Goal: Contribute content: Add original content to the website for others to see

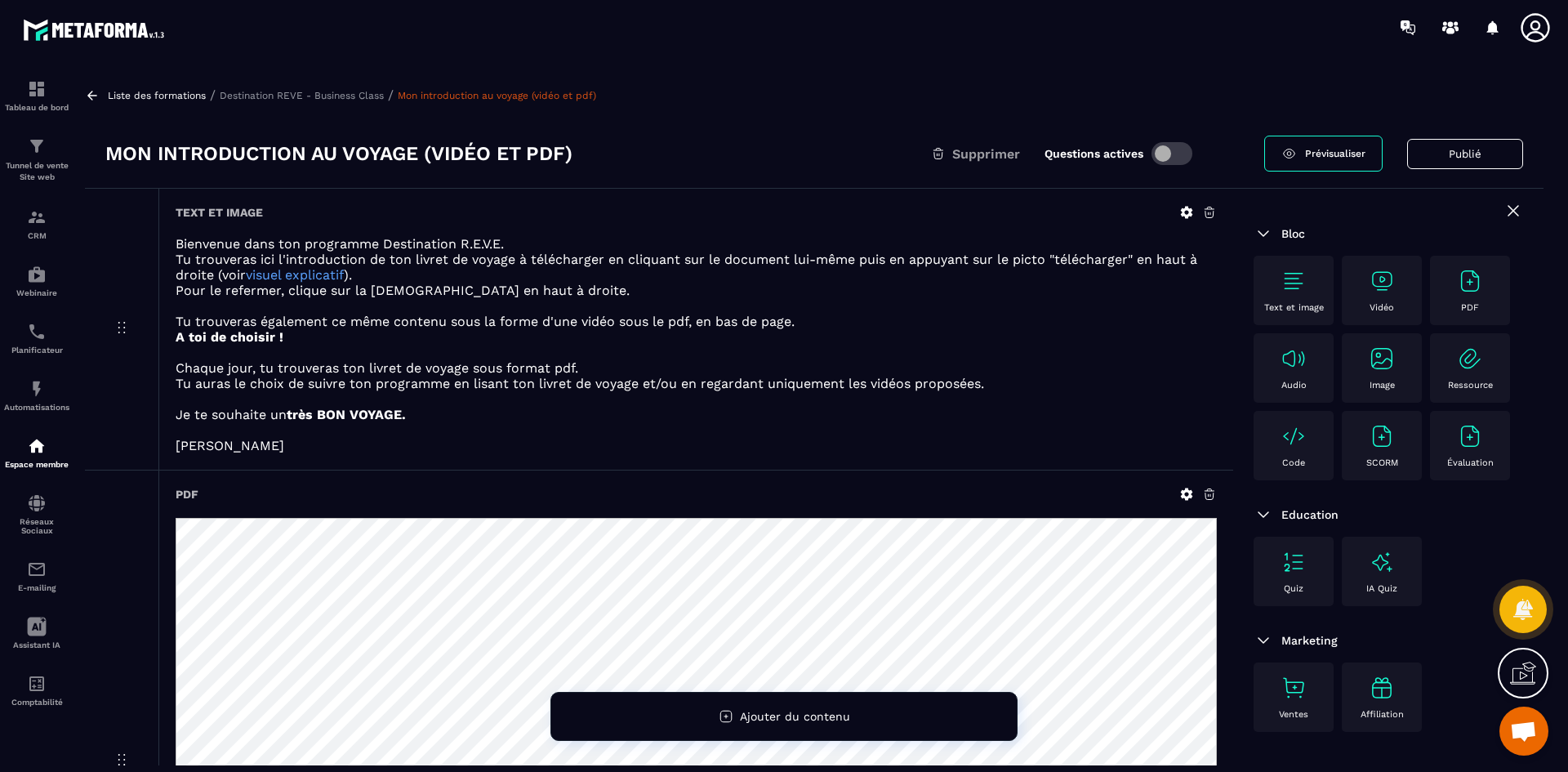
click at [338, 92] on p "Destination REVE - Business Class" at bounding box center [302, 95] width 164 height 11
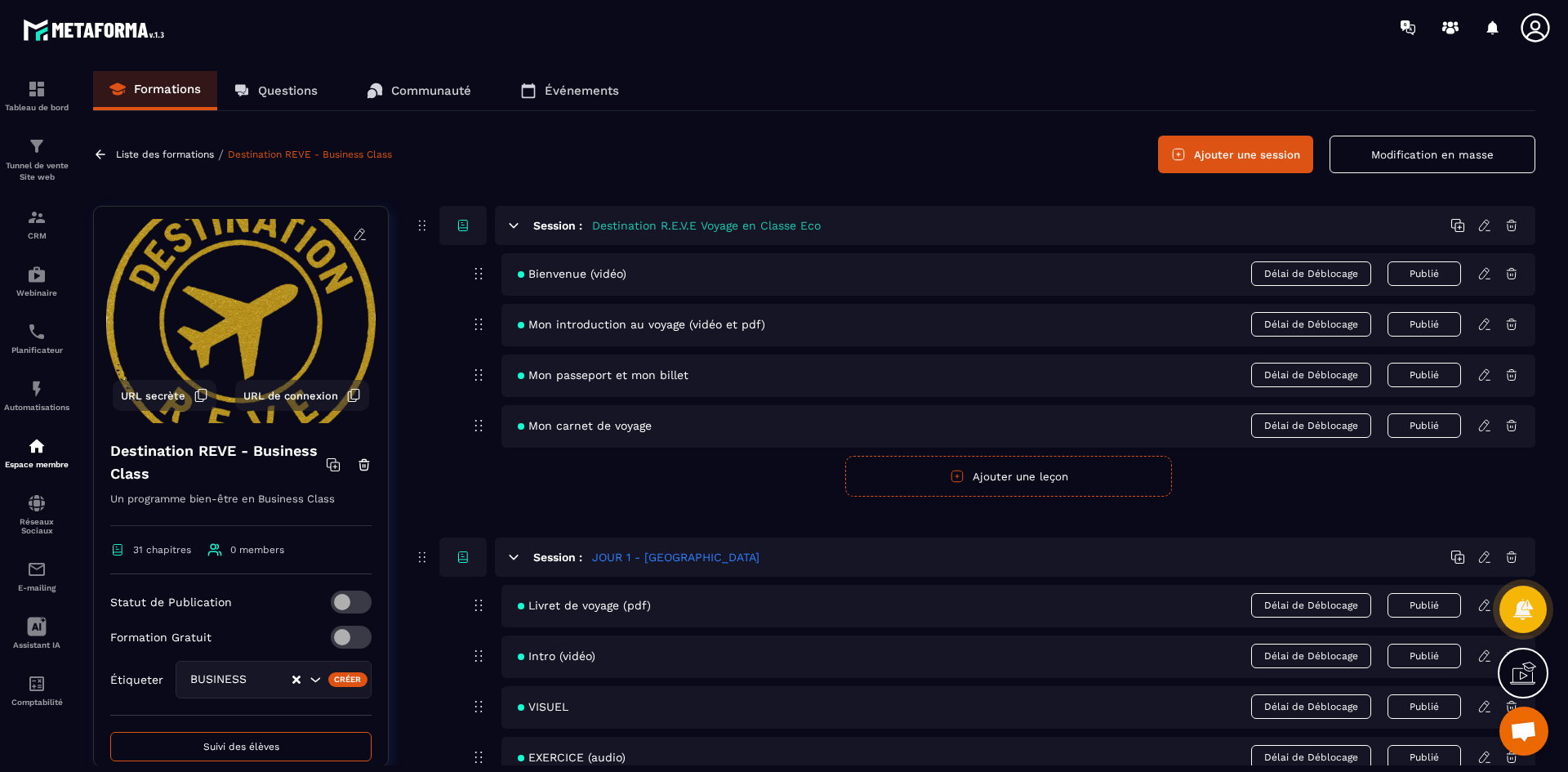
click at [1487, 374] on icon at bounding box center [1483, 374] width 9 height 10
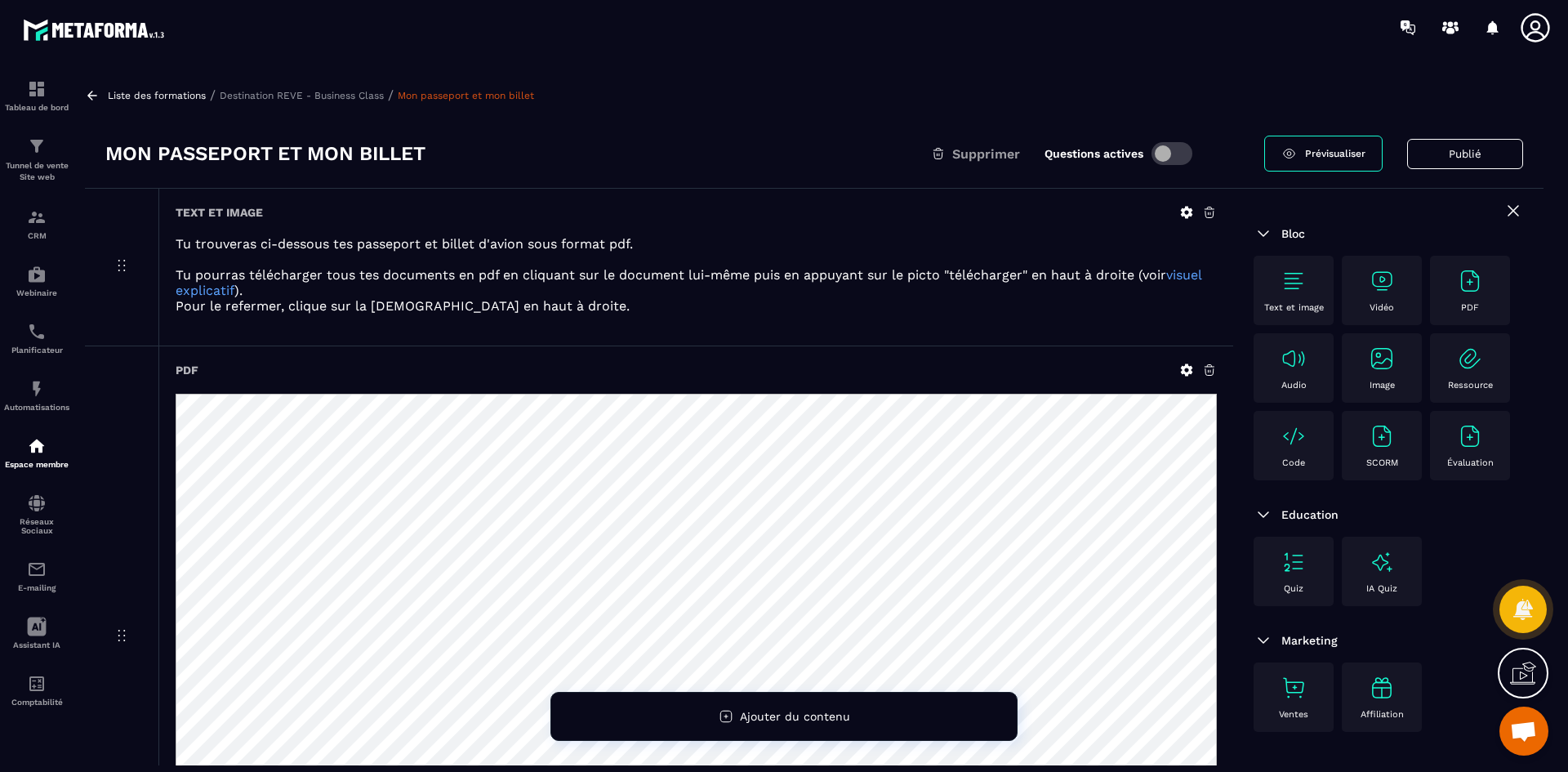
click at [1184, 368] on icon at bounding box center [1187, 370] width 12 height 12
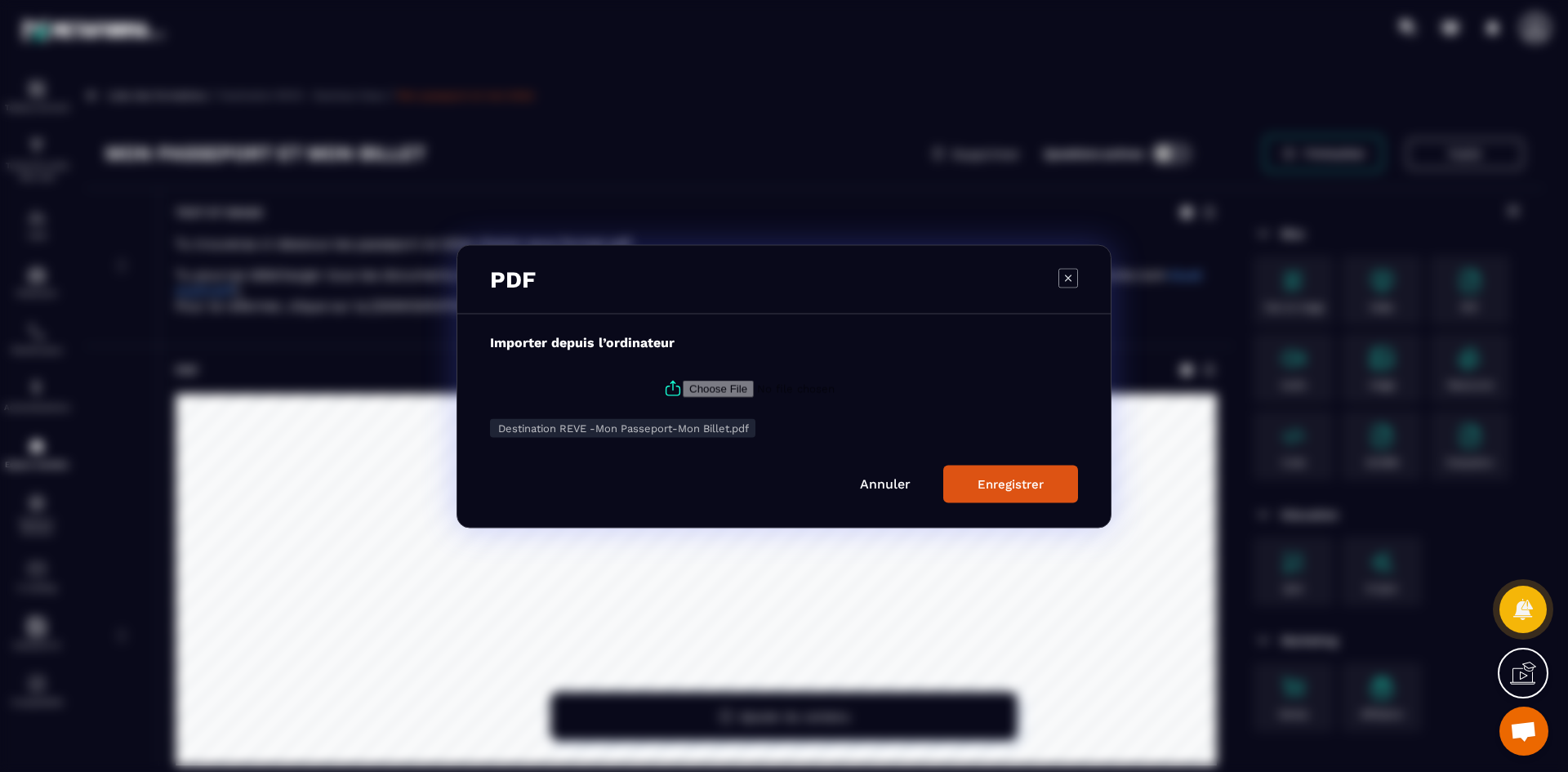
click at [671, 392] on icon "Modal window" at bounding box center [672, 388] width 20 height 20
click at [683, 392] on input "Modal window" at bounding box center [794, 388] width 222 height 17
type input "**********"
click at [997, 495] on button "Enregistrer" at bounding box center [1011, 484] width 135 height 38
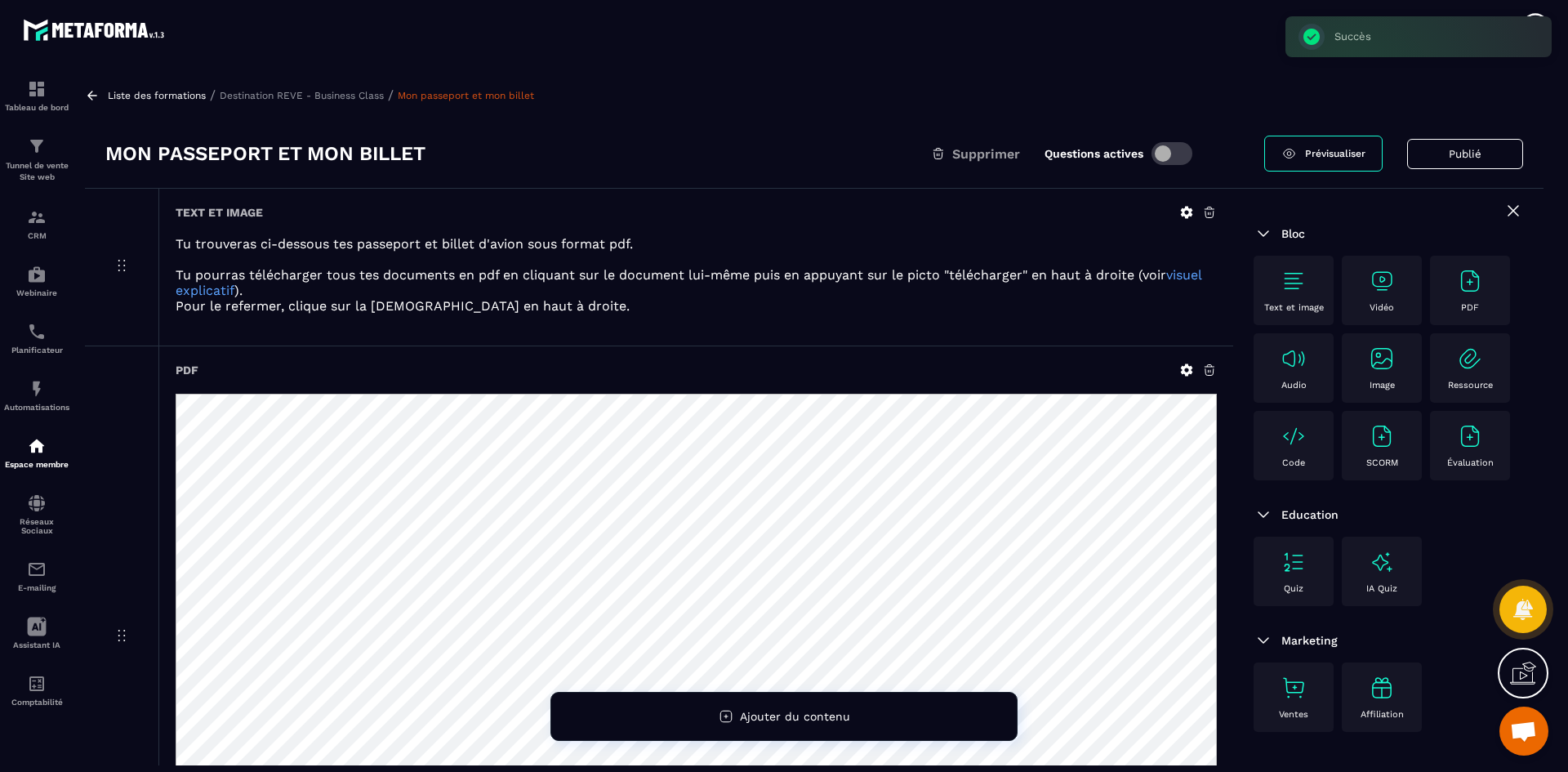
click at [340, 96] on p "Destination REVE - Business Class" at bounding box center [302, 95] width 164 height 11
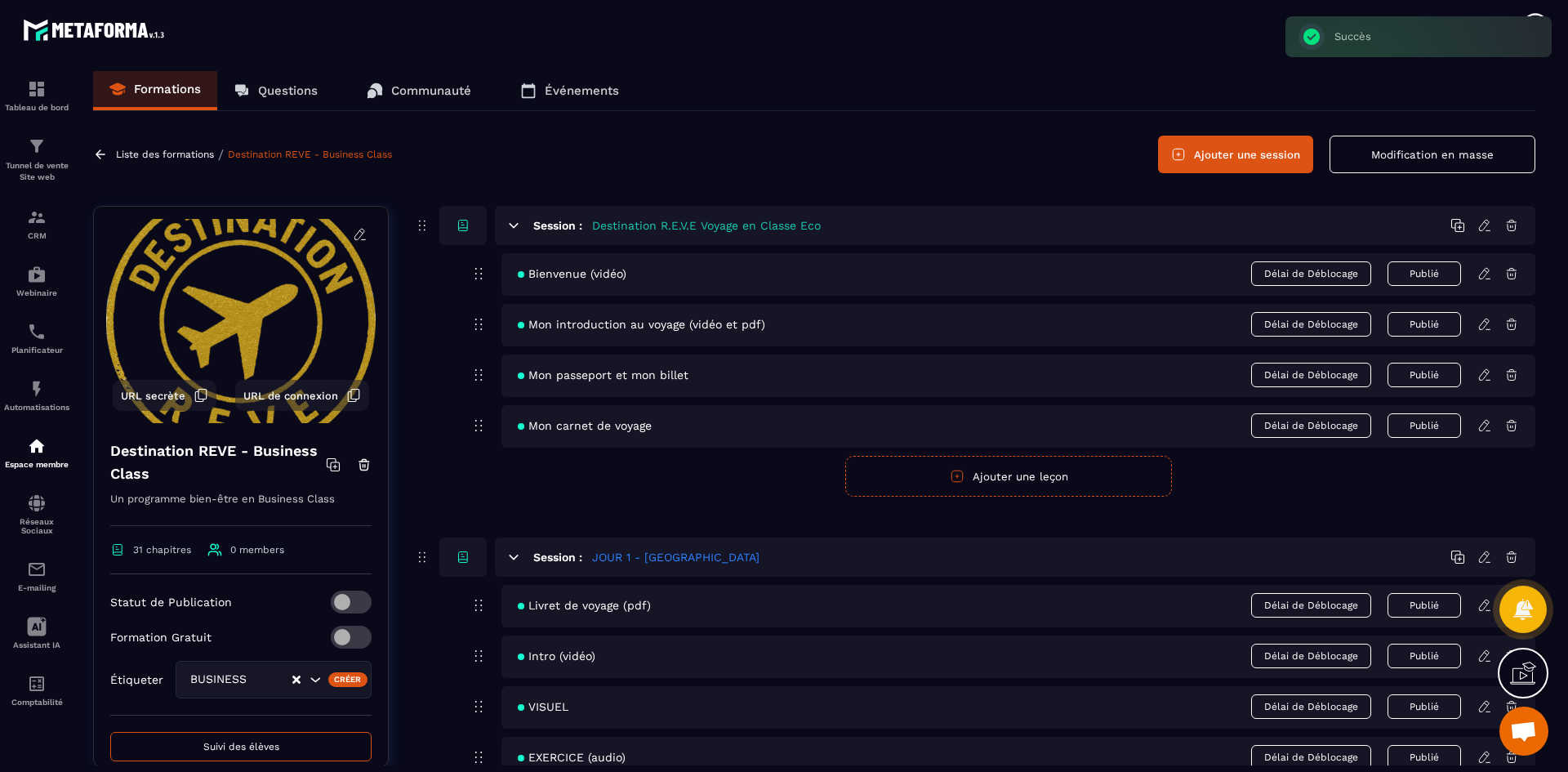
click at [1482, 425] on icon at bounding box center [1483, 425] width 9 height 10
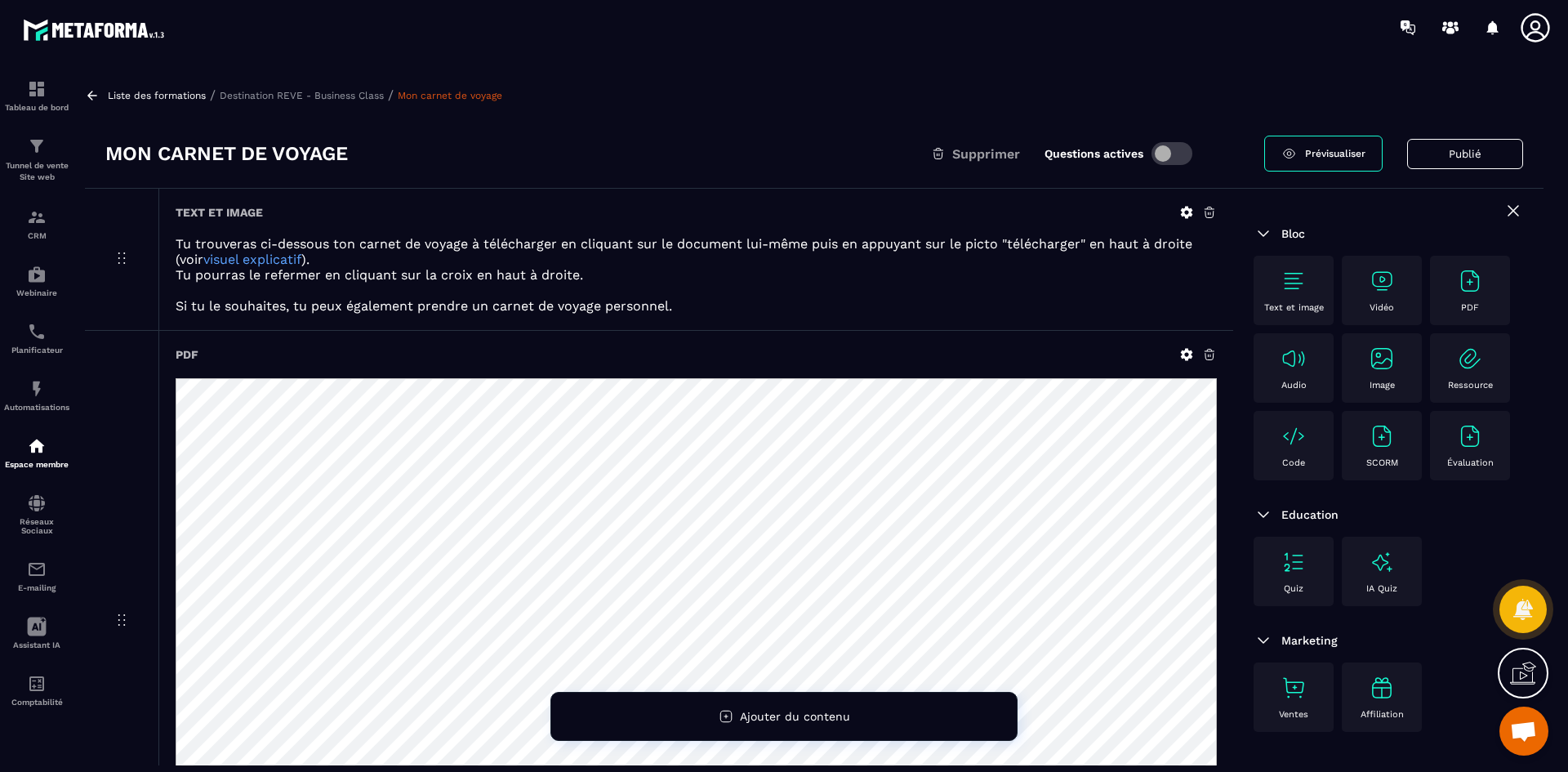
click at [1183, 356] on icon at bounding box center [1187, 355] width 12 height 12
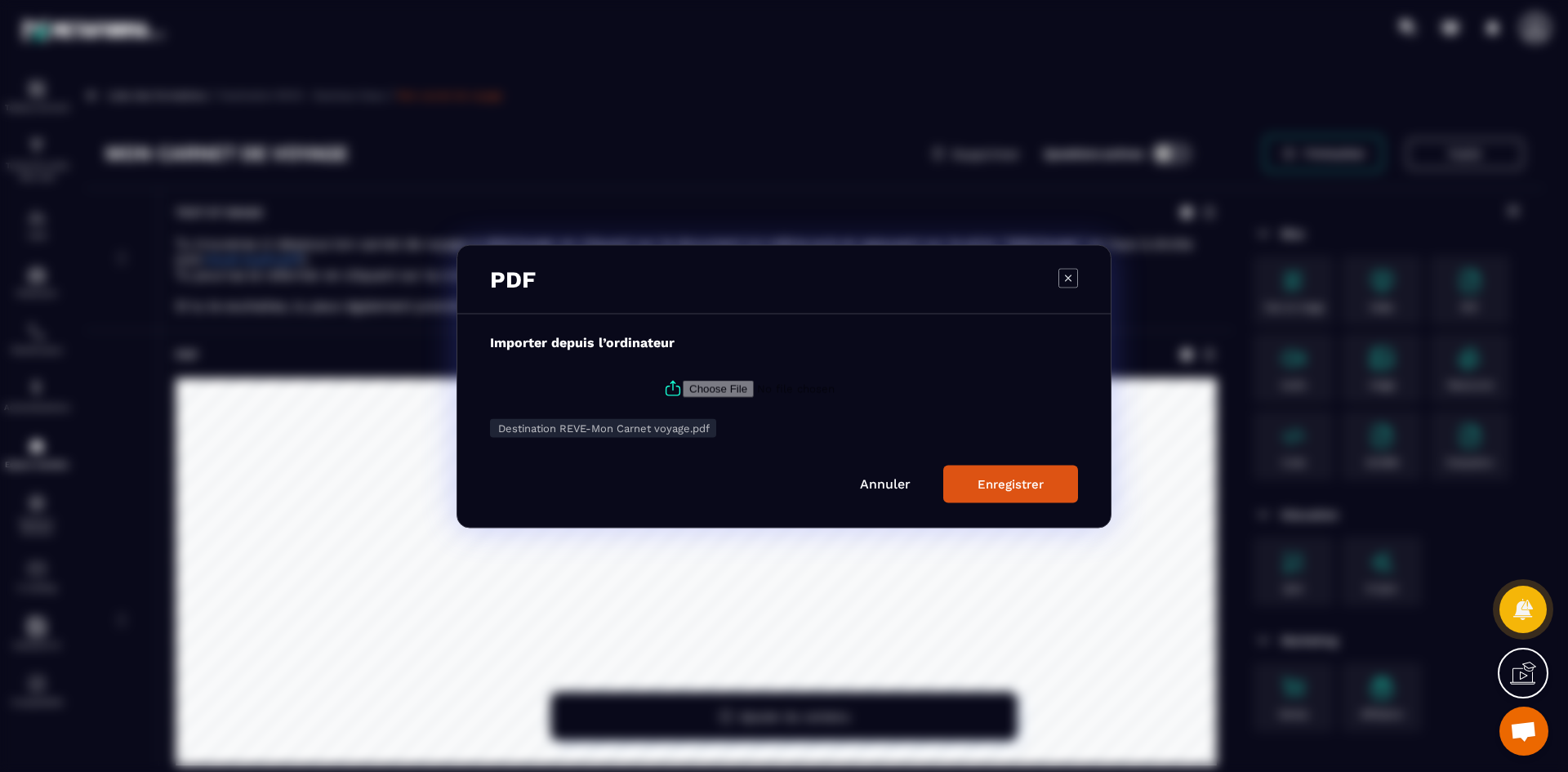
click at [629, 419] on div "Destination REVE-Mon Carnet voyage.pdf" at bounding box center [602, 427] width 226 height 19
click at [668, 395] on icon "Modal window" at bounding box center [672, 388] width 20 height 20
click at [683, 395] on input "Modal window" at bounding box center [794, 388] width 222 height 17
type input "**********"
click at [974, 480] on button "Enregistrer" at bounding box center [1011, 484] width 135 height 38
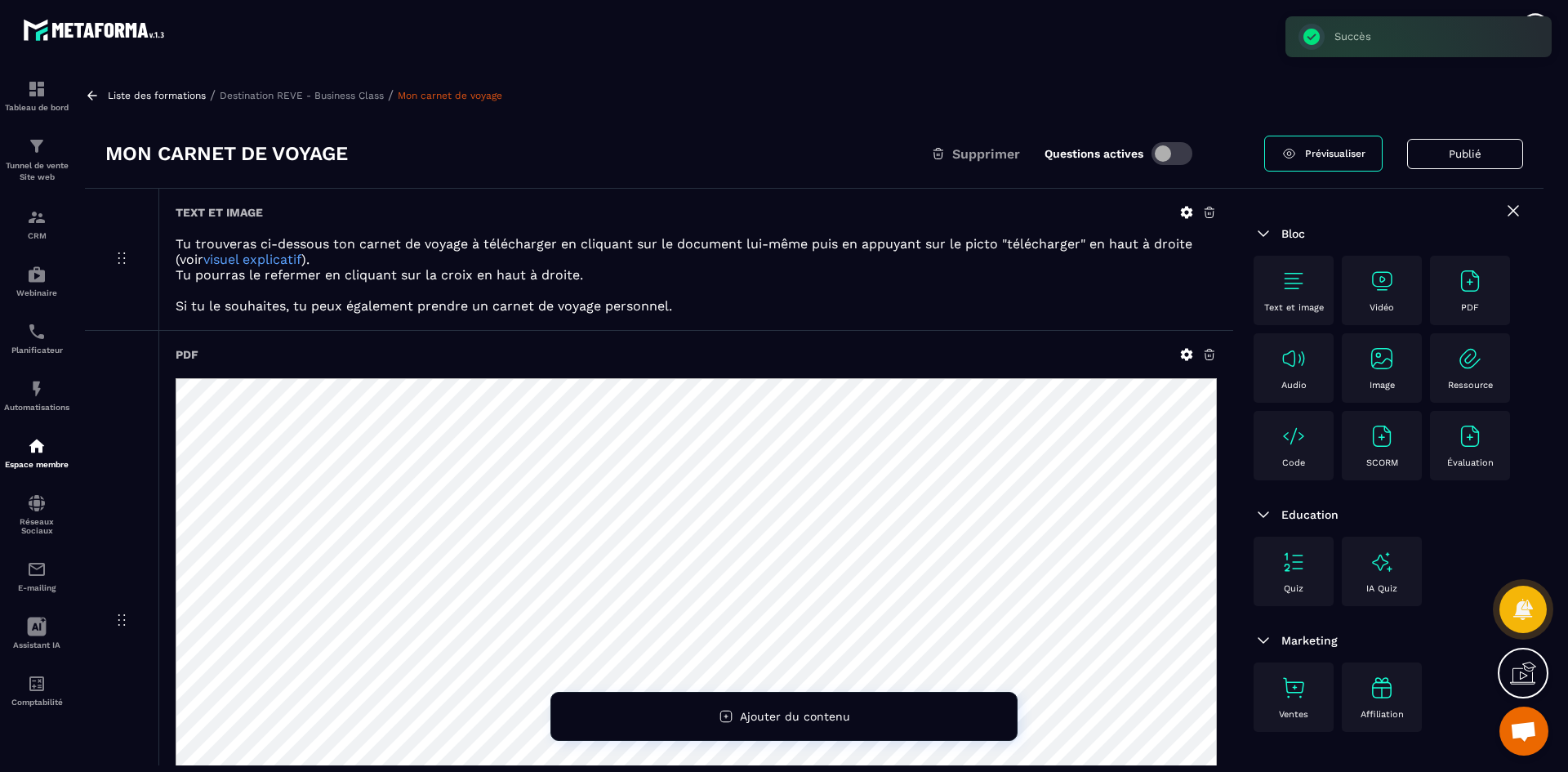
click at [279, 94] on p "Destination REVE - Business Class" at bounding box center [302, 95] width 164 height 11
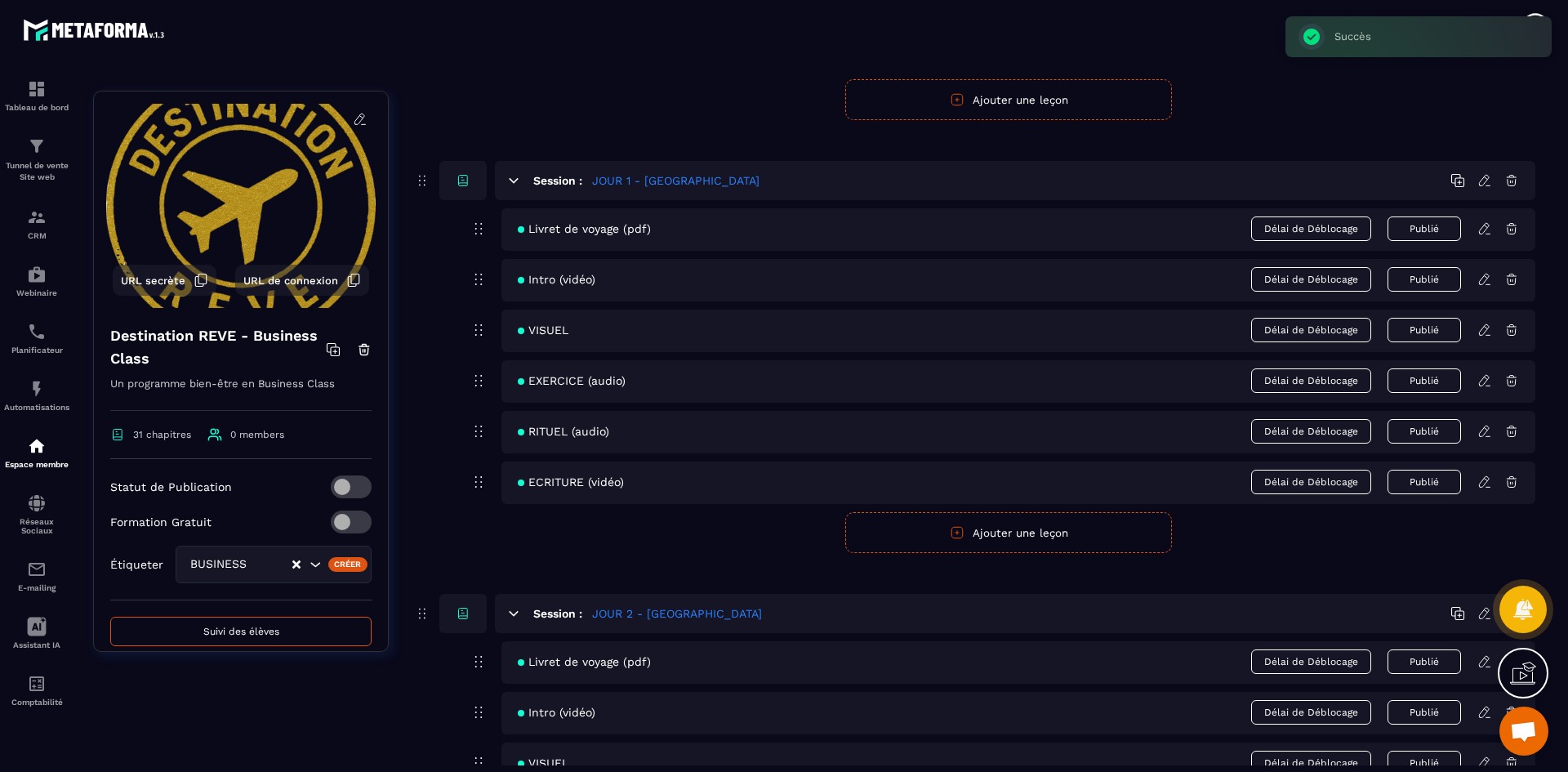
scroll to position [409, 0]
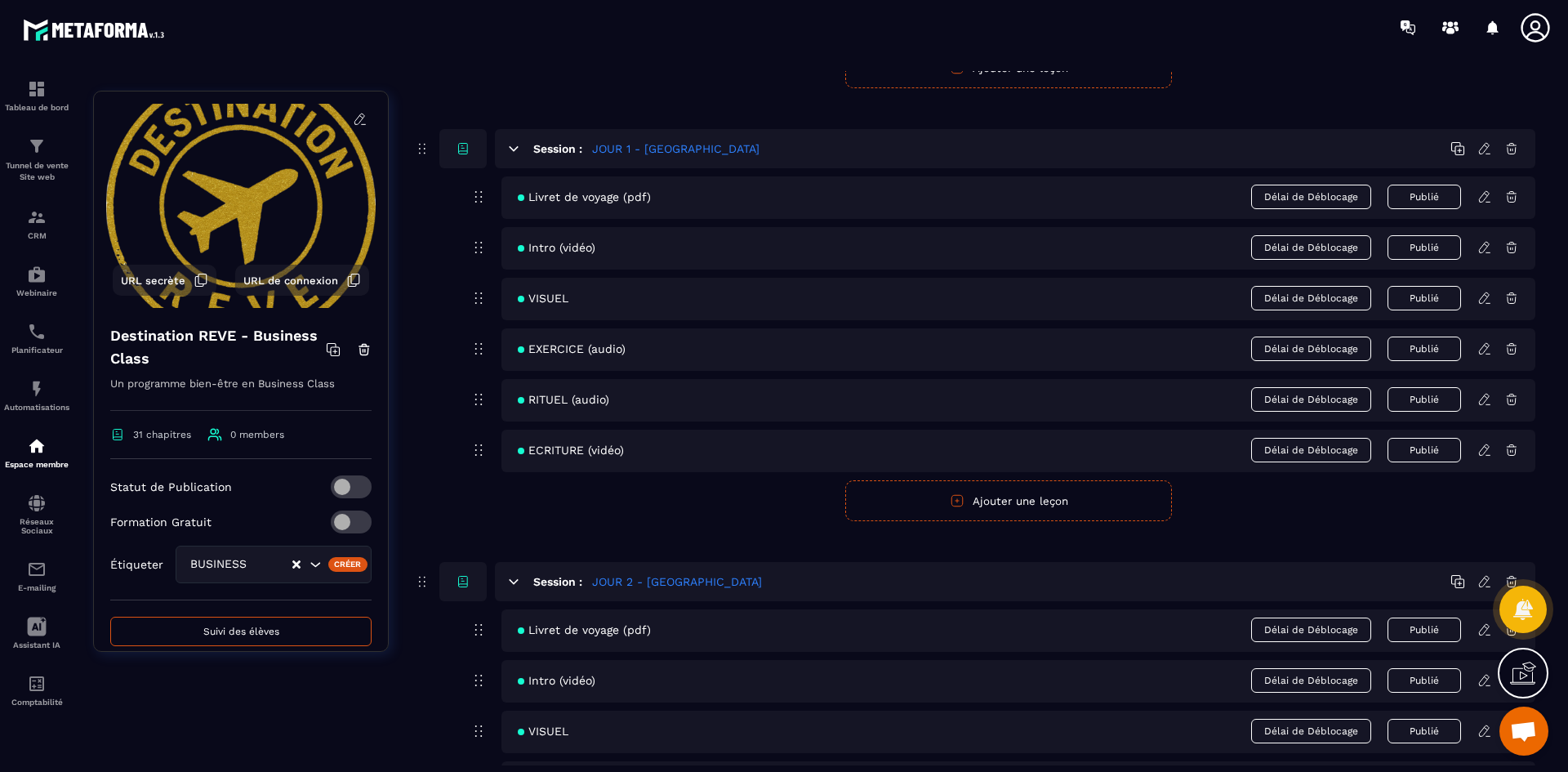
click at [1484, 192] on icon at bounding box center [1484, 197] width 15 height 15
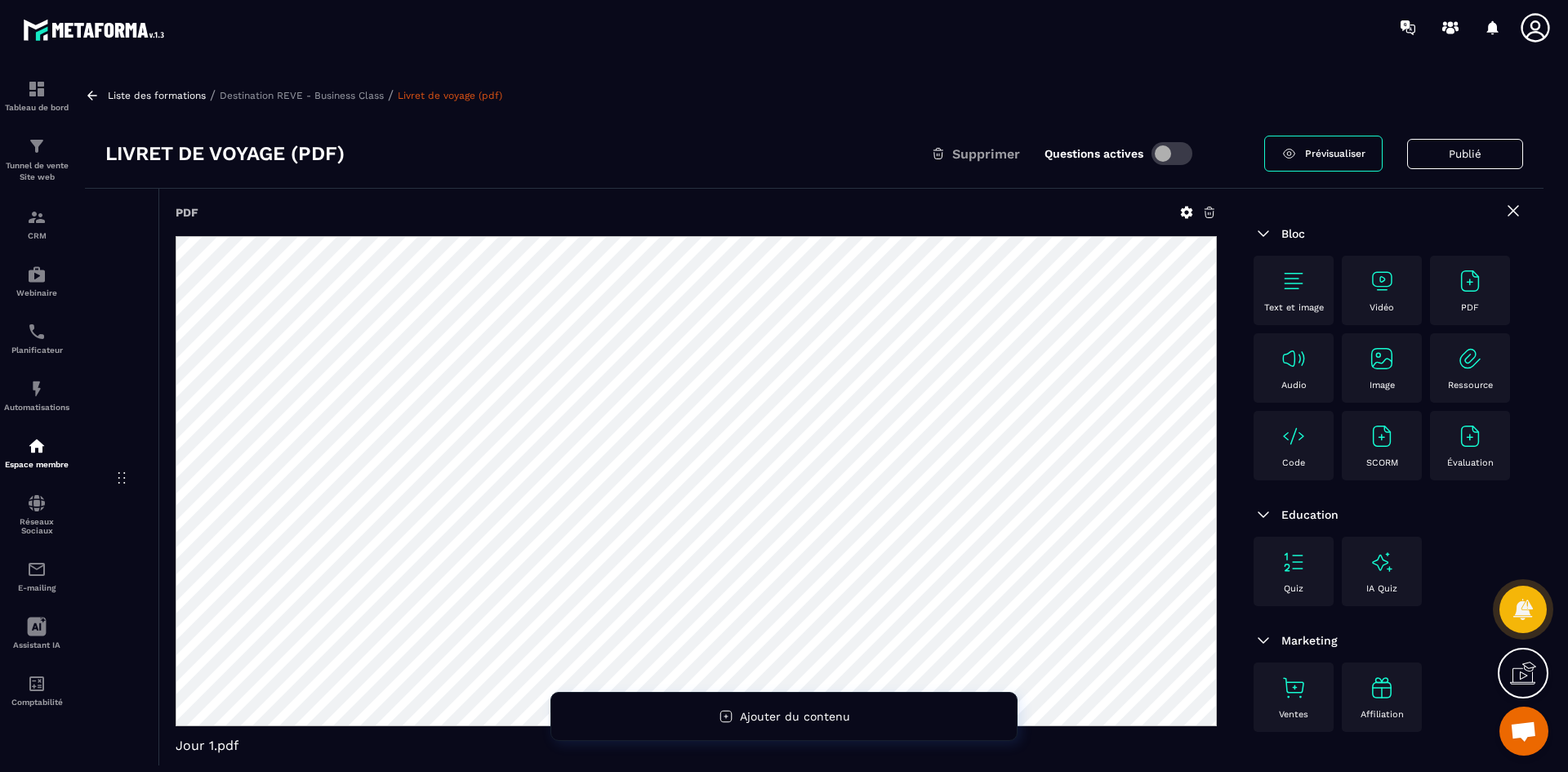
scroll to position [82, 0]
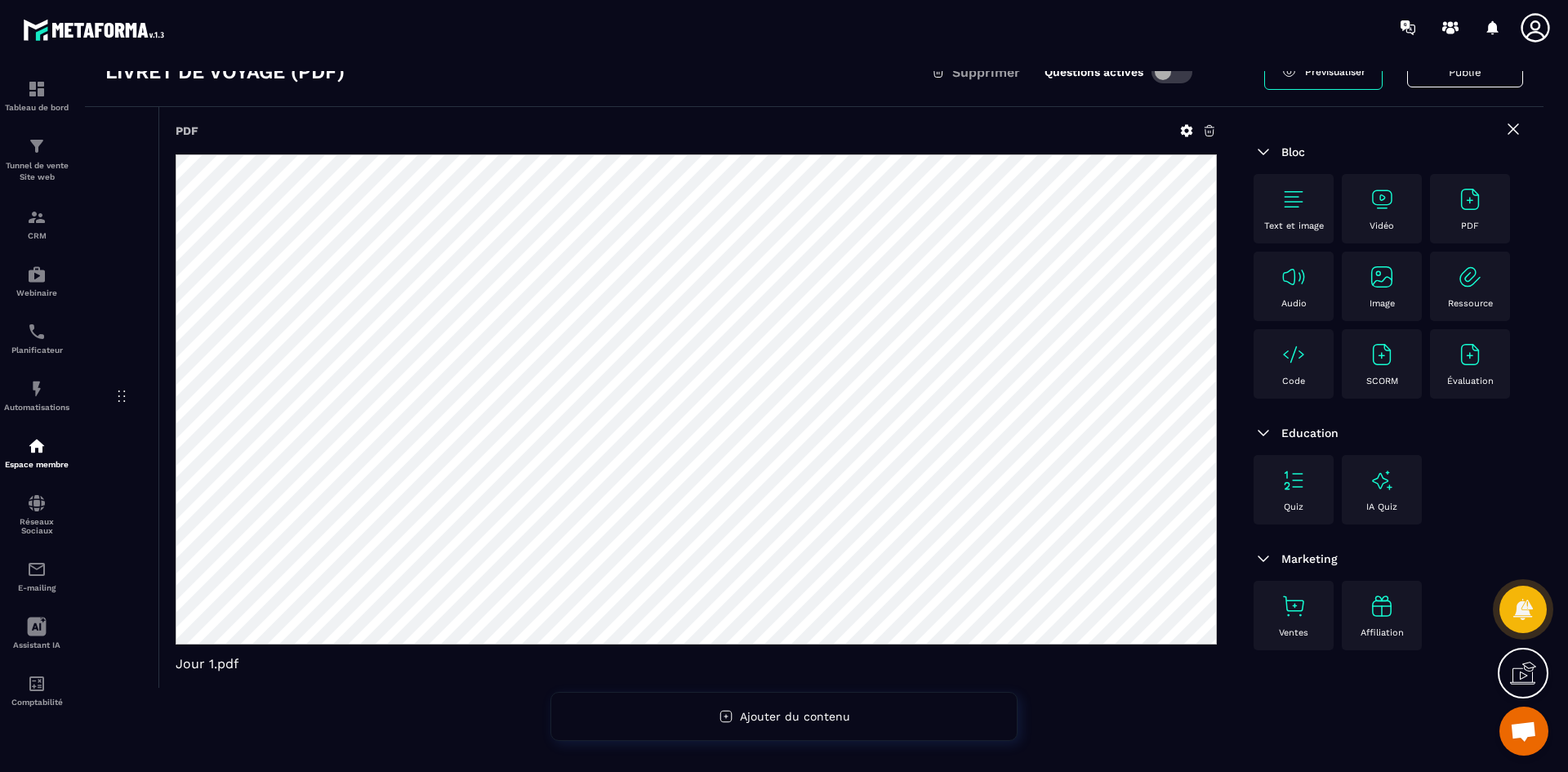
click at [1188, 134] on icon at bounding box center [1187, 131] width 12 height 12
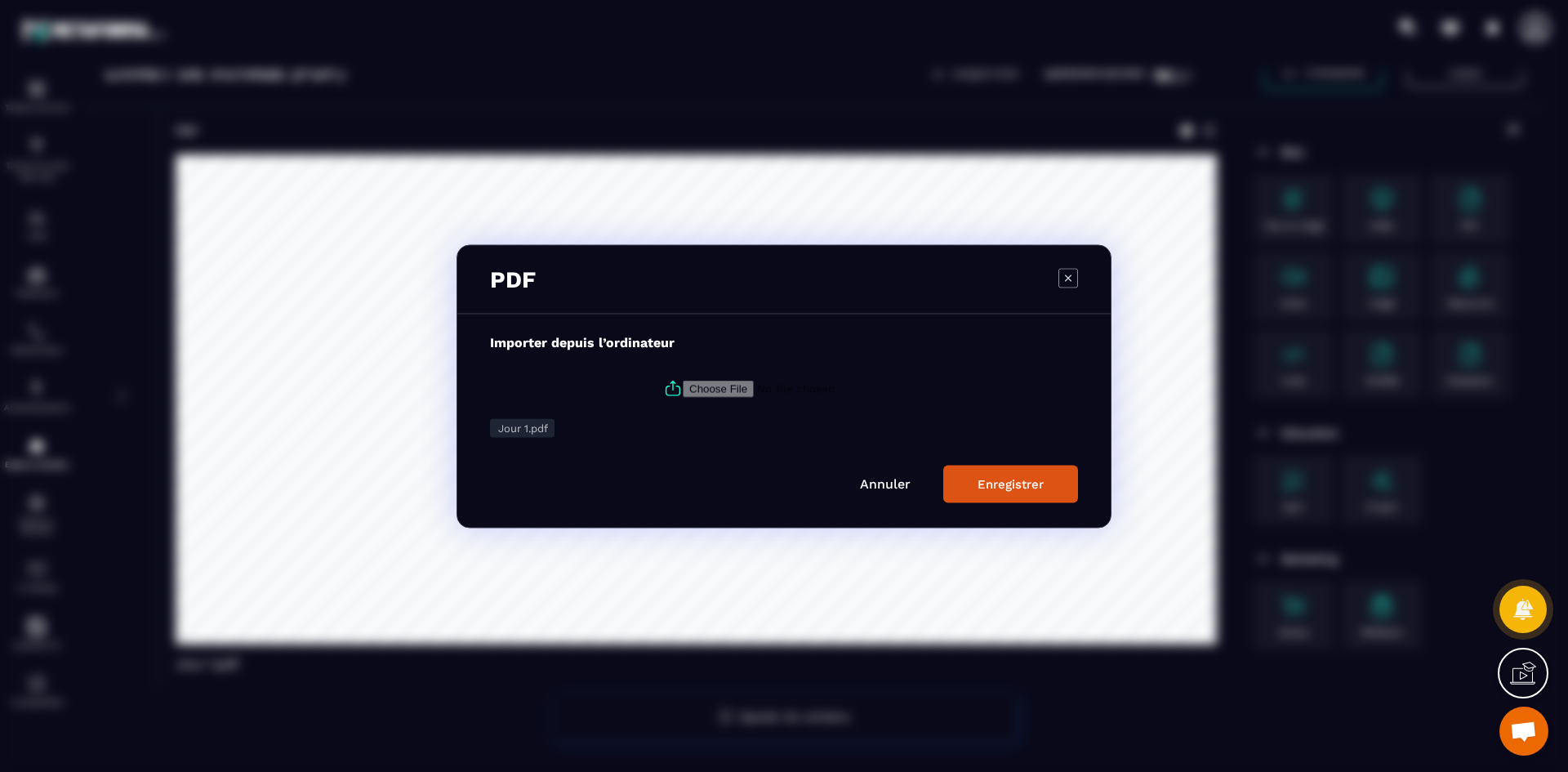
click at [732, 396] on input "Modal window" at bounding box center [794, 388] width 222 height 17
type input "**********"
click at [995, 478] on div "Enregistrer" at bounding box center [1010, 483] width 66 height 15
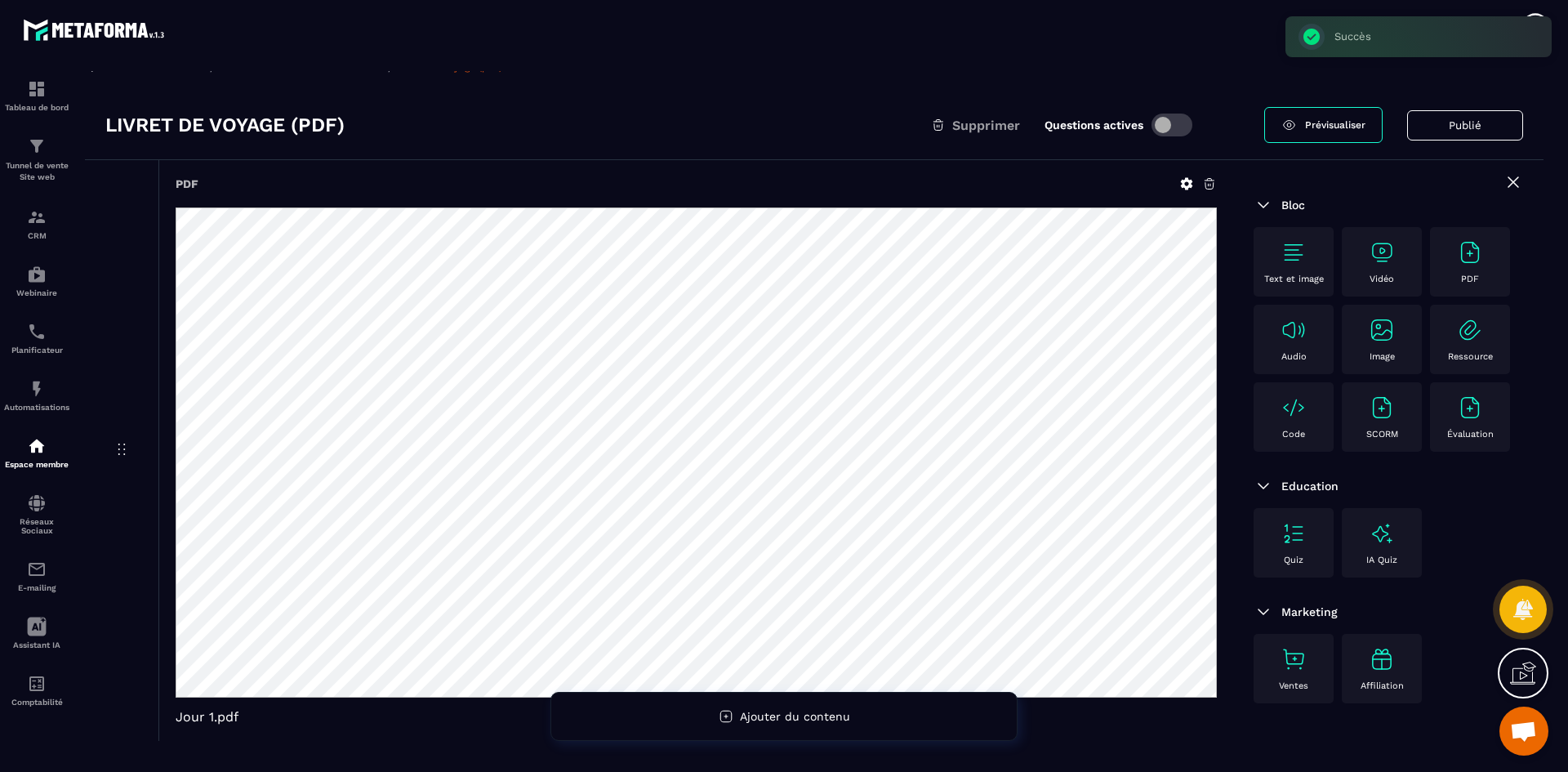
scroll to position [0, 0]
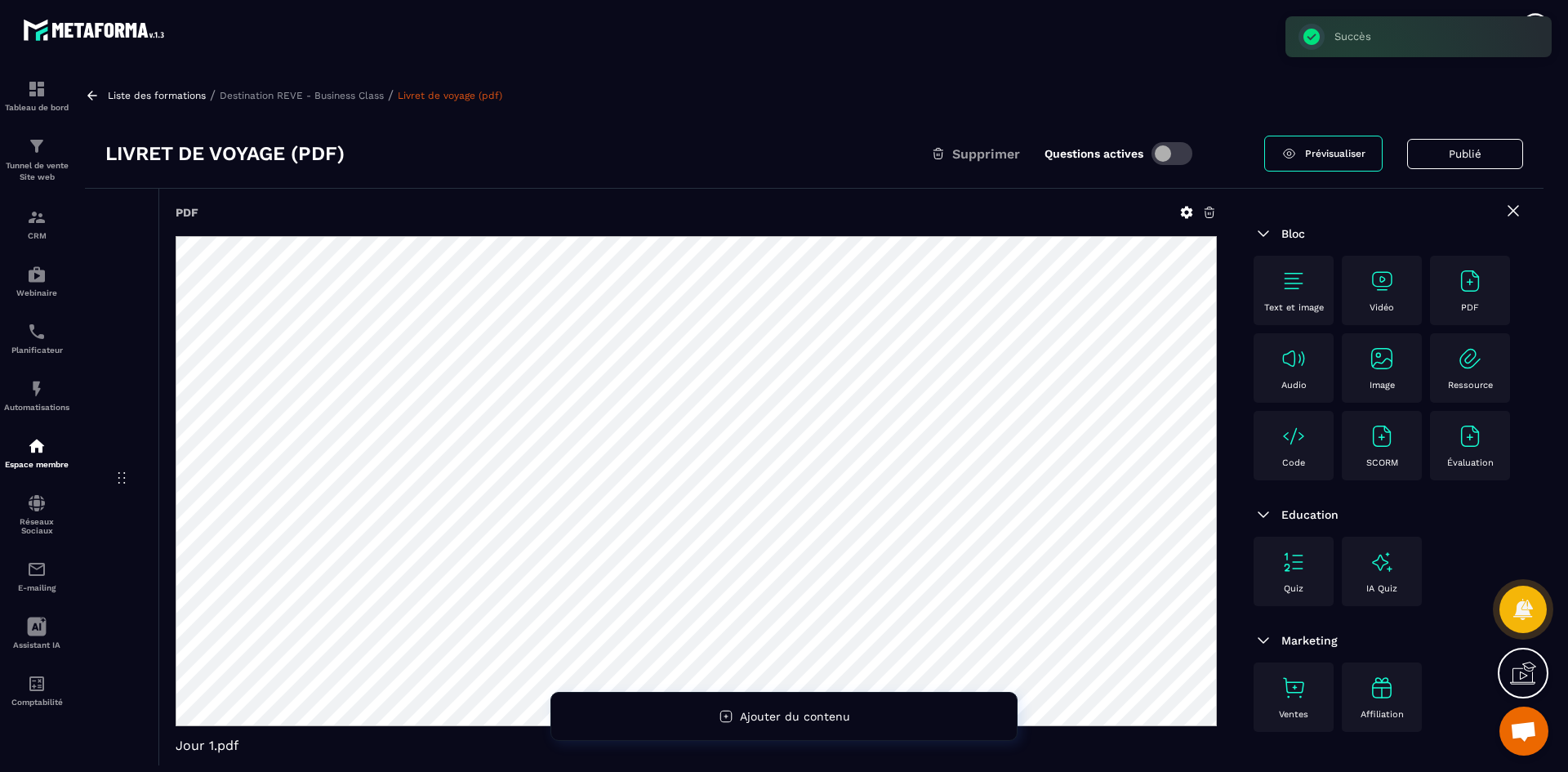
click at [281, 97] on p "Destination REVE - Business Class" at bounding box center [302, 95] width 164 height 11
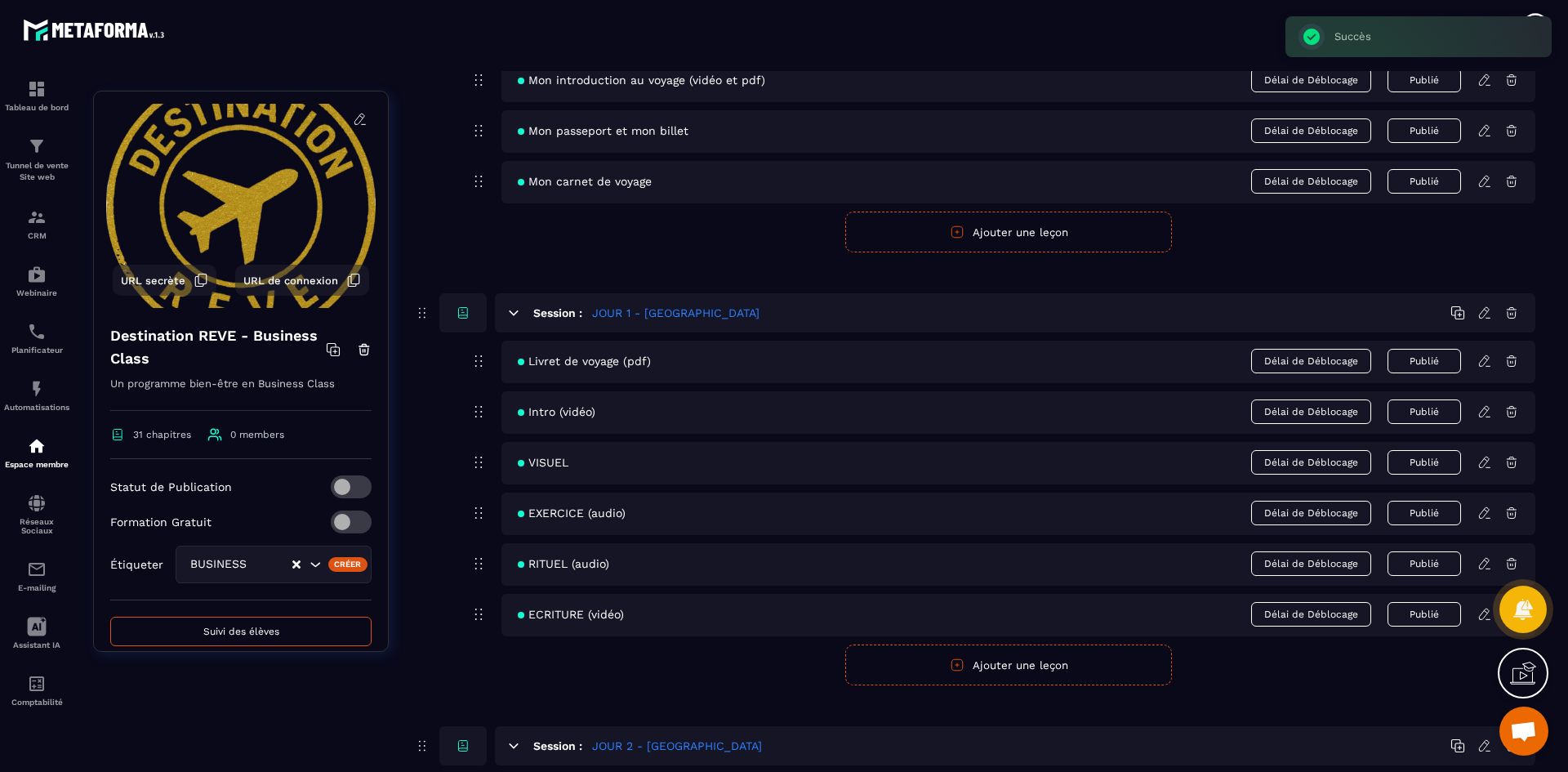
scroll to position [245, 0]
click at [1484, 413] on icon at bounding box center [1484, 410] width 15 height 15
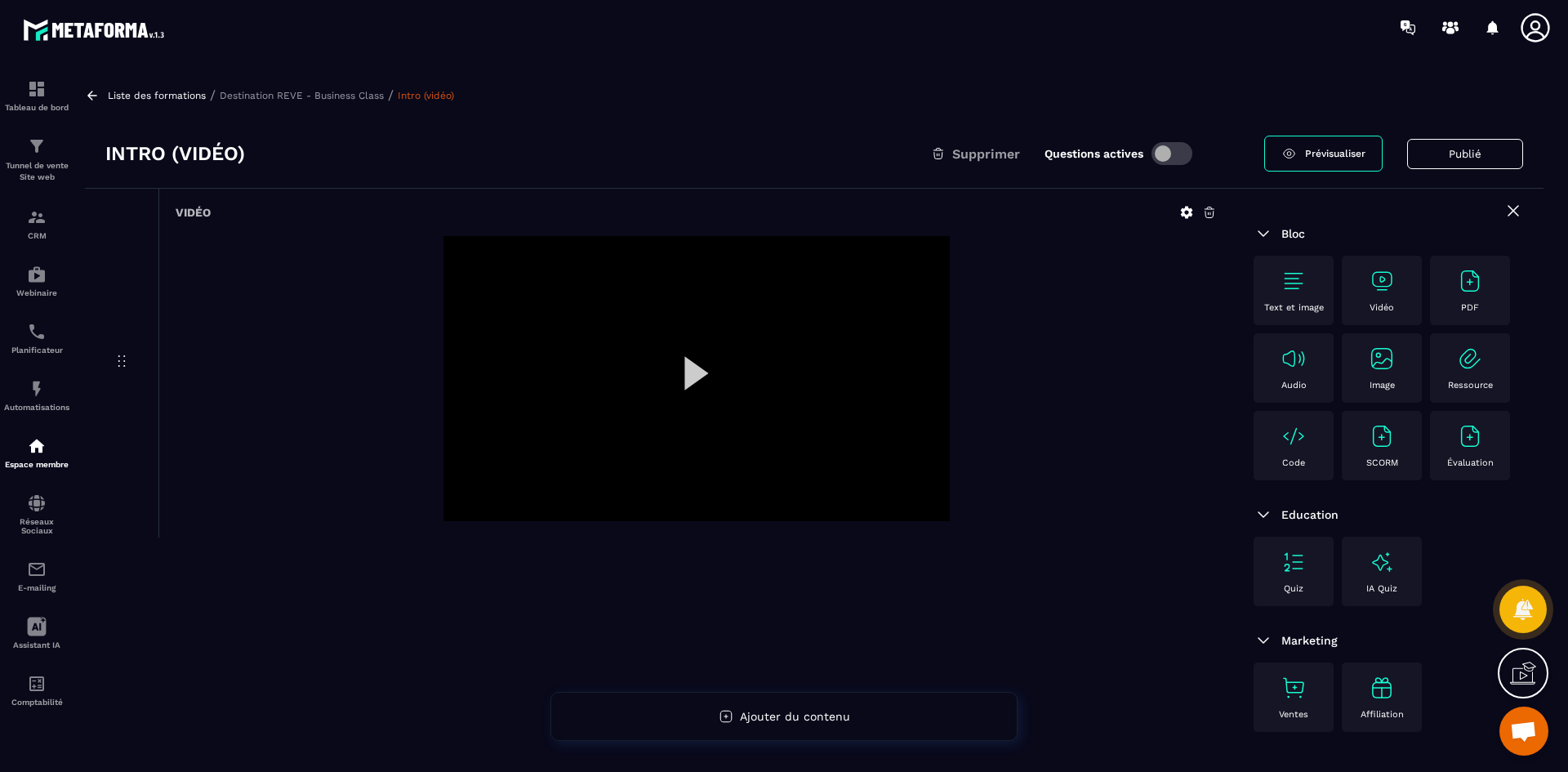
click at [1186, 213] on icon at bounding box center [1186, 212] width 15 height 15
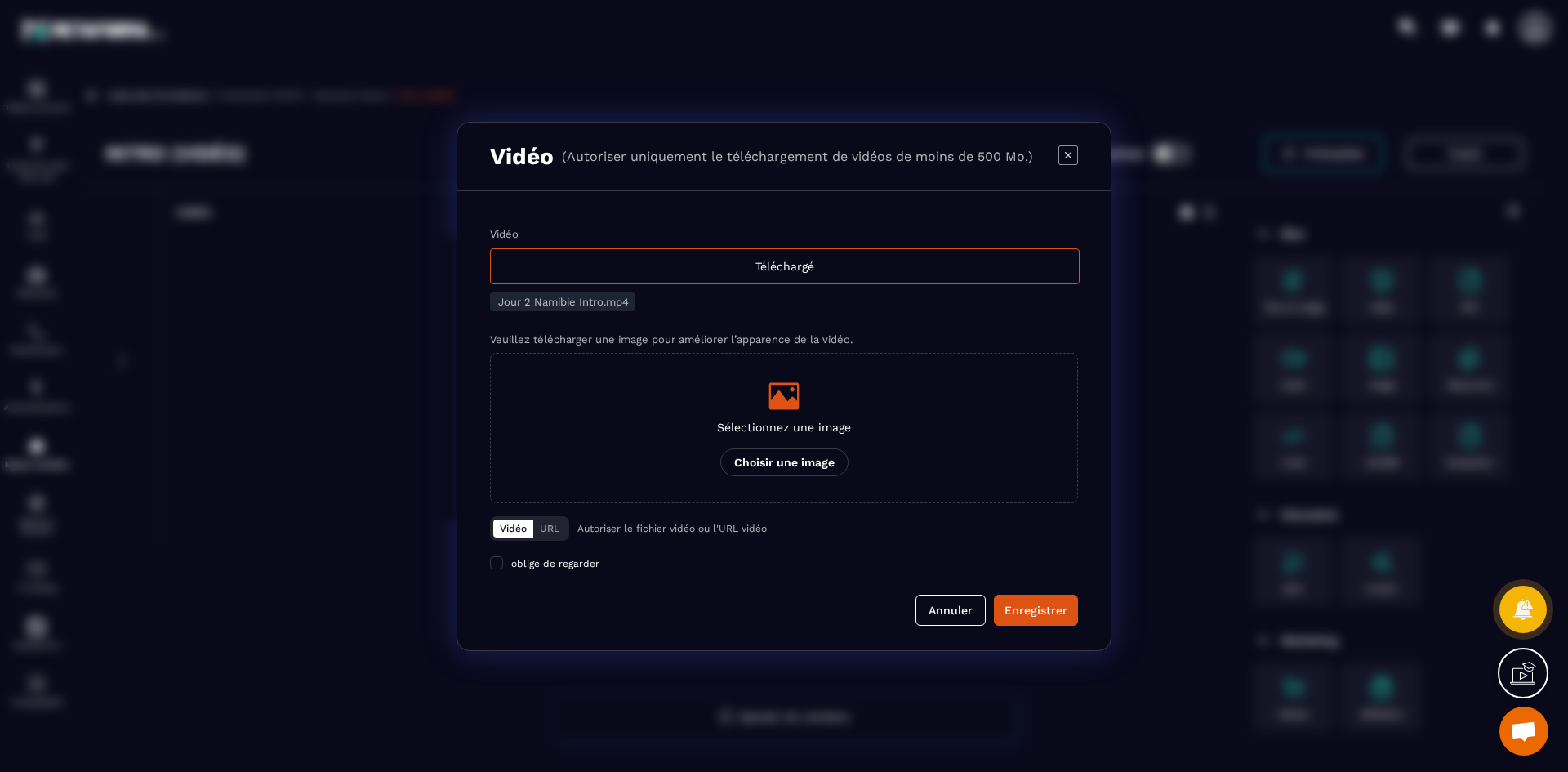
click at [1075, 152] on icon "Modal window" at bounding box center [1068, 154] width 20 height 20
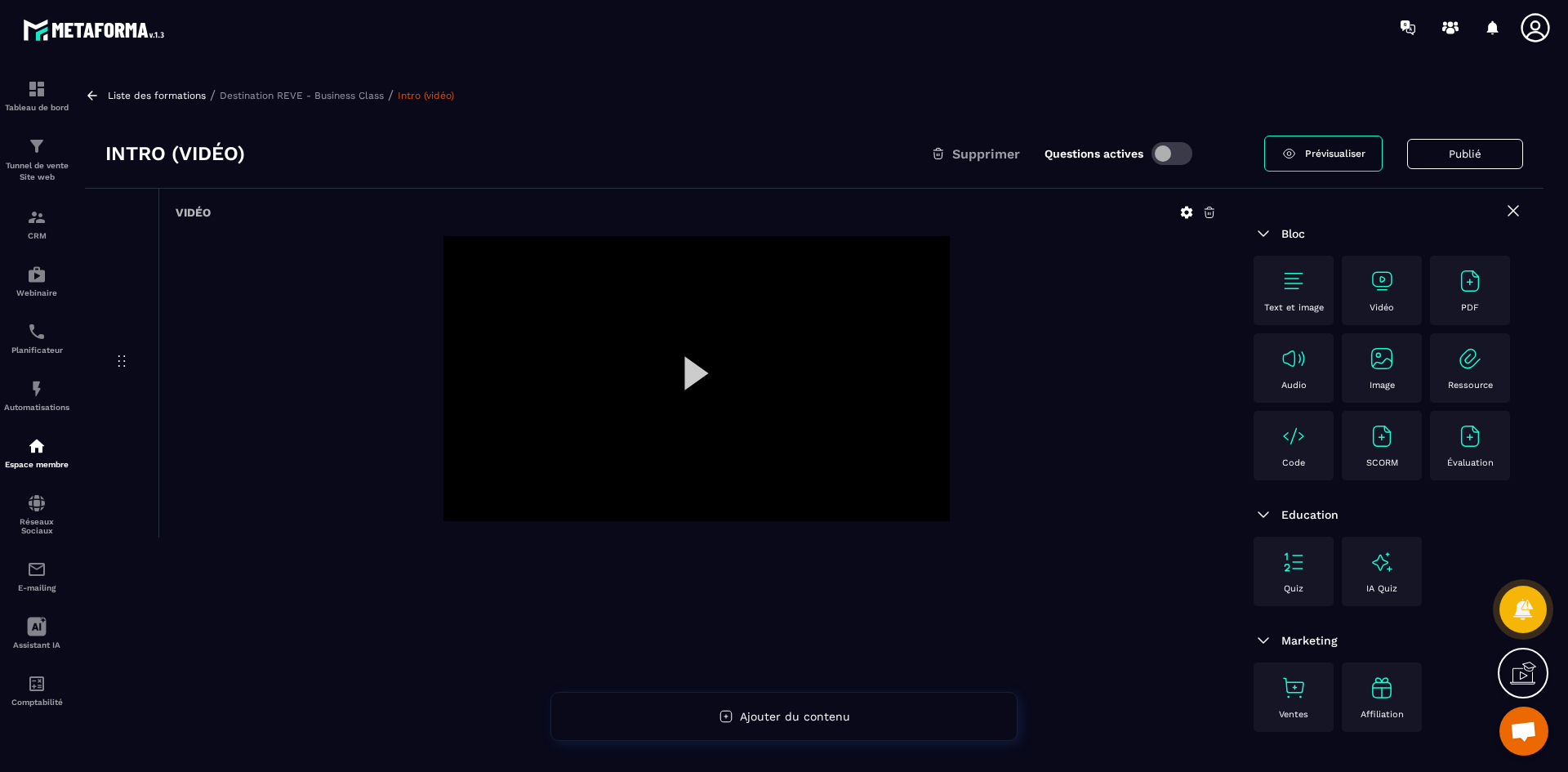
click at [345, 96] on p "Destination REVE - Business Class" at bounding box center [302, 95] width 164 height 11
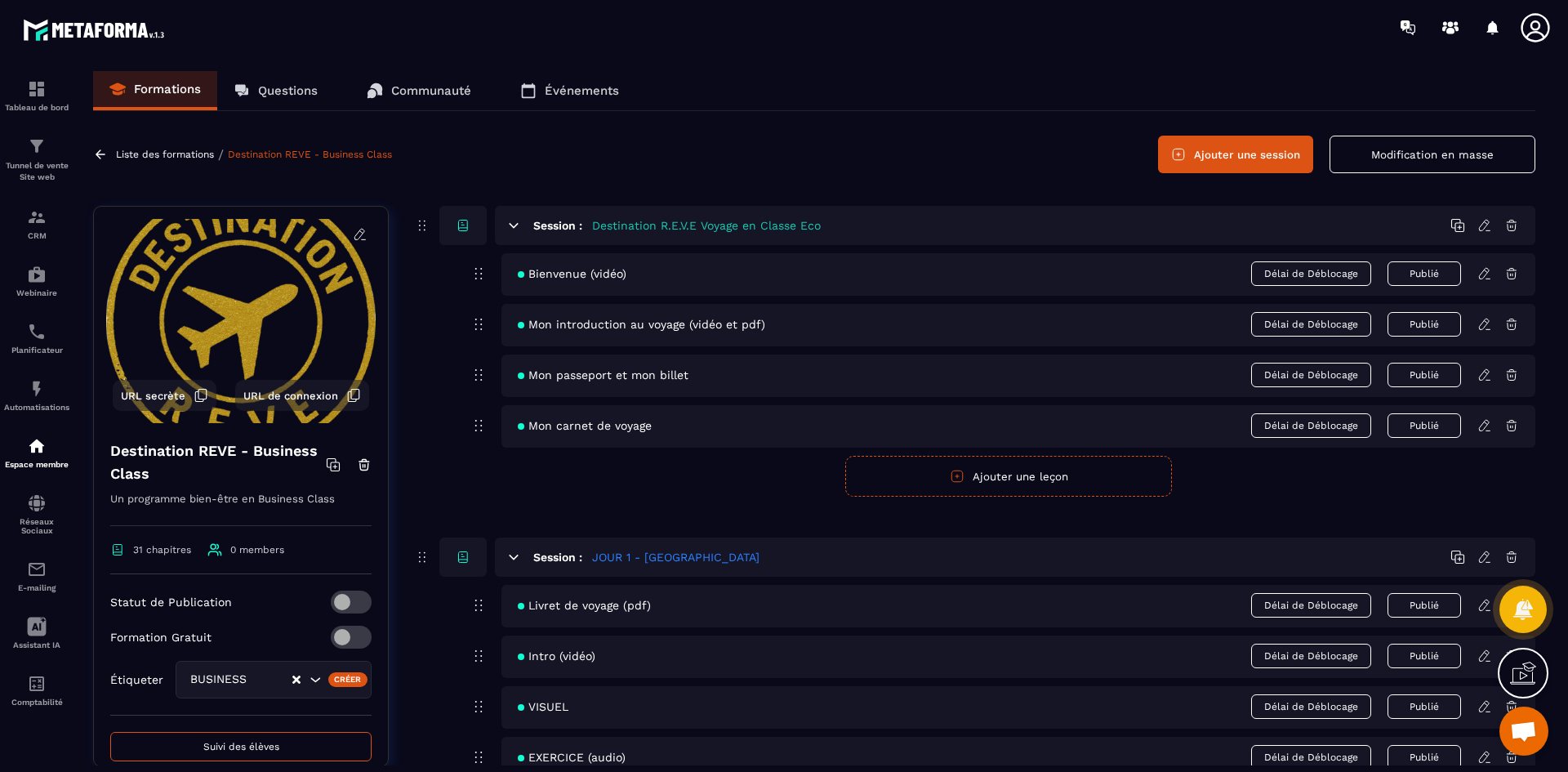
scroll to position [82, 0]
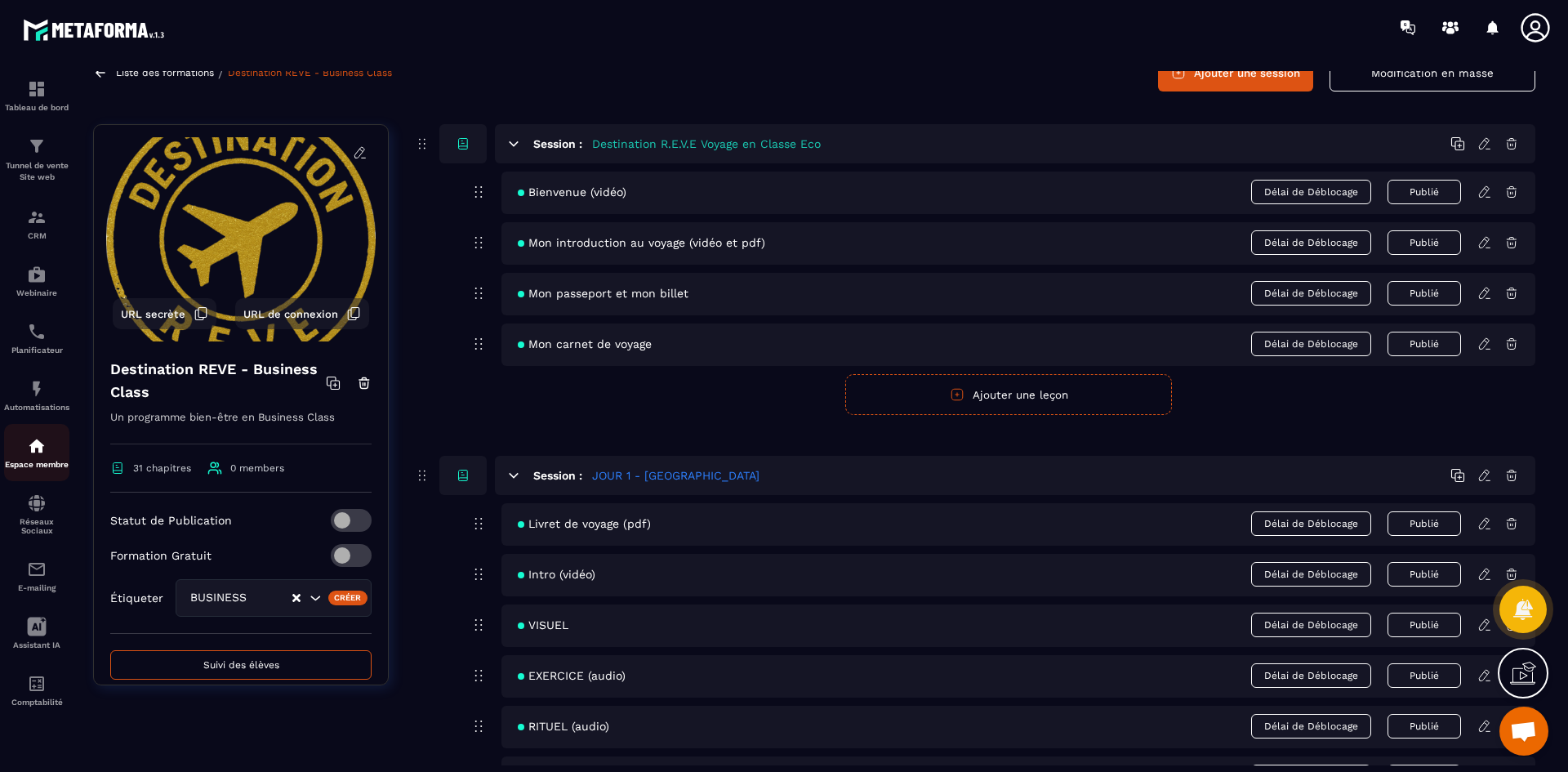
click at [42, 445] on img at bounding box center [37, 445] width 20 height 20
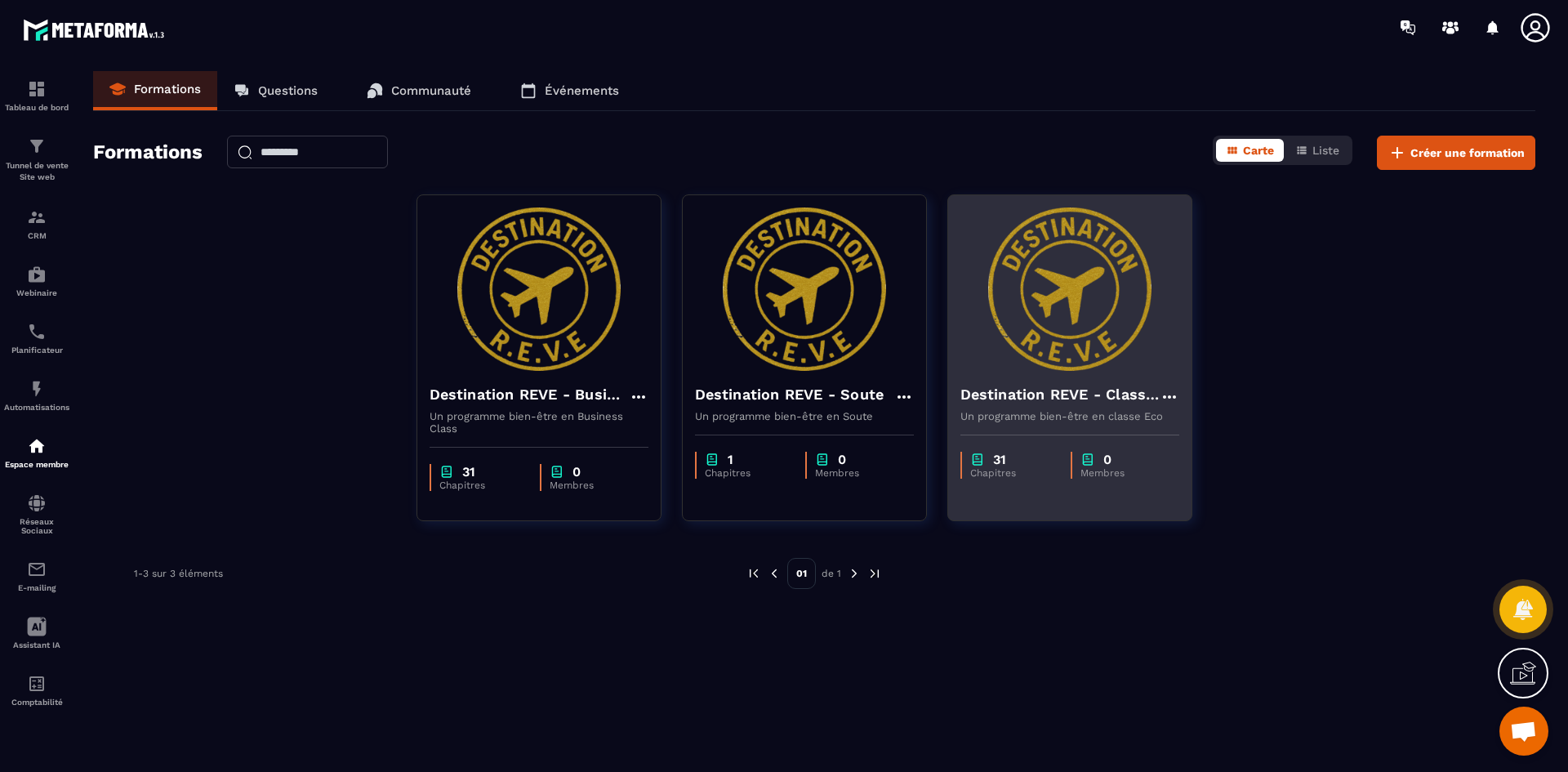
click at [1083, 392] on h4 "Destination REVE - Classe Eco" at bounding box center [1060, 394] width 199 height 23
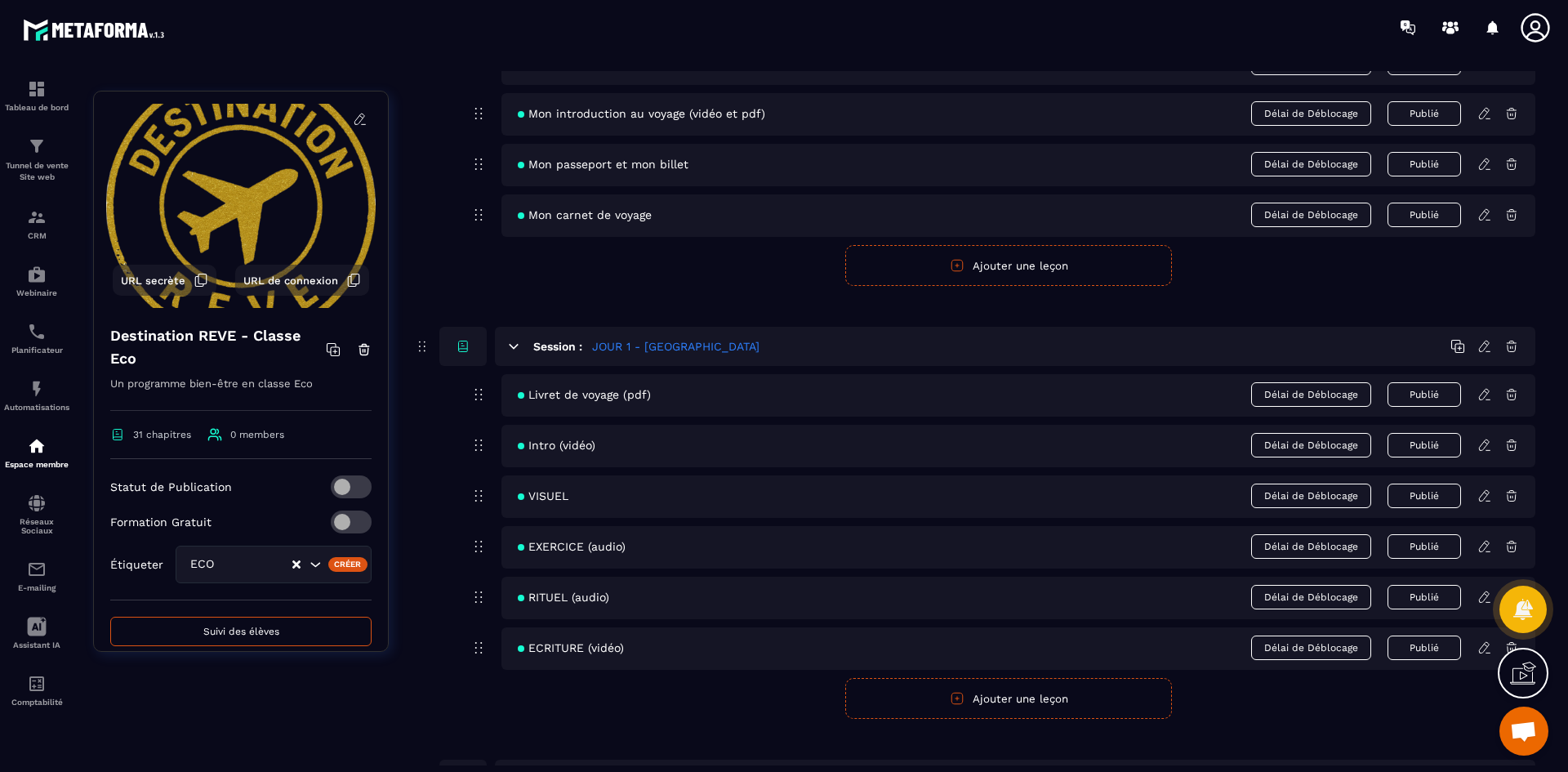
scroll to position [327, 0]
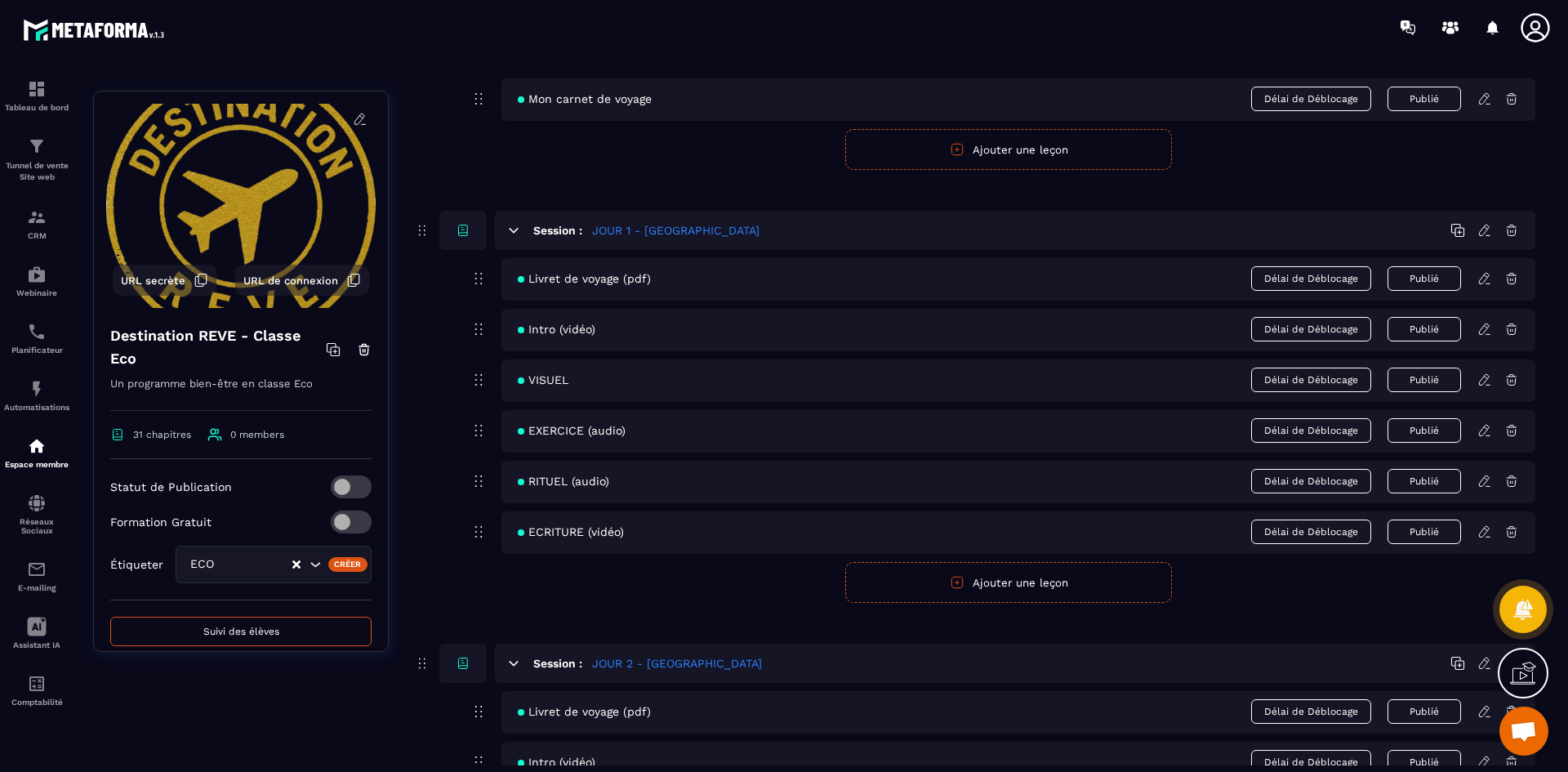
click at [1481, 329] on icon at bounding box center [1484, 329] width 15 height 15
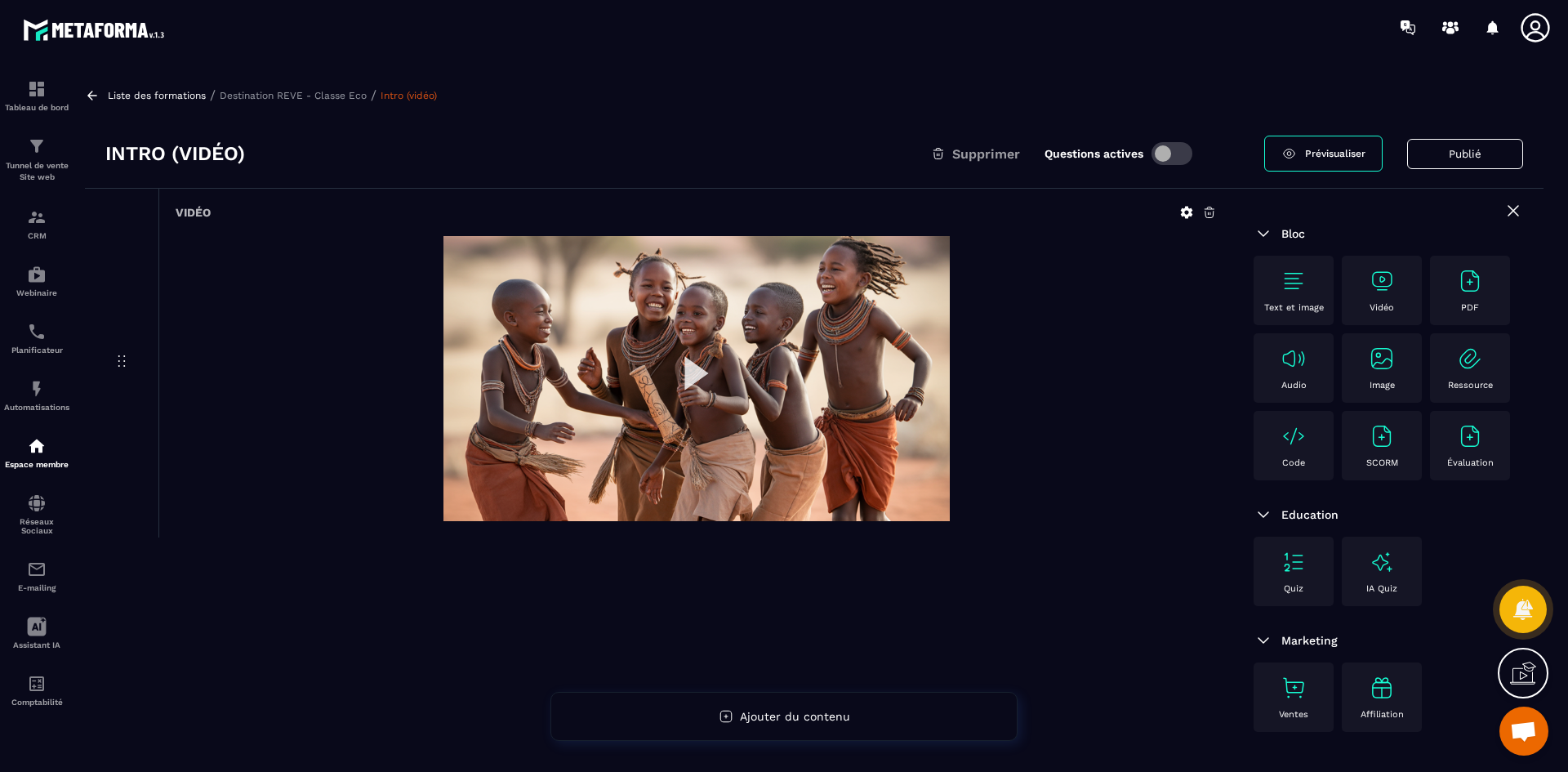
click at [1183, 209] on icon at bounding box center [1186, 212] width 15 height 15
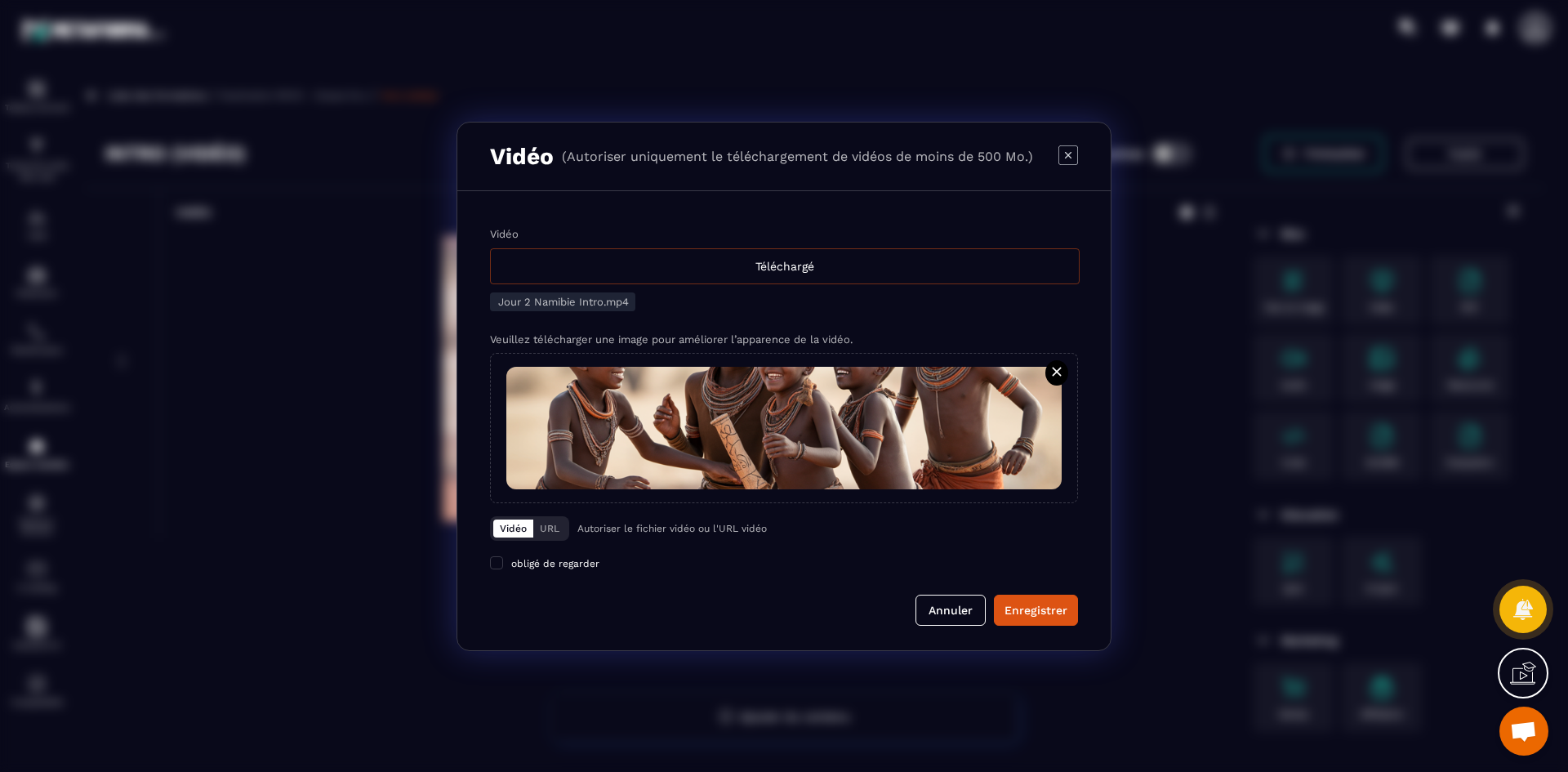
click at [696, 271] on div "Téléchargé" at bounding box center [784, 267] width 590 height 36
click at [0, 0] on input "Vidéo Téléchargé" at bounding box center [0, 0] width 0 height 0
click at [869, 445] on span "Modal window" at bounding box center [784, 427] width 555 height 122
click at [0, 0] on input "Modal window" at bounding box center [0, 0] width 0 height 0
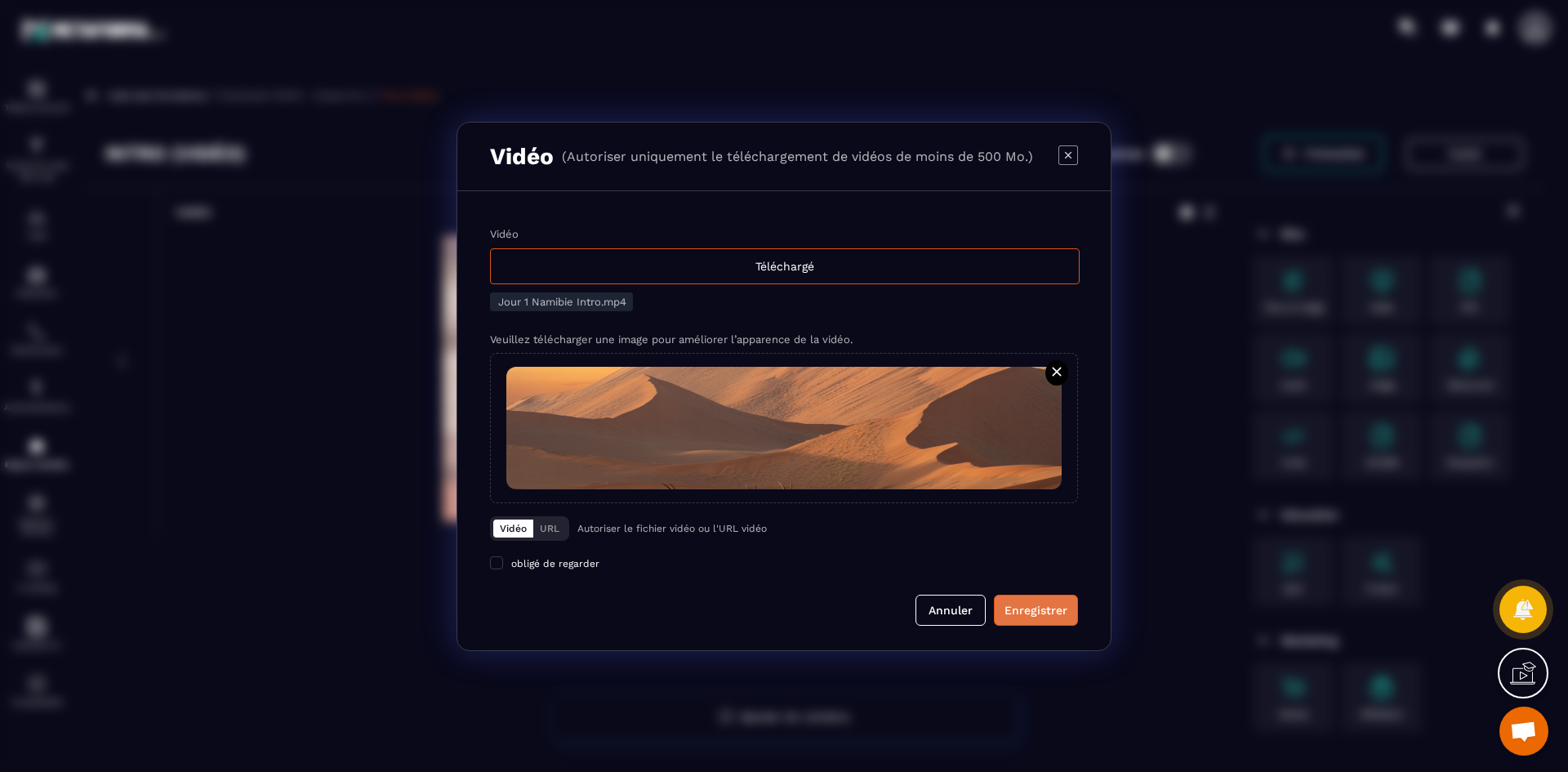
click at [1037, 610] on div "Enregistrer" at bounding box center [1037, 610] width 63 height 16
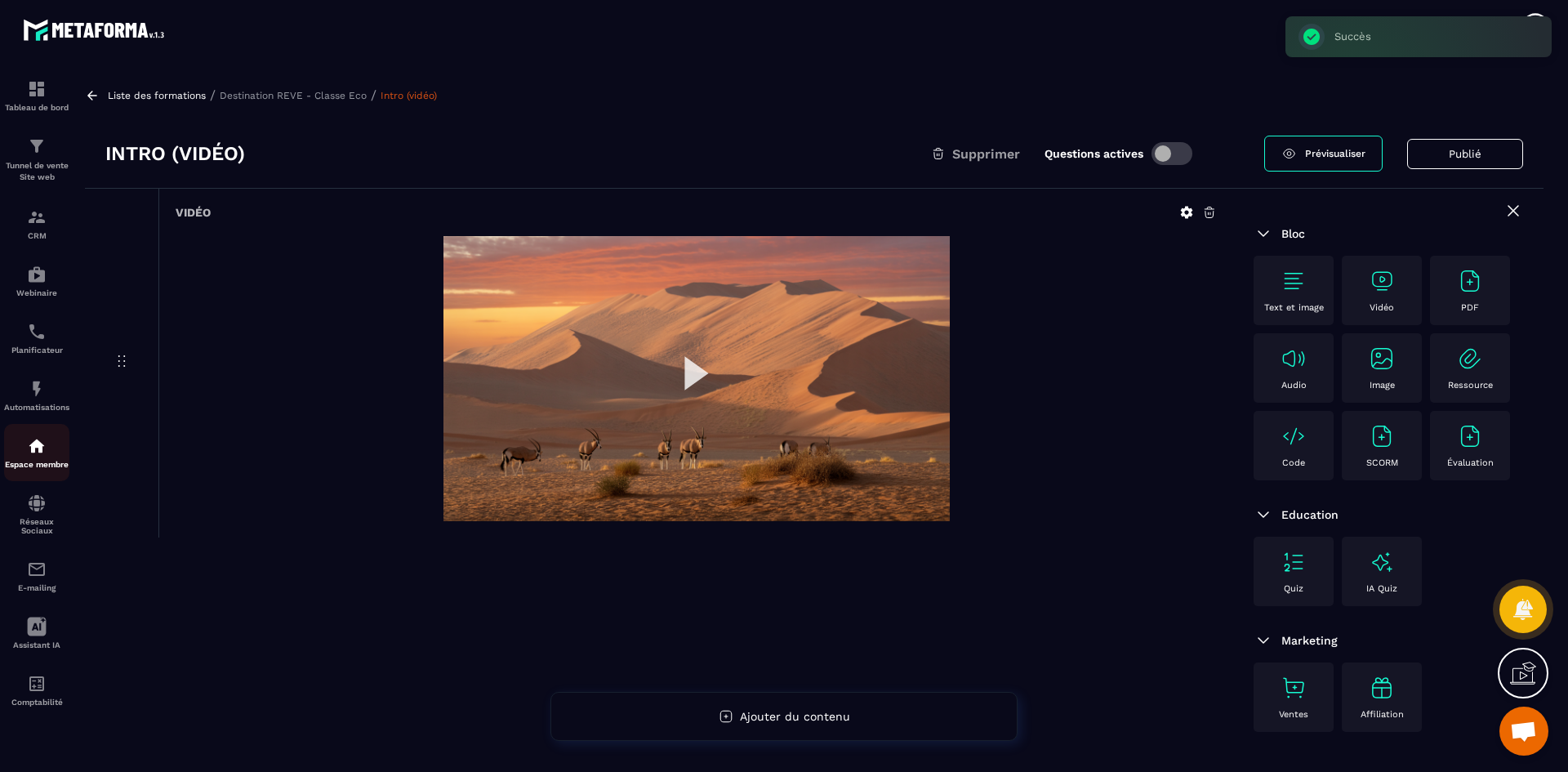
click at [47, 454] on div "Espace membre" at bounding box center [37, 452] width 65 height 32
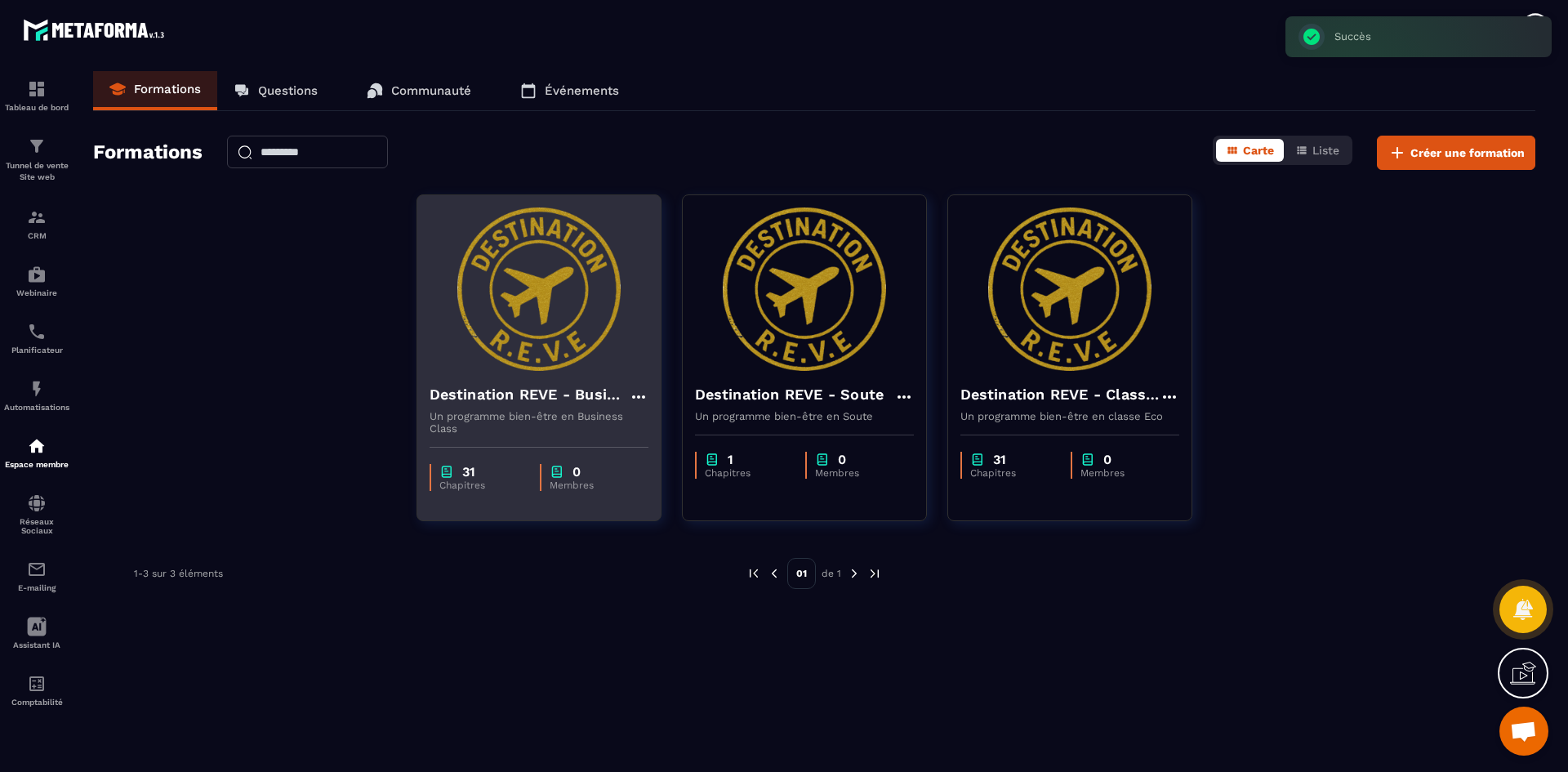
click at [584, 409] on div "Destination REVE - Business Class" at bounding box center [539, 397] width 219 height 27
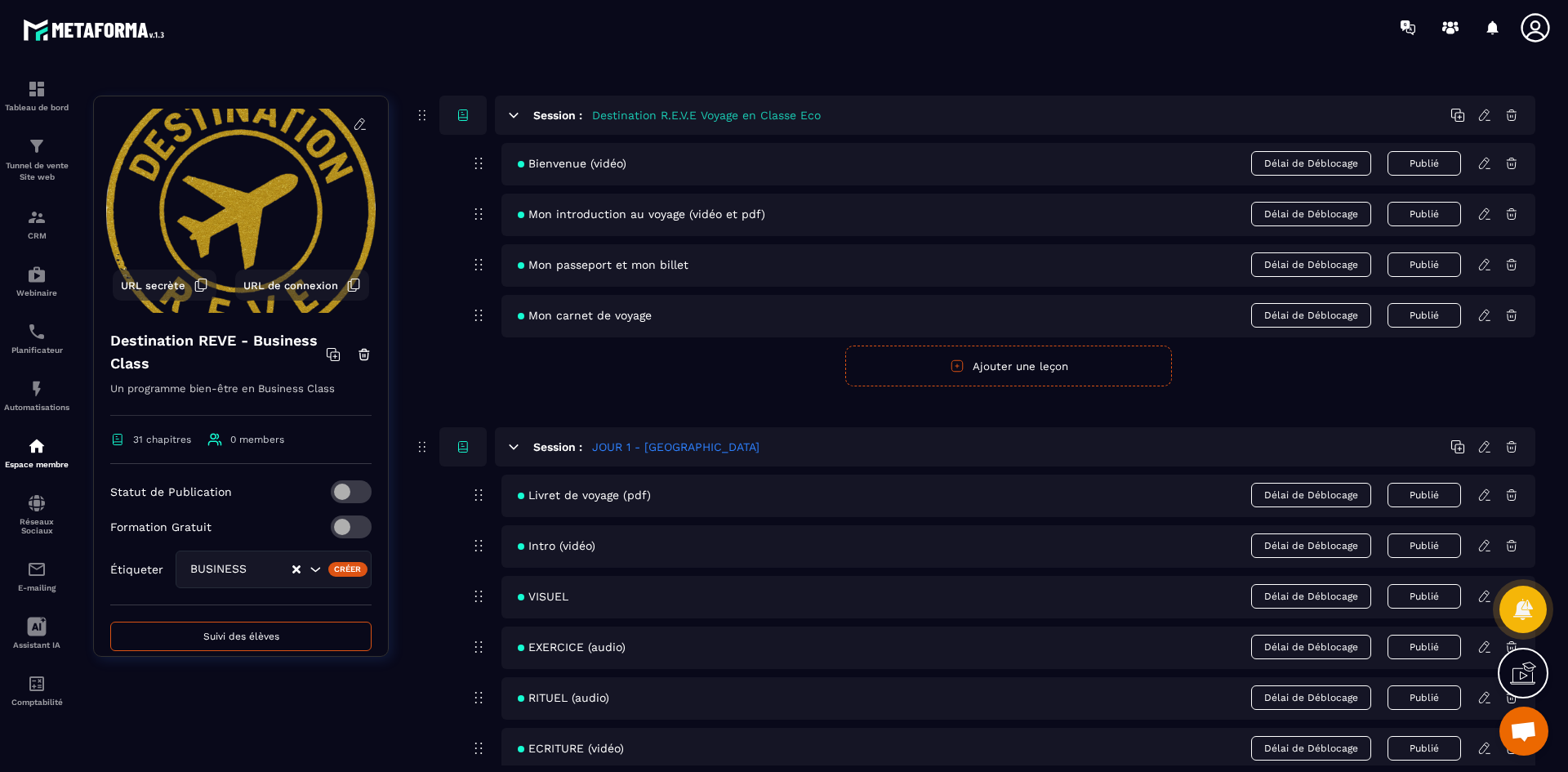
scroll to position [327, 0]
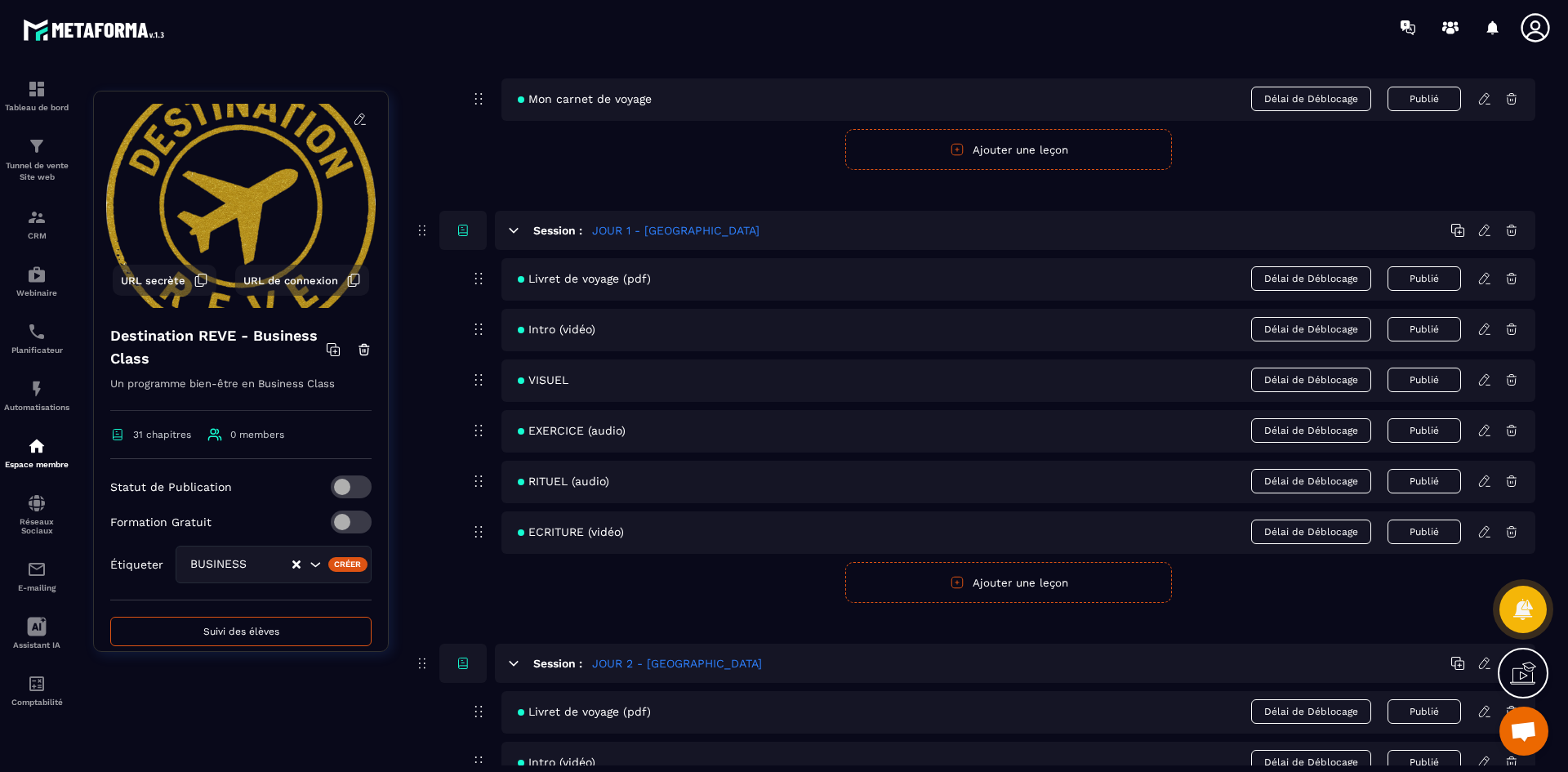
click at [1488, 329] on icon at bounding box center [1484, 329] width 15 height 15
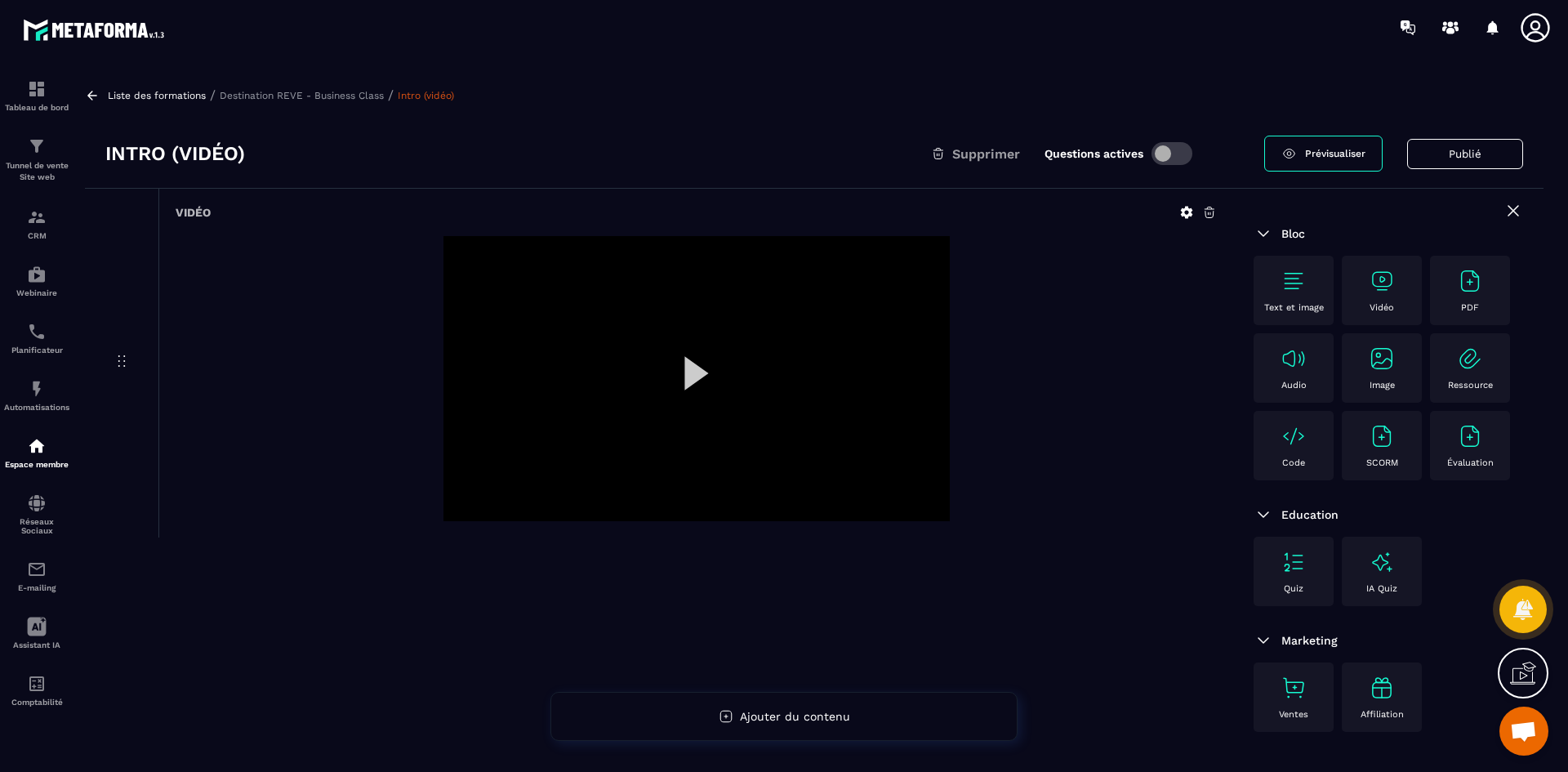
click at [1189, 213] on icon at bounding box center [1187, 213] width 12 height 12
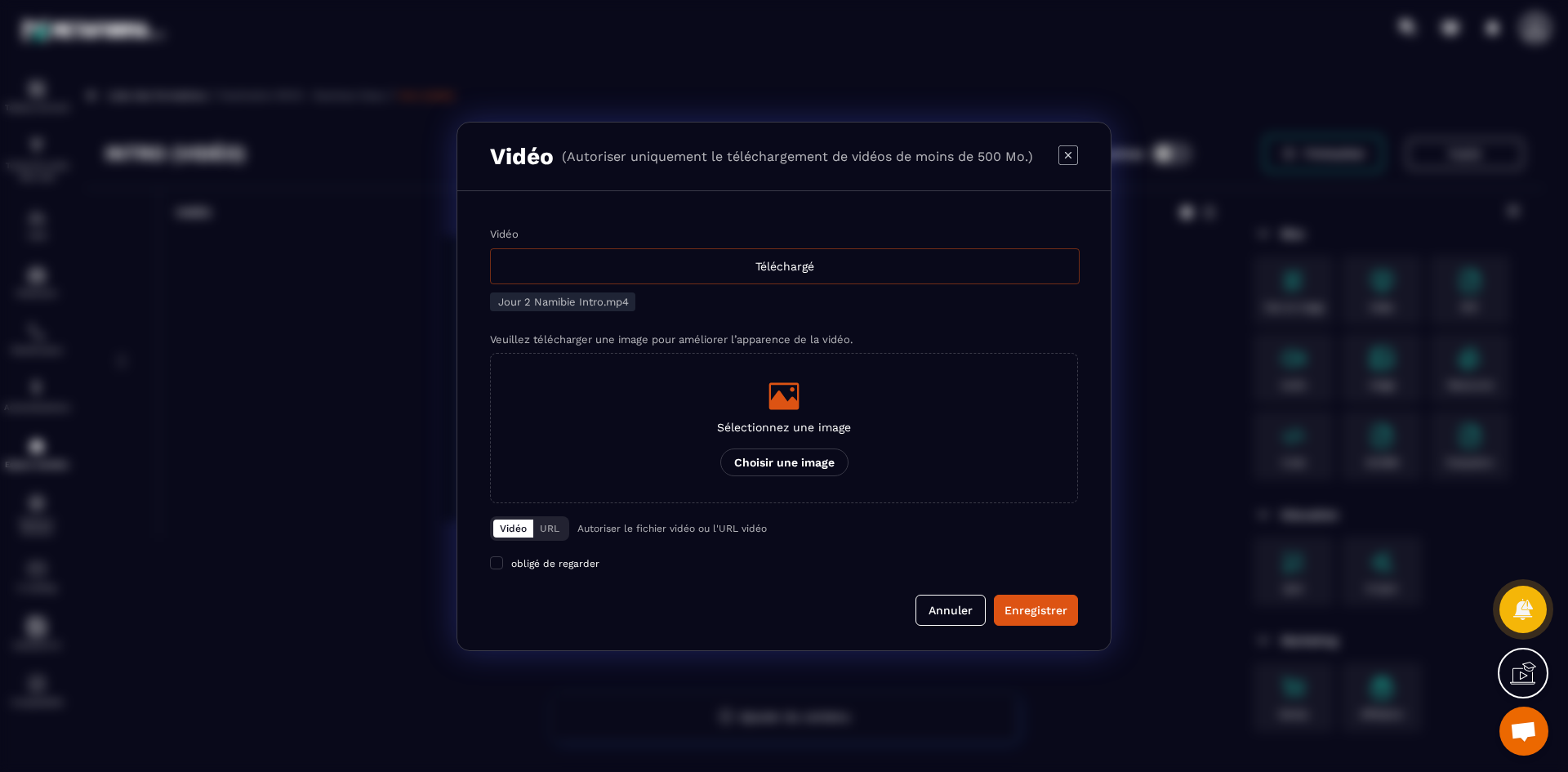
click at [702, 280] on div "Téléchargé" at bounding box center [784, 267] width 590 height 36
click at [0, 0] on input "Vidéo Téléchargé" at bounding box center [0, 0] width 0 height 0
click at [787, 421] on p "Sélectionnez une image" at bounding box center [784, 427] width 134 height 13
click at [0, 0] on input "Sélectionnez une image Choisir une image" at bounding box center [0, 0] width 0 height 0
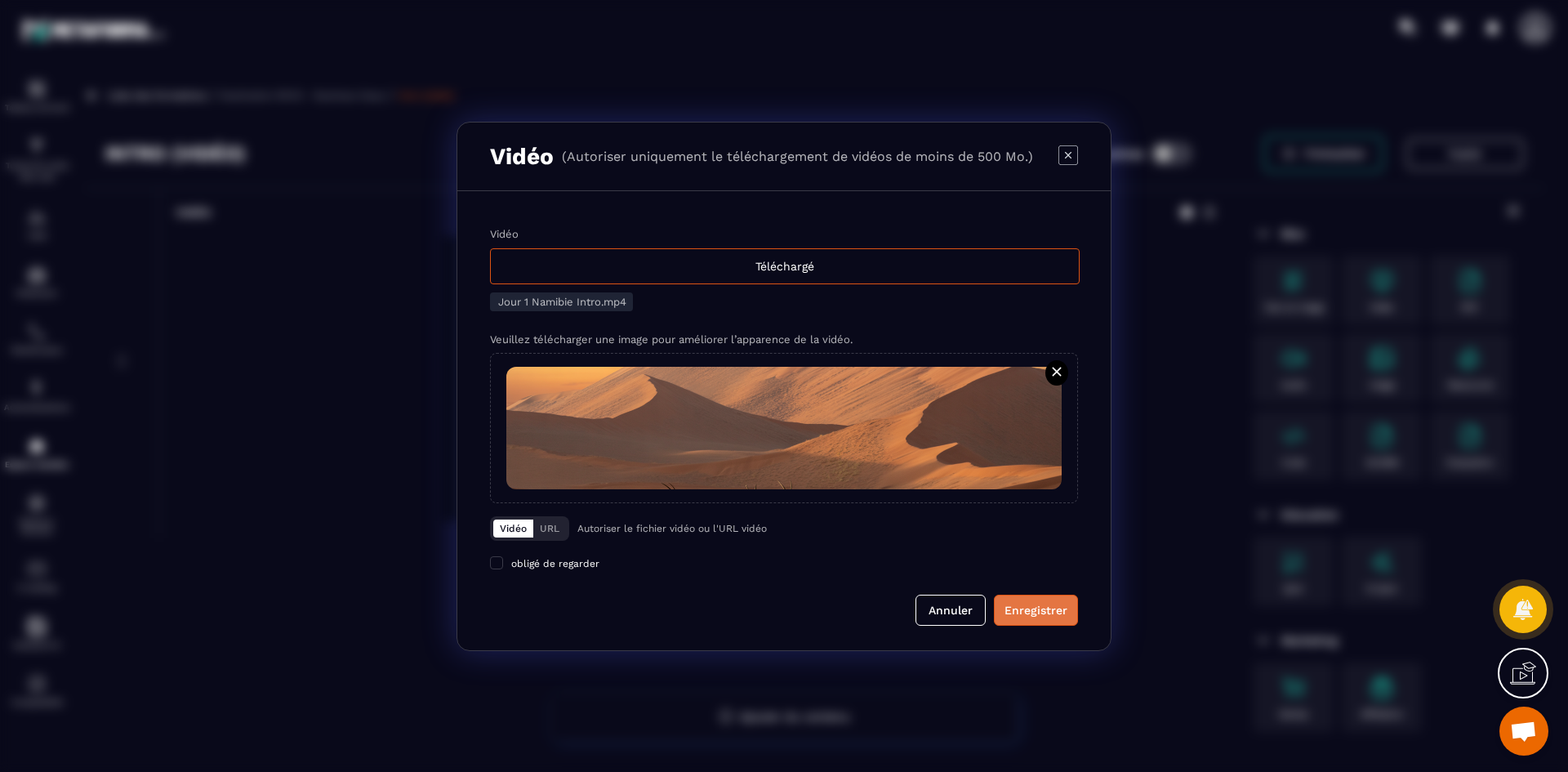
click at [1038, 613] on div "Enregistrer" at bounding box center [1037, 610] width 63 height 16
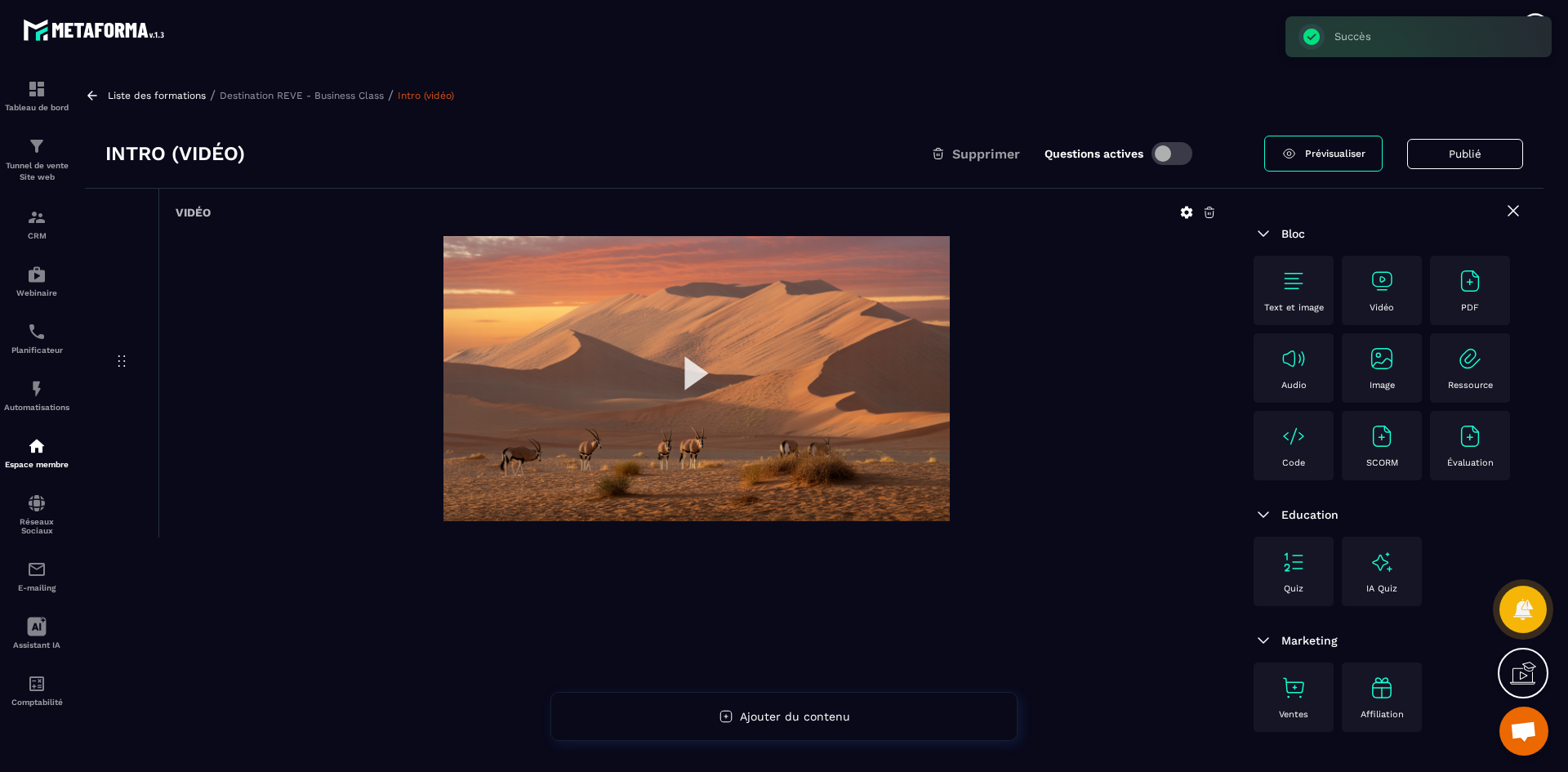
click at [327, 97] on p "Destination REVE - Business Class" at bounding box center [302, 95] width 164 height 11
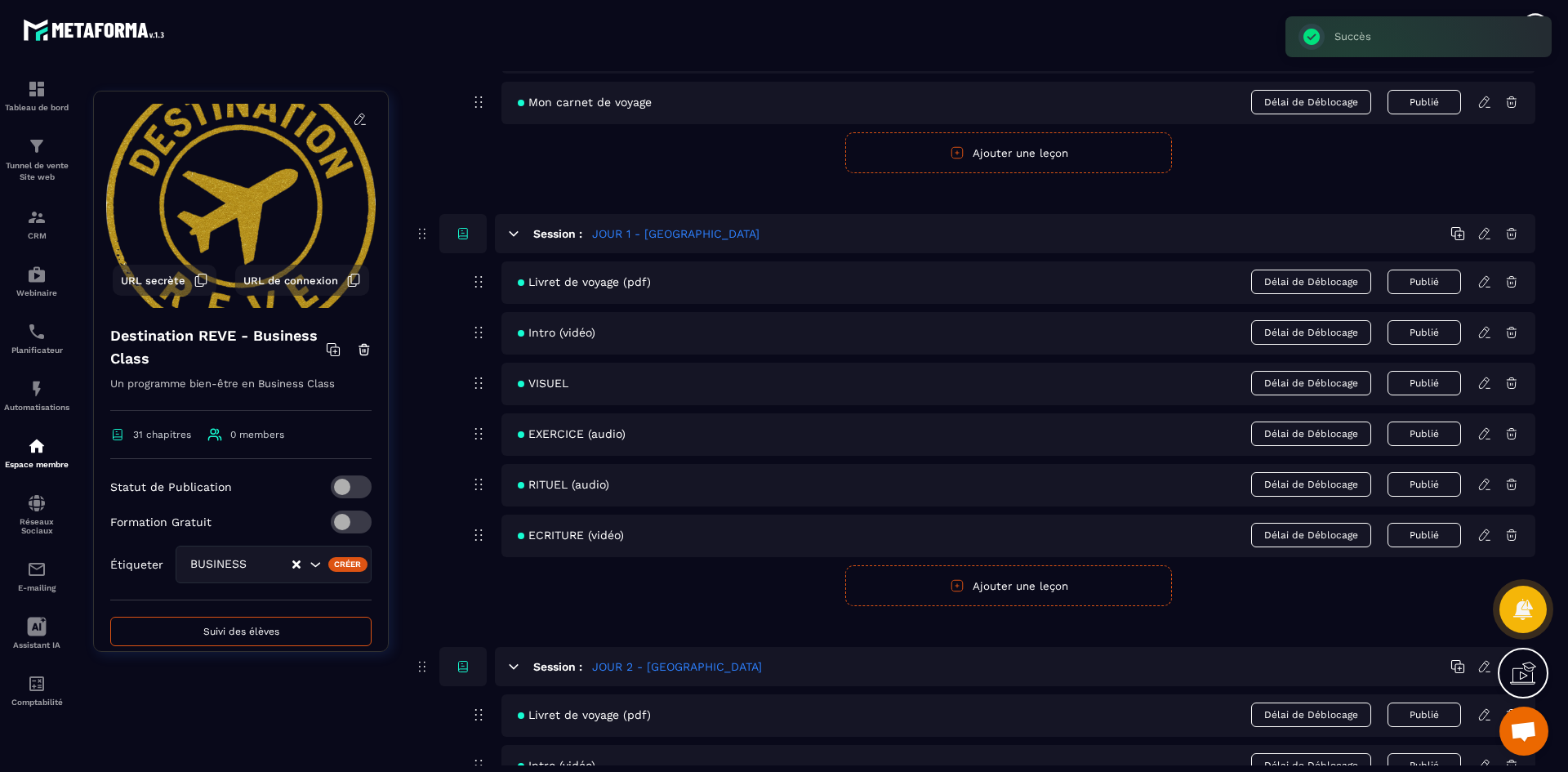
scroll to position [327, 0]
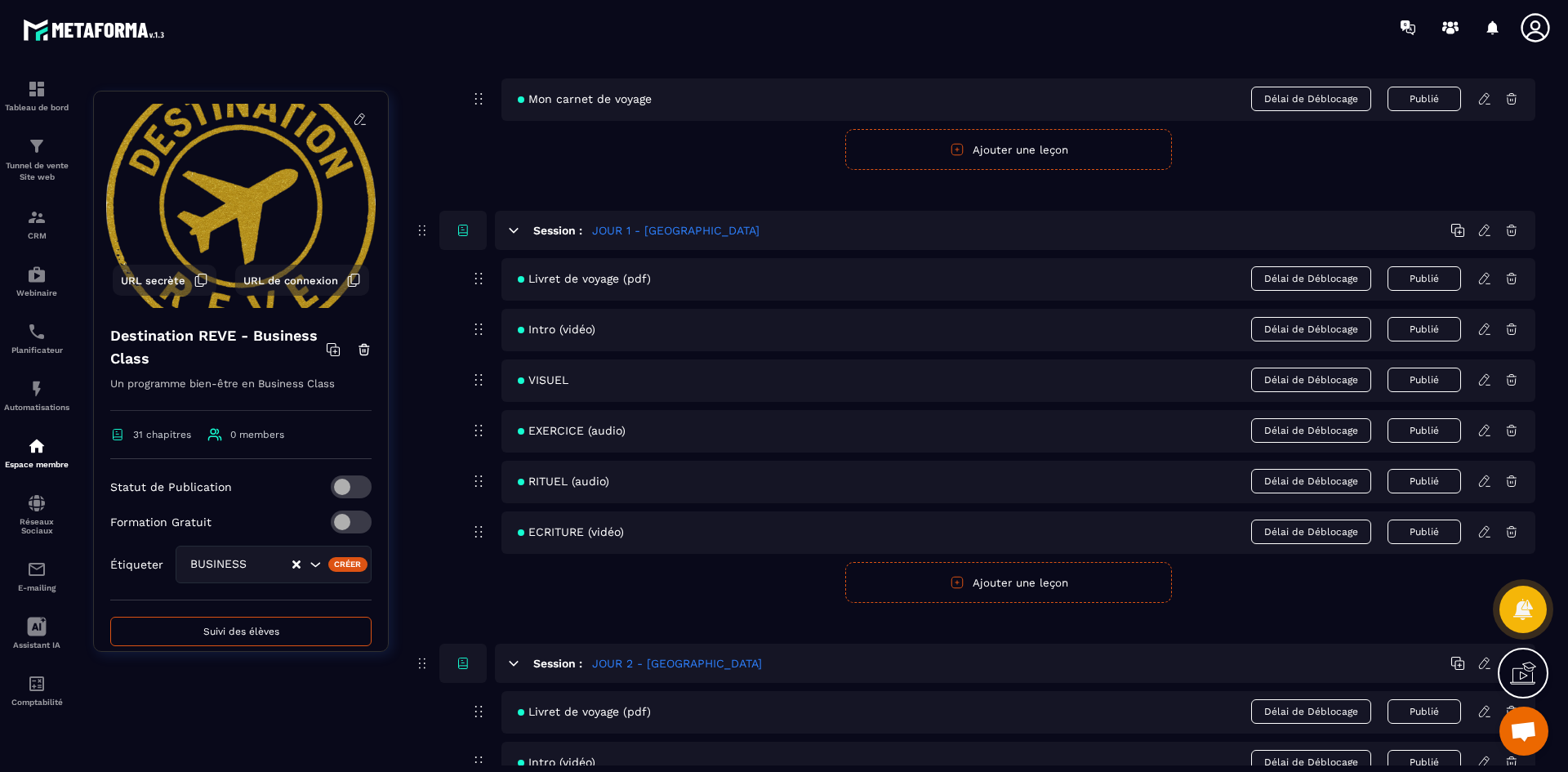
click at [1487, 379] on icon at bounding box center [1484, 380] width 15 height 15
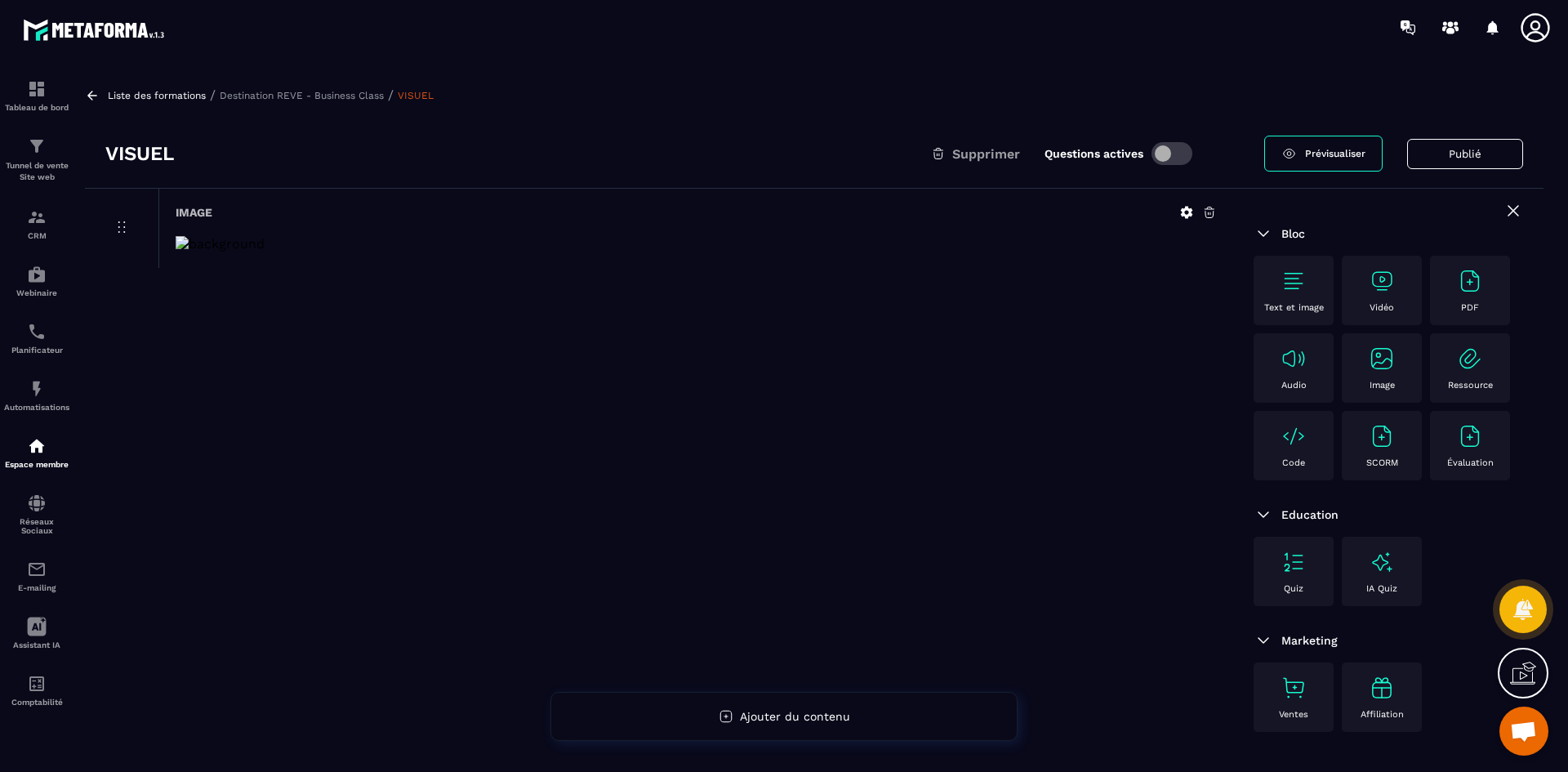
click at [1179, 212] on icon at bounding box center [1186, 212] width 15 height 15
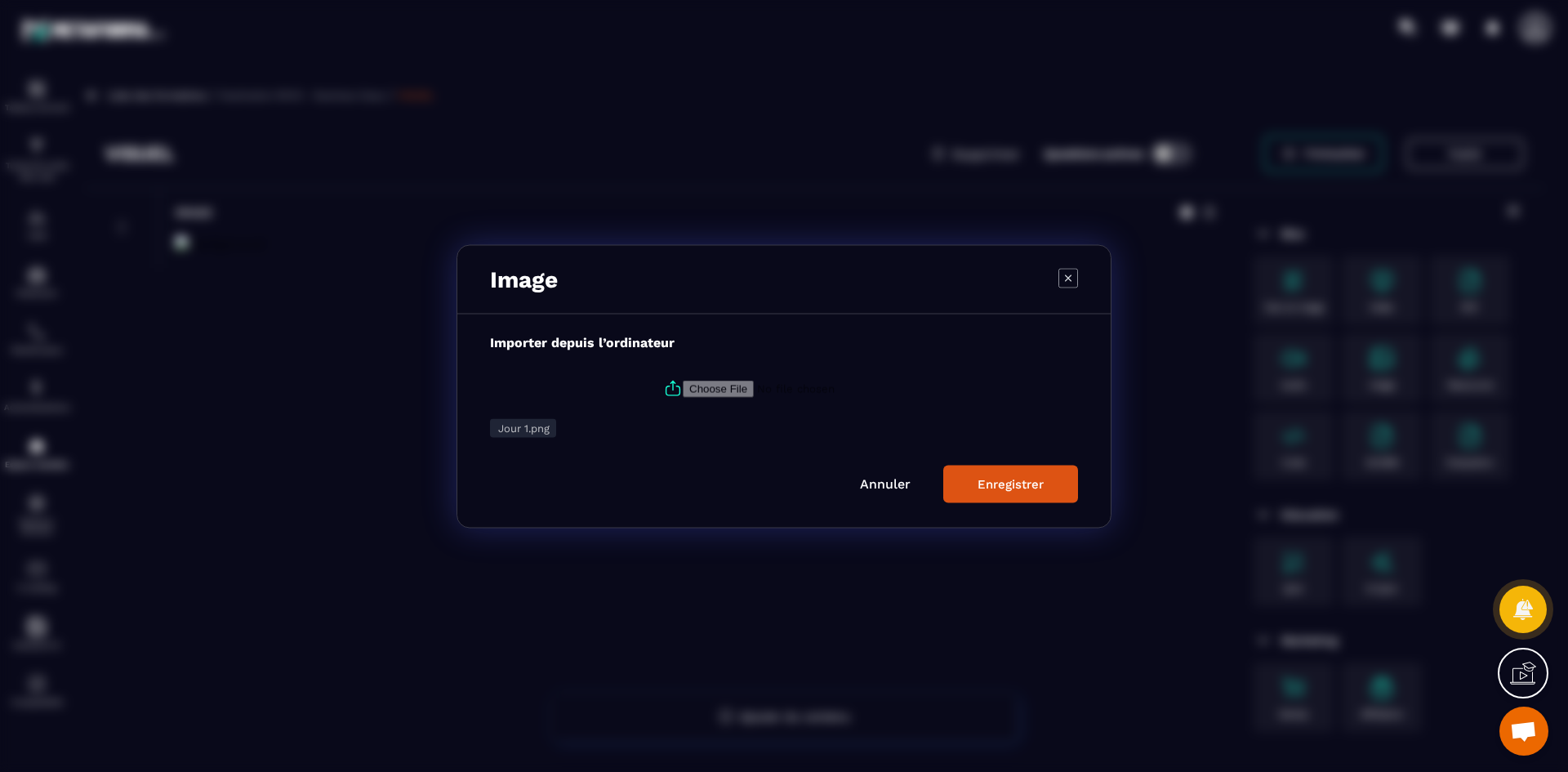
click at [667, 388] on icon "Modal window" at bounding box center [672, 388] width 20 height 20
click at [683, 388] on input "Modal window" at bounding box center [794, 388] width 222 height 17
type input "**********"
click at [1020, 478] on div "Enregistrer" at bounding box center [1010, 483] width 66 height 15
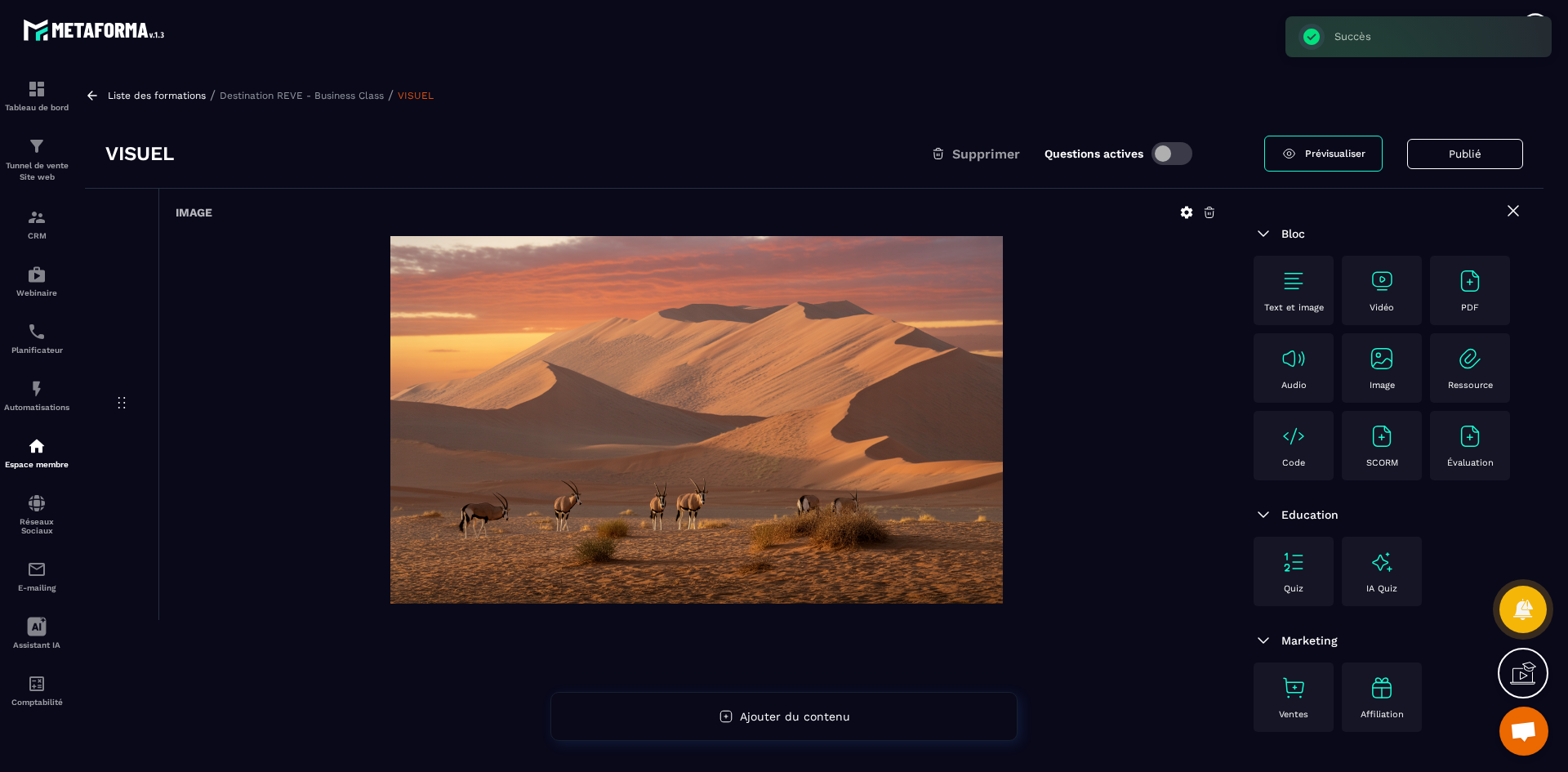
click at [306, 95] on p "Destination REVE - Business Class" at bounding box center [302, 95] width 164 height 11
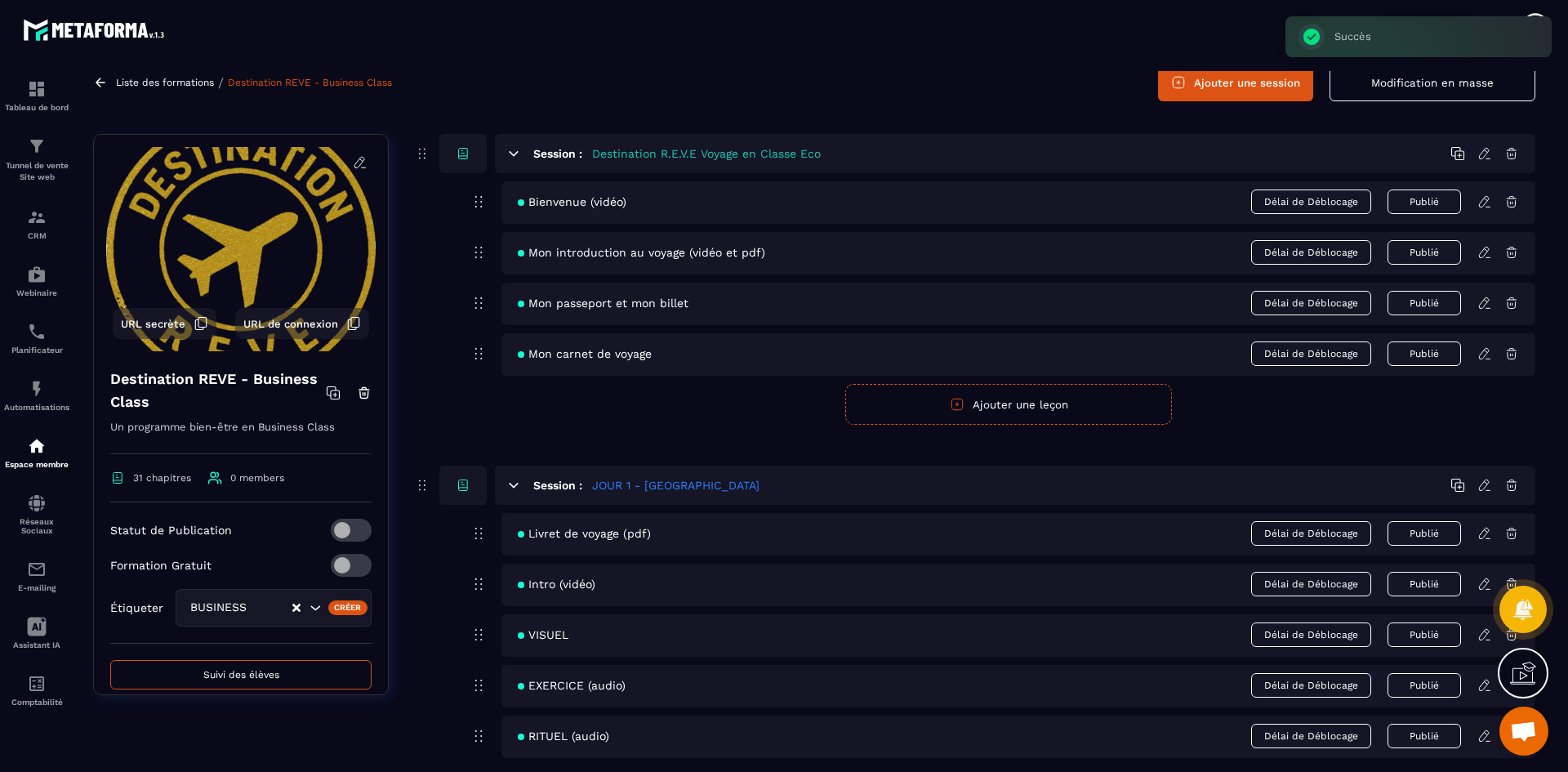
scroll to position [245, 0]
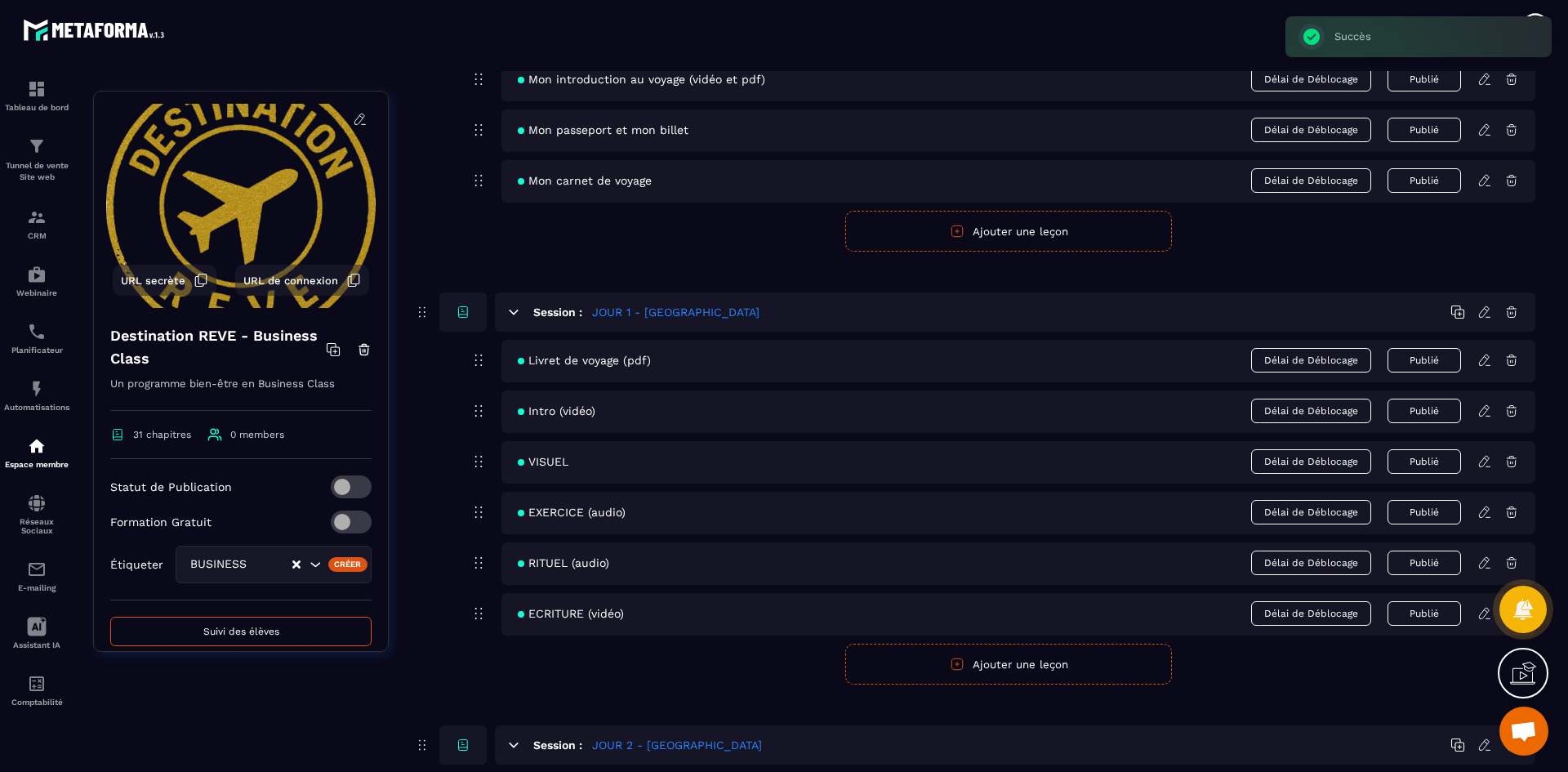
click at [1483, 509] on icon at bounding box center [1484, 512] width 15 height 15
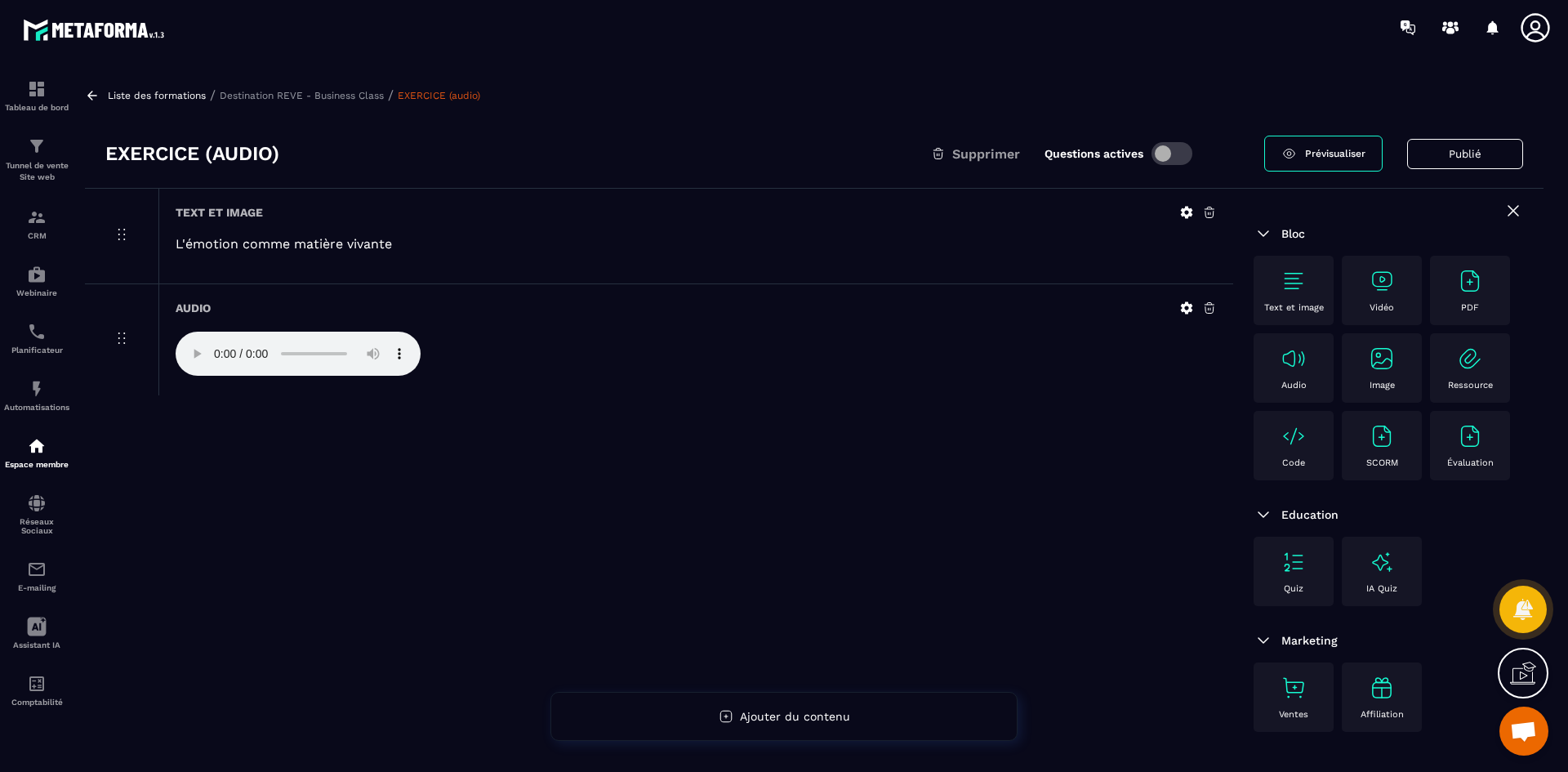
click at [1192, 309] on icon at bounding box center [1186, 308] width 15 height 15
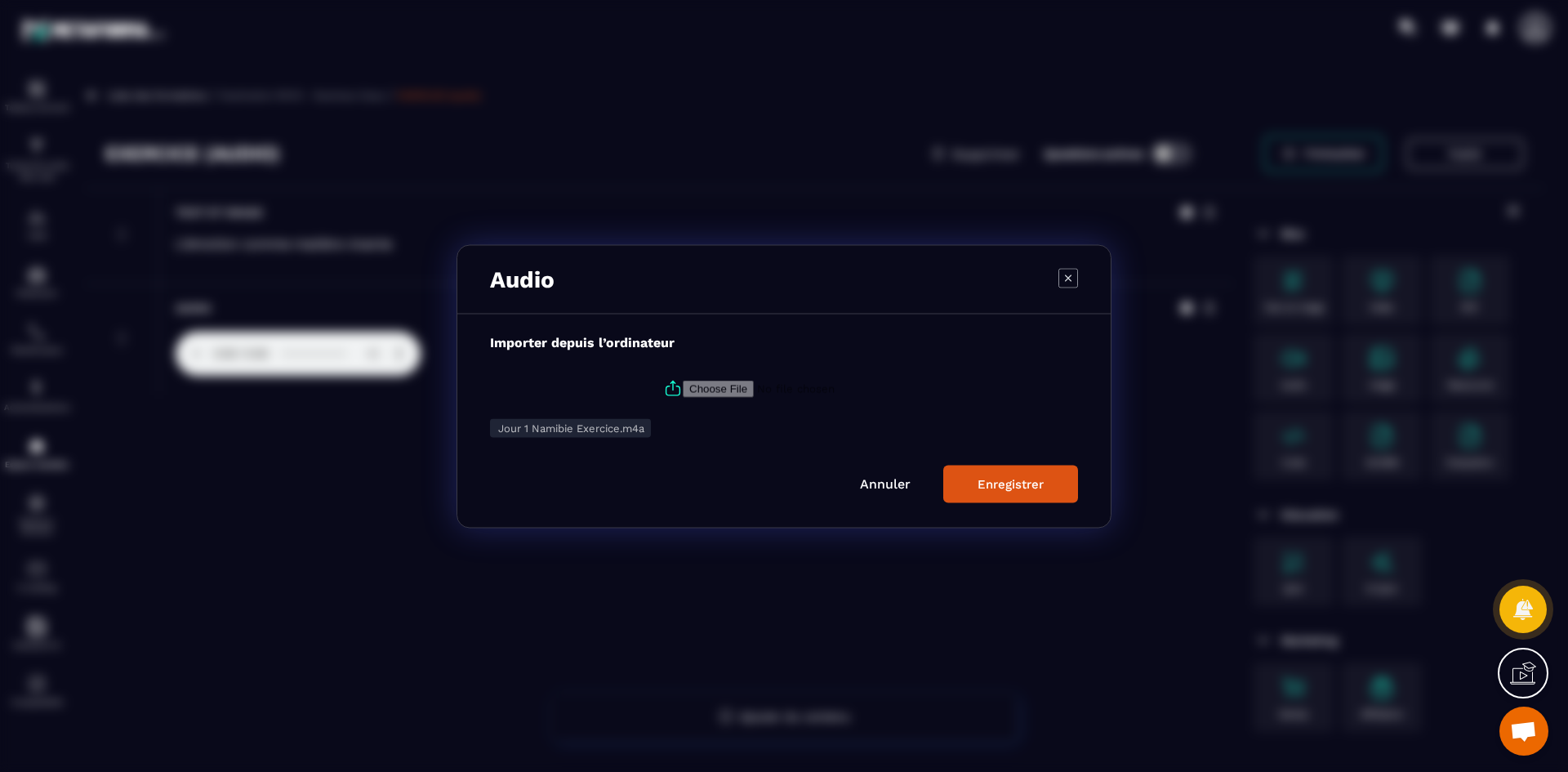
click at [656, 388] on label "Modal window" at bounding box center [784, 388] width 588 height 44
click at [683, 388] on input "Modal window" at bounding box center [794, 388] width 222 height 17
type input "**********"
click at [1001, 477] on div "Enregistrer" at bounding box center [1010, 483] width 66 height 15
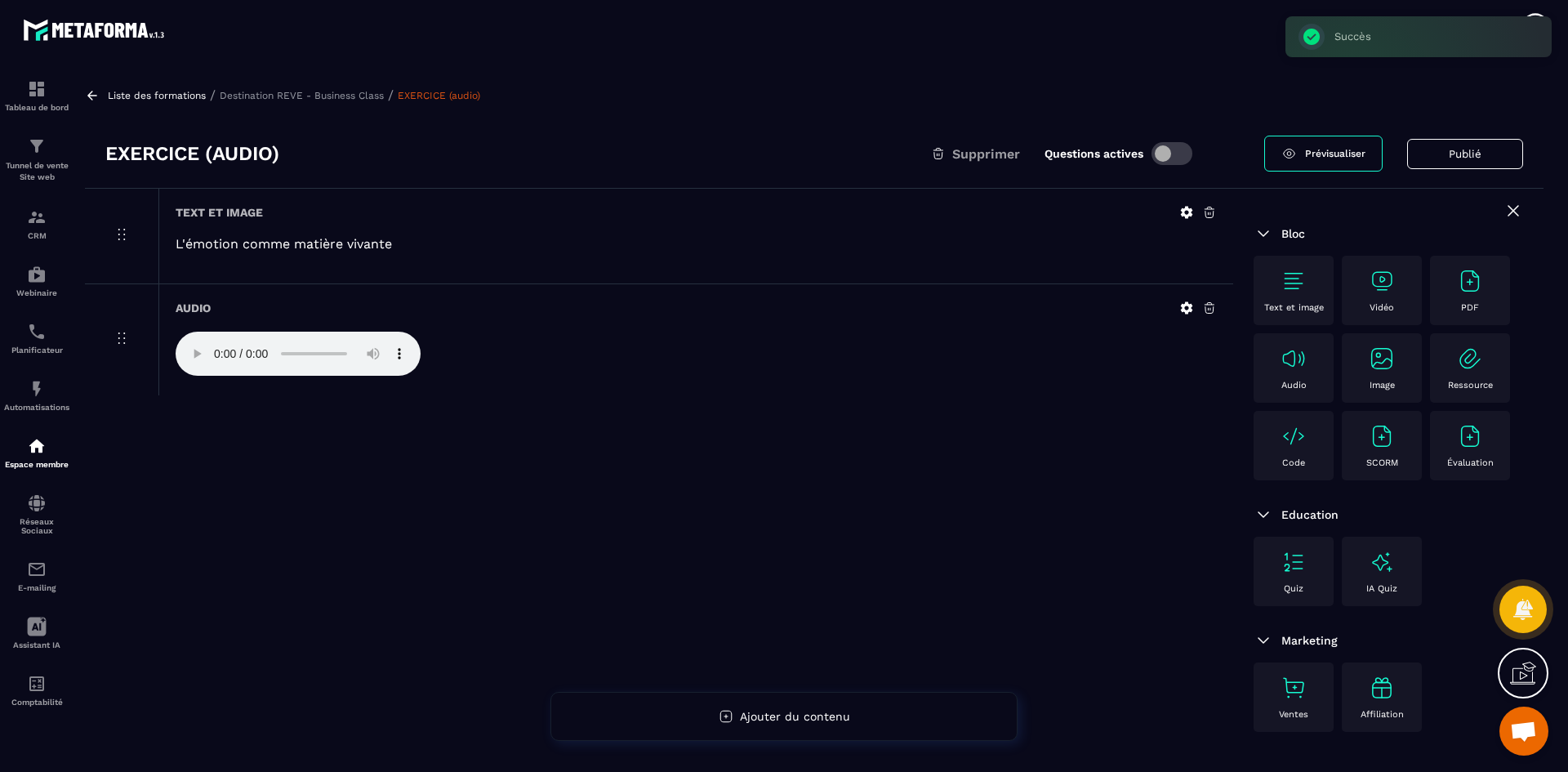
click at [357, 97] on p "Destination REVE - Business Class" at bounding box center [302, 95] width 164 height 11
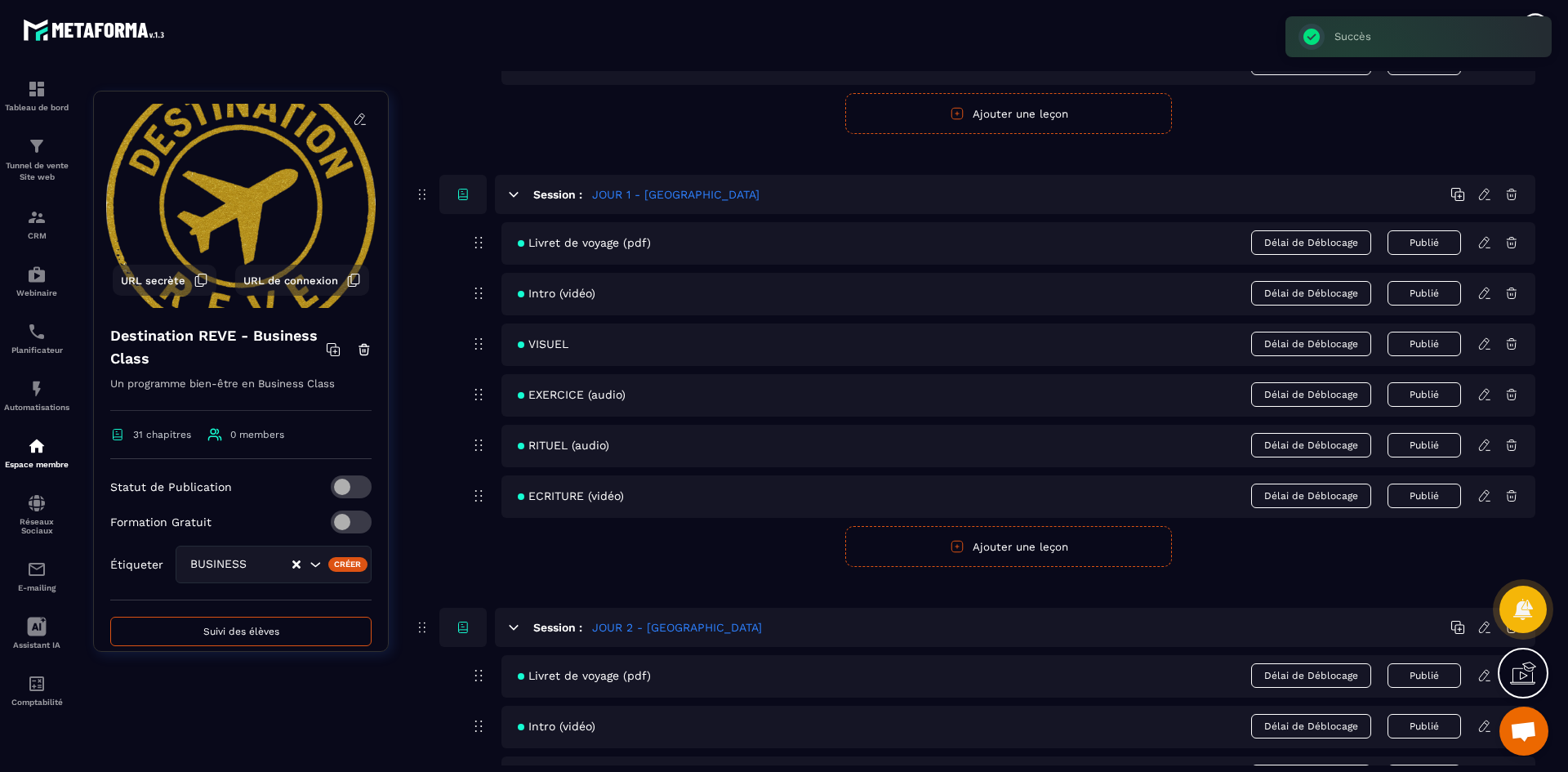
scroll to position [409, 0]
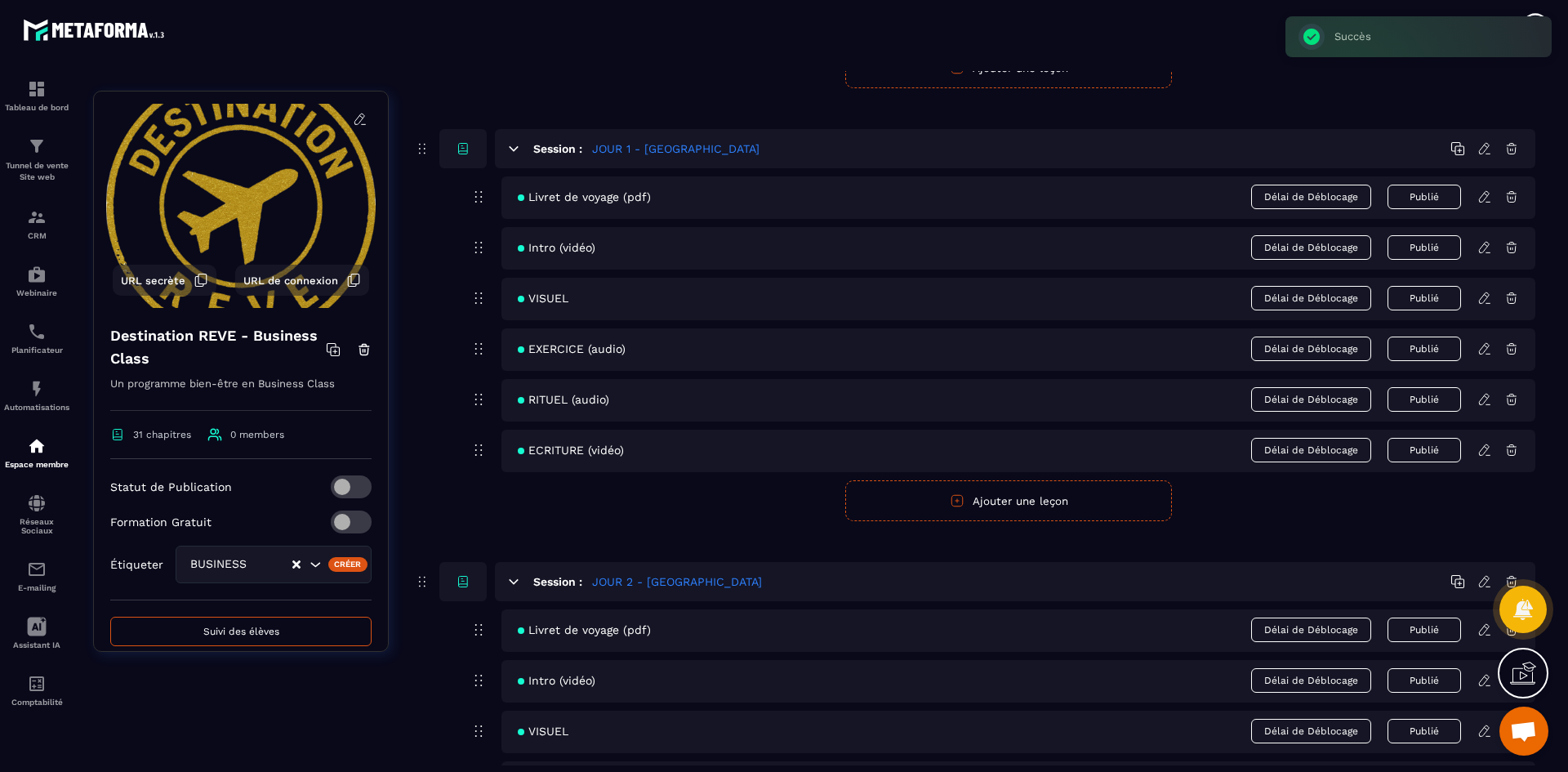
click at [1489, 398] on icon at bounding box center [1484, 399] width 15 height 15
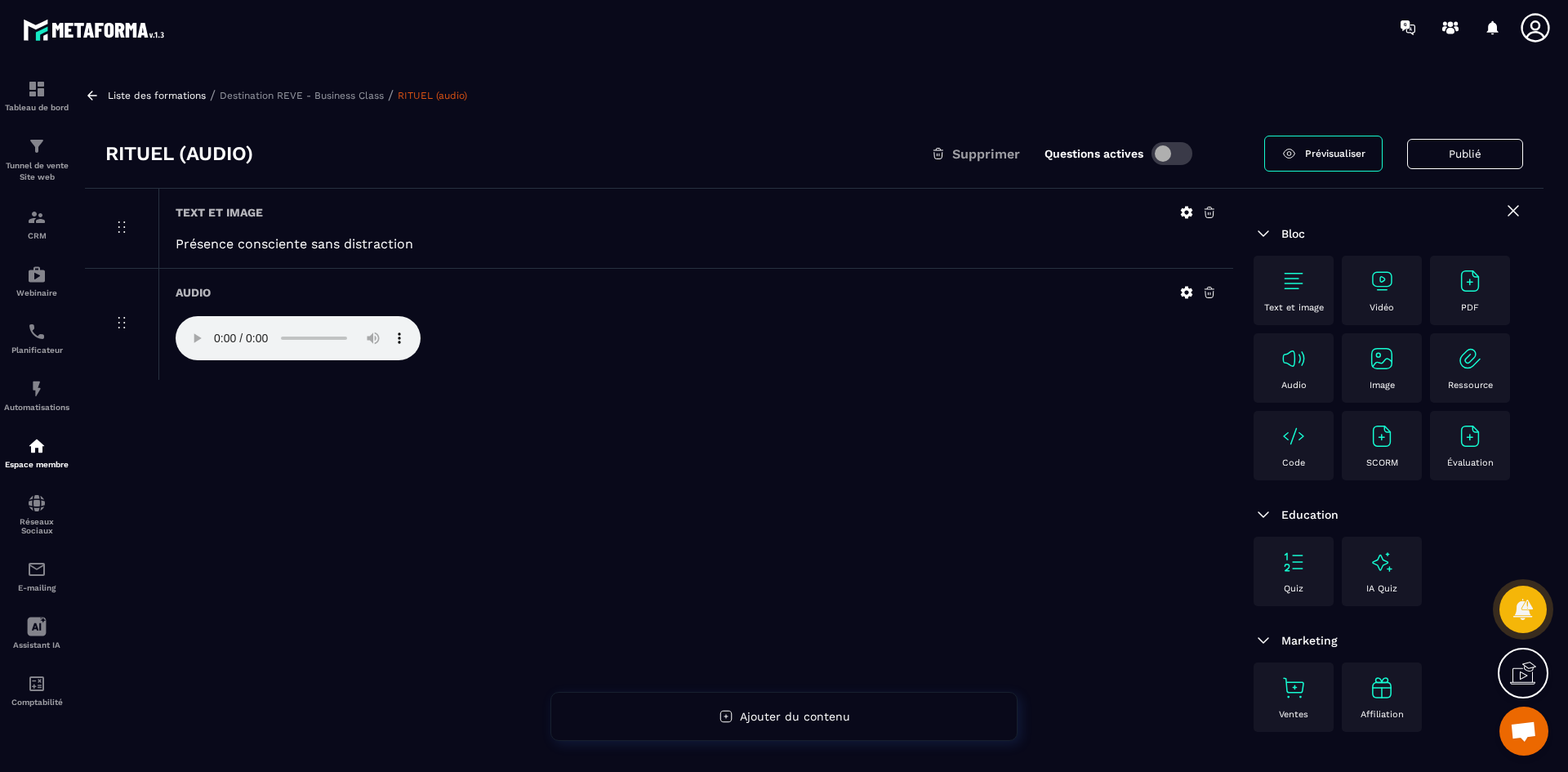
click at [1188, 293] on icon at bounding box center [1186, 292] width 15 height 15
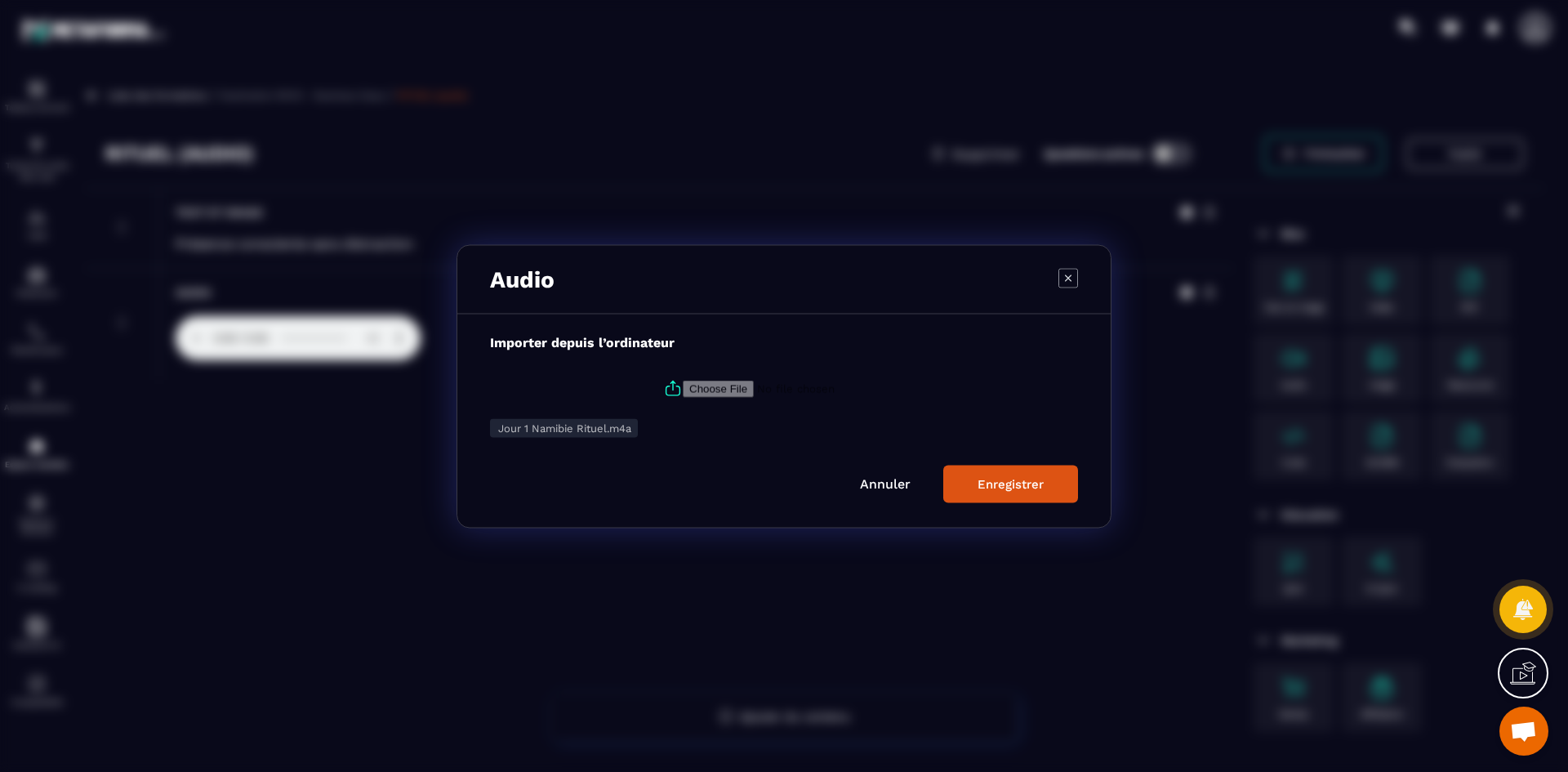
click at [671, 388] on icon "Modal window" at bounding box center [672, 388] width 20 height 20
click at [683, 388] on input "Modal window" at bounding box center [794, 388] width 222 height 17
type input "**********"
click at [1037, 495] on button "Enregistrer" at bounding box center [1011, 484] width 135 height 38
click at [943, 483] on link "Annuler" at bounding box center [937, 486] width 50 height 15
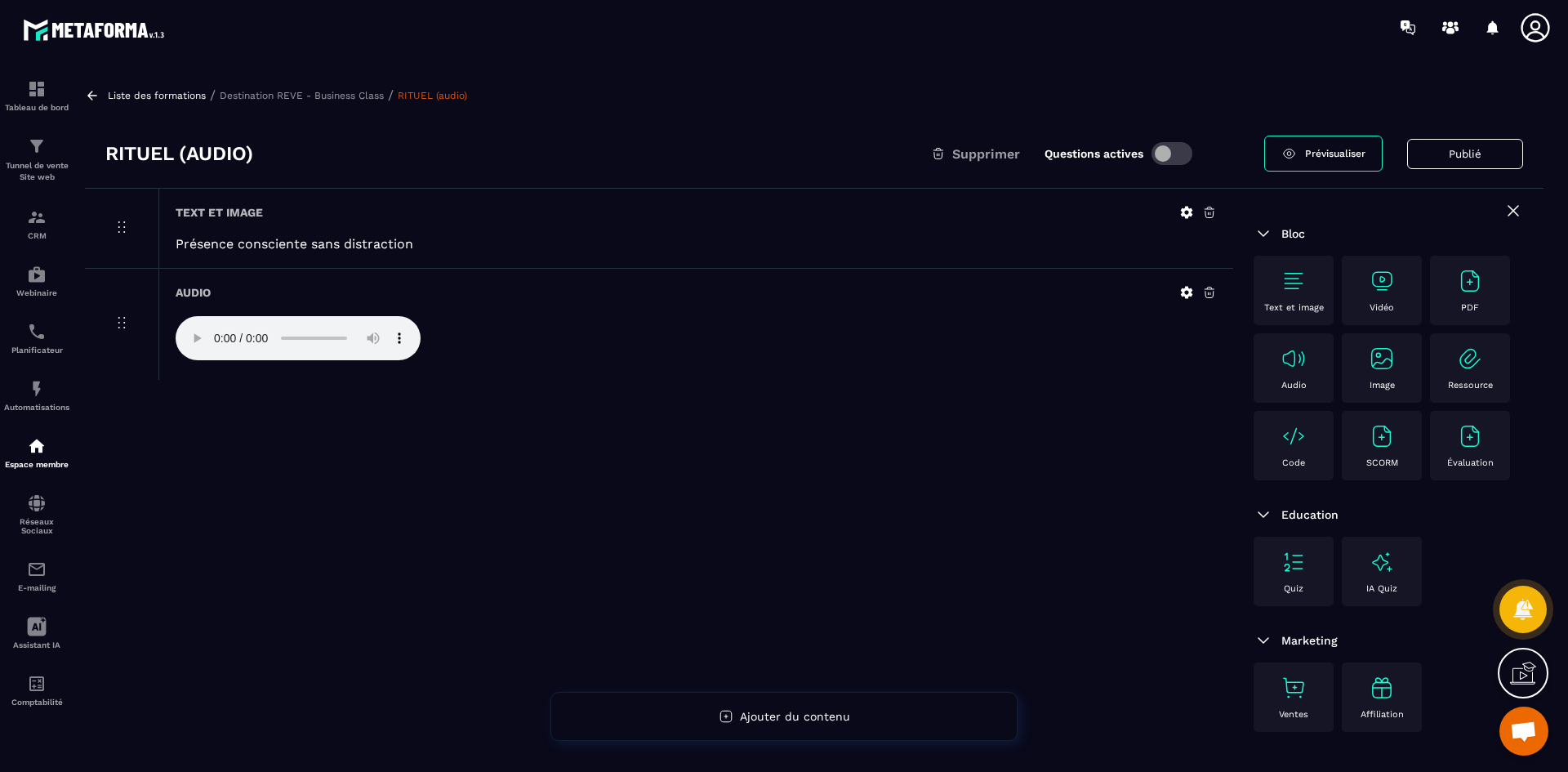
click at [1183, 293] on icon at bounding box center [1187, 292] width 12 height 12
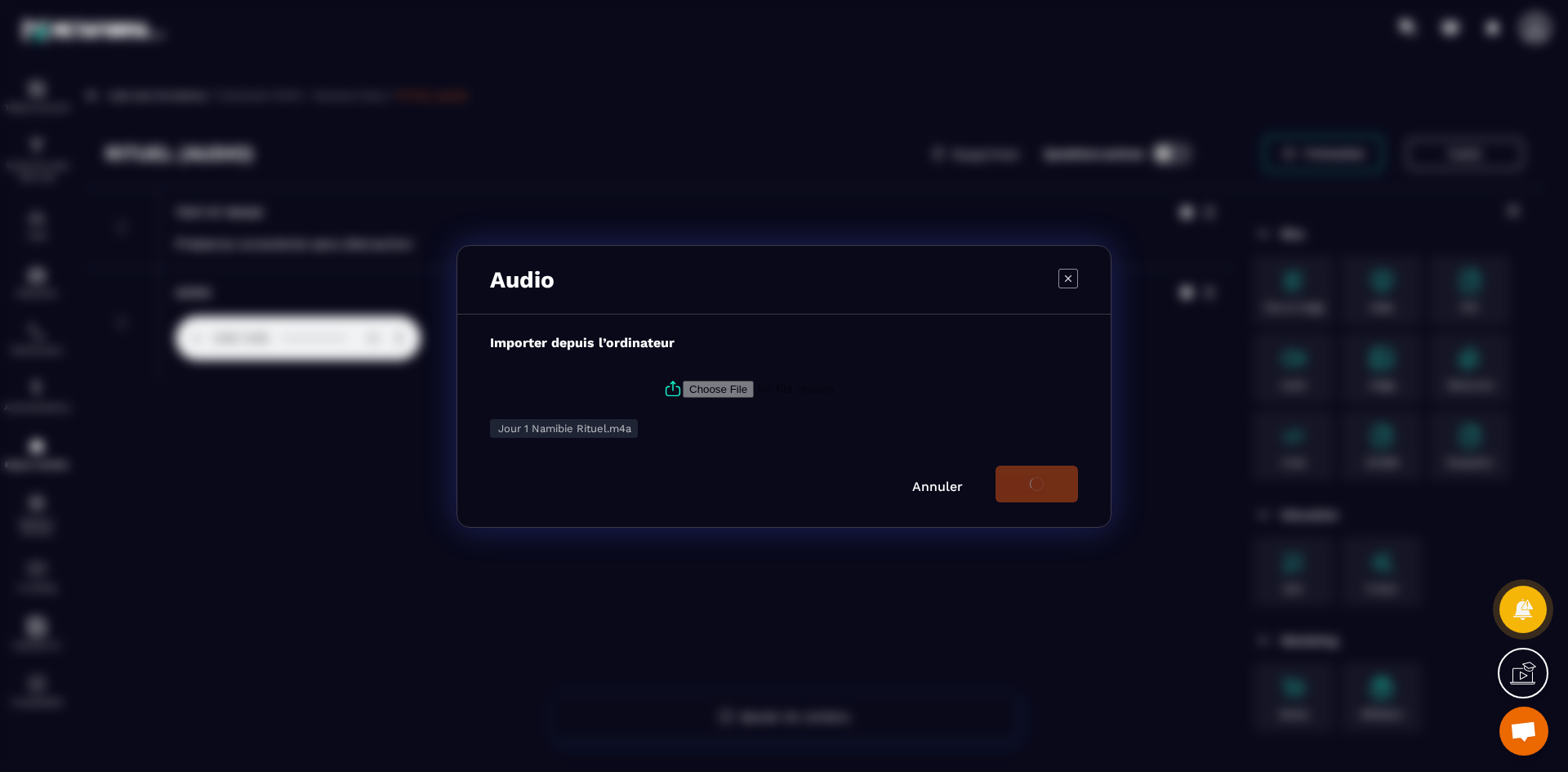
click at [663, 384] on icon "Modal window" at bounding box center [672, 388] width 20 height 20
click at [683, 384] on input "Modal window" at bounding box center [794, 388] width 222 height 17
type input "**********"
click at [1077, 272] on icon "Modal window" at bounding box center [1068, 277] width 20 height 20
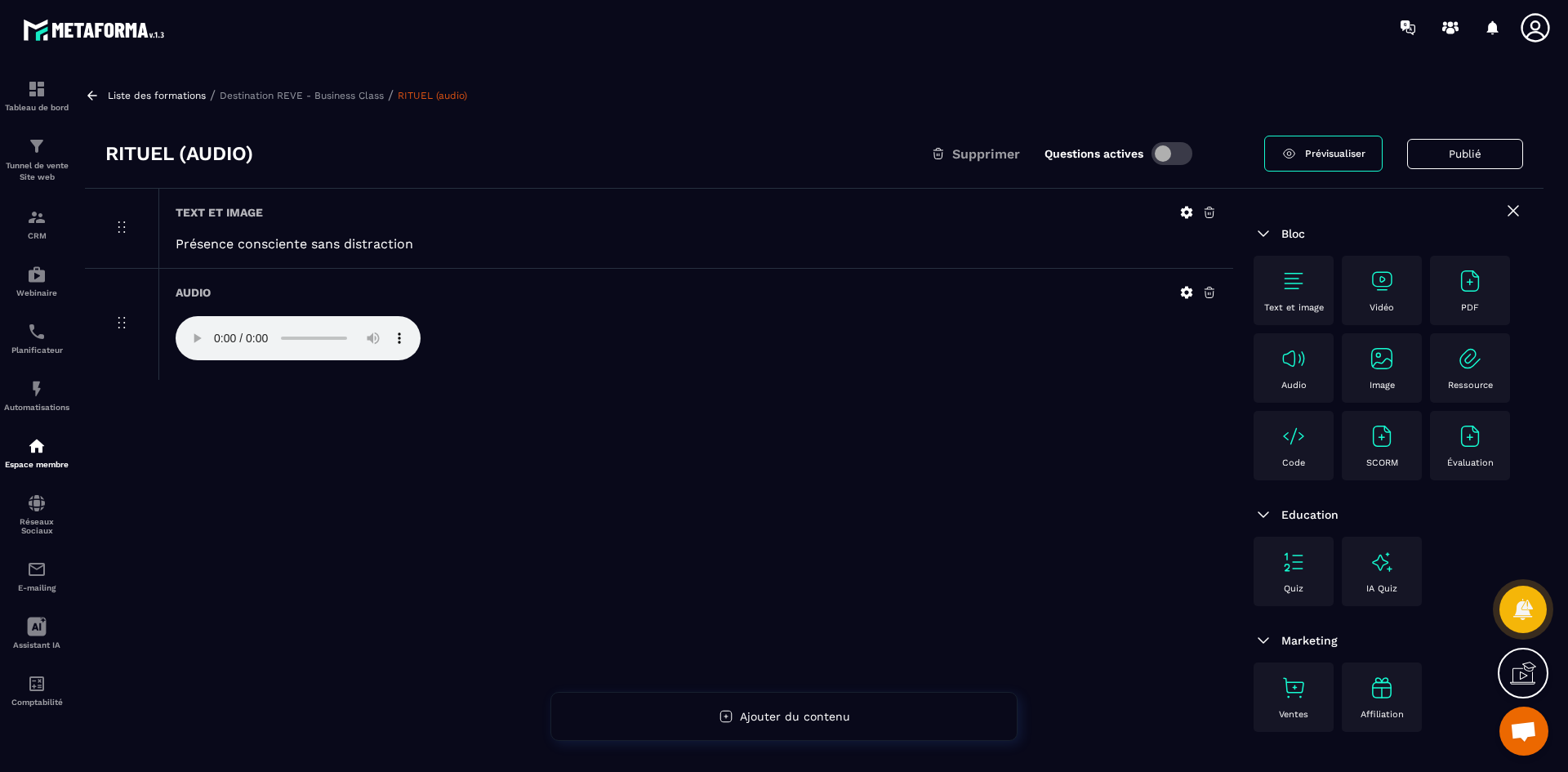
click at [1210, 295] on icon at bounding box center [1209, 292] width 9 height 10
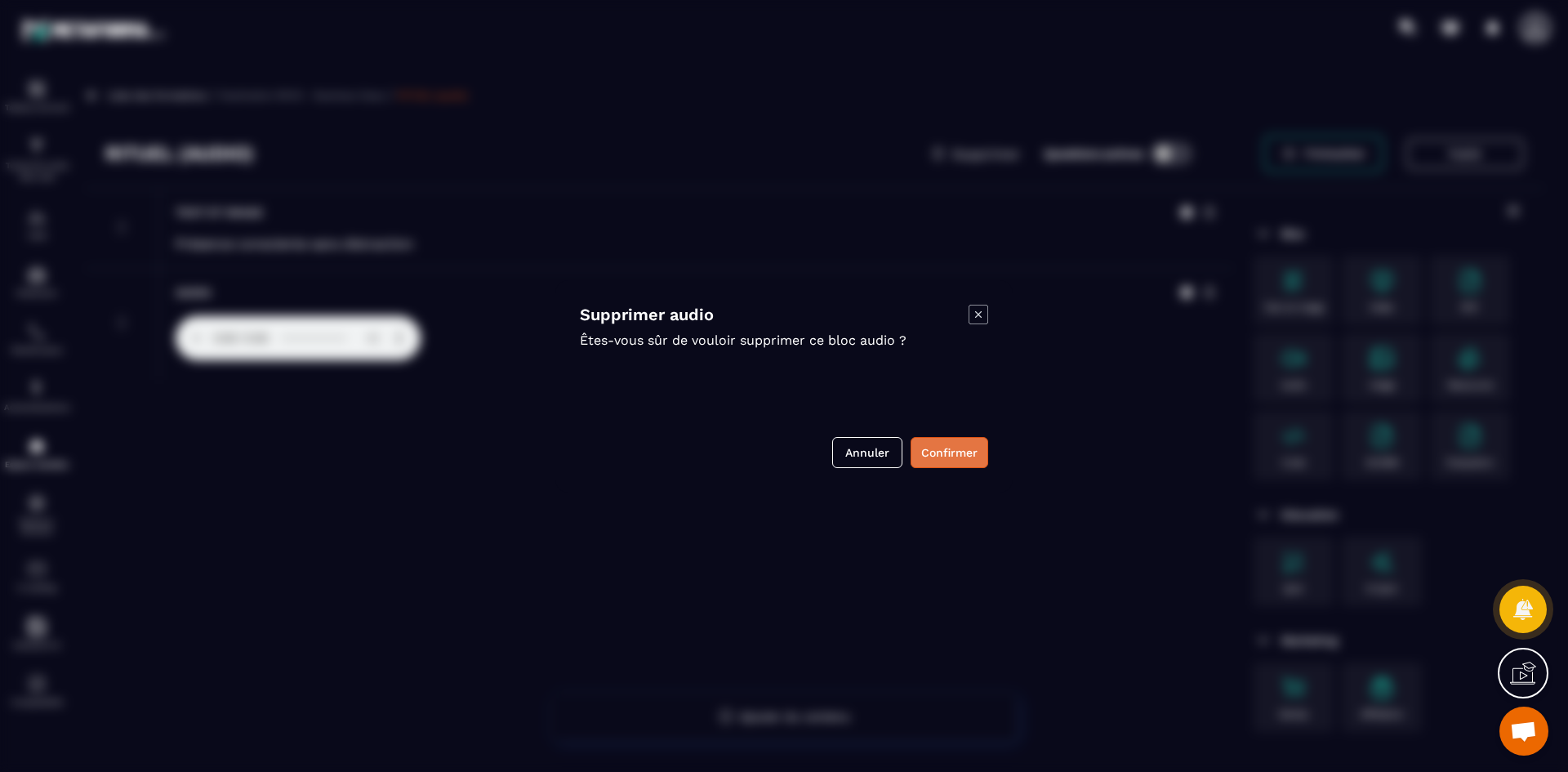
click at [969, 451] on button "Confirmer" at bounding box center [949, 452] width 78 height 31
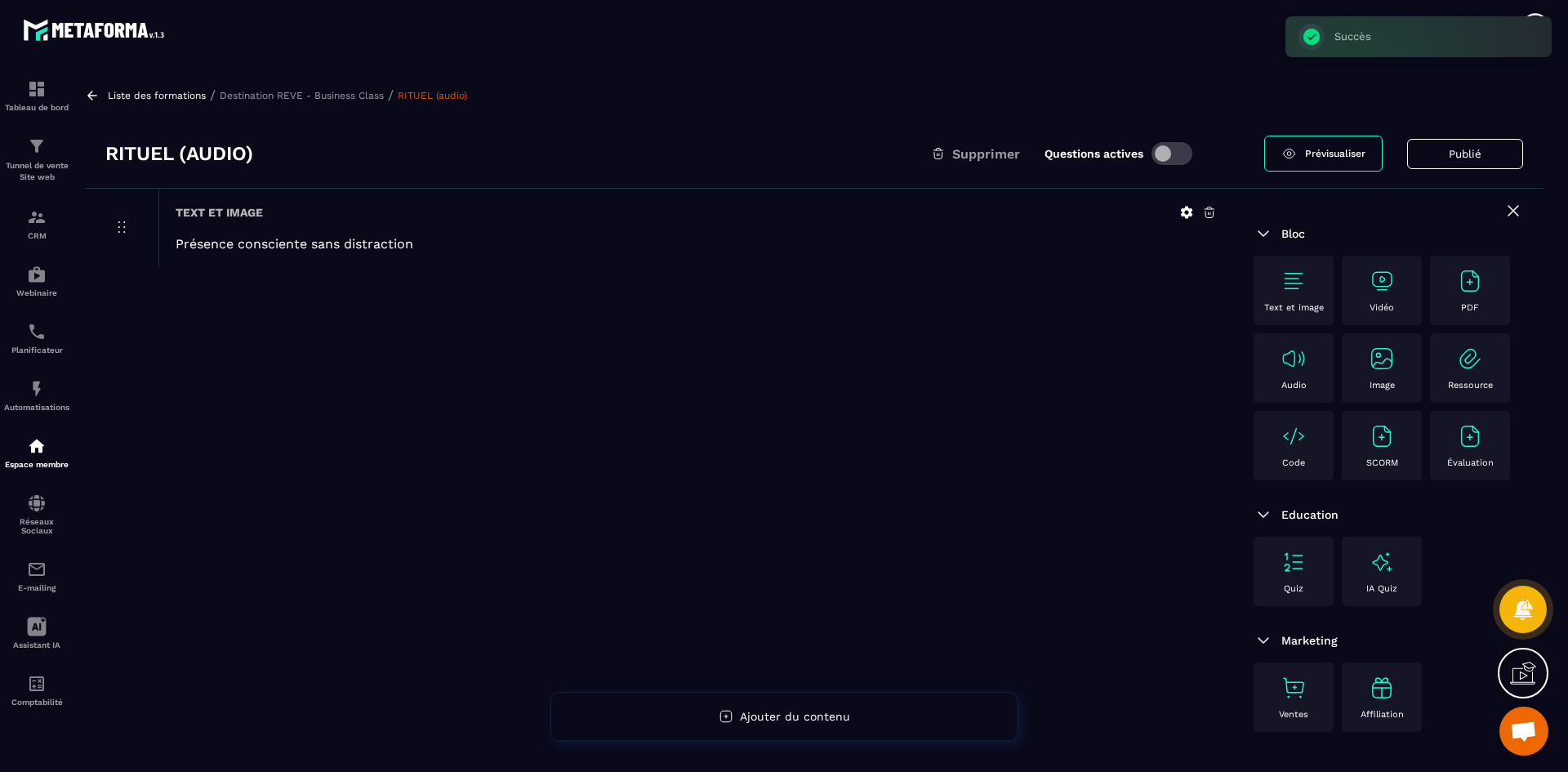
click at [1292, 362] on img at bounding box center [1294, 358] width 26 height 27
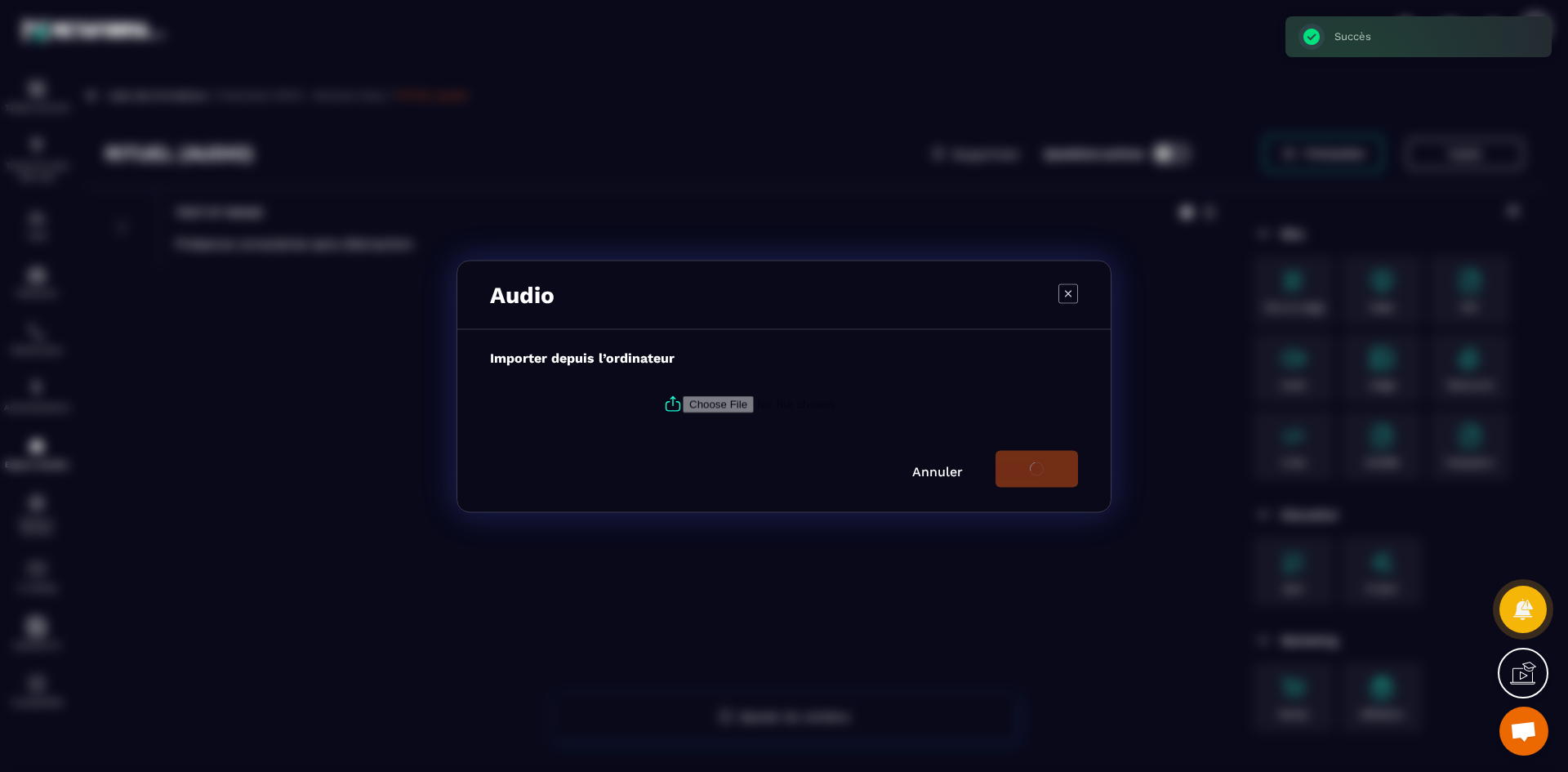
click at [671, 401] on icon "Modal window" at bounding box center [672, 404] width 20 height 20
click at [683, 401] on input "Modal window" at bounding box center [794, 404] width 222 height 17
type input "**********"
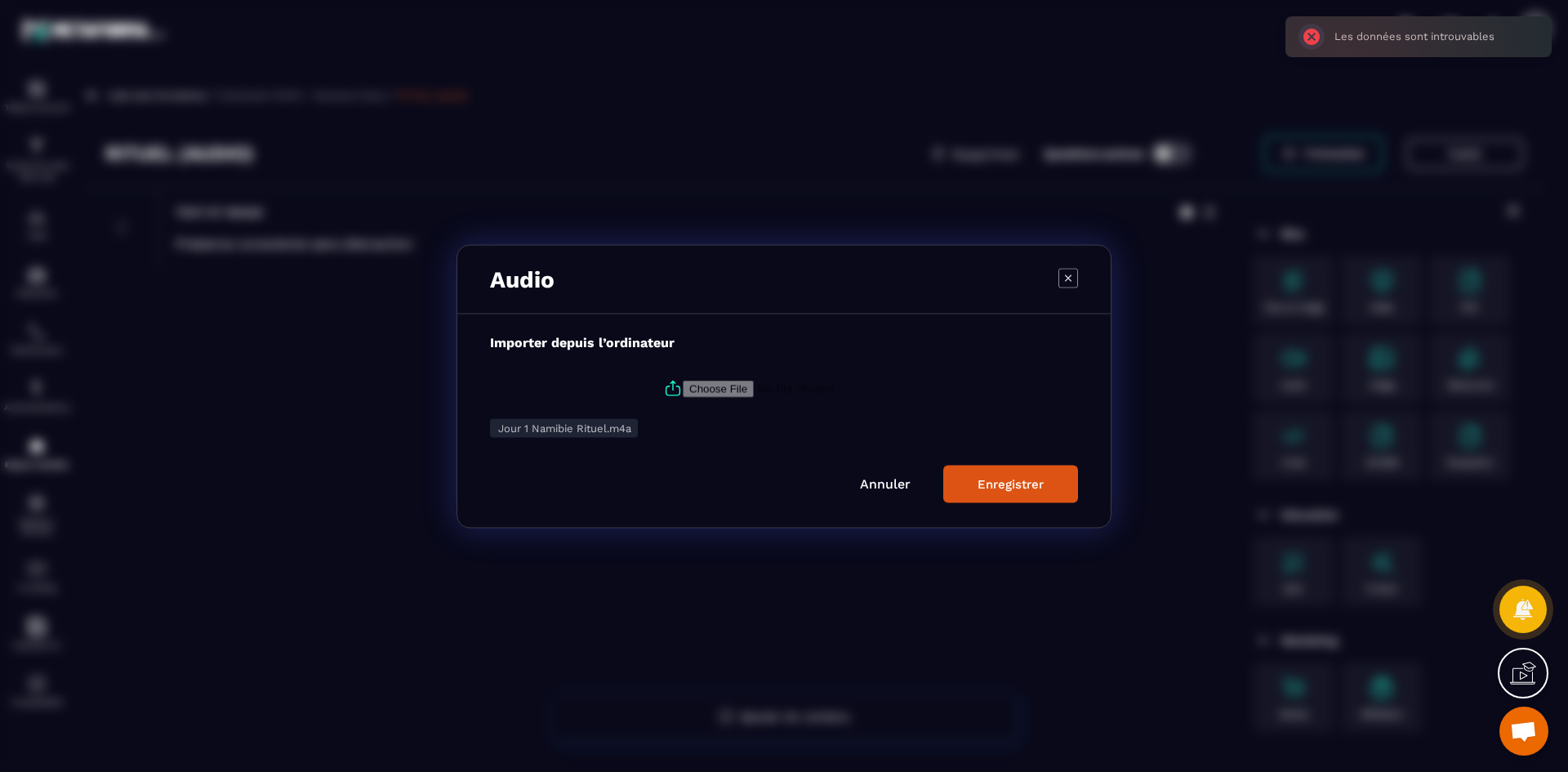
click at [989, 487] on div "Enregistrer" at bounding box center [1010, 483] width 66 height 15
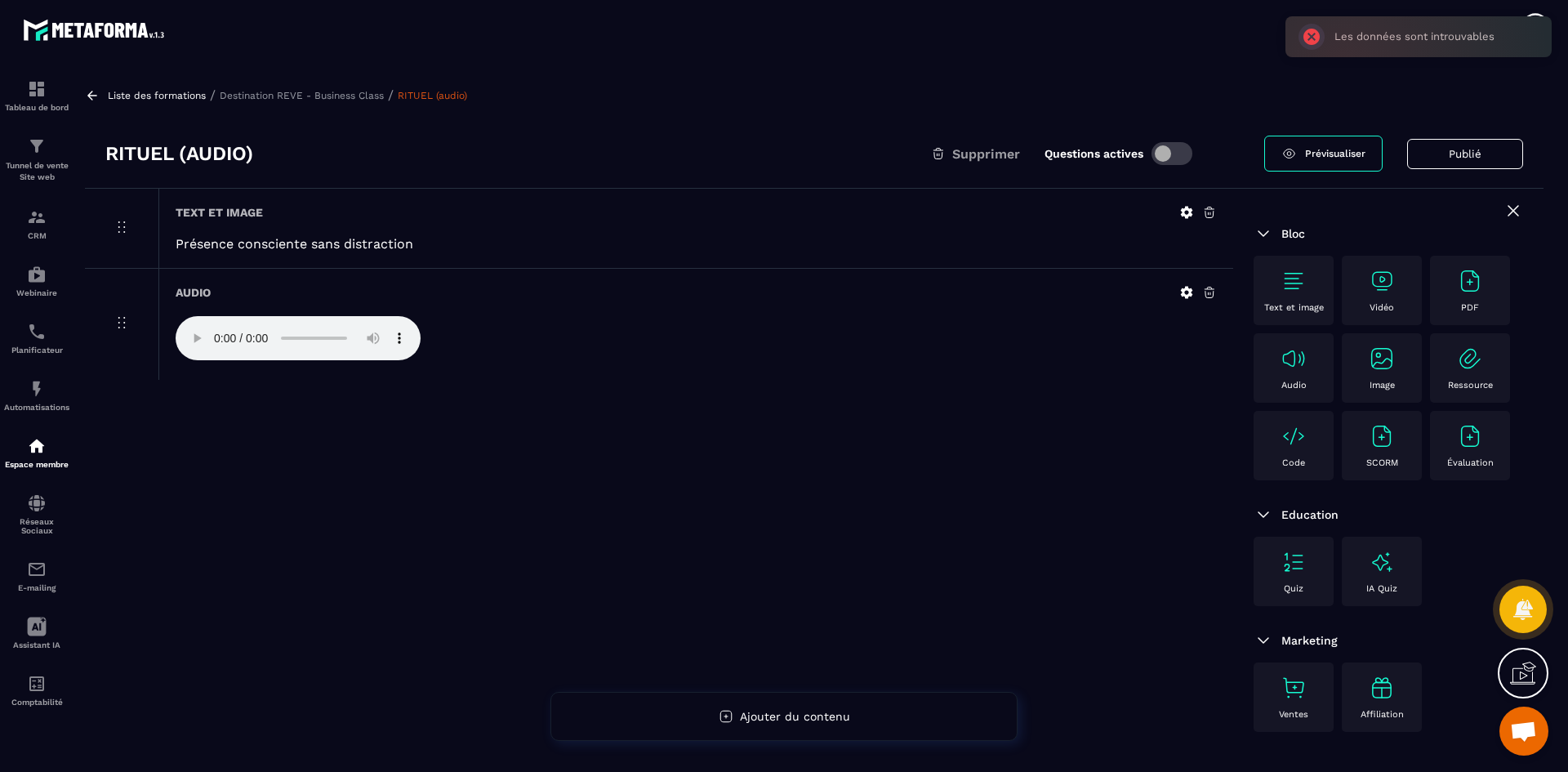
click at [369, 93] on p "Destination REVE - Business Class" at bounding box center [302, 95] width 164 height 11
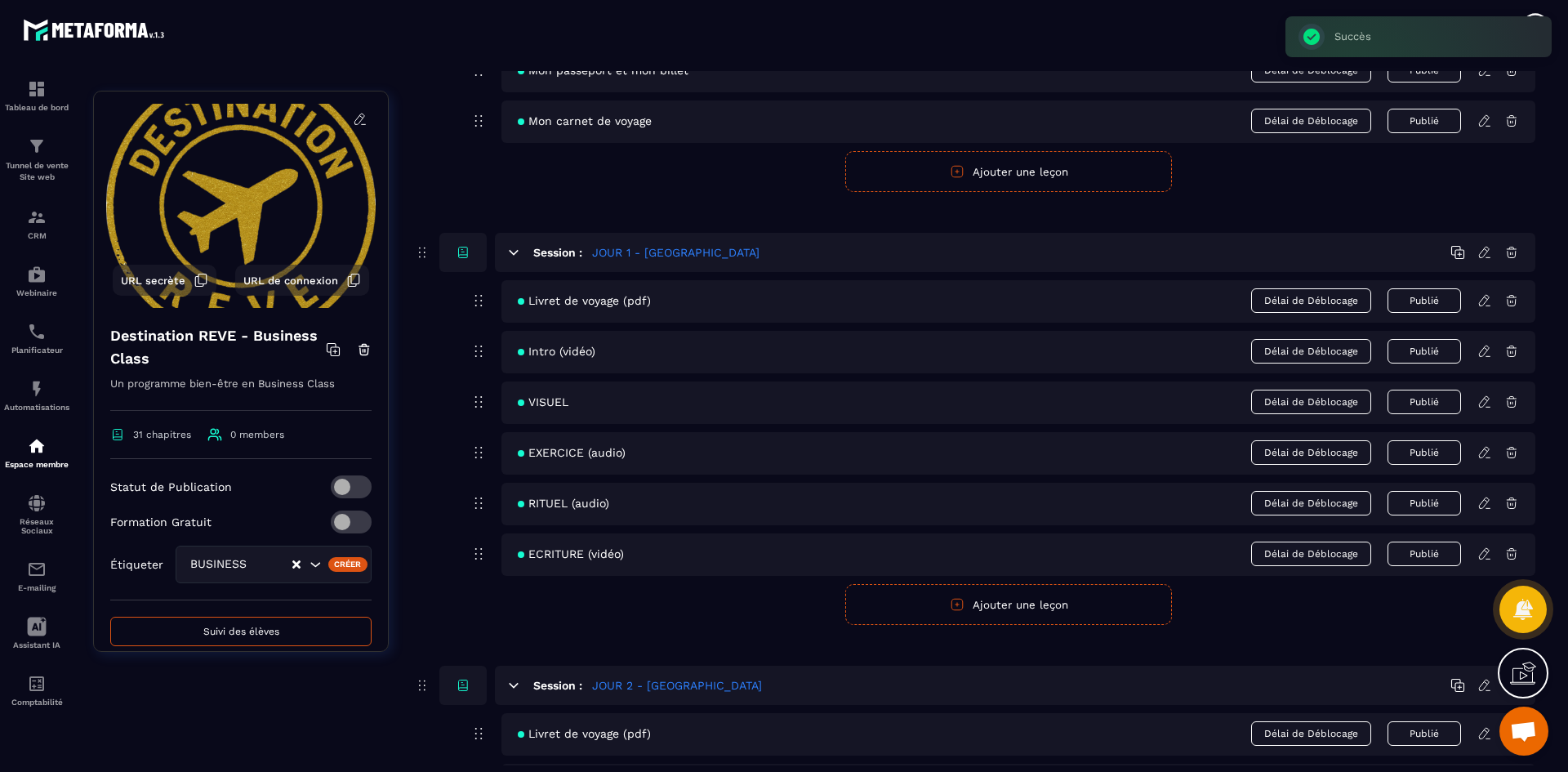
scroll to position [327, 0]
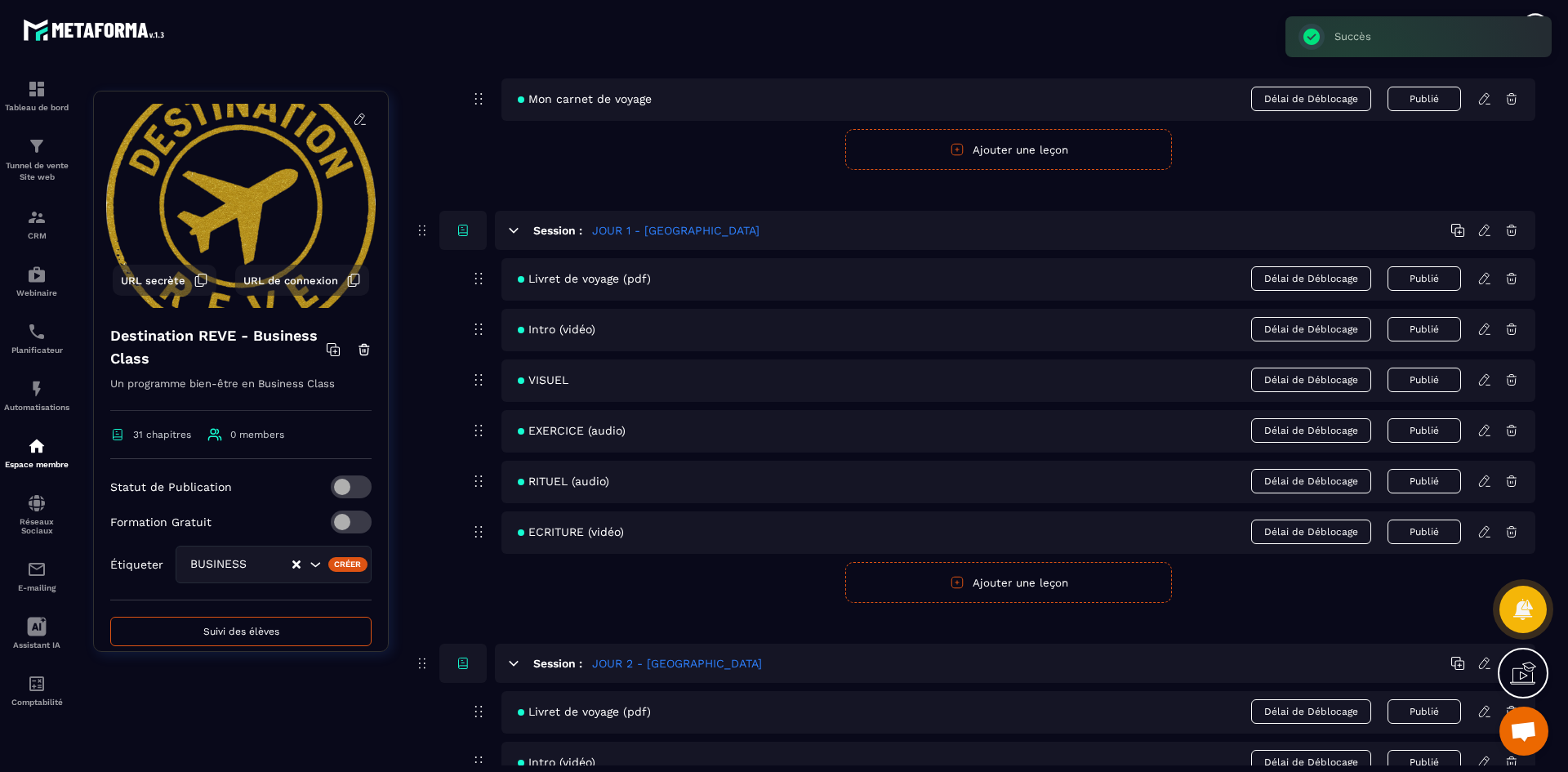
click at [1487, 532] on icon at bounding box center [1483, 532] width 9 height 10
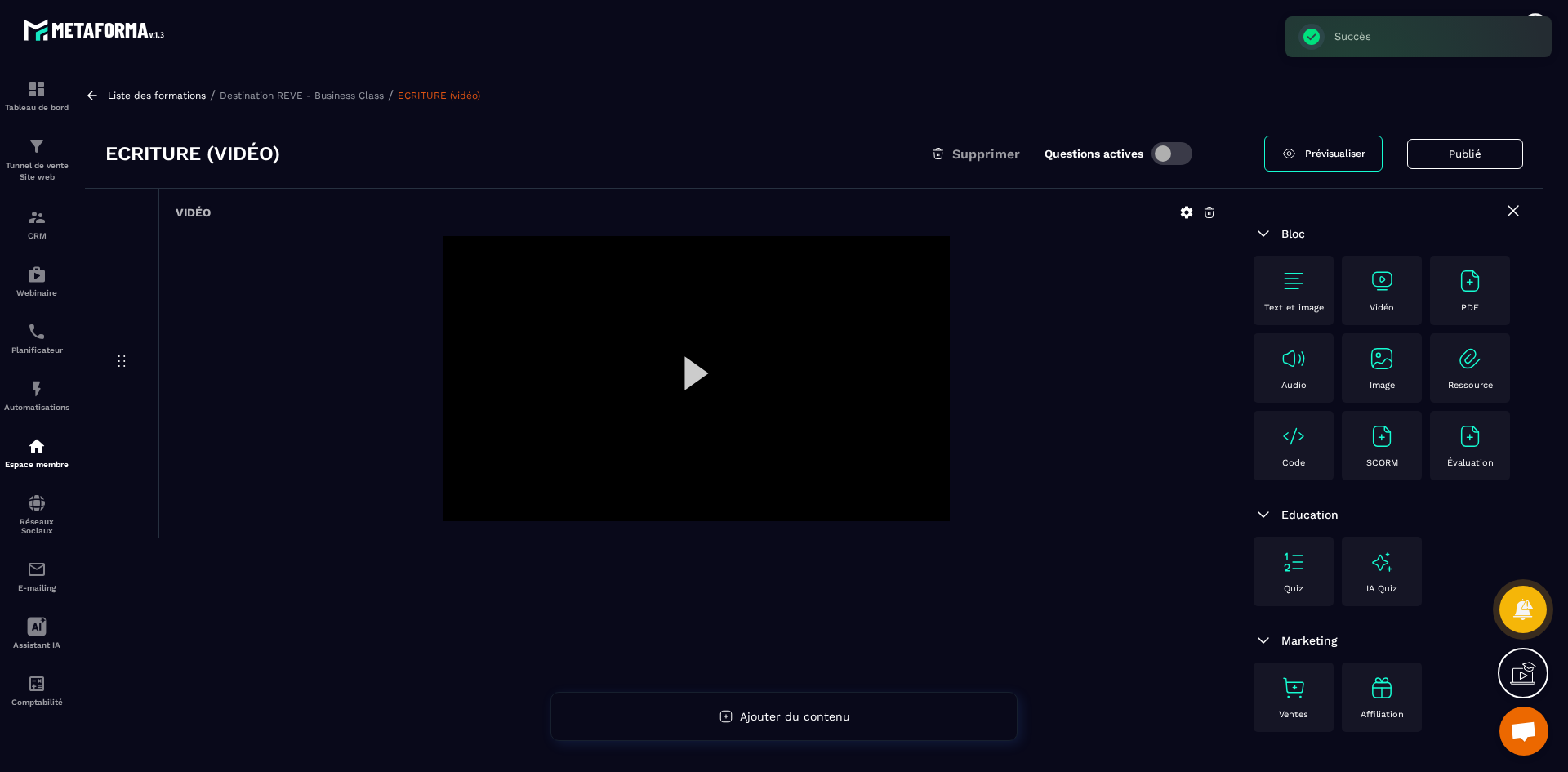
click at [1189, 210] on icon at bounding box center [1187, 213] width 12 height 12
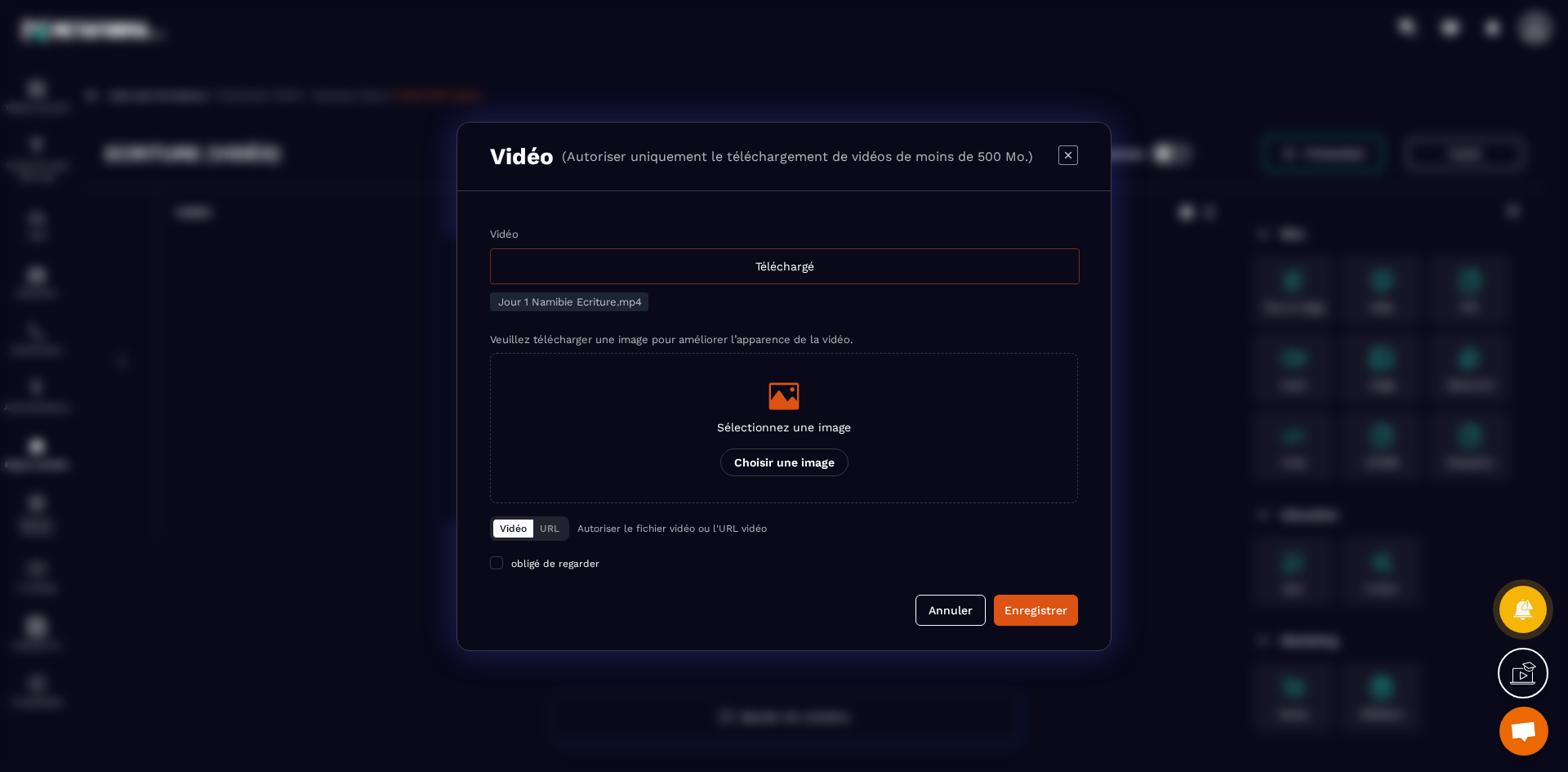
click at [765, 274] on div "Téléchargé" at bounding box center [784, 267] width 590 height 36
click at [0, 0] on input "Vidéo Téléchargé" at bounding box center [0, 0] width 0 height 0
click at [806, 397] on div "Modal window" at bounding box center [784, 396] width 134 height 32
click at [0, 0] on input "Sélectionnez une image Choisir une image" at bounding box center [0, 0] width 0 height 0
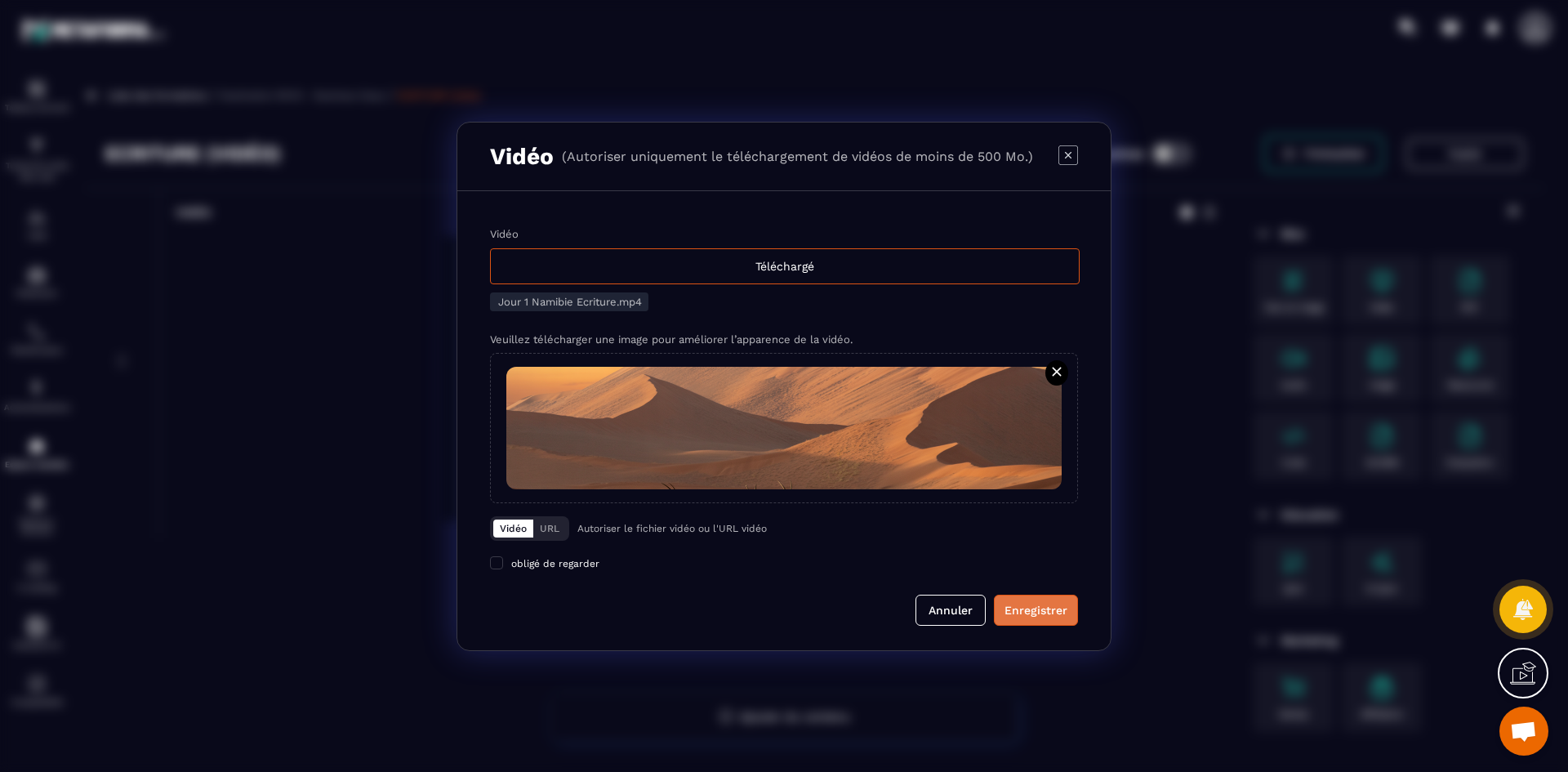
click at [1037, 610] on div "Enregistrer" at bounding box center [1037, 610] width 63 height 16
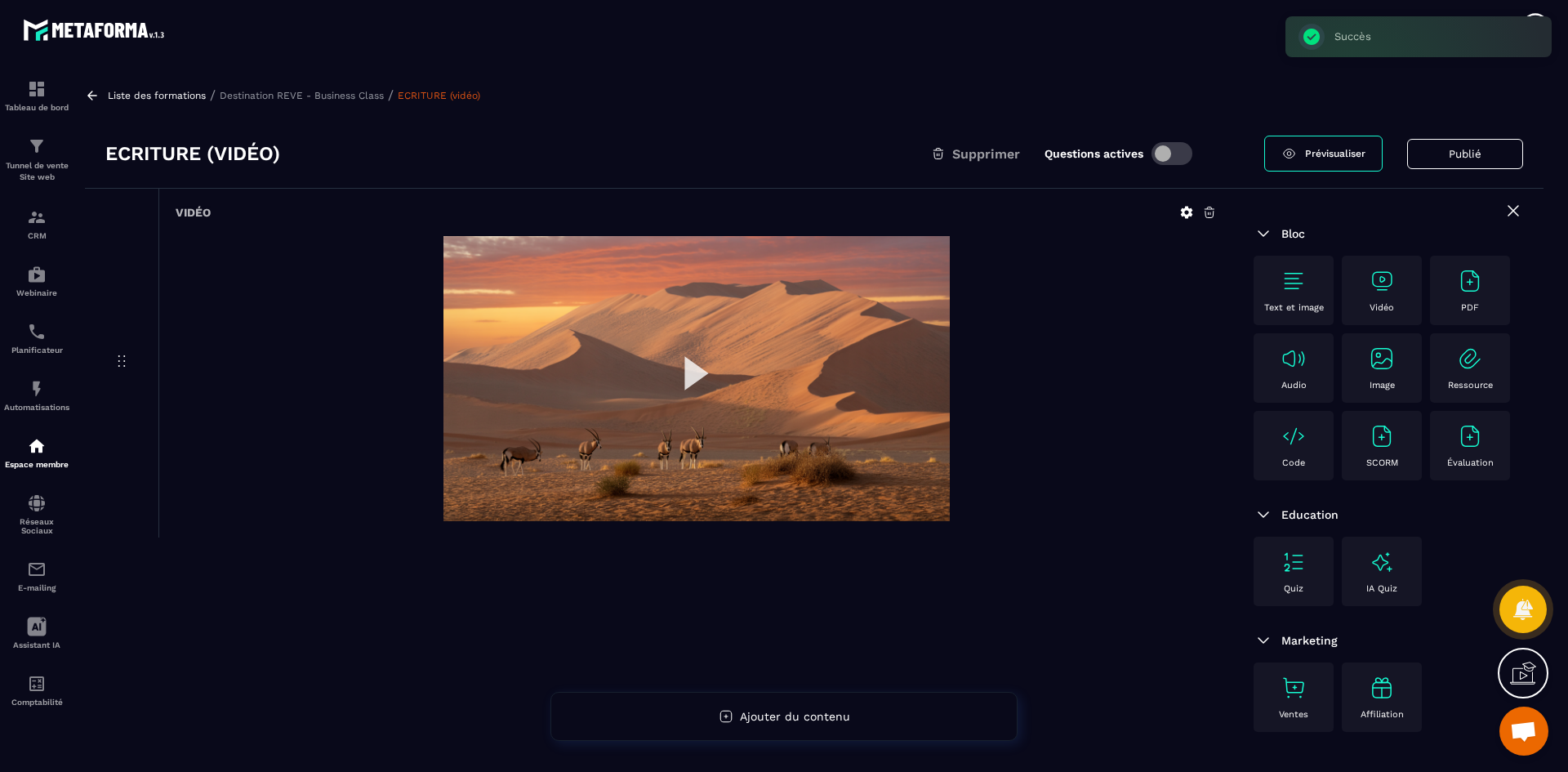
click at [345, 91] on p "Destination REVE - Business Class" at bounding box center [302, 95] width 164 height 11
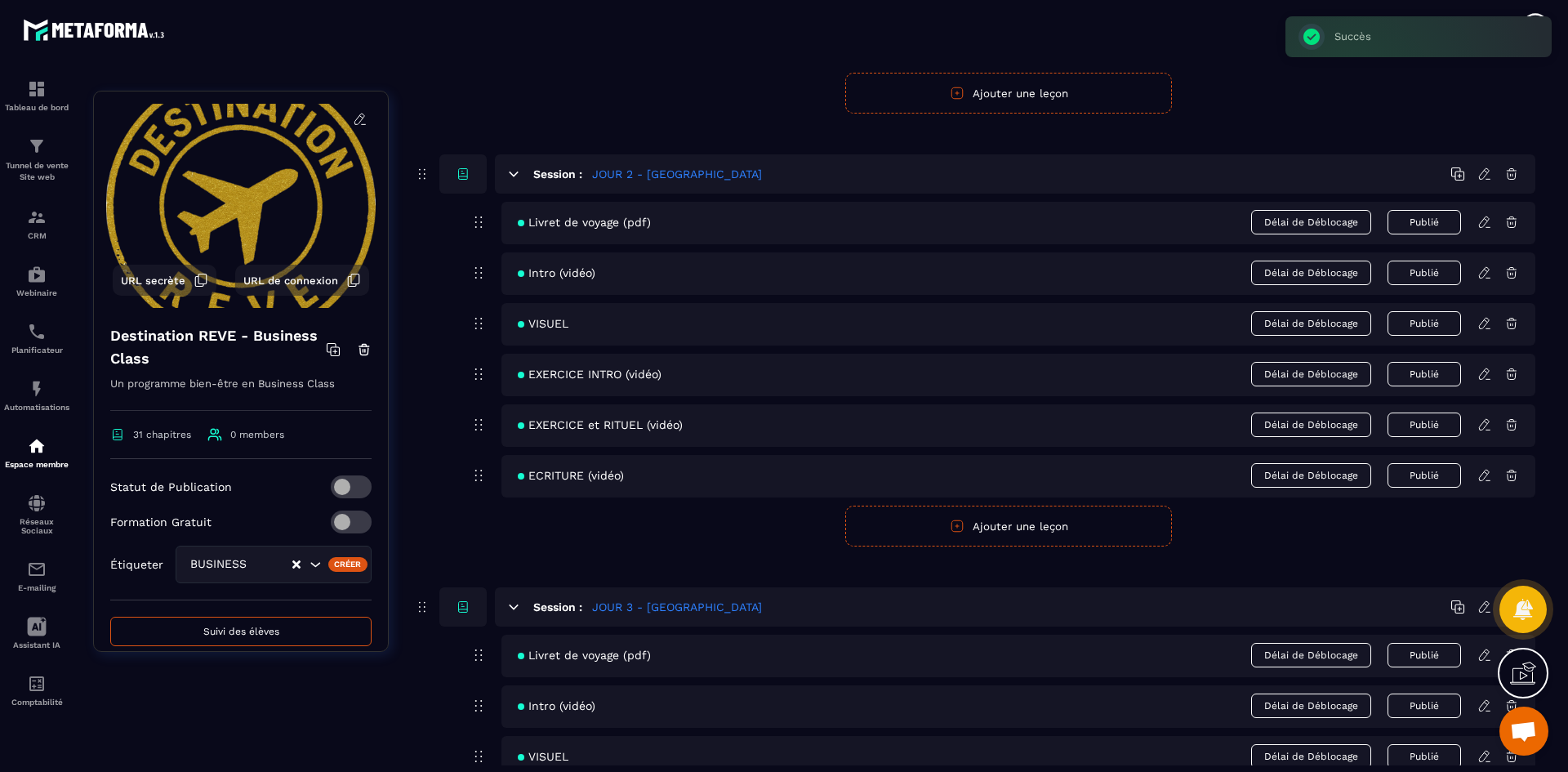
scroll to position [817, 0]
click at [1487, 220] on icon at bounding box center [1486, 219] width 3 height 3
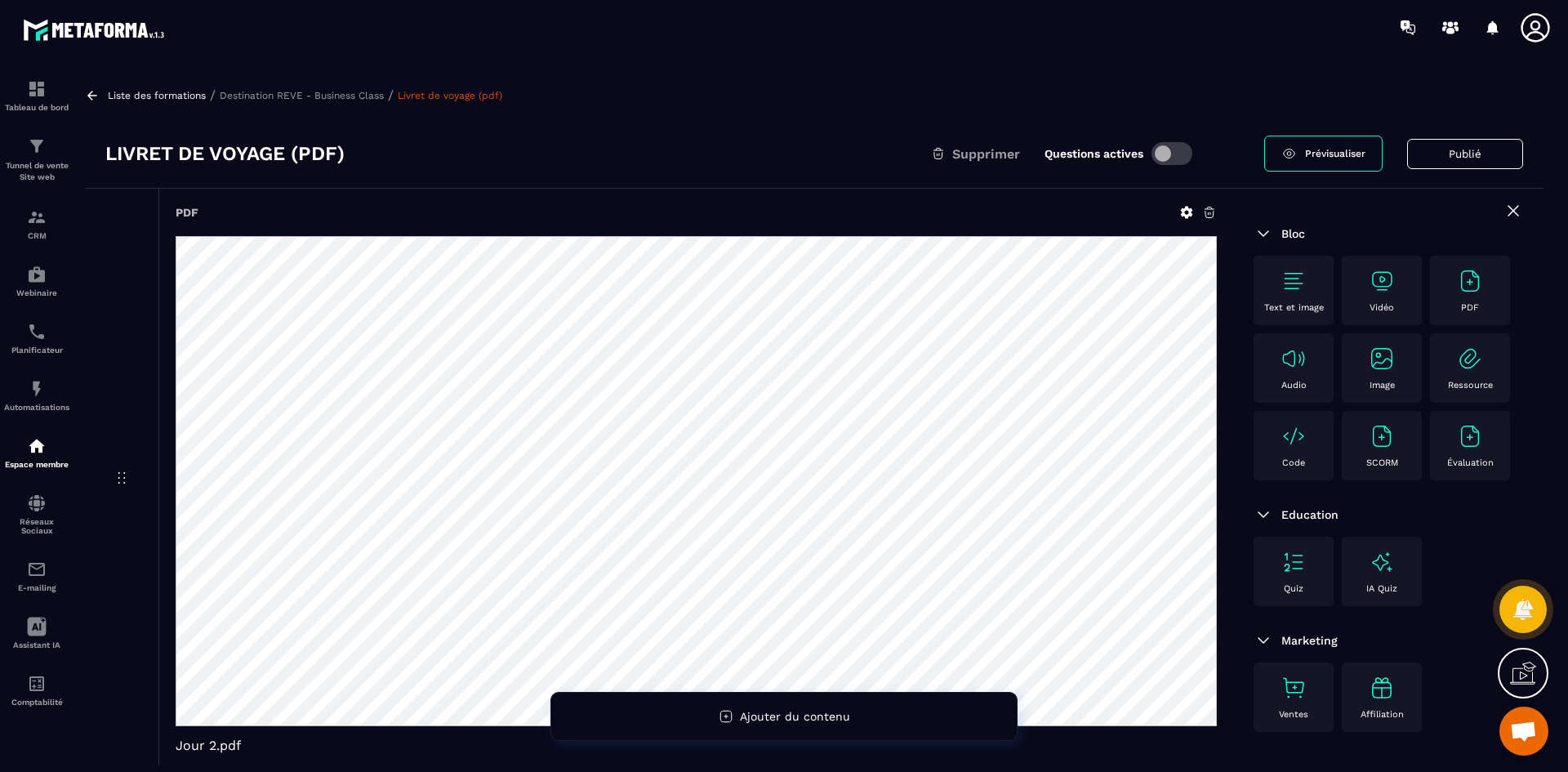
click at [1187, 214] on icon at bounding box center [1186, 212] width 15 height 15
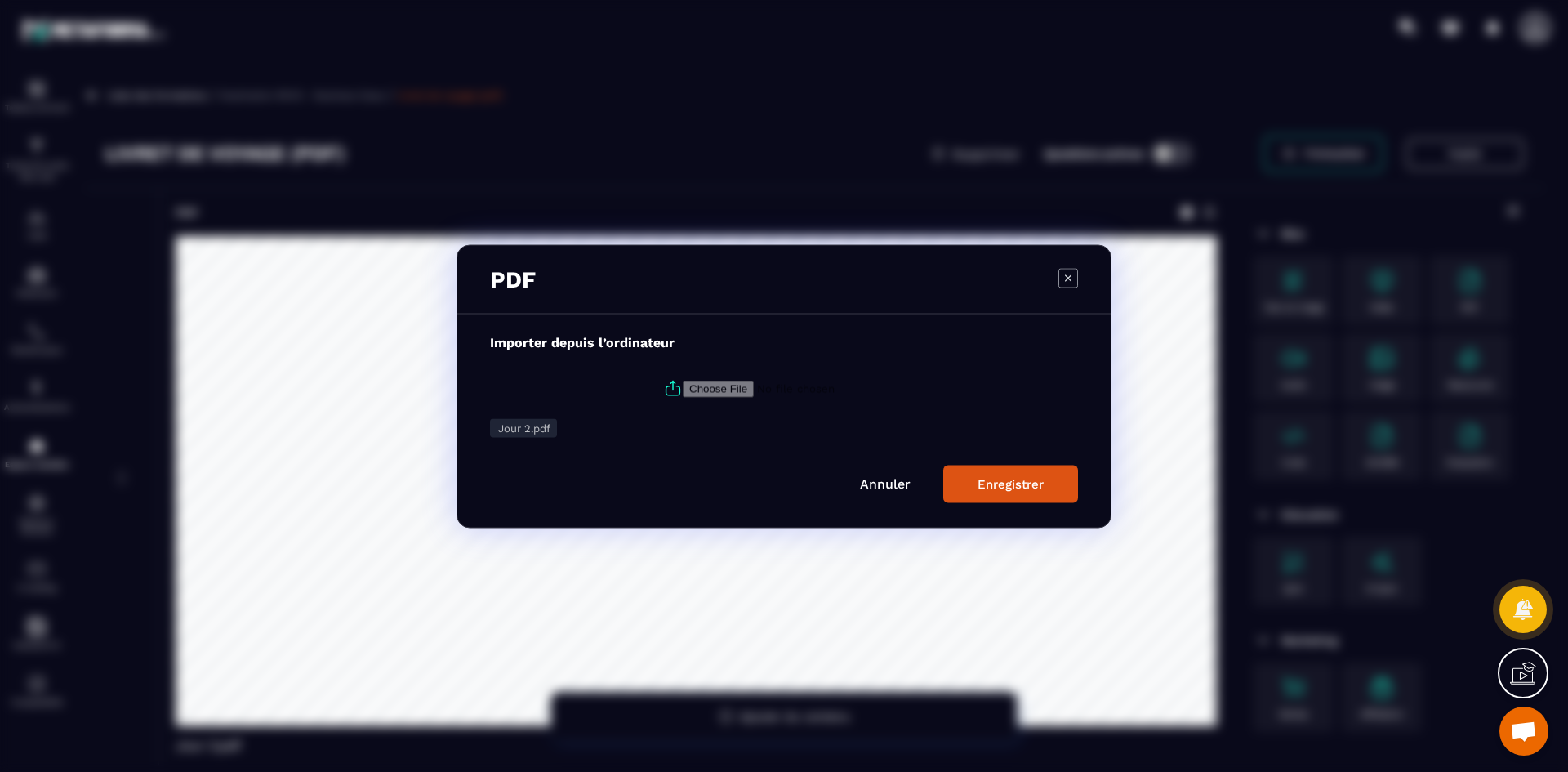
click at [671, 385] on icon "Modal window" at bounding box center [672, 385] width 4 height 9
click at [683, 385] on input "Modal window" at bounding box center [794, 388] width 222 height 17
type input "**********"
click at [991, 481] on div "Enregistrer" at bounding box center [1010, 483] width 66 height 15
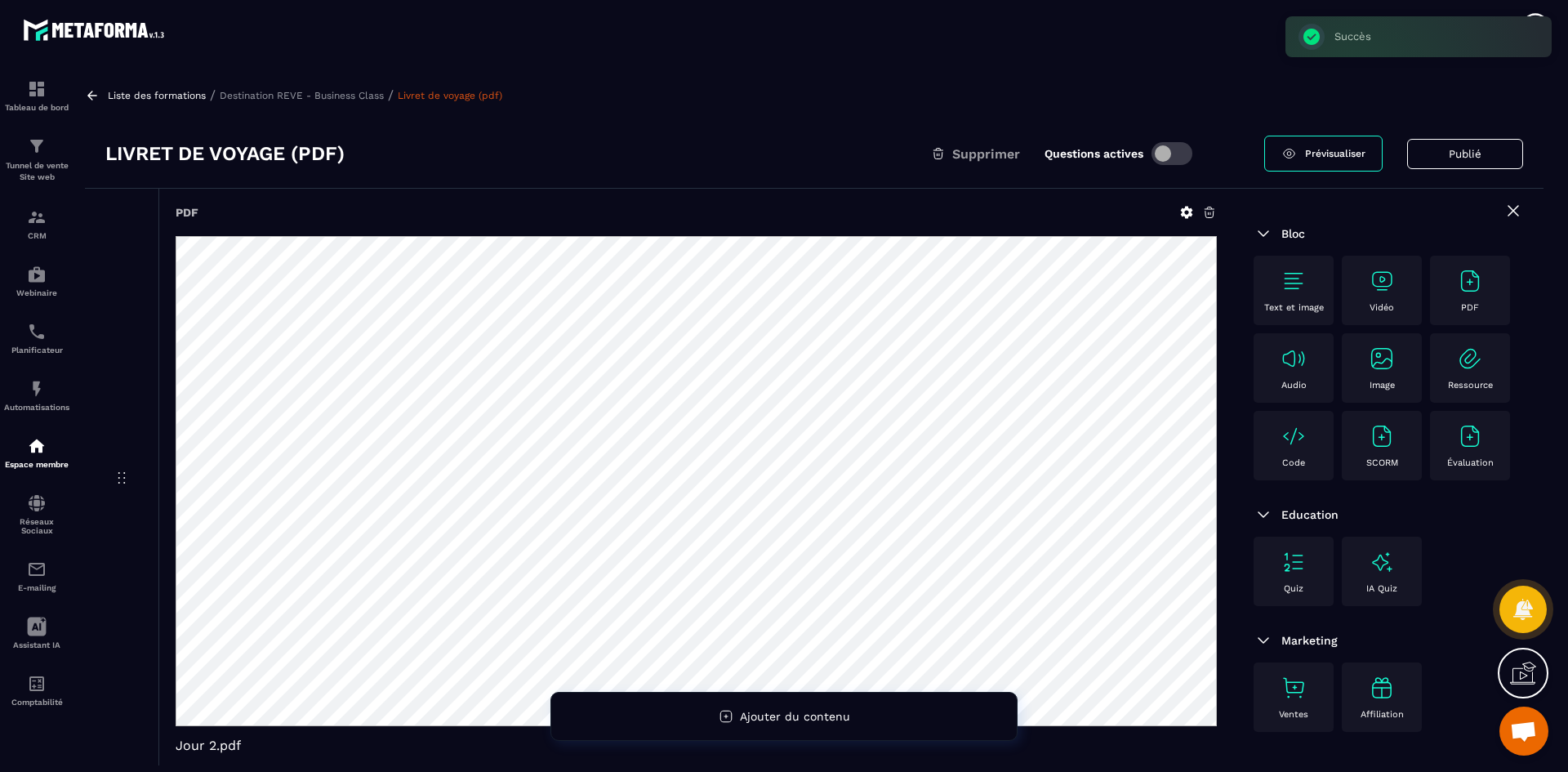
click at [359, 97] on p "Destination REVE - Business Class" at bounding box center [302, 95] width 164 height 11
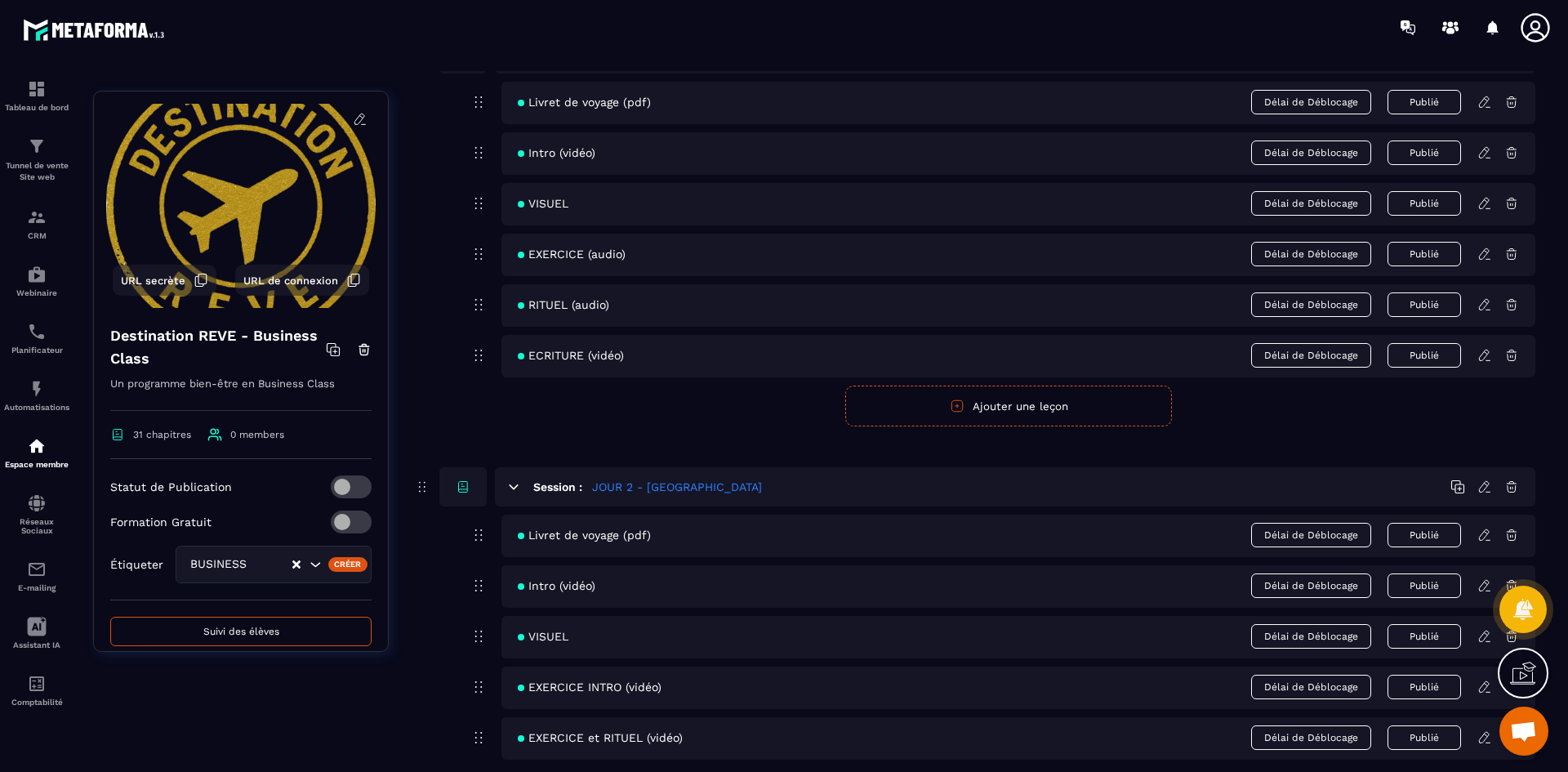
scroll to position [572, 0]
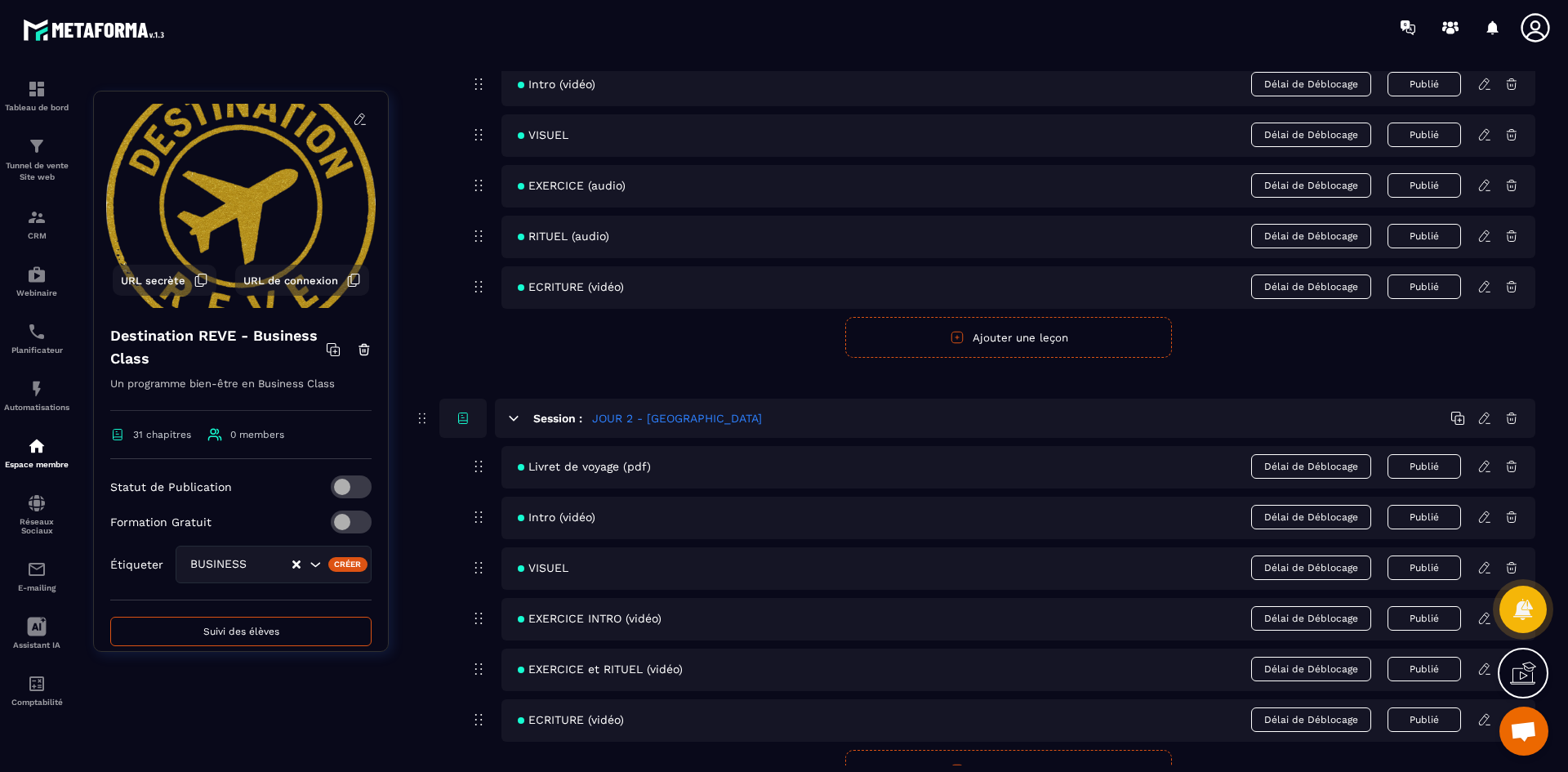
click at [1490, 517] on icon at bounding box center [1484, 516] width 15 height 15
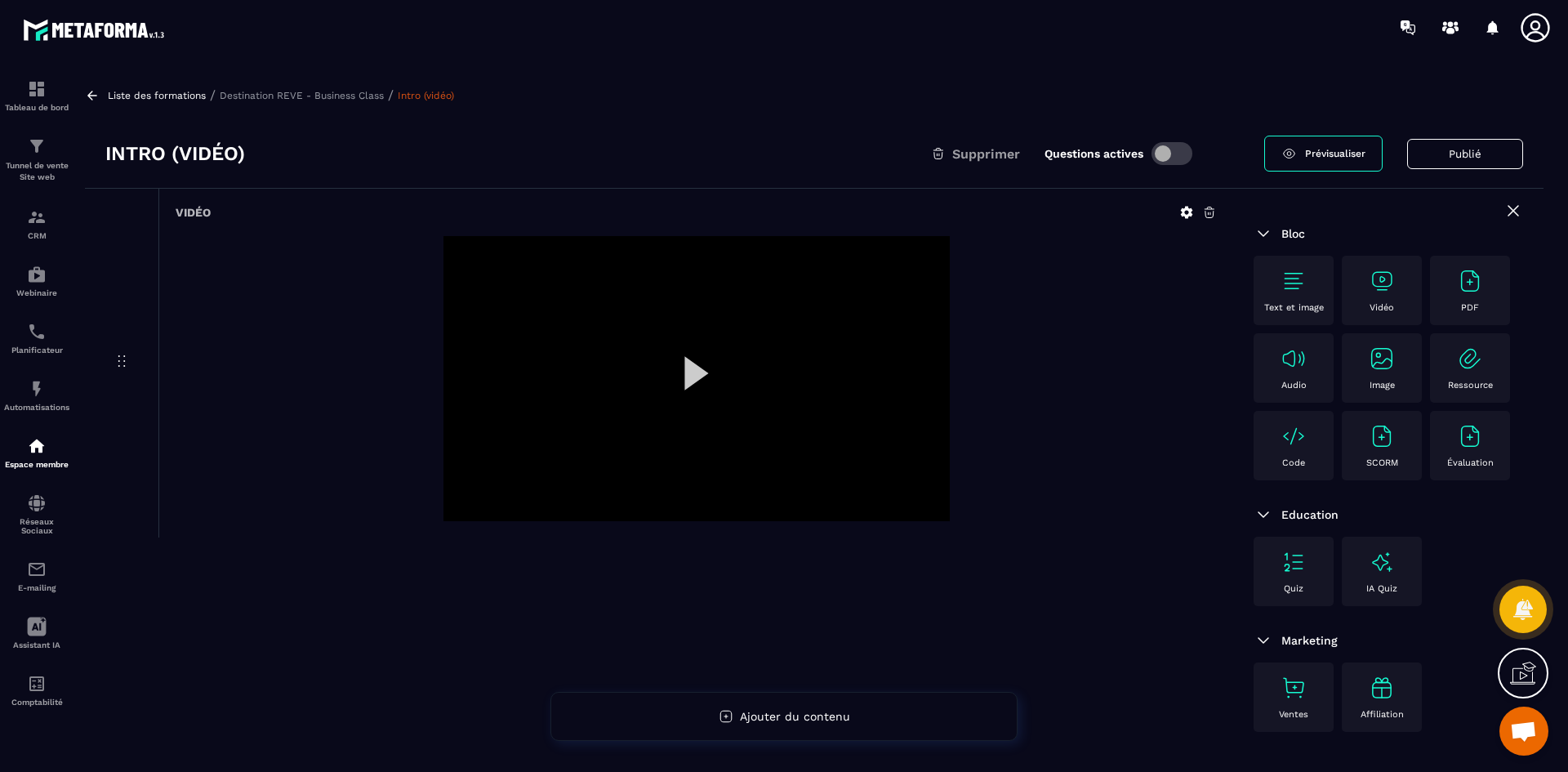
click at [1189, 211] on icon at bounding box center [1187, 213] width 12 height 12
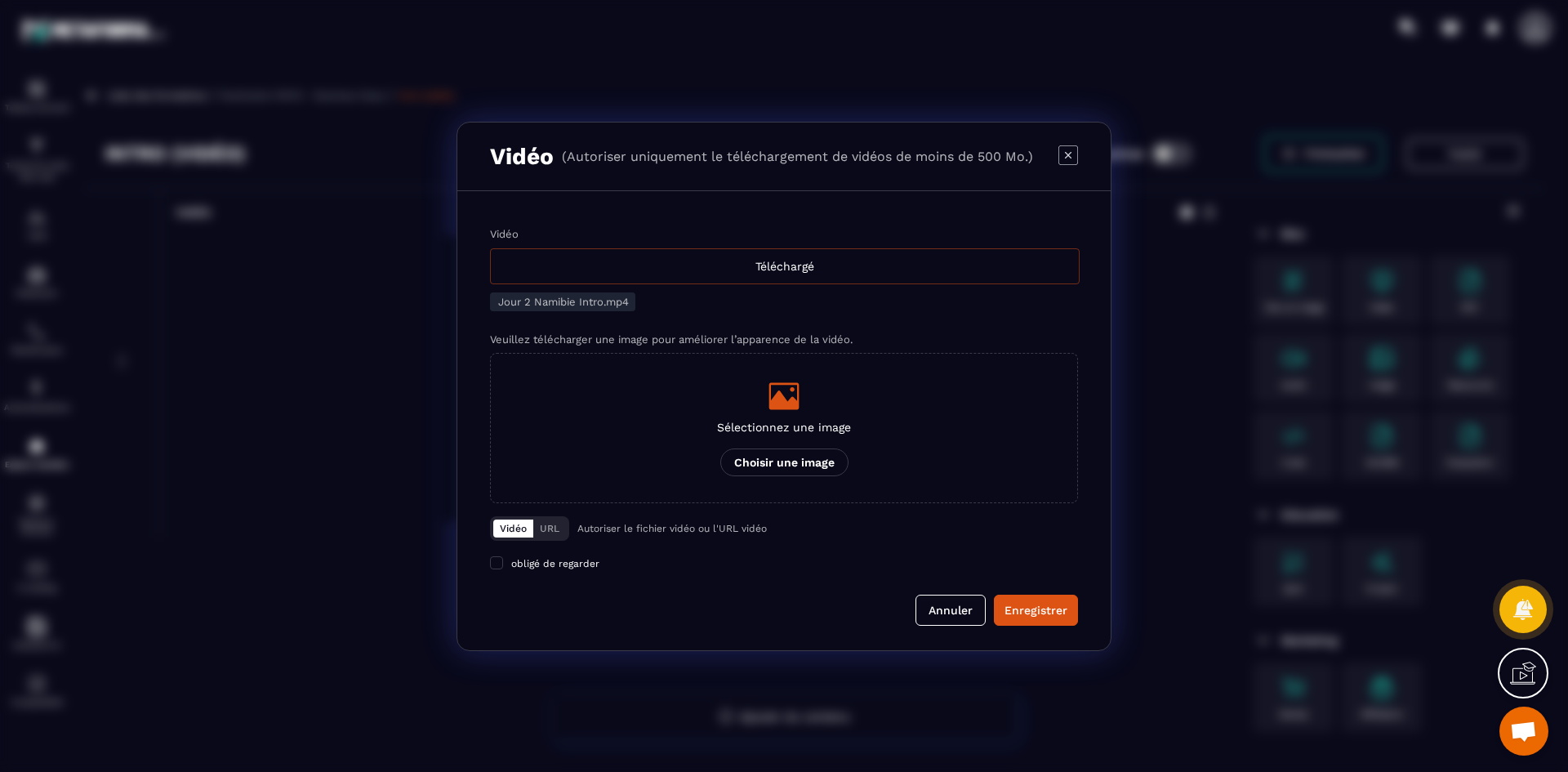
click at [780, 264] on div "Téléchargé" at bounding box center [784, 267] width 590 height 36
click at [0, 0] on input "Vidéo Téléchargé" at bounding box center [0, 0] width 0 height 0
click at [829, 427] on p "Sélectionnez une image" at bounding box center [784, 427] width 134 height 13
click at [0, 0] on input "Sélectionnez une image Choisir une image" at bounding box center [0, 0] width 0 height 0
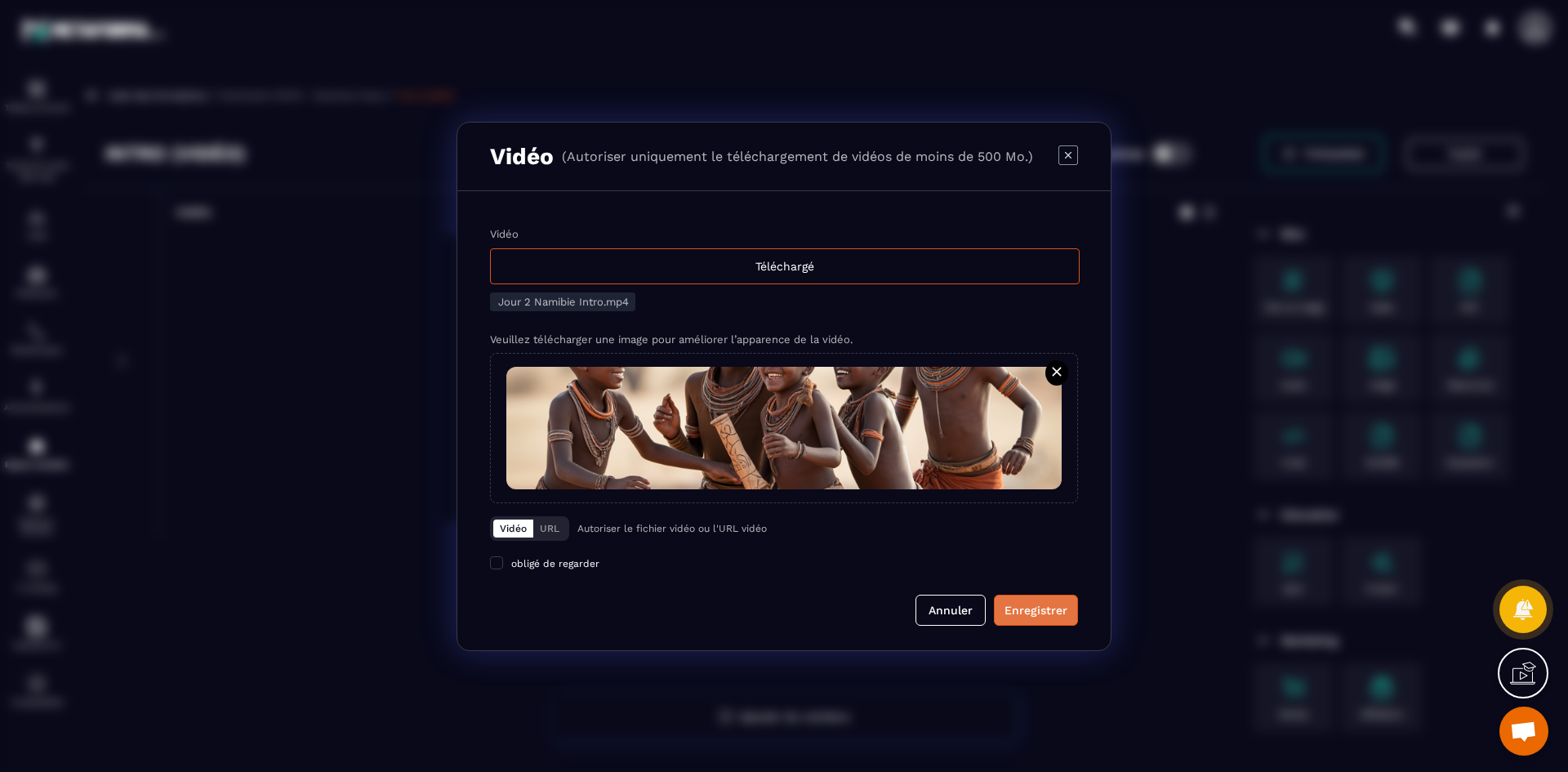
click at [1038, 619] on button "Enregistrer" at bounding box center [1036, 610] width 84 height 31
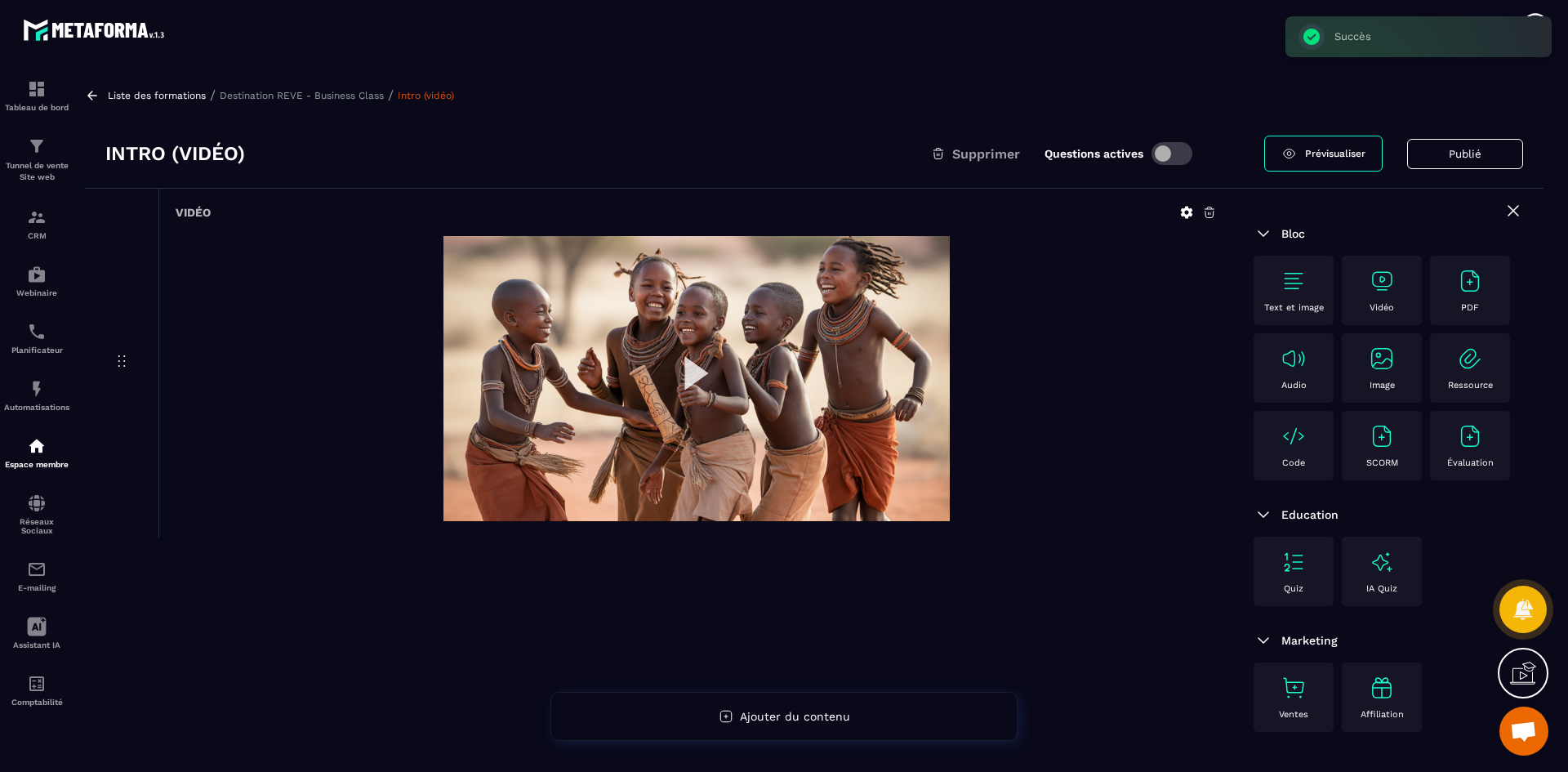
click at [346, 91] on p "Destination REVE - Business Class" at bounding box center [302, 95] width 164 height 11
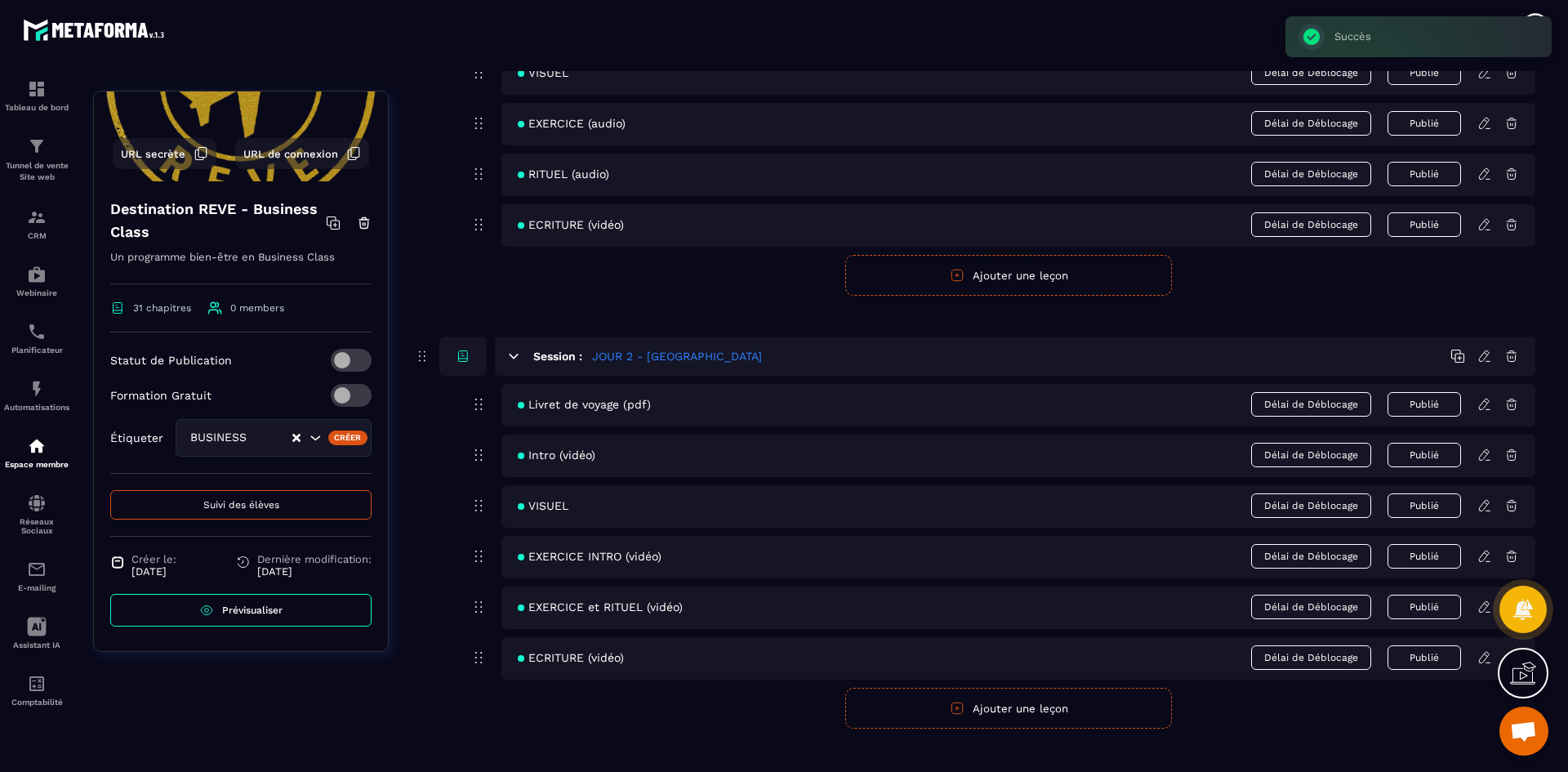
scroll to position [654, 0]
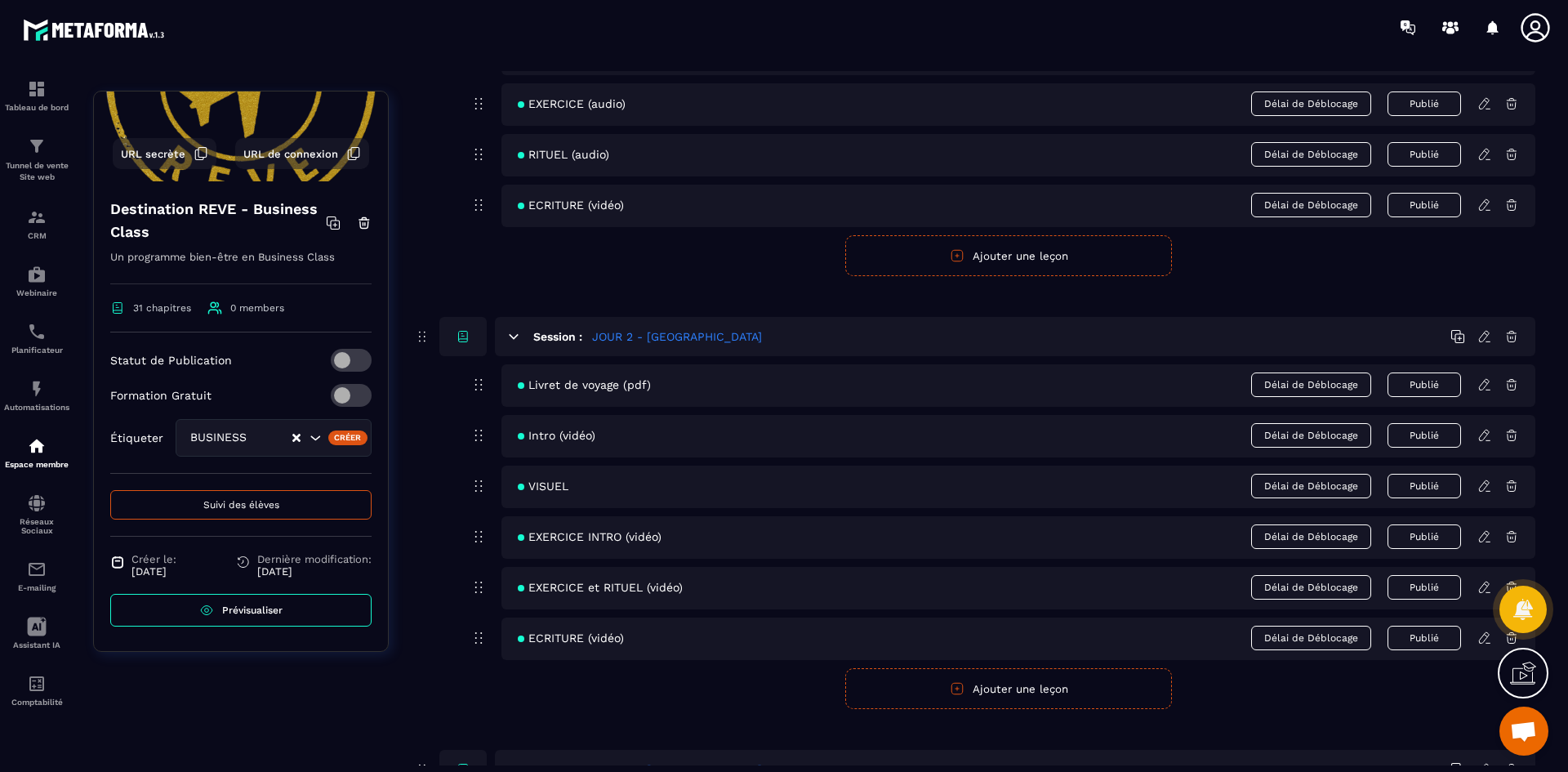
click at [1488, 484] on icon at bounding box center [1484, 486] width 15 height 15
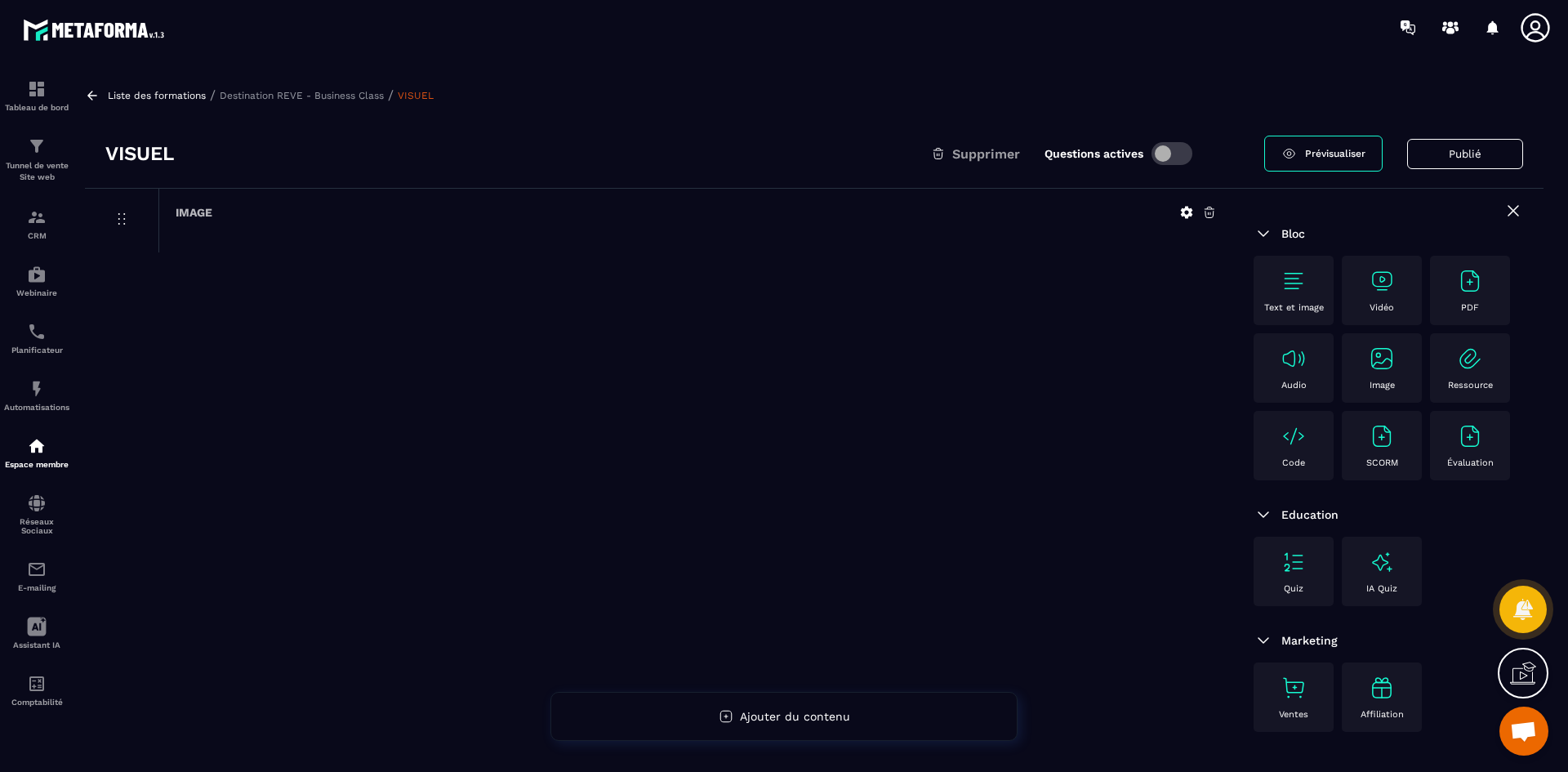
click at [1189, 210] on icon at bounding box center [1187, 213] width 12 height 12
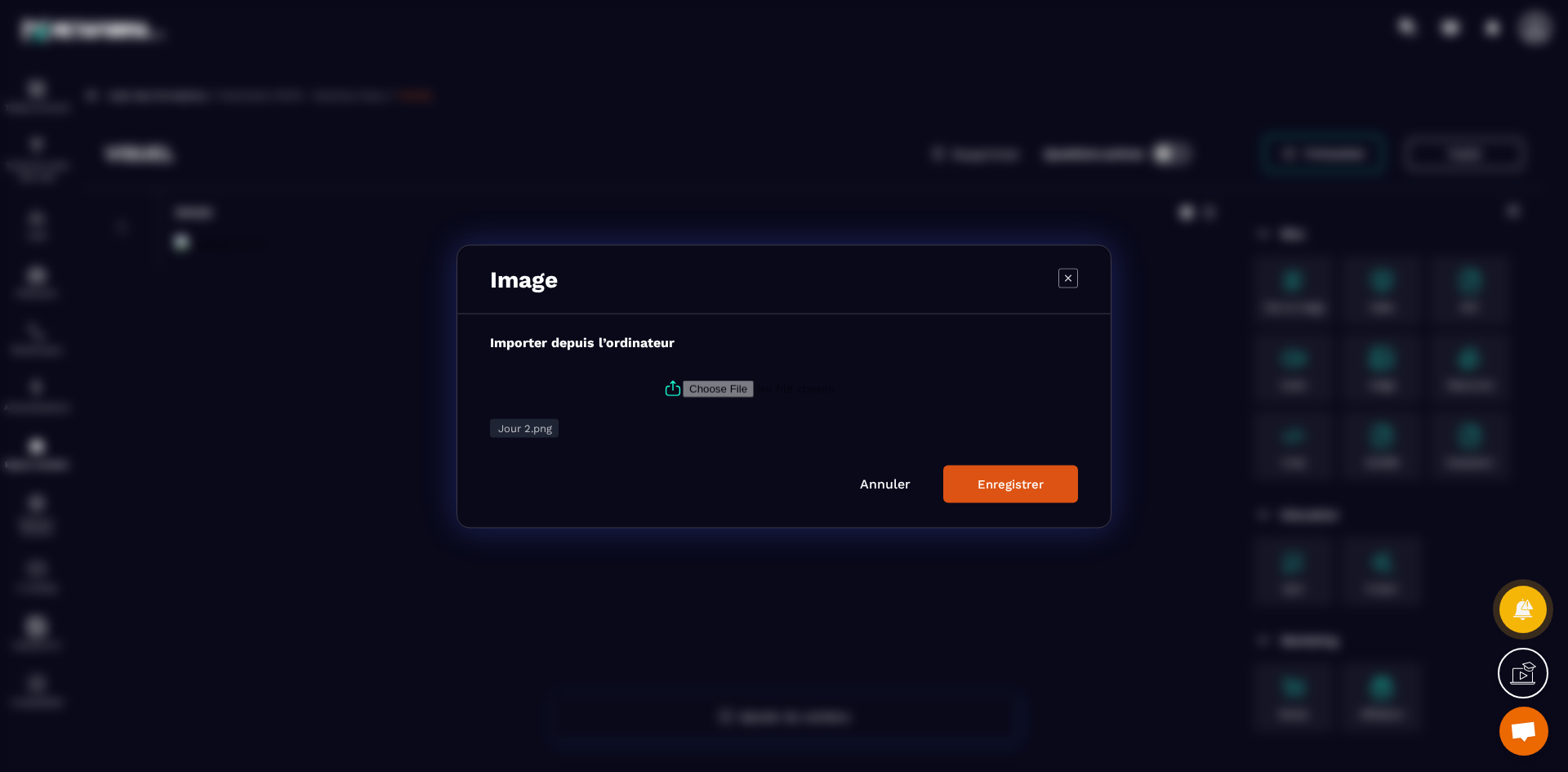
click at [670, 383] on icon "Modal window" at bounding box center [672, 388] width 20 height 20
click at [683, 383] on input "Modal window" at bounding box center [794, 388] width 222 height 17
type input "**********"
click at [1002, 485] on div "Enregistrer" at bounding box center [1010, 483] width 66 height 15
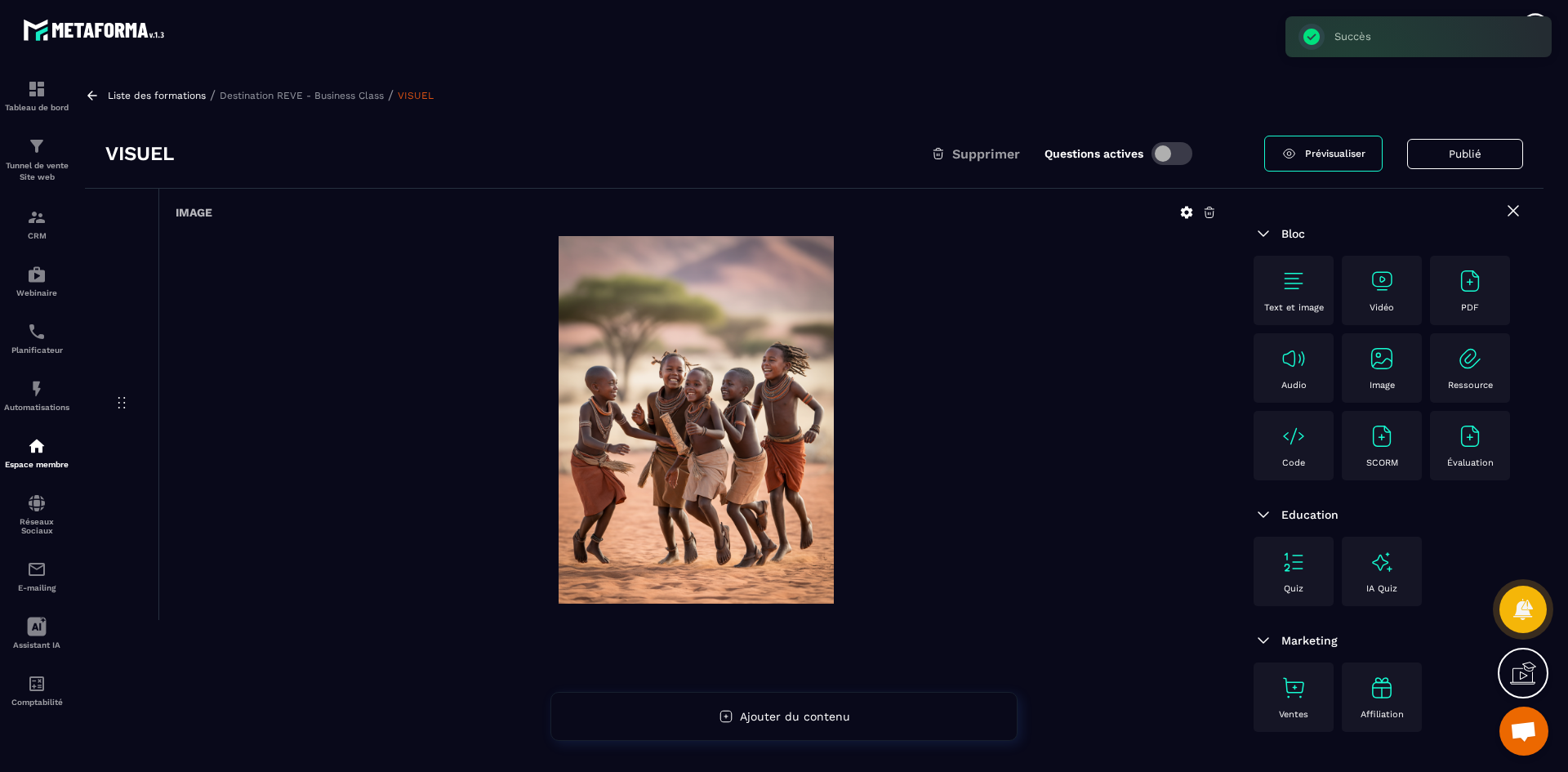
click at [337, 91] on p "Destination REVE - Business Class" at bounding box center [302, 95] width 164 height 11
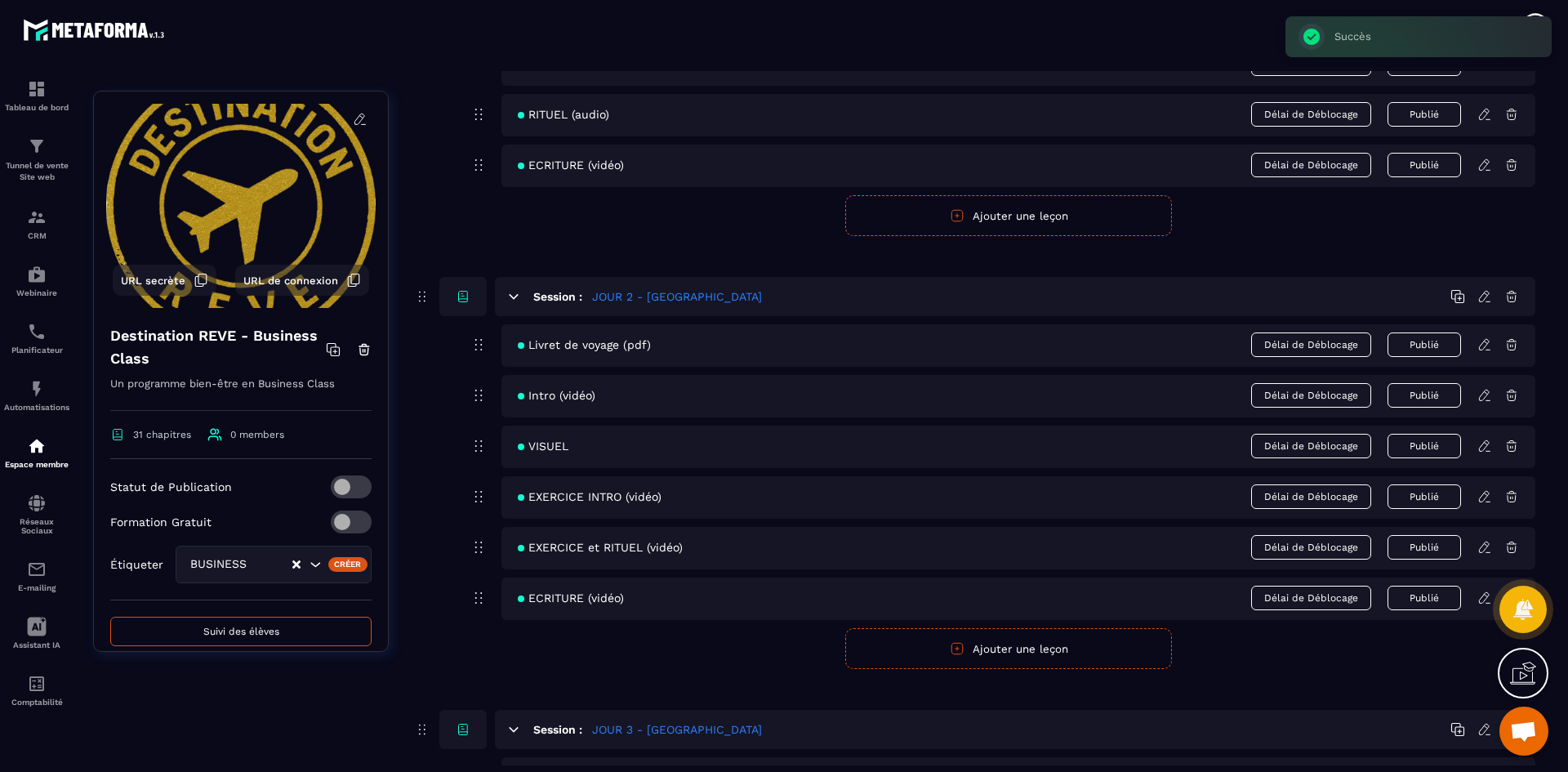
scroll to position [735, 0]
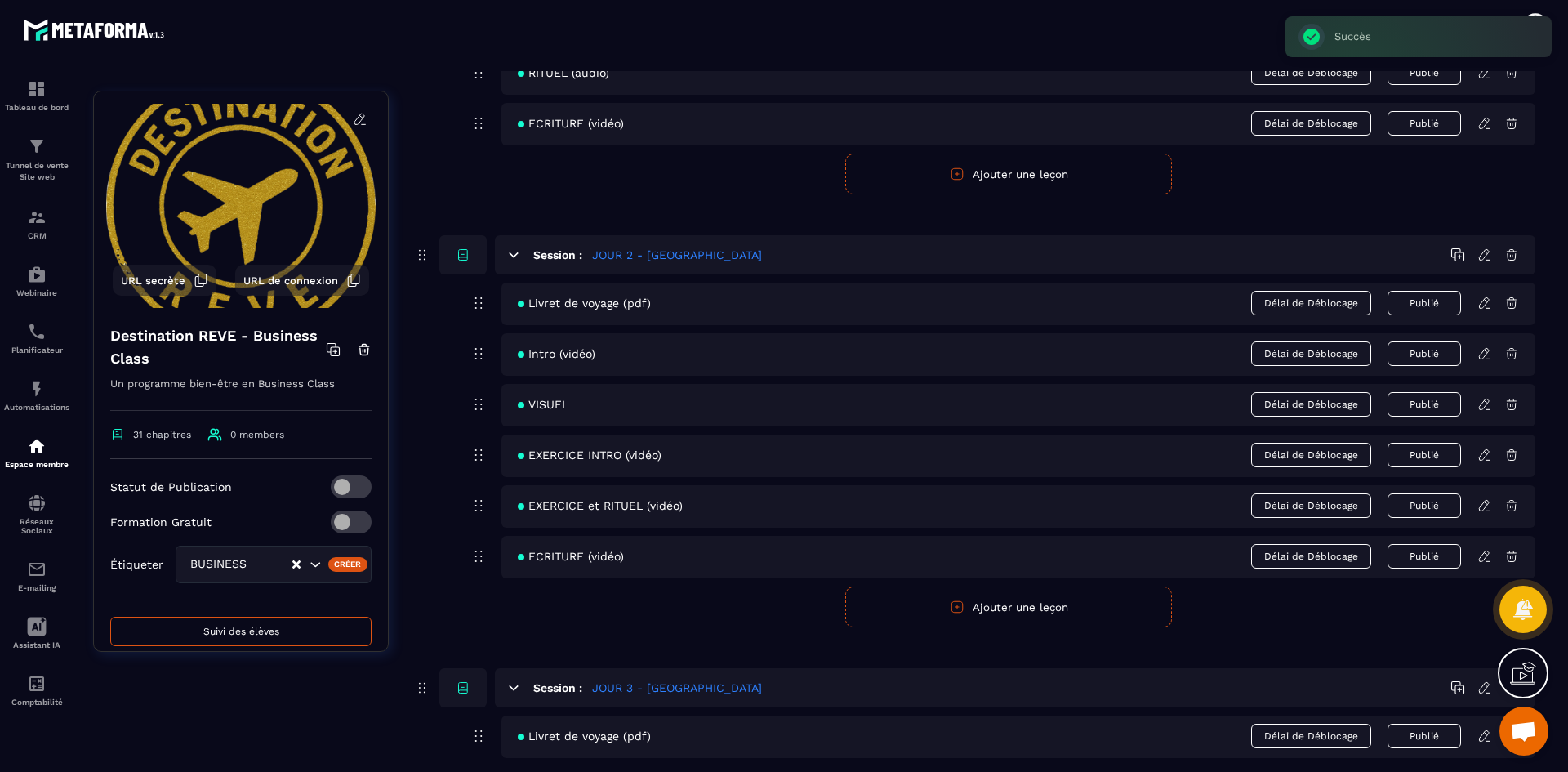
click at [1483, 452] on icon at bounding box center [1484, 455] width 15 height 15
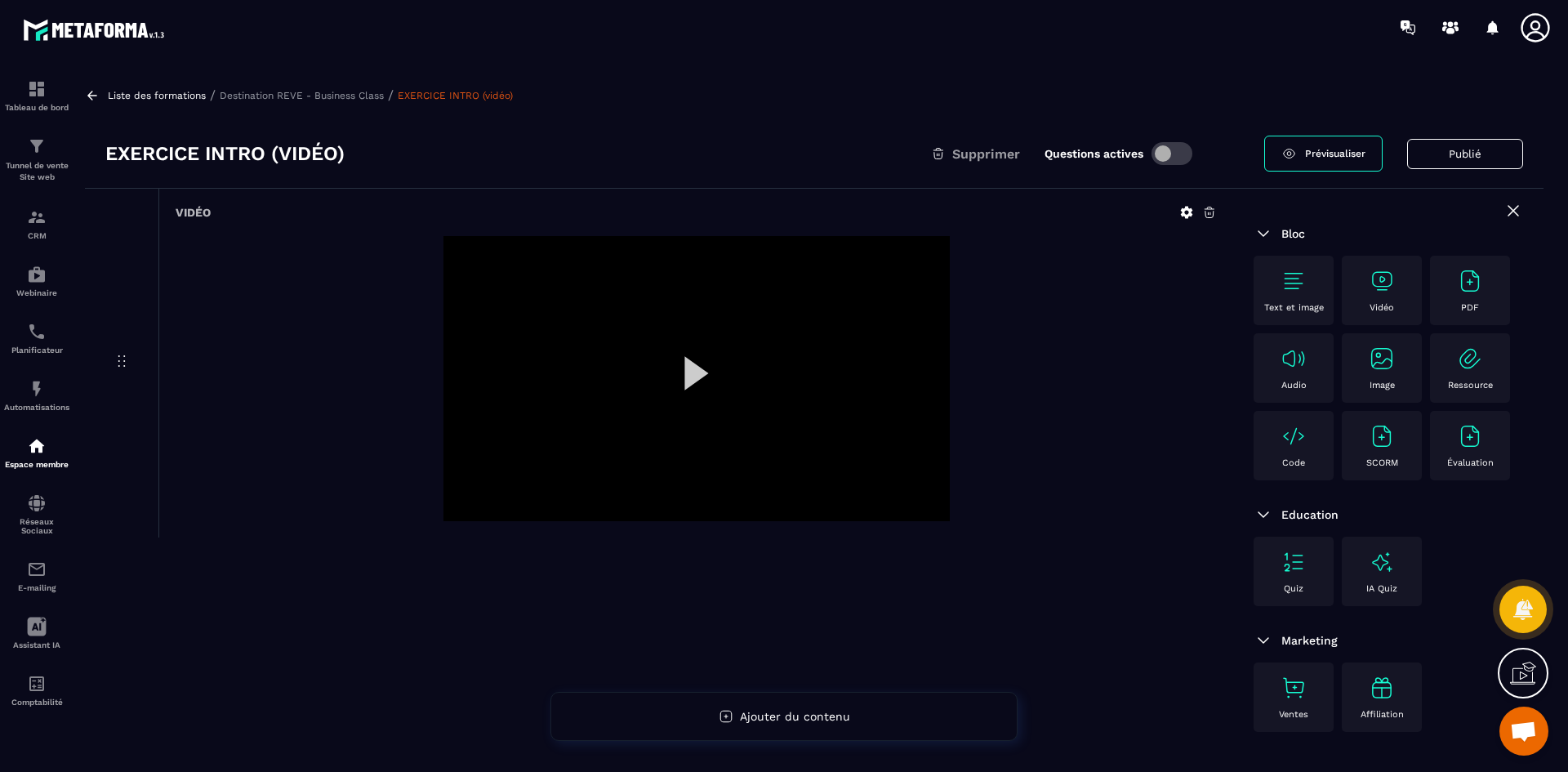
click at [1185, 209] on icon at bounding box center [1187, 213] width 12 height 12
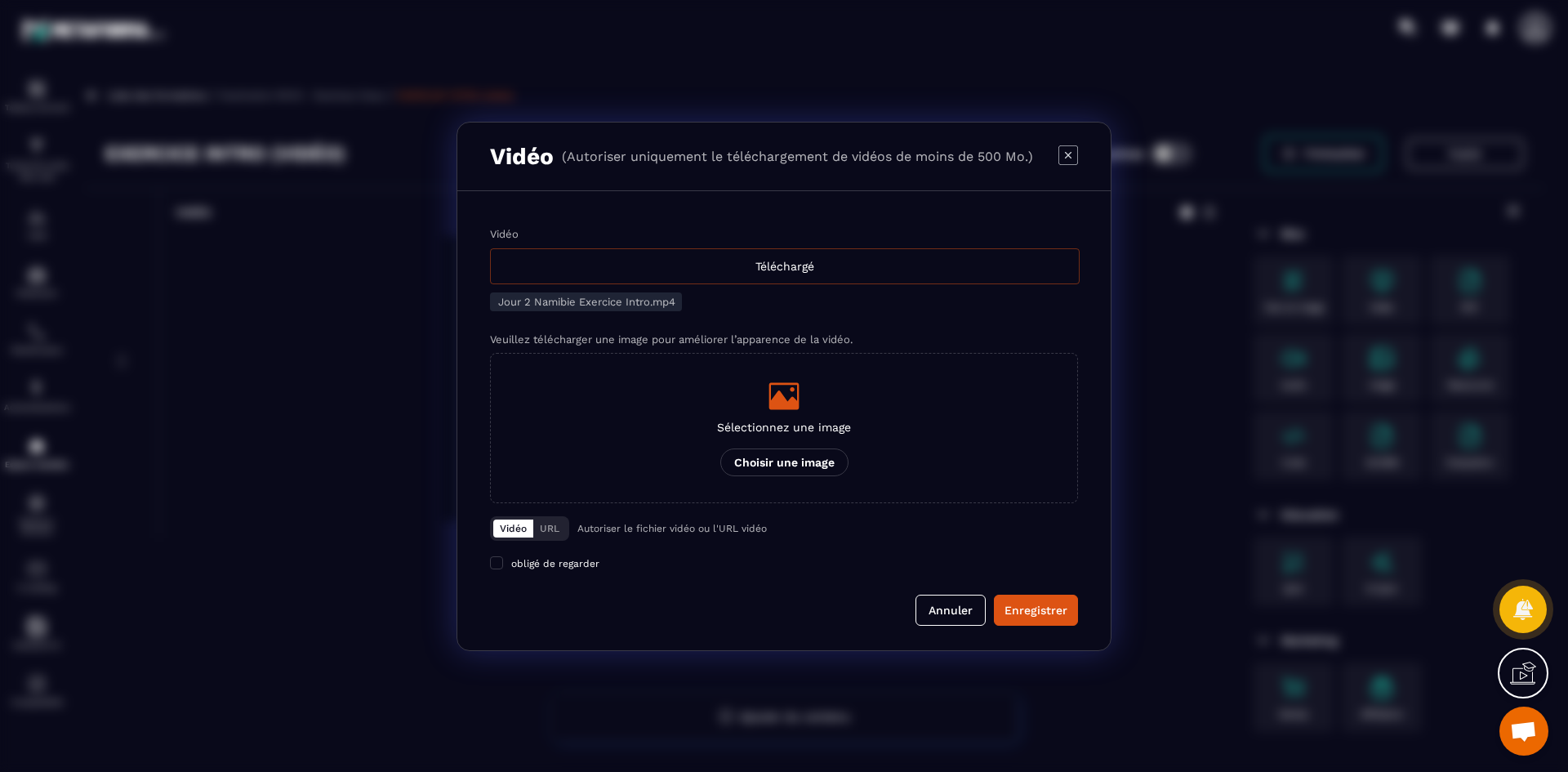
click at [795, 271] on div "Téléchargé" at bounding box center [784, 267] width 590 height 36
click at [0, 0] on input "Vidéo Téléchargé" at bounding box center [0, 0] width 0 height 0
click at [790, 390] on icon "Modal window" at bounding box center [792, 390] width 5 height 5
click at [0, 0] on input "Sélectionnez une image Choisir une image" at bounding box center [0, 0] width 0 height 0
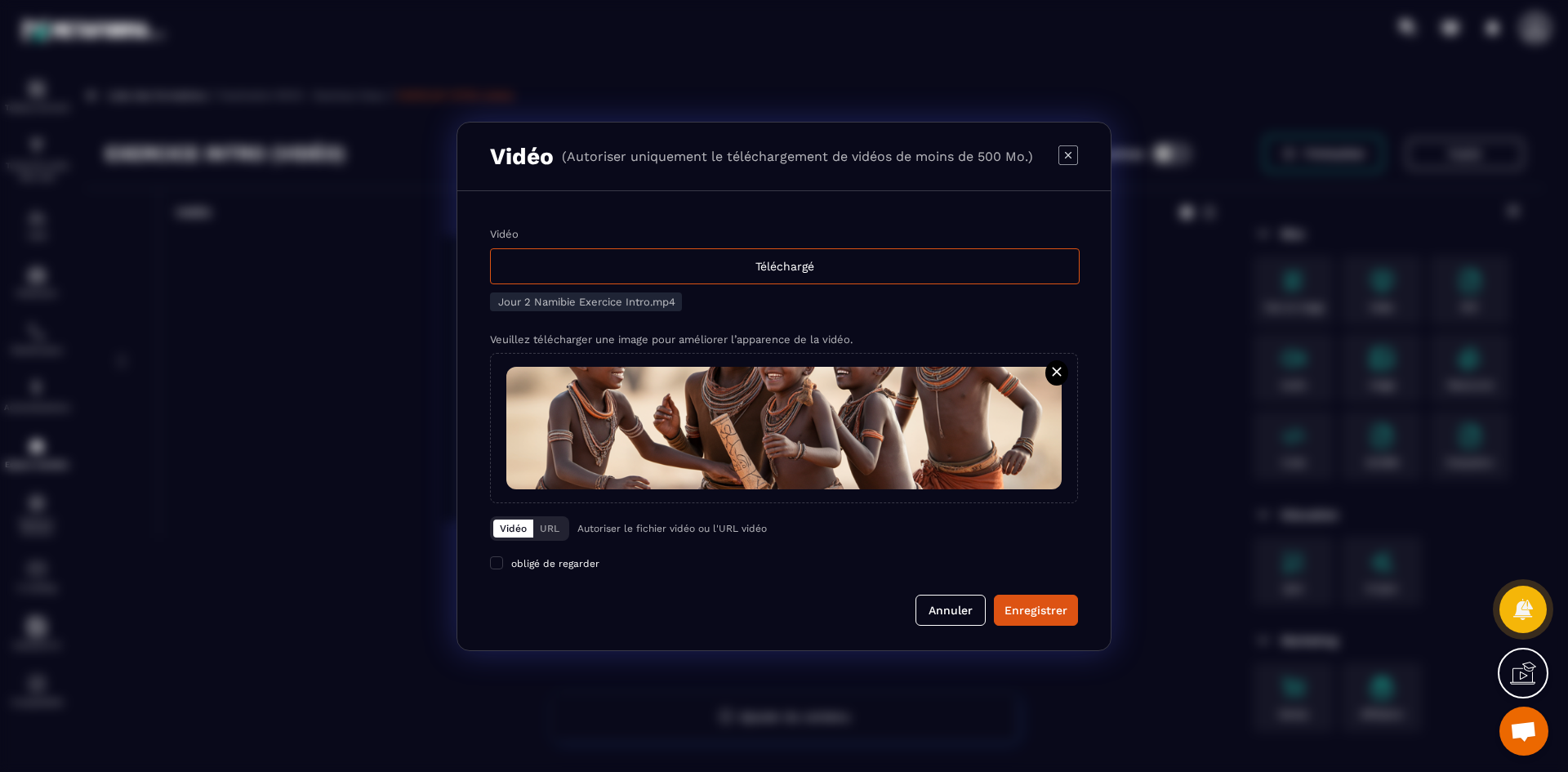
drag, startPoint x: 1026, startPoint y: 611, endPoint x: 1069, endPoint y: 341, distance: 273.4
click at [1026, 611] on div "Enregistrer" at bounding box center [1037, 610] width 63 height 16
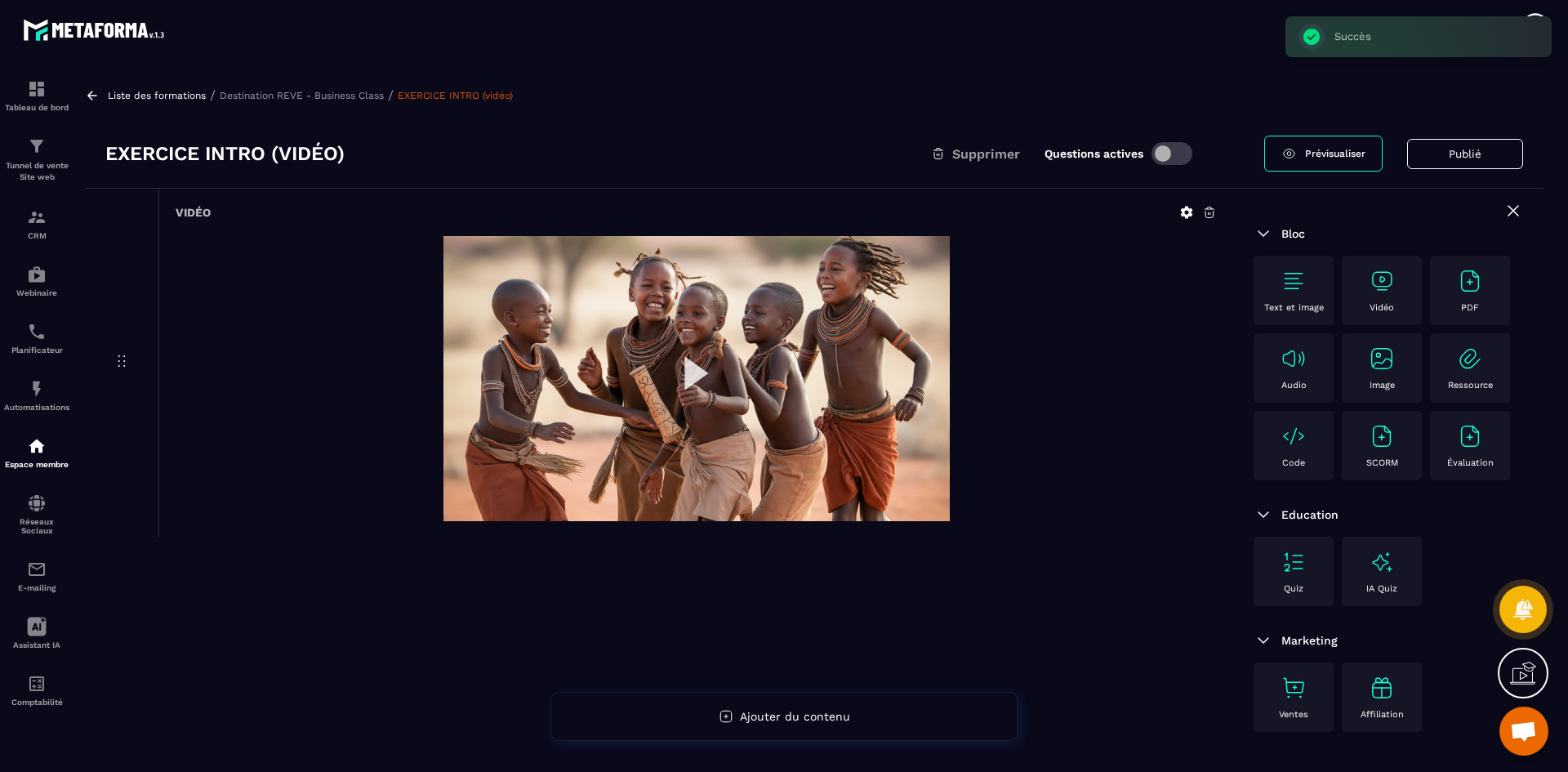
click at [379, 98] on p "Destination REVE - Business Class" at bounding box center [302, 95] width 164 height 11
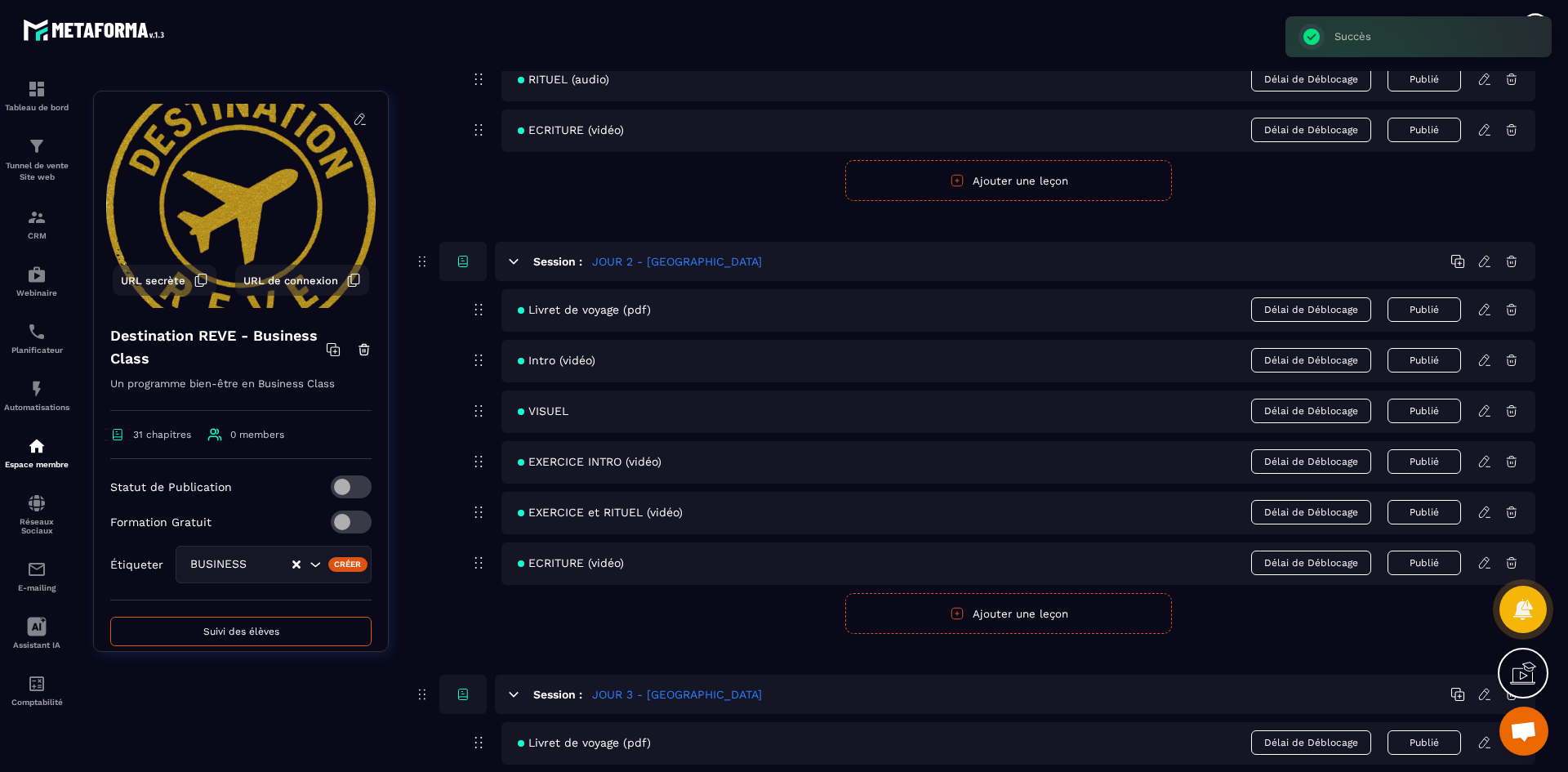
scroll to position [735, 0]
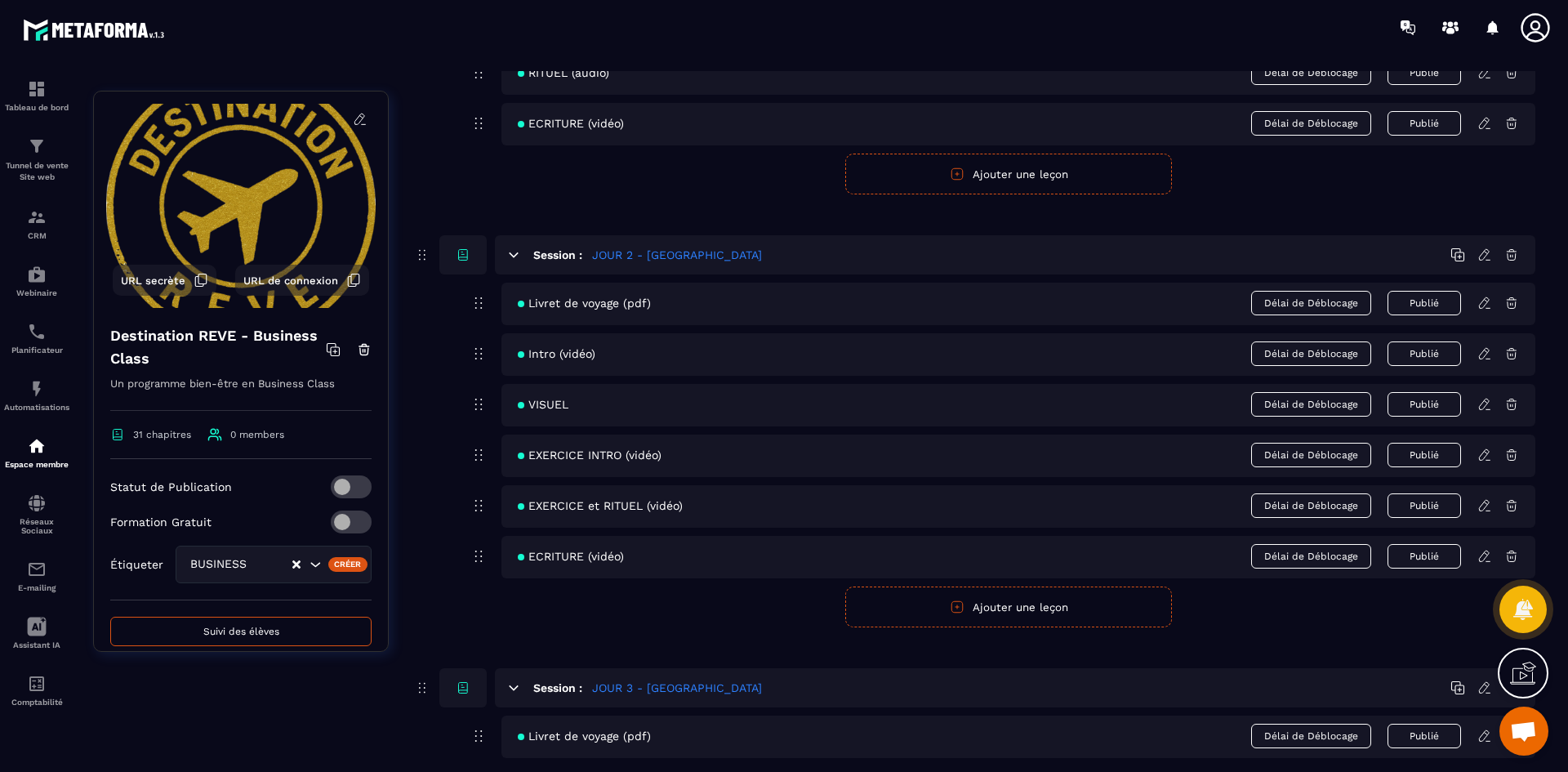
click at [1485, 506] on icon at bounding box center [1484, 505] width 15 height 15
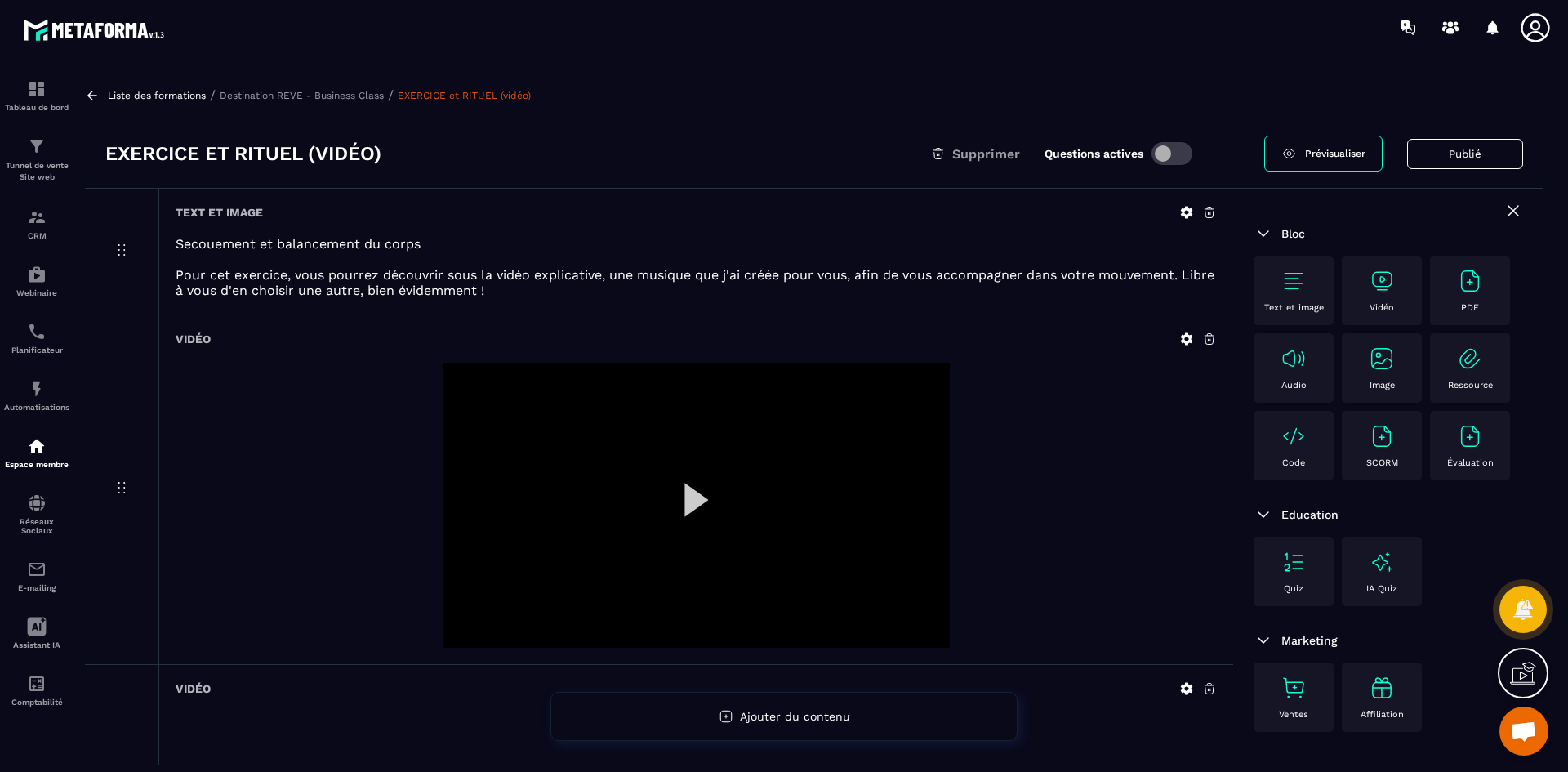
click at [1182, 341] on icon at bounding box center [1187, 339] width 12 height 12
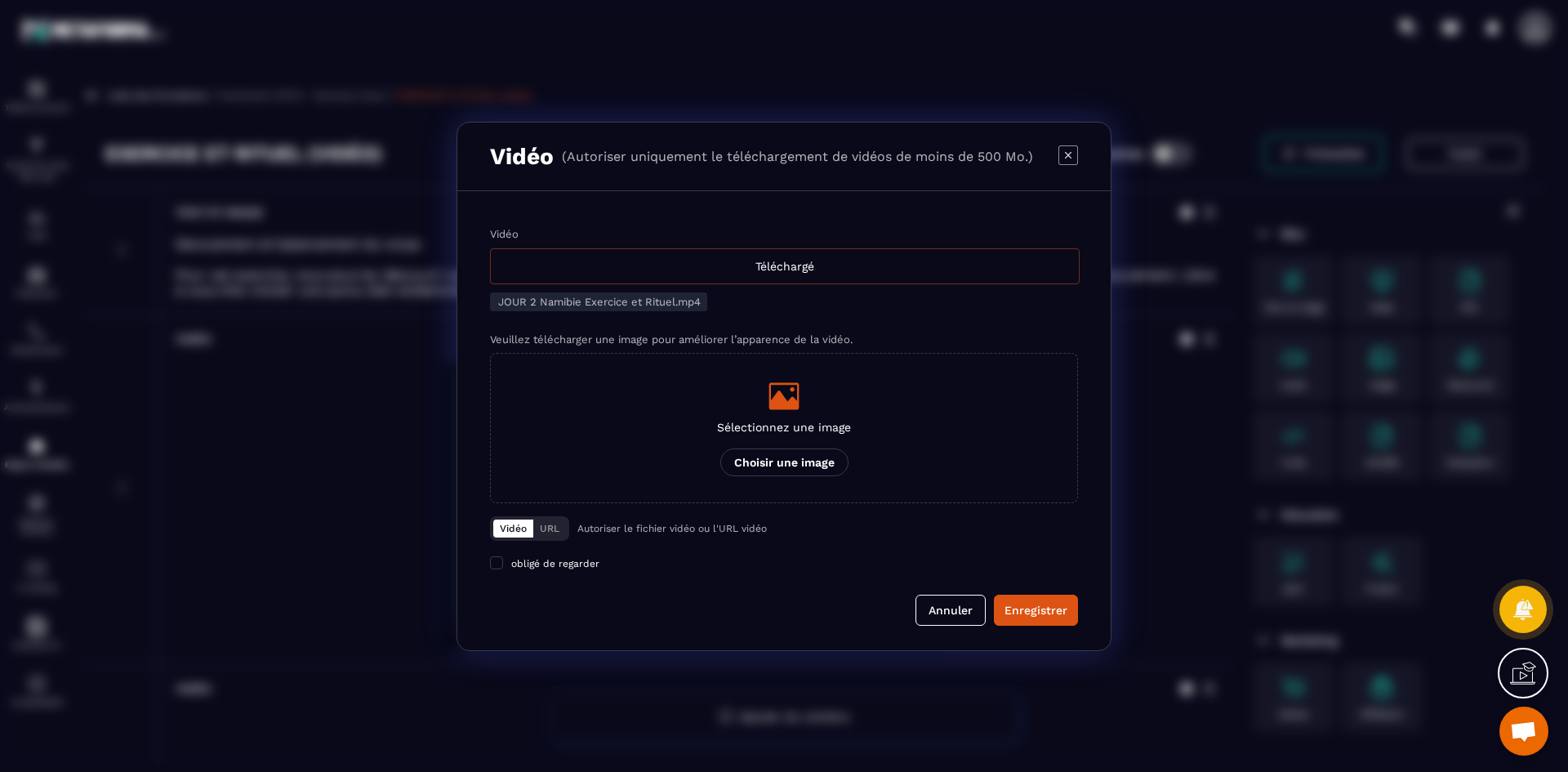
click at [726, 268] on div "Téléchargé" at bounding box center [784, 267] width 590 height 36
click at [0, 0] on input "Vidéo Téléchargé" at bounding box center [0, 0] width 0 height 0
click at [799, 396] on icon "Modal window" at bounding box center [784, 396] width 30 height 27
click at [0, 0] on input "Sélectionnez une image Choisir une image" at bounding box center [0, 0] width 0 height 0
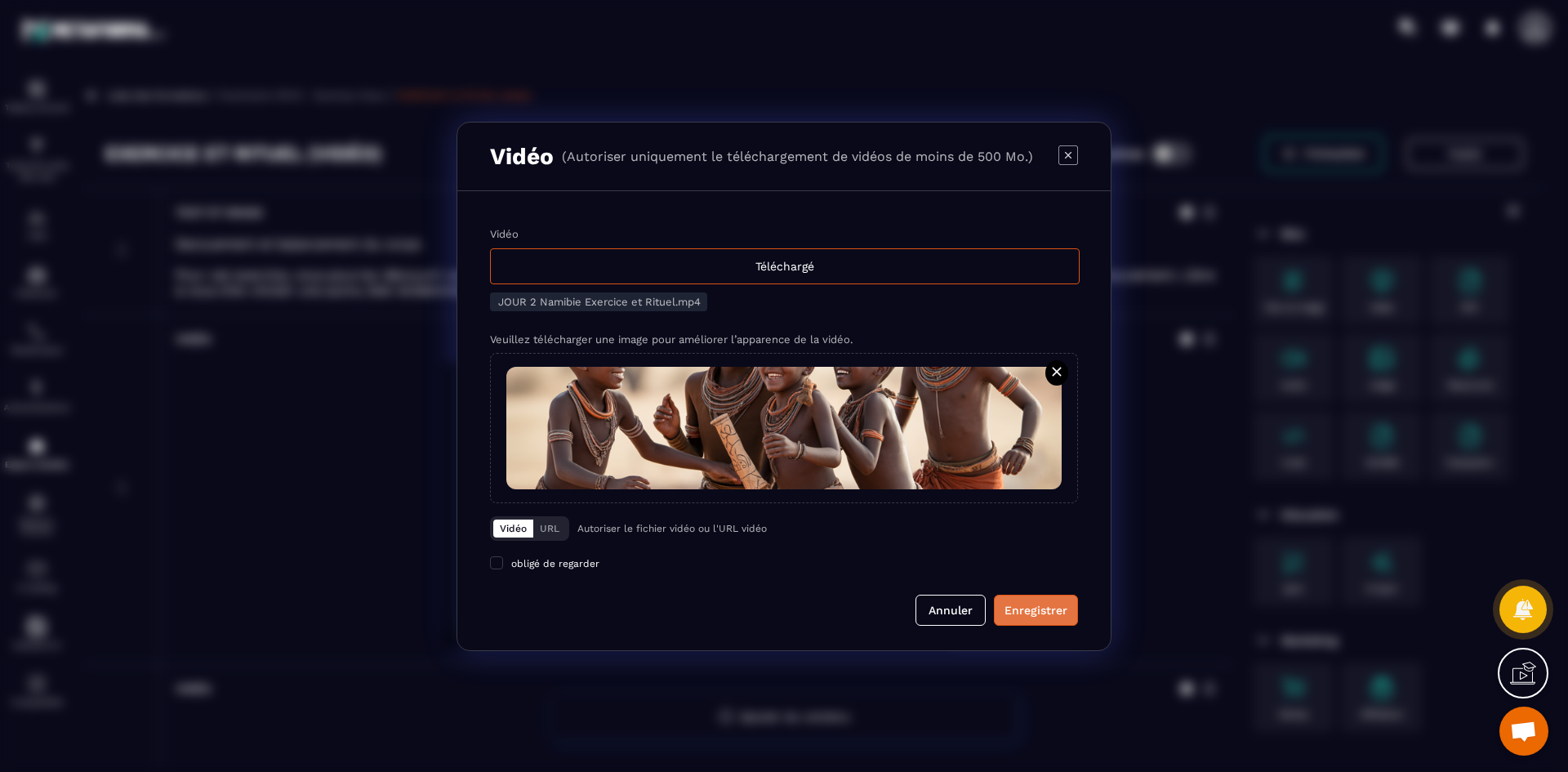
click at [1054, 616] on div "Enregistrer" at bounding box center [1037, 610] width 63 height 16
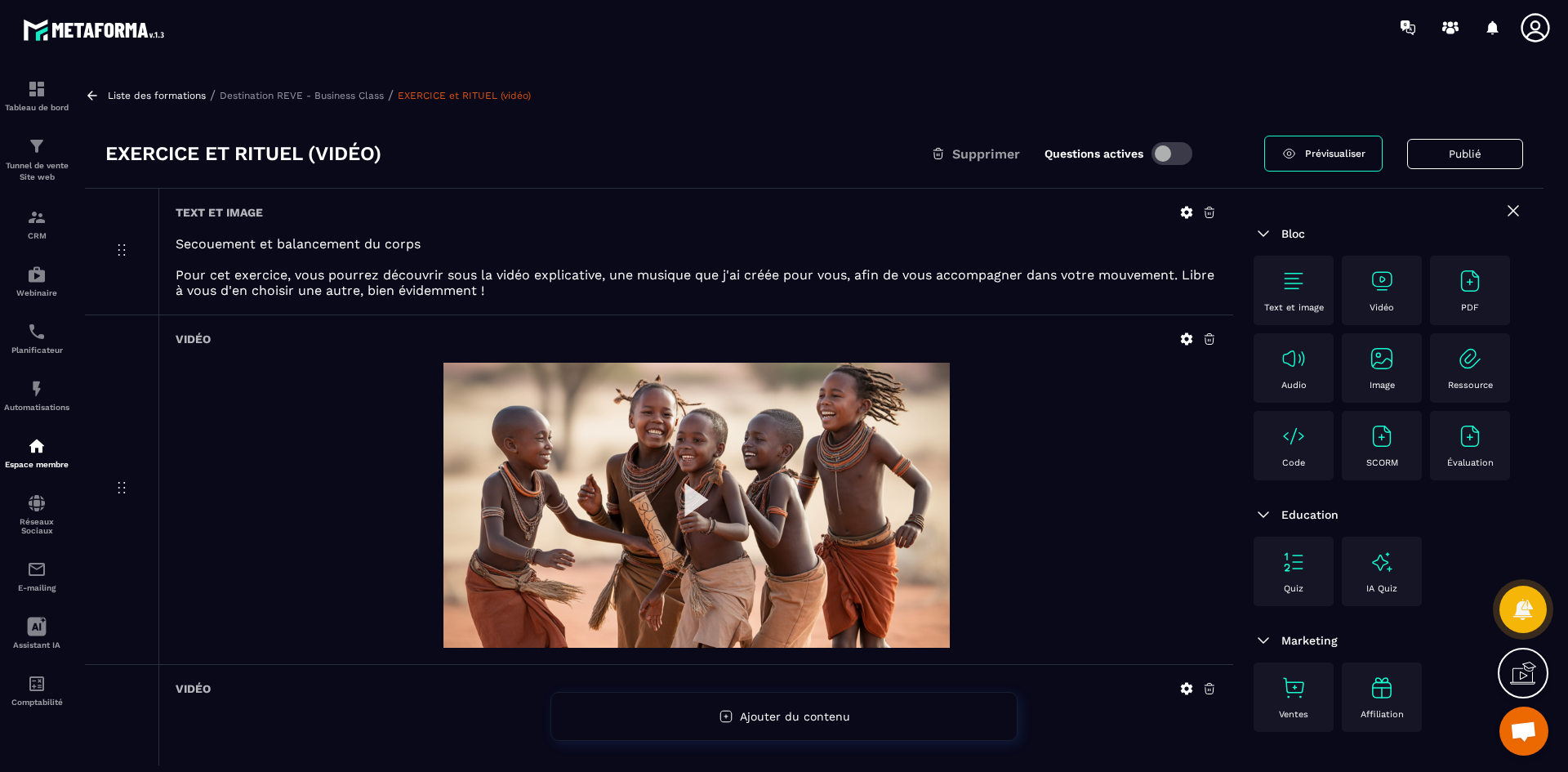
click at [329, 92] on p "Destination REVE - Business Class" at bounding box center [302, 95] width 164 height 11
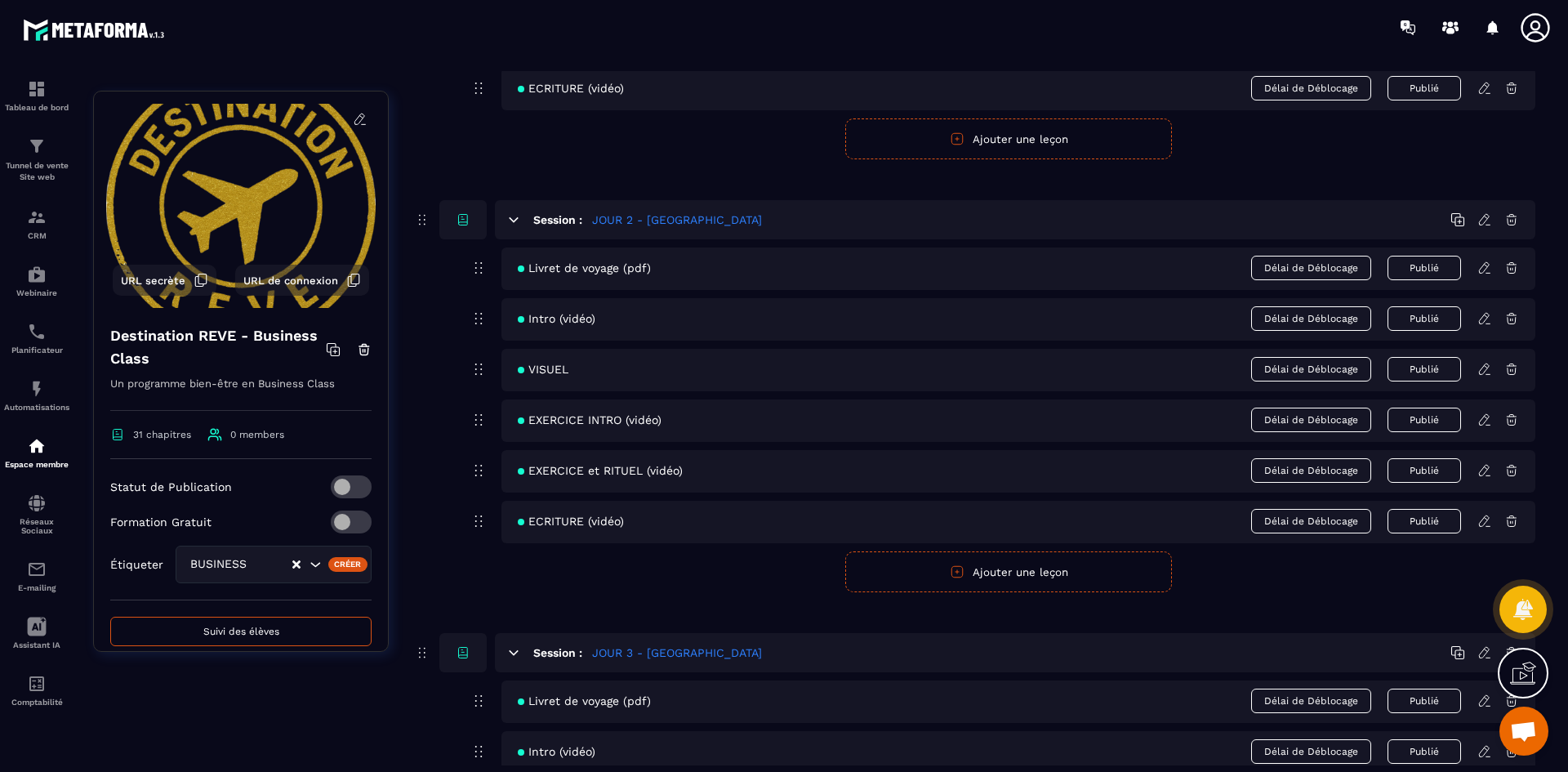
scroll to position [817, 0]
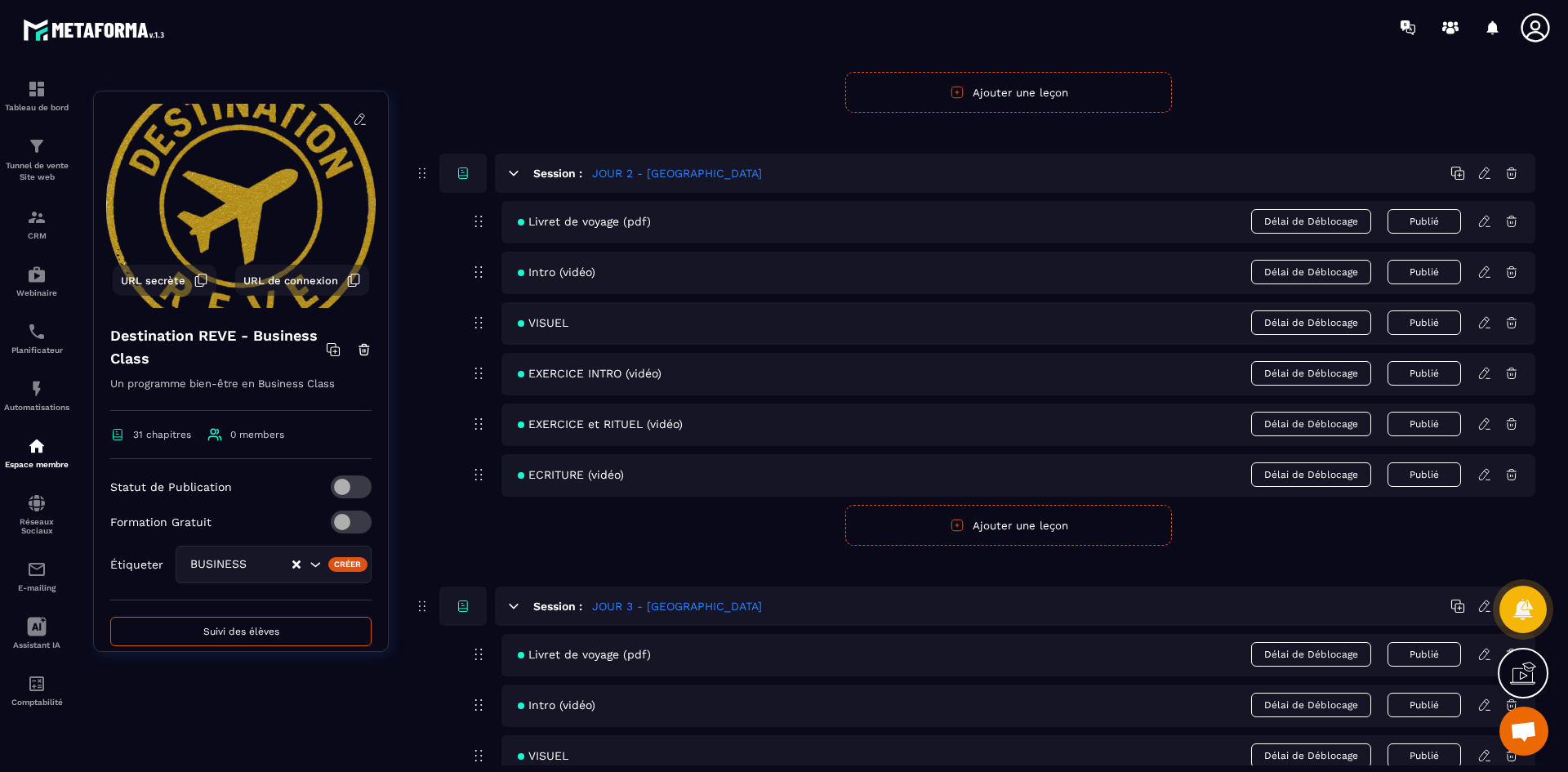
click at [1488, 476] on icon at bounding box center [1484, 474] width 15 height 15
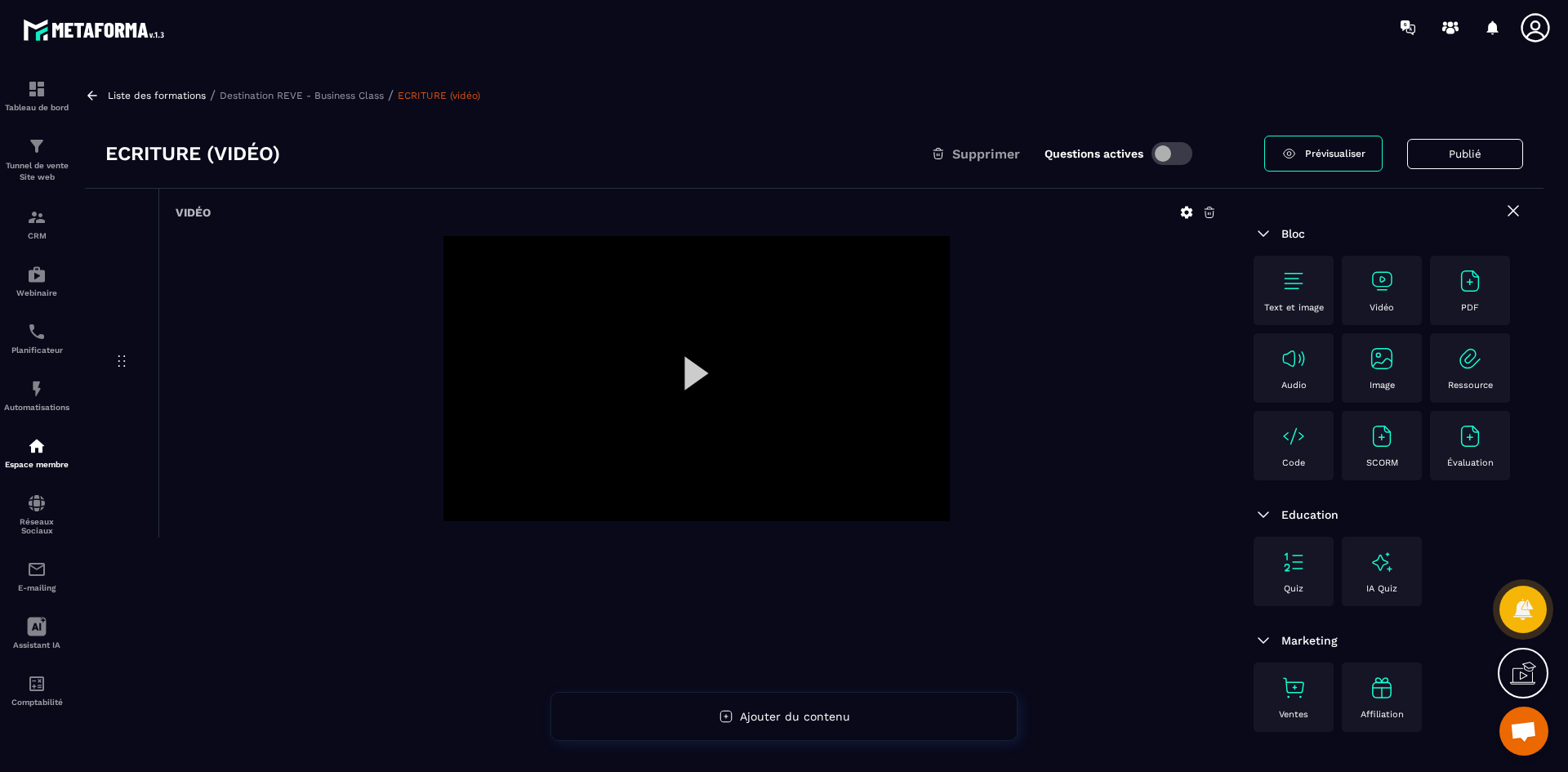
click at [1189, 209] on icon at bounding box center [1187, 213] width 12 height 12
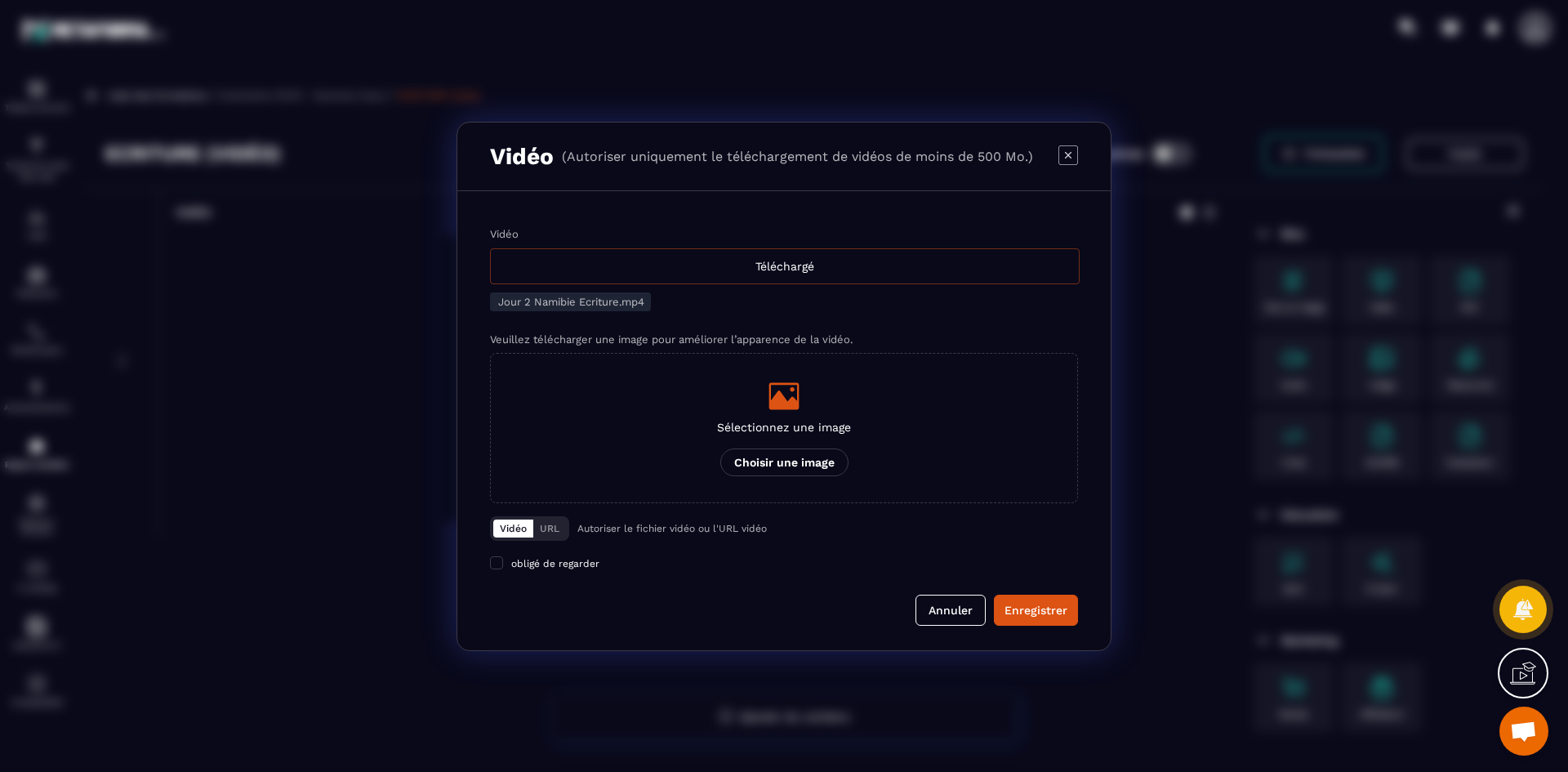
click at [796, 260] on div "Téléchargé" at bounding box center [784, 267] width 590 height 36
click at [0, 0] on input "Vidéo Téléchargé" at bounding box center [0, 0] width 0 height 0
click at [803, 424] on p "Sélectionnez une image" at bounding box center [784, 427] width 134 height 13
click at [0, 0] on input "Sélectionnez une image Choisir une image" at bounding box center [0, 0] width 0 height 0
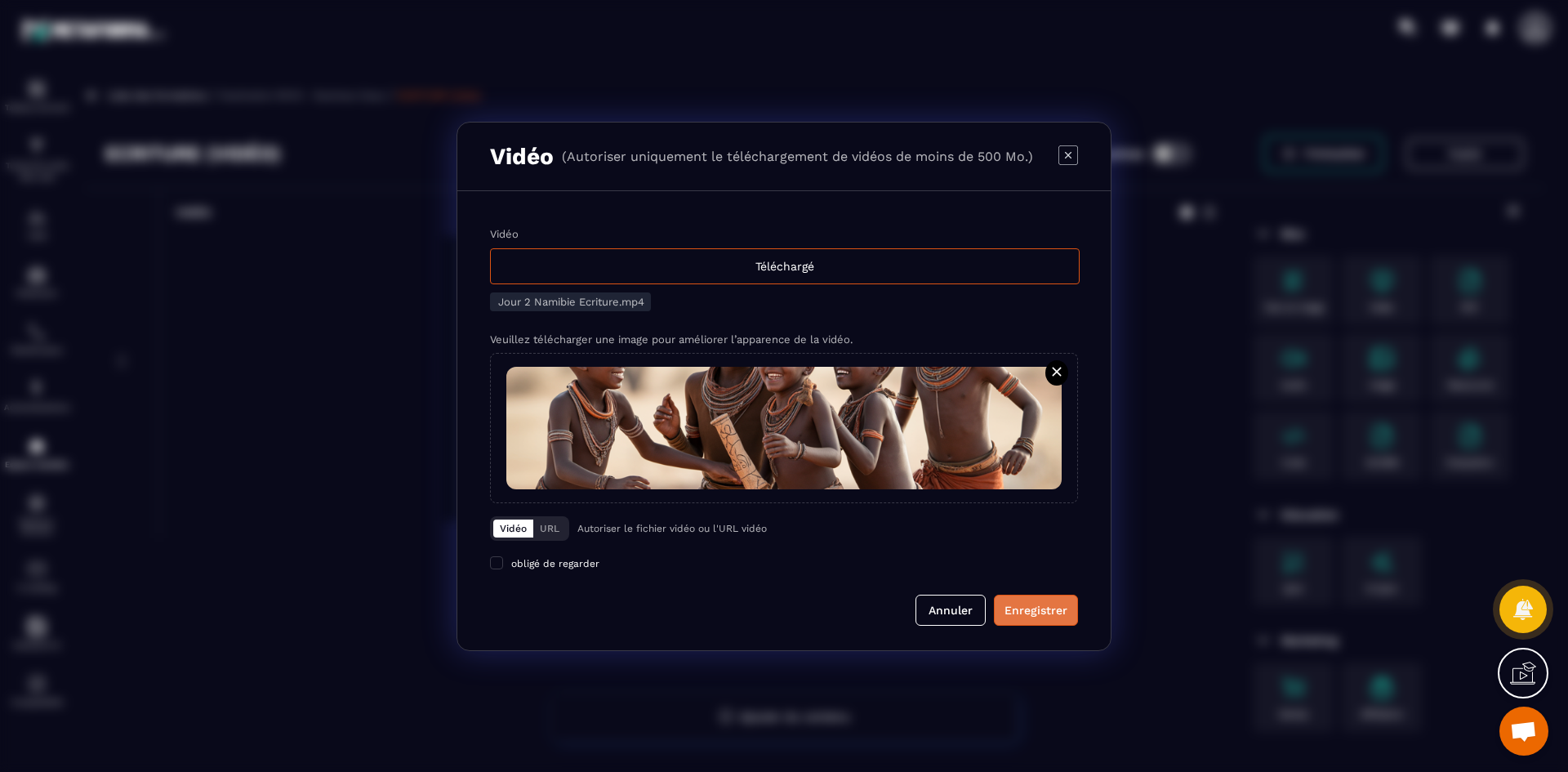
click at [1048, 613] on div "Enregistrer" at bounding box center [1037, 610] width 63 height 16
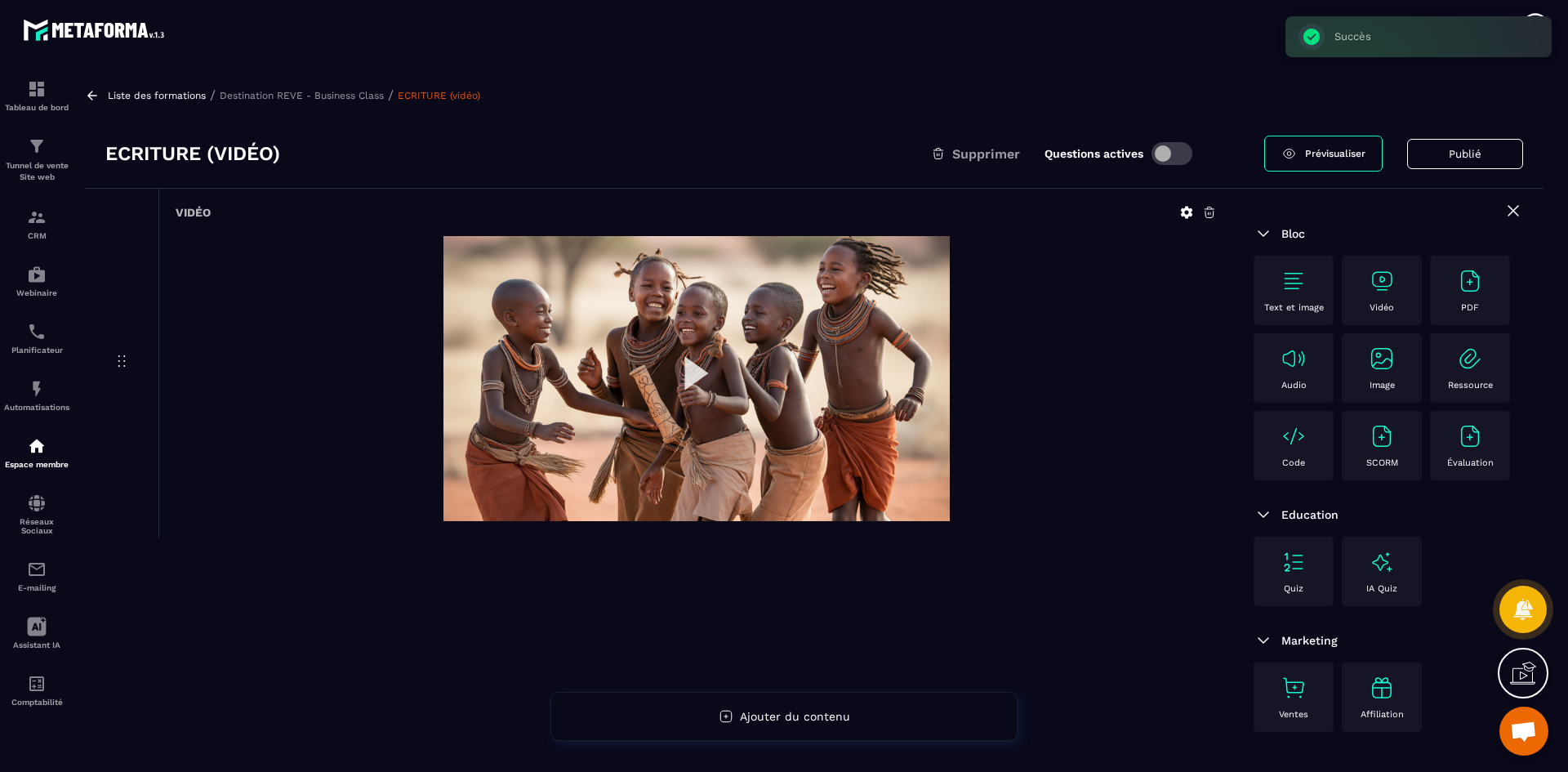
click at [274, 97] on p "Destination REVE - Business Class" at bounding box center [302, 95] width 164 height 11
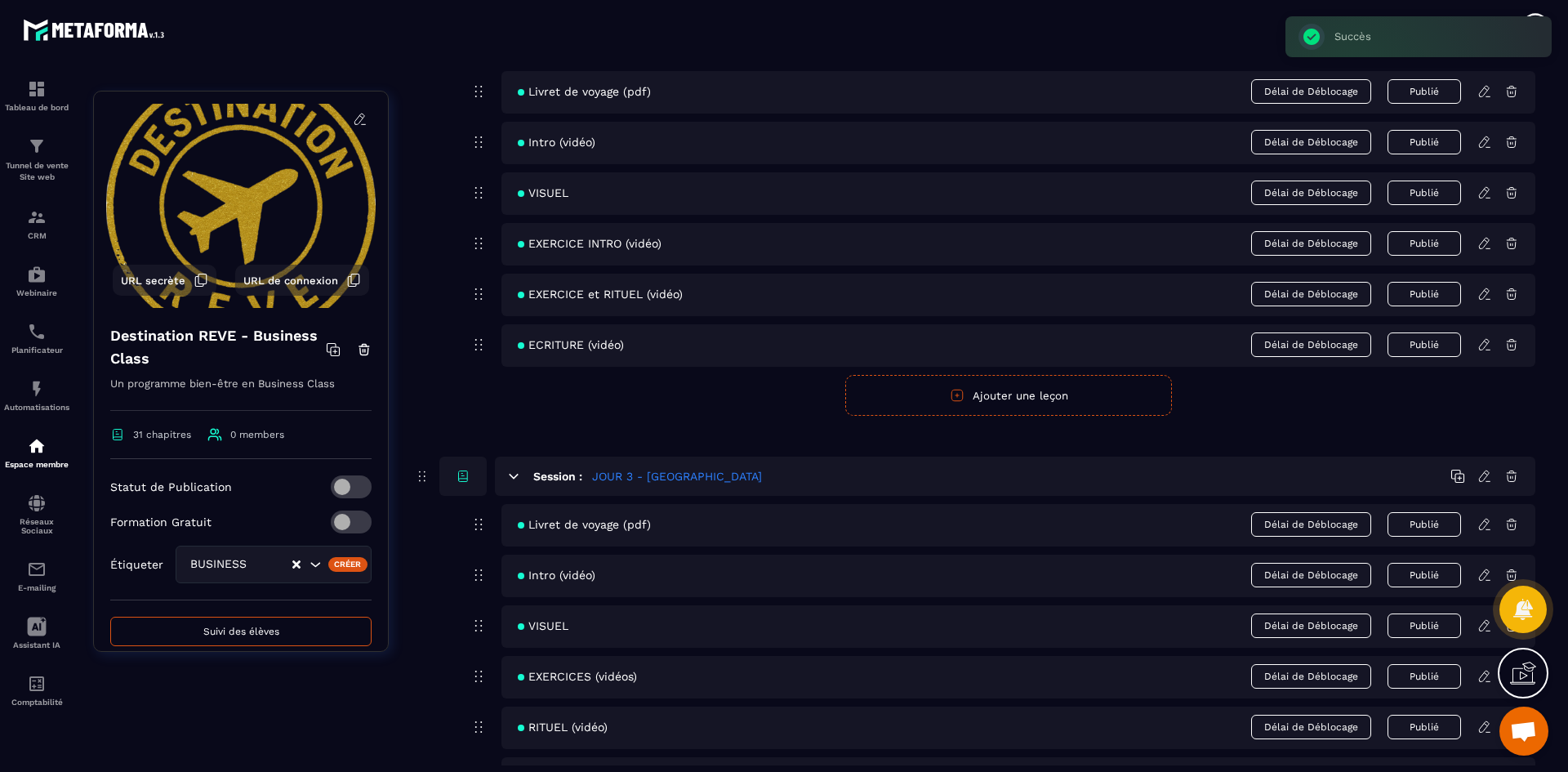
scroll to position [1063, 0]
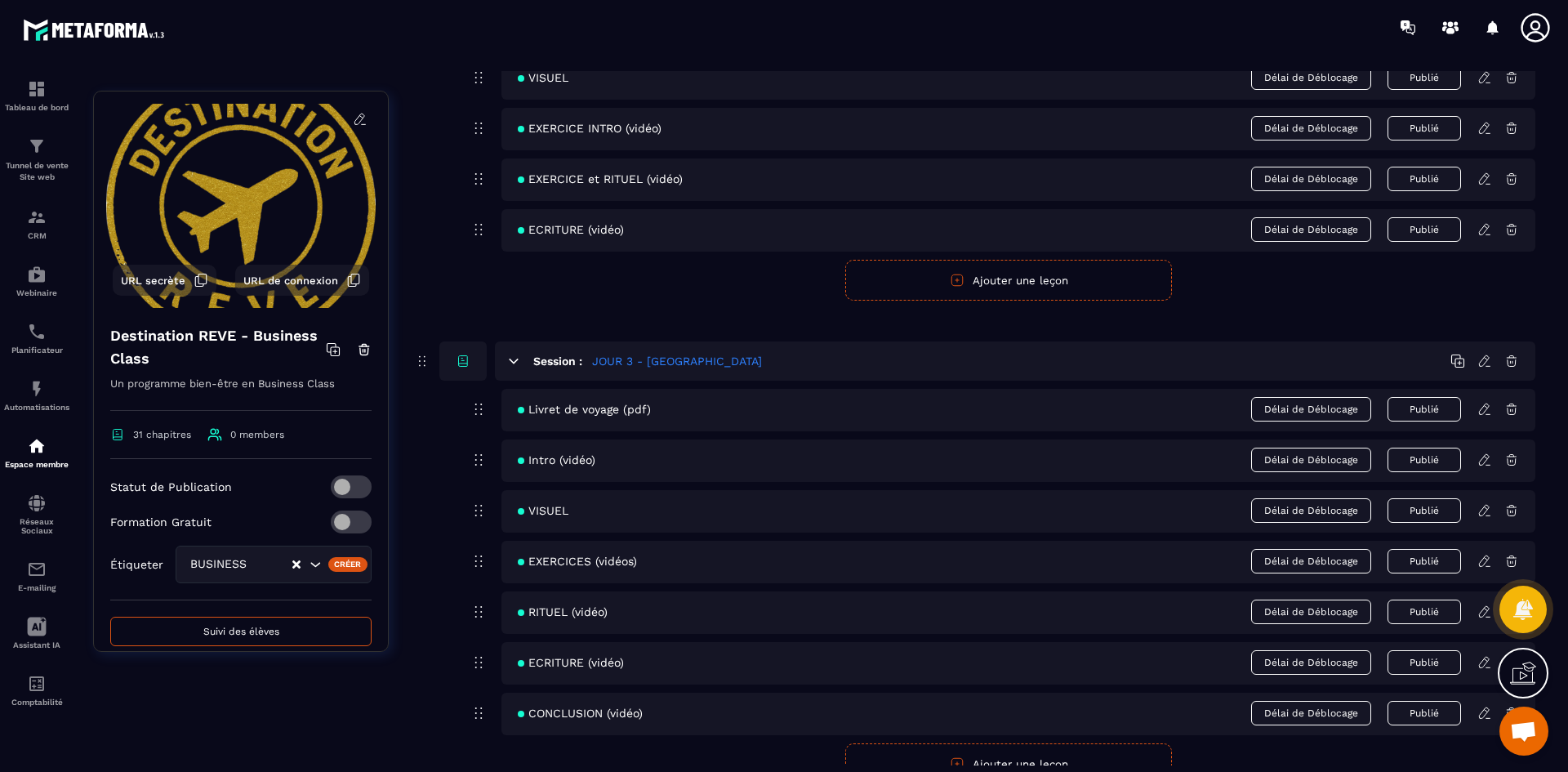
click at [1483, 411] on icon at bounding box center [1484, 409] width 15 height 15
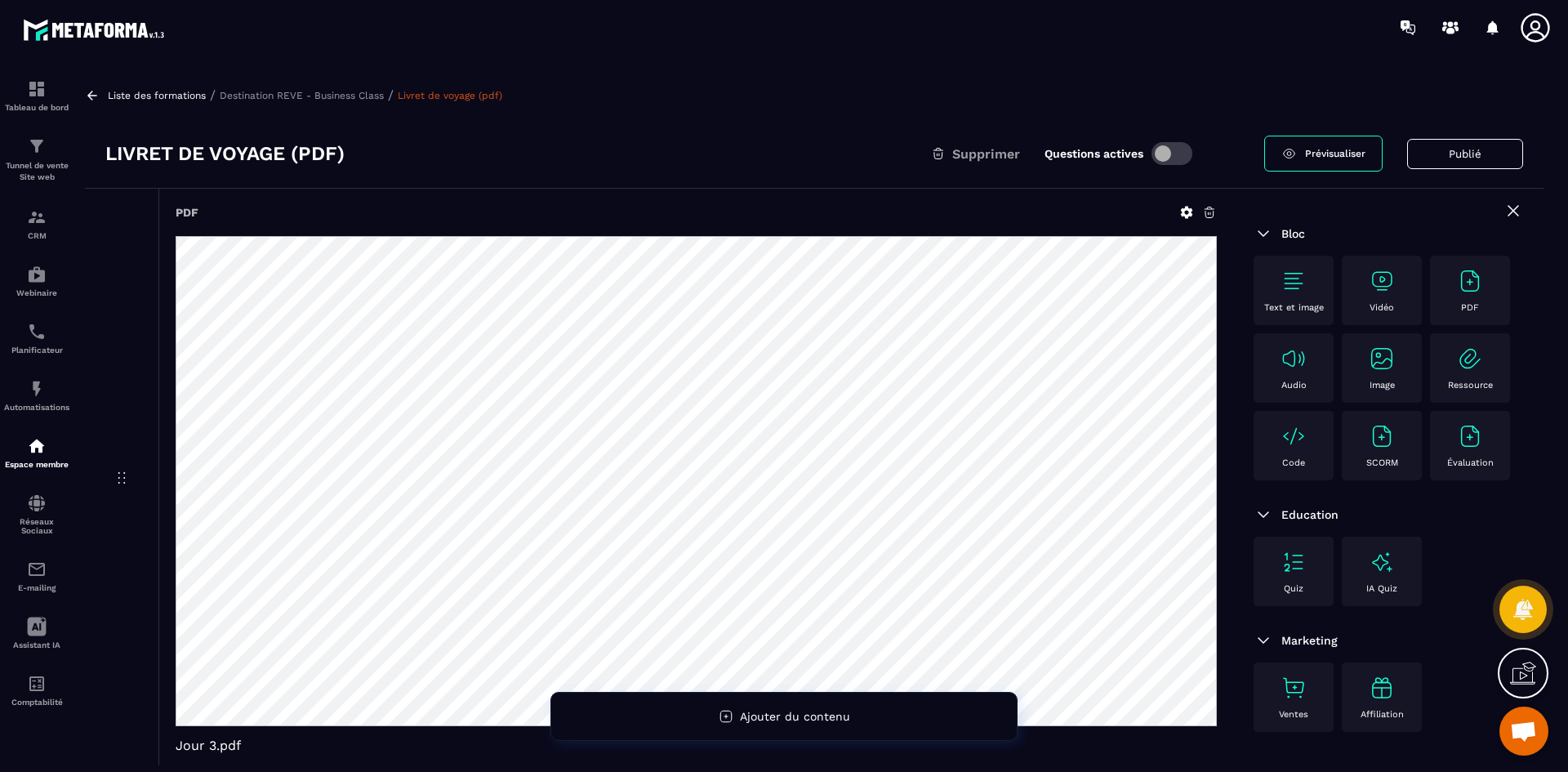
click at [1183, 213] on icon at bounding box center [1187, 213] width 12 height 12
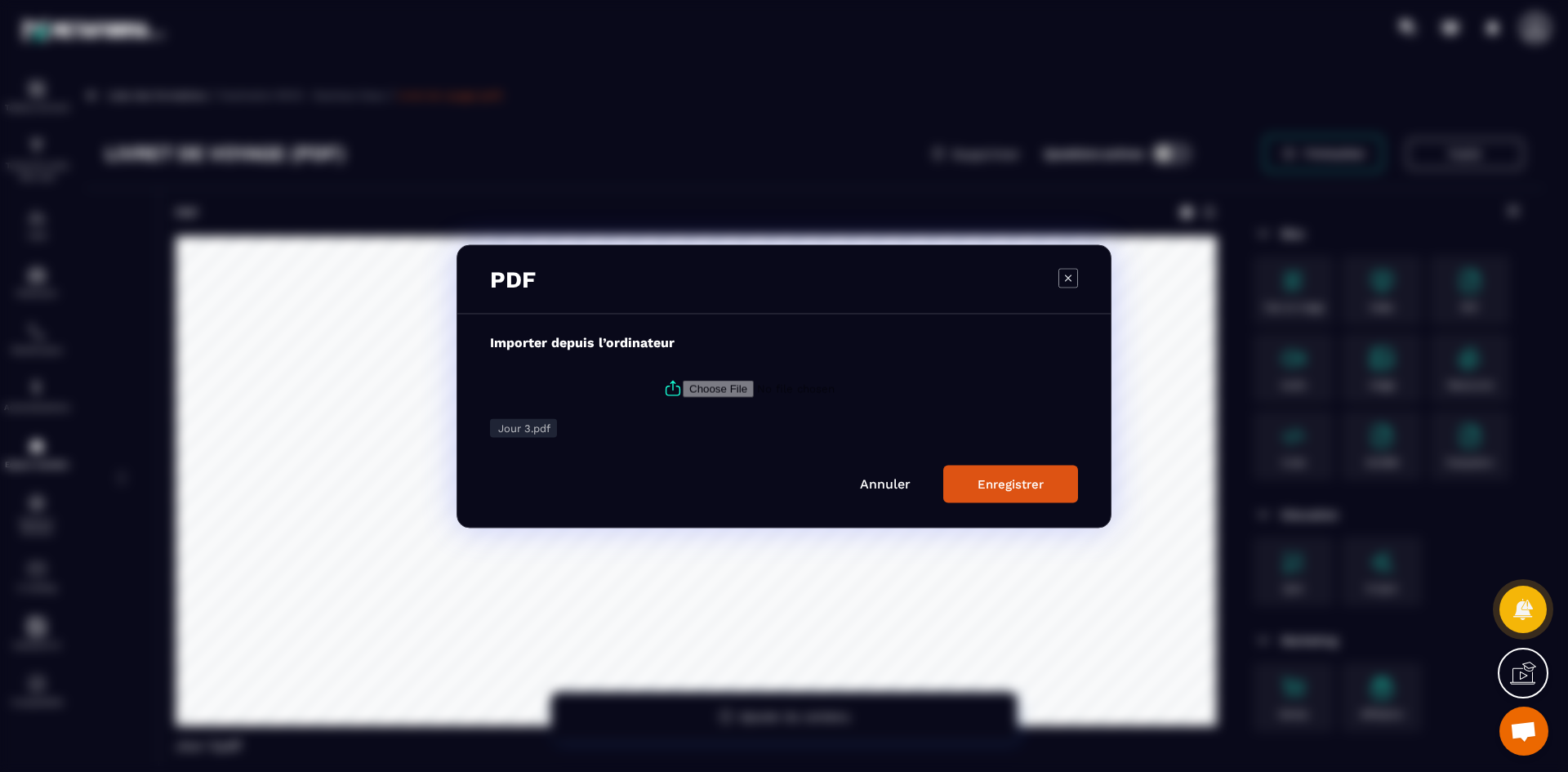
click at [667, 388] on icon "Modal window" at bounding box center [672, 388] width 20 height 20
click at [683, 388] on input "Modal window" at bounding box center [794, 388] width 222 height 17
type input "**********"
click at [1043, 484] on button "Enregistrer" at bounding box center [1011, 484] width 135 height 38
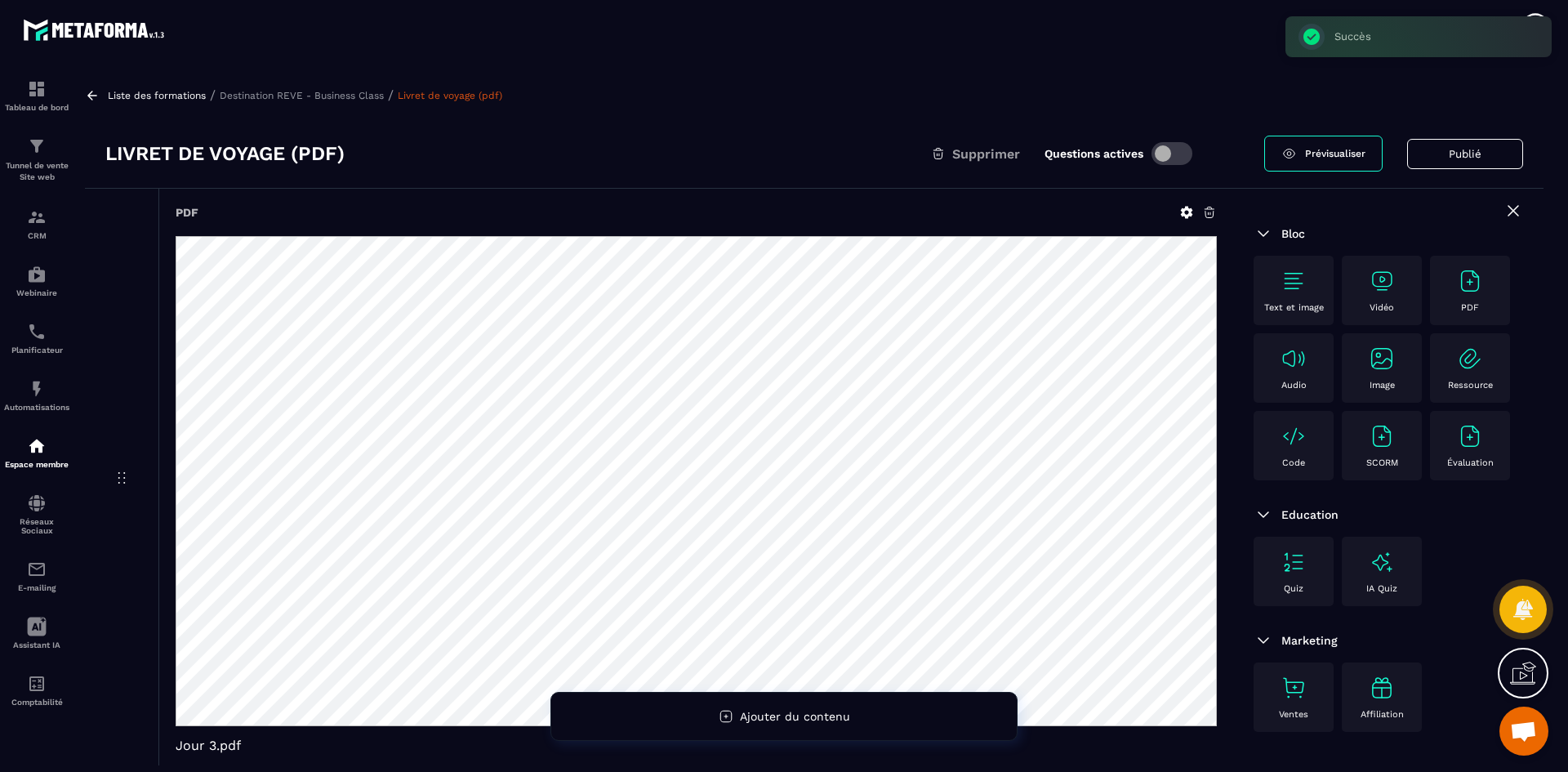
click at [303, 90] on p "Destination REVE - Business Class" at bounding box center [302, 95] width 164 height 11
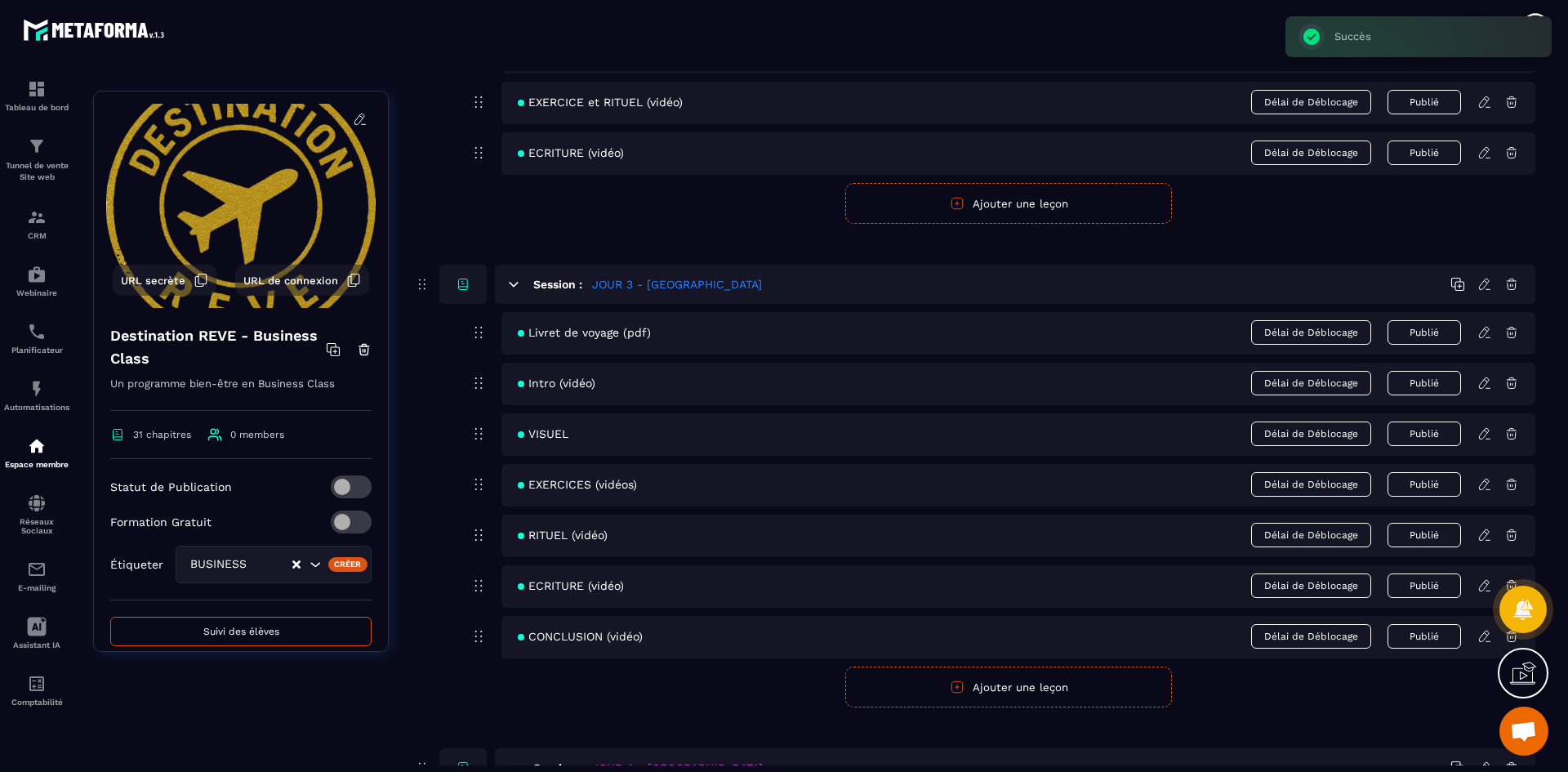
scroll to position [1144, 0]
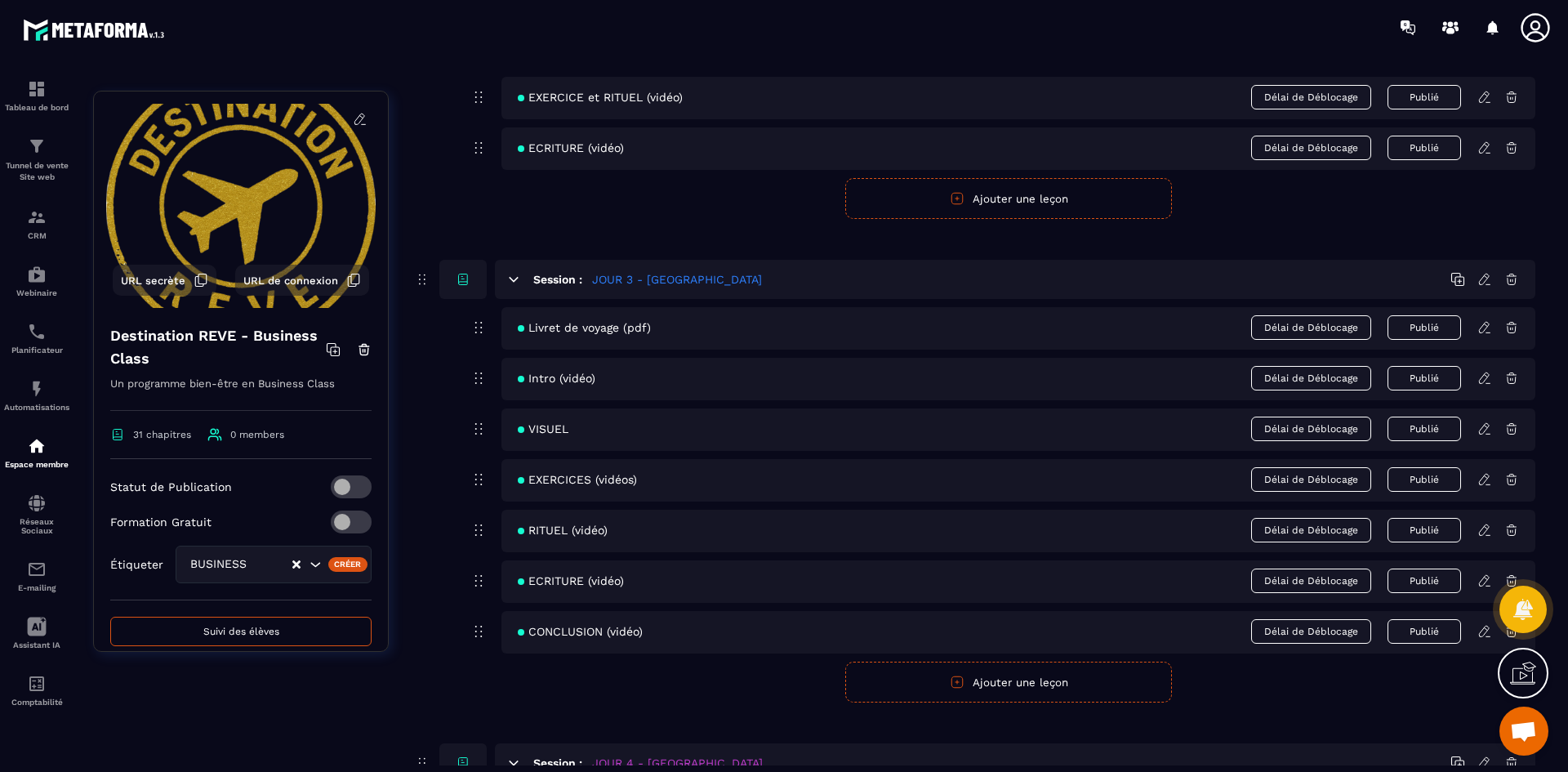
click at [1487, 377] on icon at bounding box center [1486, 376] width 3 height 3
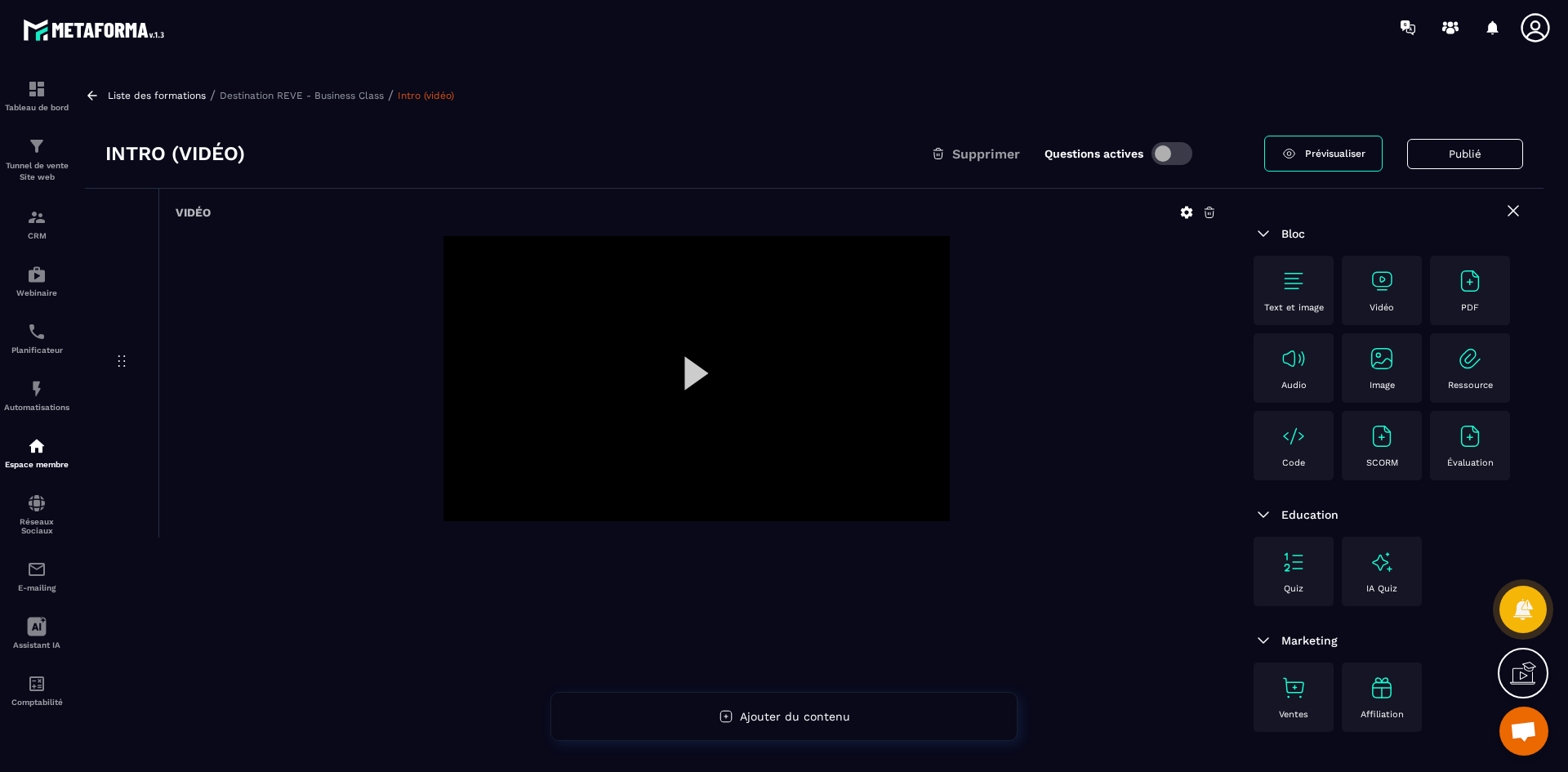
click at [1184, 215] on icon at bounding box center [1187, 213] width 12 height 12
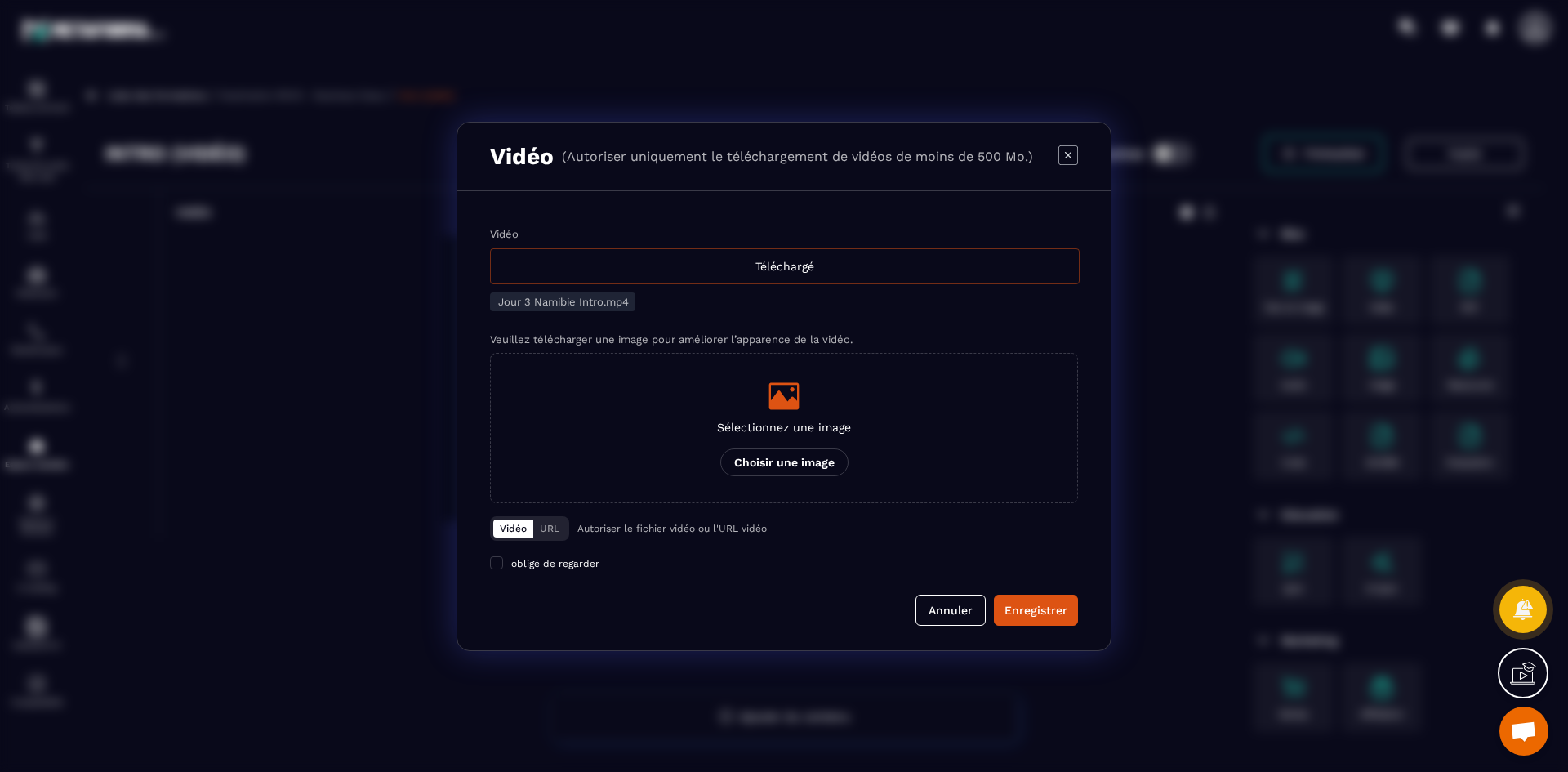
click at [787, 270] on div "Téléchargé" at bounding box center [784, 267] width 590 height 36
click at [0, 0] on input "Vidéo Téléchargé" at bounding box center [0, 0] width 0 height 0
click at [812, 387] on div "Modal window" at bounding box center [784, 396] width 134 height 32
click at [0, 0] on input "Sélectionnez une image Choisir une image" at bounding box center [0, 0] width 0 height 0
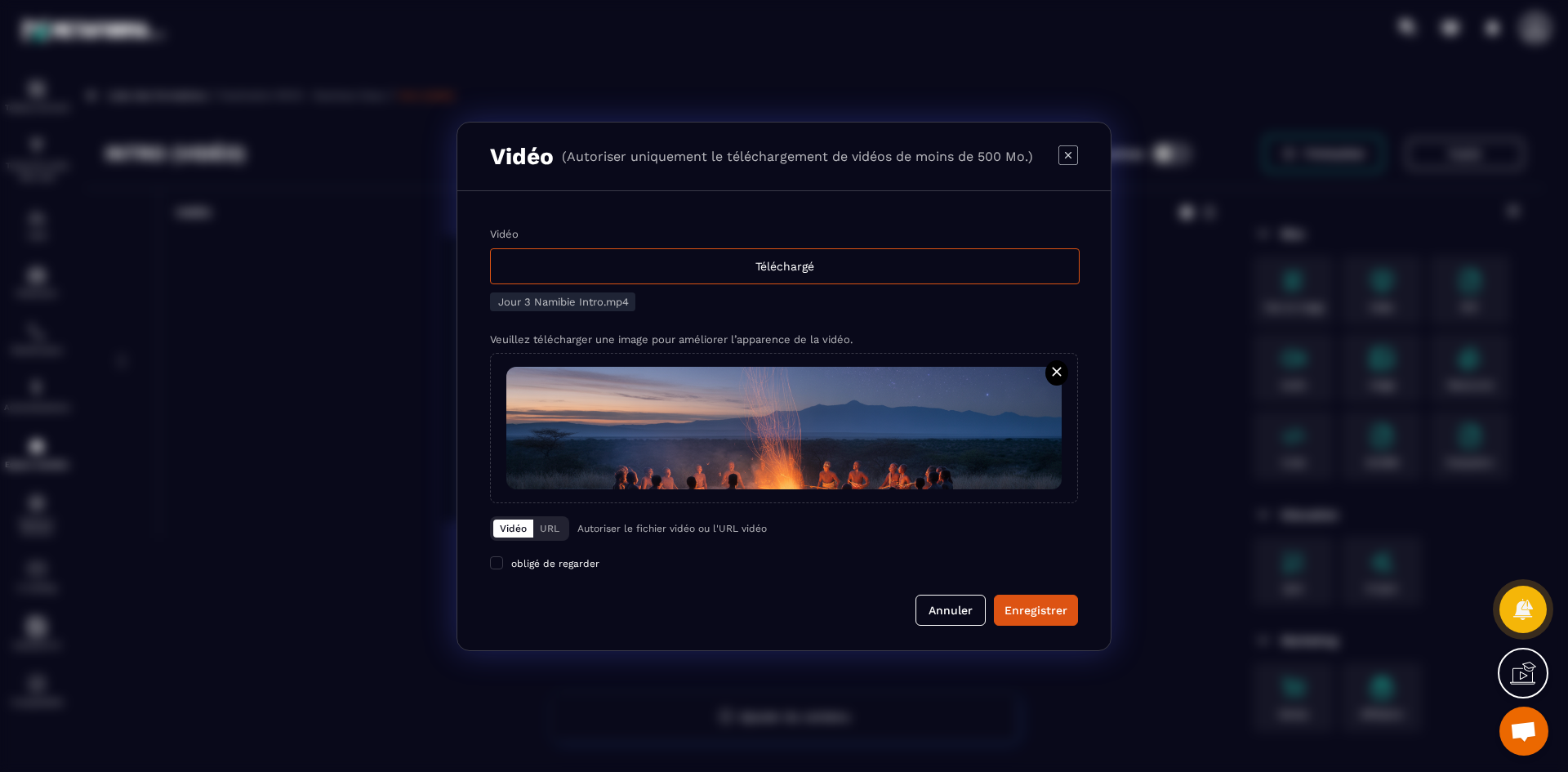
click at [1070, 618] on button "Enregistrer" at bounding box center [1036, 610] width 84 height 31
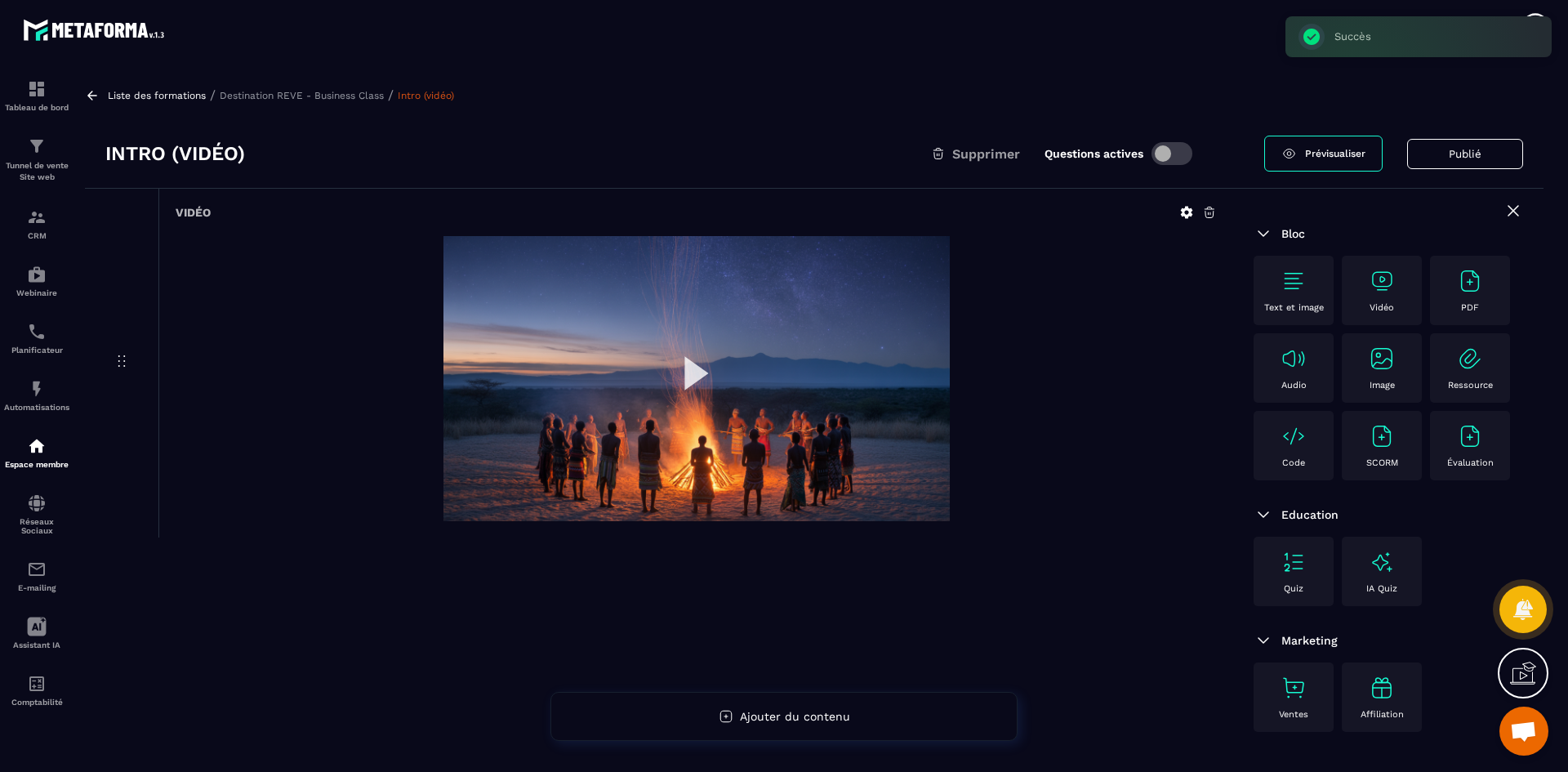
click at [293, 97] on p "Destination REVE - Business Class" at bounding box center [302, 95] width 164 height 11
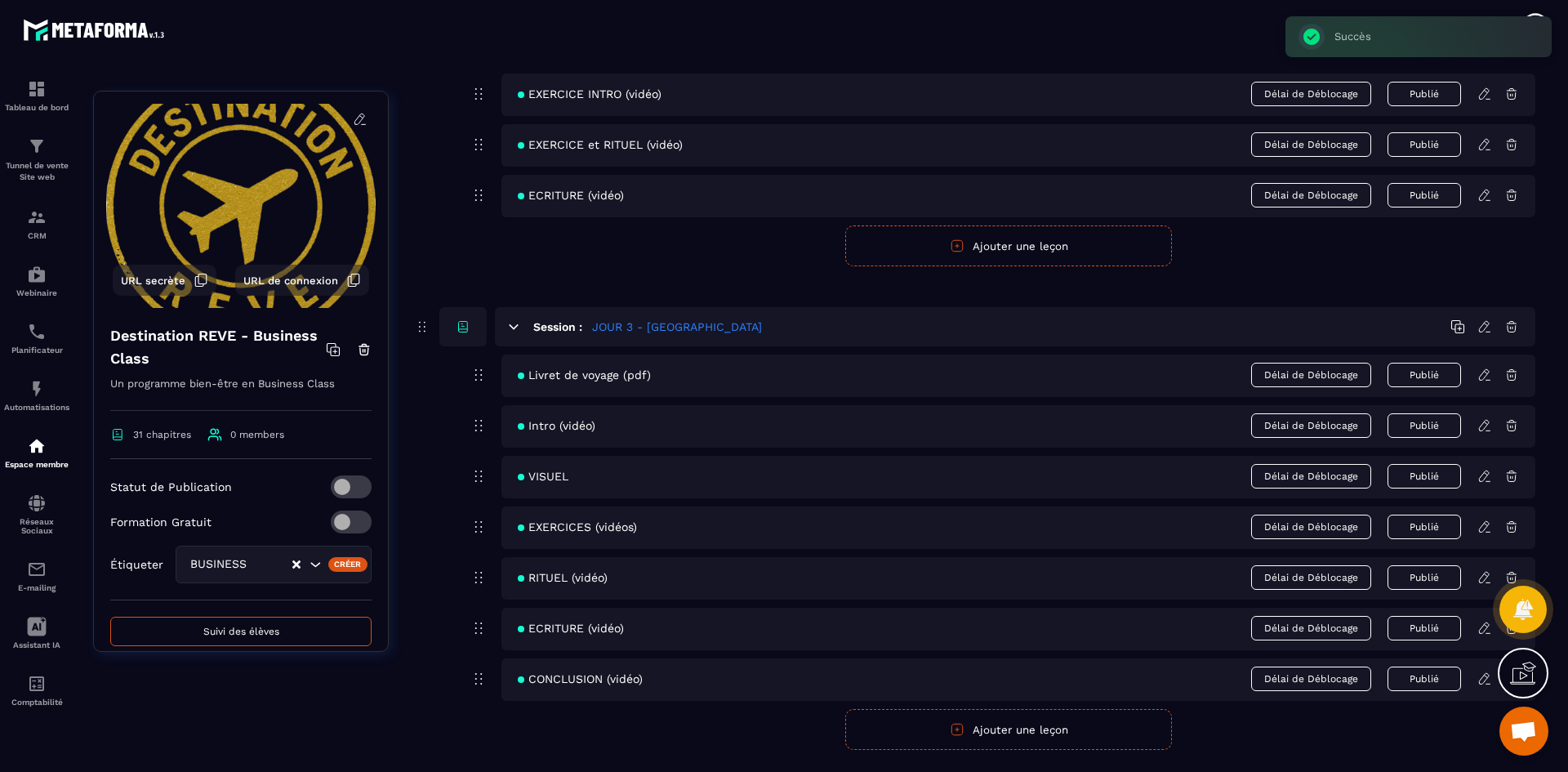
scroll to position [1144, 0]
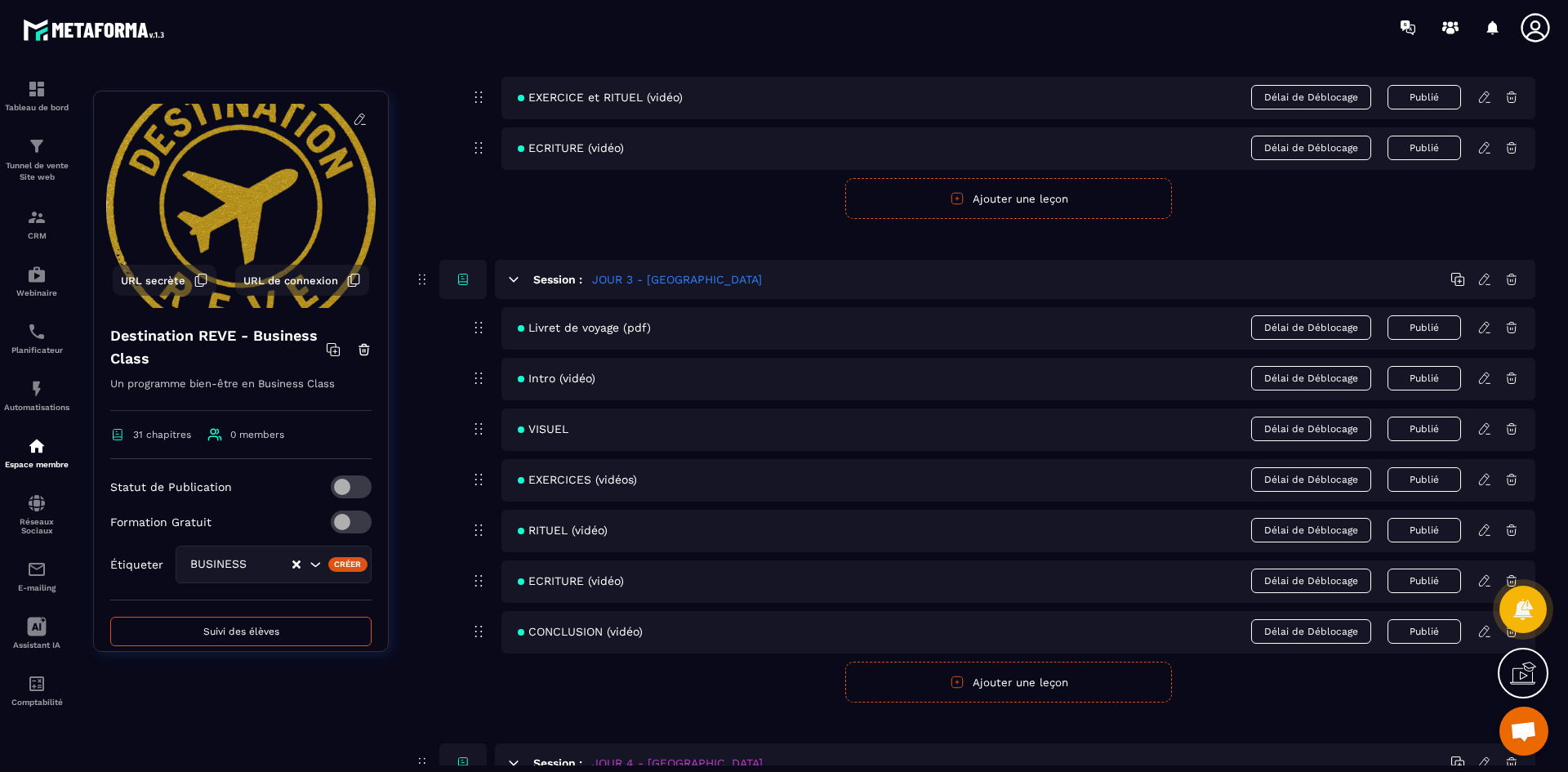
click at [1480, 425] on icon at bounding box center [1484, 428] width 15 height 15
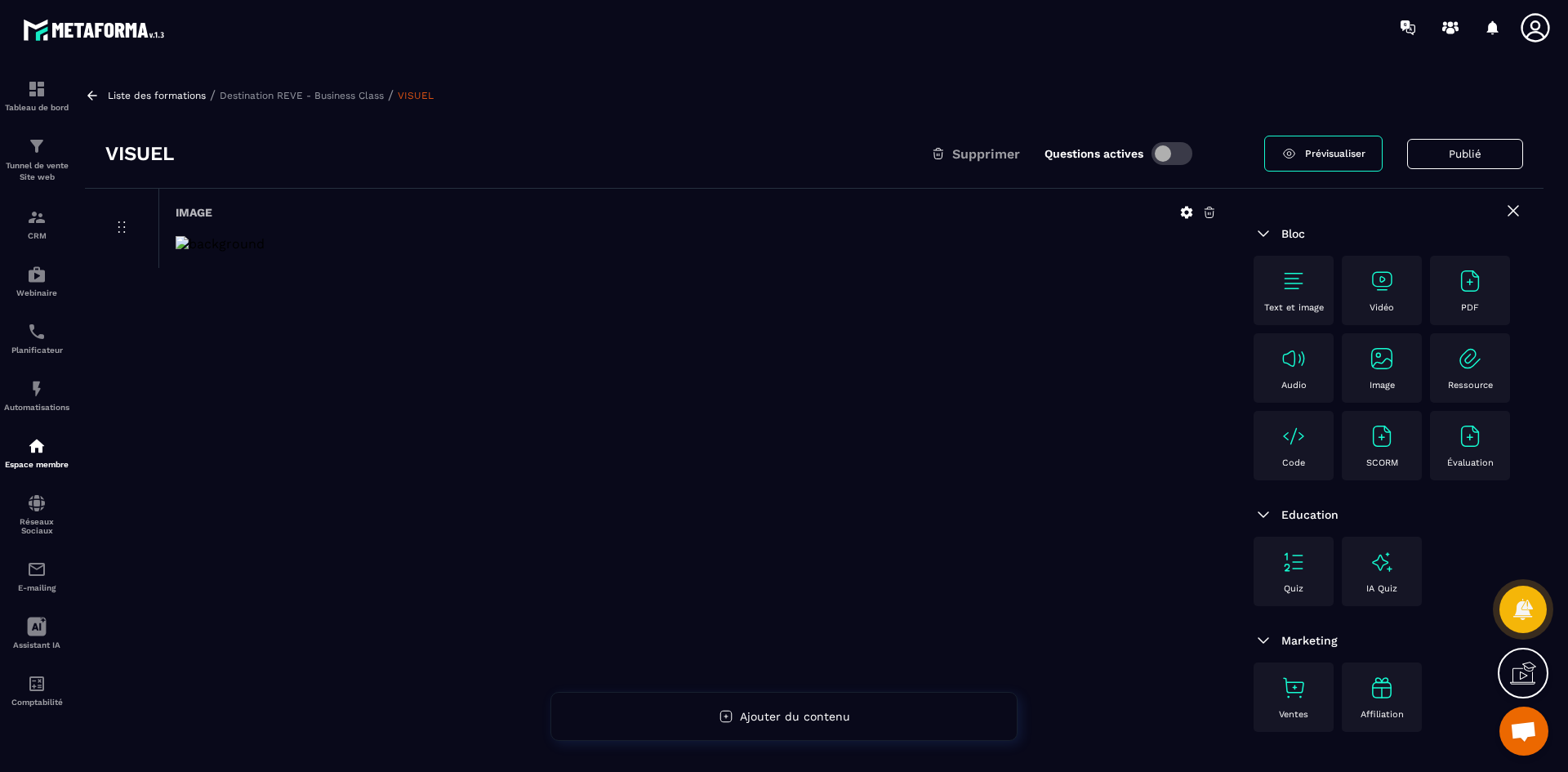
click at [1189, 209] on icon at bounding box center [1187, 213] width 12 height 12
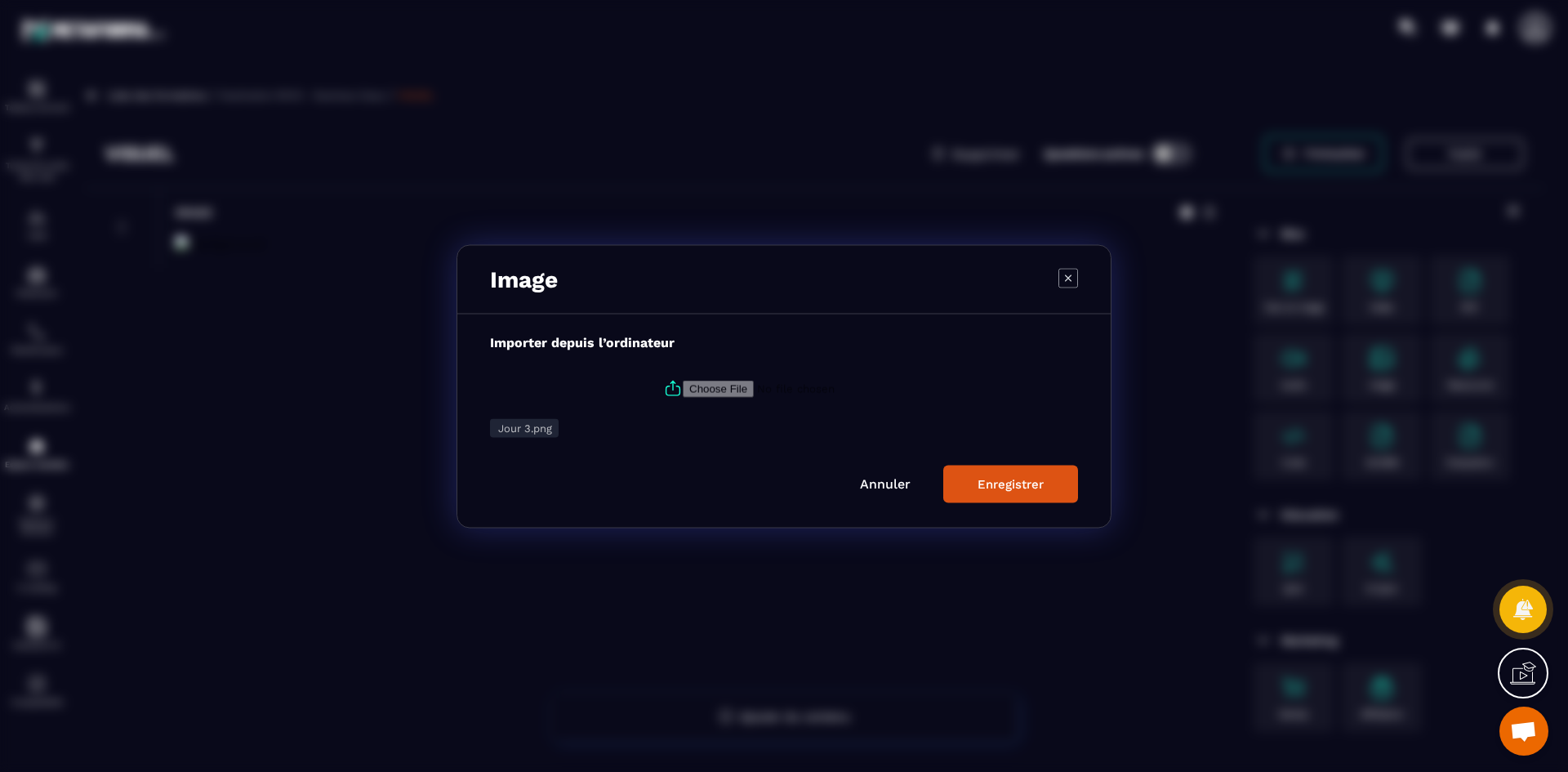
click at [667, 385] on icon "Modal window" at bounding box center [672, 388] width 20 height 20
click at [683, 385] on input "Modal window" at bounding box center [794, 388] width 222 height 17
type input "**********"
click at [985, 497] on button "Enregistrer" at bounding box center [1011, 484] width 135 height 38
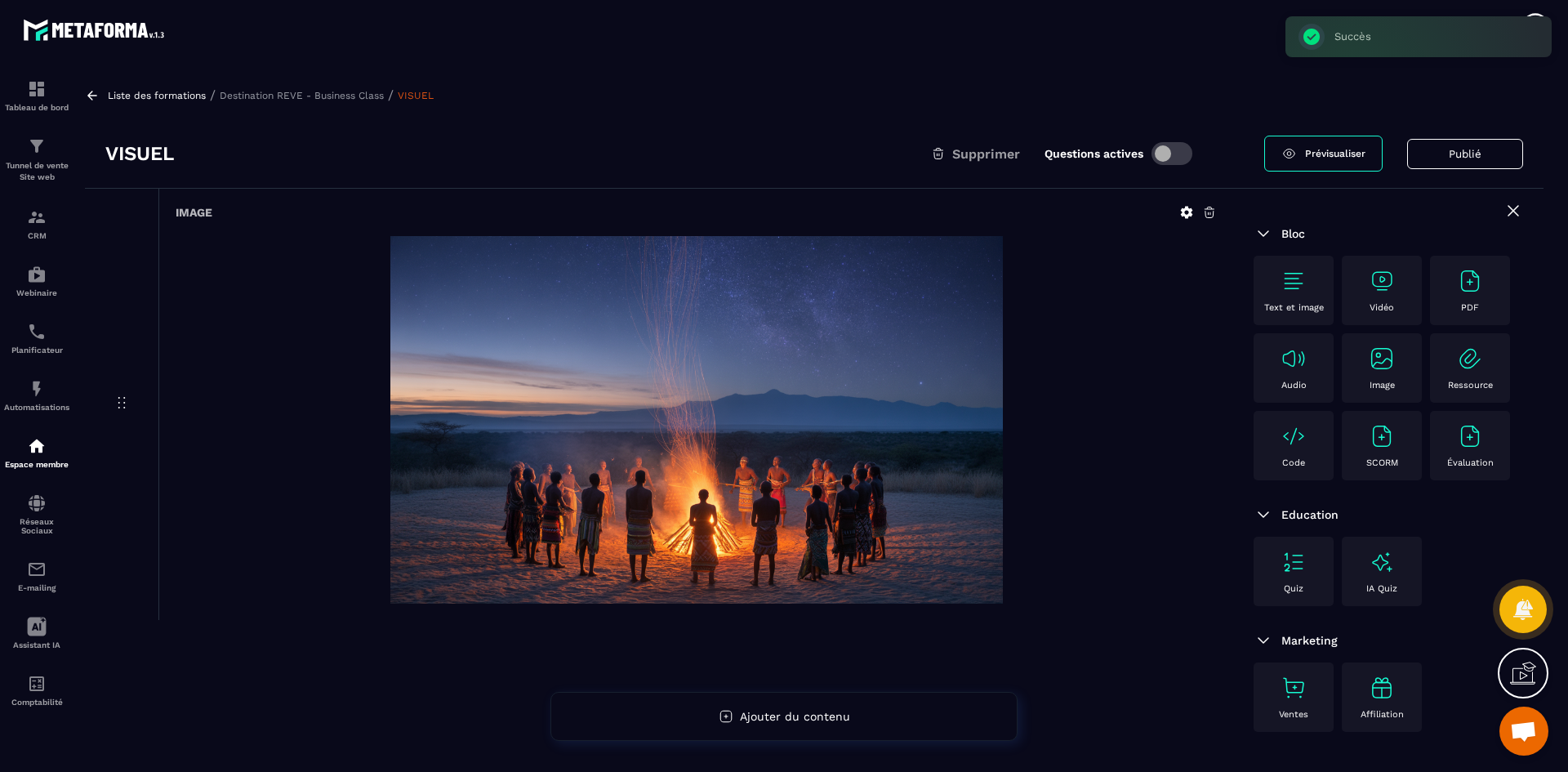
click at [342, 98] on p "Destination REVE - Business Class" at bounding box center [302, 95] width 164 height 11
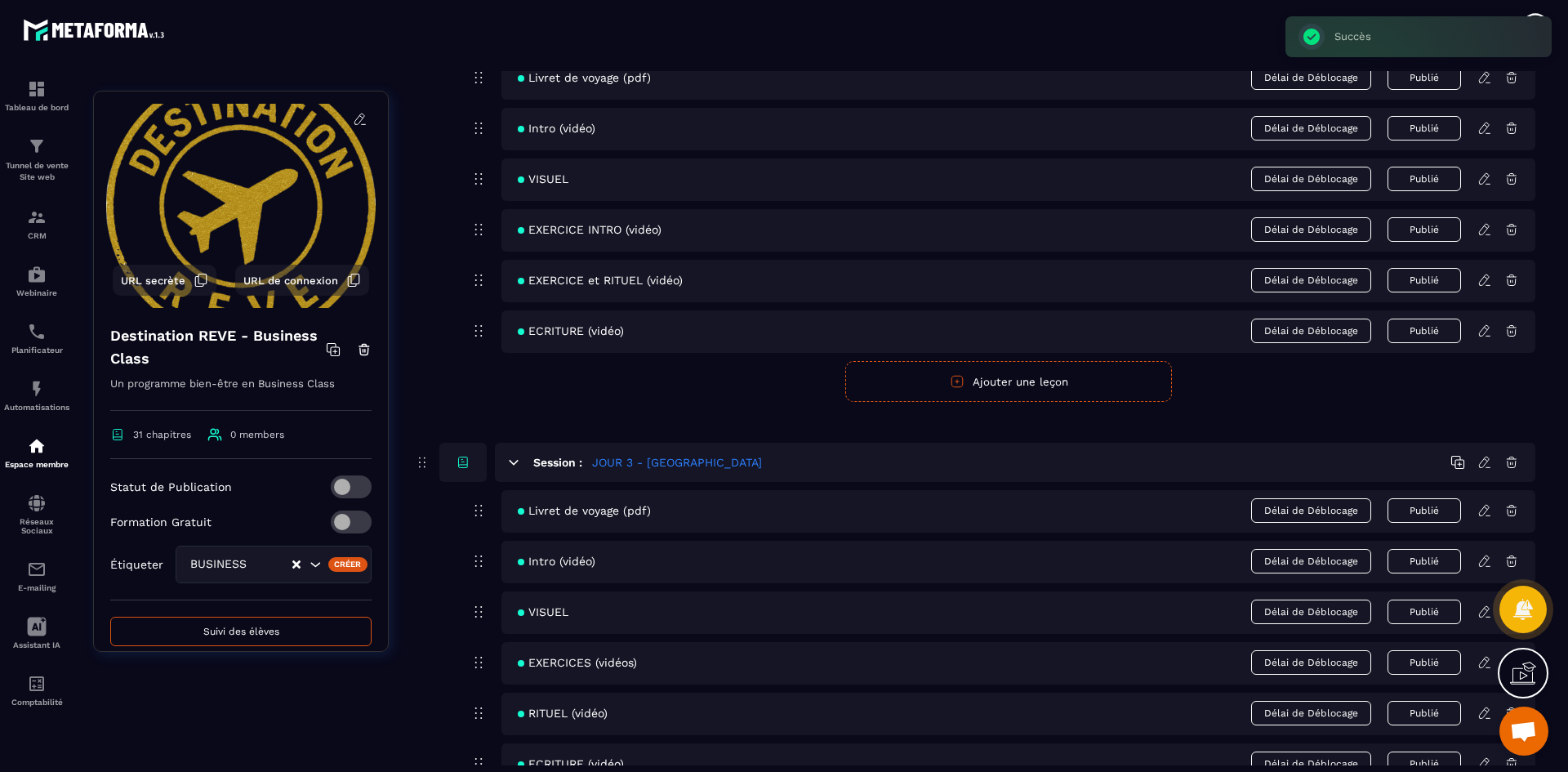
scroll to position [981, 0]
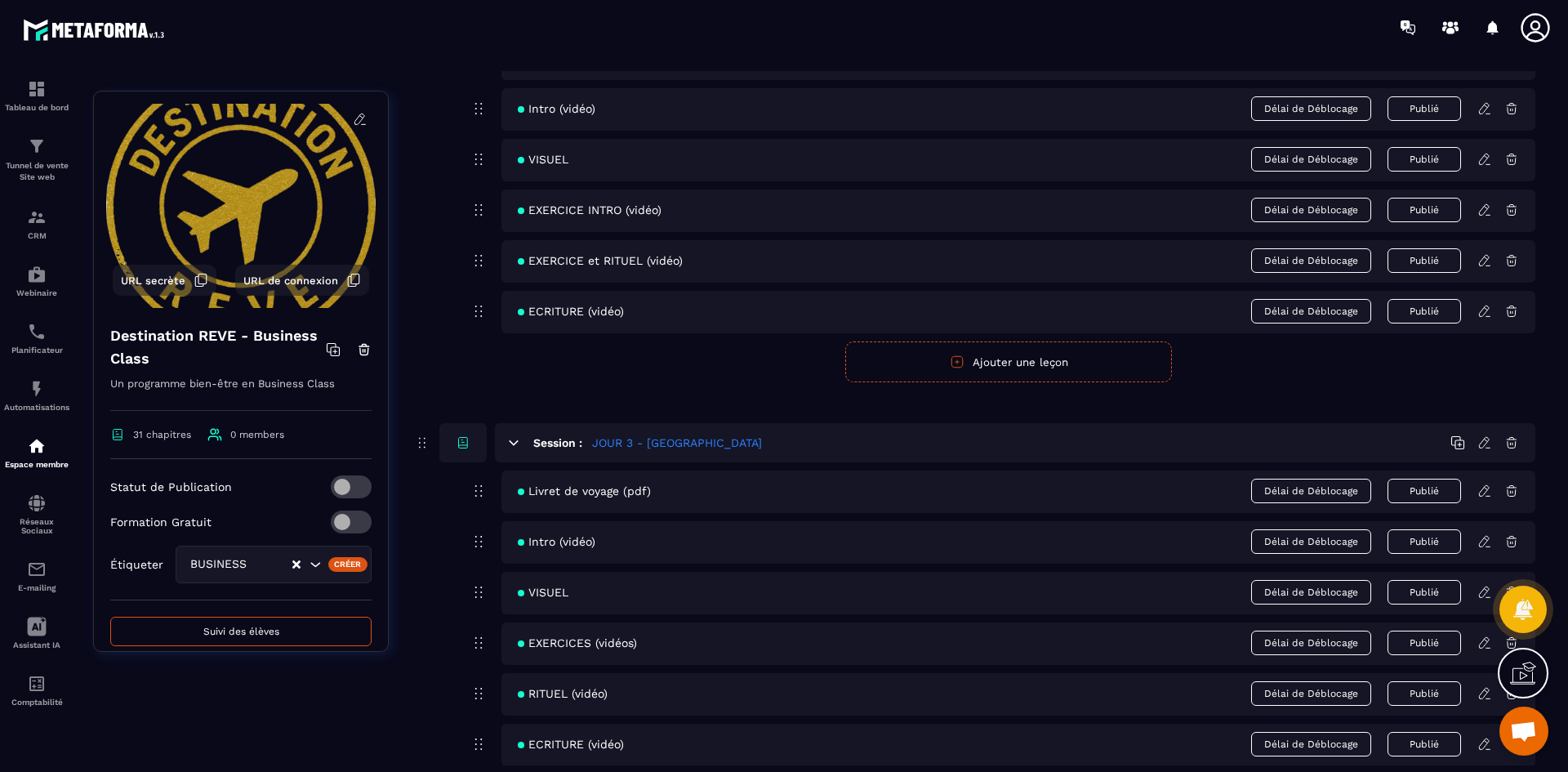
click at [1479, 644] on icon at bounding box center [1484, 643] width 15 height 15
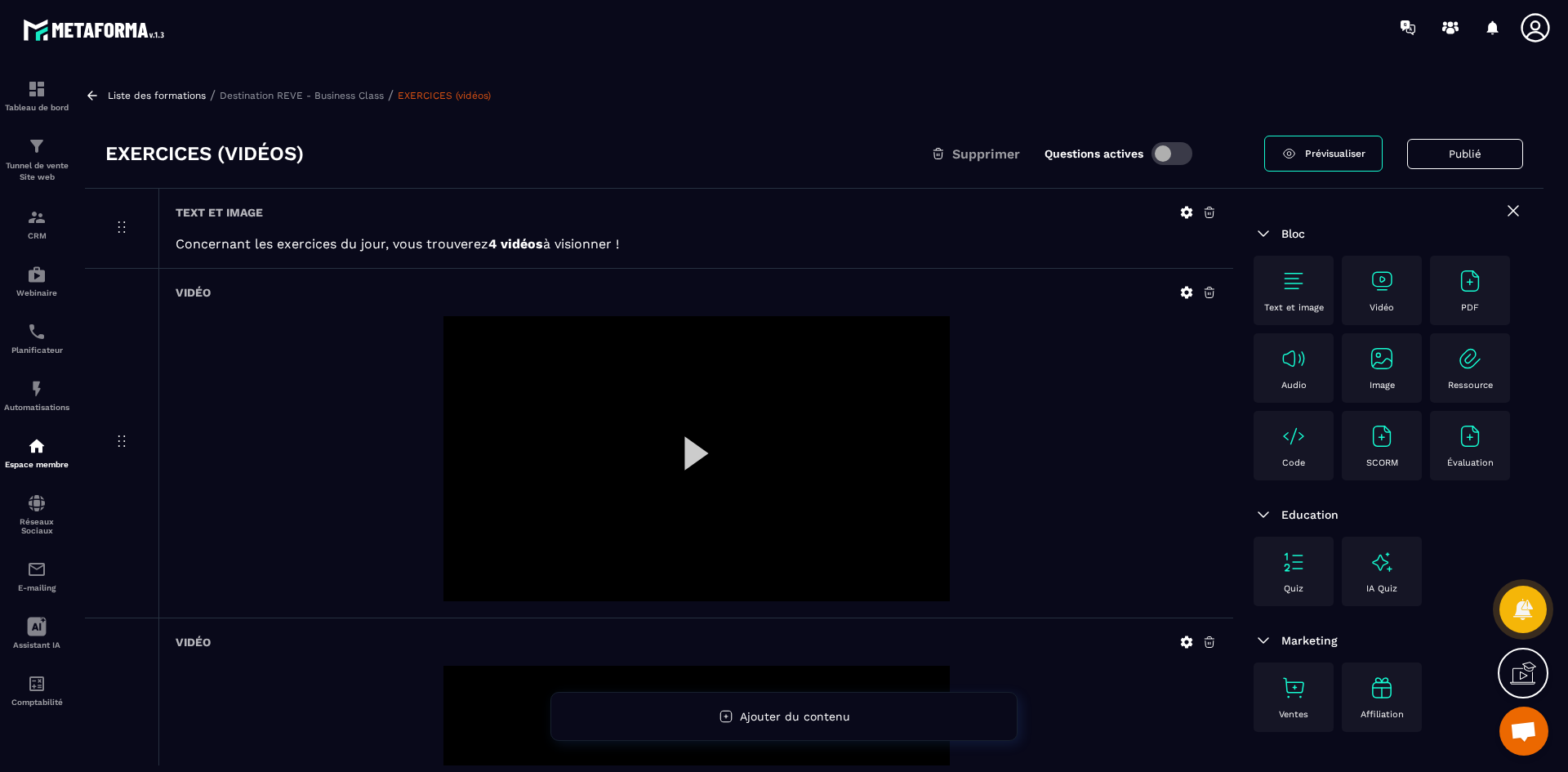
click at [1189, 292] on icon at bounding box center [1187, 292] width 12 height 12
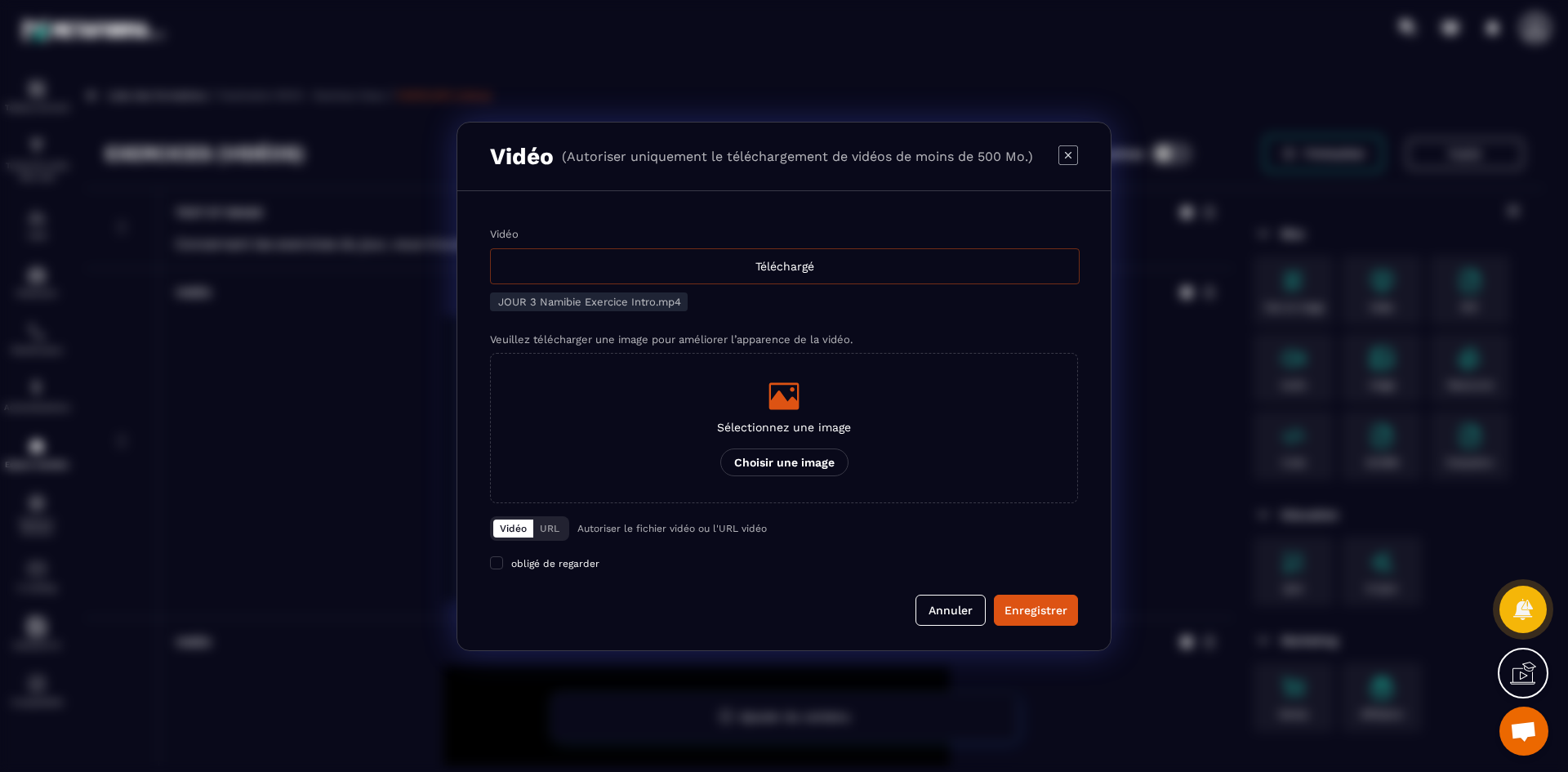
click at [773, 262] on div "Téléchargé" at bounding box center [784, 267] width 590 height 36
click at [0, 0] on input "Vidéo Téléchargé" at bounding box center [0, 0] width 0 height 0
click at [795, 391] on icon "Modal window" at bounding box center [784, 396] width 32 height 32
click at [0, 0] on input "Sélectionnez une image Choisir une image" at bounding box center [0, 0] width 0 height 0
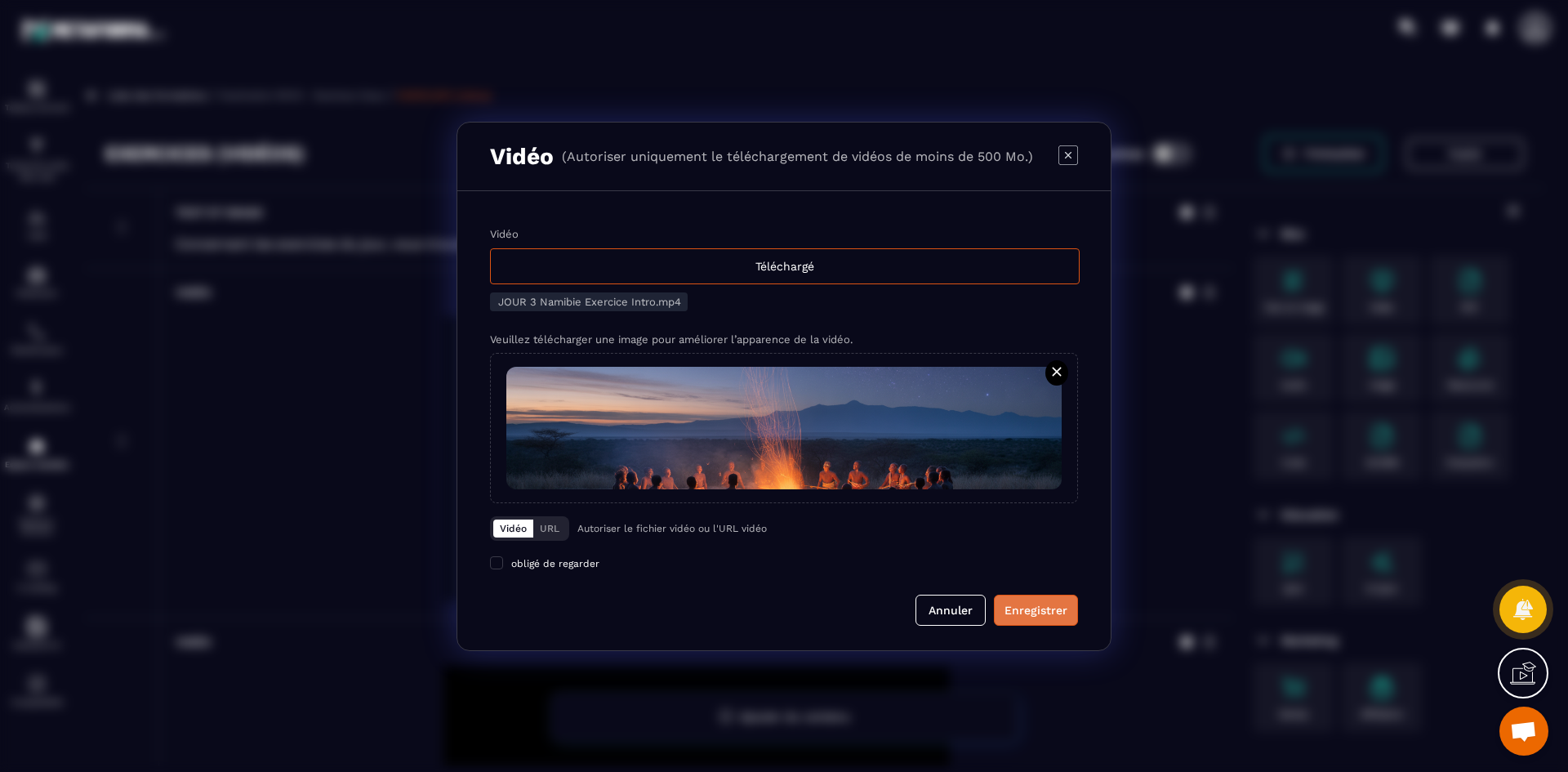
click at [1040, 607] on div "Enregistrer" at bounding box center [1037, 610] width 63 height 16
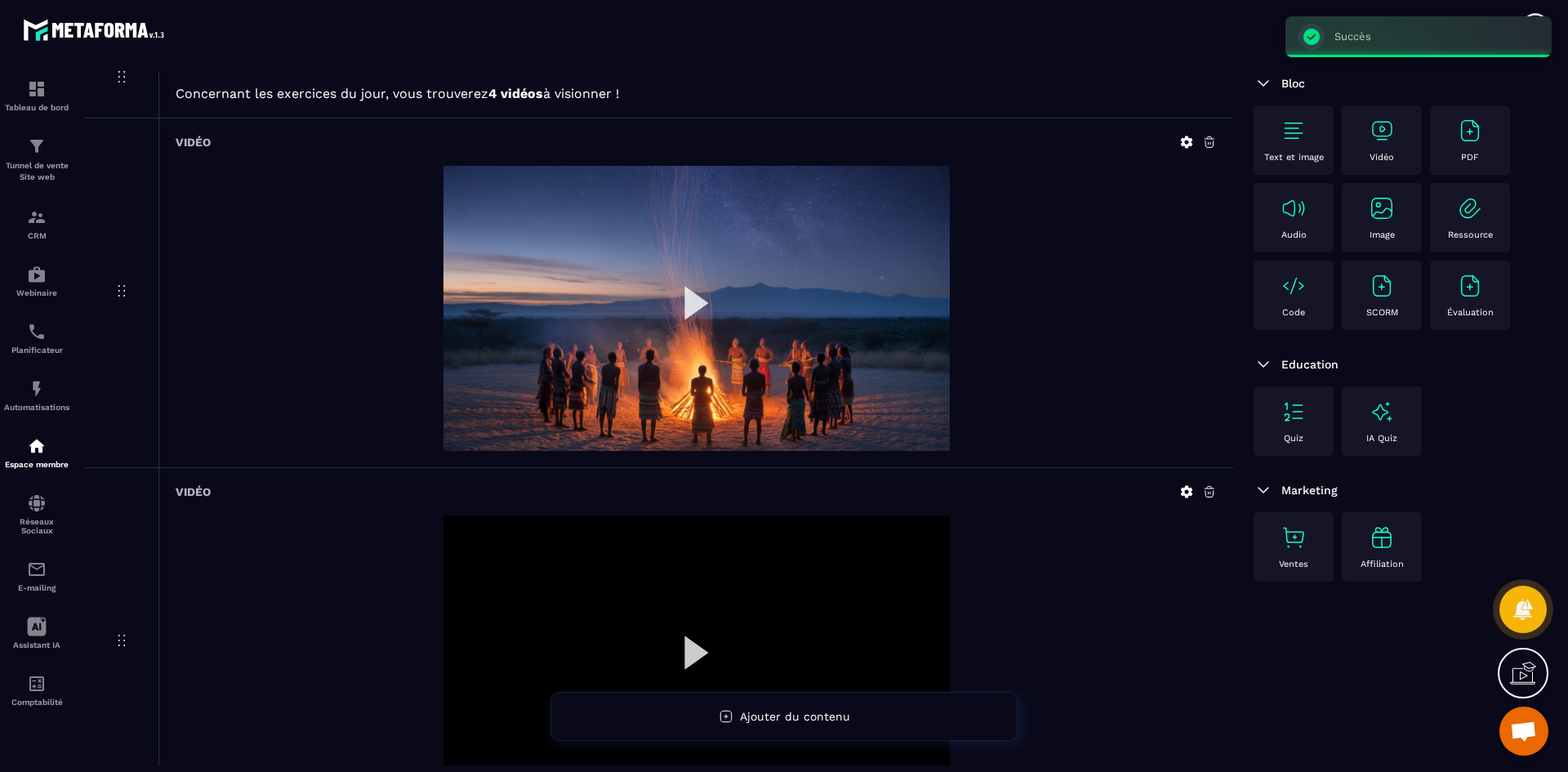
scroll to position [245, 0]
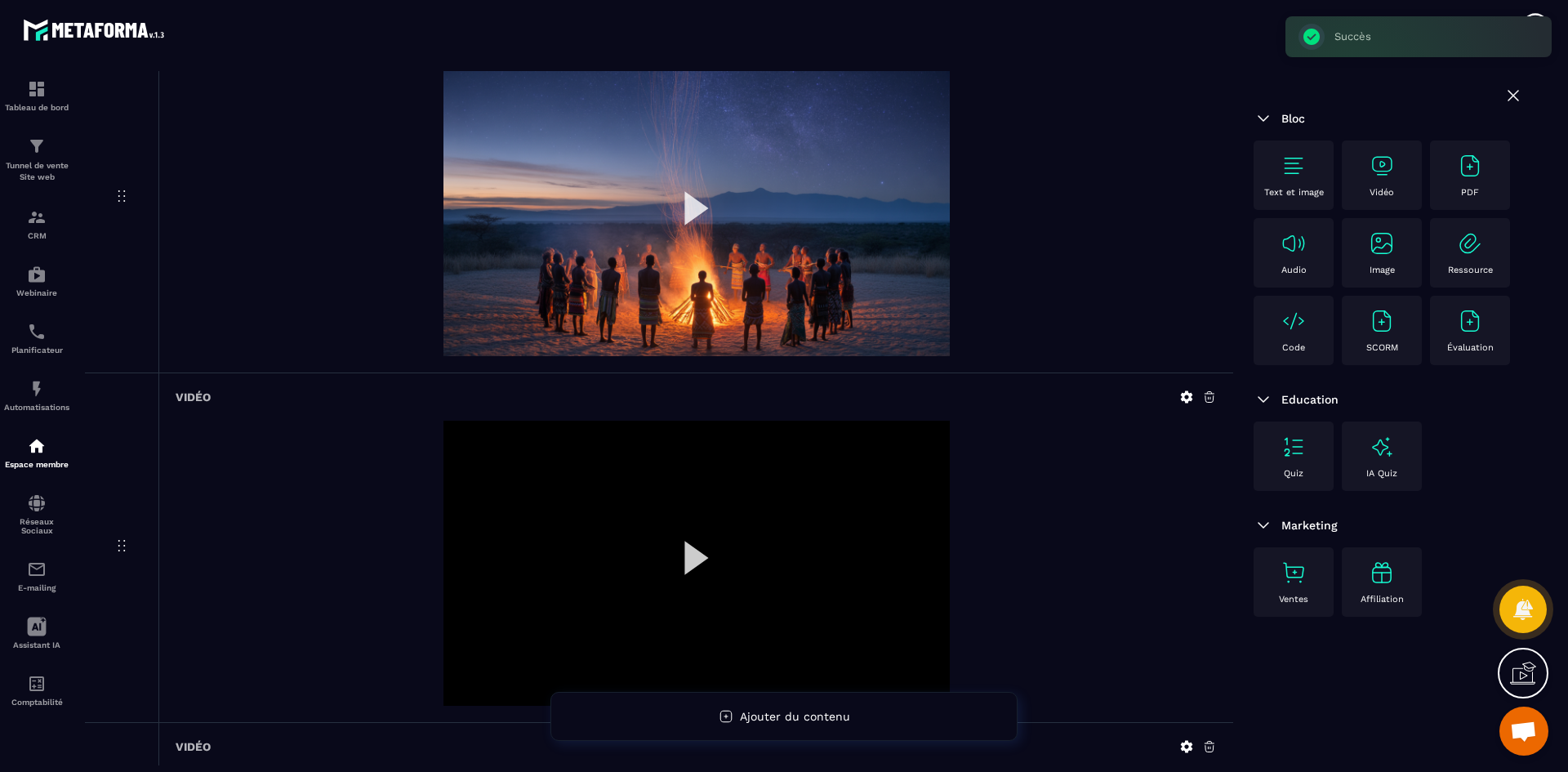
click at [1188, 391] on icon at bounding box center [1186, 397] width 15 height 15
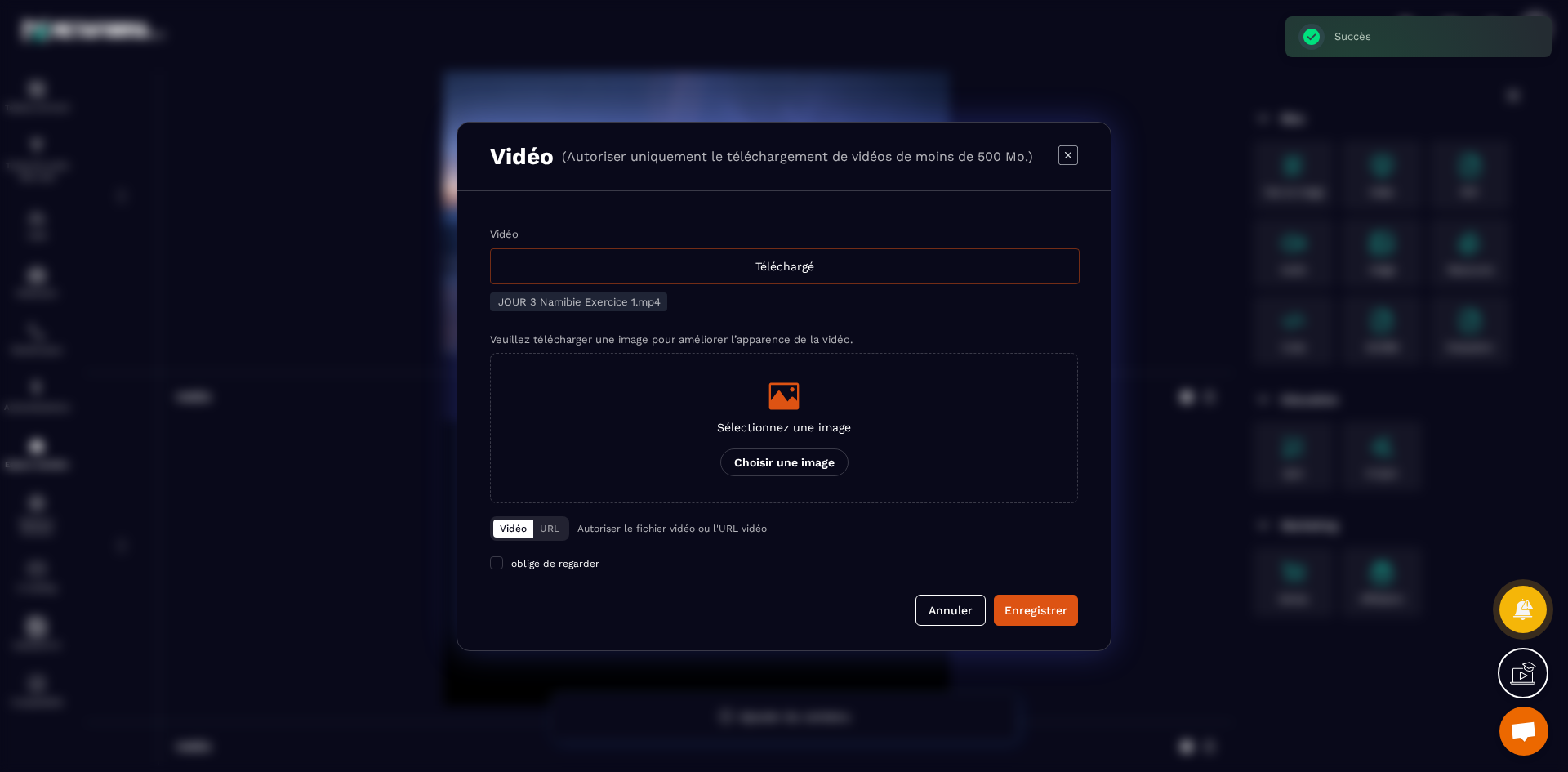
click at [877, 255] on div "Téléchargé" at bounding box center [784, 267] width 590 height 36
click at [0, 0] on input "Vidéo Téléchargé" at bounding box center [0, 0] width 0 height 0
click at [761, 414] on div "Sélectionnez une image Choisir une image" at bounding box center [784, 427] width 134 height 97
click at [0, 0] on input "Sélectionnez une image Choisir une image" at bounding box center [0, 0] width 0 height 0
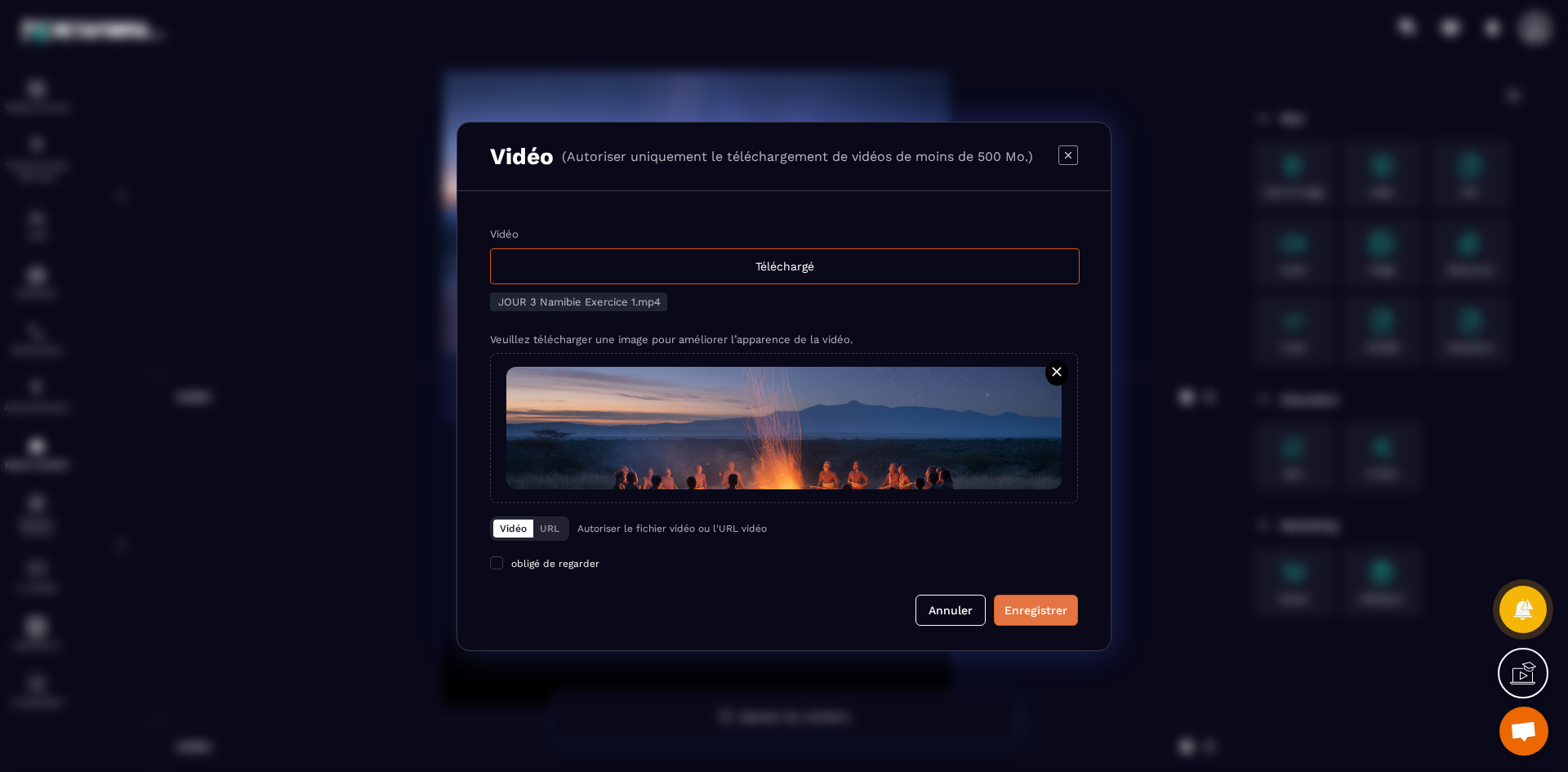
click at [1035, 609] on div "Enregistrer" at bounding box center [1037, 610] width 63 height 16
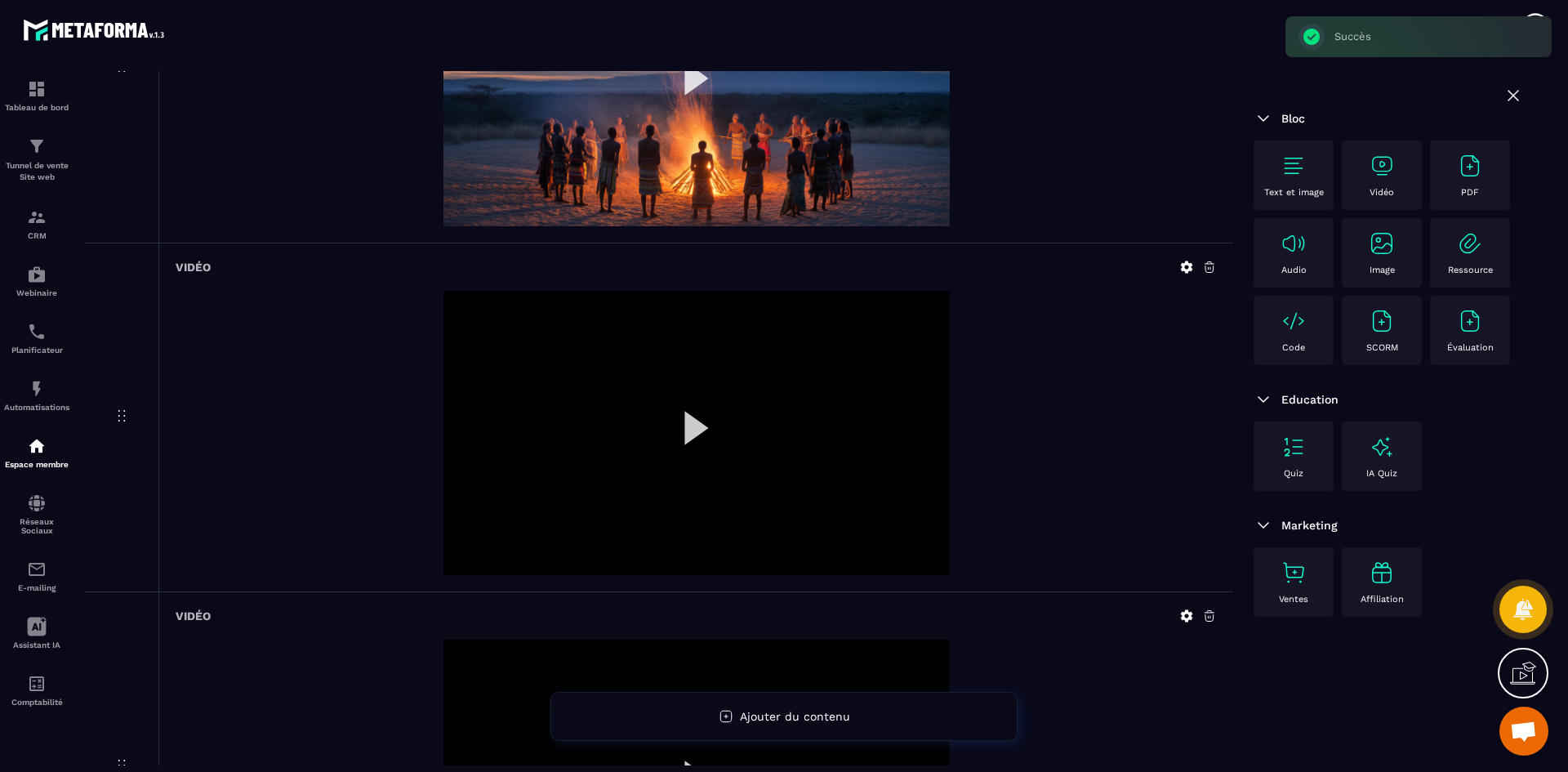
scroll to position [735, 0]
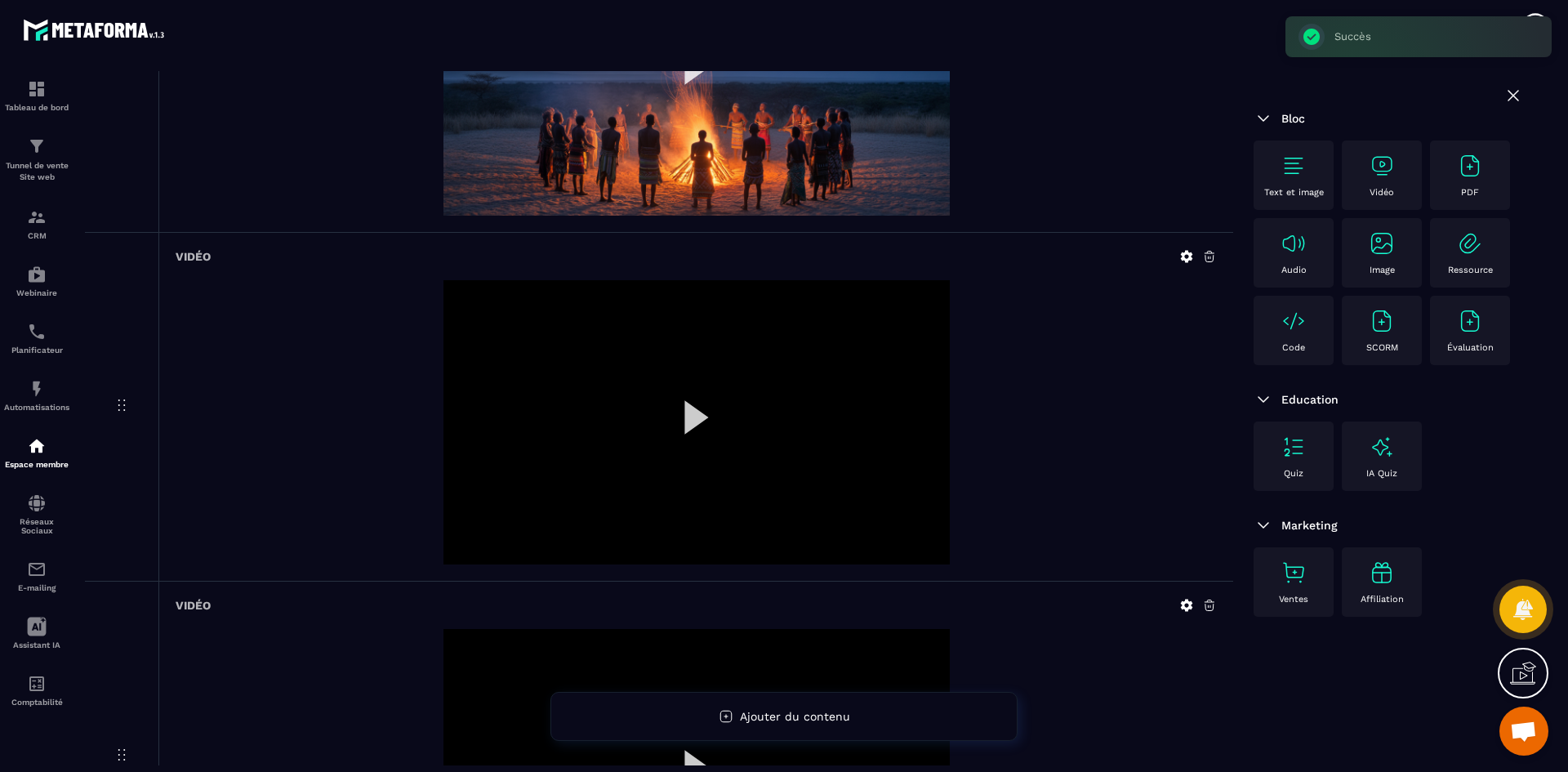
click at [1186, 255] on icon at bounding box center [1186, 256] width 15 height 15
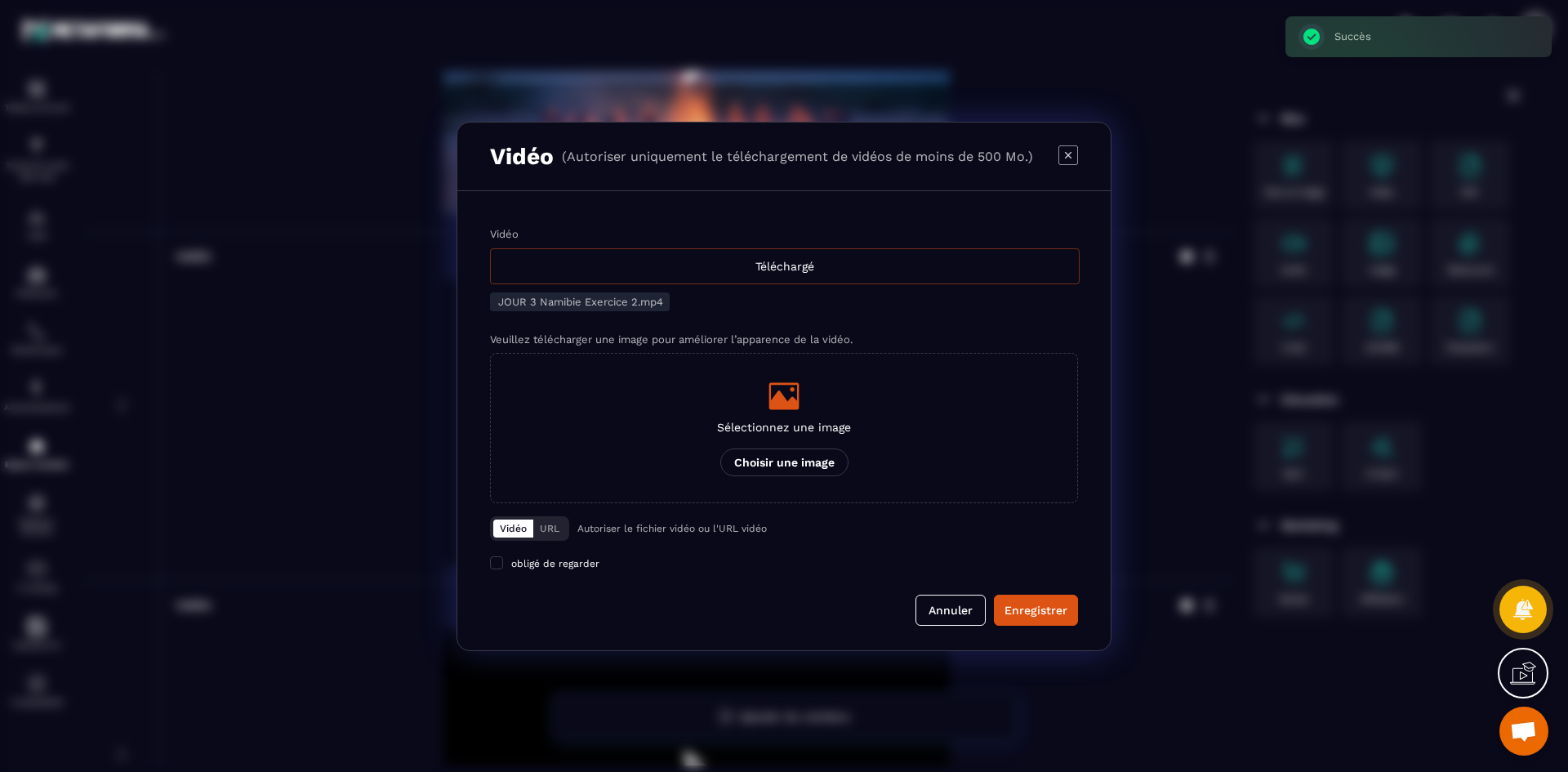
click at [882, 283] on div "Téléchargé" at bounding box center [784, 267] width 590 height 36
click at [0, 0] on input "Vidéo Téléchargé" at bounding box center [0, 0] width 0 height 0
click at [778, 397] on icon "Modal window" at bounding box center [784, 396] width 30 height 27
click at [0, 0] on input "Sélectionnez une image Choisir une image" at bounding box center [0, 0] width 0 height 0
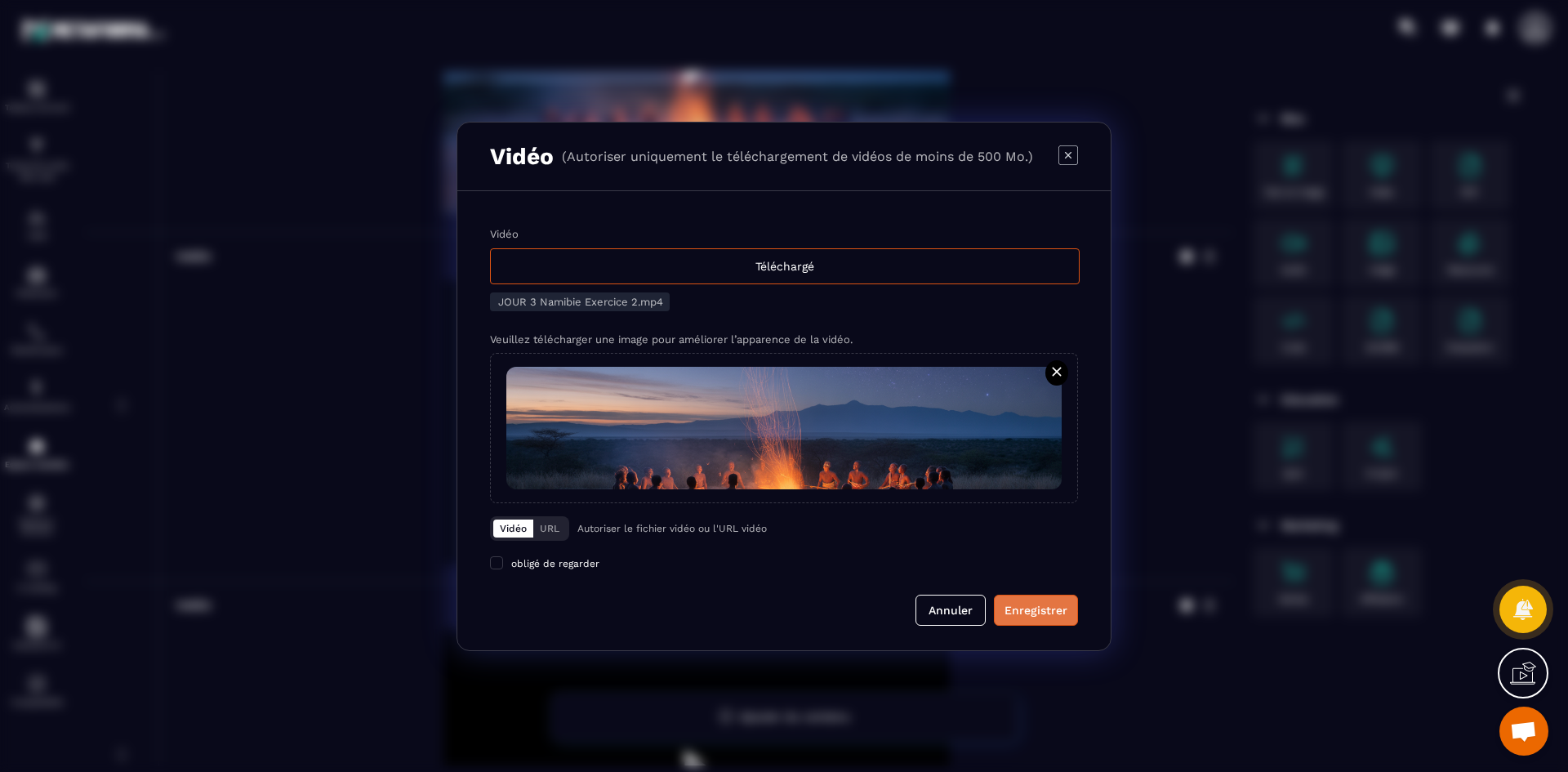
click at [1023, 604] on div "Enregistrer" at bounding box center [1037, 610] width 63 height 16
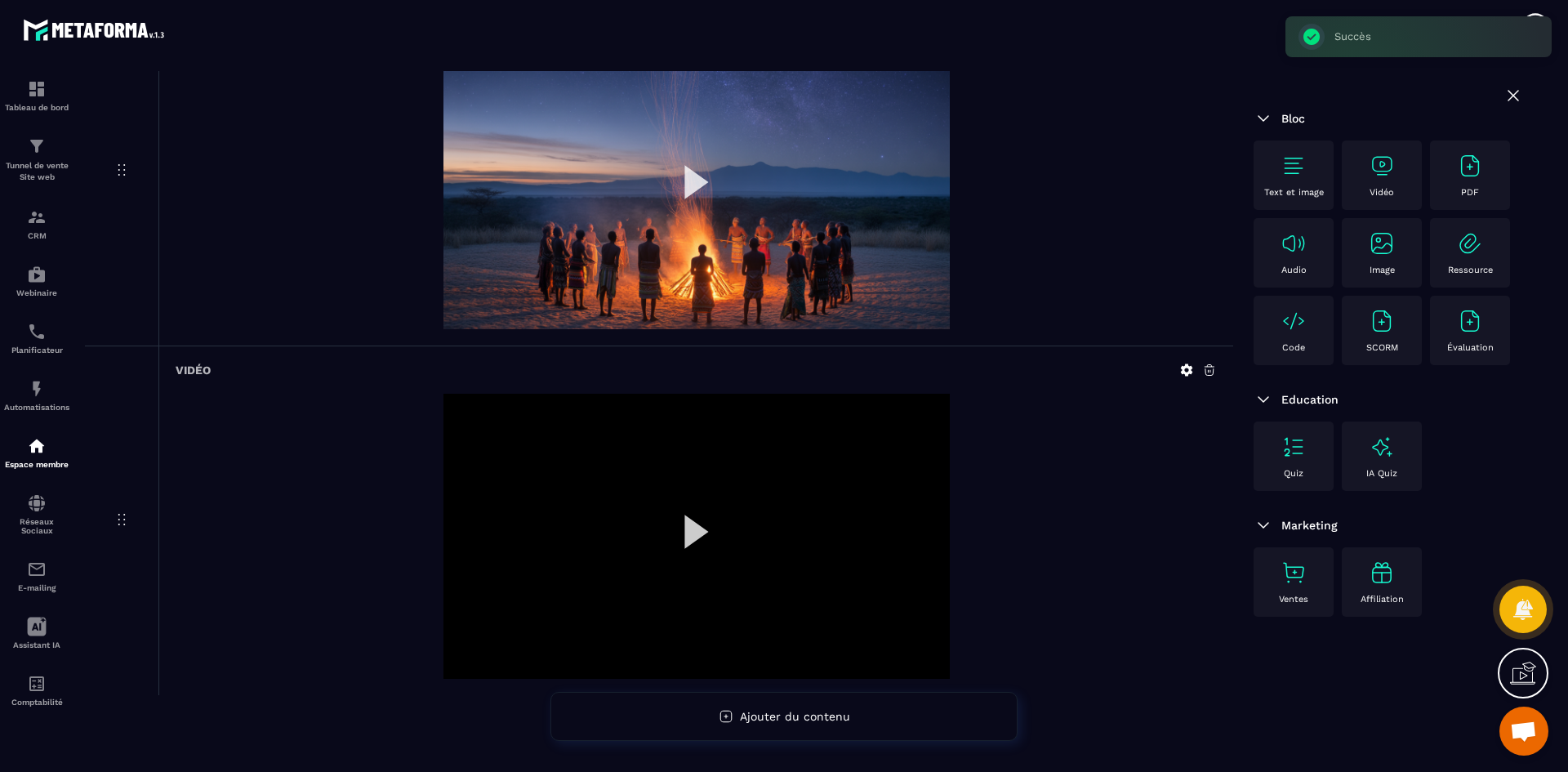
scroll to position [981, 0]
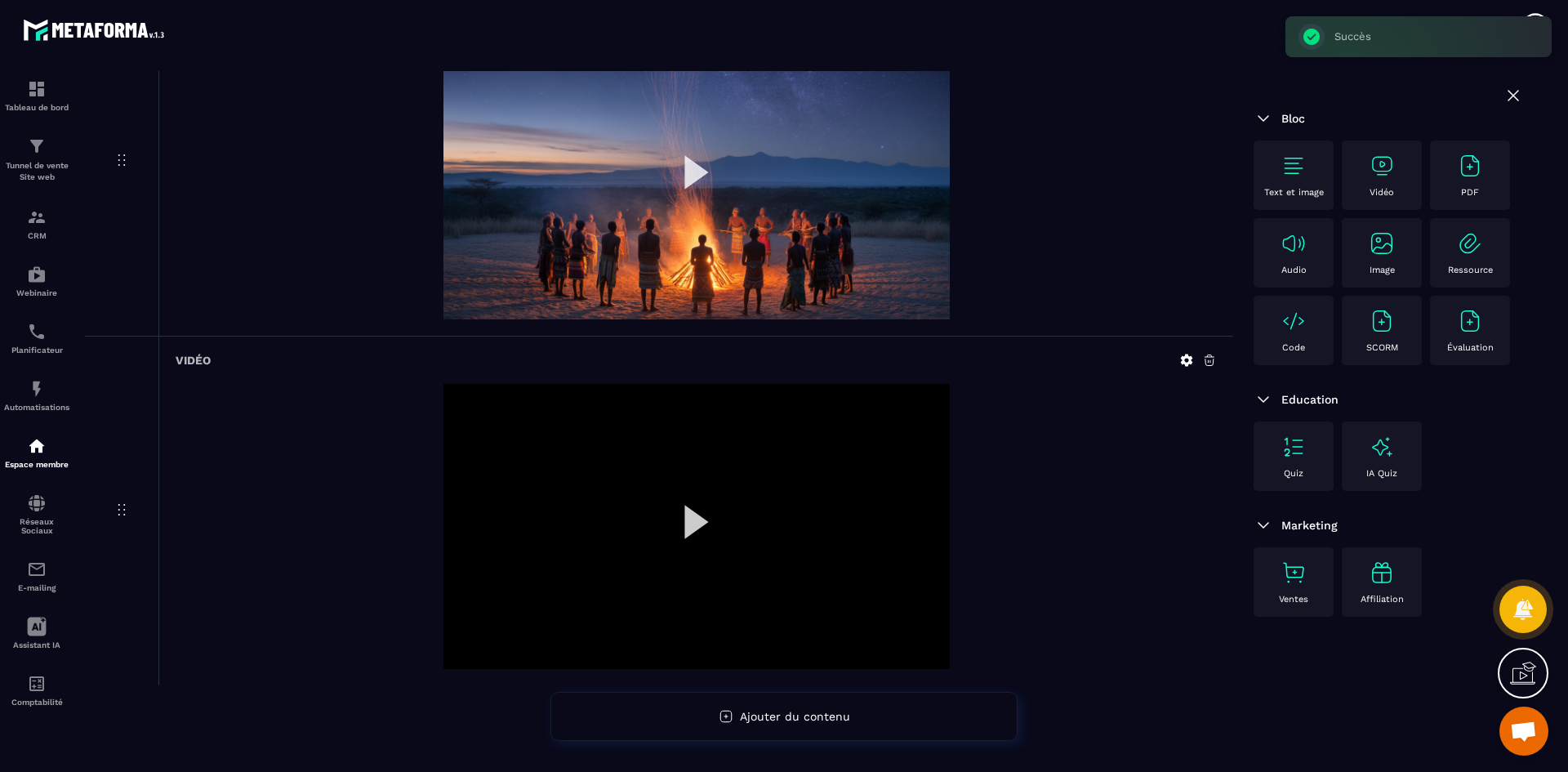
click at [1187, 357] on icon at bounding box center [1187, 361] width 12 height 12
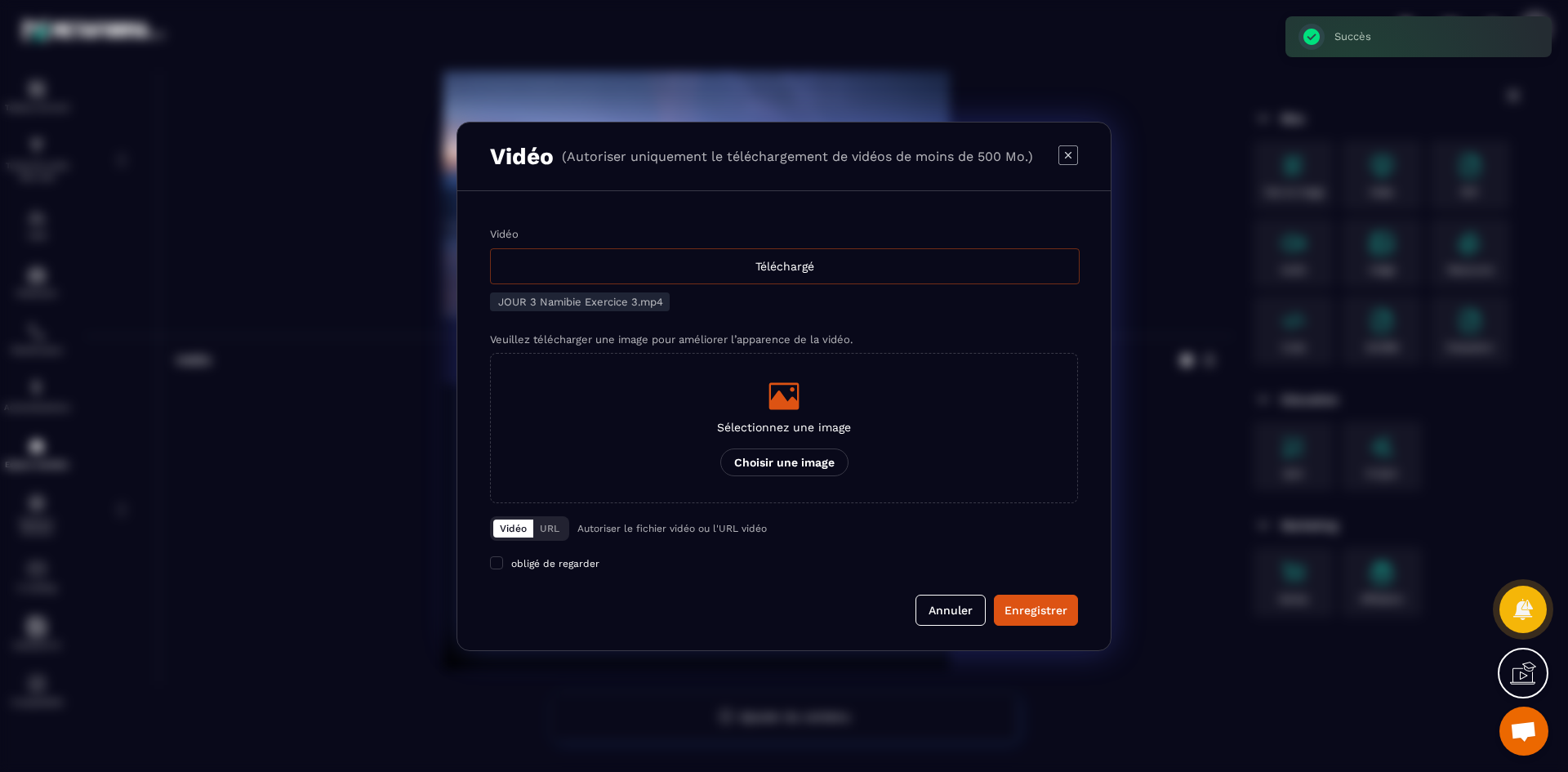
click at [802, 268] on div "Téléchargé" at bounding box center [784, 267] width 590 height 36
click at [0, 0] on input "Vidéo Téléchargé" at bounding box center [0, 0] width 0 height 0
click at [859, 475] on label "Sélectionnez une image Choisir une image" at bounding box center [784, 428] width 588 height 150
click at [0, 0] on input "Sélectionnez une image Choisir une image" at bounding box center [0, 0] width 0 height 0
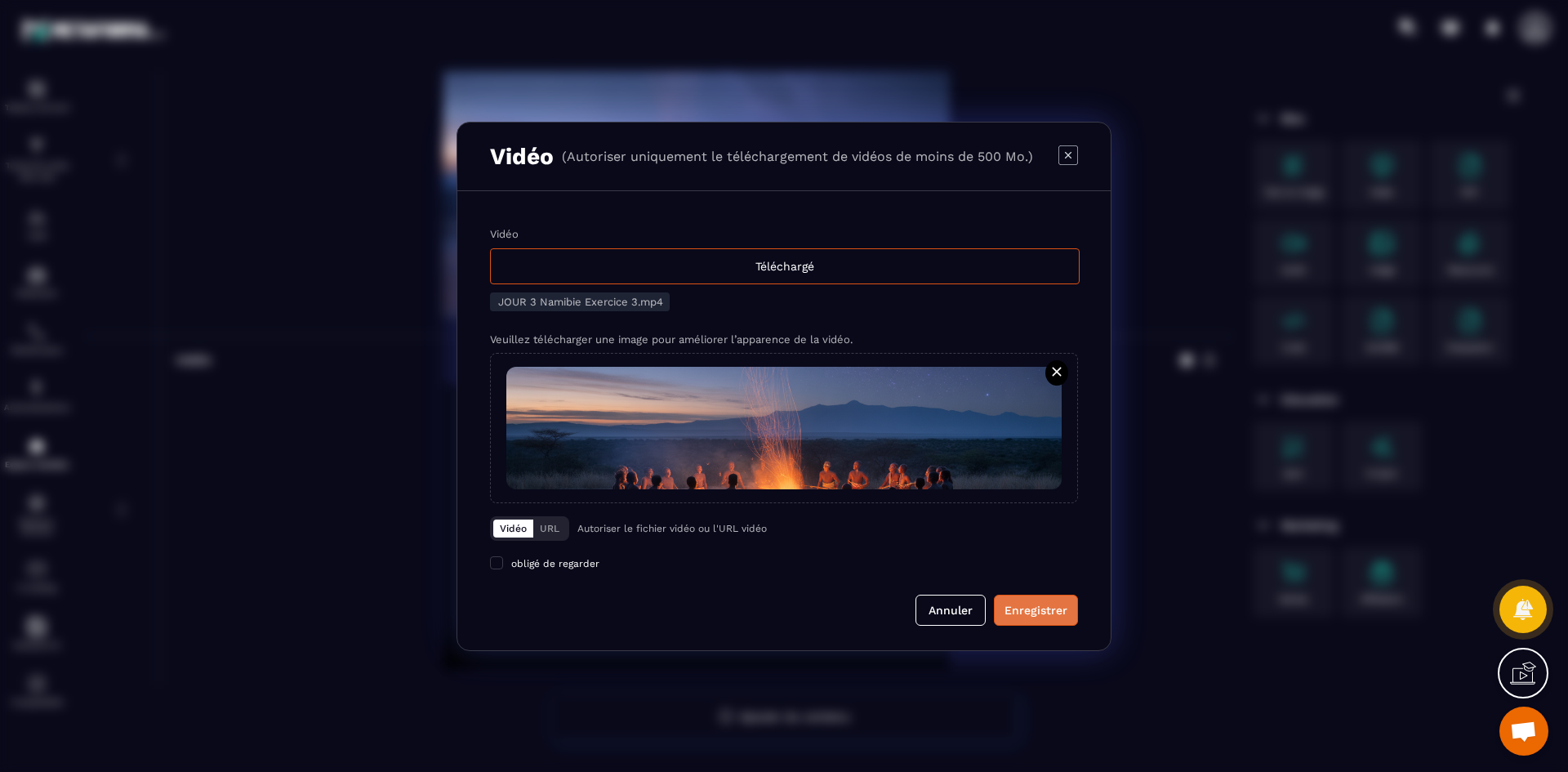
click at [1032, 610] on div "Enregistrer" at bounding box center [1037, 610] width 63 height 16
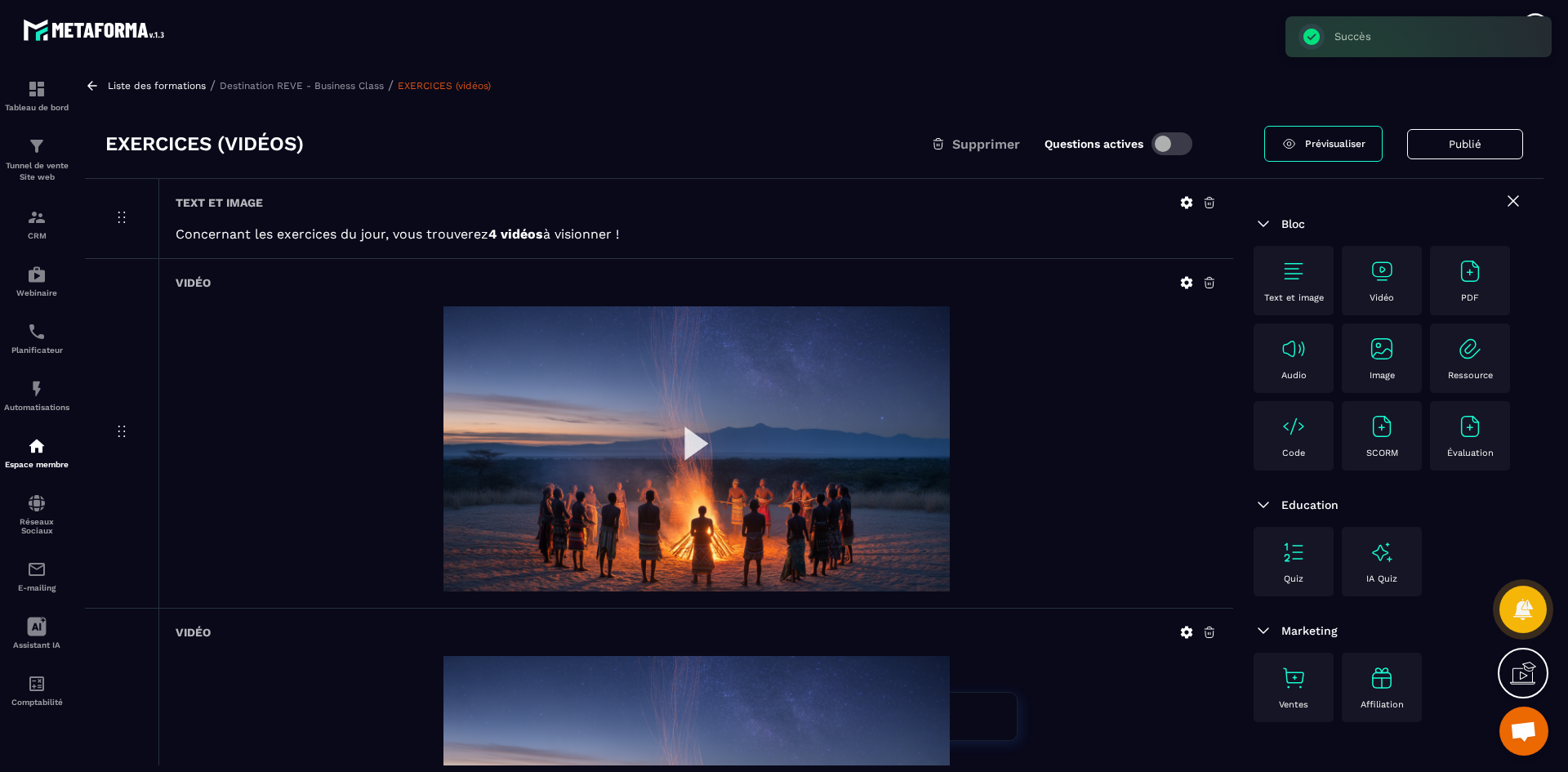
scroll to position [0, 0]
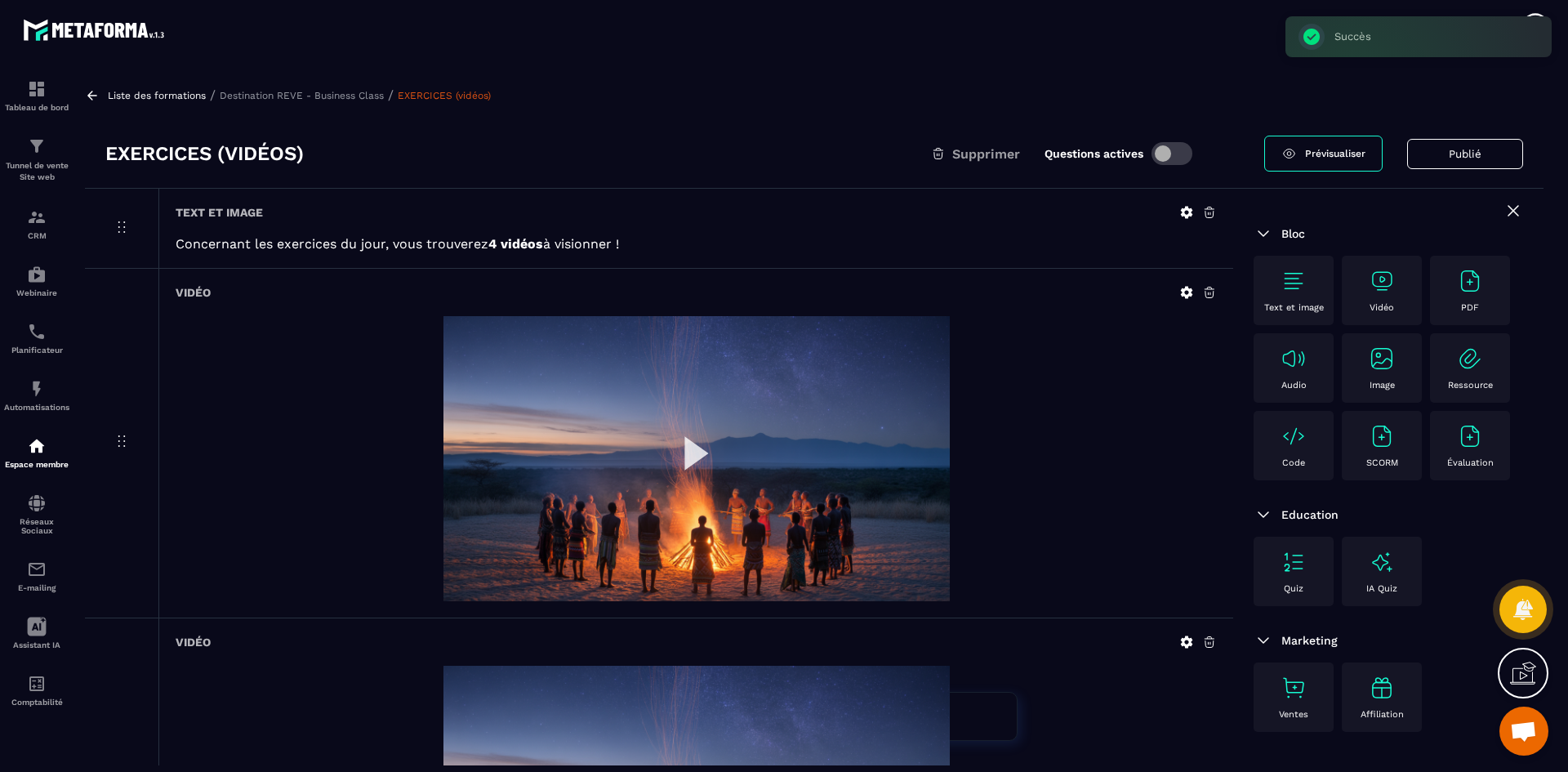
click at [326, 97] on p "Destination REVE - Business Class" at bounding box center [302, 95] width 164 height 11
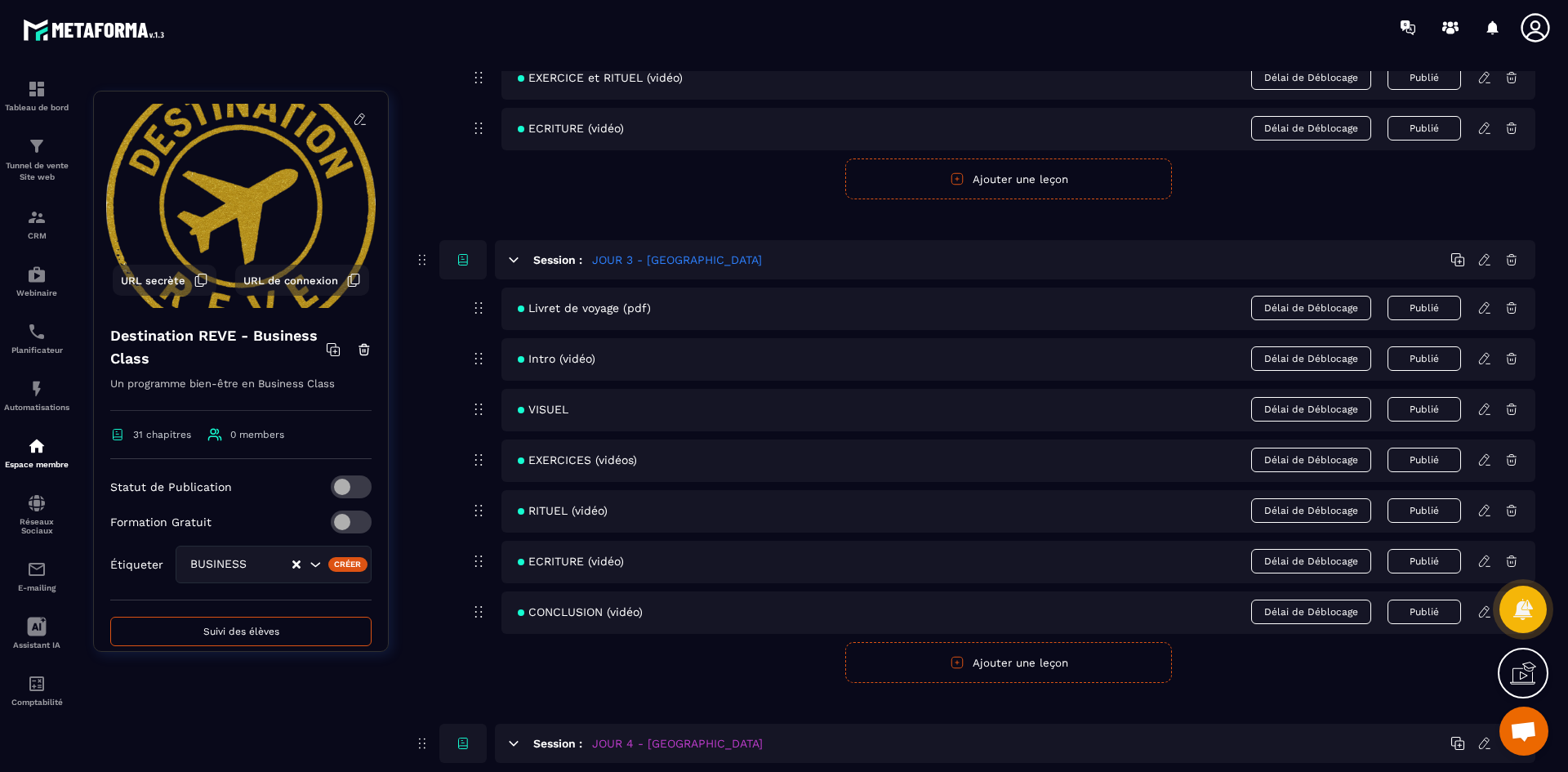
scroll to position [1226, 0]
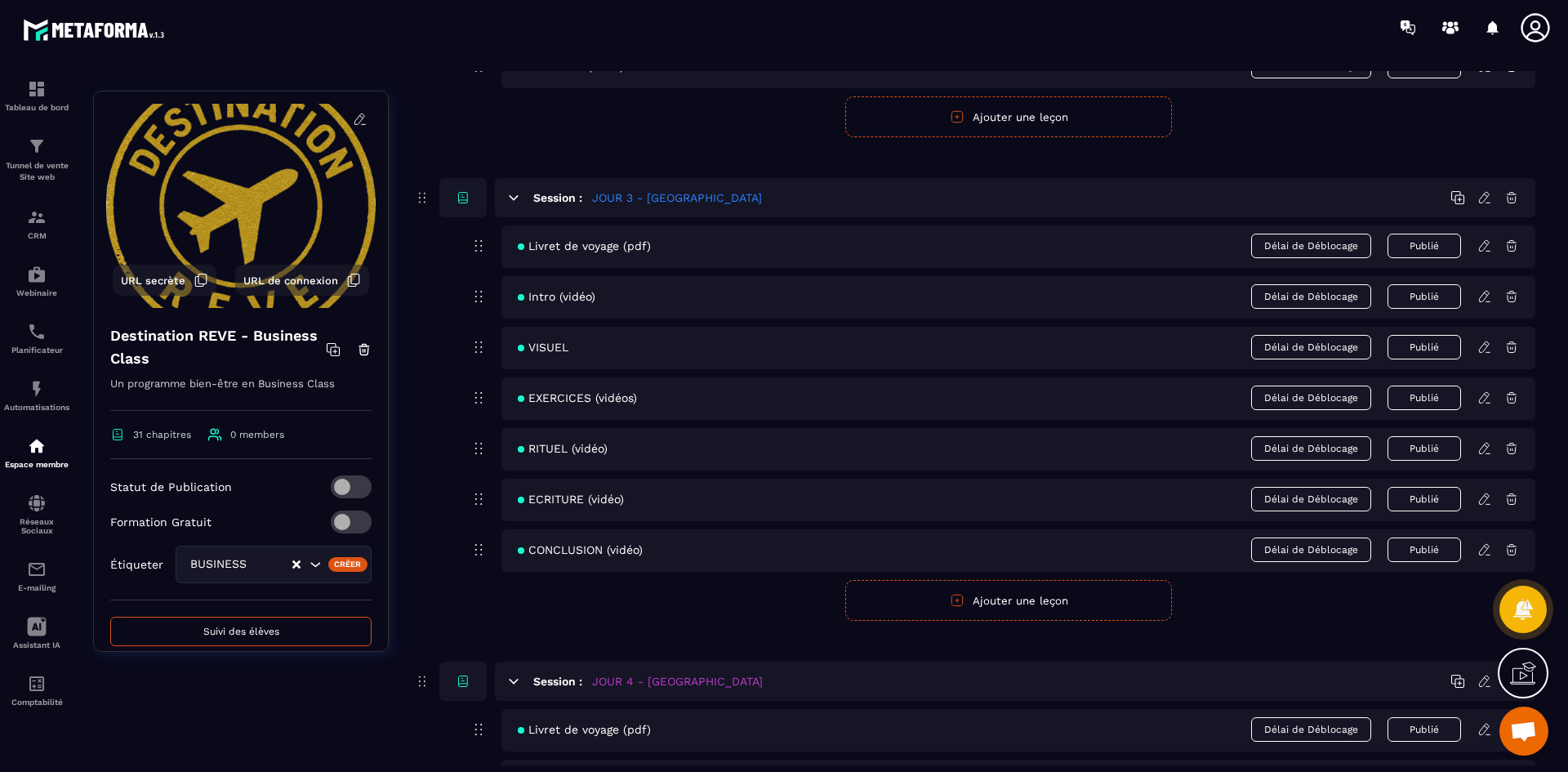
click at [1484, 453] on icon at bounding box center [1484, 448] width 15 height 15
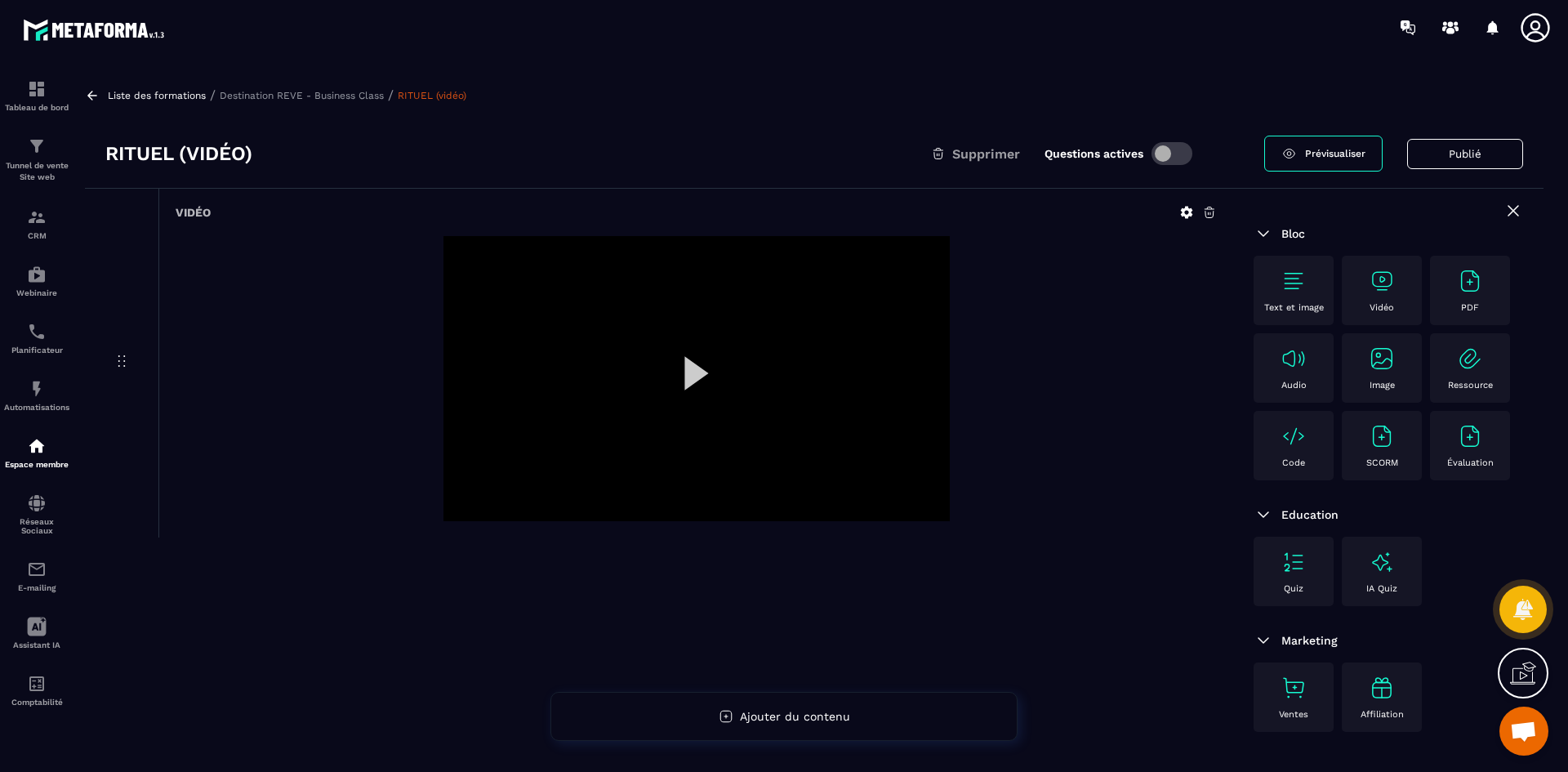
click at [1191, 209] on icon at bounding box center [1186, 212] width 15 height 15
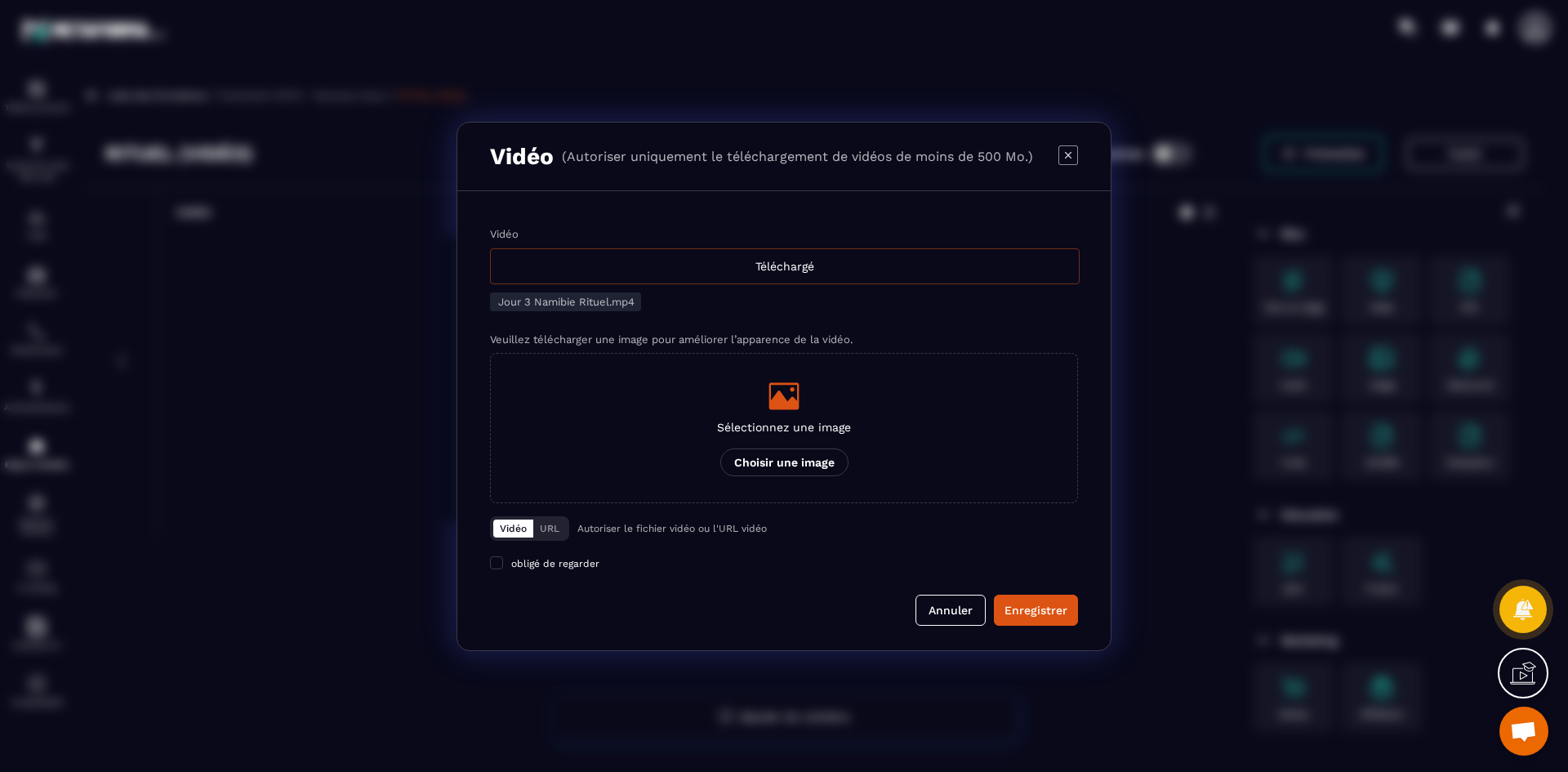
click at [797, 280] on div "Téléchargé" at bounding box center [784, 267] width 590 height 36
click at [0, 0] on input "Vidéo Téléchargé" at bounding box center [0, 0] width 0 height 0
click at [763, 400] on div "Modal window" at bounding box center [784, 396] width 134 height 32
click at [0, 0] on input "Sélectionnez une image Choisir une image" at bounding box center [0, 0] width 0 height 0
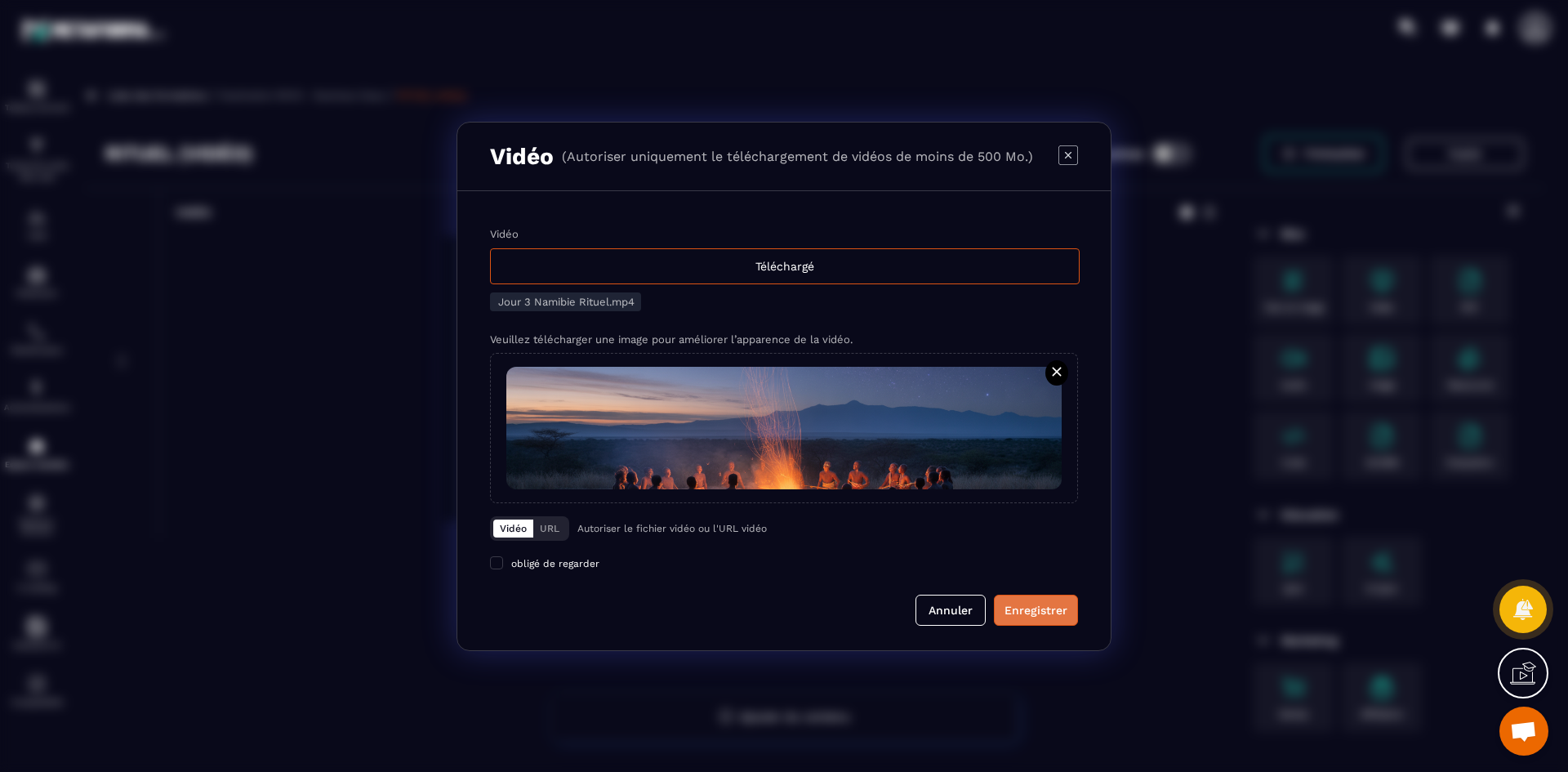
click at [1031, 600] on button "Enregistrer" at bounding box center [1036, 610] width 84 height 31
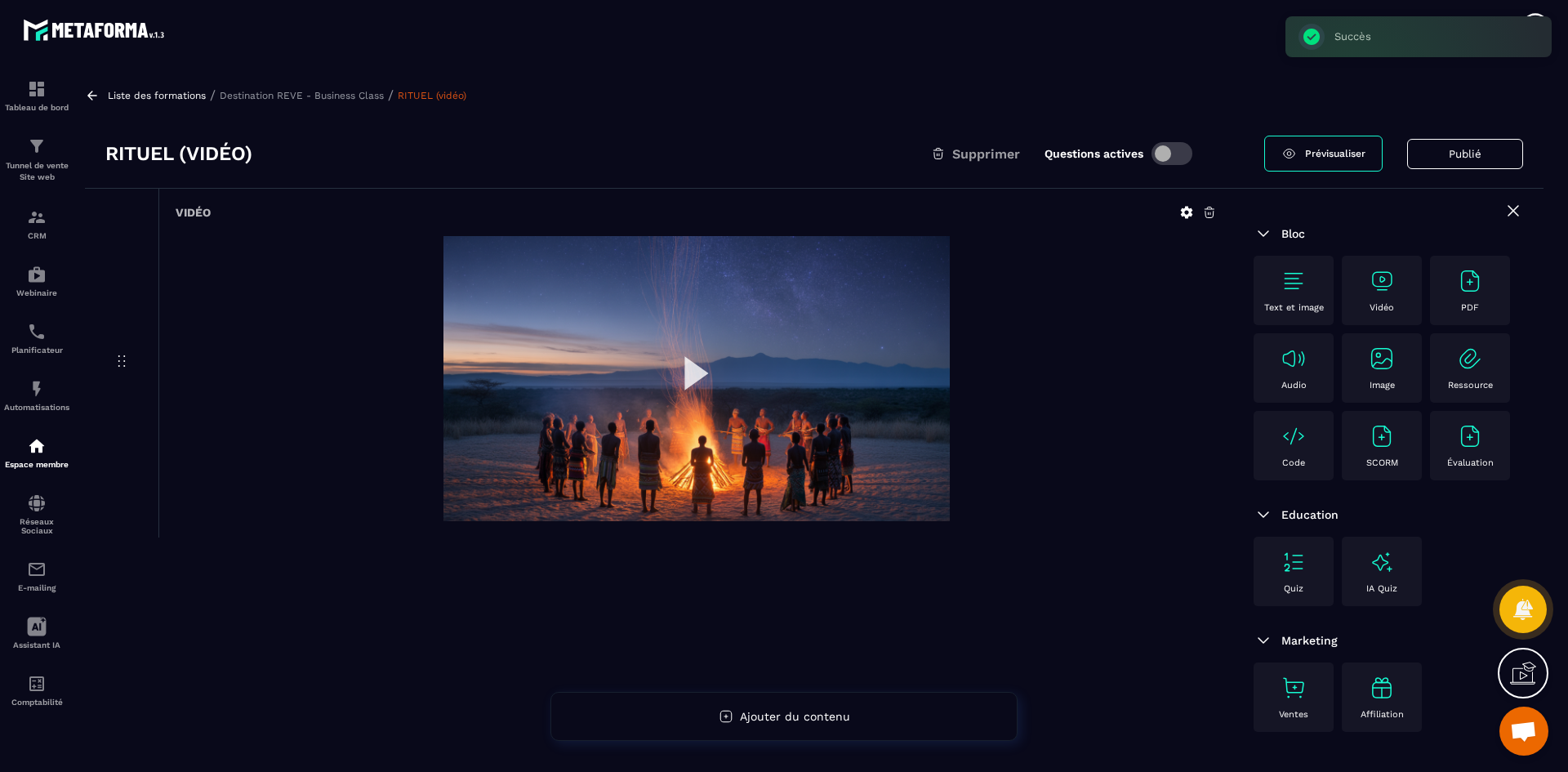
click at [306, 96] on p "Destination REVE - Business Class" at bounding box center [302, 95] width 164 height 11
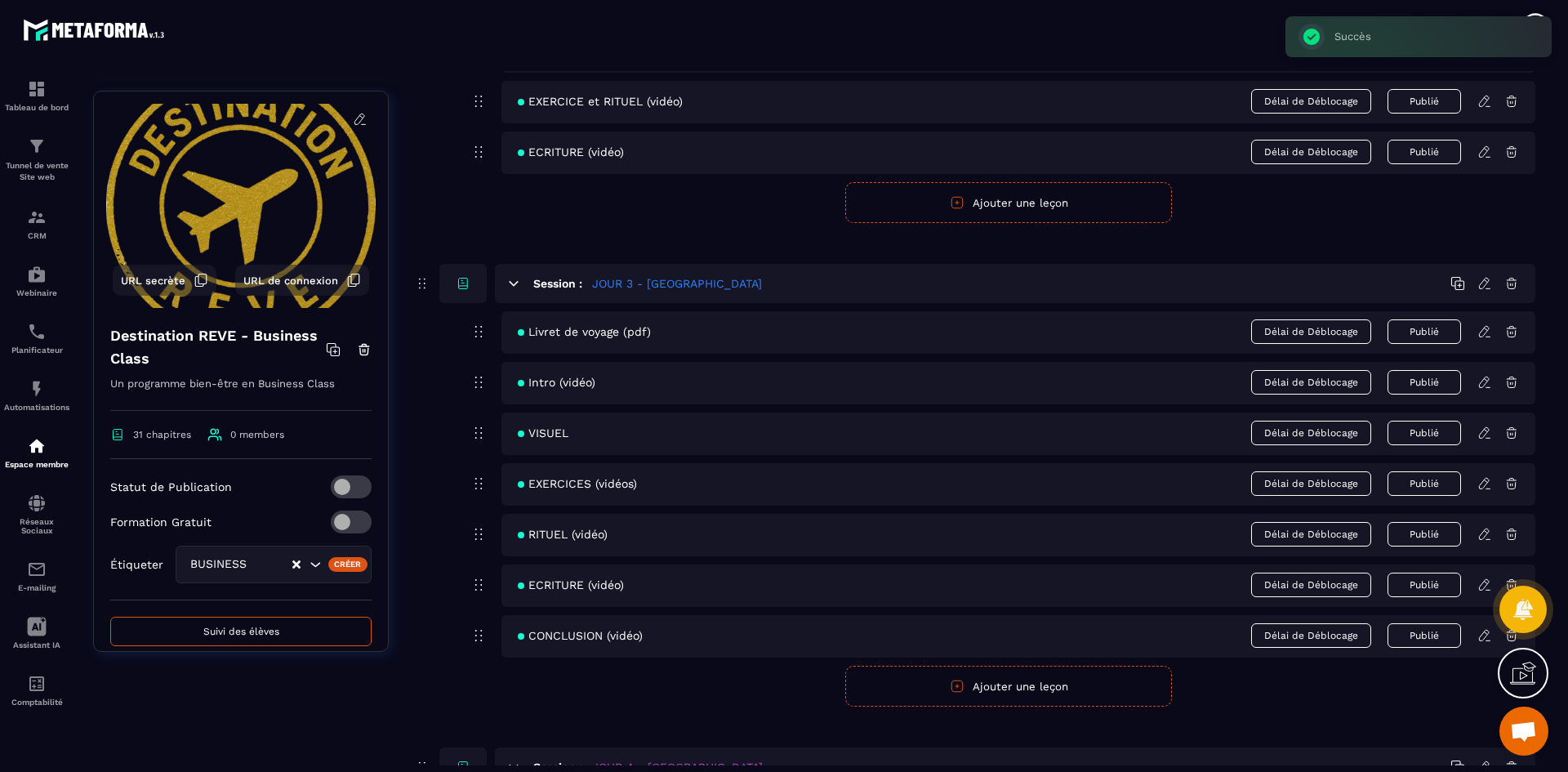
scroll to position [1226, 0]
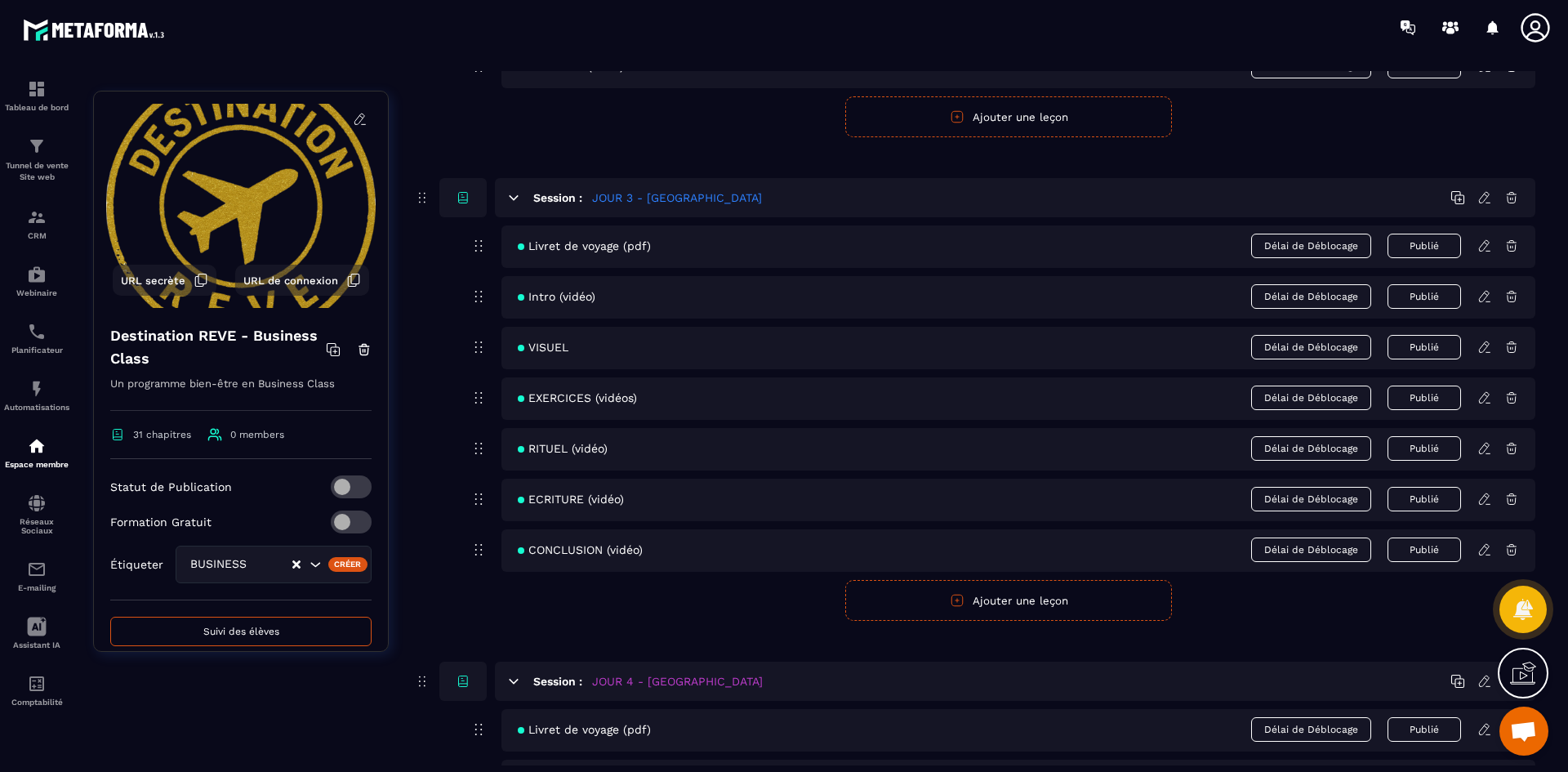
click at [1479, 499] on icon at bounding box center [1484, 498] width 15 height 15
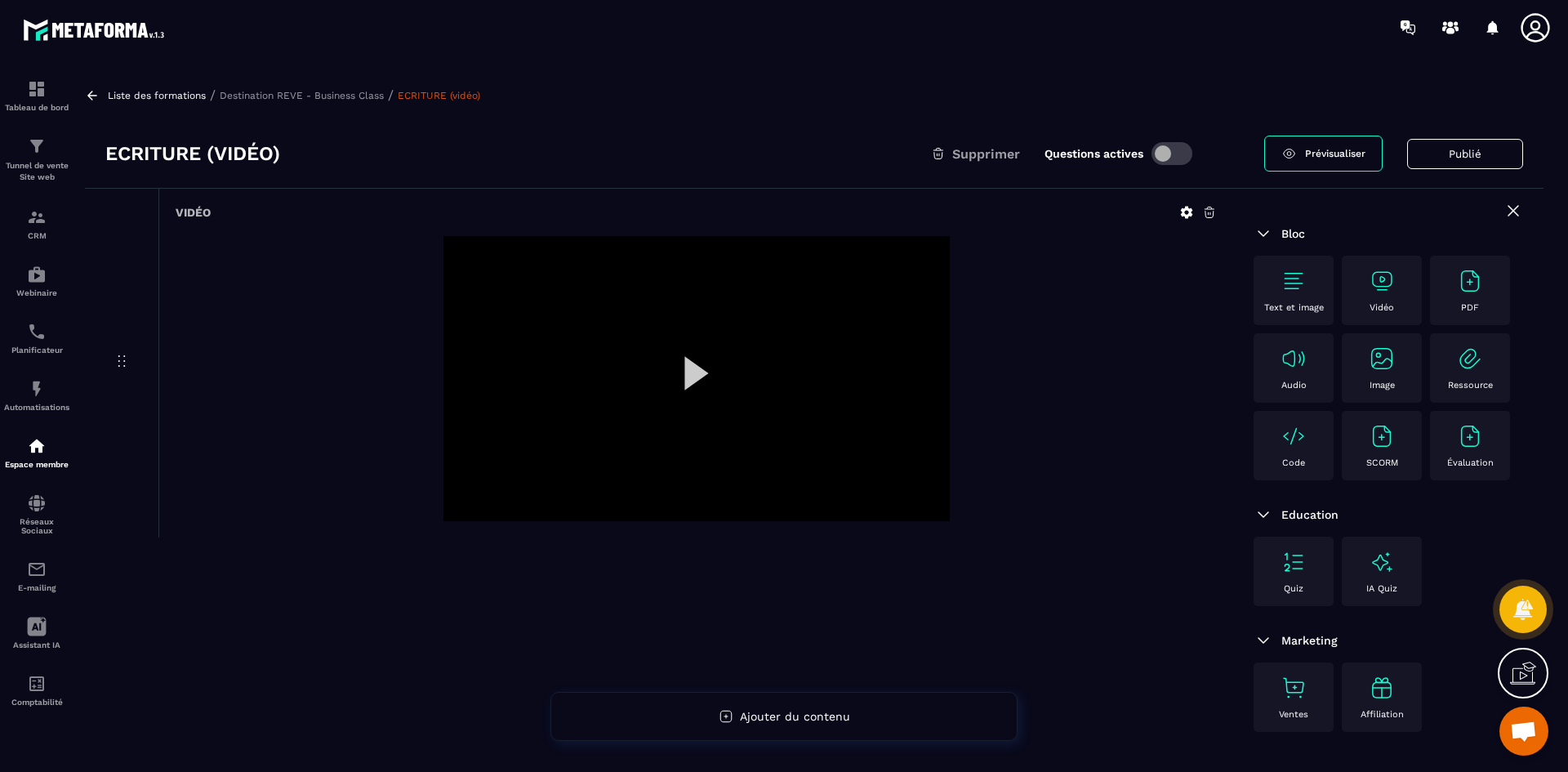
click at [1189, 211] on icon at bounding box center [1187, 213] width 12 height 12
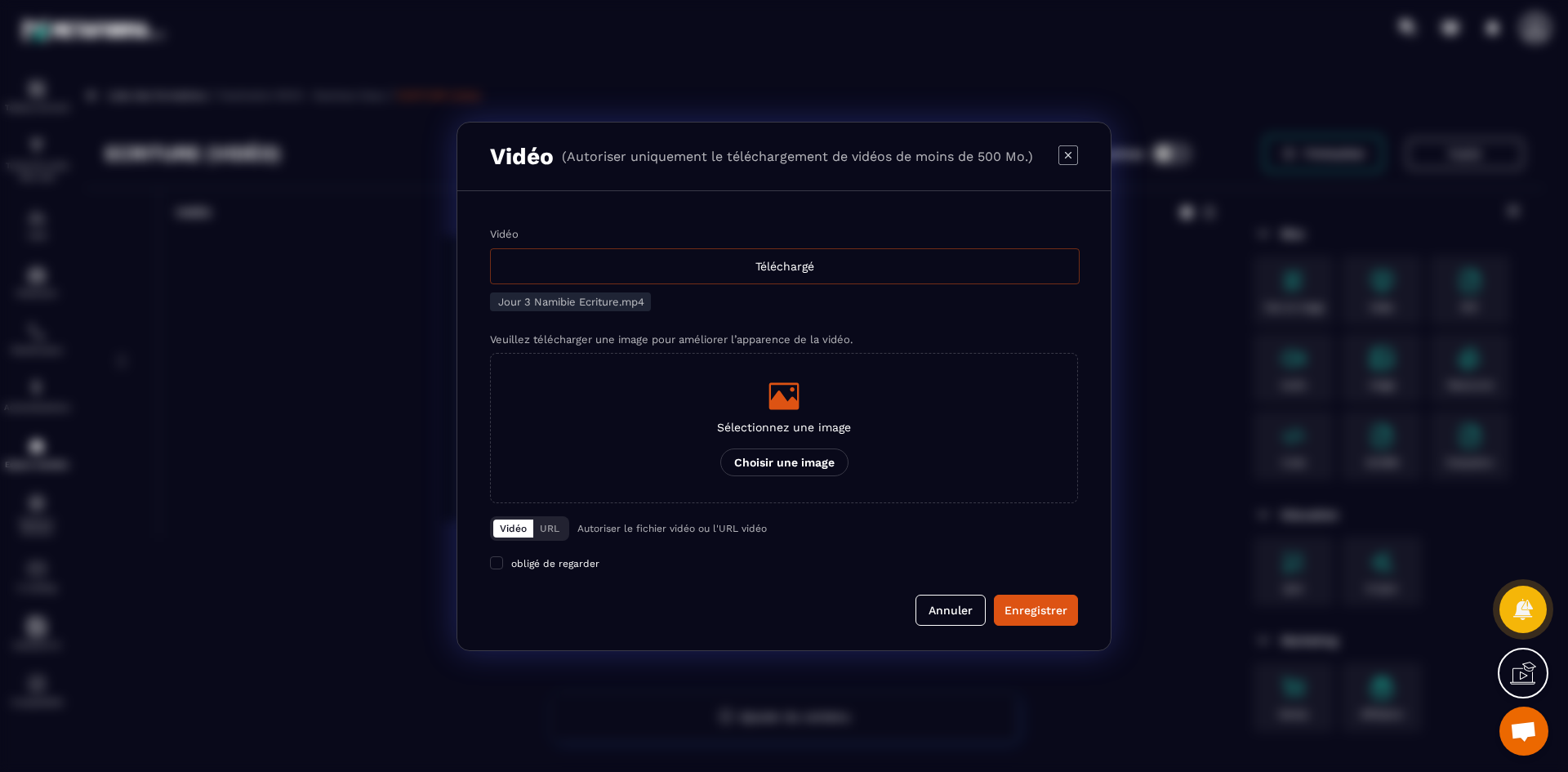
click at [827, 257] on div "Téléchargé" at bounding box center [784, 267] width 590 height 36
click at [0, 0] on input "Vidéo Téléchargé" at bounding box center [0, 0] width 0 height 0
click at [793, 383] on icon "Modal window" at bounding box center [784, 396] width 30 height 27
click at [0, 0] on input "Sélectionnez une image Choisir une image" at bounding box center [0, 0] width 0 height 0
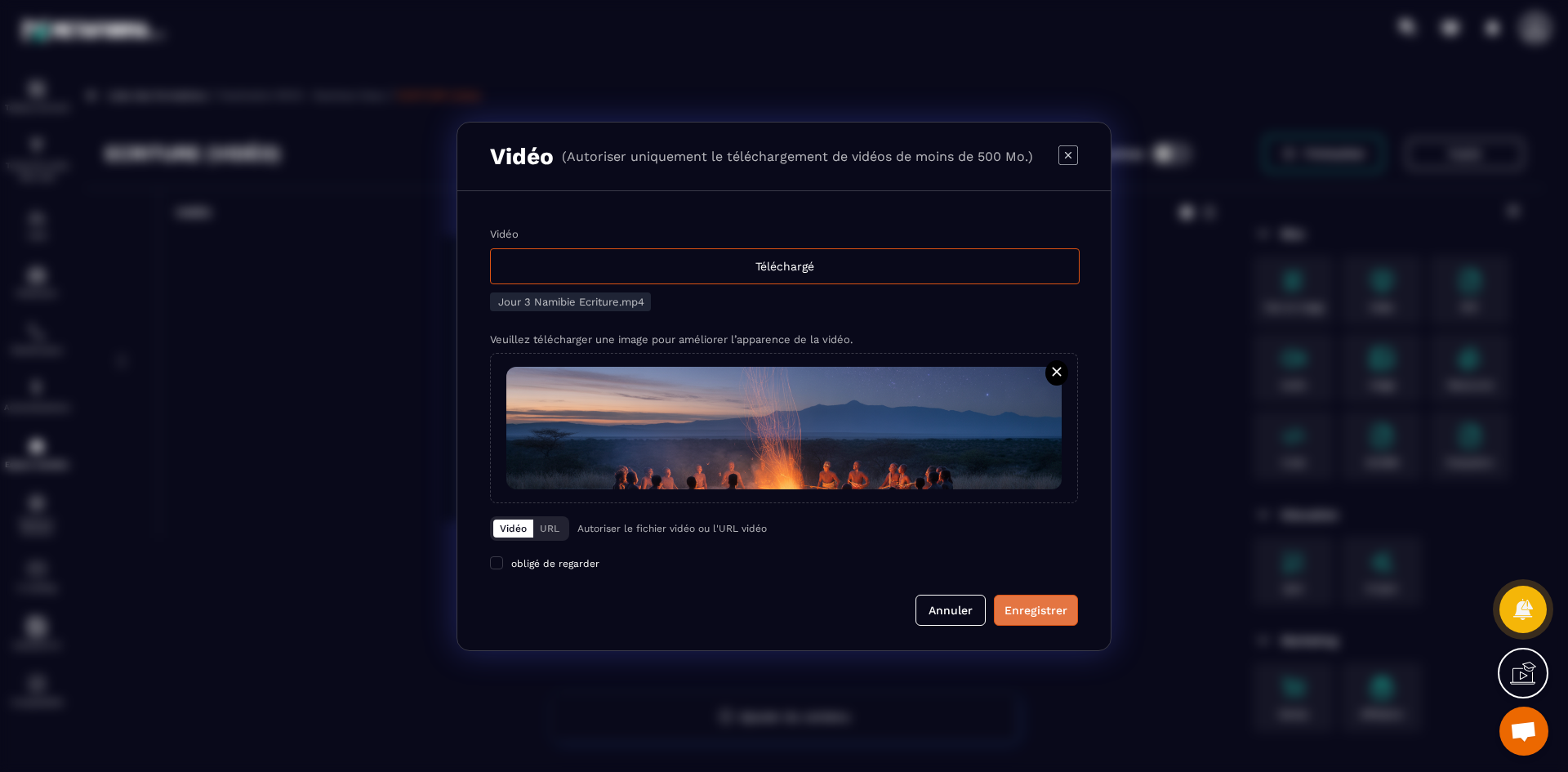
click at [1057, 618] on div "Enregistrer" at bounding box center [1037, 610] width 63 height 16
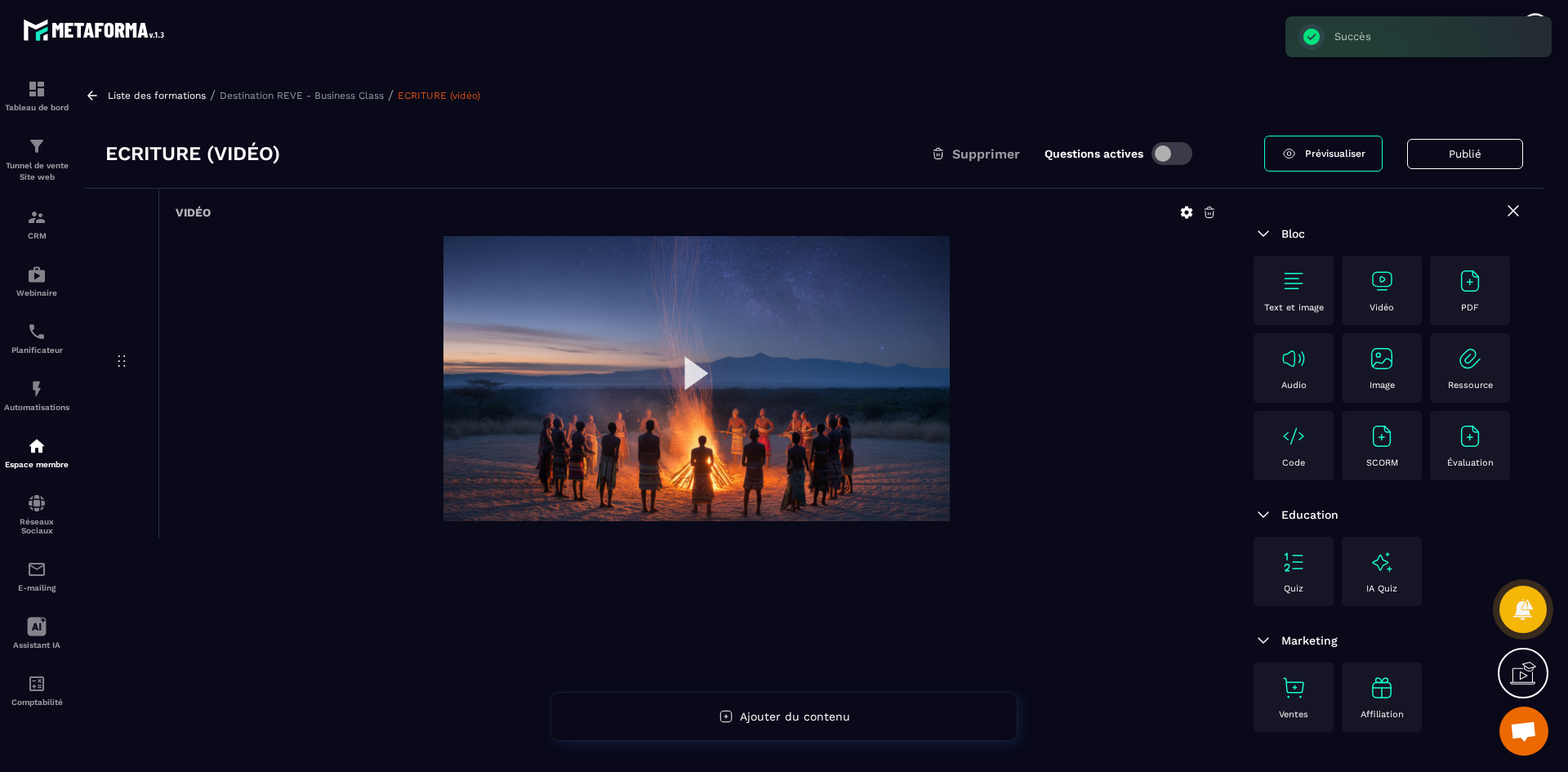
click at [338, 97] on p "Destination REVE - Business Class" at bounding box center [302, 95] width 164 height 11
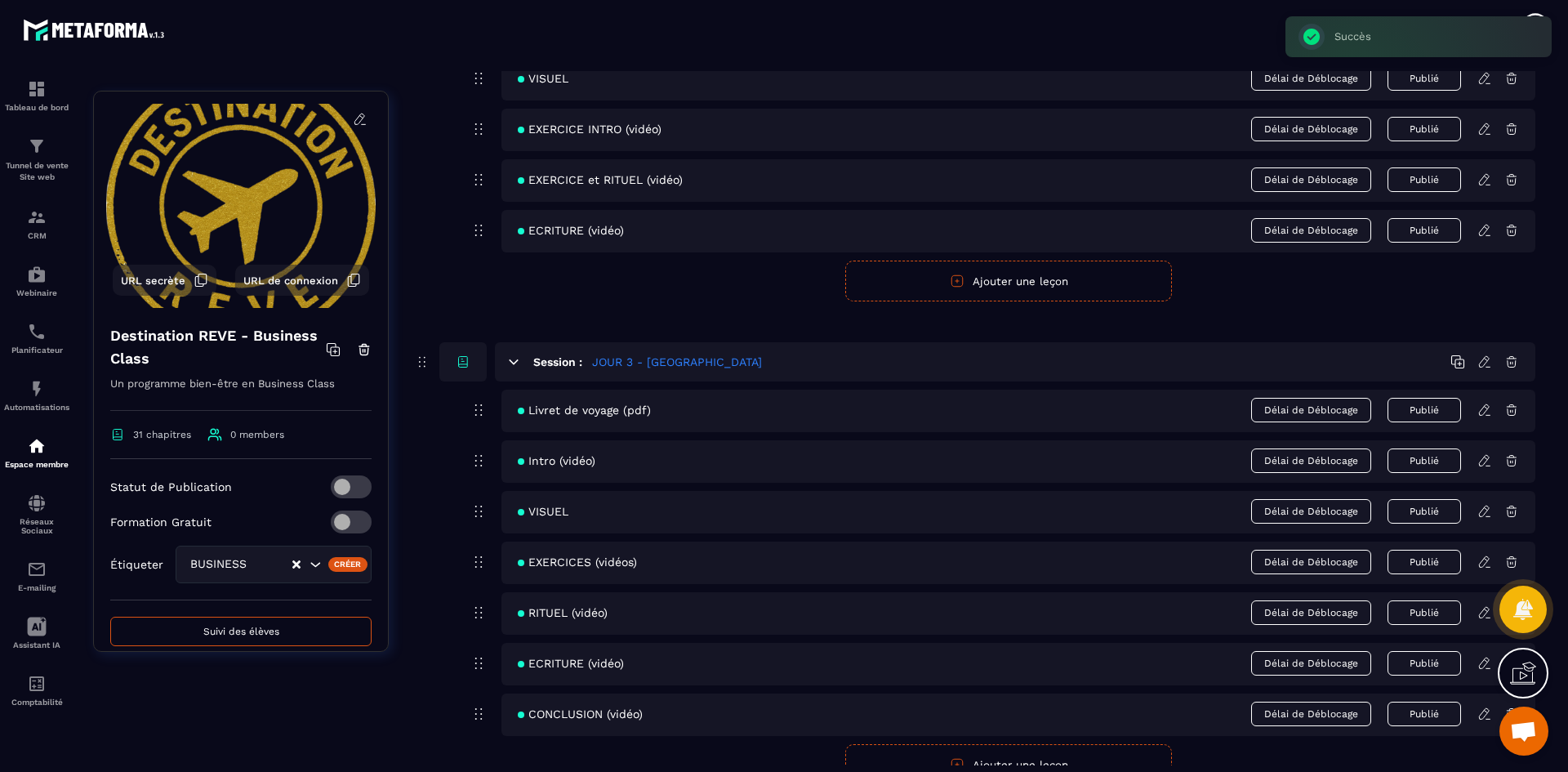
scroll to position [1063, 0]
click at [1485, 711] on icon at bounding box center [1484, 713] width 15 height 15
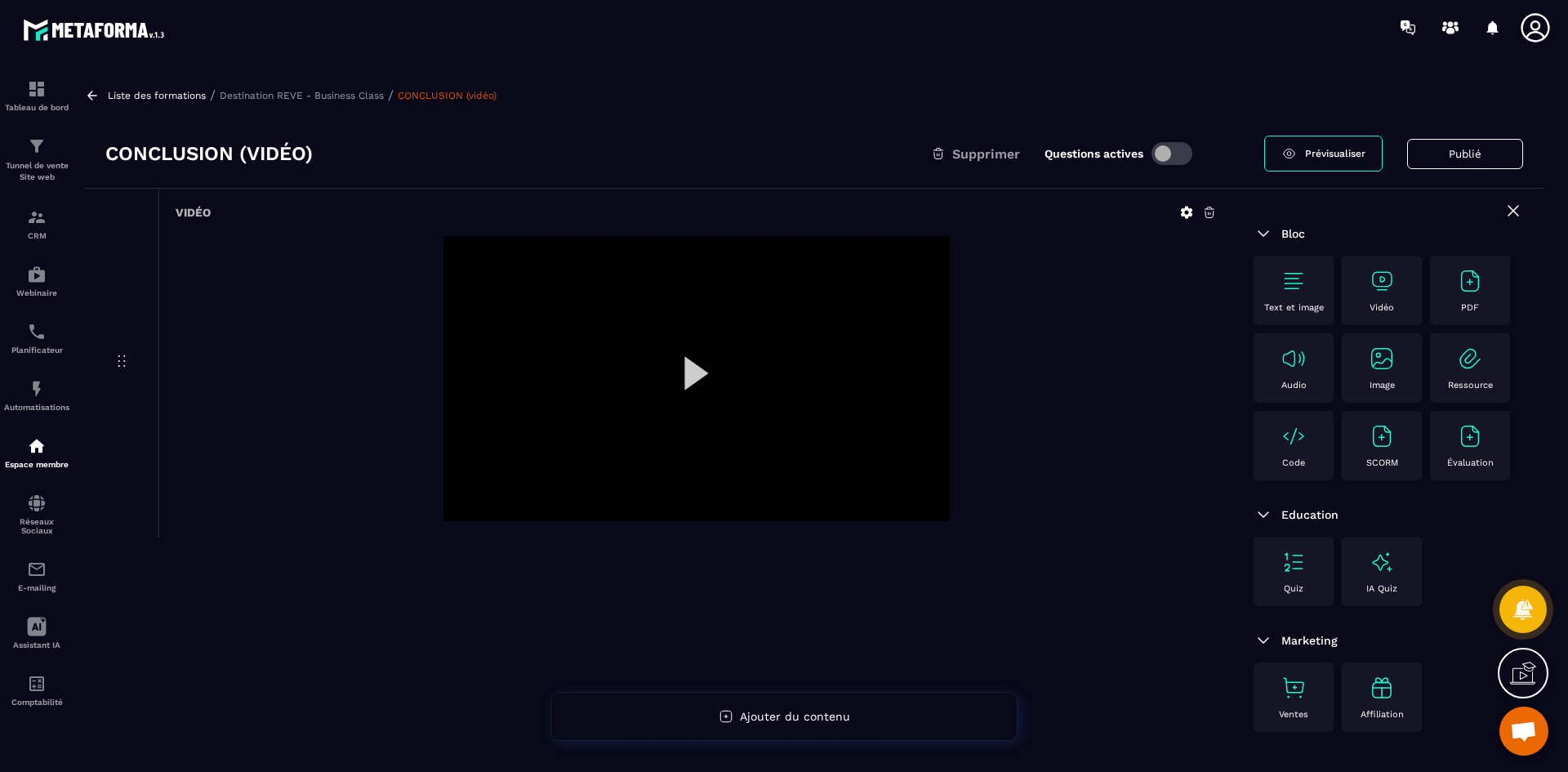
click at [1185, 213] on icon at bounding box center [1186, 212] width 15 height 15
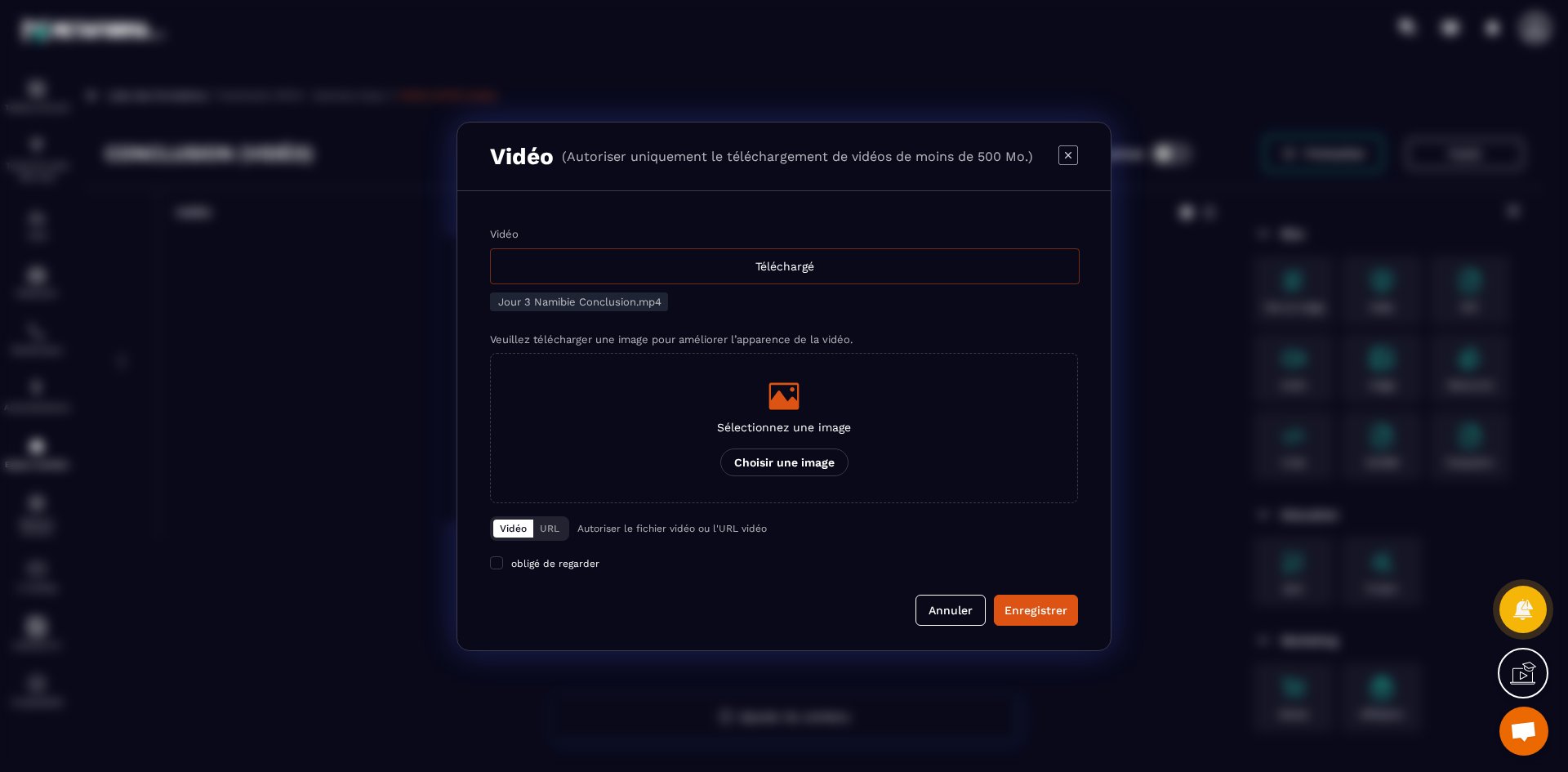
click at [817, 274] on div "Téléchargé" at bounding box center [784, 267] width 590 height 36
click at [0, 0] on input "Vidéo Téléchargé" at bounding box center [0, 0] width 0 height 0
click at [784, 392] on icon "Modal window" at bounding box center [784, 396] width 32 height 32
click at [0, 0] on input "Sélectionnez une image Choisir une image" at bounding box center [0, 0] width 0 height 0
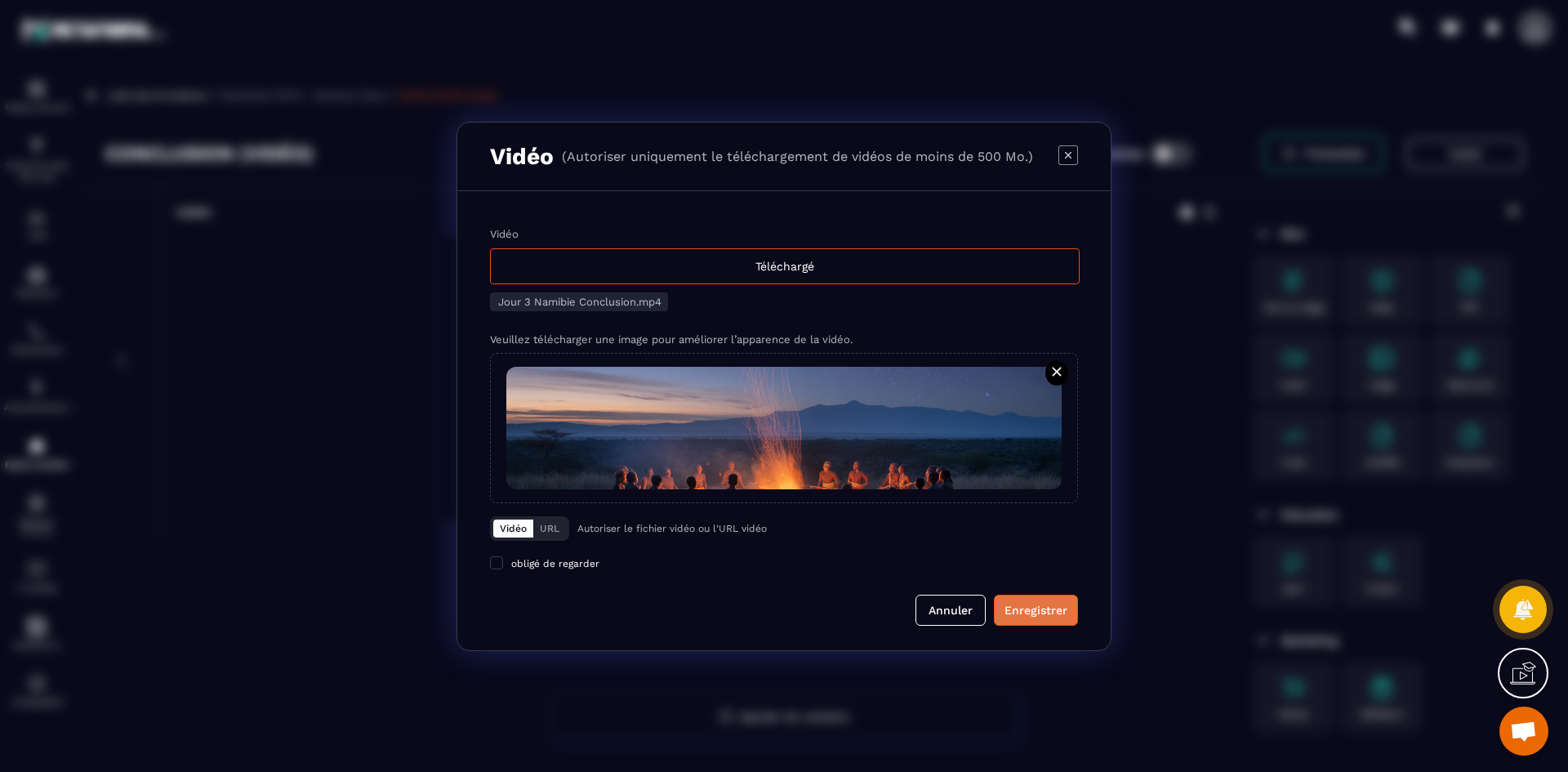
click at [1042, 601] on button "Enregistrer" at bounding box center [1036, 610] width 84 height 31
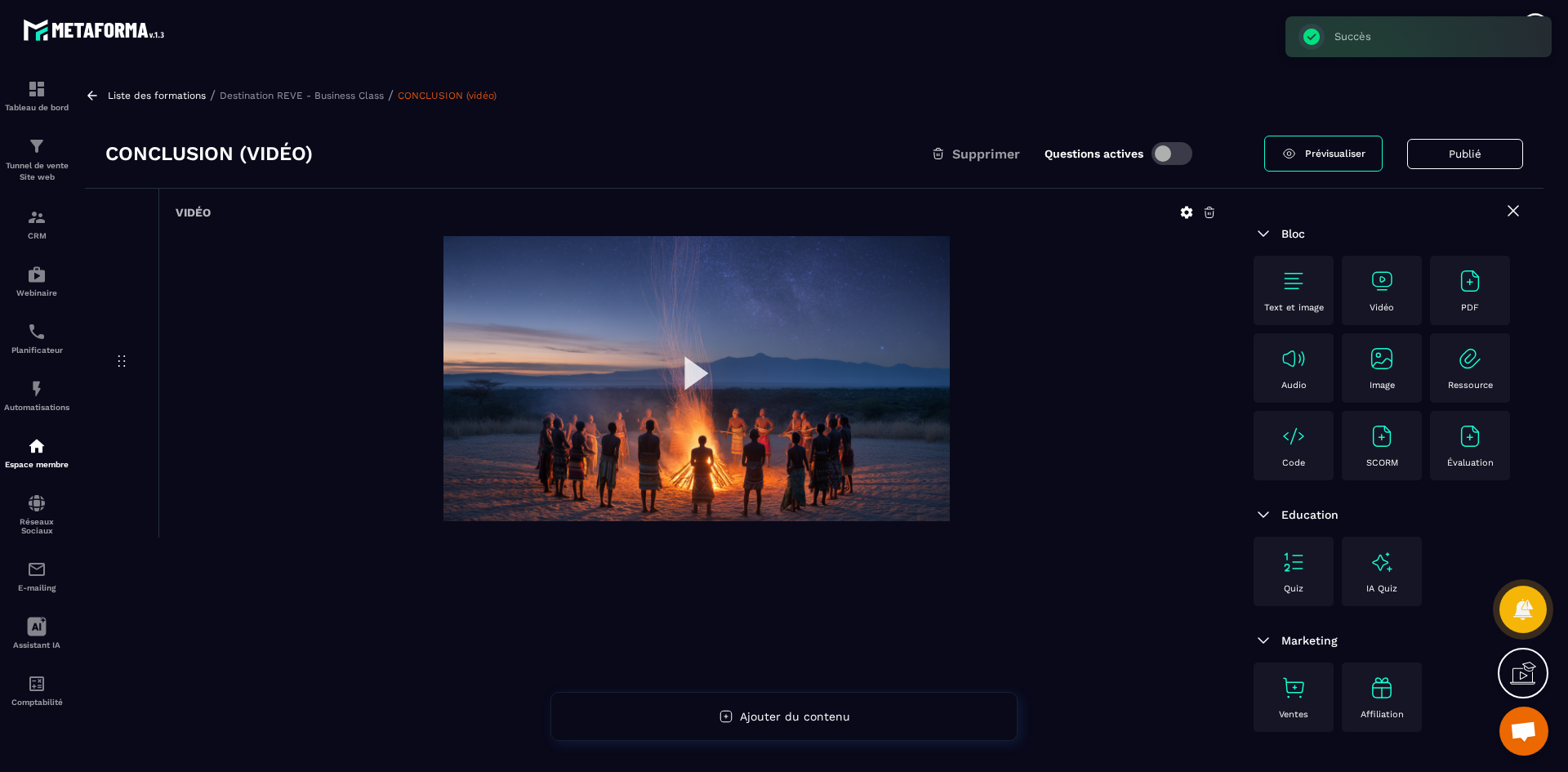
click at [351, 93] on p "Destination REVE - Business Class" at bounding box center [302, 95] width 164 height 11
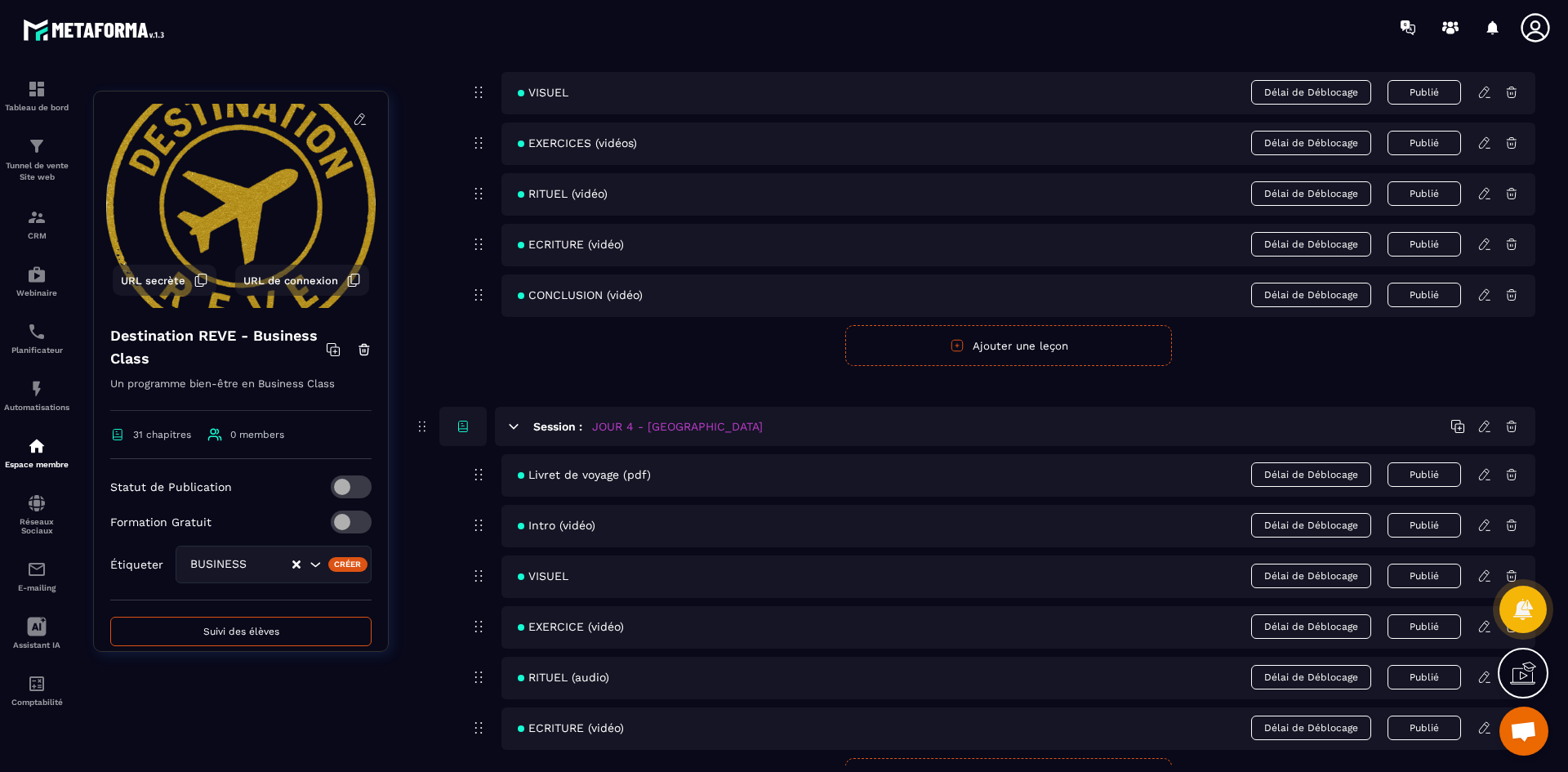
scroll to position [1716, 0]
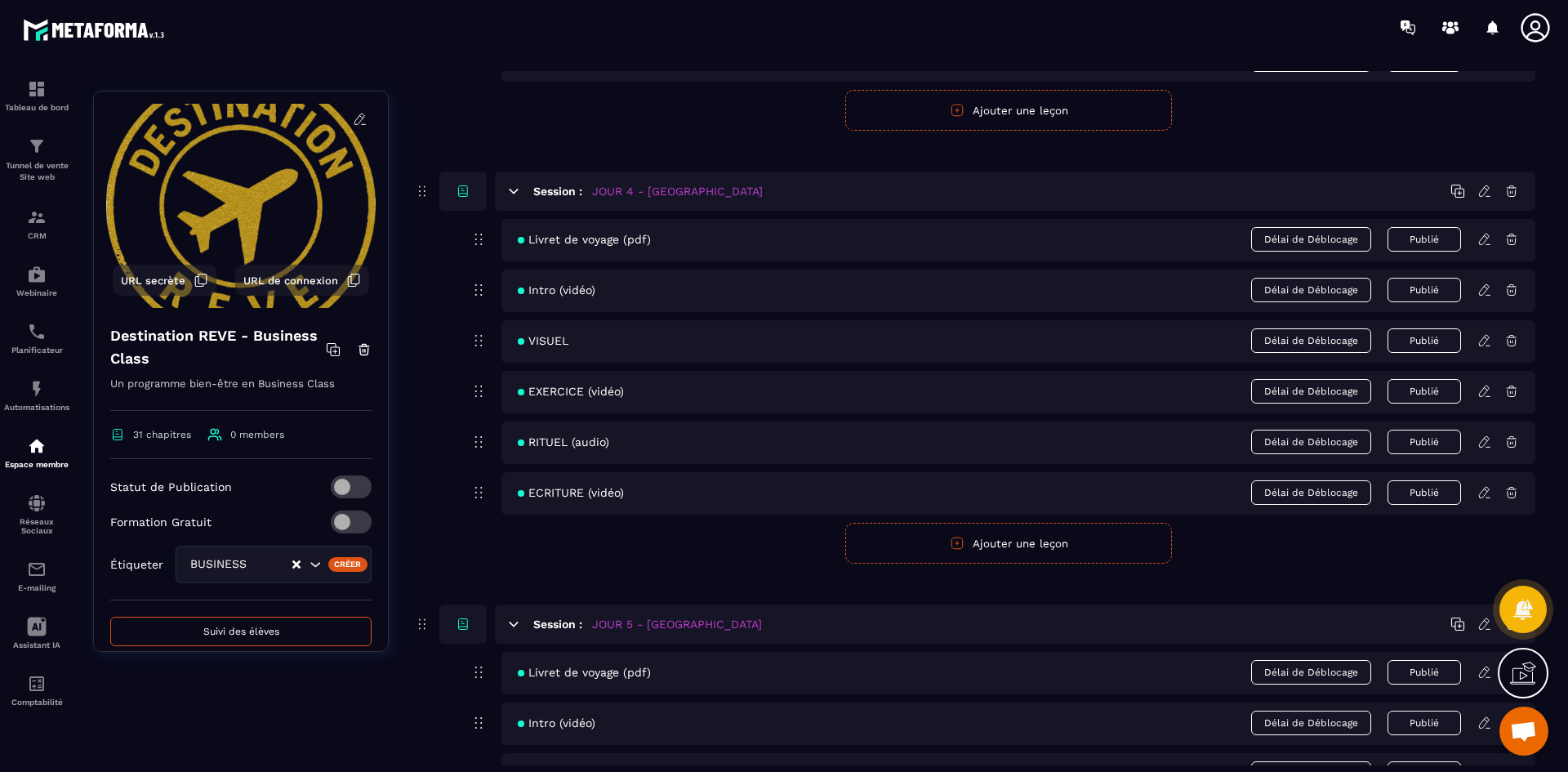
click at [1484, 239] on icon at bounding box center [1484, 239] width 15 height 15
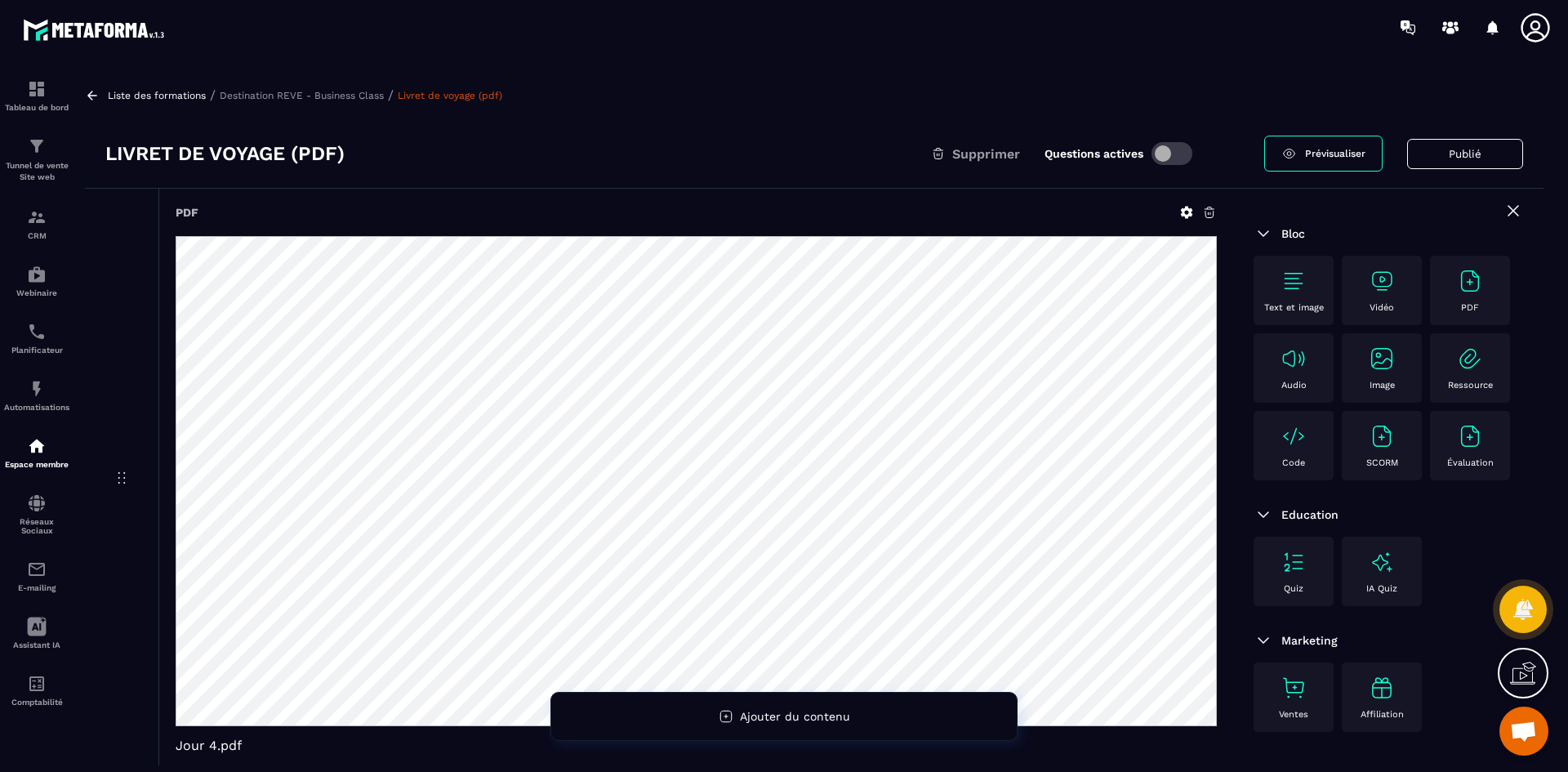
click at [1188, 215] on icon at bounding box center [1187, 213] width 12 height 12
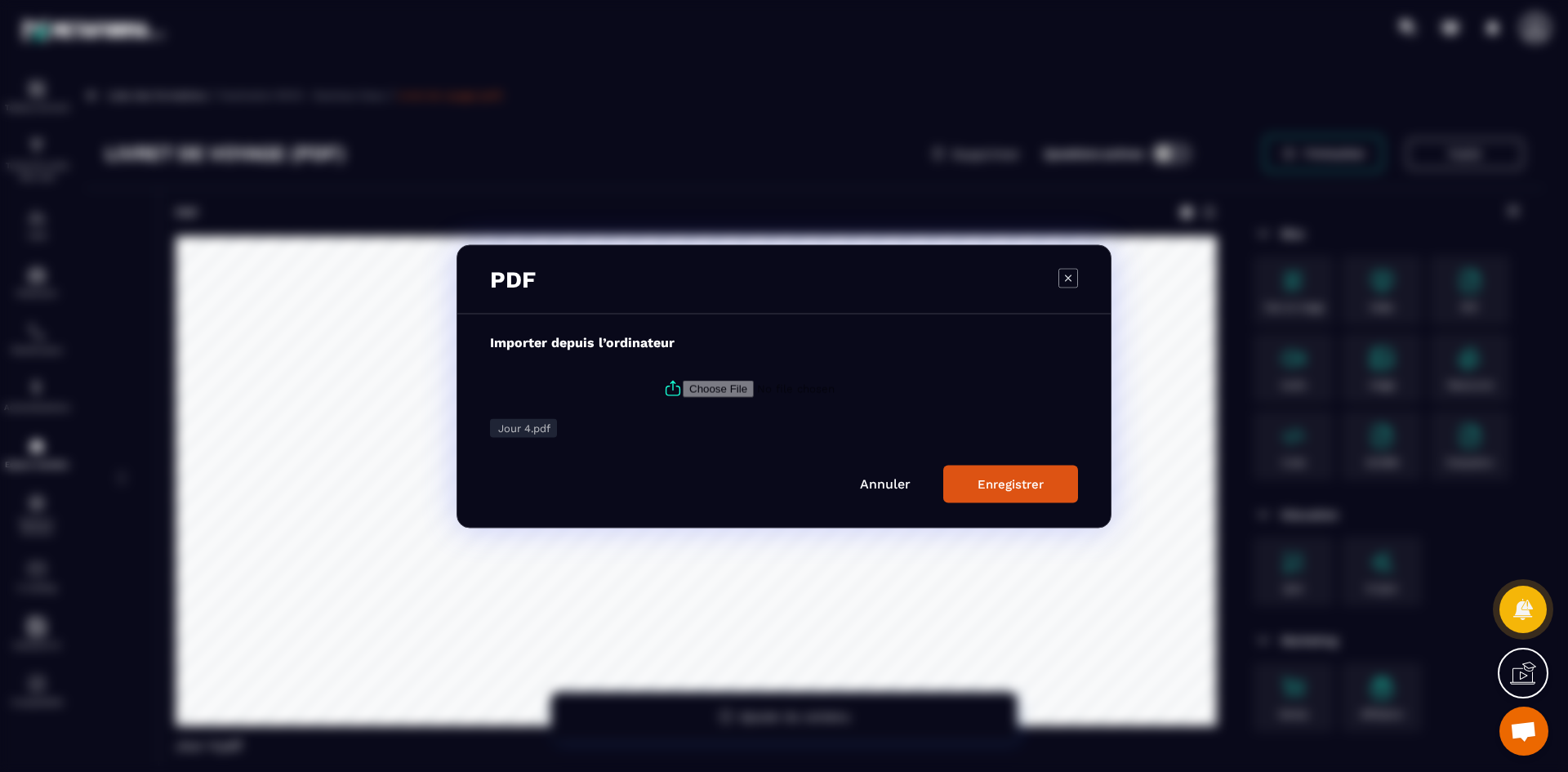
click at [668, 389] on icon "Modal window" at bounding box center [672, 388] width 20 height 20
click at [683, 389] on input "Modal window" at bounding box center [794, 388] width 222 height 17
type input "**********"
click at [1014, 471] on button "Enregistrer" at bounding box center [1011, 484] width 135 height 38
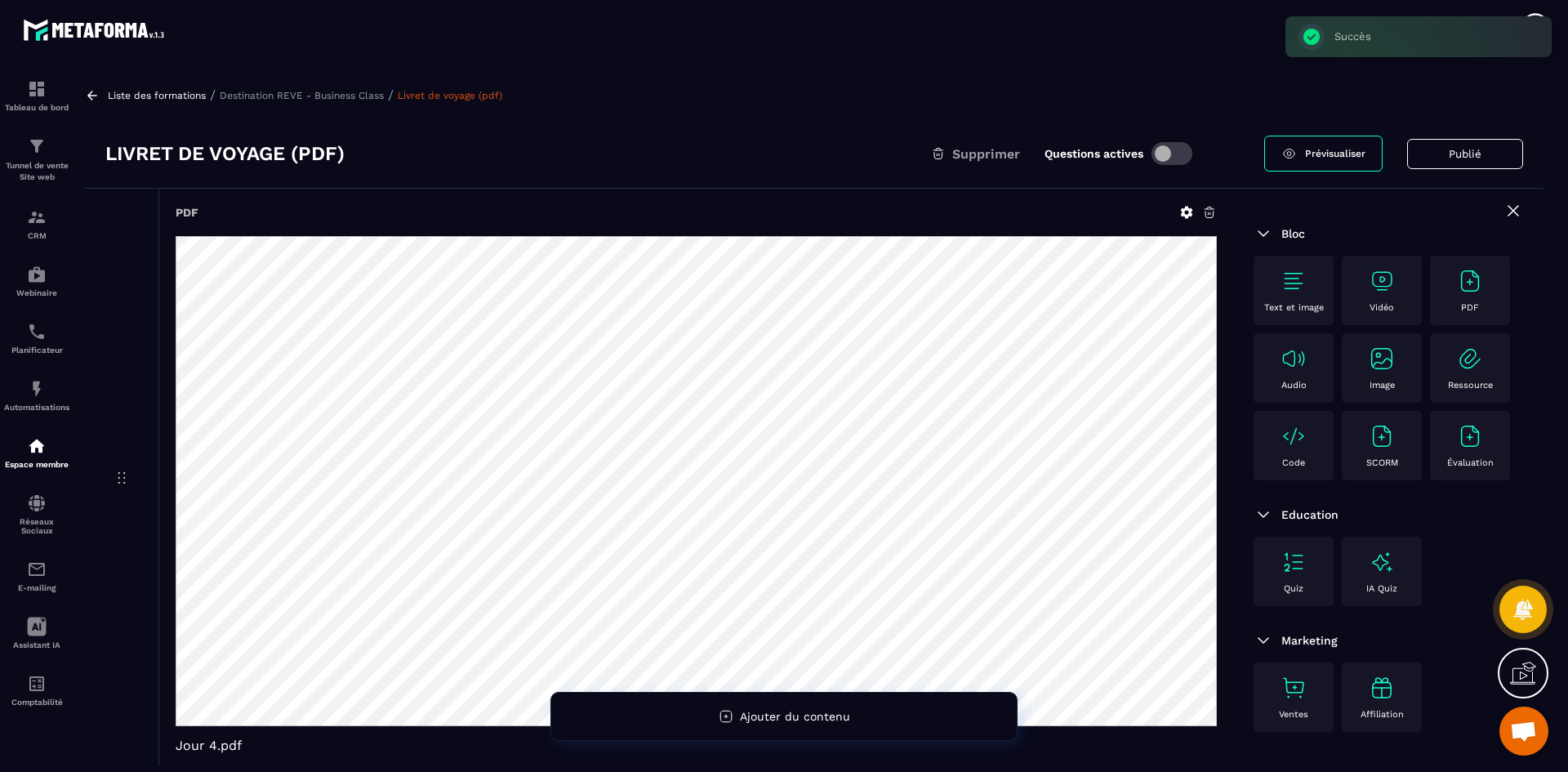
click at [312, 95] on p "Destination REVE - Business Class" at bounding box center [302, 95] width 164 height 11
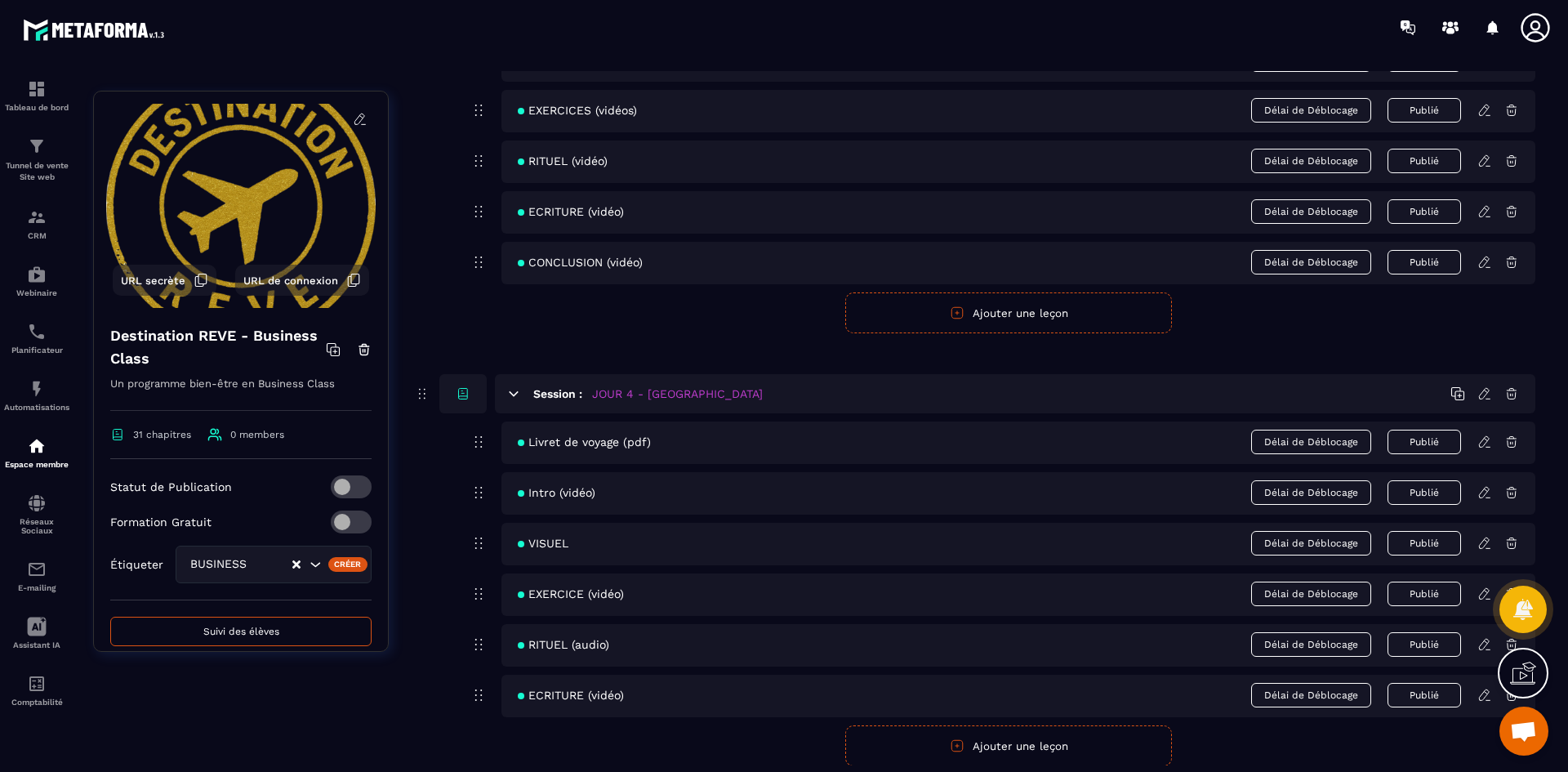
scroll to position [1635, 0]
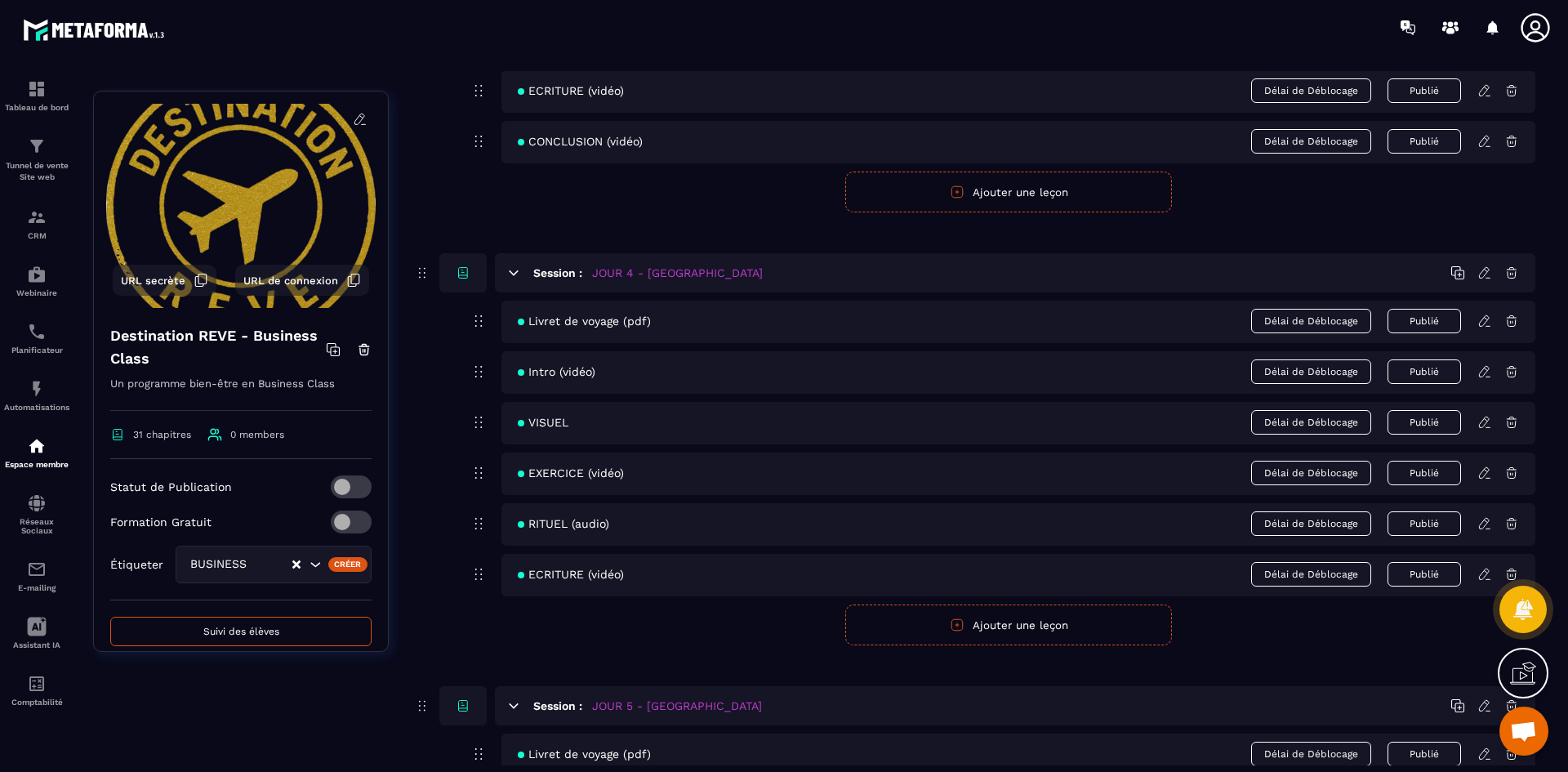
click at [1486, 372] on icon at bounding box center [1484, 371] width 15 height 15
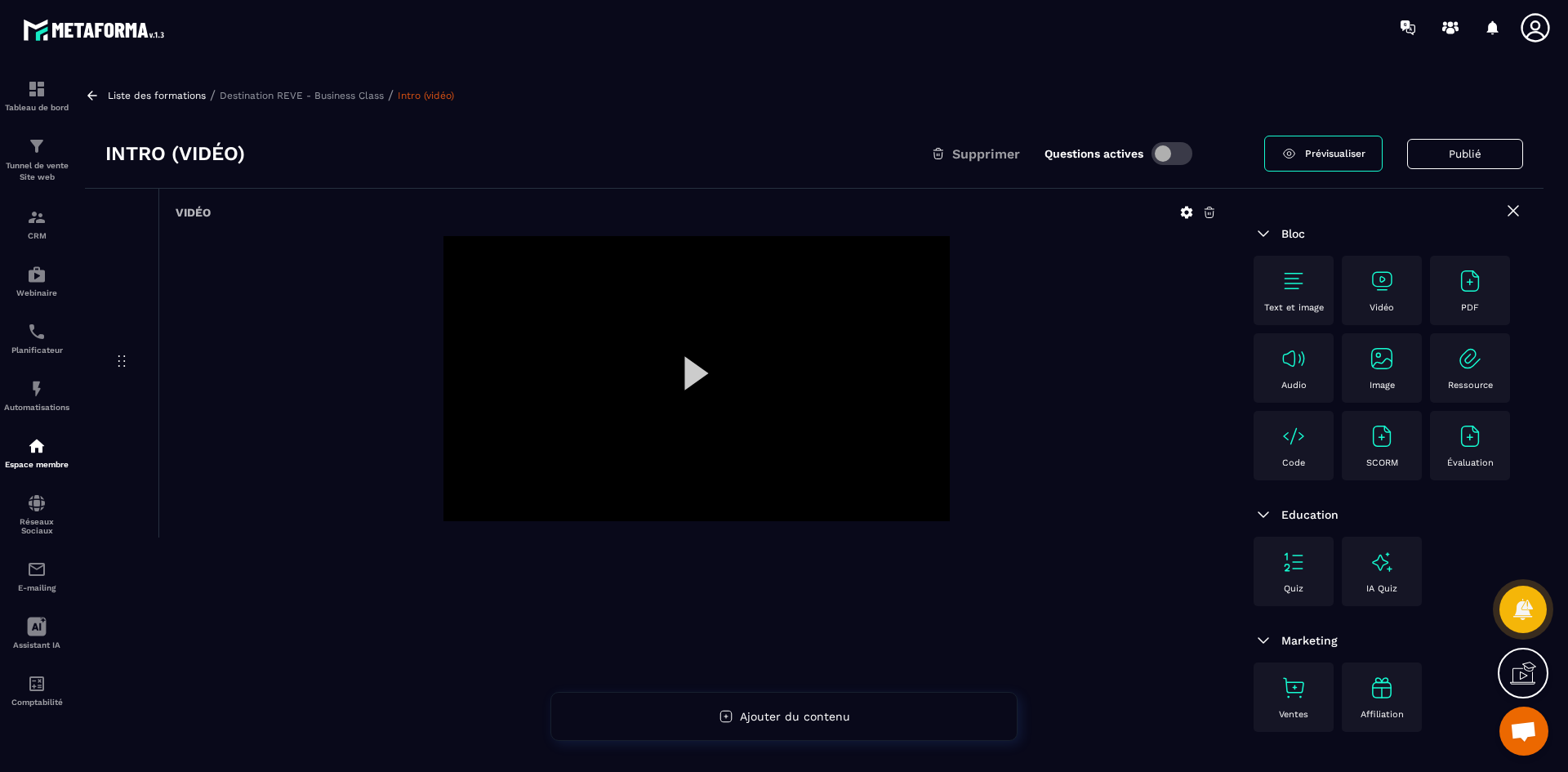
click at [1189, 208] on icon at bounding box center [1187, 213] width 12 height 12
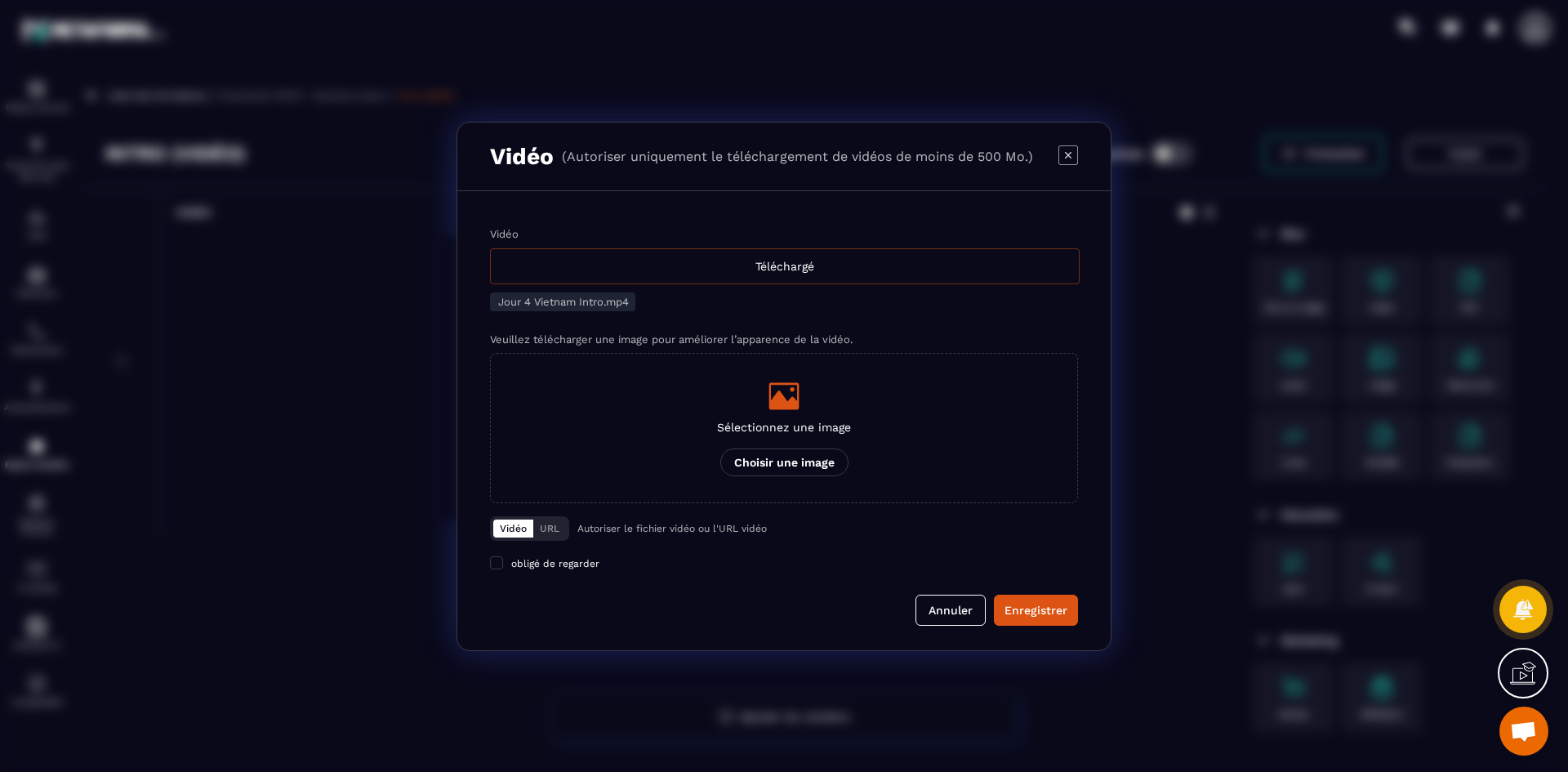
click at [825, 264] on div "Téléchargé" at bounding box center [784, 267] width 590 height 36
click at [0, 0] on input "Vidéo Téléchargé" at bounding box center [0, 0] width 0 height 0
click at [763, 388] on div "Modal window" at bounding box center [784, 396] width 134 height 32
click at [0, 0] on input "Sélectionnez une image Choisir une image" at bounding box center [0, 0] width 0 height 0
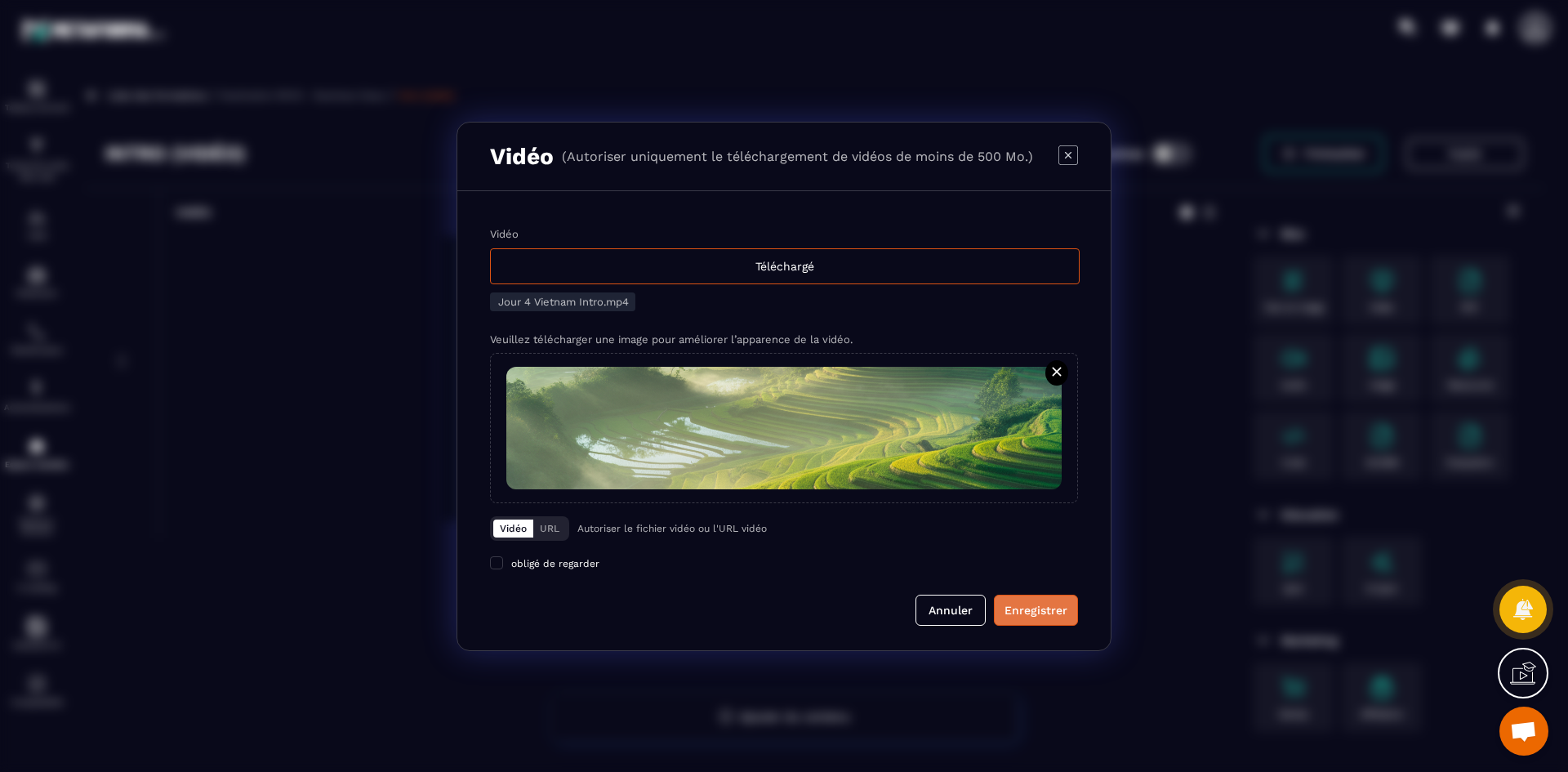
click at [1037, 614] on div "Enregistrer" at bounding box center [1037, 610] width 63 height 16
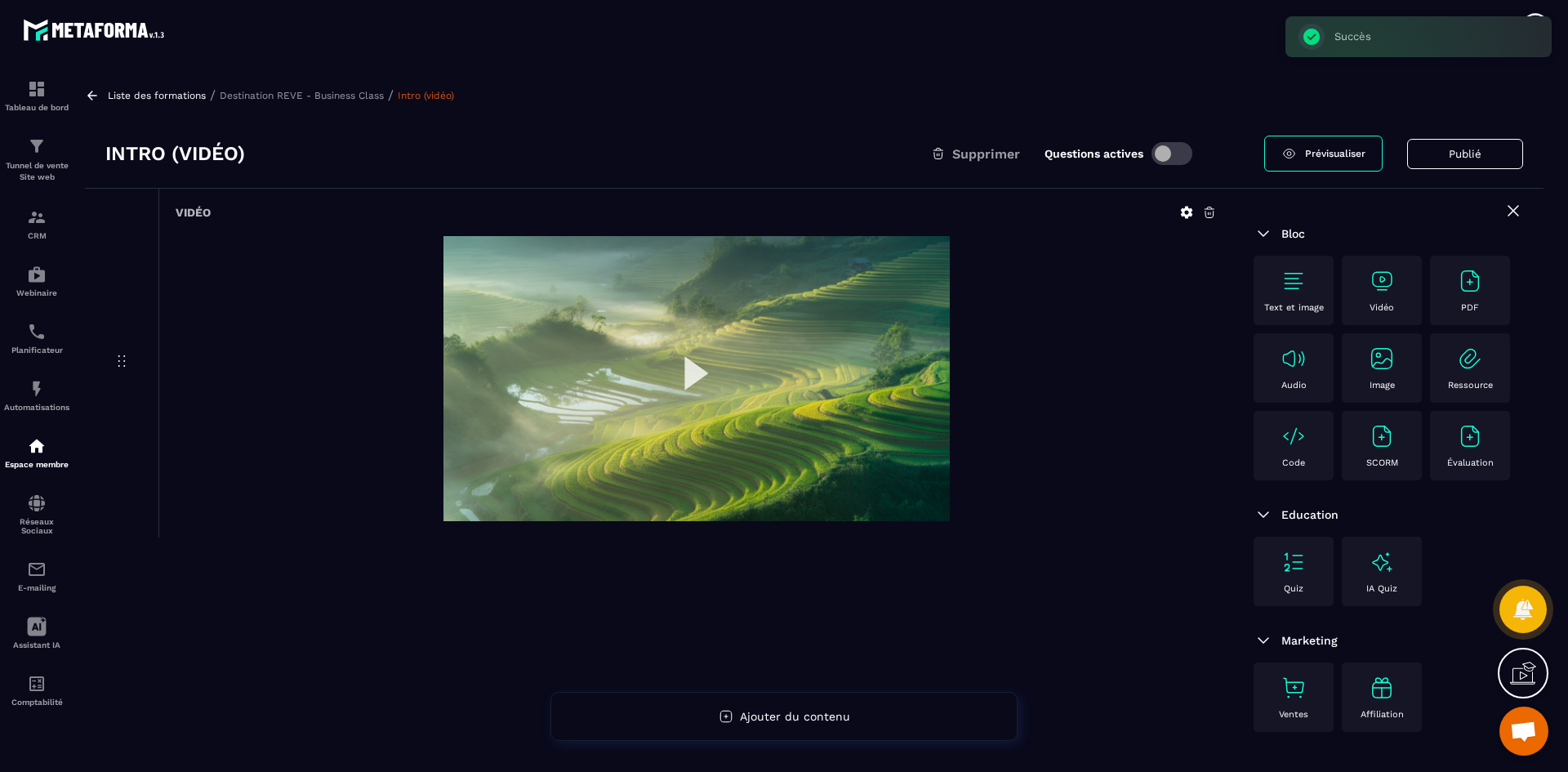
click at [360, 93] on p "Destination REVE - Business Class" at bounding box center [302, 95] width 164 height 11
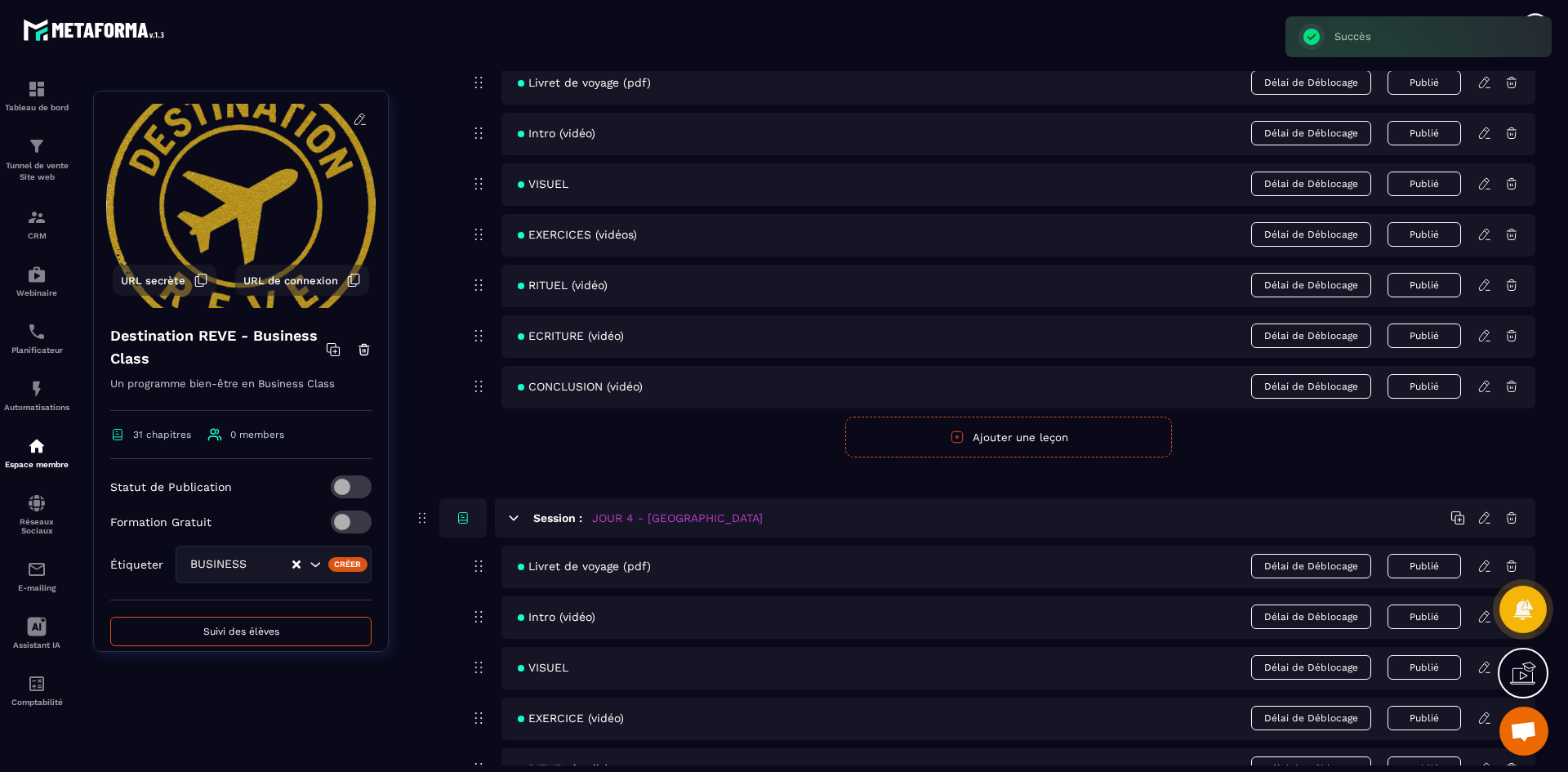
scroll to position [1635, 0]
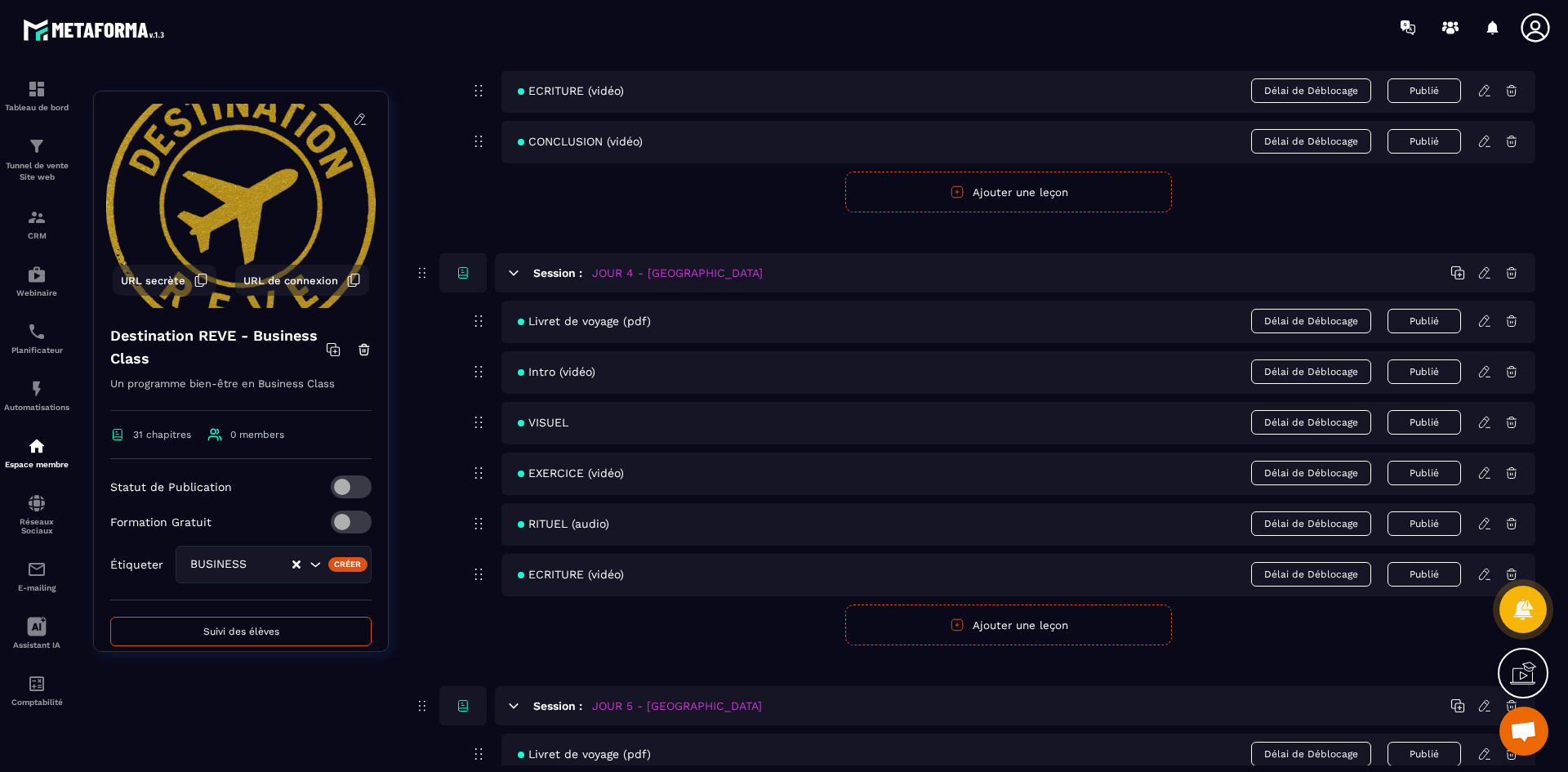
click at [1486, 426] on icon at bounding box center [1484, 422] width 15 height 15
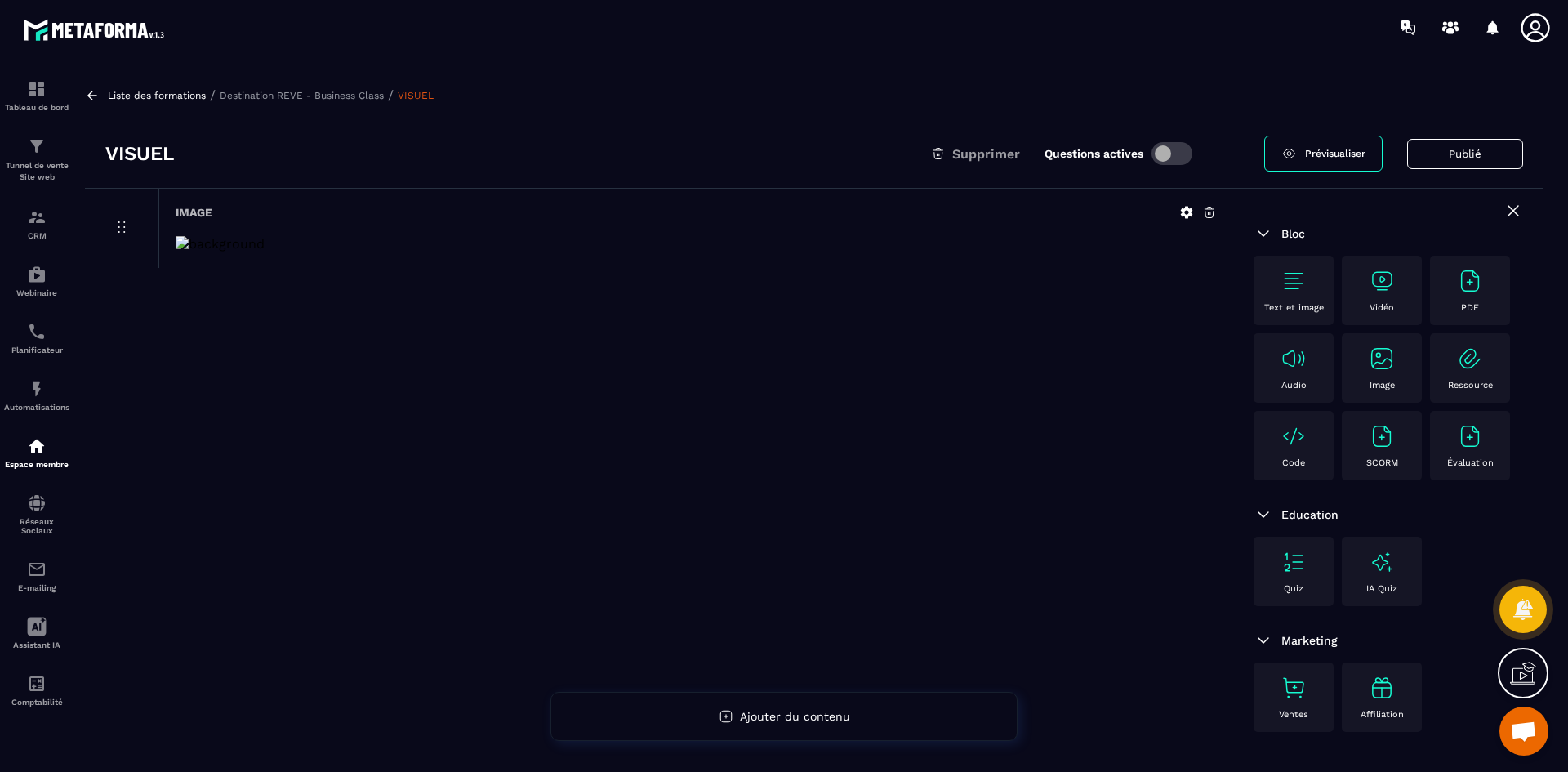
click at [1187, 208] on icon at bounding box center [1187, 213] width 12 height 12
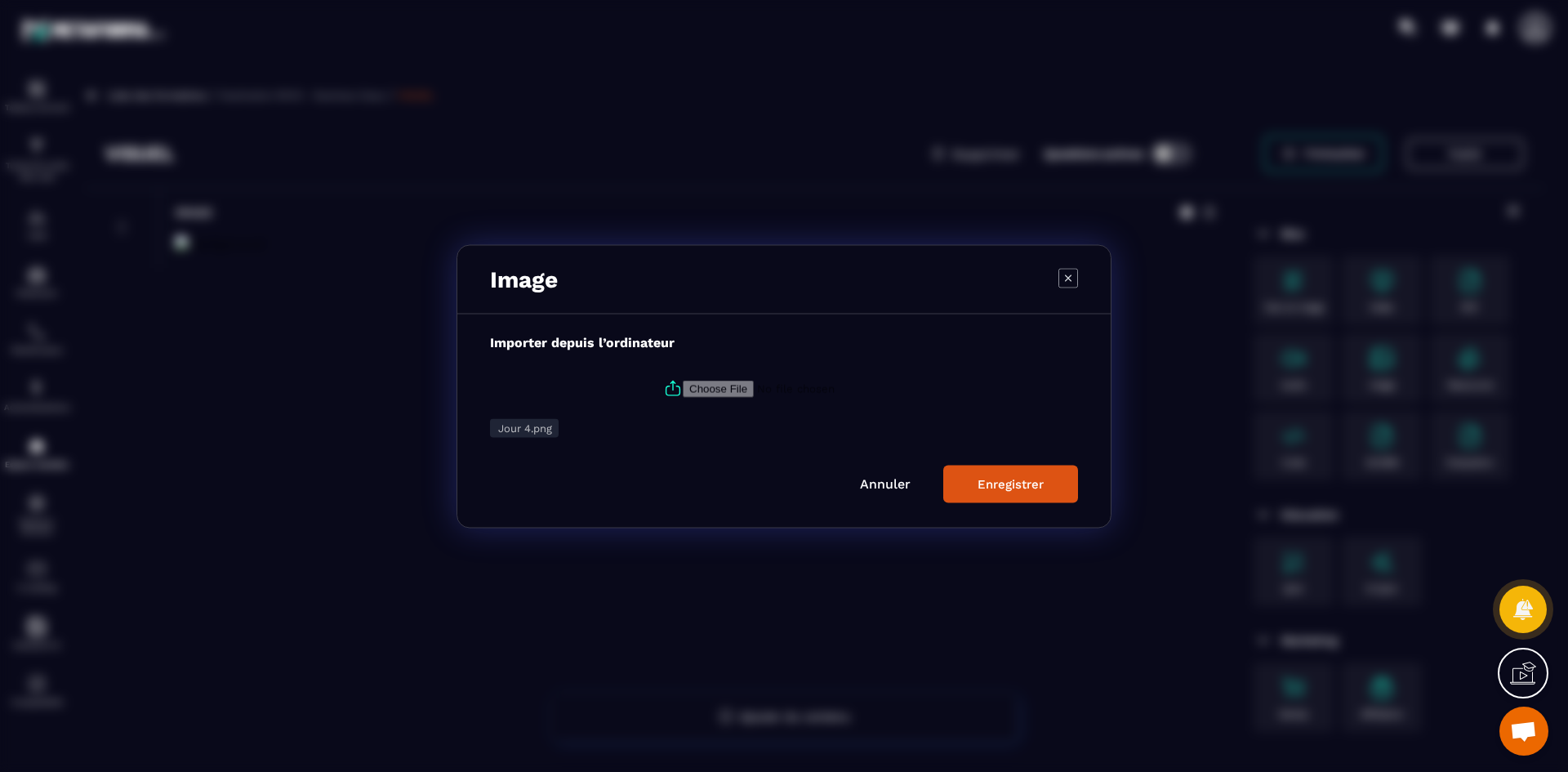
click at [683, 387] on input "Modal window" at bounding box center [794, 388] width 222 height 17
type input "**********"
click at [1033, 490] on div "Enregistrer" at bounding box center [1010, 483] width 66 height 15
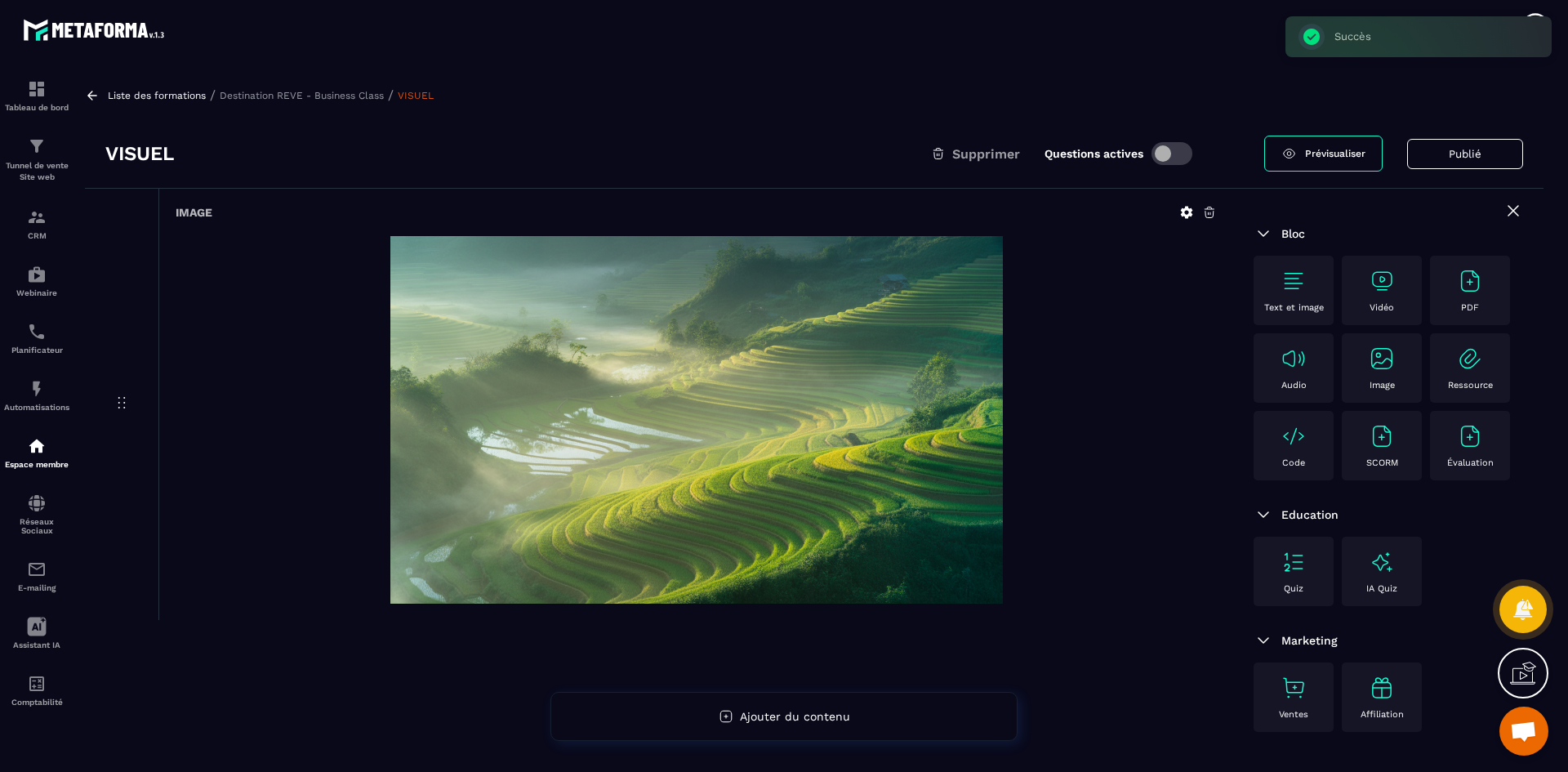
click at [317, 91] on p "Destination REVE - Business Class" at bounding box center [302, 95] width 164 height 11
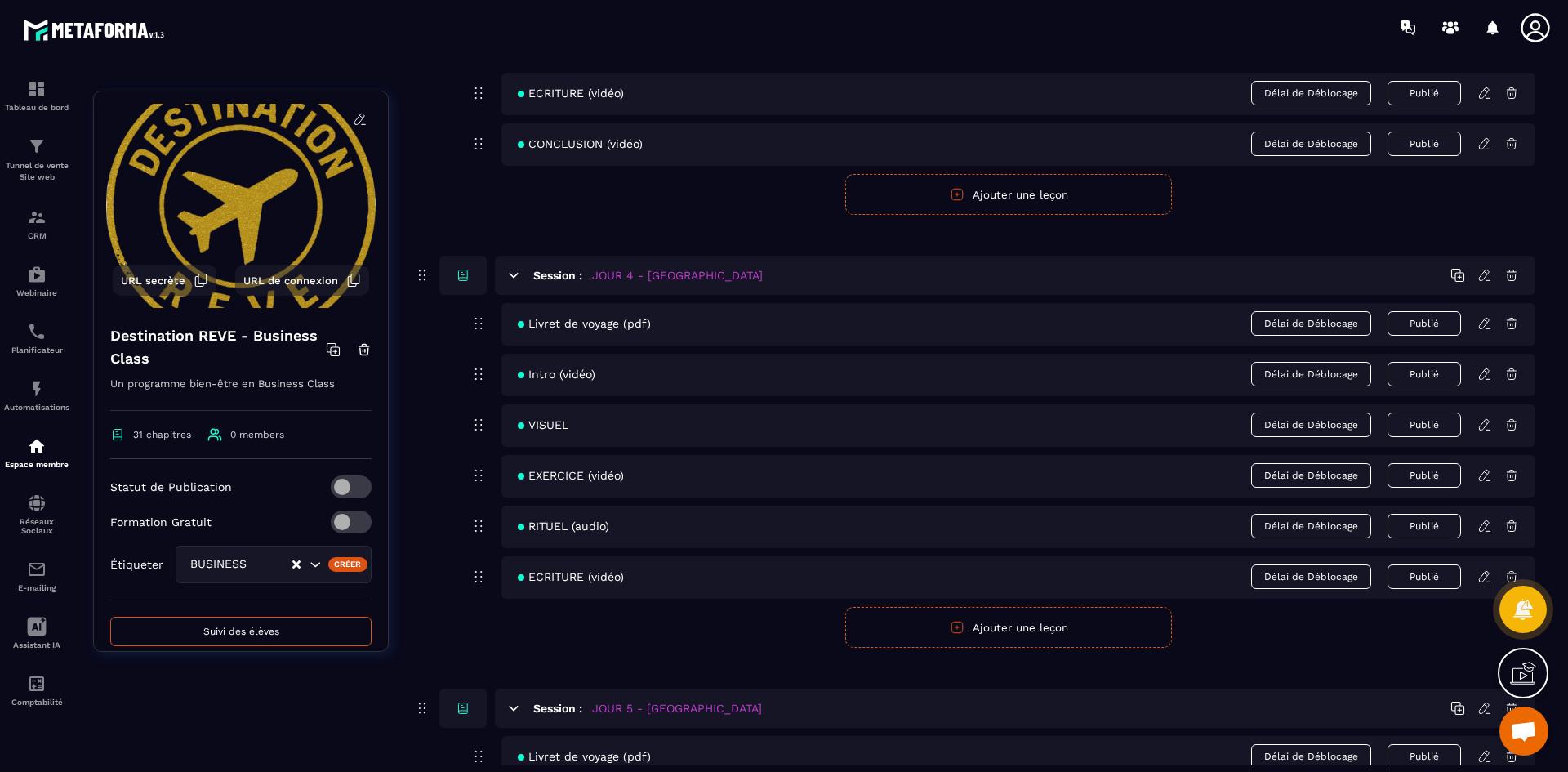
scroll to position [1635, 0]
click at [1485, 476] on icon at bounding box center [1484, 473] width 15 height 15
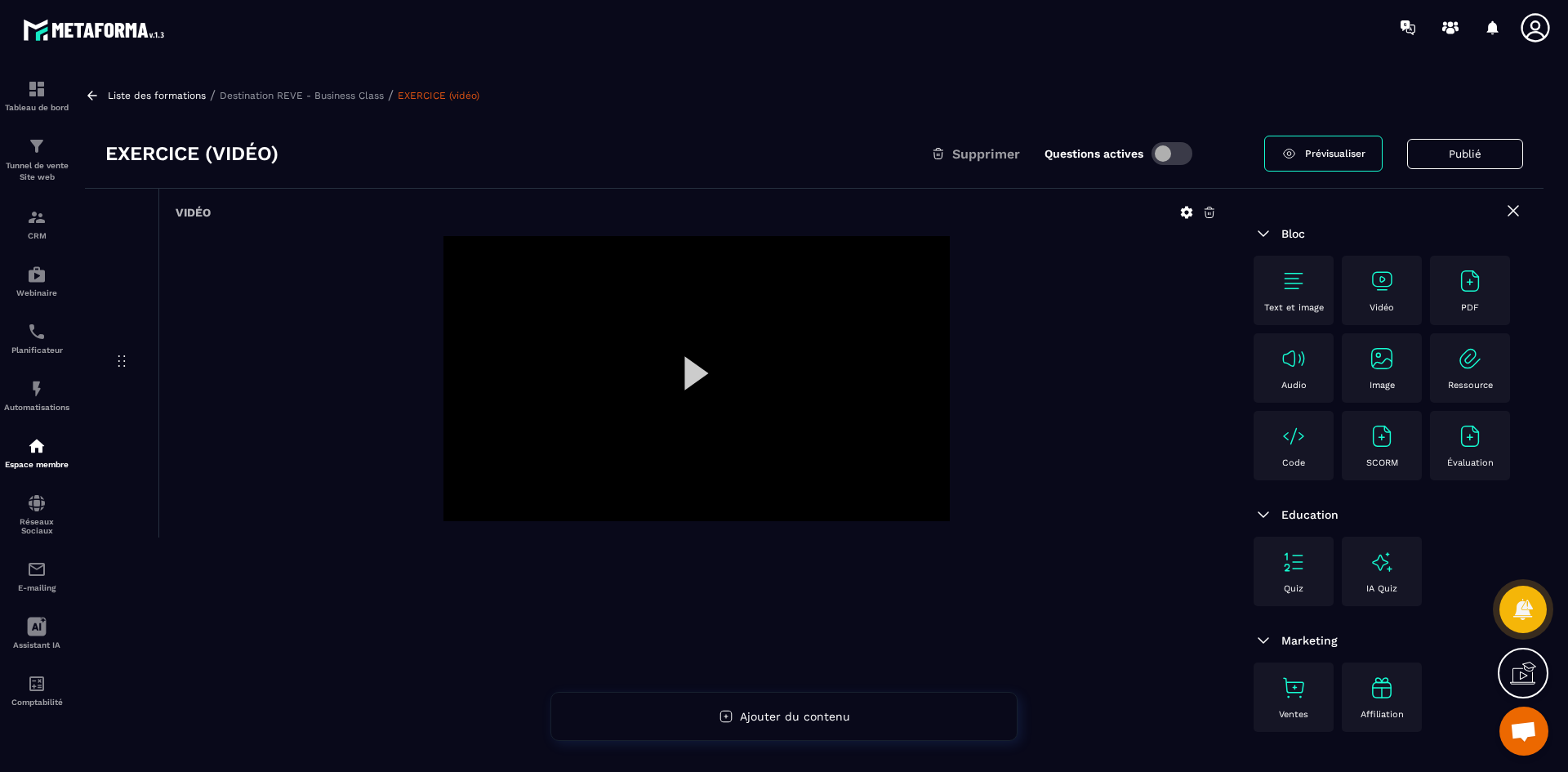
click at [1187, 212] on icon at bounding box center [1186, 212] width 15 height 15
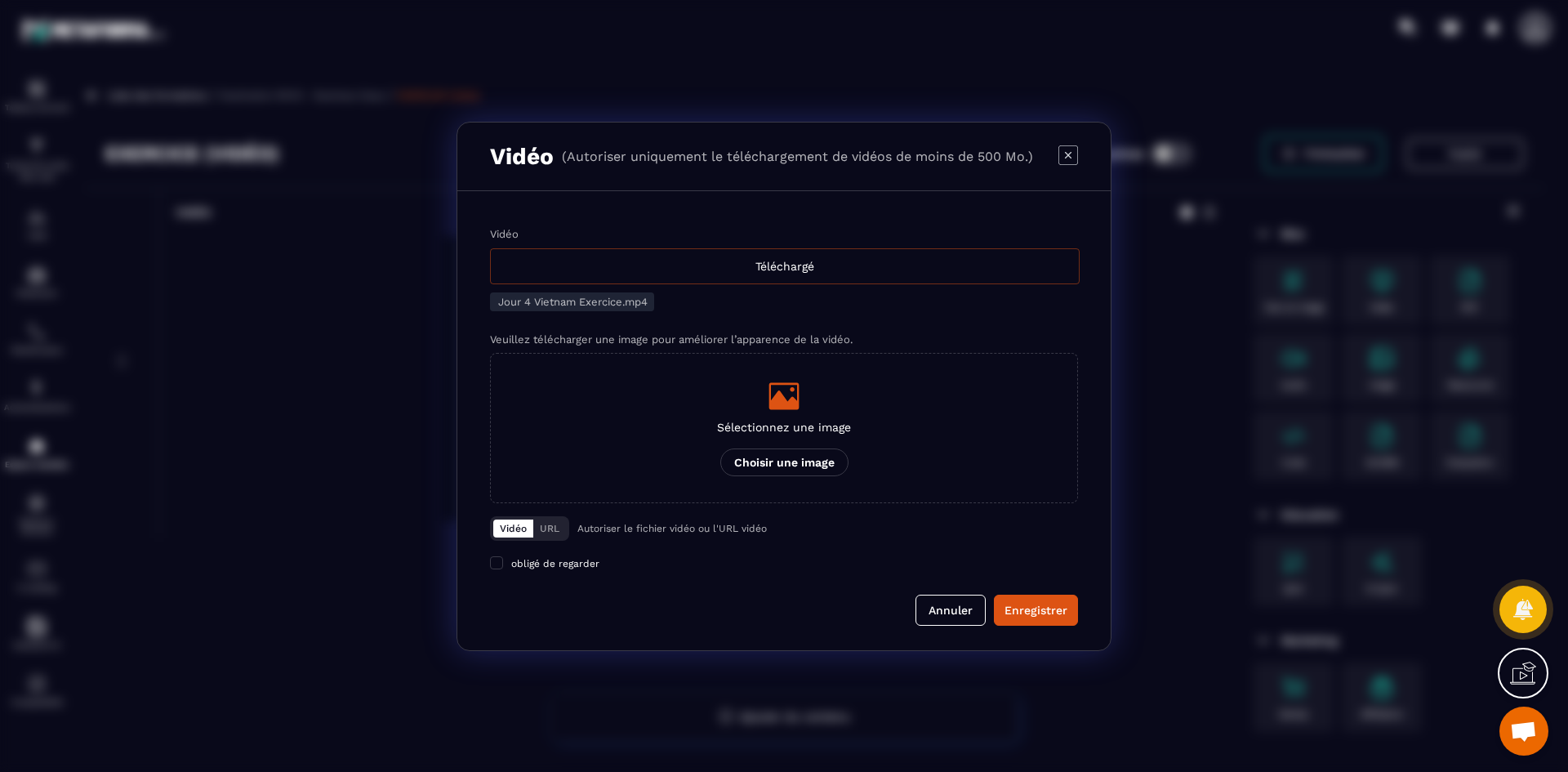
click at [724, 272] on div "Téléchargé" at bounding box center [784, 267] width 590 height 36
click at [0, 0] on input "Vidéo Téléchargé" at bounding box center [0, 0] width 0 height 0
click at [803, 396] on div "Modal window" at bounding box center [784, 396] width 134 height 32
click at [0, 0] on input "Sélectionnez une image Choisir une image" at bounding box center [0, 0] width 0 height 0
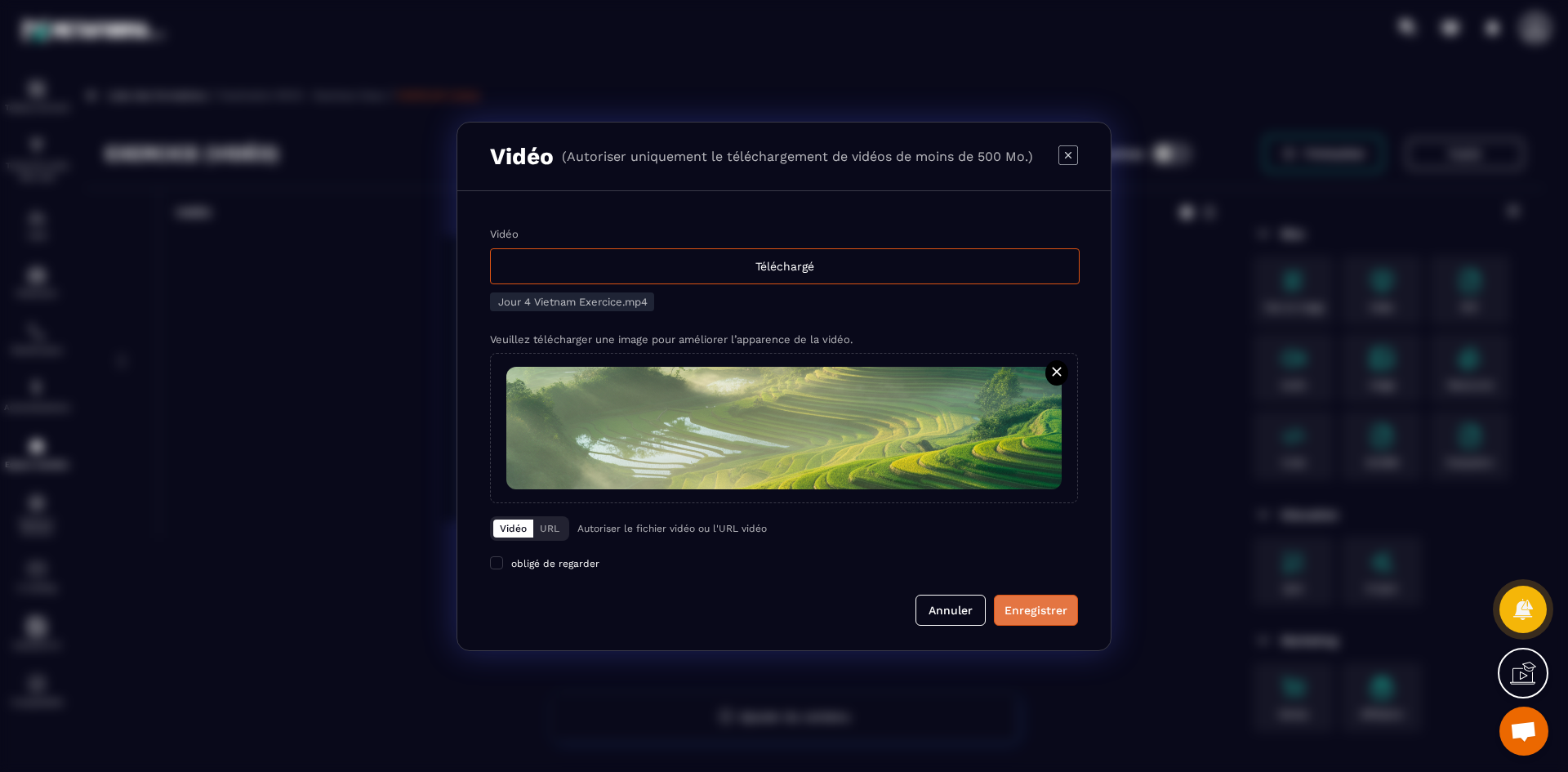
click at [1060, 616] on div "Enregistrer" at bounding box center [1037, 610] width 63 height 16
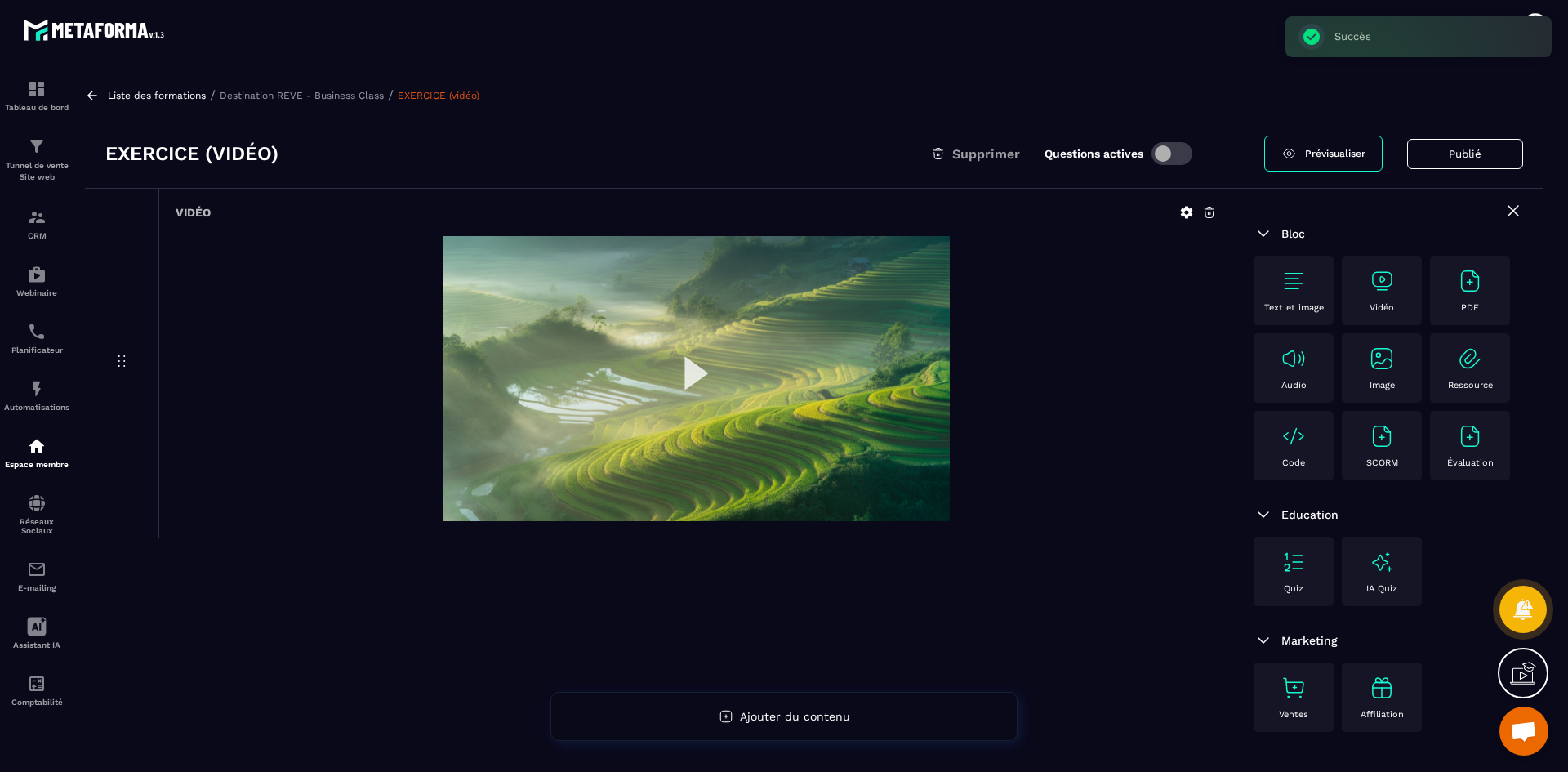
click at [353, 91] on p "Destination REVE - Business Class" at bounding box center [302, 95] width 164 height 11
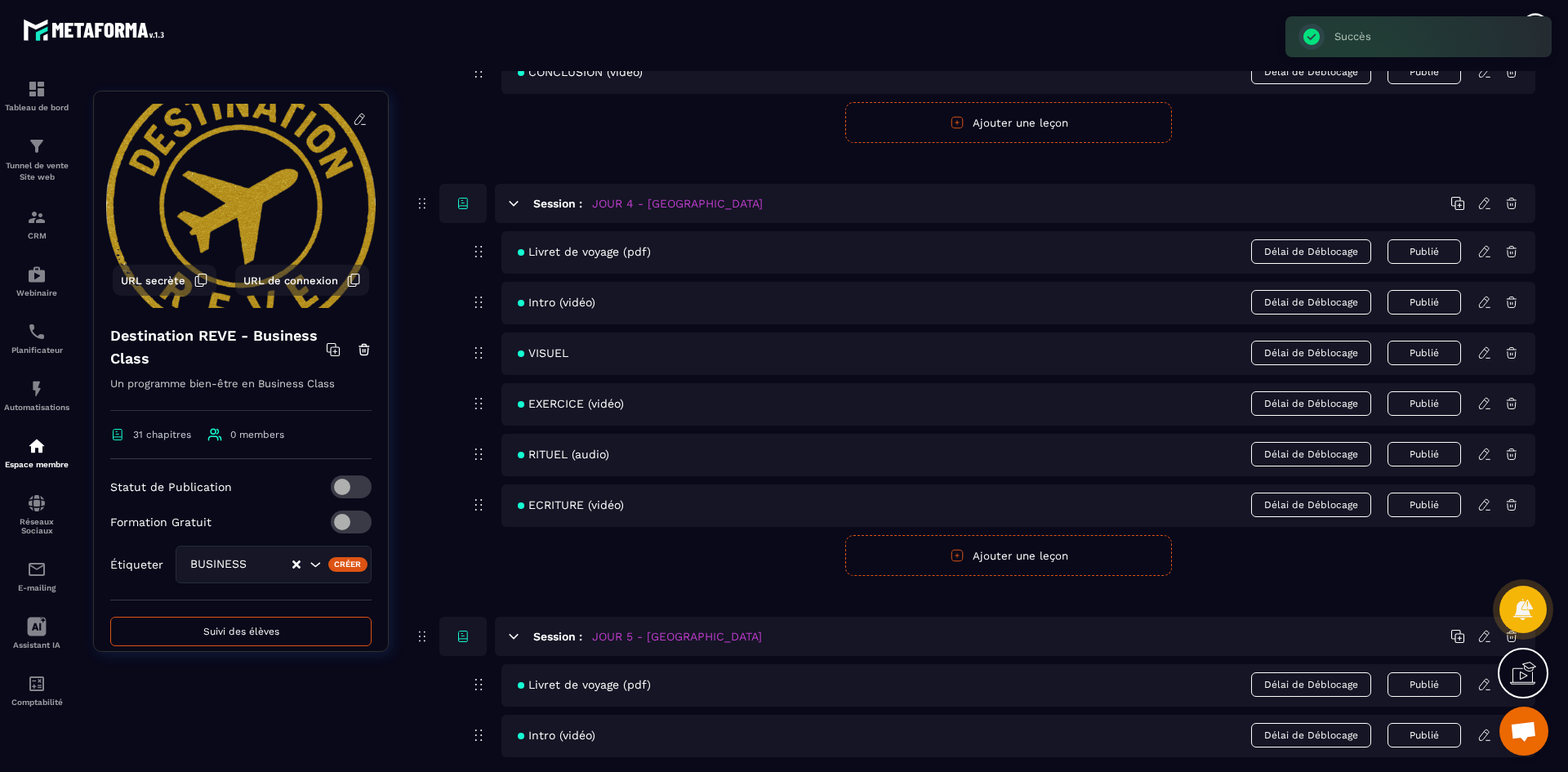
scroll to position [1716, 0]
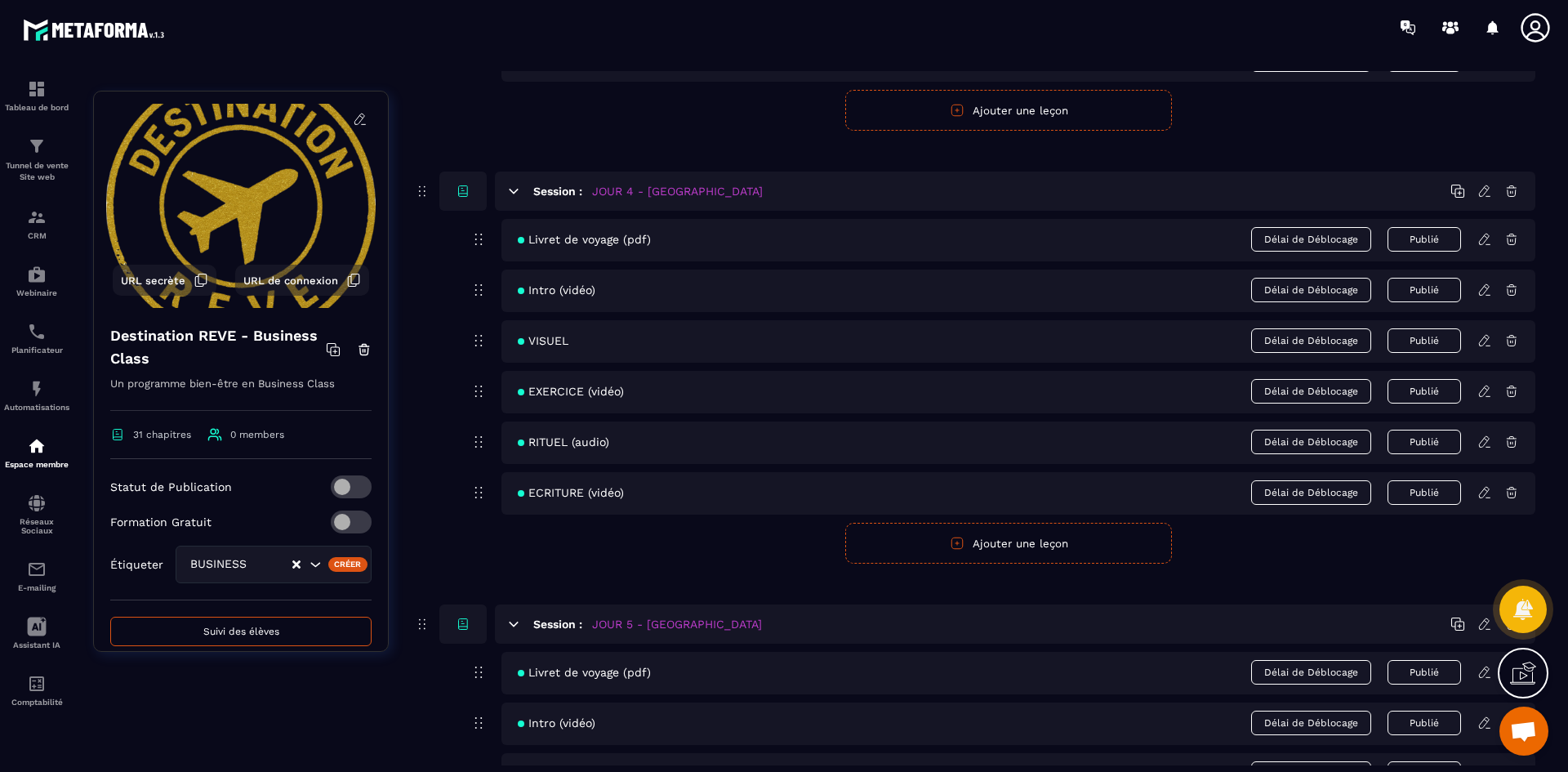
click at [1483, 447] on icon at bounding box center [1483, 441] width 9 height 10
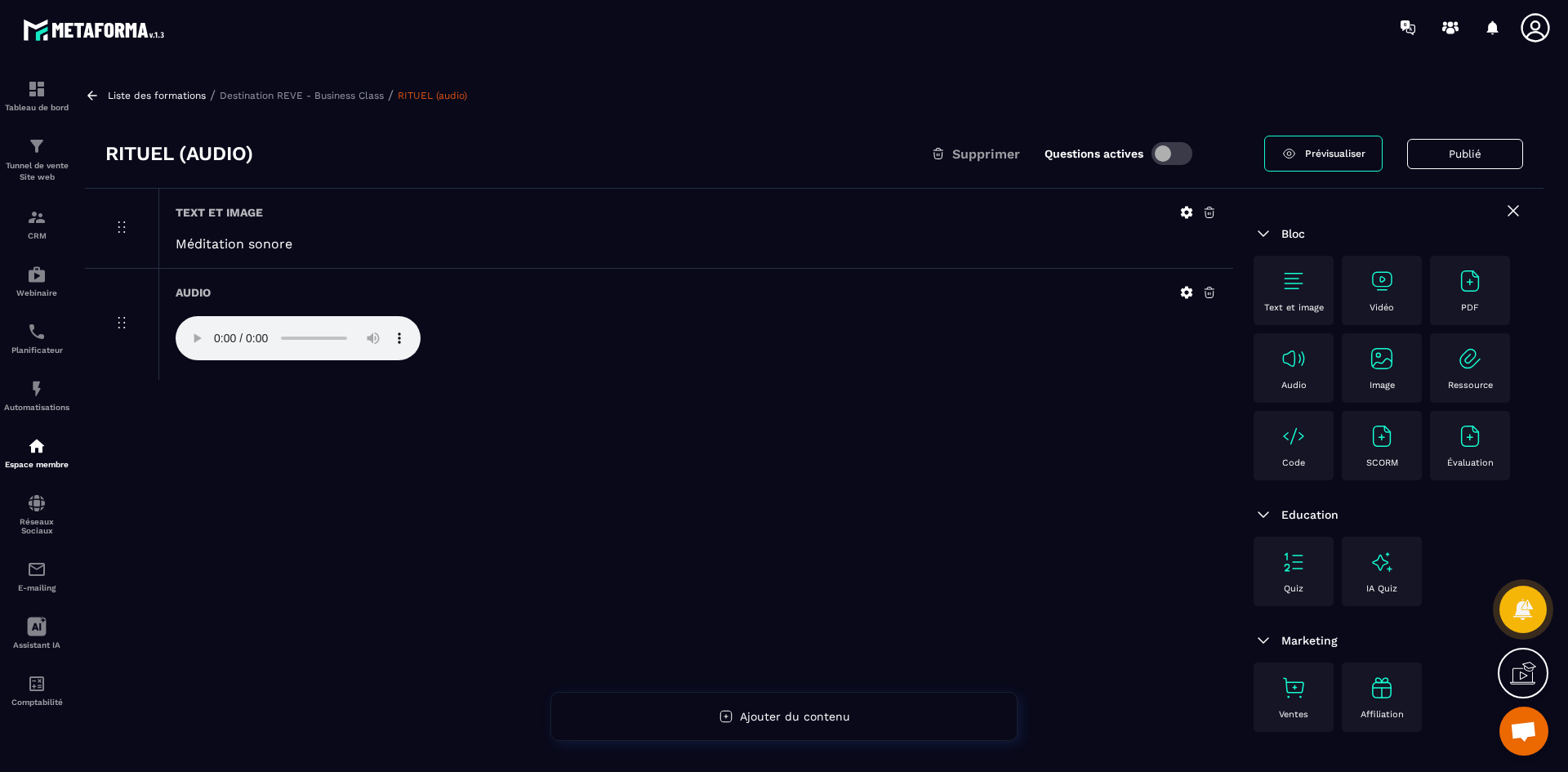
click at [1188, 293] on icon at bounding box center [1186, 292] width 15 height 15
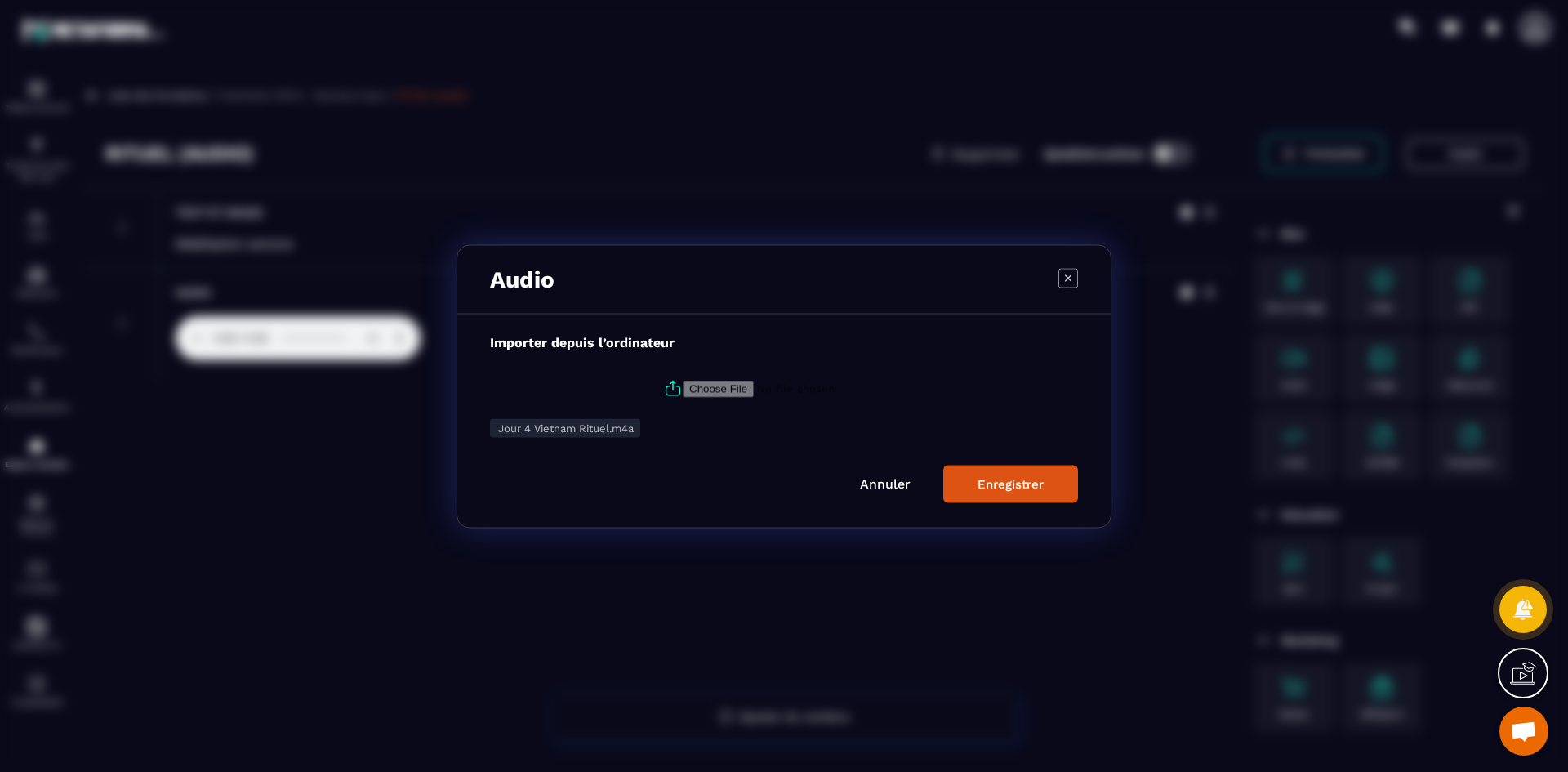
click at [672, 388] on icon "Modal window" at bounding box center [672, 388] width 20 height 20
click at [683, 388] on input "Modal window" at bounding box center [794, 388] width 222 height 17
type input "**********"
click at [990, 472] on button "Enregistrer" at bounding box center [1011, 484] width 135 height 38
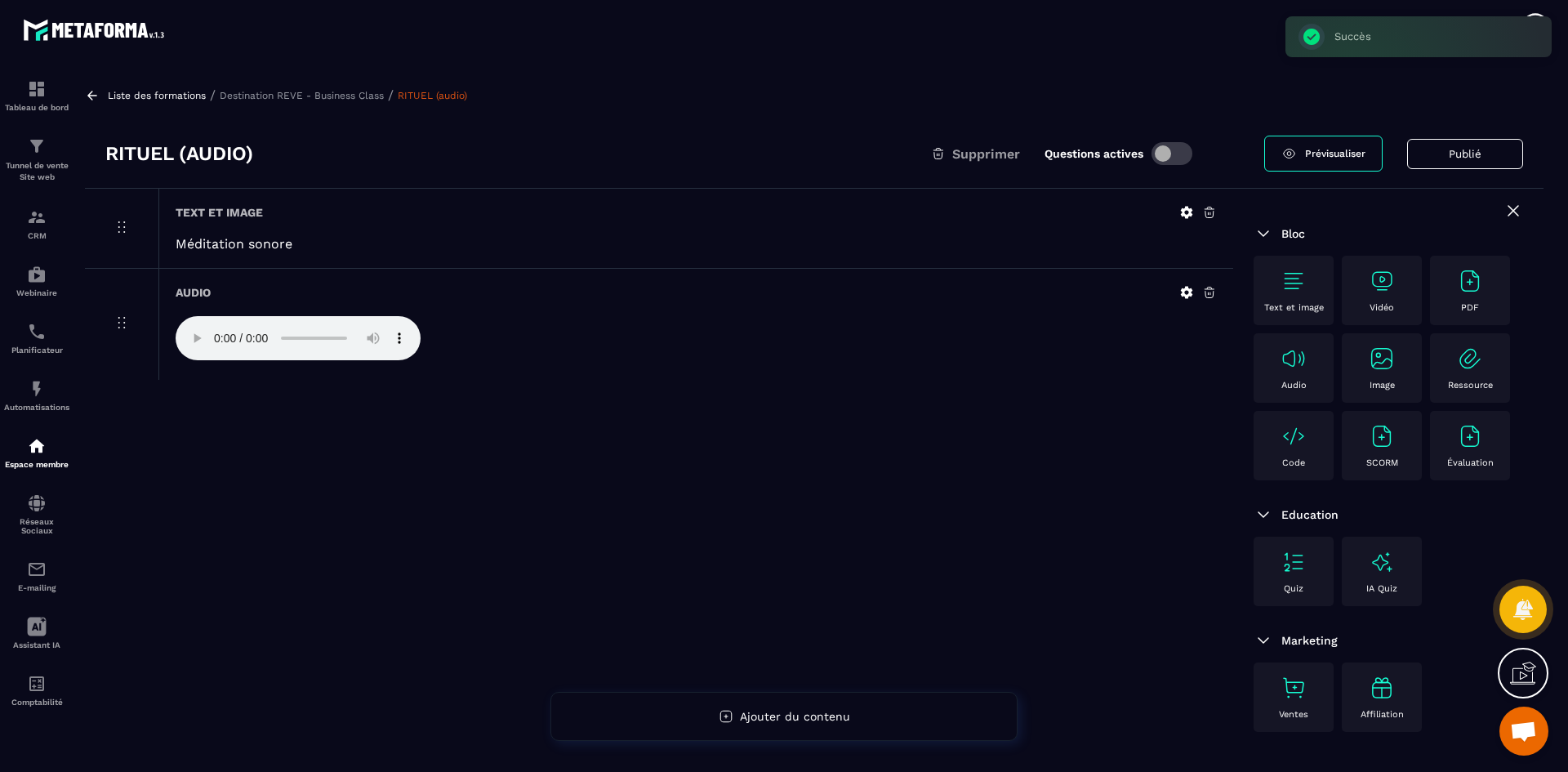
click at [322, 96] on p "Destination REVE - Business Class" at bounding box center [302, 95] width 164 height 11
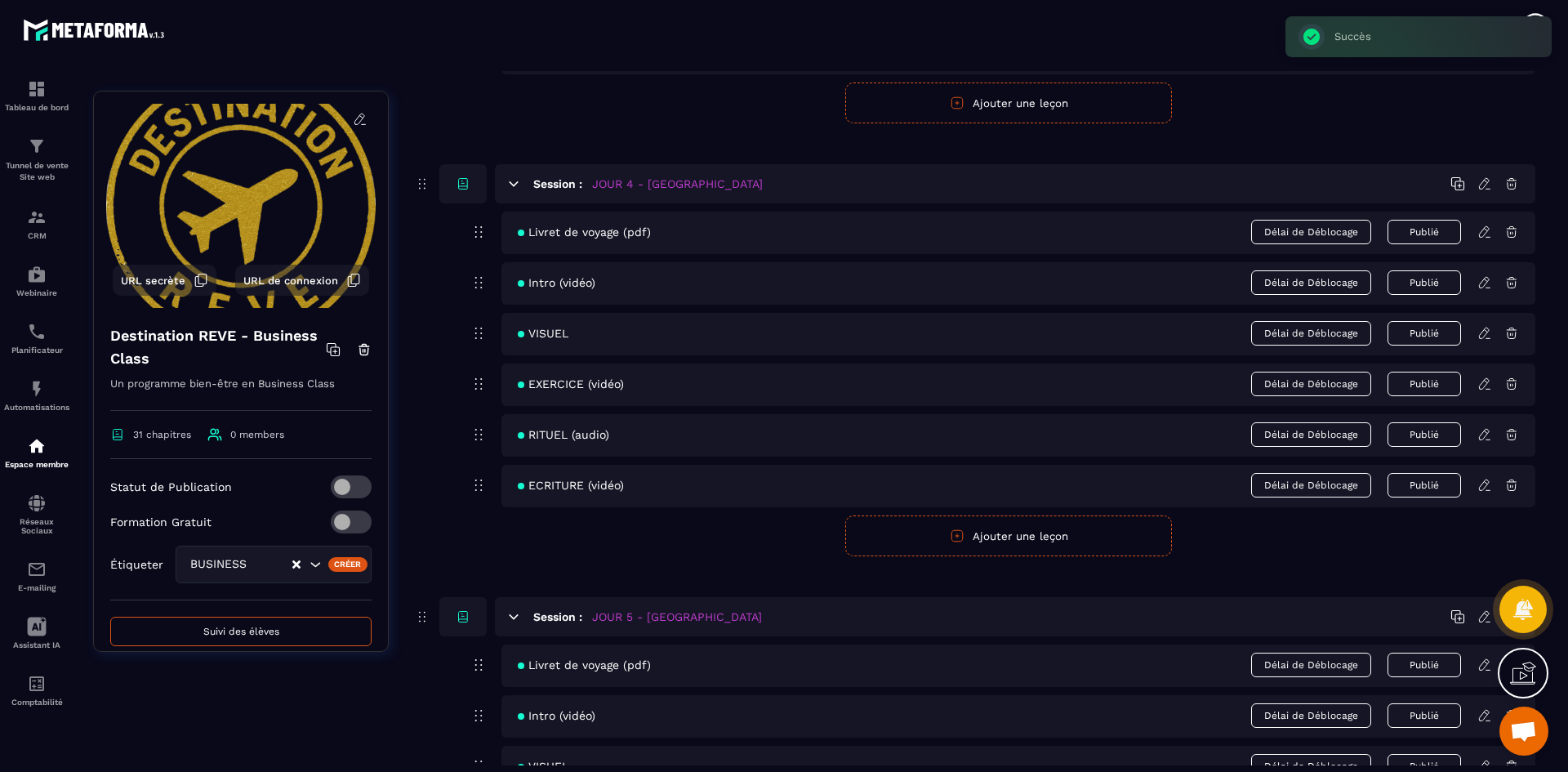
scroll to position [1798, 0]
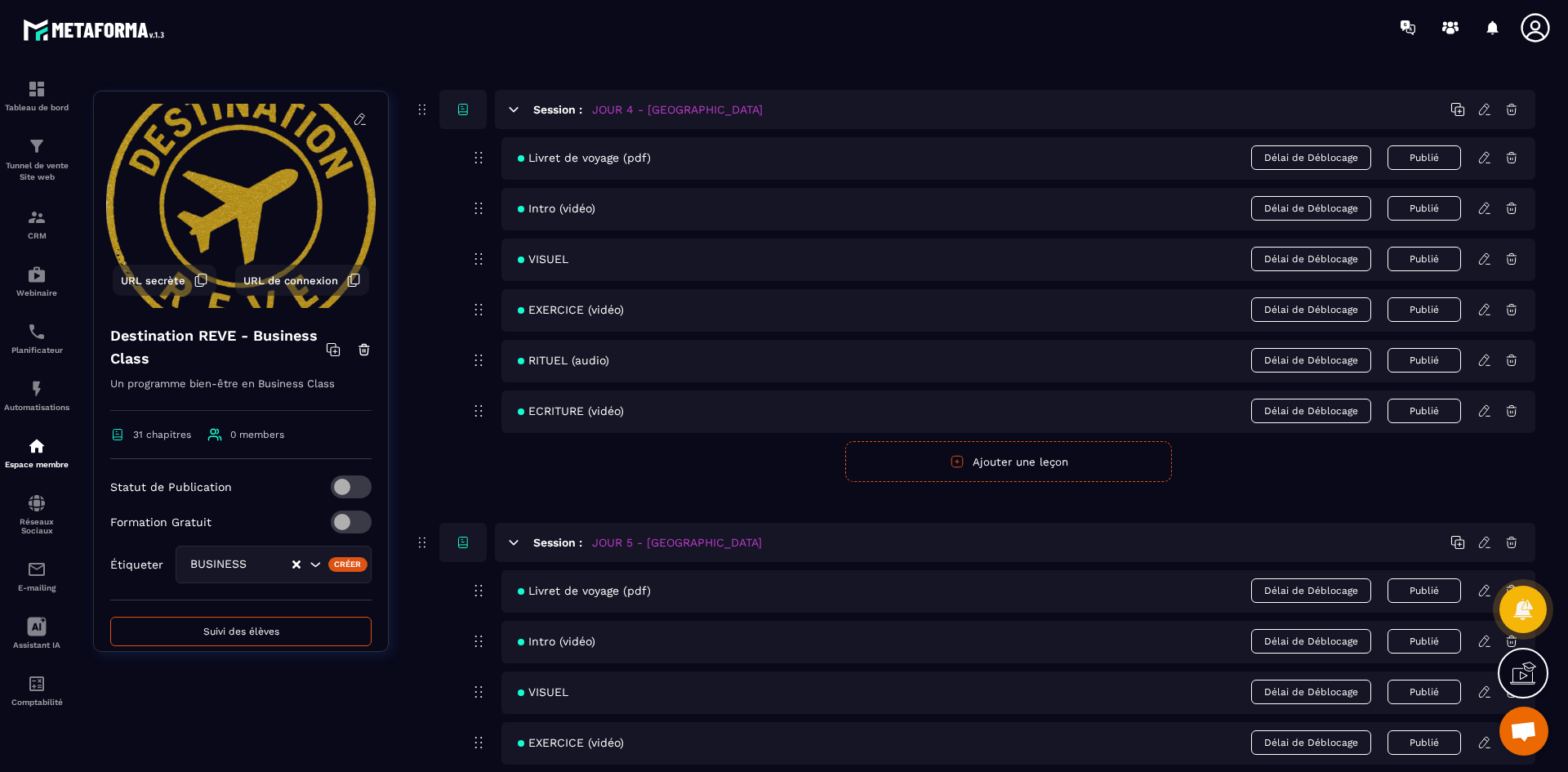
click at [1477, 410] on div "ECRITURE (vidéo) Délai de Déblocage Publié" at bounding box center [1019, 412] width 1034 height 43
click at [1482, 413] on icon at bounding box center [1484, 410] width 15 height 15
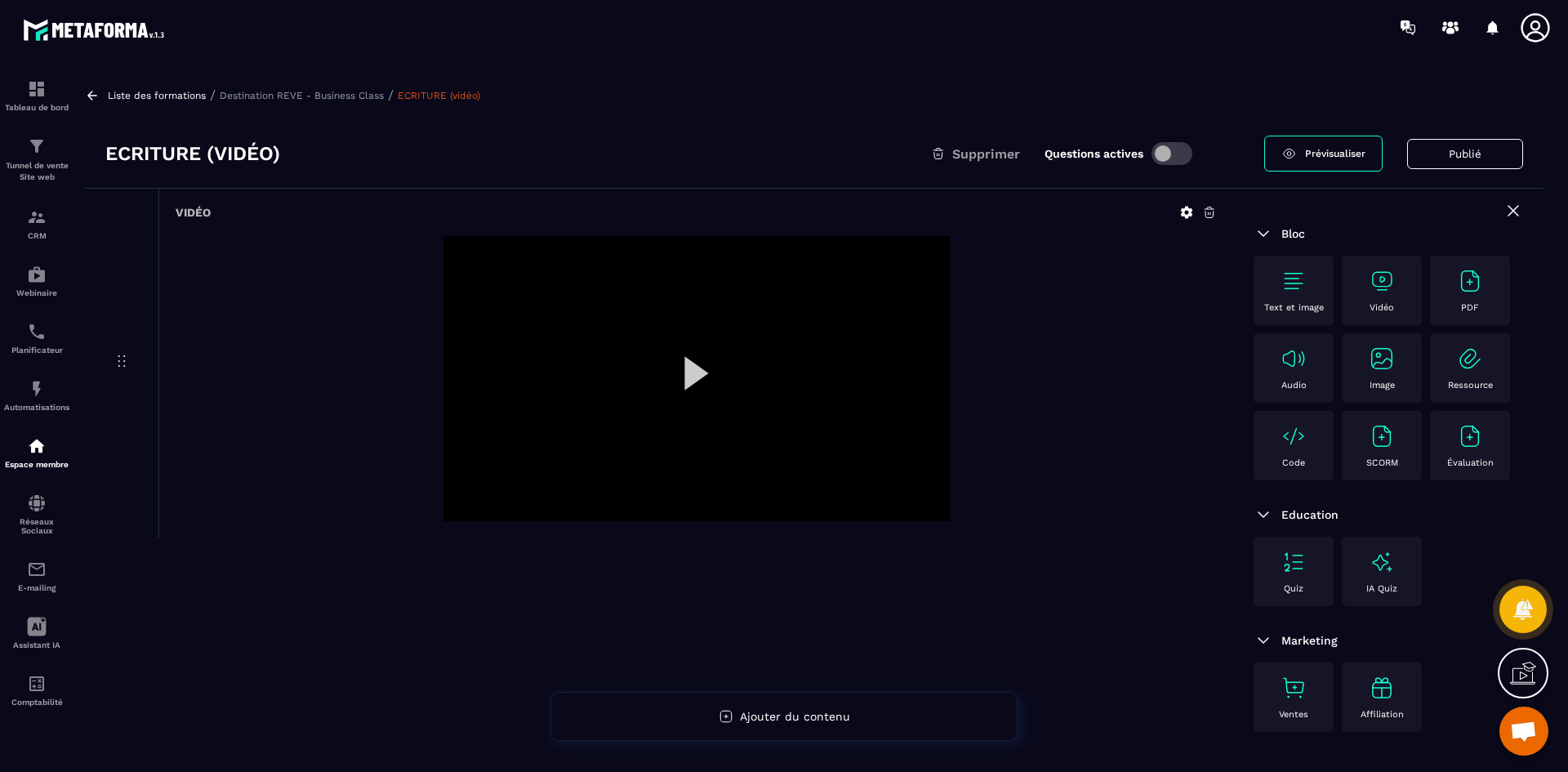
click at [1188, 214] on icon at bounding box center [1186, 212] width 15 height 15
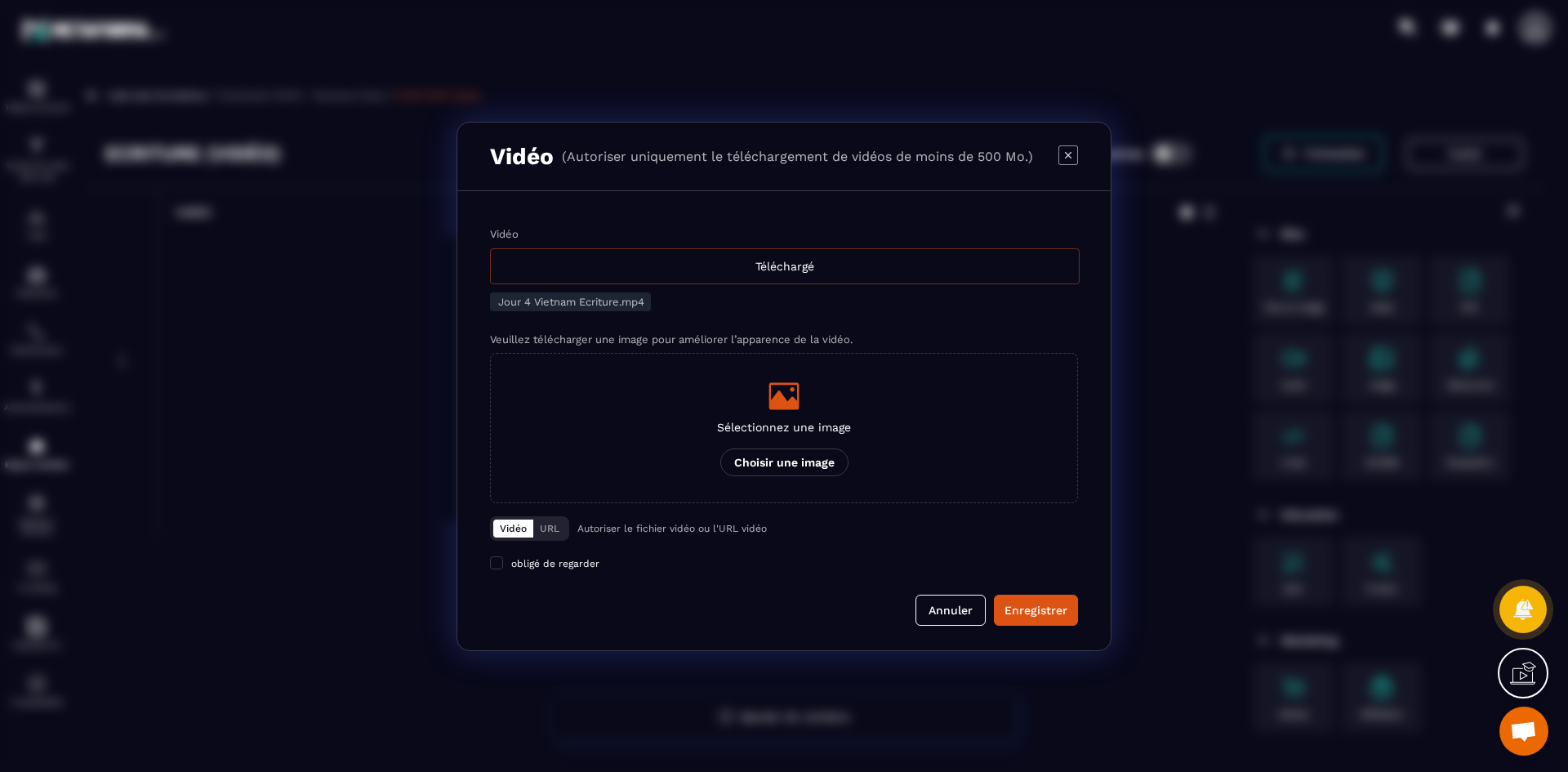
click at [783, 268] on div "Téléchargé" at bounding box center [784, 267] width 590 height 36
click at [0, 0] on input "Vidéo Téléchargé" at bounding box center [0, 0] width 0 height 0
click at [772, 400] on icon "Modal window" at bounding box center [784, 396] width 30 height 27
click at [0, 0] on input "Sélectionnez une image Choisir une image" at bounding box center [0, 0] width 0 height 0
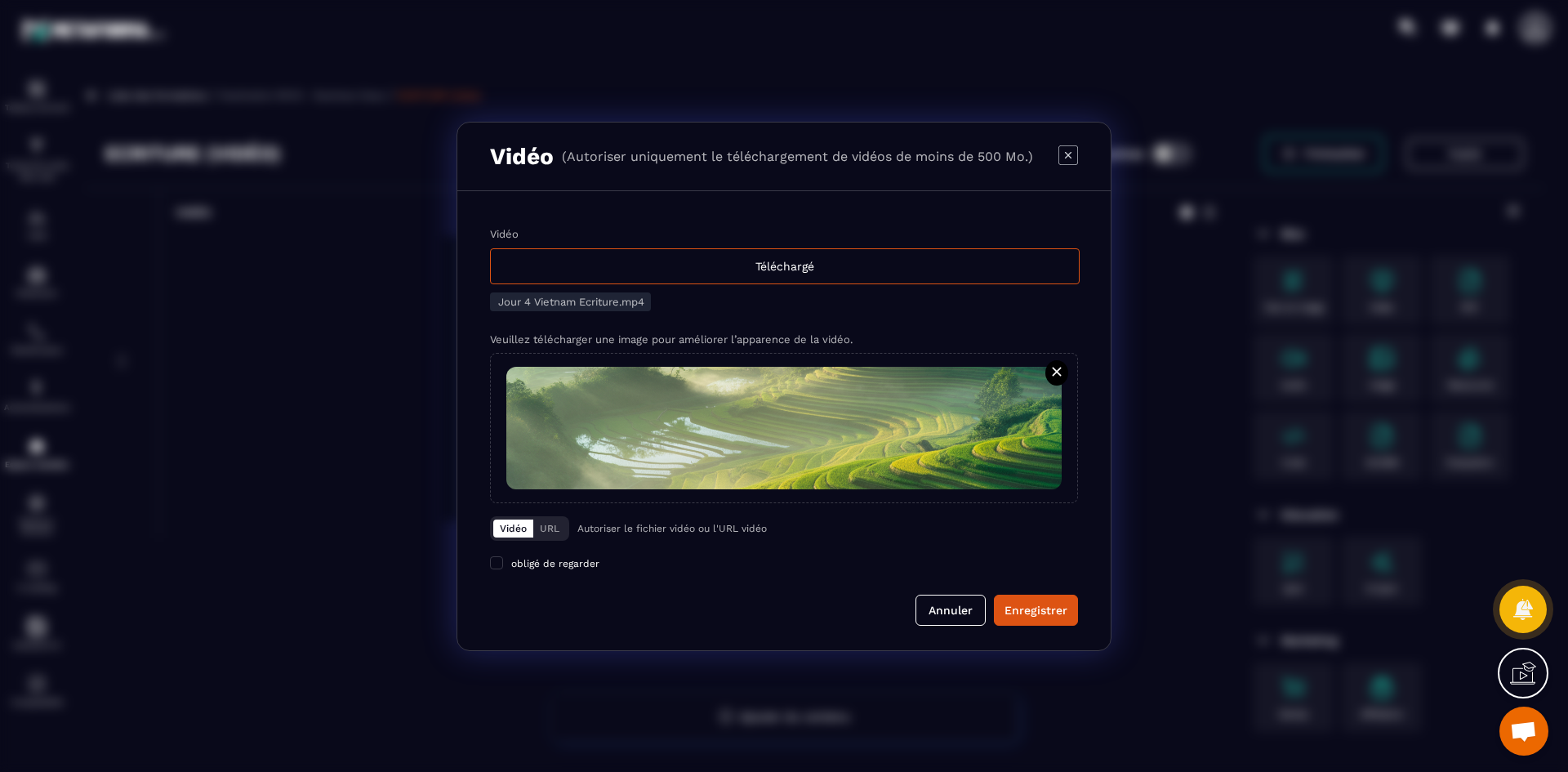
drag, startPoint x: 1032, startPoint y: 614, endPoint x: 843, endPoint y: 589, distance: 190.6
click at [1032, 614] on div "Enregistrer" at bounding box center [1037, 610] width 63 height 16
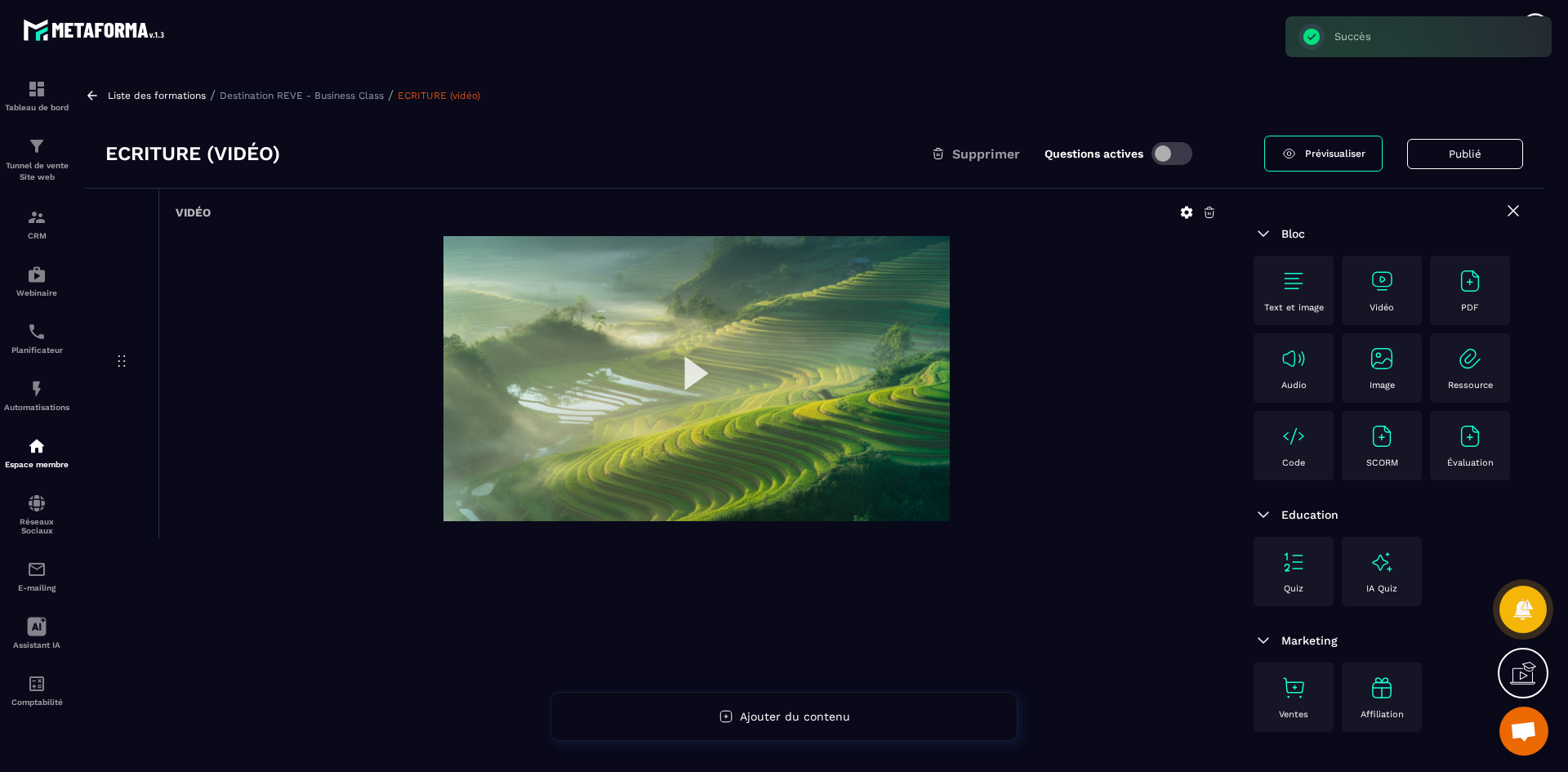
click at [373, 91] on p "Destination REVE - Business Class" at bounding box center [302, 95] width 164 height 11
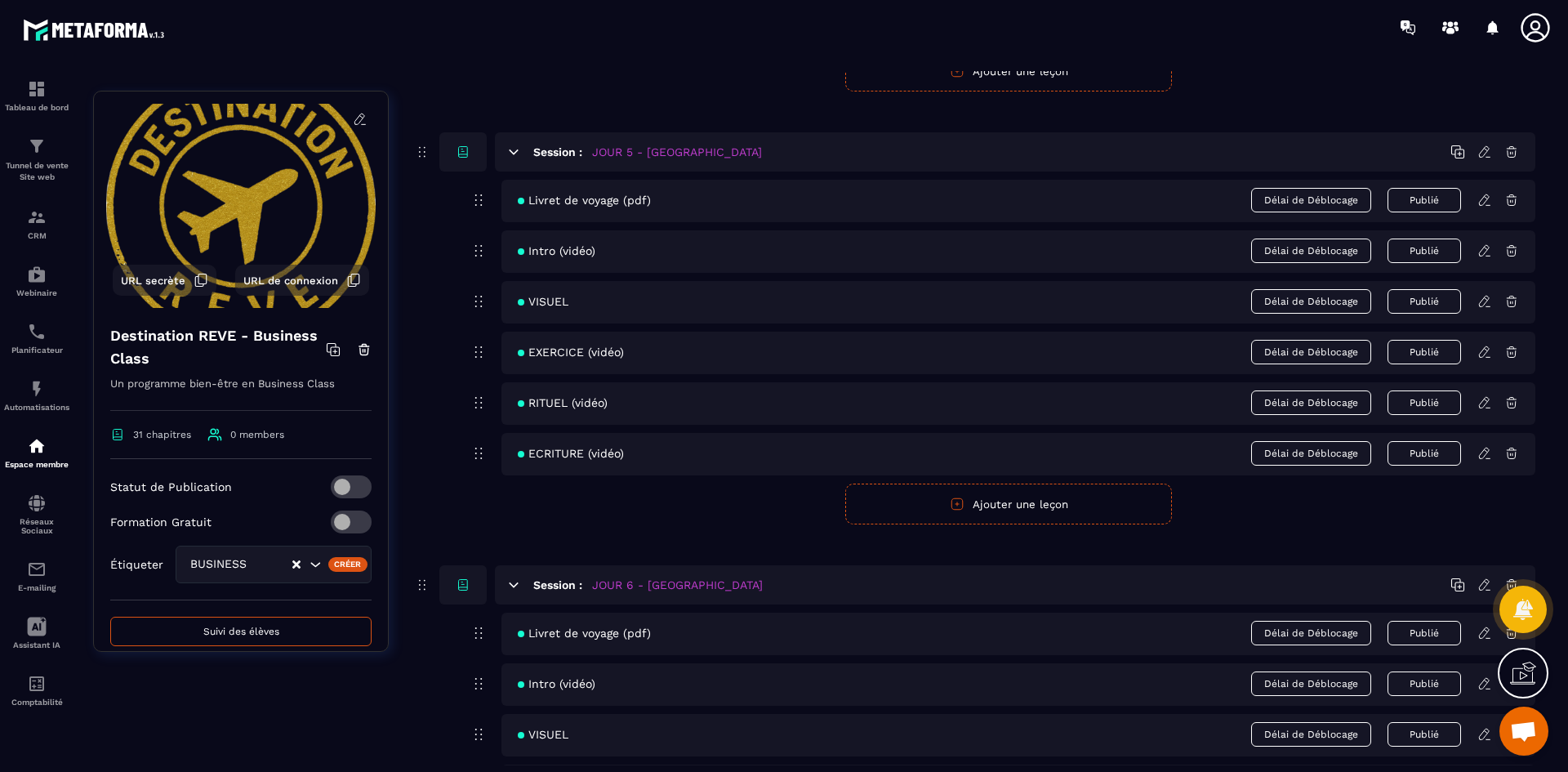
scroll to position [2207, 0]
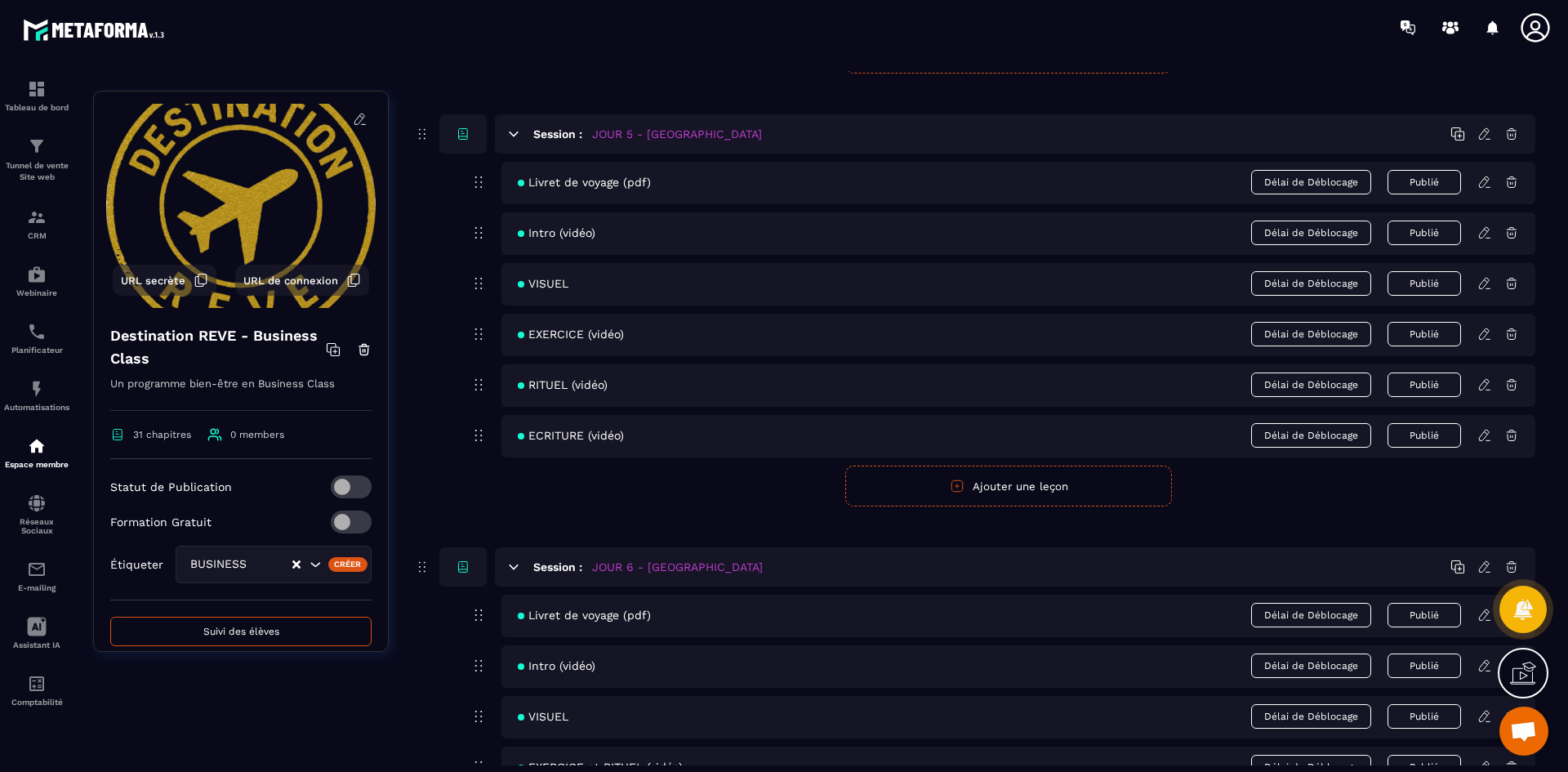
click at [1486, 179] on icon at bounding box center [1484, 182] width 15 height 15
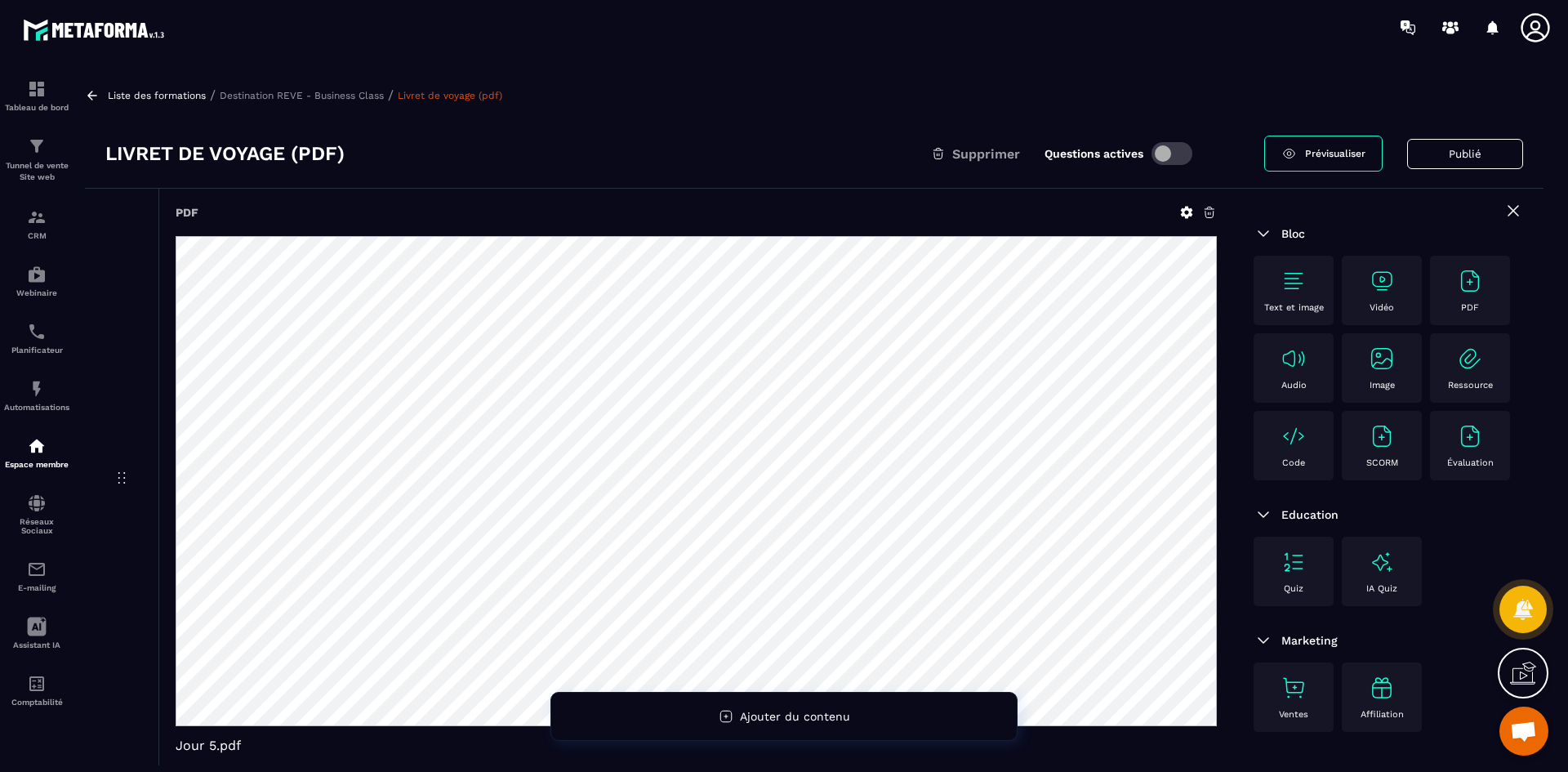
click at [1189, 206] on icon at bounding box center [1186, 212] width 15 height 15
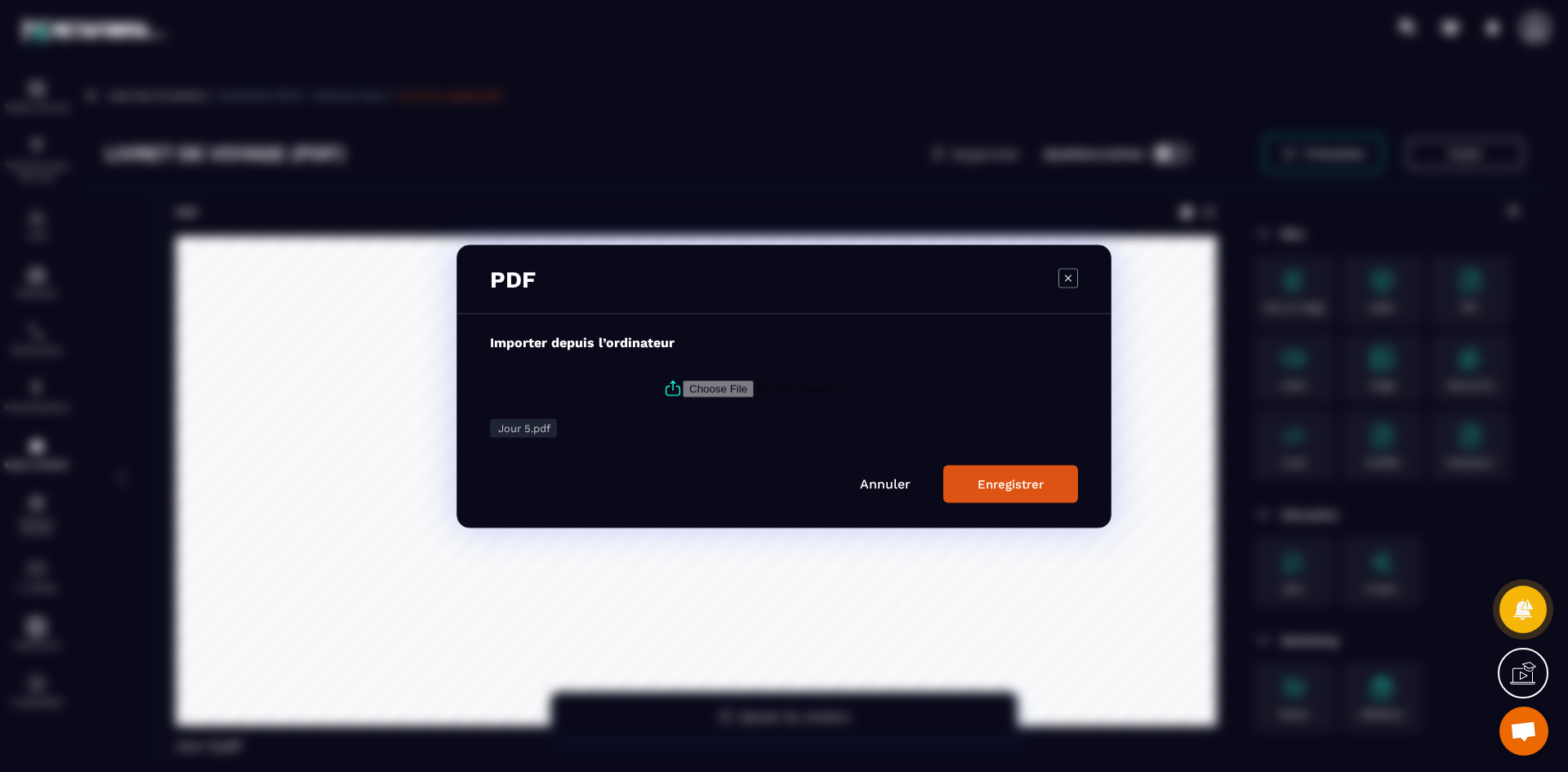
click at [711, 387] on input "Modal window" at bounding box center [794, 388] width 222 height 17
type input "**********"
click at [1018, 480] on div "Enregistrer" at bounding box center [1010, 483] width 66 height 15
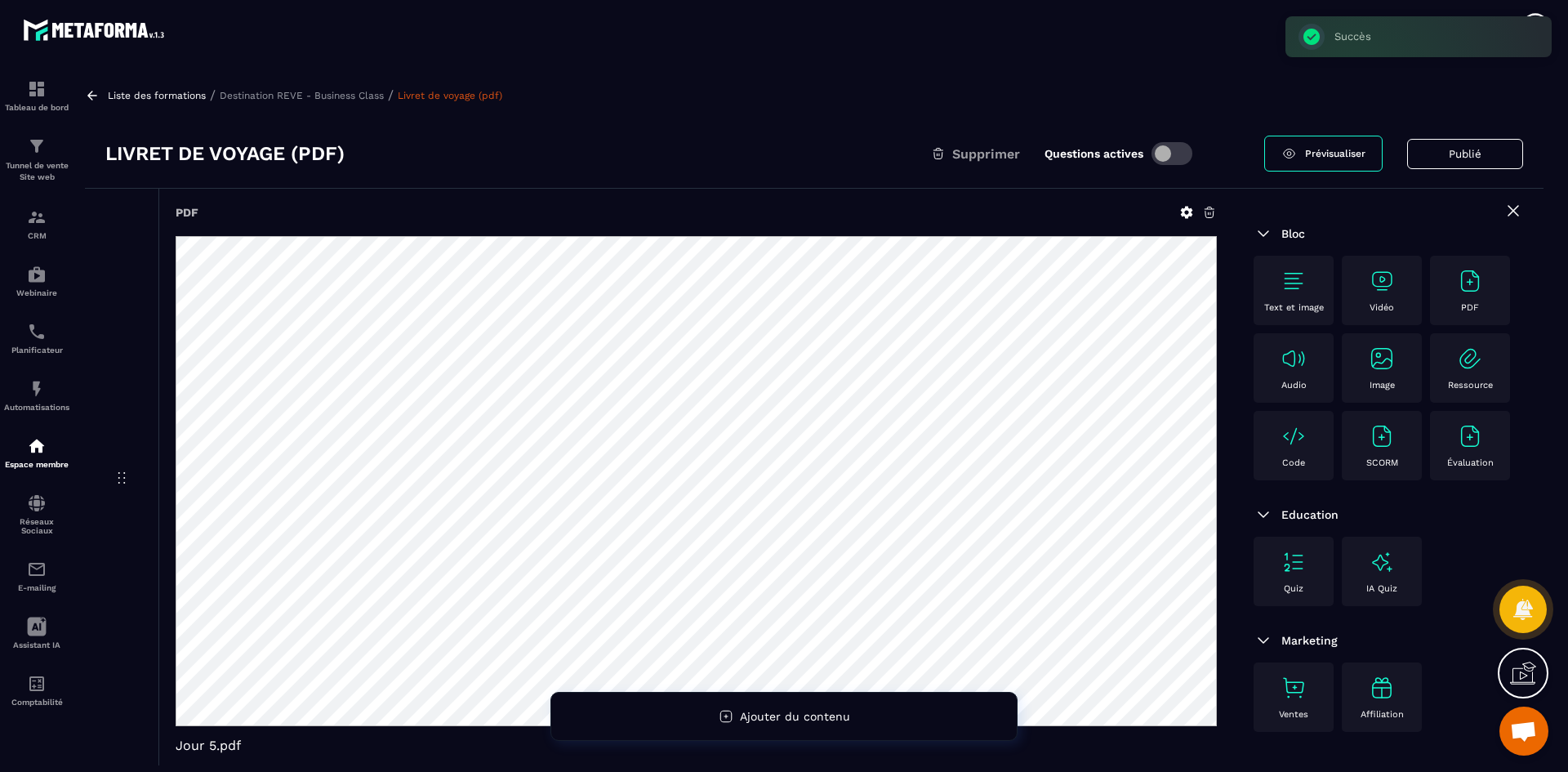
click at [369, 95] on p "Destination REVE - Business Class" at bounding box center [302, 95] width 164 height 11
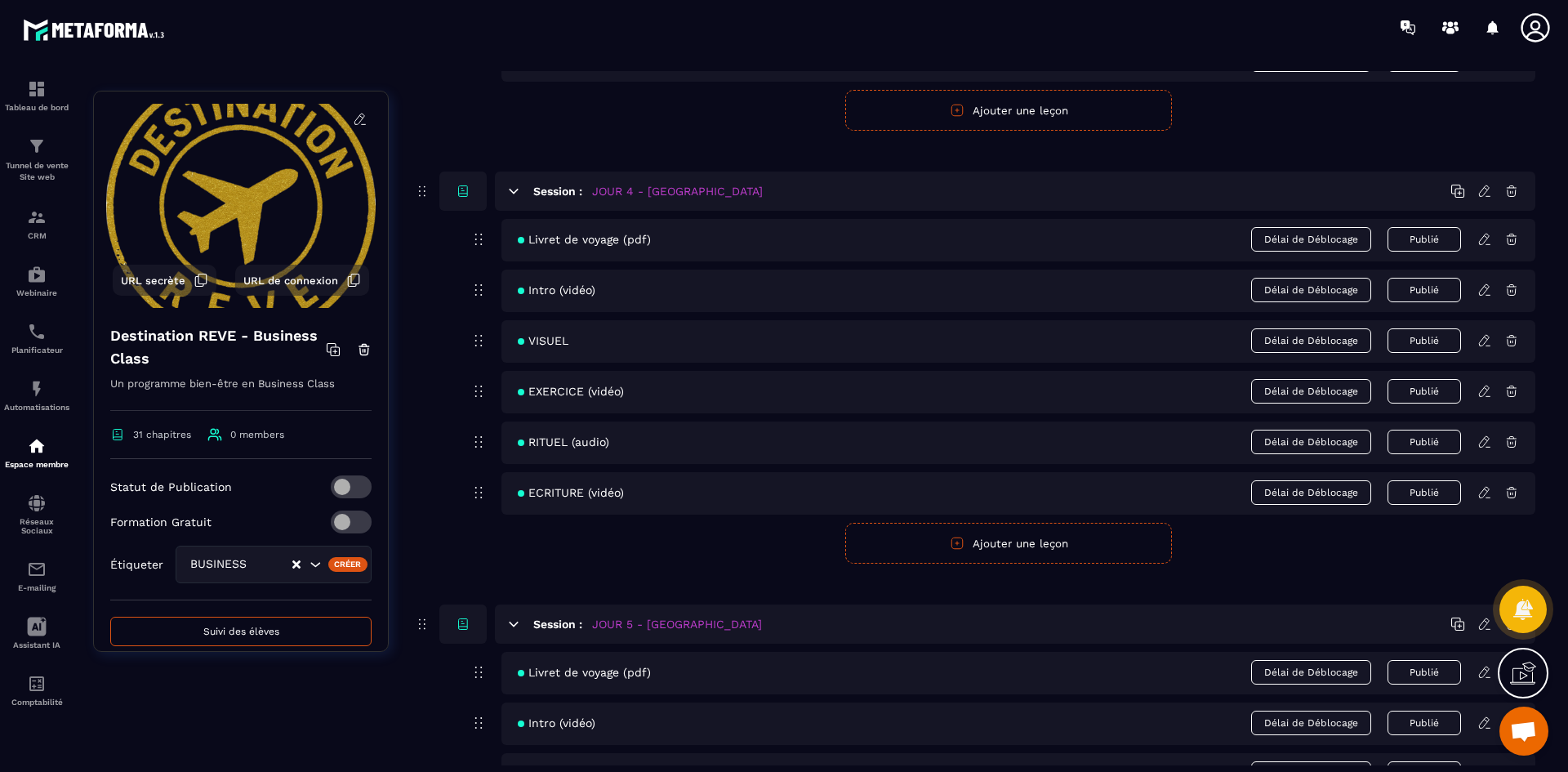
scroll to position [2124, 0]
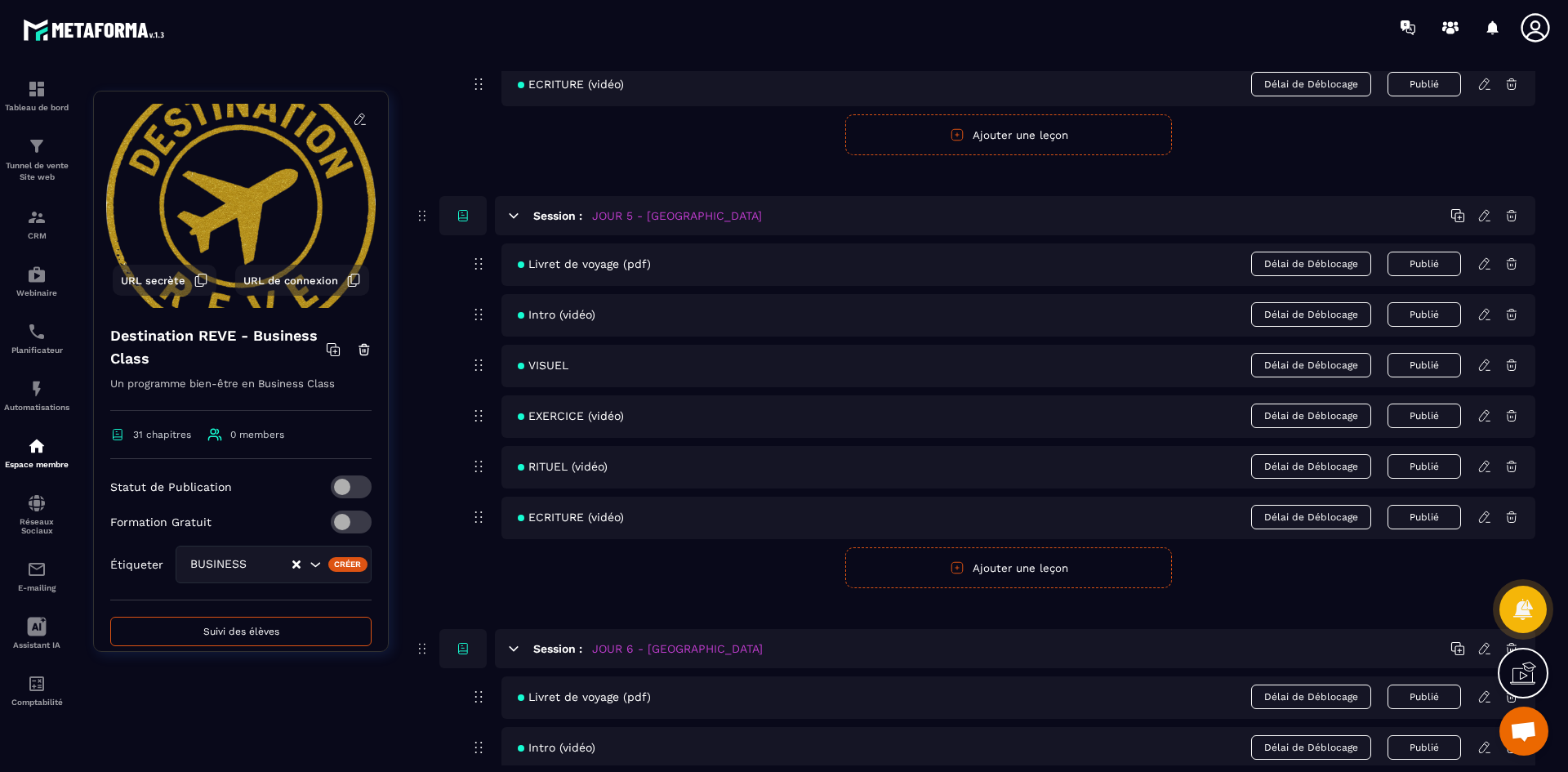
click at [1484, 314] on icon at bounding box center [1484, 314] width 15 height 15
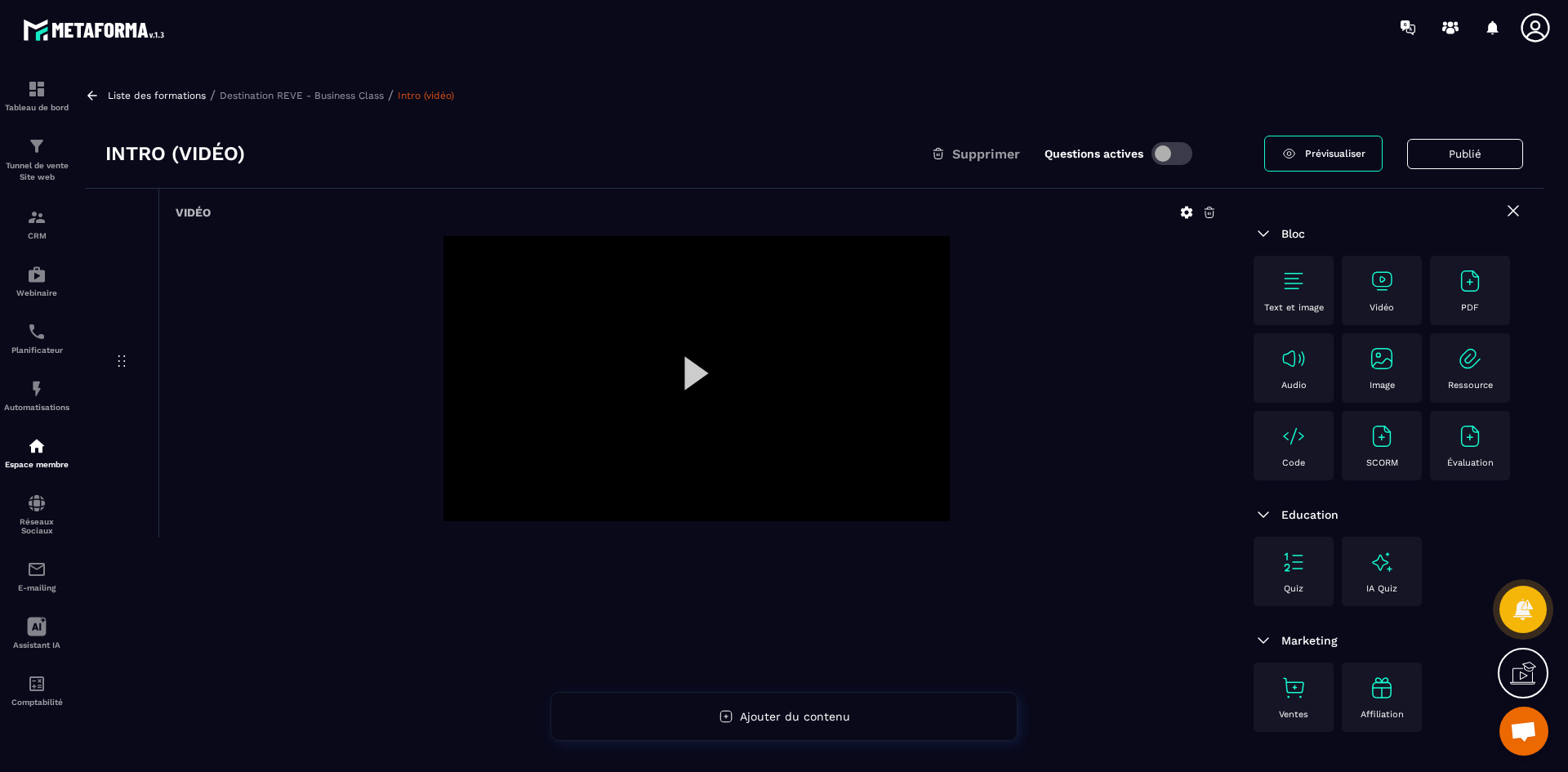
click at [1181, 213] on icon at bounding box center [1186, 212] width 15 height 15
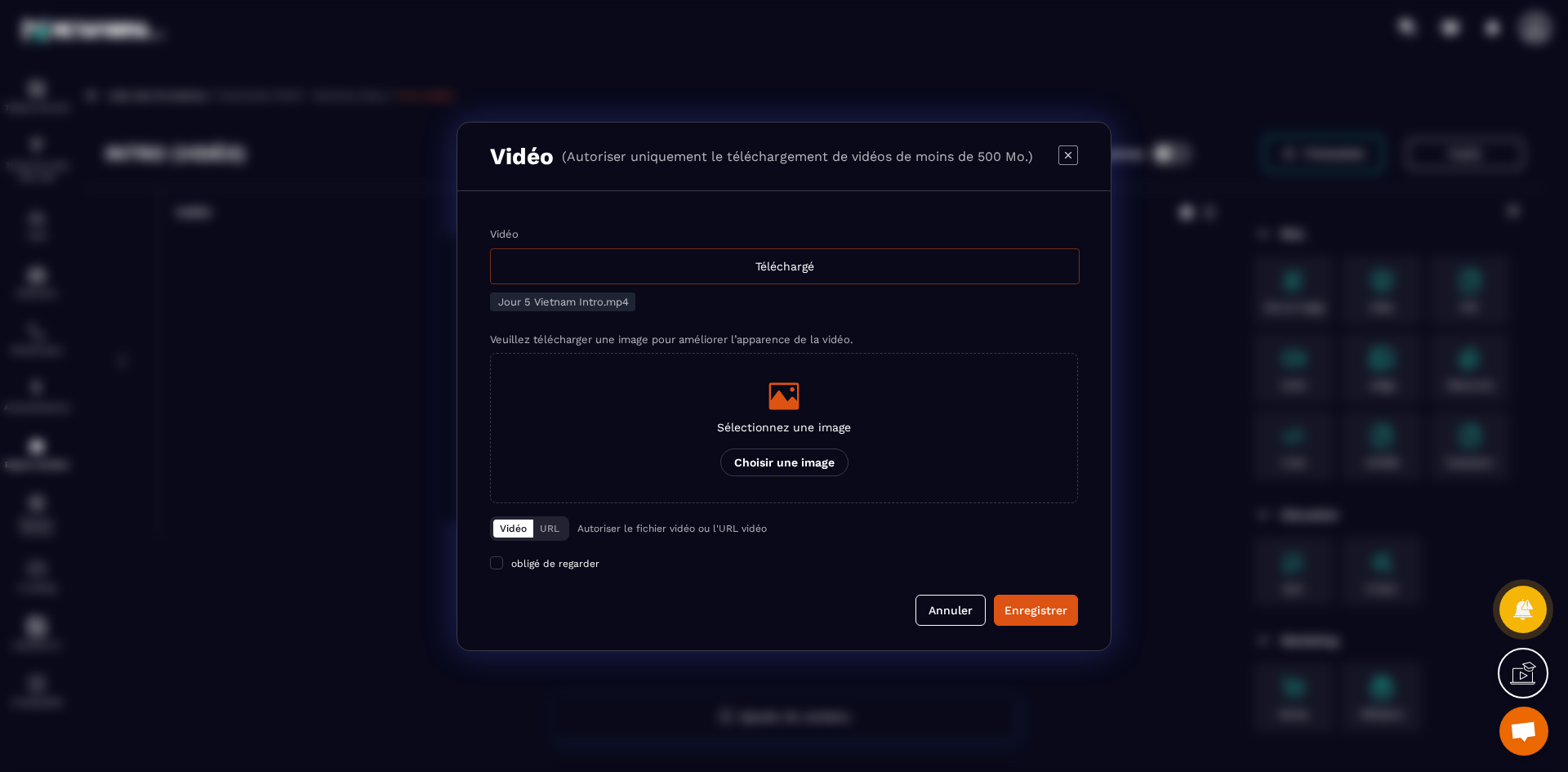
click at [731, 268] on div "Téléchargé" at bounding box center [784, 267] width 590 height 36
click at [0, 0] on input "Vidéo Téléchargé" at bounding box center [0, 0] width 0 height 0
click at [778, 413] on div "Sélectionnez une image Choisir une image" at bounding box center [784, 427] width 134 height 97
click at [0, 0] on input "Sélectionnez une image Choisir une image" at bounding box center [0, 0] width 0 height 0
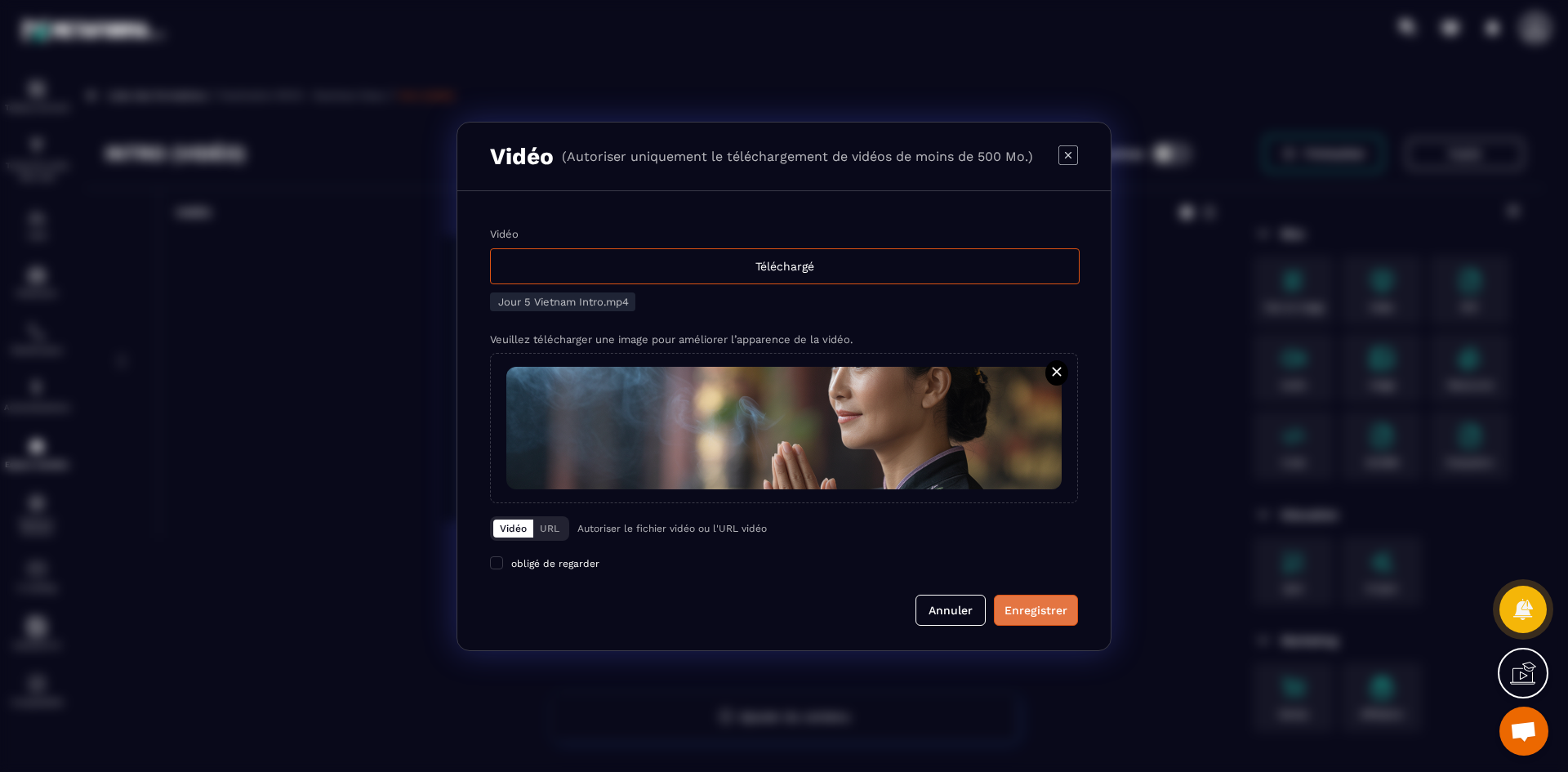
click at [1021, 605] on div "Enregistrer" at bounding box center [1037, 610] width 63 height 16
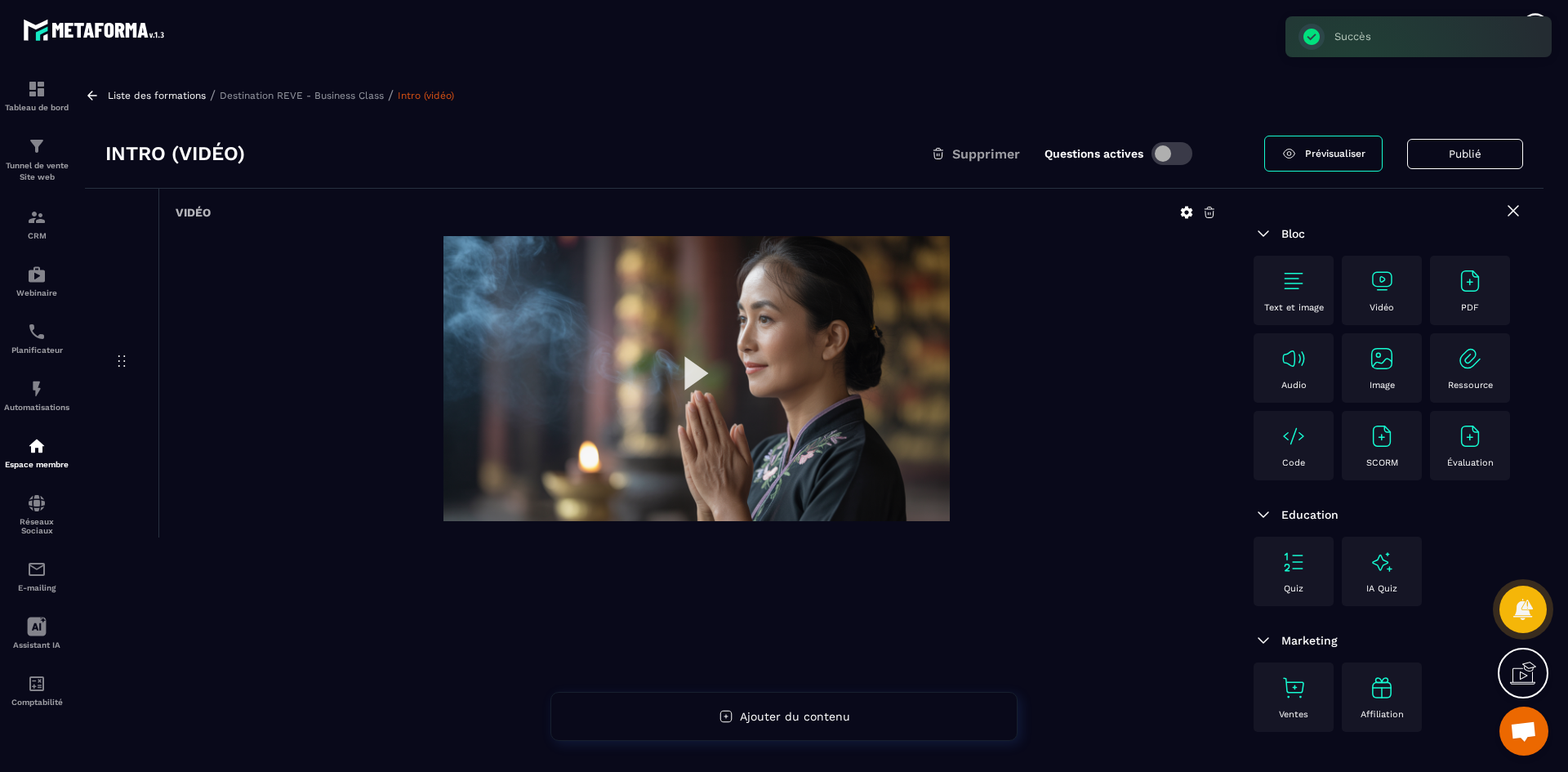
click at [300, 92] on p "Destination REVE - Business Class" at bounding box center [302, 95] width 164 height 11
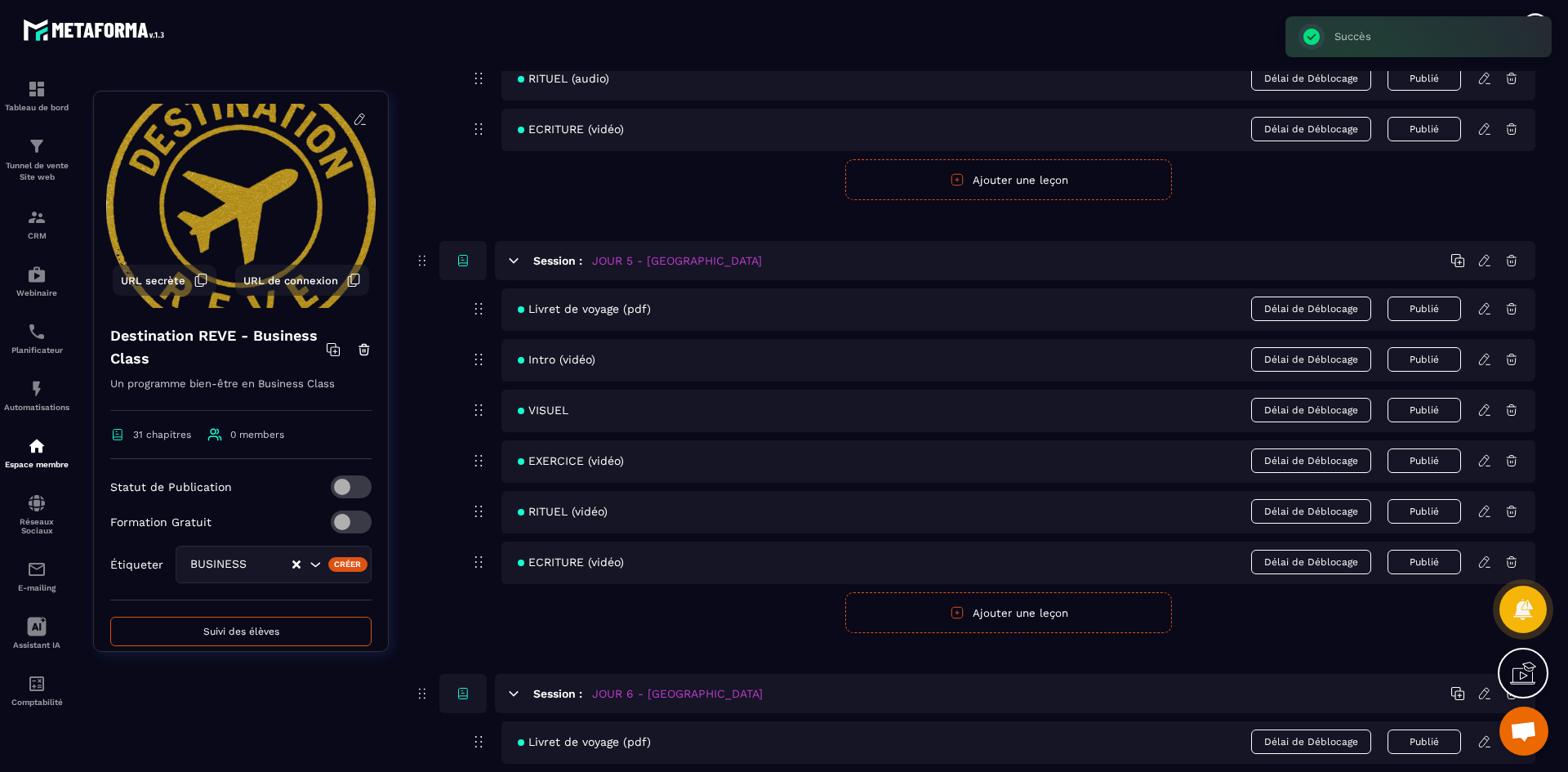
scroll to position [2124, 0]
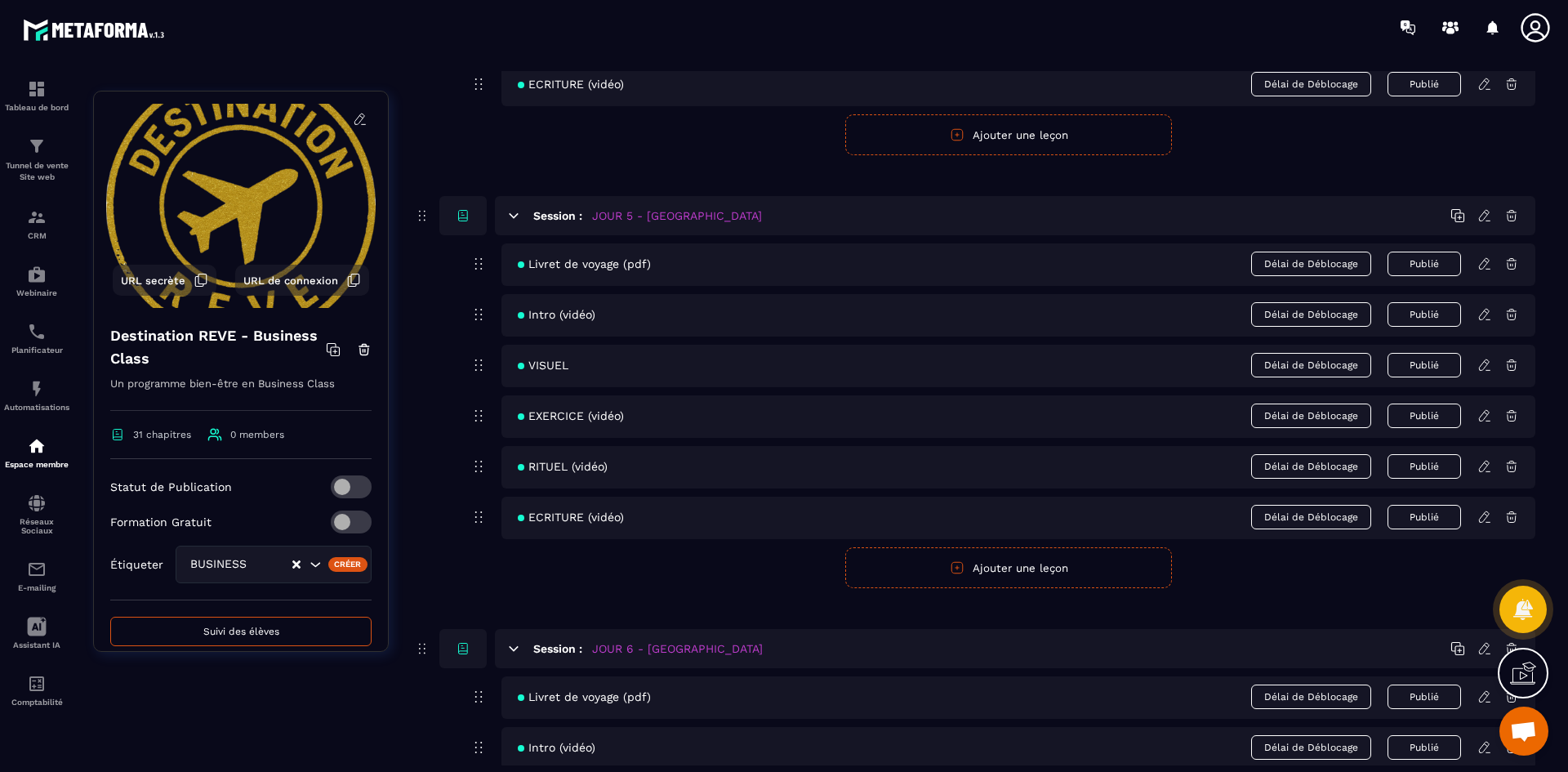
click at [1485, 360] on icon at bounding box center [1484, 365] width 15 height 15
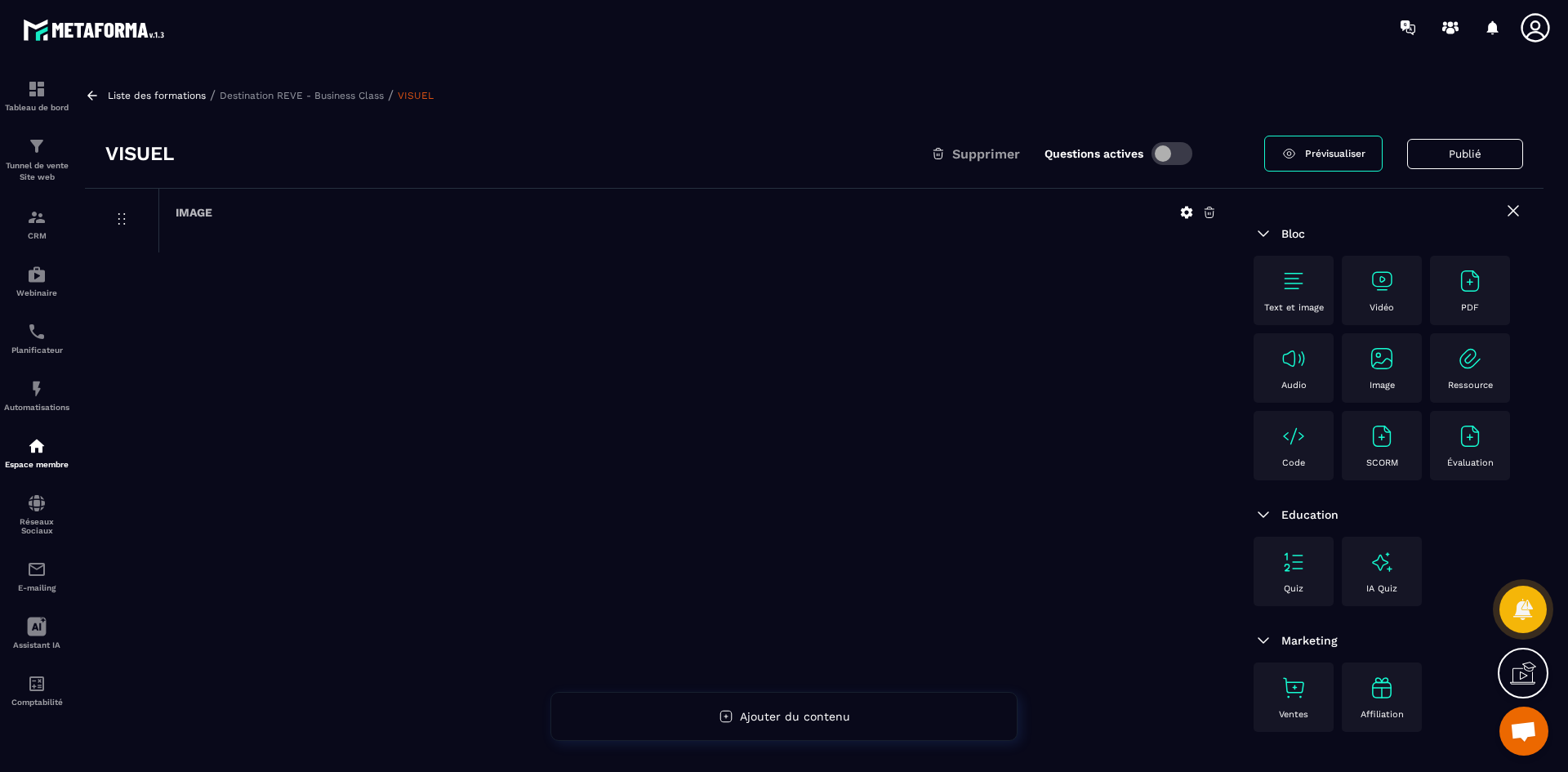
click at [1188, 208] on icon at bounding box center [1187, 213] width 12 height 12
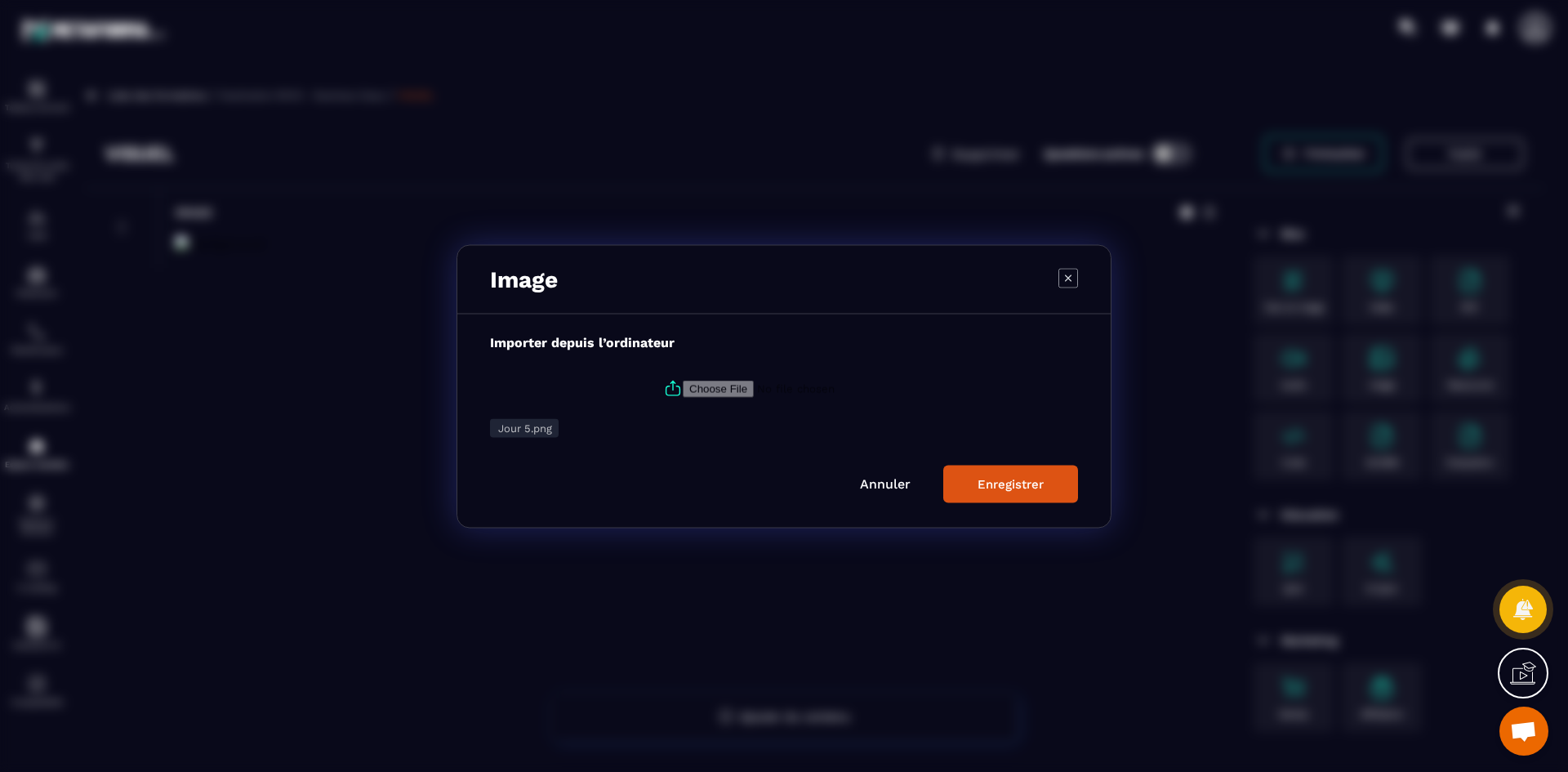
click at [671, 386] on icon "Modal window" at bounding box center [672, 385] width 4 height 9
click at [683, 386] on input "Modal window" at bounding box center [794, 388] width 222 height 17
type input "**********"
click at [1011, 480] on div "Enregistrer" at bounding box center [1010, 483] width 66 height 15
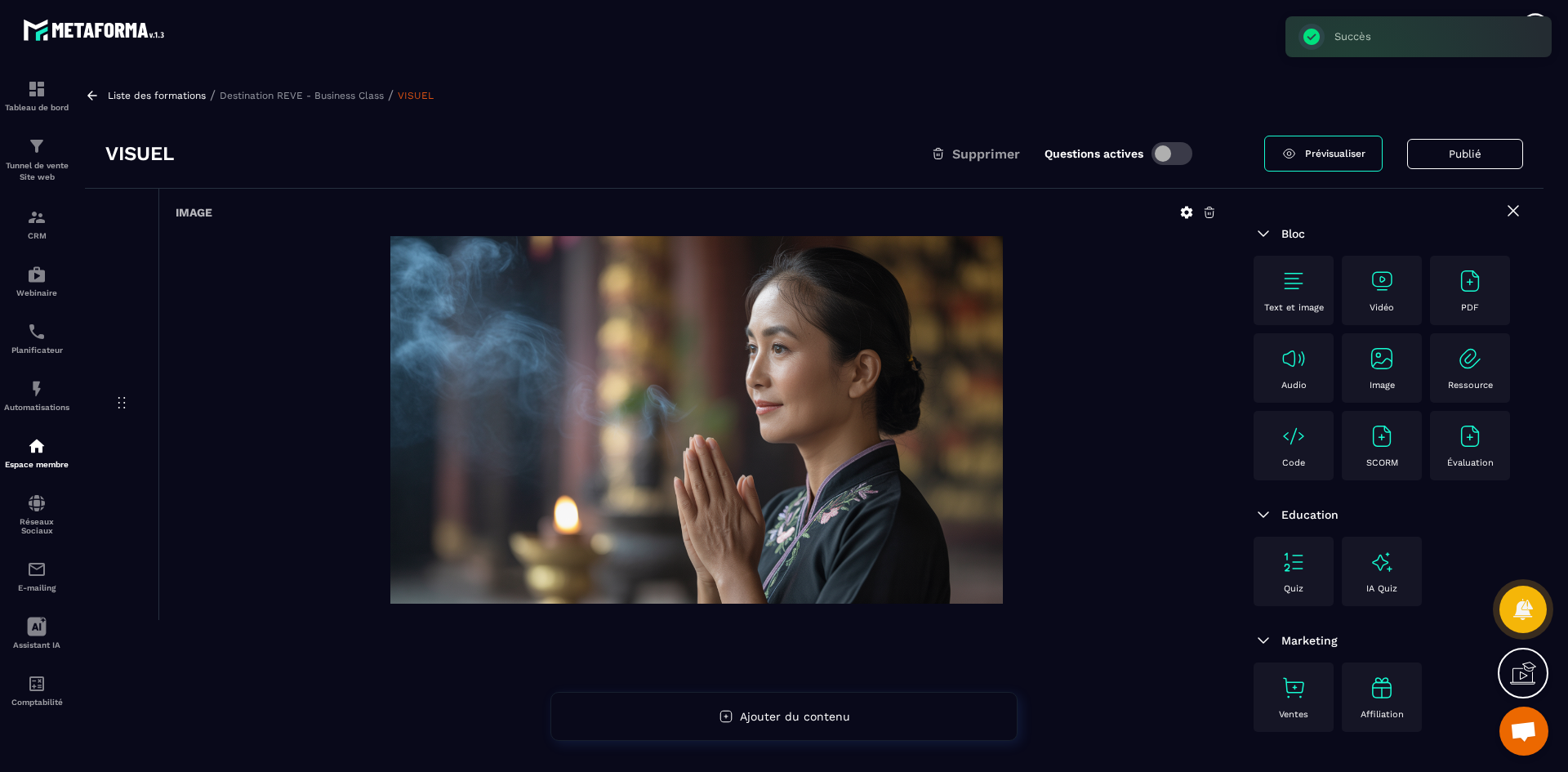
click at [251, 95] on p "Destination REVE - Business Class" at bounding box center [302, 95] width 164 height 11
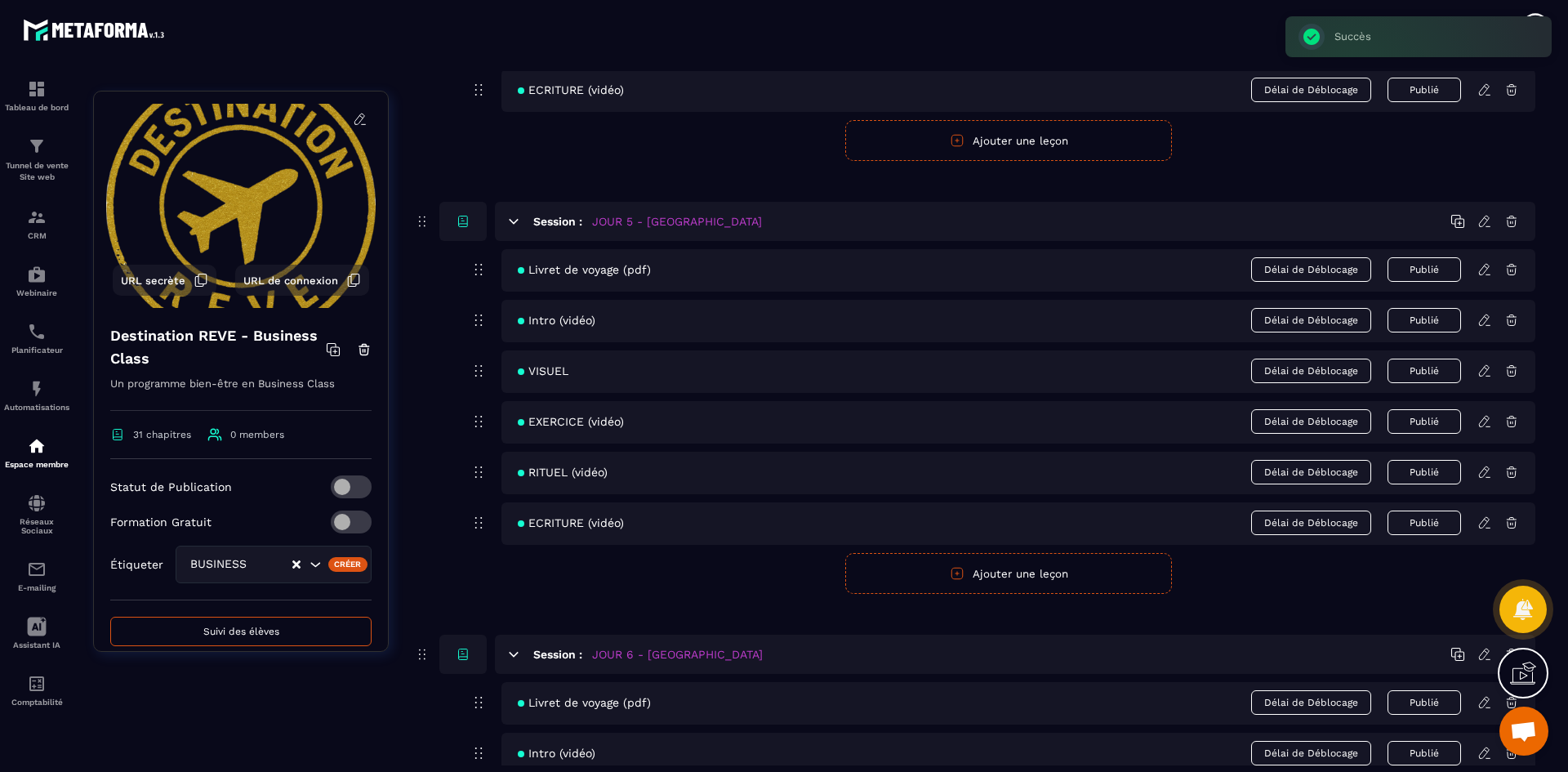
scroll to position [2124, 0]
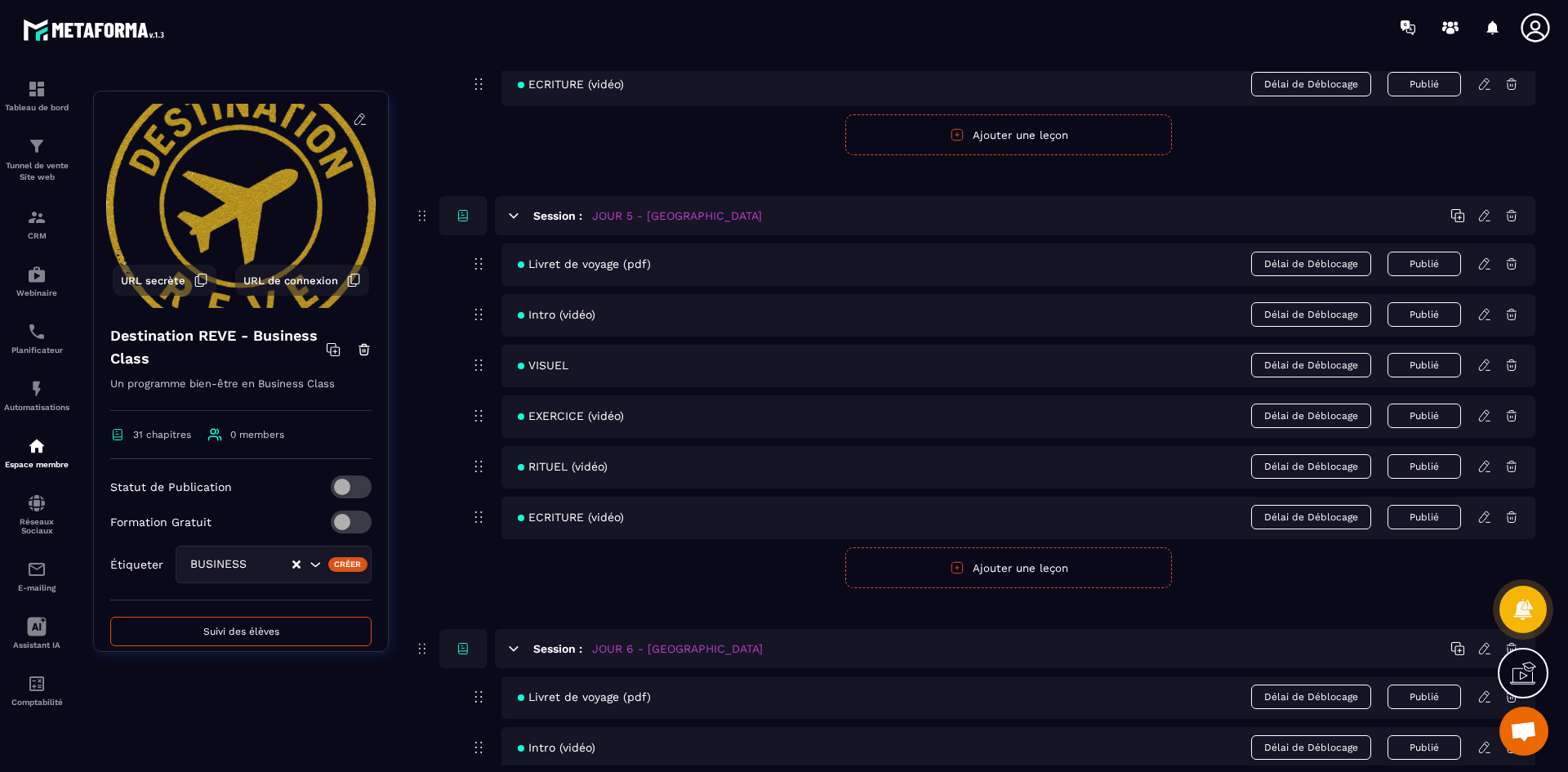
click at [1485, 417] on icon at bounding box center [1484, 415] width 15 height 15
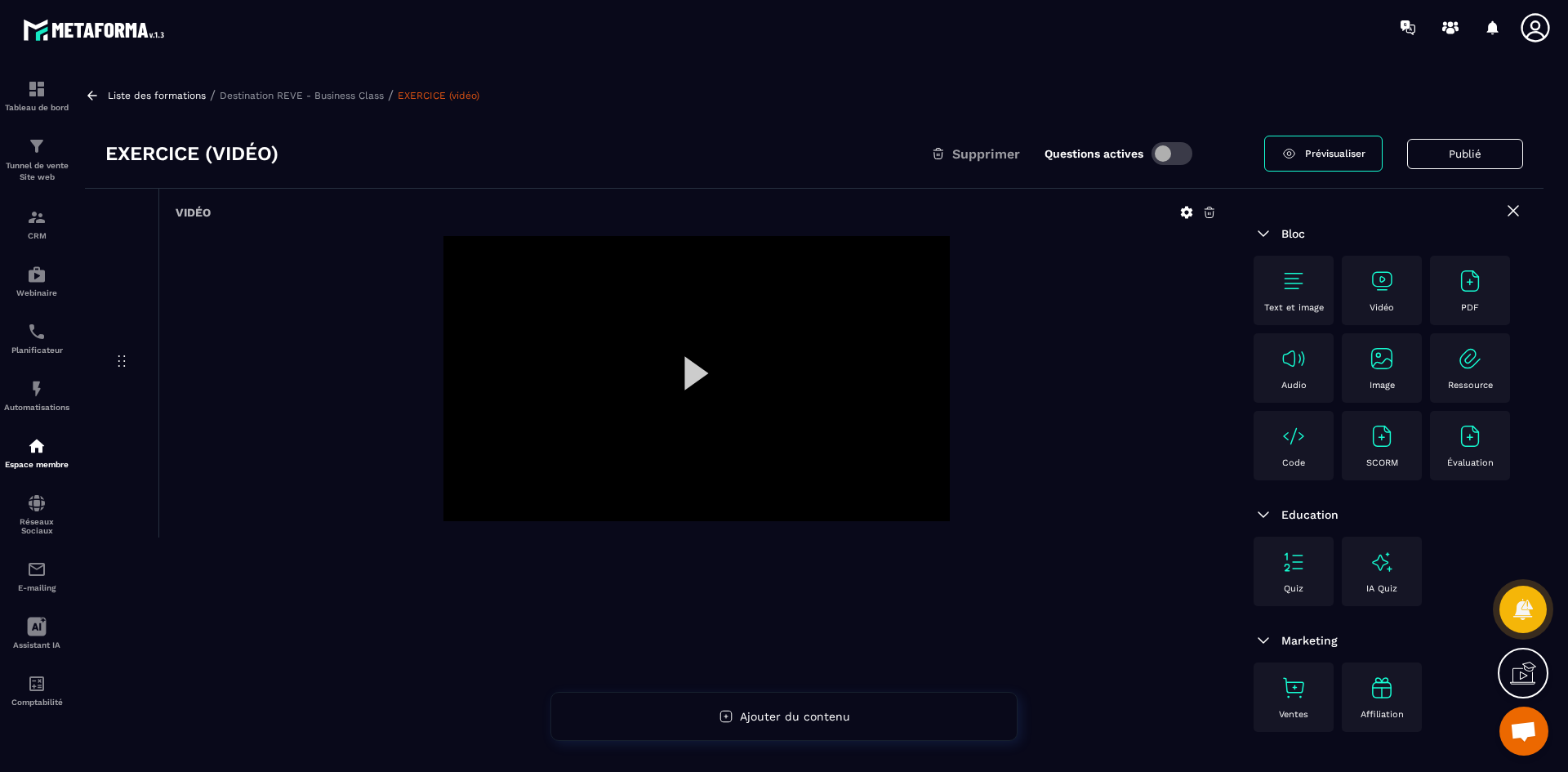
click at [1187, 210] on icon at bounding box center [1187, 213] width 12 height 12
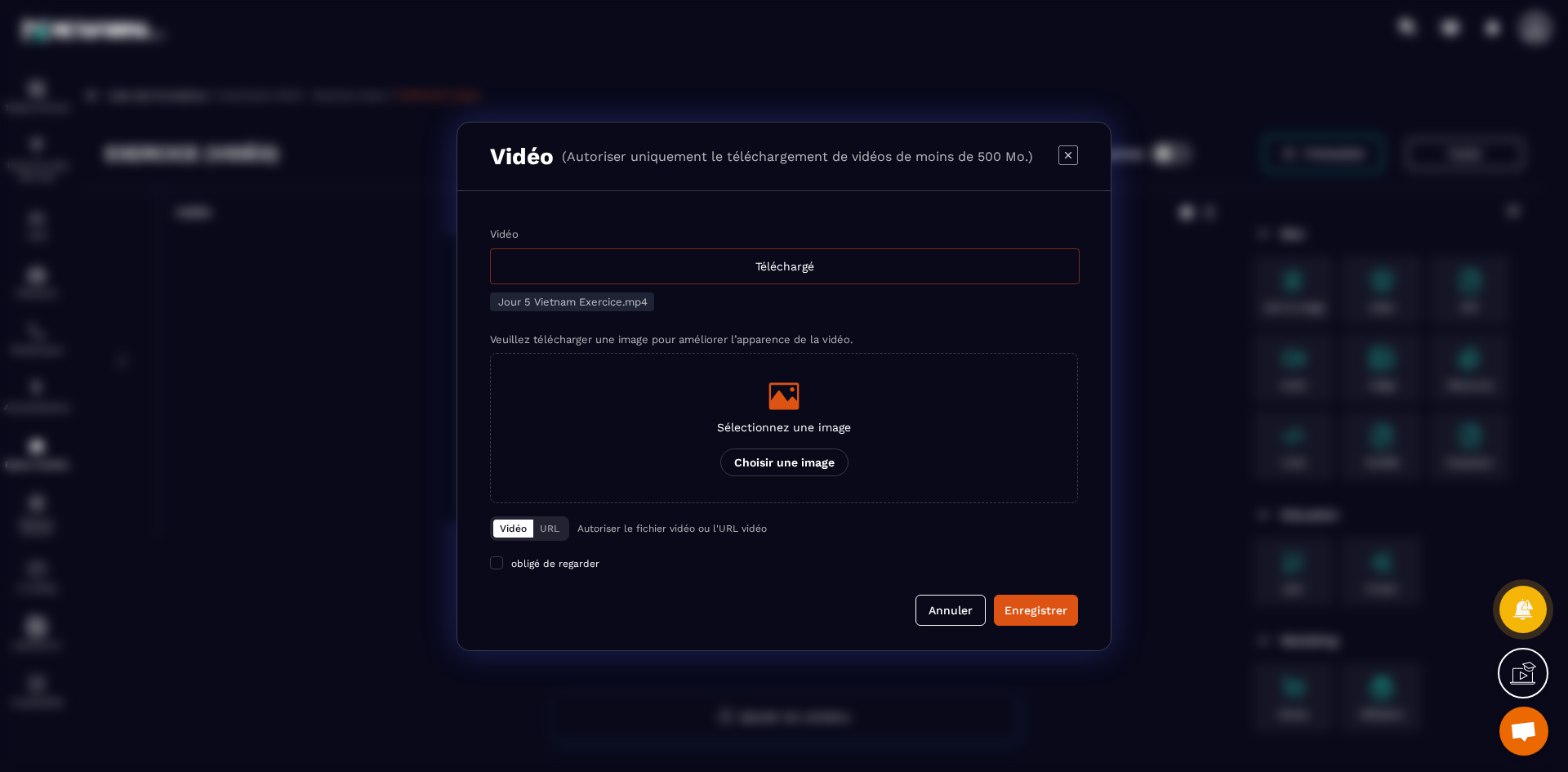
click at [678, 260] on div "Téléchargé" at bounding box center [784, 267] width 590 height 36
click at [0, 0] on input "Vidéo Téléchargé" at bounding box center [0, 0] width 0 height 0
click at [784, 402] on icon "Modal window" at bounding box center [784, 396] width 30 height 27
click at [0, 0] on input "Sélectionnez une image Choisir une image" at bounding box center [0, 0] width 0 height 0
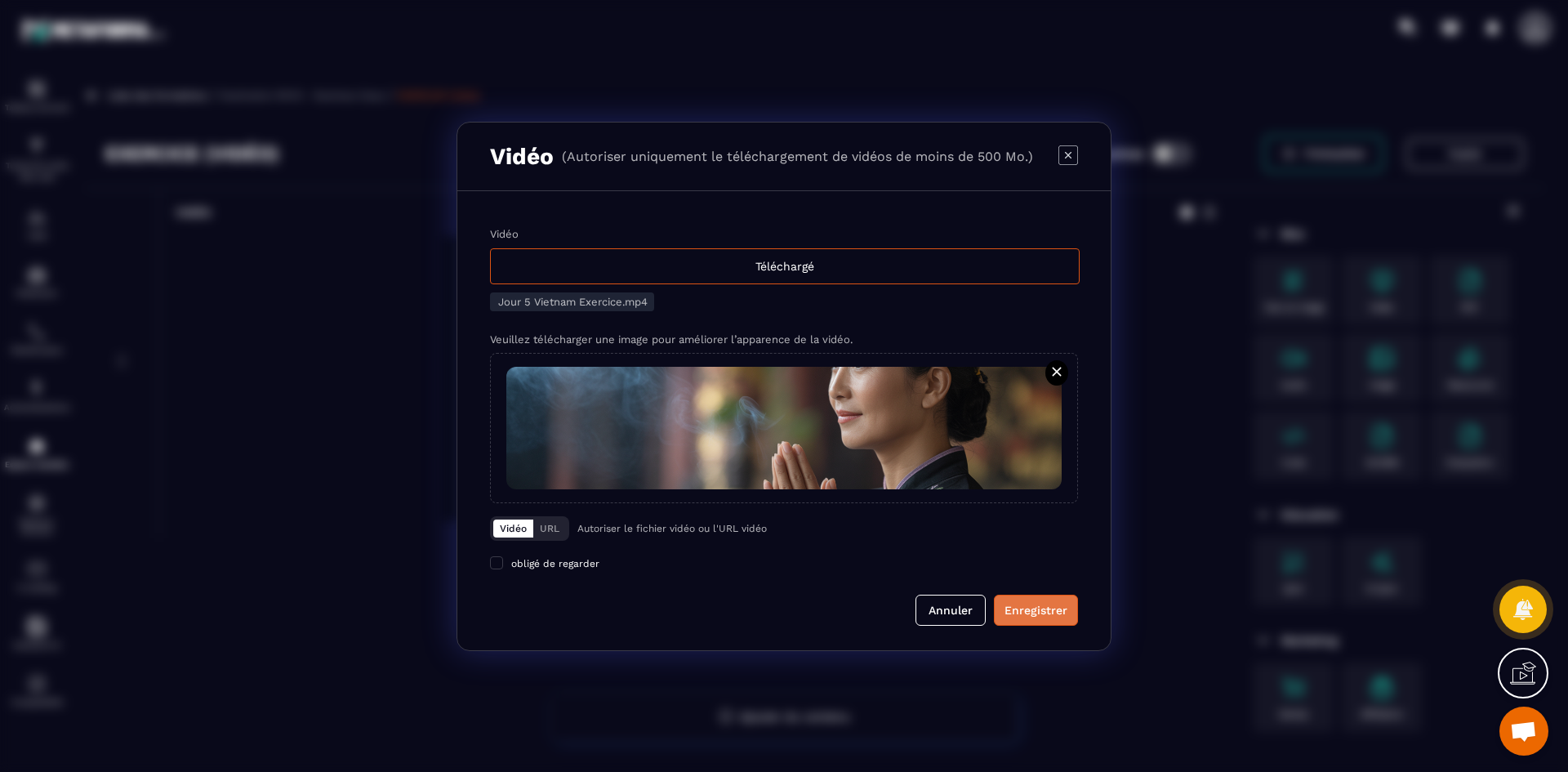
click at [1028, 606] on div "Enregistrer" at bounding box center [1037, 610] width 63 height 16
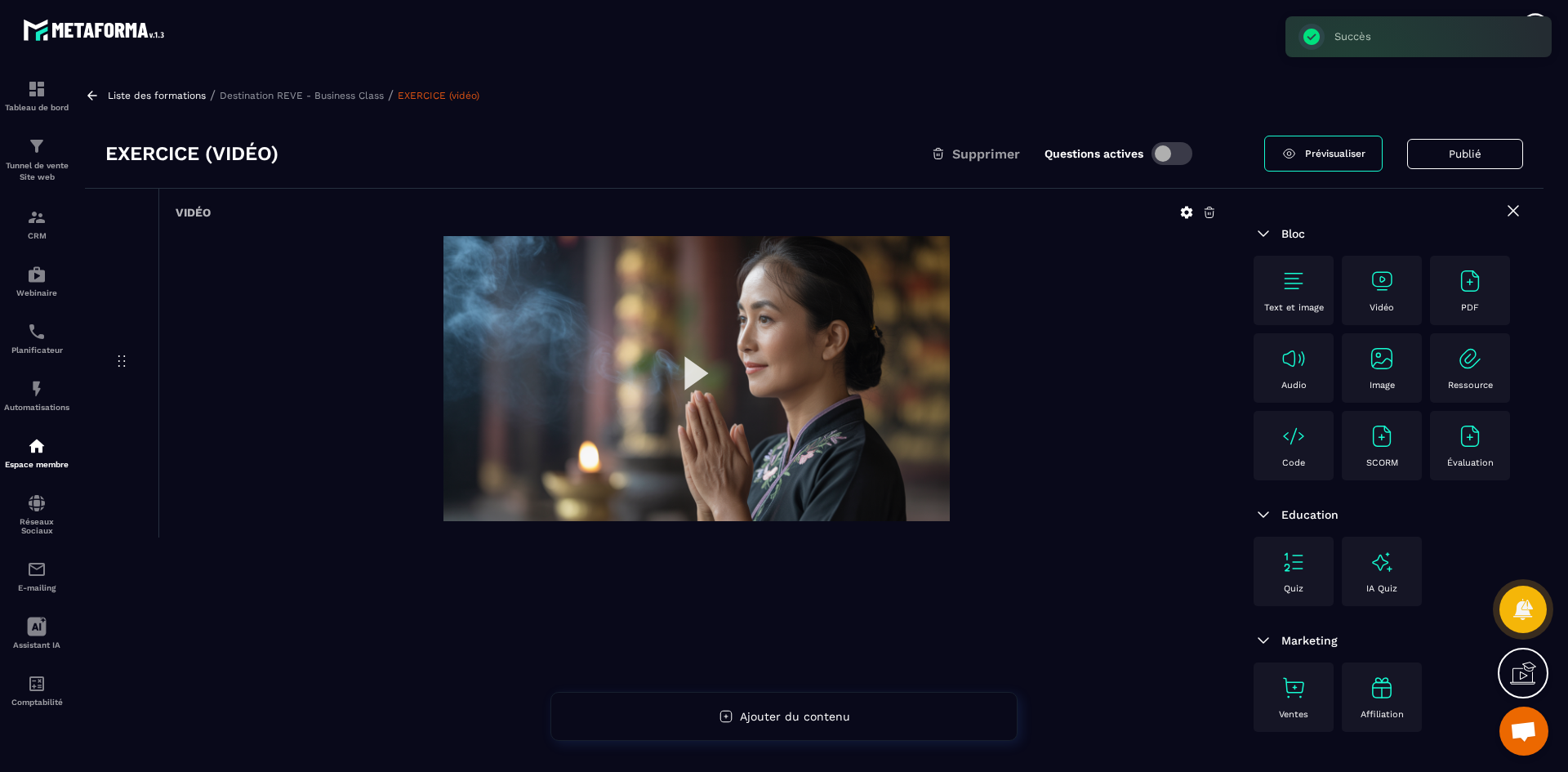
click at [311, 98] on p "Destination REVE - Business Class" at bounding box center [302, 95] width 164 height 11
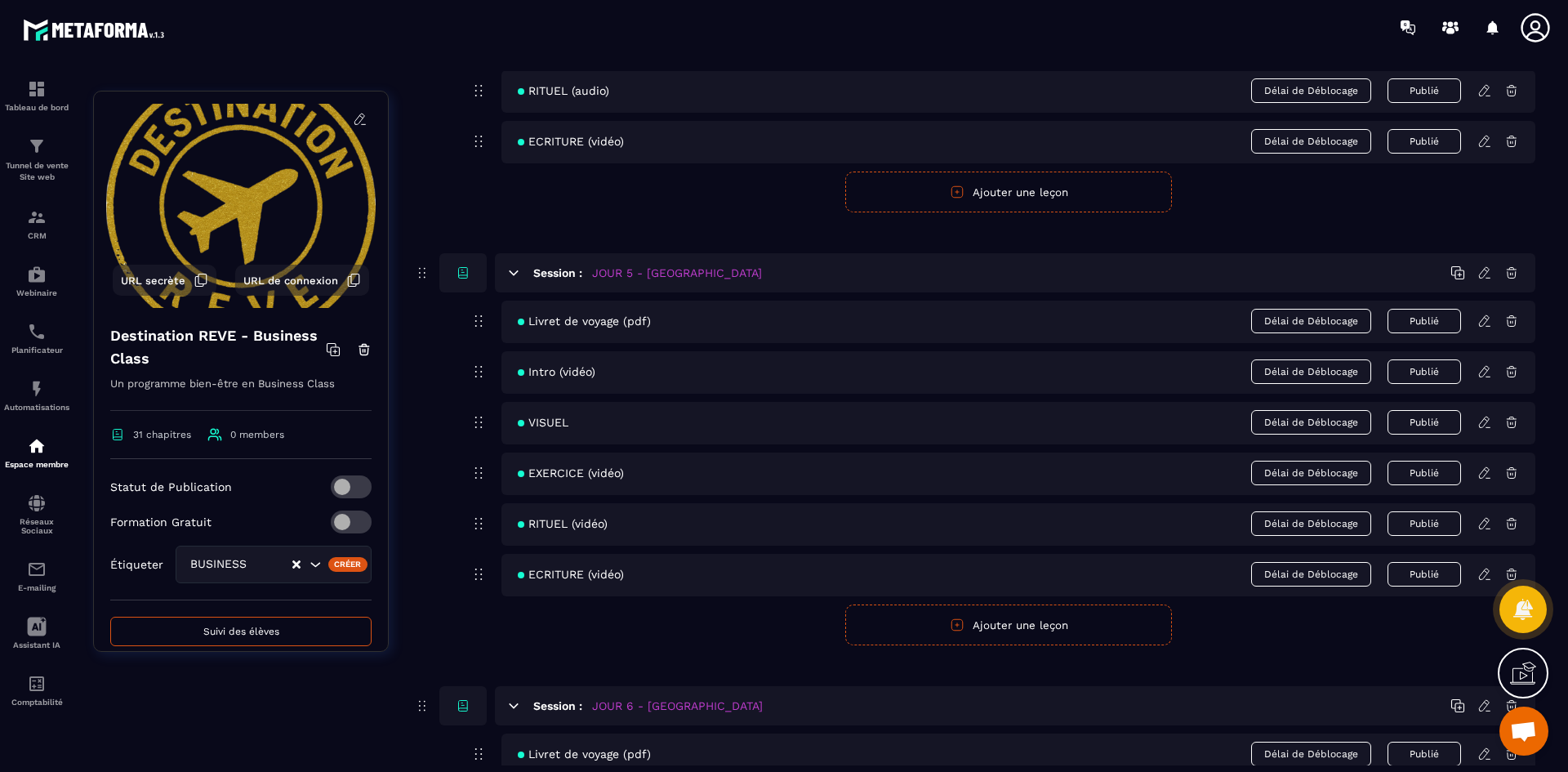
scroll to position [2124, 0]
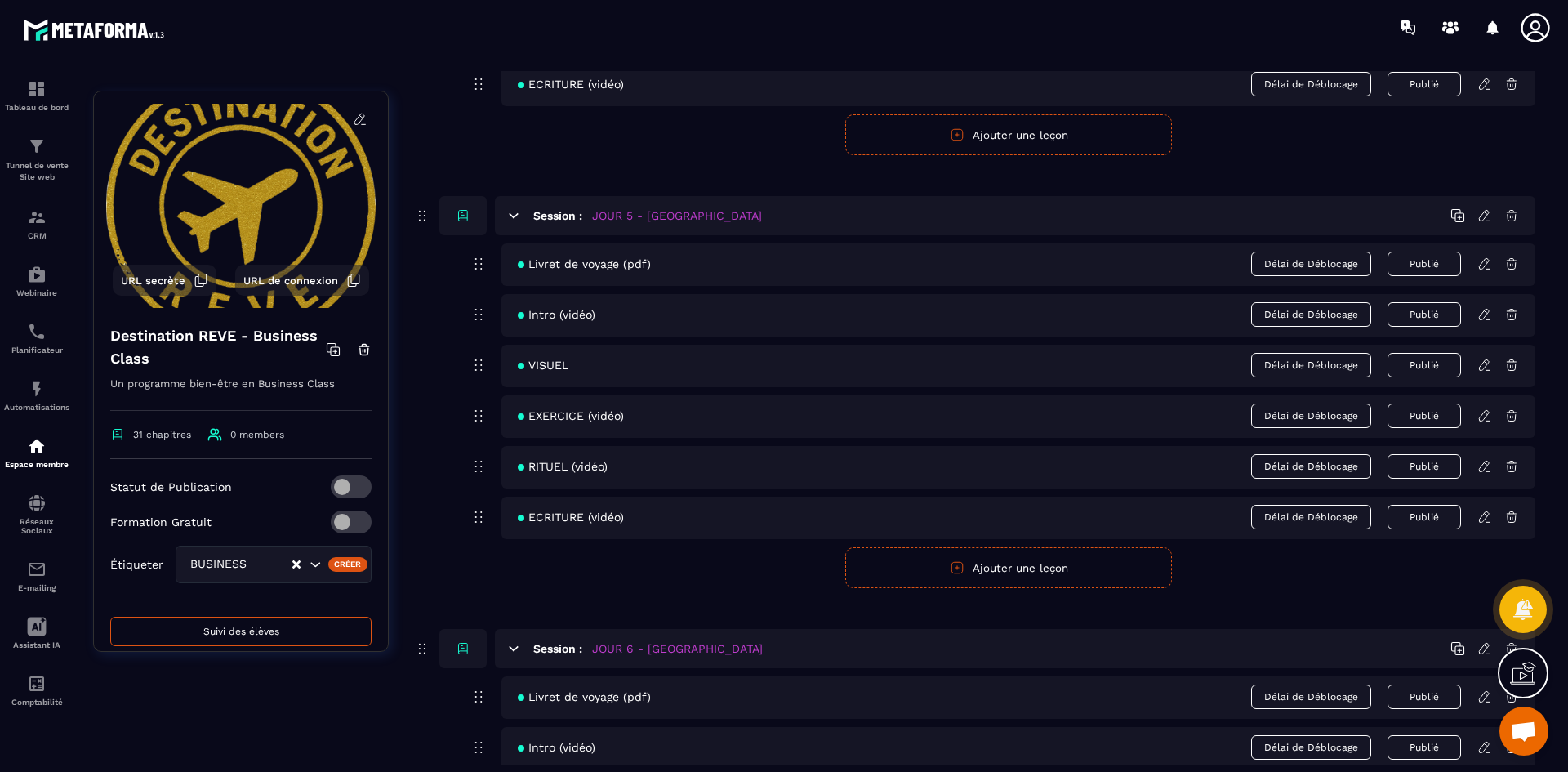
click at [1487, 466] on icon at bounding box center [1484, 466] width 15 height 15
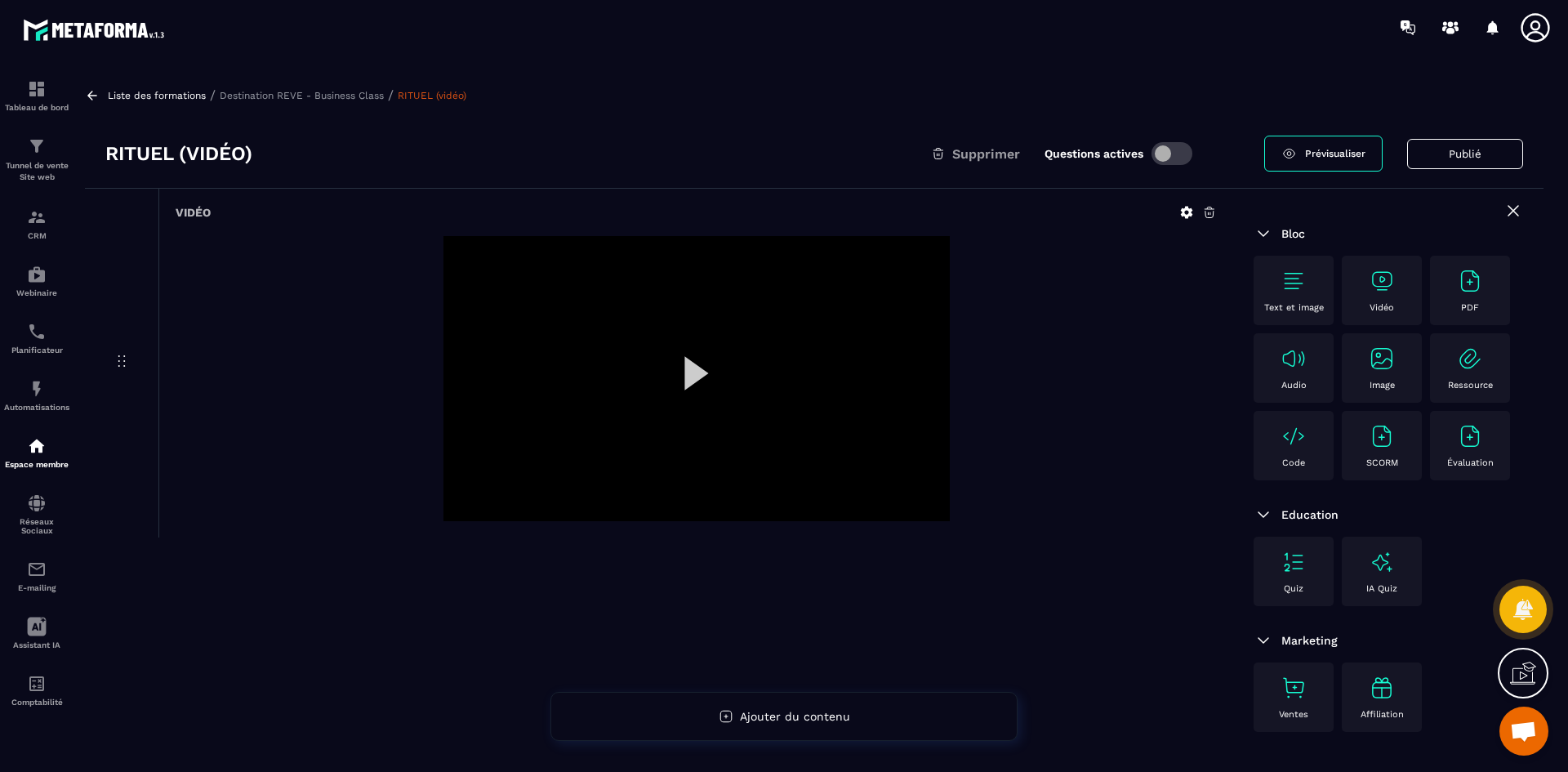
click at [1187, 213] on icon at bounding box center [1186, 212] width 15 height 15
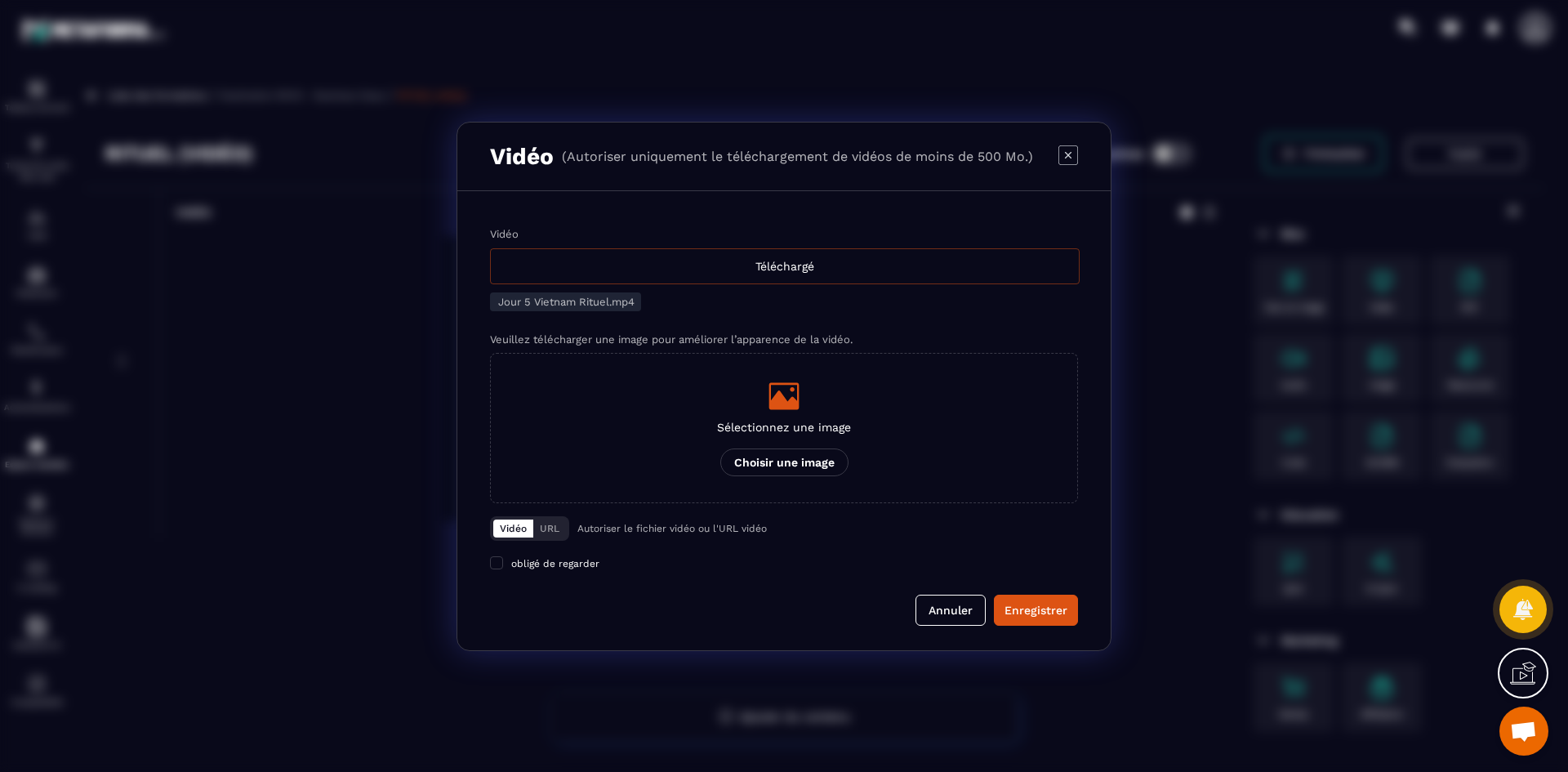
click at [737, 274] on div "Téléchargé" at bounding box center [784, 267] width 590 height 36
click at [0, 0] on input "Vidéo Téléchargé" at bounding box center [0, 0] width 0 height 0
click at [800, 410] on icon "Modal window" at bounding box center [784, 396] width 32 height 32
click at [0, 0] on input "Sélectionnez une image Choisir une image" at bounding box center [0, 0] width 0 height 0
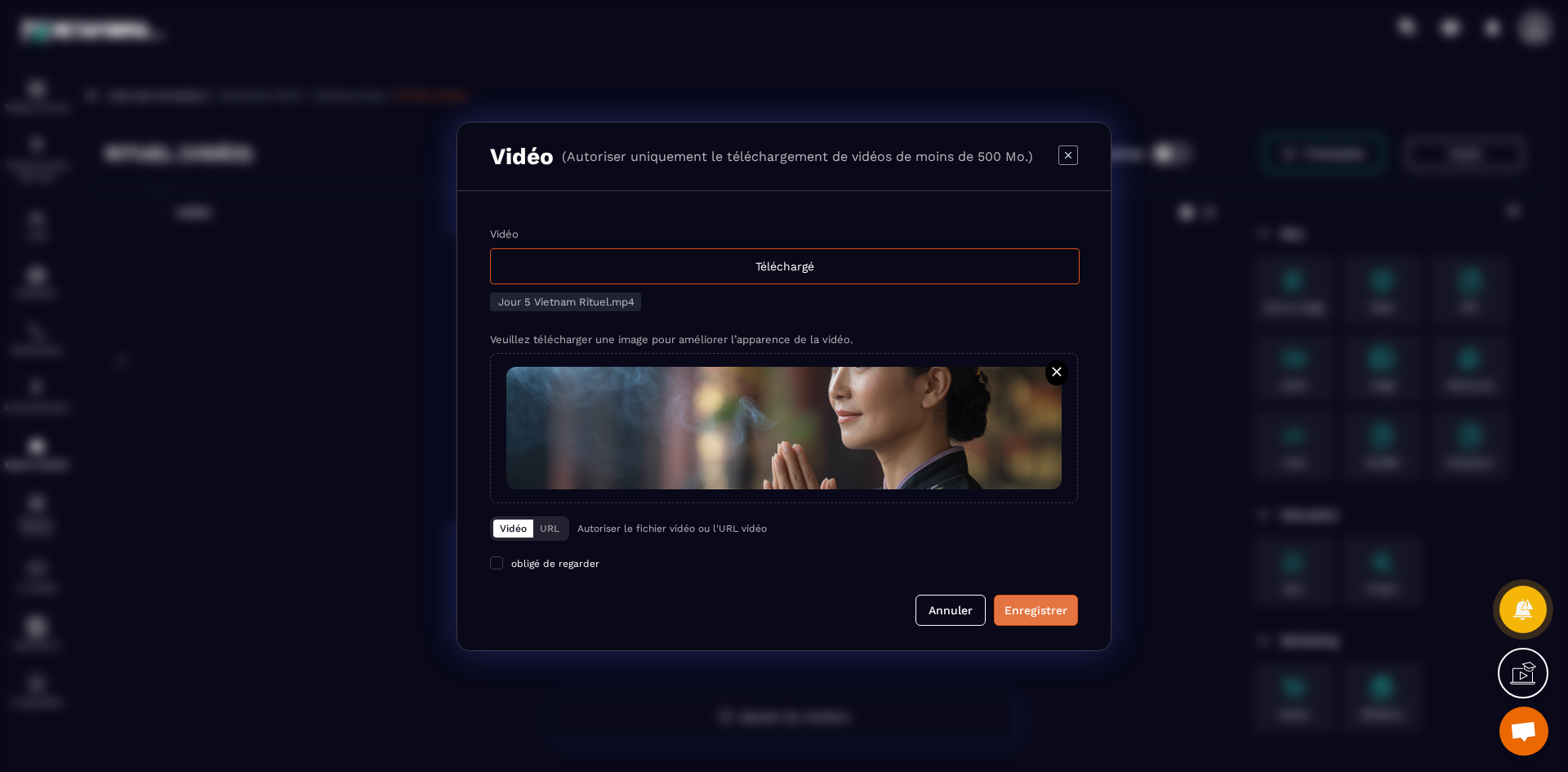
click at [1038, 616] on div "Enregistrer" at bounding box center [1037, 610] width 63 height 16
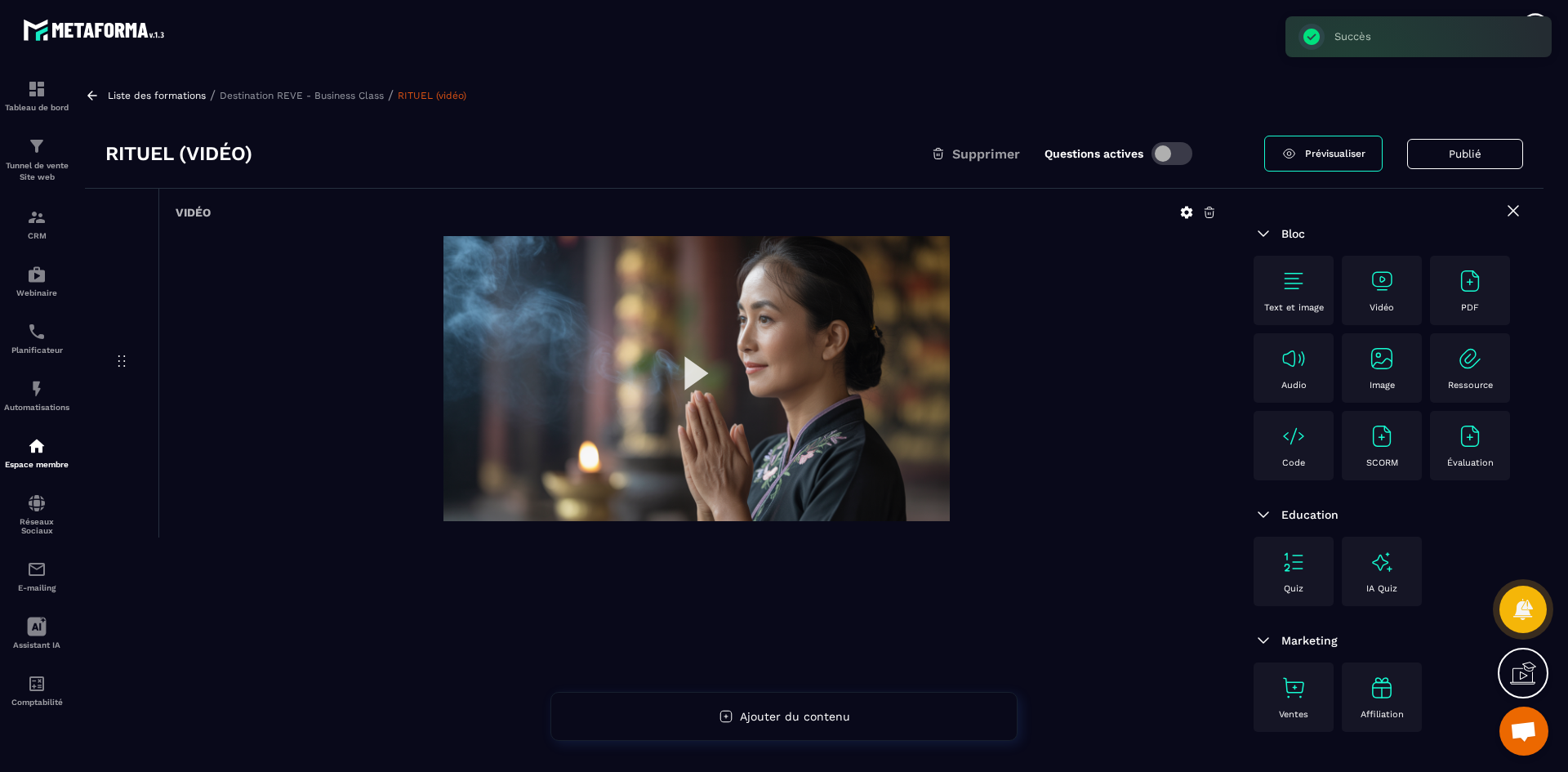
click at [260, 95] on p "Destination REVE - Business Class" at bounding box center [302, 95] width 164 height 11
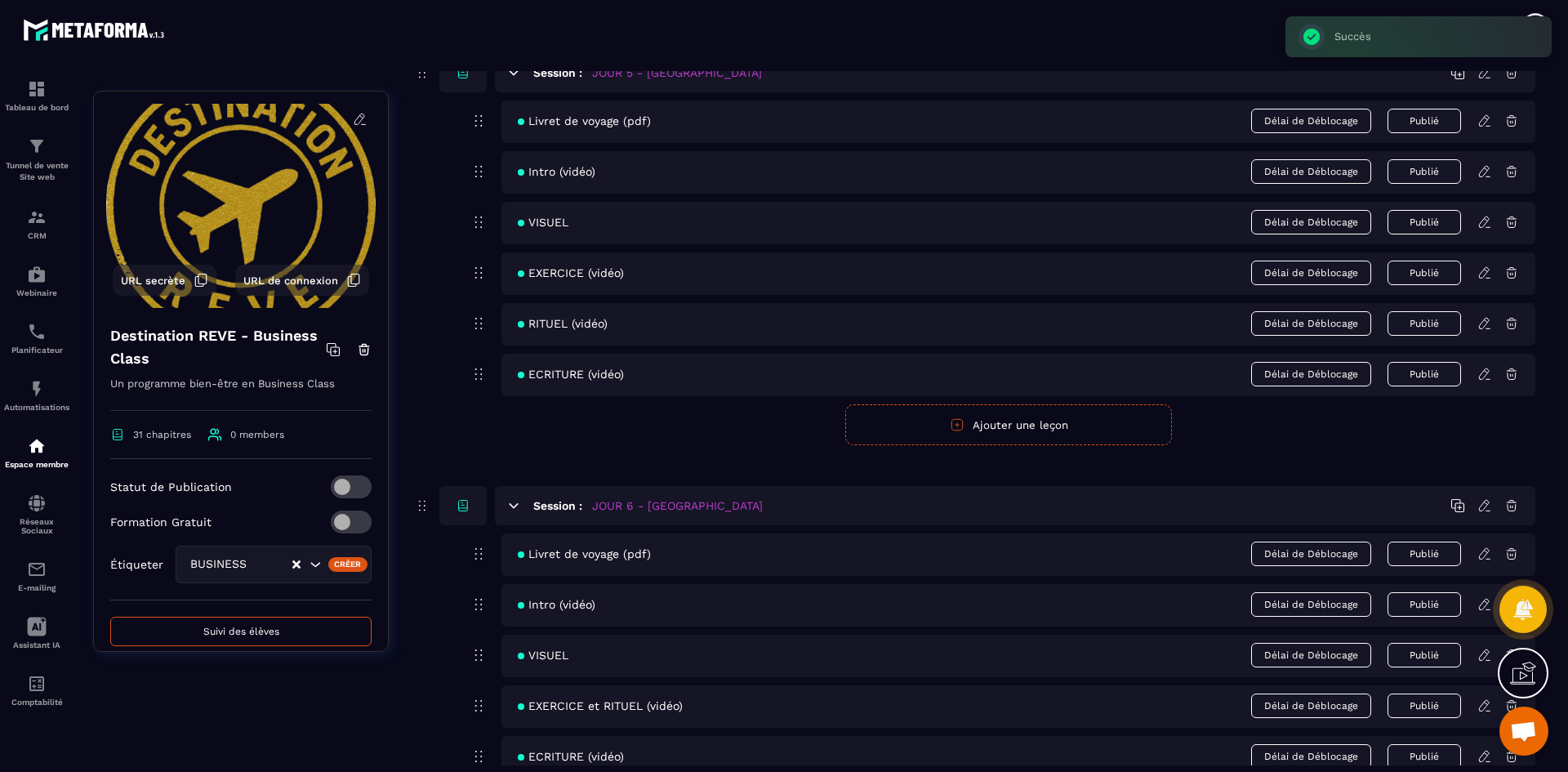
scroll to position [2370, 0]
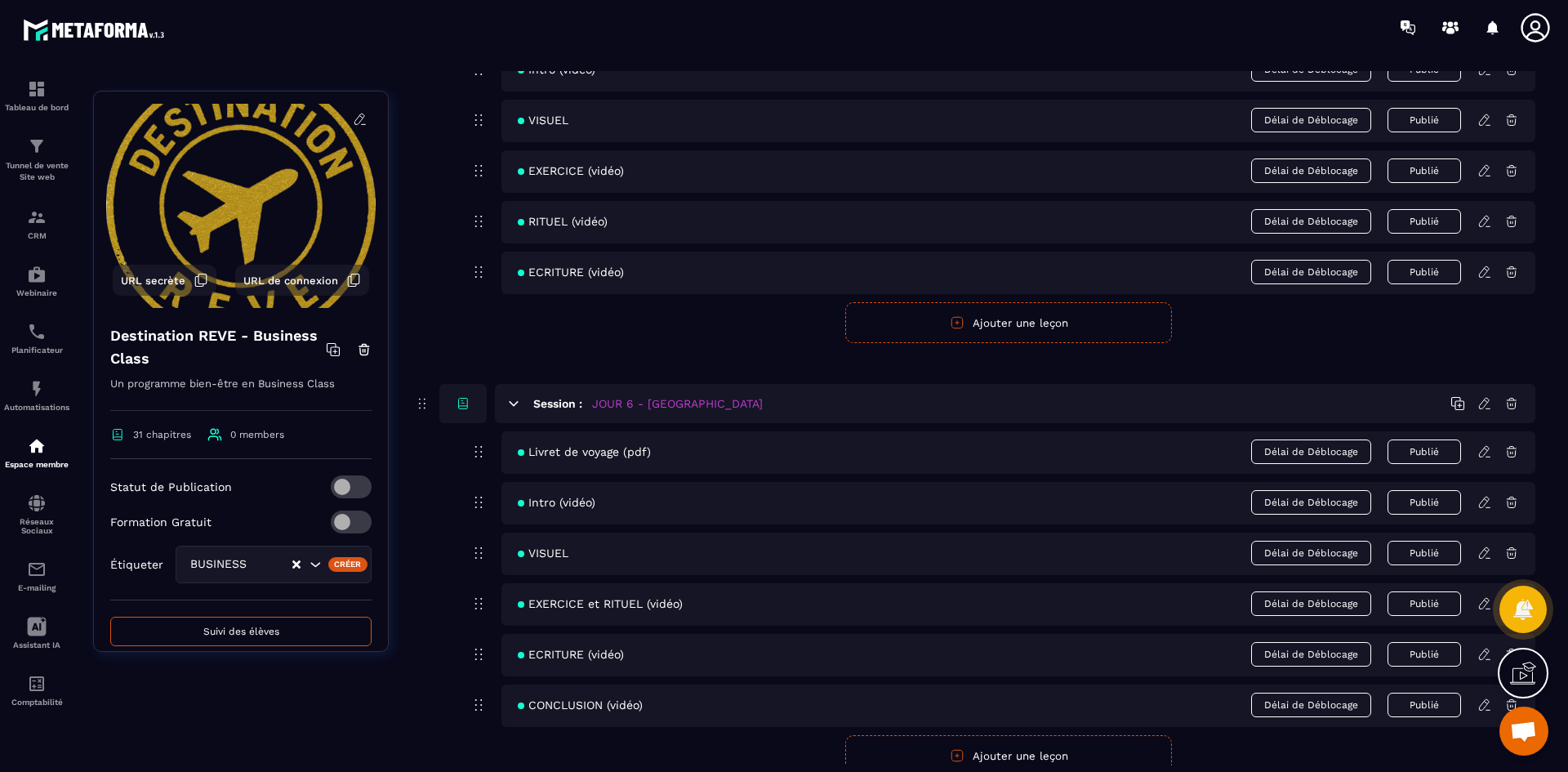
click at [1486, 268] on icon at bounding box center [1484, 272] width 15 height 15
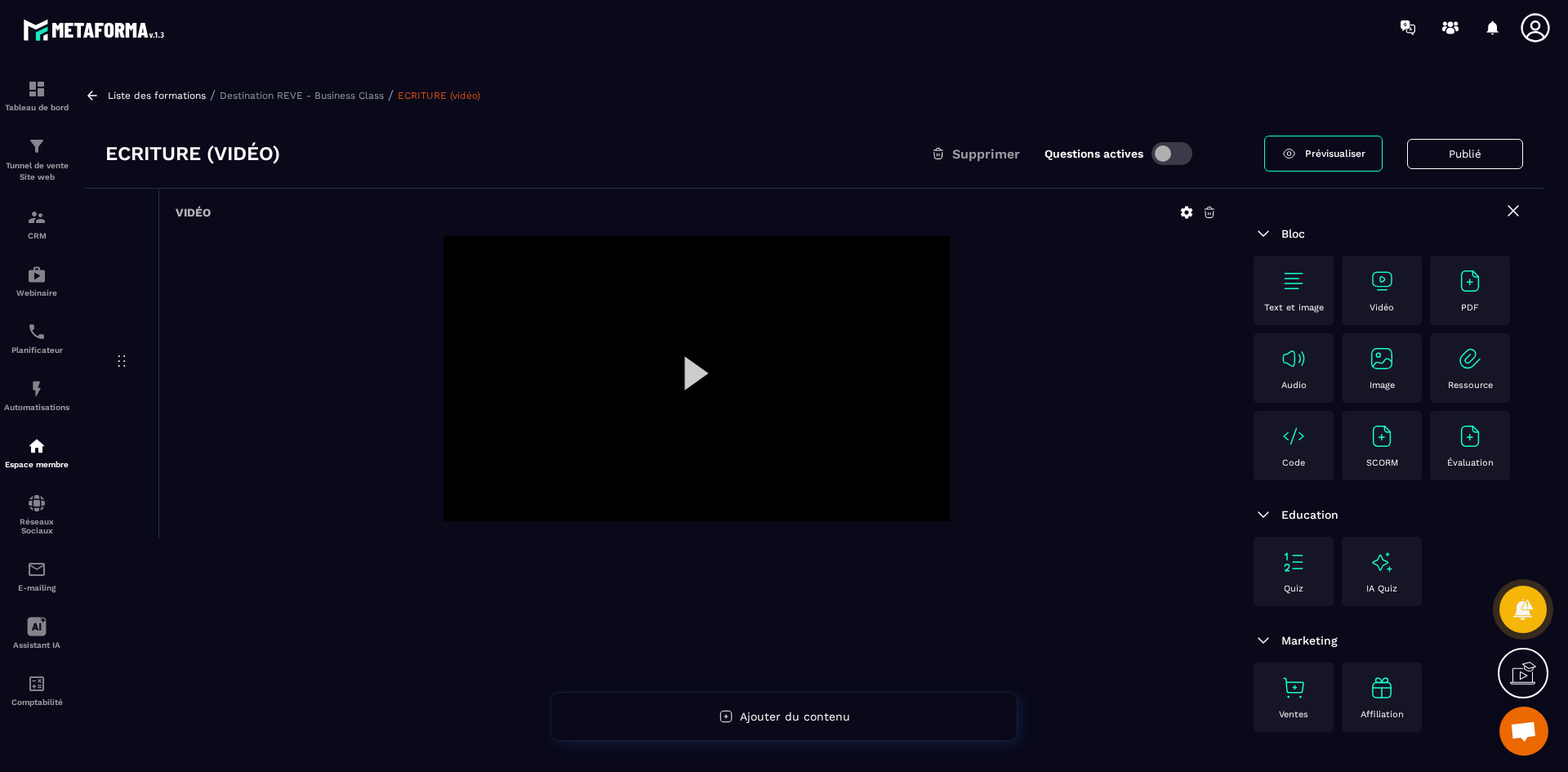
click at [1187, 208] on icon at bounding box center [1187, 213] width 12 height 12
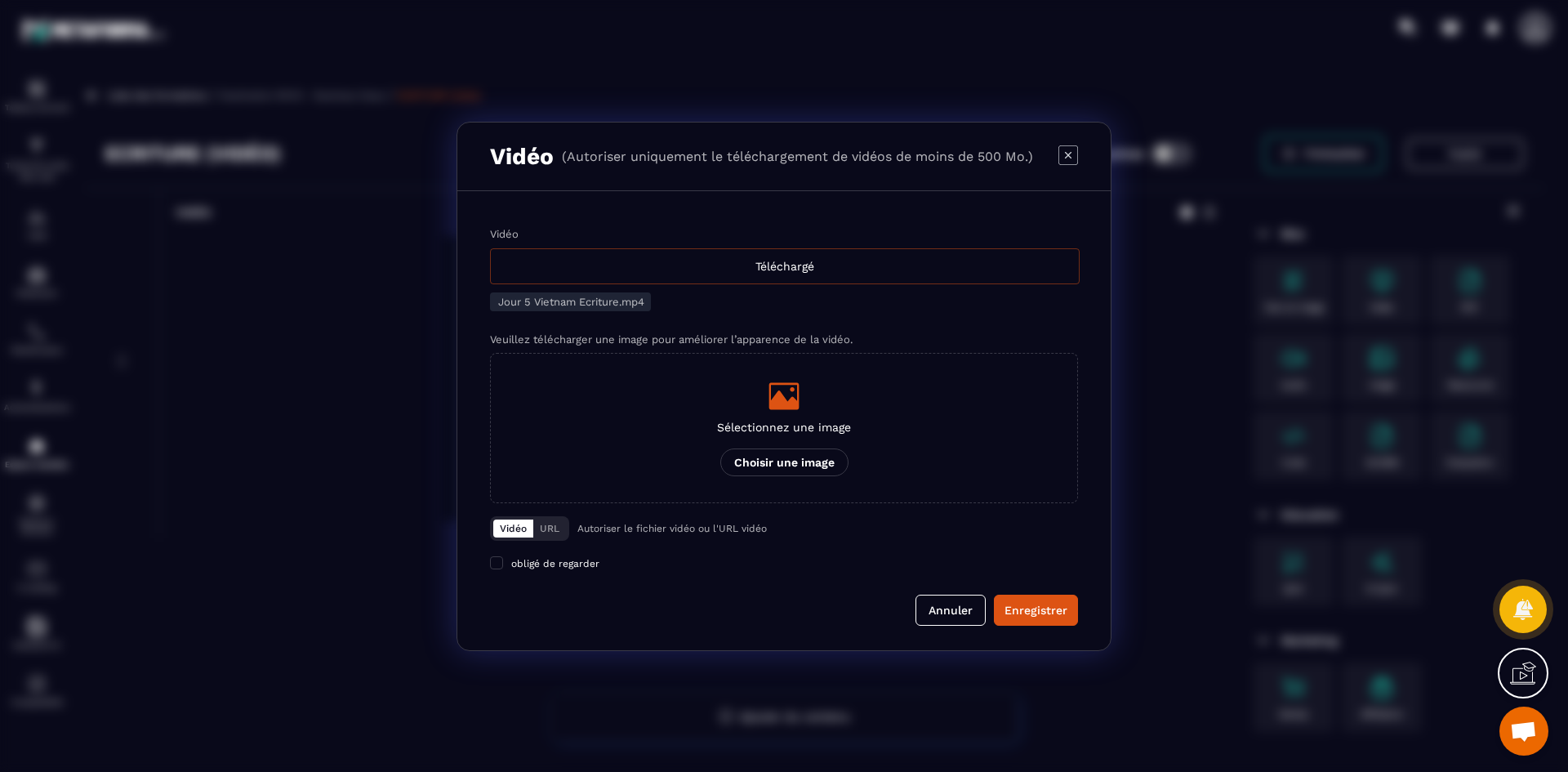
click at [673, 270] on div "Téléchargé" at bounding box center [784, 267] width 590 height 36
click at [0, 0] on input "Vidéo Téléchargé" at bounding box center [0, 0] width 0 height 0
click at [803, 415] on div "Sélectionnez une image Choisir une image" at bounding box center [784, 427] width 134 height 97
click at [0, 0] on input "Sélectionnez une image Choisir une image" at bounding box center [0, 0] width 0 height 0
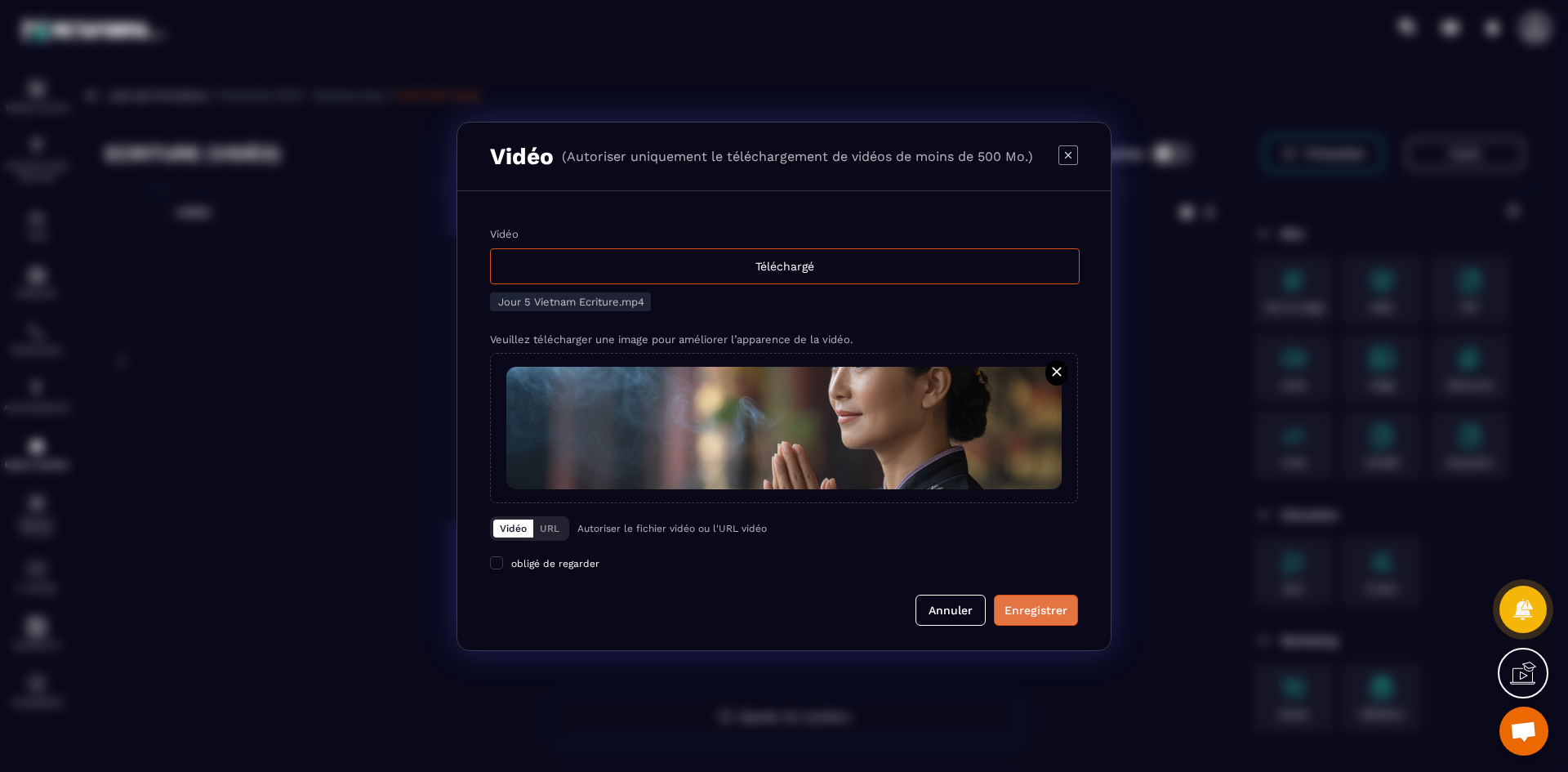
click at [1025, 602] on div "Enregistrer" at bounding box center [1037, 610] width 63 height 16
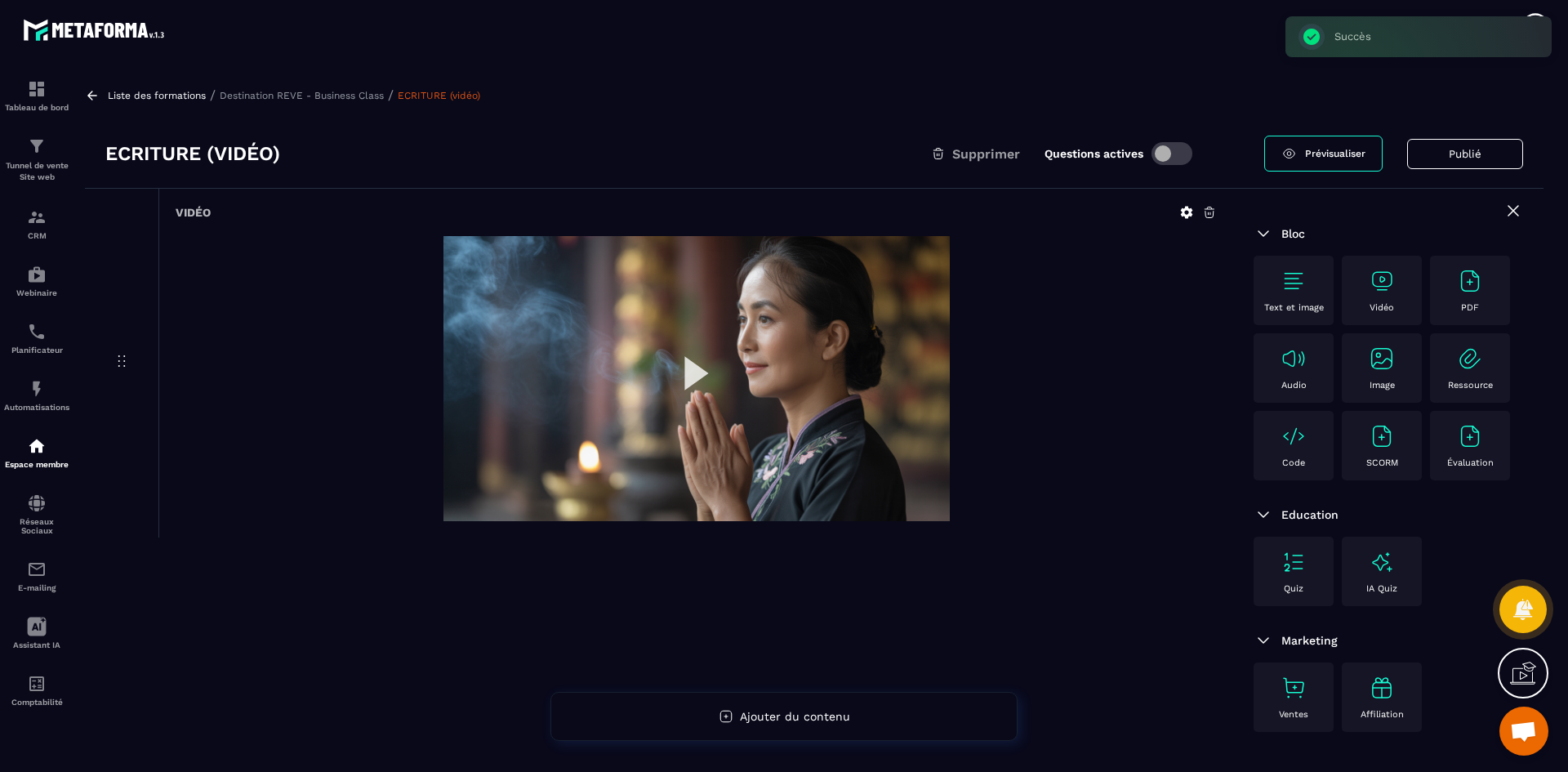
click at [332, 93] on p "Destination REVE - Business Class" at bounding box center [302, 95] width 164 height 11
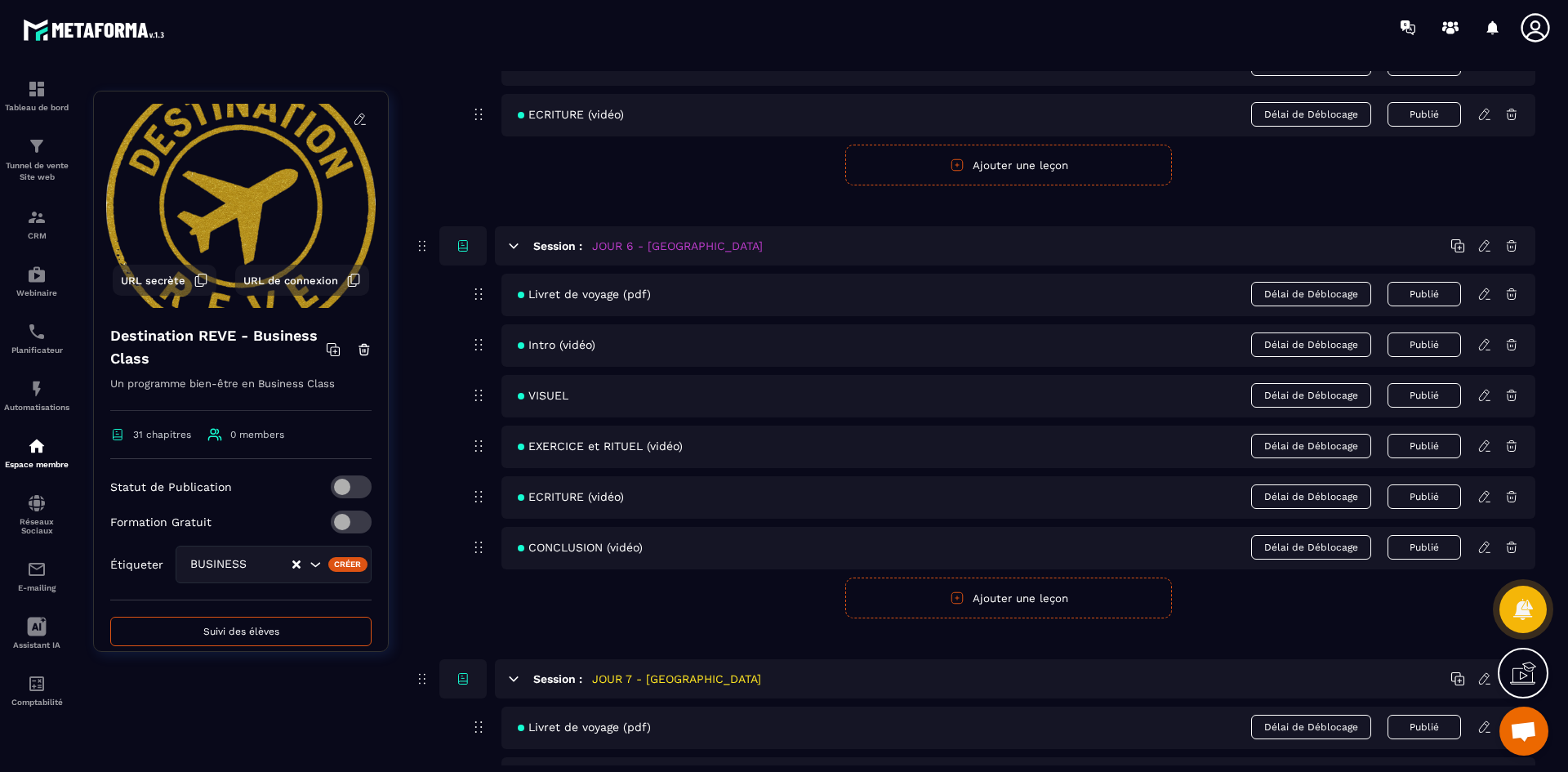
scroll to position [2614, 0]
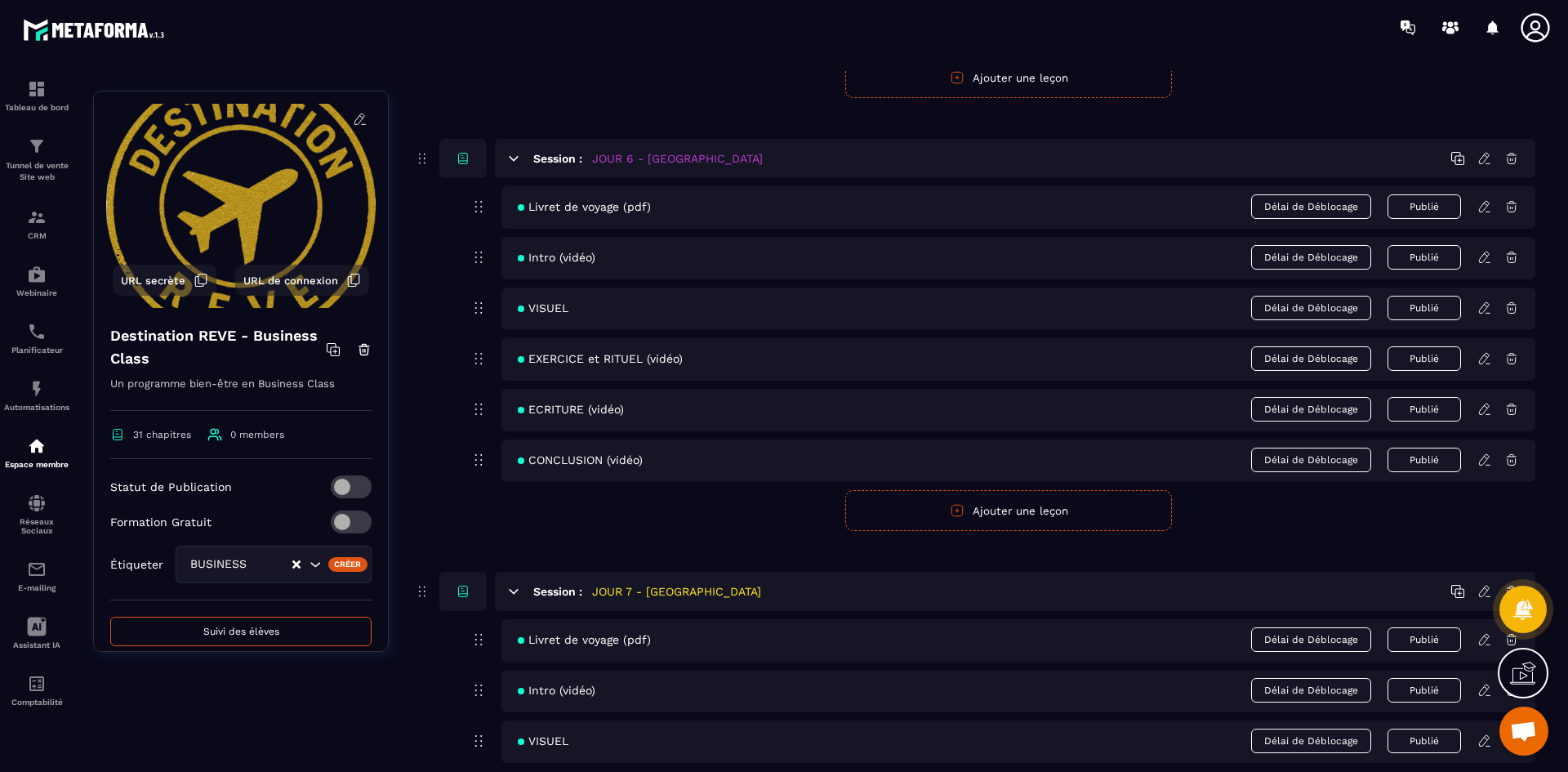
click at [1492, 209] on link at bounding box center [1491, 206] width 27 height 15
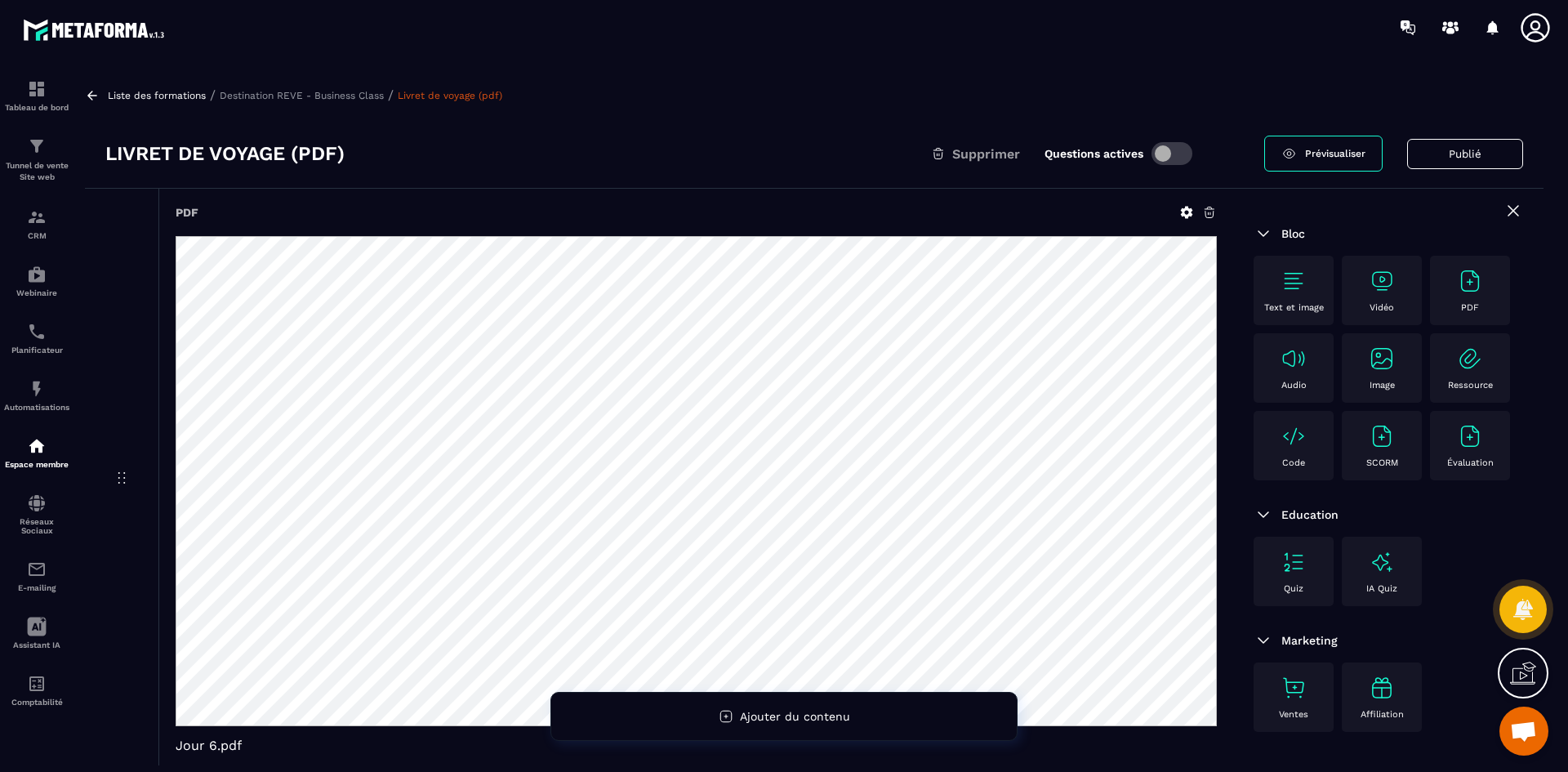
click at [1183, 213] on icon at bounding box center [1187, 213] width 12 height 12
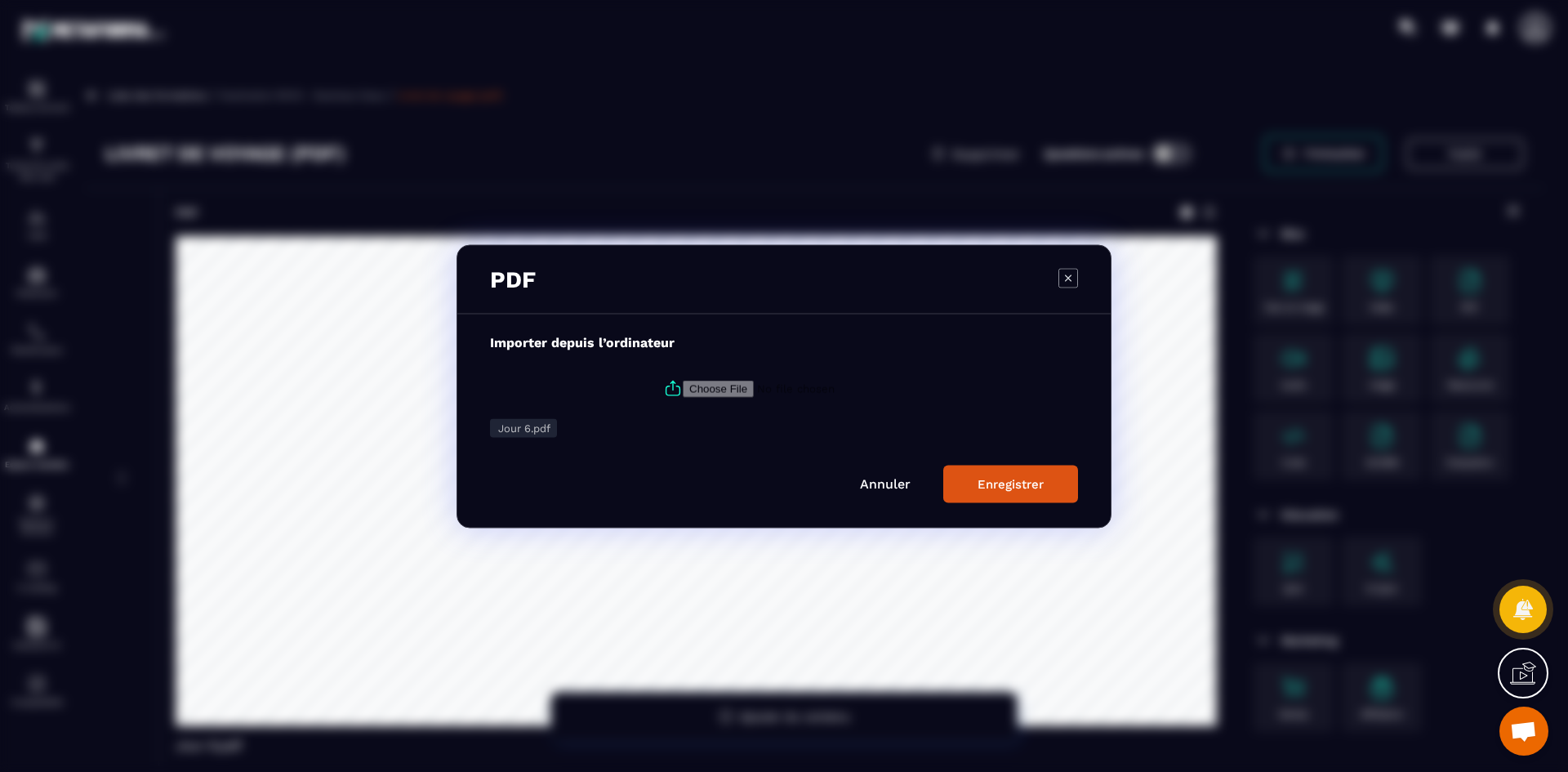
click at [667, 390] on icon "Modal window" at bounding box center [672, 388] width 20 height 20
click at [683, 390] on input "Modal window" at bounding box center [794, 388] width 222 height 17
type input "**********"
click at [1004, 481] on div "Enregistrer" at bounding box center [1010, 483] width 66 height 15
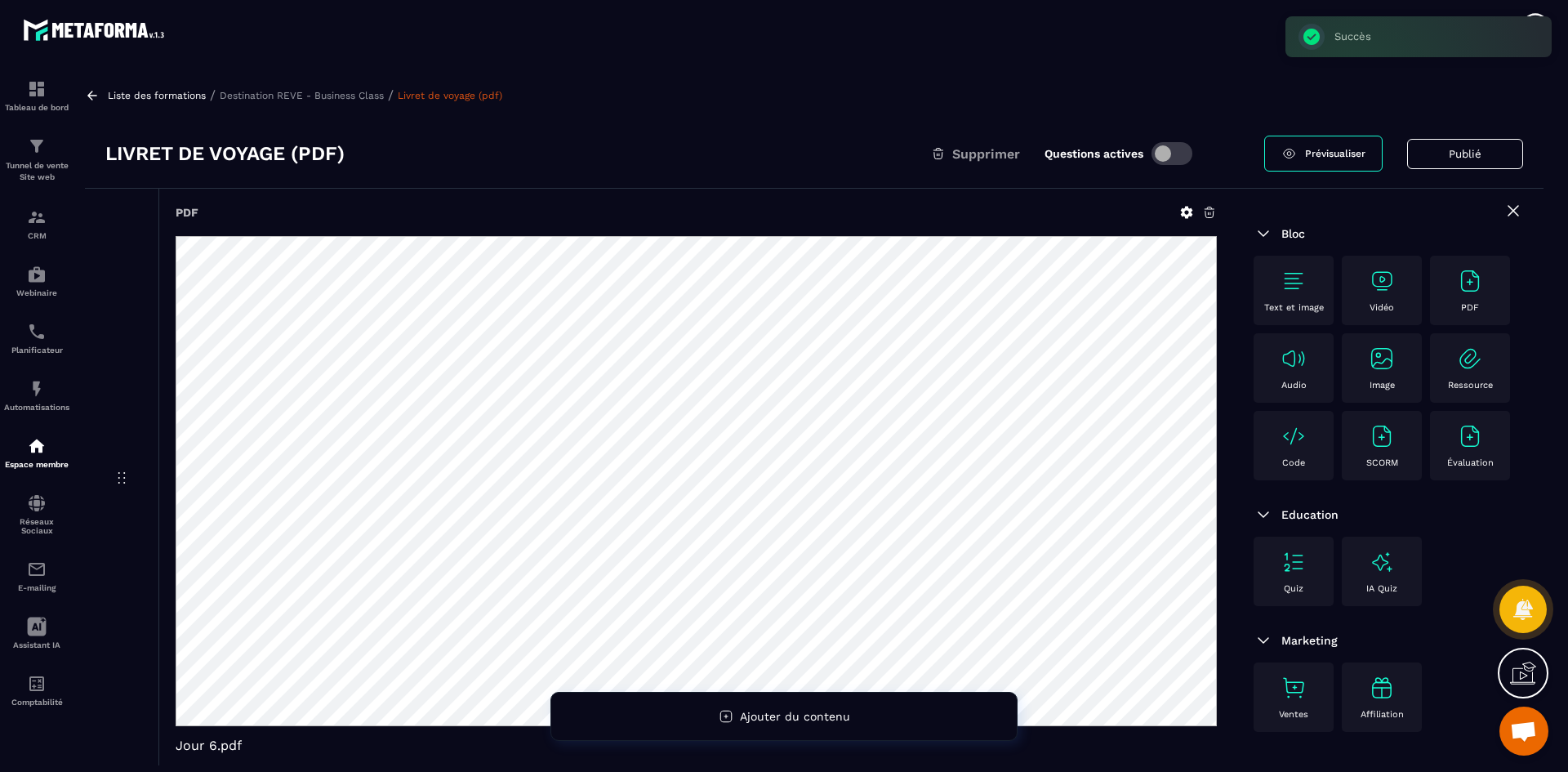
click at [349, 96] on p "Destination REVE - Business Class" at bounding box center [302, 95] width 164 height 11
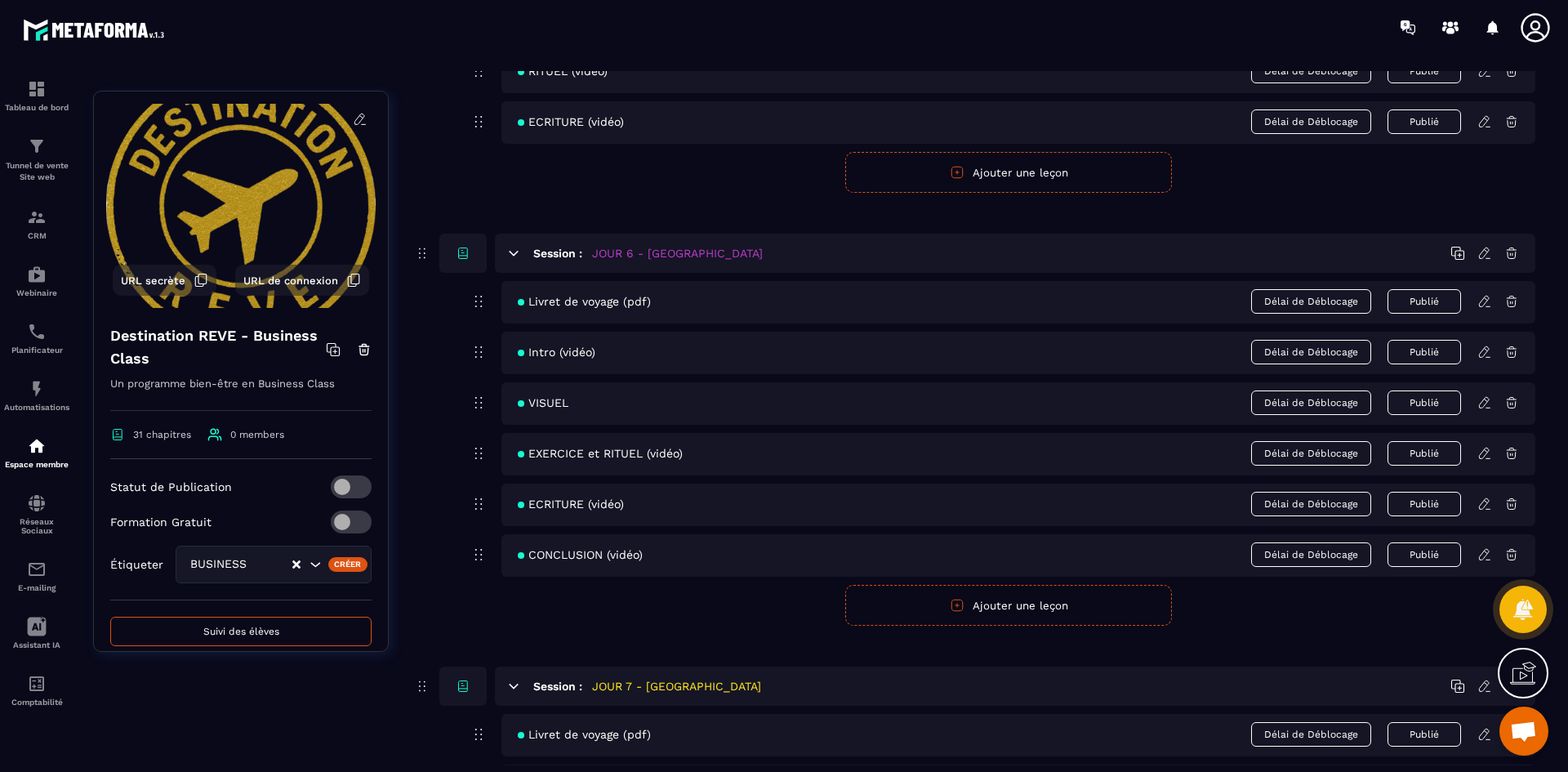
scroll to position [2533, 0]
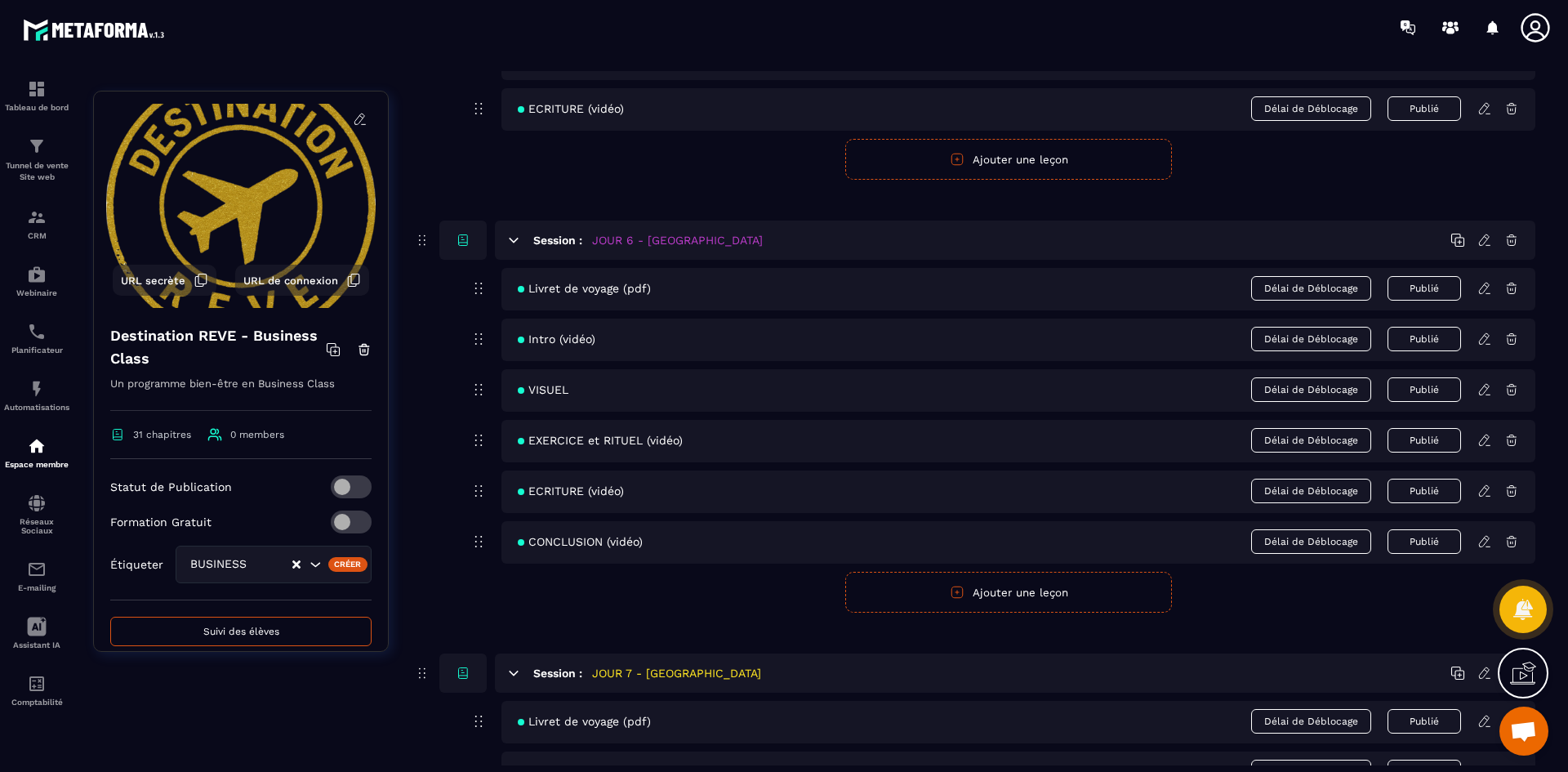
click at [1479, 335] on icon at bounding box center [1484, 339] width 15 height 15
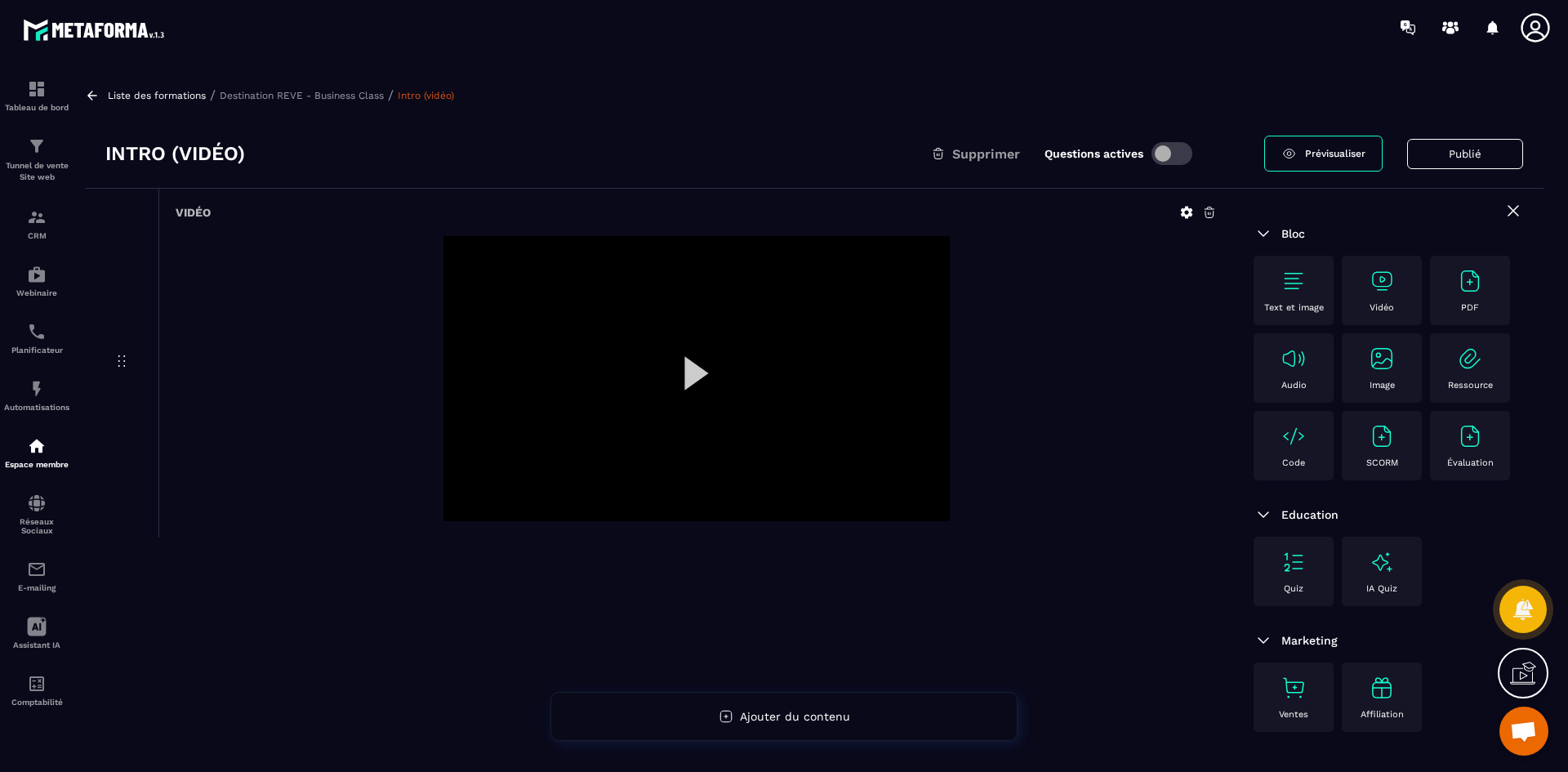
click at [1183, 205] on icon at bounding box center [1186, 212] width 15 height 15
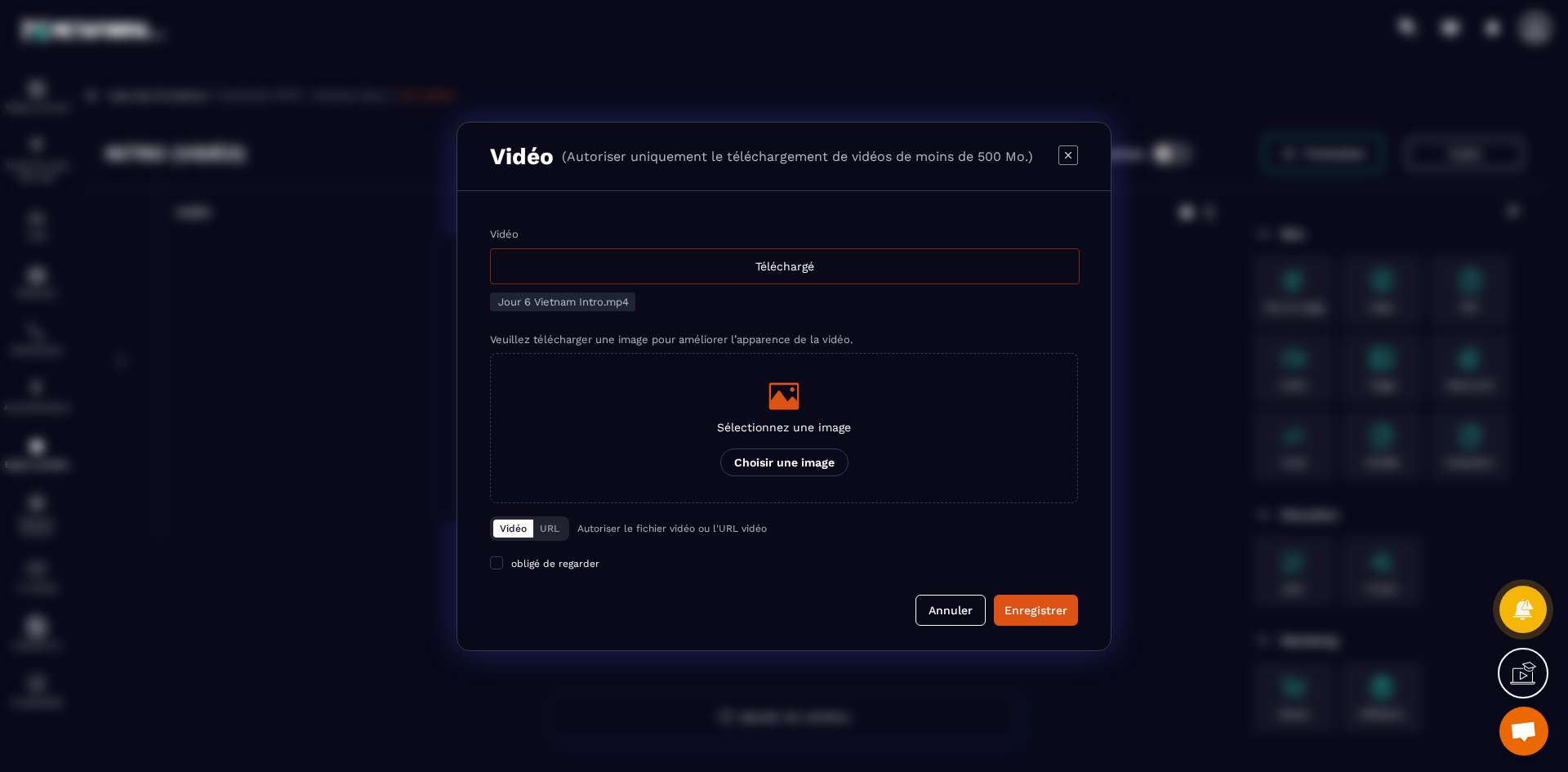
click at [726, 270] on div "Téléchargé" at bounding box center [784, 267] width 590 height 36
click at [0, 0] on input "Vidéo Téléchargé" at bounding box center [0, 0] width 0 height 0
click at [787, 405] on icon "Modal window" at bounding box center [784, 396] width 30 height 27
click at [0, 0] on input "Sélectionnez une image Choisir une image" at bounding box center [0, 0] width 0 height 0
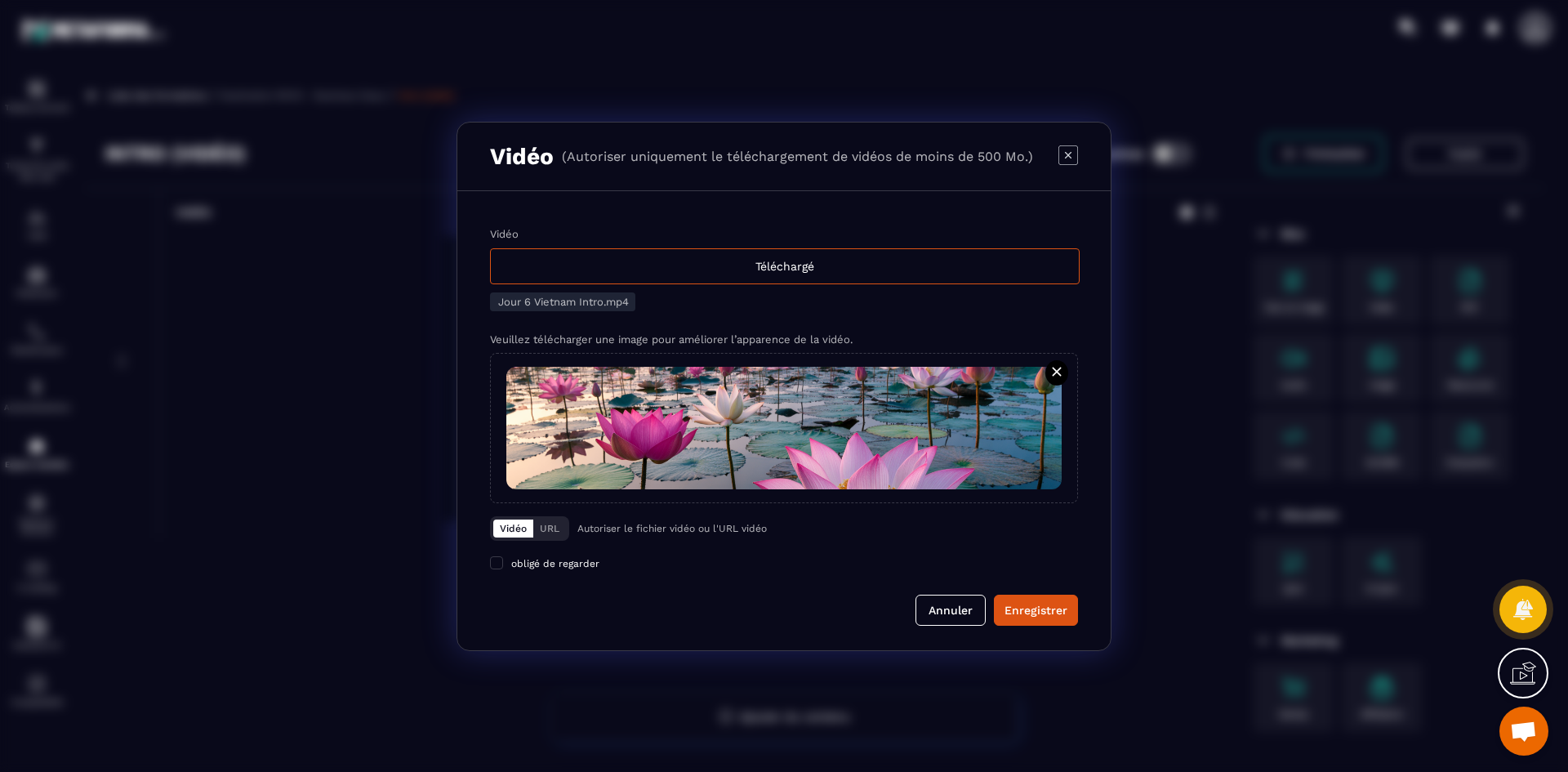
drag, startPoint x: 1048, startPoint y: 615, endPoint x: 985, endPoint y: 526, distance: 109.0
click at [1048, 615] on div "Enregistrer" at bounding box center [1037, 610] width 63 height 16
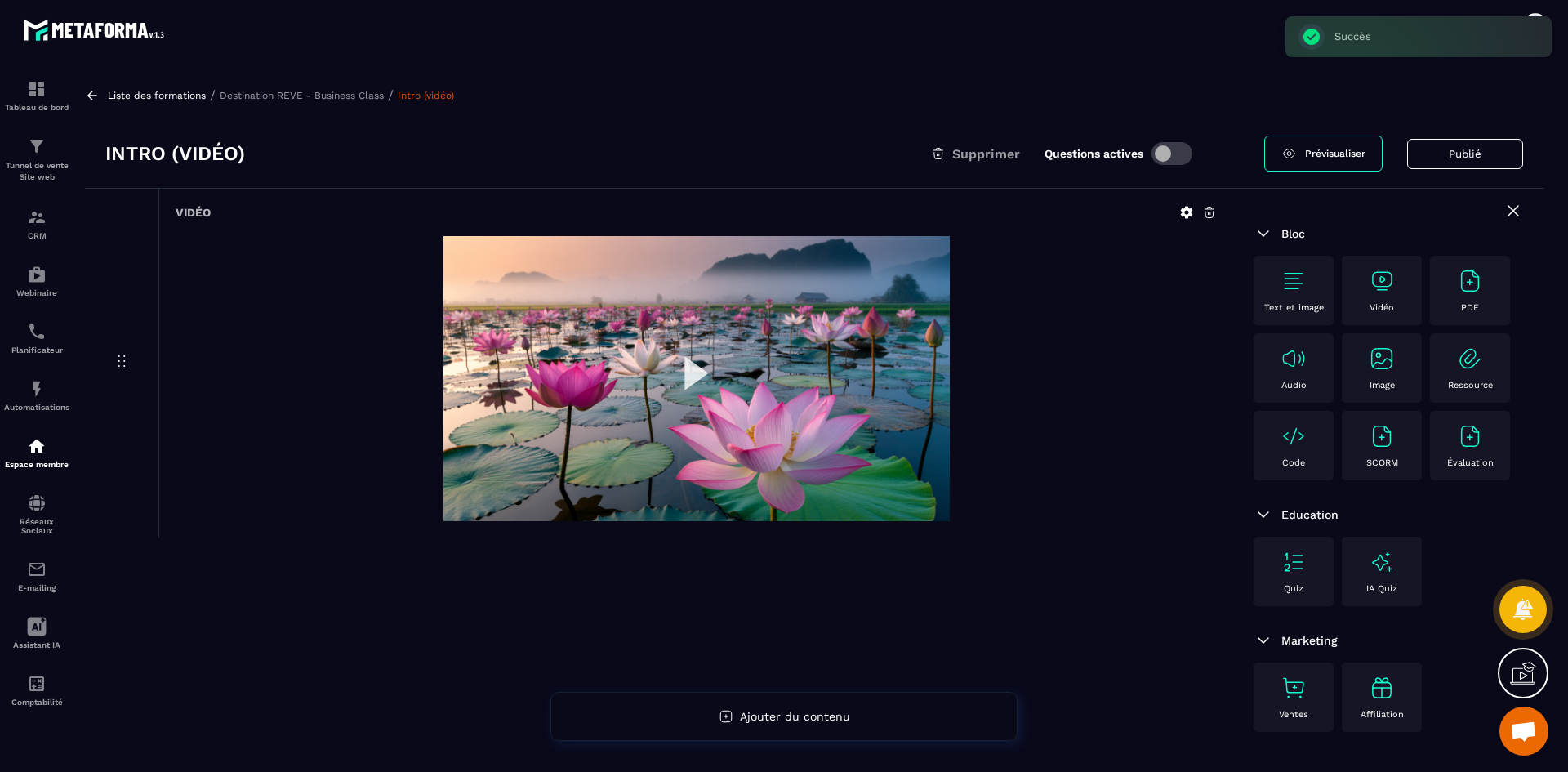
click at [303, 97] on p "Destination REVE - Business Class" at bounding box center [302, 95] width 164 height 11
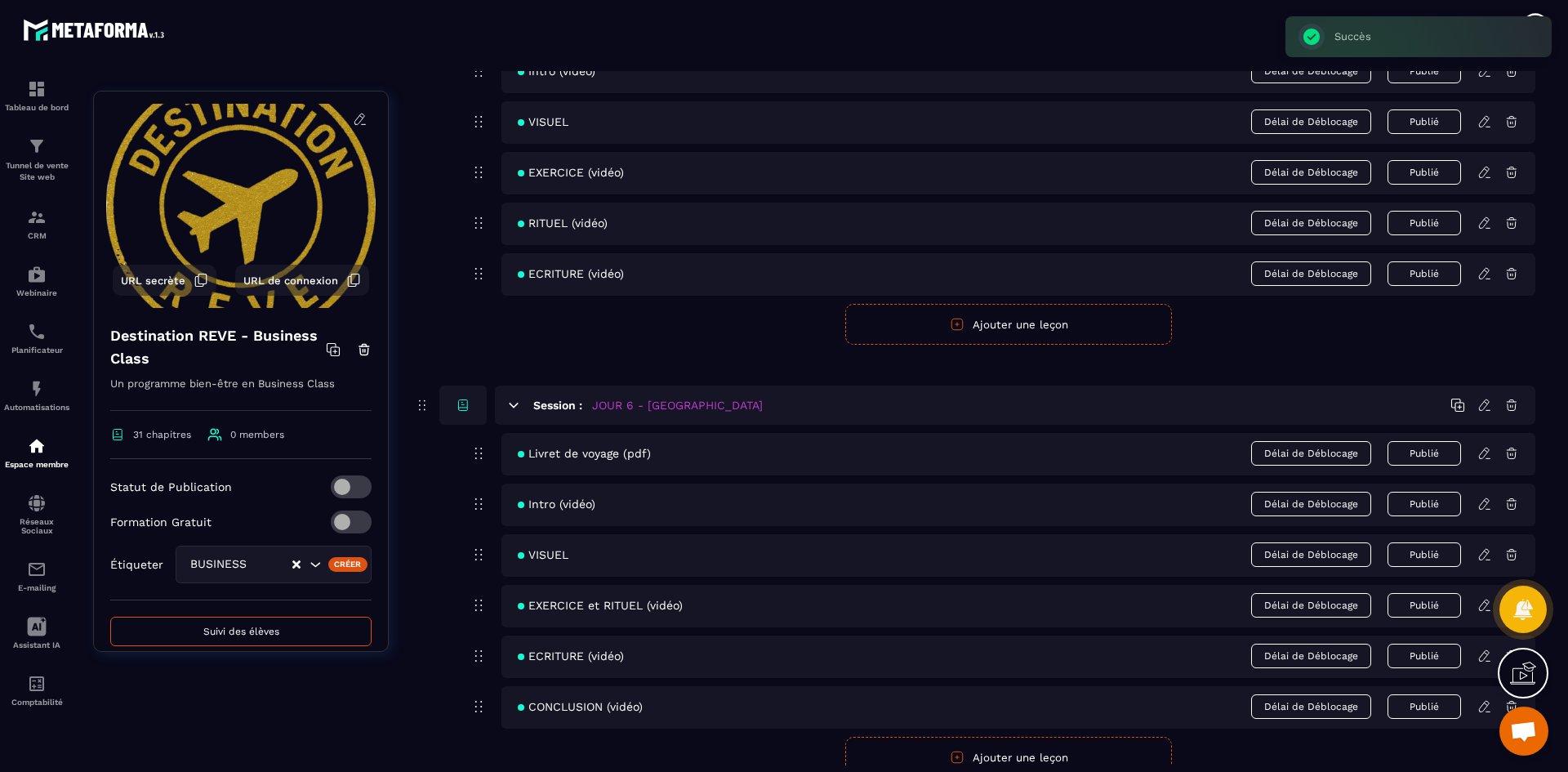
scroll to position [2451, 0]
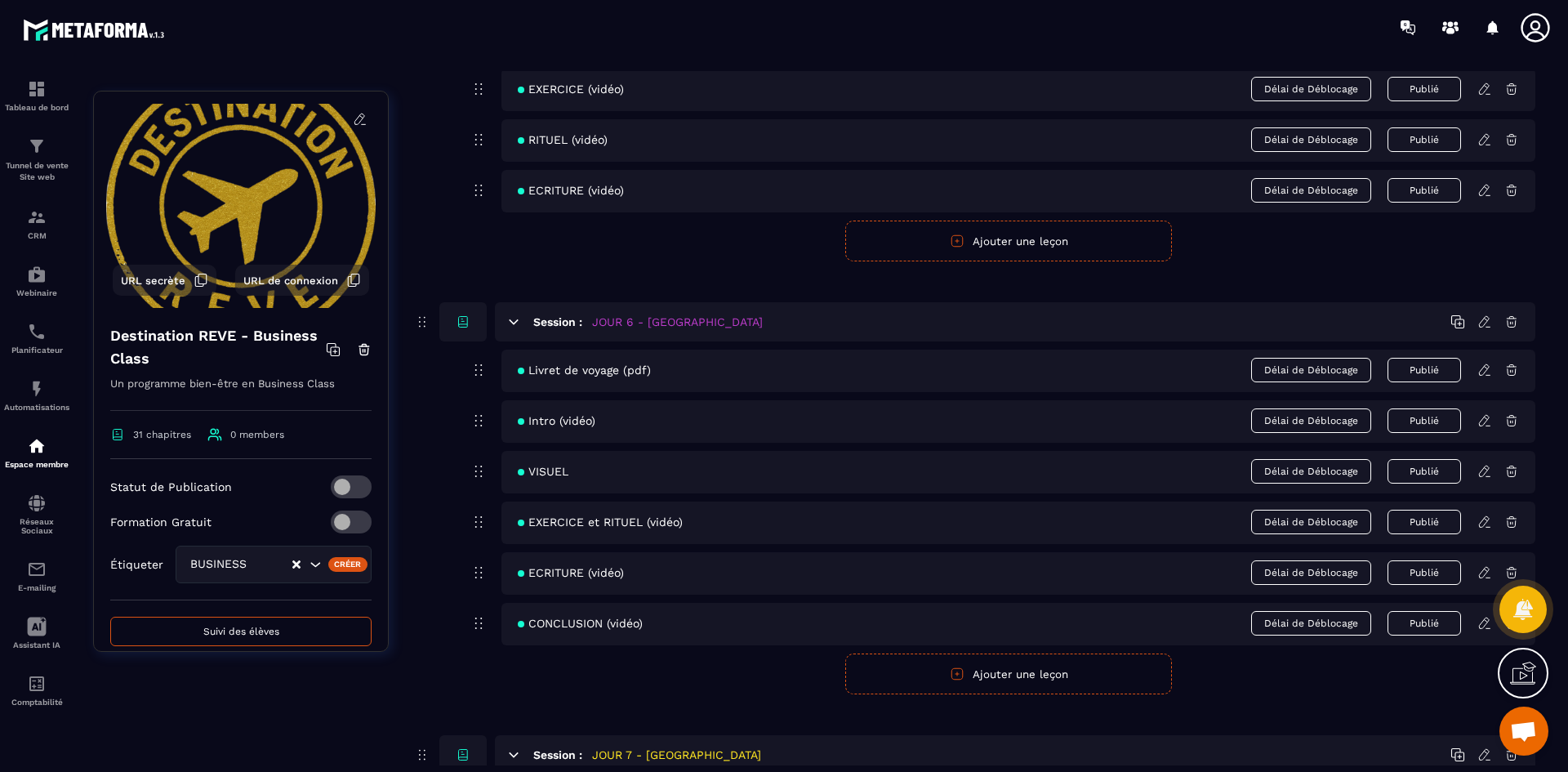
click at [1480, 471] on icon at bounding box center [1484, 471] width 15 height 15
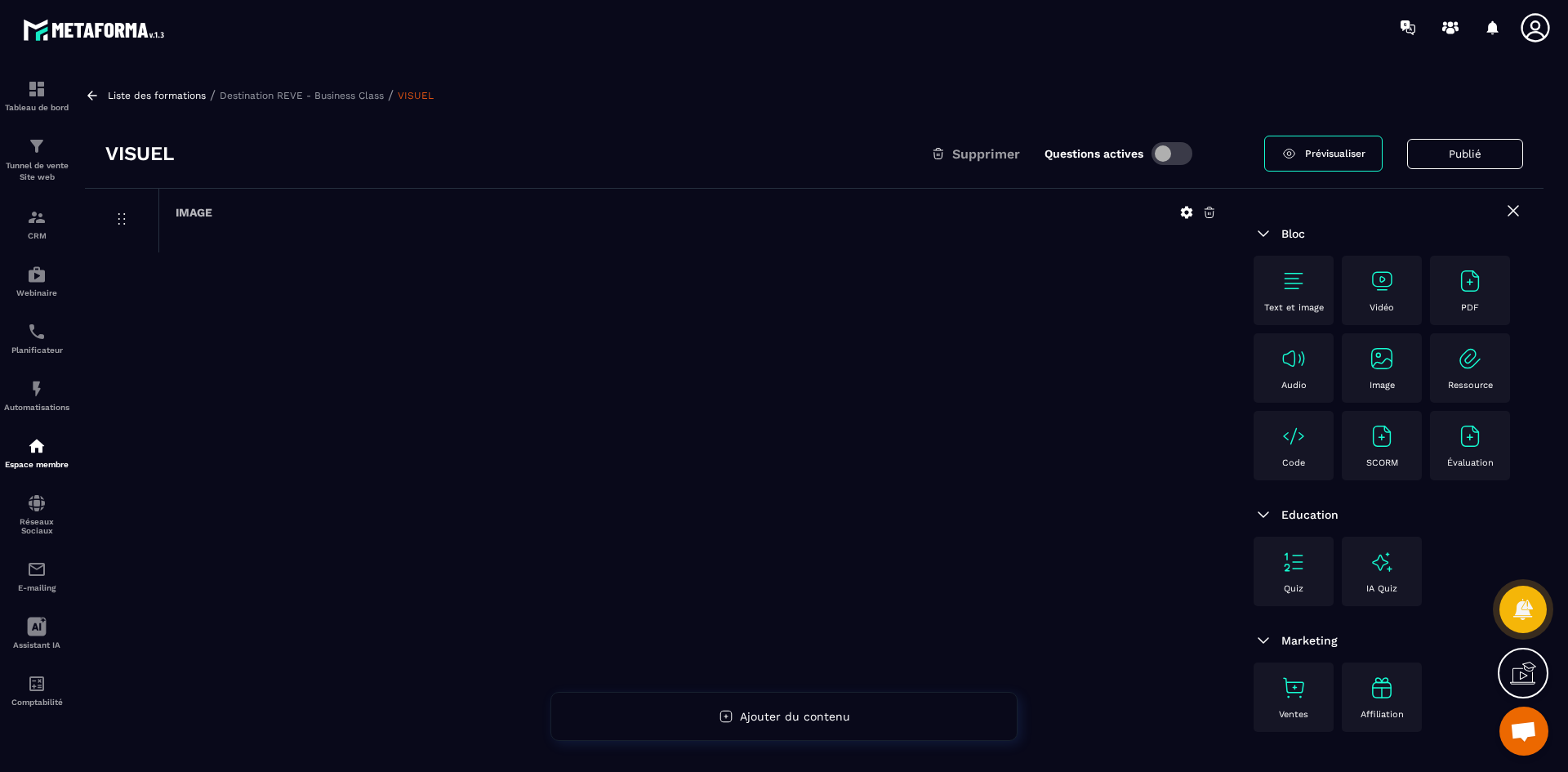
click at [1188, 211] on icon at bounding box center [1186, 212] width 15 height 15
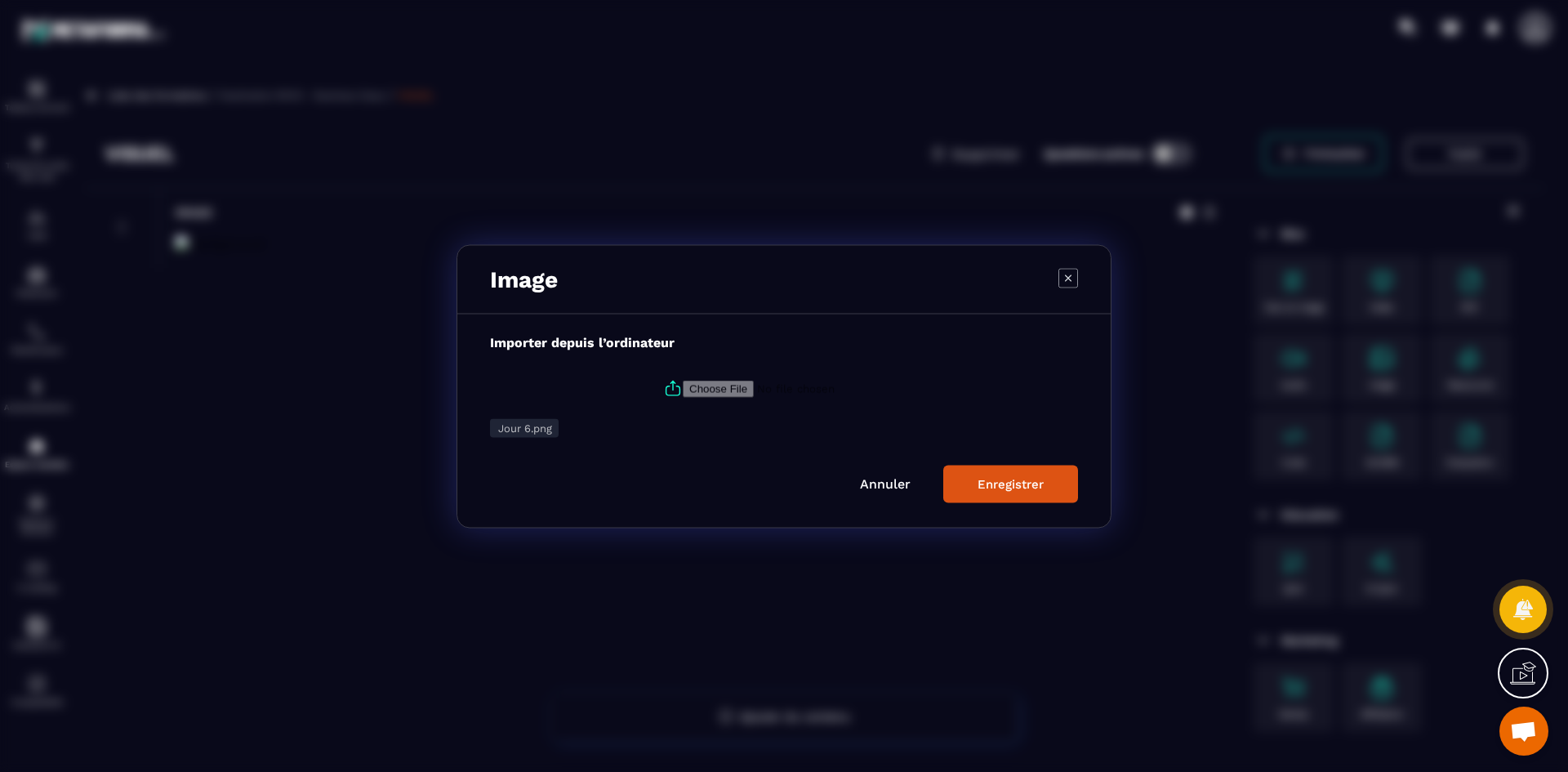
click at [663, 386] on icon "Modal window" at bounding box center [672, 388] width 20 height 20
click at [683, 386] on input "Modal window" at bounding box center [794, 388] width 222 height 17
type input "**********"
click at [1006, 490] on div "Enregistrer" at bounding box center [1010, 483] width 66 height 15
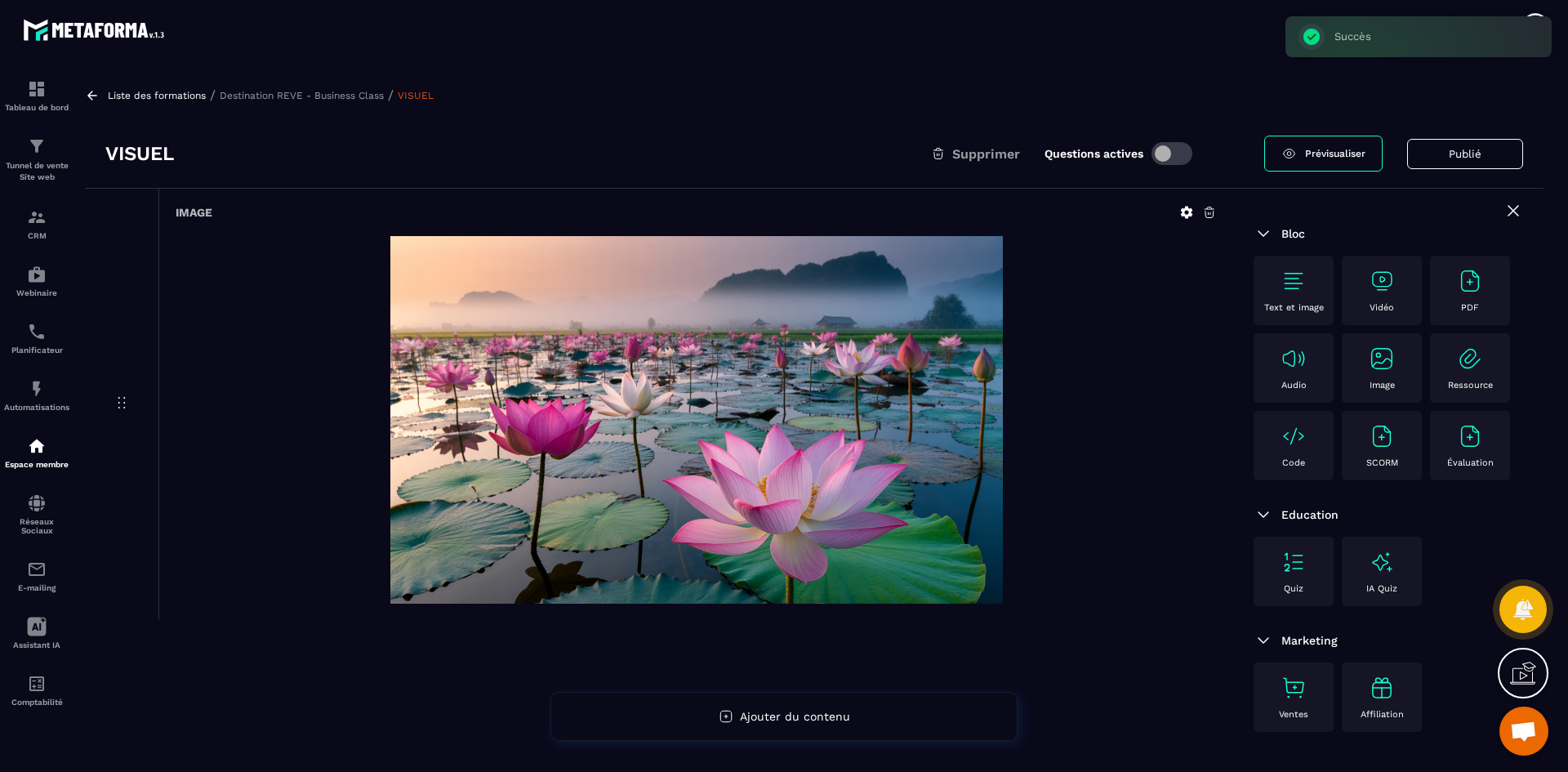
click at [298, 97] on p "Destination REVE - Business Class" at bounding box center [302, 95] width 164 height 11
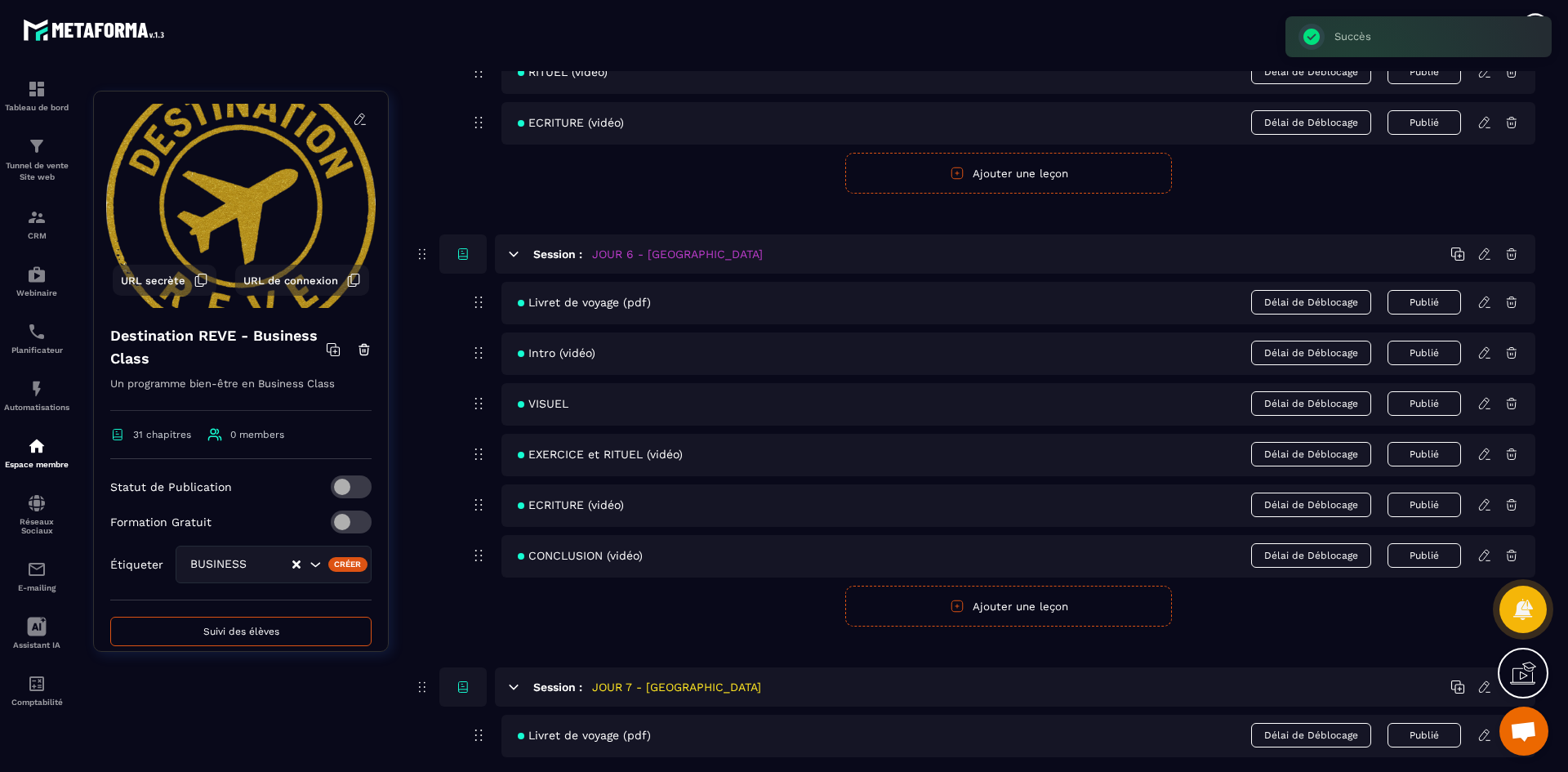
scroll to position [2533, 0]
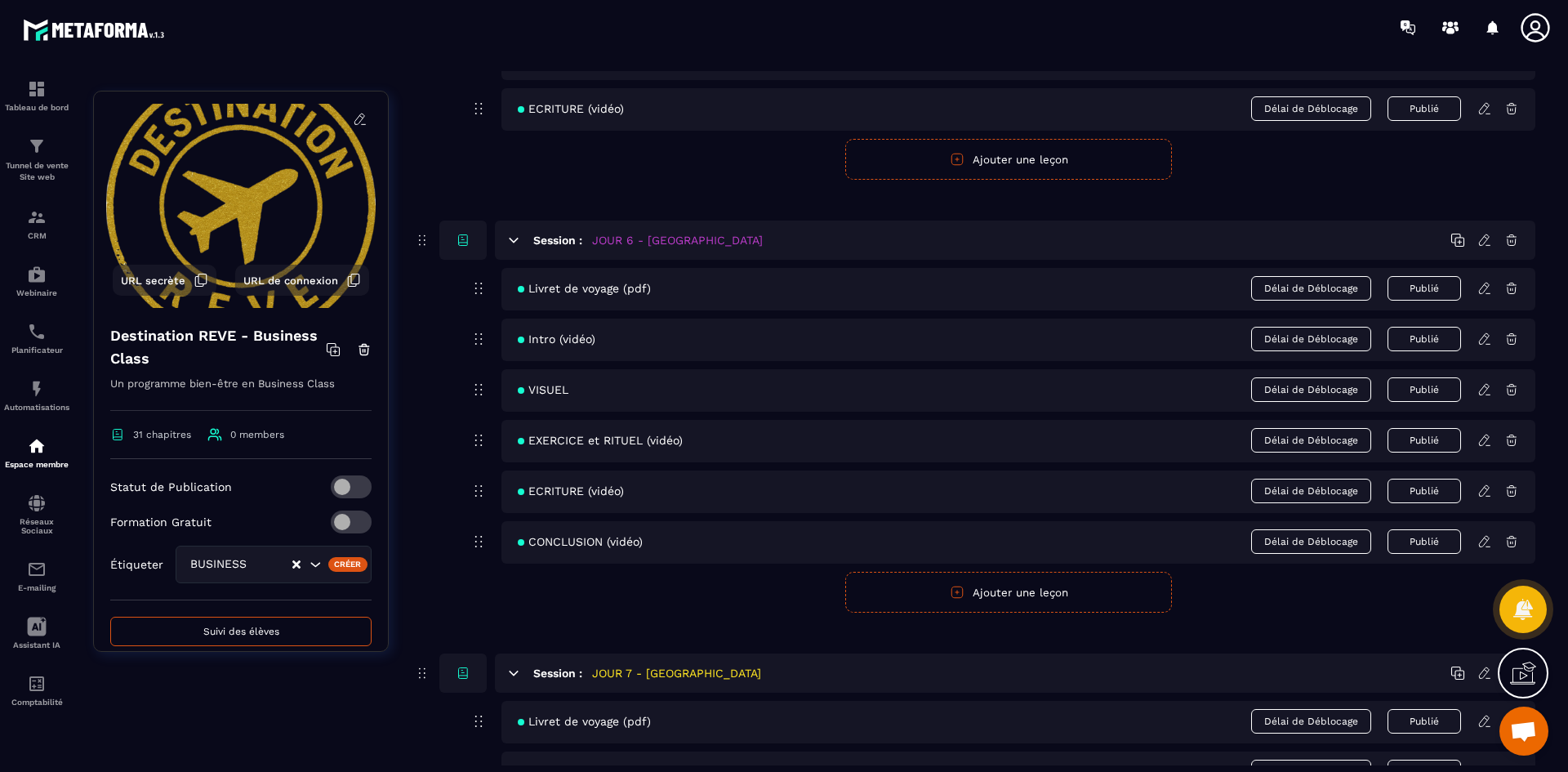
click at [1488, 439] on icon at bounding box center [1484, 440] width 15 height 15
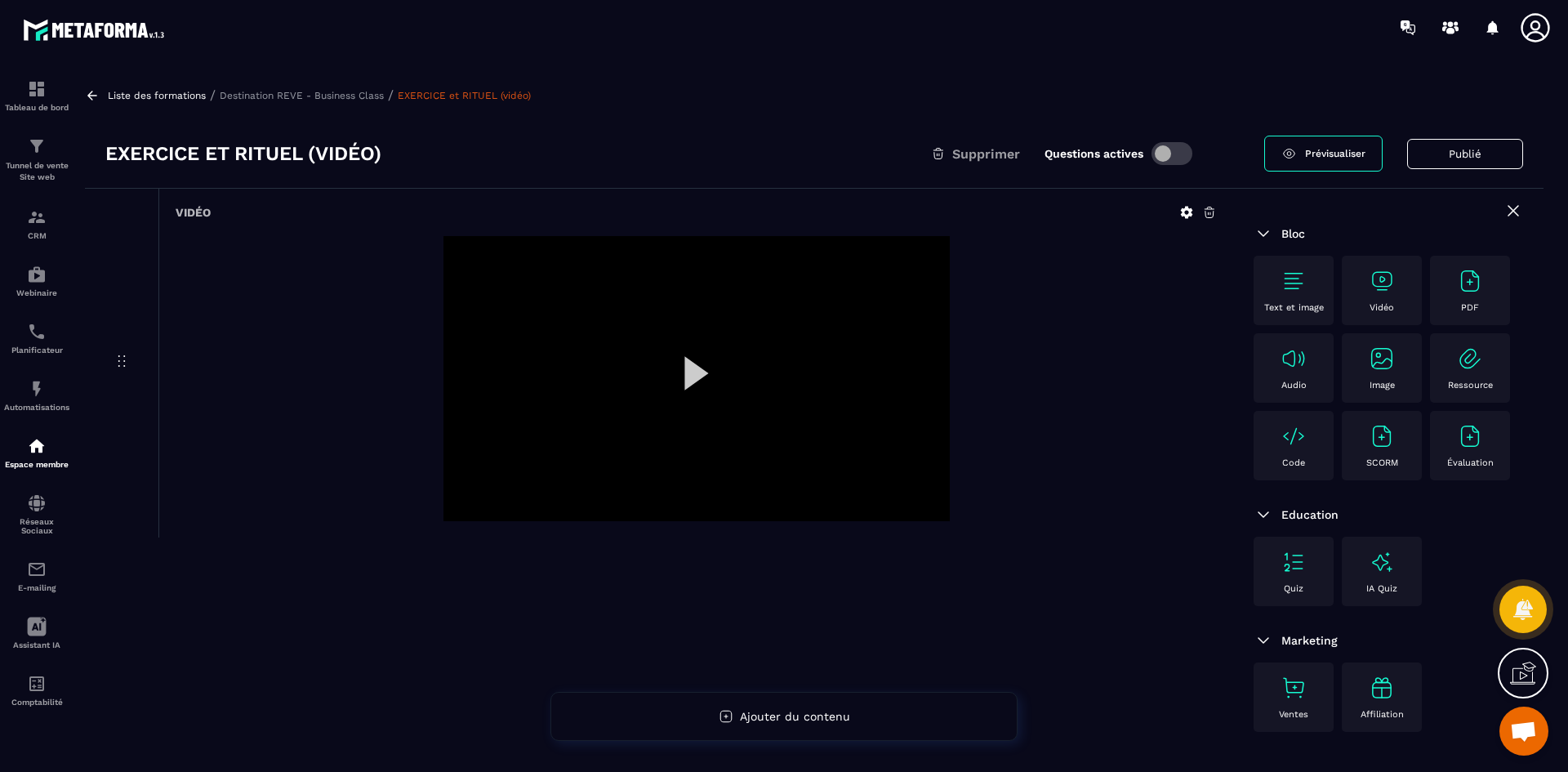
click at [1183, 212] on icon at bounding box center [1187, 213] width 12 height 12
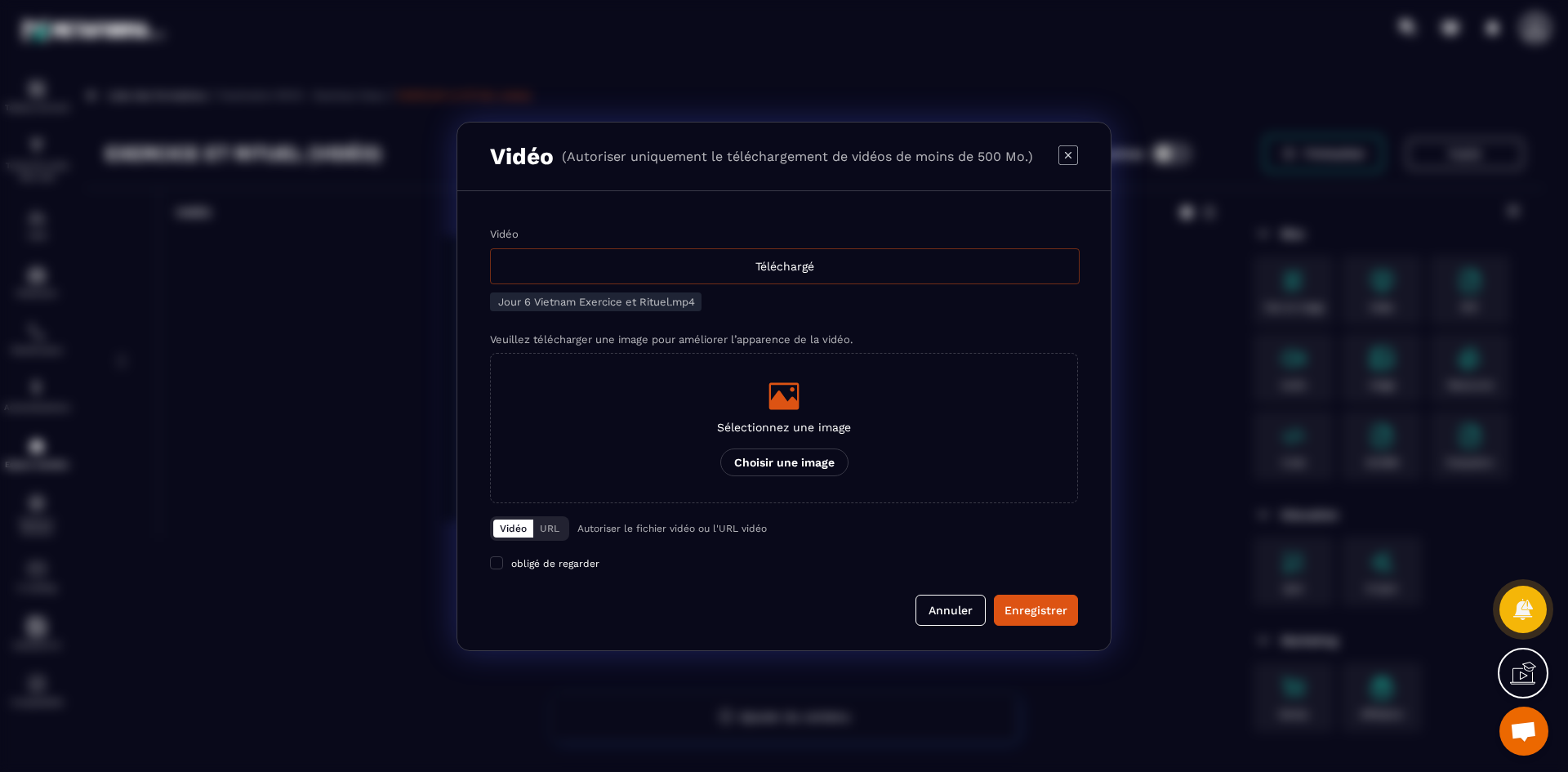
click at [690, 268] on div "Téléchargé" at bounding box center [784, 267] width 590 height 36
click at [0, 0] on input "Vidéo Téléchargé" at bounding box center [0, 0] width 0 height 0
click at [764, 388] on div "Modal window" at bounding box center [784, 396] width 134 height 32
click at [0, 0] on input "Sélectionnez une image Choisir une image" at bounding box center [0, 0] width 0 height 0
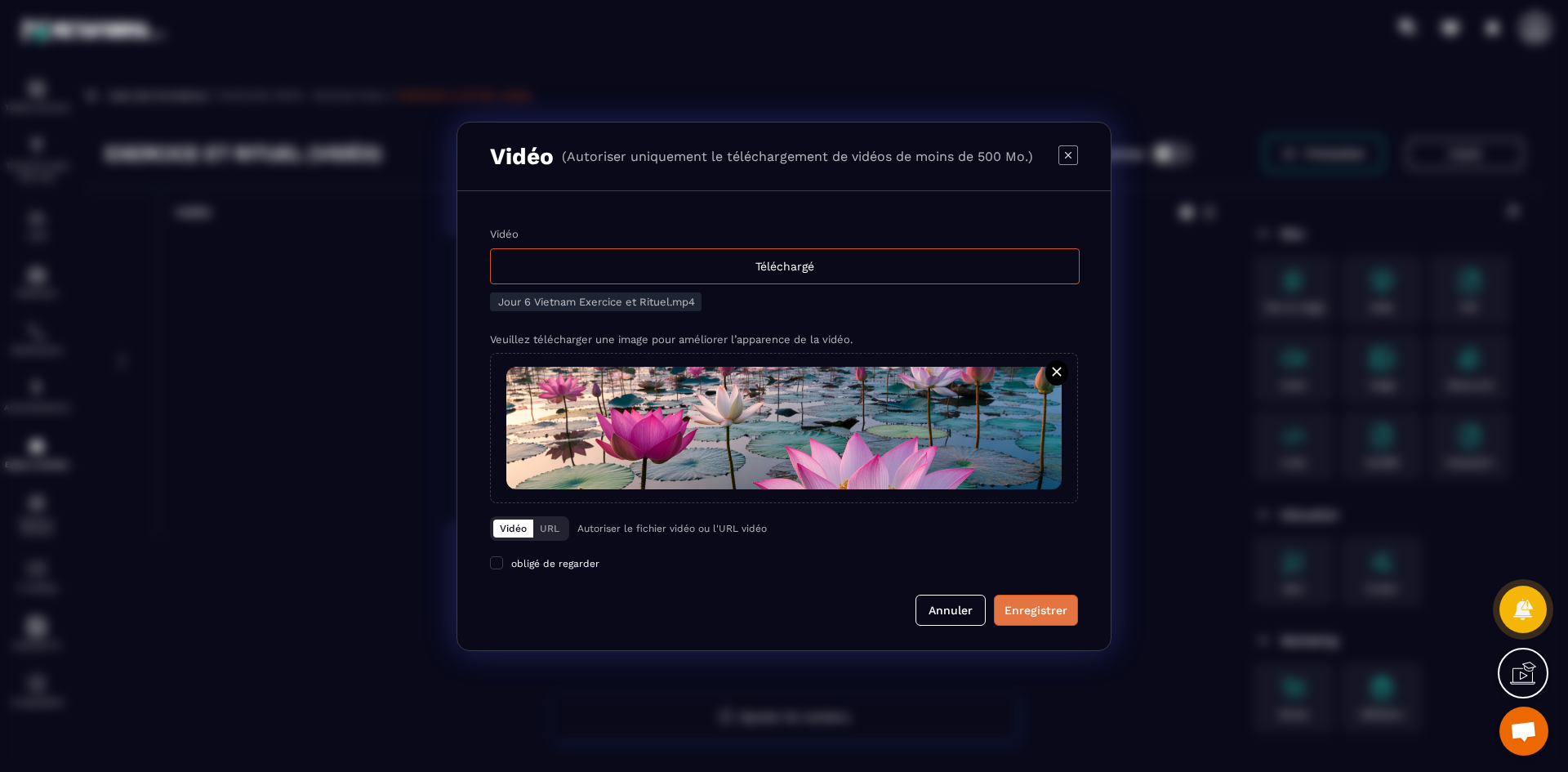
click at [1050, 618] on div "Enregistrer" at bounding box center [1037, 610] width 63 height 16
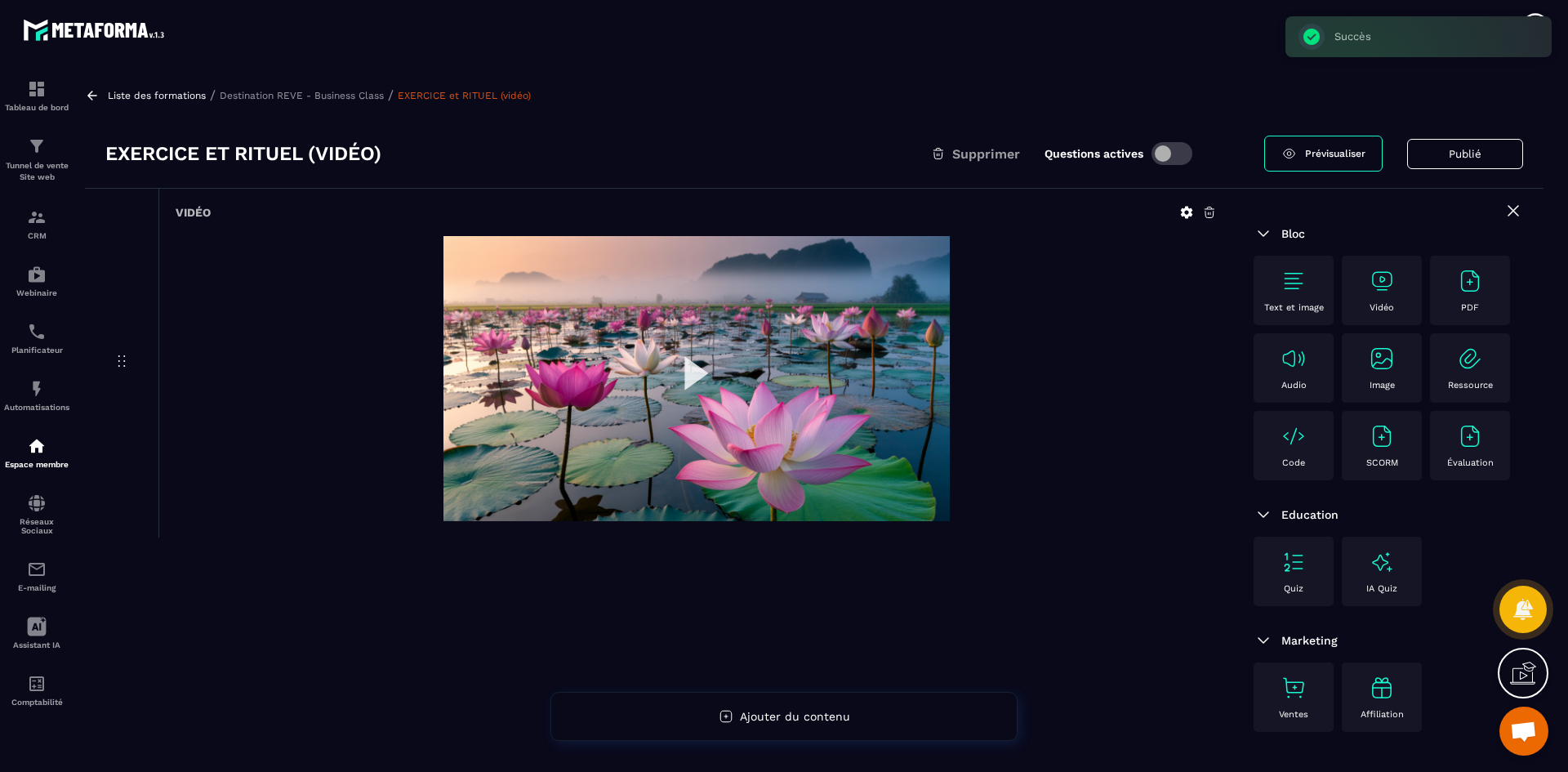
click at [345, 99] on p "Destination REVE - Business Class" at bounding box center [302, 95] width 164 height 11
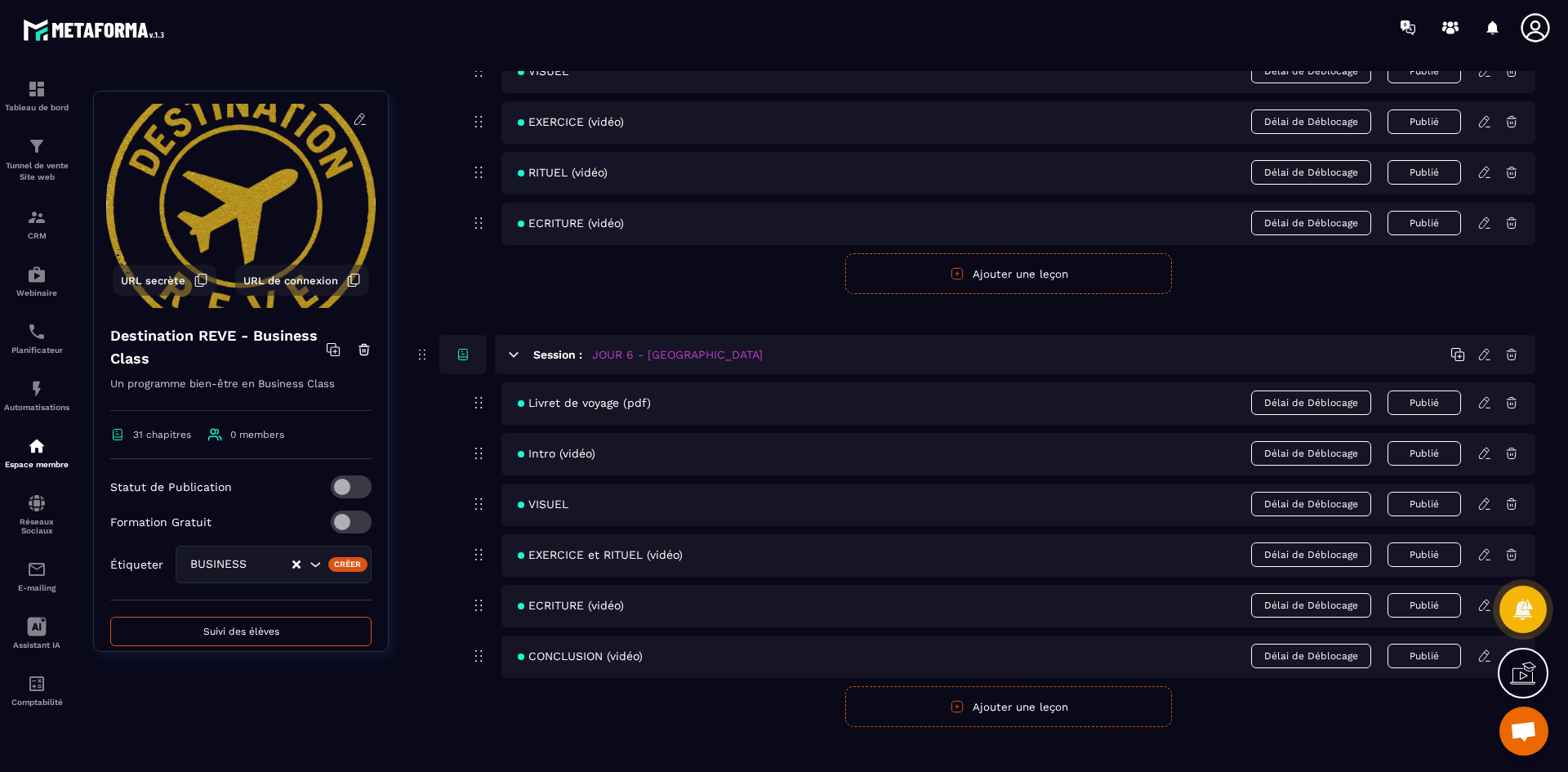
scroll to position [2451, 0]
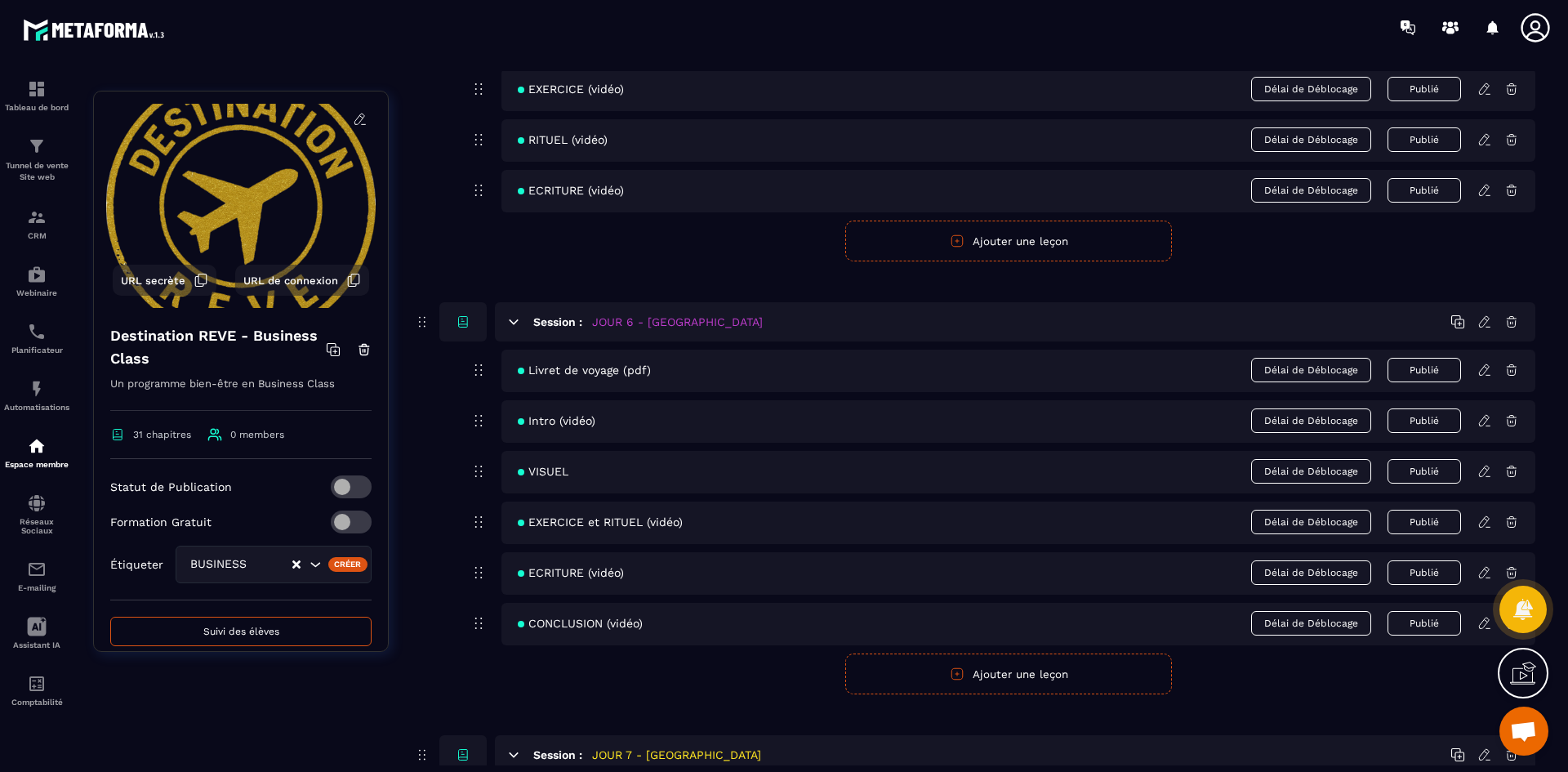
click at [1487, 576] on icon at bounding box center [1484, 572] width 15 height 15
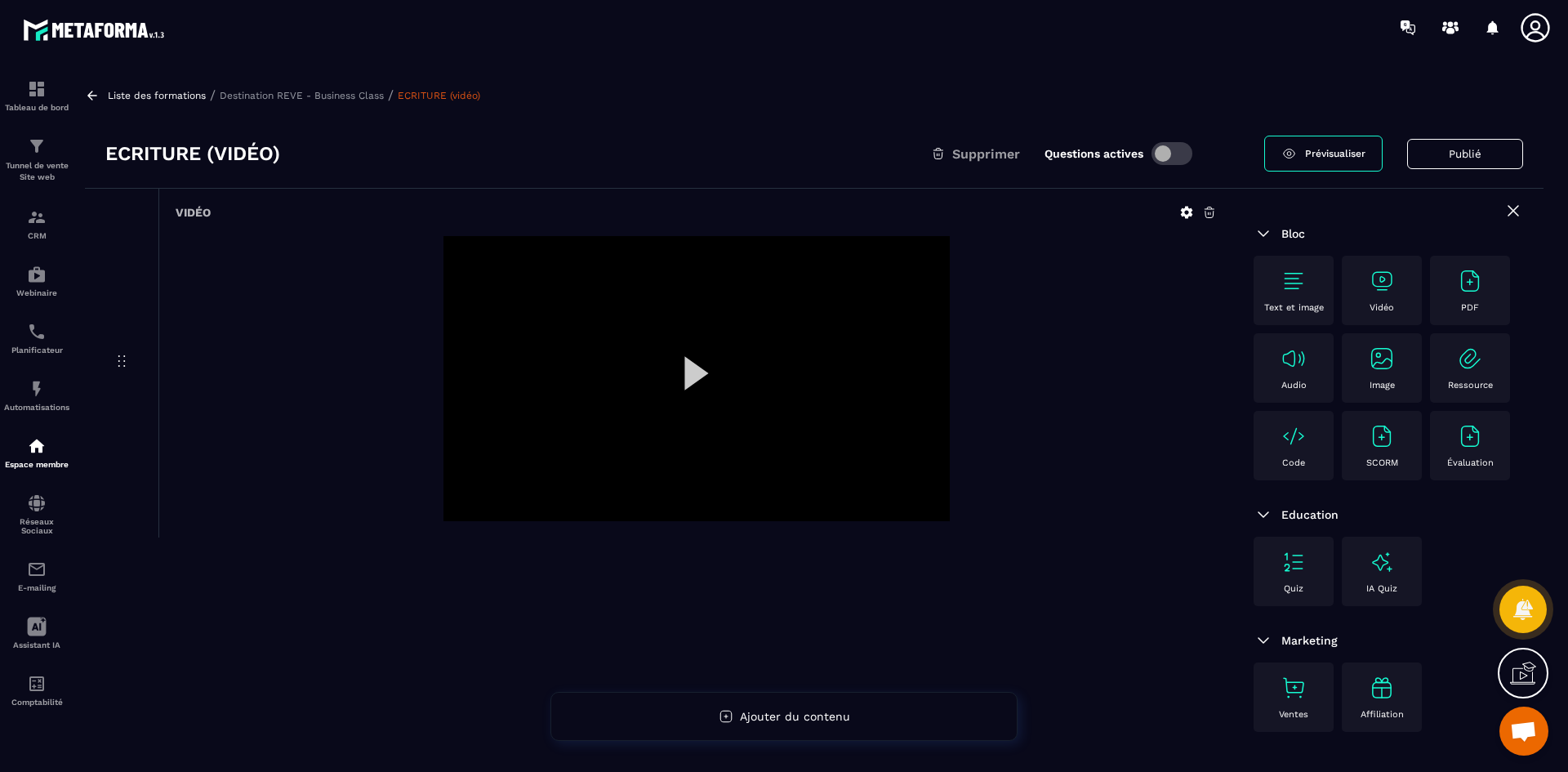
click at [1191, 215] on icon at bounding box center [1187, 213] width 12 height 12
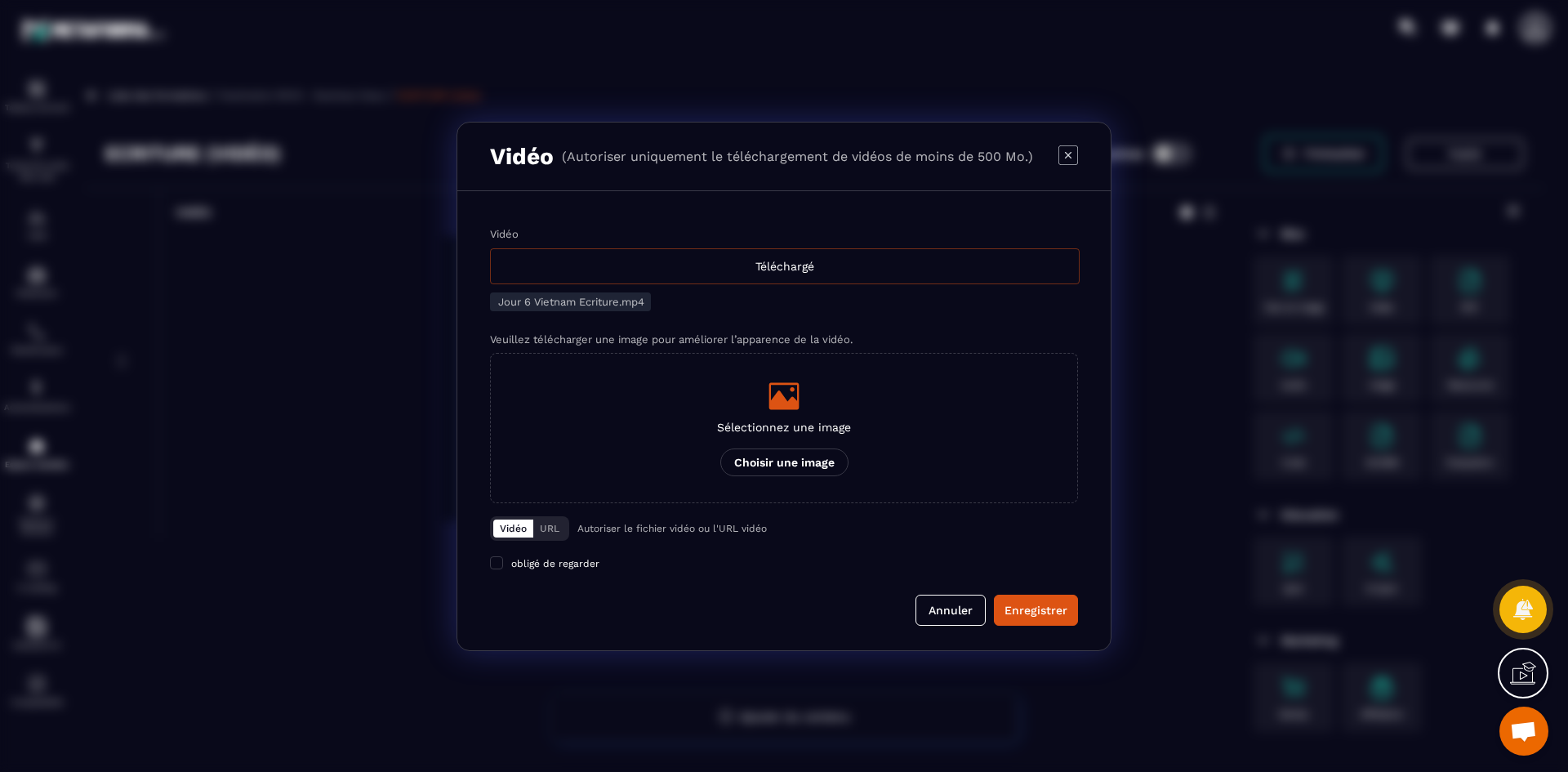
click at [813, 265] on div "Téléchargé" at bounding box center [784, 267] width 590 height 36
click at [0, 0] on input "Vidéo Téléchargé" at bounding box center [0, 0] width 0 height 0
click at [790, 410] on icon "Modal window" at bounding box center [784, 396] width 30 height 27
click at [0, 0] on input "Sélectionnez une image Choisir une image" at bounding box center [0, 0] width 0 height 0
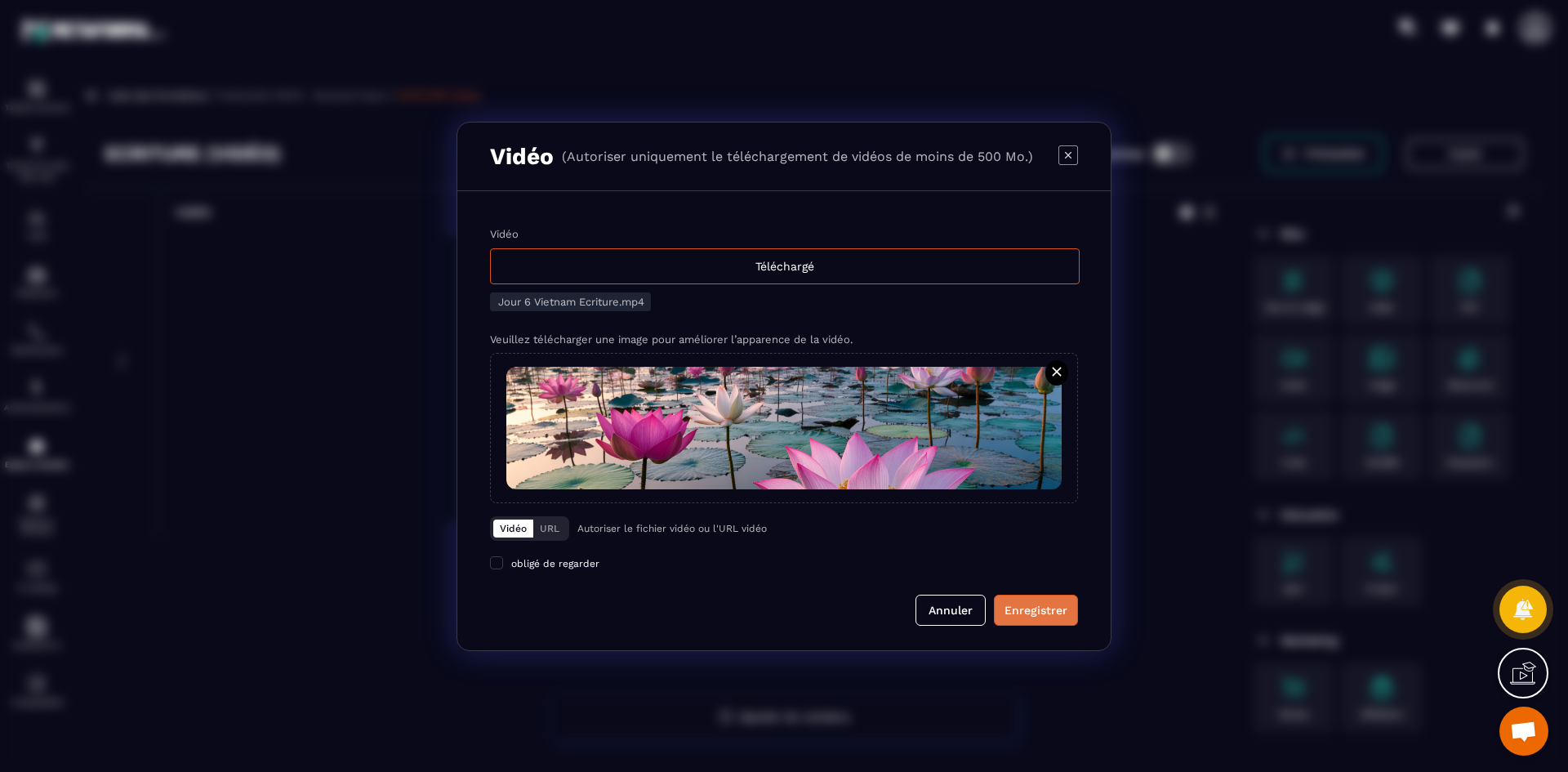
click at [1060, 619] on button "Enregistrer" at bounding box center [1036, 610] width 84 height 31
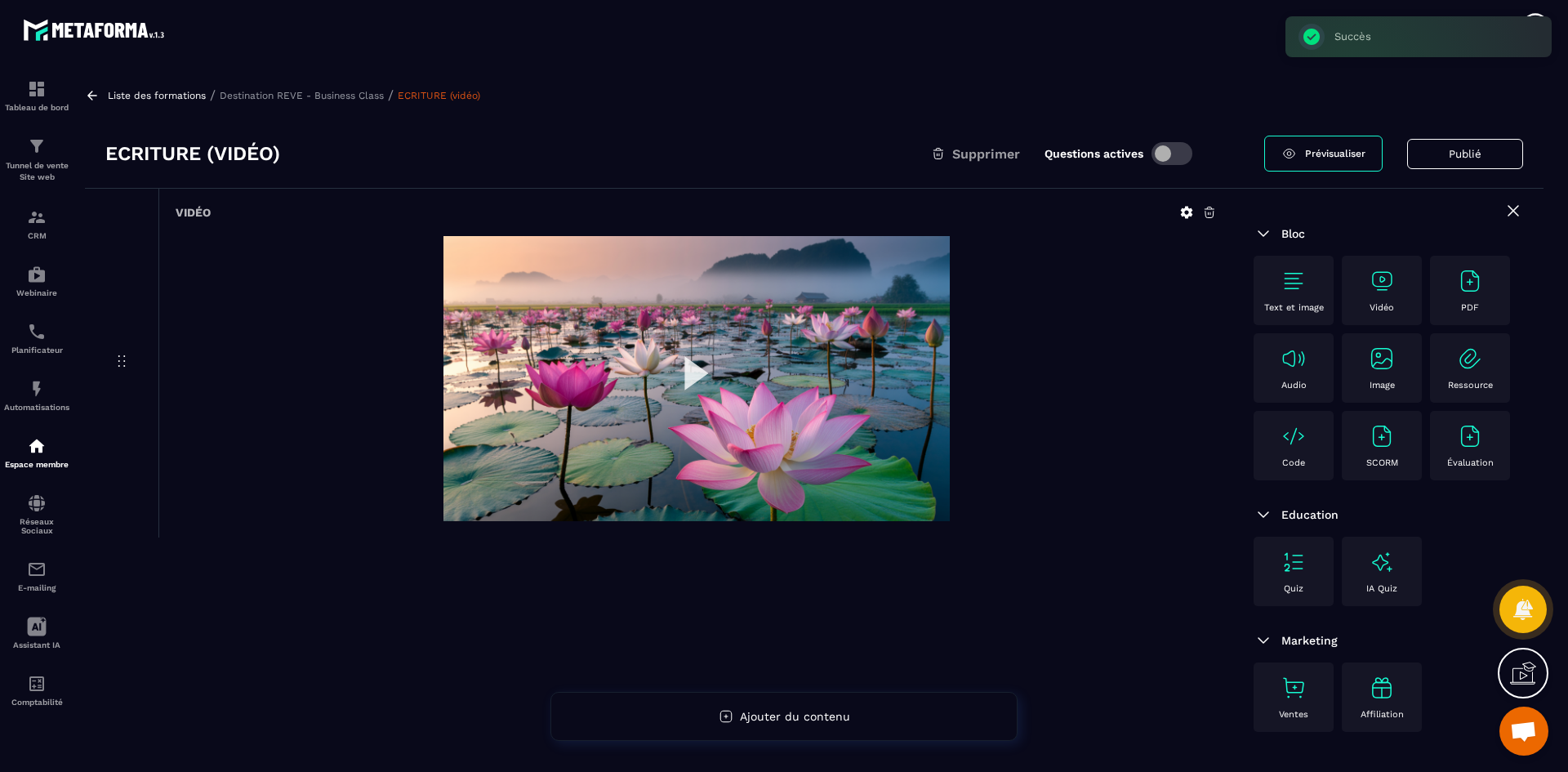
click at [373, 95] on p "Destination REVE - Business Class" at bounding box center [302, 95] width 164 height 11
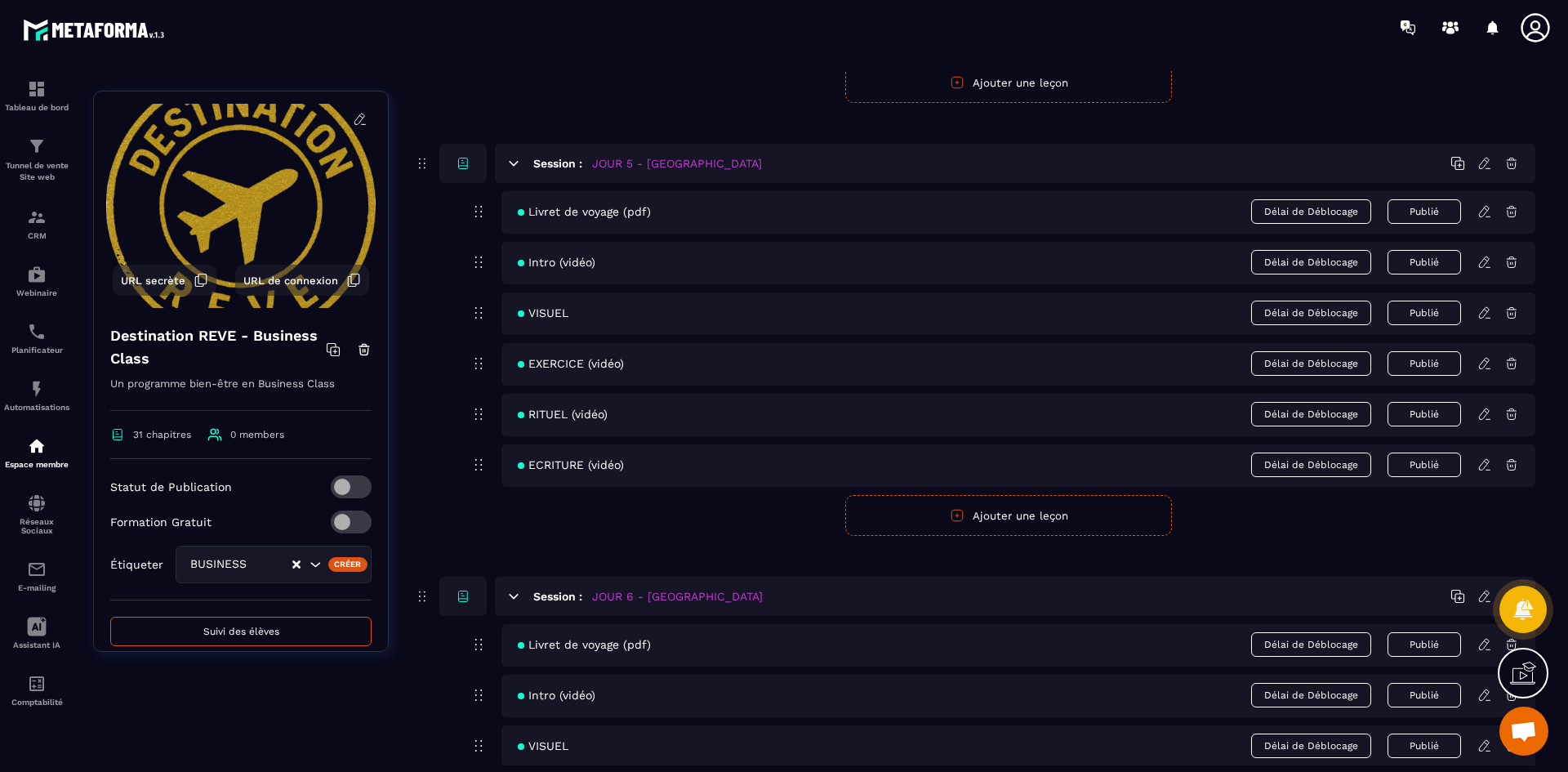
scroll to position [2533, 0]
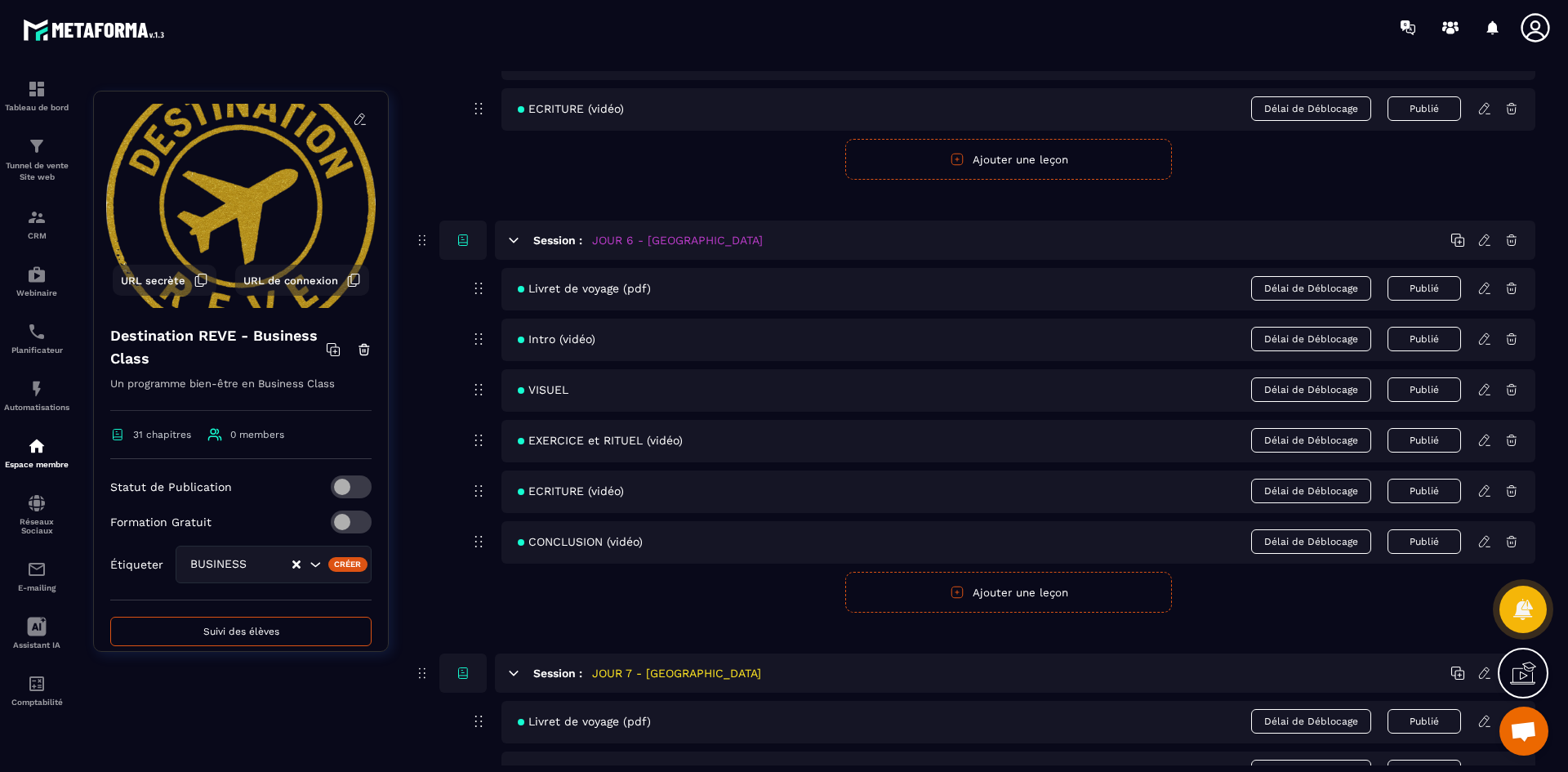
click at [1484, 545] on icon at bounding box center [1484, 541] width 15 height 15
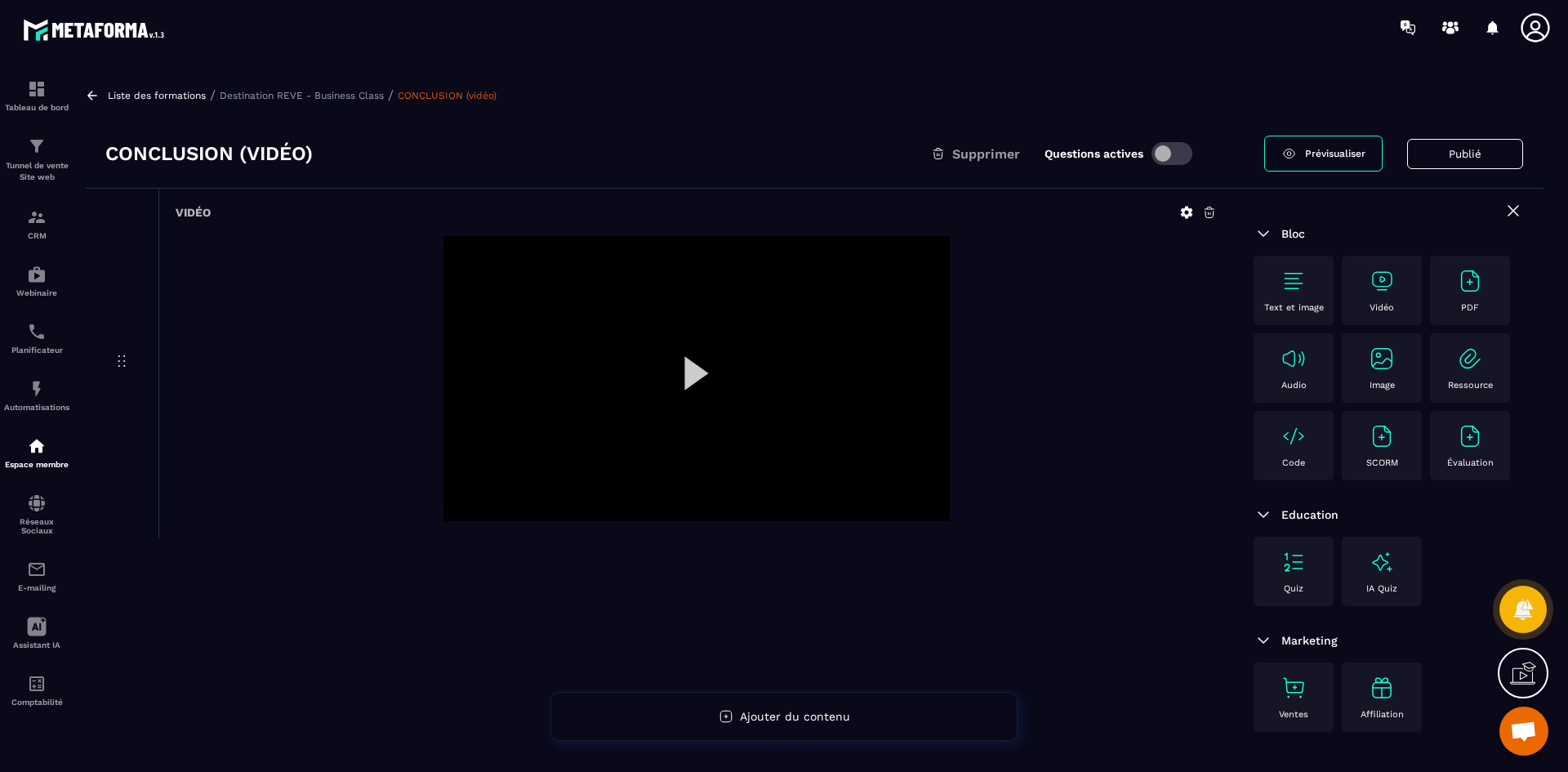
click at [1188, 212] on icon at bounding box center [1186, 212] width 15 height 15
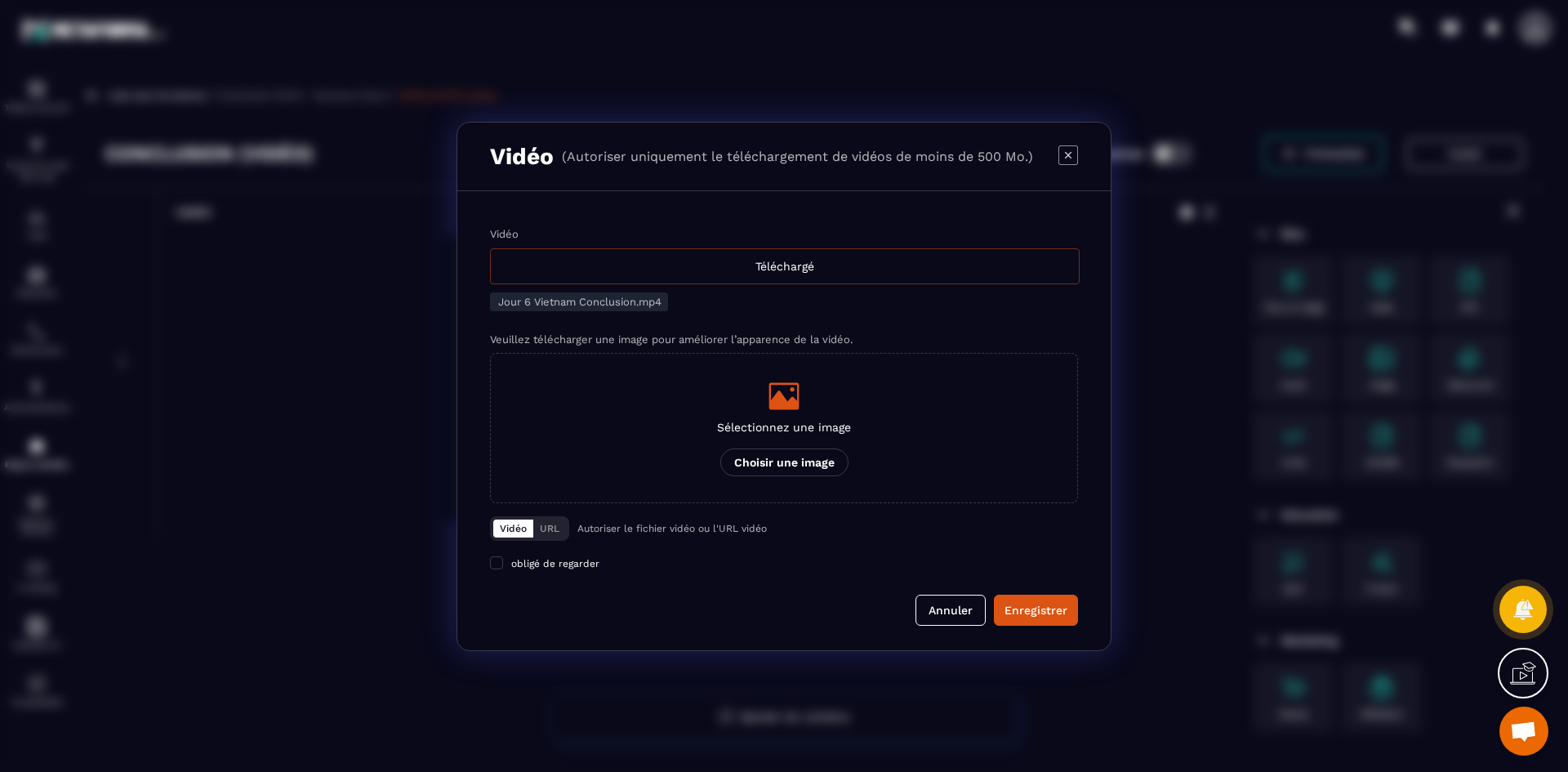
click at [762, 278] on div "Téléchargé" at bounding box center [784, 267] width 590 height 36
click at [0, 0] on input "Vidéo Téléchargé" at bounding box center [0, 0] width 0 height 0
click at [806, 408] on div "Modal window" at bounding box center [784, 396] width 134 height 32
click at [0, 0] on input "Sélectionnez une image Choisir une image" at bounding box center [0, 0] width 0 height 0
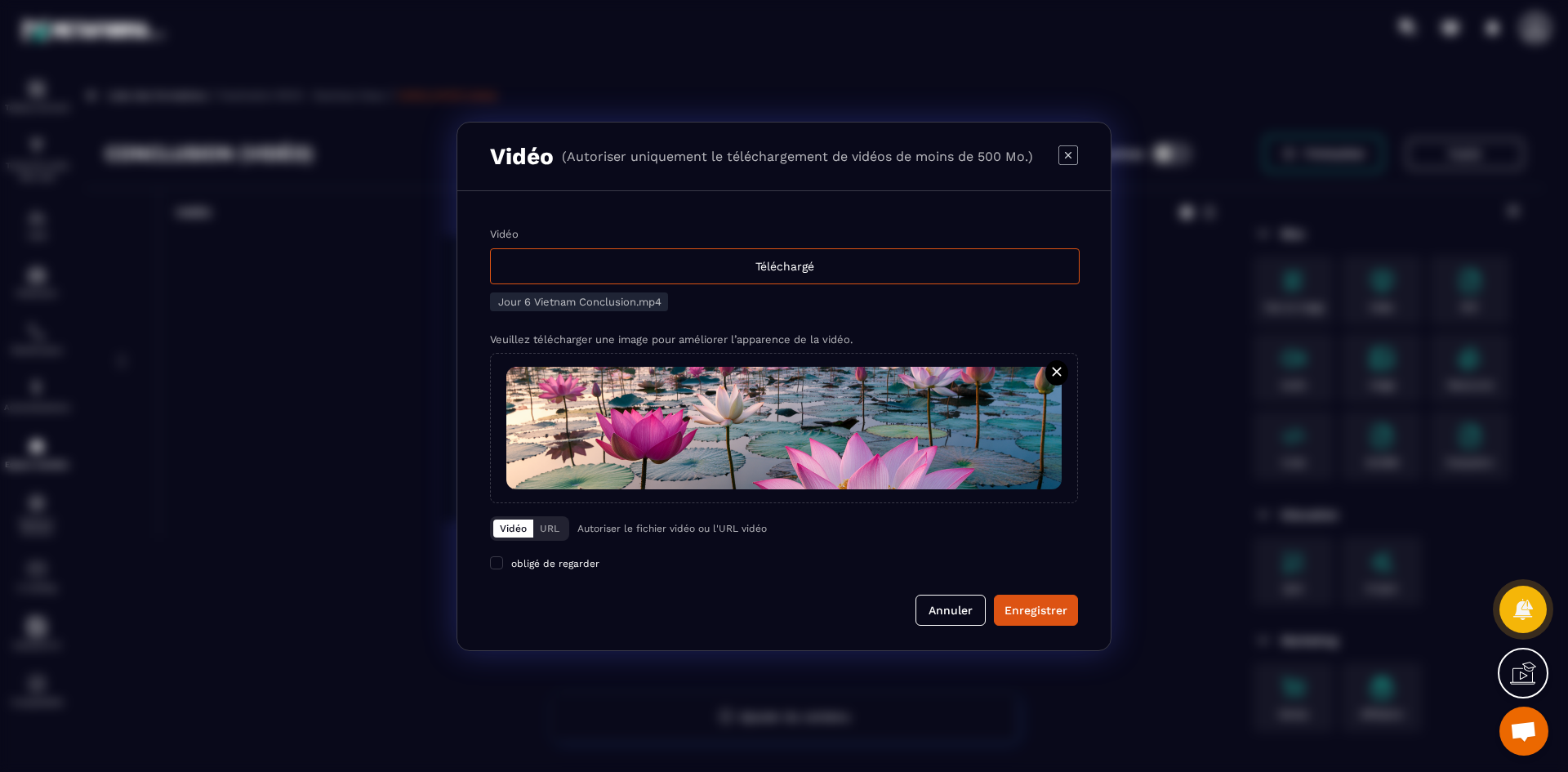
drag, startPoint x: 1030, startPoint y: 610, endPoint x: 853, endPoint y: 545, distance: 188.6
click at [1030, 610] on div "Enregistrer" at bounding box center [1037, 610] width 63 height 16
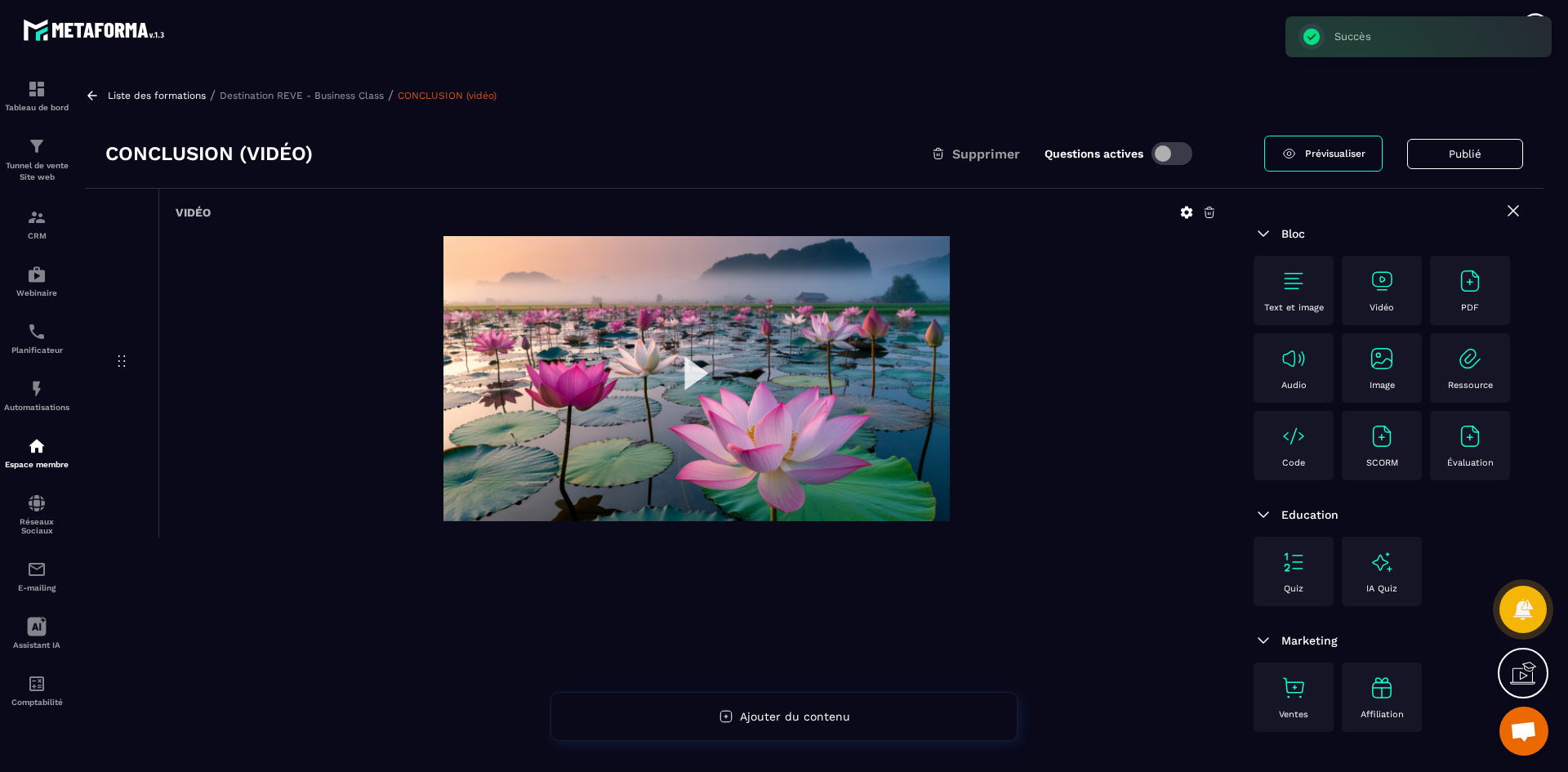
click at [304, 98] on p "Destination REVE - Business Class" at bounding box center [302, 95] width 164 height 11
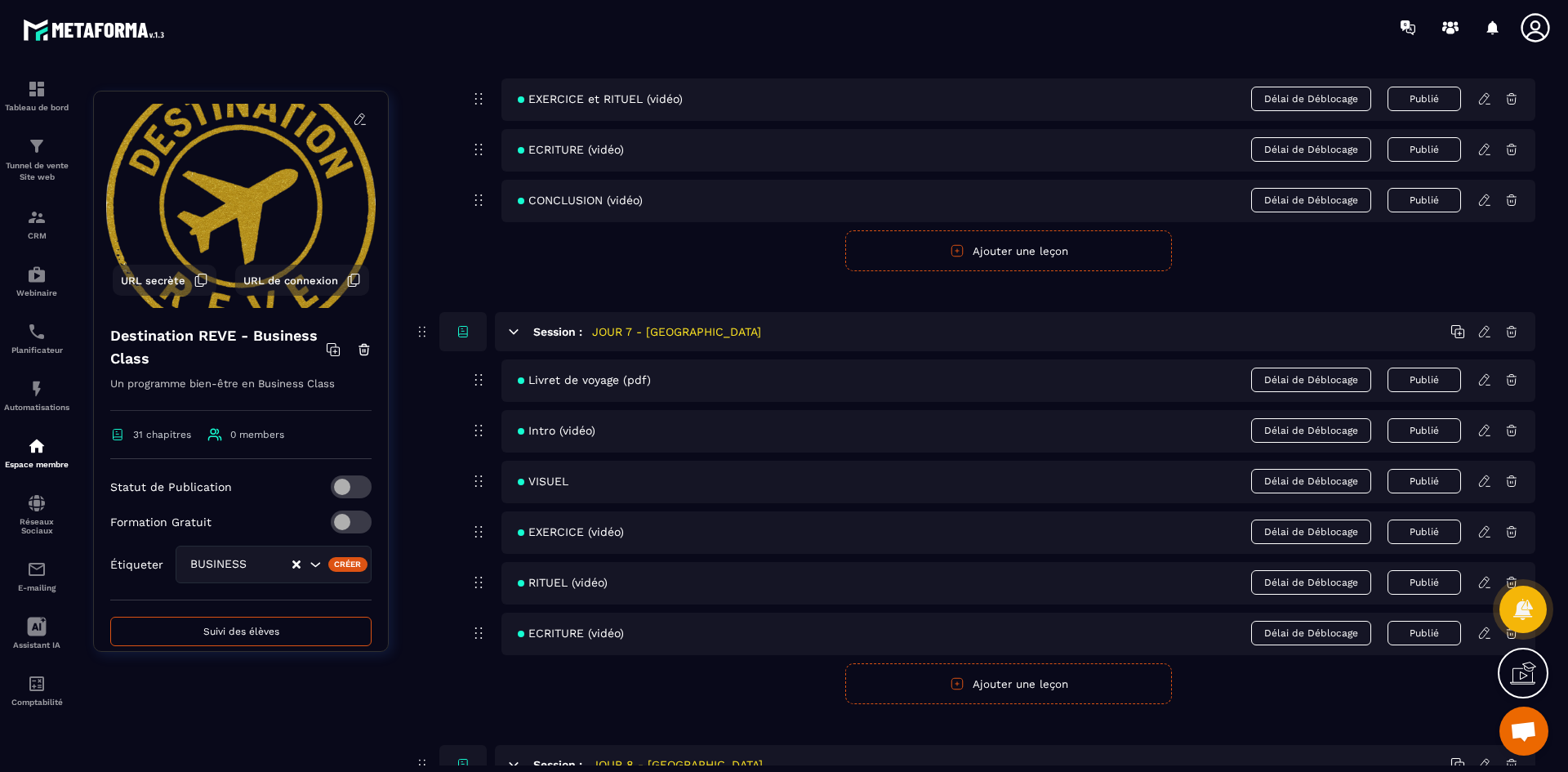
scroll to position [3023, 0]
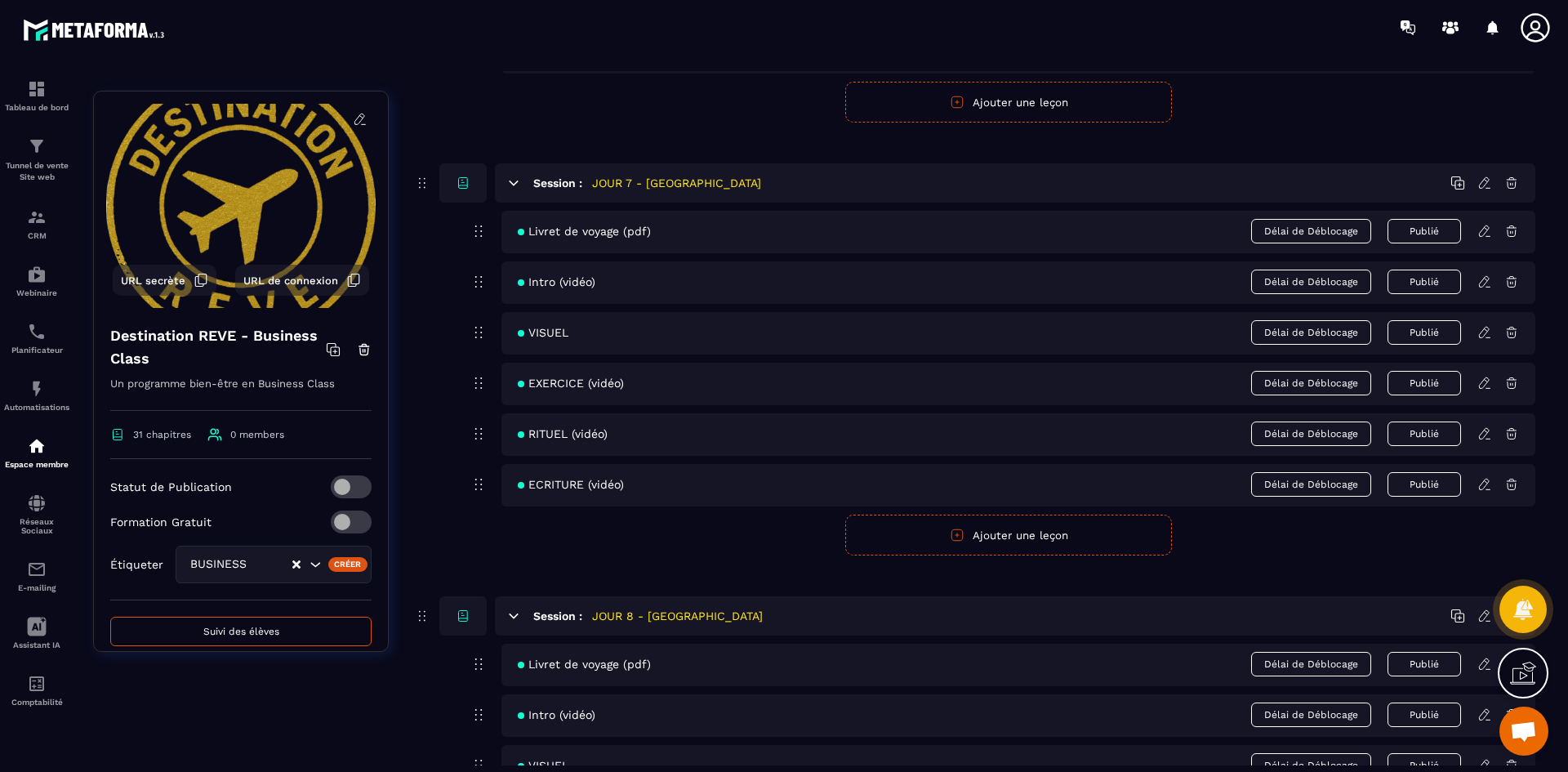
click at [1487, 229] on icon at bounding box center [1486, 229] width 3 height 3
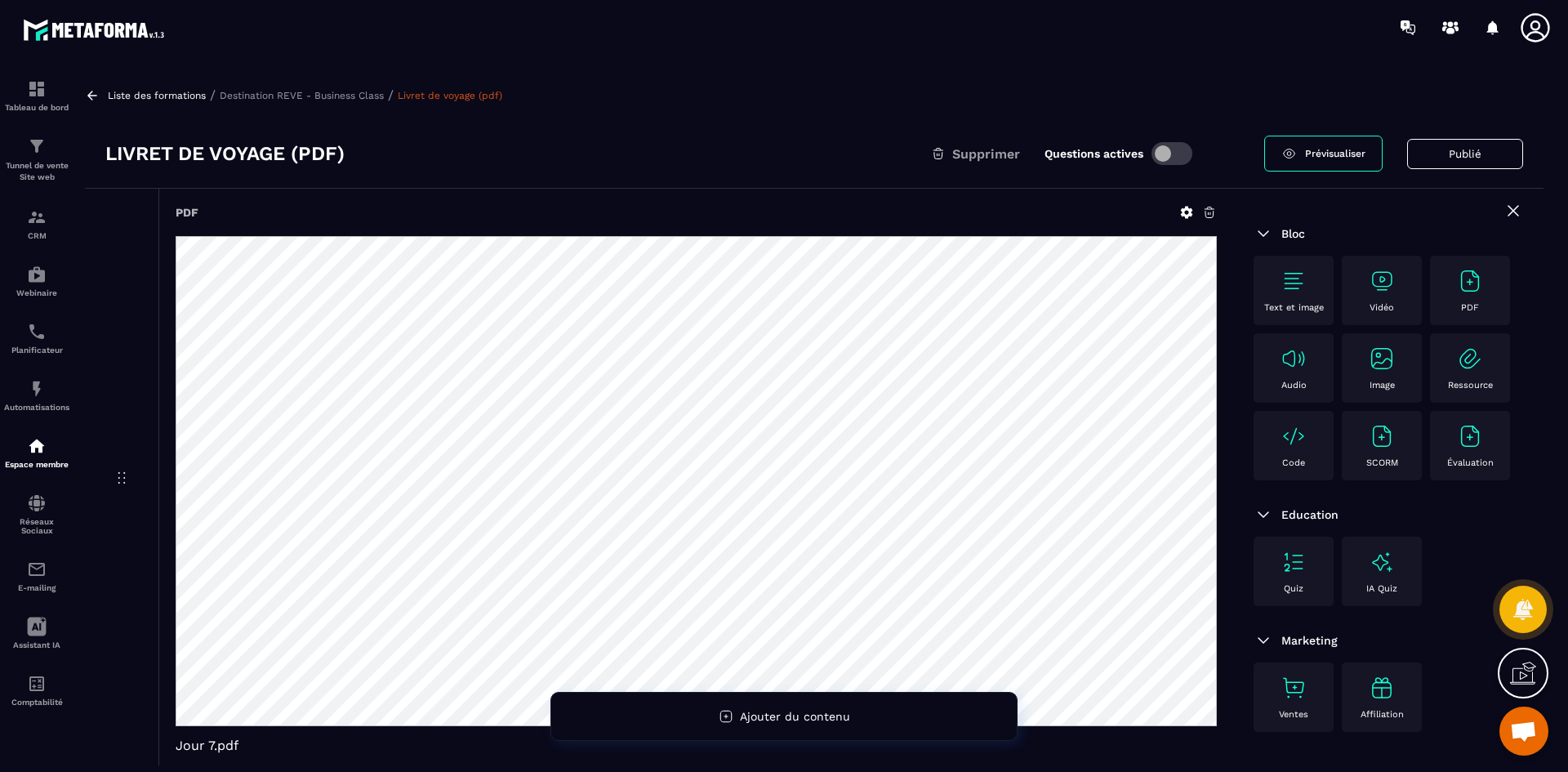
click at [1185, 210] on icon at bounding box center [1187, 213] width 12 height 12
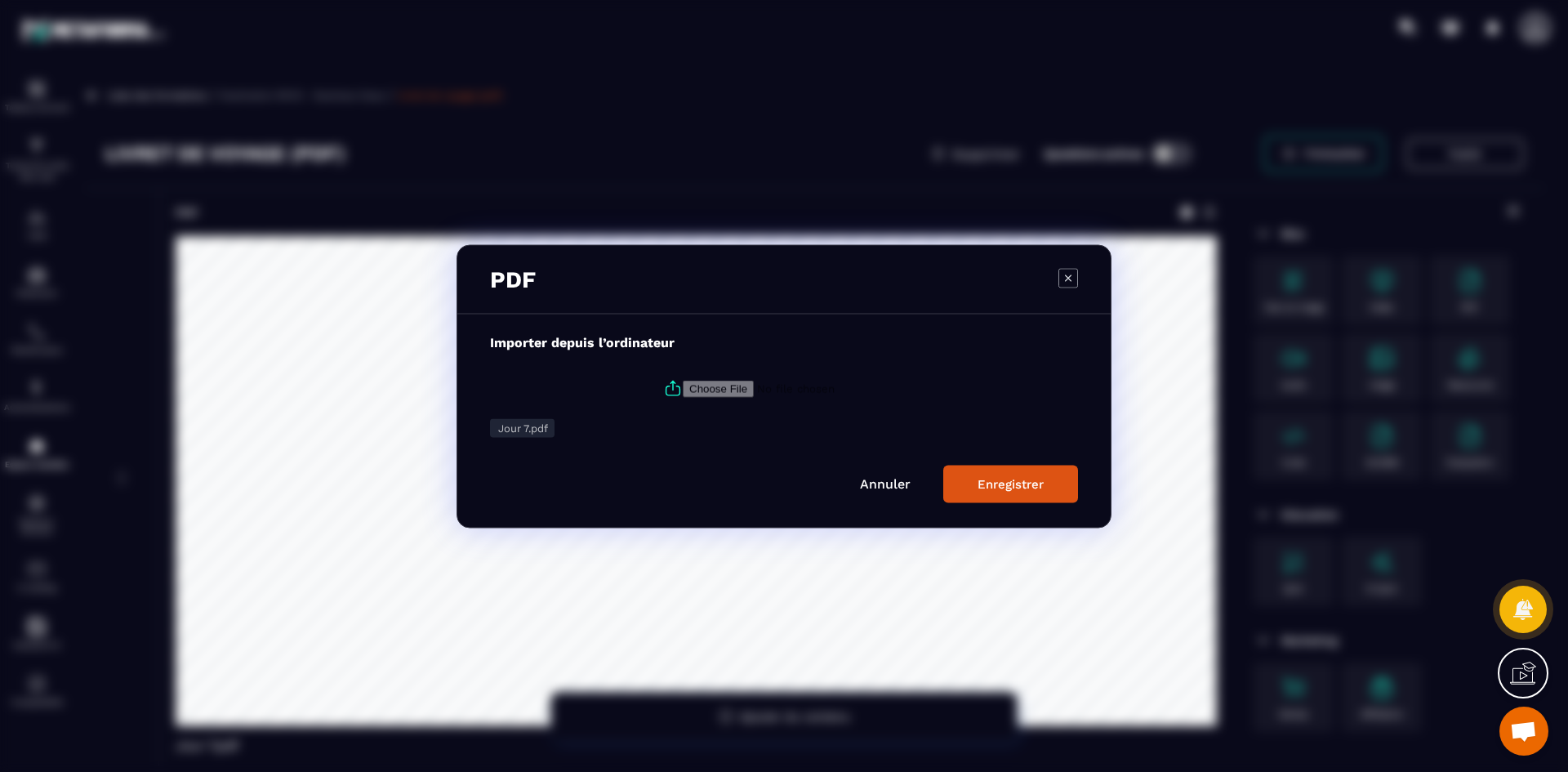
click at [676, 390] on icon "Modal window" at bounding box center [673, 390] width 14 height 9
click at [683, 390] on input "Modal window" at bounding box center [794, 388] width 222 height 17
type input "**********"
click at [982, 480] on div "Enregistrer" at bounding box center [1010, 483] width 66 height 15
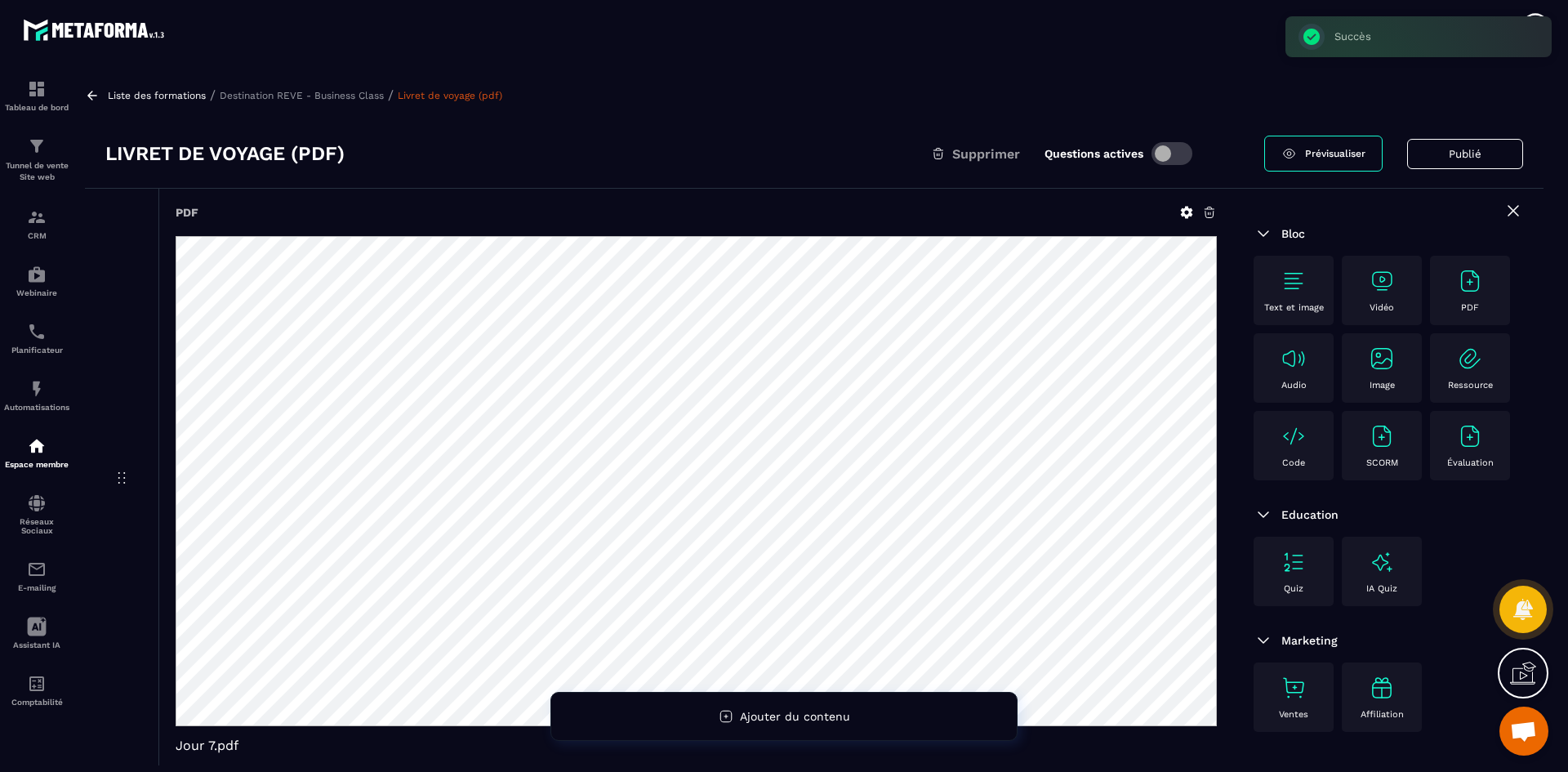
click at [289, 96] on p "Destination REVE - Business Class" at bounding box center [302, 95] width 164 height 11
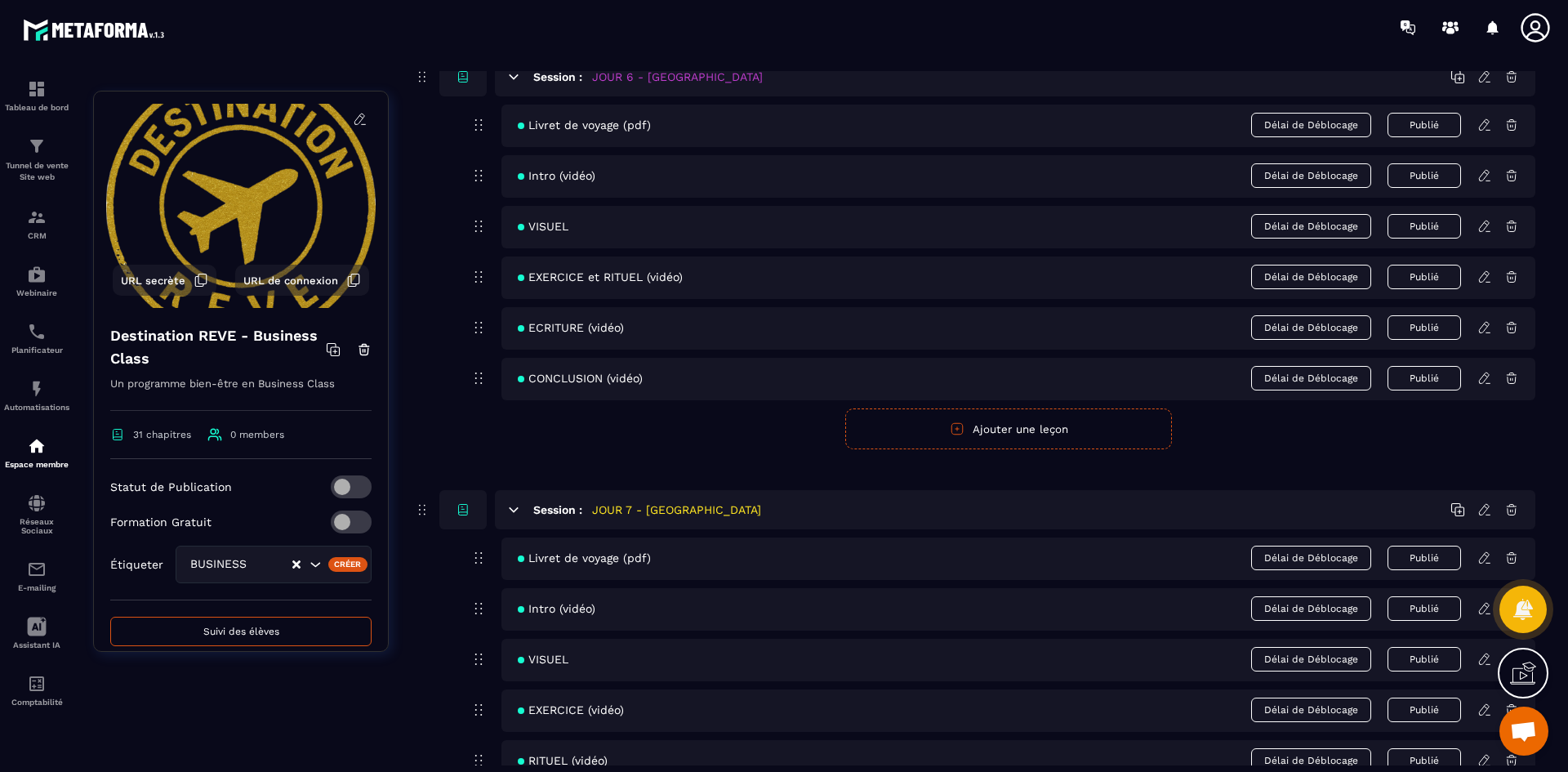
scroll to position [2860, 0]
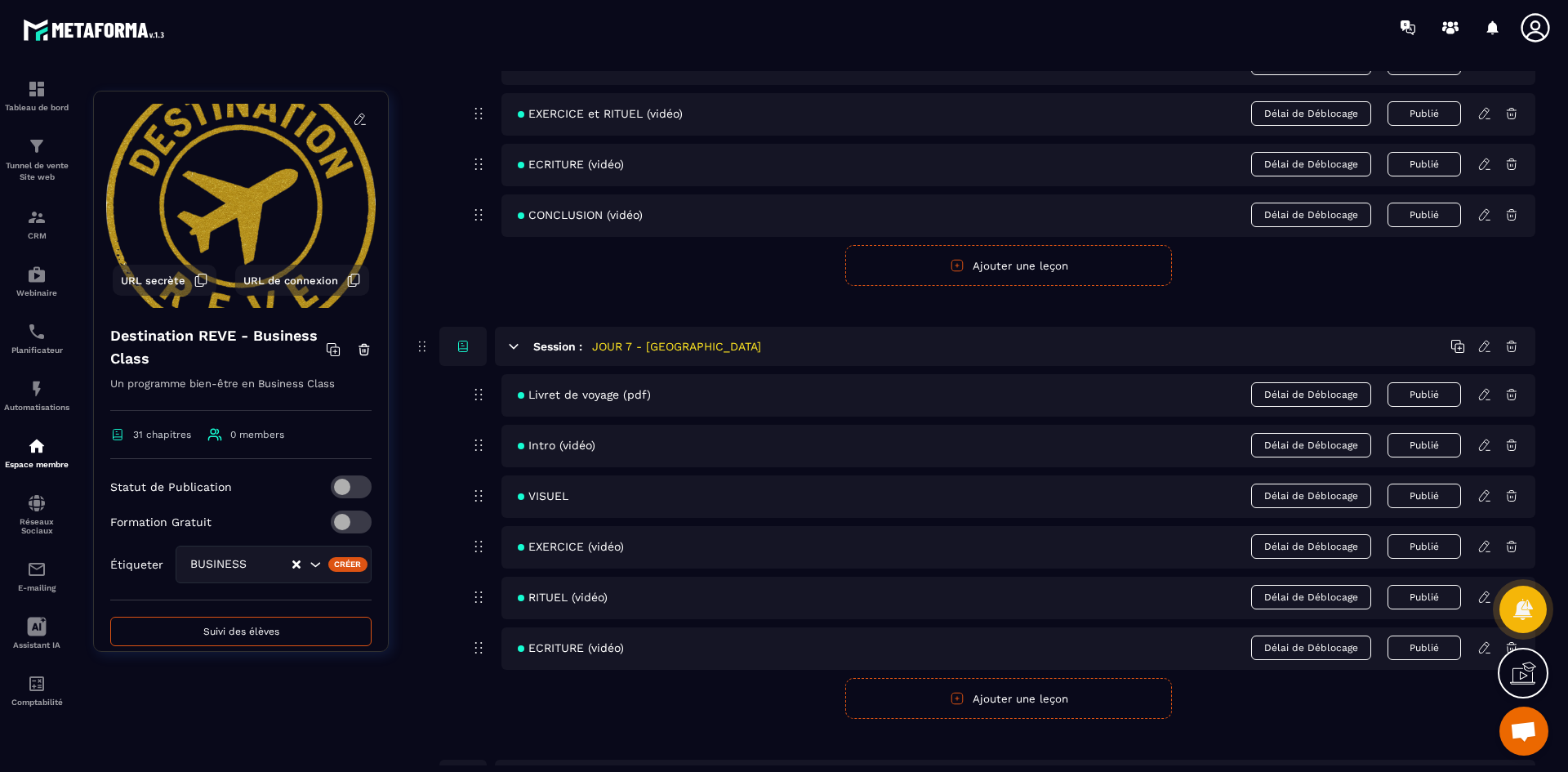
click at [1487, 447] on icon at bounding box center [1484, 445] width 15 height 15
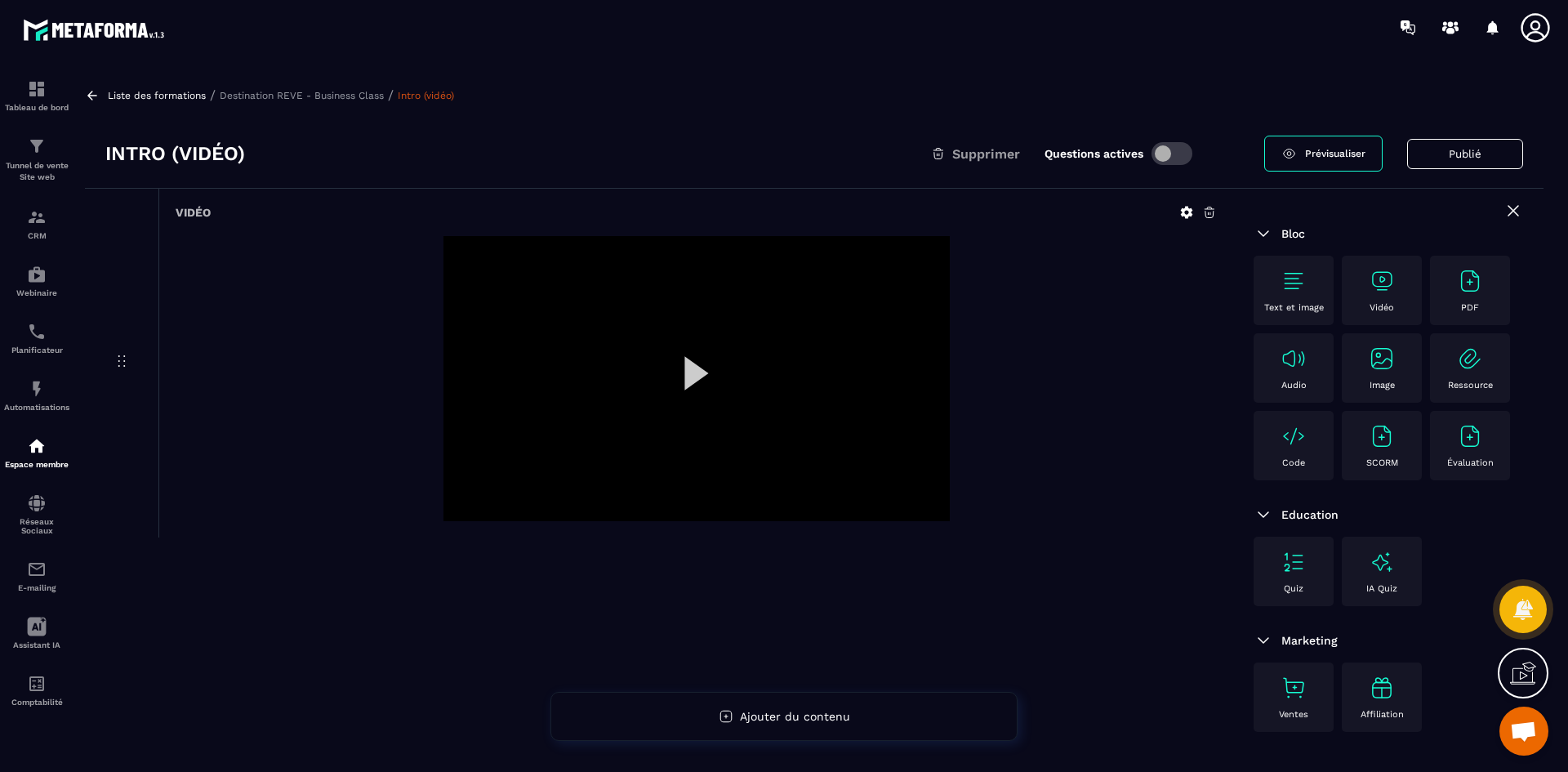
click at [1186, 207] on icon at bounding box center [1187, 213] width 12 height 12
click at [1184, 213] on icon at bounding box center [1187, 213] width 12 height 12
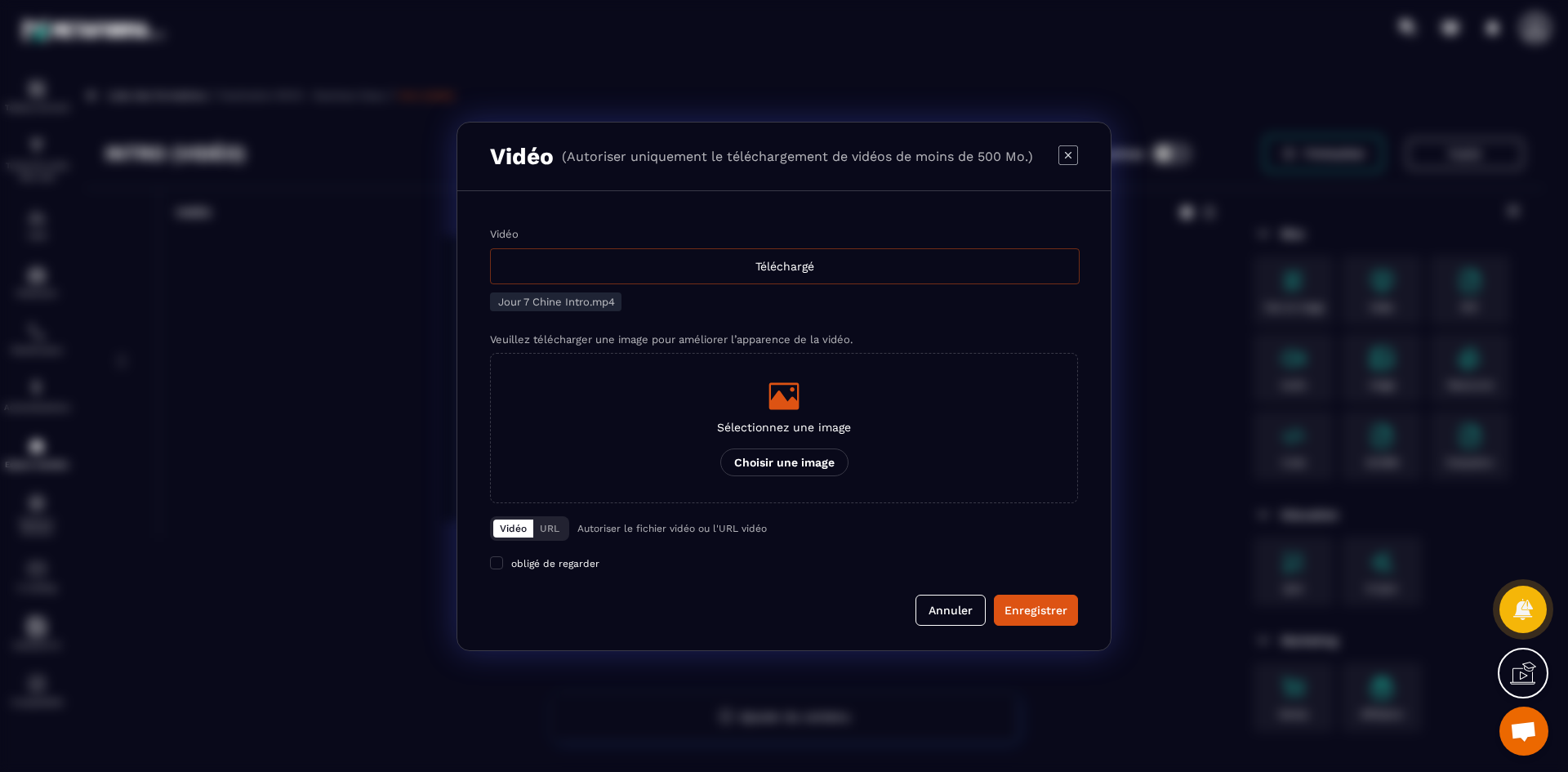
click at [729, 256] on div "Téléchargé" at bounding box center [784, 267] width 590 height 36
click at [0, 0] on input "Vidéo Téléchargé" at bounding box center [0, 0] width 0 height 0
click at [775, 390] on icon "Modal window" at bounding box center [784, 396] width 32 height 32
click at [0, 0] on input "Sélectionnez une image Choisir une image" at bounding box center [0, 0] width 0 height 0
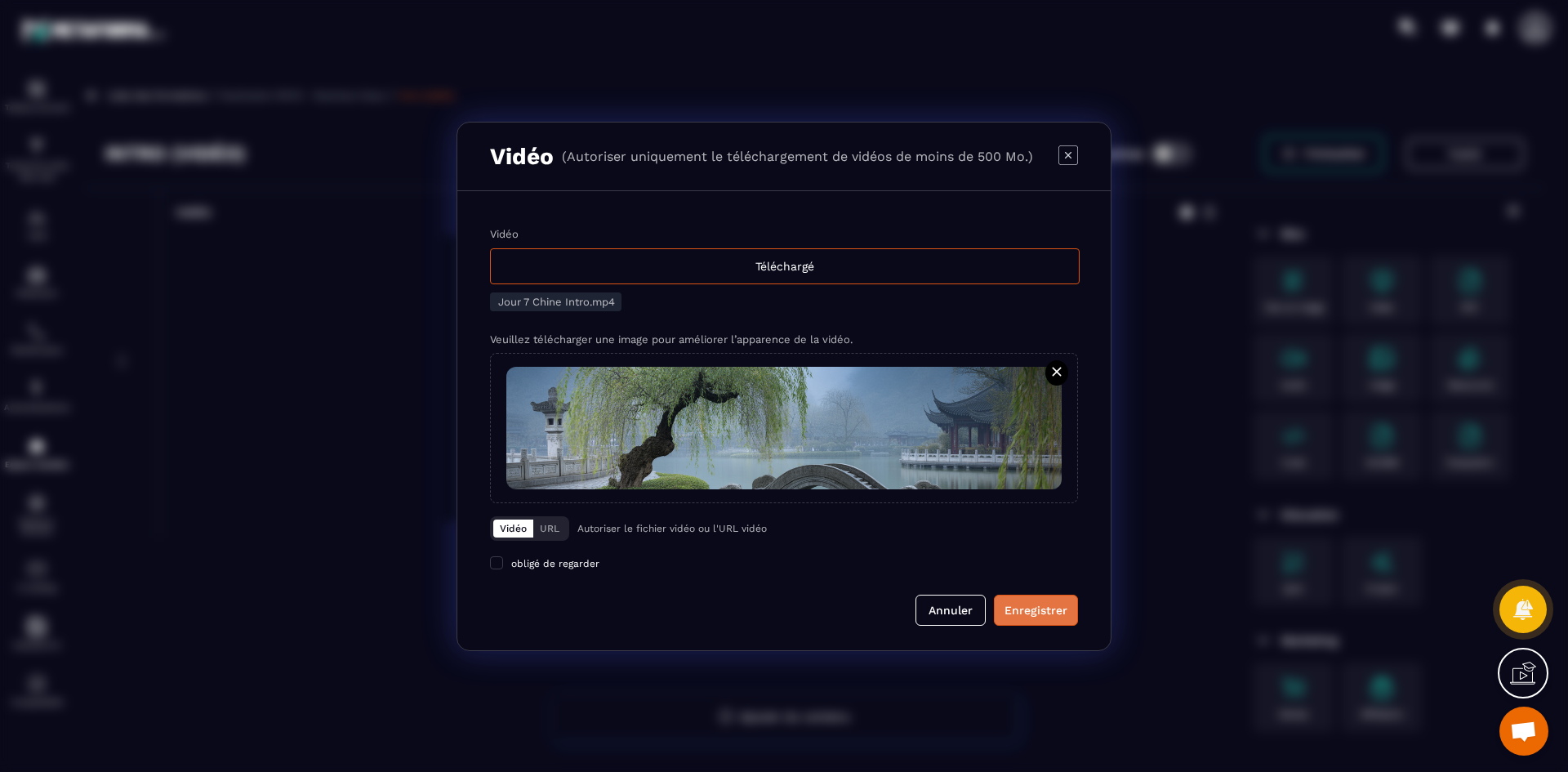
click at [1024, 604] on div "Enregistrer" at bounding box center [1037, 610] width 63 height 16
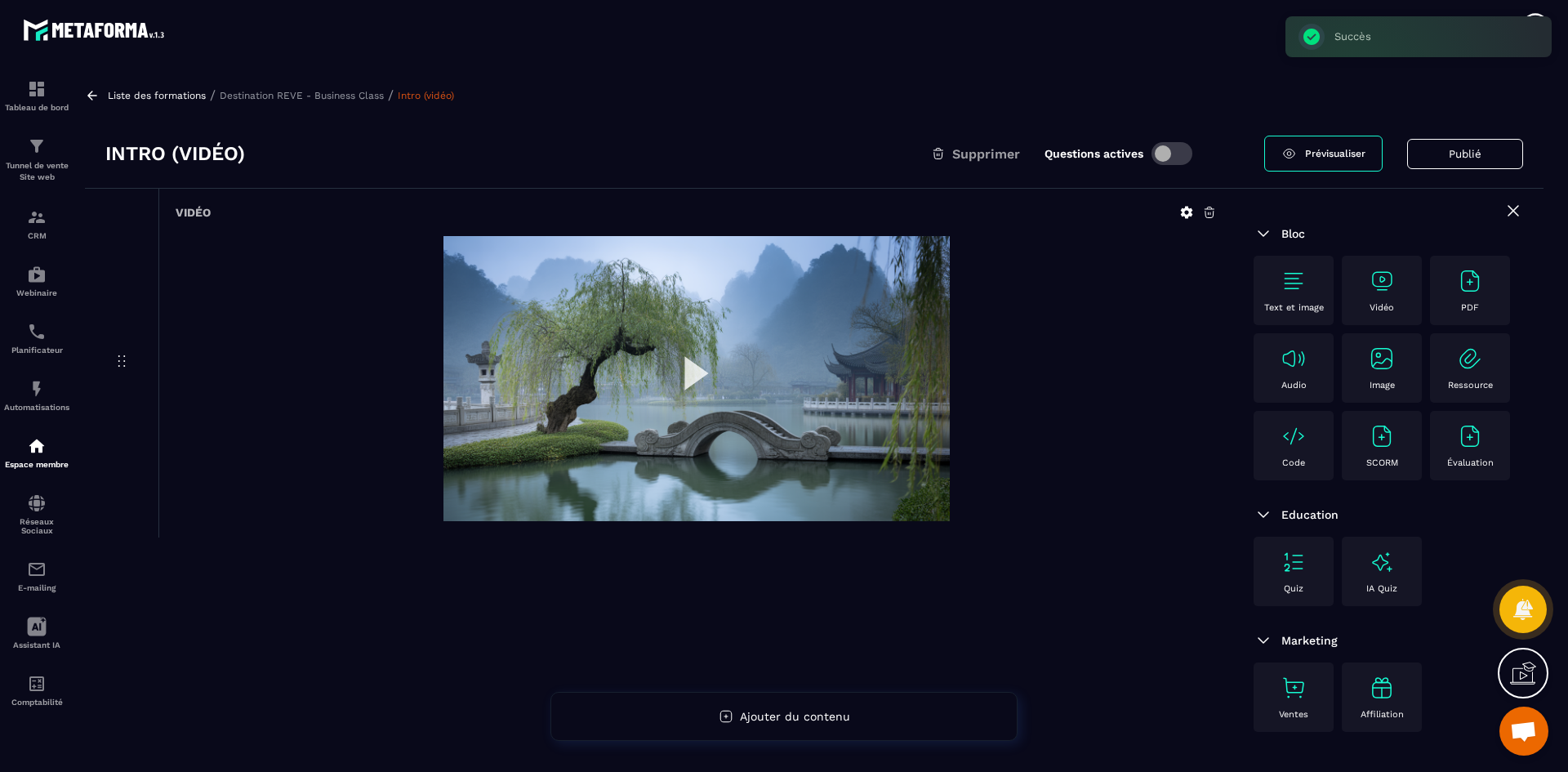
click at [283, 94] on p "Destination REVE - Business Class" at bounding box center [302, 95] width 164 height 11
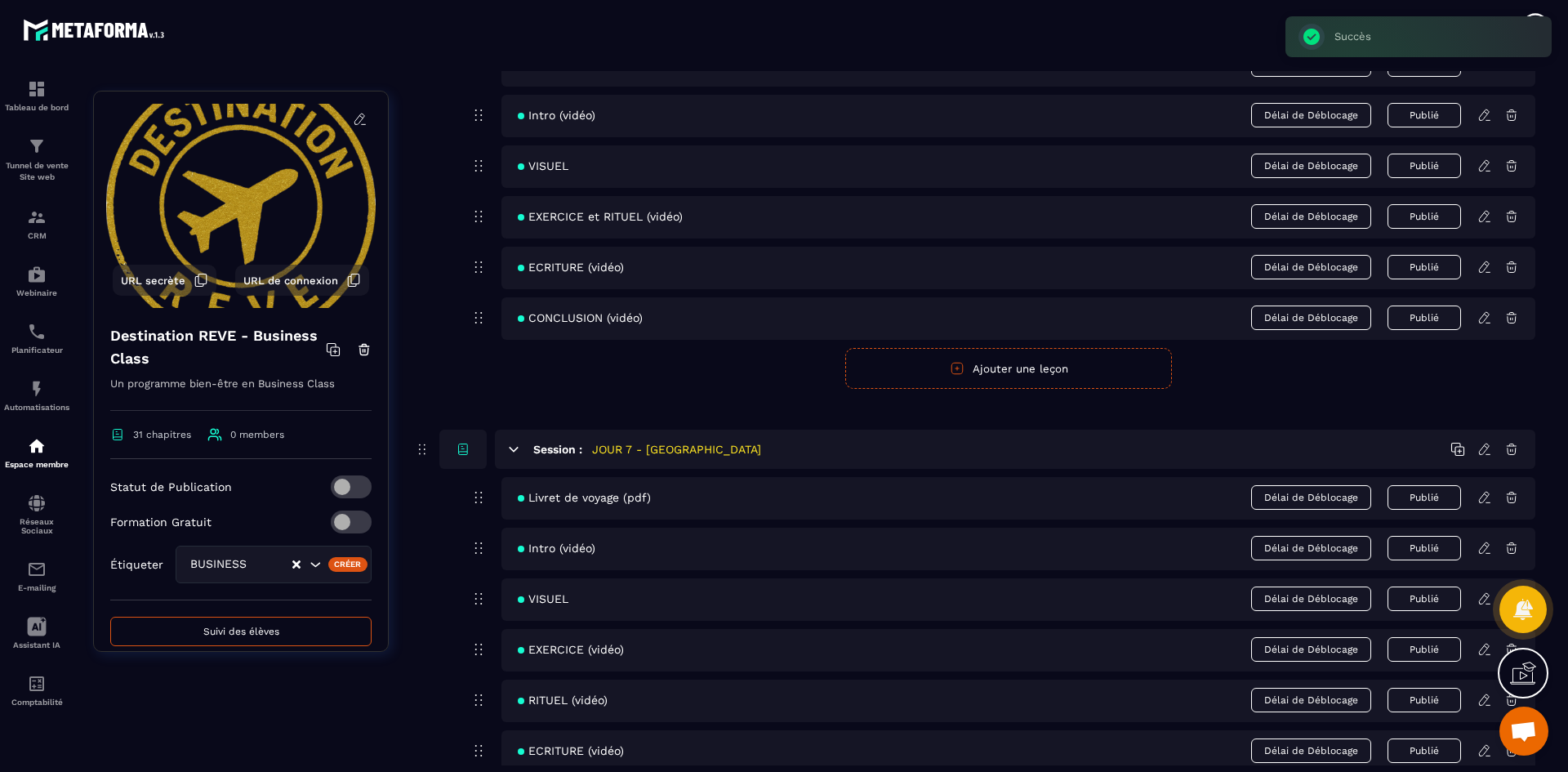
scroll to position [2779, 0]
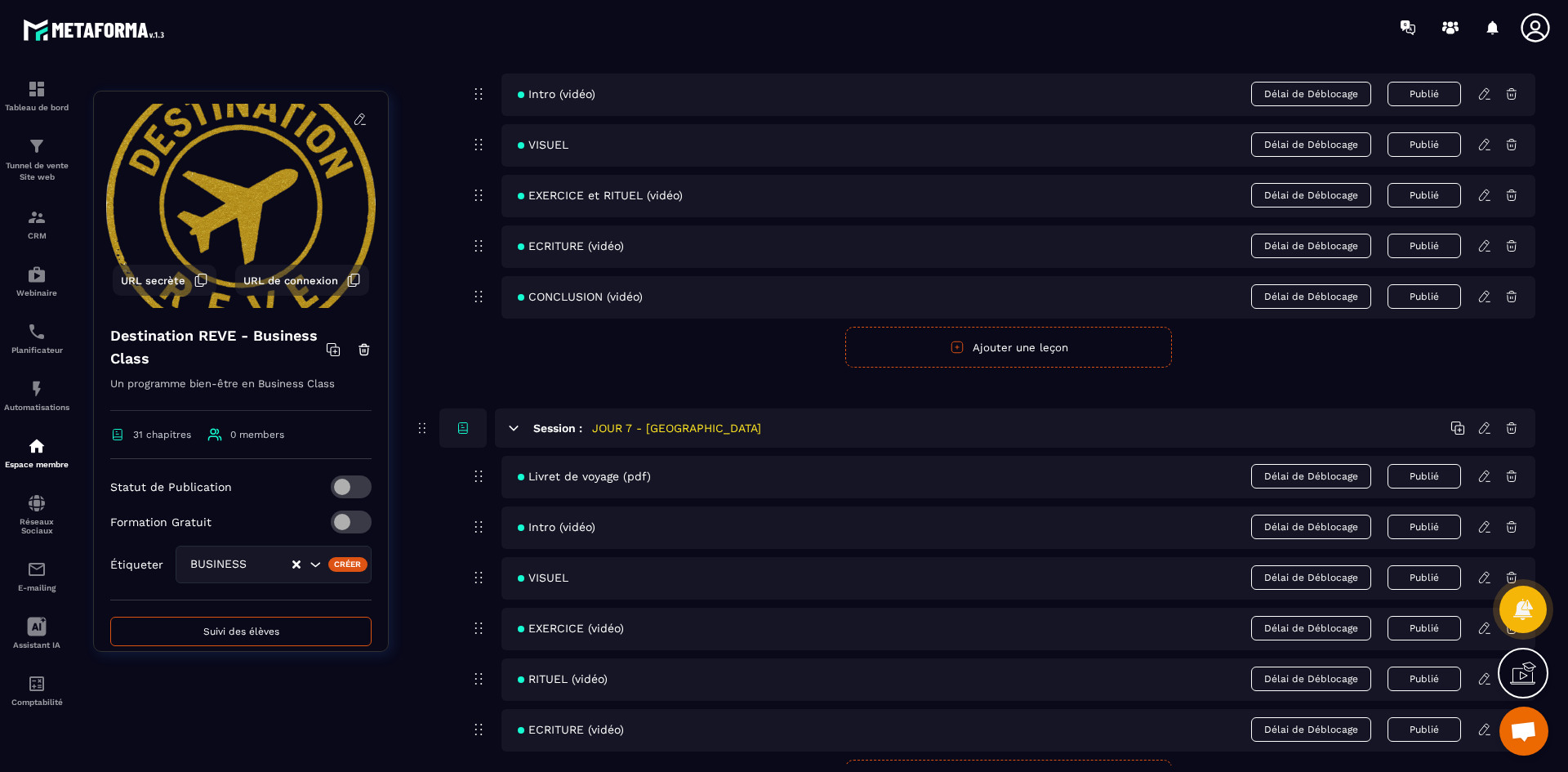
click at [1487, 579] on icon at bounding box center [1483, 577] width 9 height 10
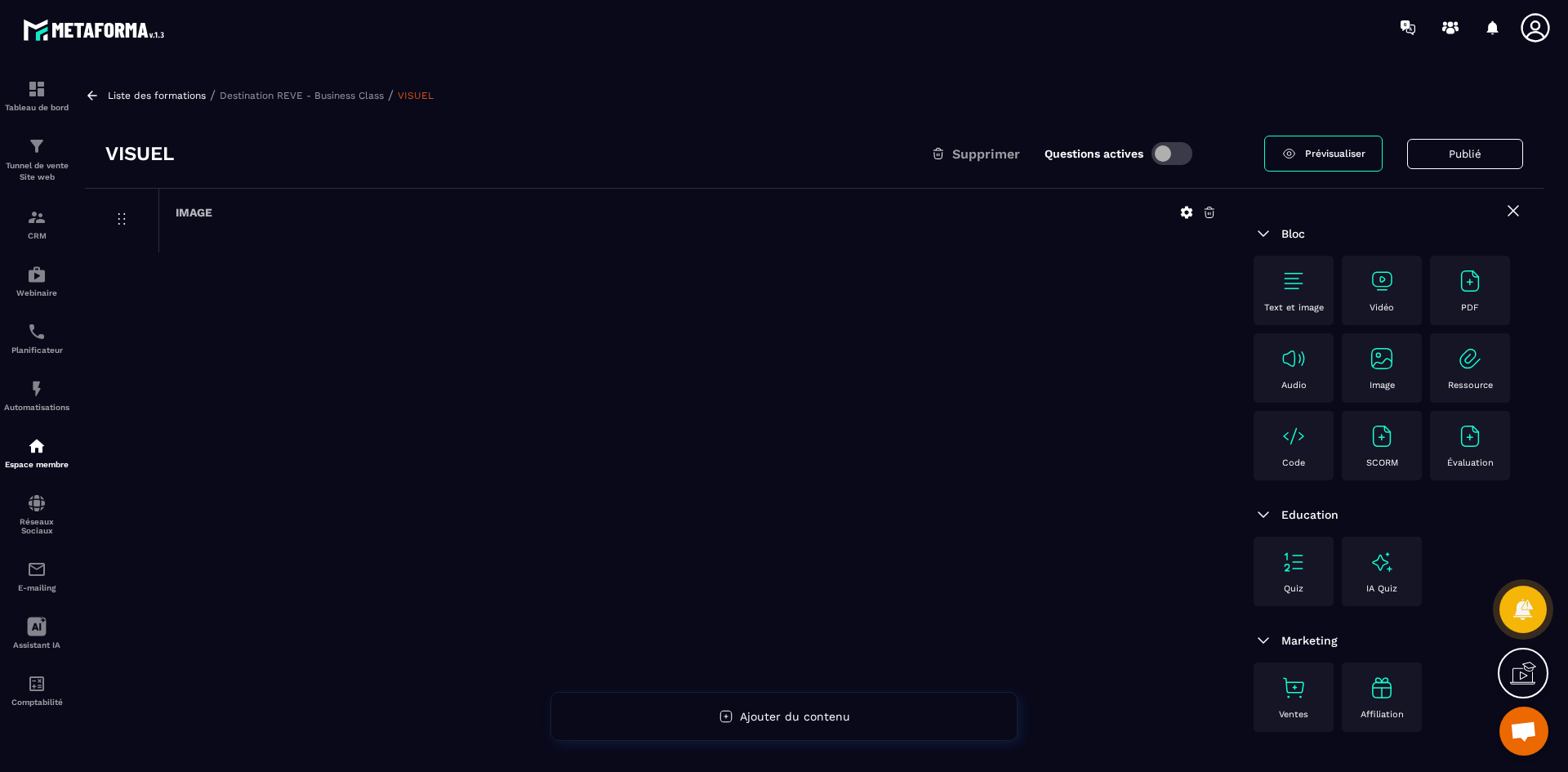
click at [1186, 213] on icon at bounding box center [1186, 212] width 15 height 15
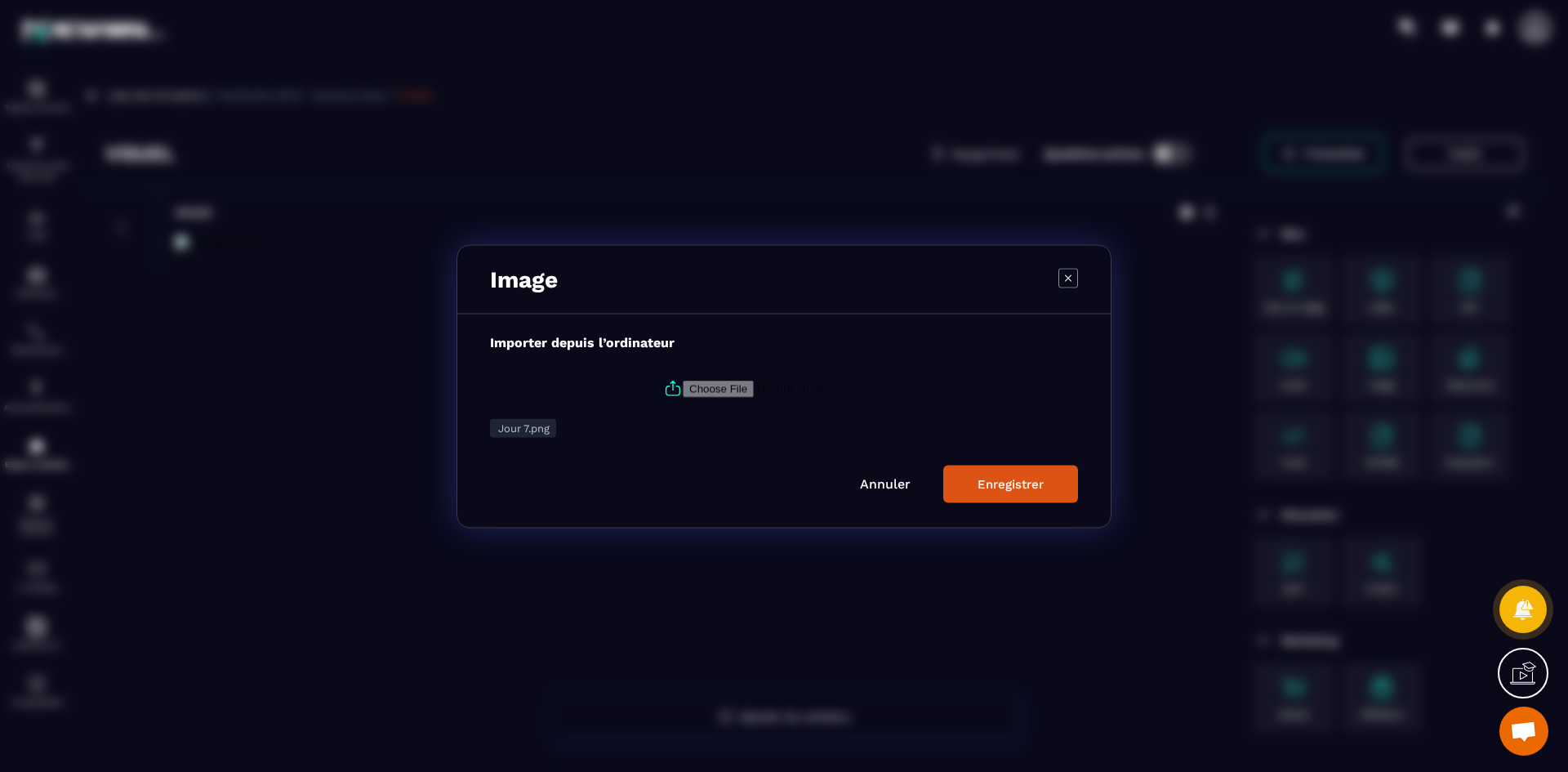
click at [671, 388] on icon "Modal window" at bounding box center [672, 388] width 20 height 20
click at [683, 388] on input "Modal window" at bounding box center [794, 388] width 222 height 17
type input "**********"
click at [1007, 489] on div "Enregistrer" at bounding box center [1010, 483] width 66 height 15
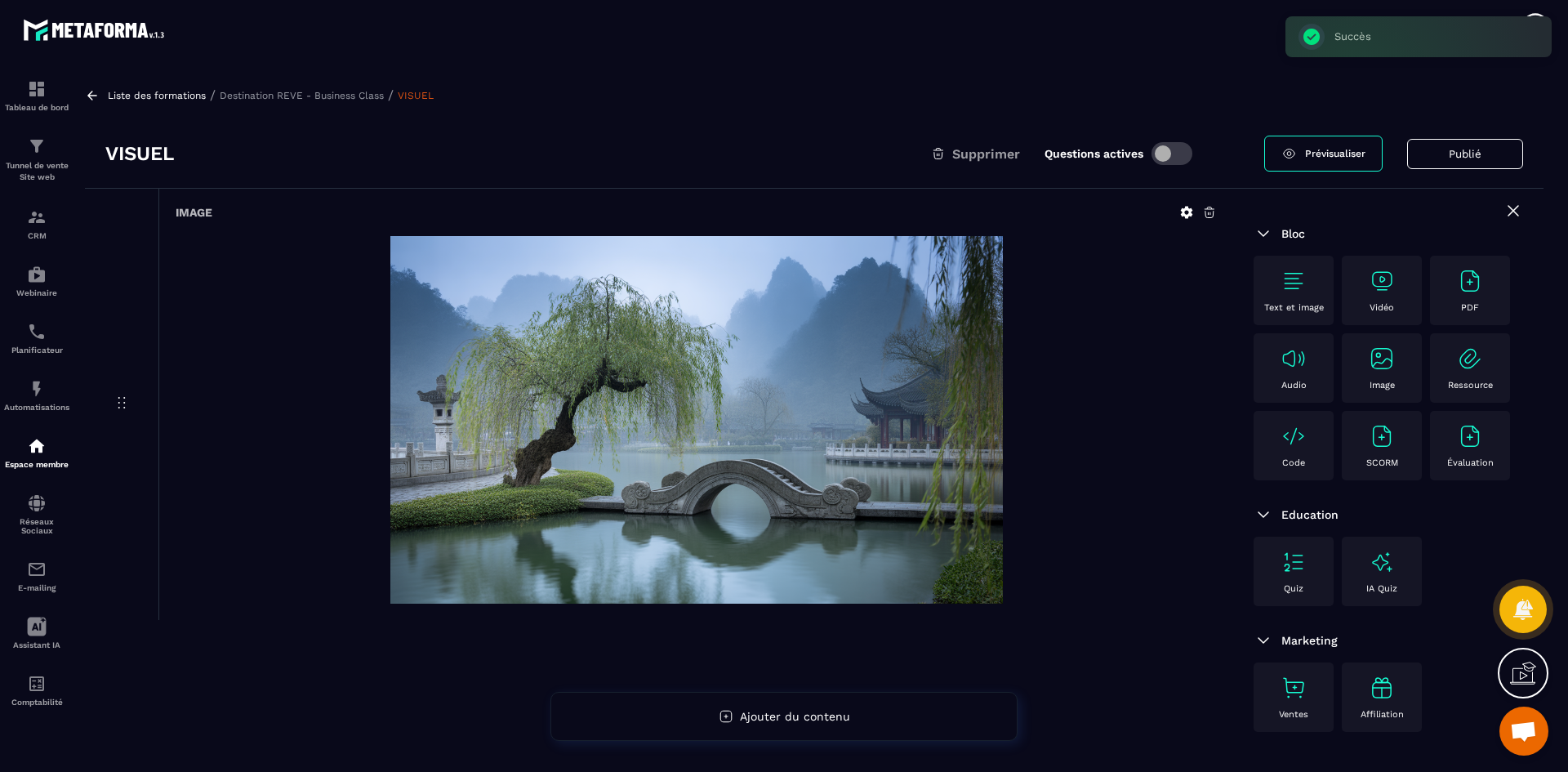
click at [355, 97] on p "Destination REVE - Business Class" at bounding box center [302, 95] width 164 height 11
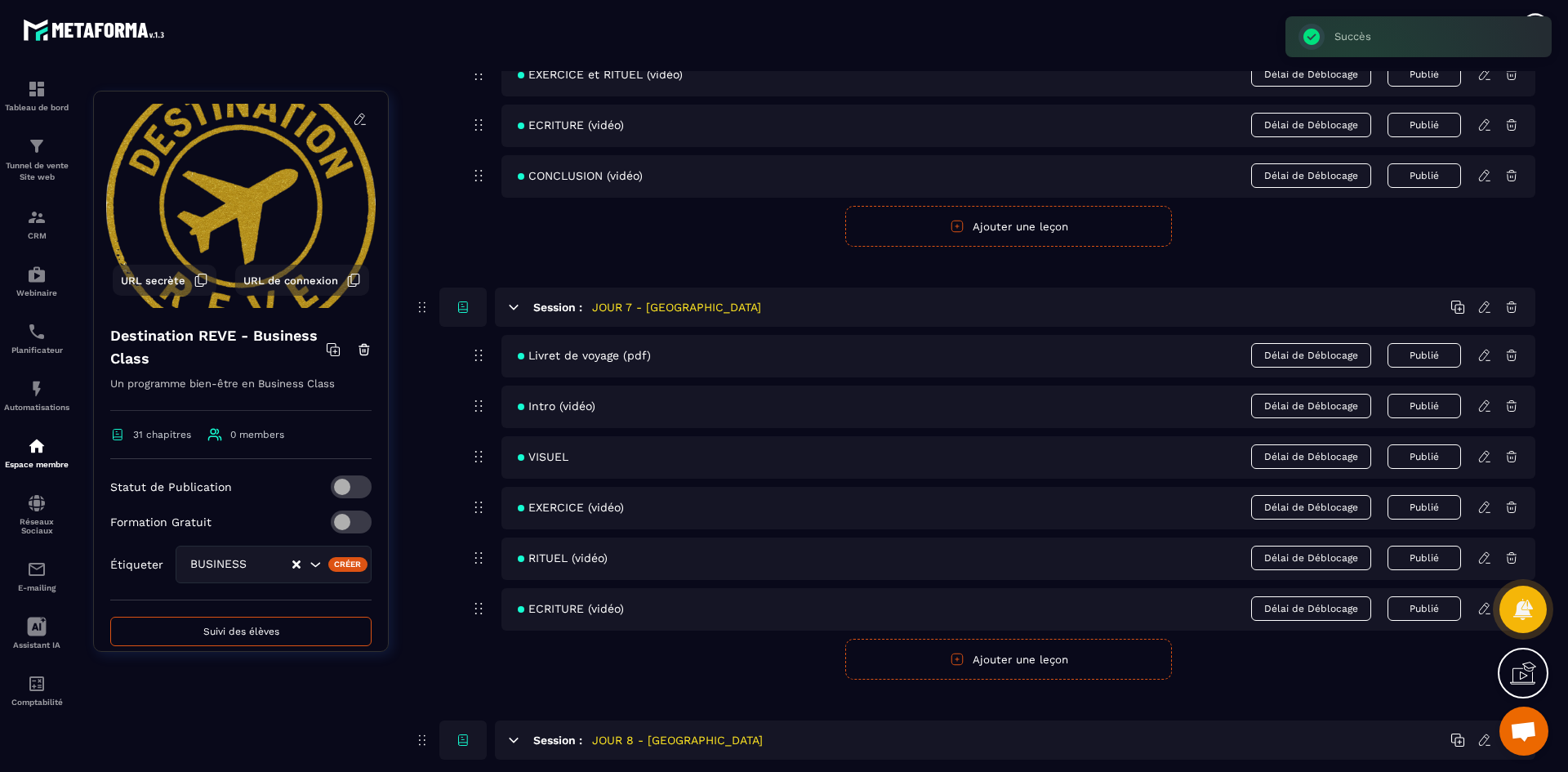
scroll to position [2942, 0]
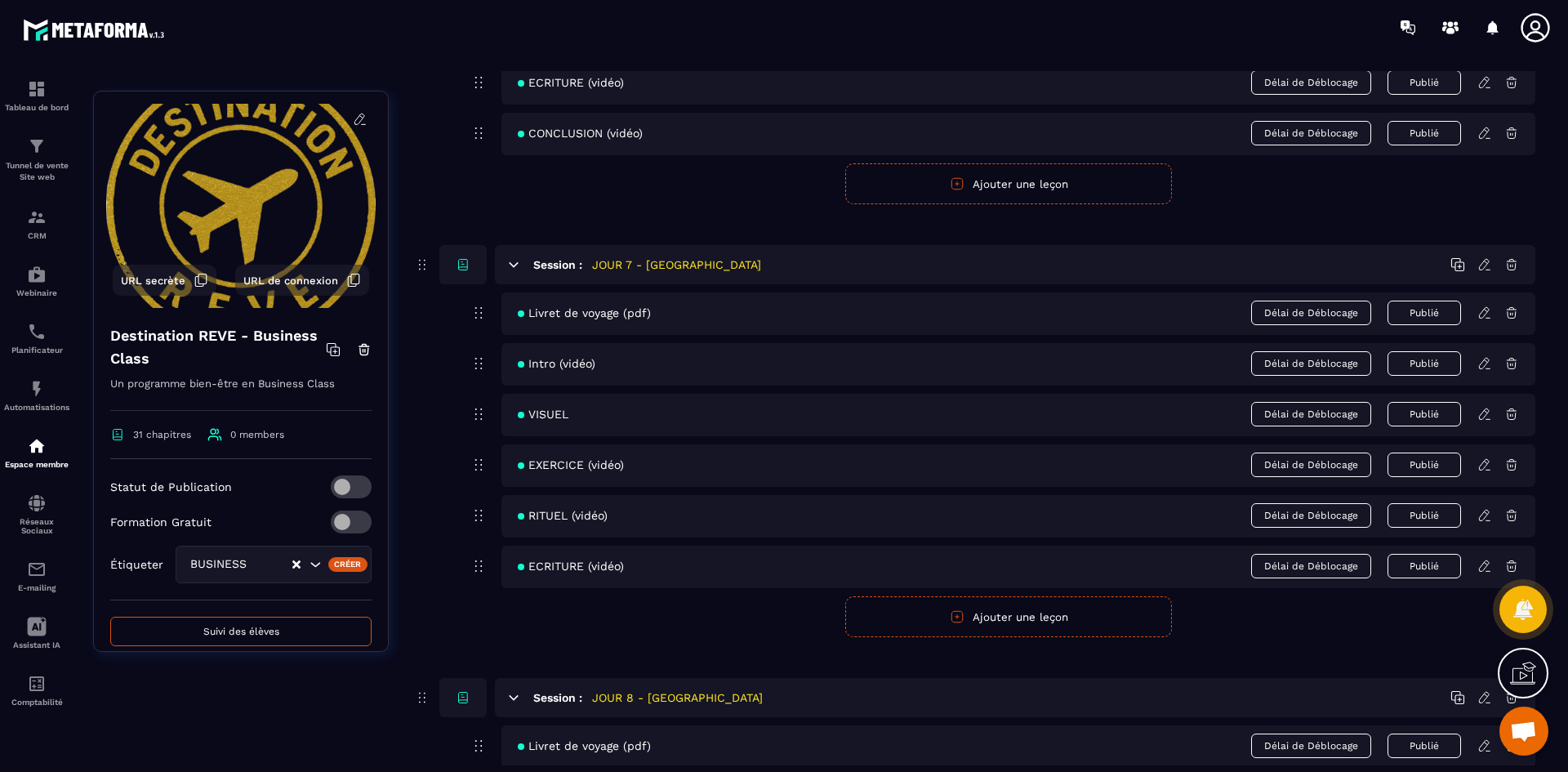
click at [1485, 463] on icon at bounding box center [1484, 464] width 15 height 15
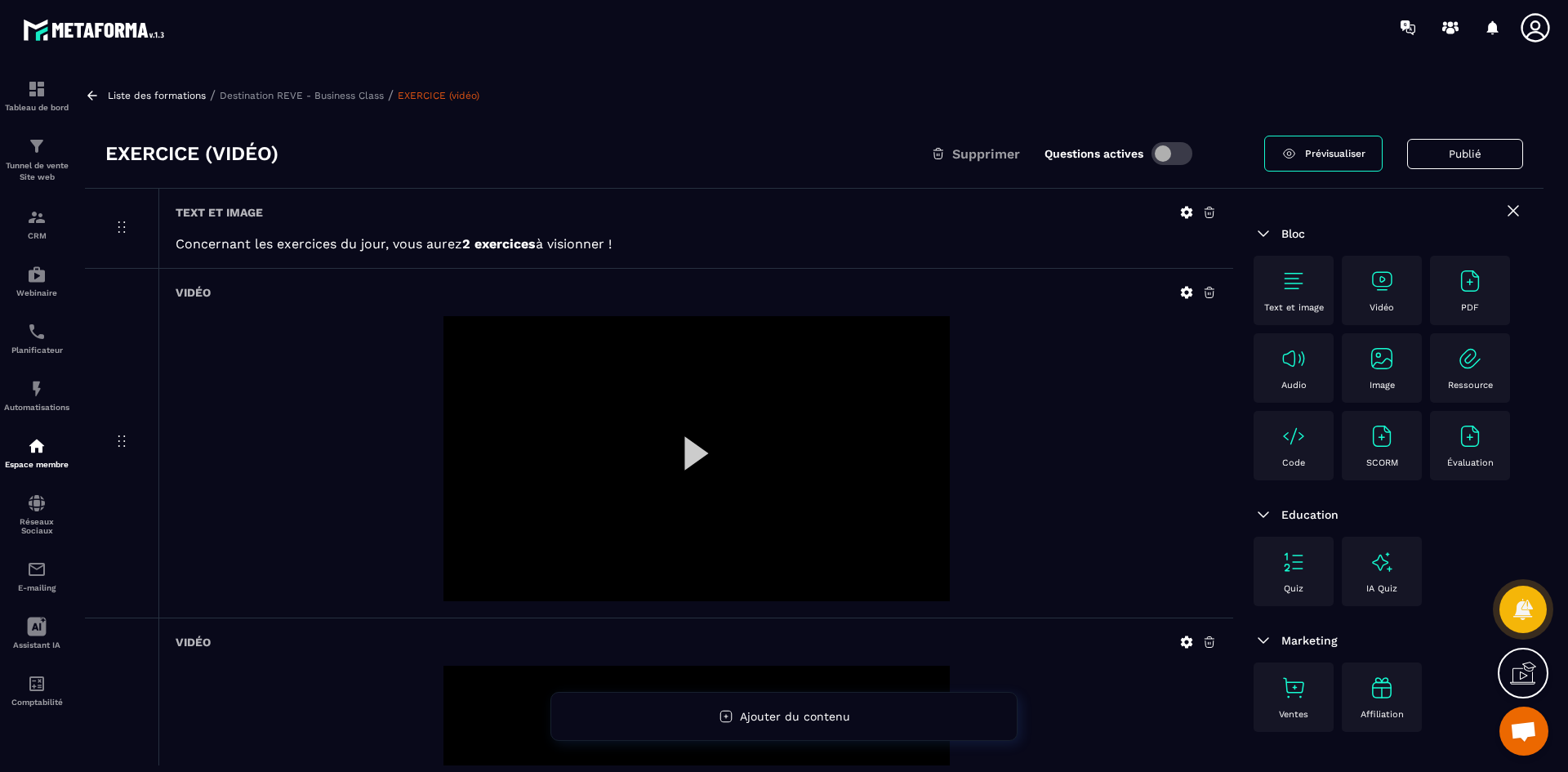
click at [1182, 291] on icon at bounding box center [1187, 292] width 12 height 12
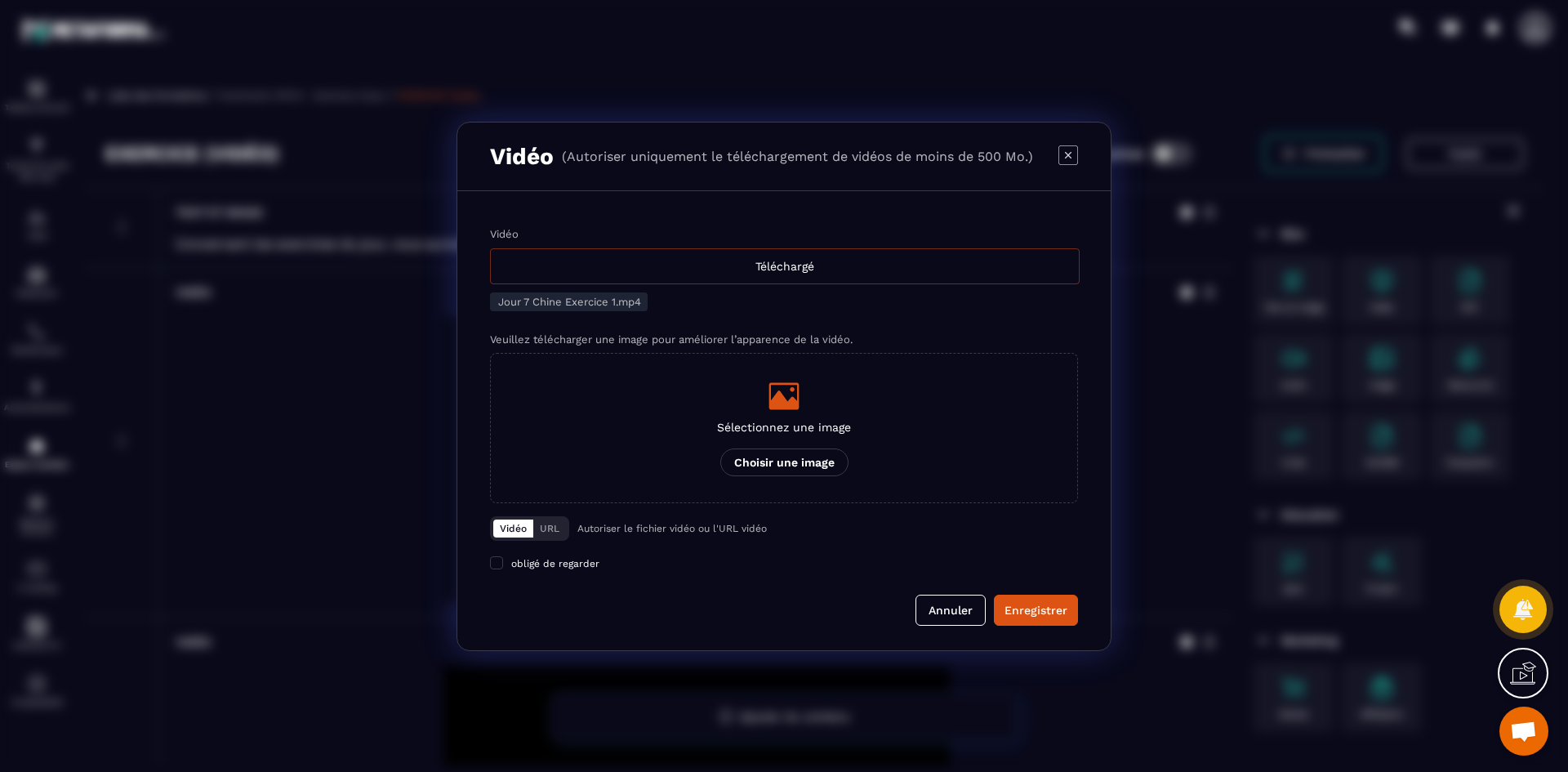
click at [796, 272] on div "Téléchargé" at bounding box center [784, 267] width 590 height 36
click at [0, 0] on input "Vidéo Téléchargé" at bounding box center [0, 0] width 0 height 0
click at [811, 425] on p "Sélectionnez une image" at bounding box center [784, 427] width 134 height 13
click at [0, 0] on input "Sélectionnez une image Choisir une image" at bounding box center [0, 0] width 0 height 0
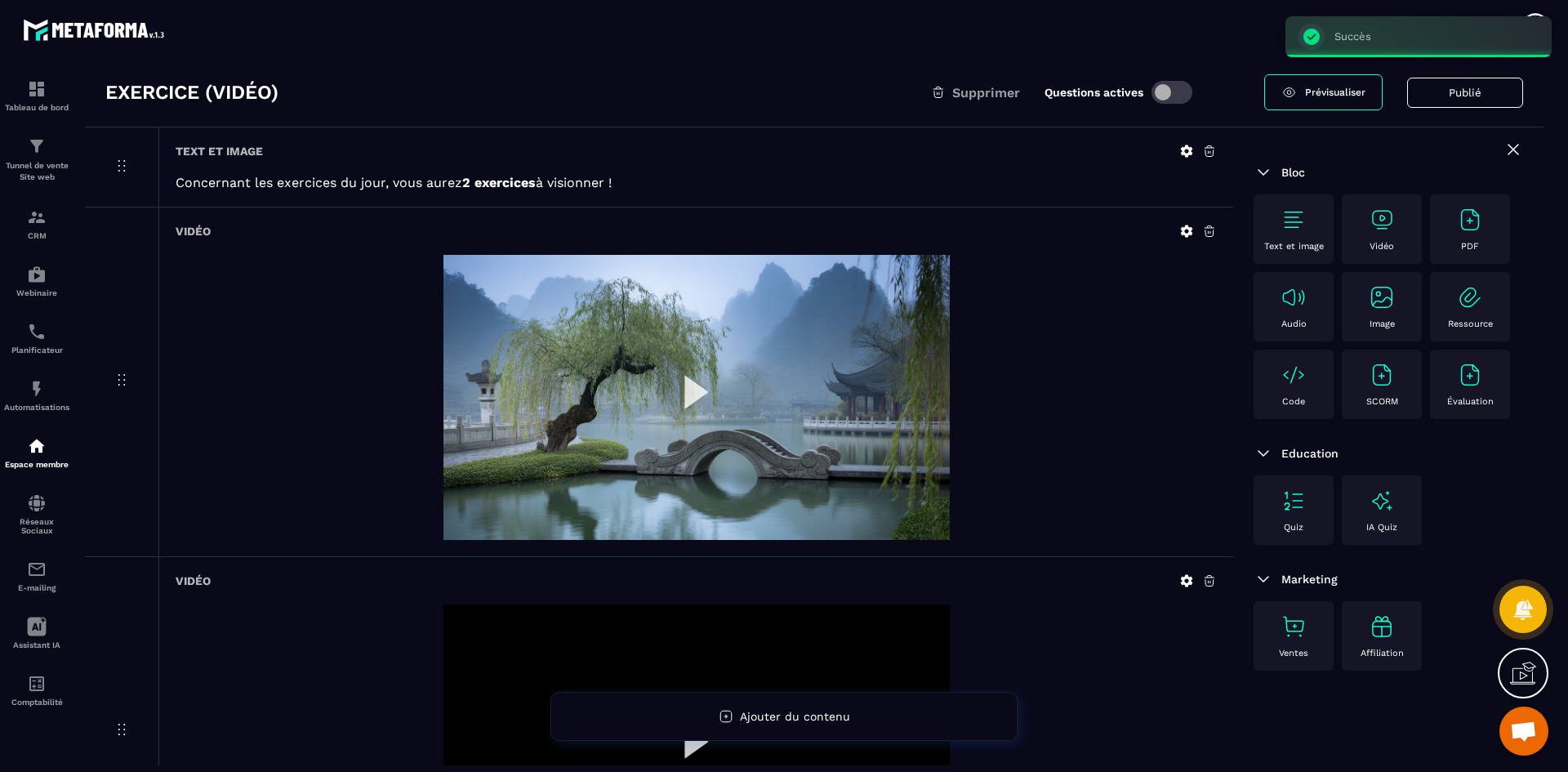
scroll to position [285, 0]
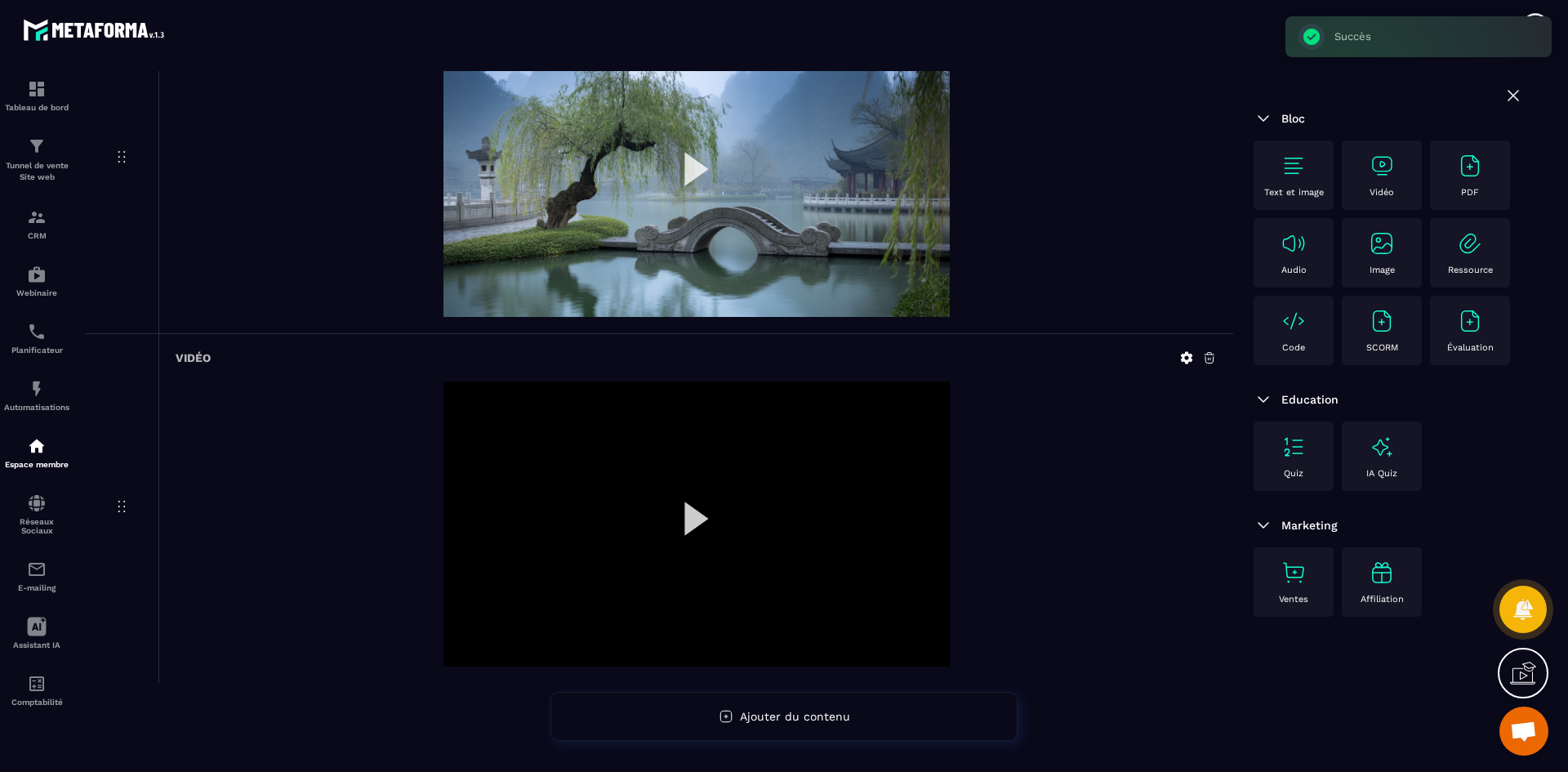
click at [1187, 357] on icon at bounding box center [1186, 357] width 15 height 15
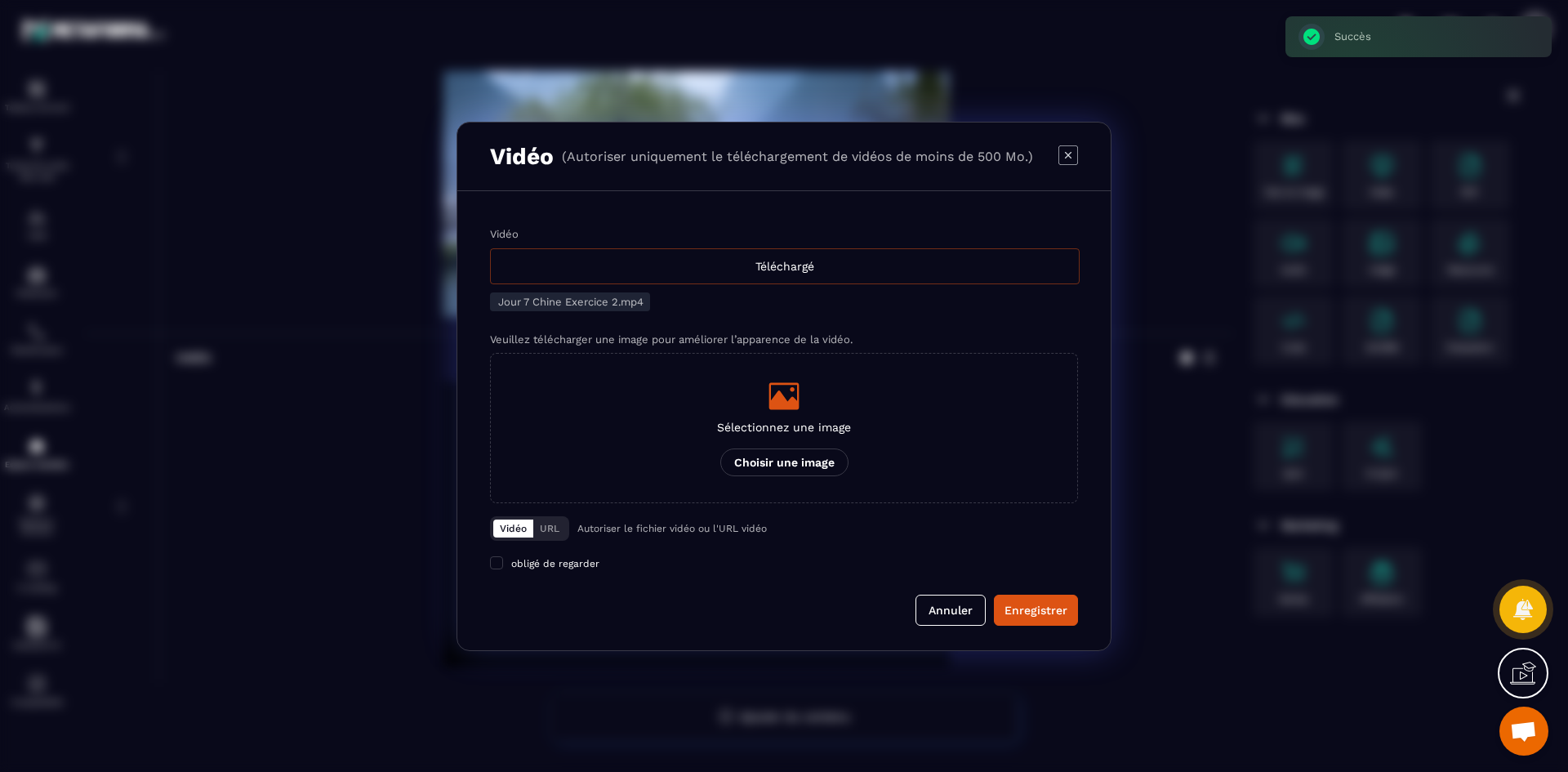
click at [789, 268] on div "Téléchargé" at bounding box center [784, 267] width 590 height 36
click at [0, 0] on input "Vidéo Téléchargé" at bounding box center [0, 0] width 0 height 0
click at [809, 407] on div "Modal window" at bounding box center [784, 396] width 134 height 32
click at [0, 0] on input "Sélectionnez une image Choisir une image" at bounding box center [0, 0] width 0 height 0
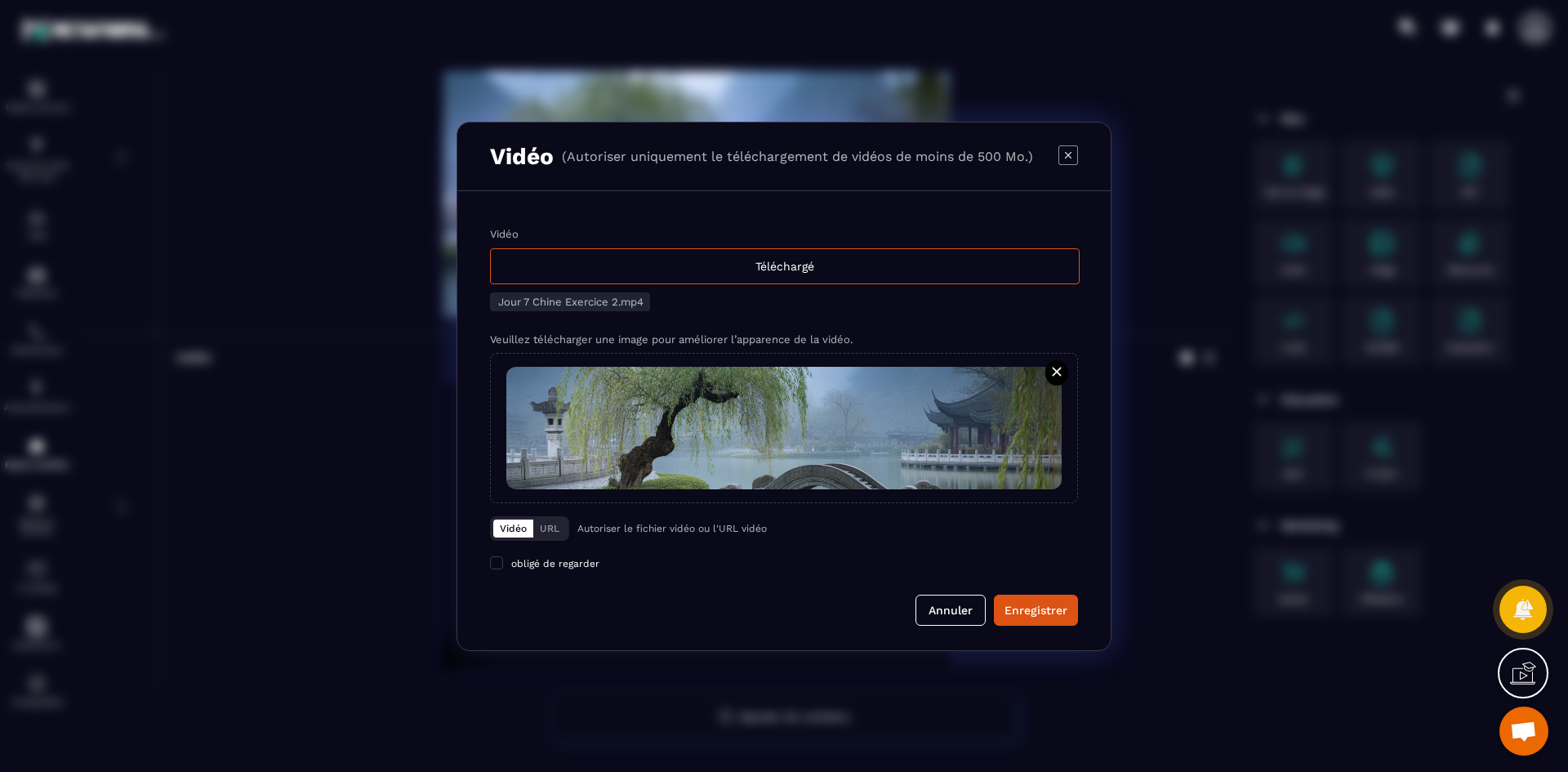
drag, startPoint x: 1061, startPoint y: 613, endPoint x: 1061, endPoint y: 603, distance: 10.0
click at [1061, 613] on div "Enregistrer" at bounding box center [1037, 610] width 63 height 16
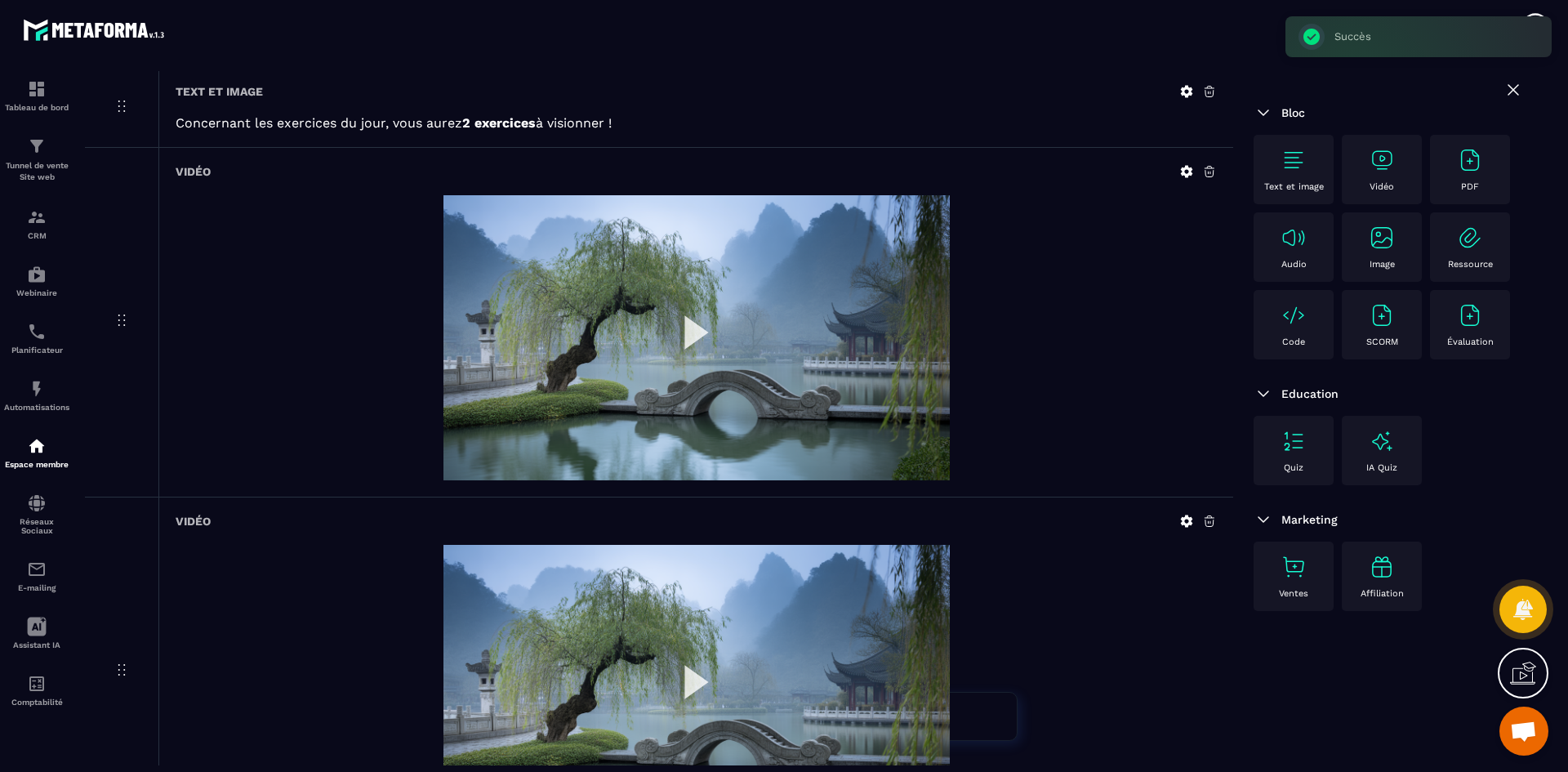
scroll to position [0, 0]
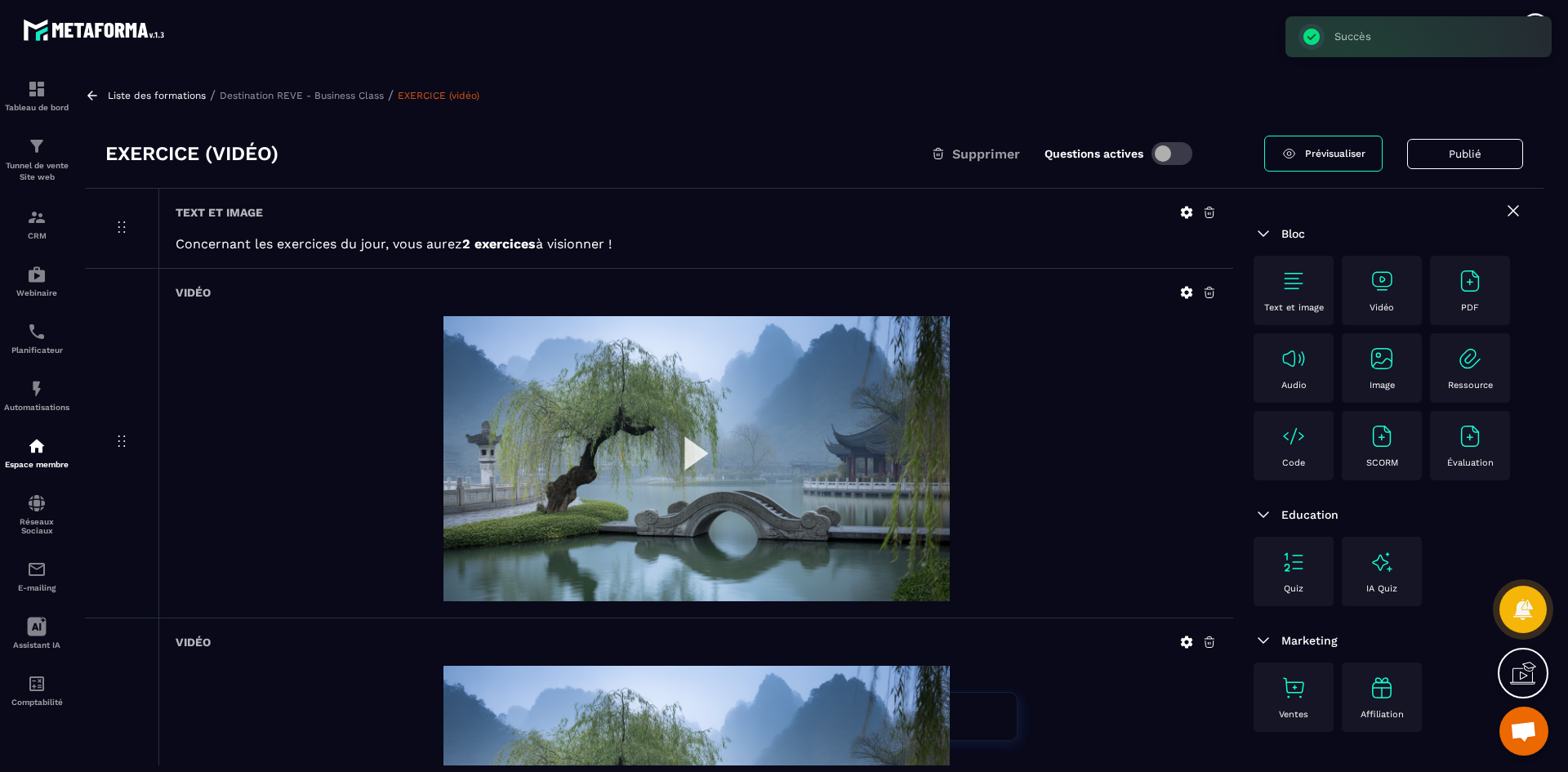
click at [370, 99] on p "Destination REVE - Business Class" at bounding box center [302, 95] width 164 height 11
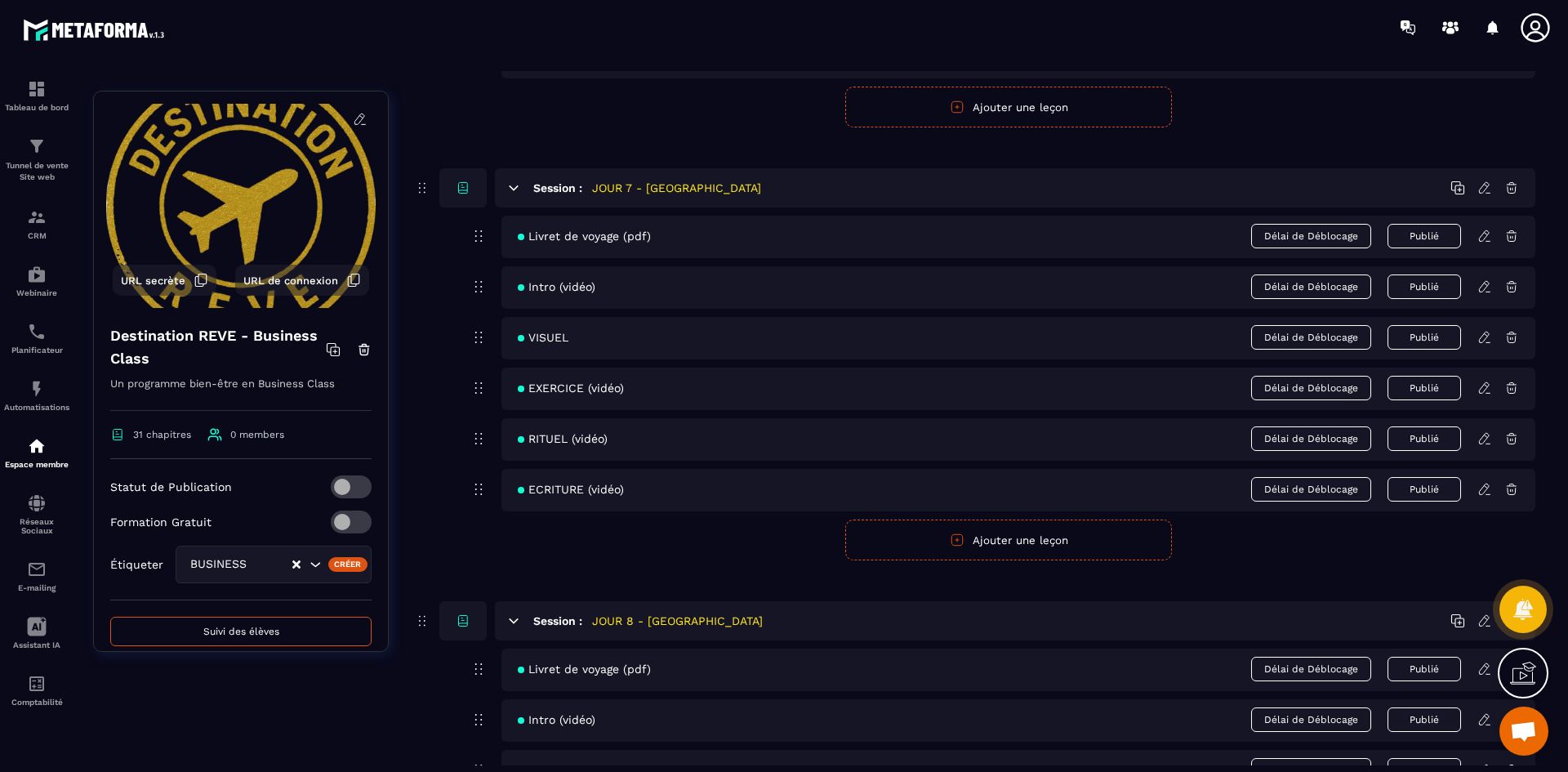
scroll to position [3023, 0]
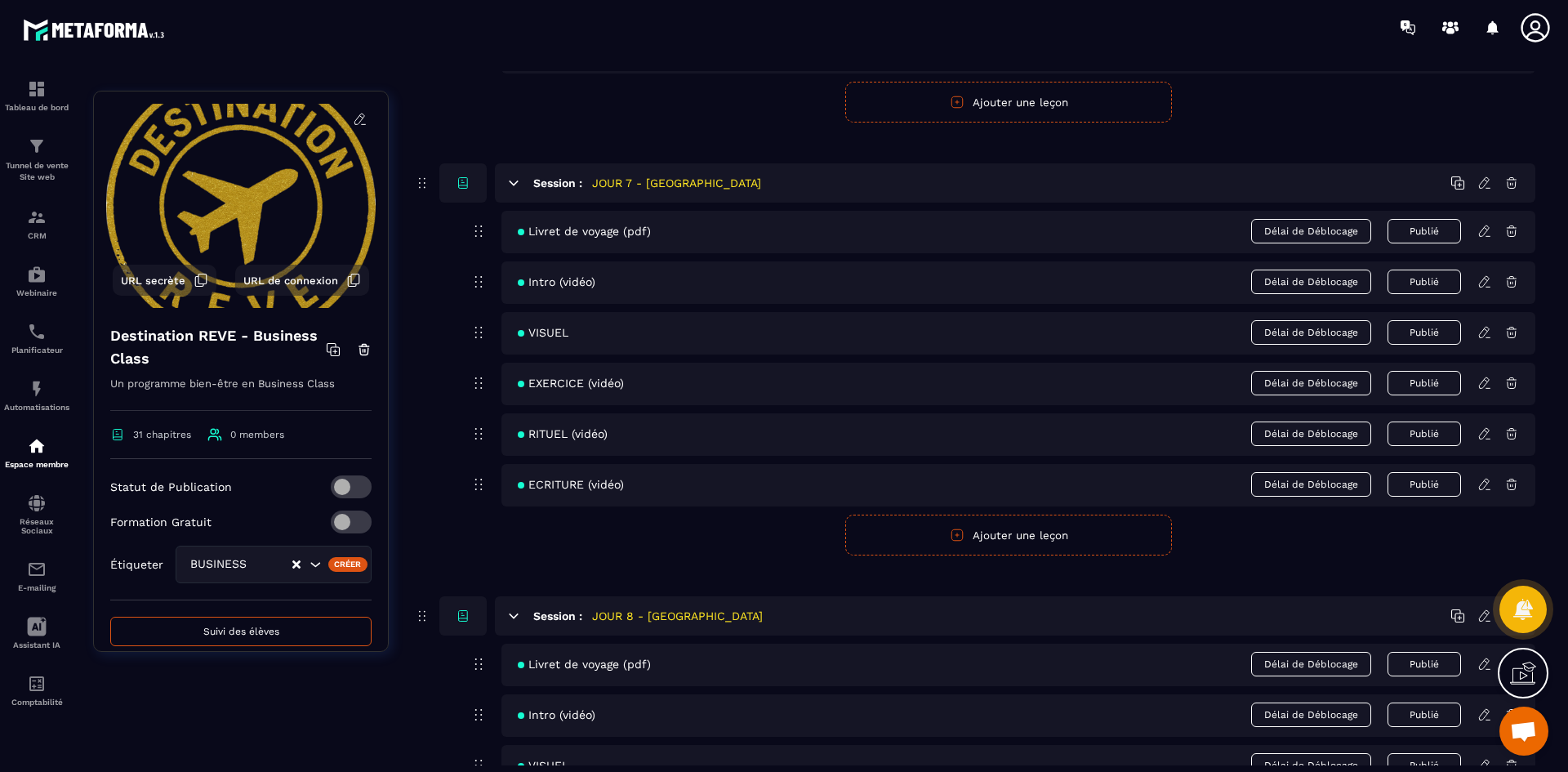
click at [1489, 441] on div "RITUEL (vidéo) Délai de Déblocage Publié" at bounding box center [1019, 435] width 1034 height 43
click at [1483, 431] on icon at bounding box center [1484, 433] width 15 height 15
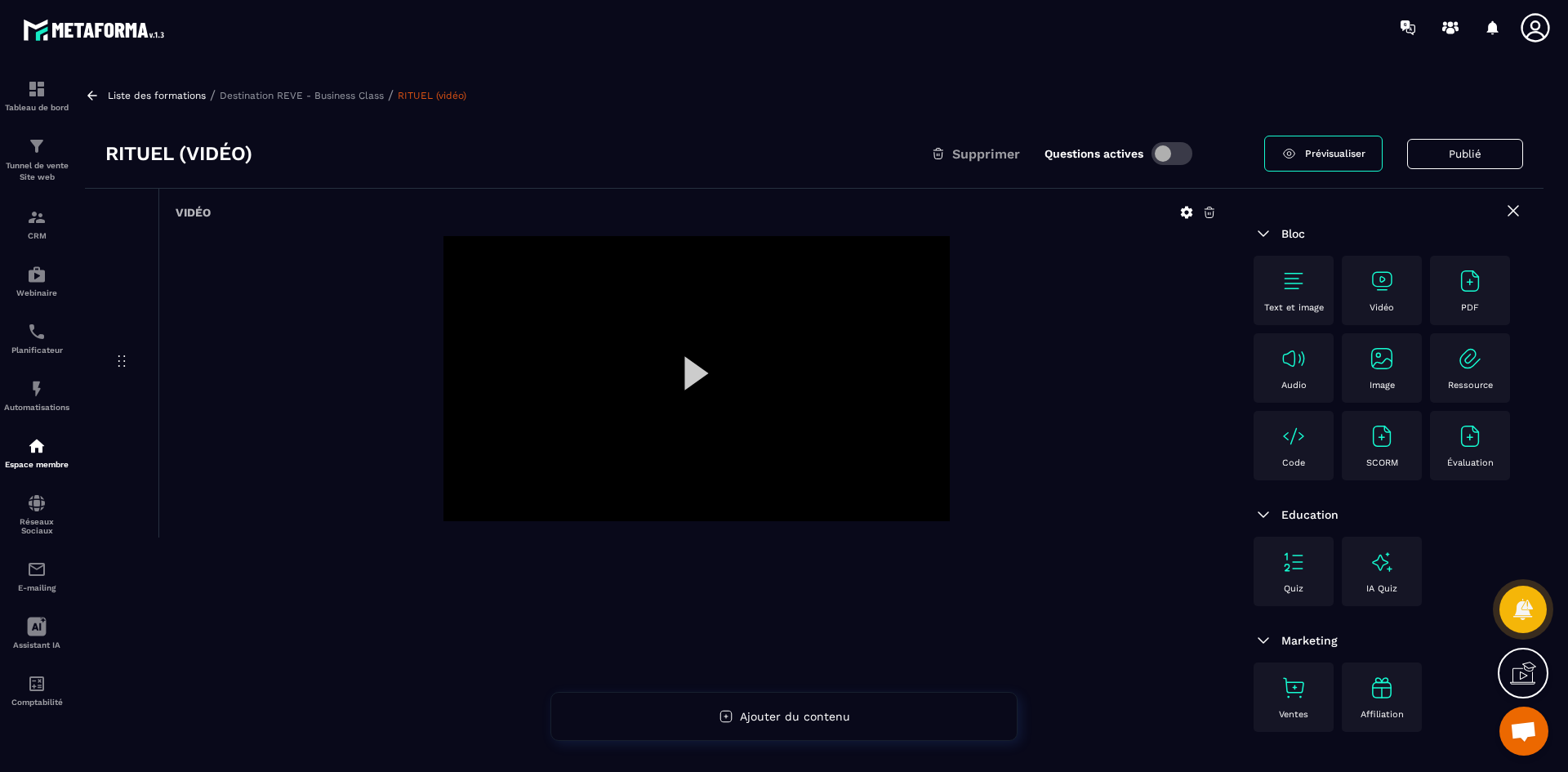
click at [1193, 210] on icon at bounding box center [1186, 212] width 15 height 15
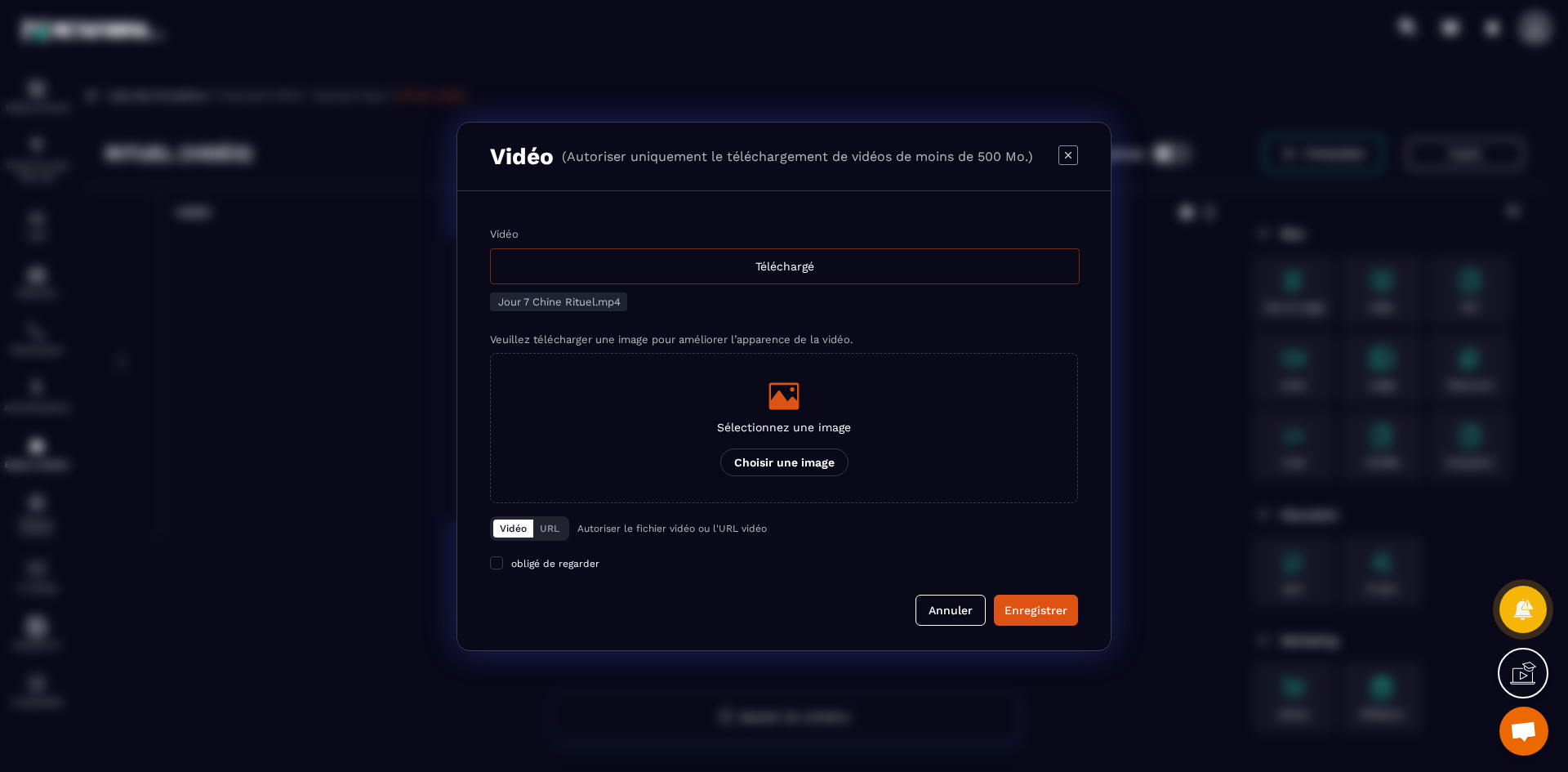
click at [764, 257] on div "Téléchargé" at bounding box center [784, 267] width 590 height 36
click at [0, 0] on input "Vidéo Téléchargé" at bounding box center [0, 0] width 0 height 0
click at [789, 412] on icon "Modal window" at bounding box center [784, 396] width 32 height 32
click at [0, 0] on input "Sélectionnez une image Choisir une image" at bounding box center [0, 0] width 0 height 0
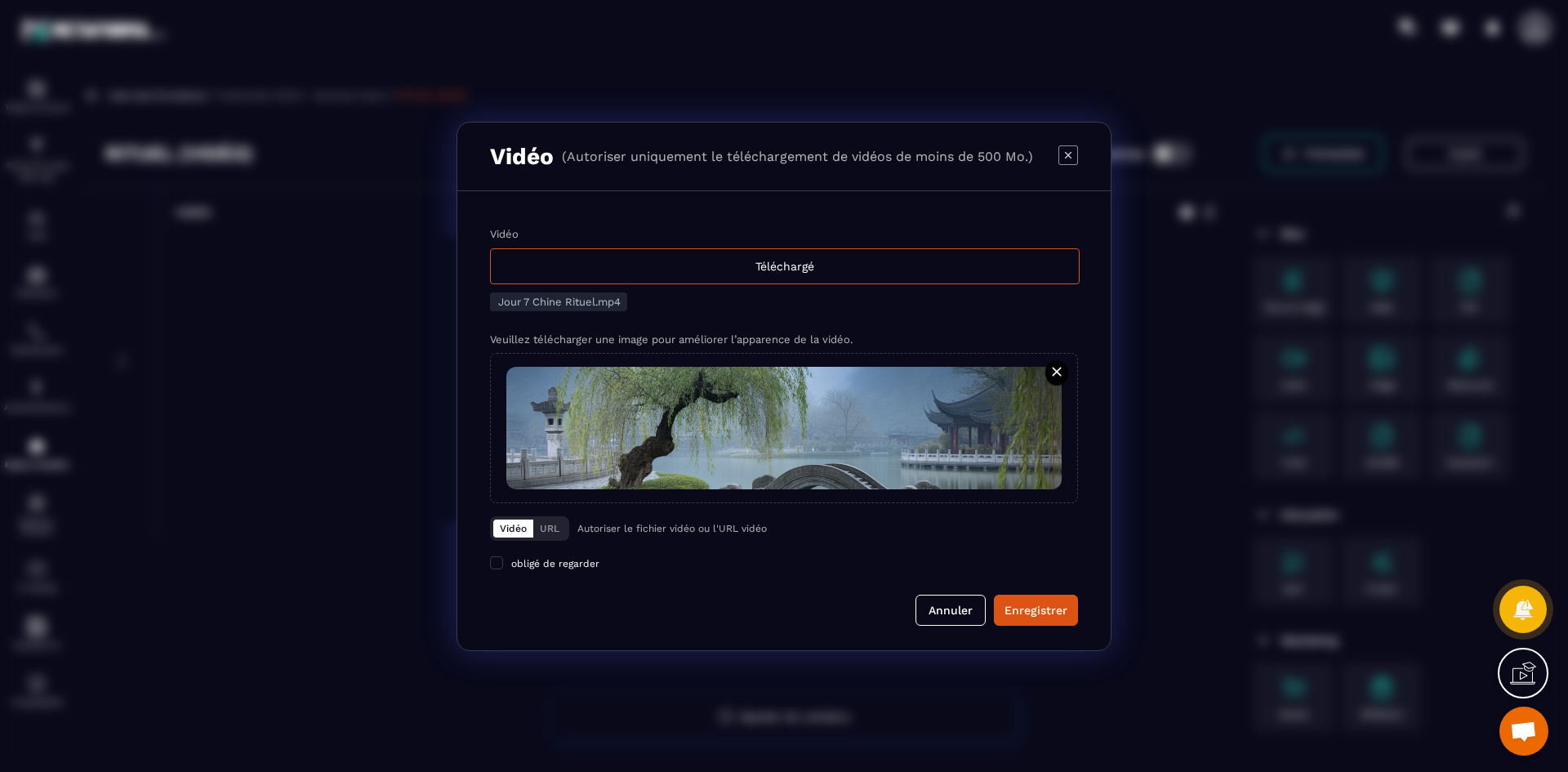
drag, startPoint x: 1025, startPoint y: 608, endPoint x: 978, endPoint y: 574, distance: 58.0
click at [1025, 608] on div "Enregistrer" at bounding box center [1037, 610] width 63 height 16
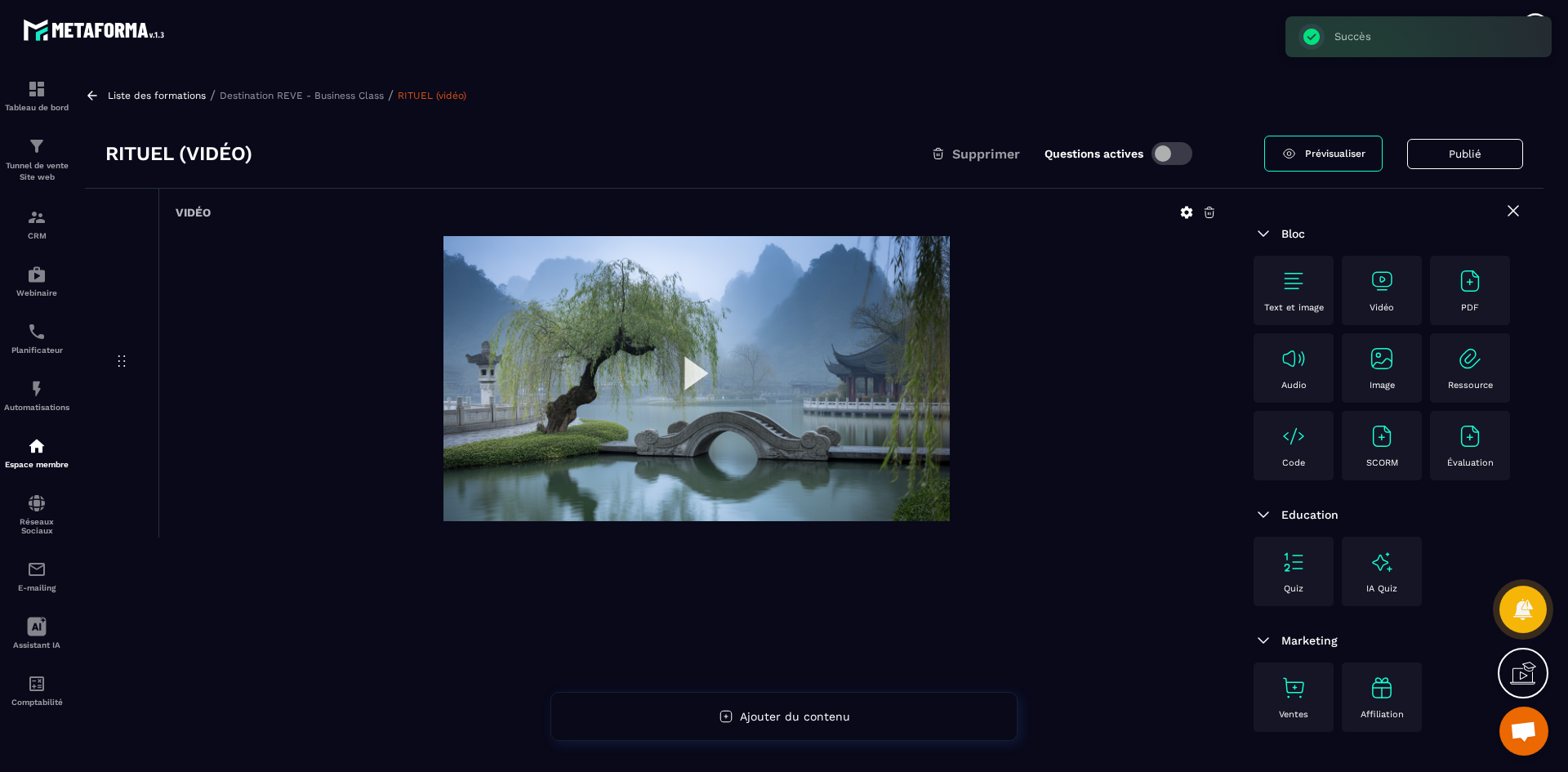
click at [349, 93] on p "Destination REVE - Business Class" at bounding box center [302, 95] width 164 height 11
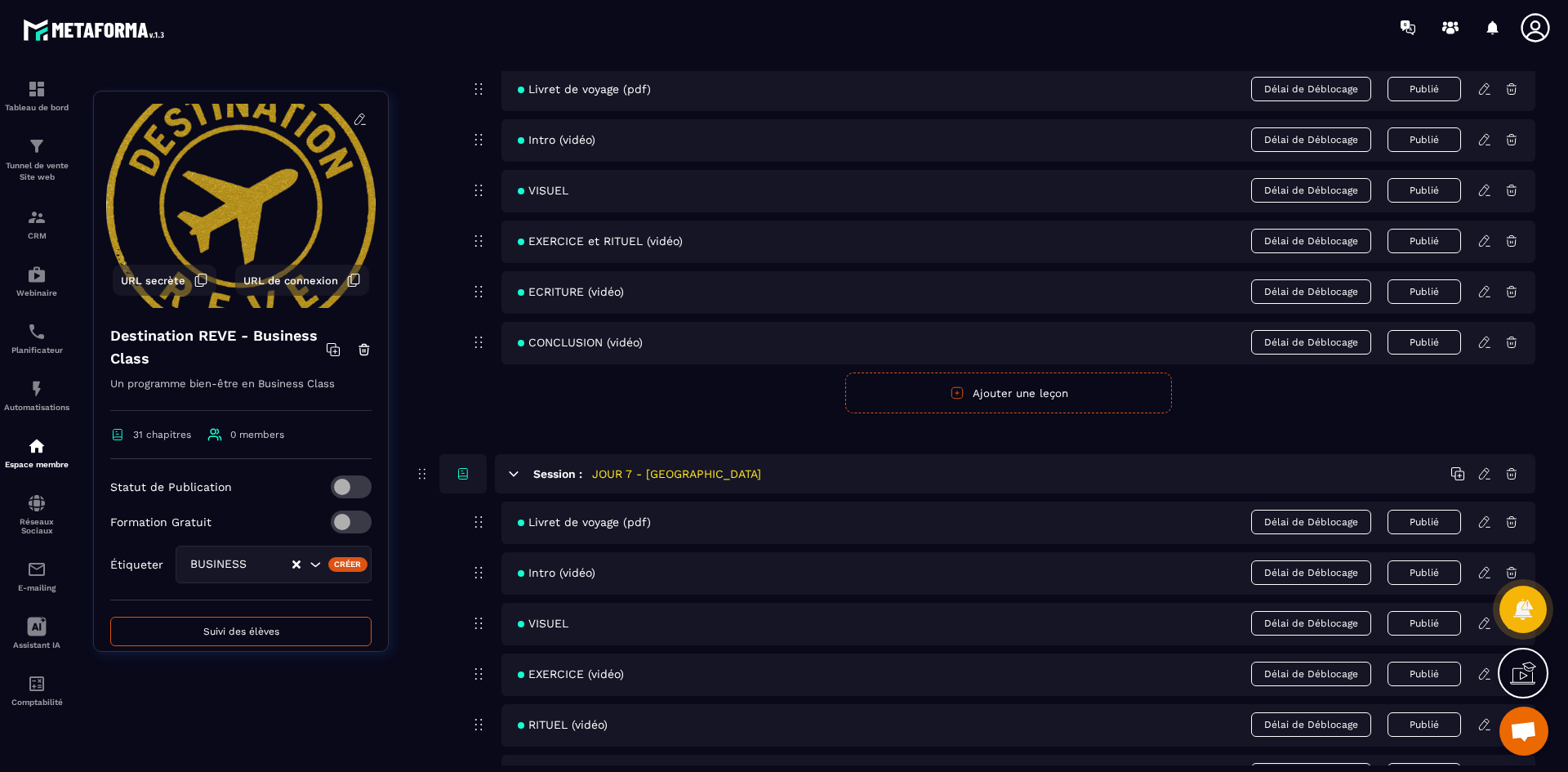
scroll to position [2942, 0]
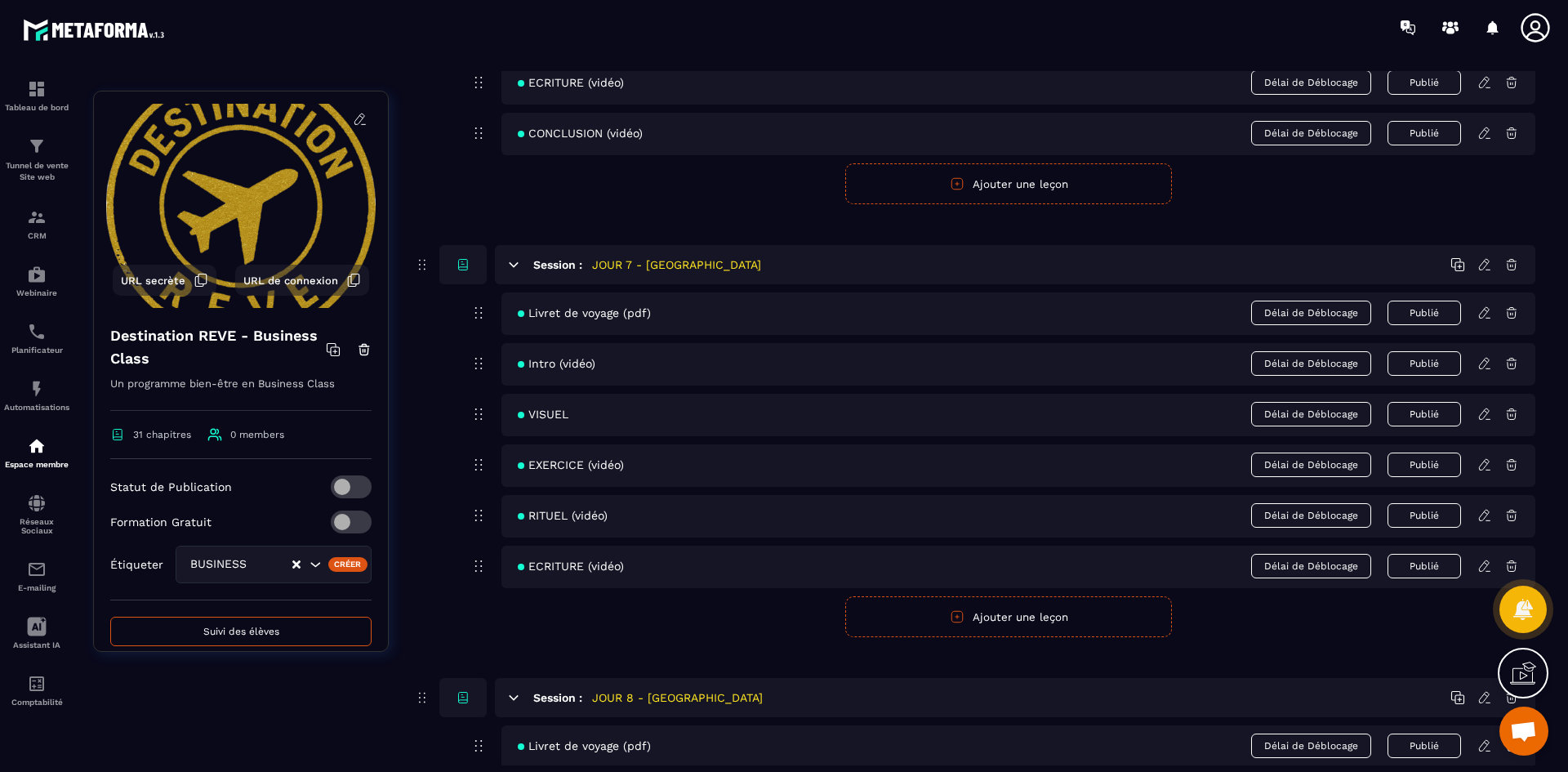
click at [1482, 567] on icon at bounding box center [1484, 566] width 15 height 15
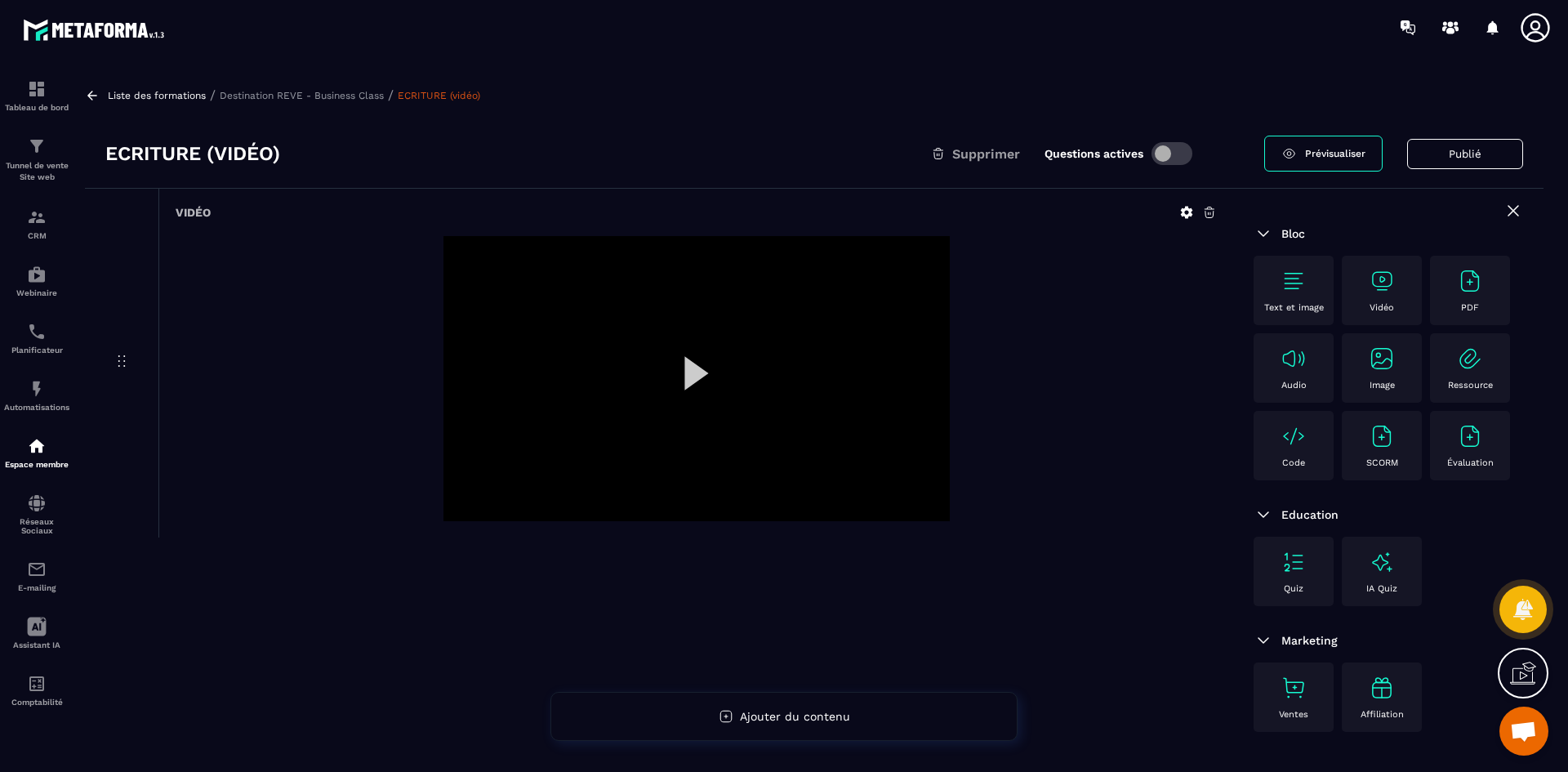
click at [1188, 209] on icon at bounding box center [1187, 213] width 12 height 12
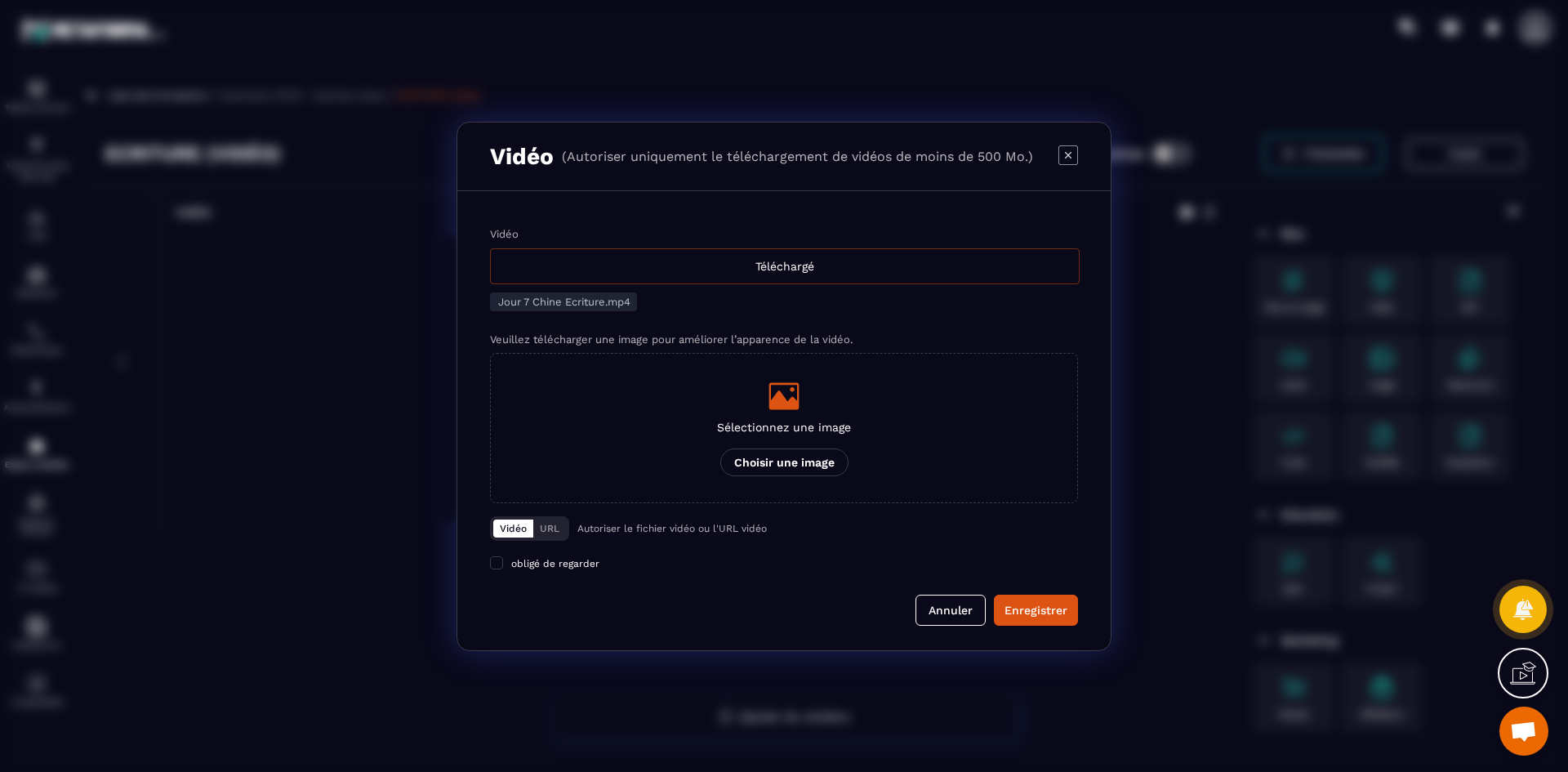
click at [741, 273] on div "Téléchargé" at bounding box center [784, 267] width 590 height 36
click at [0, 0] on input "Vidéo Téléchargé" at bounding box center [0, 0] width 0 height 0
click at [790, 455] on p "Choisir une image" at bounding box center [784, 463] width 128 height 27
click at [0, 0] on input "Sélectionnez une image Choisir une image" at bounding box center [0, 0] width 0 height 0
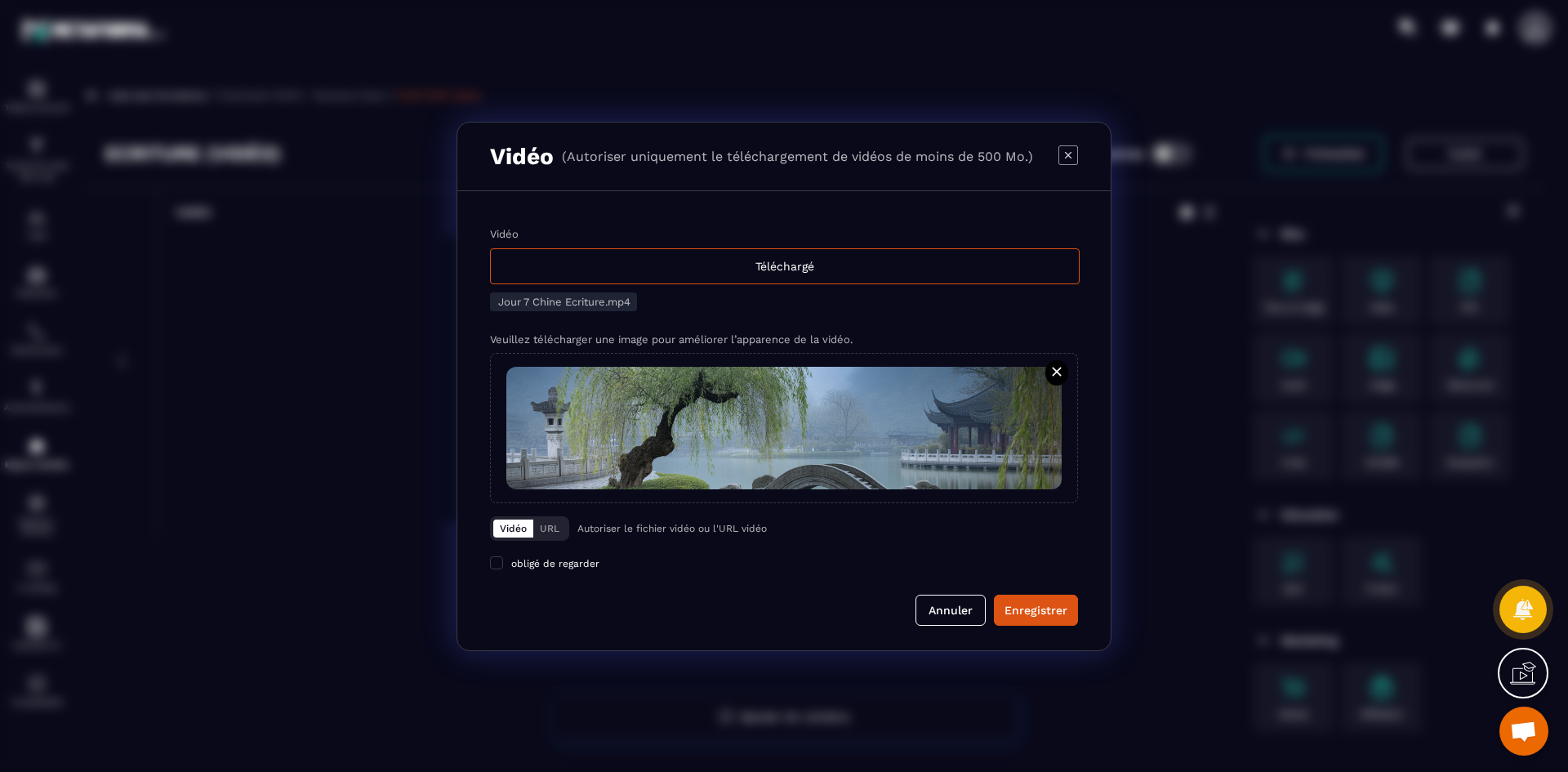
click at [1047, 611] on div "Enregistrer" at bounding box center [1037, 610] width 63 height 16
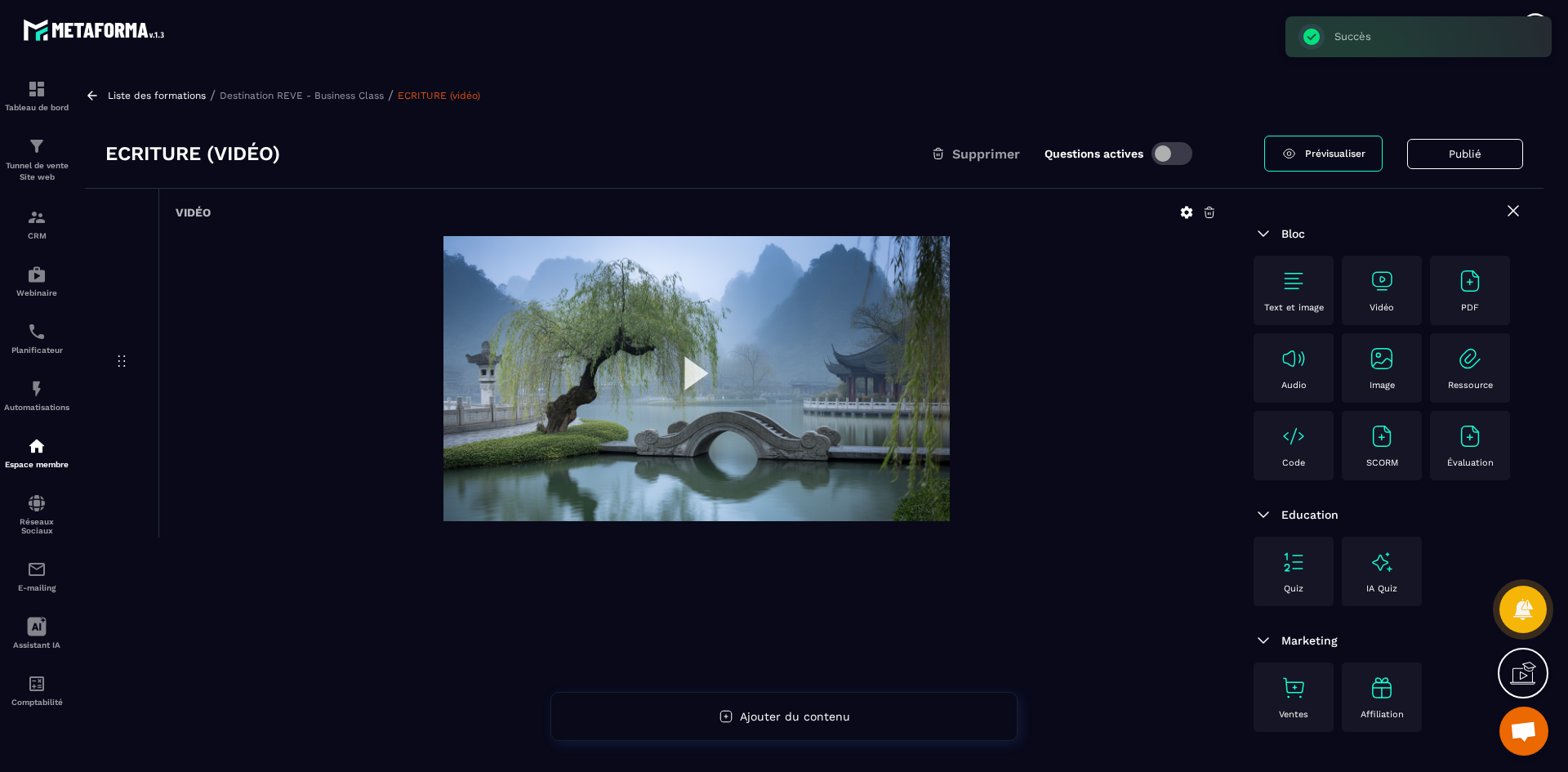
click at [340, 91] on p "Destination REVE - Business Class" at bounding box center [302, 95] width 164 height 11
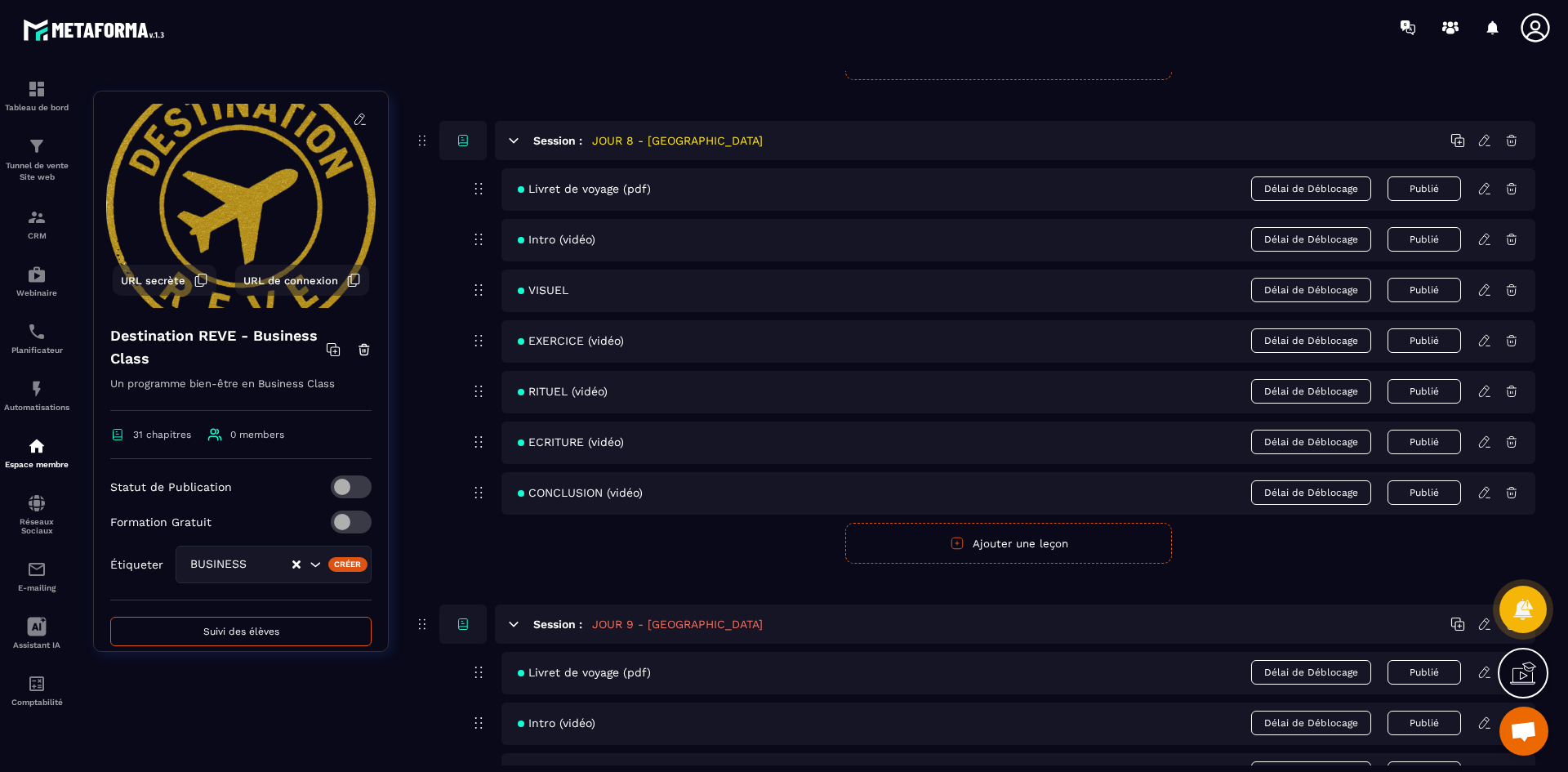
scroll to position [3514, 0]
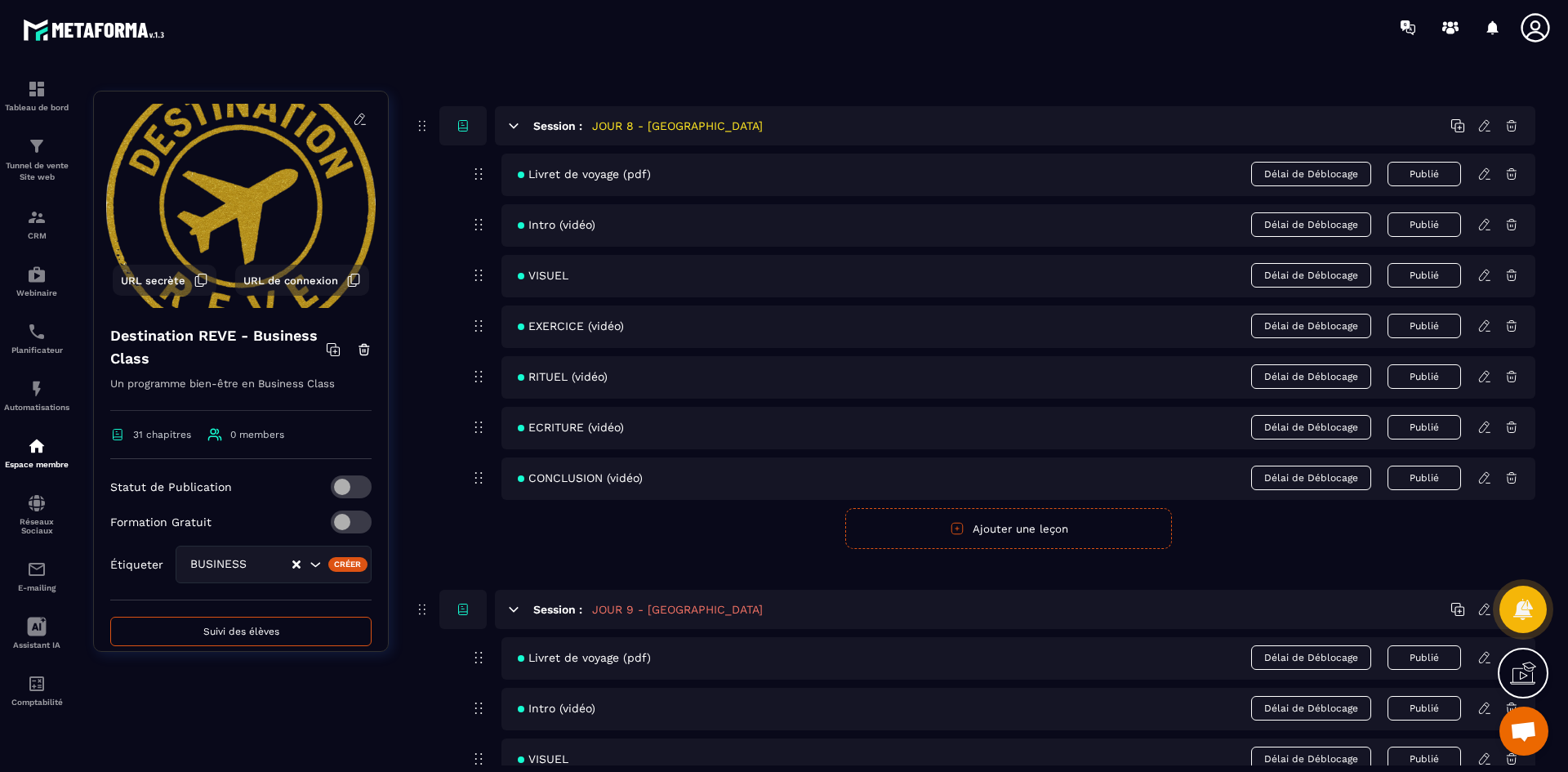
click at [1485, 169] on icon at bounding box center [1483, 174] width 9 height 10
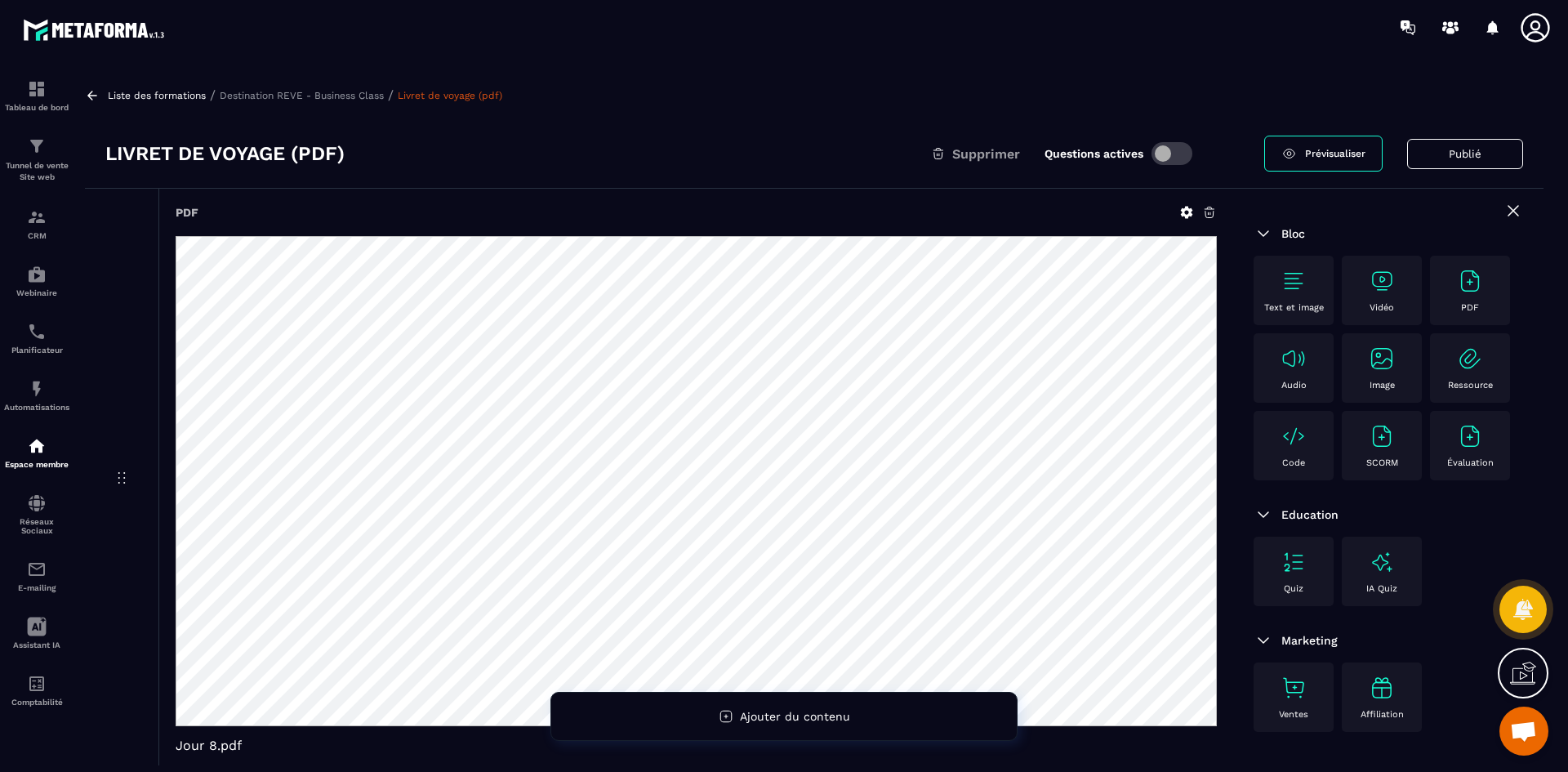
click at [300, 102] on div "Liste des formations / Destination REVE - Business Class / Livret de voyage (pd…" at bounding box center [813, 95] width 1459 height 15
click at [310, 93] on p "Destination REVE - Business Class" at bounding box center [302, 95] width 164 height 11
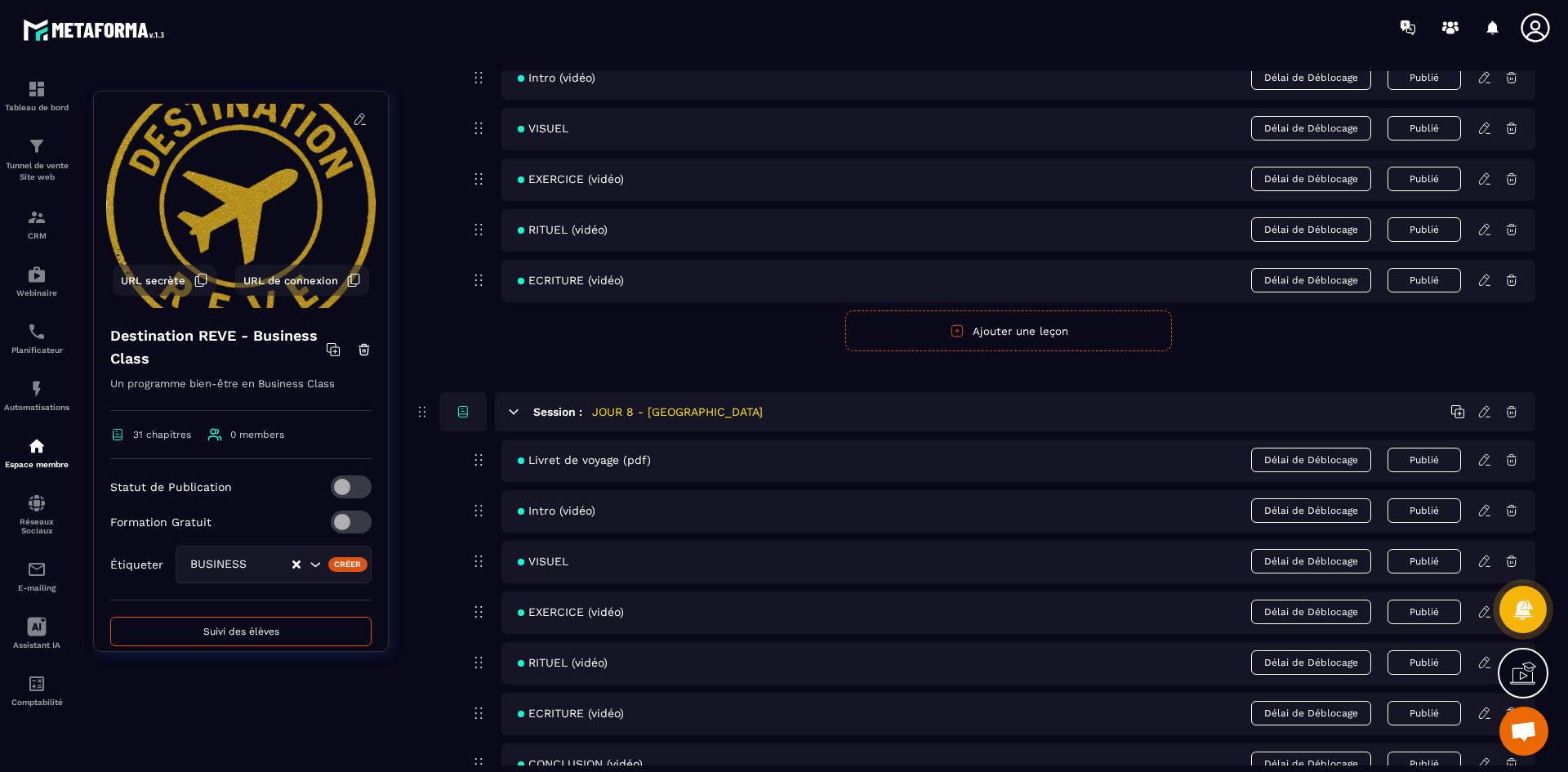
scroll to position [3268, 0]
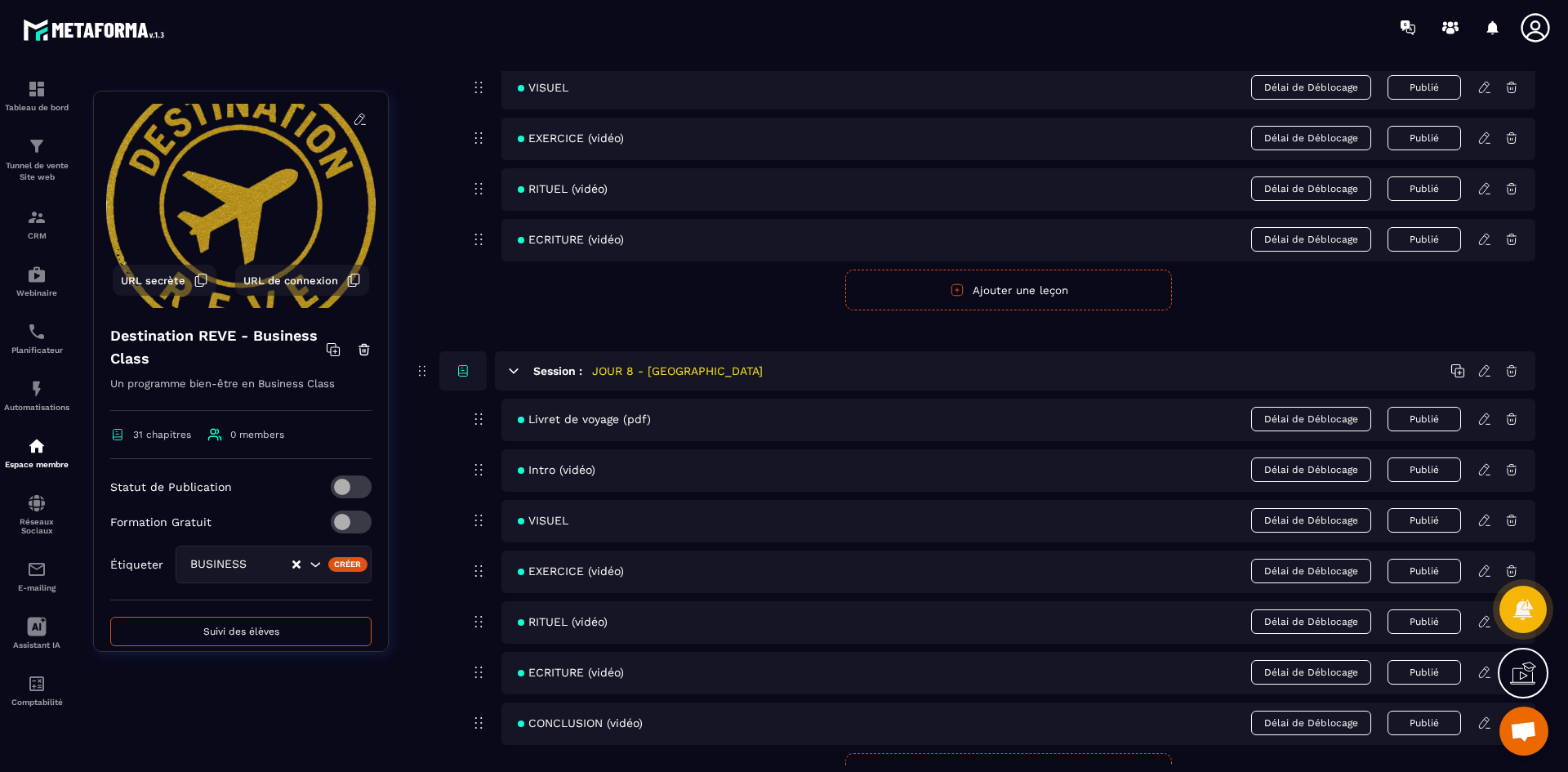
click at [1488, 418] on icon at bounding box center [1484, 419] width 15 height 15
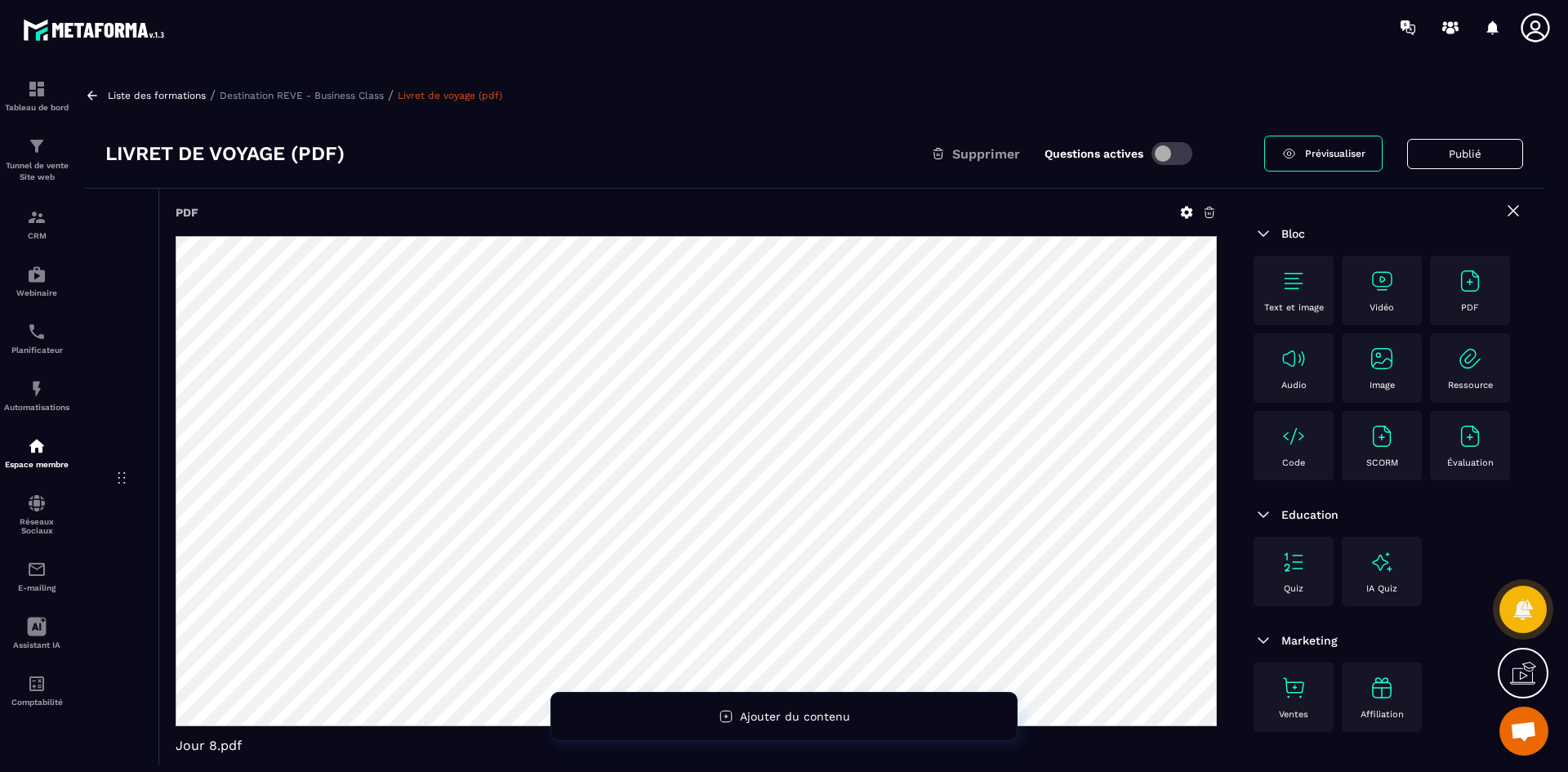
click at [1190, 212] on icon at bounding box center [1187, 213] width 12 height 12
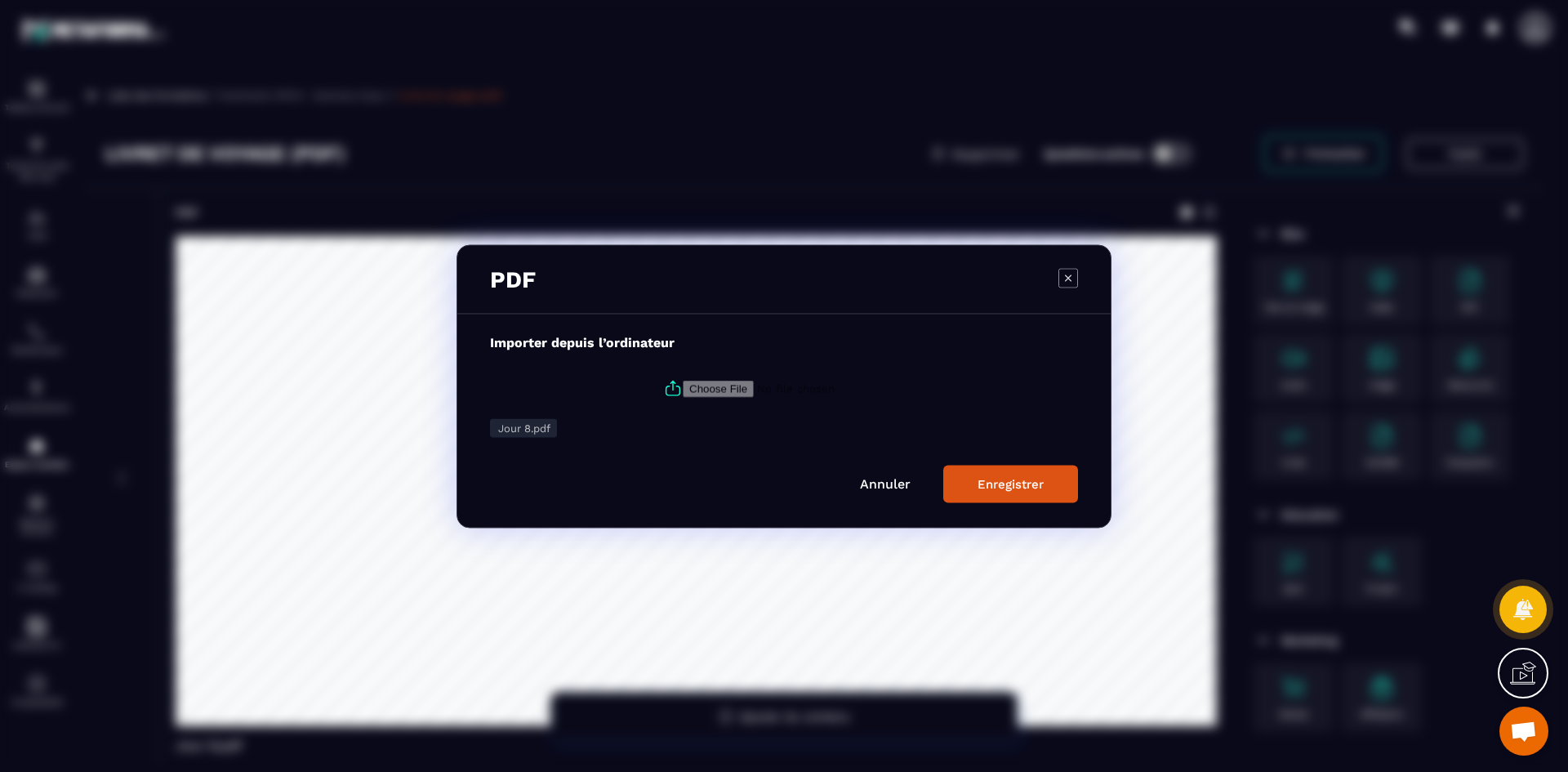
click at [672, 384] on icon "Modal window" at bounding box center [672, 388] width 20 height 20
click at [683, 384] on input "Modal window" at bounding box center [794, 388] width 222 height 17
type input "**********"
click at [1004, 492] on button "Enregistrer" at bounding box center [1011, 484] width 135 height 38
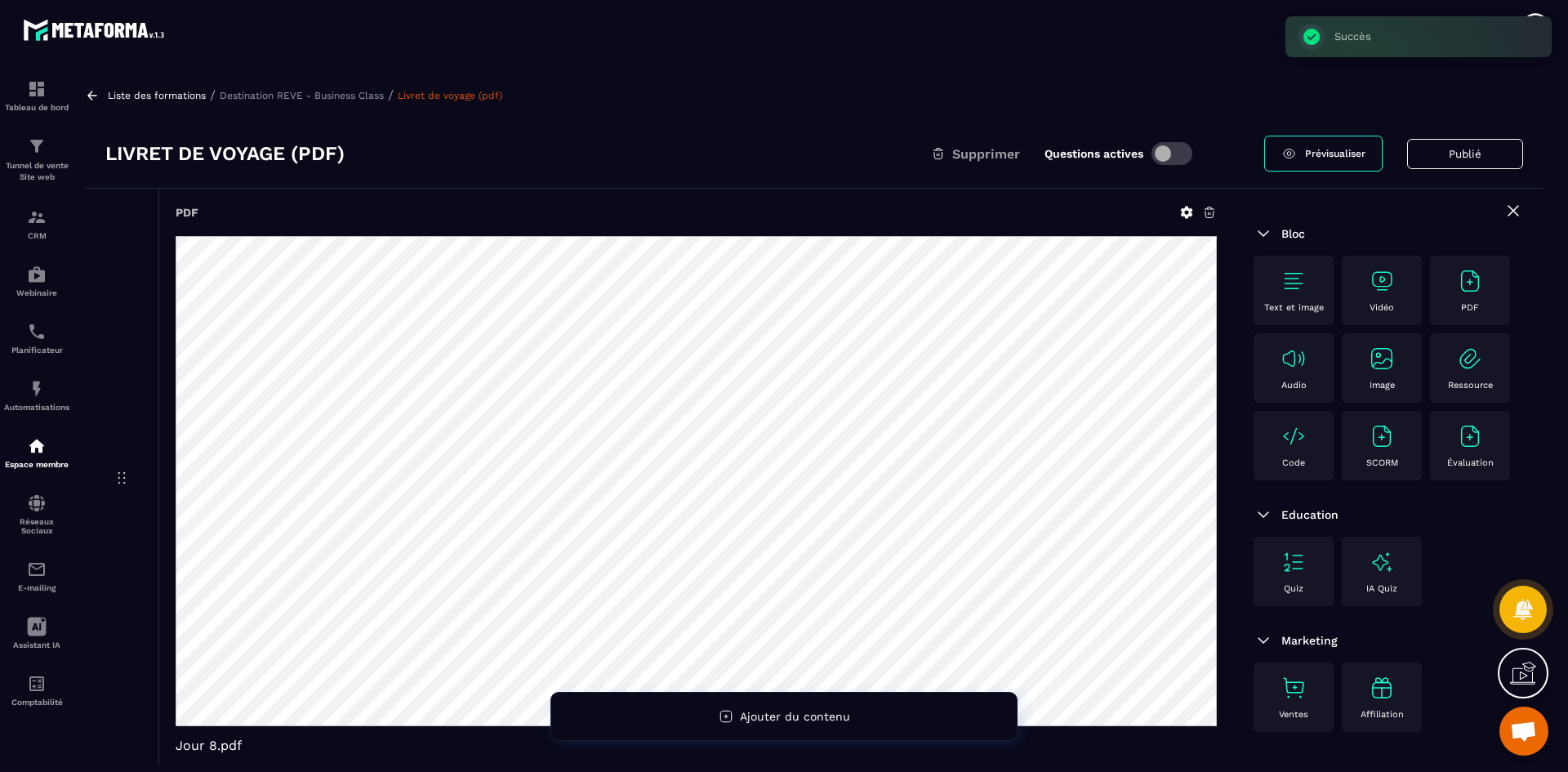
click at [365, 97] on p "Destination REVE - Business Class" at bounding box center [302, 95] width 164 height 11
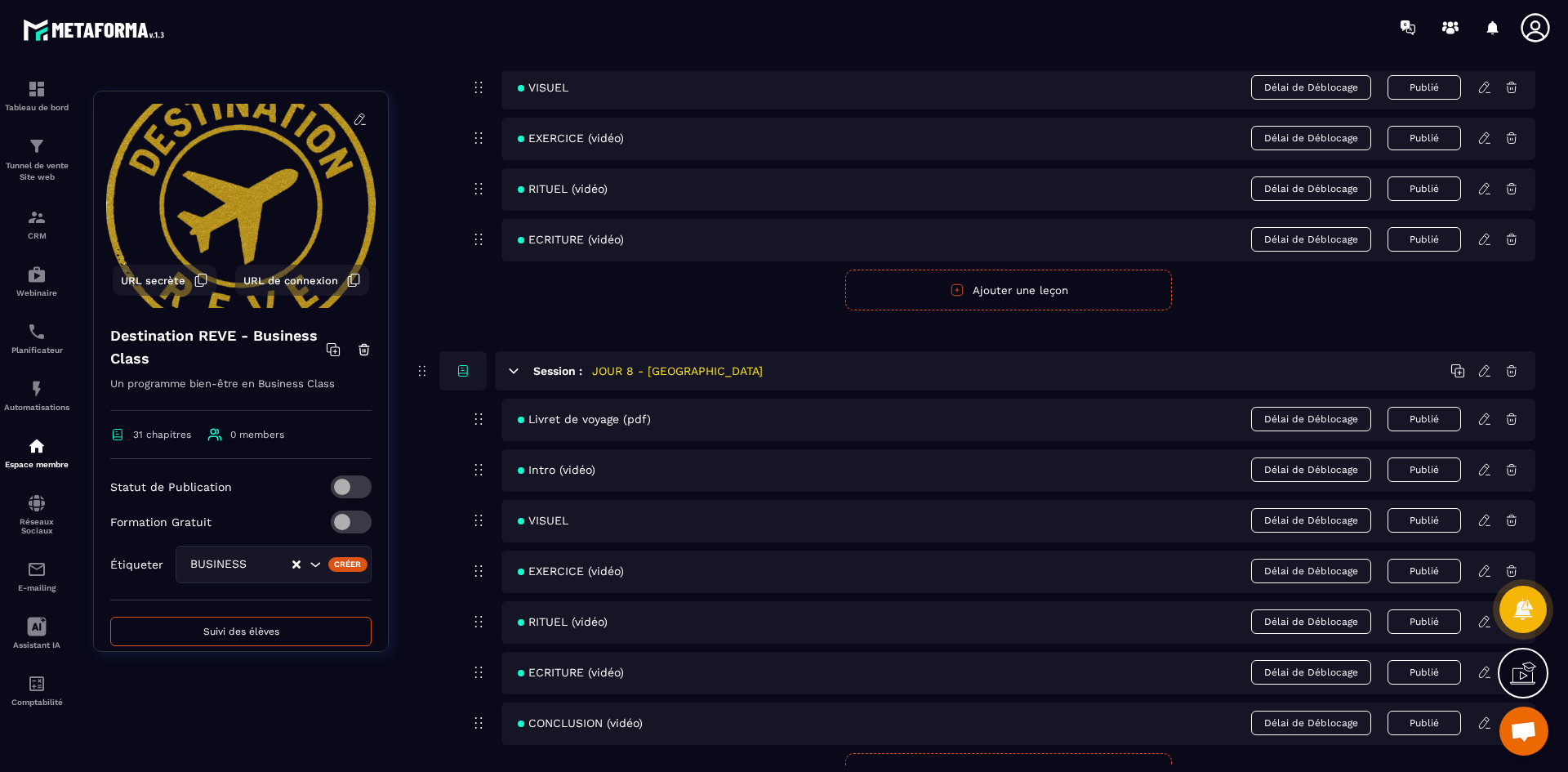
scroll to position [3350, 0]
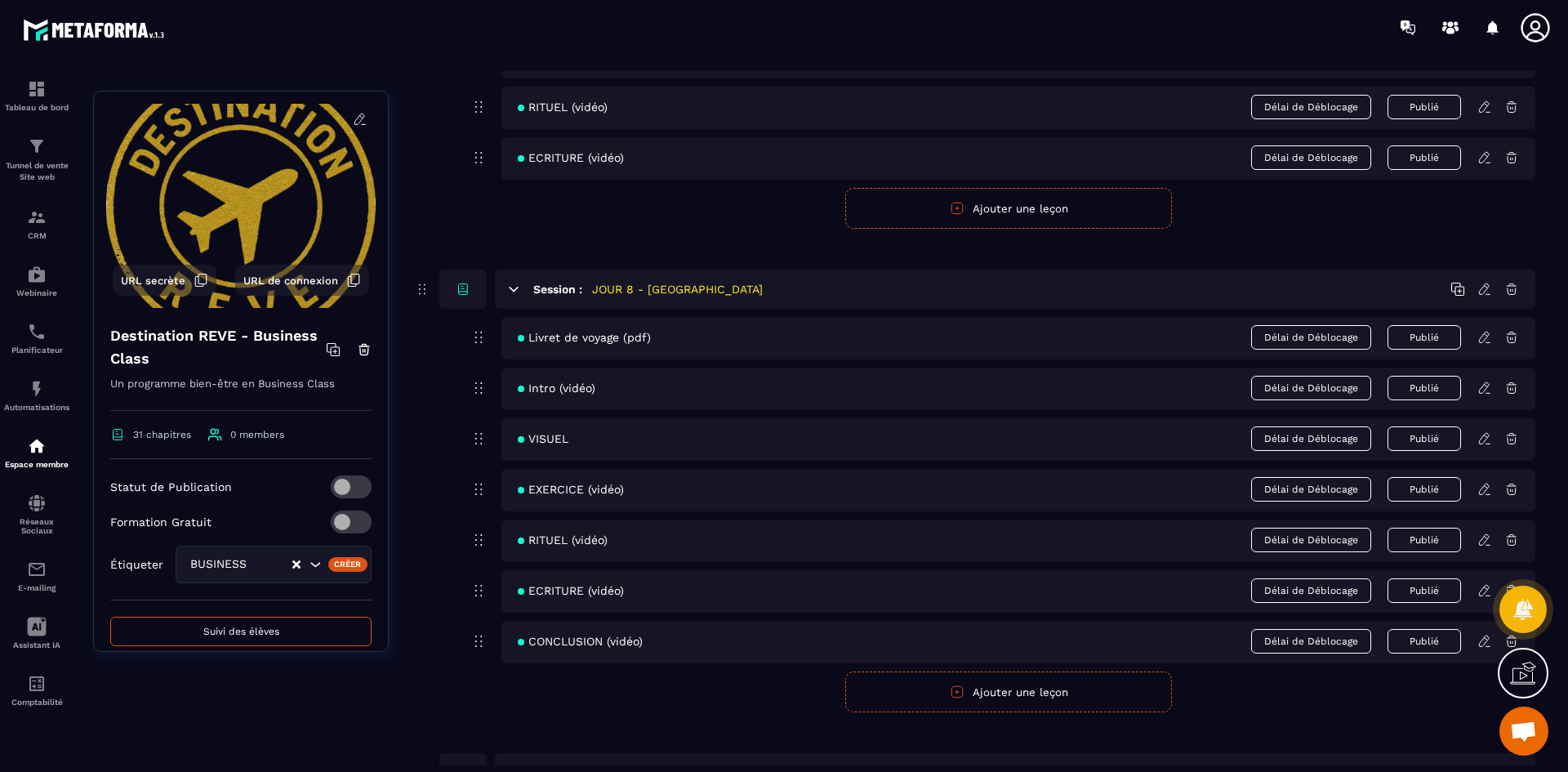
click at [1489, 392] on icon at bounding box center [1484, 387] width 15 height 15
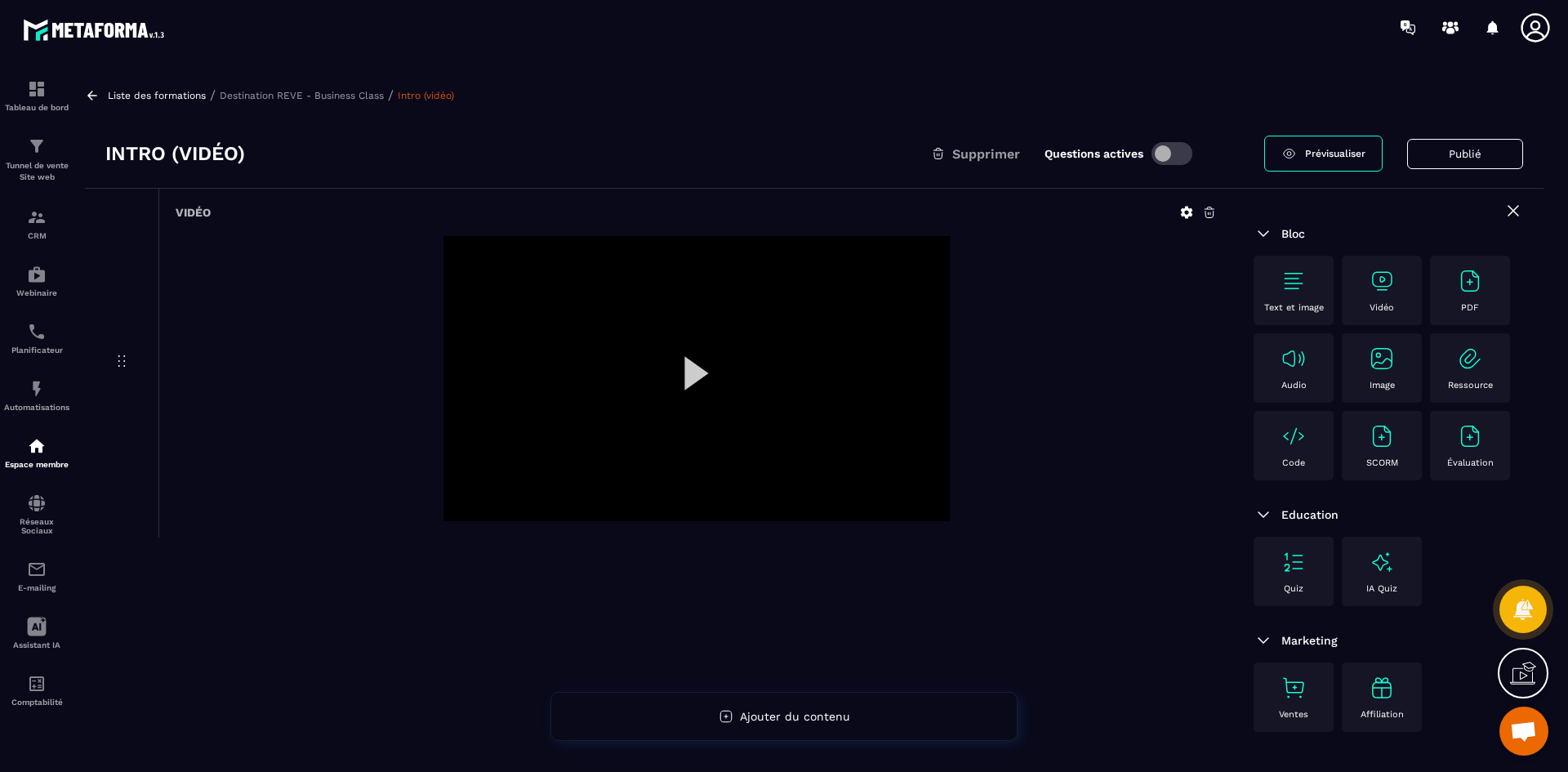
click at [1187, 213] on icon at bounding box center [1186, 212] width 15 height 15
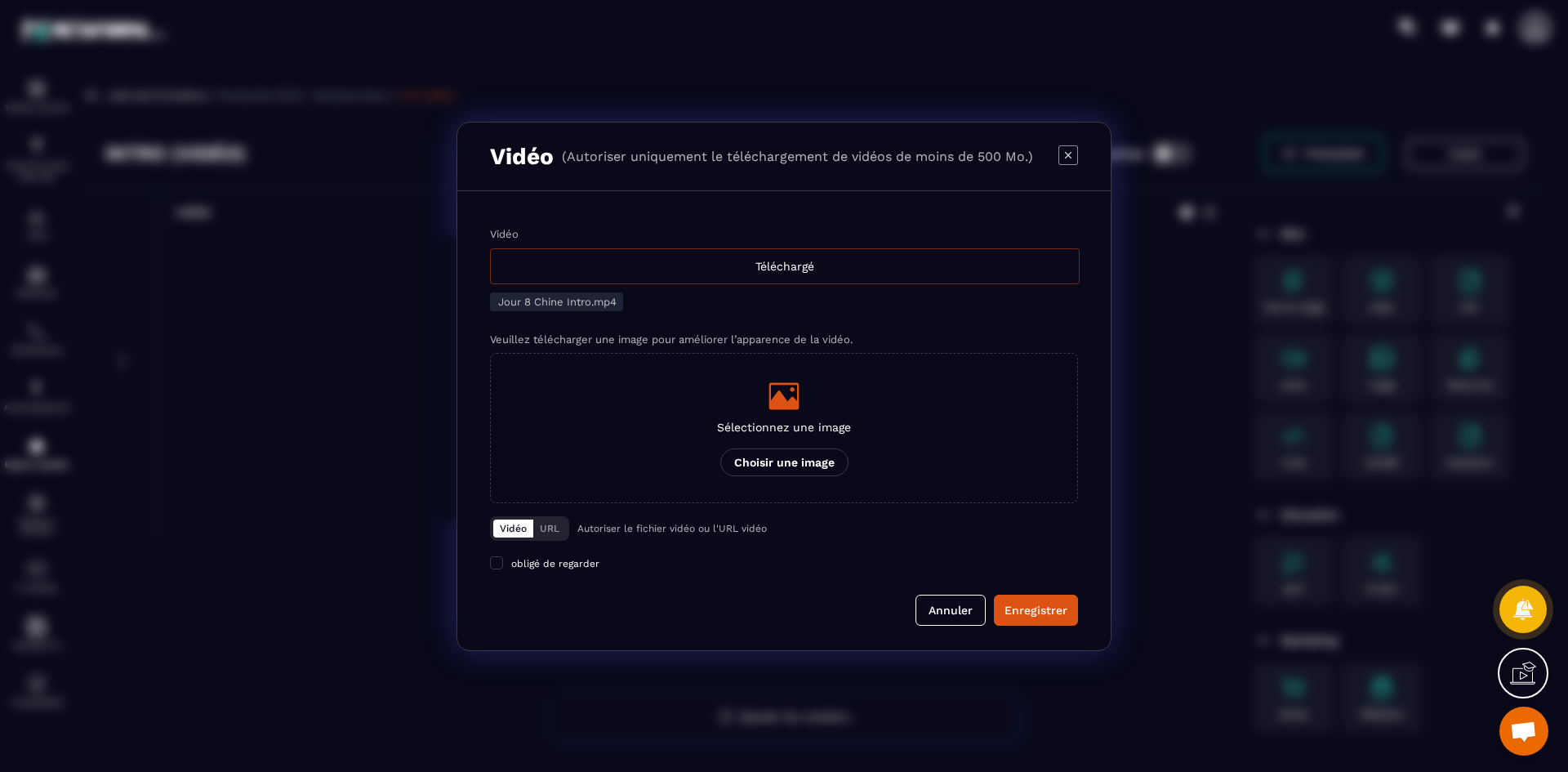
click at [766, 268] on div "Téléchargé" at bounding box center [784, 267] width 590 height 36
click at [0, 0] on input "Vidéo Téléchargé" at bounding box center [0, 0] width 0 height 0
click at [783, 398] on icon "Modal window" at bounding box center [784, 396] width 30 height 27
click at [0, 0] on input "Sélectionnez une image Choisir une image" at bounding box center [0, 0] width 0 height 0
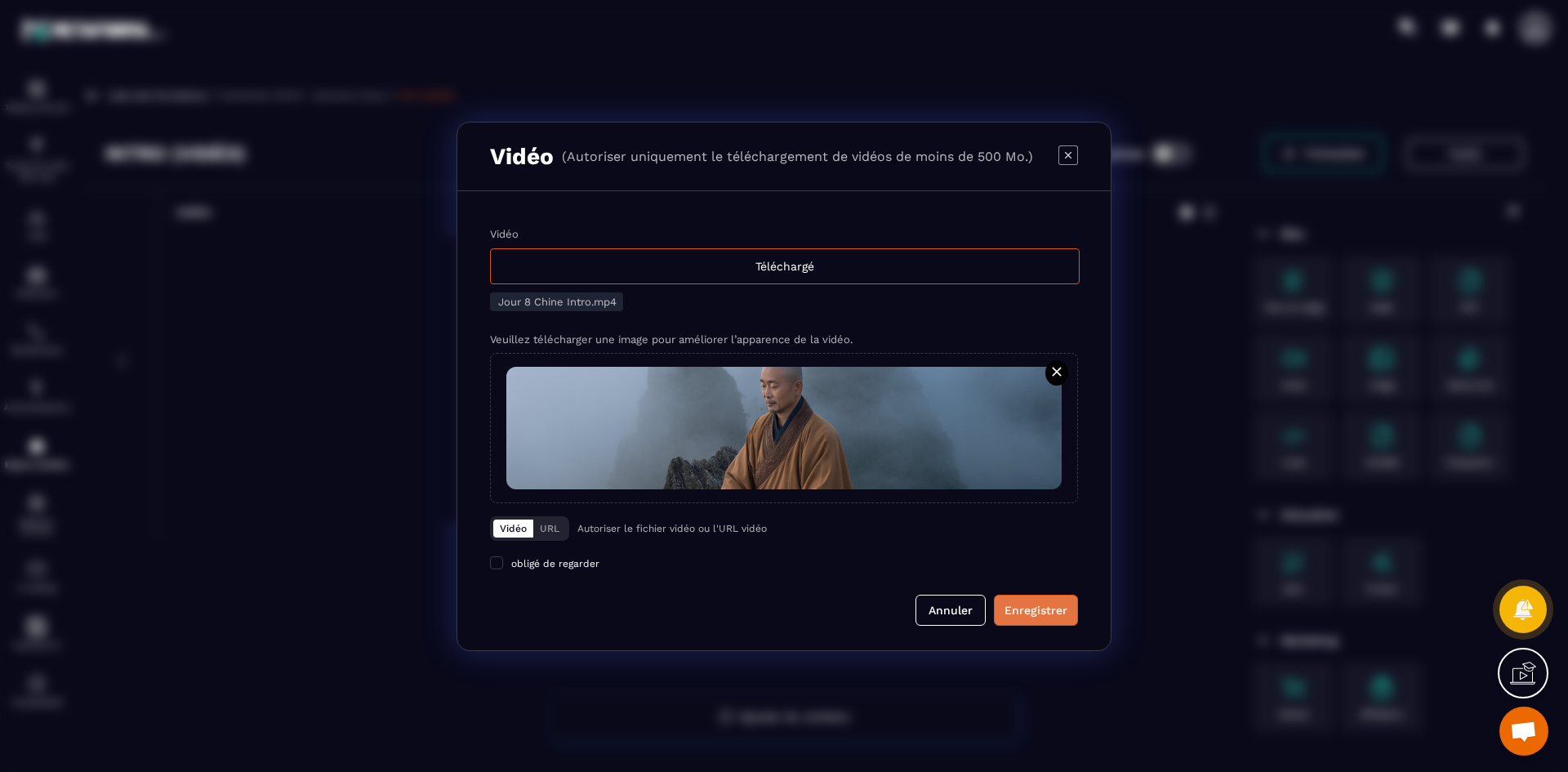
click at [1041, 612] on div "Enregistrer" at bounding box center [1037, 610] width 63 height 16
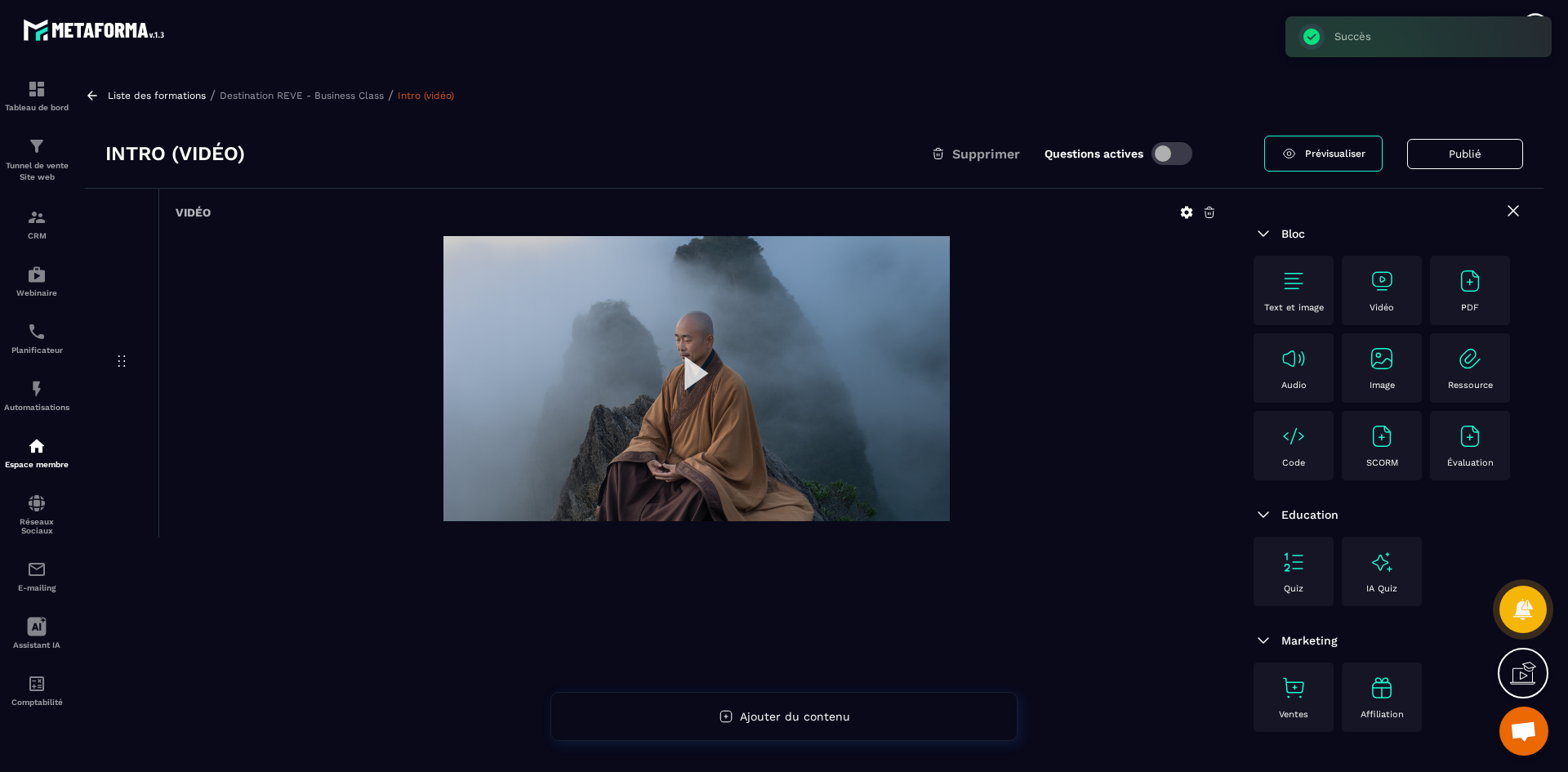
click at [311, 98] on p "Destination REVE - Business Class" at bounding box center [302, 95] width 164 height 11
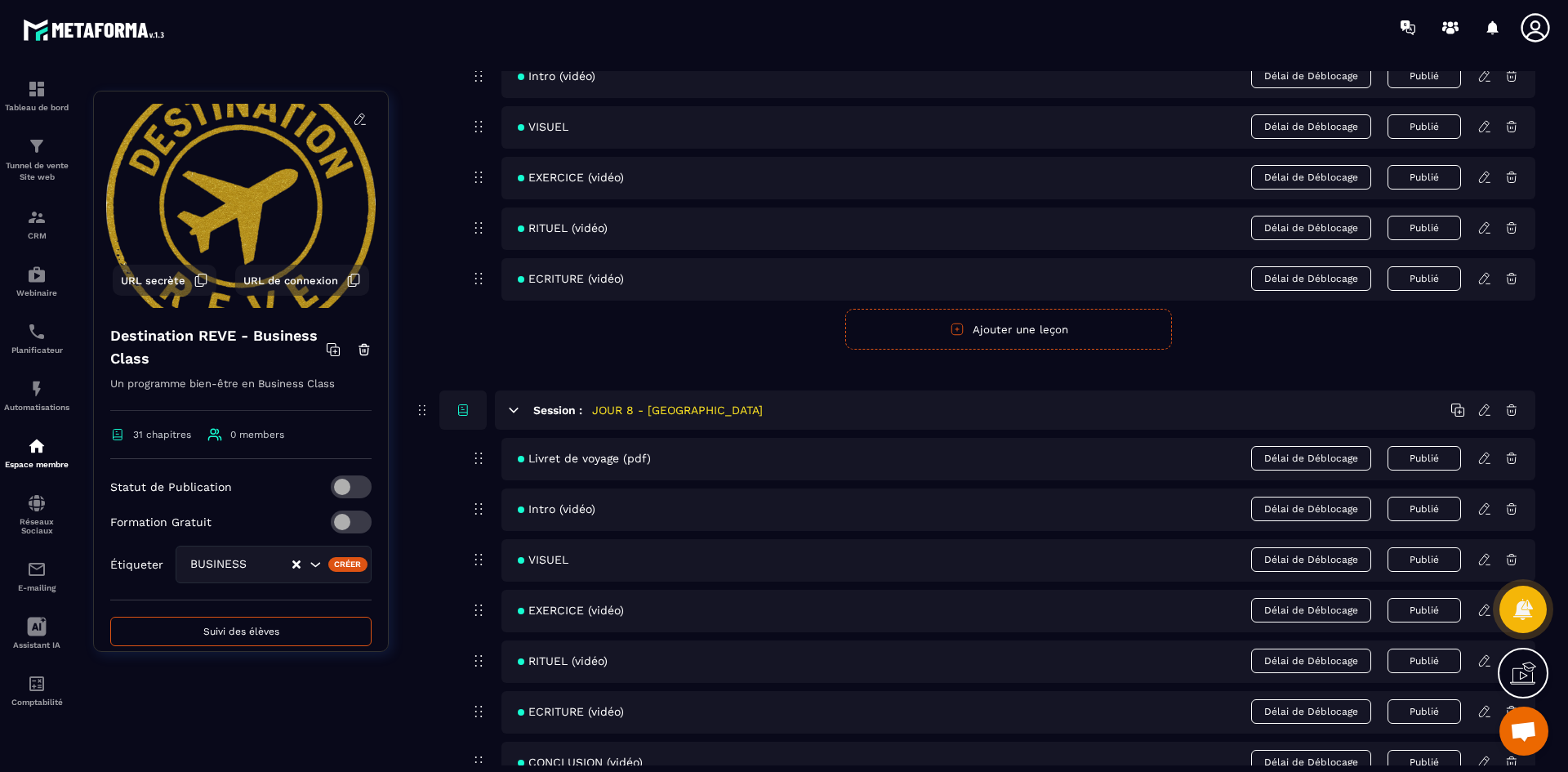
scroll to position [3268, 0]
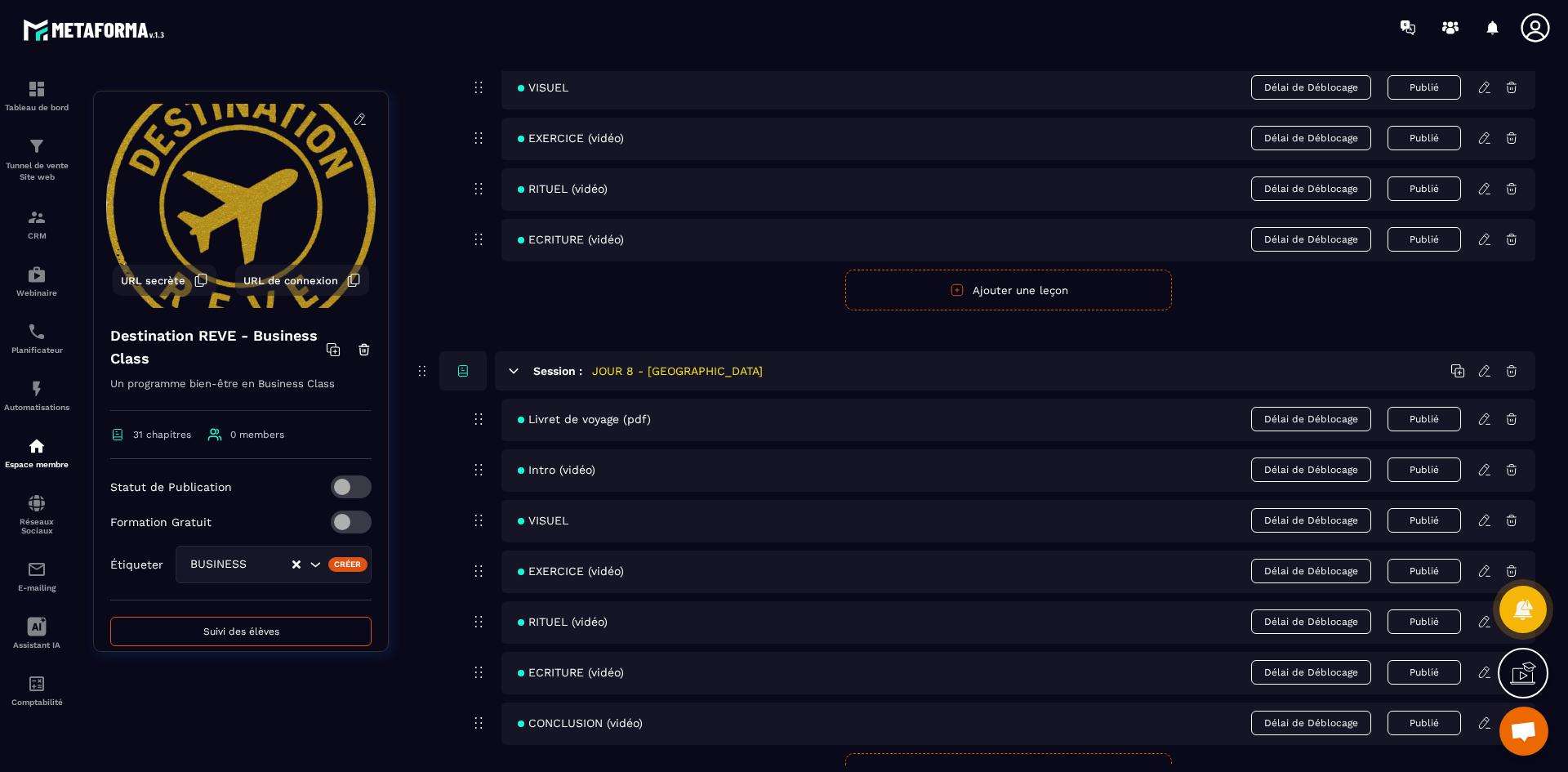
click at [1487, 524] on icon at bounding box center [1484, 520] width 15 height 15
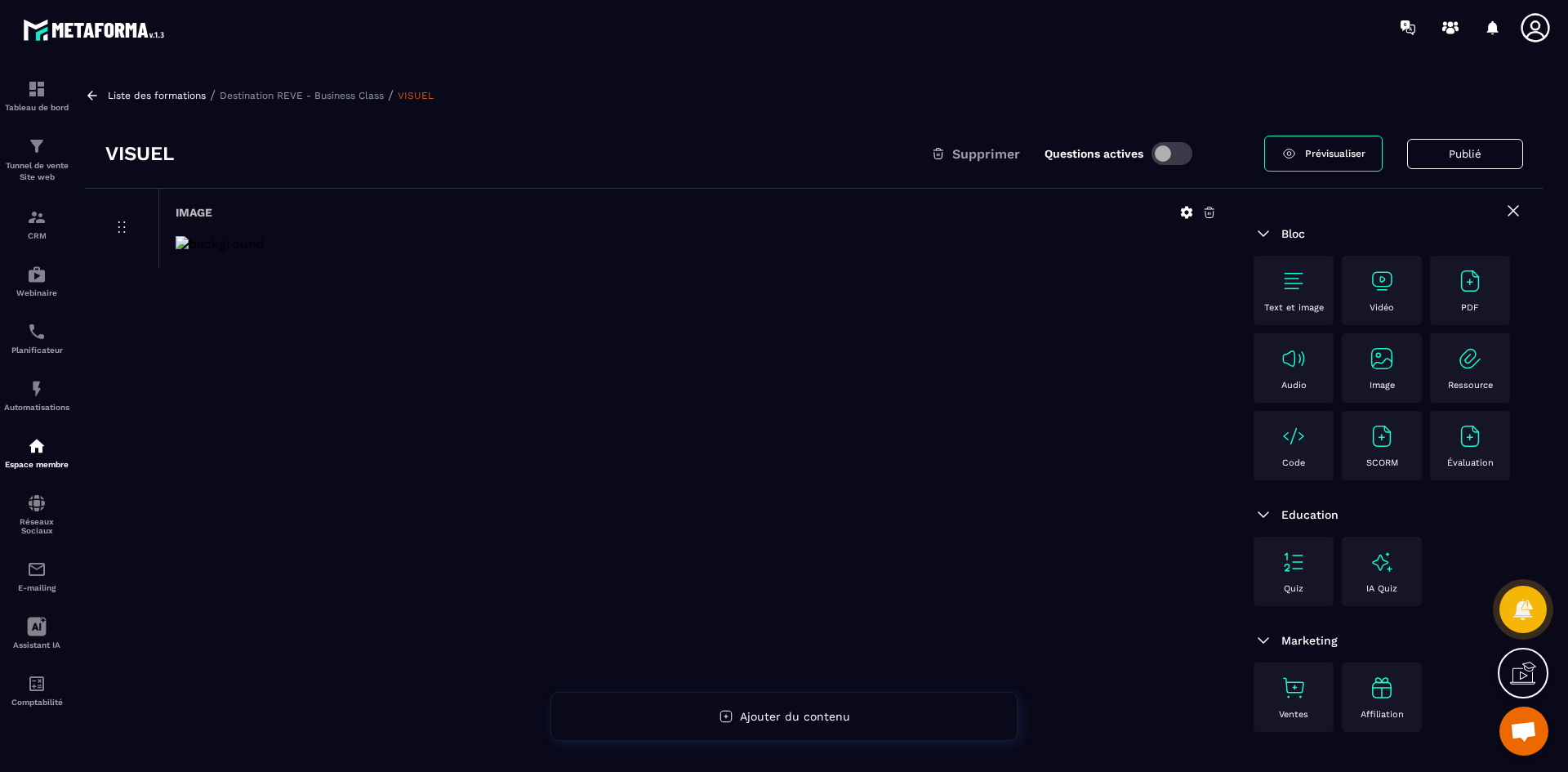
click at [1189, 210] on icon at bounding box center [1187, 213] width 12 height 12
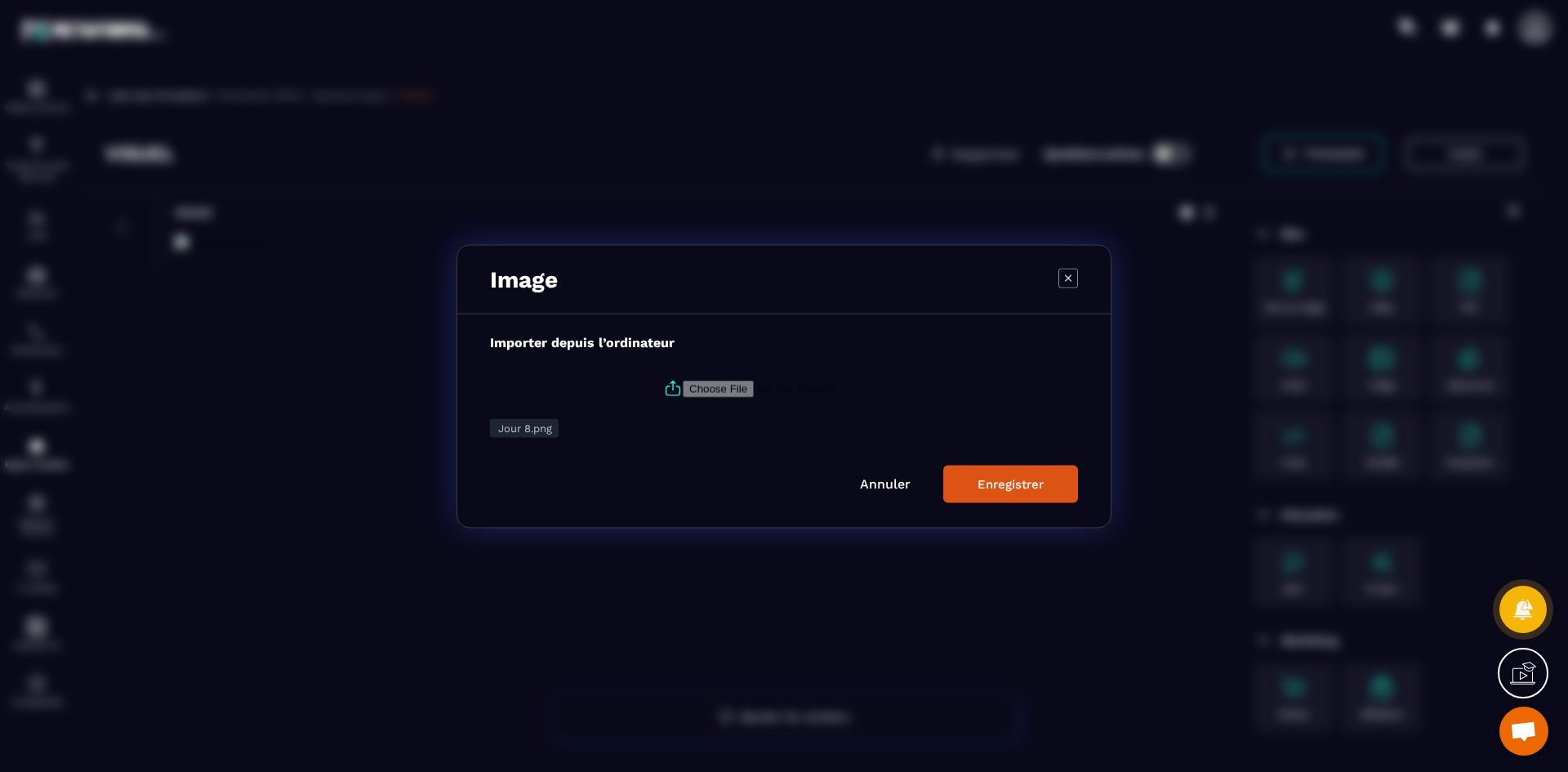
click at [672, 389] on icon "Modal window" at bounding box center [672, 388] width 20 height 20
click at [683, 389] on input "Modal window" at bounding box center [794, 388] width 222 height 17
type input "**********"
click at [1003, 480] on div "Enregistrer" at bounding box center [1010, 483] width 66 height 15
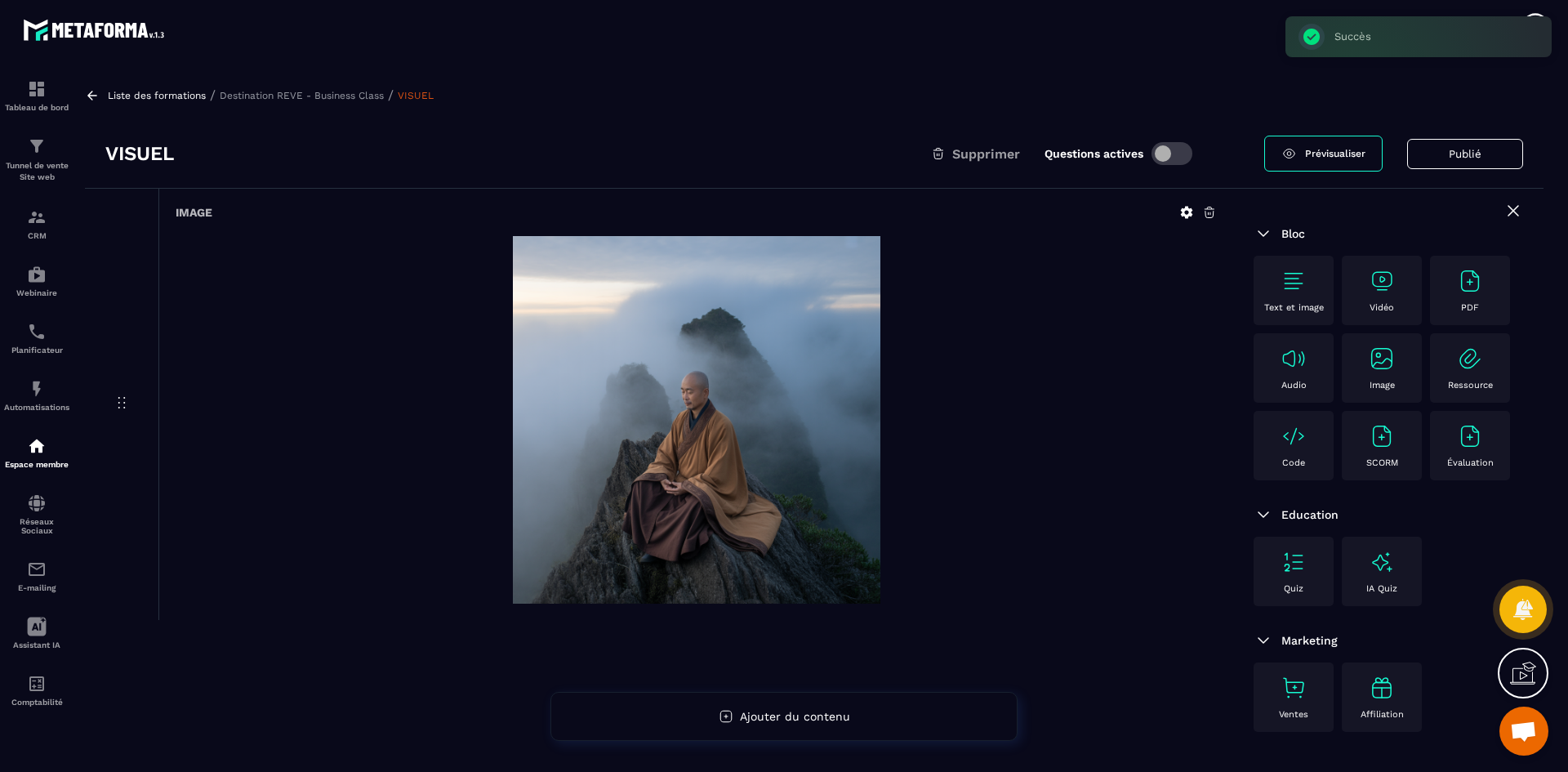
click at [345, 91] on p "Destination REVE - Business Class" at bounding box center [302, 95] width 164 height 11
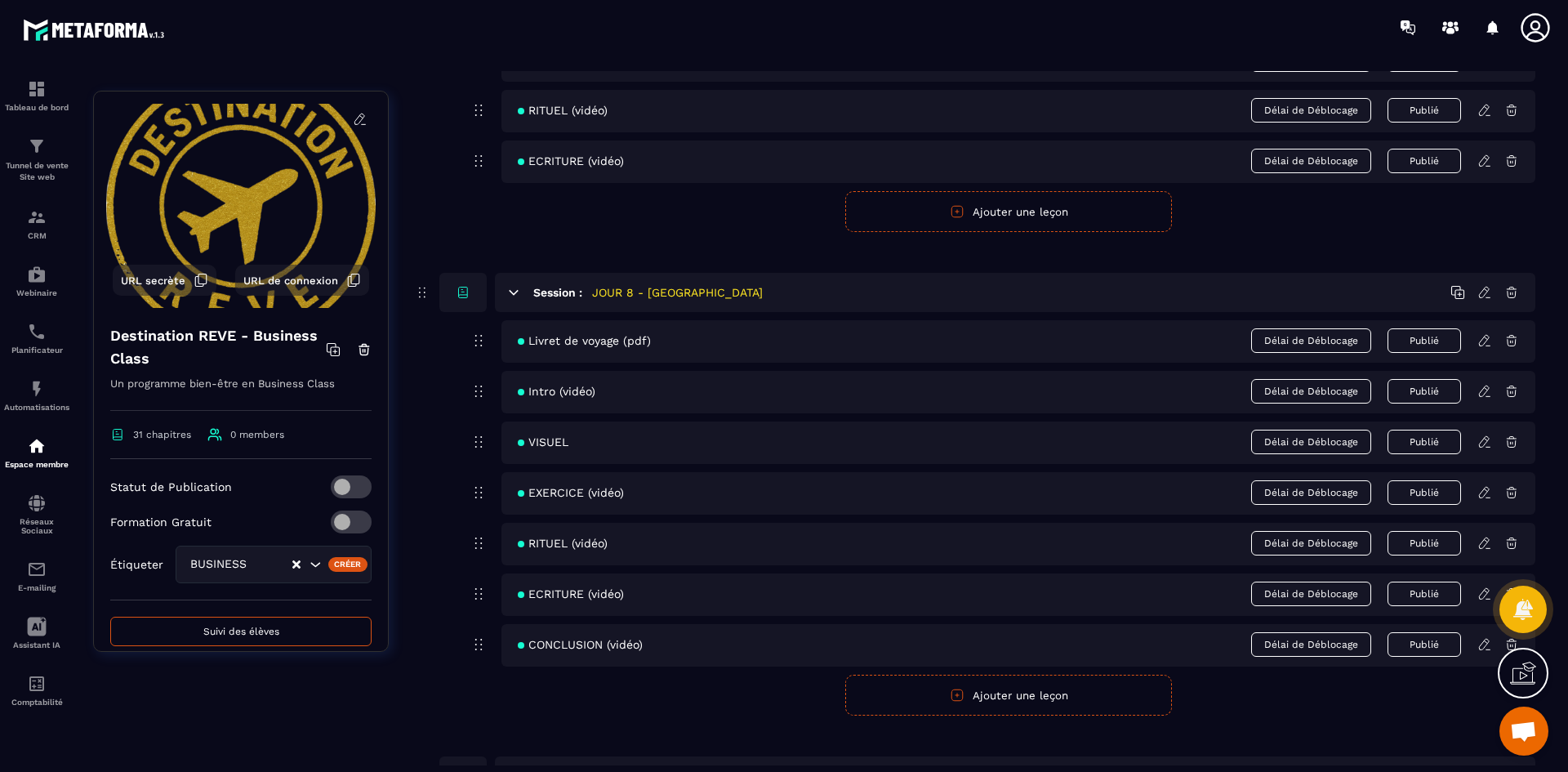
scroll to position [3350, 0]
click at [1481, 492] on icon at bounding box center [1484, 489] width 15 height 15
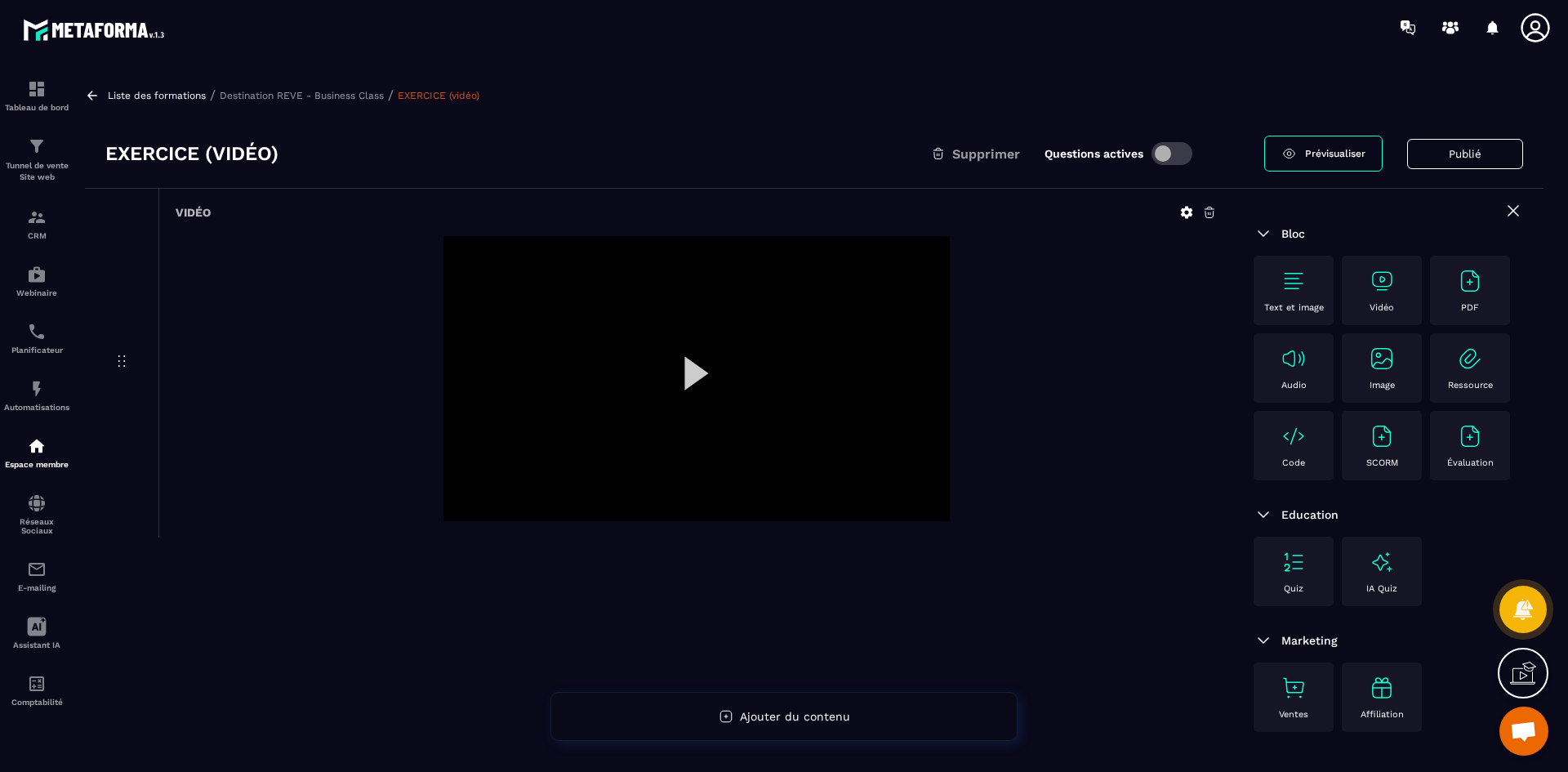
click at [1189, 214] on icon at bounding box center [1187, 213] width 12 height 12
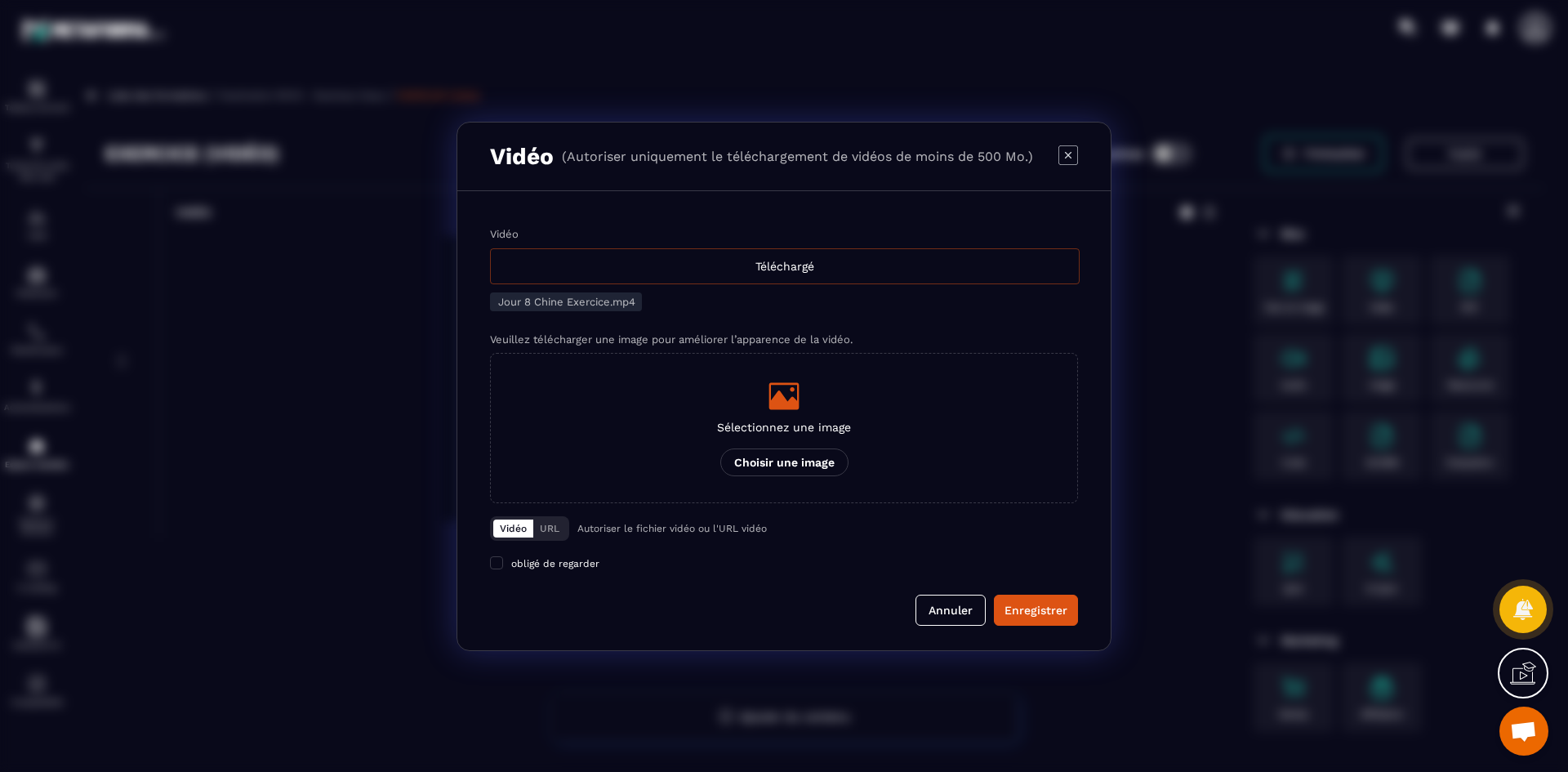
click at [649, 278] on div "Téléchargé" at bounding box center [784, 267] width 590 height 36
click at [0, 0] on input "Vidéo Téléchargé" at bounding box center [0, 0] width 0 height 0
click at [832, 412] on div "Modal window" at bounding box center [784, 396] width 134 height 32
click at [0, 0] on input "Sélectionnez une image Choisir une image" at bounding box center [0, 0] width 0 height 0
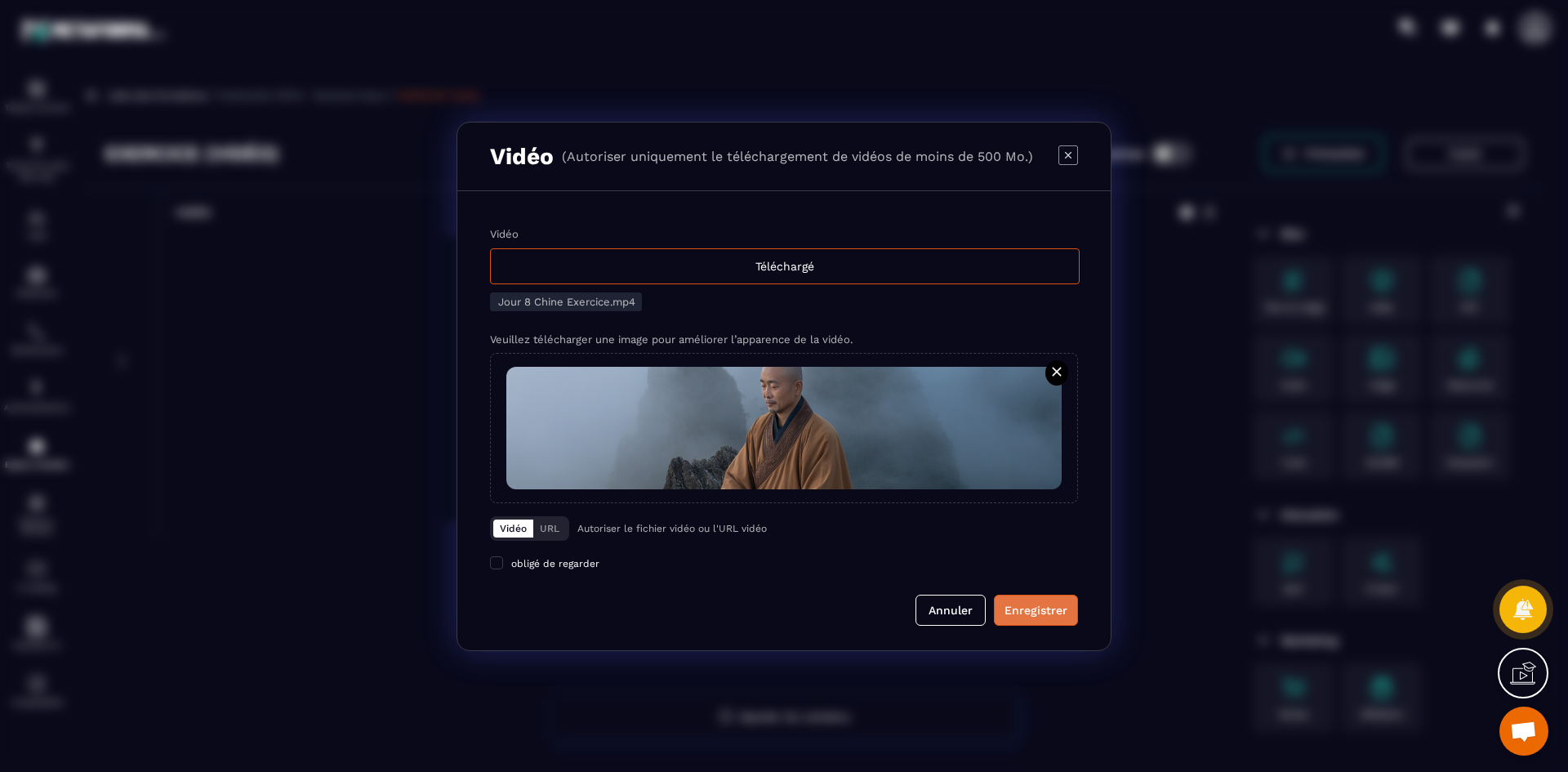
click at [1019, 616] on div "Enregistrer" at bounding box center [1037, 610] width 63 height 16
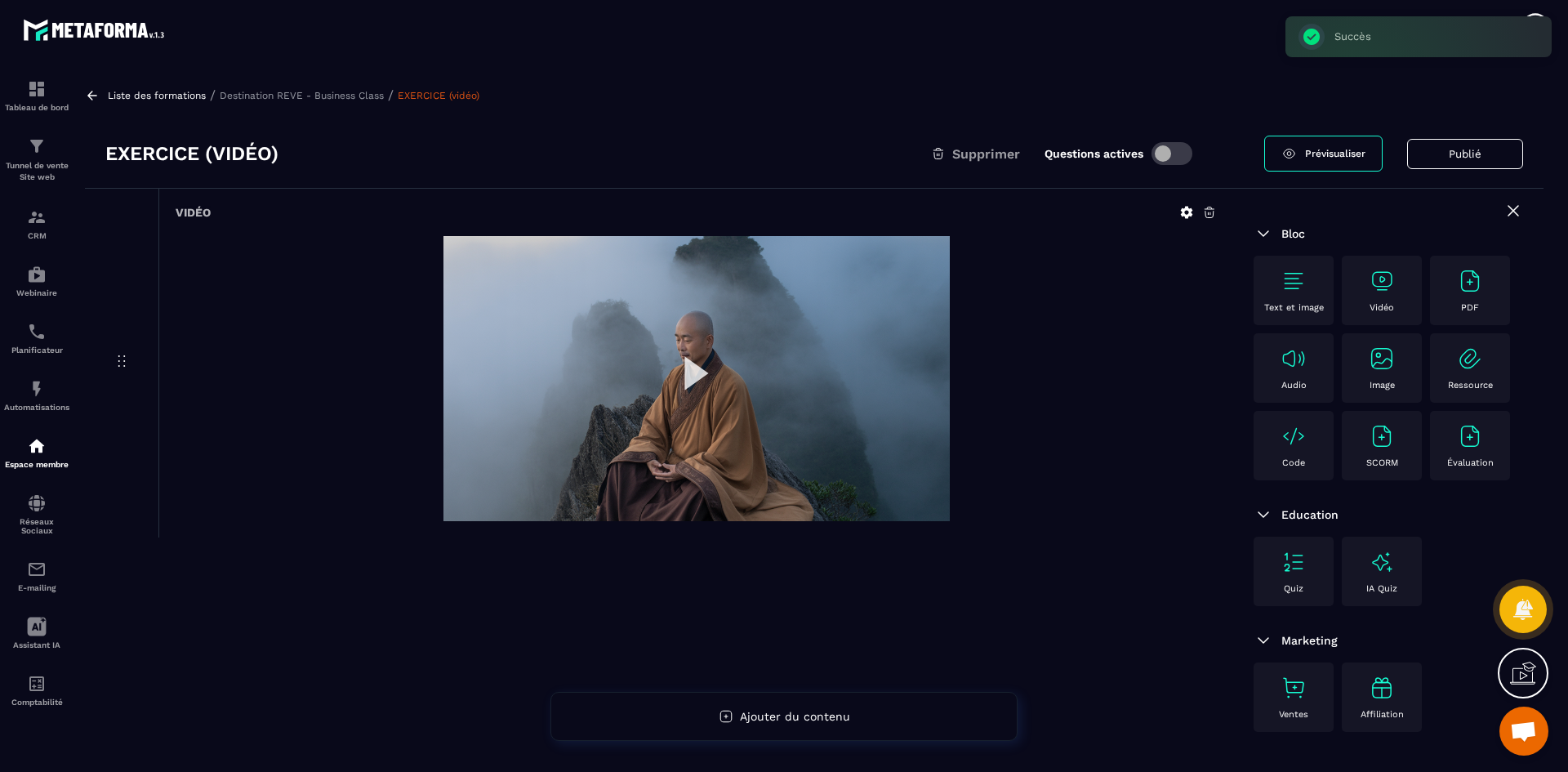
click at [367, 90] on p "Destination REVE - Business Class" at bounding box center [302, 95] width 164 height 11
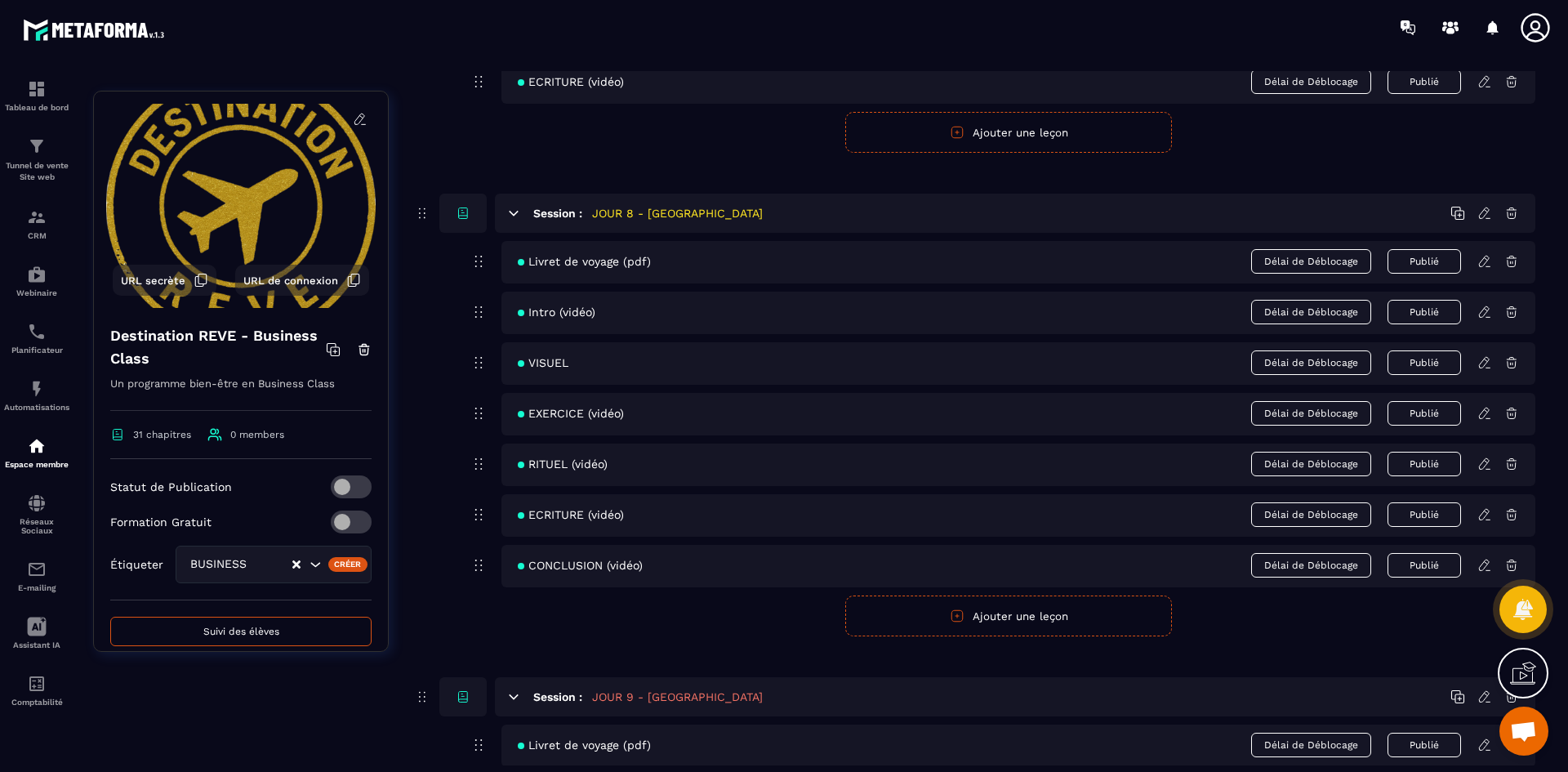
scroll to position [3432, 0]
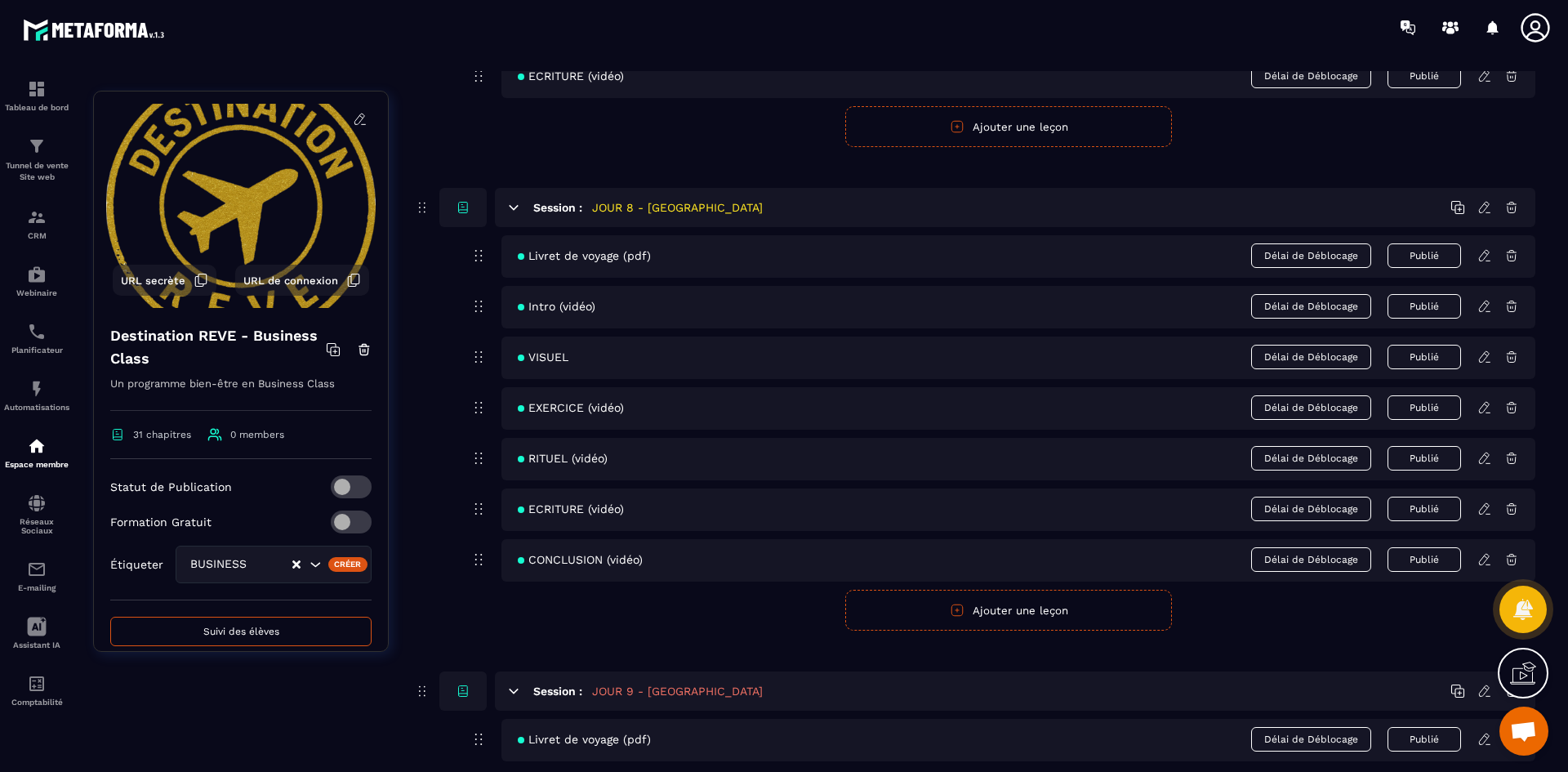
click at [1482, 458] on icon at bounding box center [1483, 458] width 9 height 10
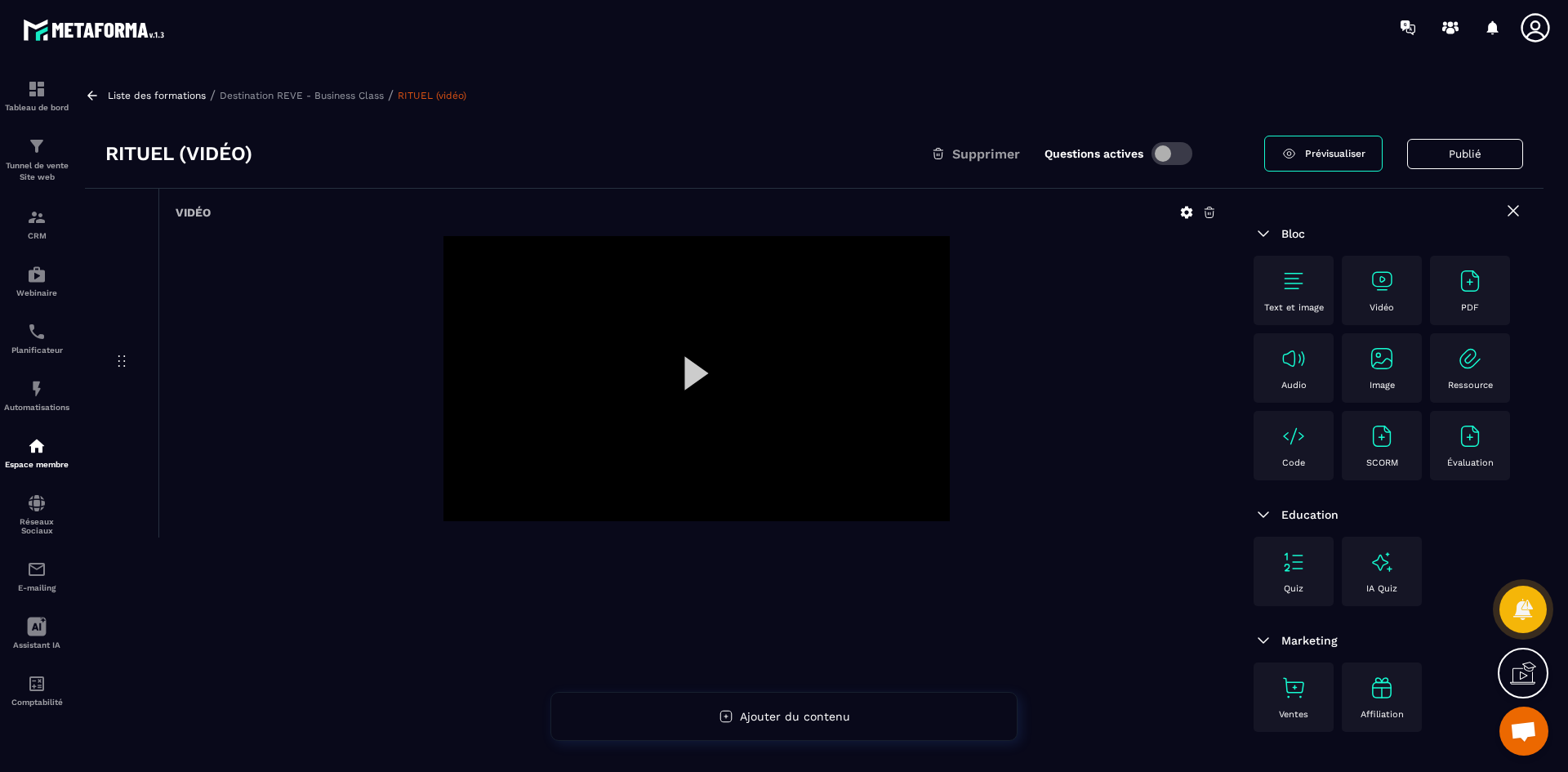
click at [1190, 211] on icon at bounding box center [1187, 213] width 12 height 12
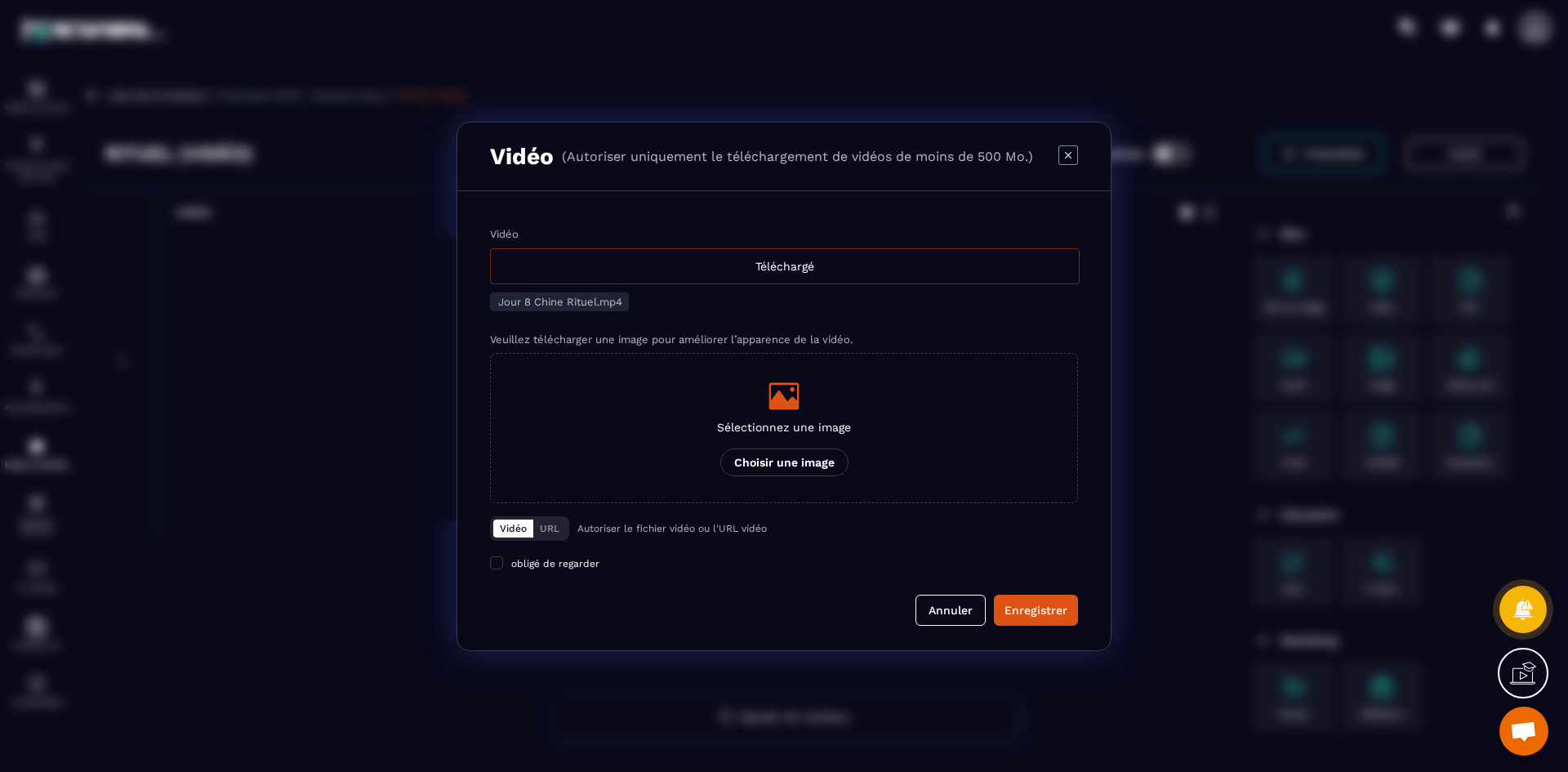
click at [794, 270] on div "Téléchargé" at bounding box center [784, 267] width 590 height 36
click at [0, 0] on input "Vidéo Téléchargé" at bounding box center [0, 0] width 0 height 0
click at [789, 390] on icon "Modal window" at bounding box center [784, 396] width 32 height 32
click at [0, 0] on input "Sélectionnez une image Choisir une image" at bounding box center [0, 0] width 0 height 0
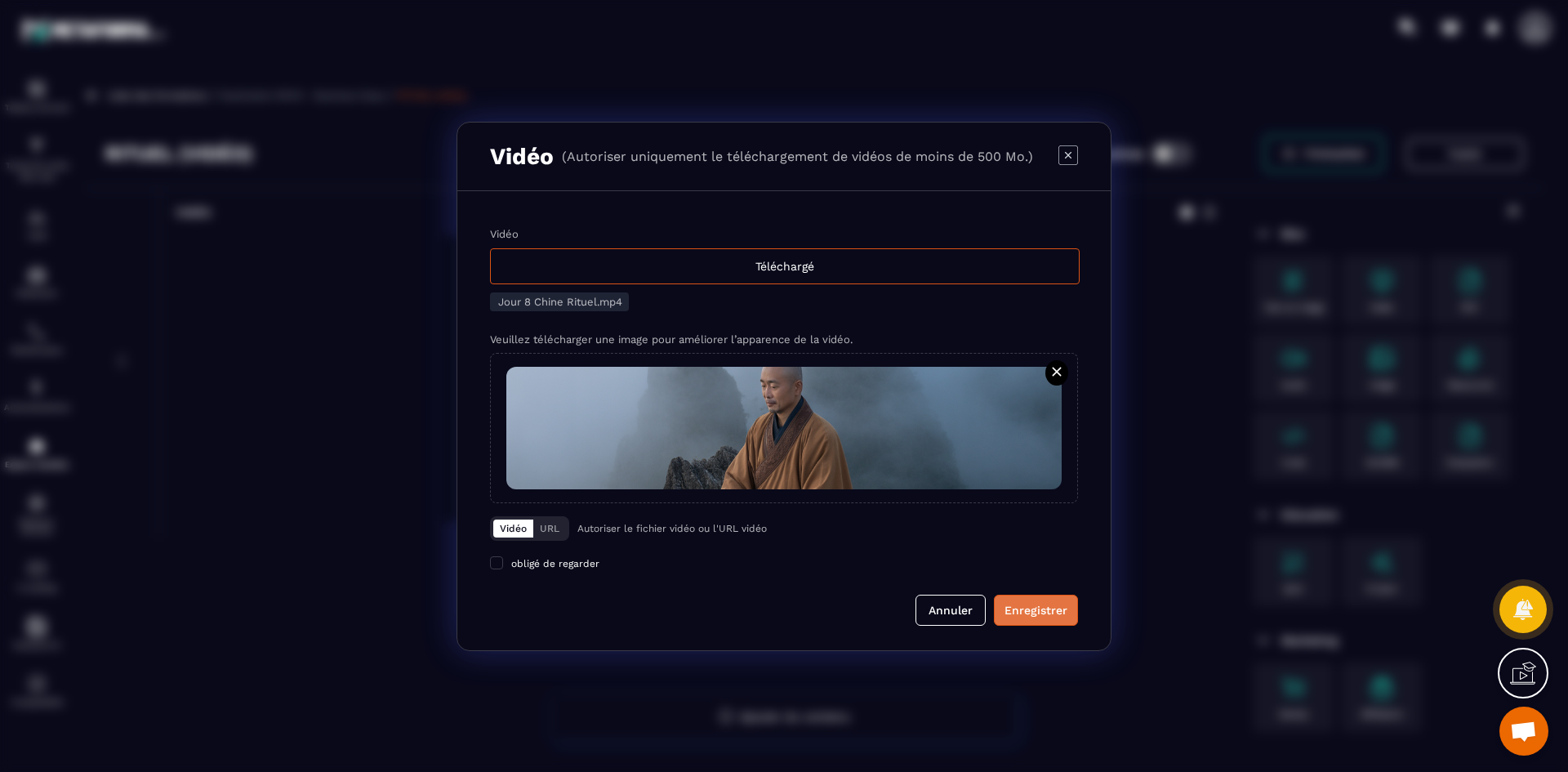
click at [1025, 600] on button "Enregistrer" at bounding box center [1036, 610] width 84 height 31
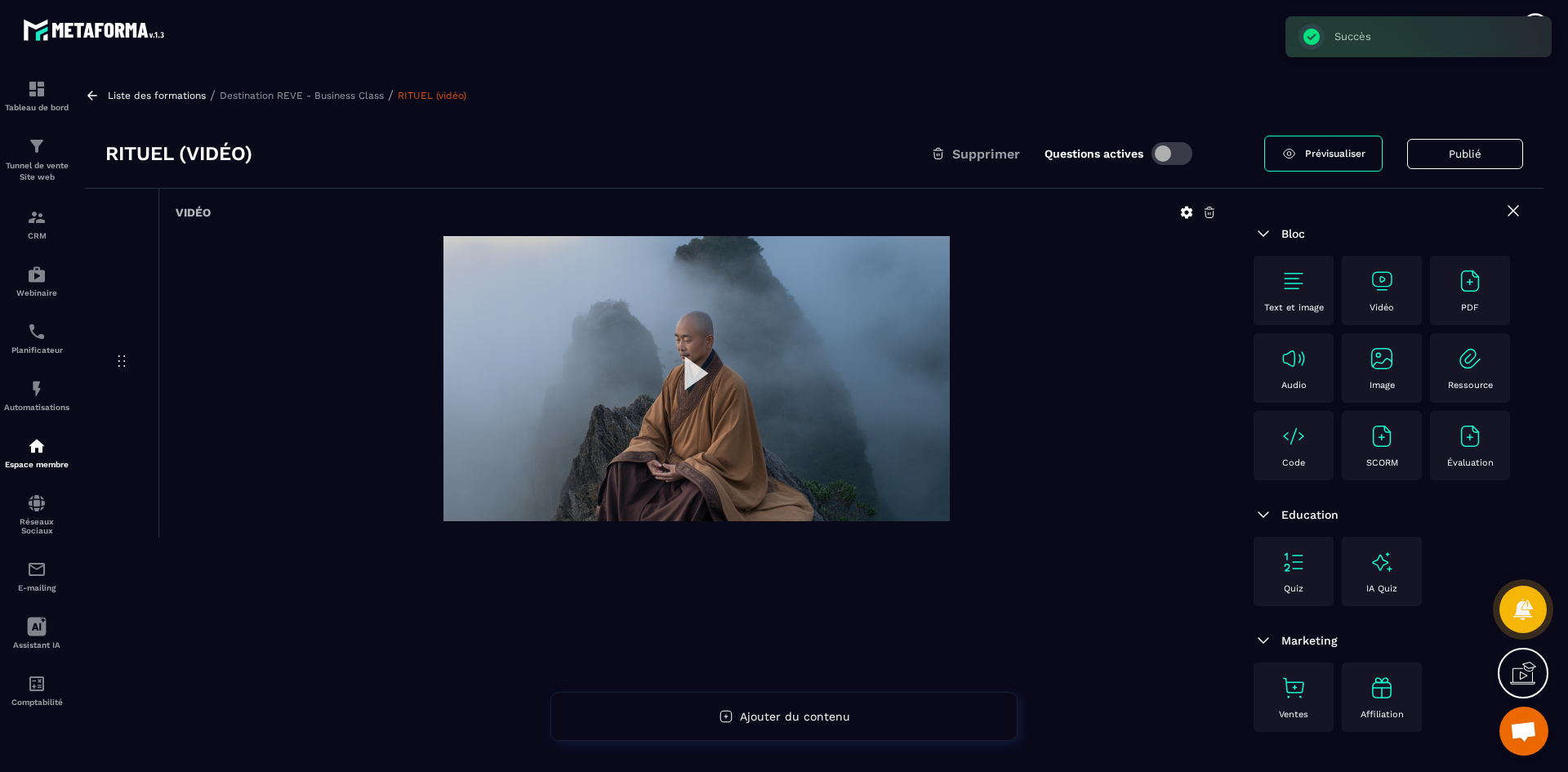
click at [349, 97] on p "Destination REVE - Business Class" at bounding box center [302, 95] width 164 height 11
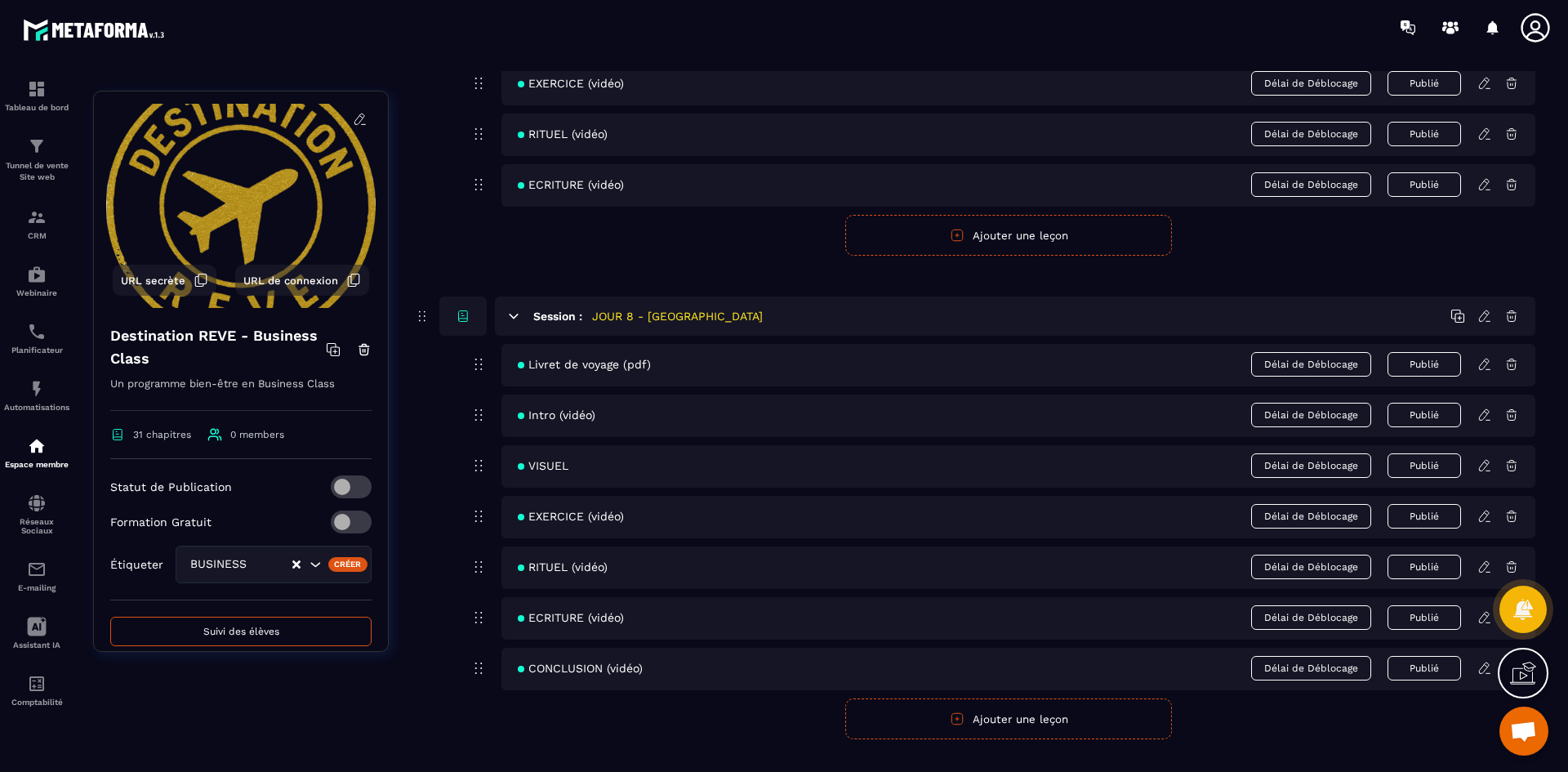
scroll to position [3350, 0]
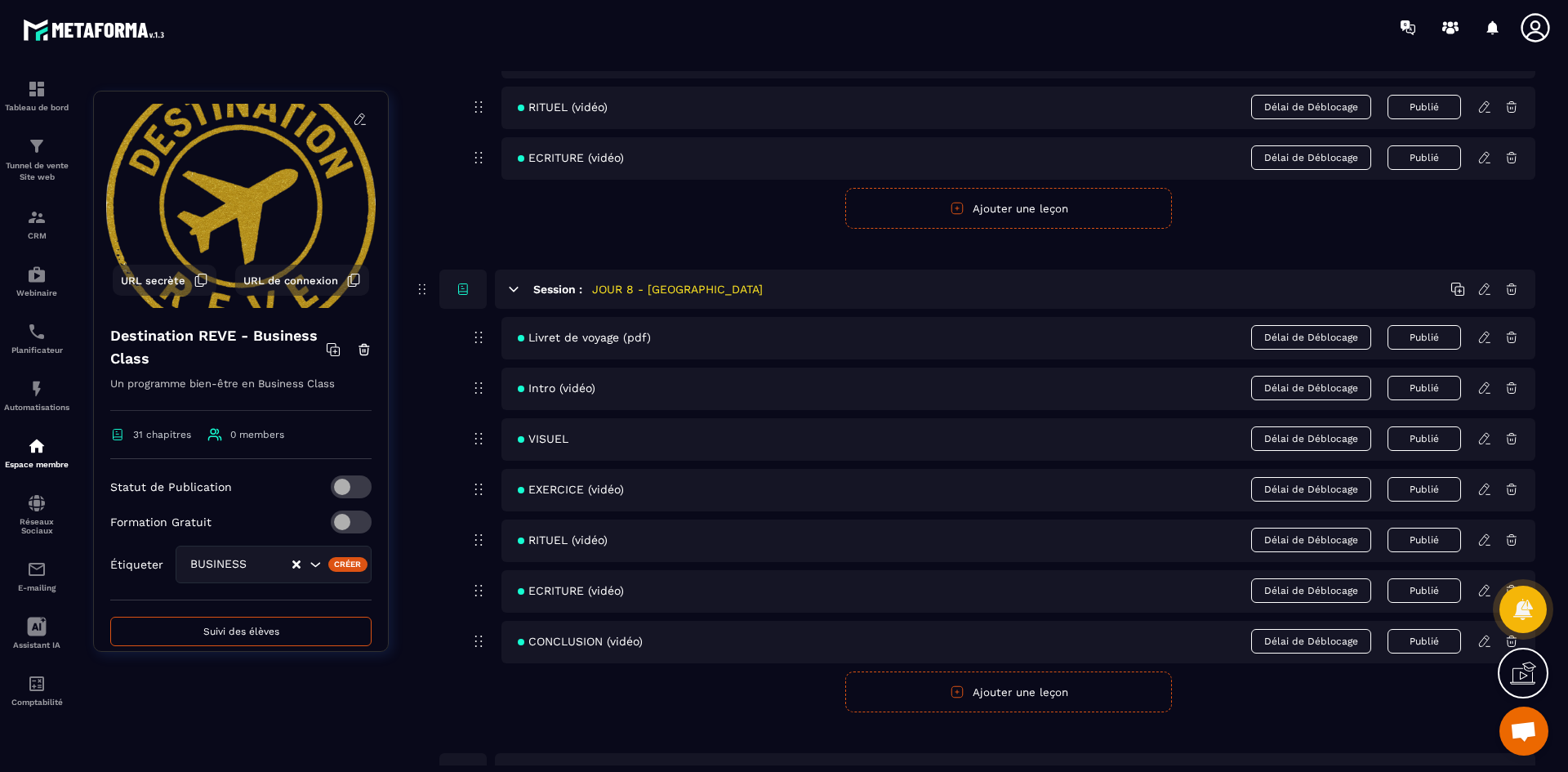
click at [1482, 585] on icon at bounding box center [1484, 590] width 15 height 15
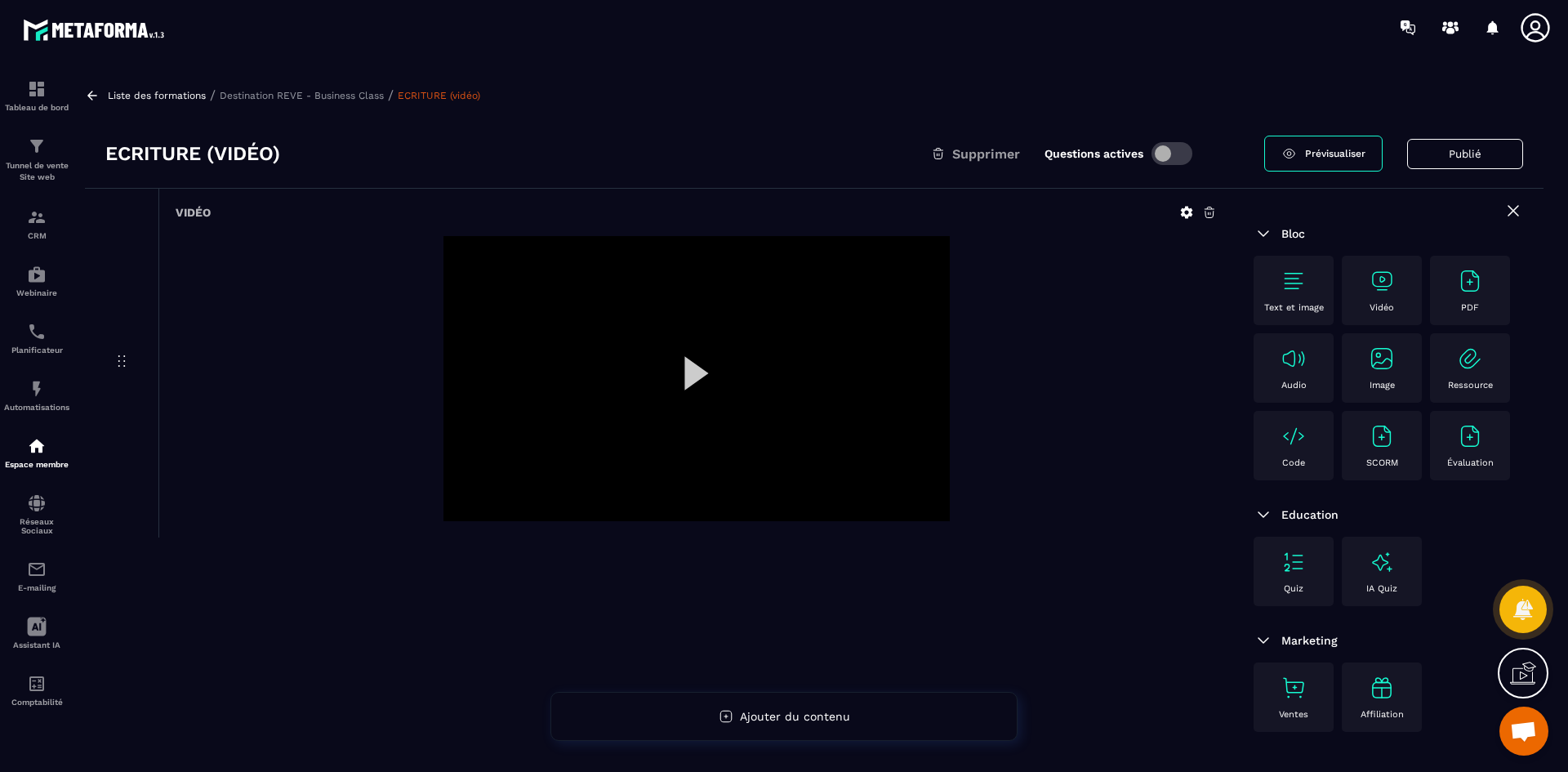
click at [1186, 210] on icon at bounding box center [1187, 213] width 12 height 12
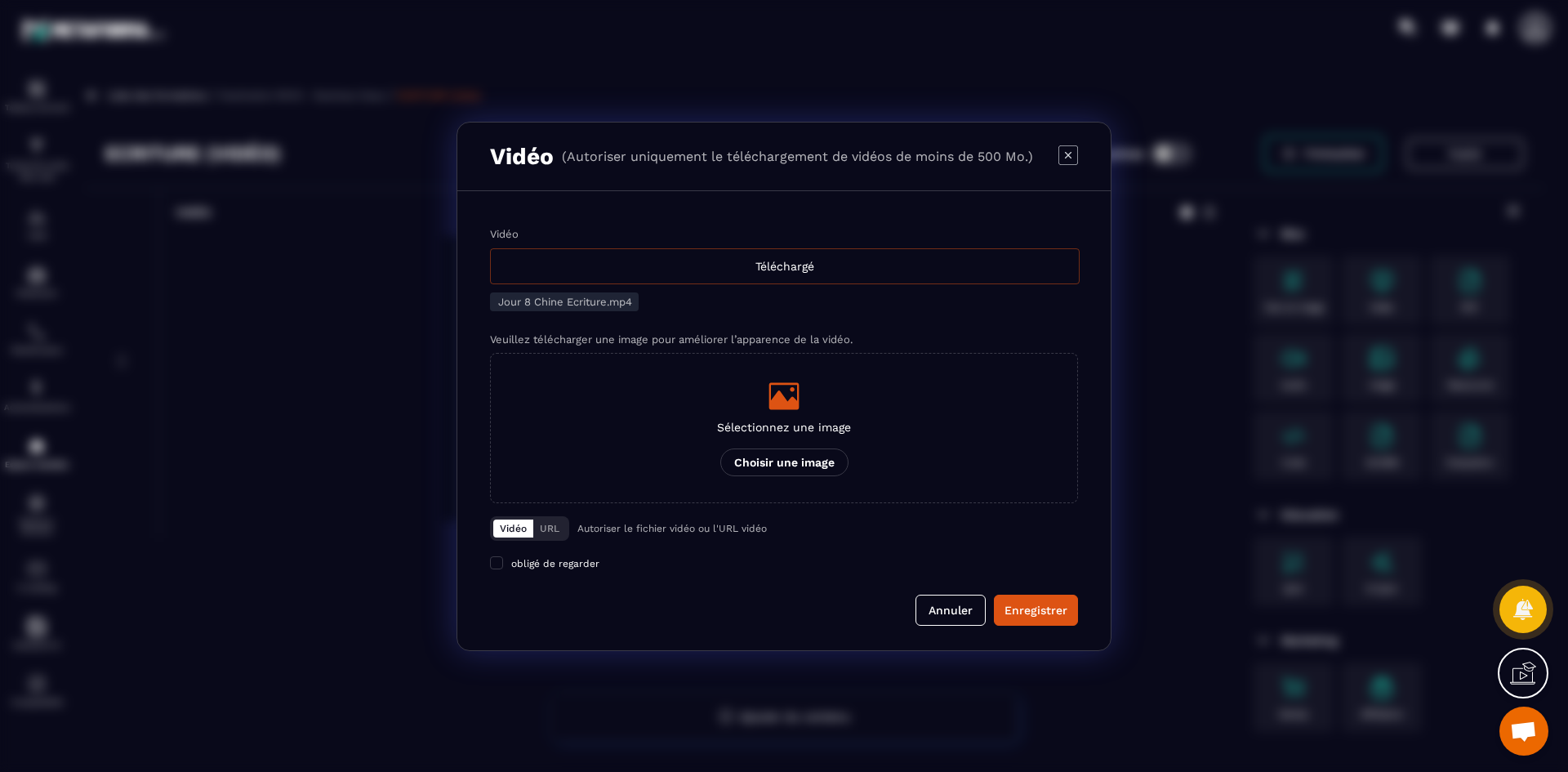
click at [623, 268] on div "Téléchargé" at bounding box center [784, 267] width 590 height 36
click at [0, 0] on input "Vidéo Téléchargé" at bounding box center [0, 0] width 0 height 0
click at [807, 408] on div "Modal window" at bounding box center [784, 396] width 134 height 32
click at [0, 0] on input "Sélectionnez une image Choisir une image" at bounding box center [0, 0] width 0 height 0
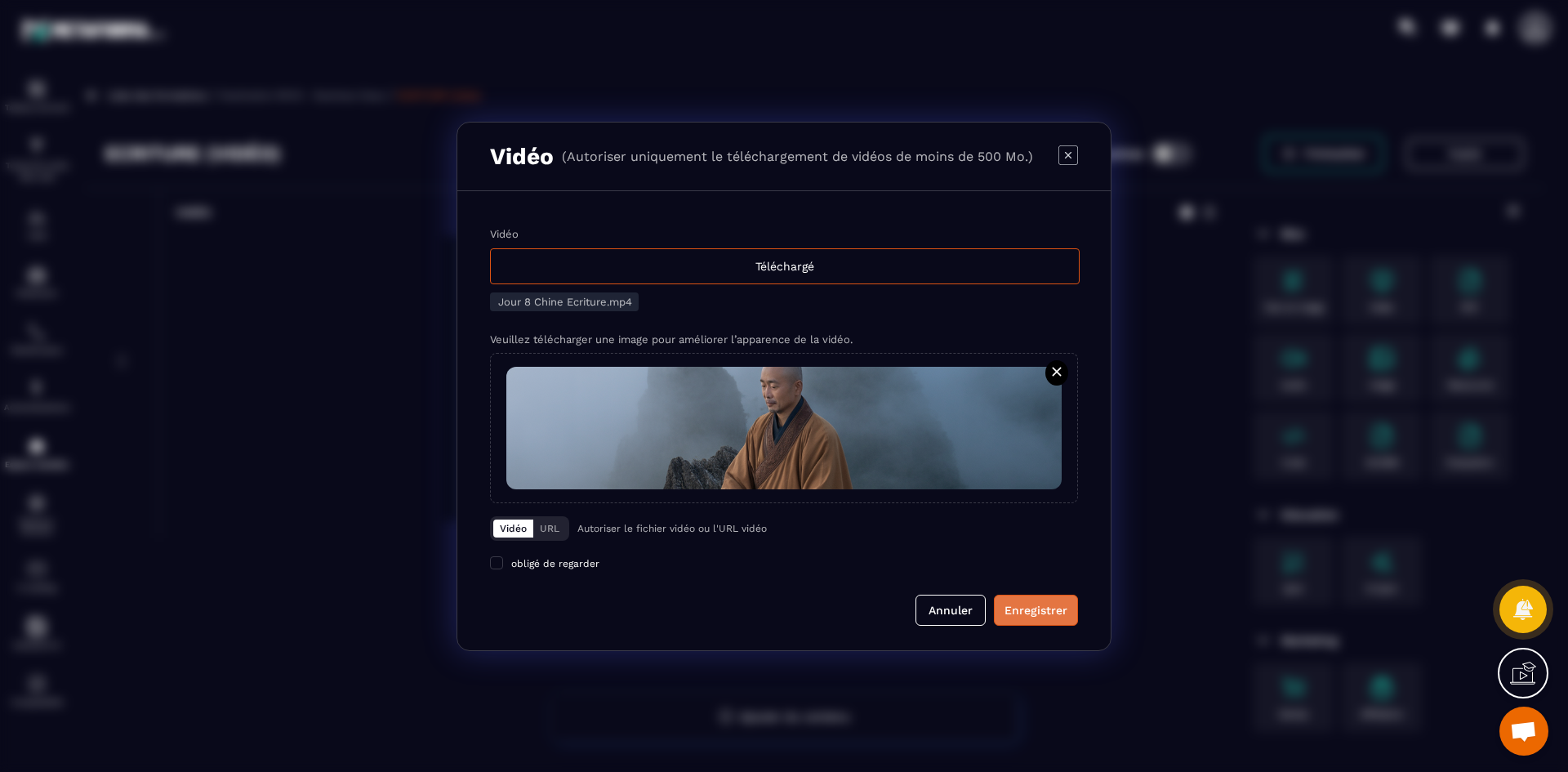
click at [1042, 616] on div "Enregistrer" at bounding box center [1037, 610] width 63 height 16
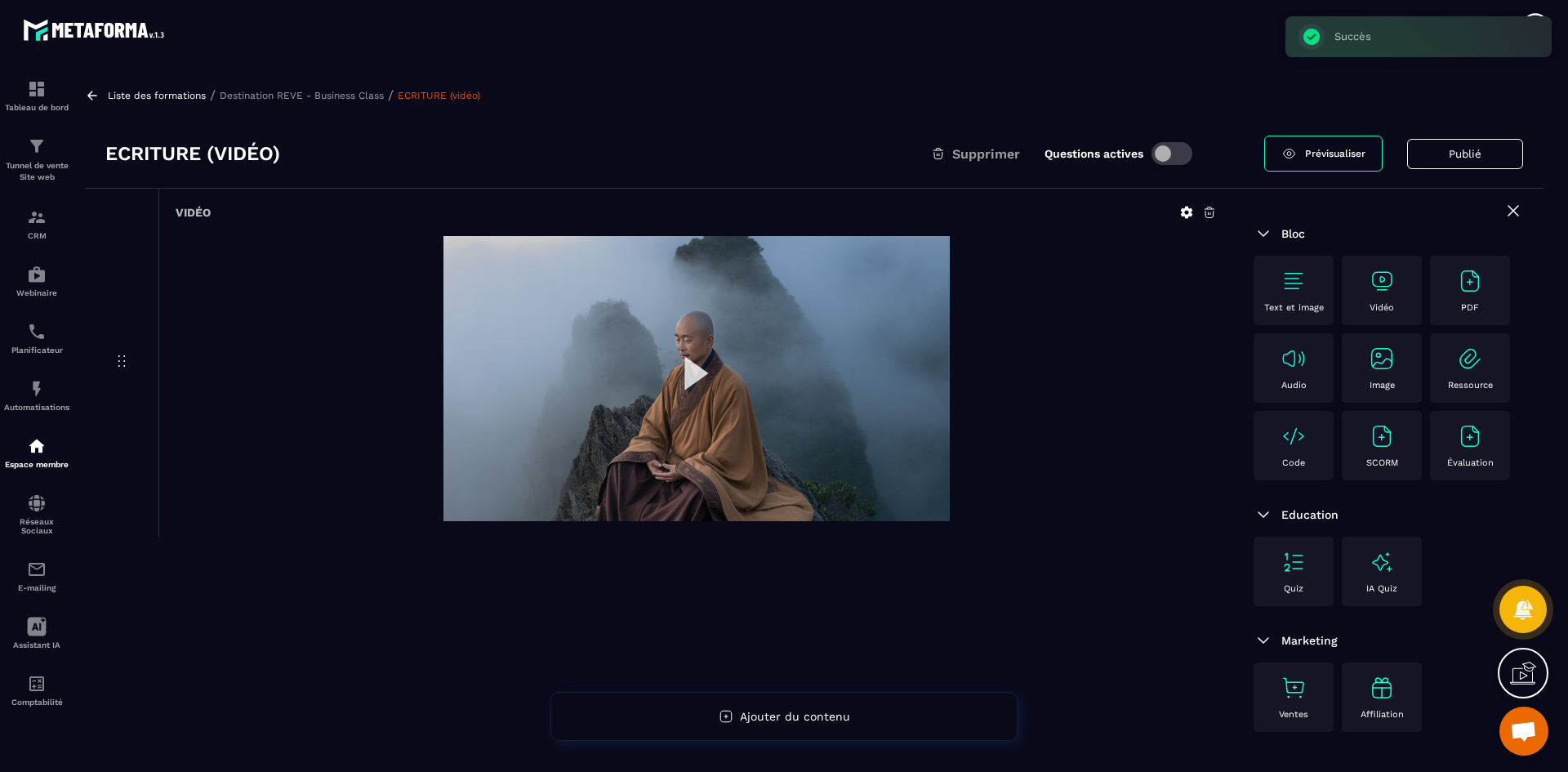
click at [342, 96] on p "Destination REVE - Business Class" at bounding box center [302, 95] width 164 height 11
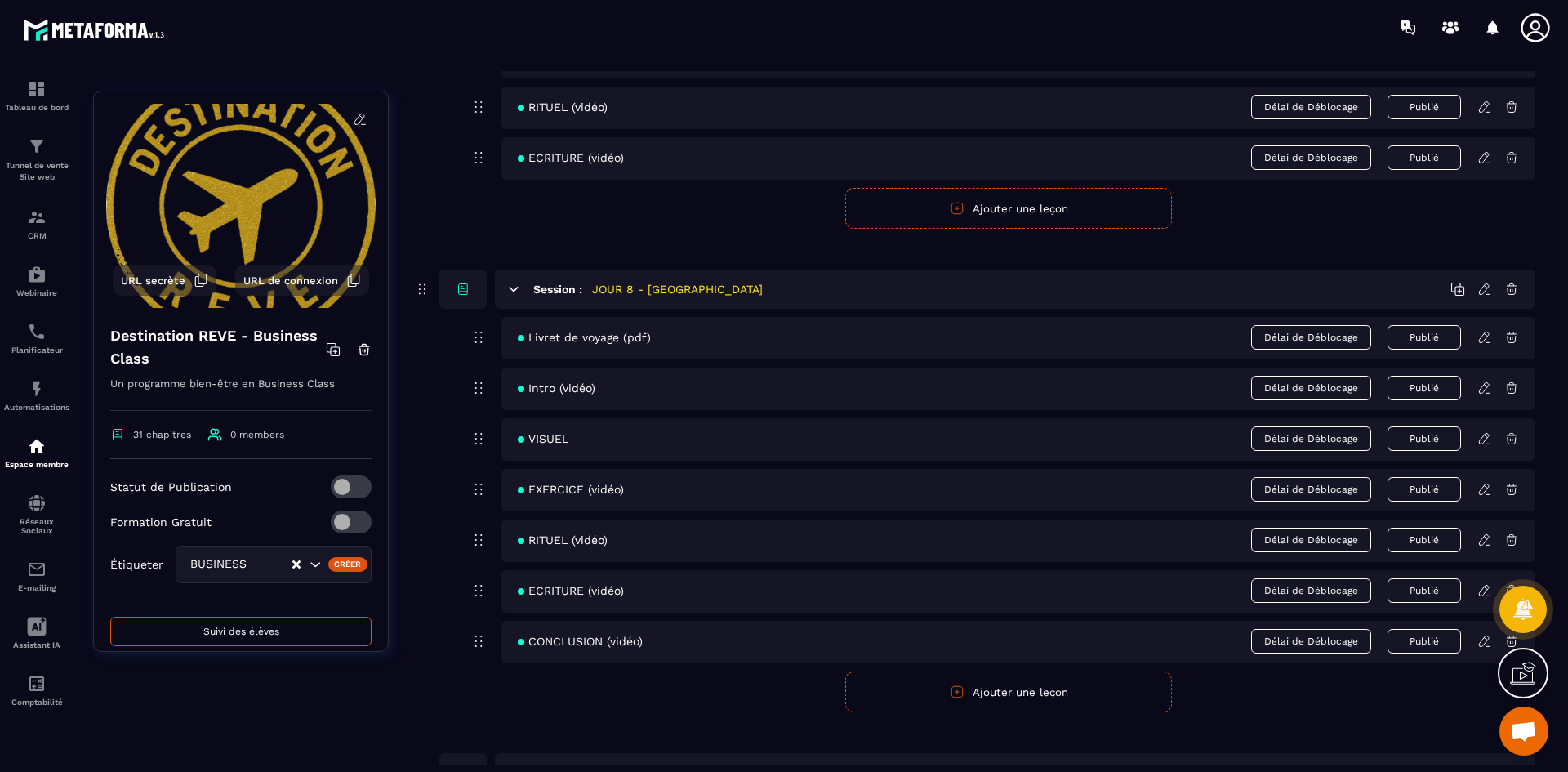
scroll to position [3432, 0]
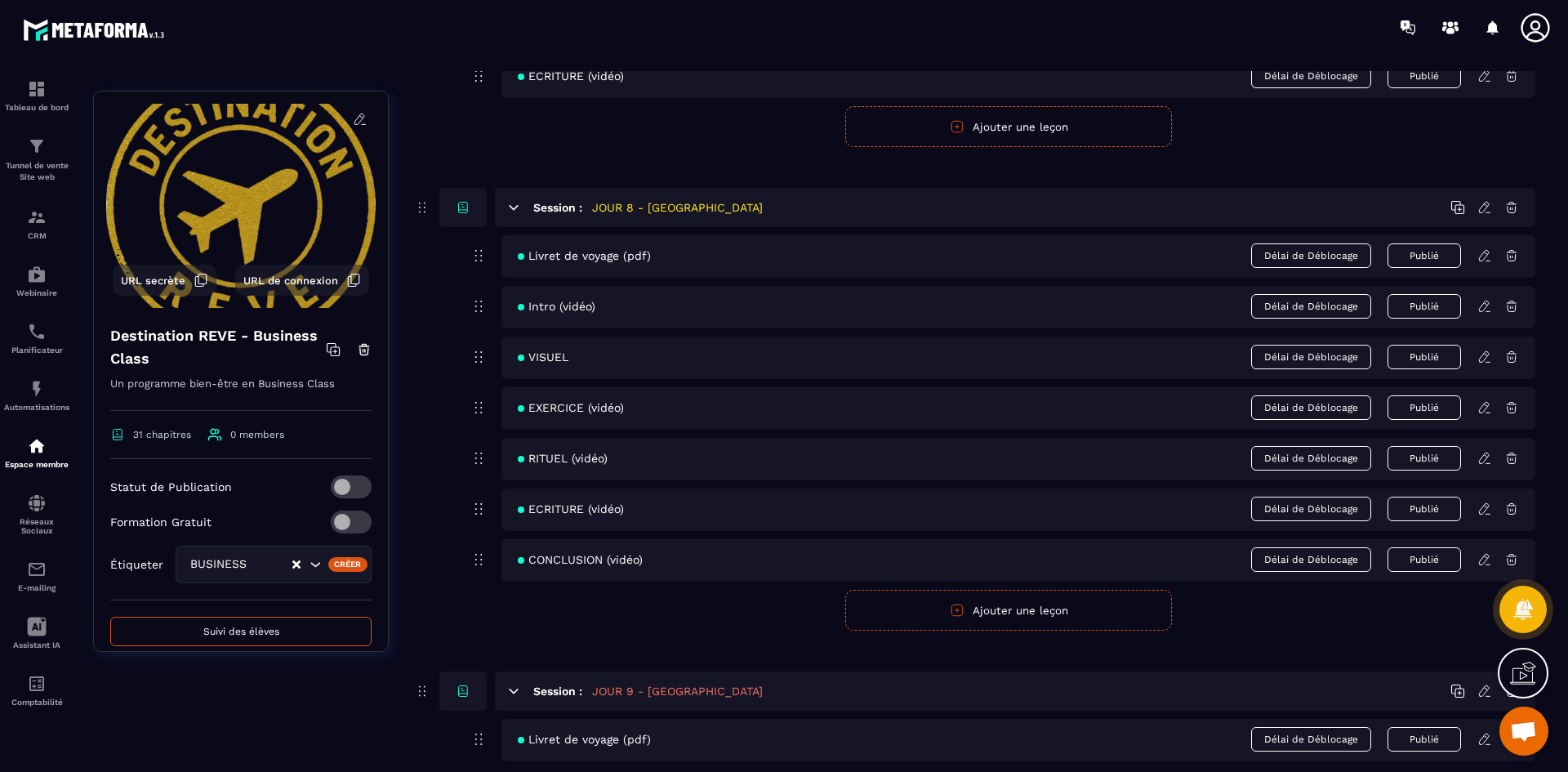
click at [1487, 553] on icon at bounding box center [1484, 559] width 15 height 15
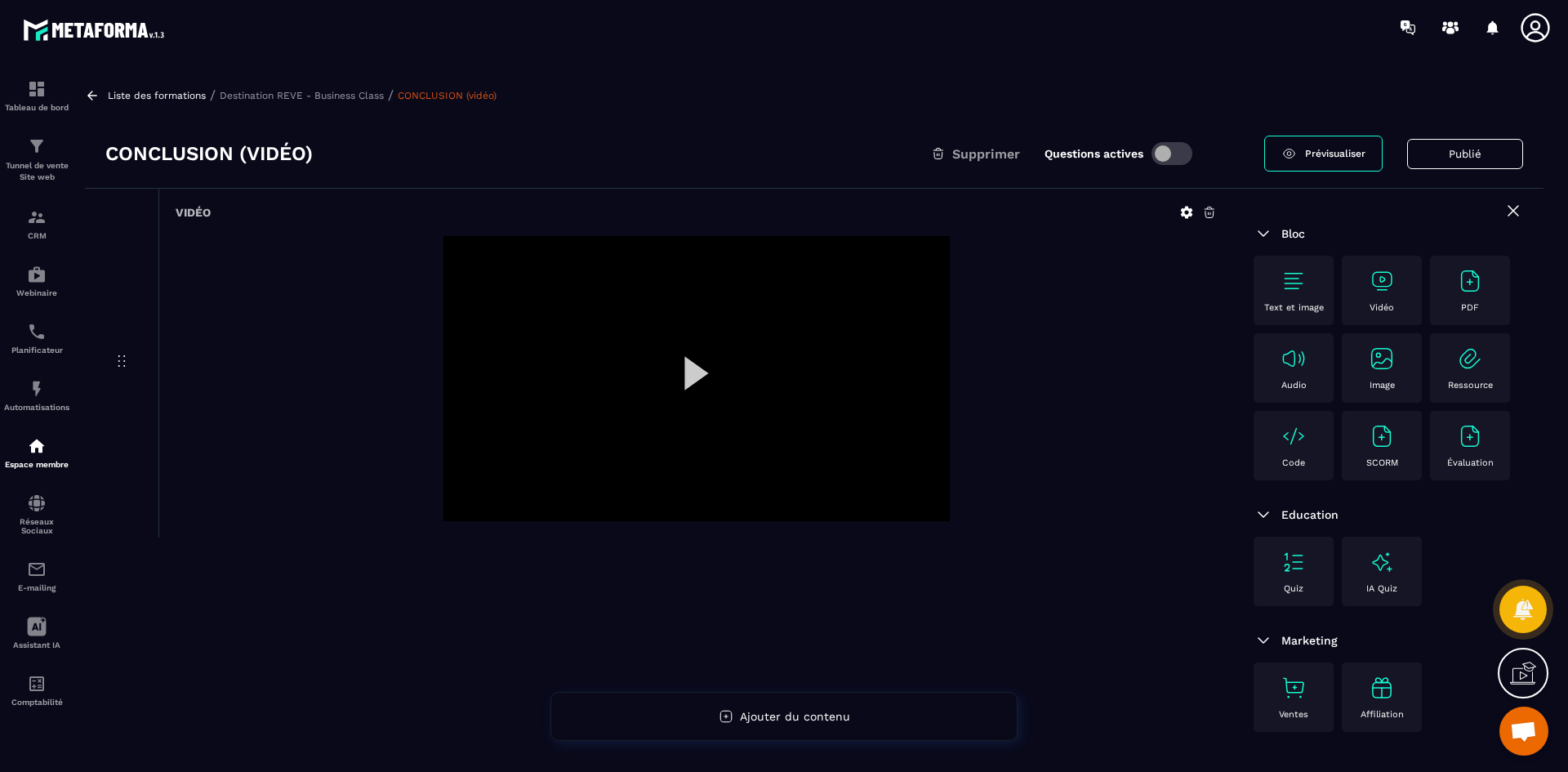
click at [1188, 211] on icon at bounding box center [1186, 212] width 15 height 15
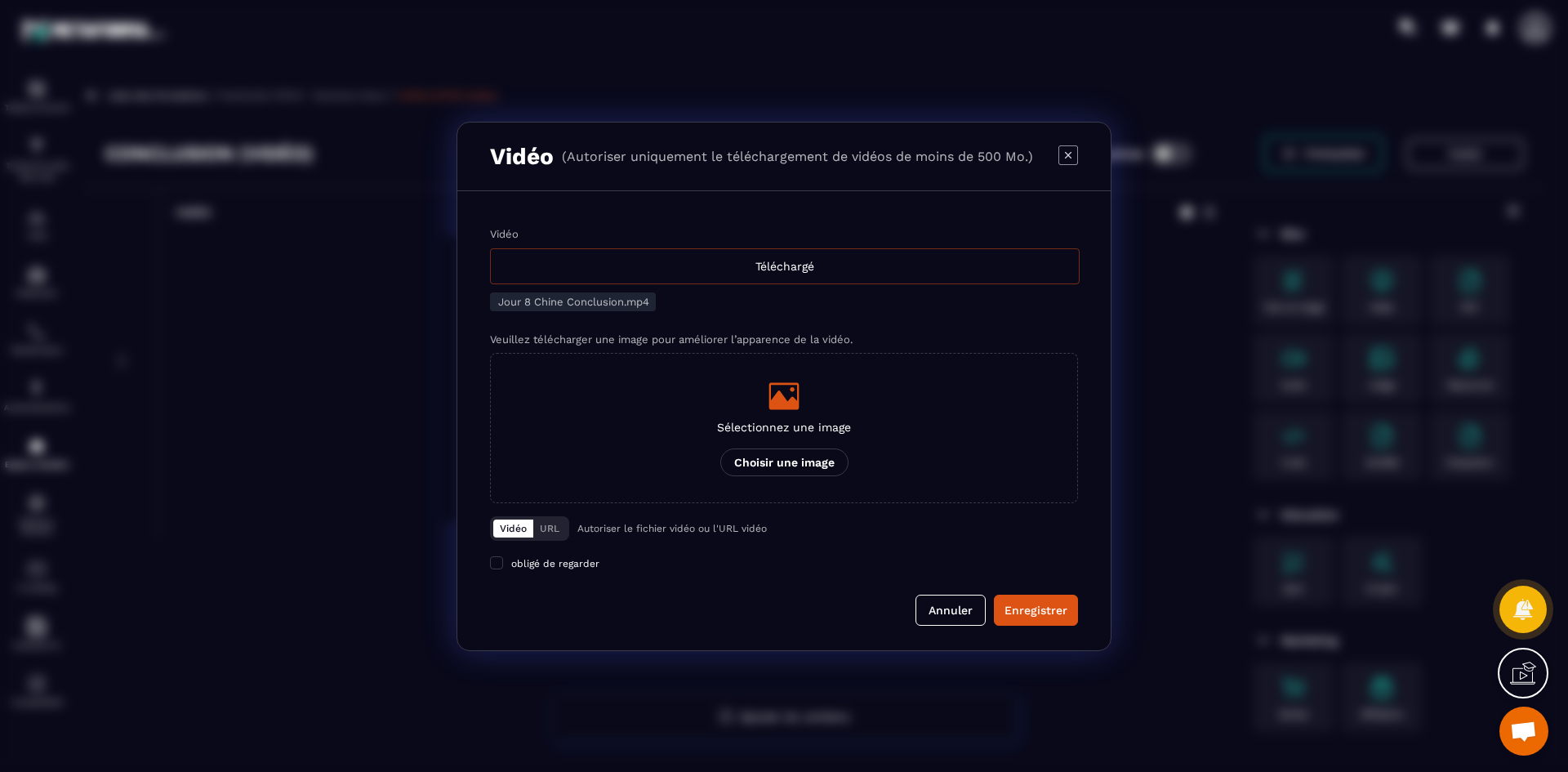
click at [632, 273] on div "Téléchargé" at bounding box center [784, 267] width 590 height 36
click at [0, 0] on input "Vidéo Téléchargé" at bounding box center [0, 0] width 0 height 0
click at [831, 410] on div "Modal window" at bounding box center [784, 396] width 134 height 32
click at [0, 0] on input "Sélectionnez une image Choisir une image" at bounding box center [0, 0] width 0 height 0
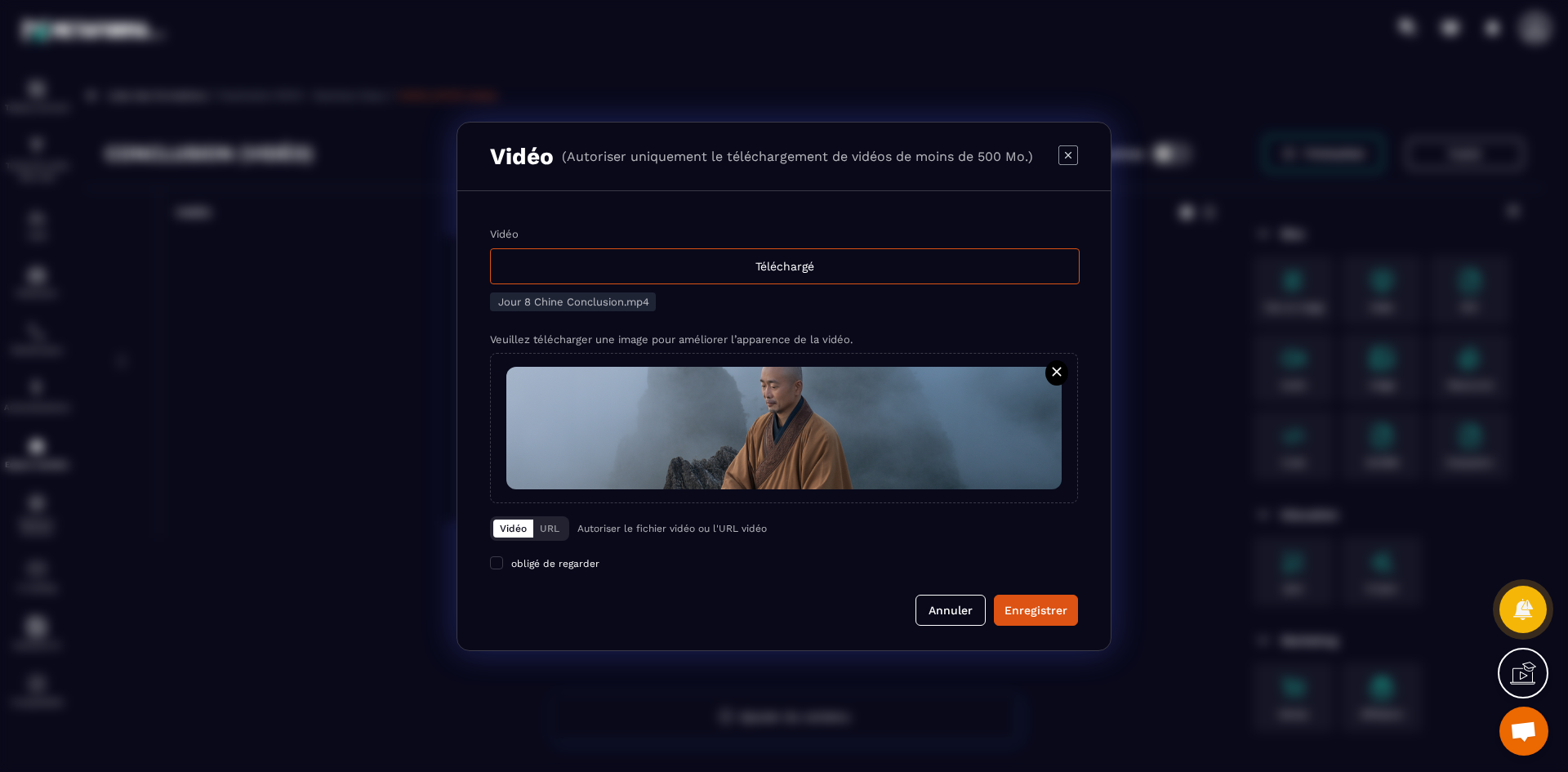
drag, startPoint x: 1032, startPoint y: 619, endPoint x: 1035, endPoint y: 583, distance: 36.1
click at [1032, 619] on button "Enregistrer" at bounding box center [1036, 610] width 84 height 31
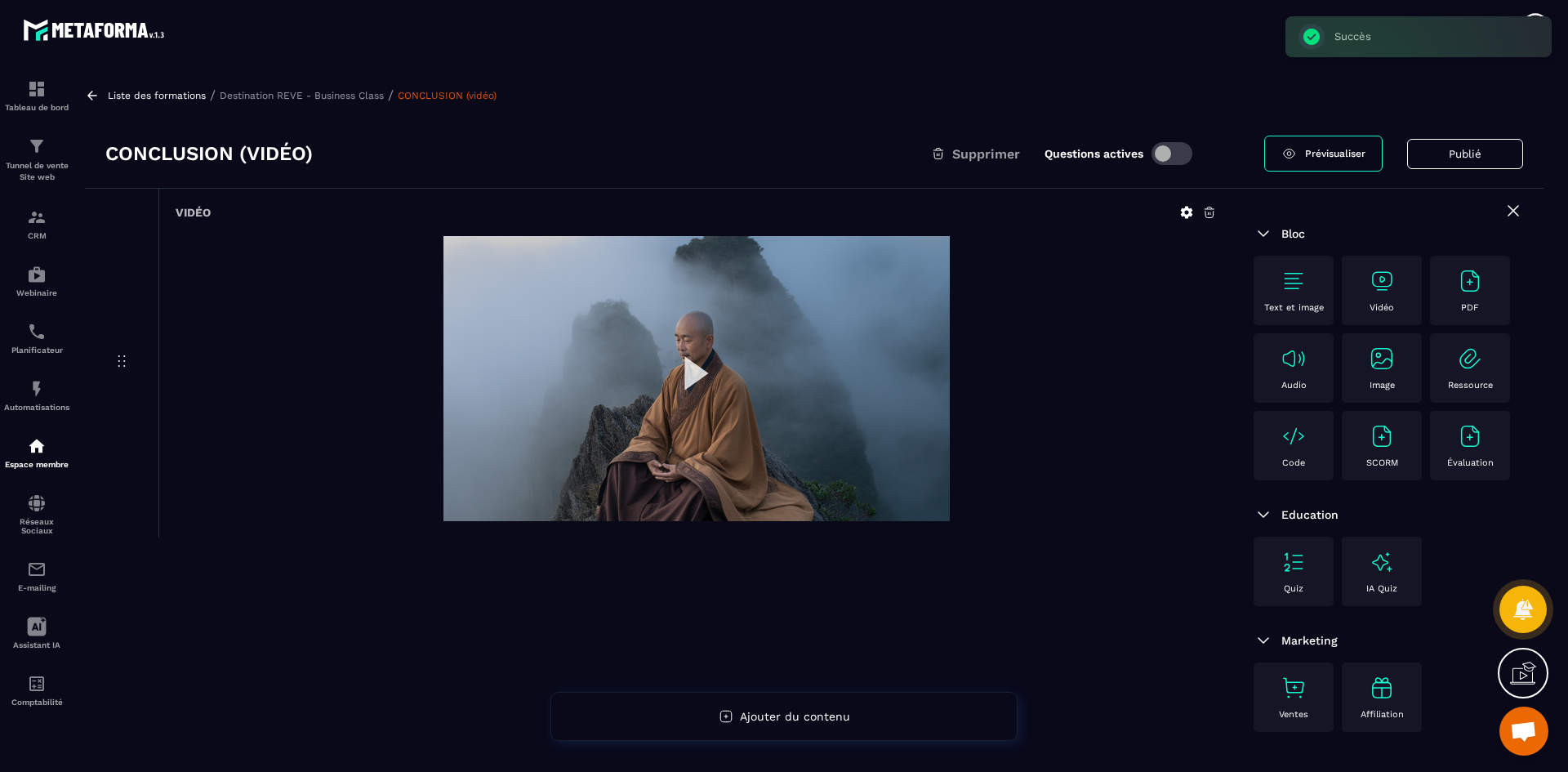
click at [342, 97] on p "Destination REVE - Business Class" at bounding box center [302, 95] width 164 height 11
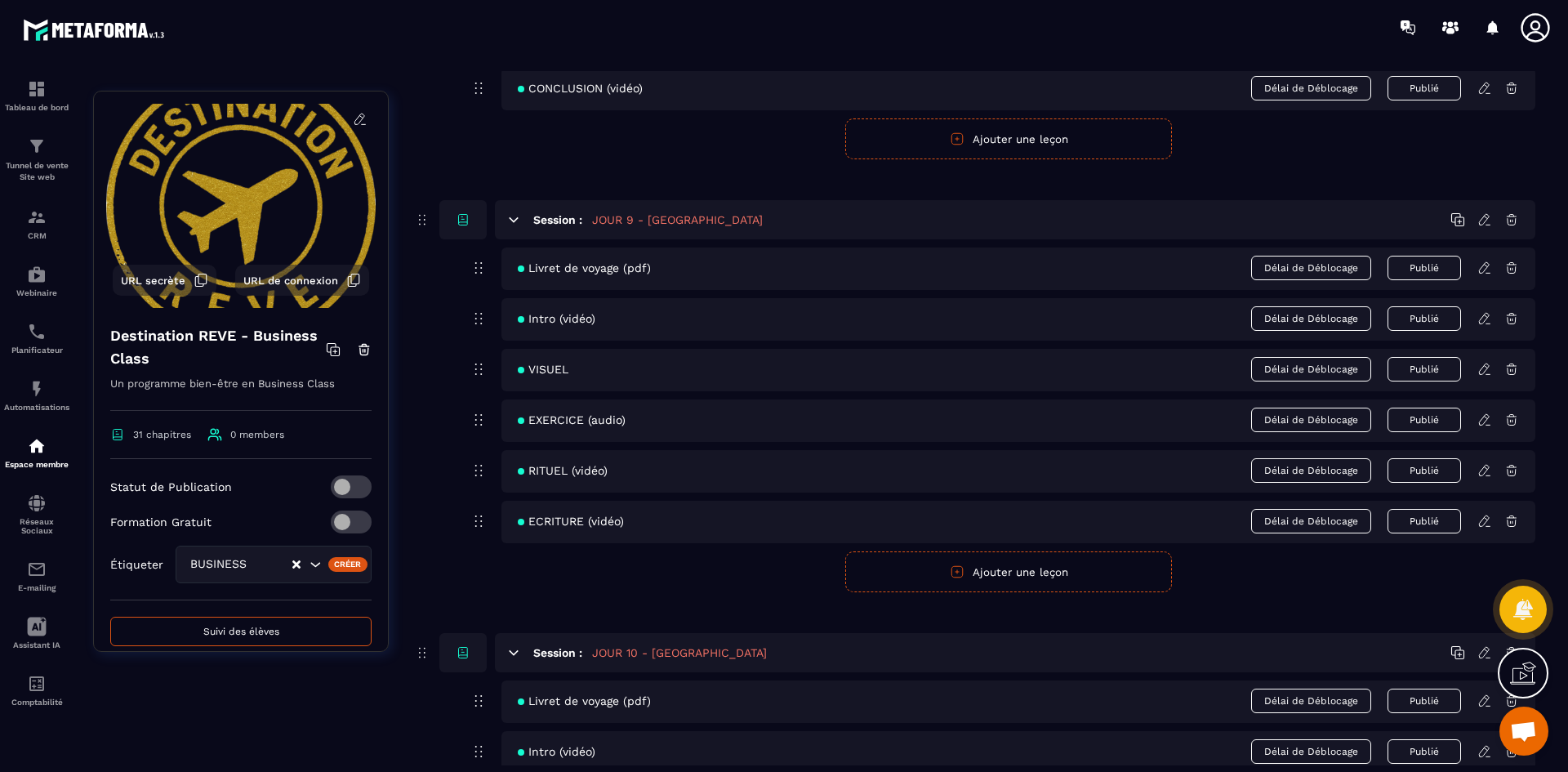
scroll to position [3922, 0]
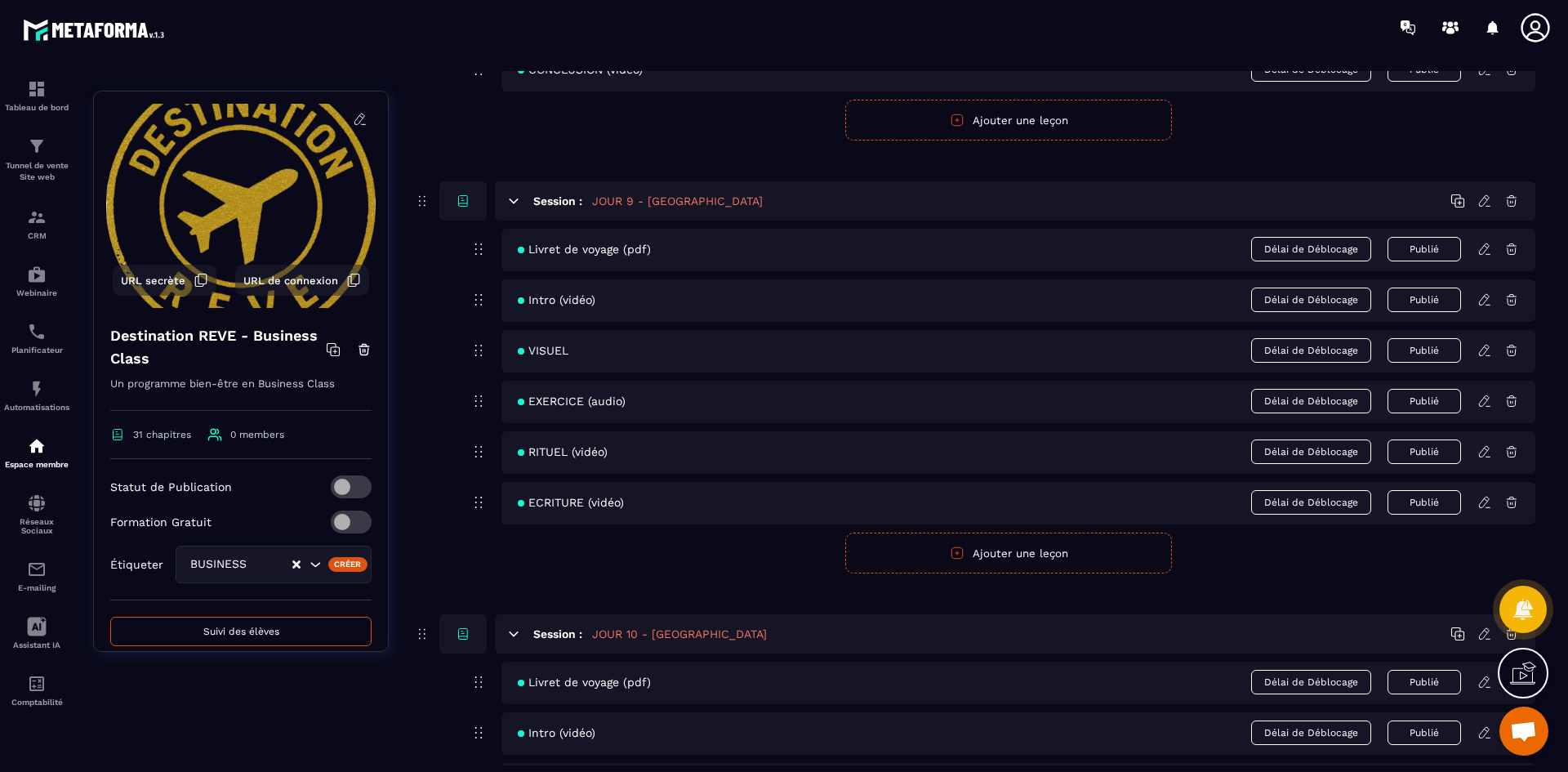
click at [1484, 245] on icon at bounding box center [1484, 249] width 15 height 15
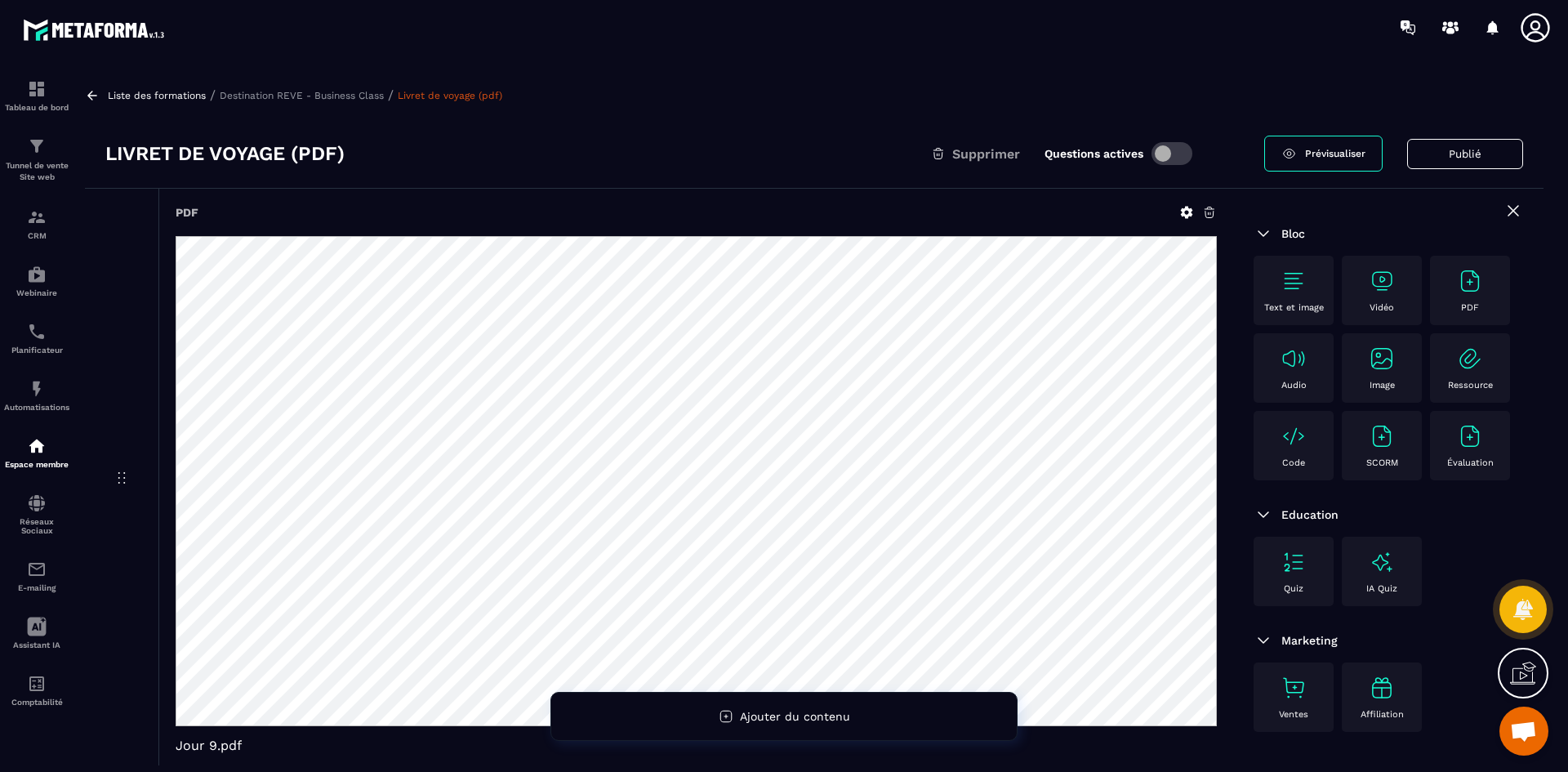
click at [1186, 213] on icon at bounding box center [1186, 212] width 15 height 15
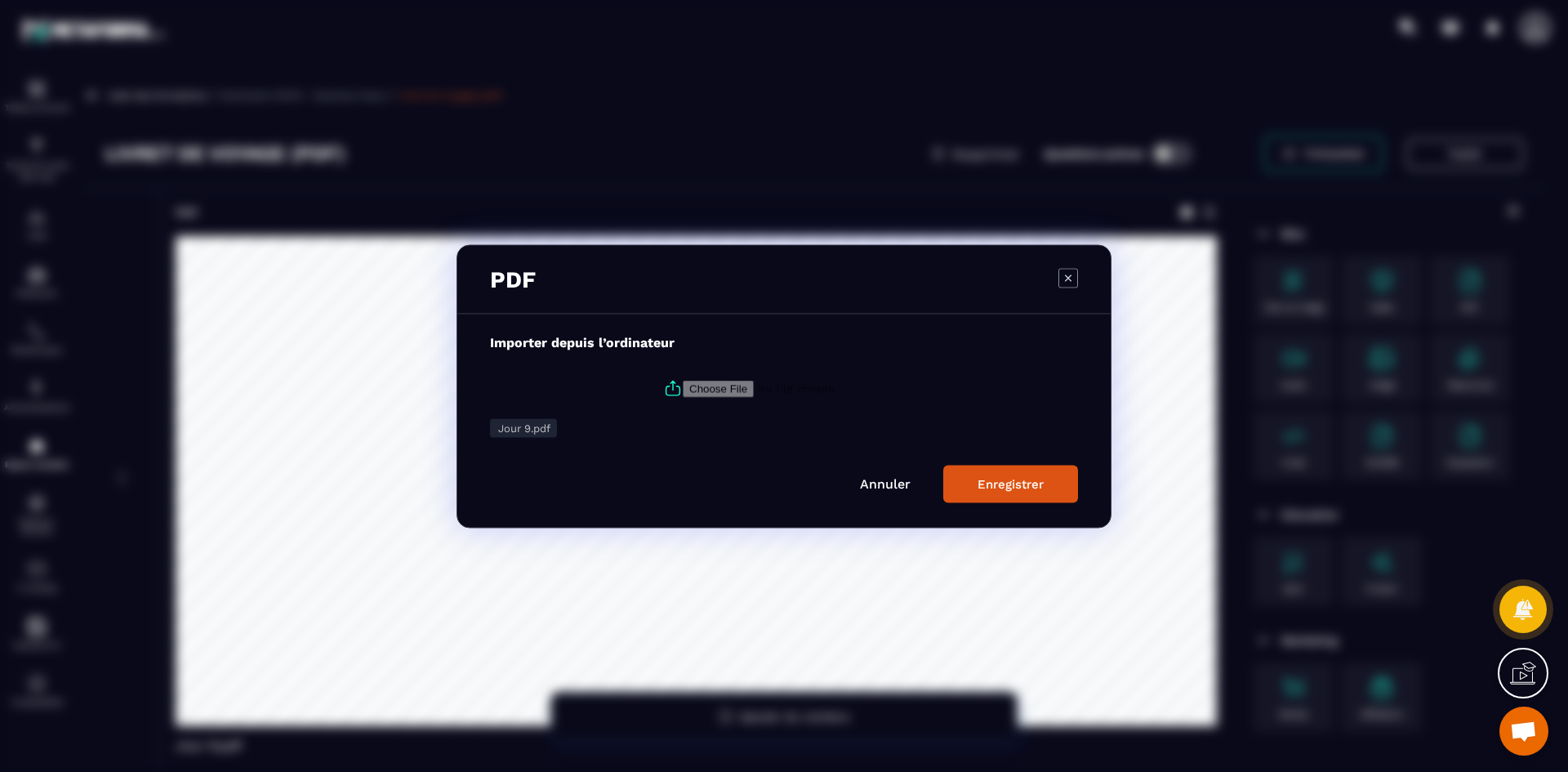
click at [674, 387] on icon "Modal window" at bounding box center [673, 390] width 14 height 9
click at [683, 387] on input "Modal window" at bounding box center [794, 388] width 222 height 17
type input "**********"
click at [1048, 488] on button "Enregistrer" at bounding box center [1011, 484] width 135 height 38
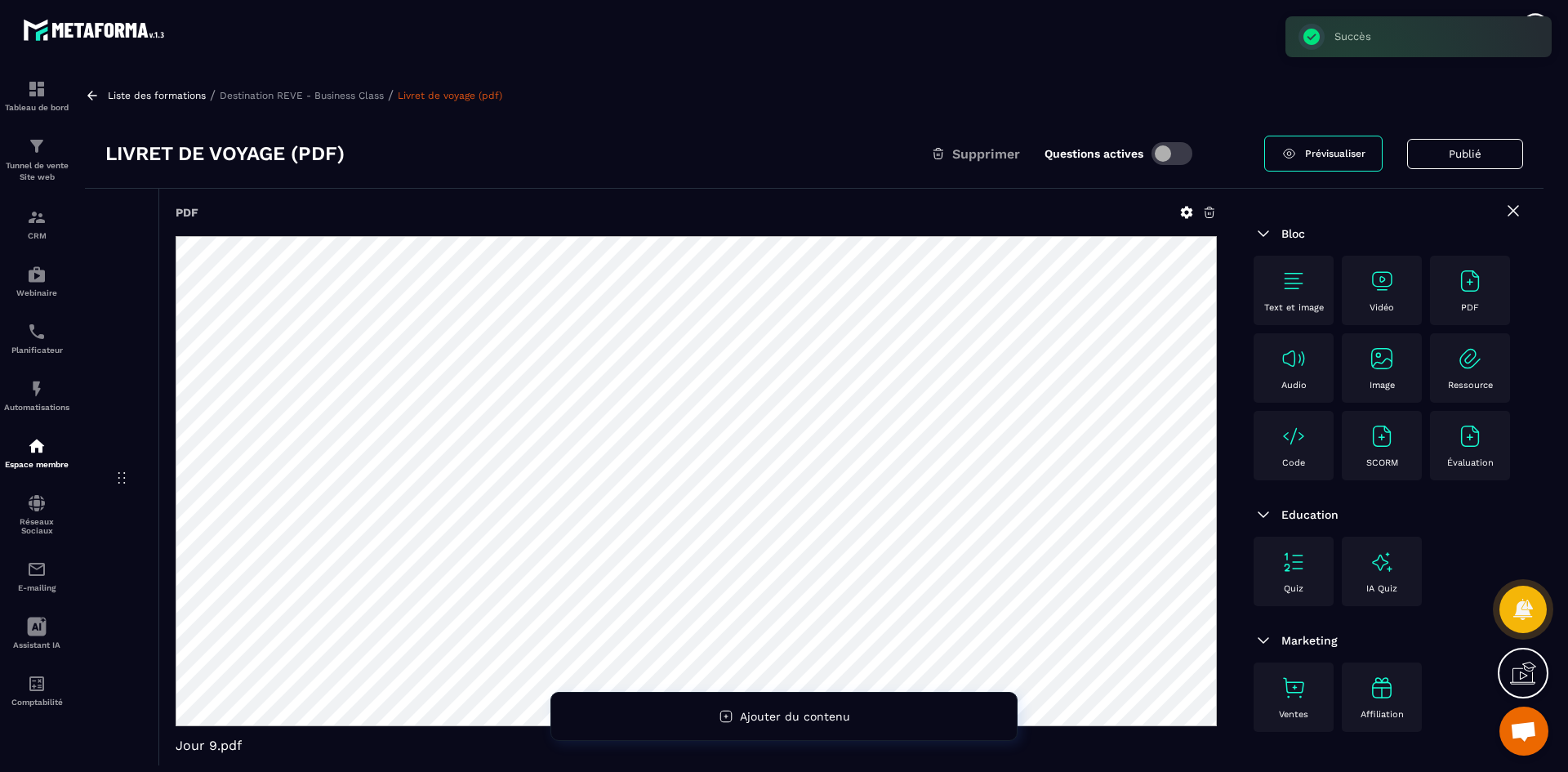
click at [349, 91] on p "Destination REVE - Business Class" at bounding box center [302, 95] width 164 height 11
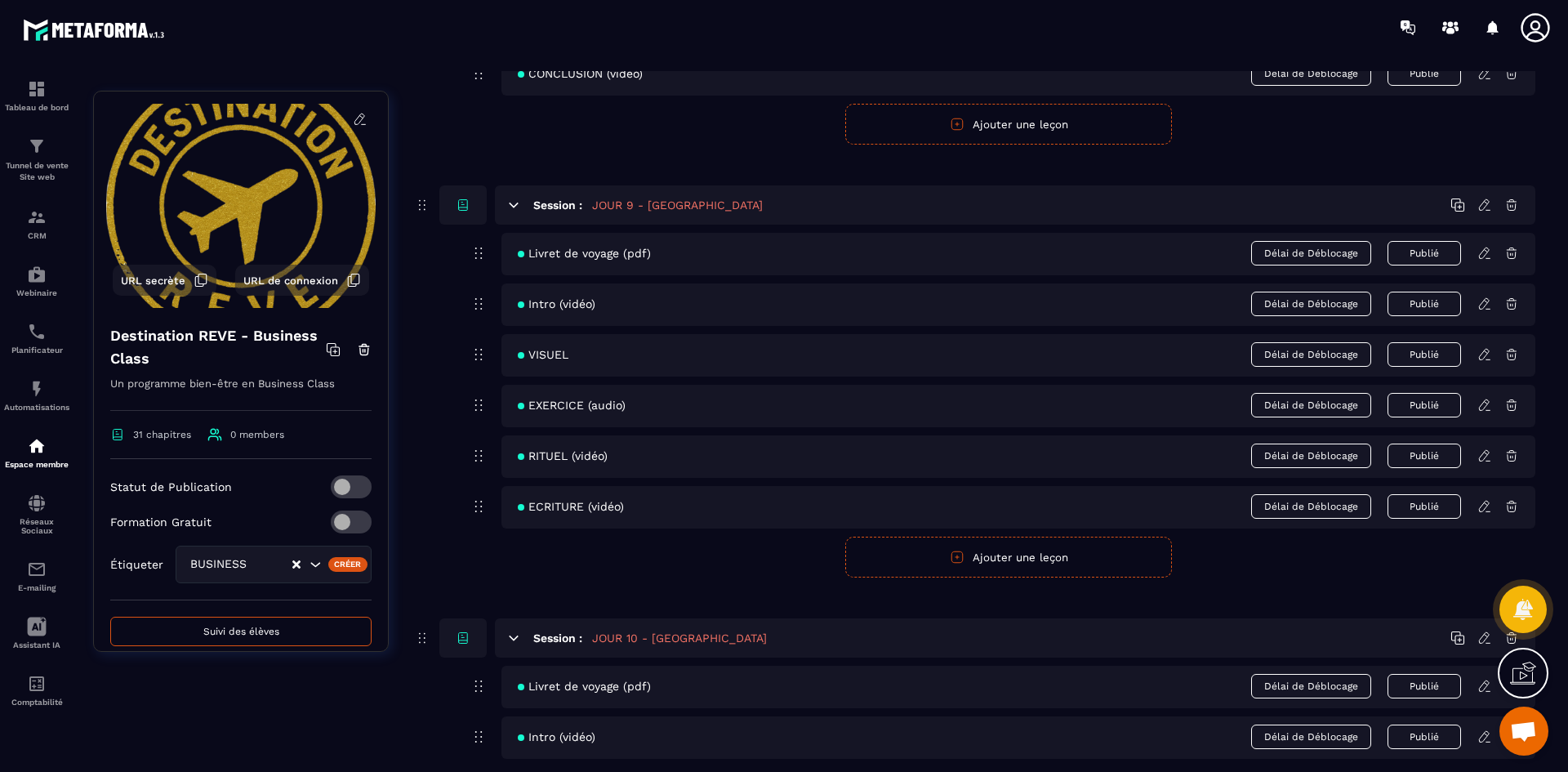
scroll to position [3922, 0]
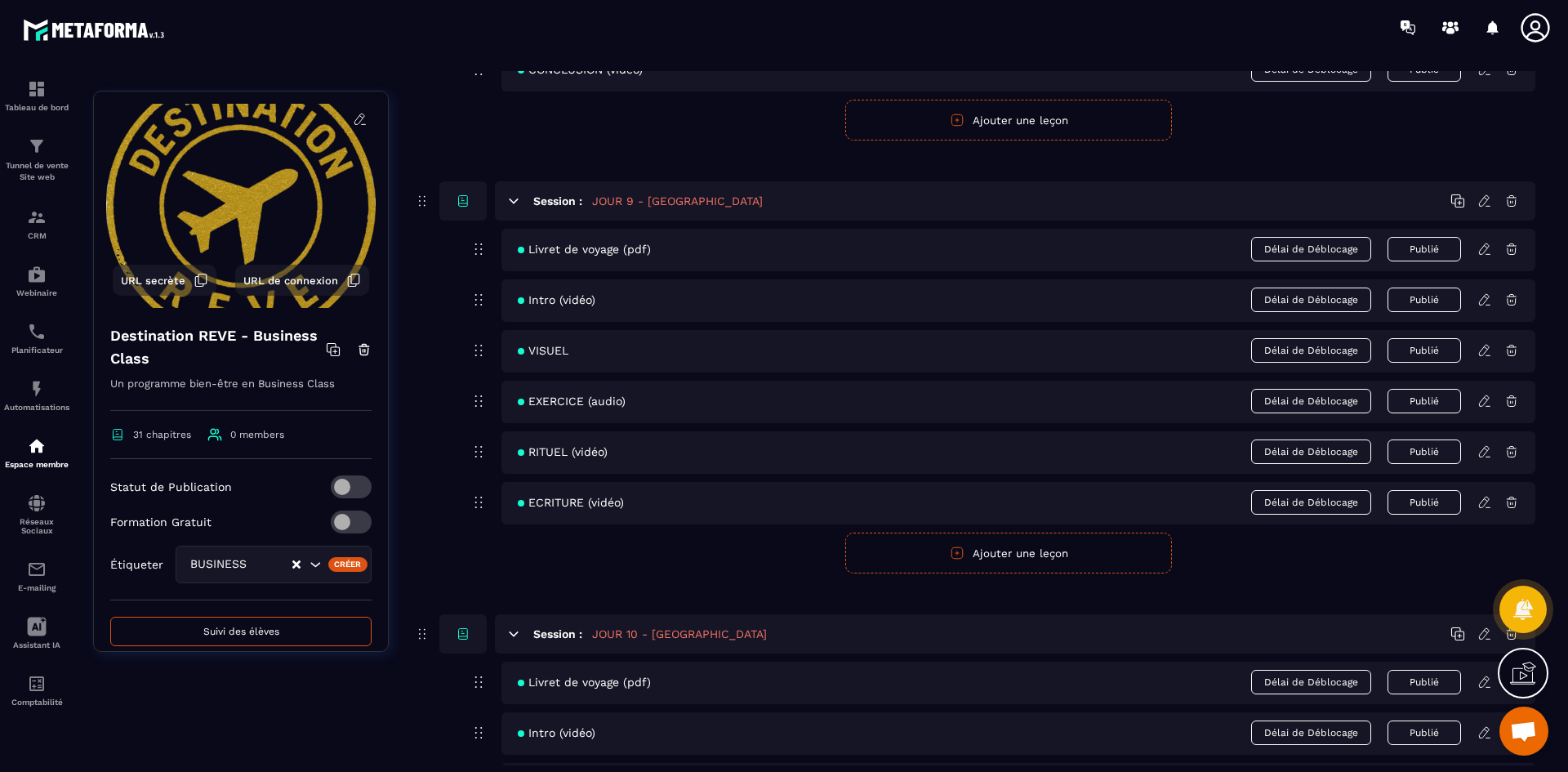
click at [1484, 298] on icon at bounding box center [1484, 299] width 15 height 15
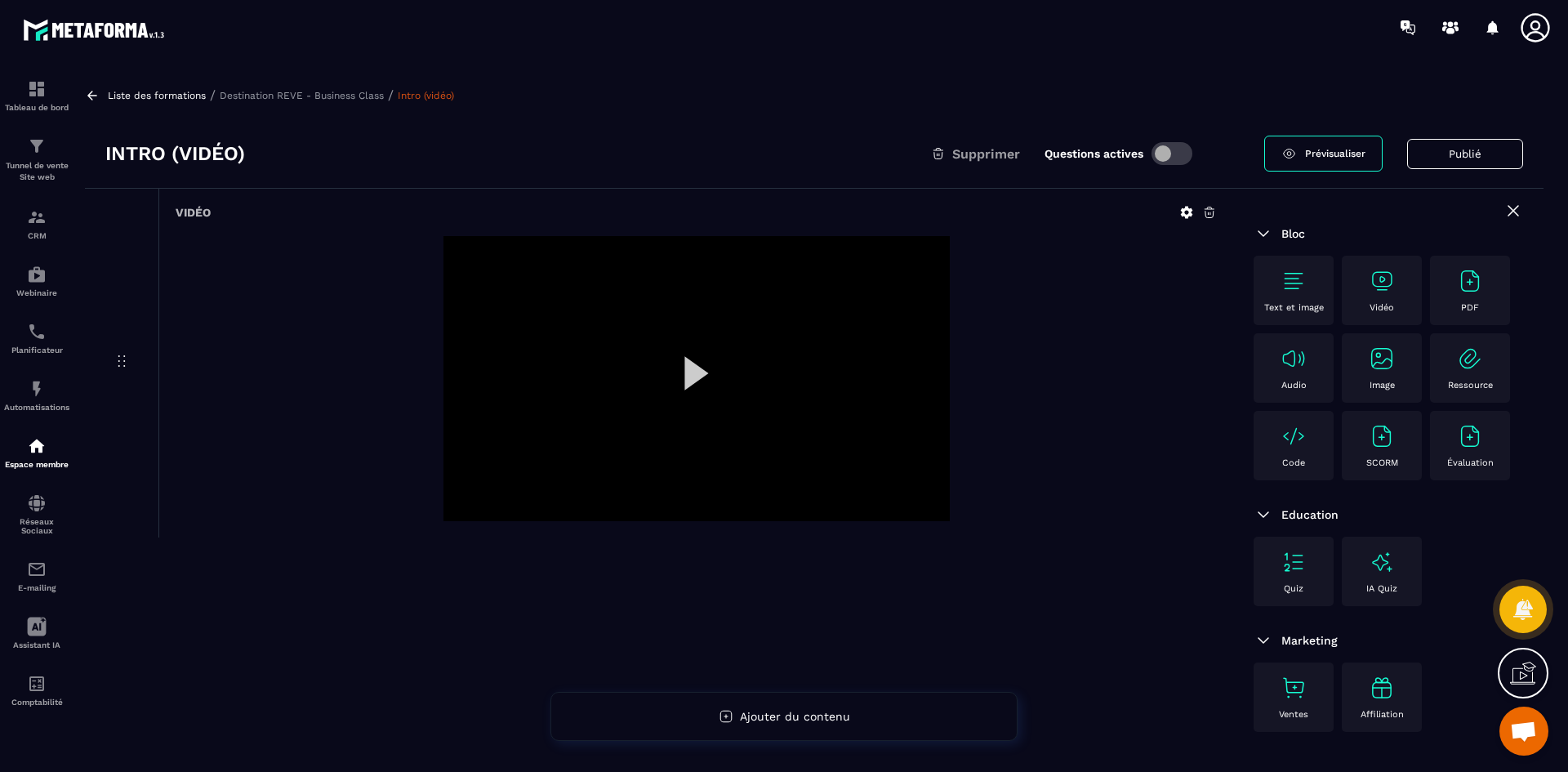
click at [1183, 212] on icon at bounding box center [1187, 213] width 12 height 12
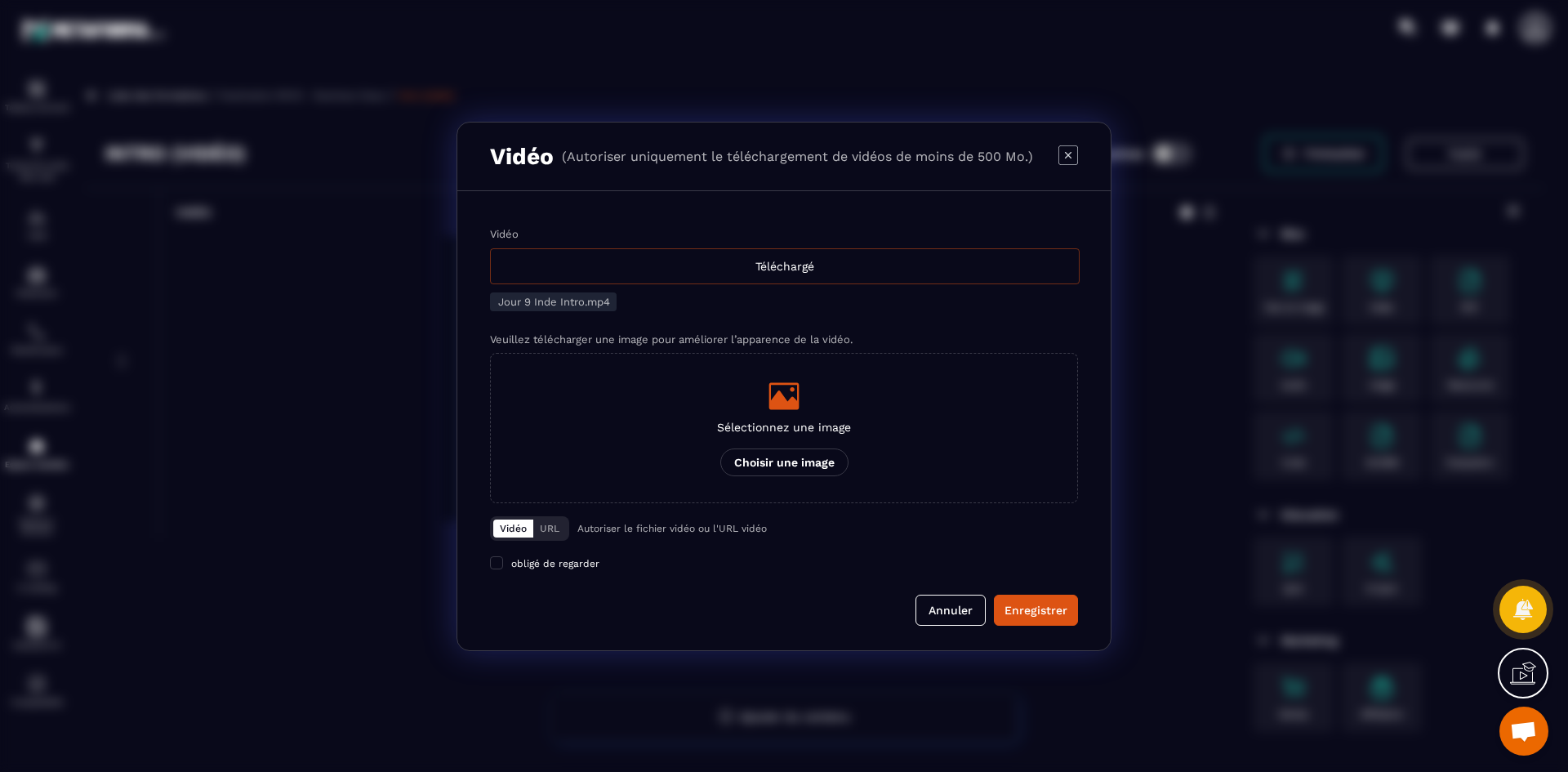
click at [775, 268] on div "Téléchargé" at bounding box center [784, 267] width 590 height 36
click at [0, 0] on input "Vidéo Téléchargé" at bounding box center [0, 0] width 0 height 0
click at [758, 410] on div "Modal window" at bounding box center [784, 396] width 134 height 32
click at [0, 0] on input "Sélectionnez une image Choisir une image" at bounding box center [0, 0] width 0 height 0
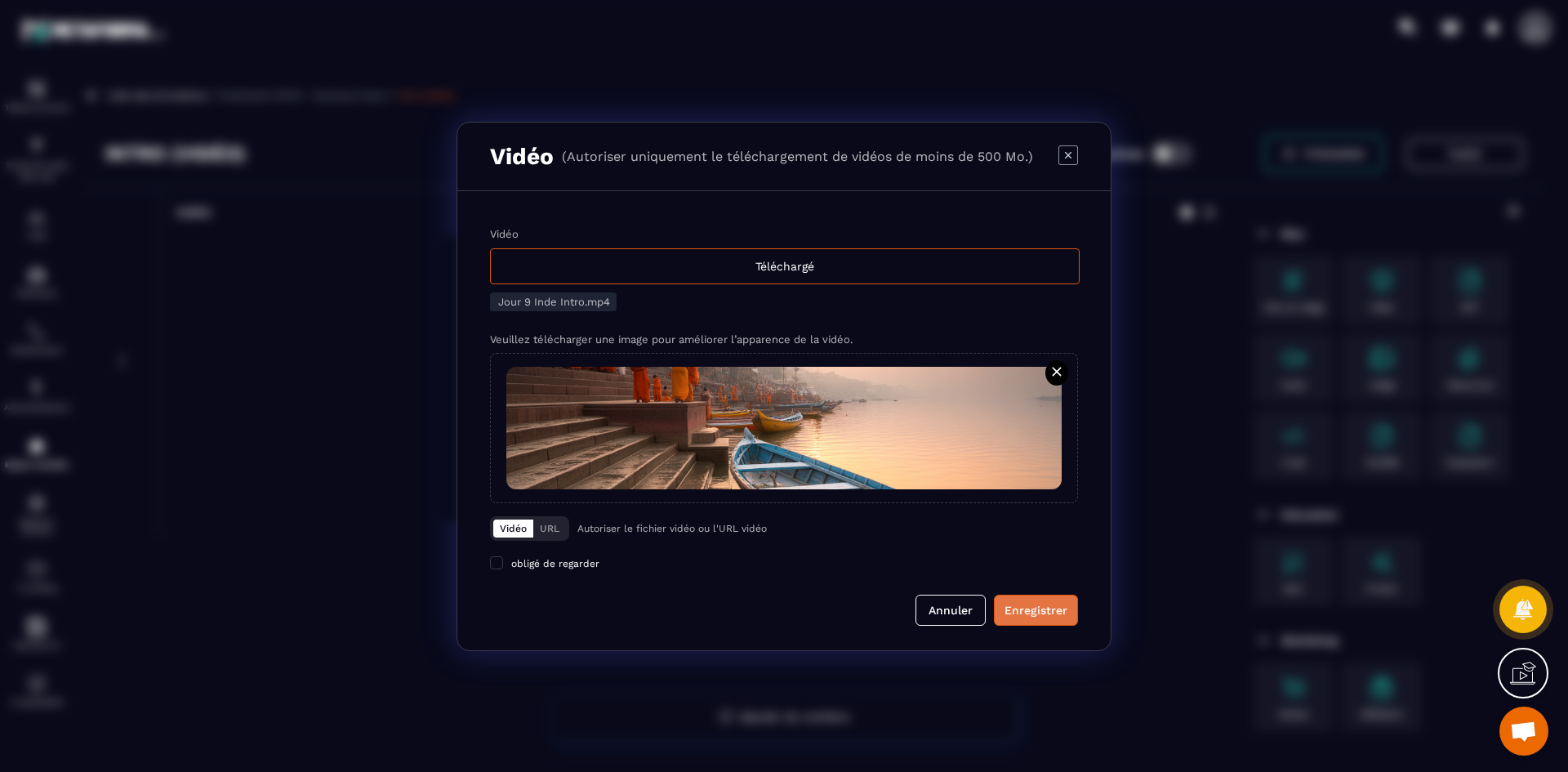
click at [1032, 609] on div "Enregistrer" at bounding box center [1037, 610] width 63 height 16
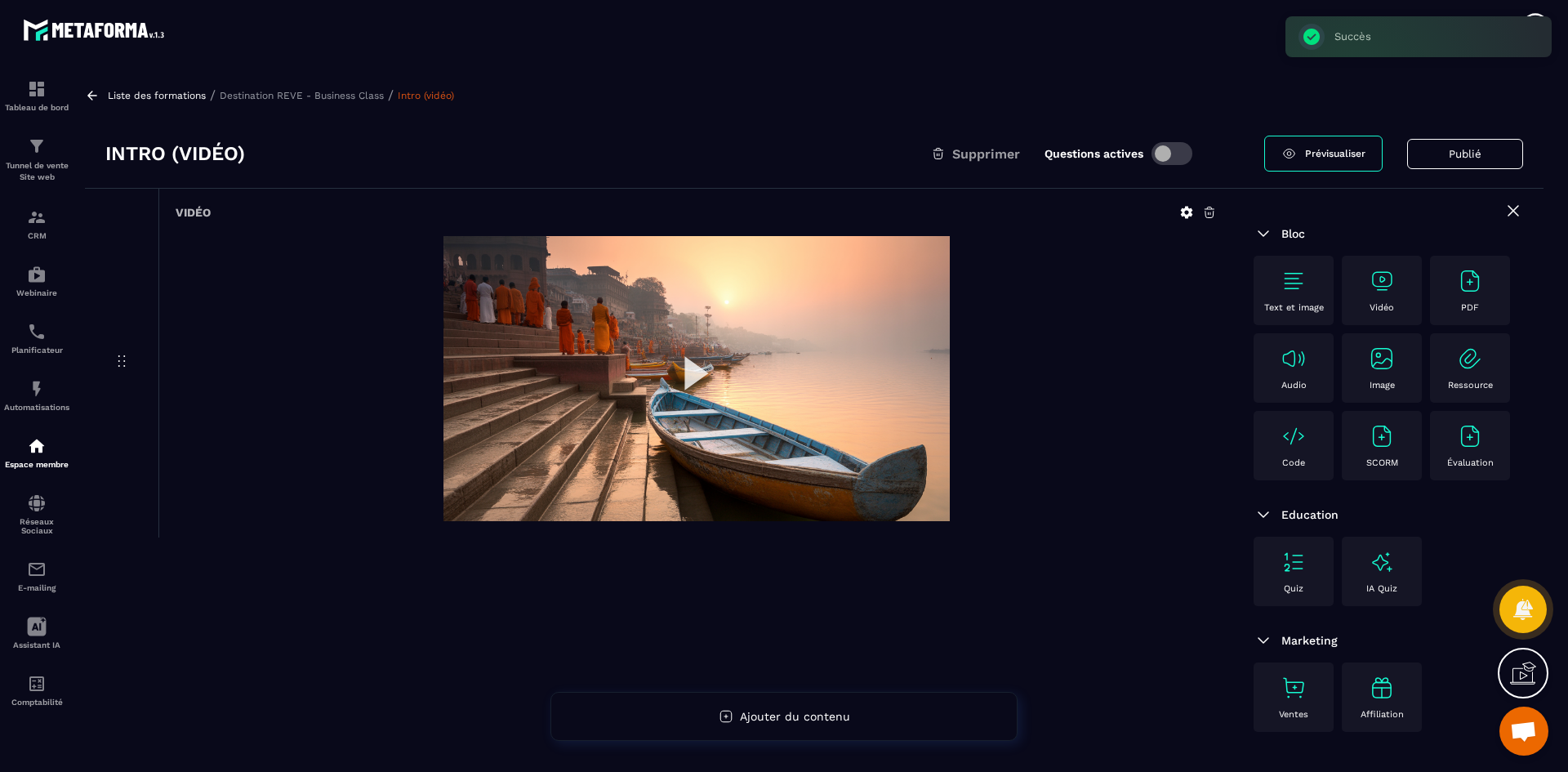
click at [334, 96] on p "Destination REVE - Business Class" at bounding box center [302, 95] width 164 height 11
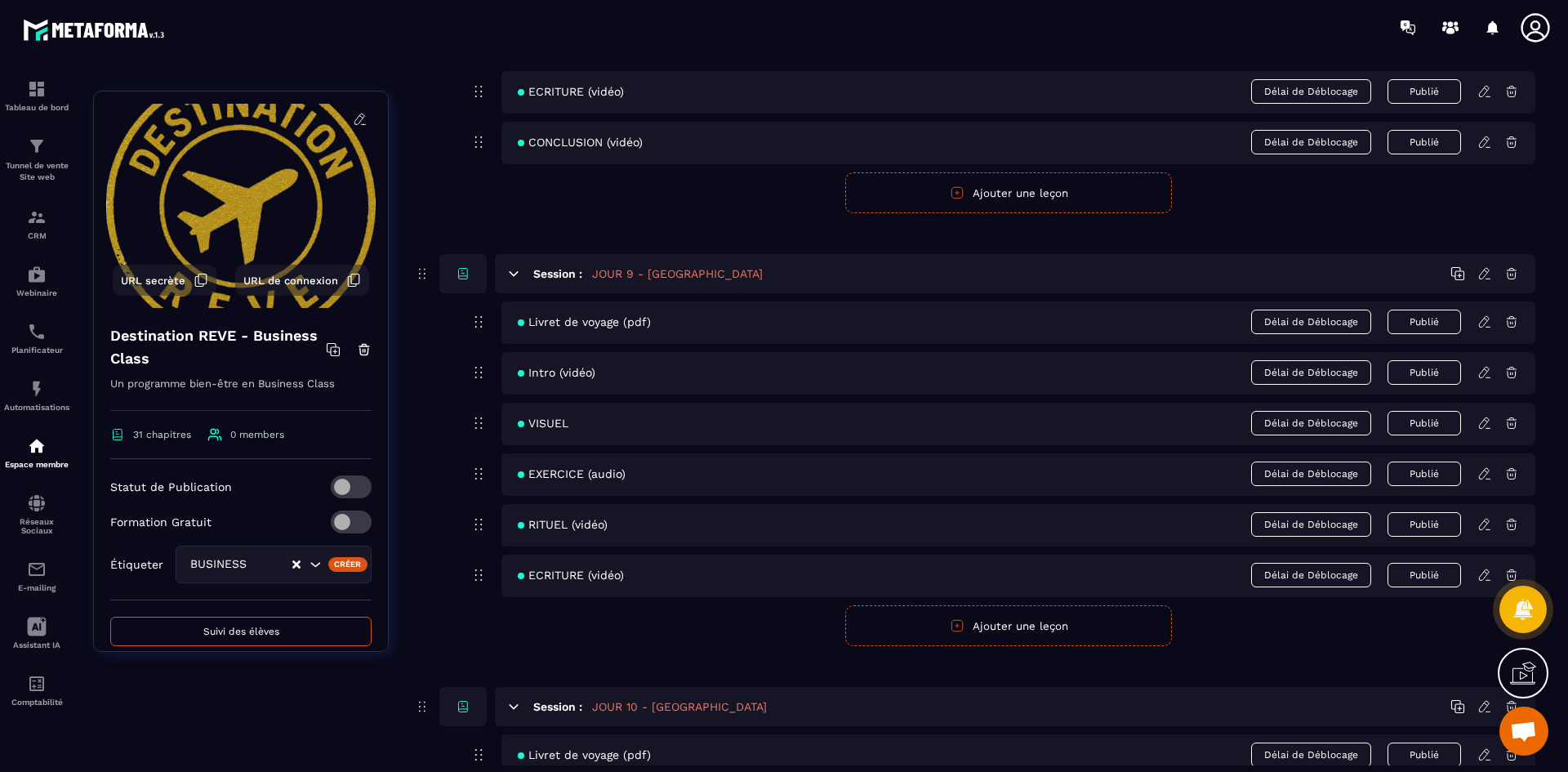
scroll to position [3922, 0]
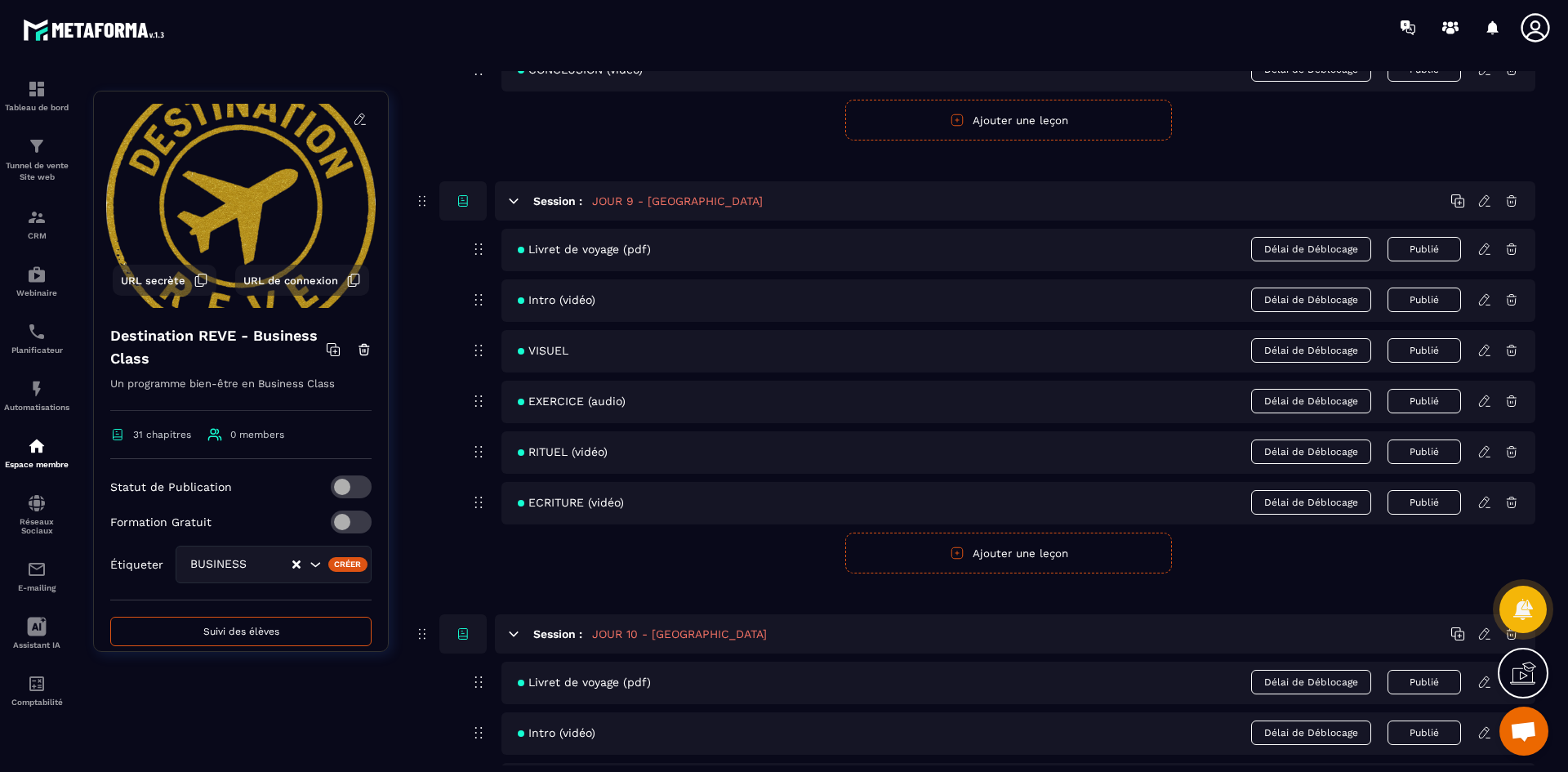
click at [1487, 353] on icon at bounding box center [1484, 350] width 15 height 15
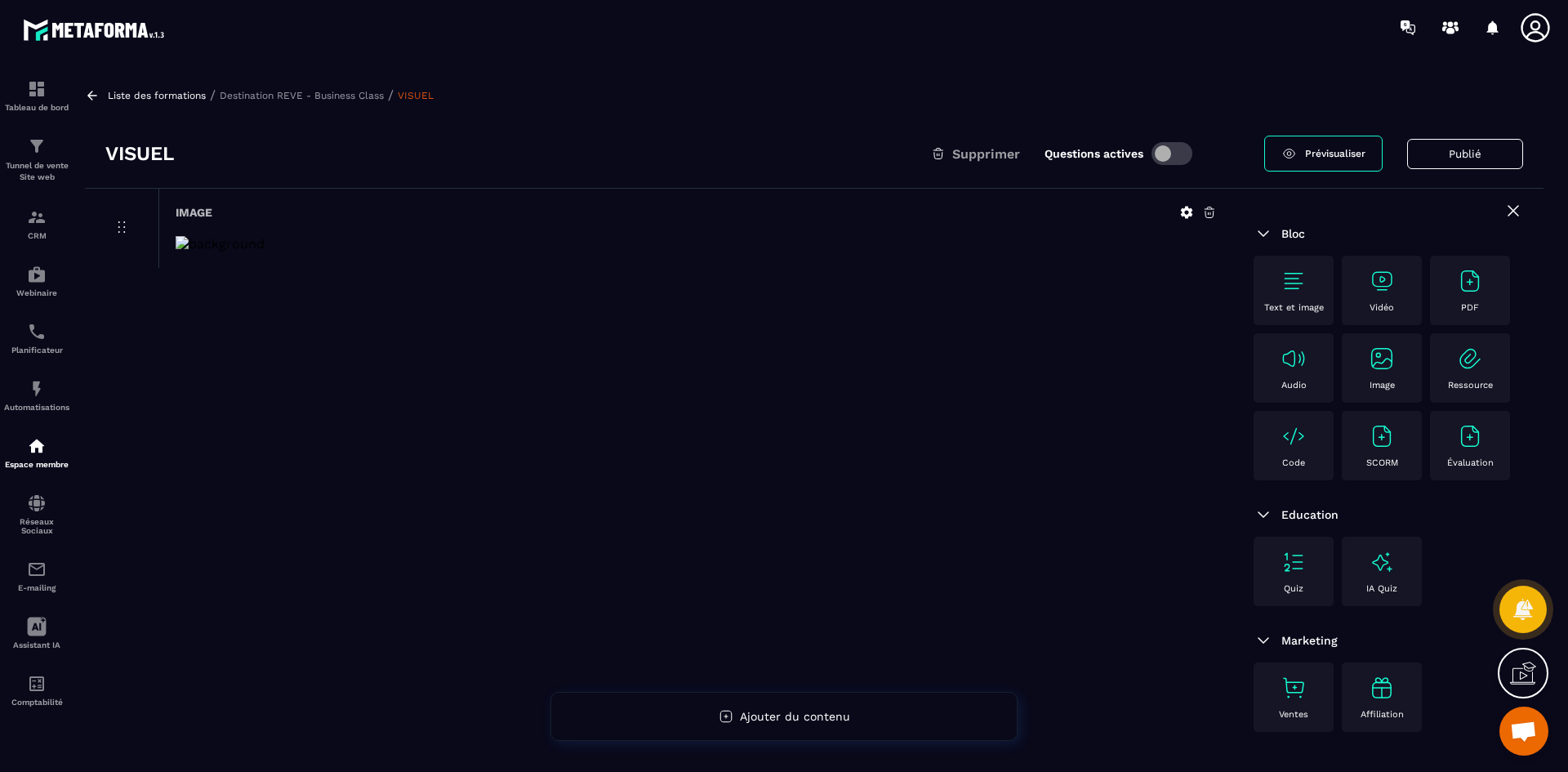
click at [1186, 210] on icon at bounding box center [1187, 213] width 12 height 12
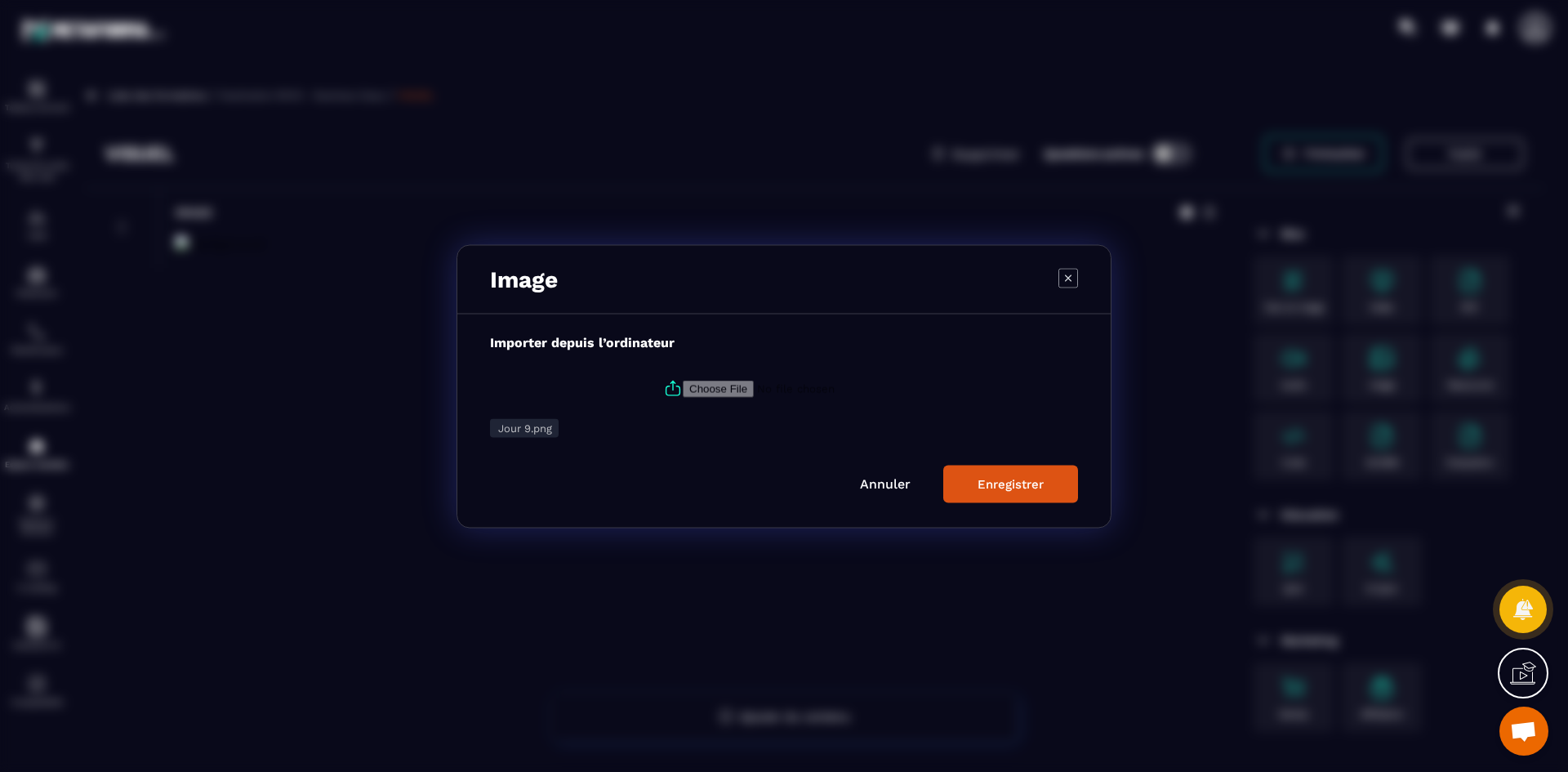
click at [671, 386] on icon "Modal window" at bounding box center [672, 385] width 4 height 9
click at [683, 386] on input "Modal window" at bounding box center [794, 388] width 222 height 17
type input "**********"
click at [1005, 481] on div "Enregistrer" at bounding box center [1010, 483] width 66 height 15
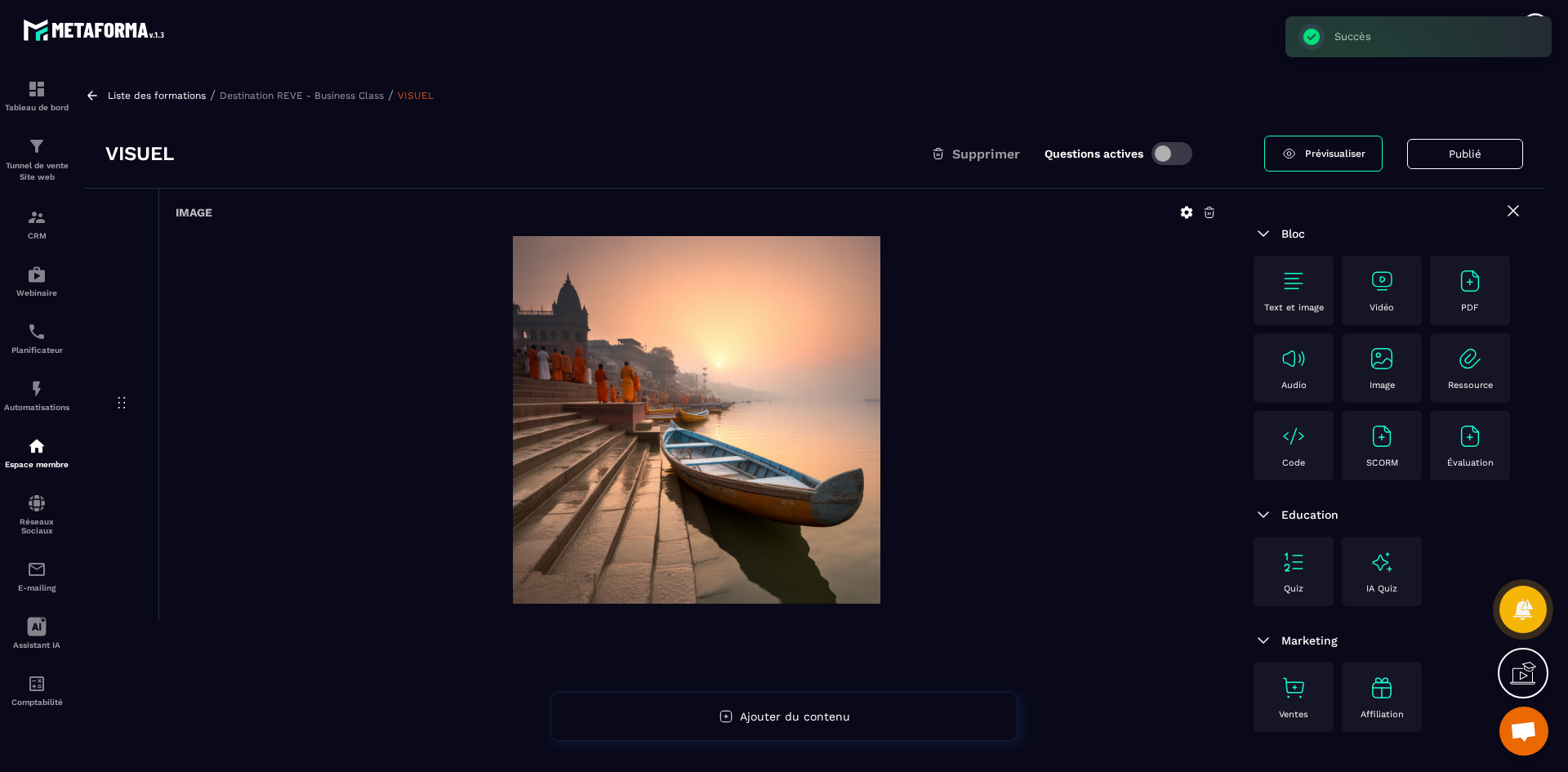
click at [351, 96] on p "Destination REVE - Business Class" at bounding box center [302, 95] width 164 height 11
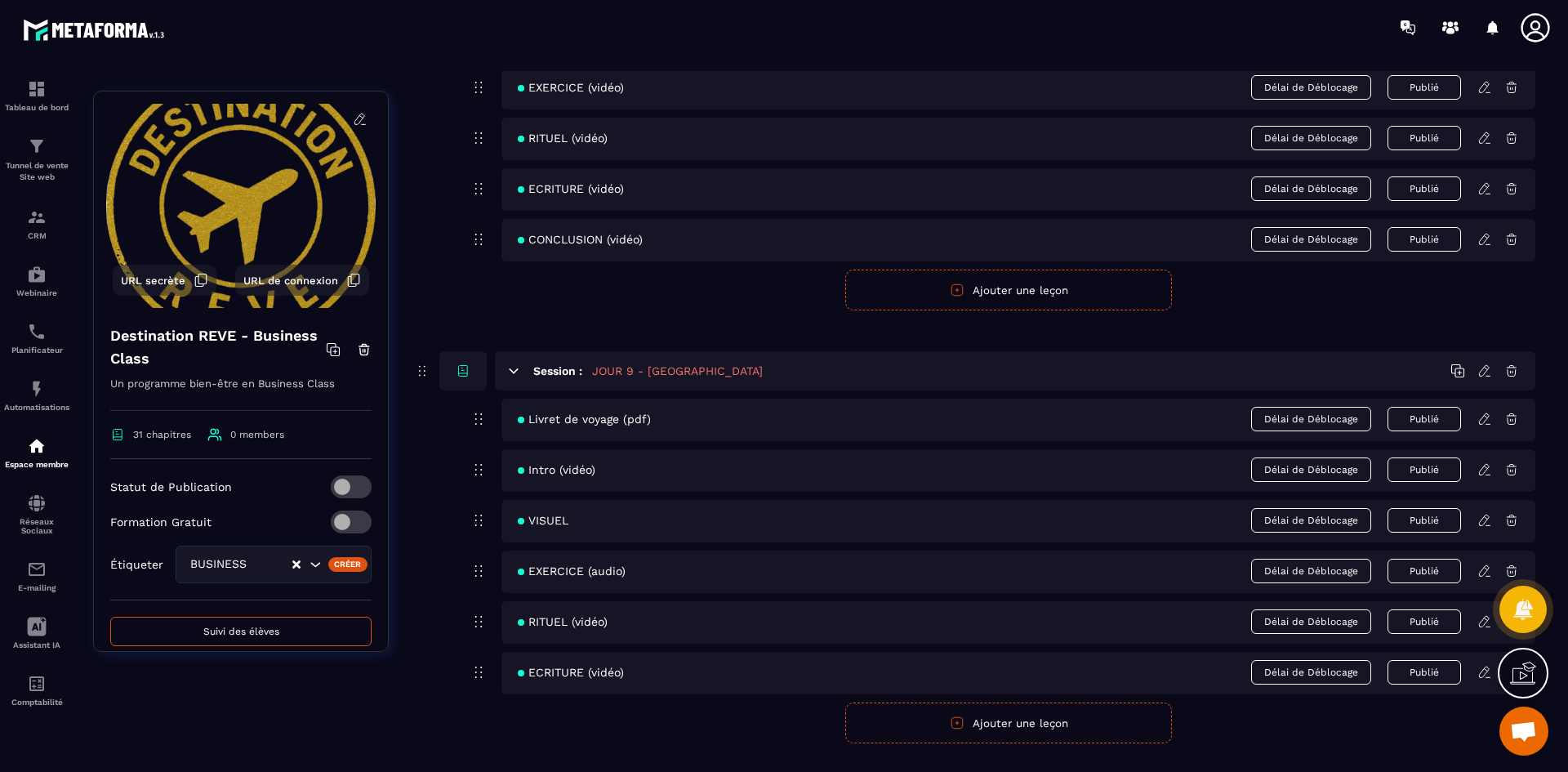
scroll to position [3840, 0]
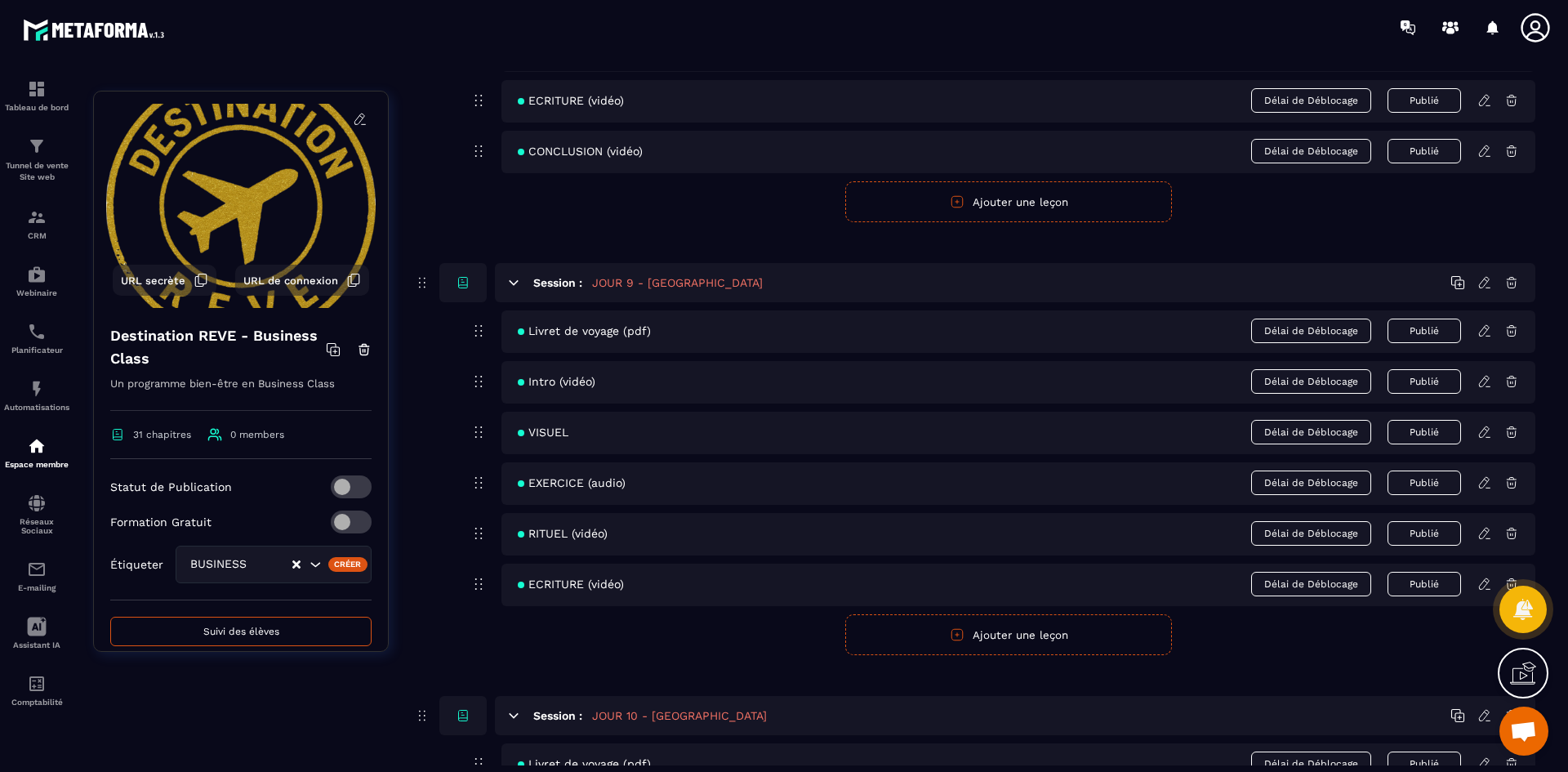
click at [1488, 480] on icon at bounding box center [1484, 482] width 15 height 15
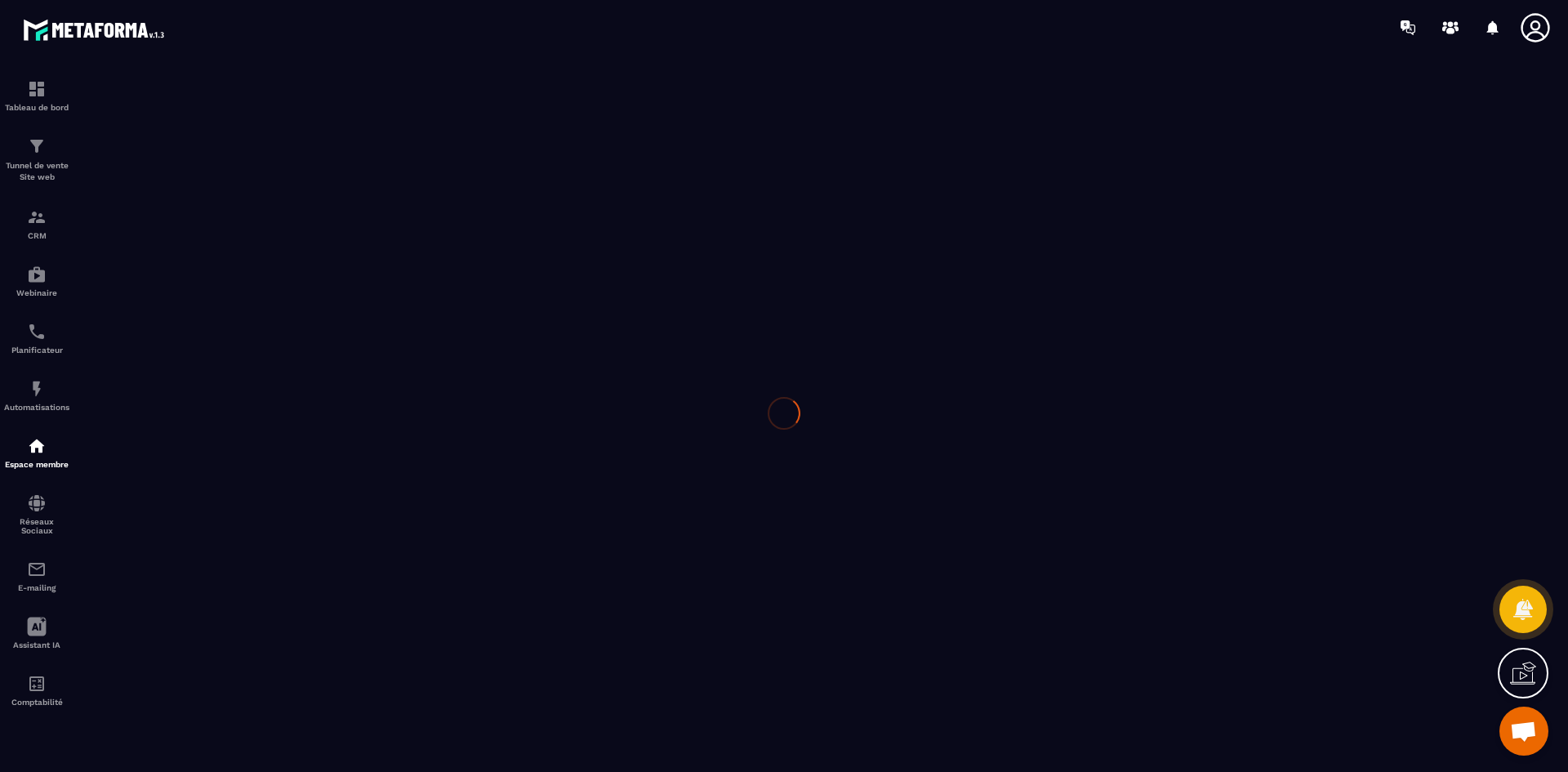
click at [1488, 480] on div at bounding box center [784, 413] width 1568 height 717
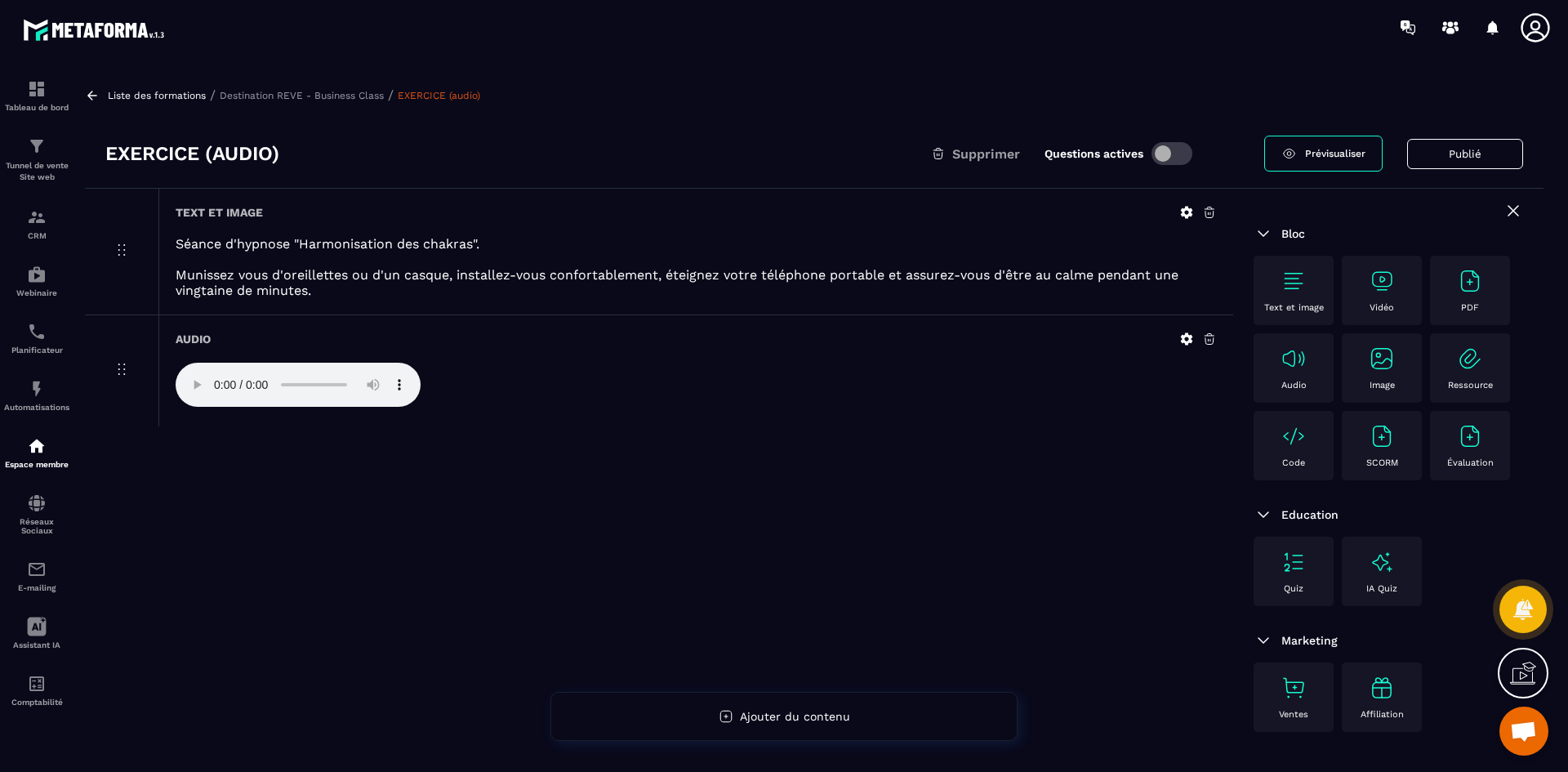
click at [1187, 337] on icon at bounding box center [1187, 339] width 12 height 12
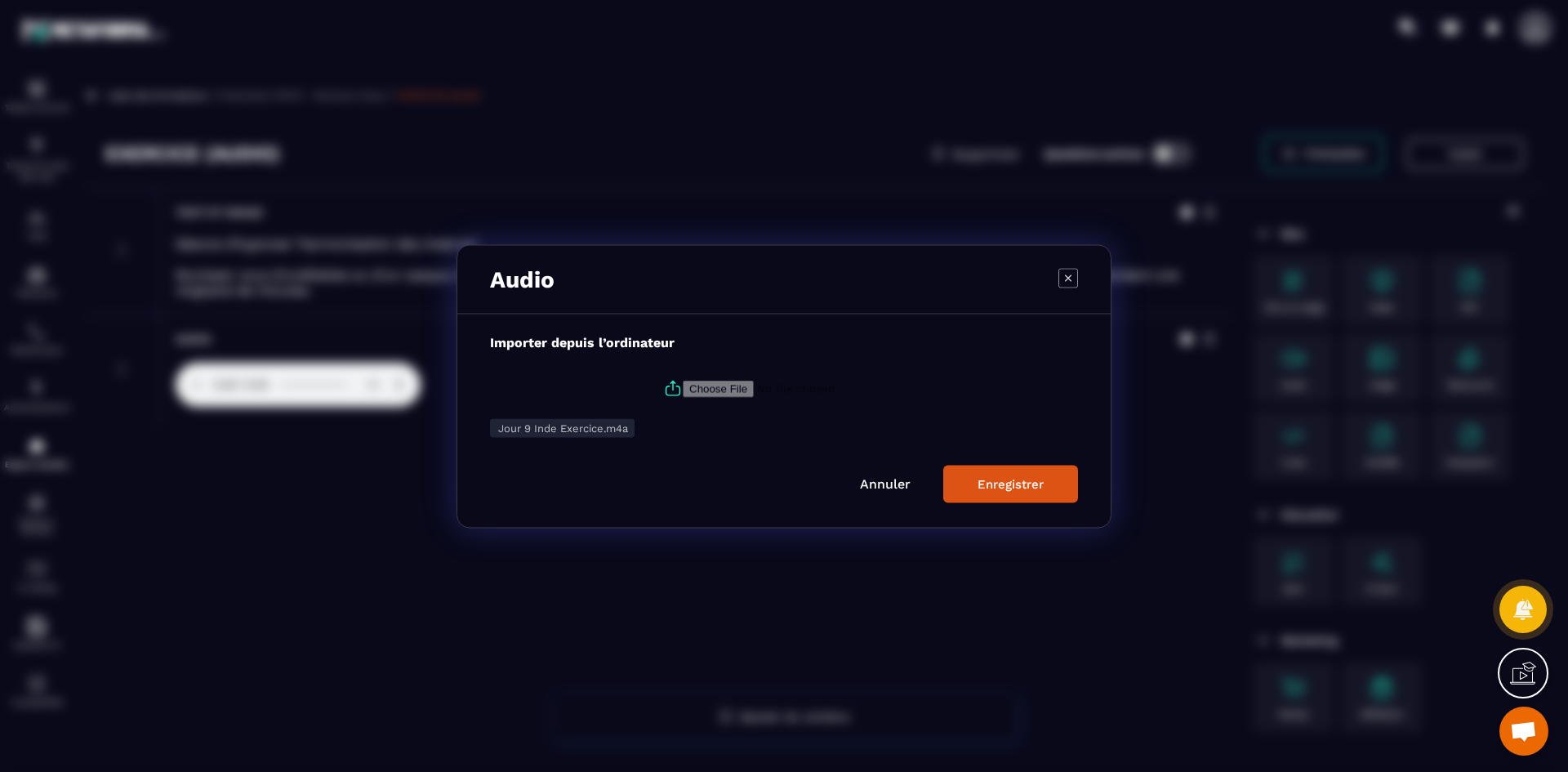
click at [667, 384] on icon "Modal window" at bounding box center [672, 388] width 20 height 20
click at [683, 384] on input "Modal window" at bounding box center [794, 388] width 222 height 17
type input "**********"
click at [961, 477] on button "Enregistrer" at bounding box center [1011, 484] width 135 height 38
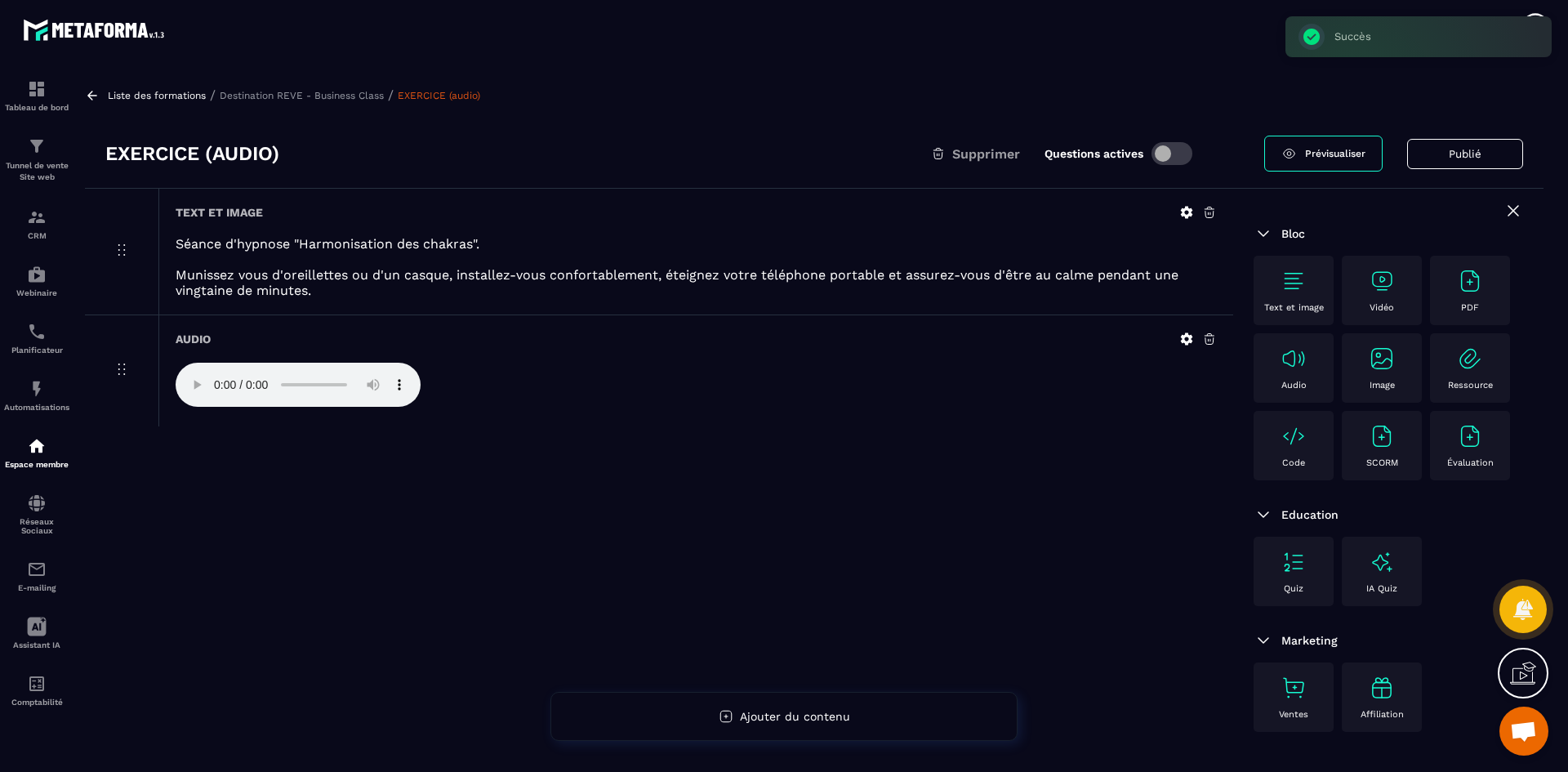
click at [358, 90] on p "Destination REVE - Business Class" at bounding box center [302, 95] width 164 height 11
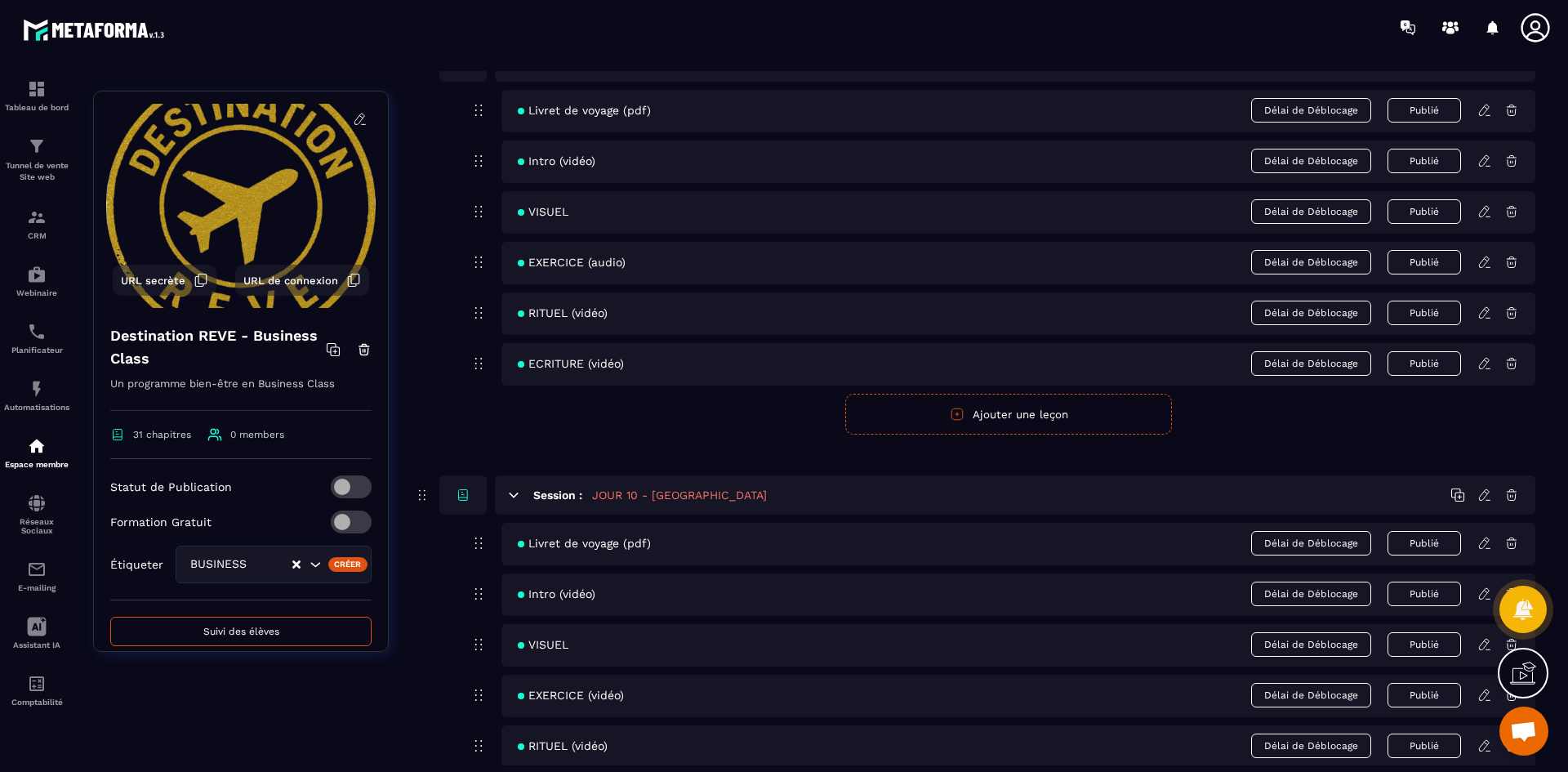
scroll to position [4167, 0]
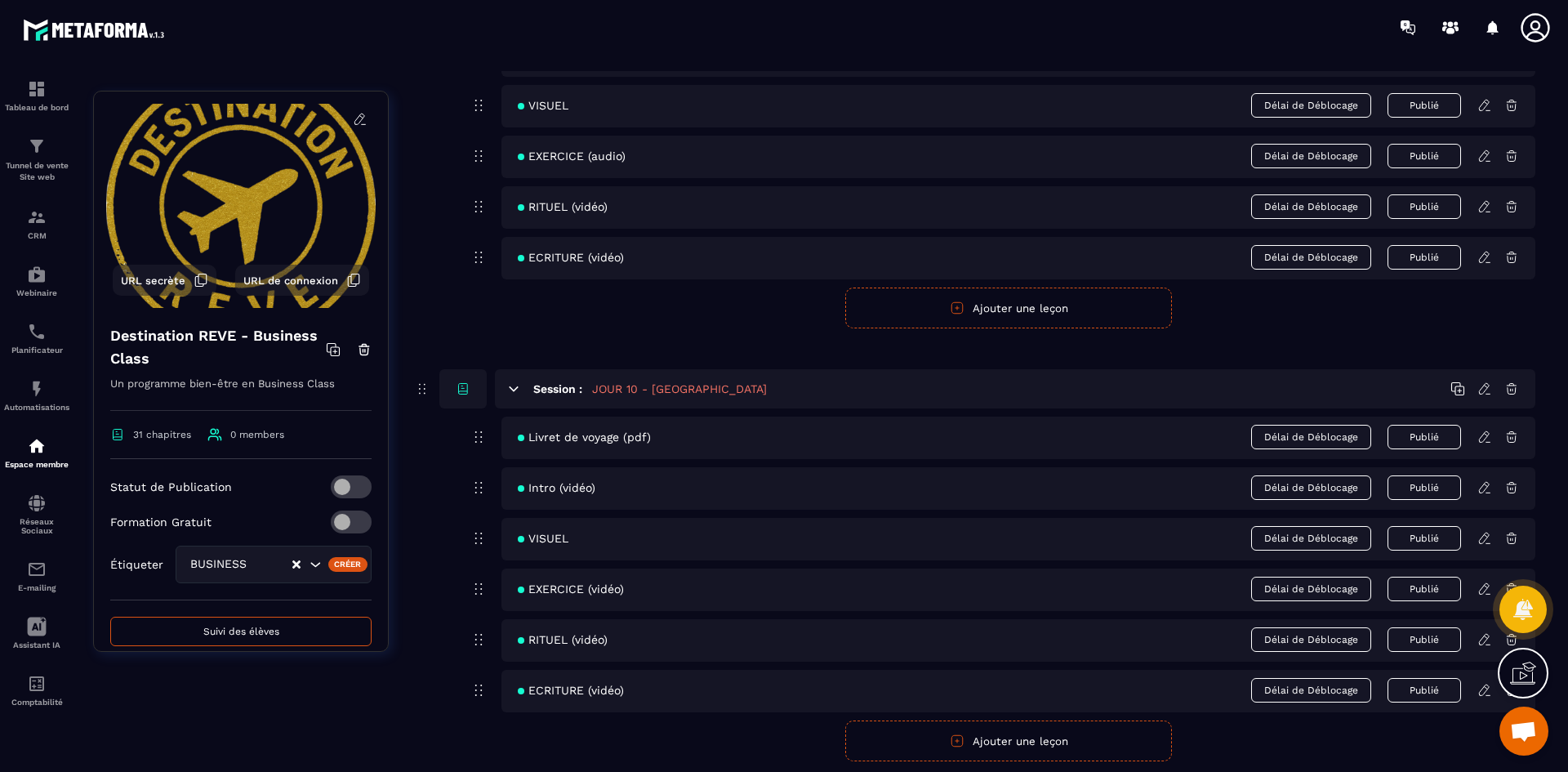
click at [1483, 260] on icon at bounding box center [1484, 256] width 15 height 15
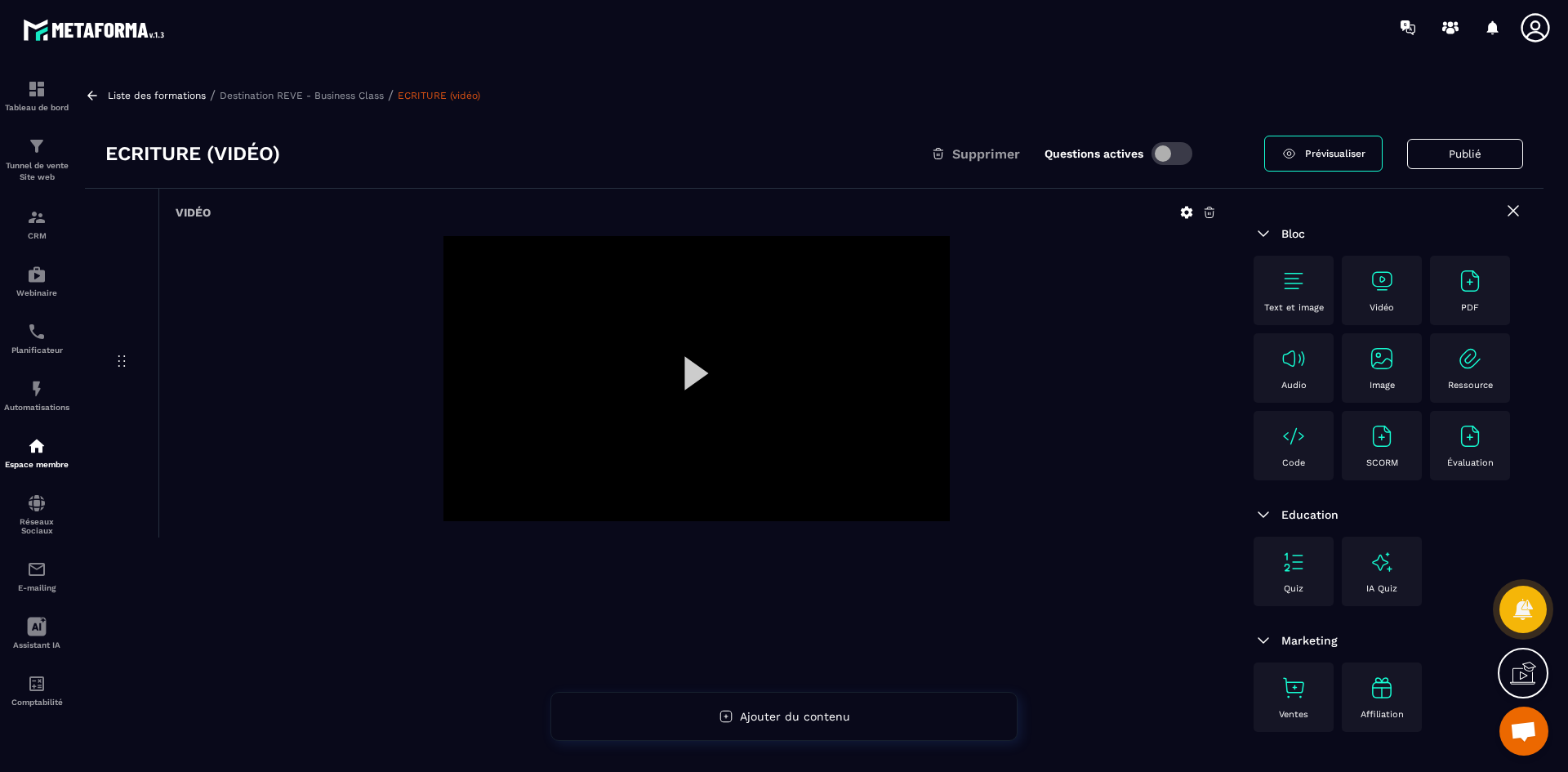
click at [353, 97] on p "Destination REVE - Business Class" at bounding box center [302, 95] width 164 height 11
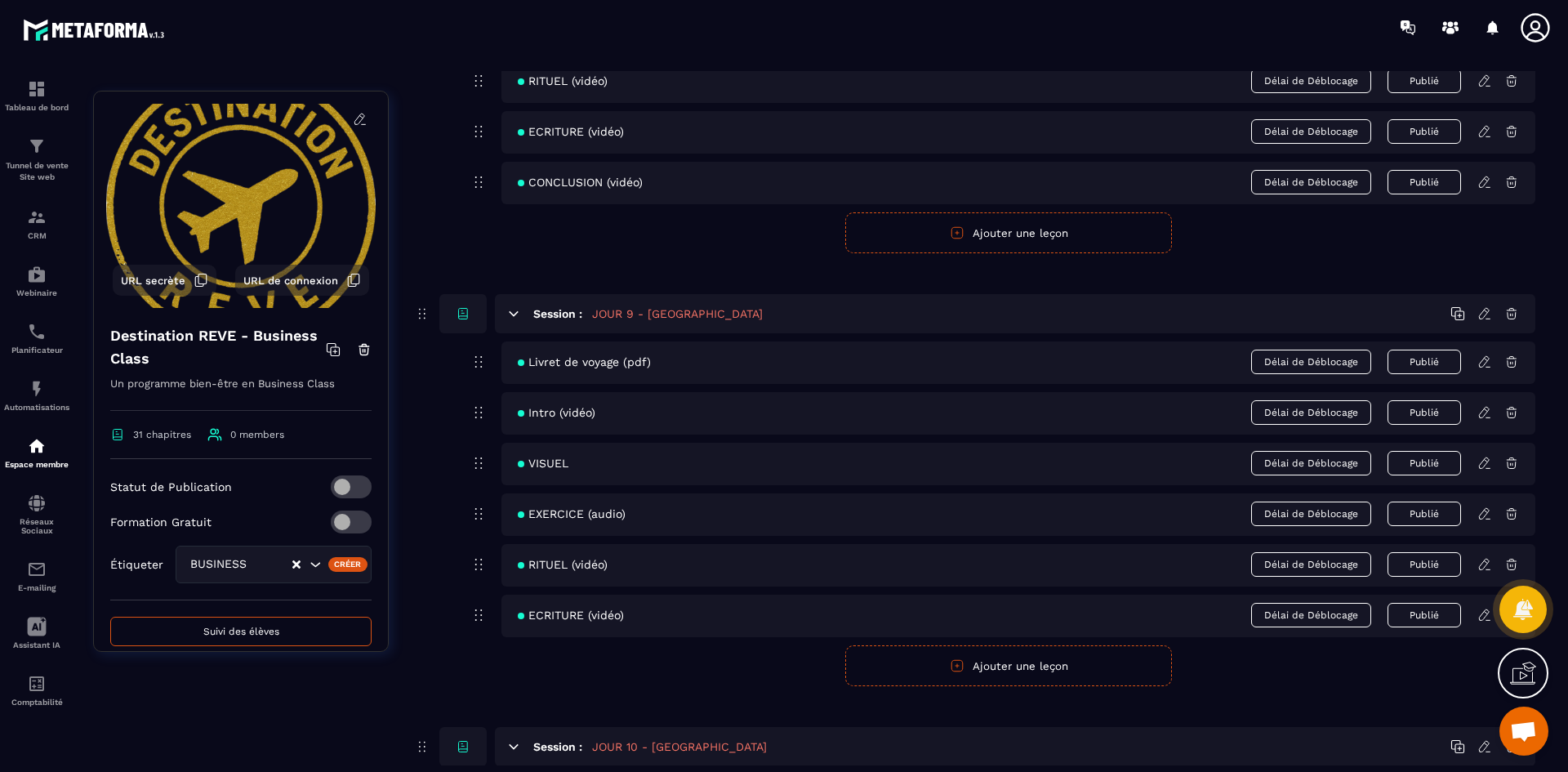
scroll to position [3840, 0]
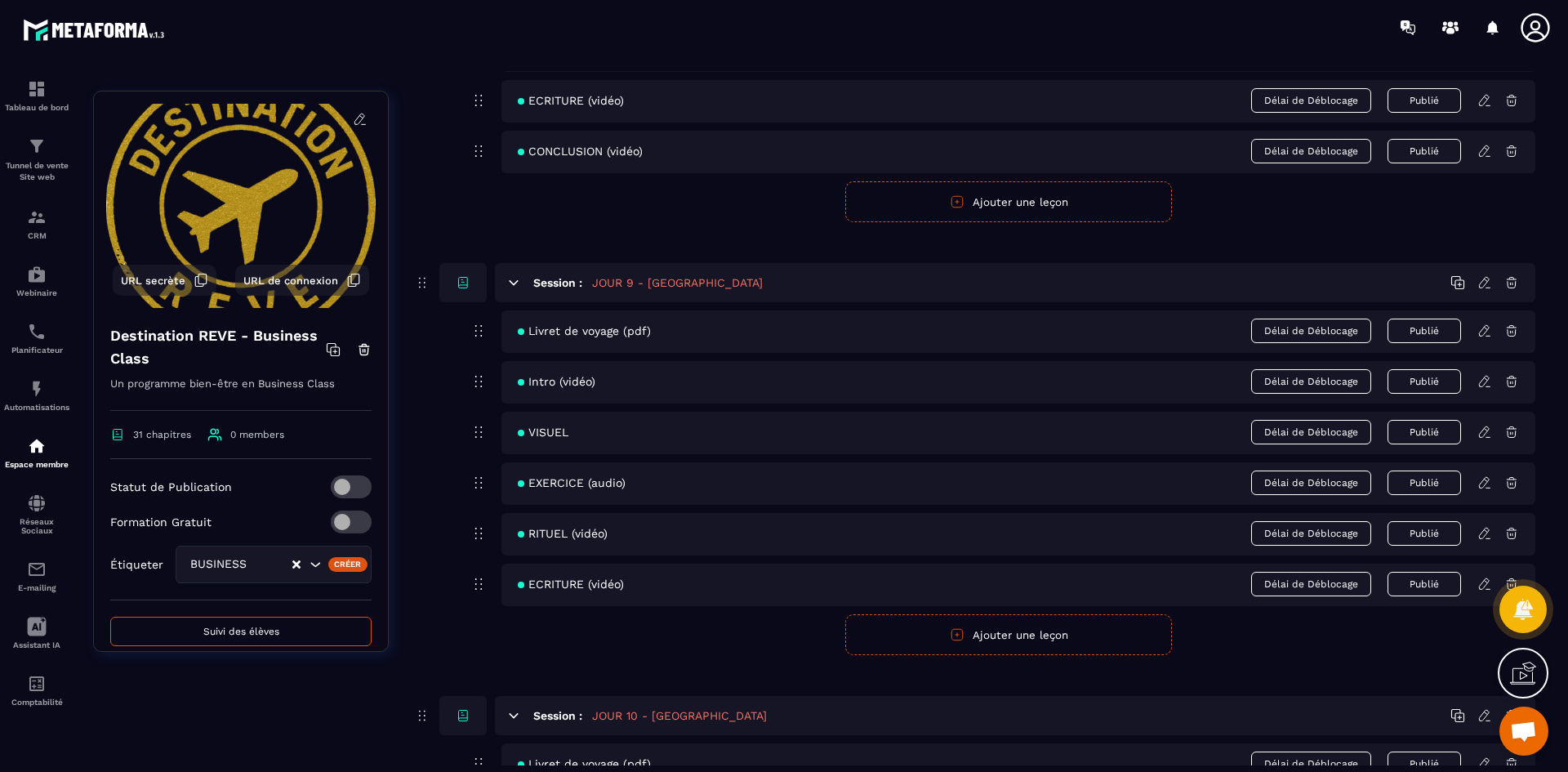
click at [1485, 533] on icon at bounding box center [1484, 533] width 15 height 15
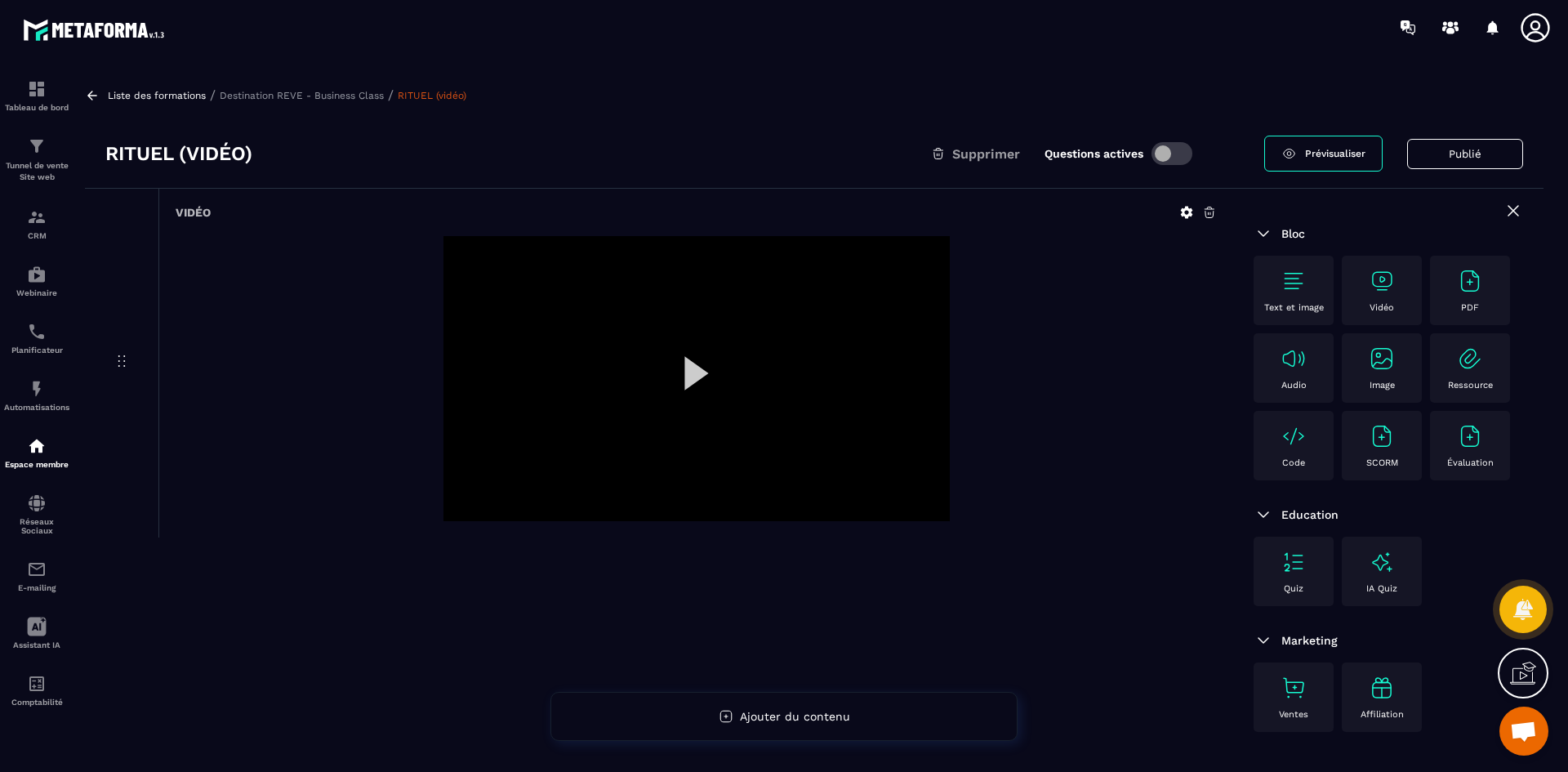
click at [1185, 213] on icon at bounding box center [1186, 212] width 15 height 15
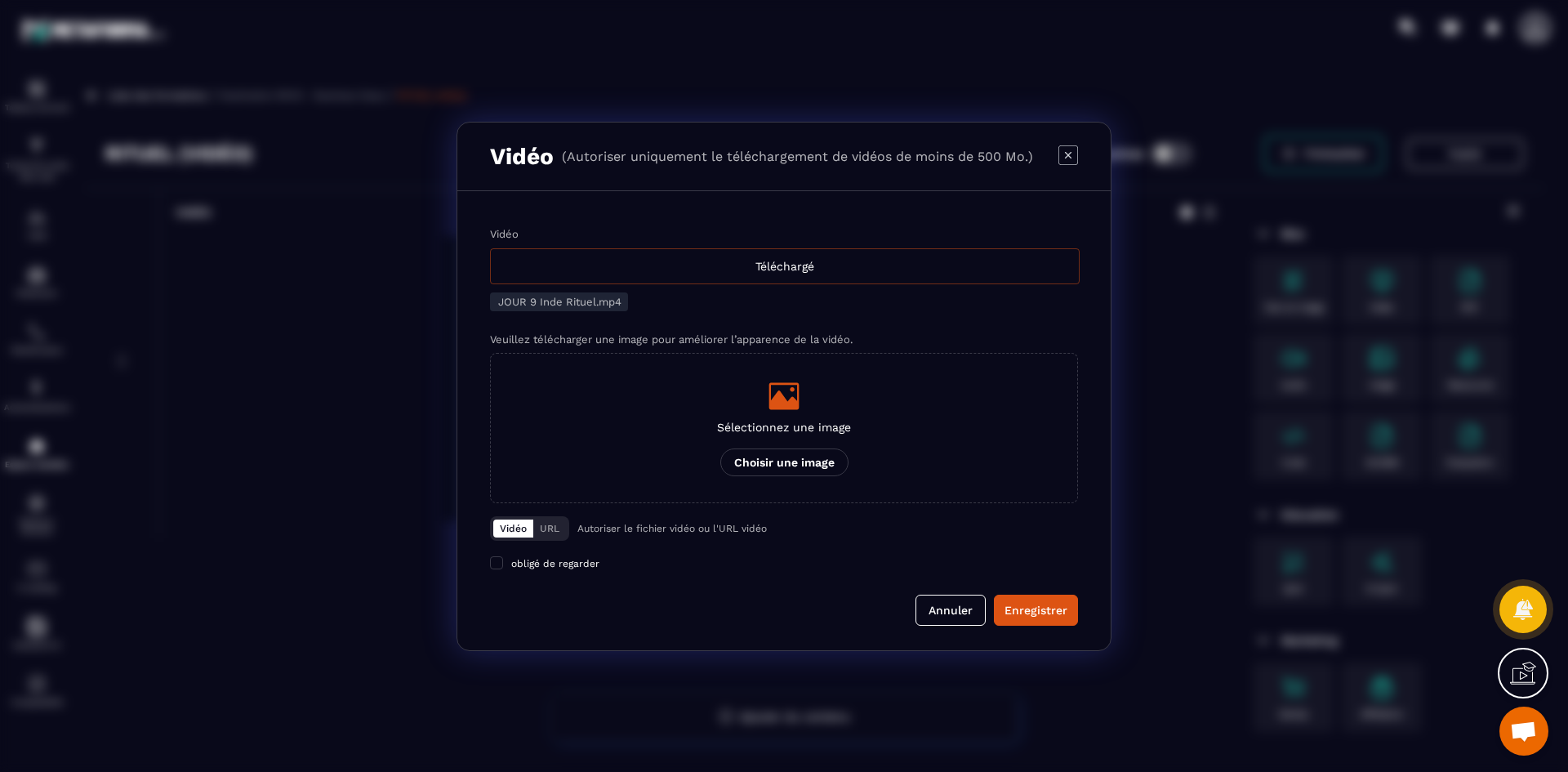
click at [661, 274] on div "Téléchargé" at bounding box center [784, 267] width 590 height 36
click at [0, 0] on input "Vidéo Téléchargé" at bounding box center [0, 0] width 0 height 0
click at [778, 402] on icon "Modal window" at bounding box center [784, 396] width 30 height 27
click at [0, 0] on input "Sélectionnez une image Choisir une image" at bounding box center [0, 0] width 0 height 0
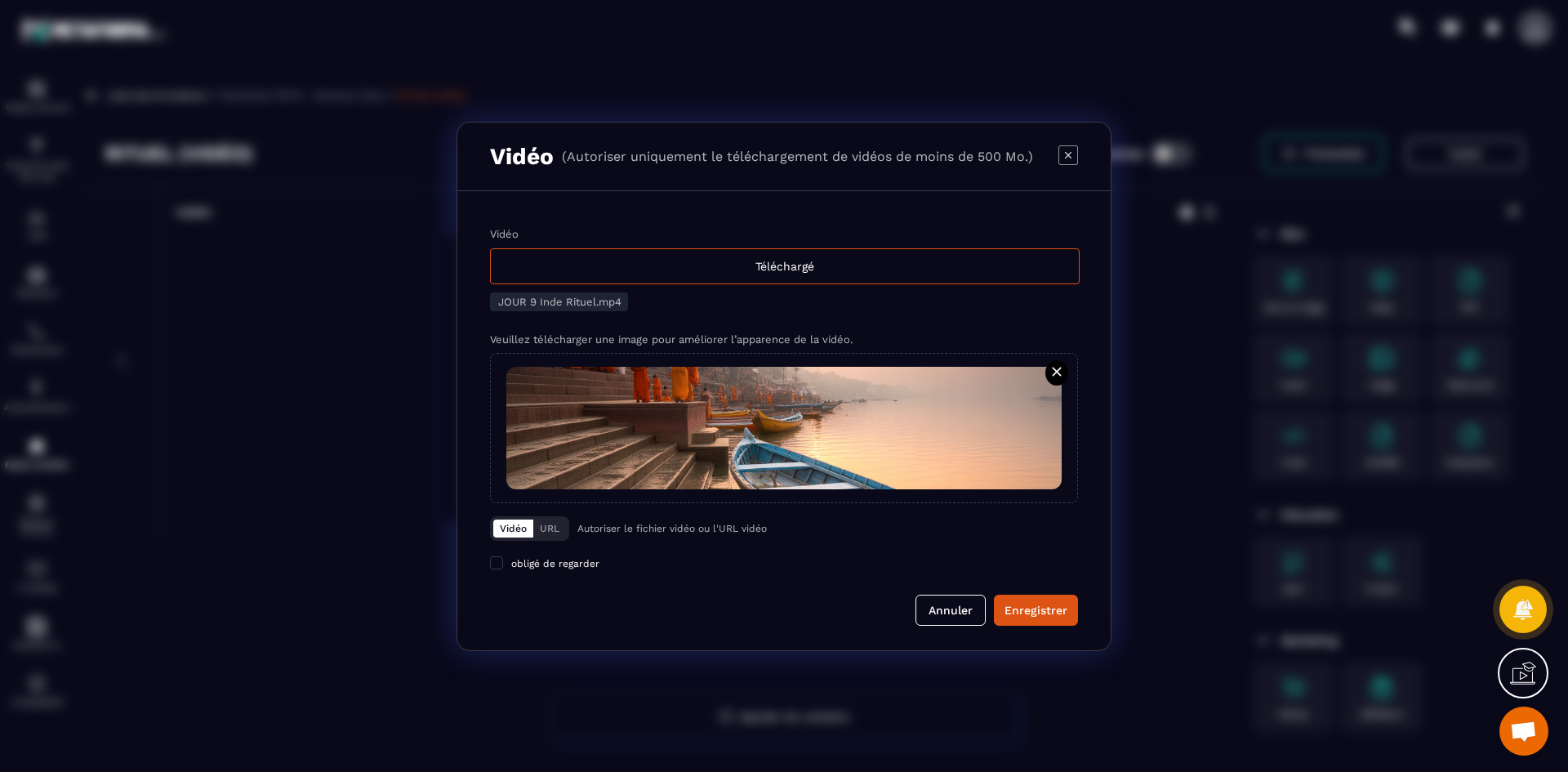
drag, startPoint x: 1042, startPoint y: 616, endPoint x: 1125, endPoint y: 633, distance: 84.7
click at [1042, 616] on div "Enregistrer" at bounding box center [1037, 610] width 63 height 16
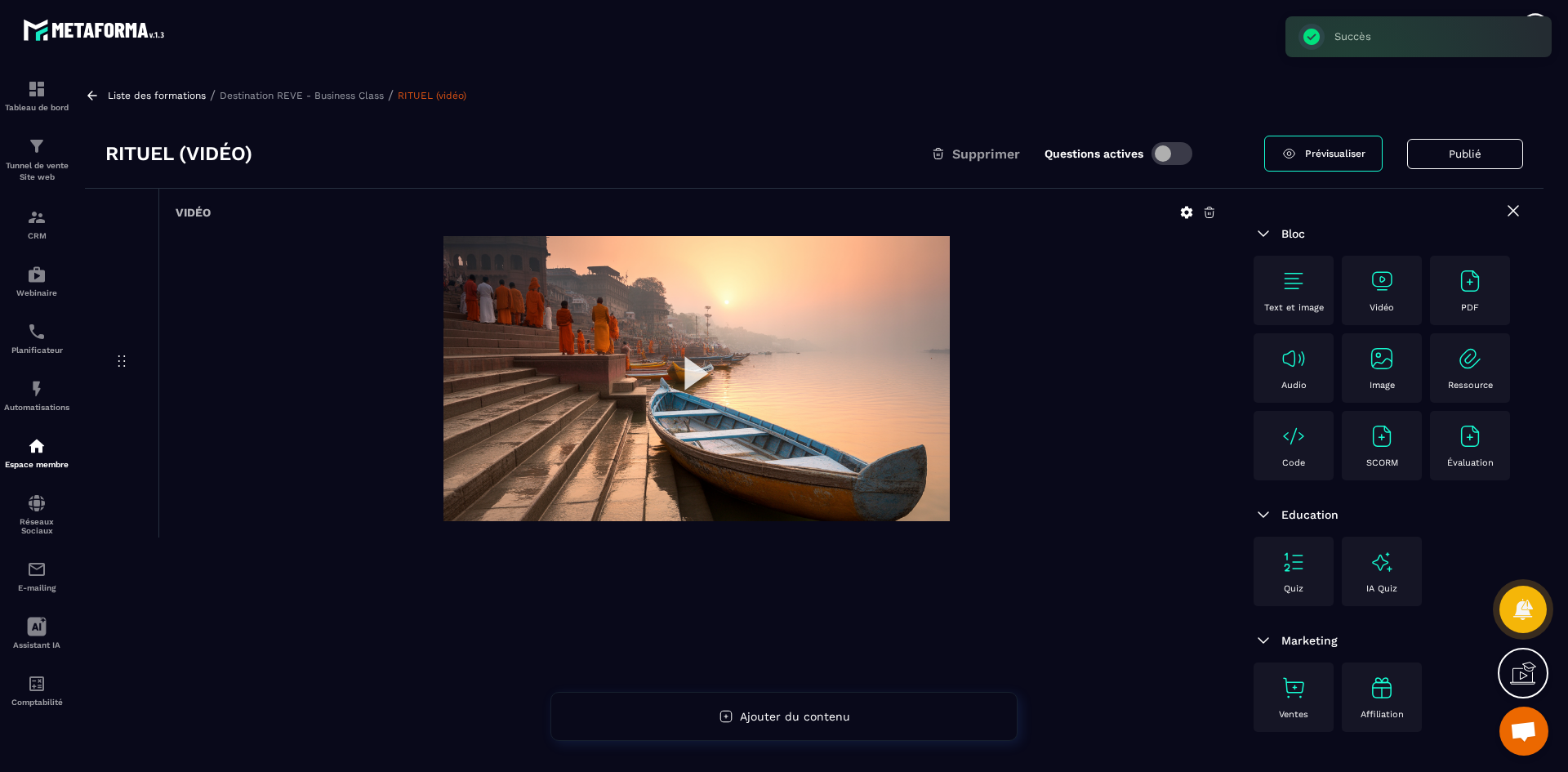
click at [348, 98] on p "Destination REVE - Business Class" at bounding box center [302, 95] width 164 height 11
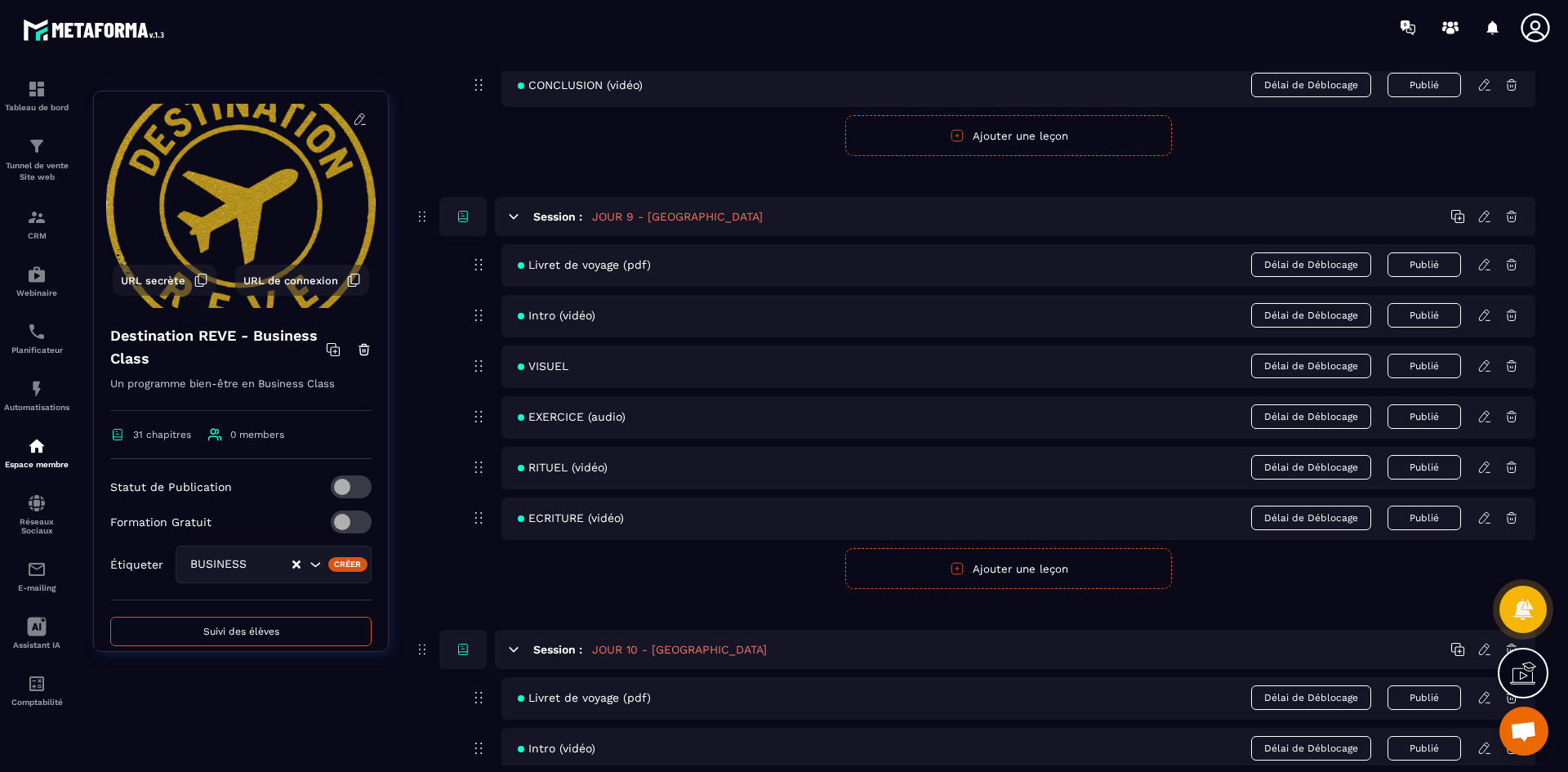
scroll to position [3922, 0]
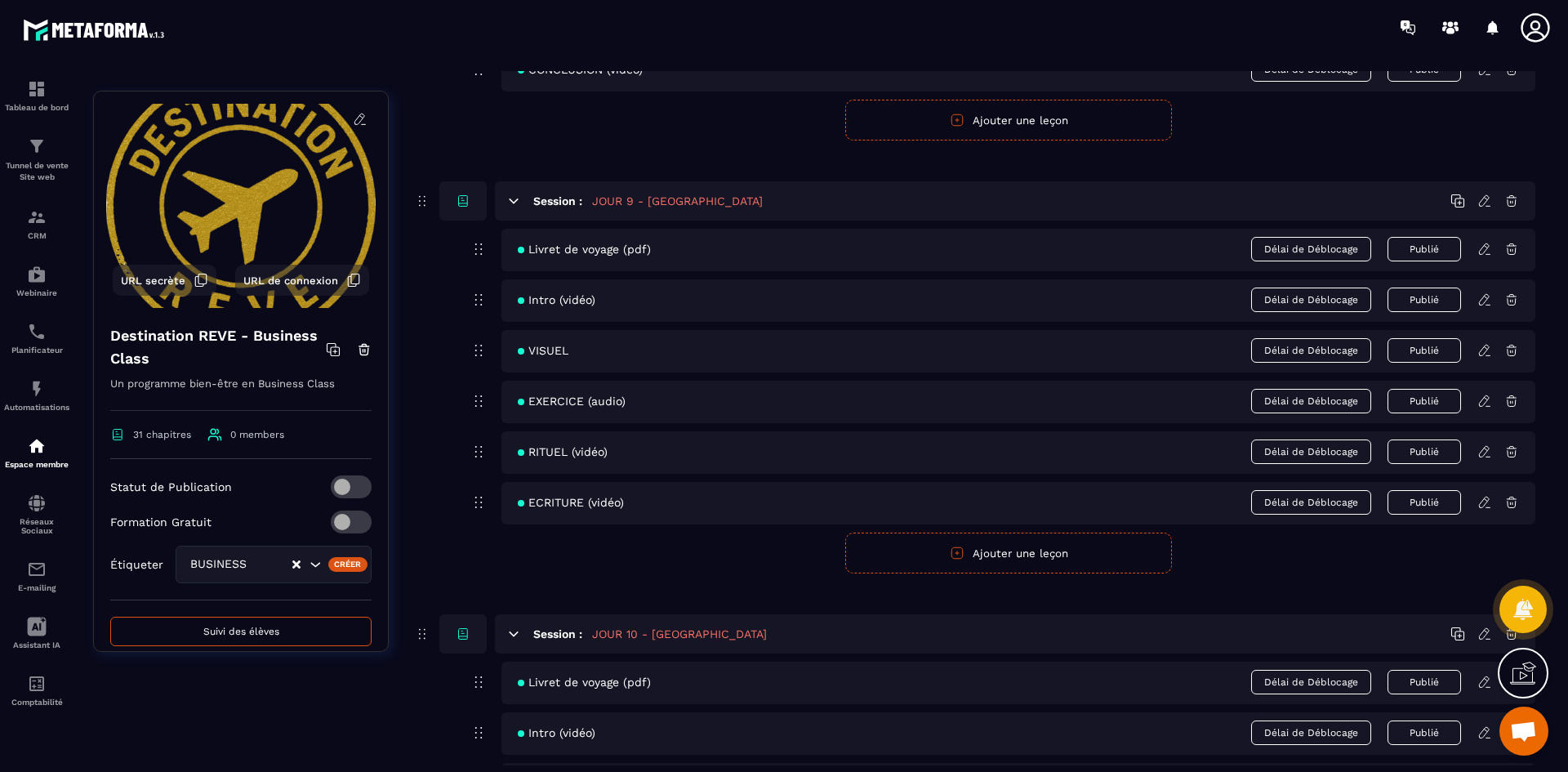
click at [1489, 498] on icon at bounding box center [1484, 502] width 15 height 15
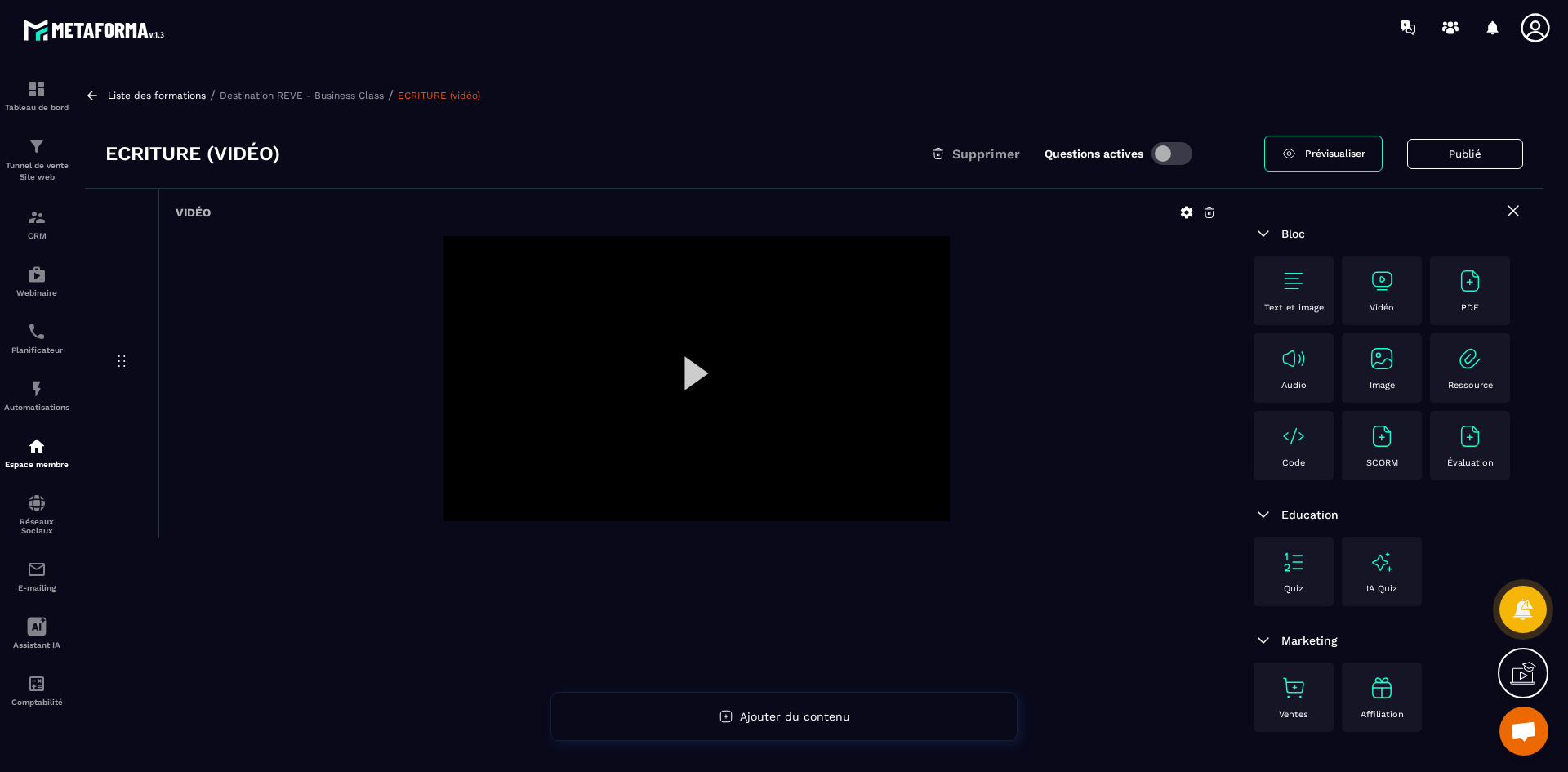
click at [1188, 210] on icon at bounding box center [1187, 213] width 12 height 12
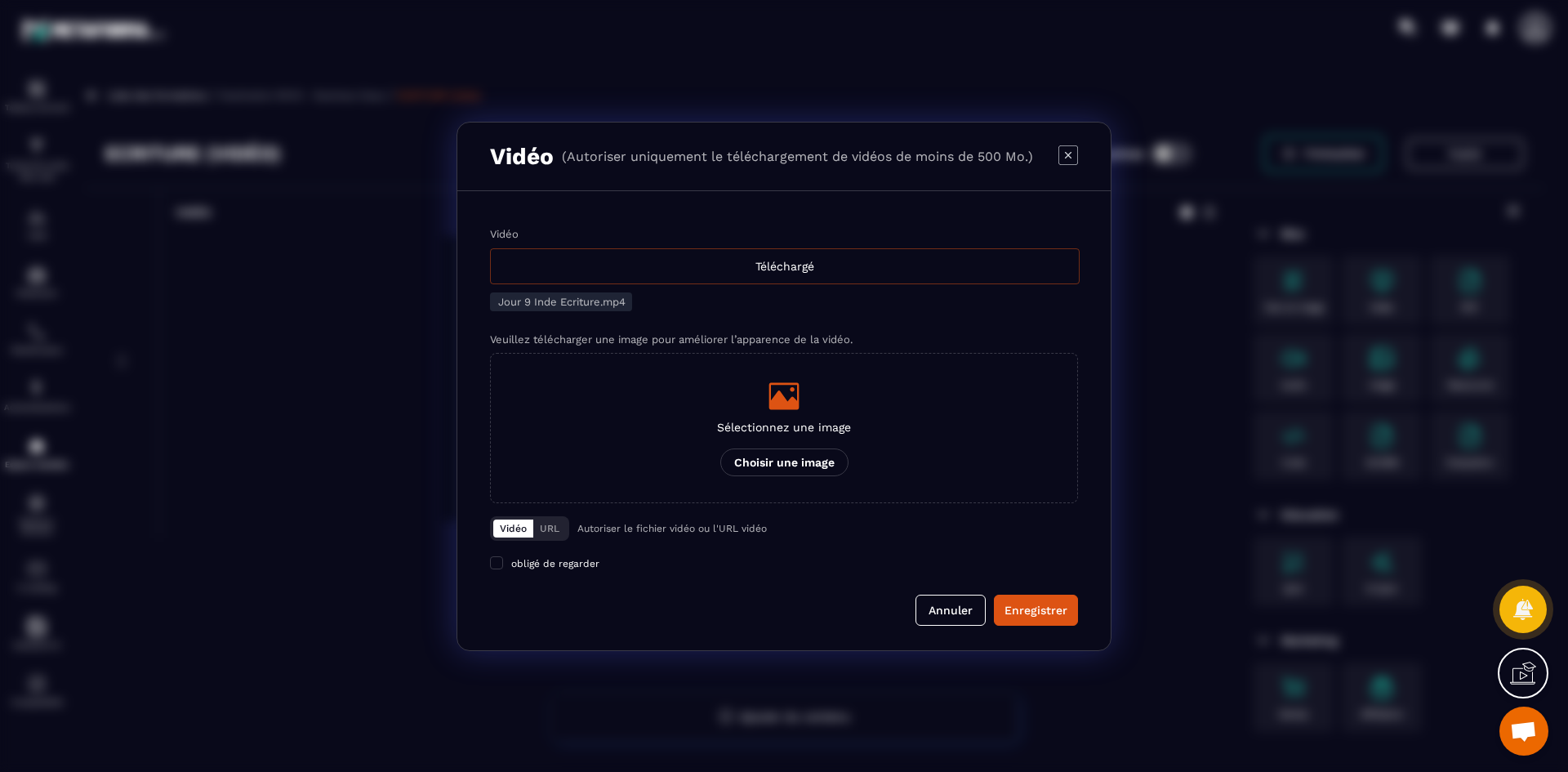
click at [628, 268] on div "Téléchargé" at bounding box center [784, 267] width 590 height 36
click at [0, 0] on input "Vidéo Téléchargé" at bounding box center [0, 0] width 0 height 0
click at [792, 417] on div "Sélectionnez une image Choisir une image" at bounding box center [784, 427] width 134 height 97
click at [0, 0] on input "Sélectionnez une image Choisir une image" at bounding box center [0, 0] width 0 height 0
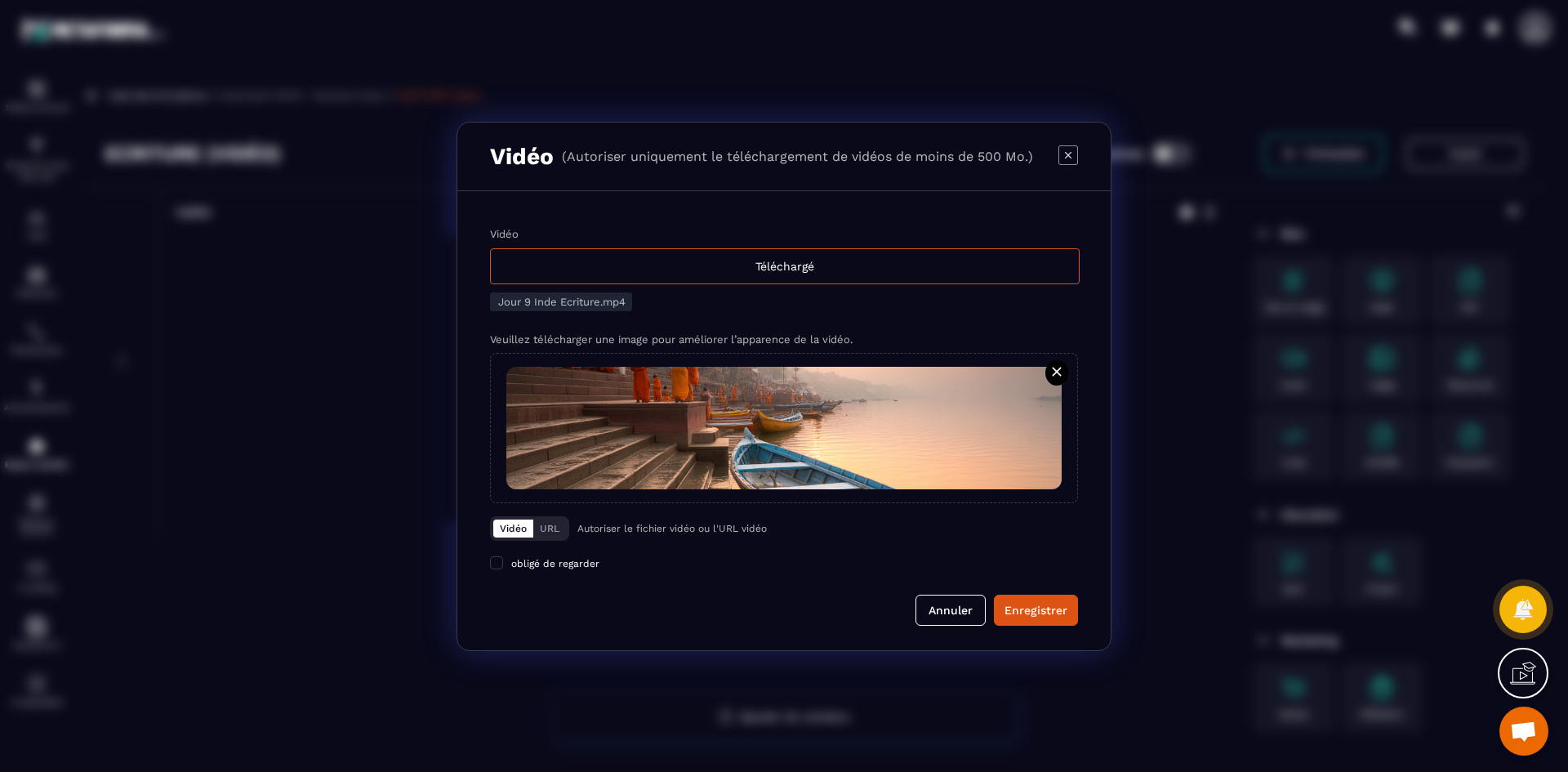
click at [1025, 603] on div "Enregistrer" at bounding box center [1037, 610] width 63 height 16
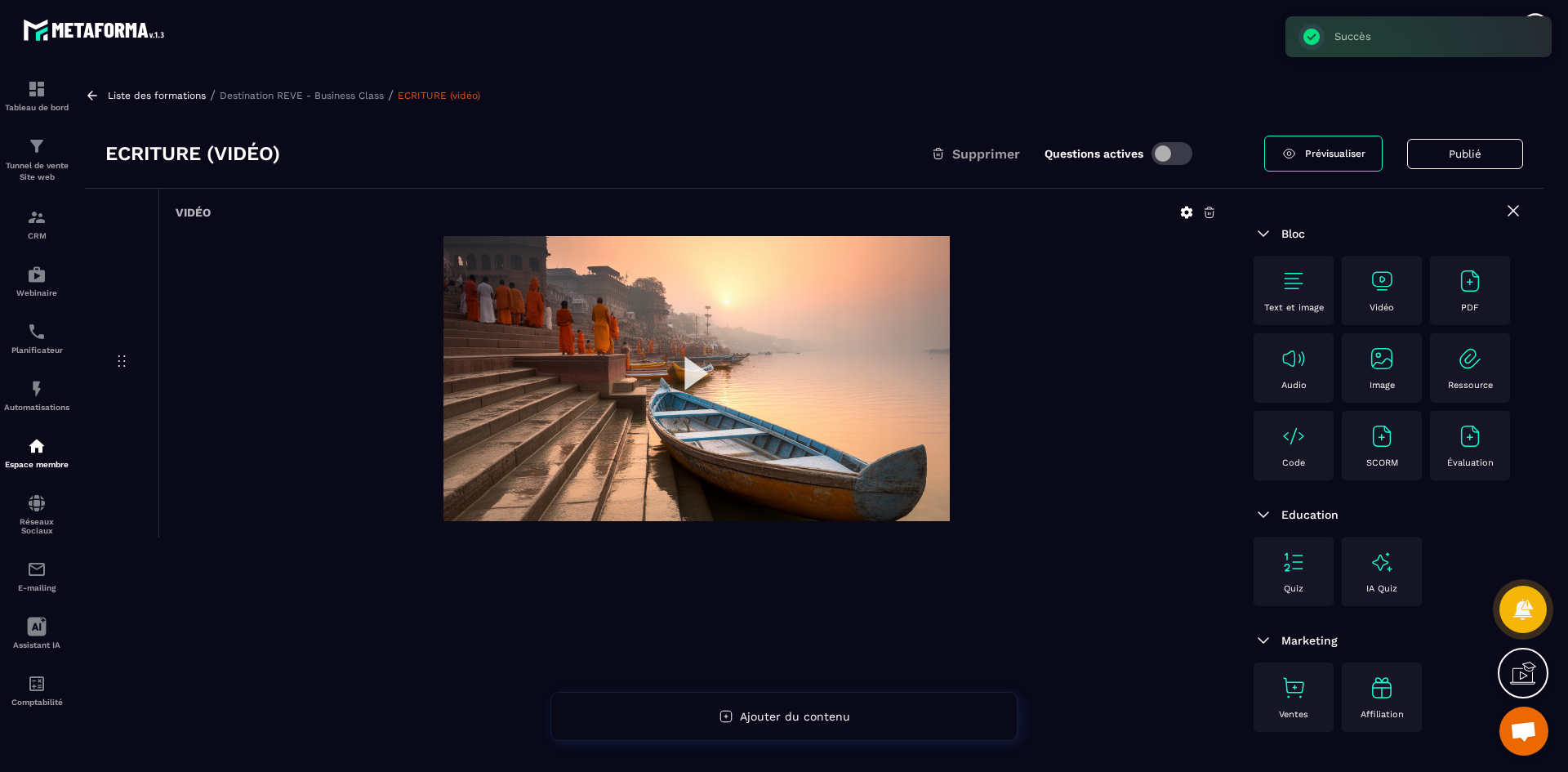
click at [356, 91] on p "Destination REVE - Business Class" at bounding box center [302, 95] width 164 height 11
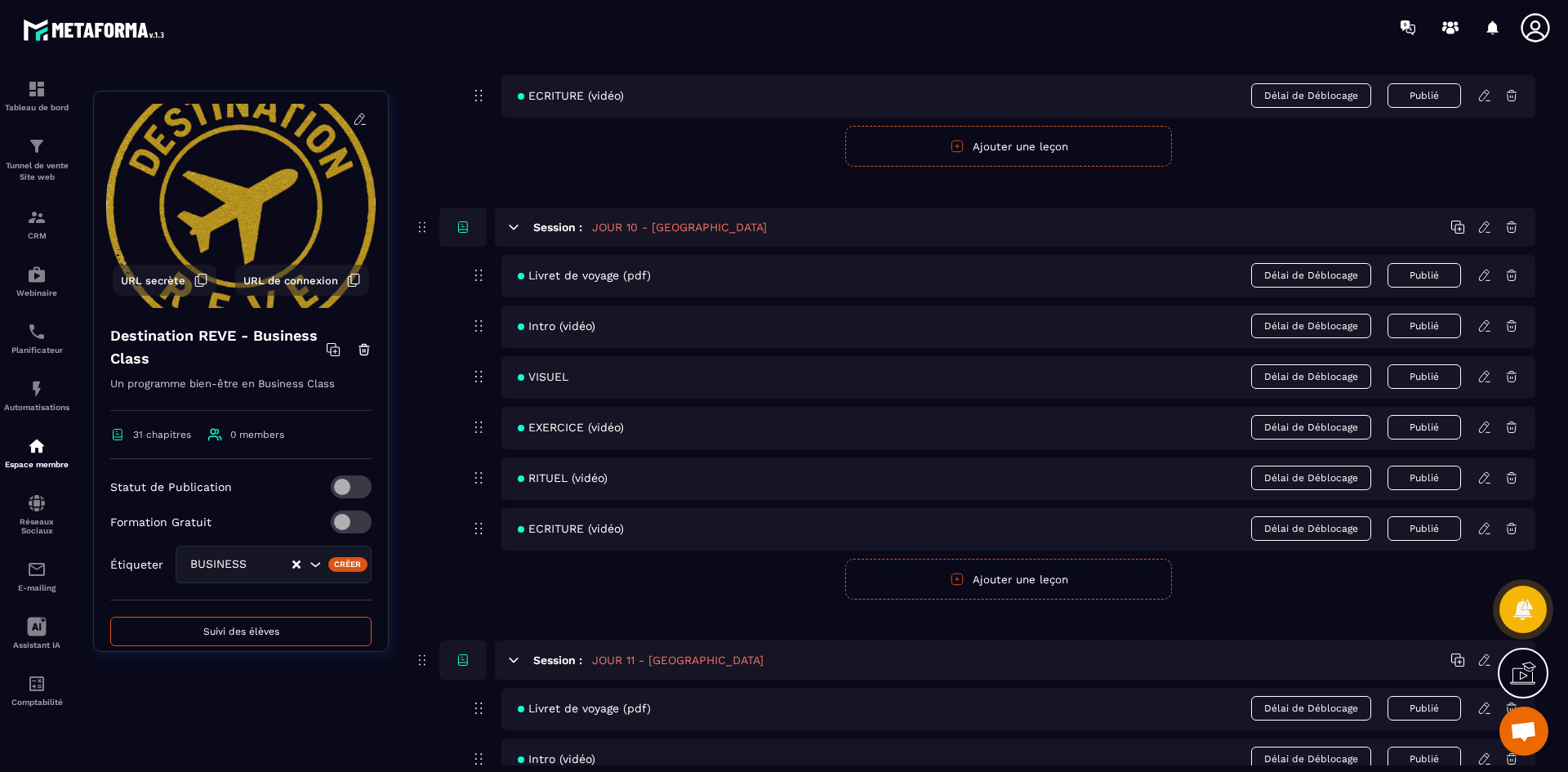
scroll to position [4331, 0]
click at [1483, 273] on icon at bounding box center [1483, 273] width 9 height 10
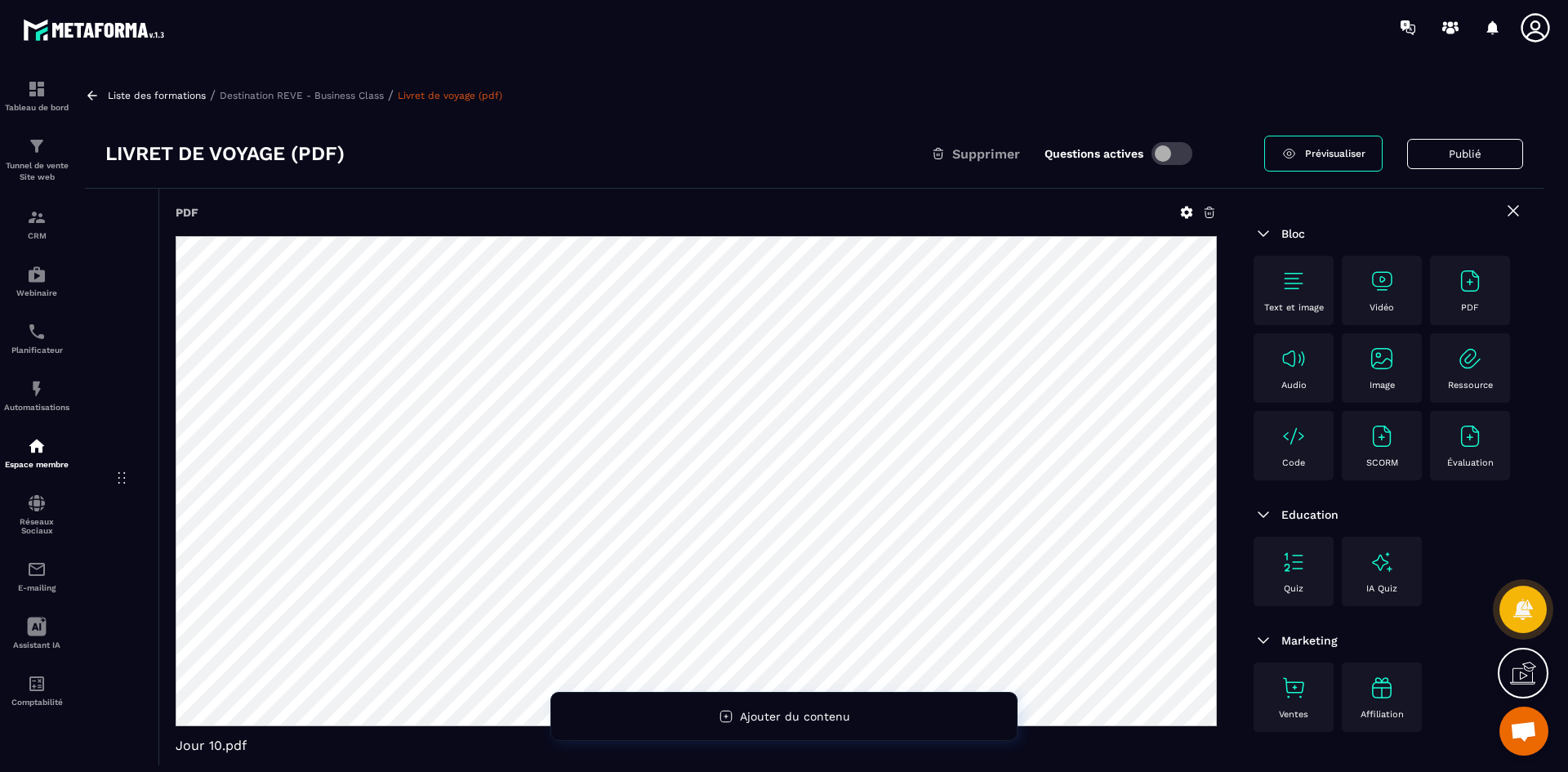
click at [1181, 209] on icon at bounding box center [1186, 212] width 15 height 15
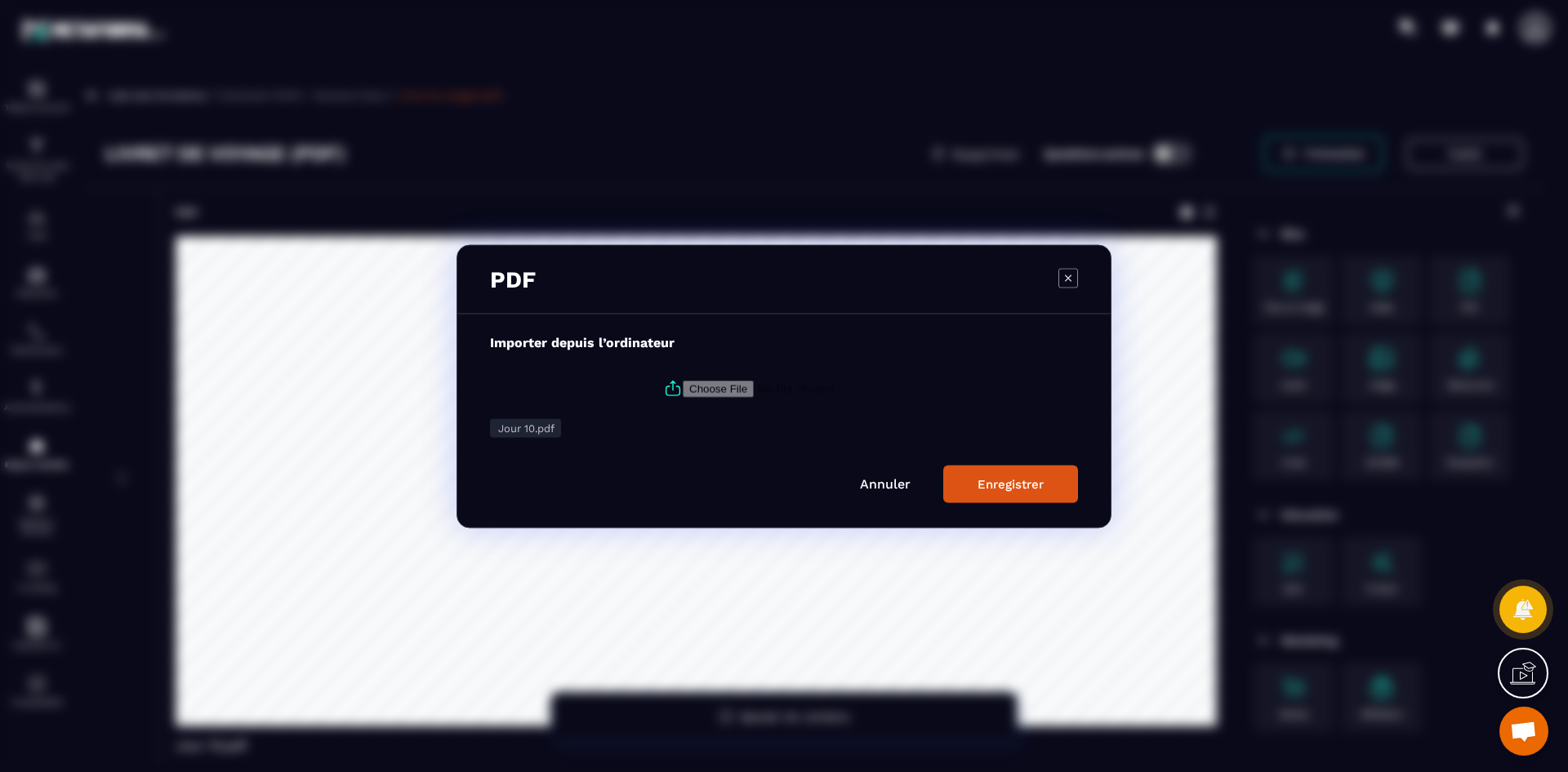
click at [671, 386] on icon "Modal window" at bounding box center [672, 385] width 4 height 9
click at [683, 386] on input "Modal window" at bounding box center [794, 388] width 222 height 17
type input "**********"
click at [1033, 488] on div "Enregistrer" at bounding box center [1010, 483] width 66 height 15
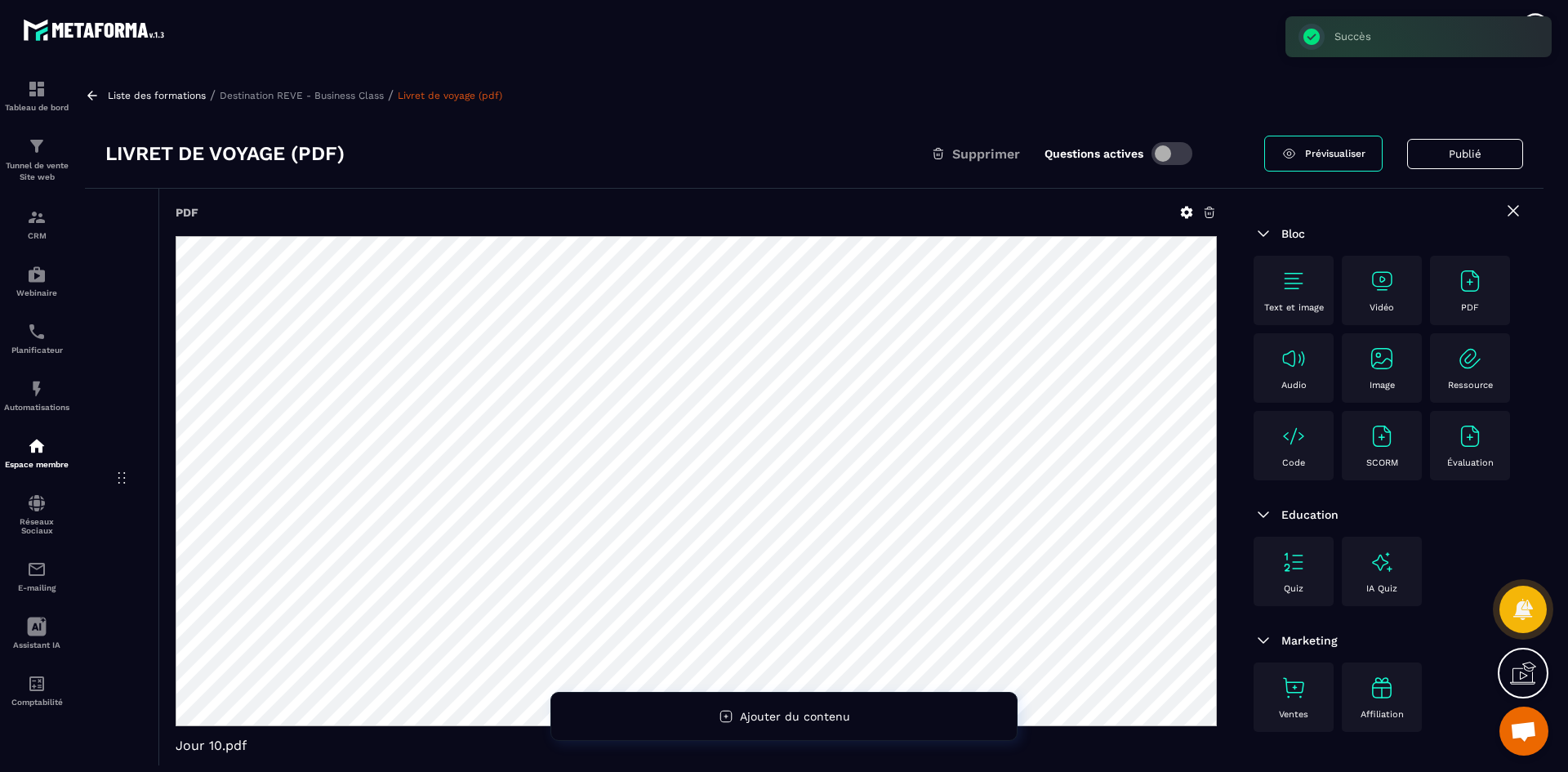
click at [369, 100] on p "Destination REVE - Business Class" at bounding box center [302, 95] width 164 height 11
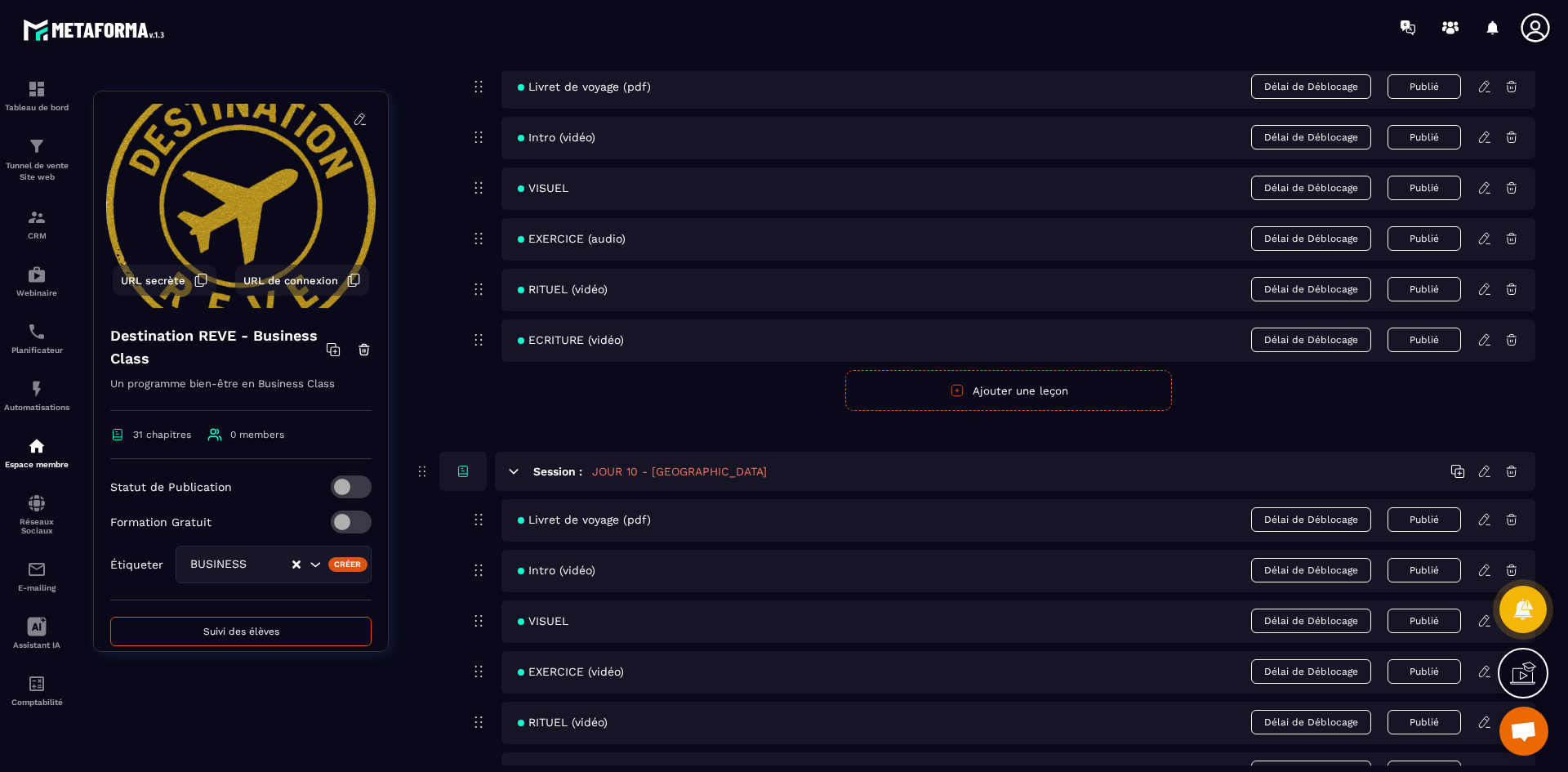
scroll to position [4086, 0]
click at [1485, 564] on icon at bounding box center [1483, 569] width 9 height 10
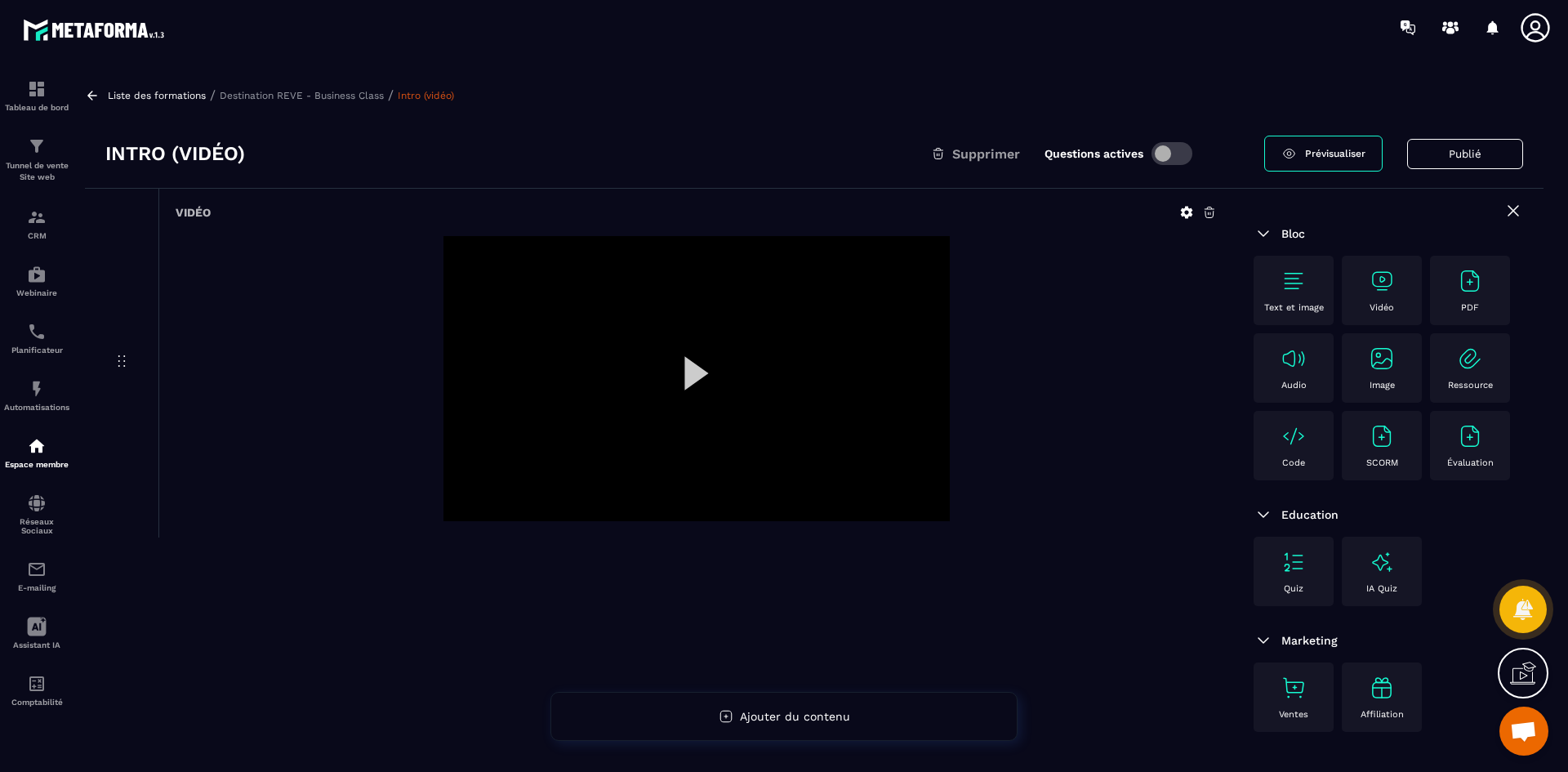
click at [1185, 216] on icon at bounding box center [1187, 213] width 12 height 12
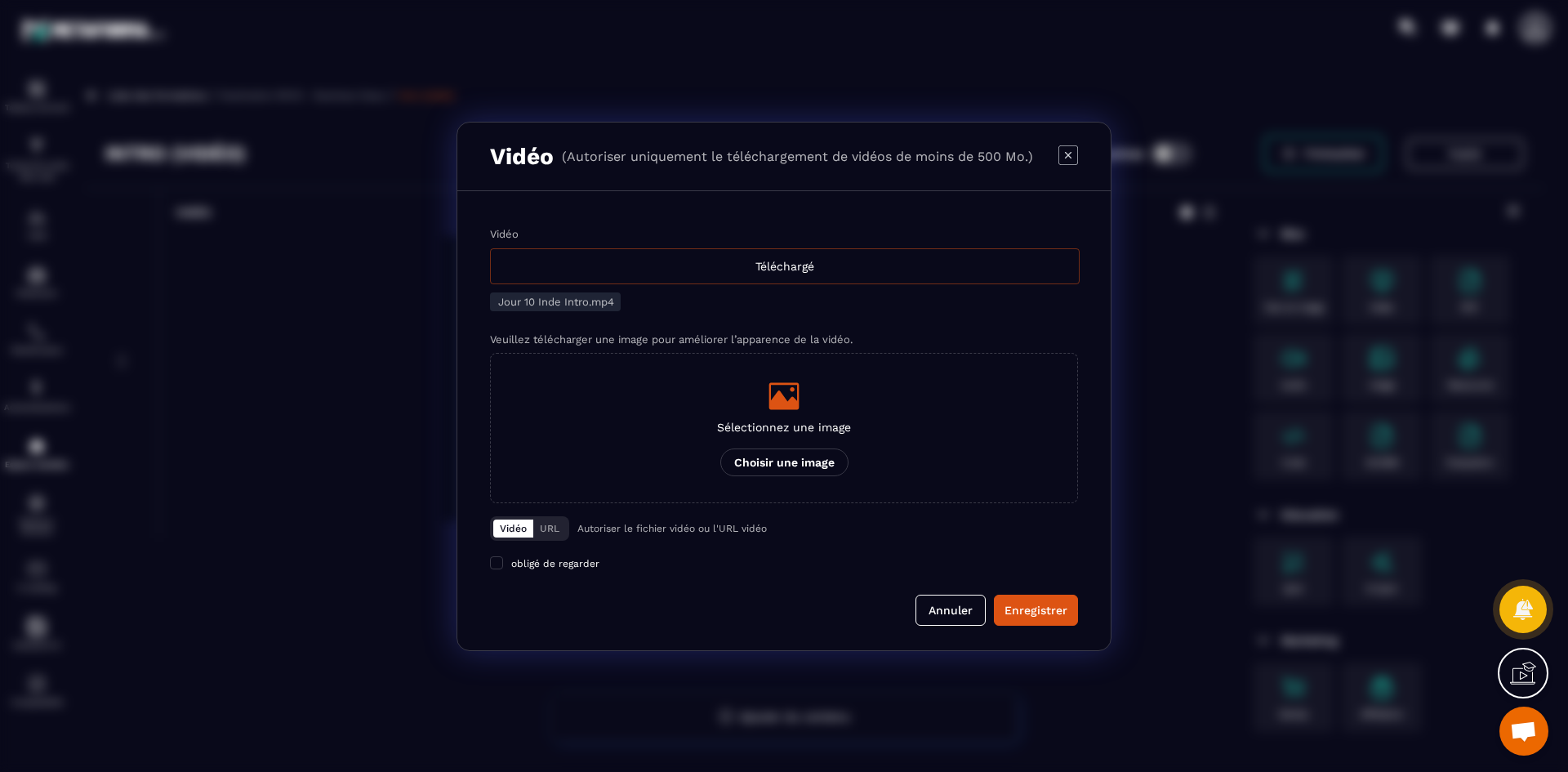
click at [737, 272] on div "Téléchargé" at bounding box center [784, 267] width 590 height 36
click at [0, 0] on input "Vidéo Téléchargé" at bounding box center [0, 0] width 0 height 0
click at [788, 426] on p "Sélectionnez une image" at bounding box center [784, 427] width 134 height 13
click at [0, 0] on input "Sélectionnez une image Choisir une image" at bounding box center [0, 0] width 0 height 0
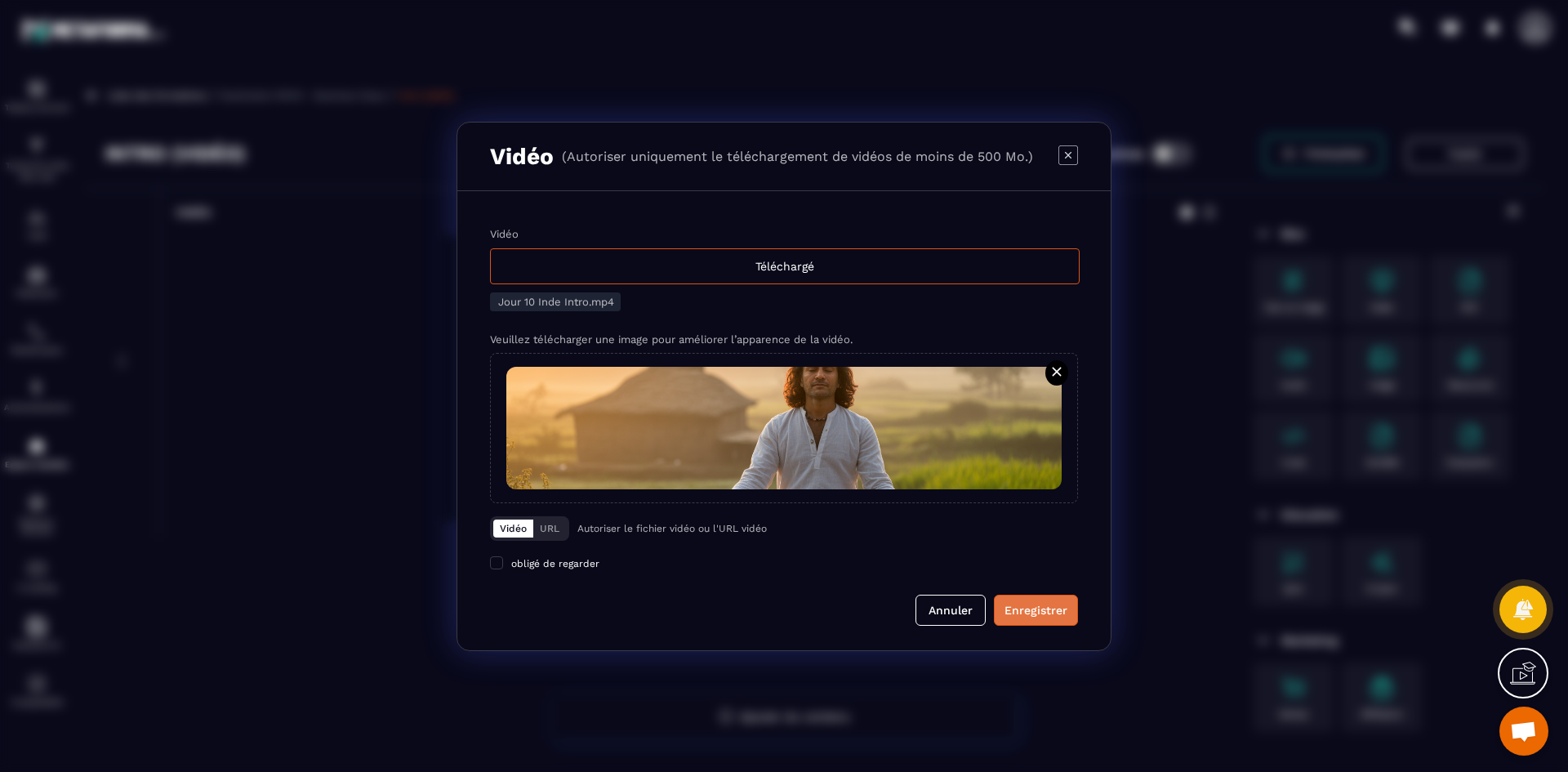
click at [1026, 604] on div "Enregistrer" at bounding box center [1037, 610] width 63 height 16
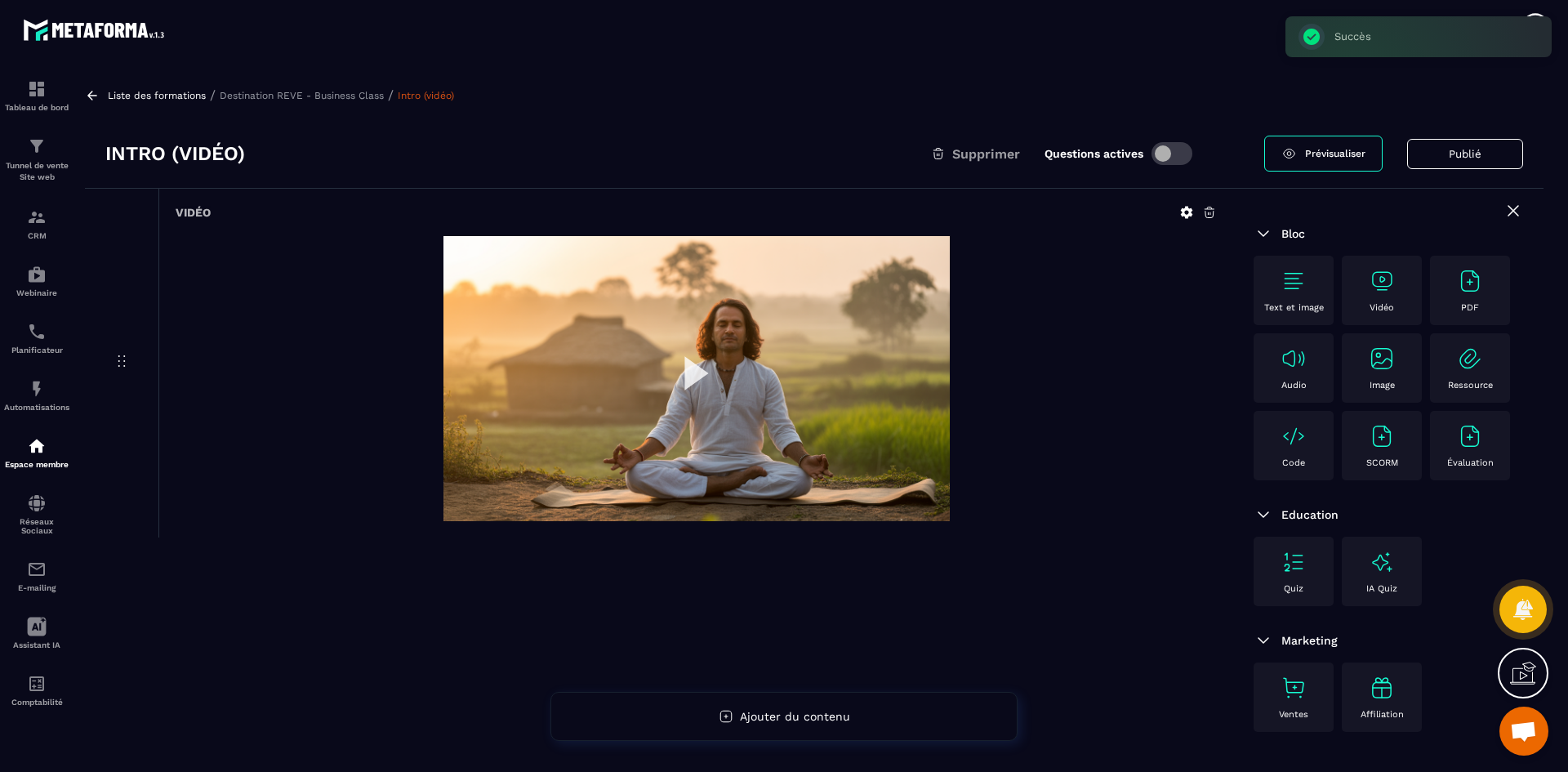
click at [318, 94] on p "Destination REVE - Business Class" at bounding box center [302, 95] width 164 height 11
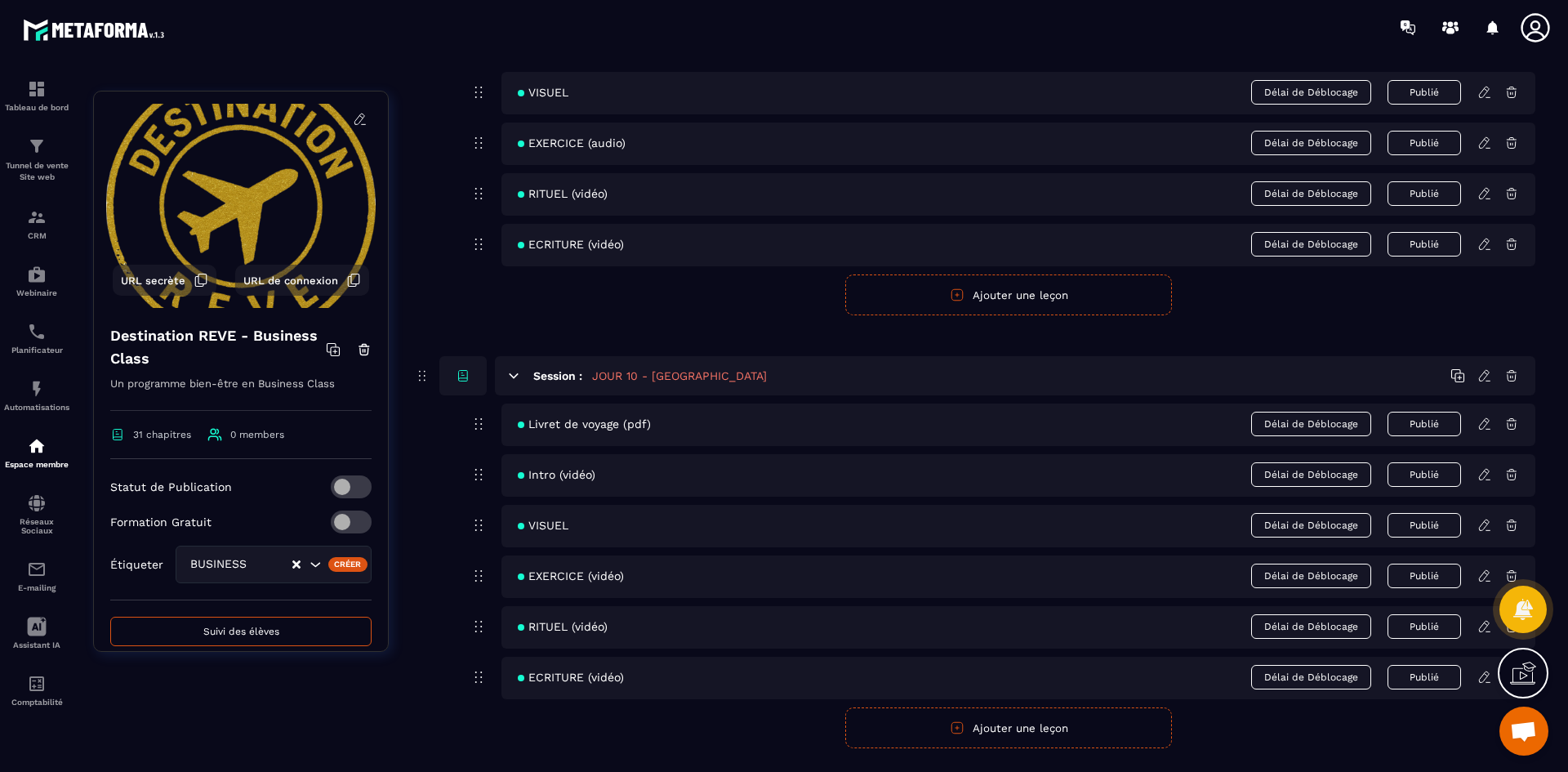
scroll to position [4249, 0]
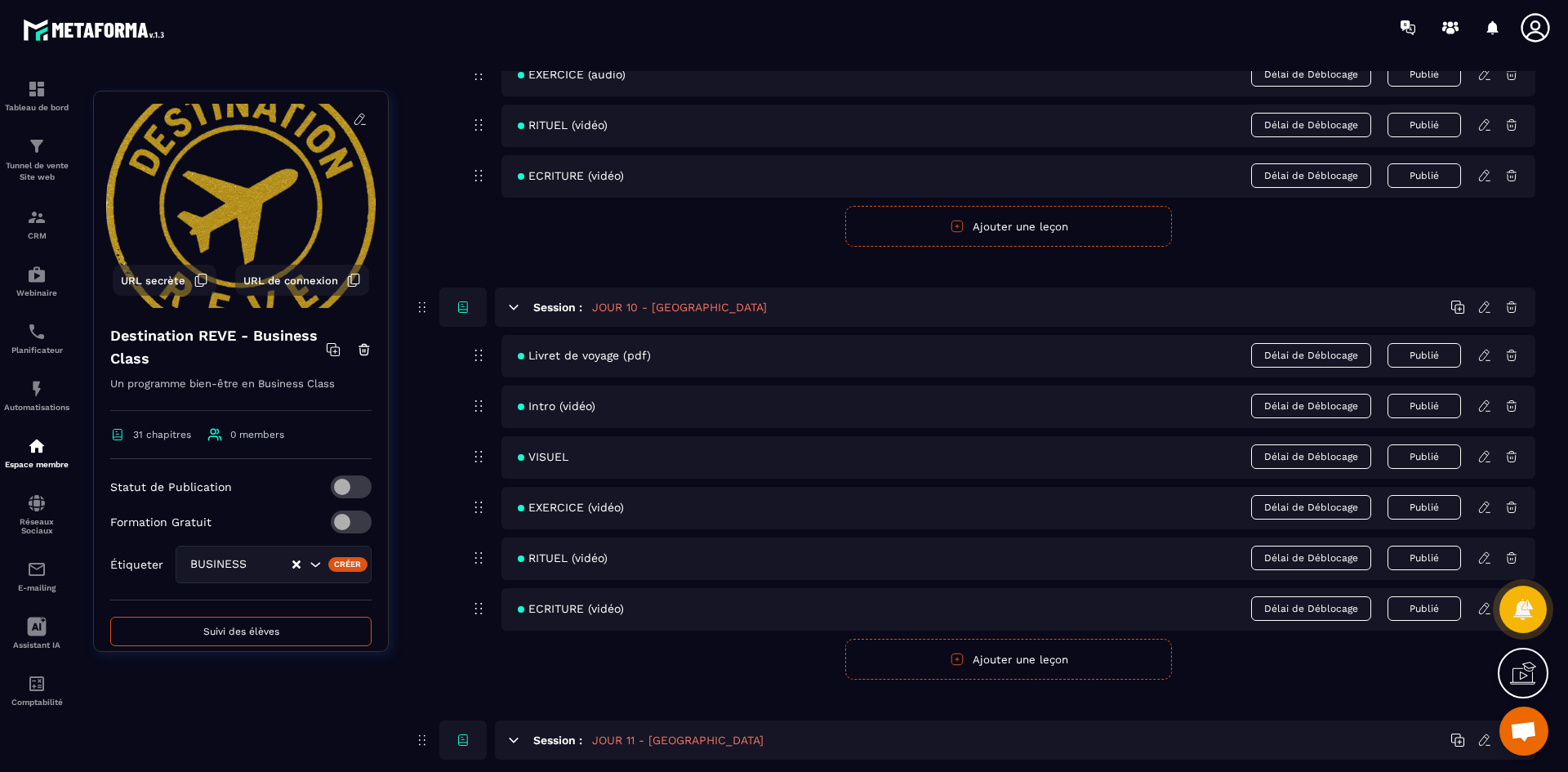
click at [1479, 455] on icon at bounding box center [1484, 457] width 15 height 15
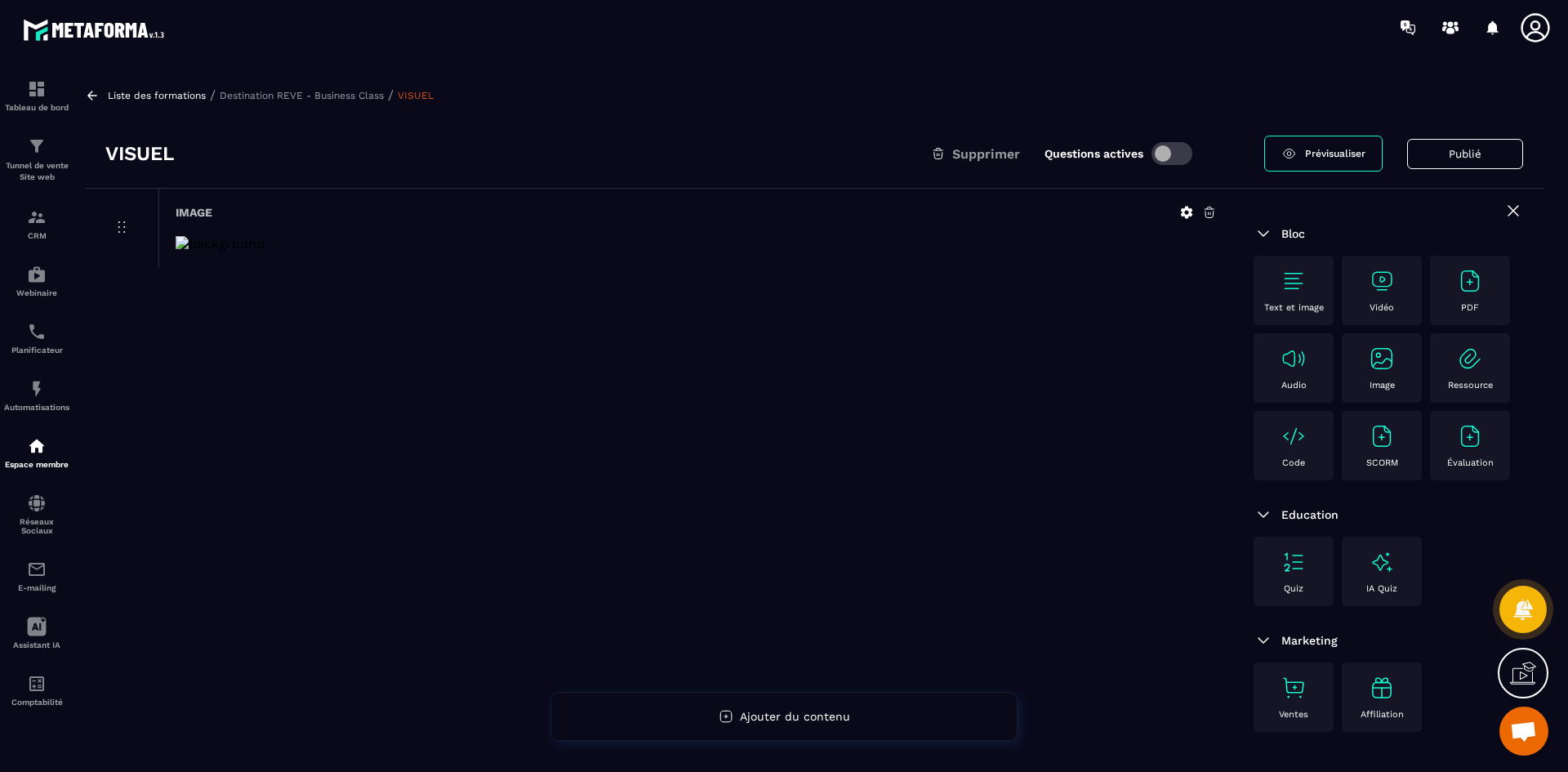
click at [1187, 210] on icon at bounding box center [1187, 213] width 12 height 12
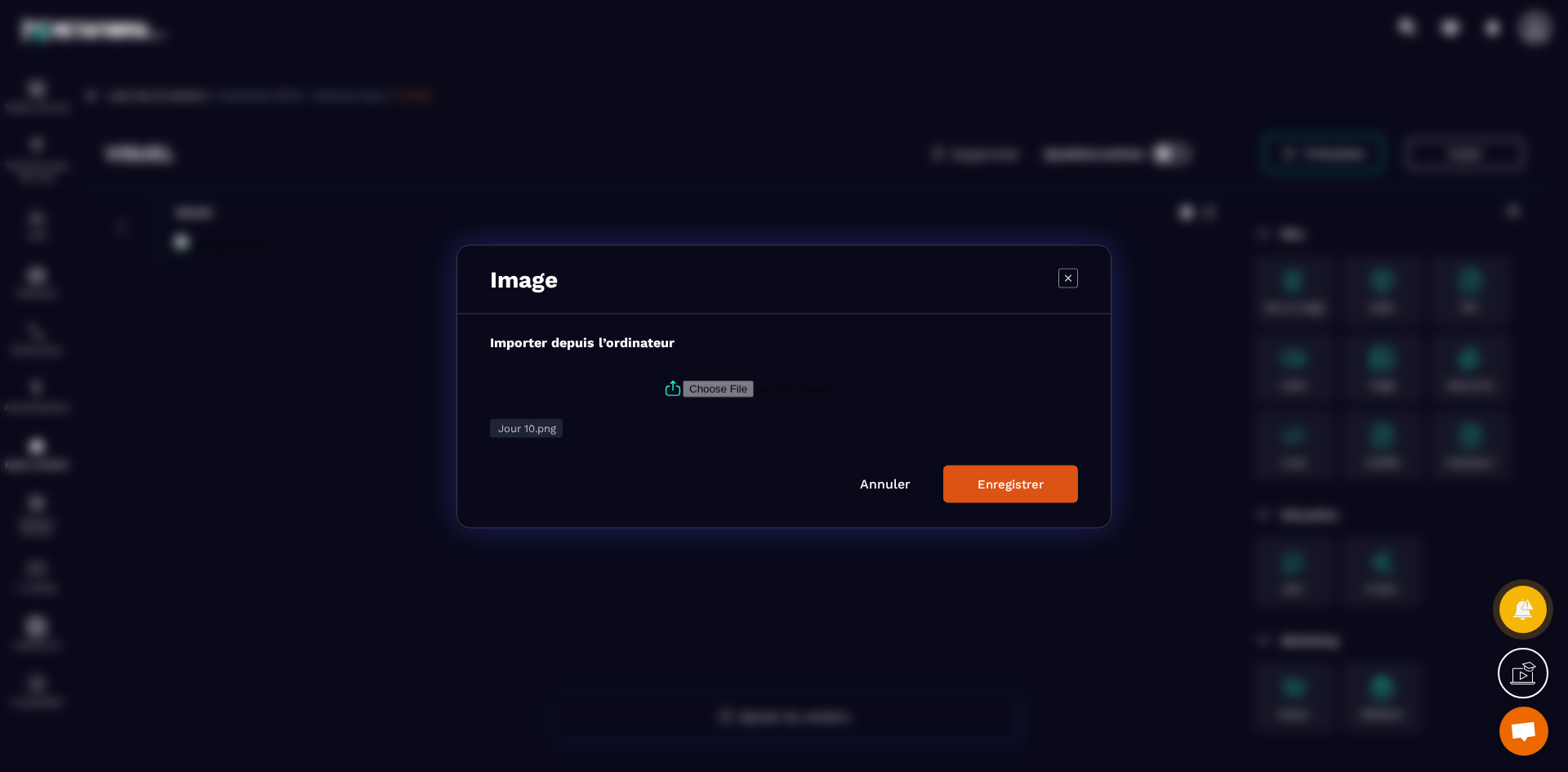
click at [667, 386] on icon "Modal window" at bounding box center [672, 388] width 20 height 20
click at [683, 386] on input "Modal window" at bounding box center [794, 388] width 222 height 17
type input "**********"
click at [1001, 490] on div "Enregistrer" at bounding box center [1010, 483] width 66 height 15
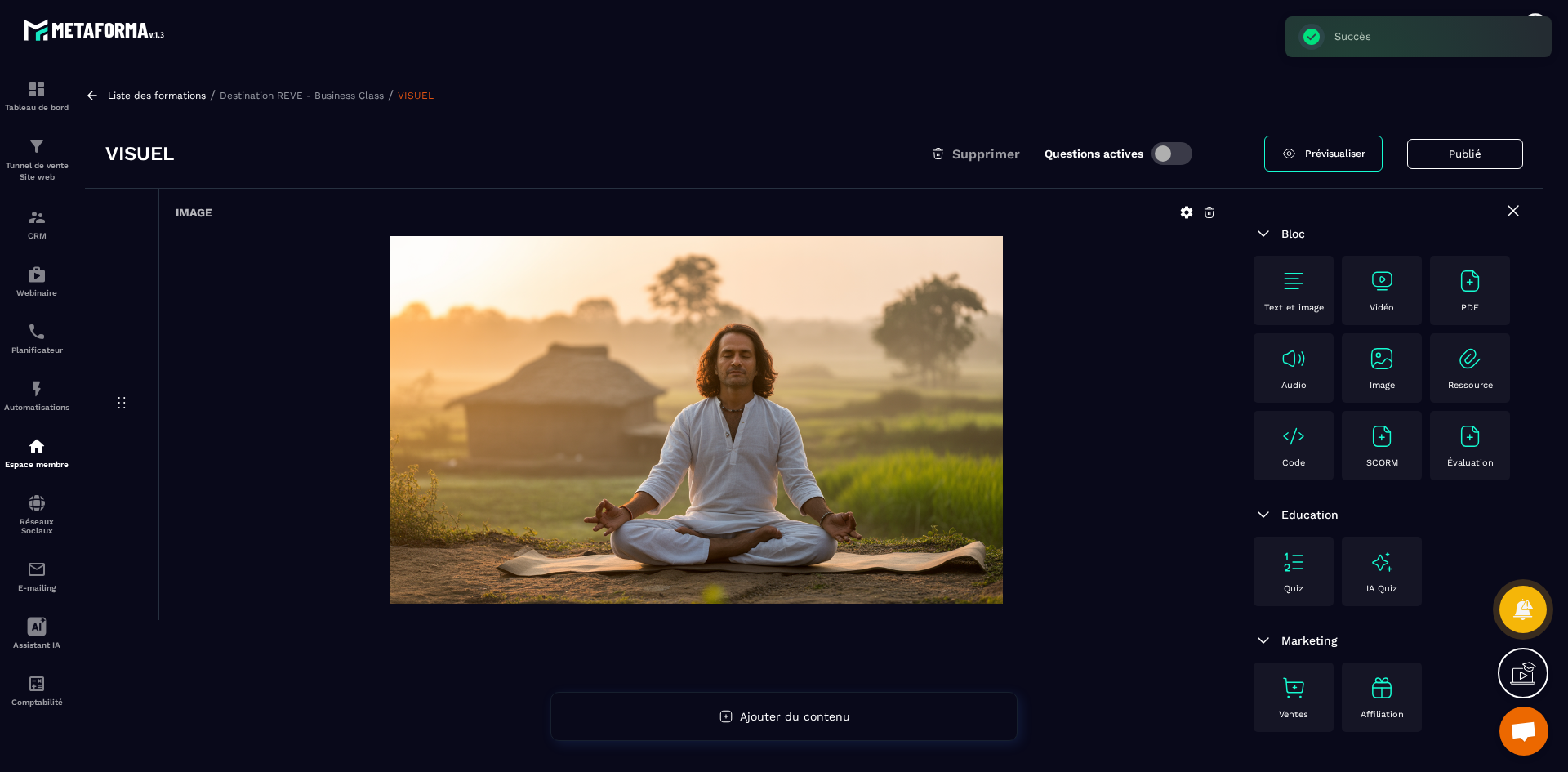
click at [329, 97] on p "Destination REVE - Business Class" at bounding box center [302, 95] width 164 height 11
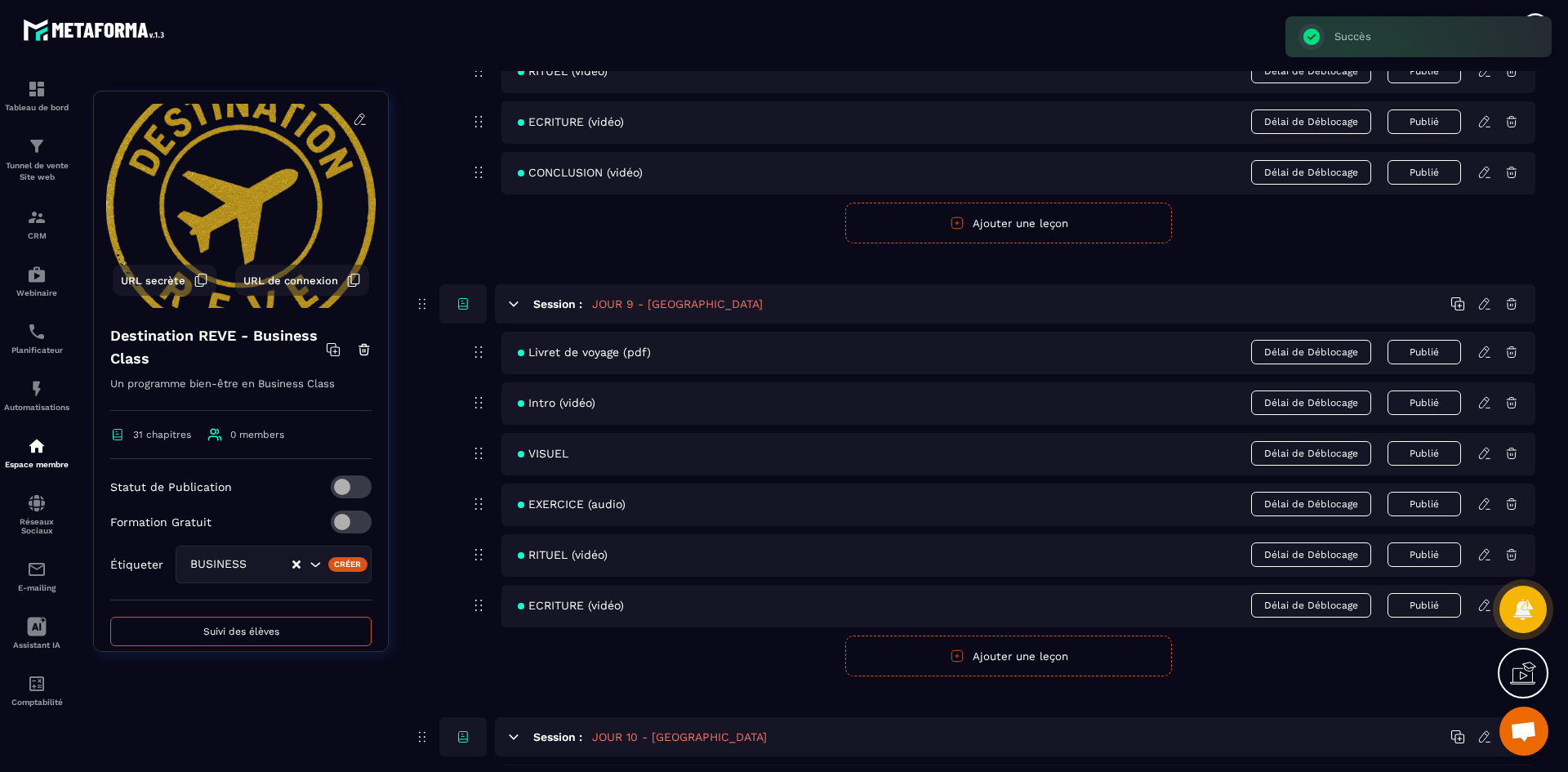
scroll to position [4412, 0]
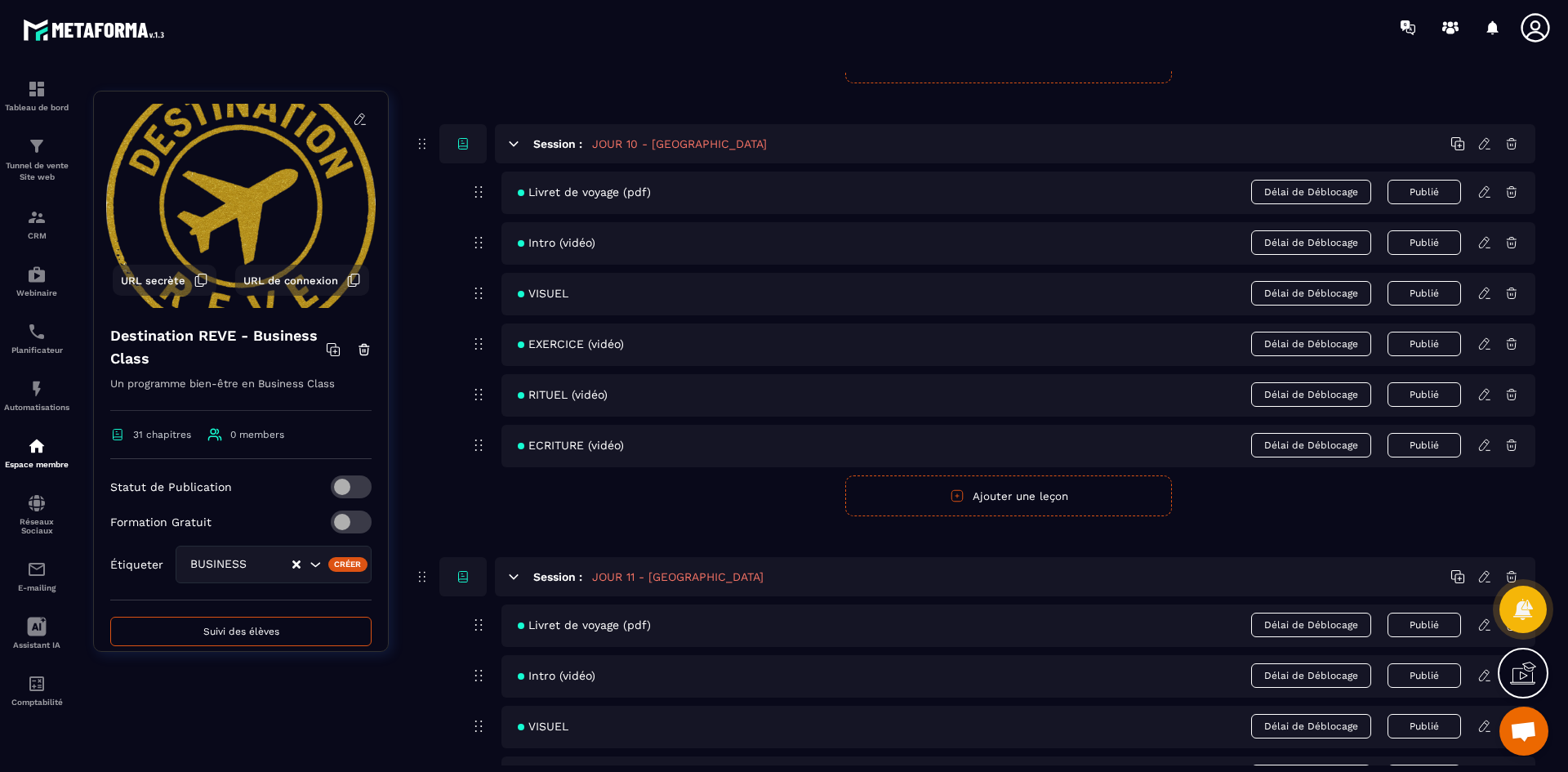
click at [1487, 347] on icon at bounding box center [1484, 344] width 15 height 15
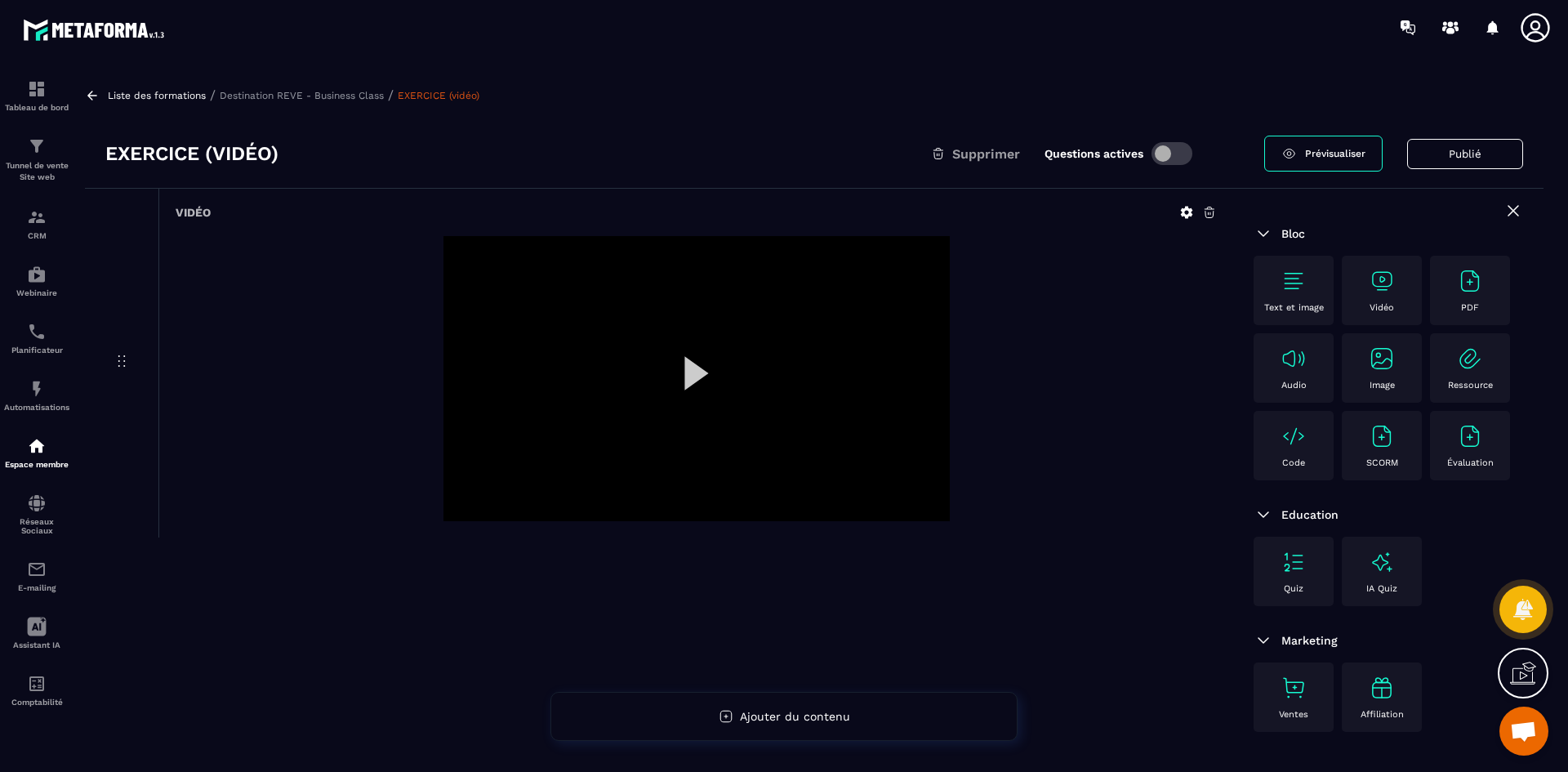
click at [1185, 211] on icon at bounding box center [1187, 213] width 12 height 12
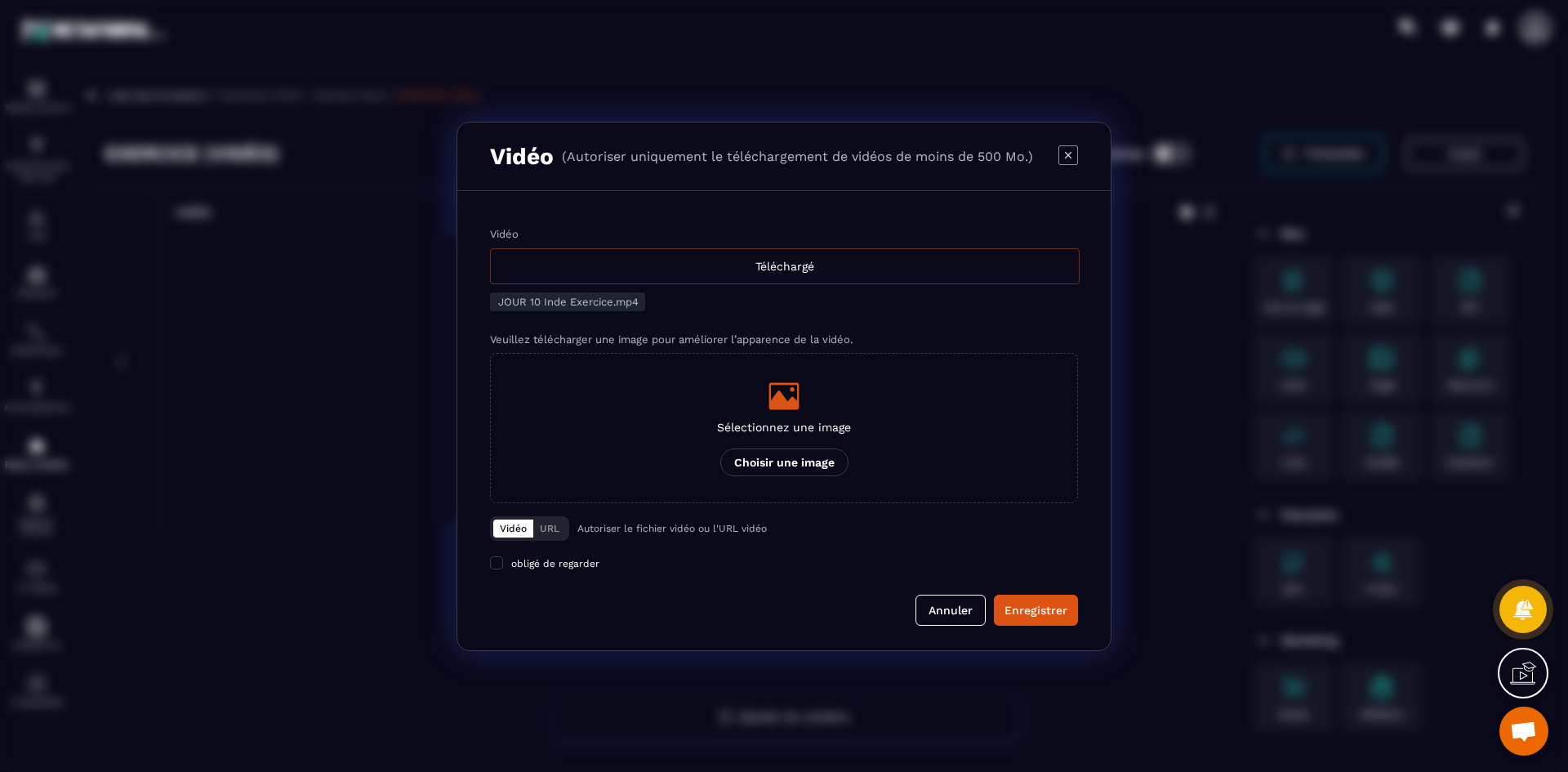
click at [649, 276] on div "Téléchargé" at bounding box center [784, 267] width 590 height 36
click at [0, 0] on input "Vidéo Téléchargé" at bounding box center [0, 0] width 0 height 0
click at [769, 415] on div "Sélectionnez une image Choisir une image" at bounding box center [784, 427] width 134 height 97
click at [0, 0] on input "Sélectionnez une image Choisir une image" at bounding box center [0, 0] width 0 height 0
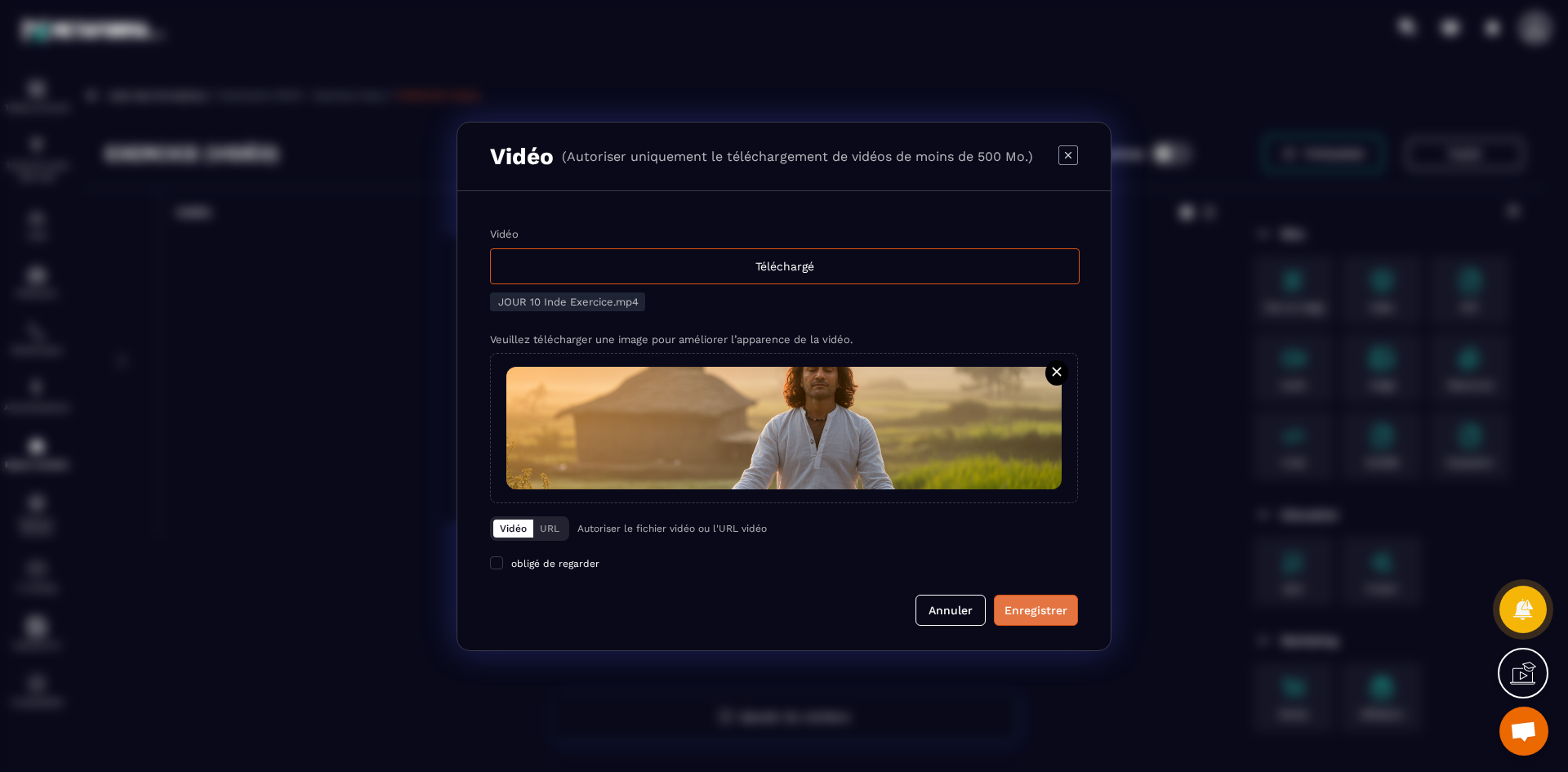
click at [1037, 610] on div "Enregistrer" at bounding box center [1037, 610] width 63 height 16
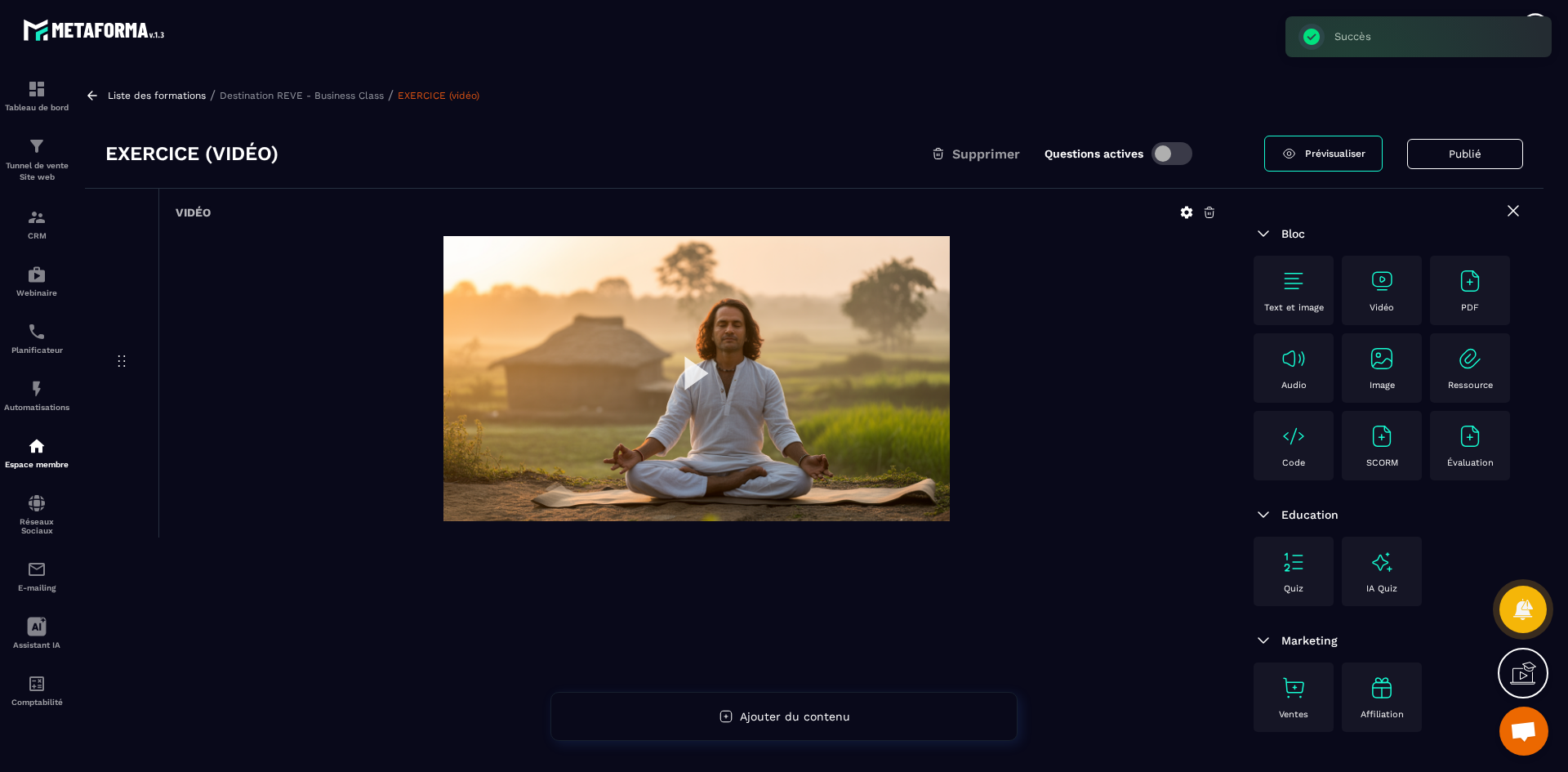
click at [355, 99] on p "Destination REVE - Business Class" at bounding box center [302, 95] width 164 height 11
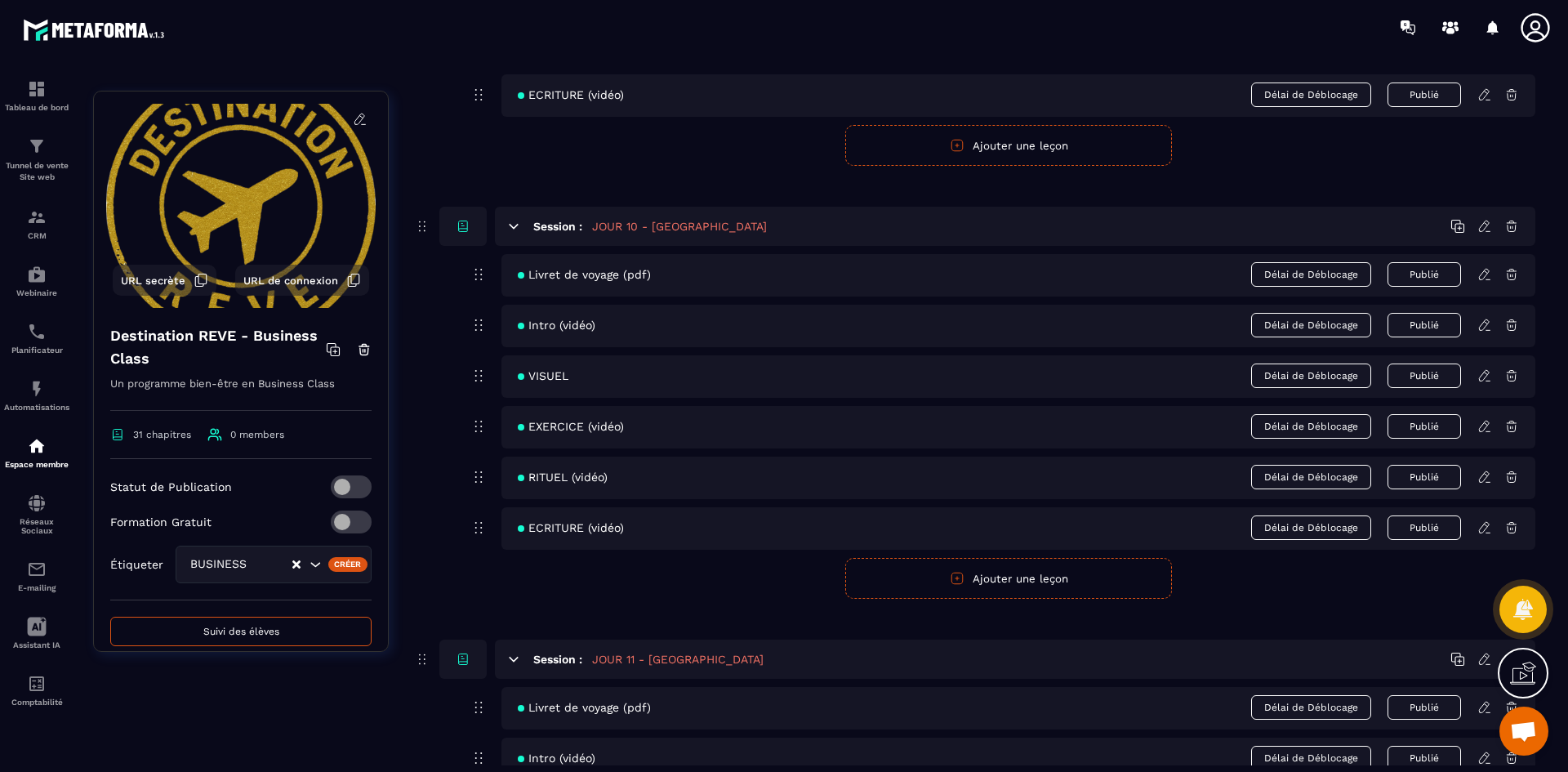
scroll to position [4331, 0]
click at [1488, 479] on icon at bounding box center [1484, 476] width 15 height 15
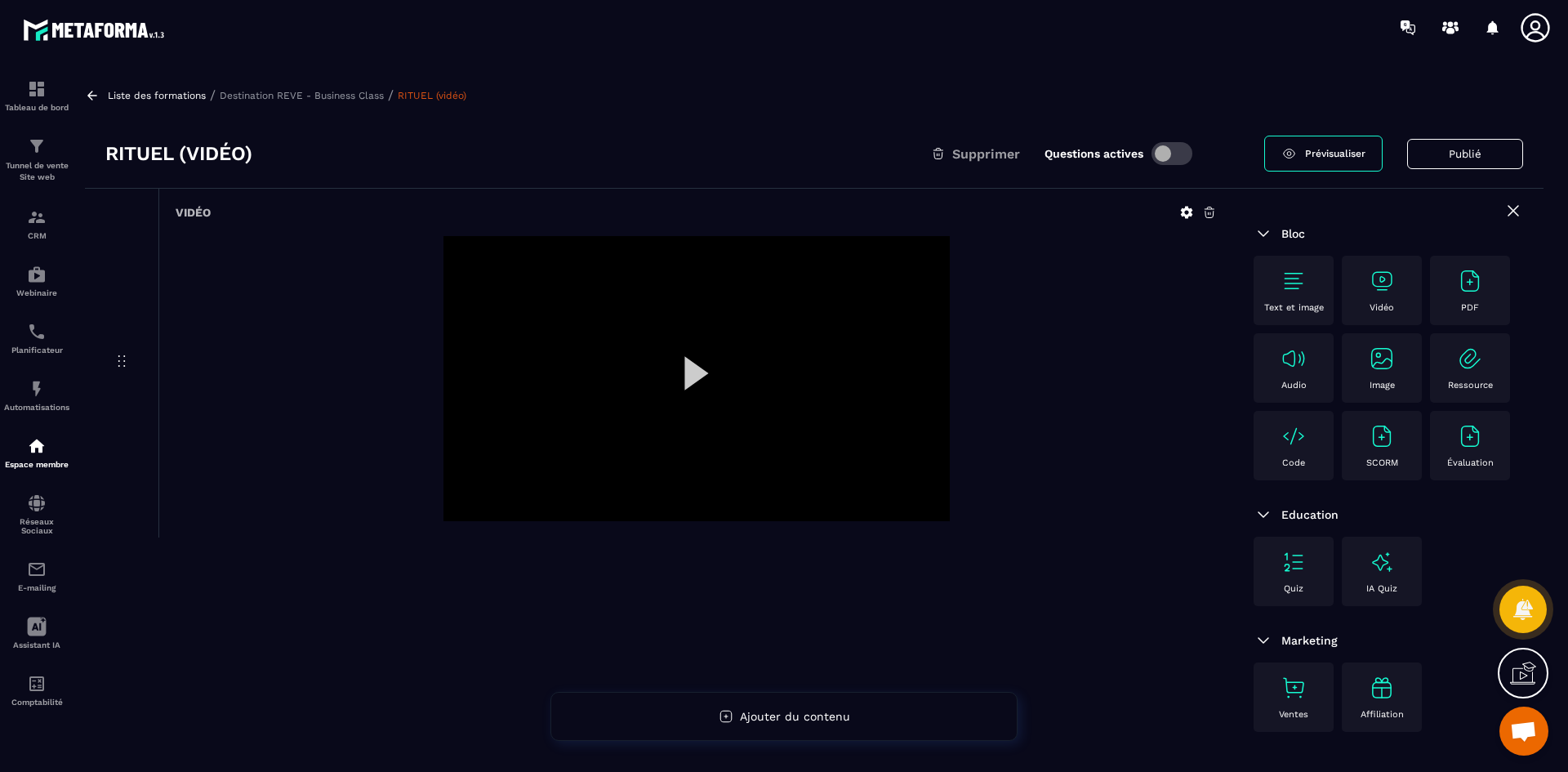
click at [1187, 215] on icon at bounding box center [1187, 213] width 12 height 12
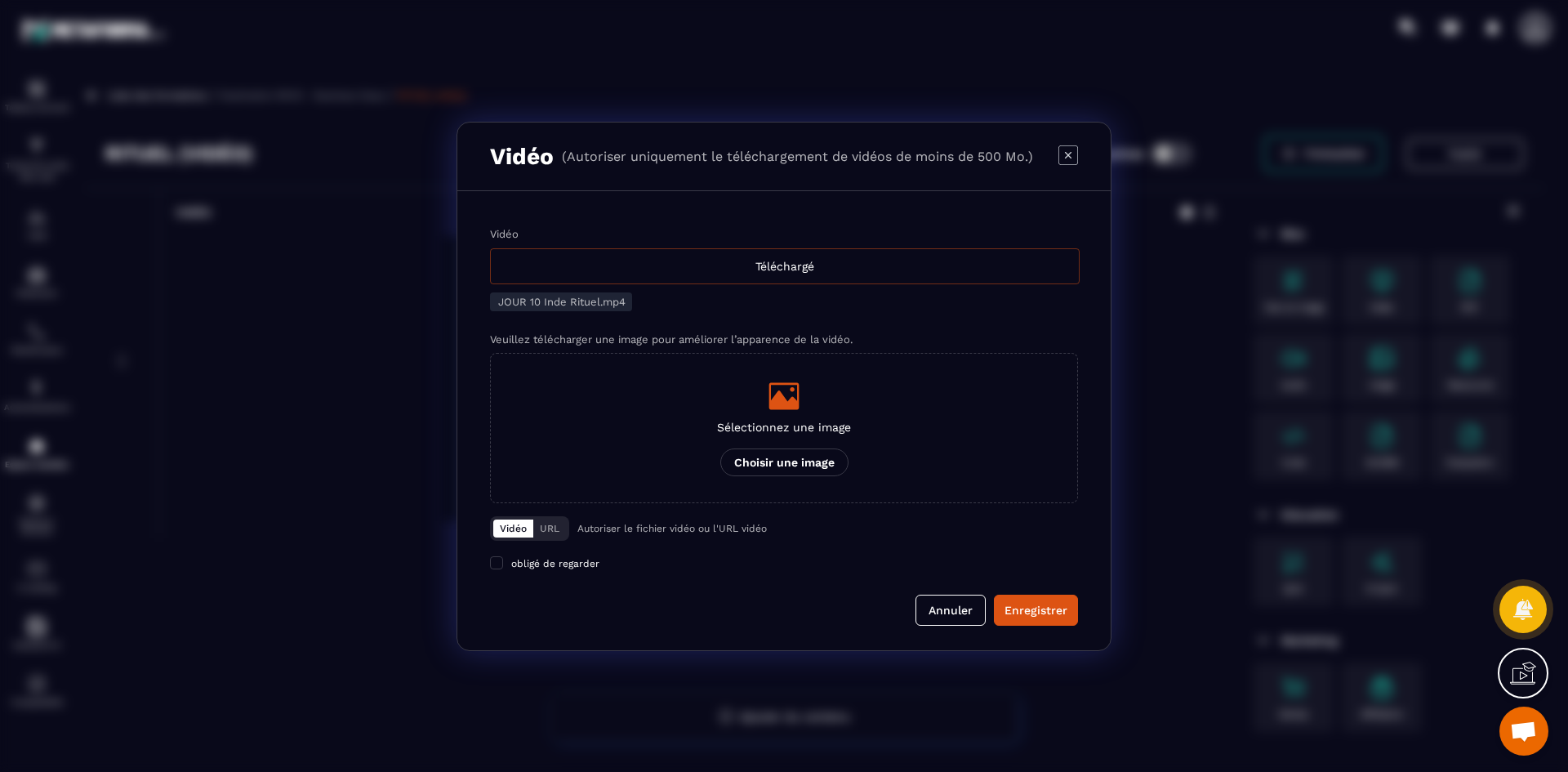
click at [724, 274] on div "Téléchargé" at bounding box center [784, 267] width 590 height 36
click at [0, 0] on input "Vidéo Téléchargé" at bounding box center [0, 0] width 0 height 0
click at [785, 406] on icon "Modal window" at bounding box center [784, 396] width 30 height 27
click at [0, 0] on input "Sélectionnez une image Choisir une image" at bounding box center [0, 0] width 0 height 0
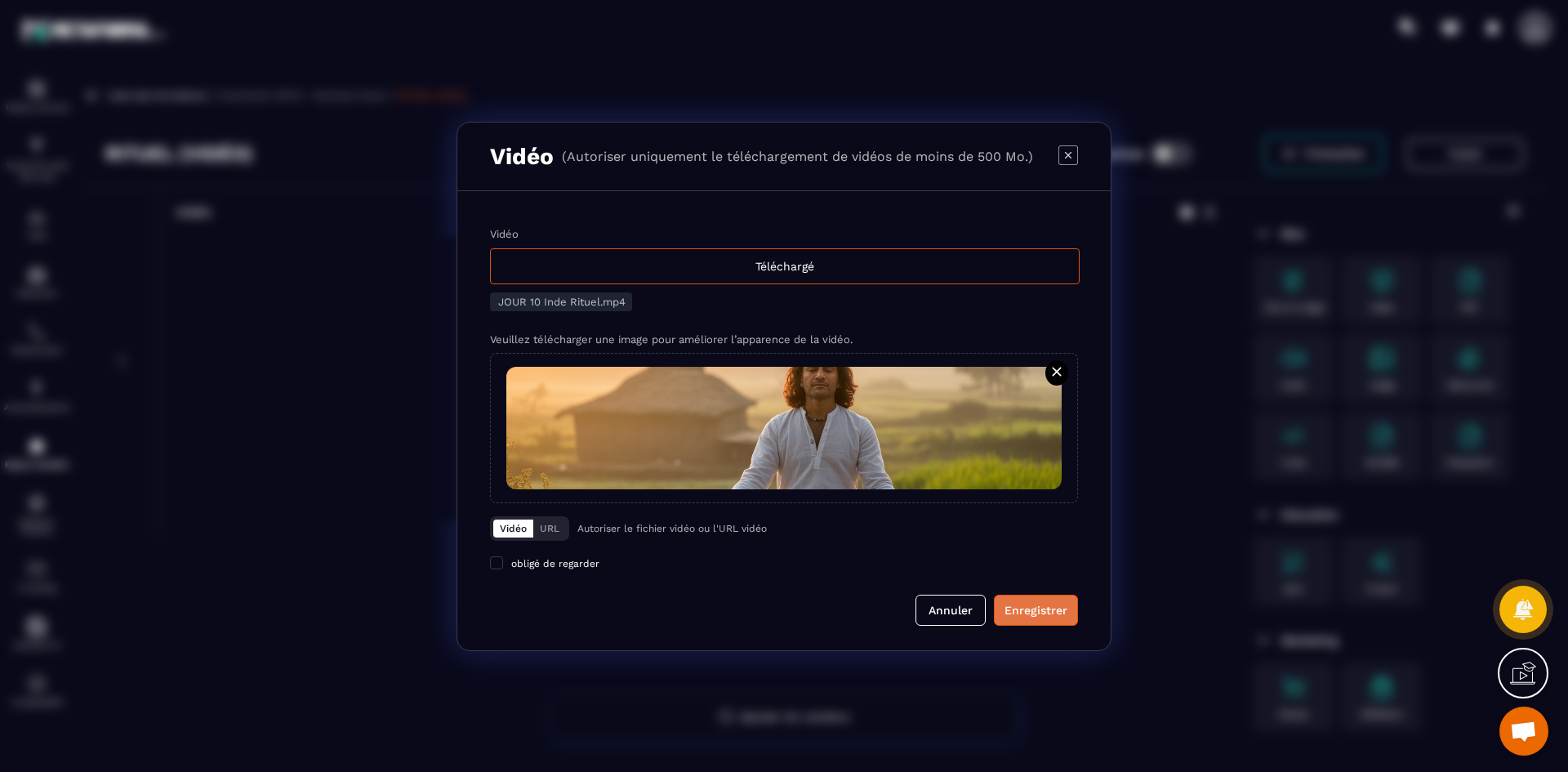
click at [1039, 615] on div "Enregistrer" at bounding box center [1037, 610] width 63 height 16
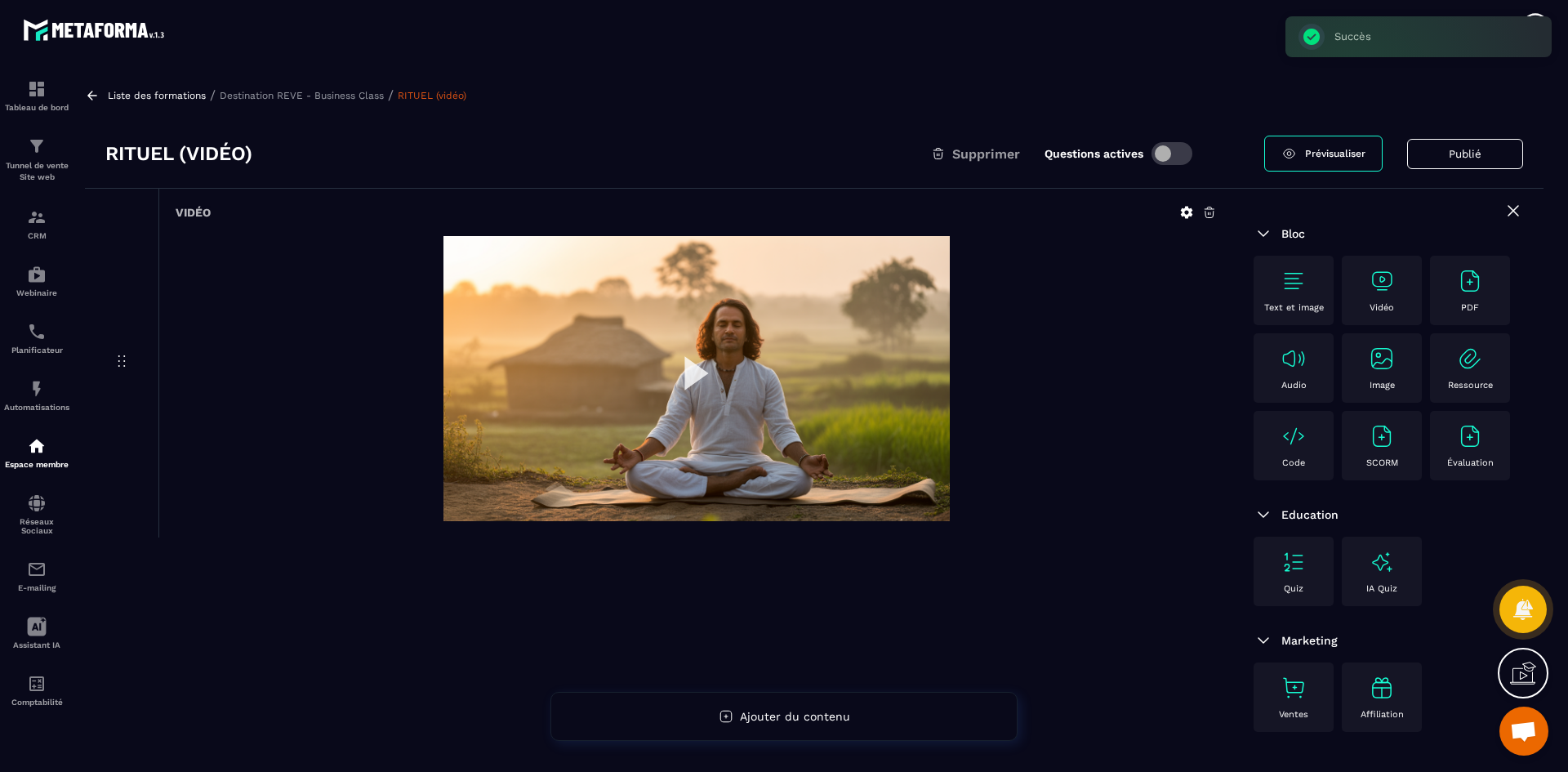
click at [355, 98] on p "Destination REVE - Business Class" at bounding box center [302, 95] width 164 height 11
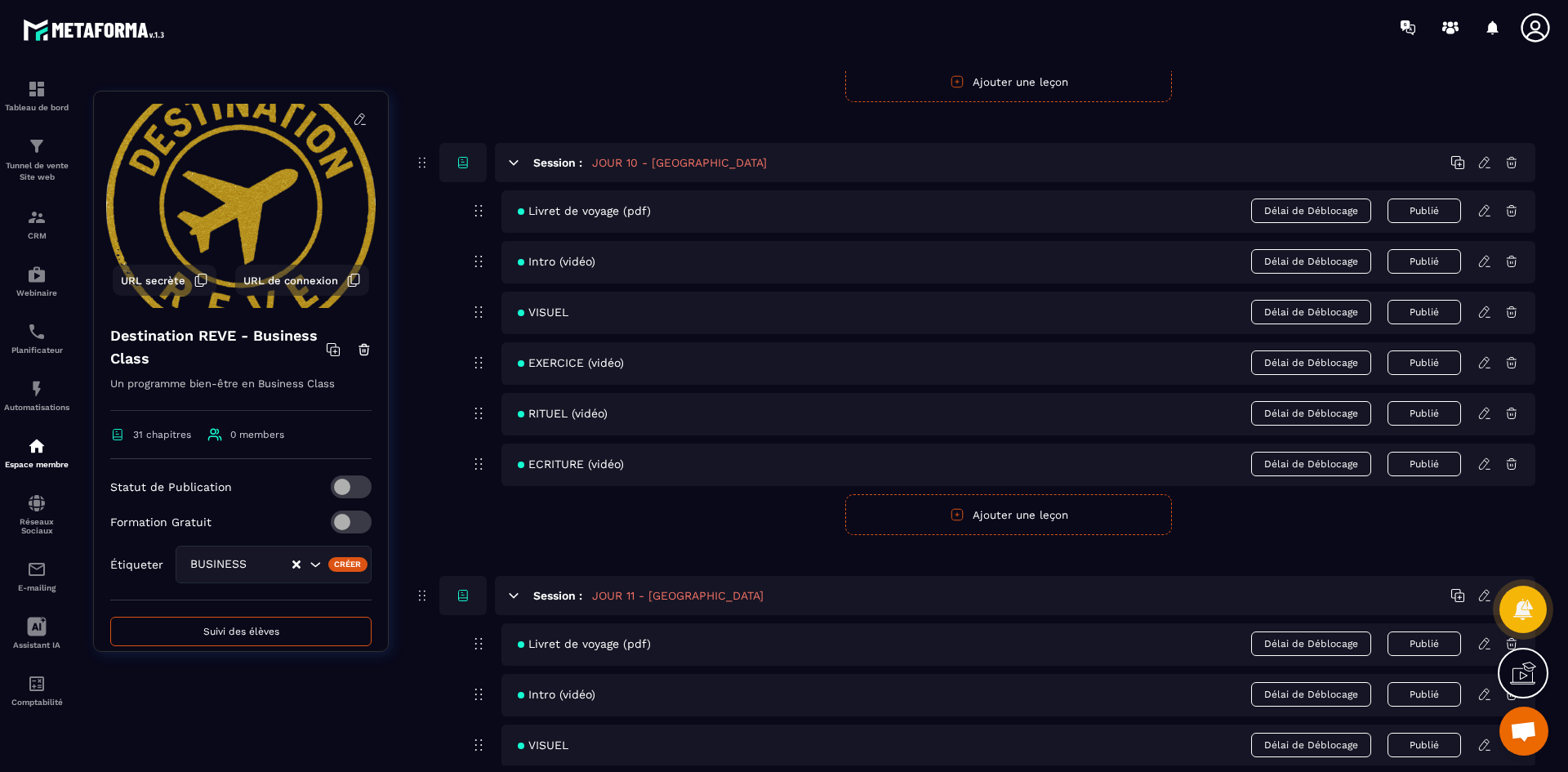
scroll to position [4412, 0]
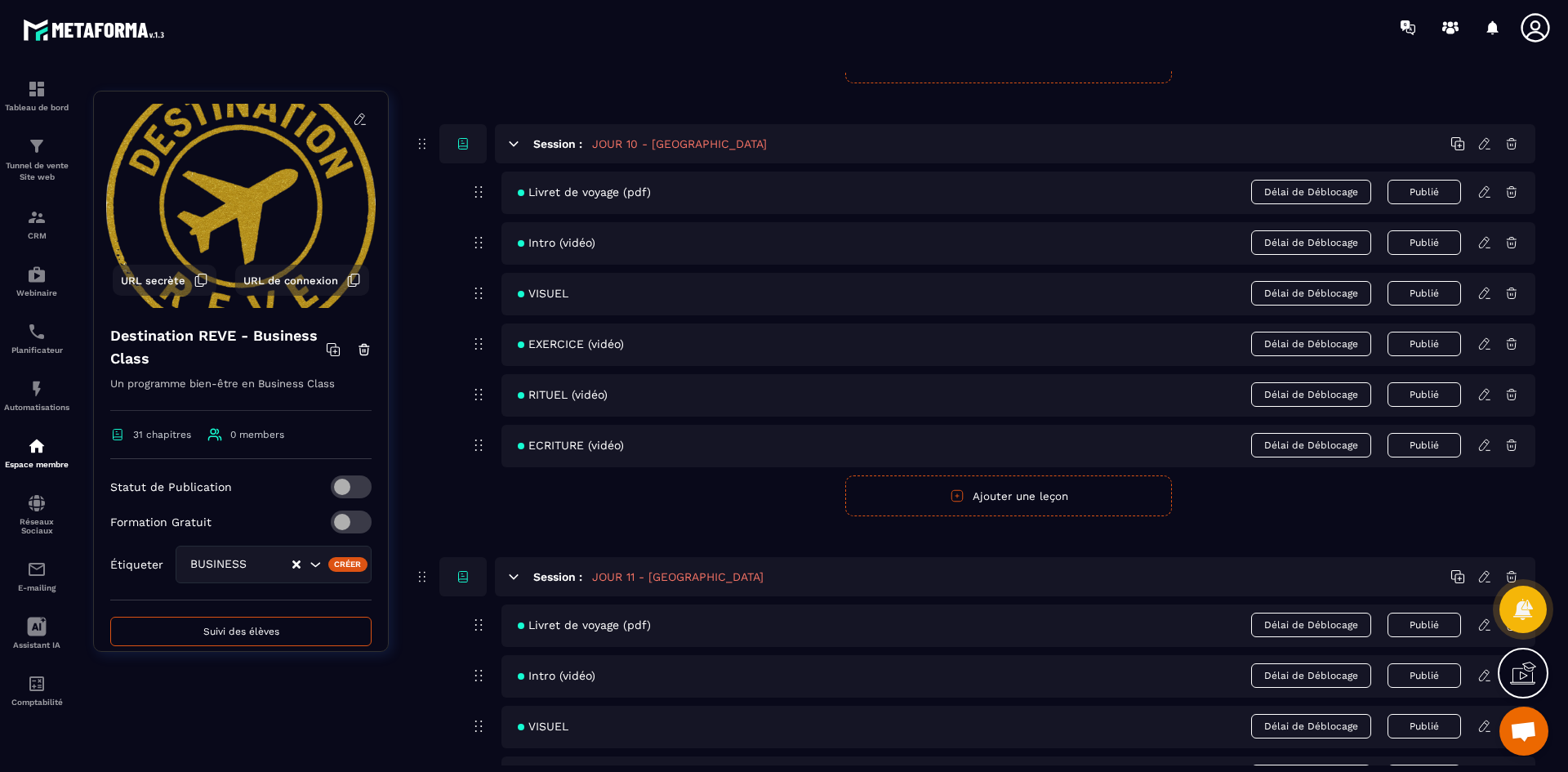
click at [1490, 453] on div "ECRITURE (vidéo) Délai de Déblocage Publié" at bounding box center [1019, 446] width 1034 height 43
click at [1487, 439] on icon at bounding box center [1484, 445] width 15 height 15
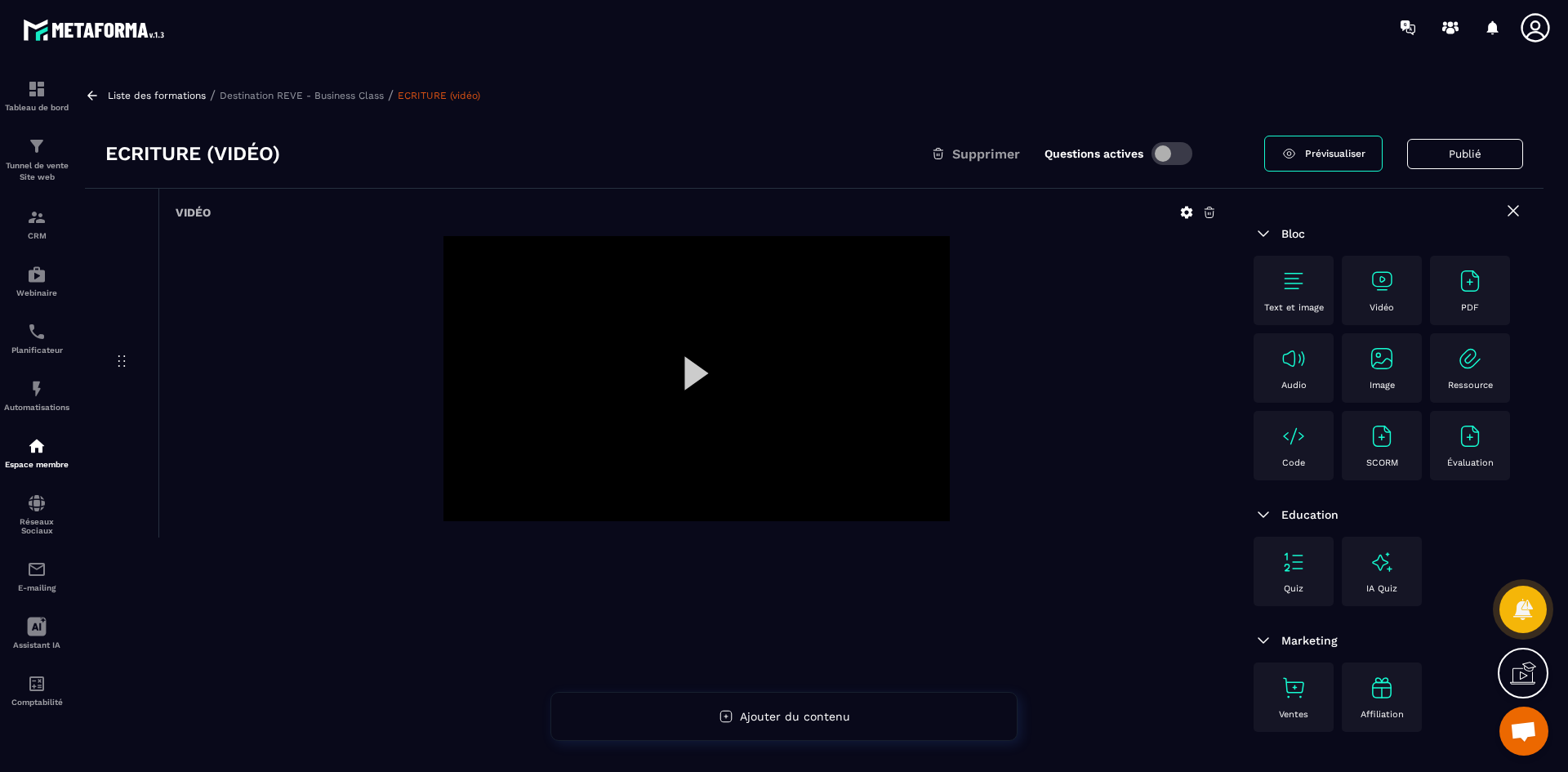
click at [1187, 209] on icon at bounding box center [1187, 213] width 12 height 12
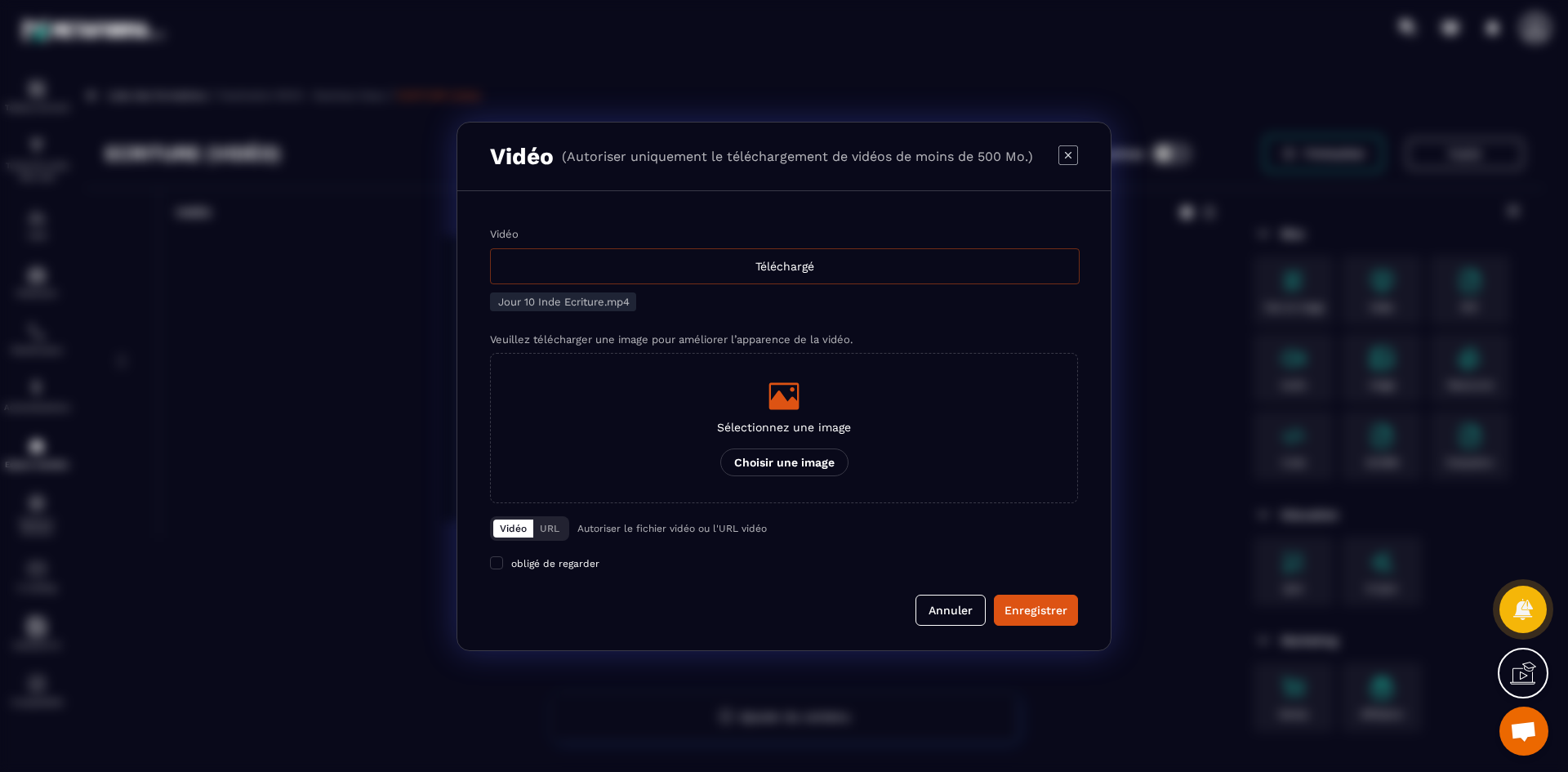
click at [677, 268] on div "Téléchargé" at bounding box center [784, 267] width 590 height 36
click at [0, 0] on input "Vidéo Téléchargé" at bounding box center [0, 0] width 0 height 0
click at [840, 417] on div "Sélectionnez une image Choisir une image" at bounding box center [784, 427] width 134 height 97
click at [0, 0] on input "Sélectionnez une image Choisir une image" at bounding box center [0, 0] width 0 height 0
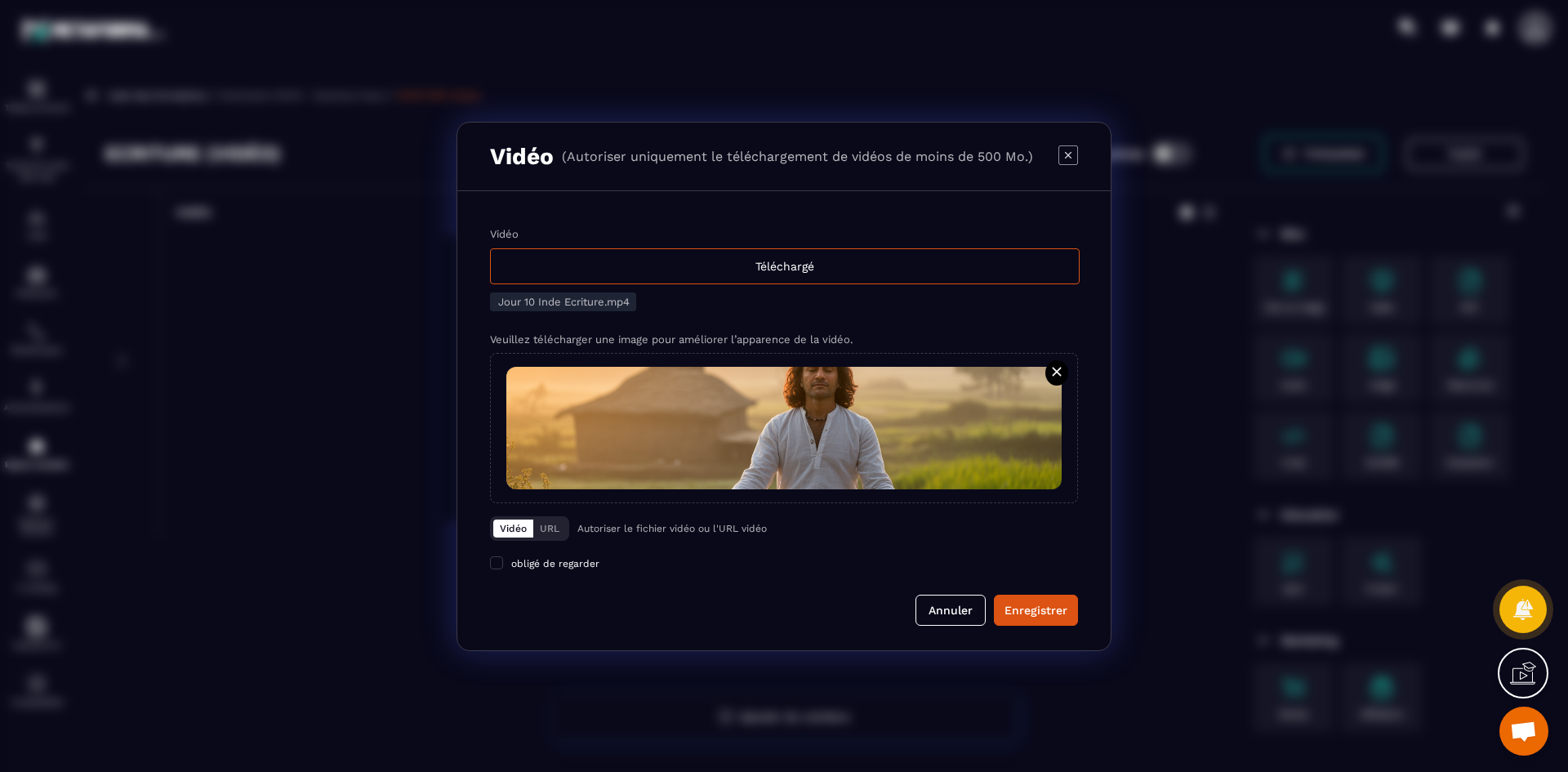
drag, startPoint x: 1023, startPoint y: 607, endPoint x: 714, endPoint y: 506, distance: 325.1
click at [1023, 607] on div "Enregistrer" at bounding box center [1037, 610] width 63 height 16
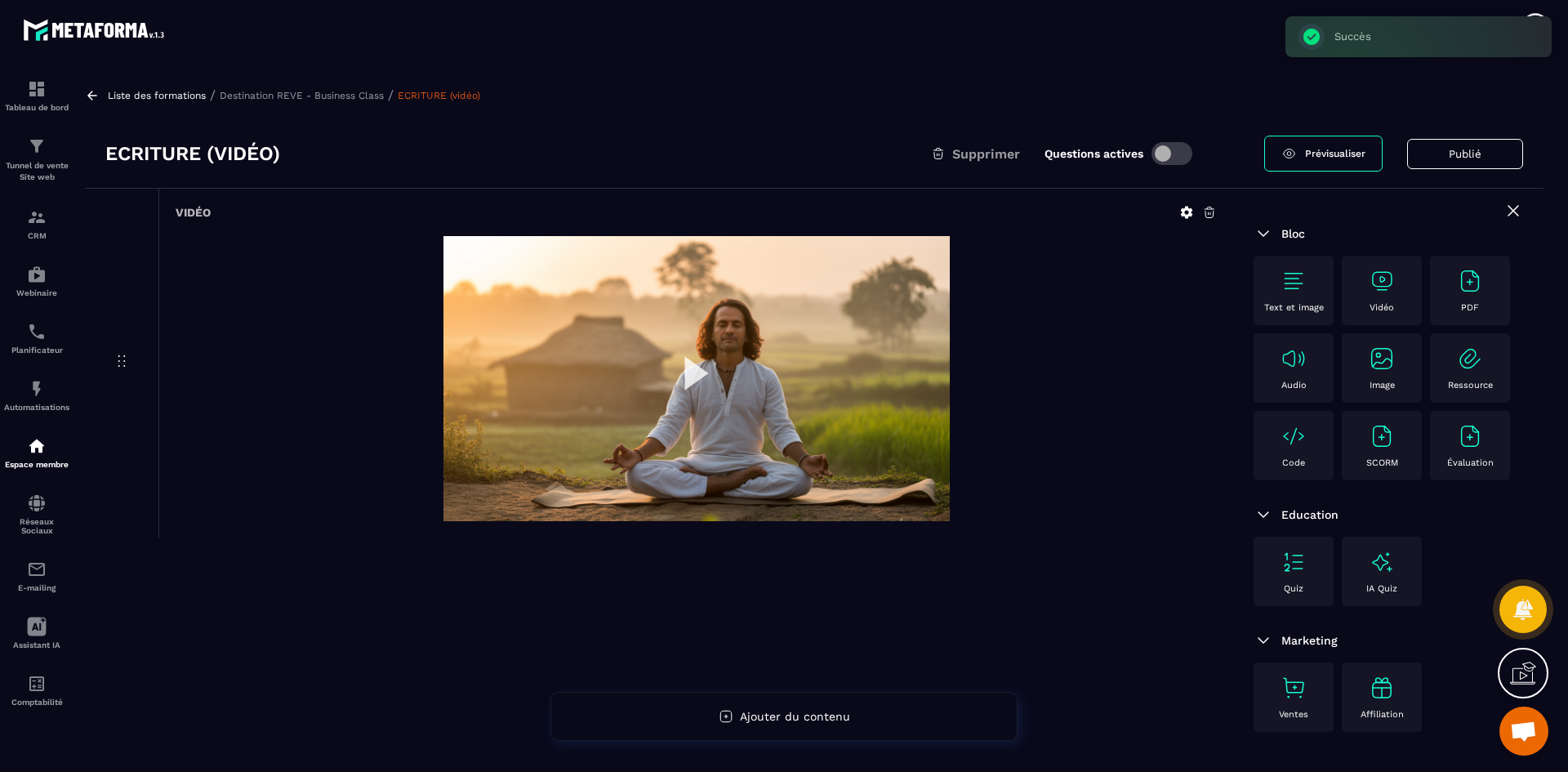
click at [358, 93] on p "Destination REVE - Business Class" at bounding box center [302, 95] width 164 height 11
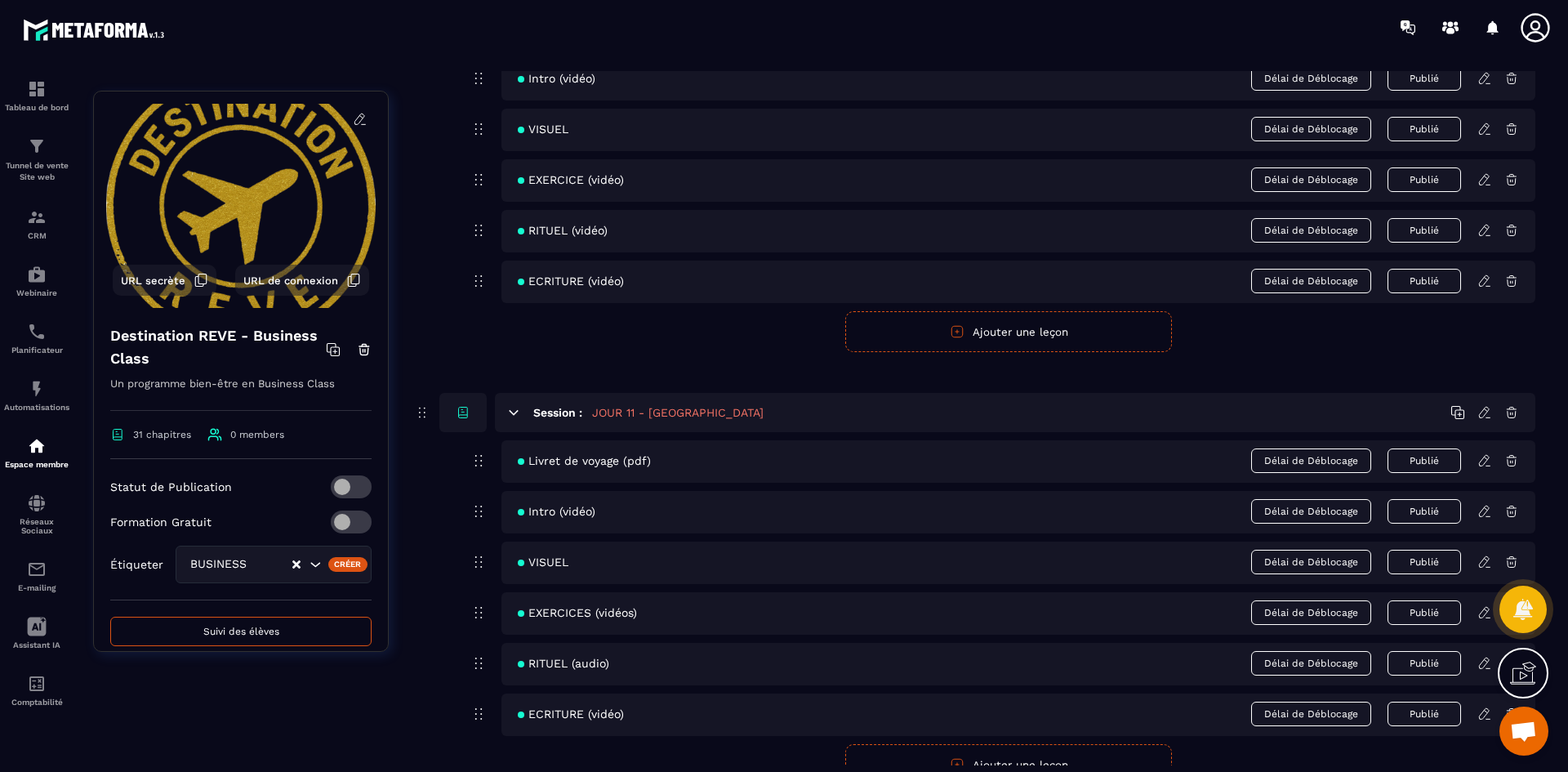
scroll to position [4740, 0]
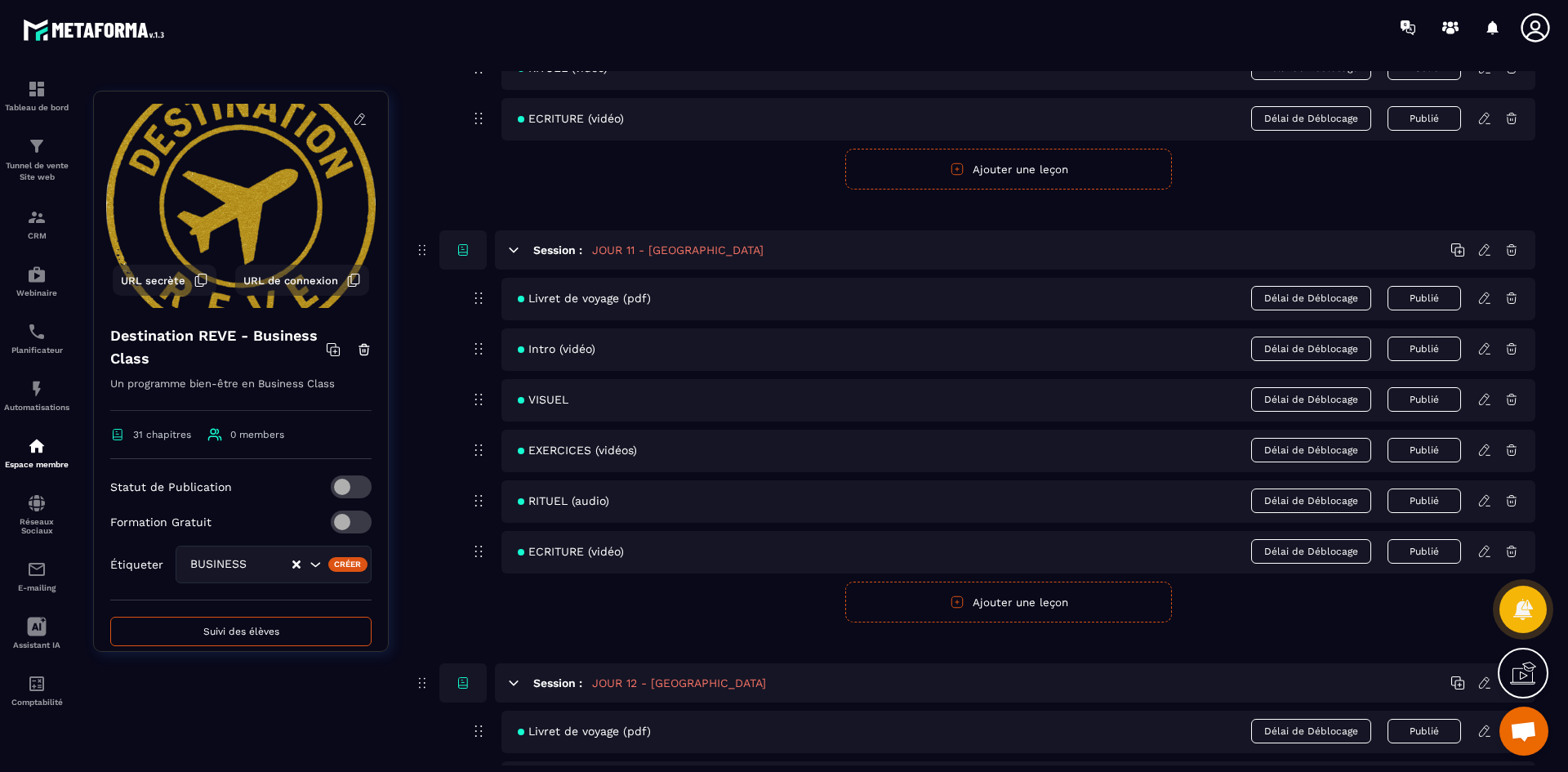
click at [1484, 293] on icon at bounding box center [1484, 298] width 15 height 15
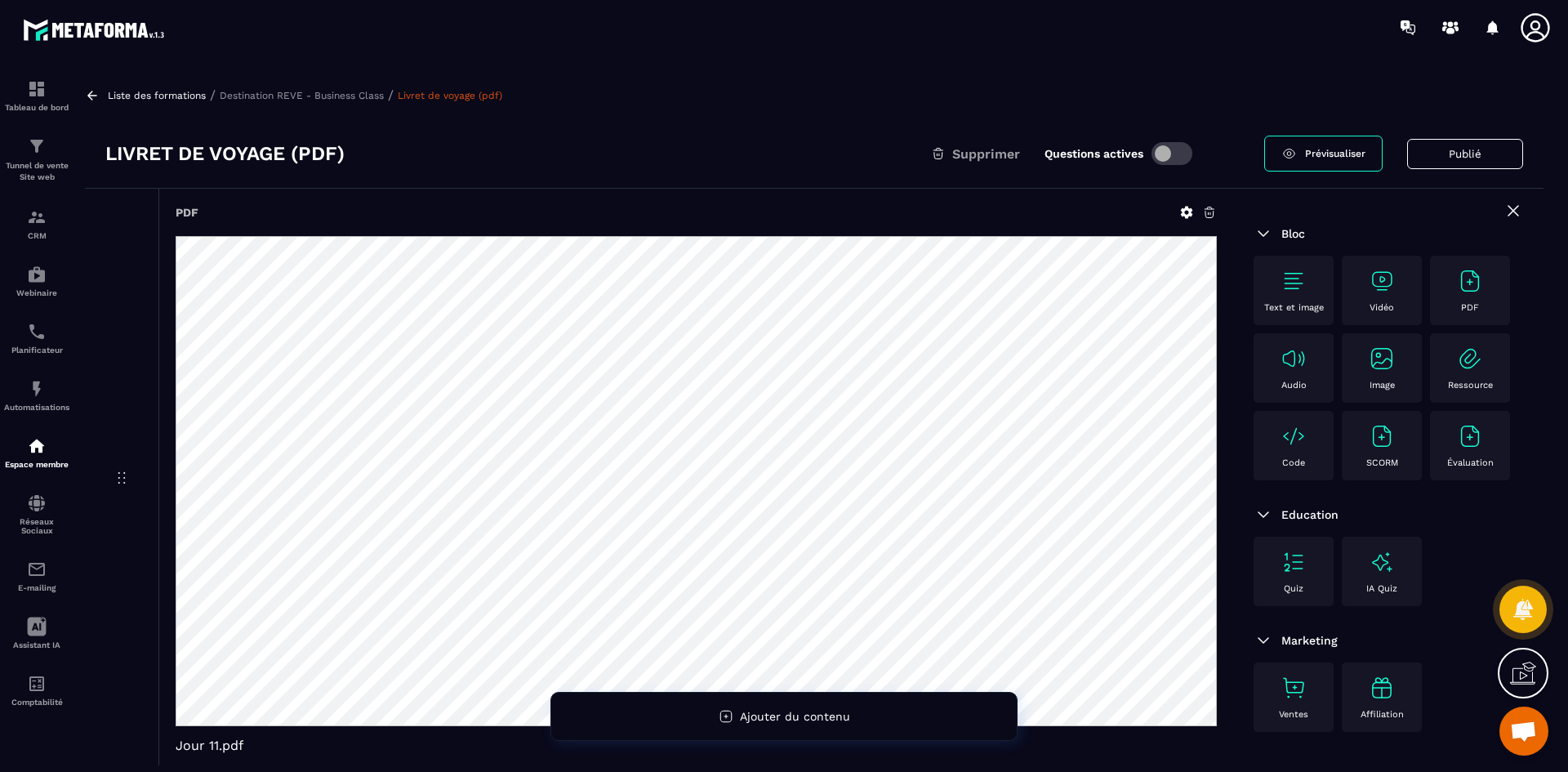
click at [1189, 211] on icon at bounding box center [1187, 213] width 12 height 12
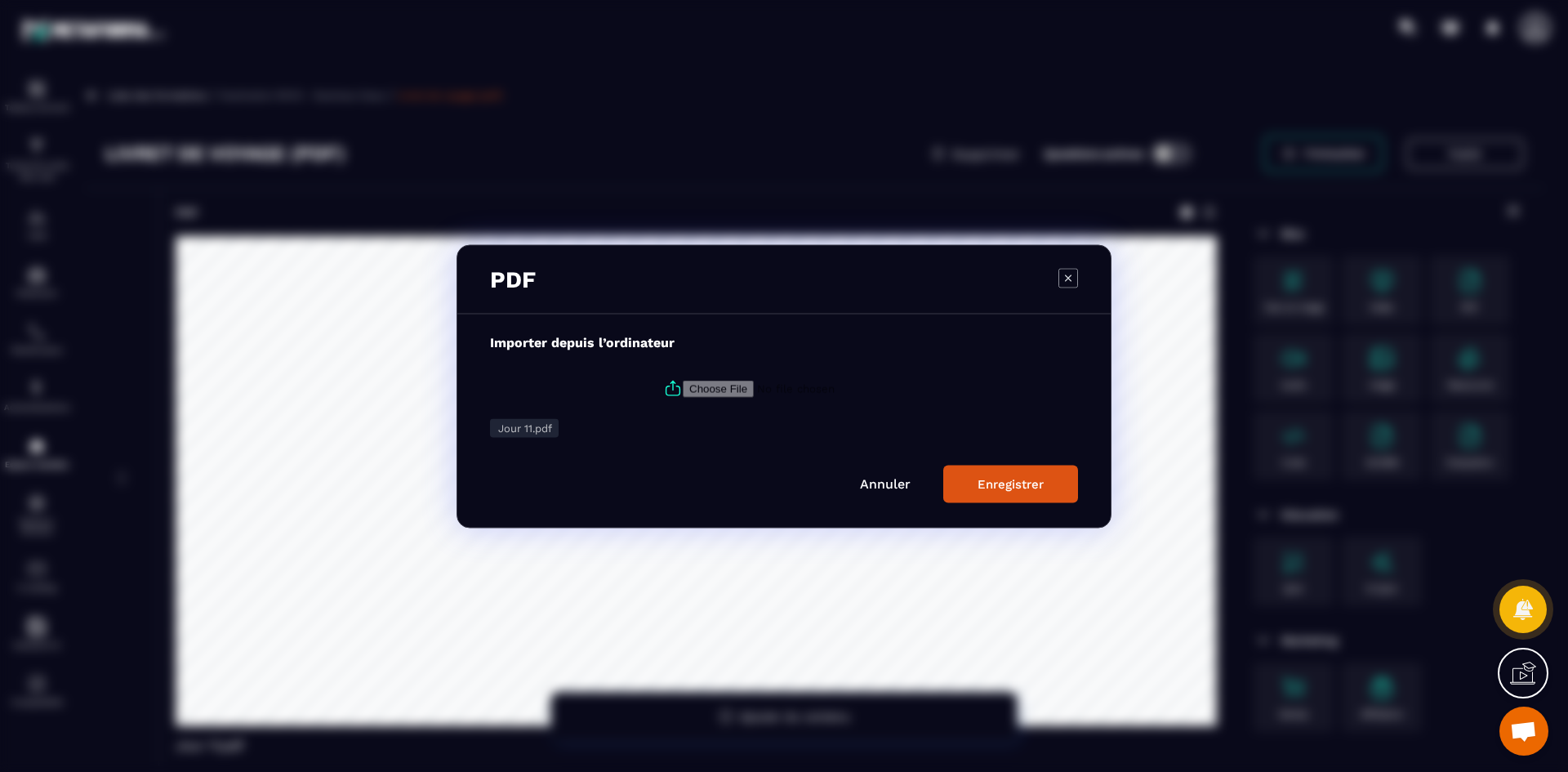
click at [668, 380] on icon "Modal window" at bounding box center [672, 388] width 20 height 20
click at [683, 380] on input "Modal window" at bounding box center [794, 388] width 222 height 17
type input "**********"
click at [1033, 484] on div "Enregistrer" at bounding box center [1010, 483] width 66 height 15
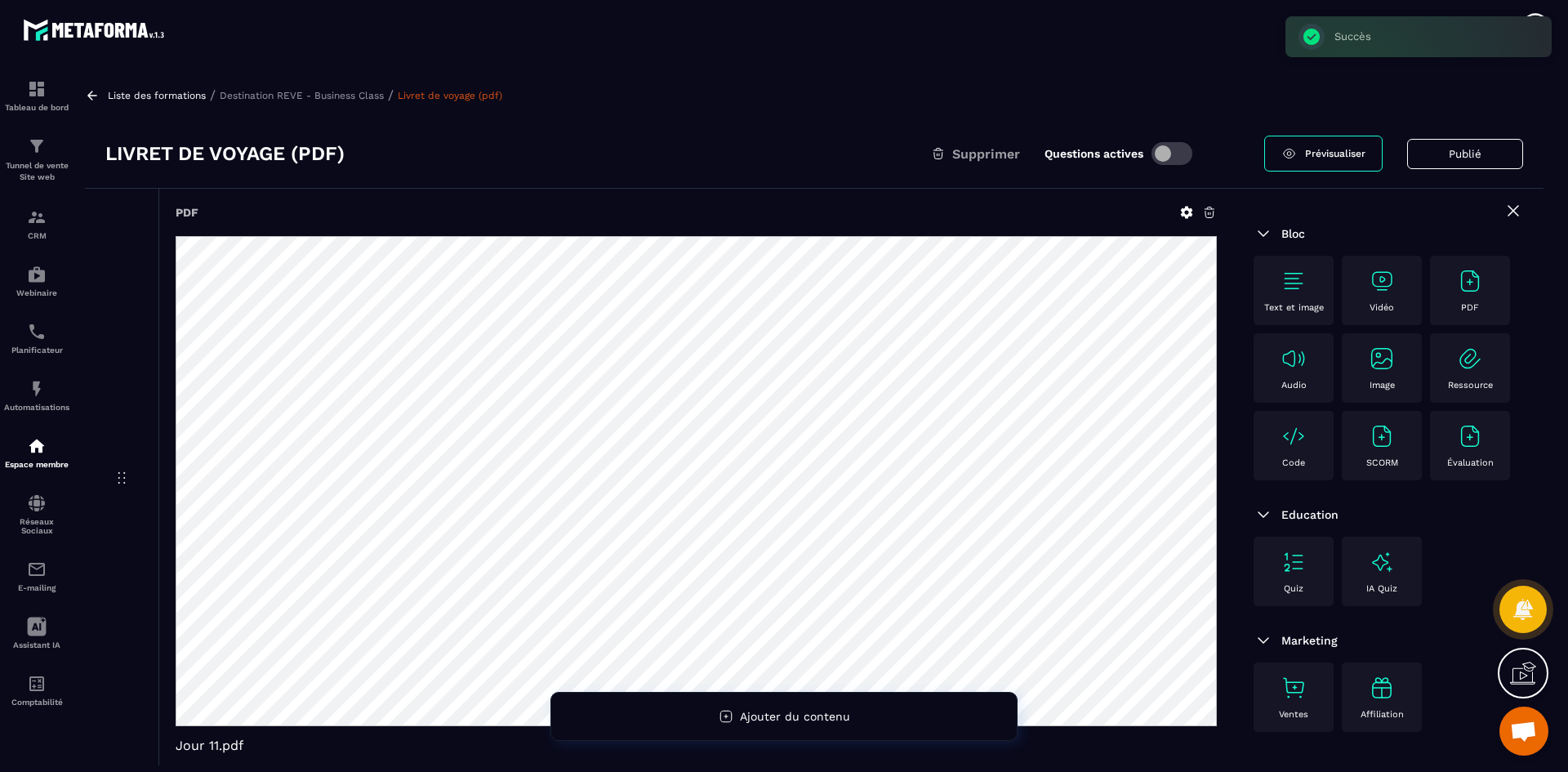
click at [360, 90] on p "Destination REVE - Business Class" at bounding box center [302, 95] width 164 height 11
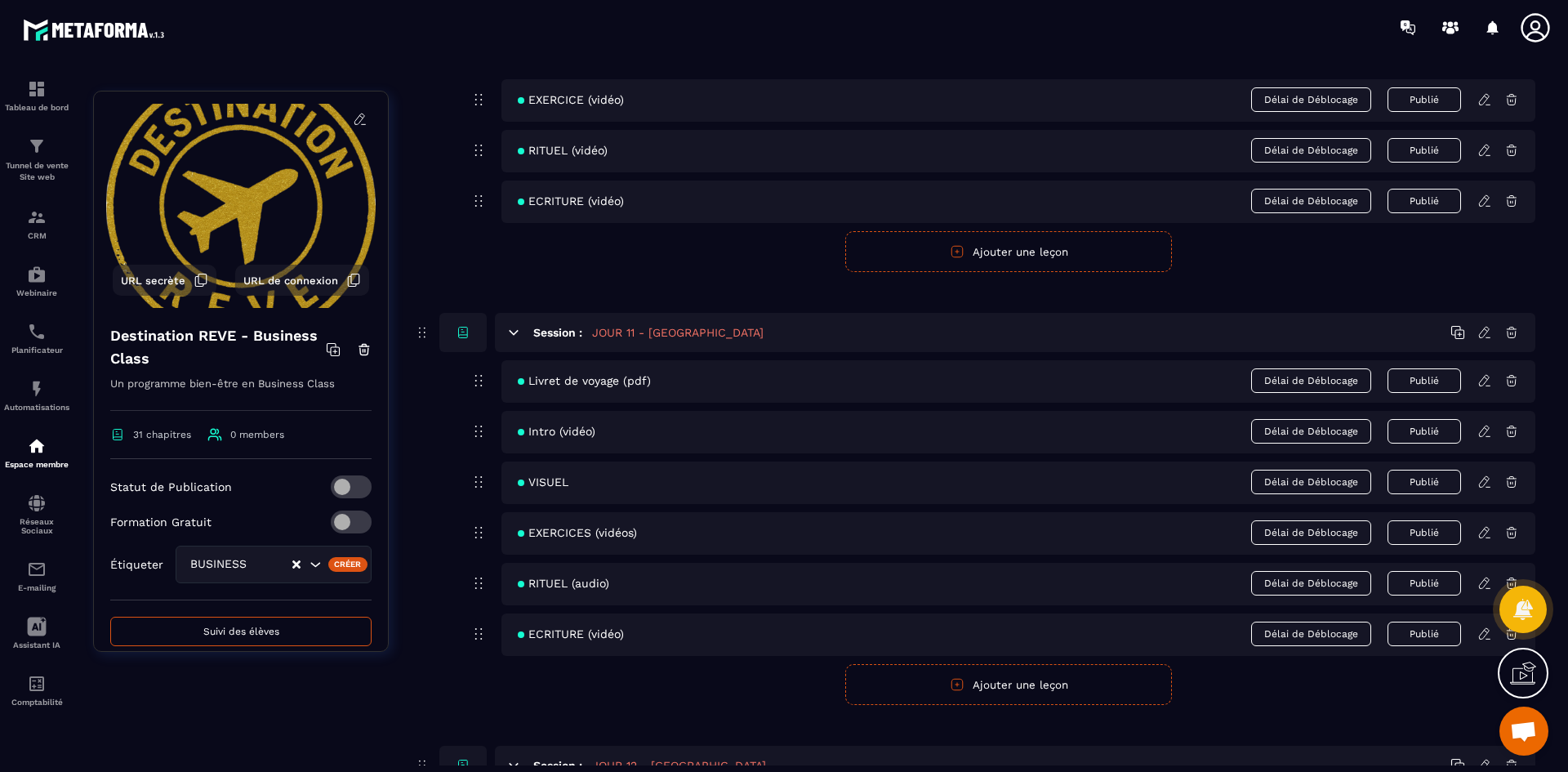
scroll to position [4658, 0]
click at [1481, 427] on icon at bounding box center [1484, 430] width 15 height 15
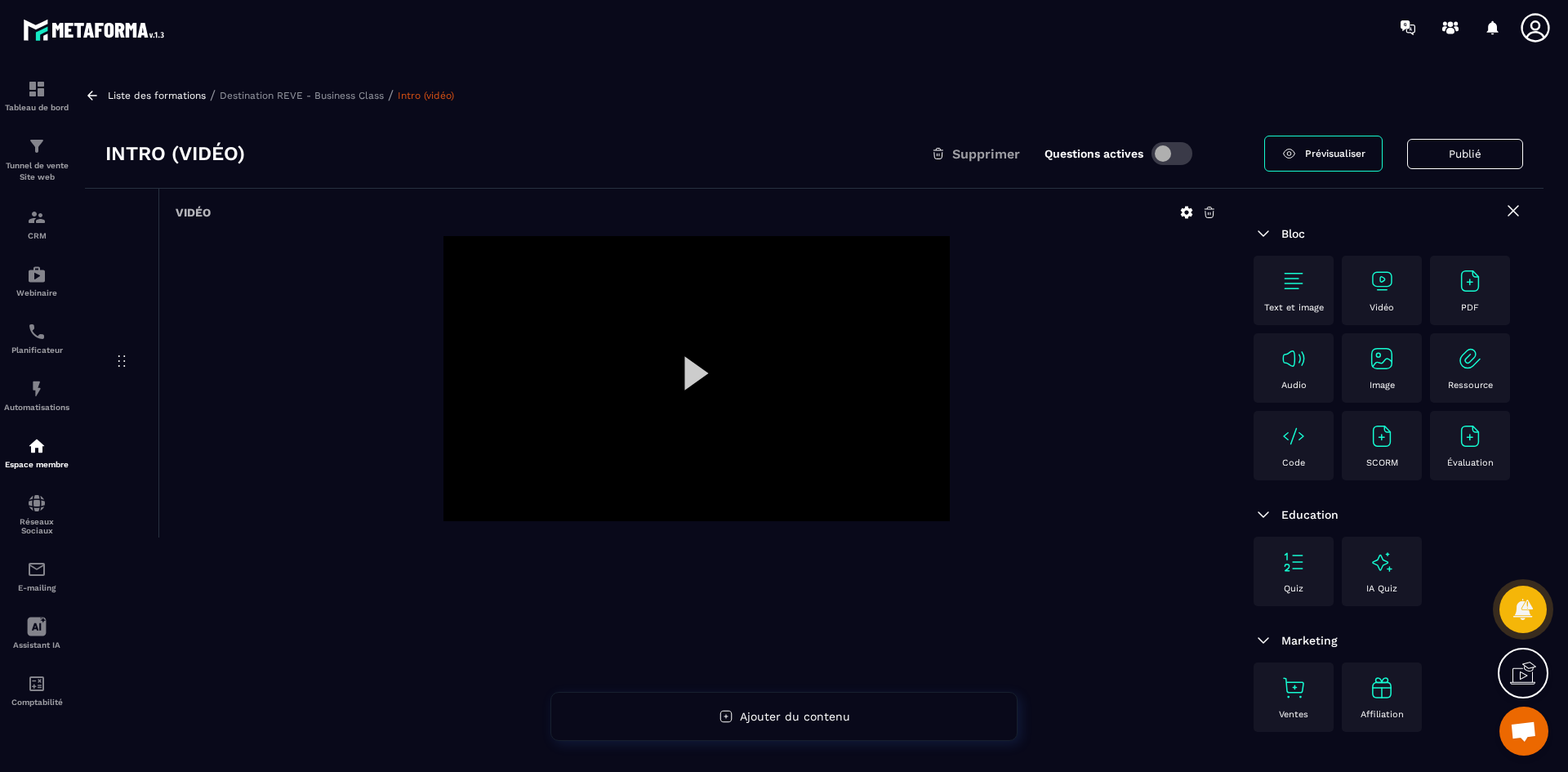
click at [1190, 207] on icon at bounding box center [1186, 212] width 15 height 15
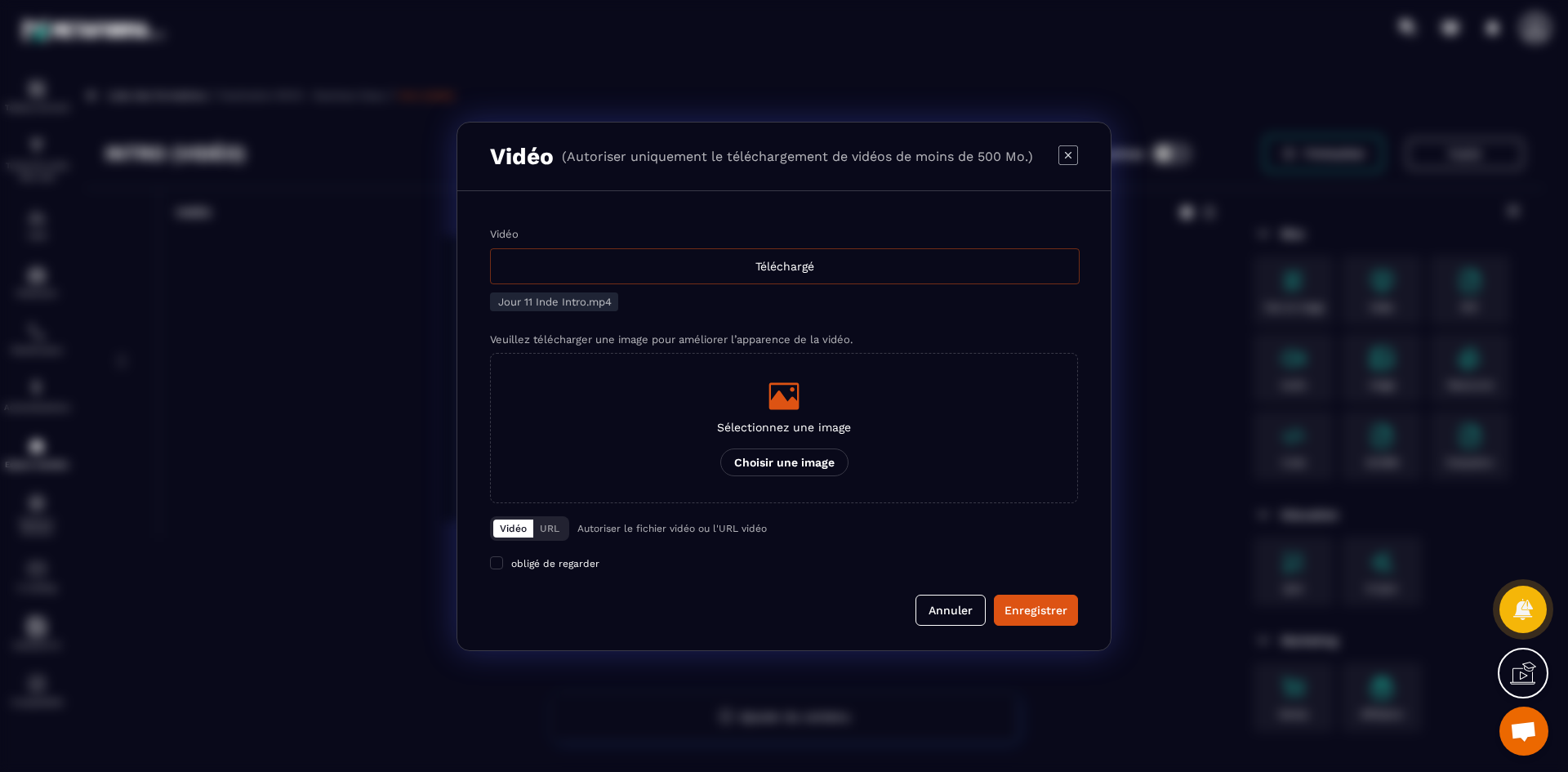
click at [797, 262] on div "Téléchargé" at bounding box center [784, 267] width 590 height 36
click at [0, 0] on input "Vidéo Téléchargé" at bounding box center [0, 0] width 0 height 0
click at [811, 442] on div "Sélectionnez une image Choisir une image" at bounding box center [784, 427] width 134 height 97
click at [0, 0] on input "Sélectionnez une image Choisir une image" at bounding box center [0, 0] width 0 height 0
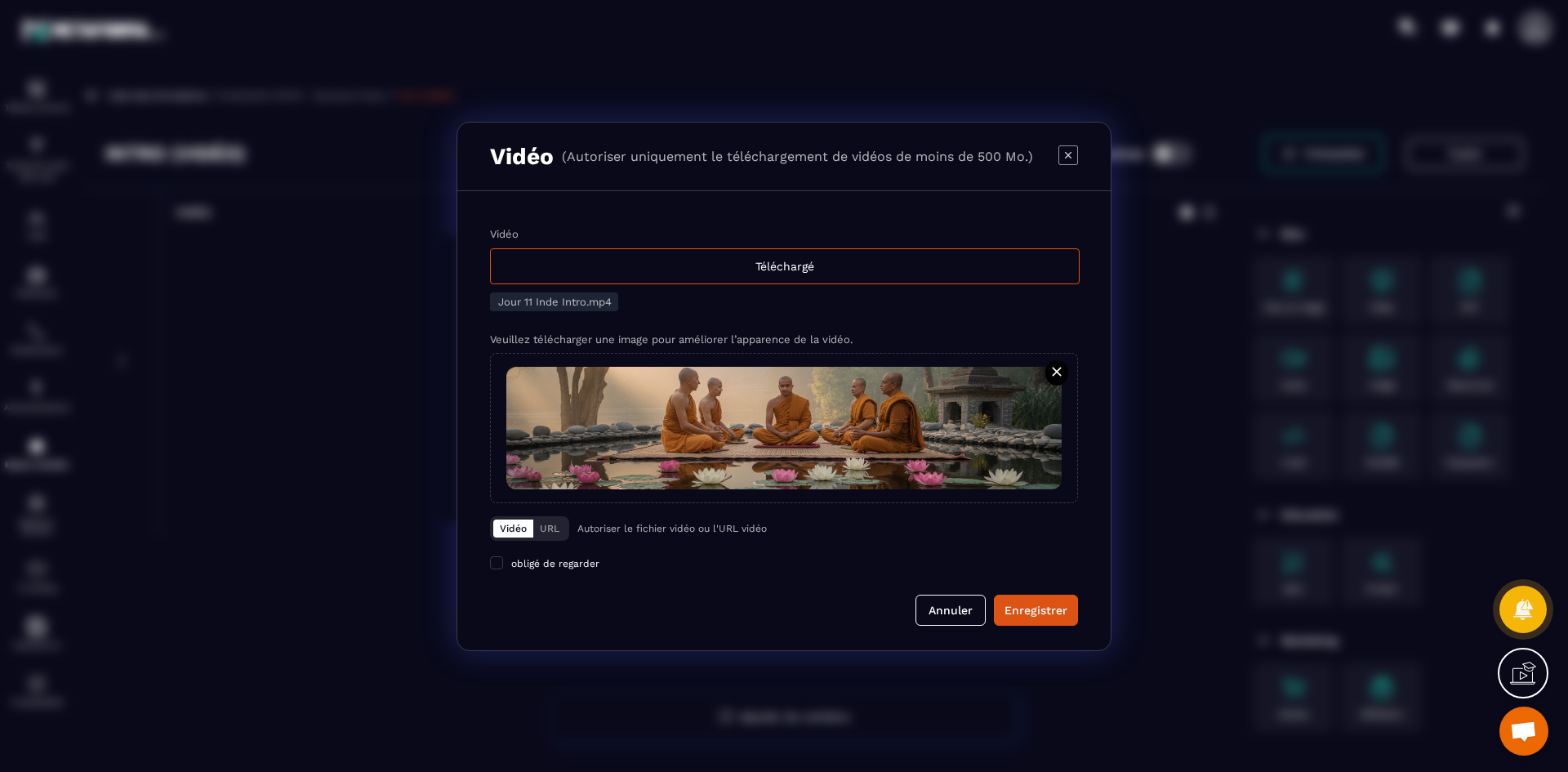
drag, startPoint x: 1048, startPoint y: 604, endPoint x: 1051, endPoint y: 586, distance: 18.2
click at [1048, 604] on div "Enregistrer" at bounding box center [1037, 610] width 63 height 16
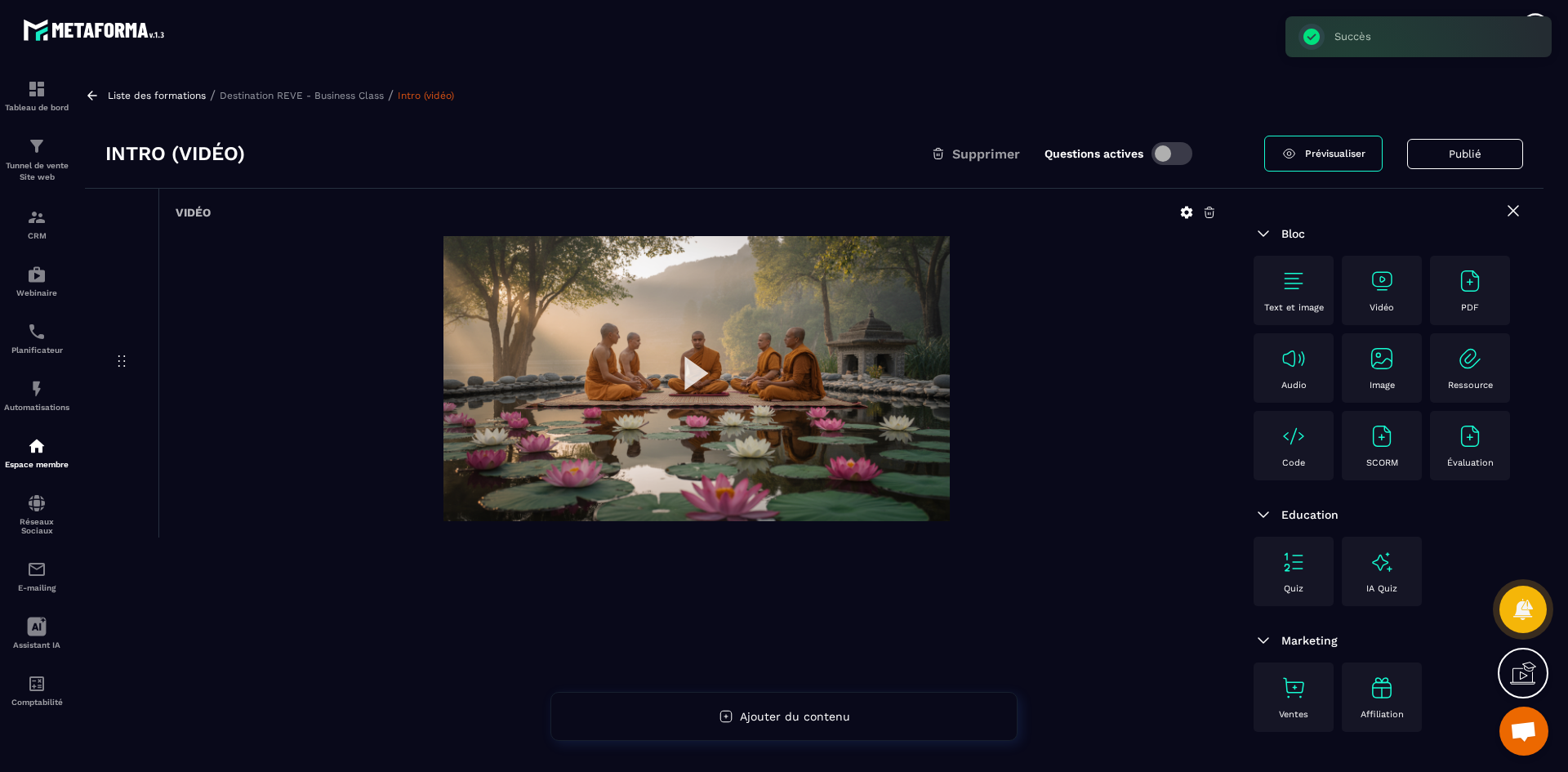
click at [336, 96] on p "Destination REVE - Business Class" at bounding box center [302, 95] width 164 height 11
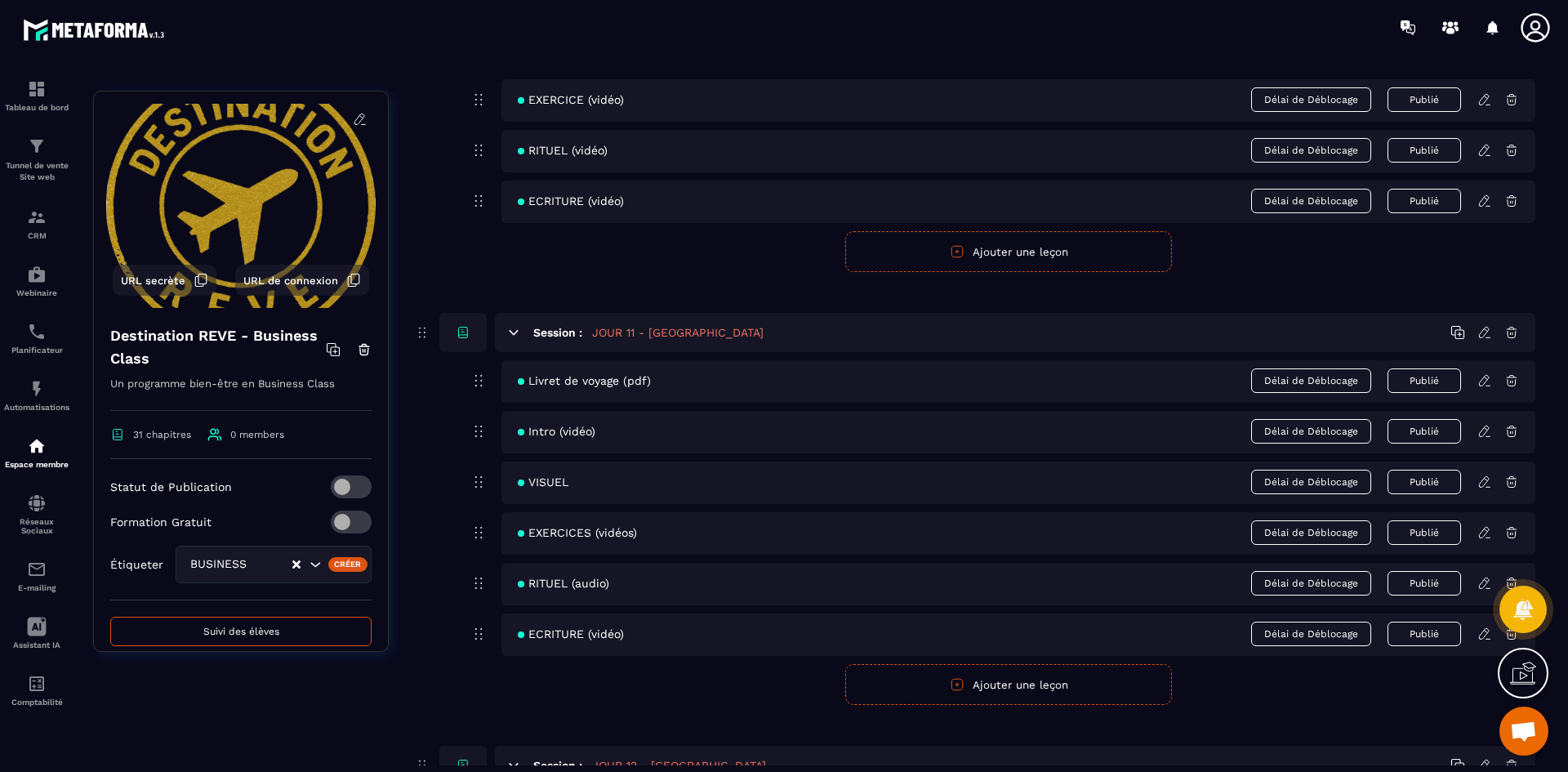
scroll to position [4658, 0]
click at [1483, 480] on icon at bounding box center [1483, 480] width 9 height 10
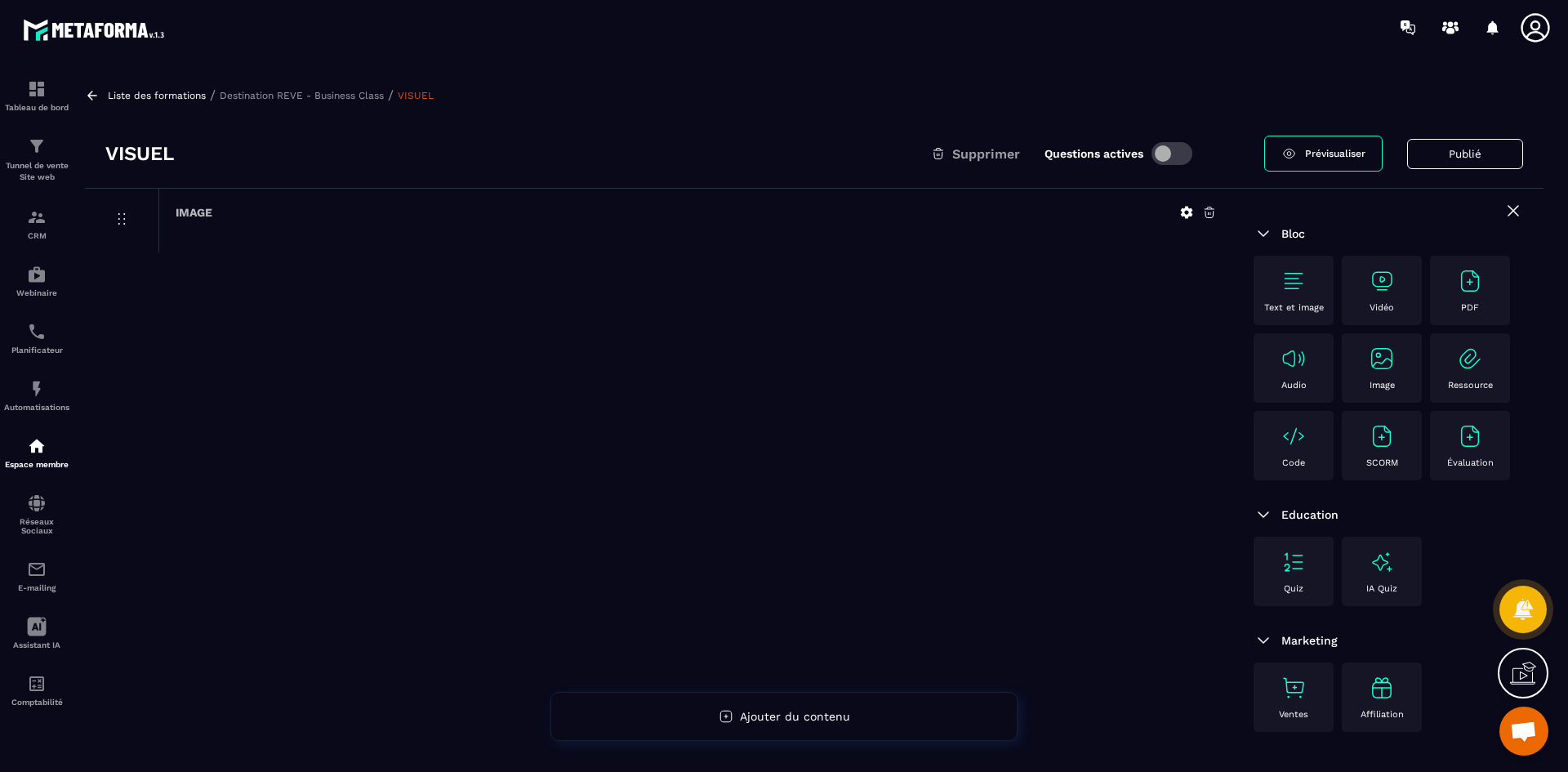
click at [1190, 212] on icon at bounding box center [1187, 213] width 12 height 12
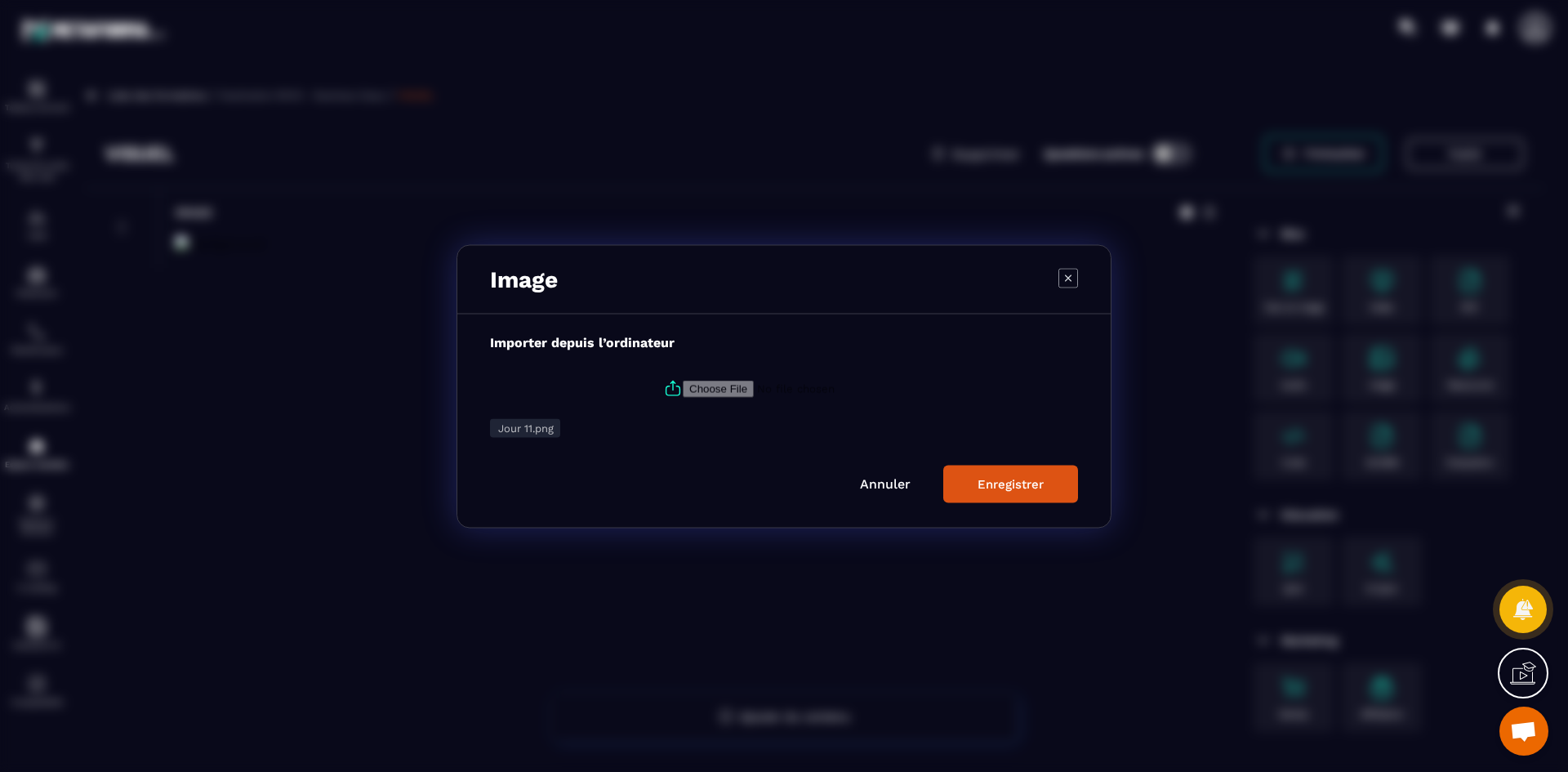
click at [671, 385] on icon "Modal window" at bounding box center [672, 388] width 20 height 20
click at [683, 385] on input "Modal window" at bounding box center [794, 388] width 222 height 17
type input "**********"
click at [1023, 486] on div "Enregistrer" at bounding box center [1010, 483] width 66 height 15
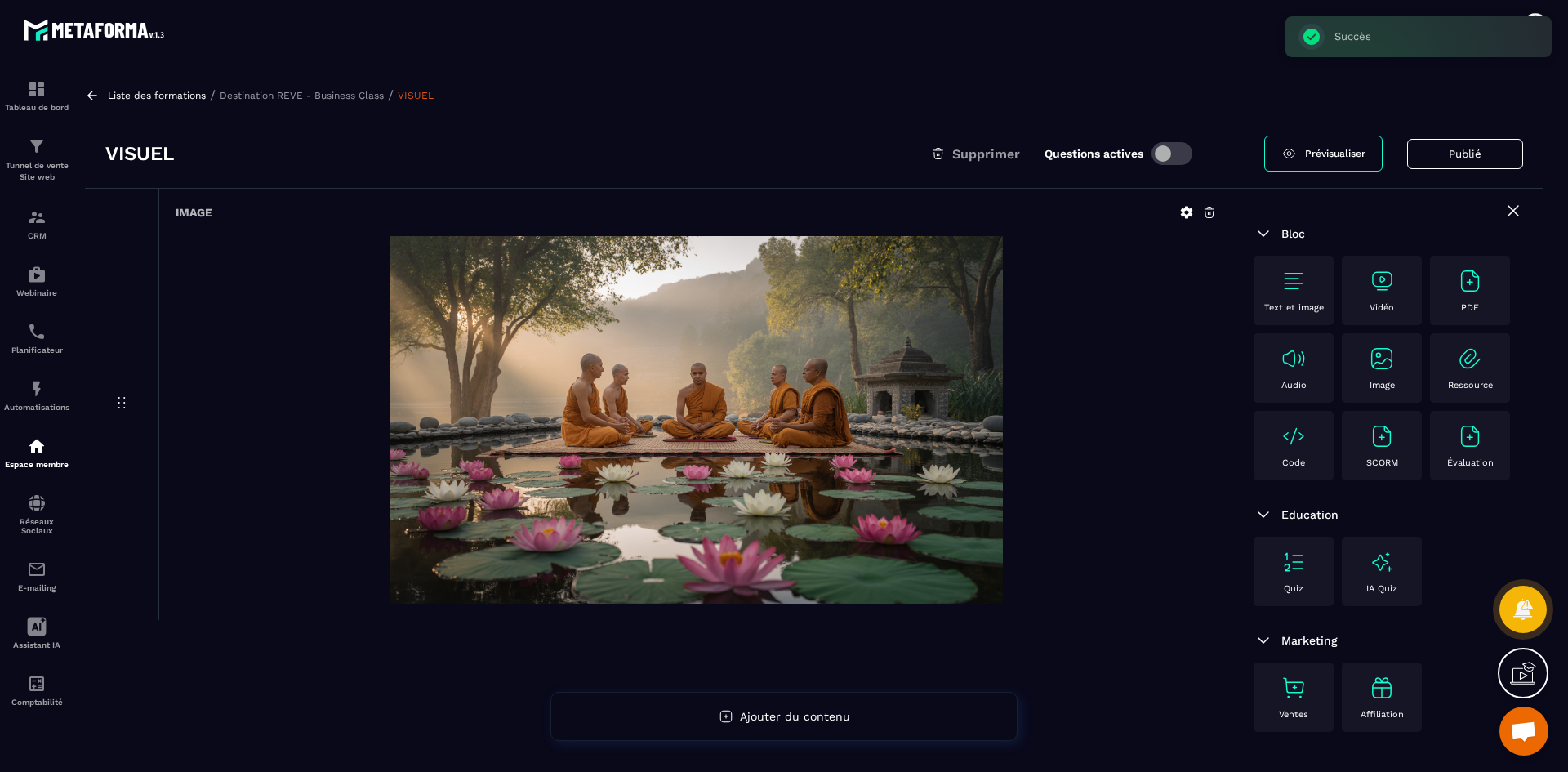
click at [358, 99] on p "Destination REVE - Business Class" at bounding box center [302, 95] width 164 height 11
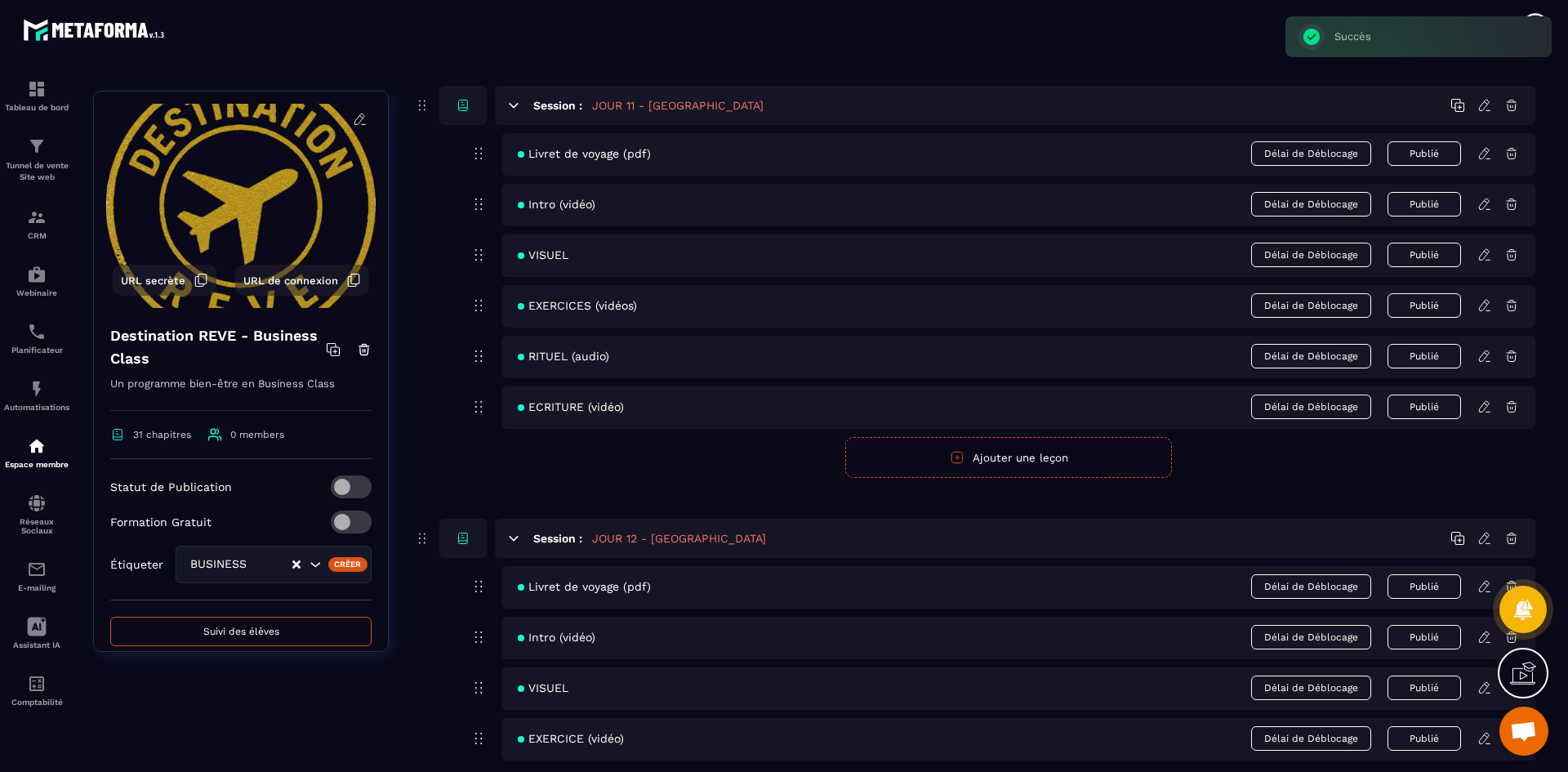
scroll to position [4903, 0]
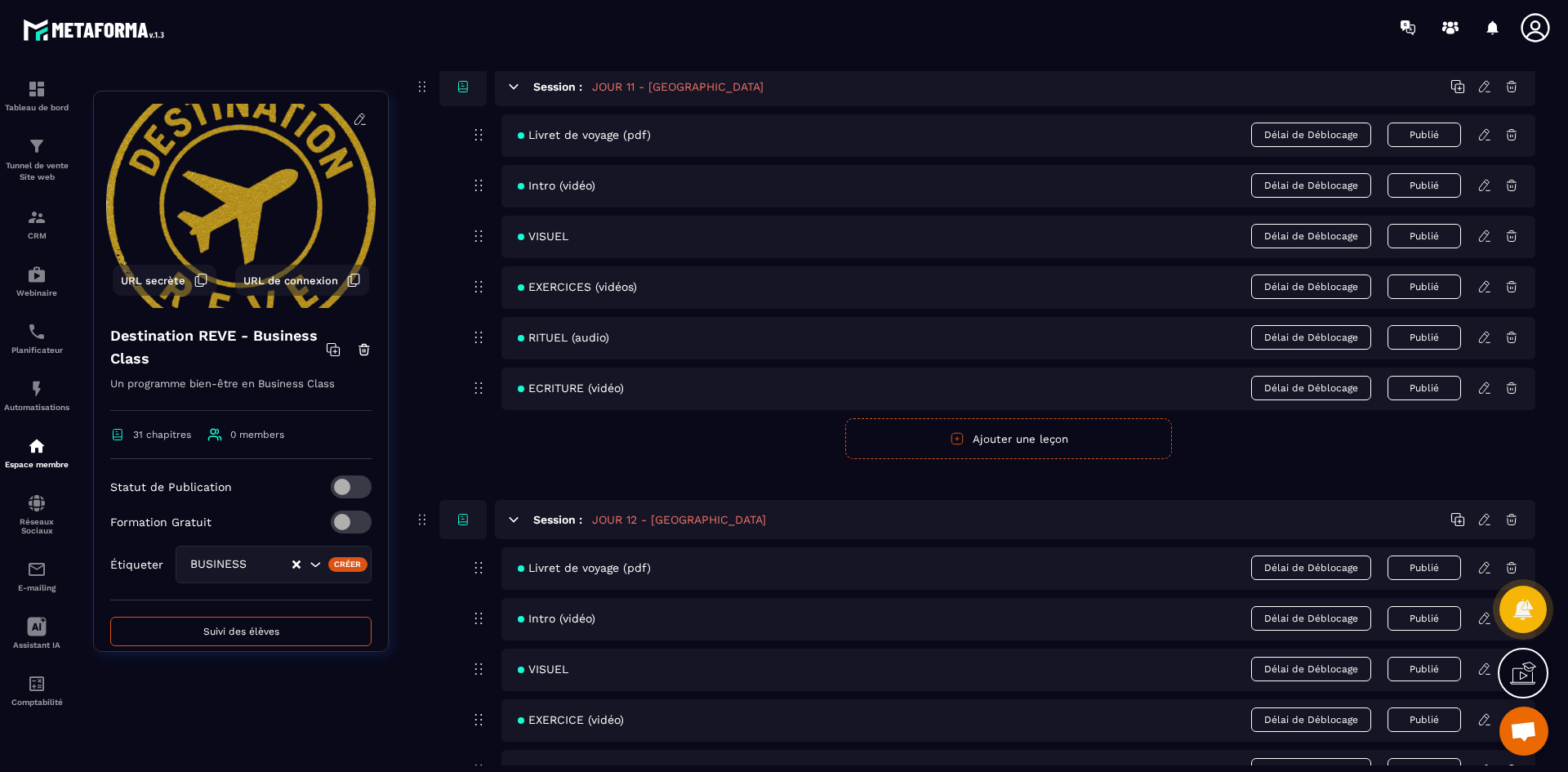
click at [1480, 282] on icon at bounding box center [1484, 286] width 15 height 15
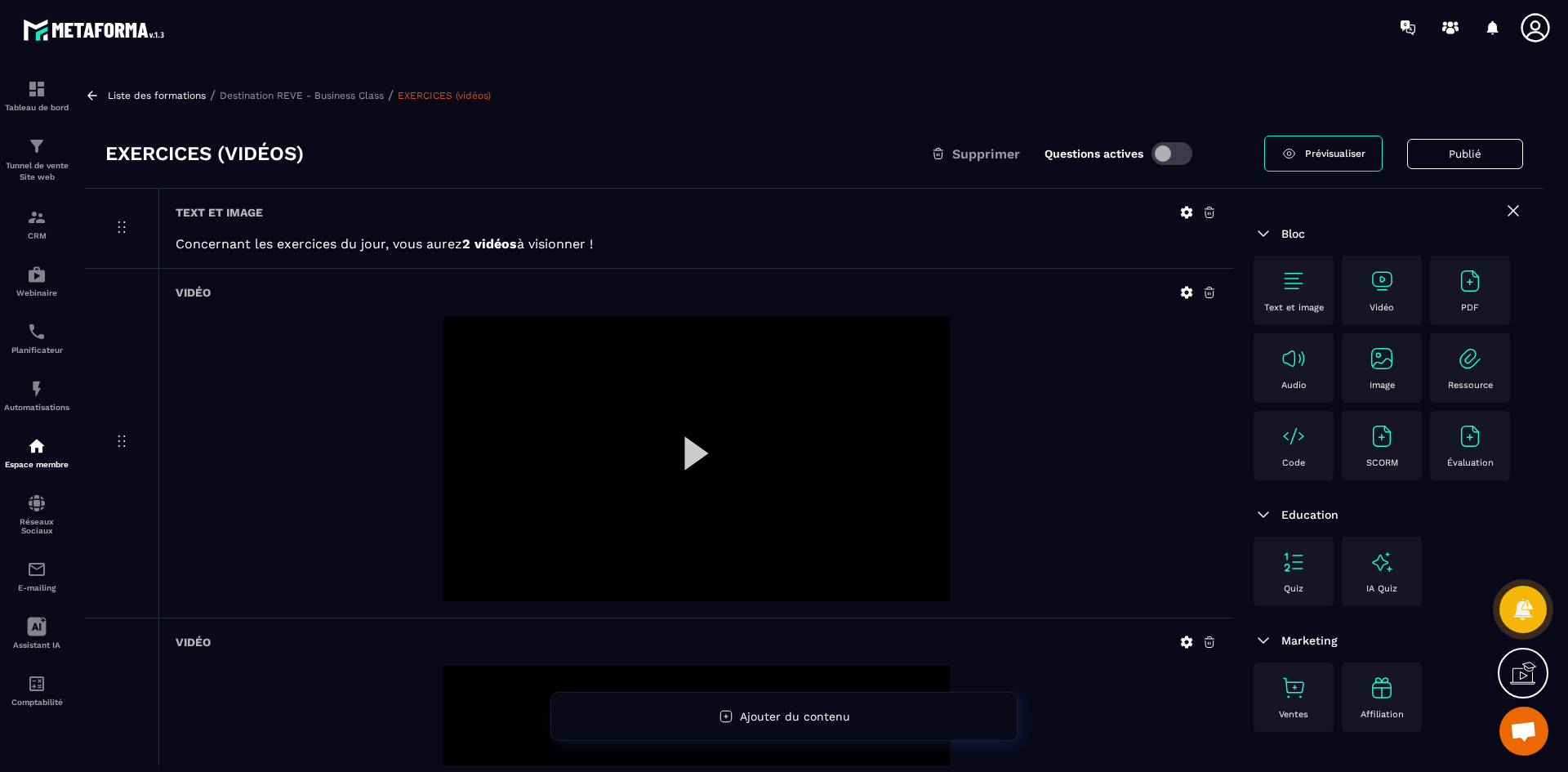
click at [1187, 293] on icon at bounding box center [1186, 292] width 15 height 15
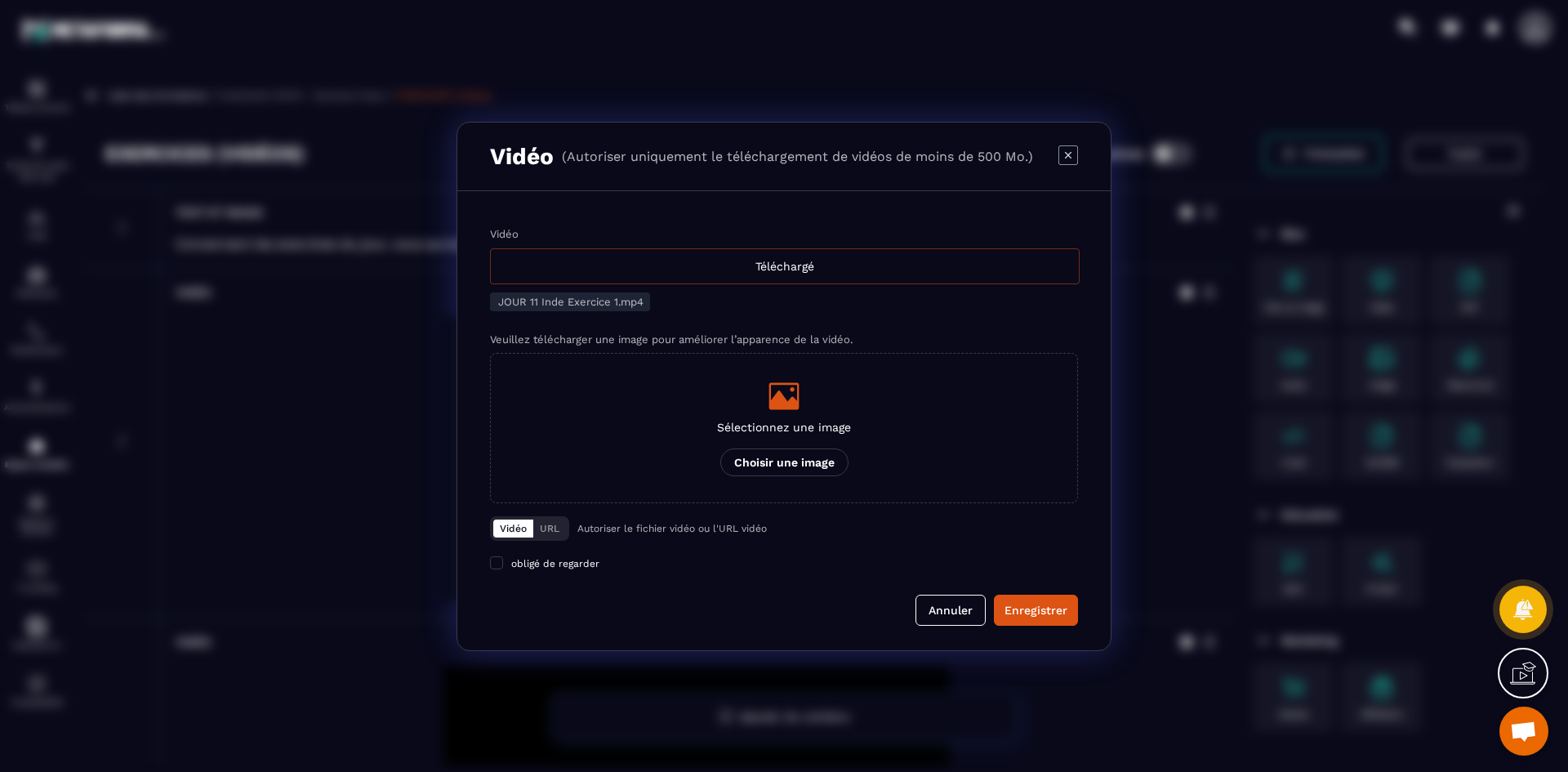
click at [771, 268] on div "Téléchargé" at bounding box center [784, 267] width 590 height 36
click at [0, 0] on input "Vidéo Téléchargé" at bounding box center [0, 0] width 0 height 0
click at [788, 418] on div "Sélectionnez une image Choisir une image" at bounding box center [784, 427] width 134 height 97
click at [0, 0] on input "Sélectionnez une image Choisir une image" at bounding box center [0, 0] width 0 height 0
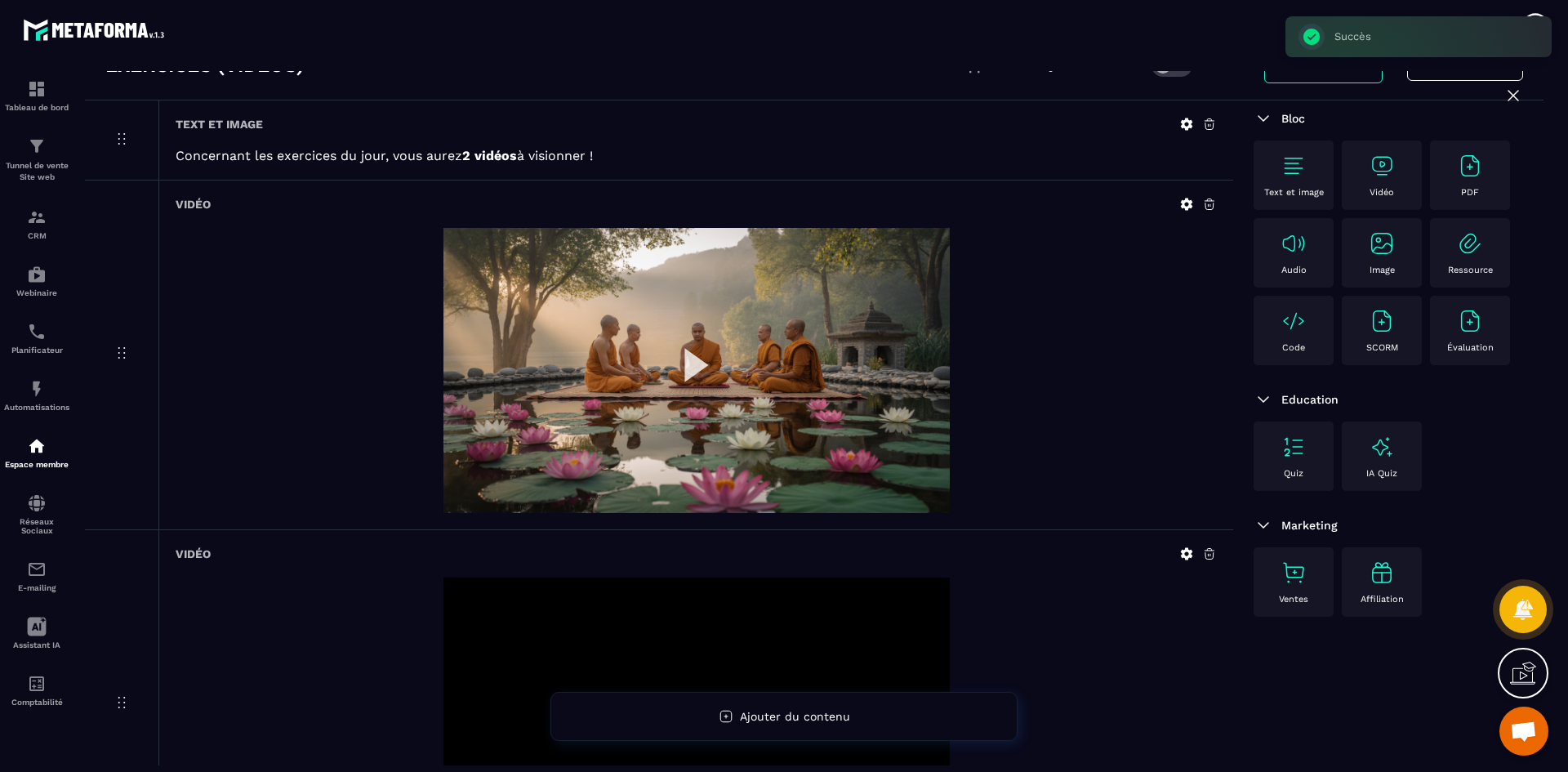
scroll to position [285, 0]
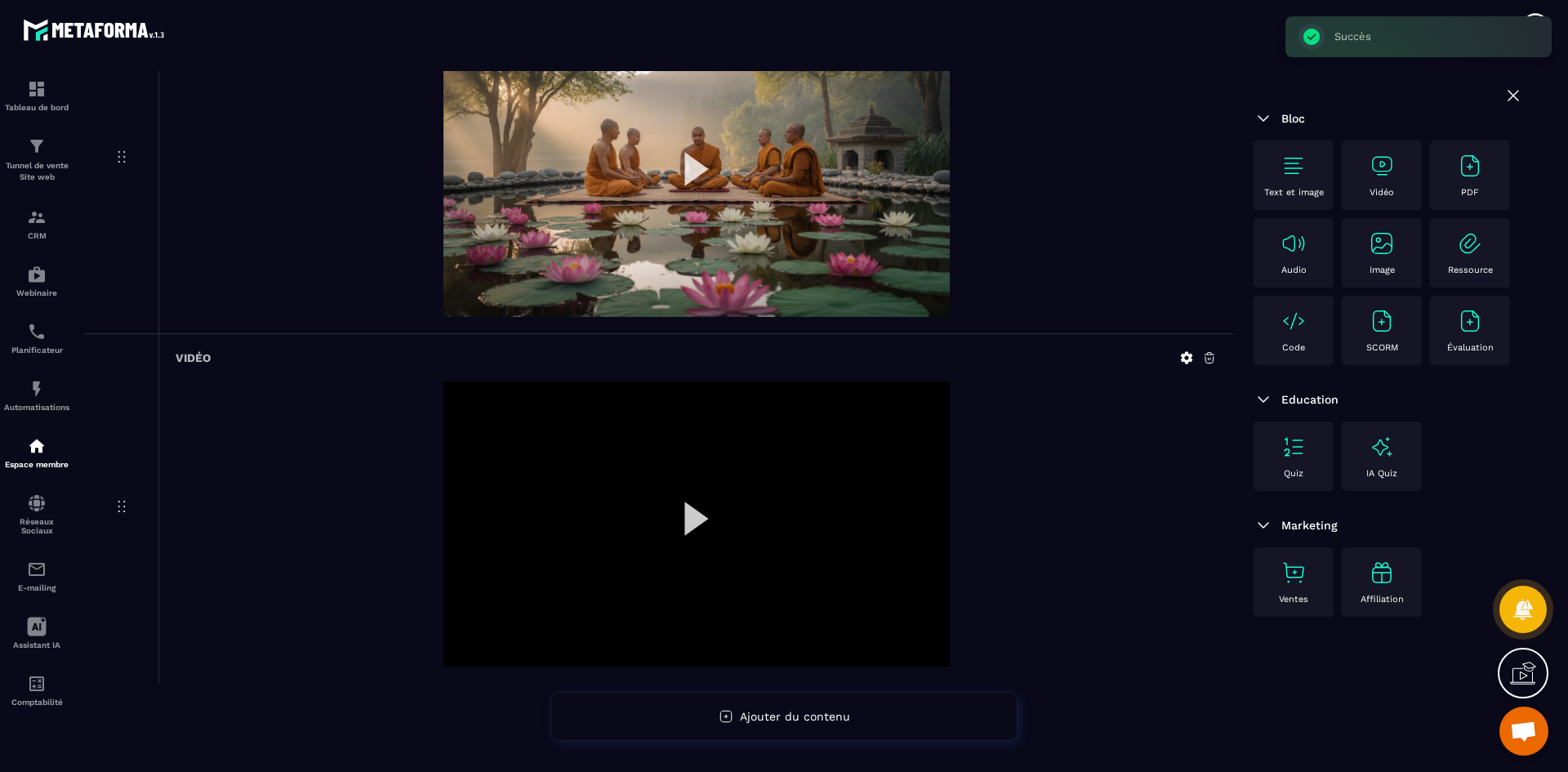
click at [1177, 357] on div "Vidéo" at bounding box center [696, 357] width 1042 height 15
click at [1184, 354] on icon at bounding box center [1187, 357] width 12 height 12
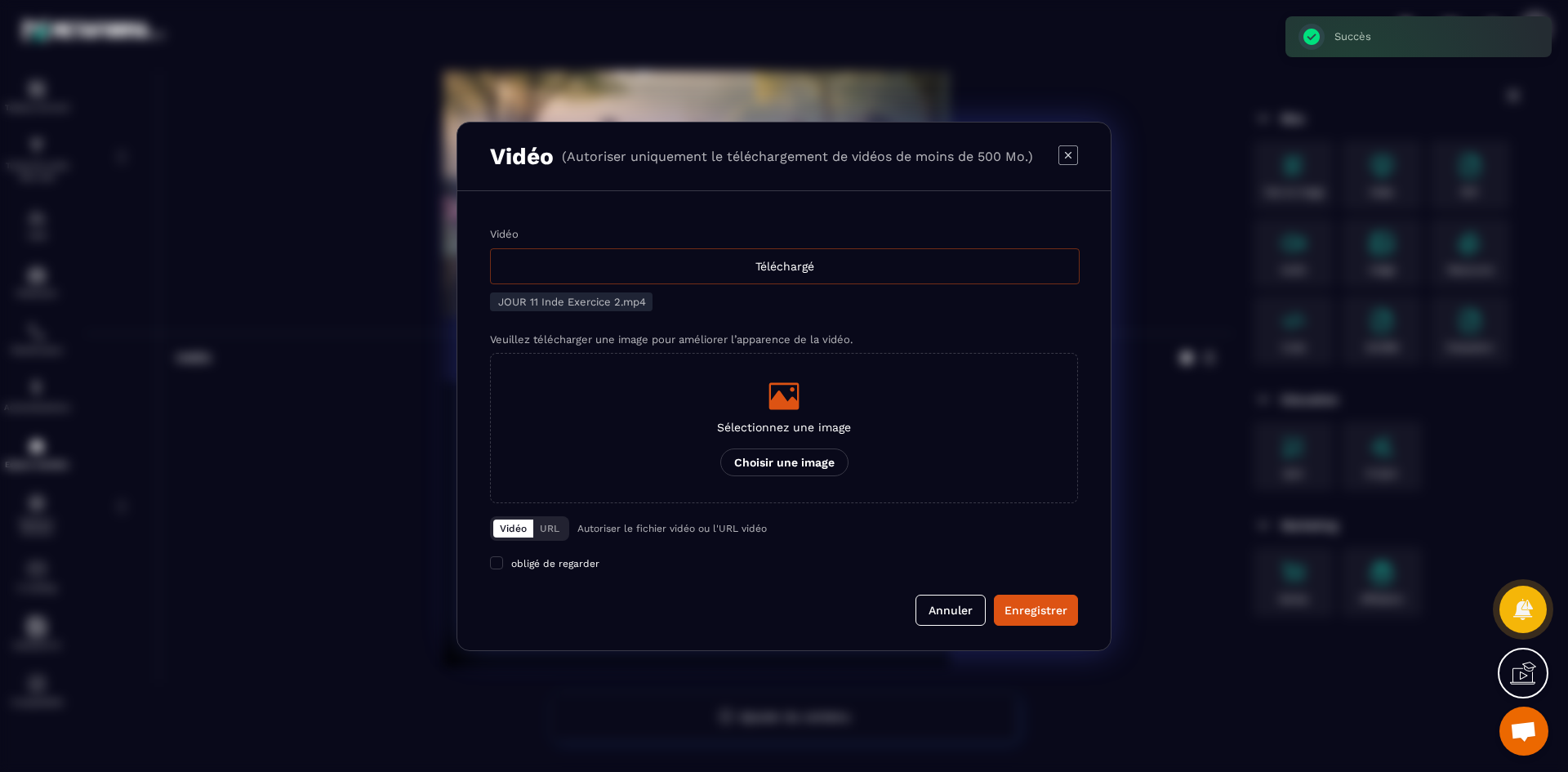
click at [832, 271] on div "Téléchargé" at bounding box center [784, 267] width 590 height 36
click at [0, 0] on input "Vidéo Téléchargé" at bounding box center [0, 0] width 0 height 0
click at [799, 396] on icon "Modal window" at bounding box center [784, 396] width 30 height 27
click at [0, 0] on input "Sélectionnez une image Choisir une image" at bounding box center [0, 0] width 0 height 0
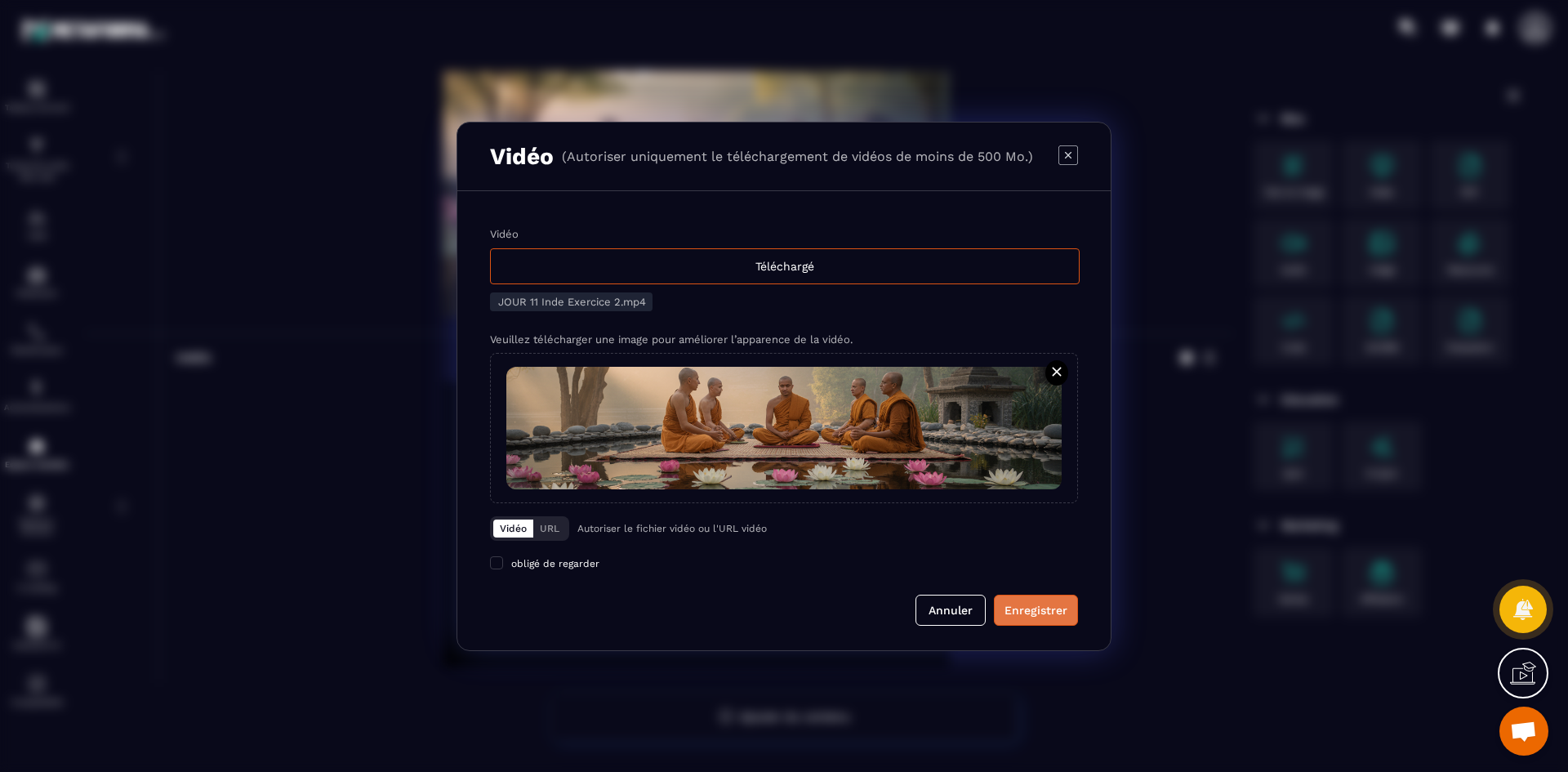
click at [1033, 610] on div "Enregistrer" at bounding box center [1037, 610] width 63 height 16
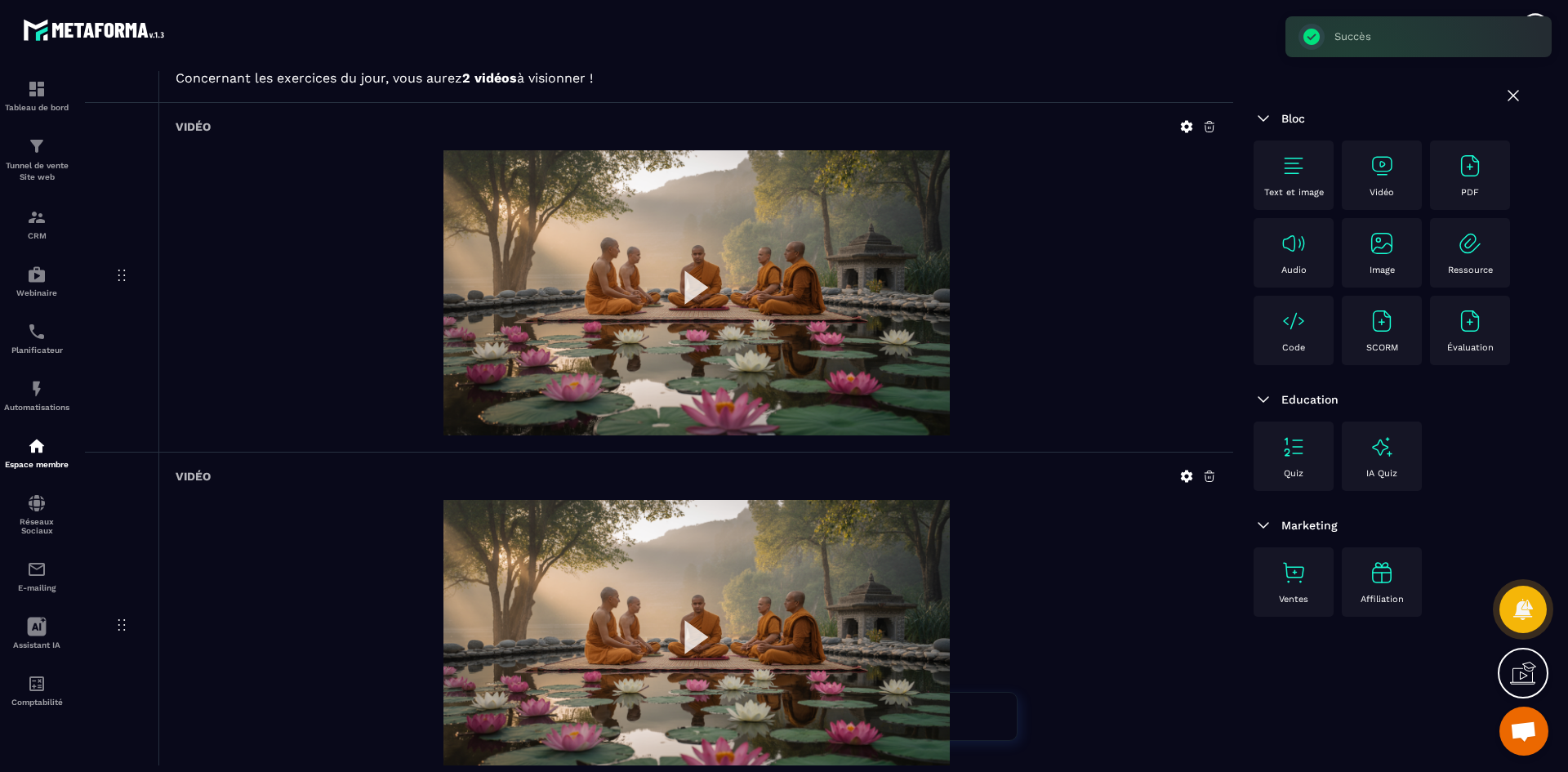
scroll to position [0, 0]
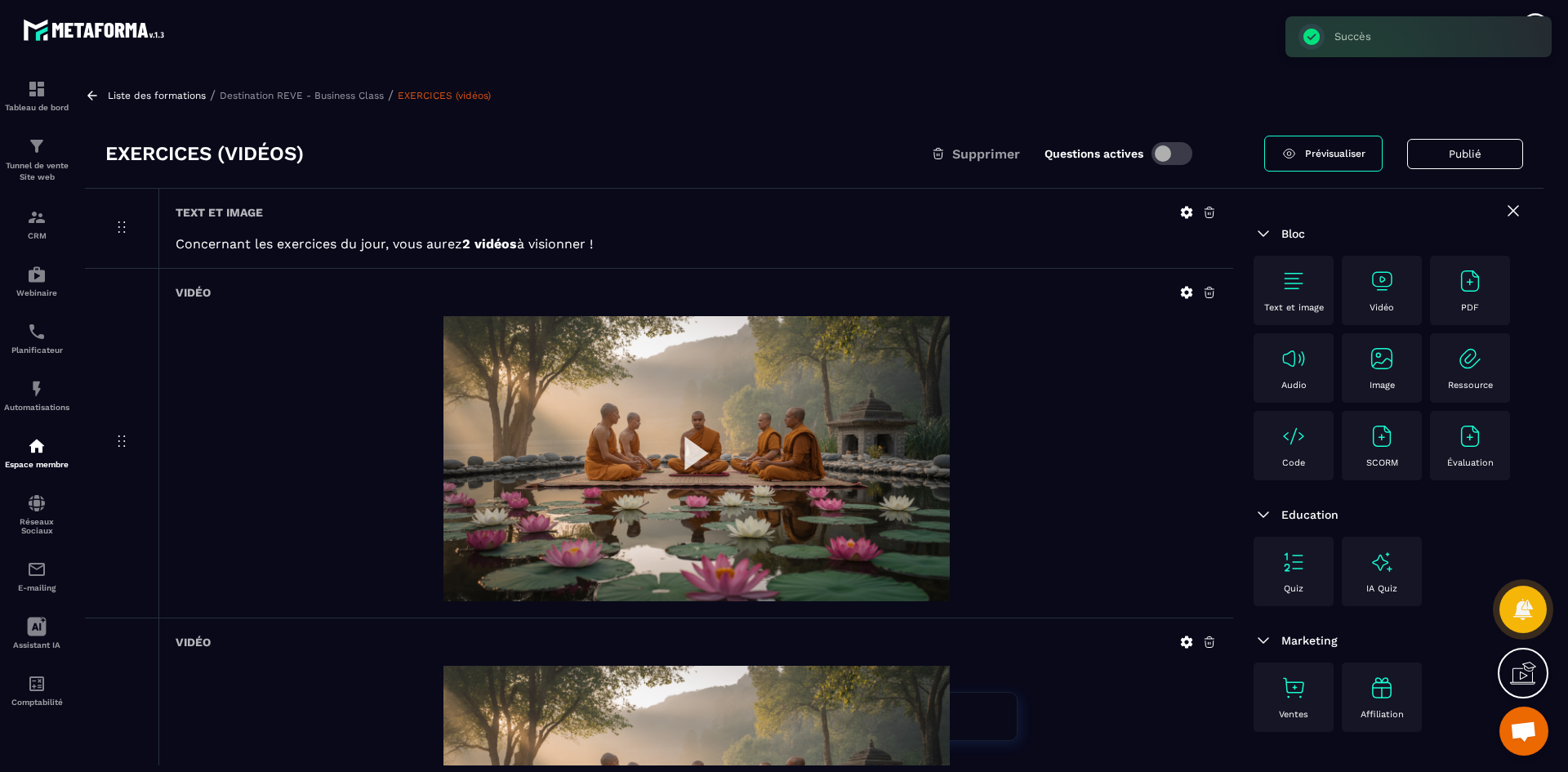
click at [314, 91] on p "Destination REVE - Business Class" at bounding box center [302, 95] width 164 height 11
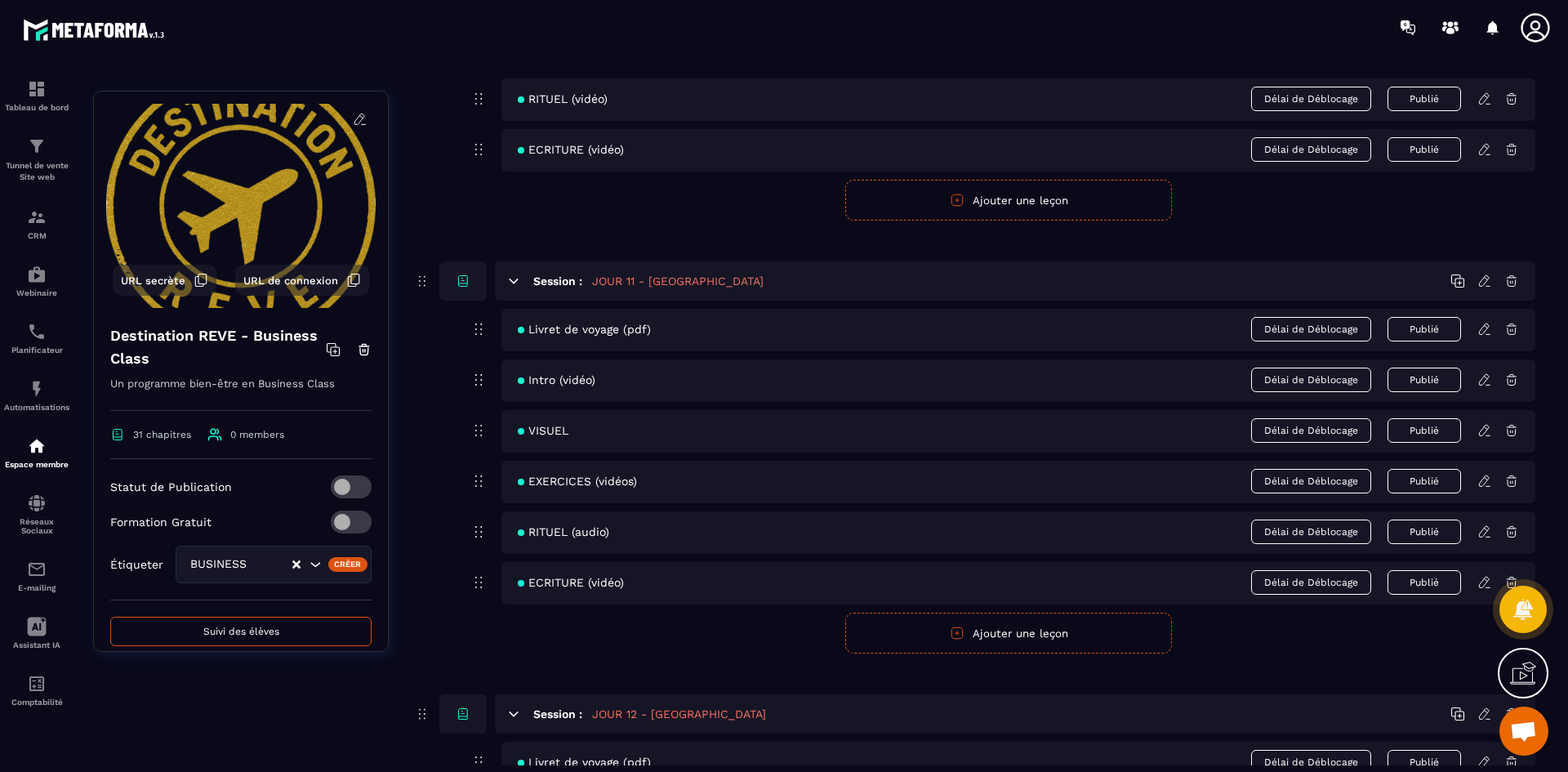
scroll to position [4740, 0]
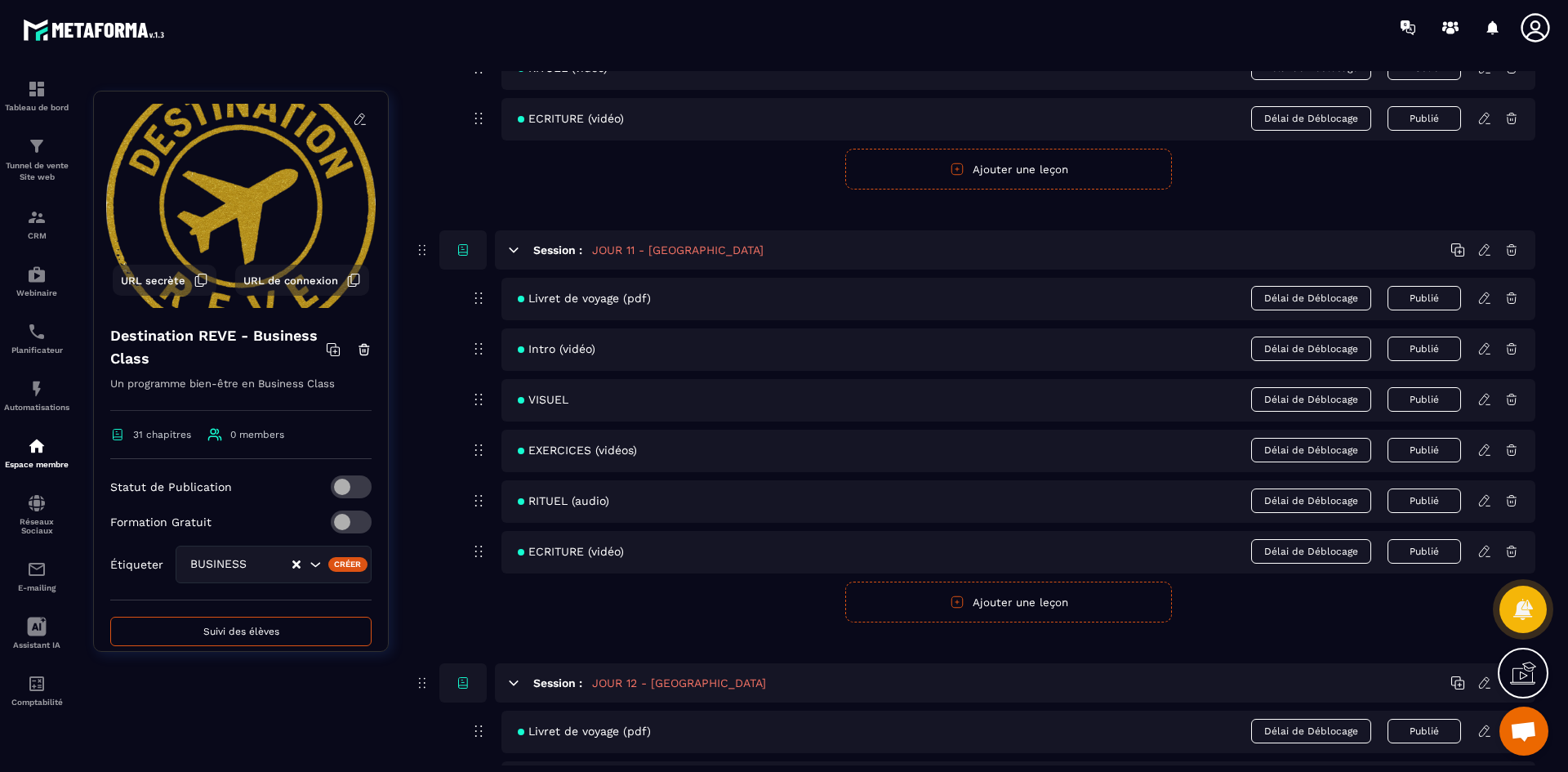
click at [1486, 498] on icon at bounding box center [1486, 498] width 3 height 3
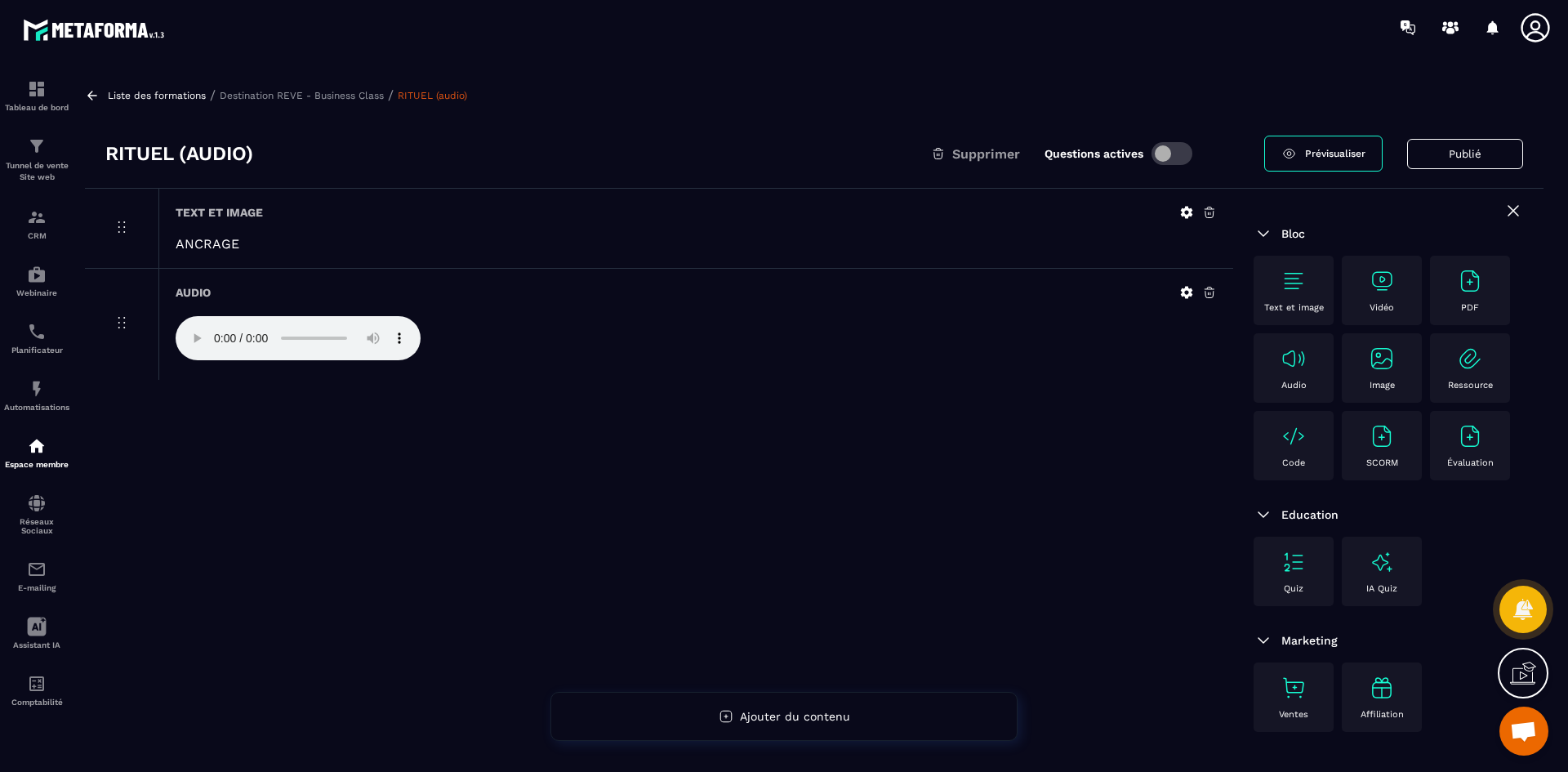
click at [1183, 286] on icon at bounding box center [1186, 292] width 15 height 15
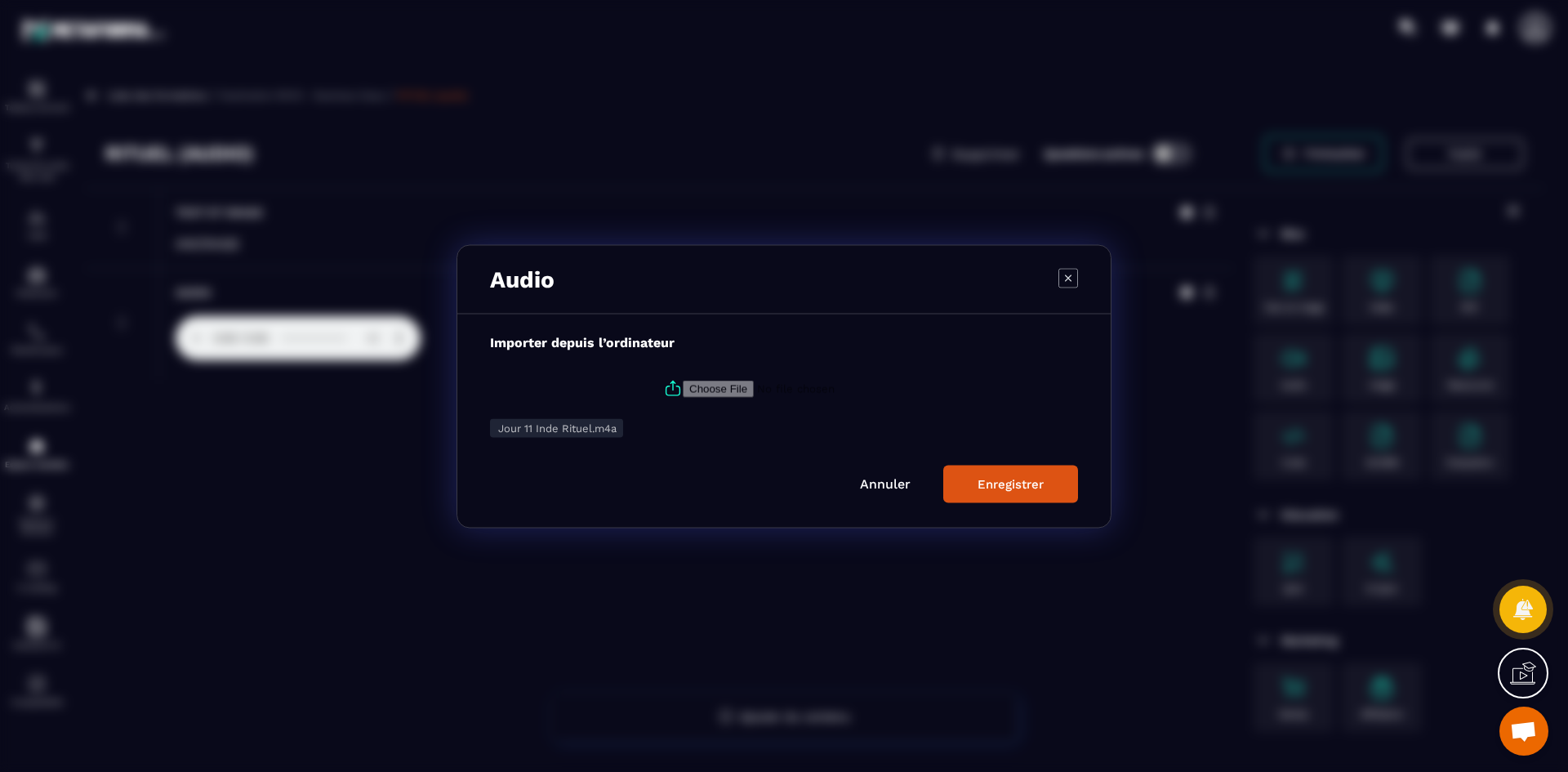
click at [671, 385] on icon "Modal window" at bounding box center [672, 388] width 20 height 20
click at [683, 385] on input "Modal window" at bounding box center [794, 388] width 222 height 17
type input "**********"
click at [1030, 480] on div "Enregistrer" at bounding box center [1010, 483] width 66 height 15
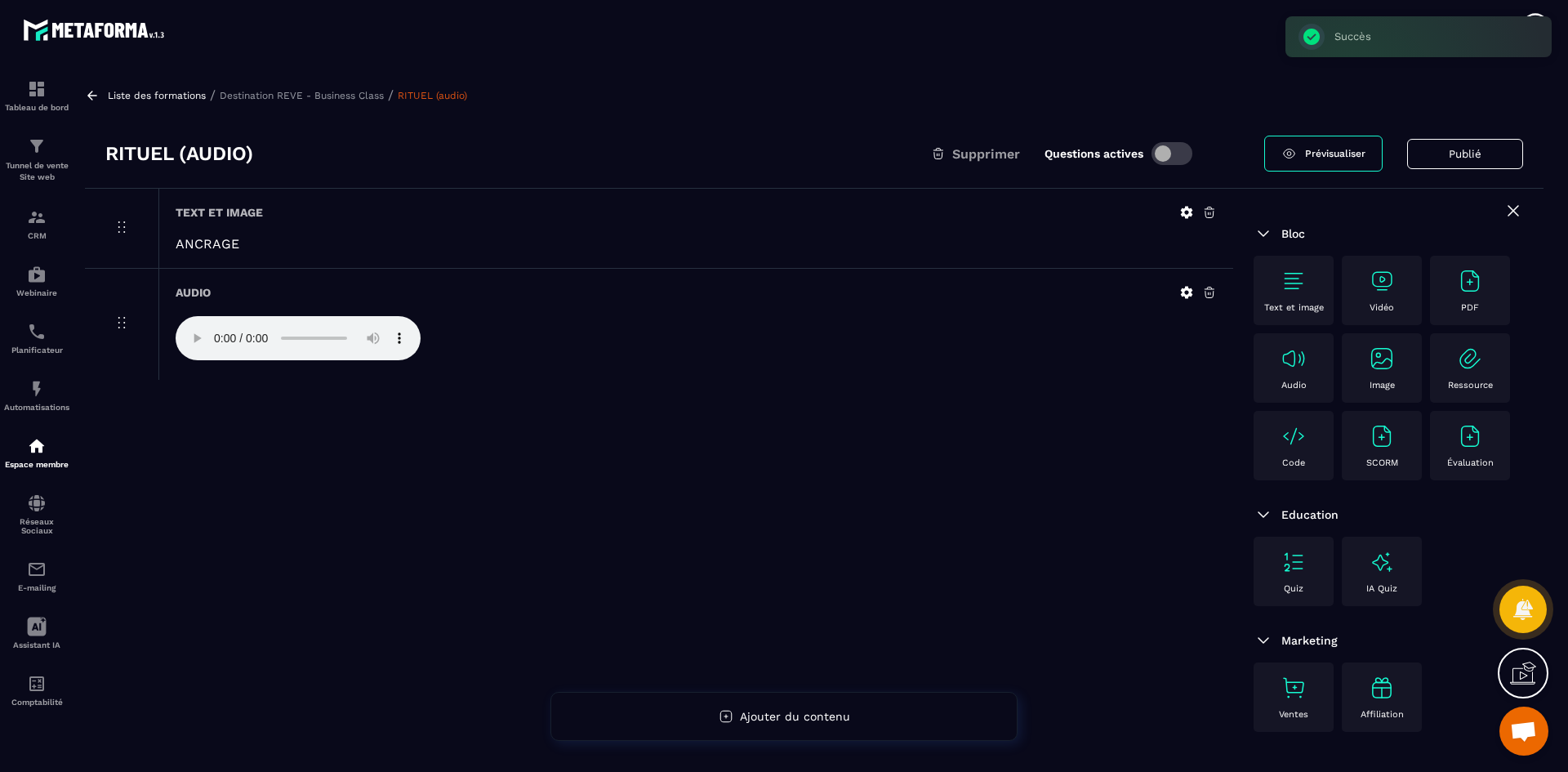
click at [346, 93] on p "Destination REVE - Business Class" at bounding box center [302, 95] width 164 height 11
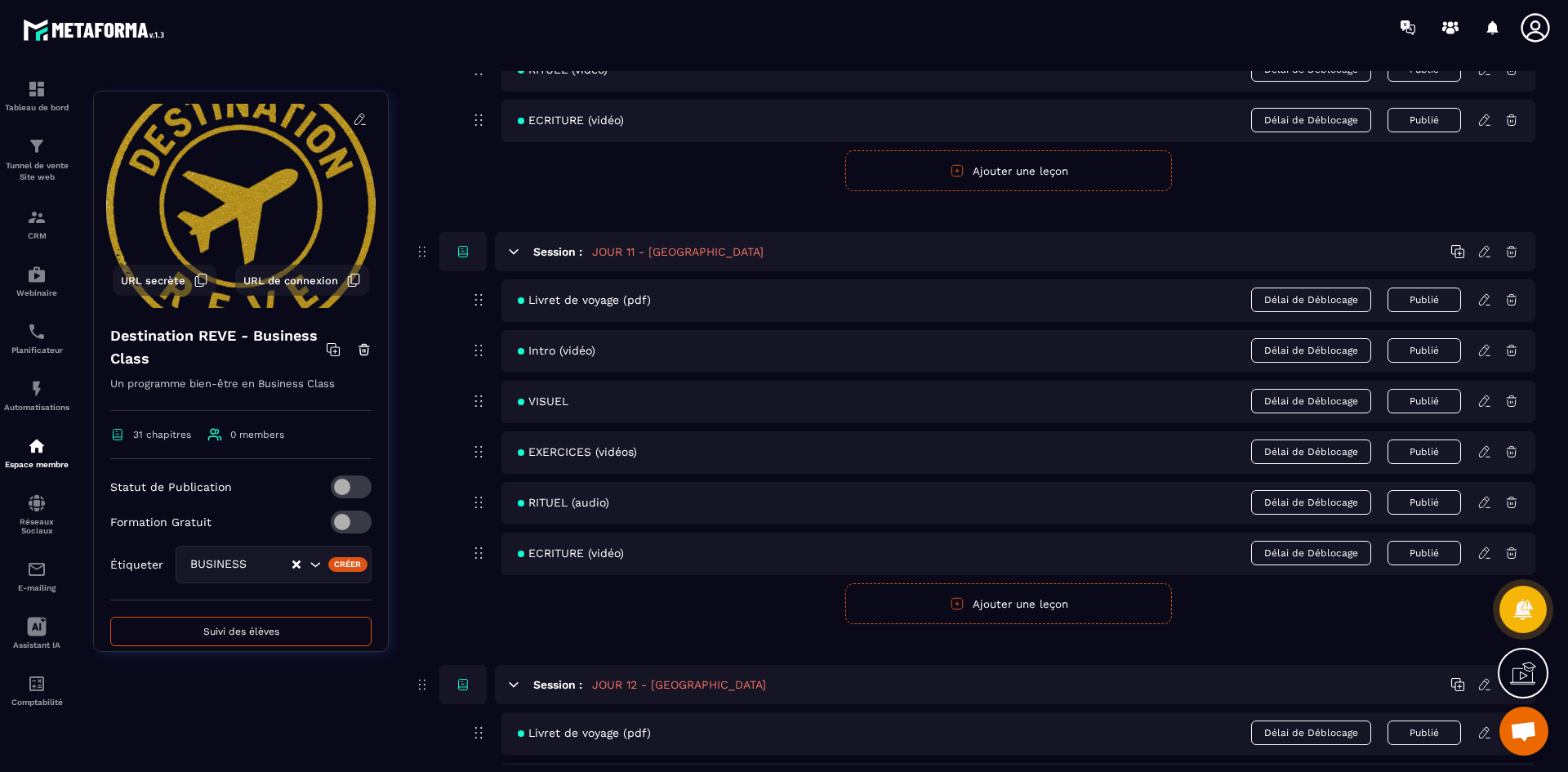
scroll to position [4740, 0]
click at [1483, 556] on icon at bounding box center [1484, 551] width 15 height 15
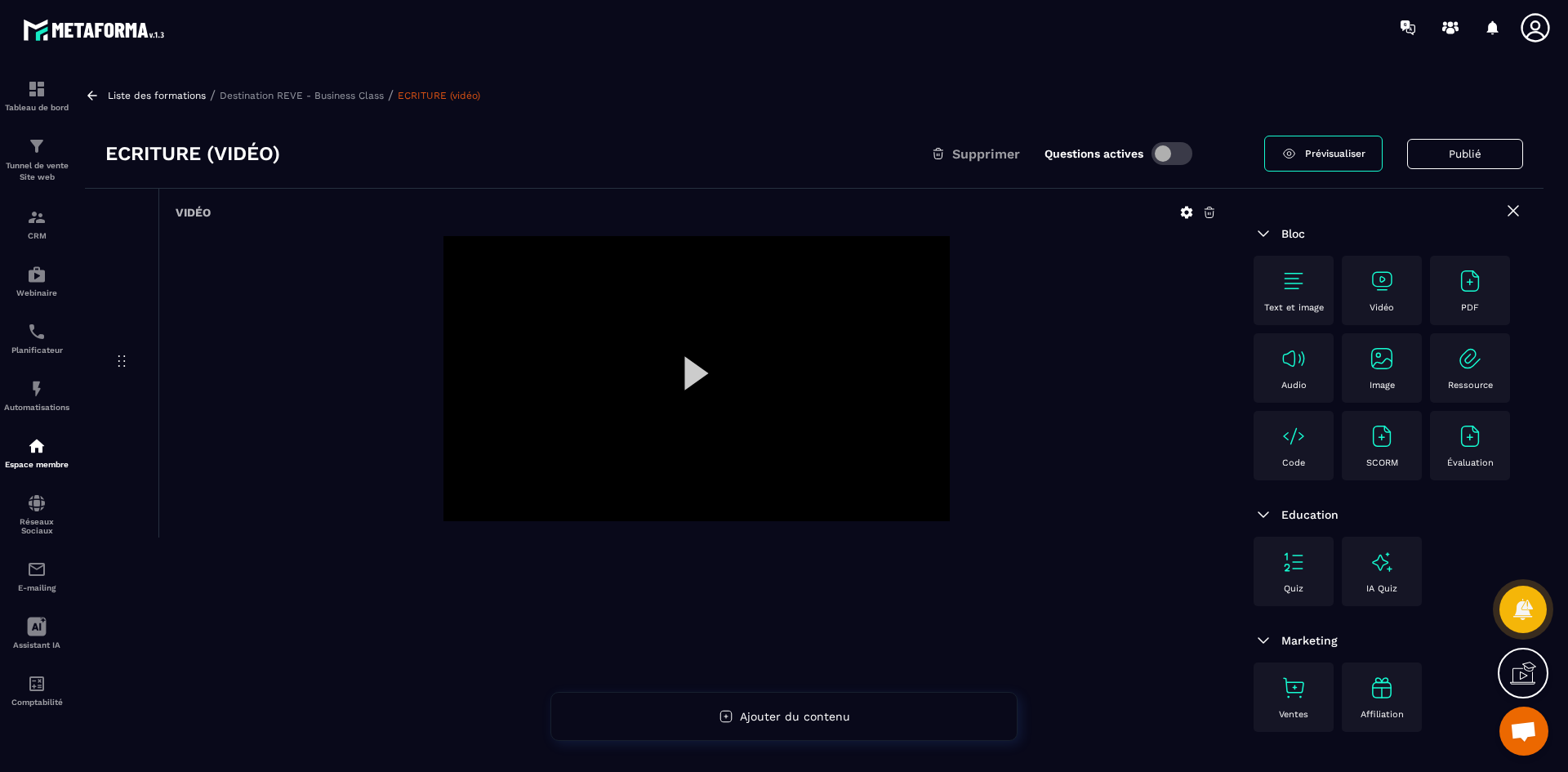
click at [1188, 214] on icon at bounding box center [1186, 212] width 15 height 15
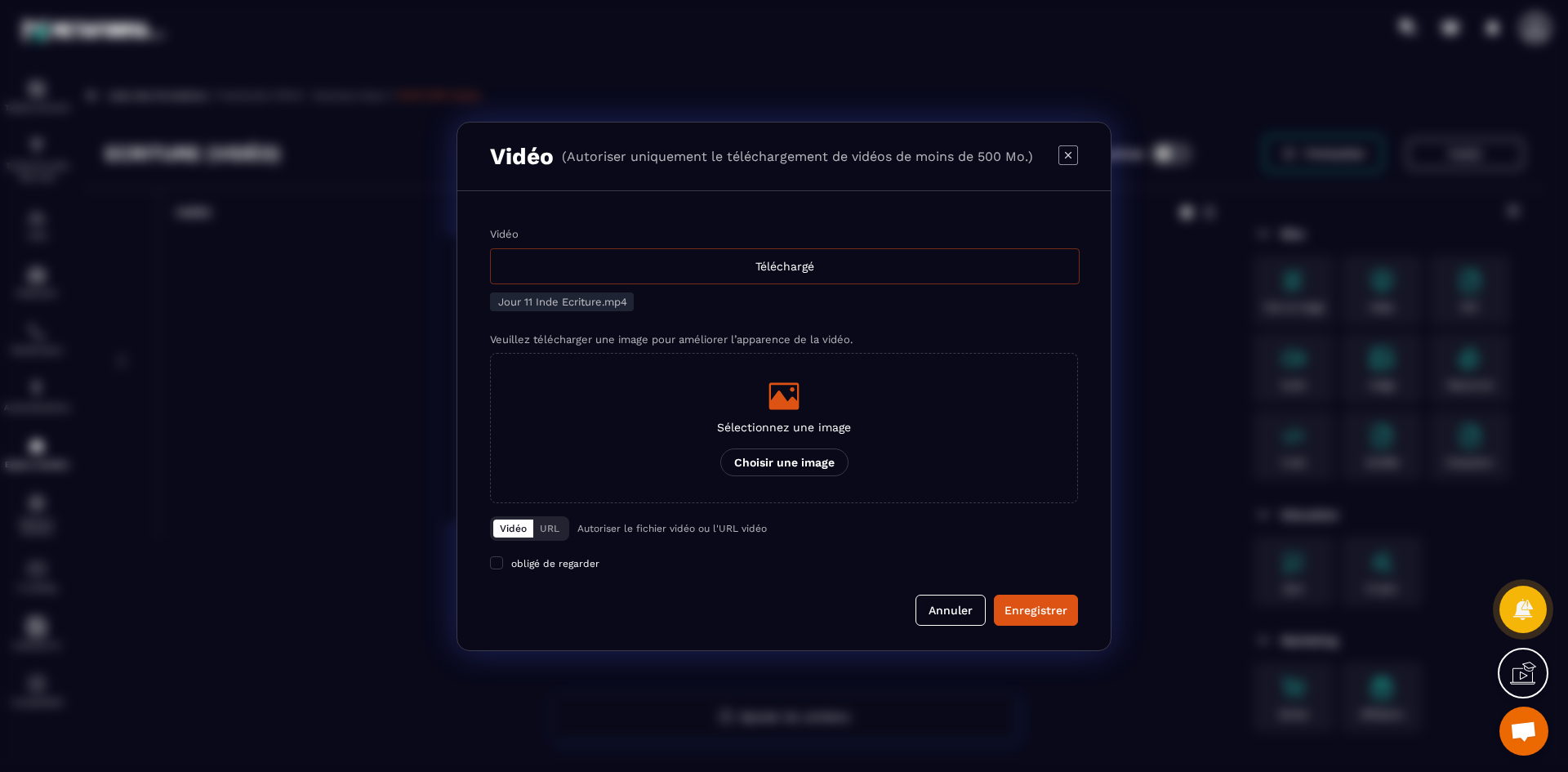
click at [798, 270] on div "Téléchargé" at bounding box center [784, 267] width 590 height 36
click at [0, 0] on input "Vidéo Téléchargé" at bounding box center [0, 0] width 0 height 0
click at [806, 415] on div "Sélectionnez une image Choisir une image" at bounding box center [784, 427] width 134 height 97
click at [0, 0] on input "Sélectionnez une image Choisir une image" at bounding box center [0, 0] width 0 height 0
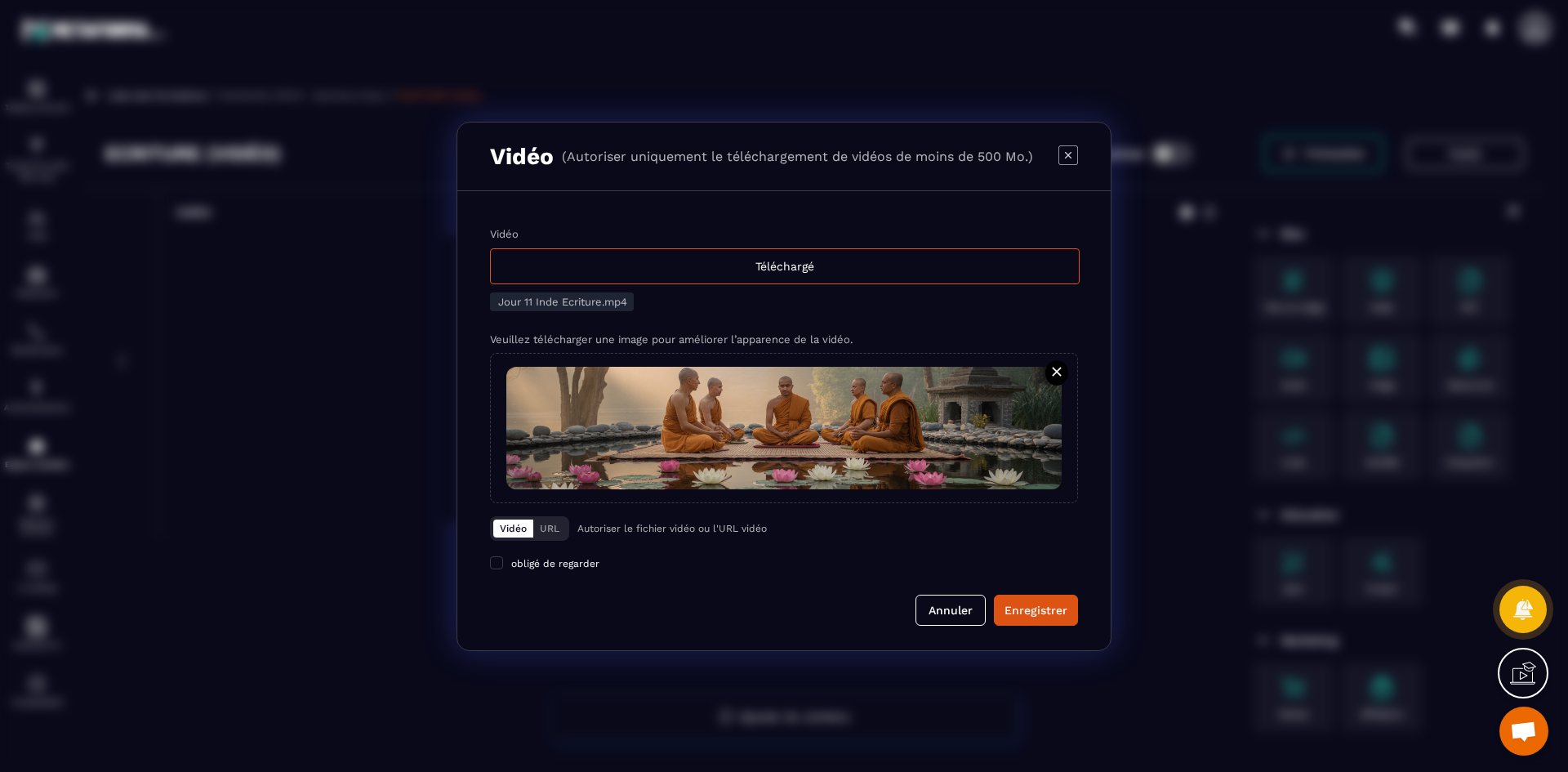
drag, startPoint x: 1051, startPoint y: 618, endPoint x: 982, endPoint y: 537, distance: 106.4
click at [1051, 618] on div "Enregistrer" at bounding box center [1037, 610] width 63 height 16
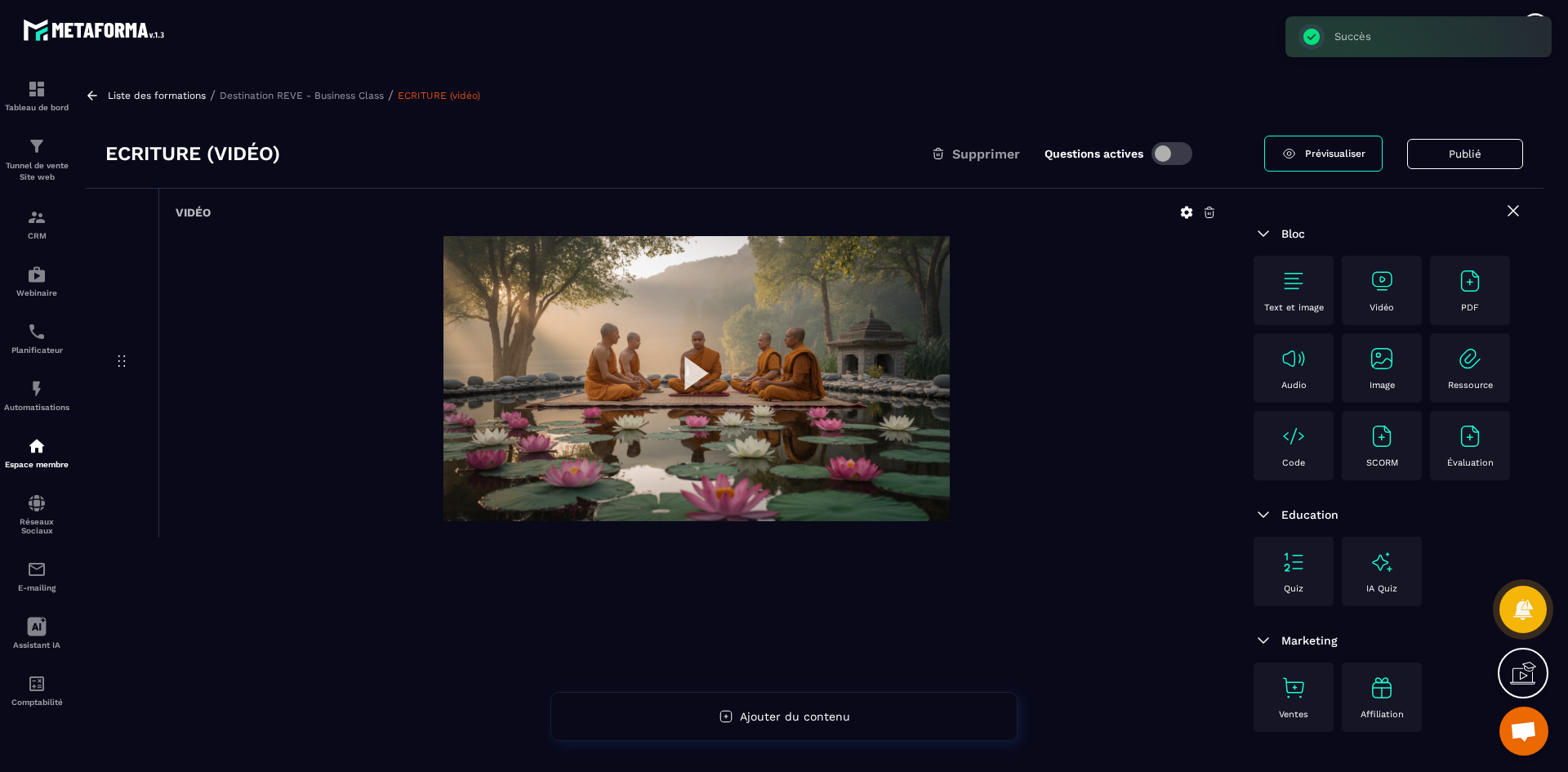
click at [291, 97] on p "Destination REVE - Business Class" at bounding box center [302, 95] width 164 height 11
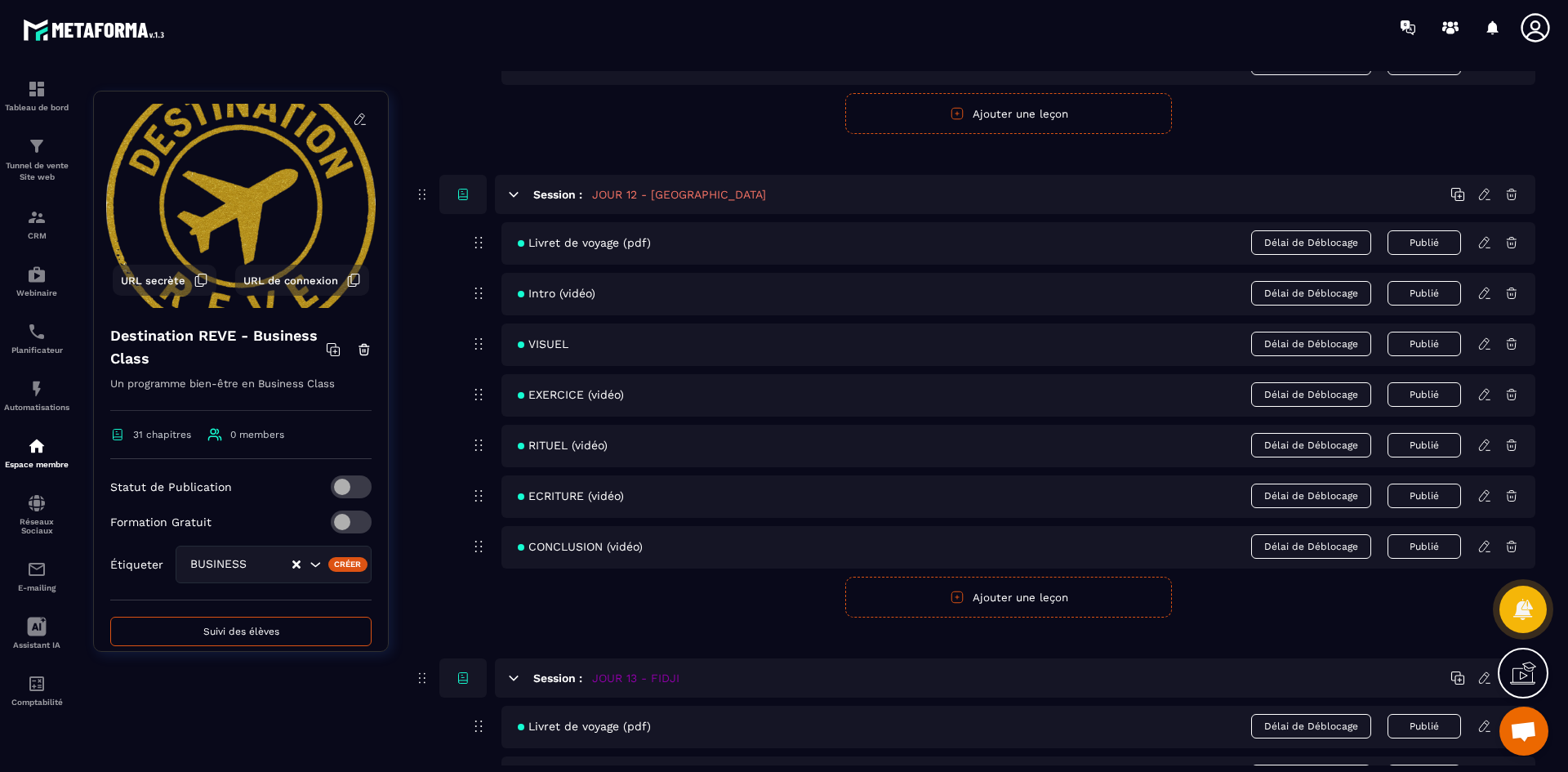
scroll to position [5230, 0]
click at [1483, 236] on icon at bounding box center [1484, 240] width 15 height 15
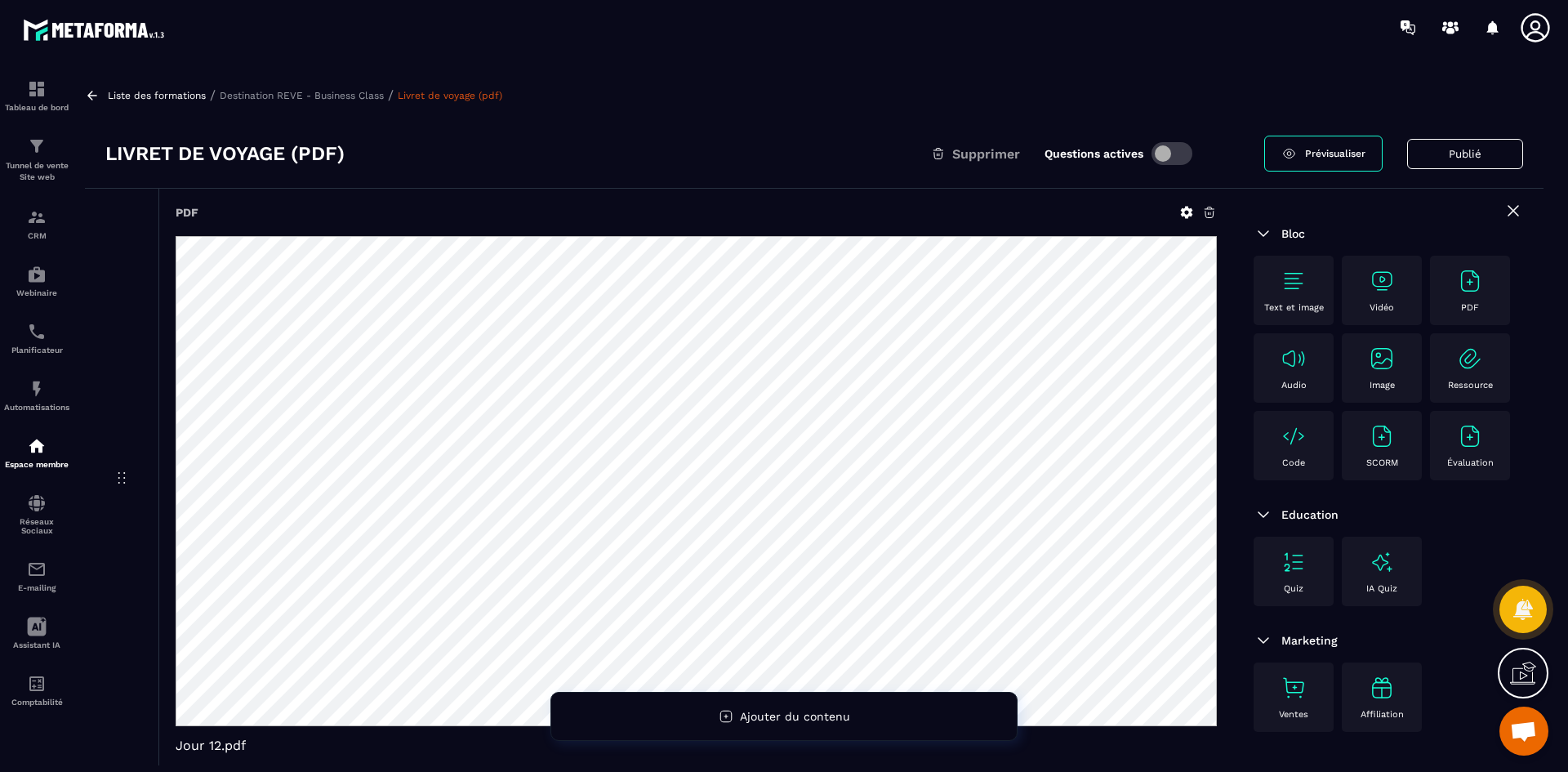
click at [1185, 207] on icon at bounding box center [1186, 212] width 15 height 15
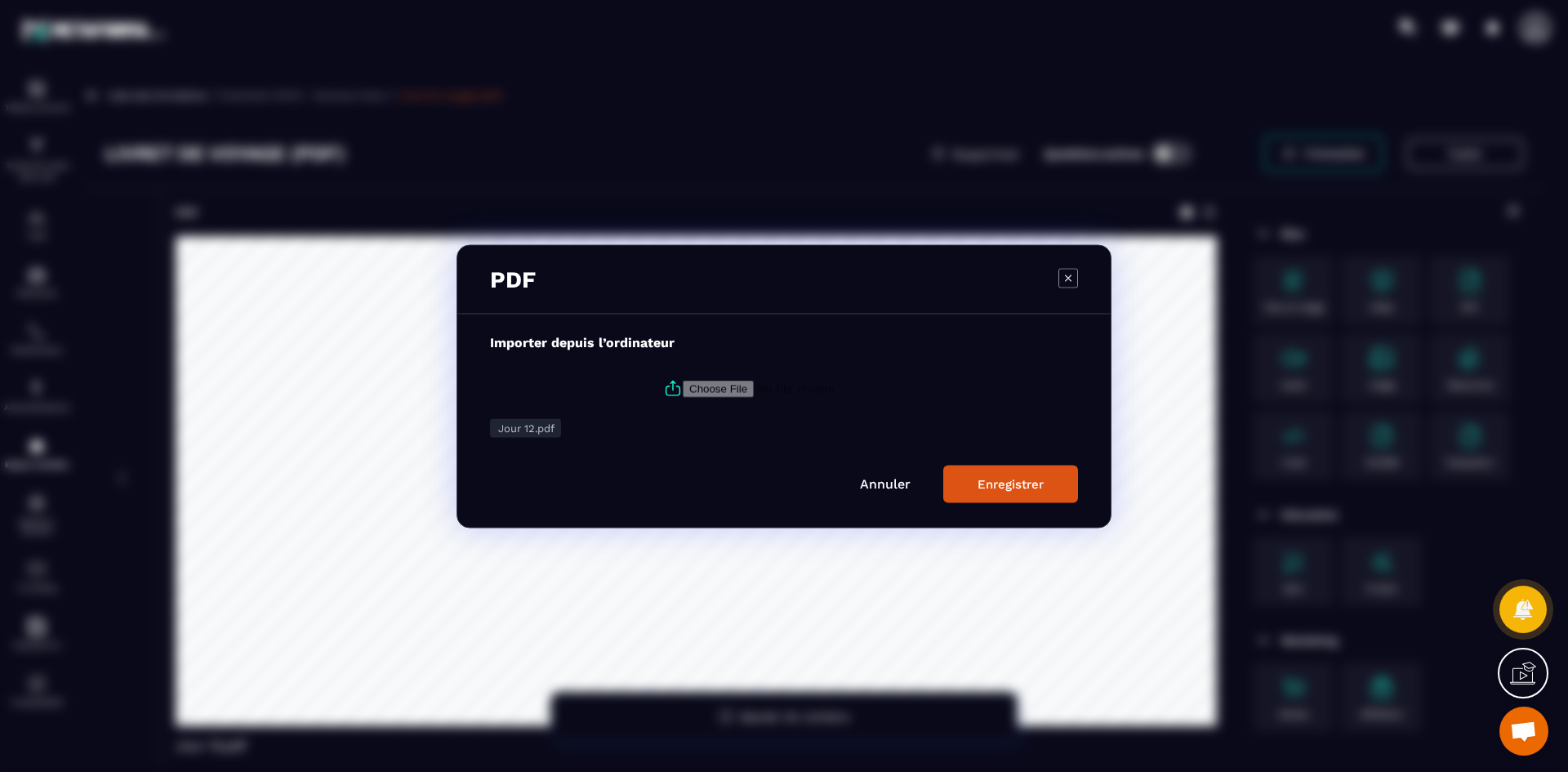
click at [672, 383] on icon "Modal window" at bounding box center [672, 385] width 4 height 9
click at [683, 383] on input "Modal window" at bounding box center [794, 388] width 222 height 17
type input "**********"
click at [998, 491] on div "Enregistrer" at bounding box center [1010, 483] width 66 height 15
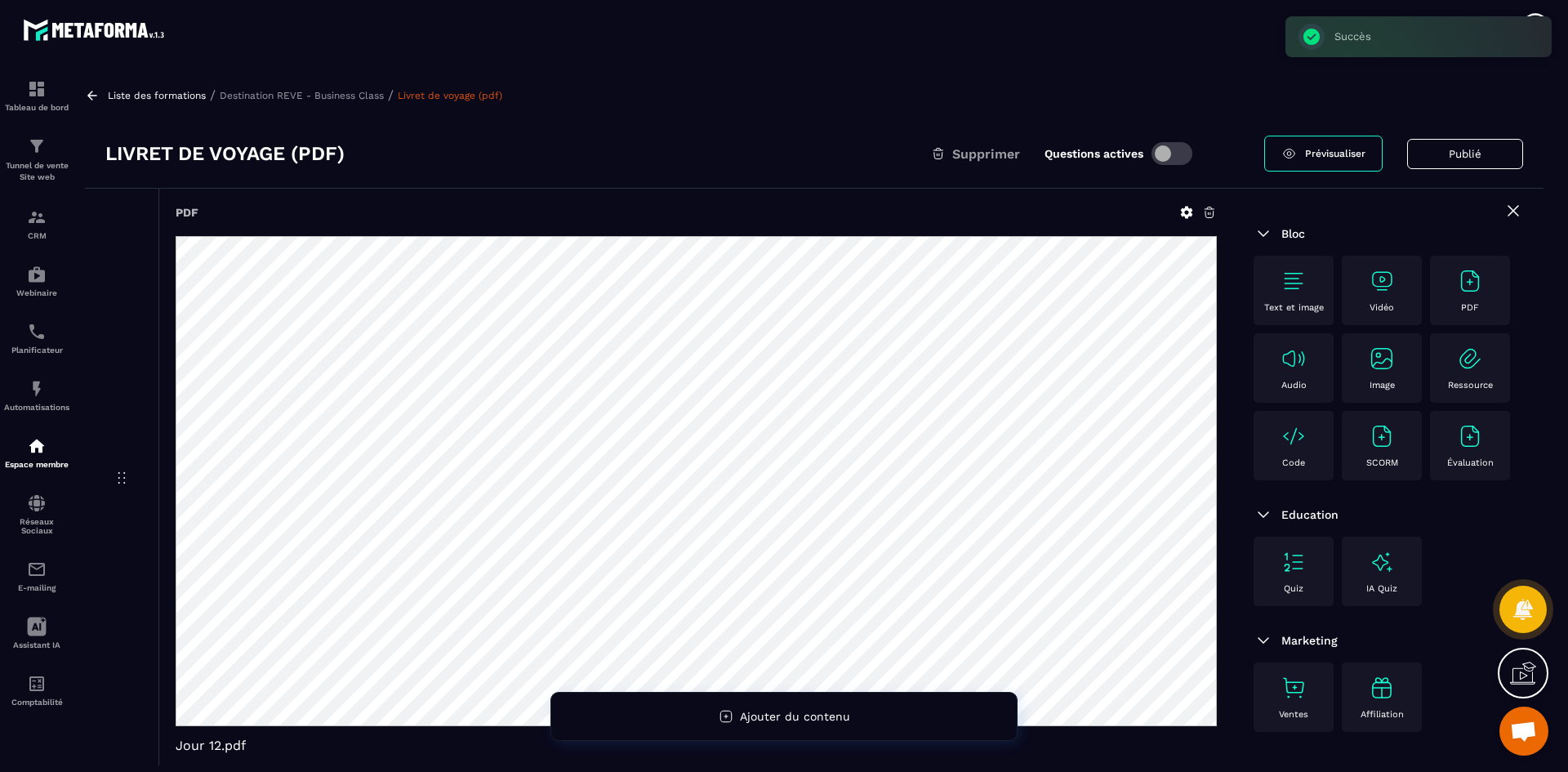
click at [328, 92] on p "Destination REVE - Business Class" at bounding box center [302, 95] width 164 height 11
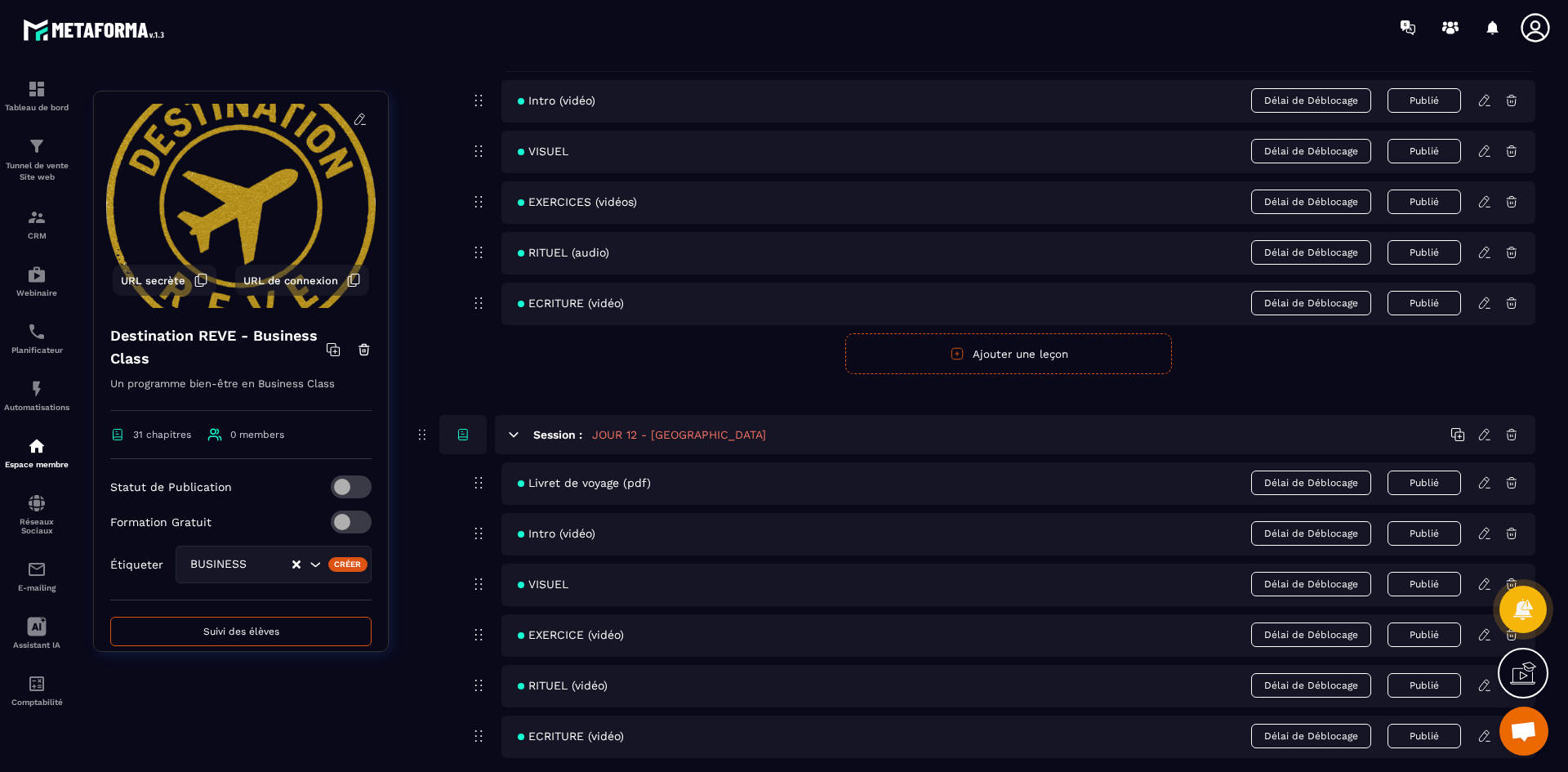
scroll to position [5148, 0]
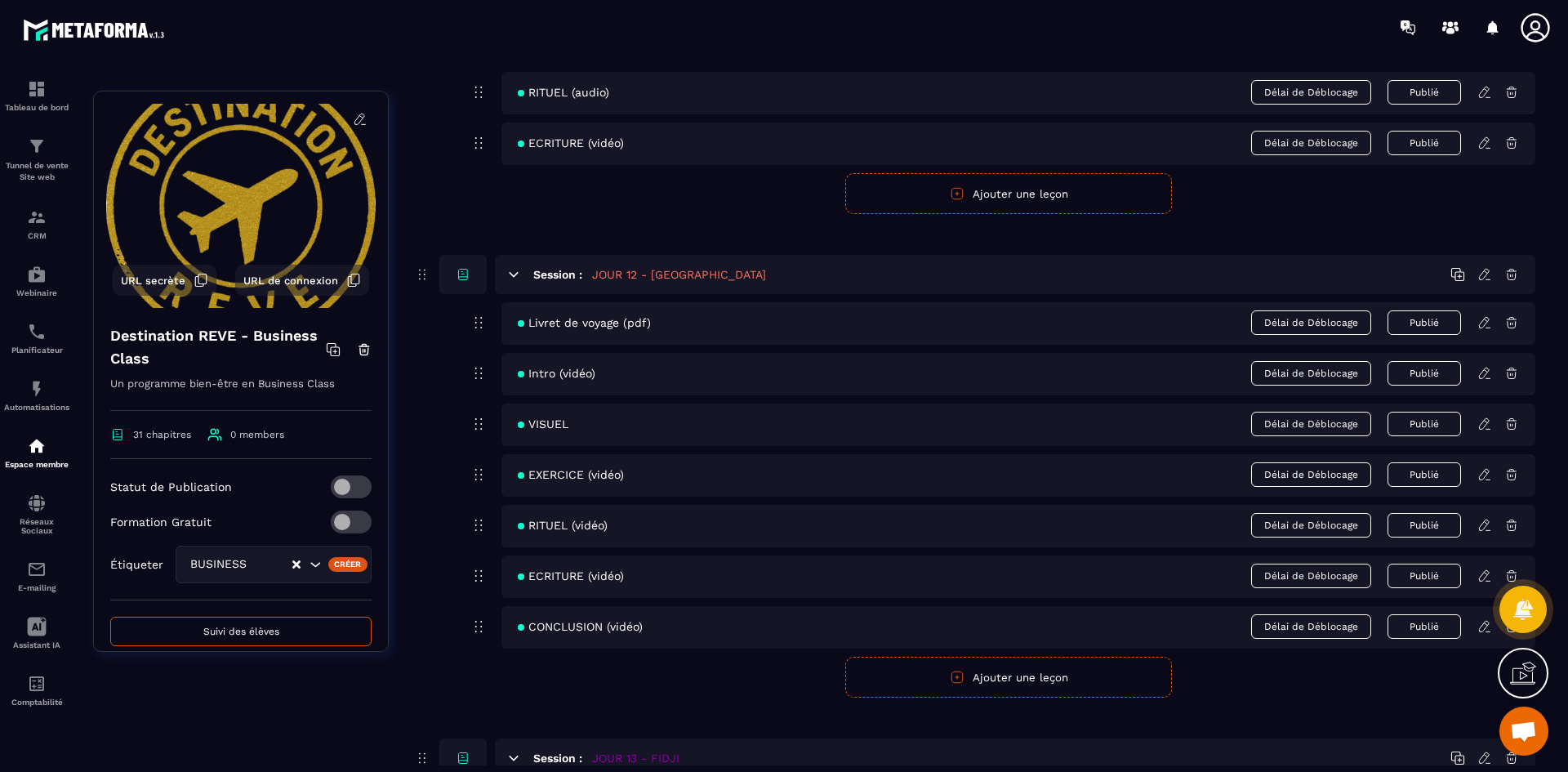
click at [1483, 370] on icon at bounding box center [1484, 373] width 15 height 15
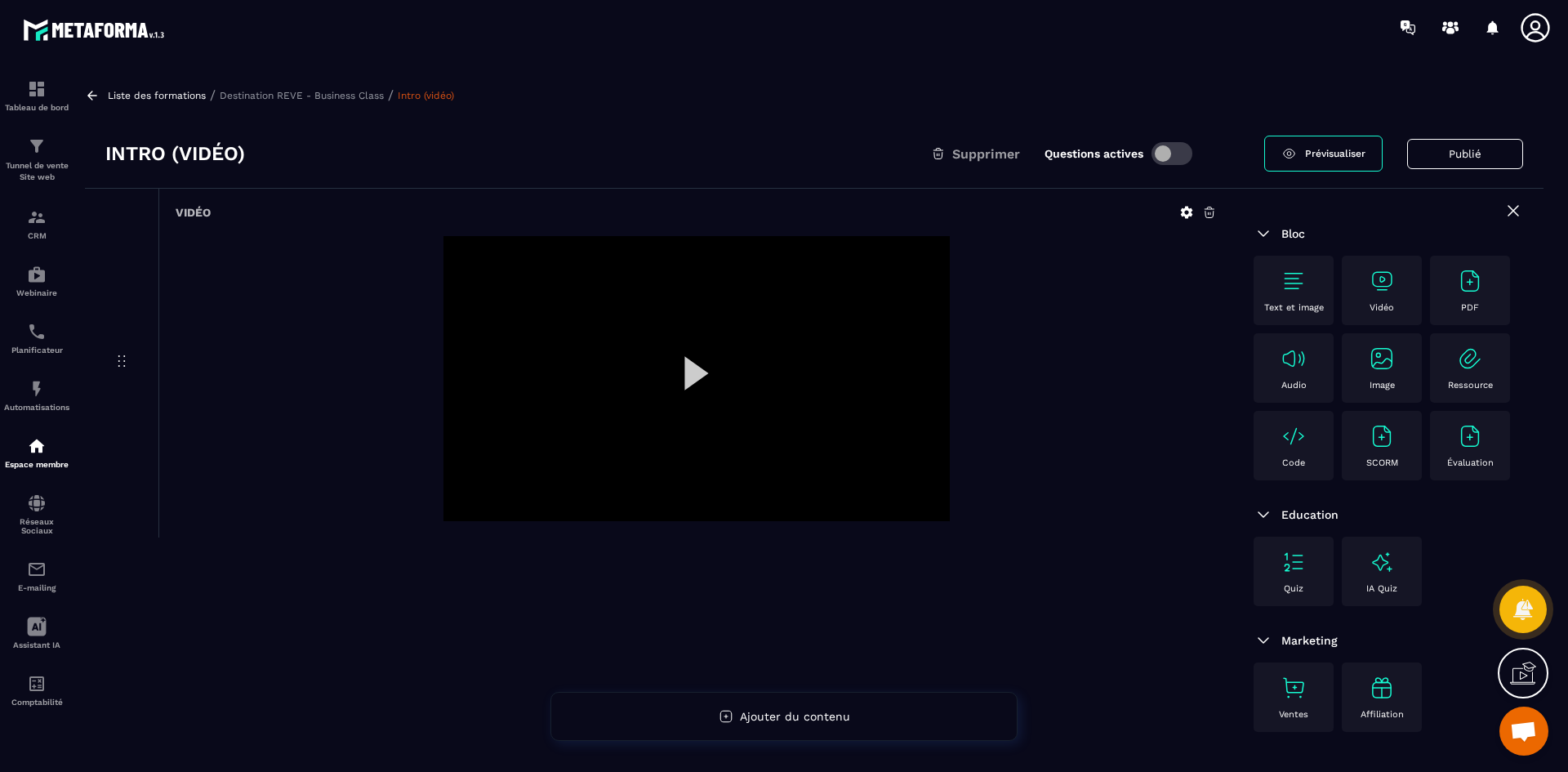
click at [1186, 212] on icon at bounding box center [1186, 212] width 15 height 15
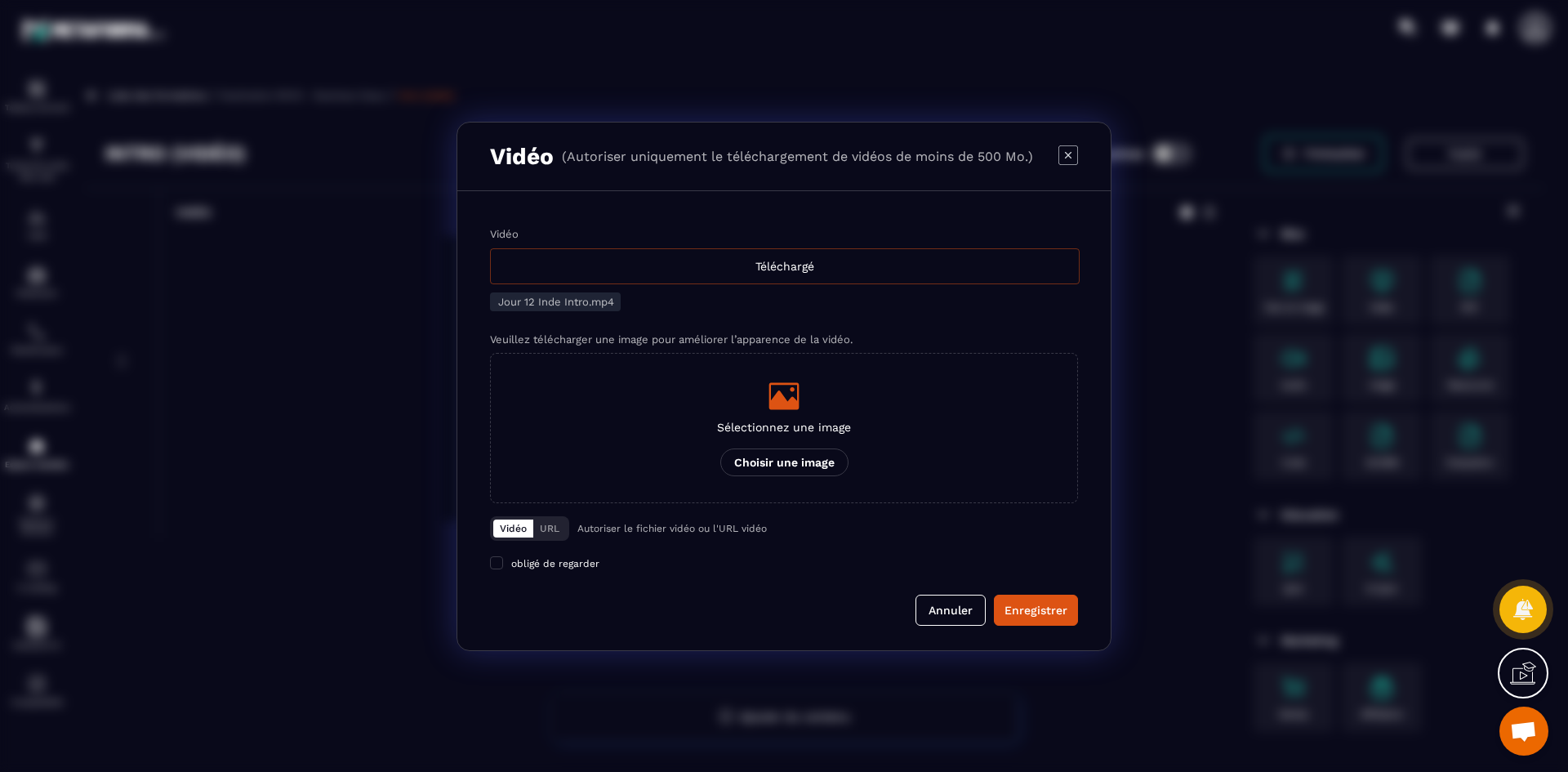
click at [753, 266] on div "Téléchargé" at bounding box center [784, 267] width 590 height 36
click at [0, 0] on input "Vidéo Téléchargé" at bounding box center [0, 0] width 0 height 0
click at [797, 412] on icon "Modal window" at bounding box center [784, 396] width 32 height 32
click at [0, 0] on input "Sélectionnez une image Choisir une image" at bounding box center [0, 0] width 0 height 0
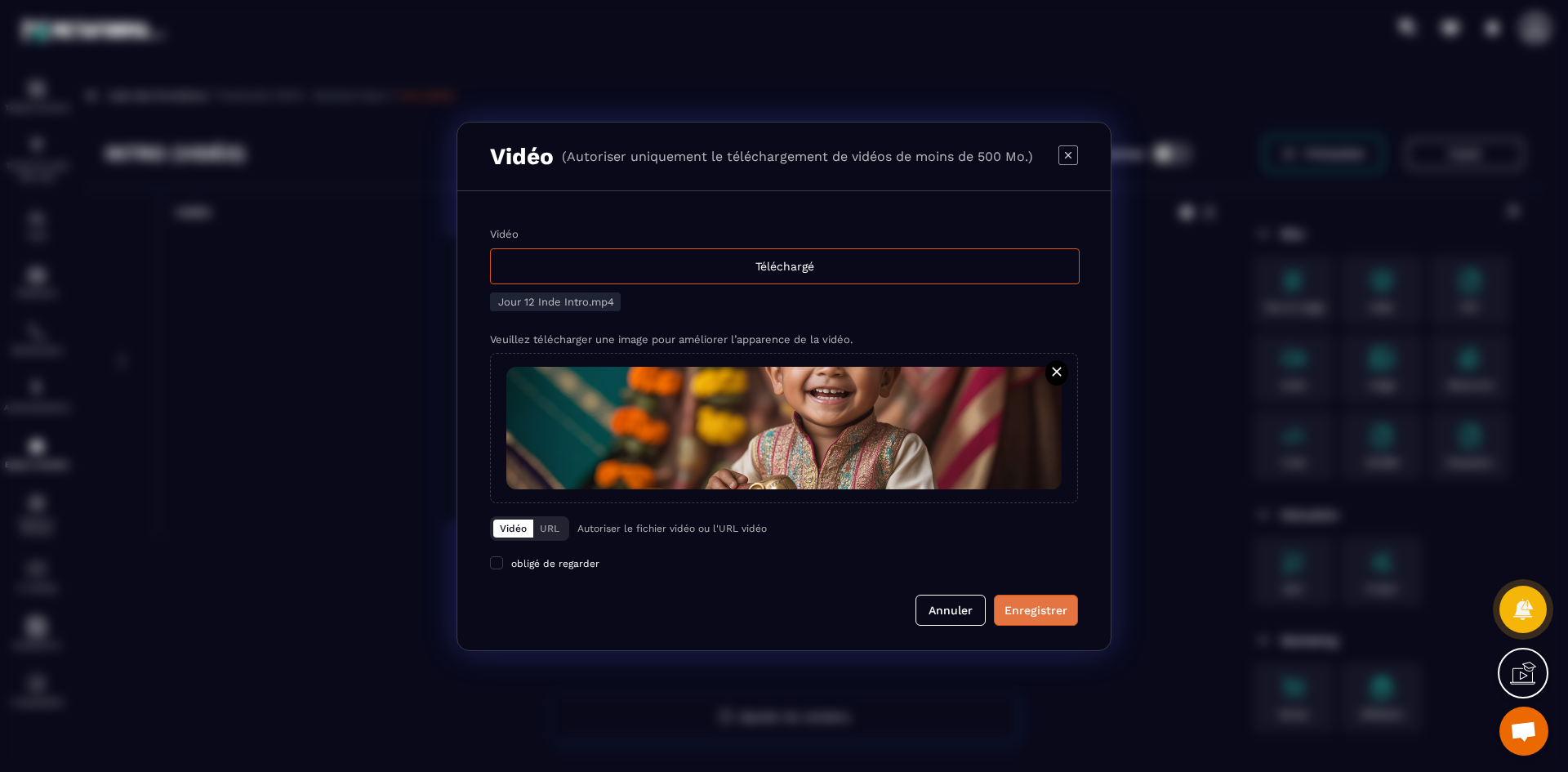
click at [1025, 614] on div "Enregistrer" at bounding box center [1037, 610] width 63 height 16
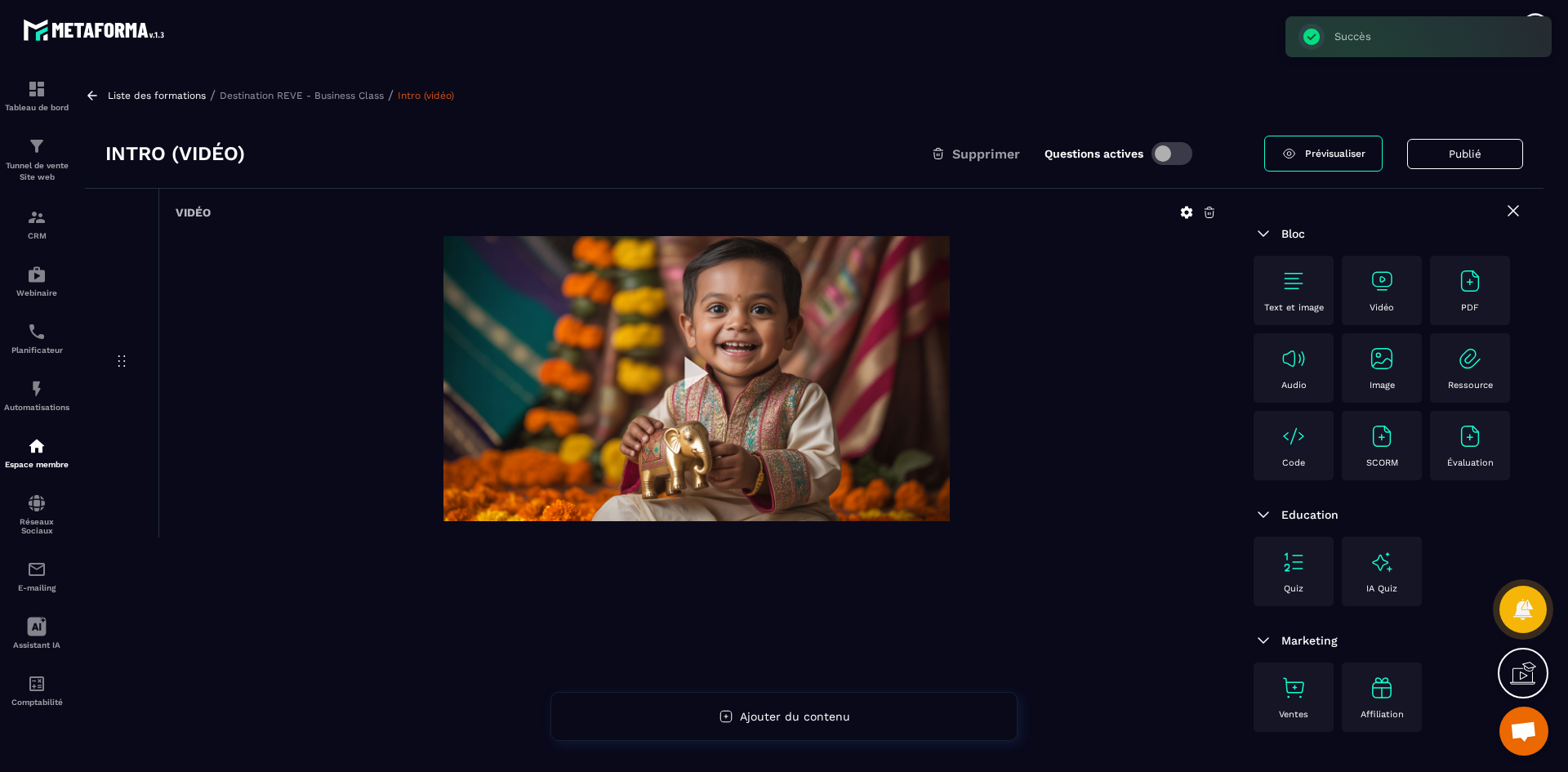
click at [302, 95] on p "Destination REVE - Business Class" at bounding box center [302, 95] width 164 height 11
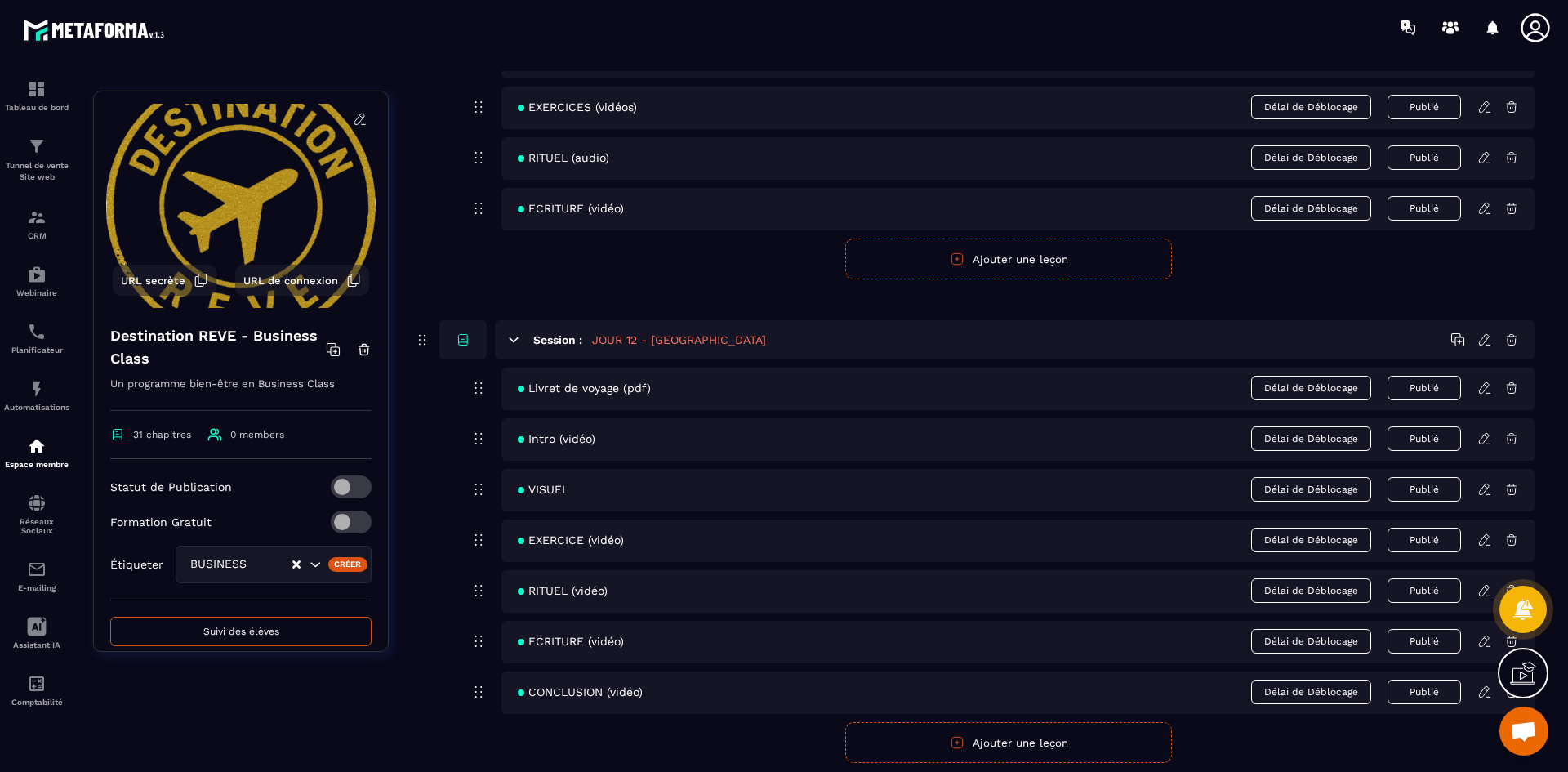
scroll to position [5148, 0]
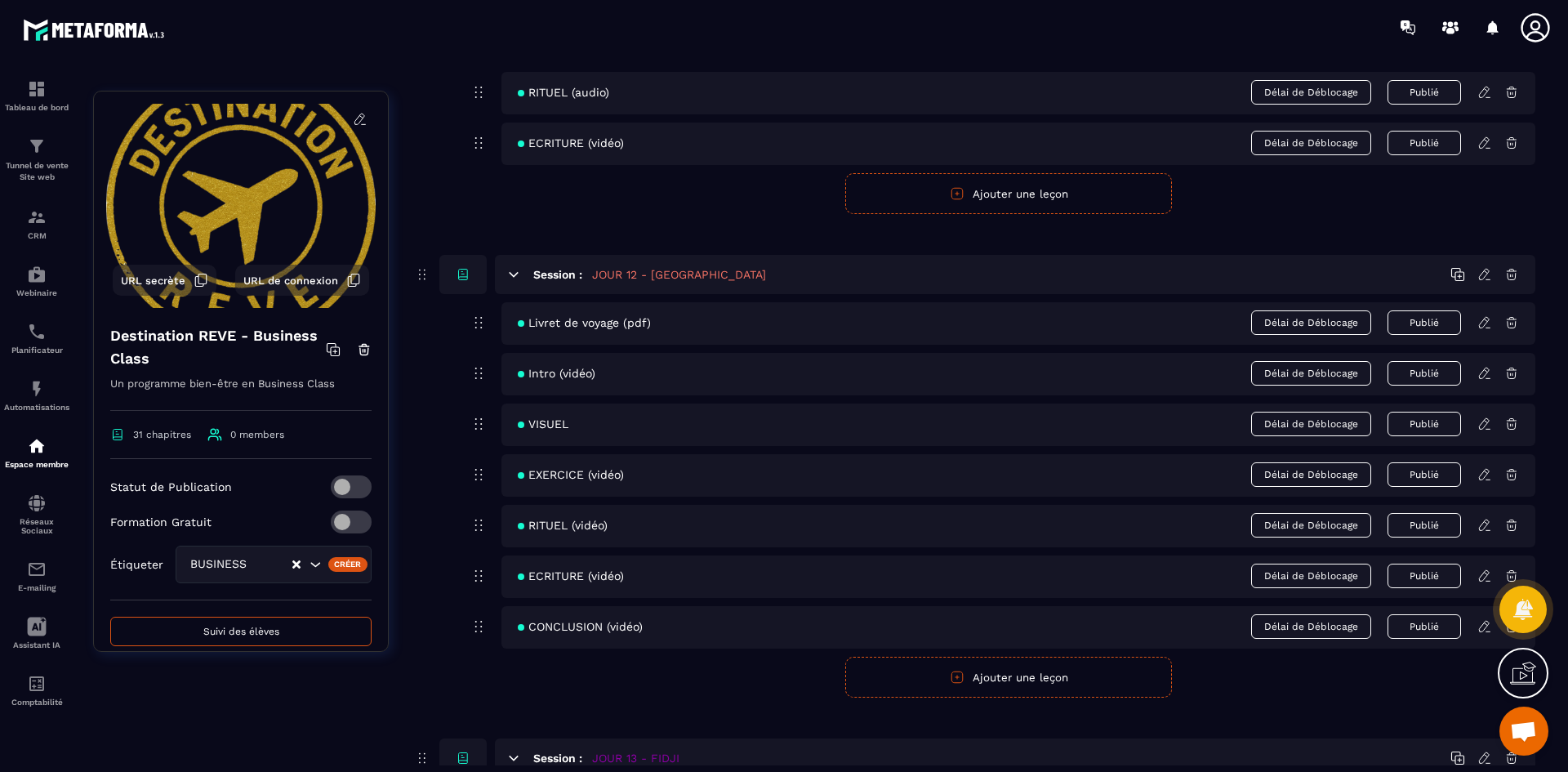
click at [1489, 421] on icon at bounding box center [1483, 423] width 9 height 10
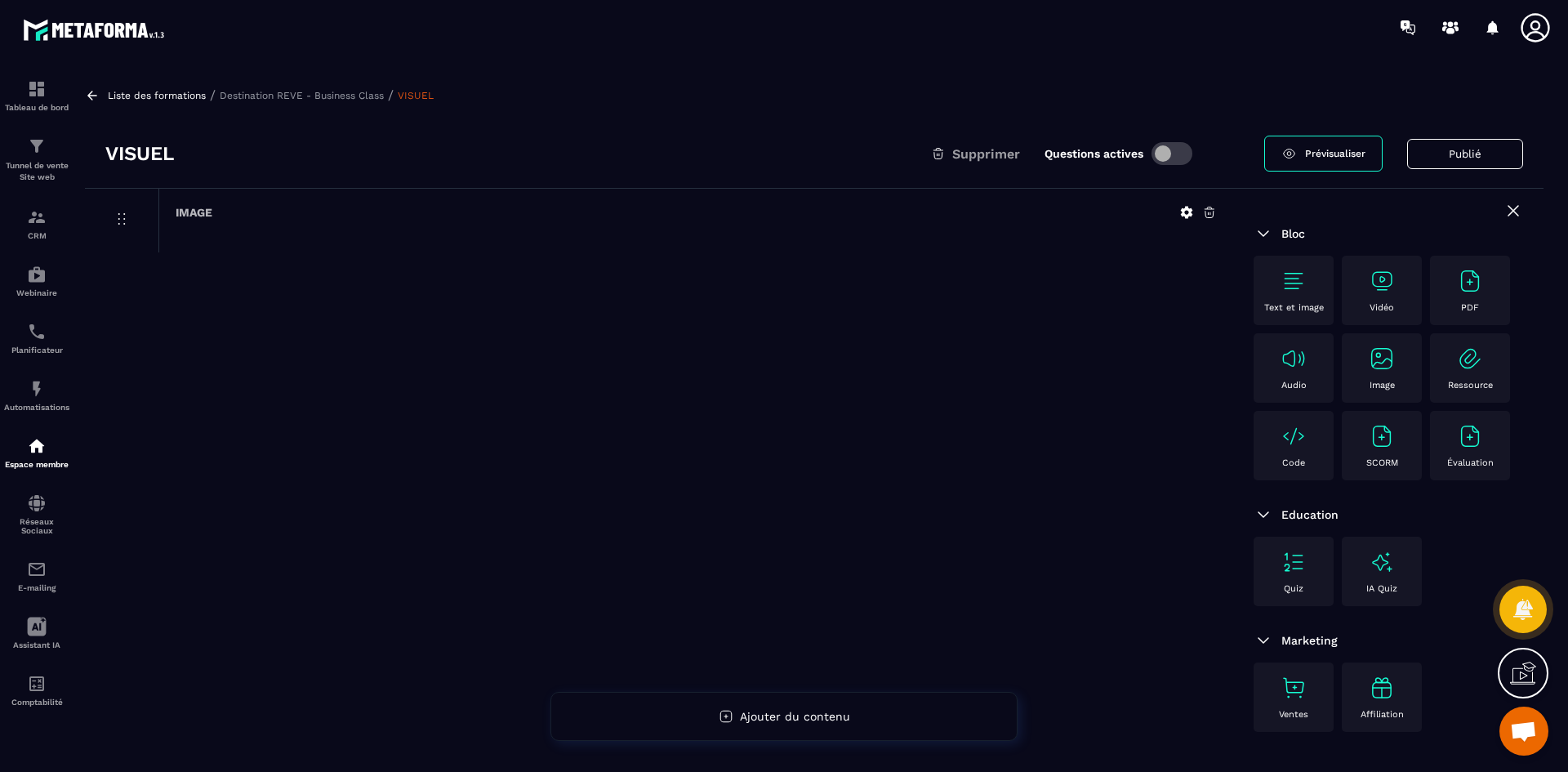
click at [1185, 209] on icon at bounding box center [1187, 213] width 12 height 12
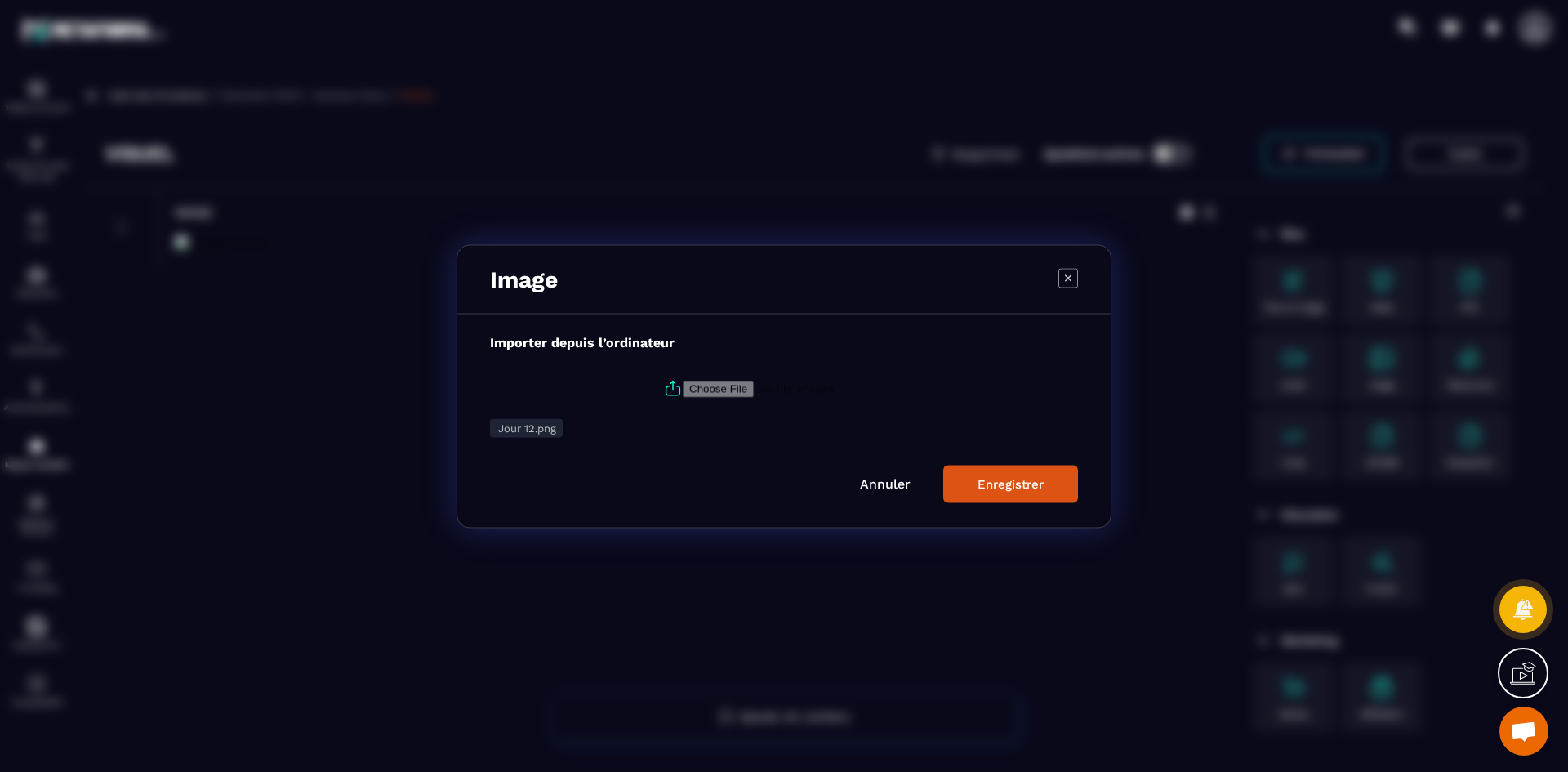
click at [670, 384] on icon "Modal window" at bounding box center [672, 388] width 20 height 20
click at [683, 384] on input "Modal window" at bounding box center [794, 388] width 222 height 17
type input "**********"
click at [1013, 480] on div "Enregistrer" at bounding box center [1010, 483] width 66 height 15
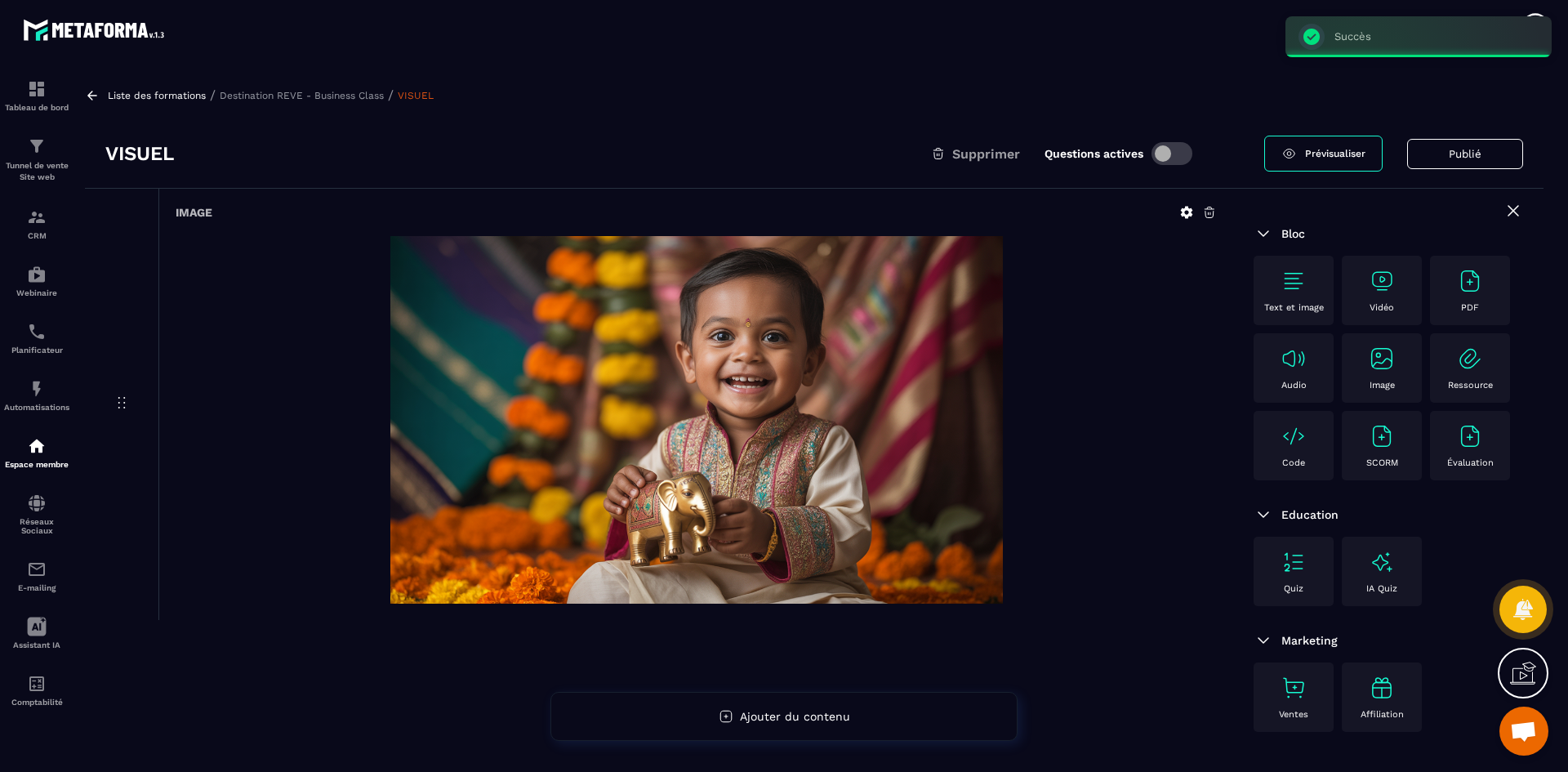
click at [342, 99] on p "Destination REVE - Business Class" at bounding box center [302, 95] width 164 height 11
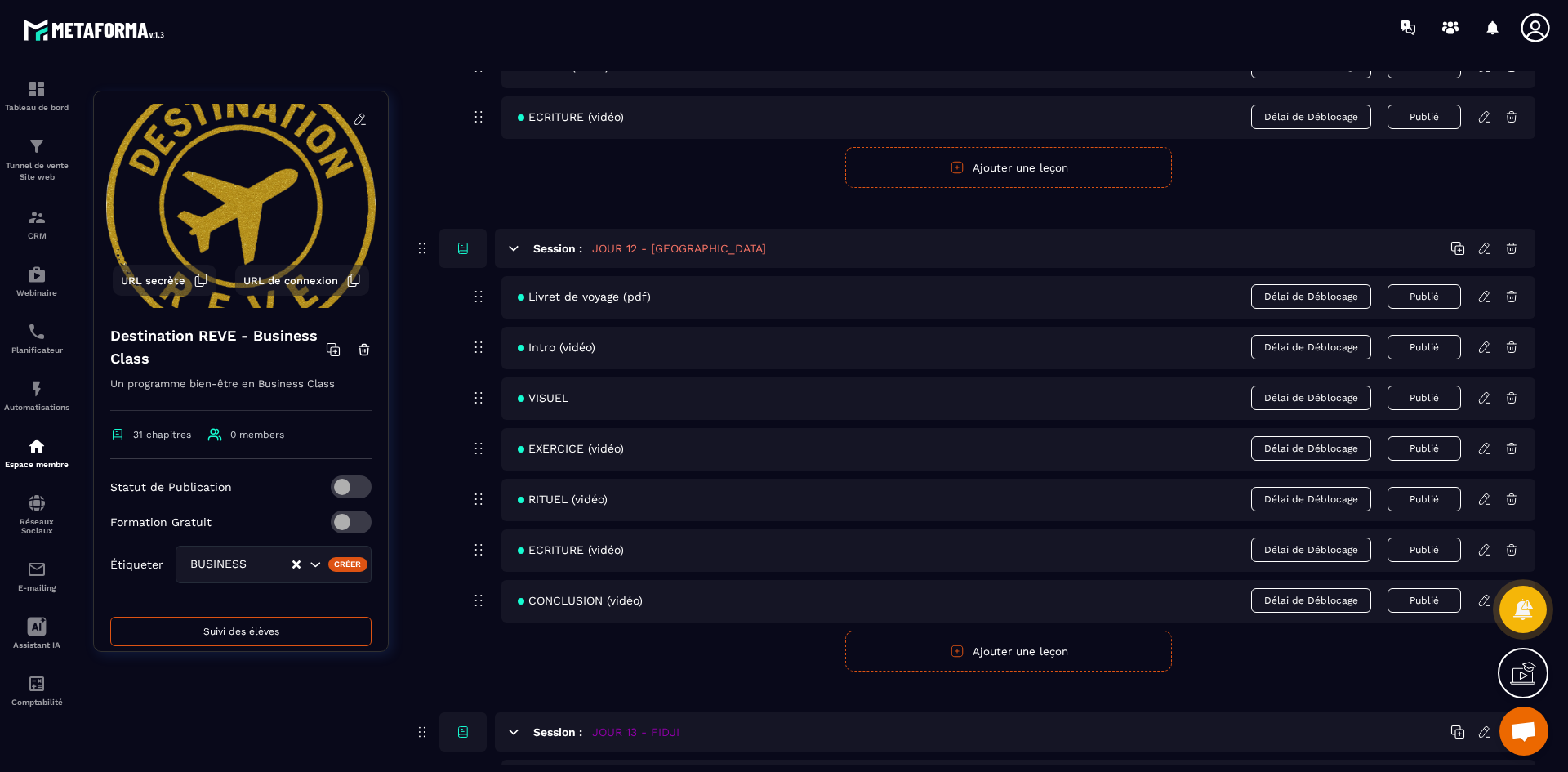
scroll to position [5230, 0]
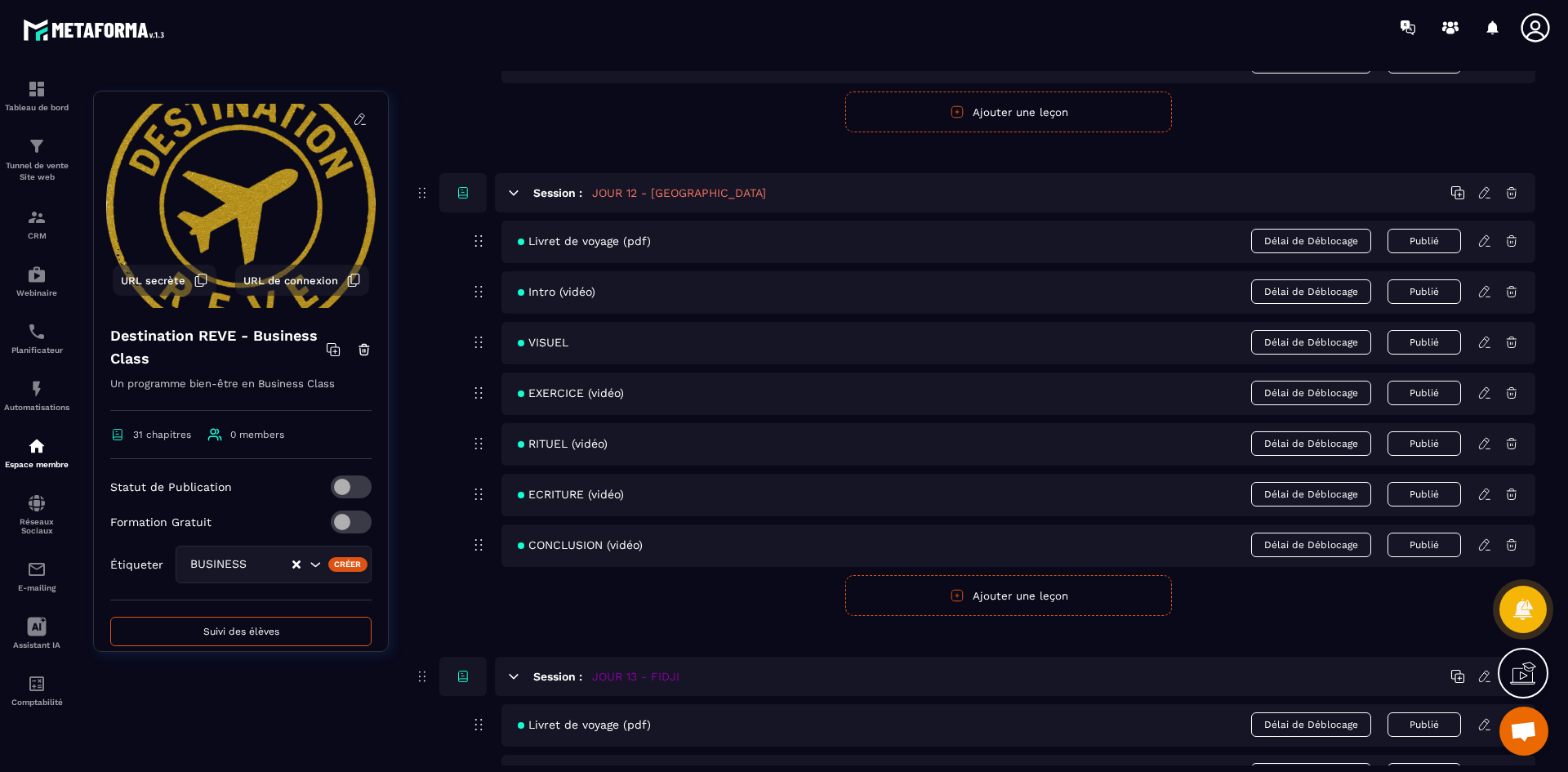
click at [1483, 392] on icon at bounding box center [1483, 392] width 9 height 10
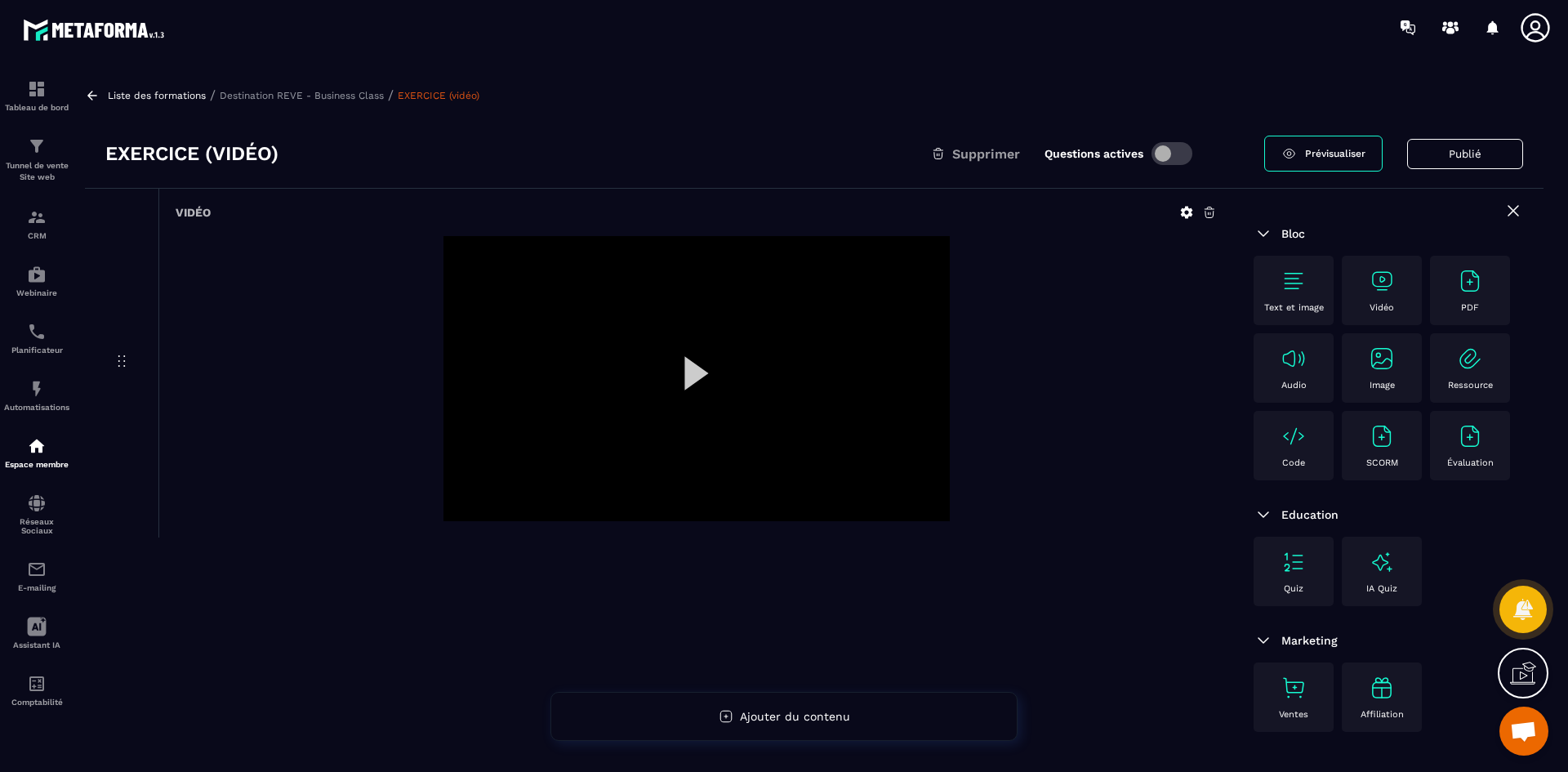
click at [1189, 207] on icon at bounding box center [1186, 212] width 15 height 15
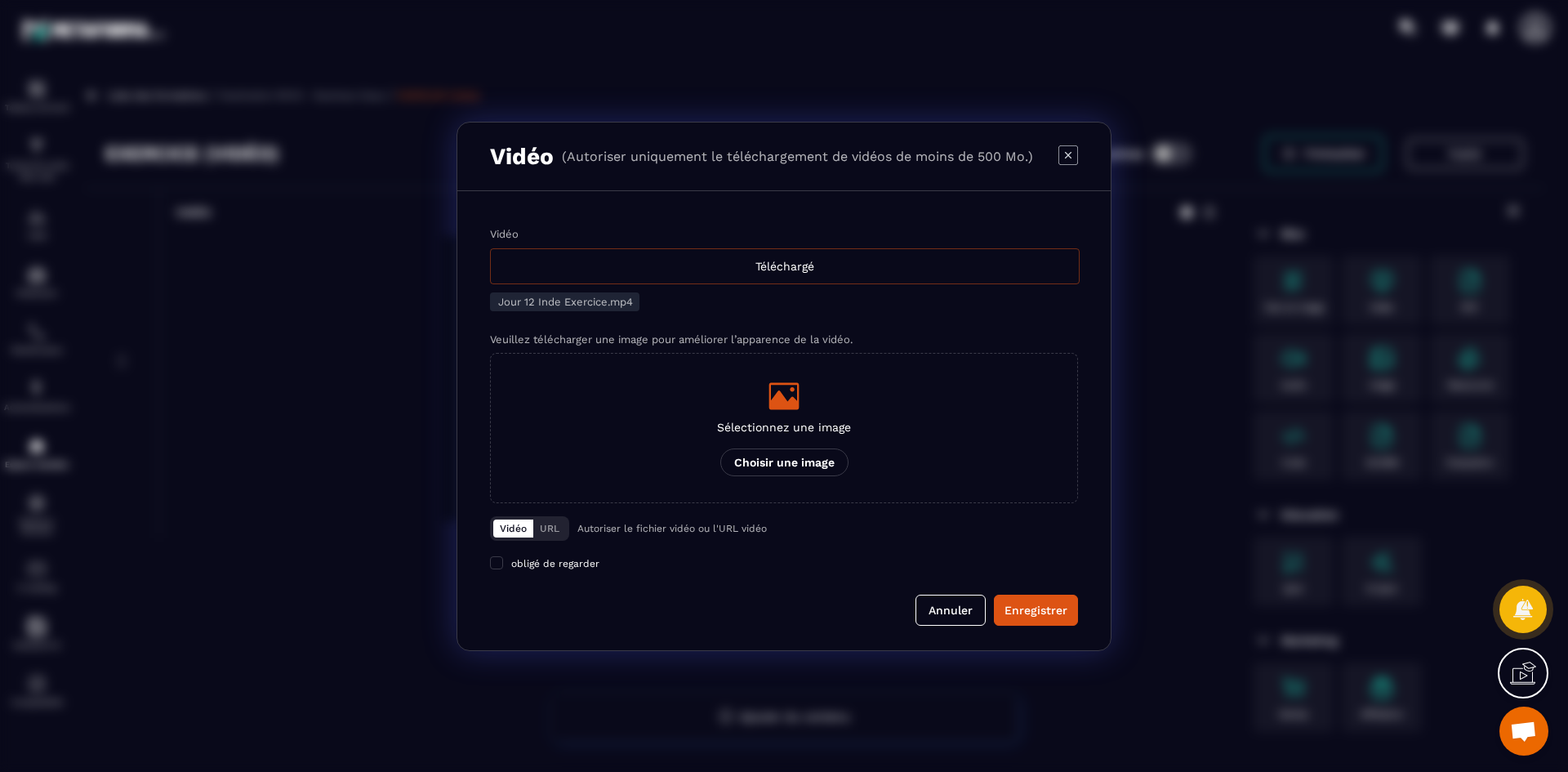
click at [765, 268] on div "Téléchargé" at bounding box center [784, 267] width 590 height 36
click at [0, 0] on input "Vidéo Téléchargé" at bounding box center [0, 0] width 0 height 0
click at [764, 413] on div "Sélectionnez une image Choisir une image" at bounding box center [784, 427] width 134 height 97
click at [0, 0] on input "Sélectionnez une image Choisir une image" at bounding box center [0, 0] width 0 height 0
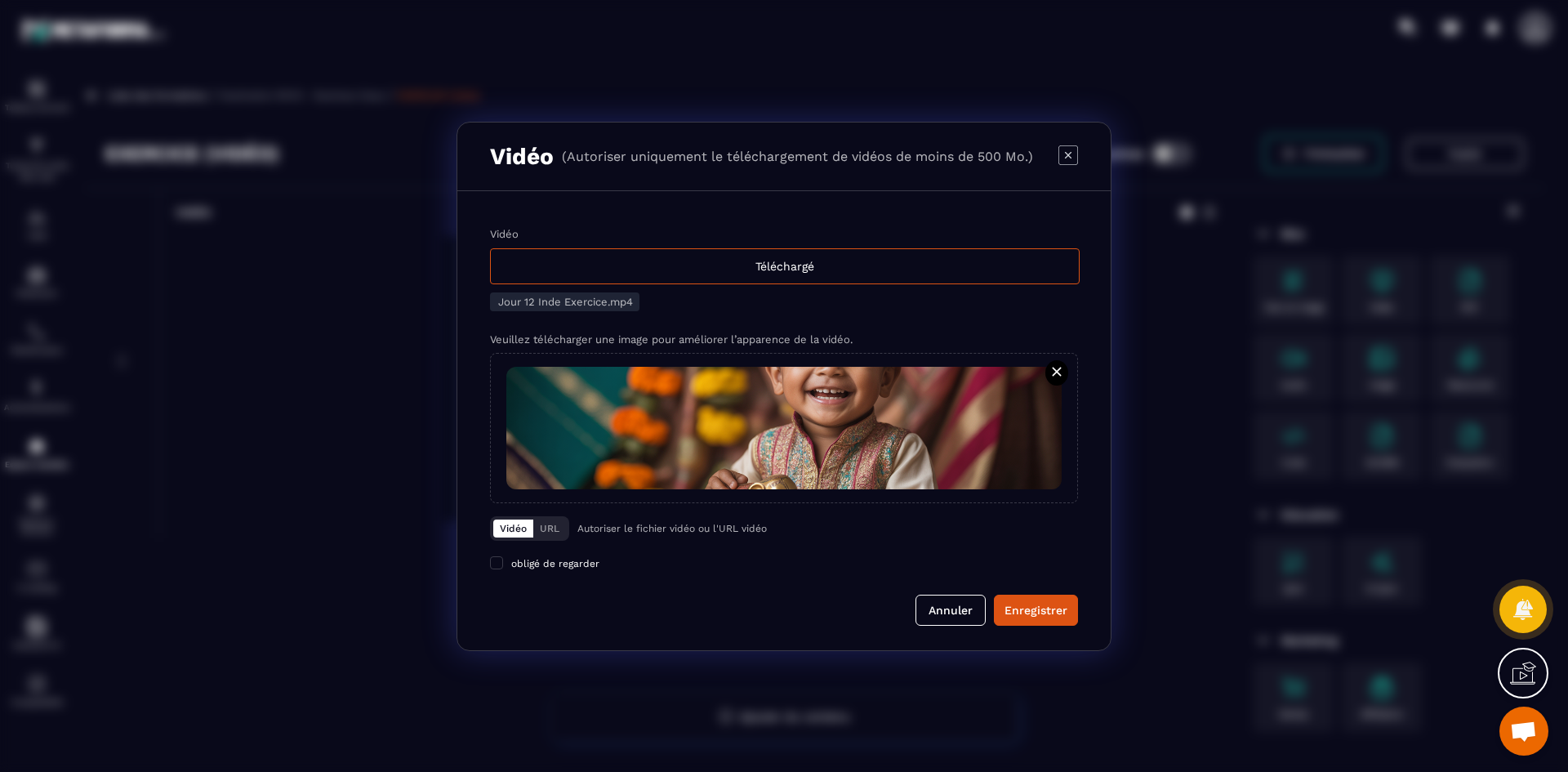
drag, startPoint x: 1051, startPoint y: 601, endPoint x: 1050, endPoint y: 555, distance: 46.0
click at [1051, 602] on button "Enregistrer" at bounding box center [1036, 610] width 84 height 31
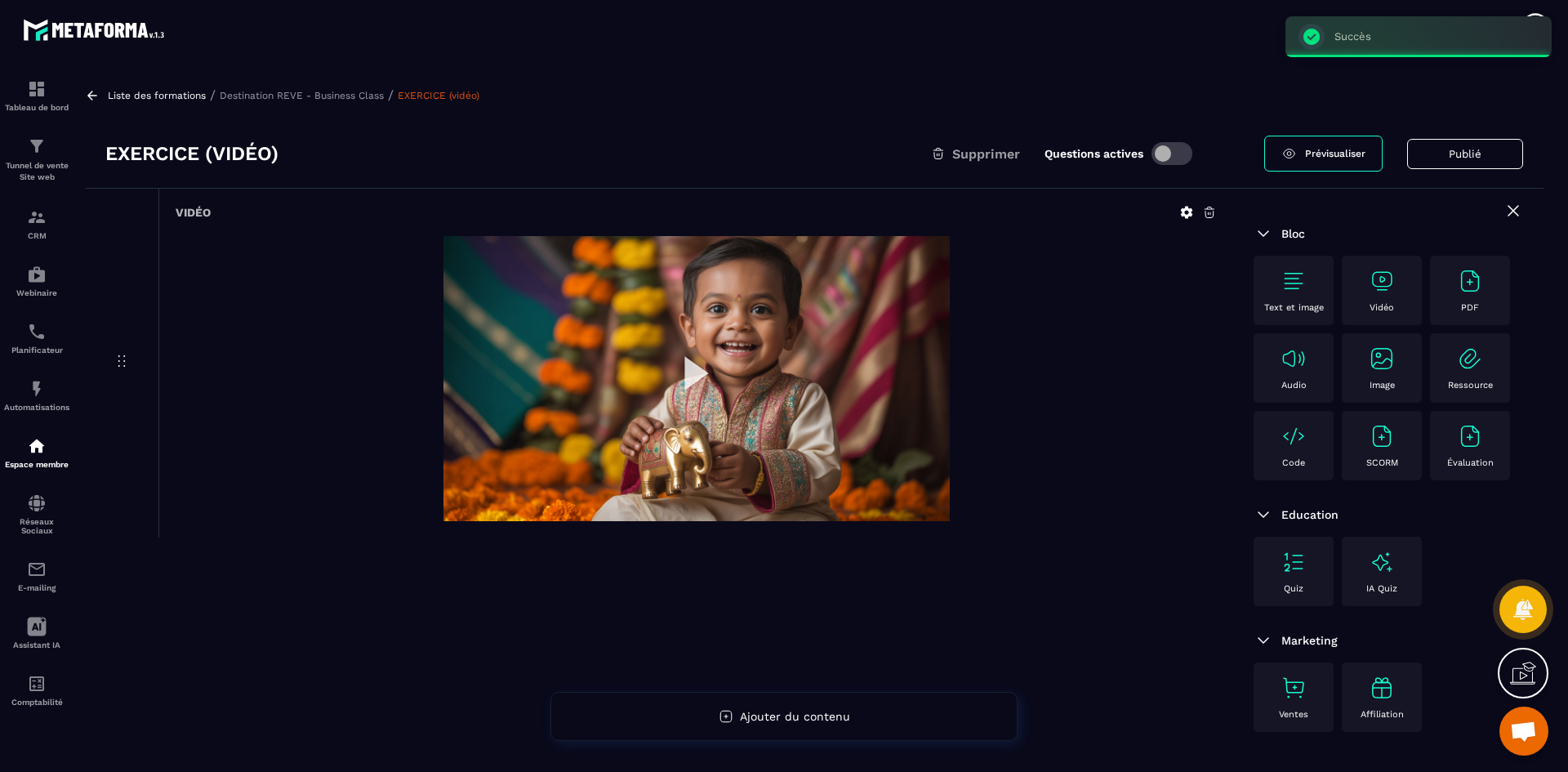
click at [319, 92] on p "Destination REVE - Business Class" at bounding box center [302, 95] width 164 height 11
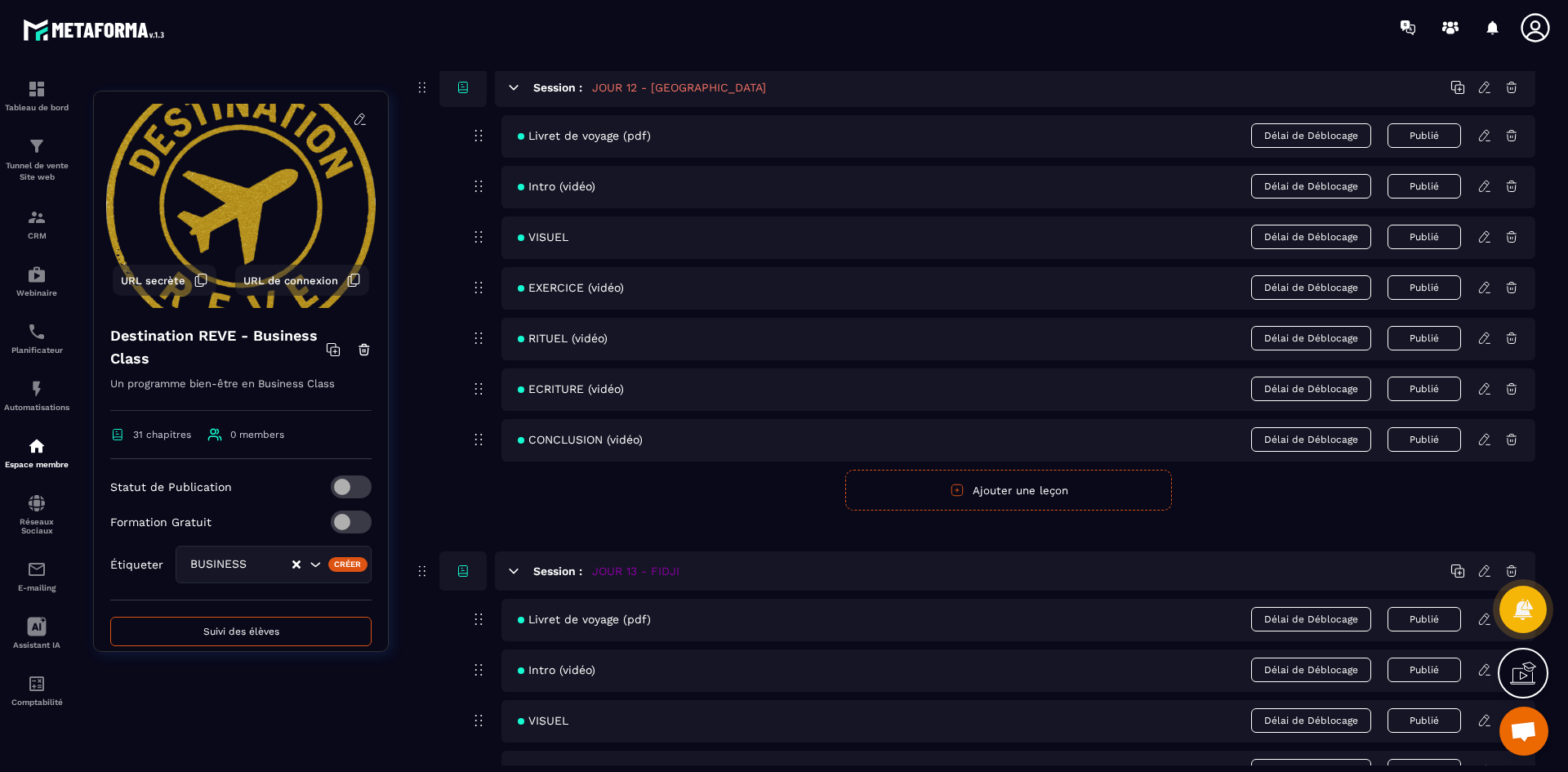
scroll to position [5393, 0]
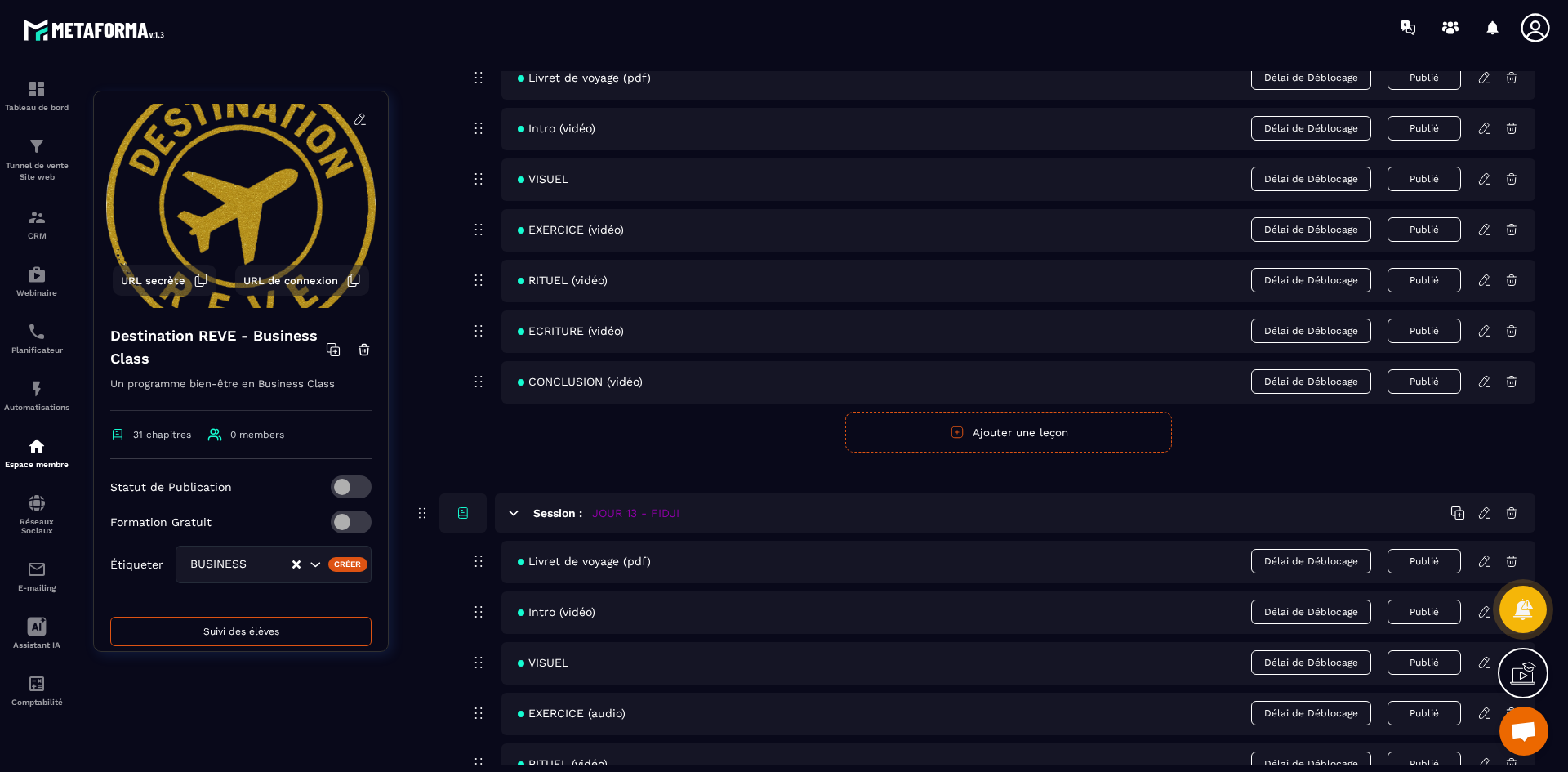
click at [1489, 280] on icon at bounding box center [1484, 280] width 15 height 15
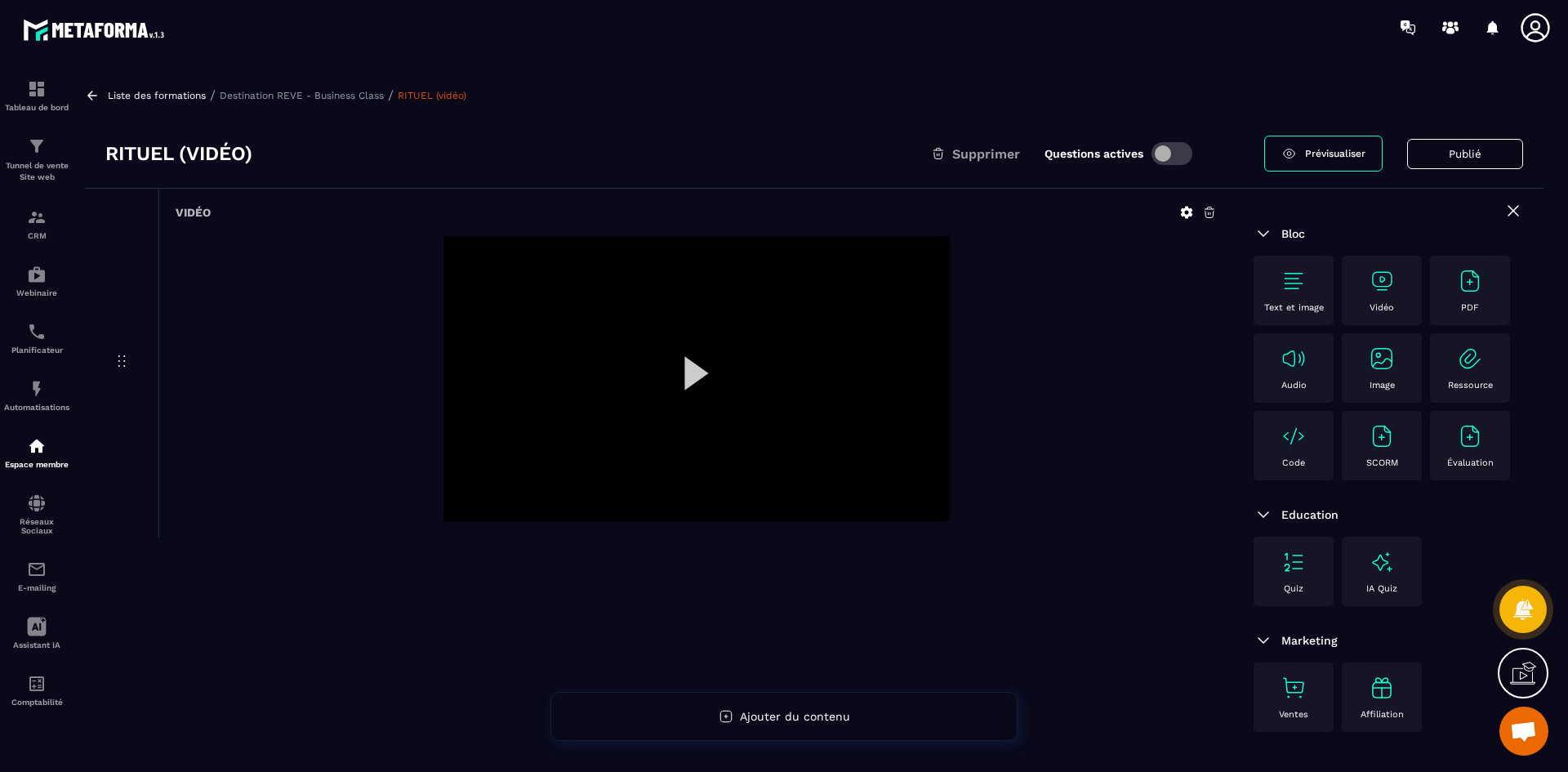
click at [1187, 208] on icon at bounding box center [1187, 213] width 12 height 12
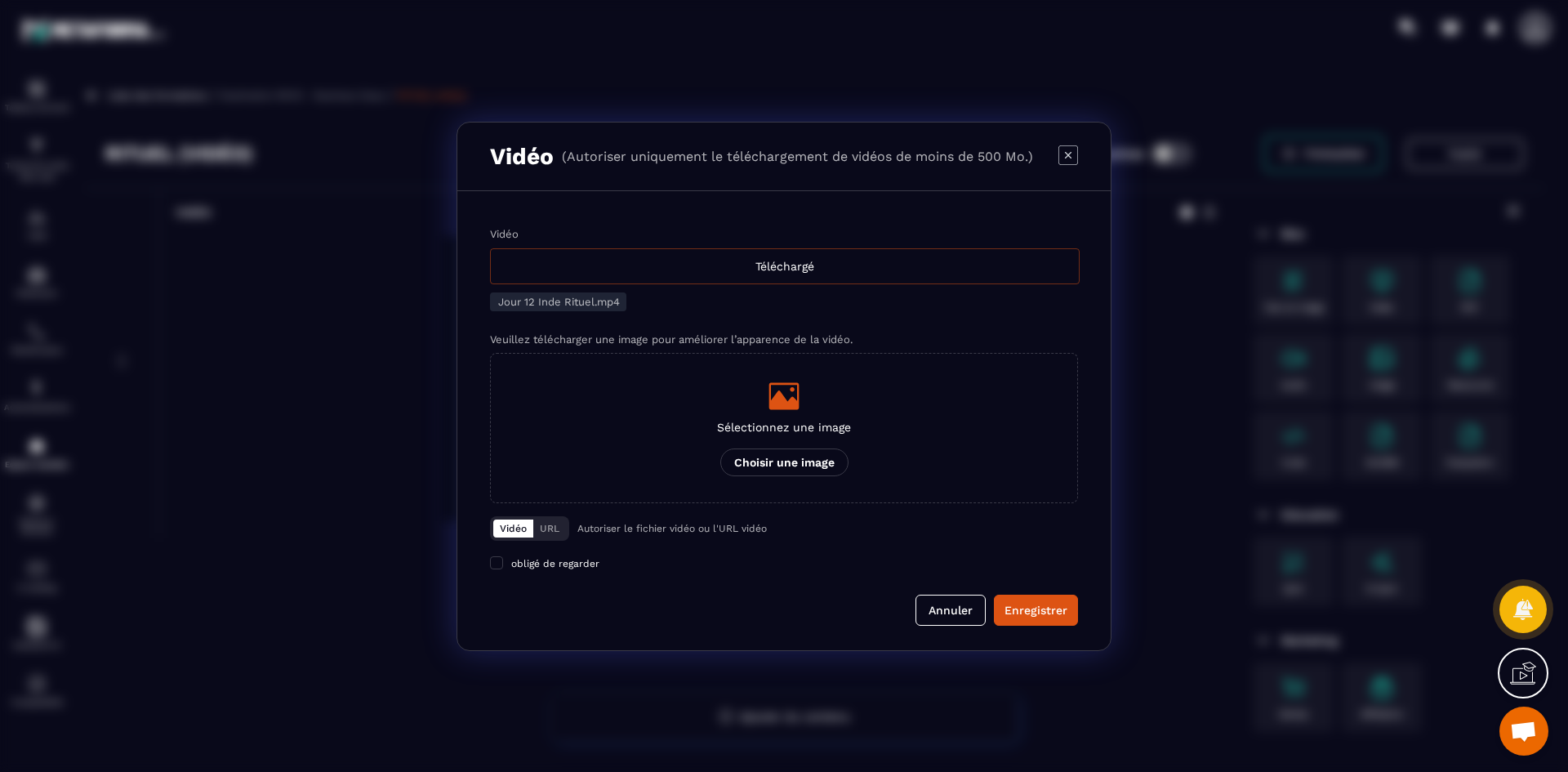
click at [719, 278] on div "Téléchargé" at bounding box center [784, 267] width 590 height 36
click at [0, 0] on input "Vidéo Téléchargé" at bounding box center [0, 0] width 0 height 0
click at [771, 410] on icon "Modal window" at bounding box center [784, 396] width 32 height 32
click at [0, 0] on input "Sélectionnez une image Choisir une image" at bounding box center [0, 0] width 0 height 0
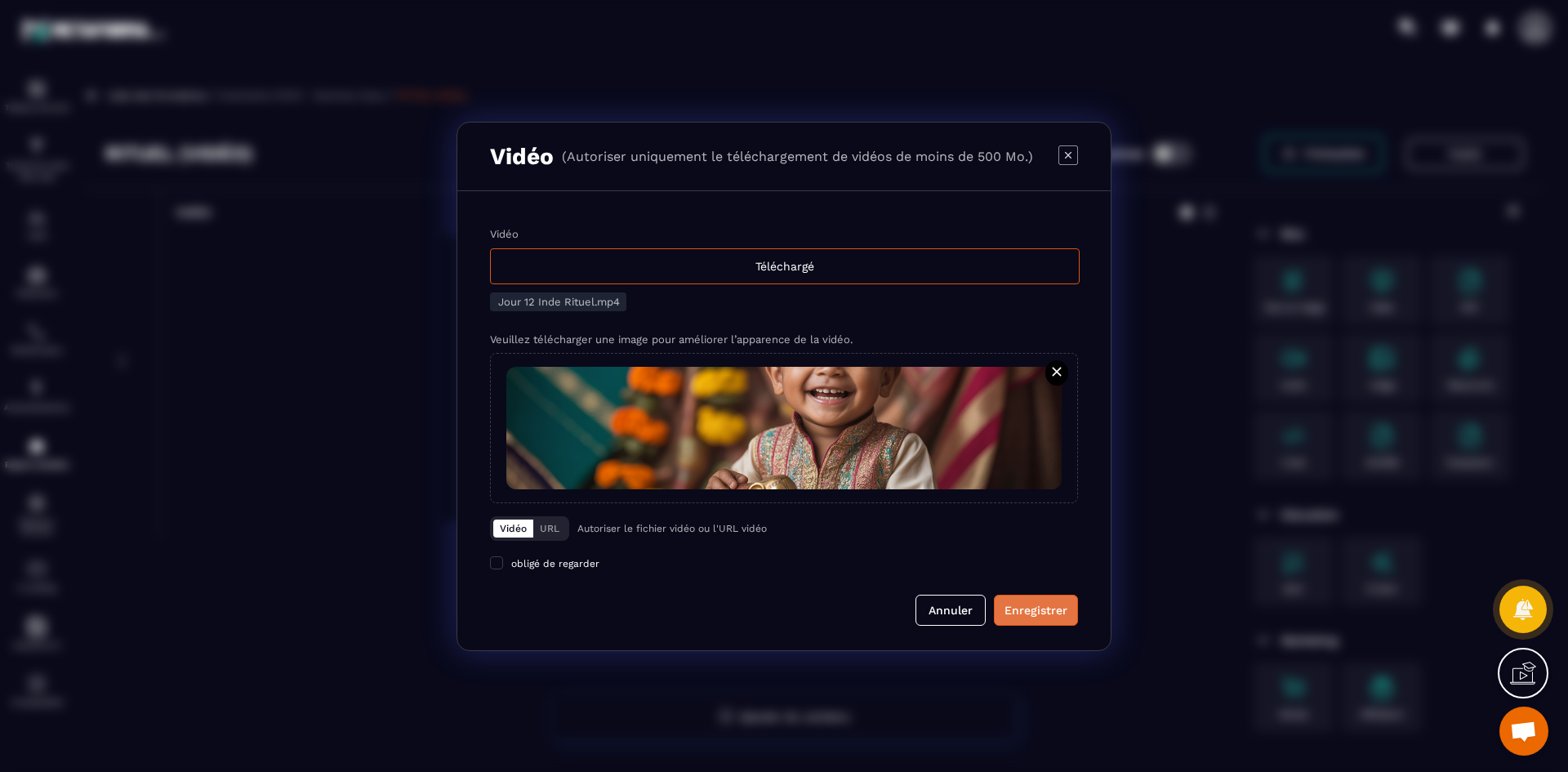
click at [1032, 616] on div "Enregistrer" at bounding box center [1037, 610] width 63 height 16
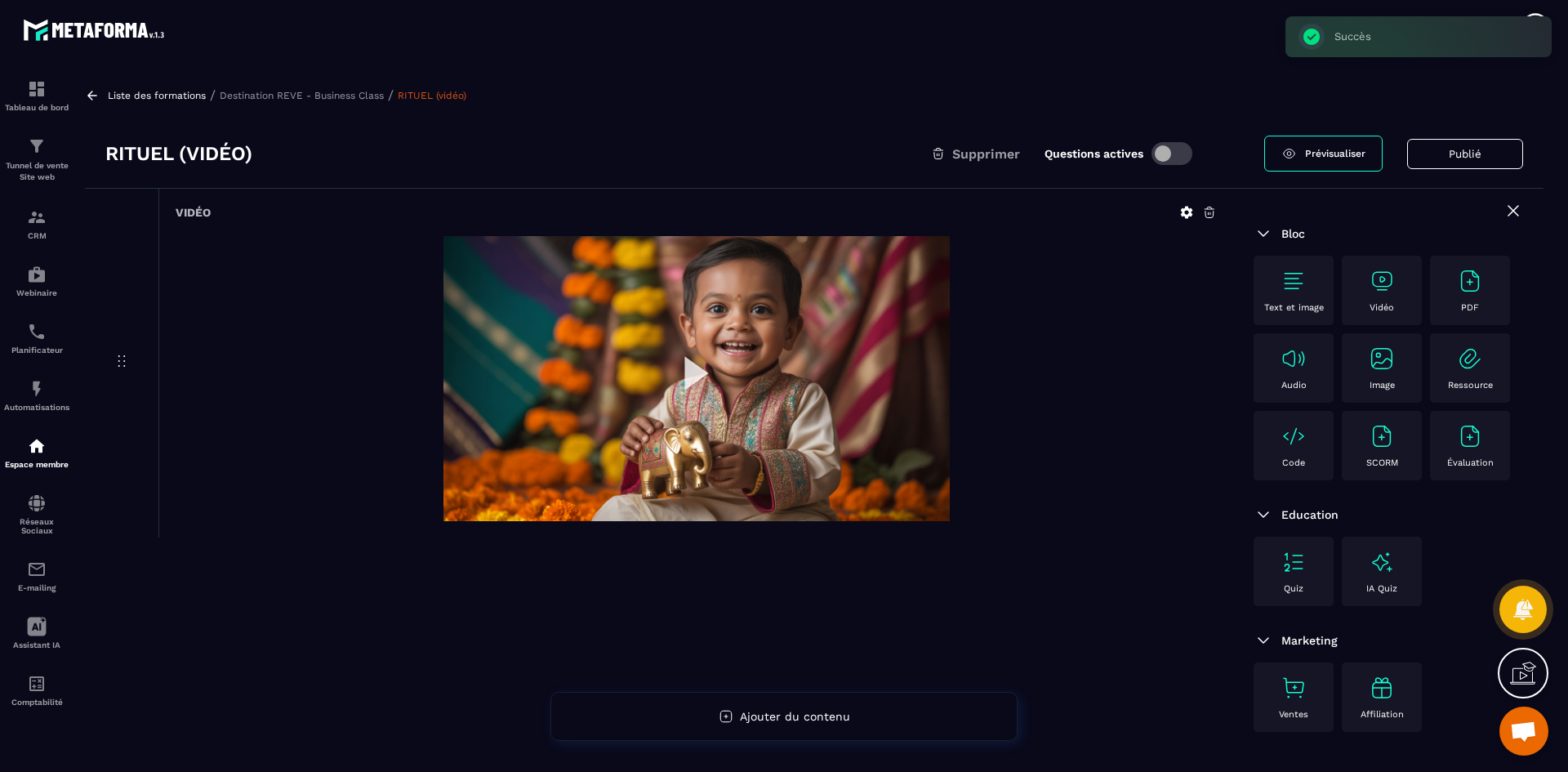
click at [367, 96] on p "Destination REVE - Business Class" at bounding box center [302, 95] width 164 height 11
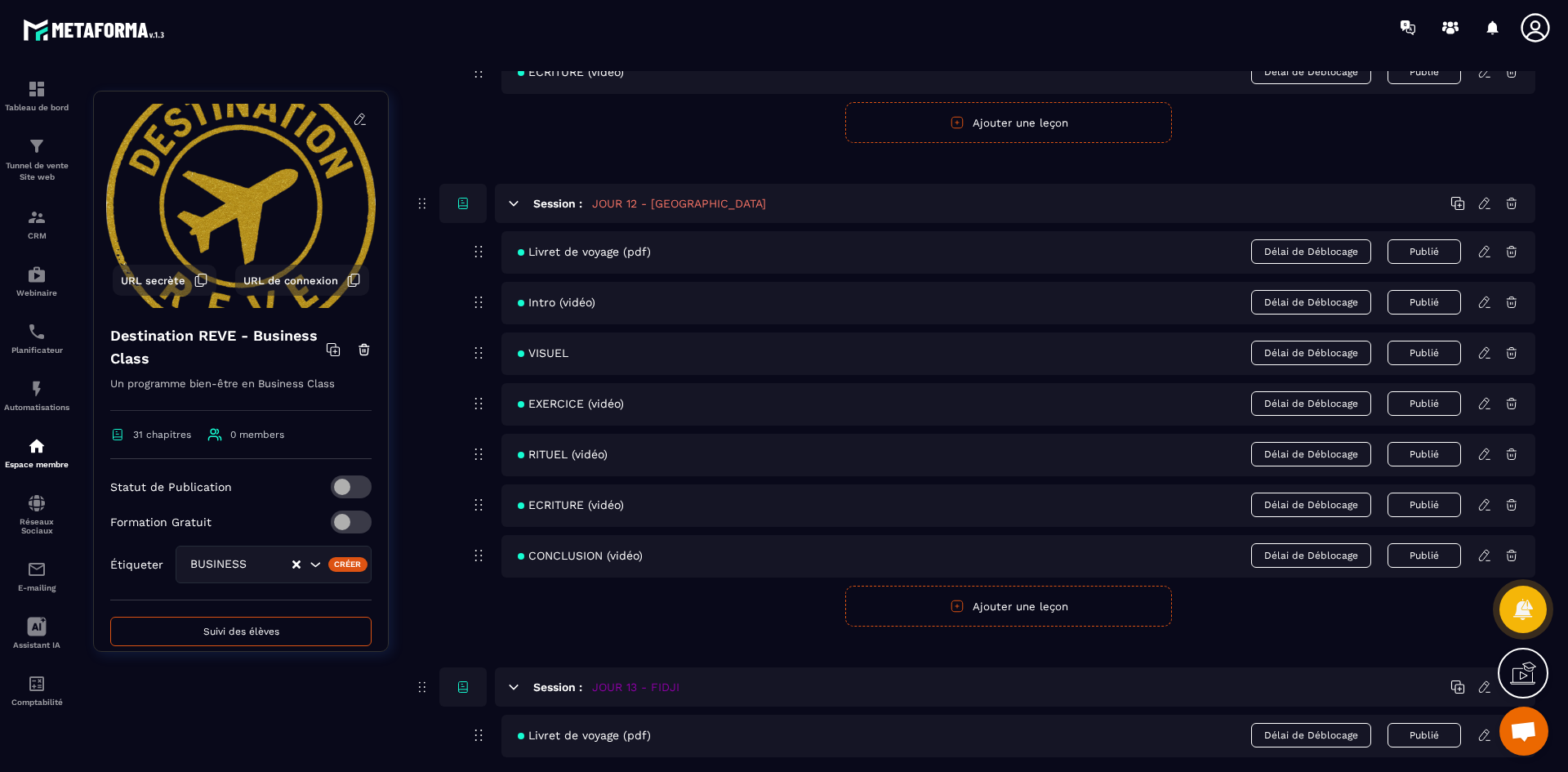
scroll to position [5230, 0]
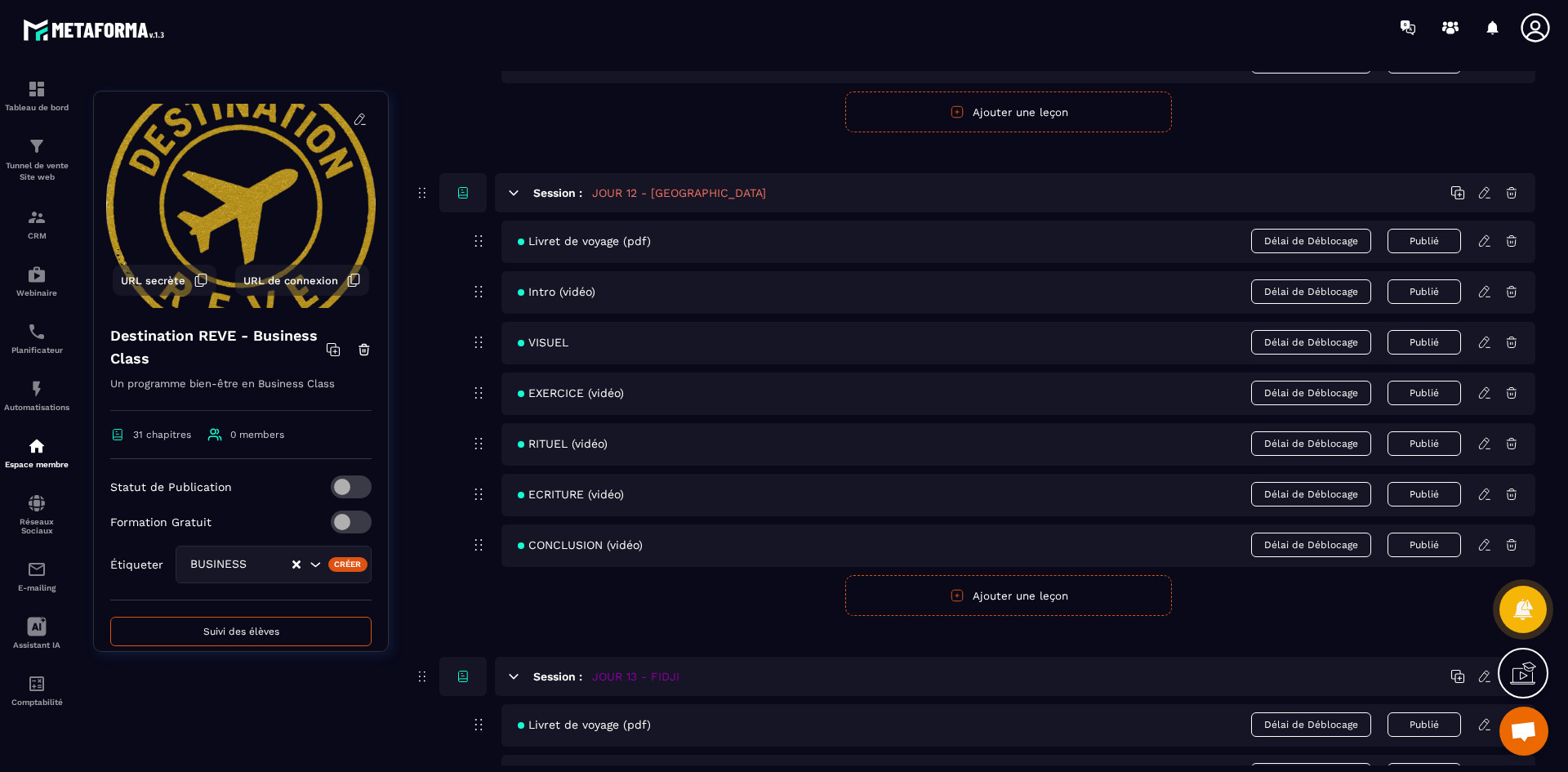
click at [1482, 488] on icon at bounding box center [1484, 494] width 15 height 15
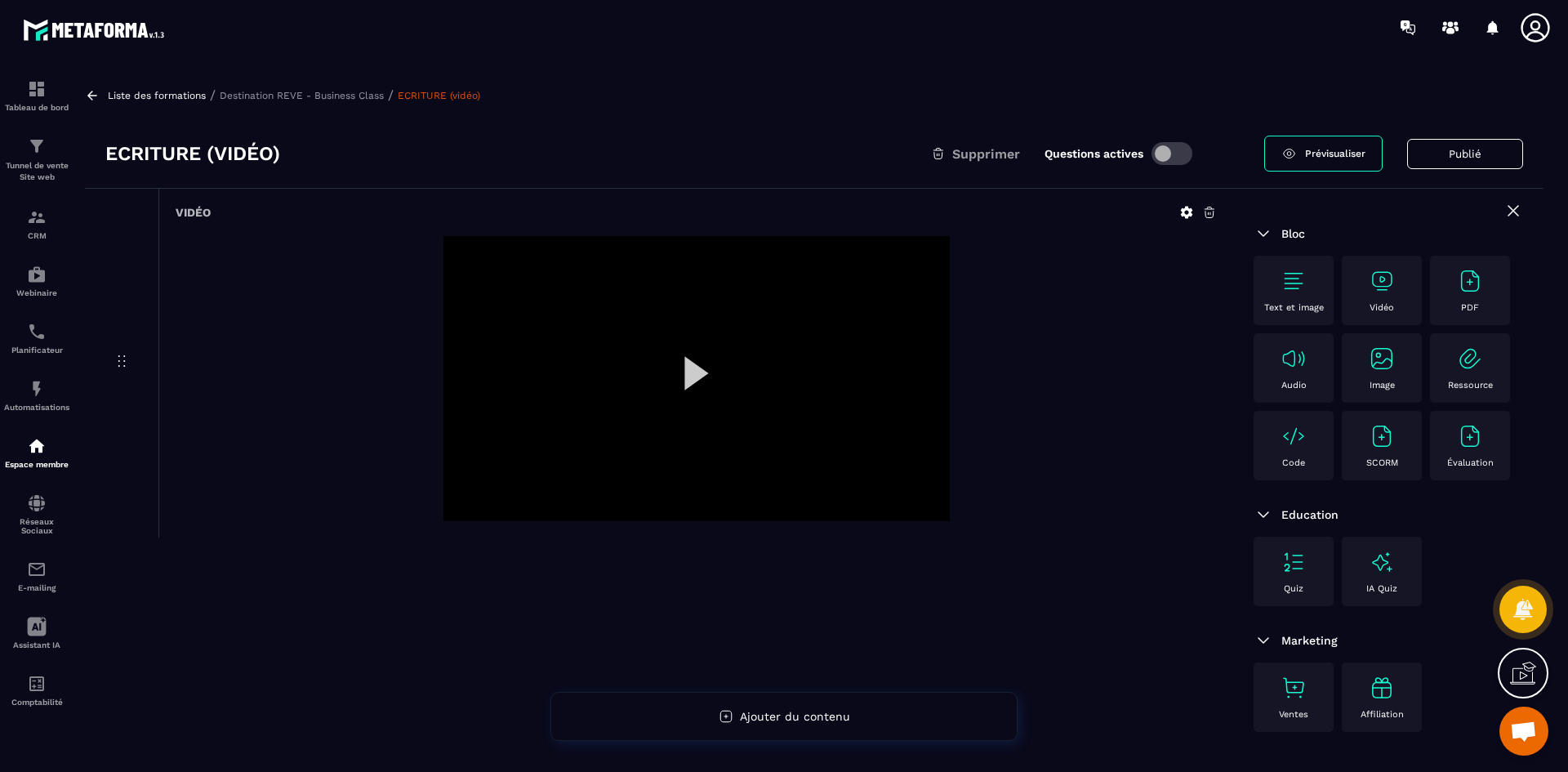
click at [1188, 209] on icon at bounding box center [1187, 213] width 12 height 12
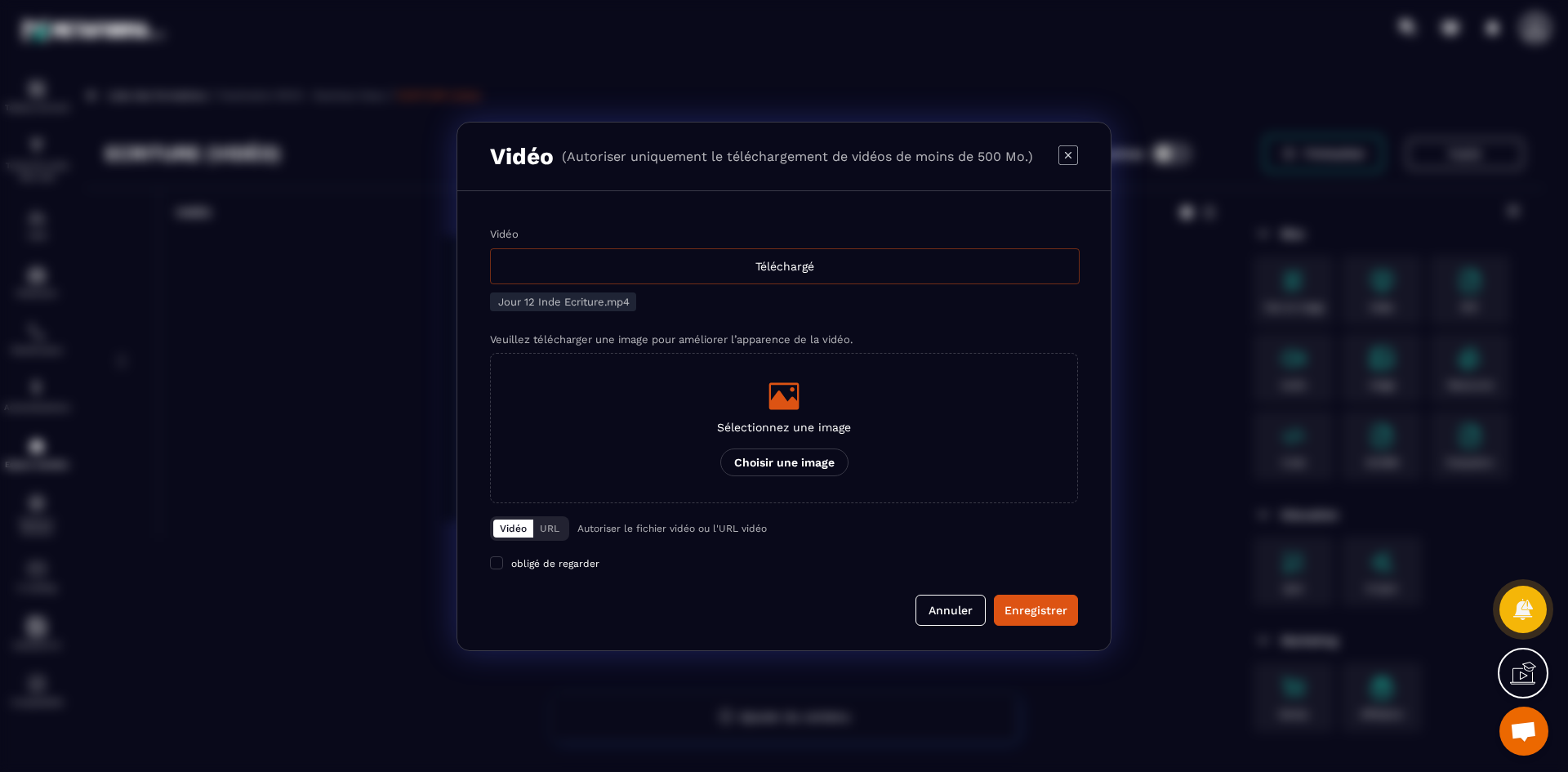
click at [865, 273] on div "Téléchargé" at bounding box center [784, 267] width 590 height 36
click at [0, 0] on input "Vidéo Téléchargé" at bounding box center [0, 0] width 0 height 0
click at [811, 416] on div "Sélectionnez une image Choisir une image" at bounding box center [784, 427] width 134 height 97
click at [0, 0] on input "Sélectionnez une image Choisir une image" at bounding box center [0, 0] width 0 height 0
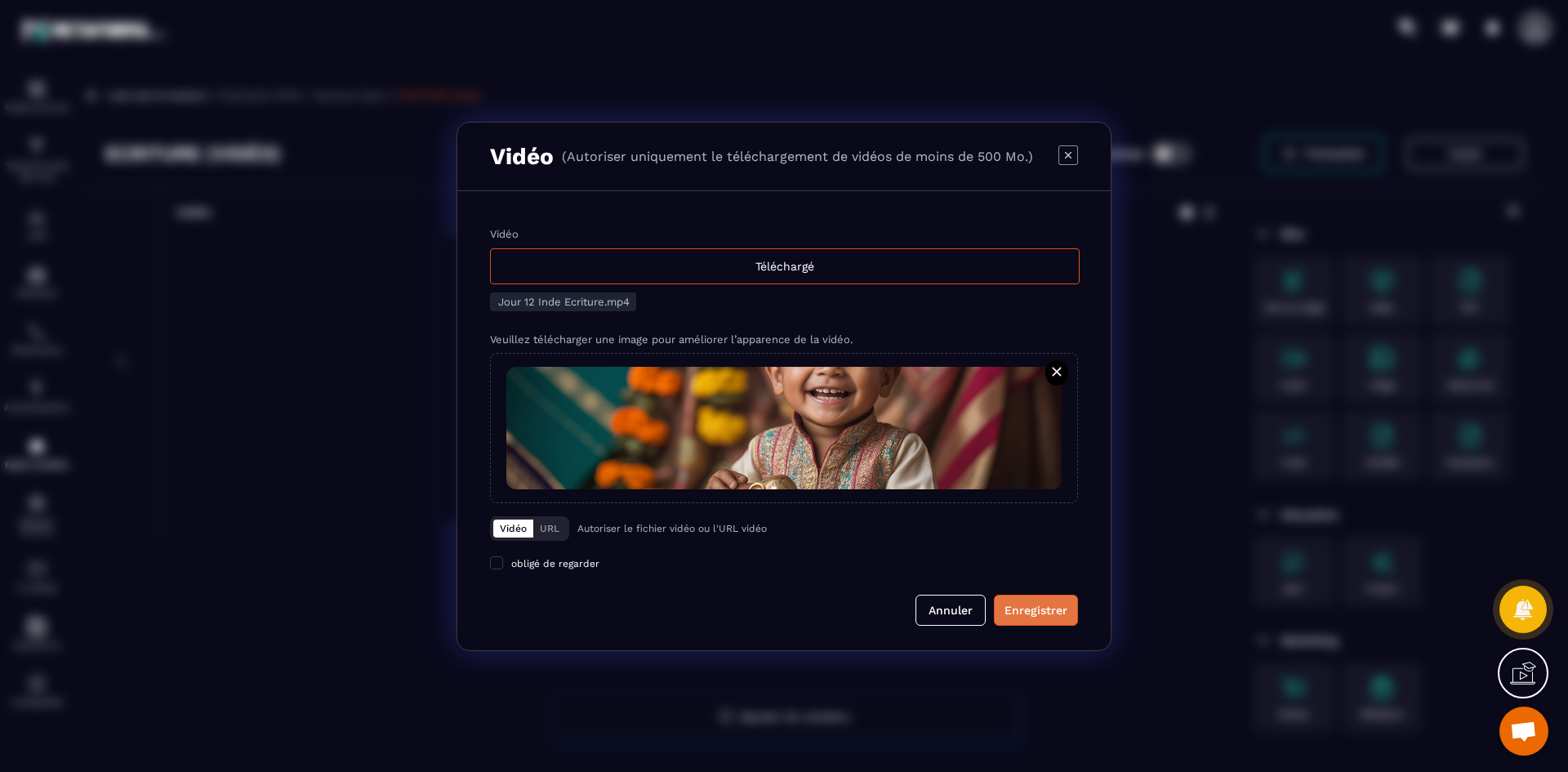
click at [1025, 607] on div "Enregistrer" at bounding box center [1037, 610] width 63 height 16
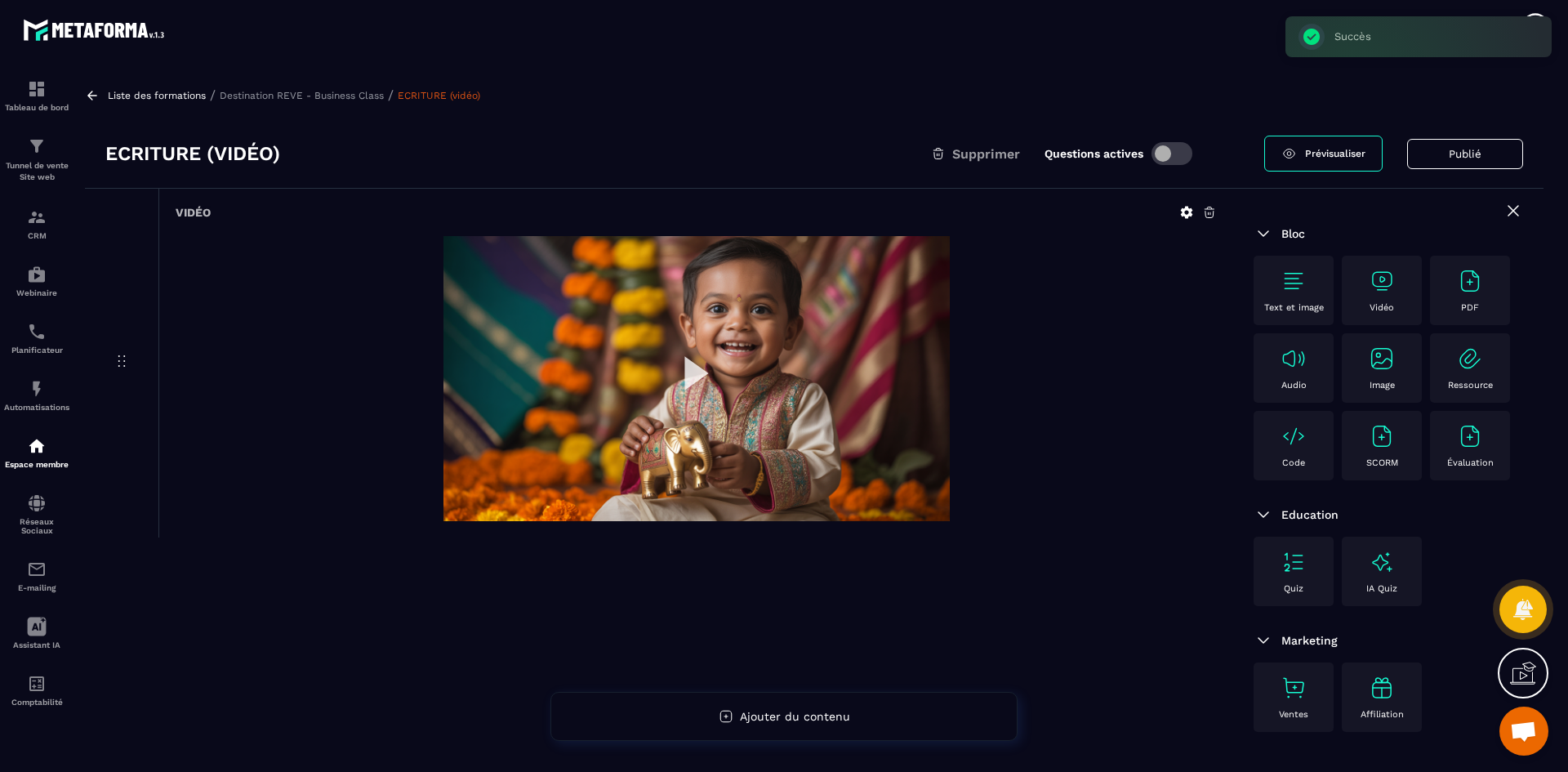
click at [273, 98] on p "Destination REVE - Business Class" at bounding box center [302, 95] width 164 height 11
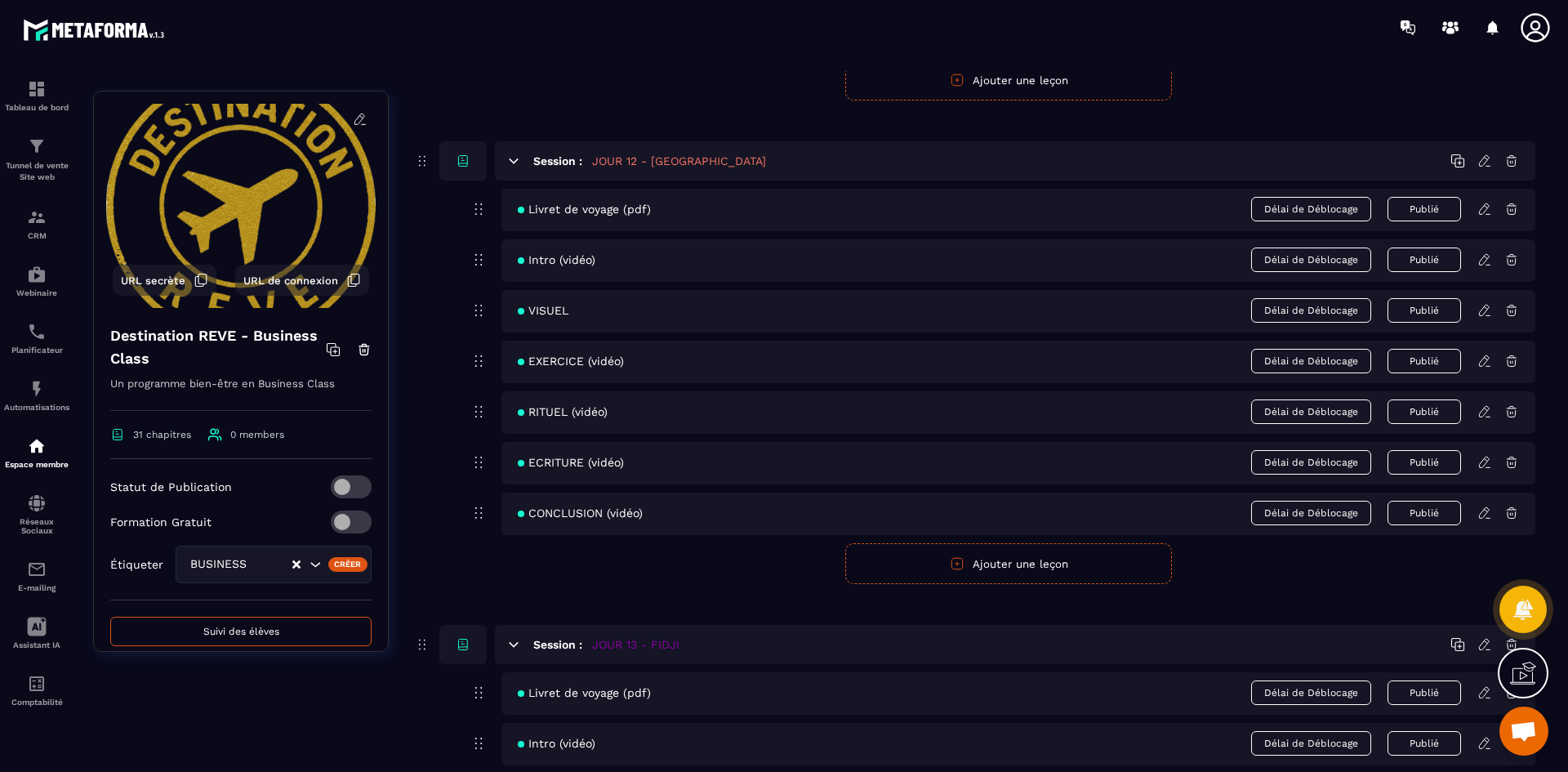
scroll to position [5393, 0]
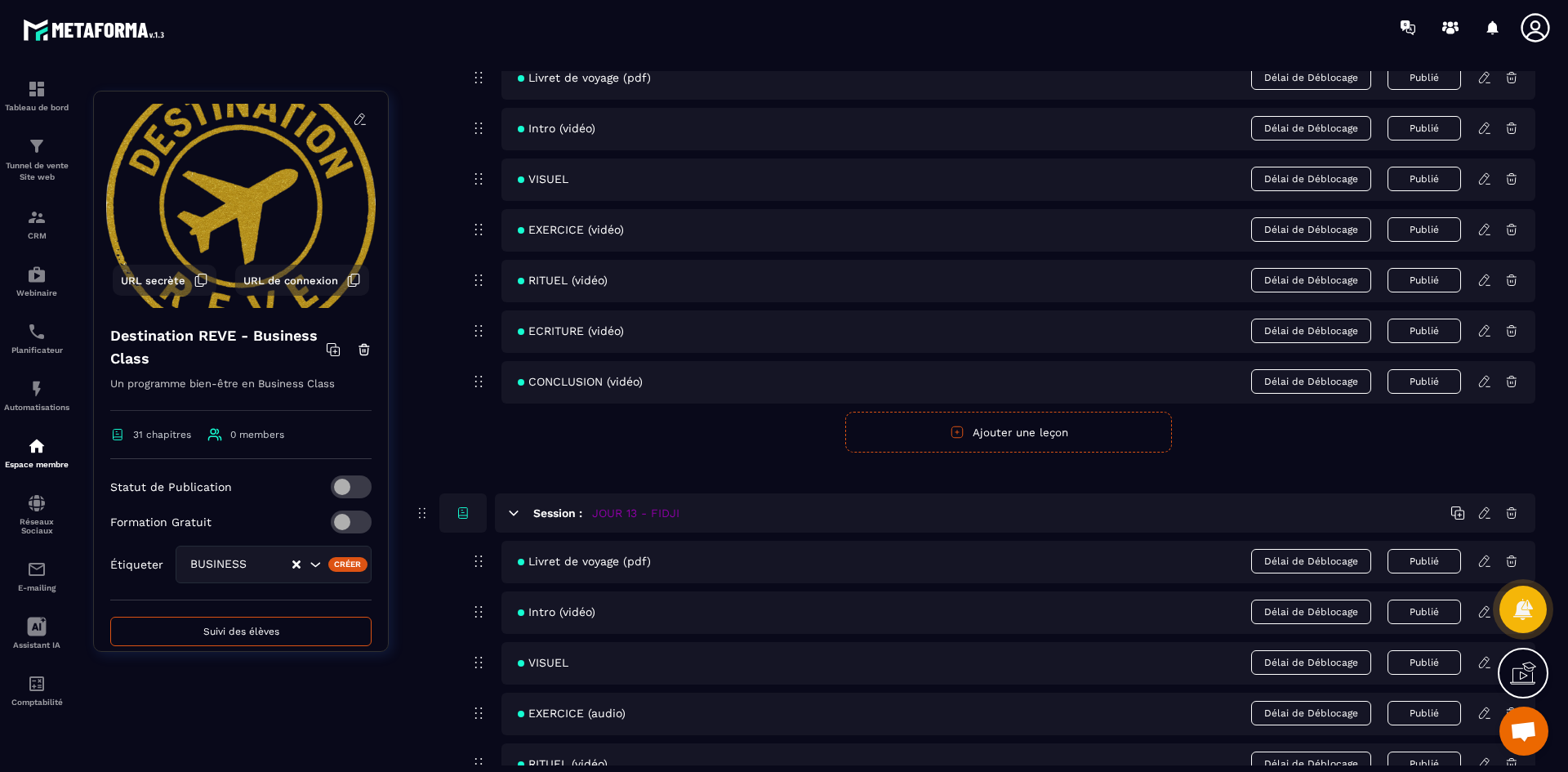
click at [1483, 383] on icon at bounding box center [1484, 381] width 15 height 15
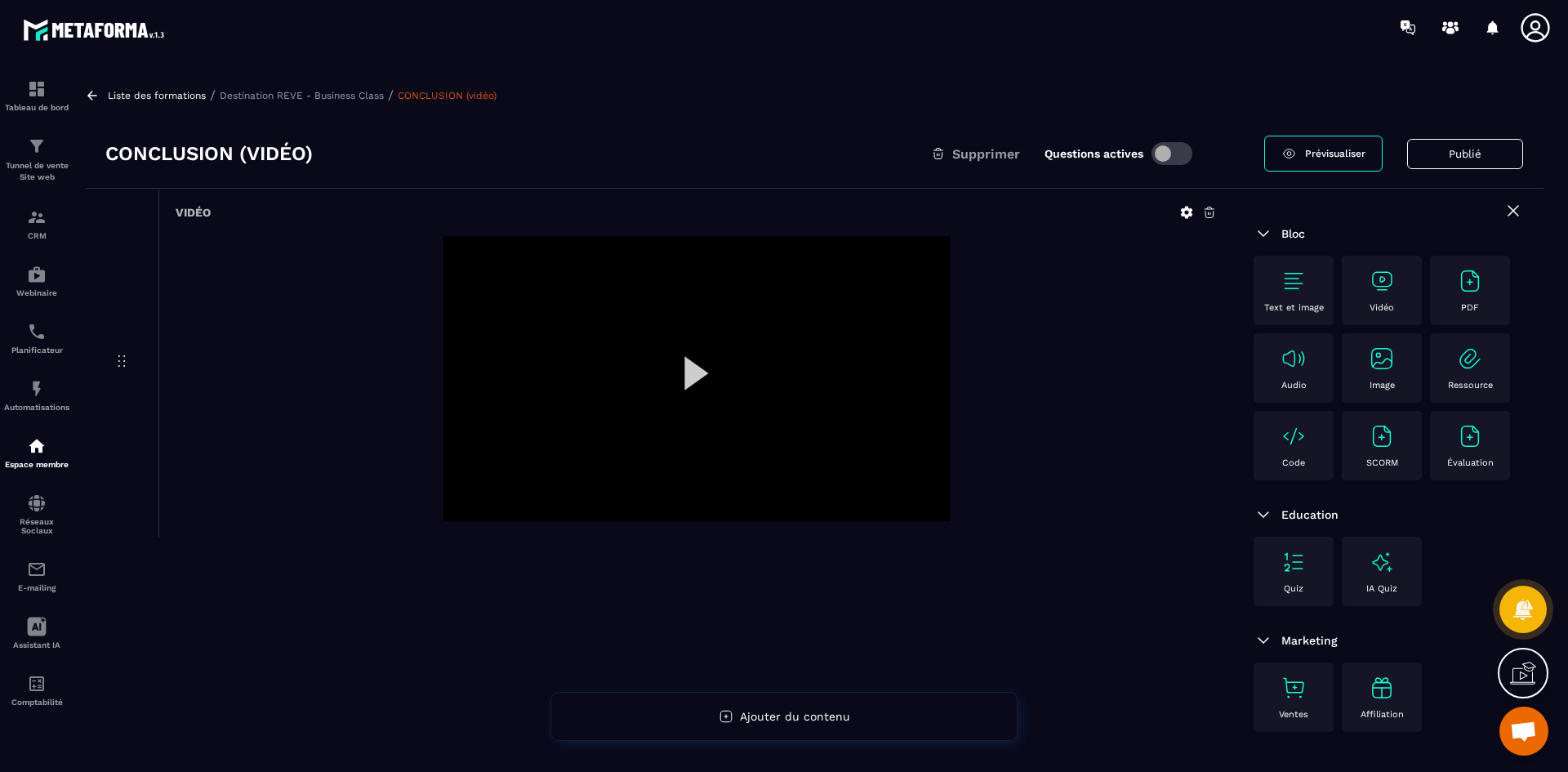
click at [302, 92] on p "Destination REVE - Business Class" at bounding box center [302, 95] width 164 height 11
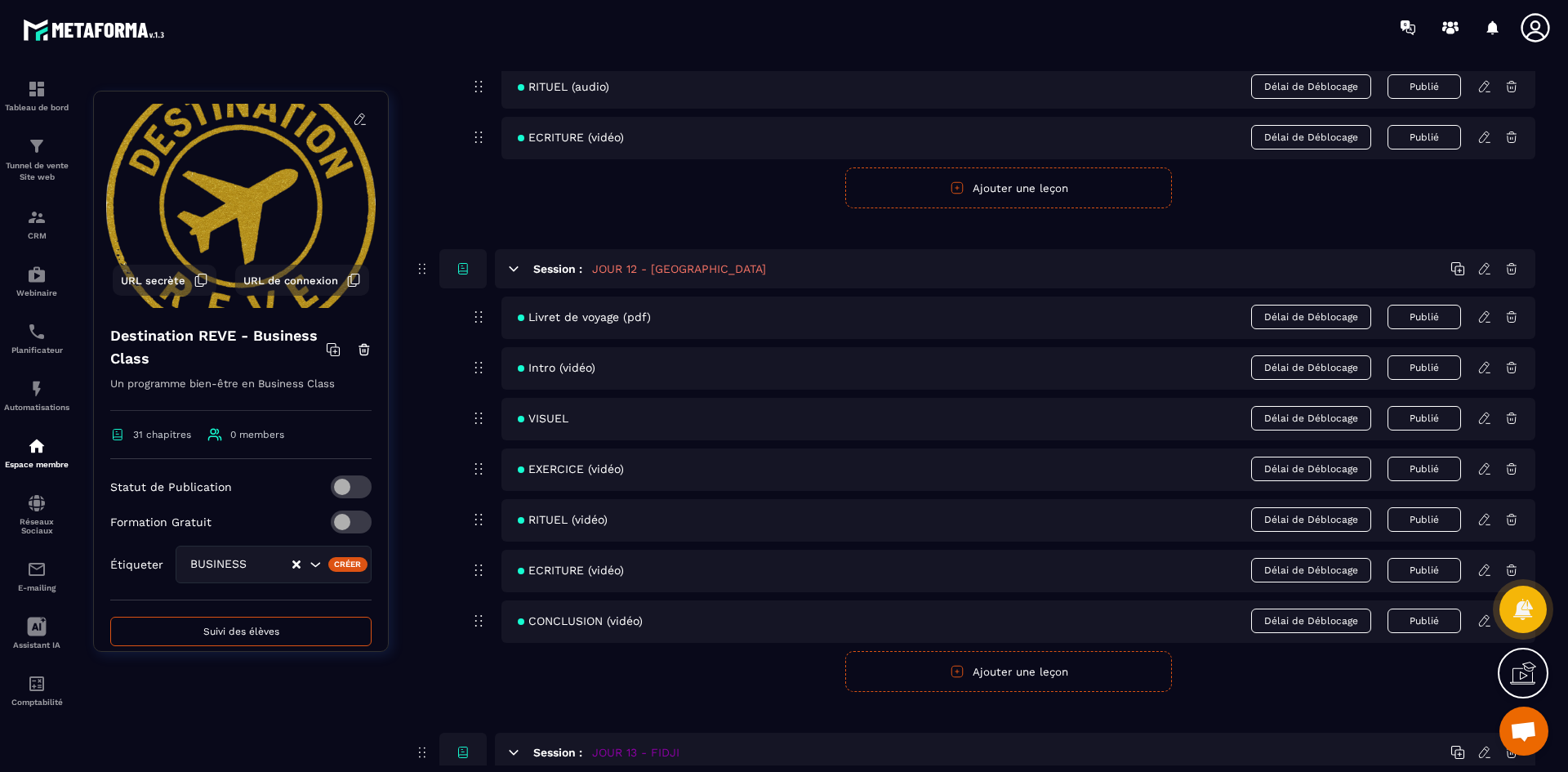
scroll to position [5230, 0]
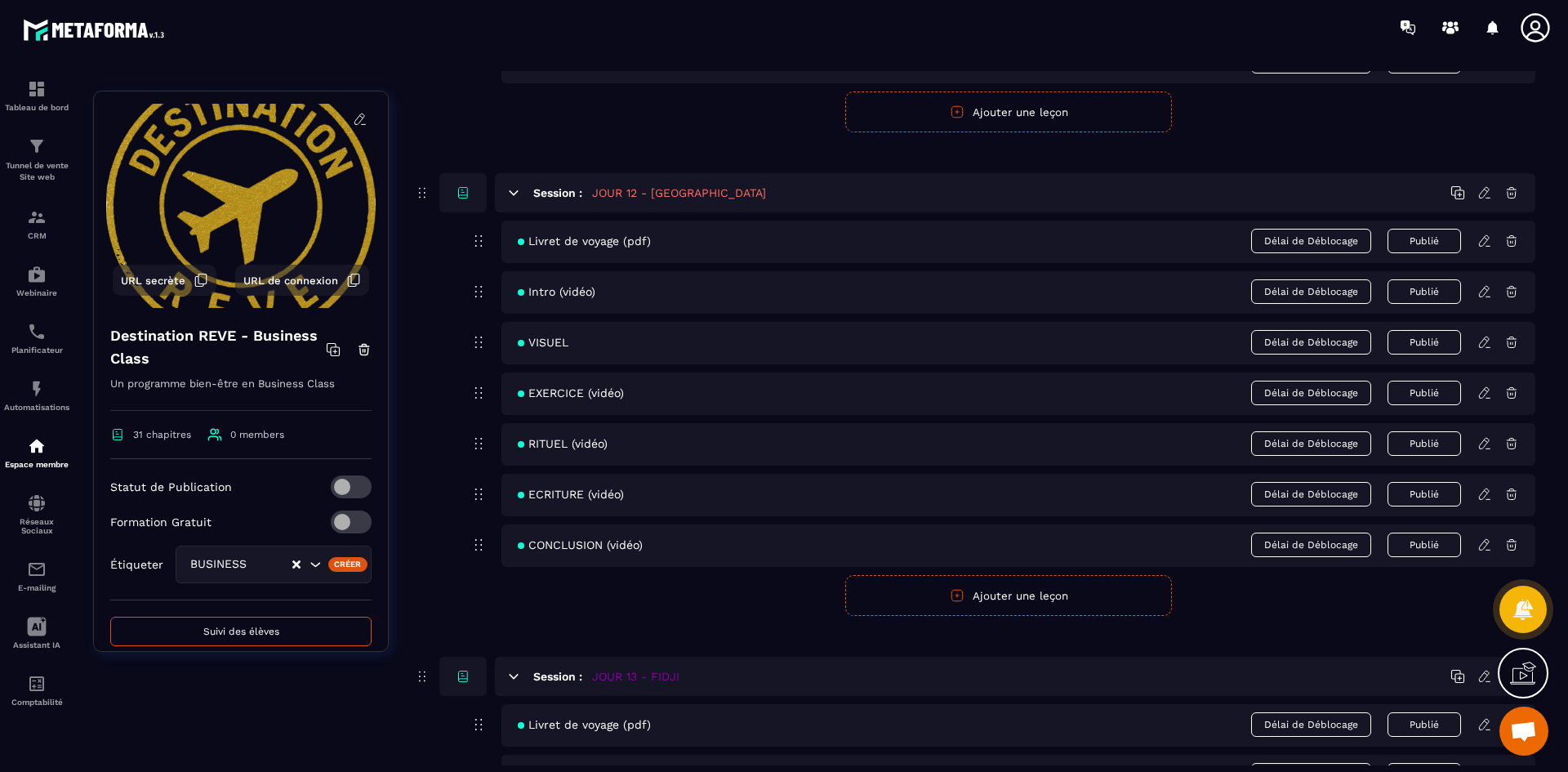
click at [1481, 545] on icon at bounding box center [1484, 545] width 15 height 15
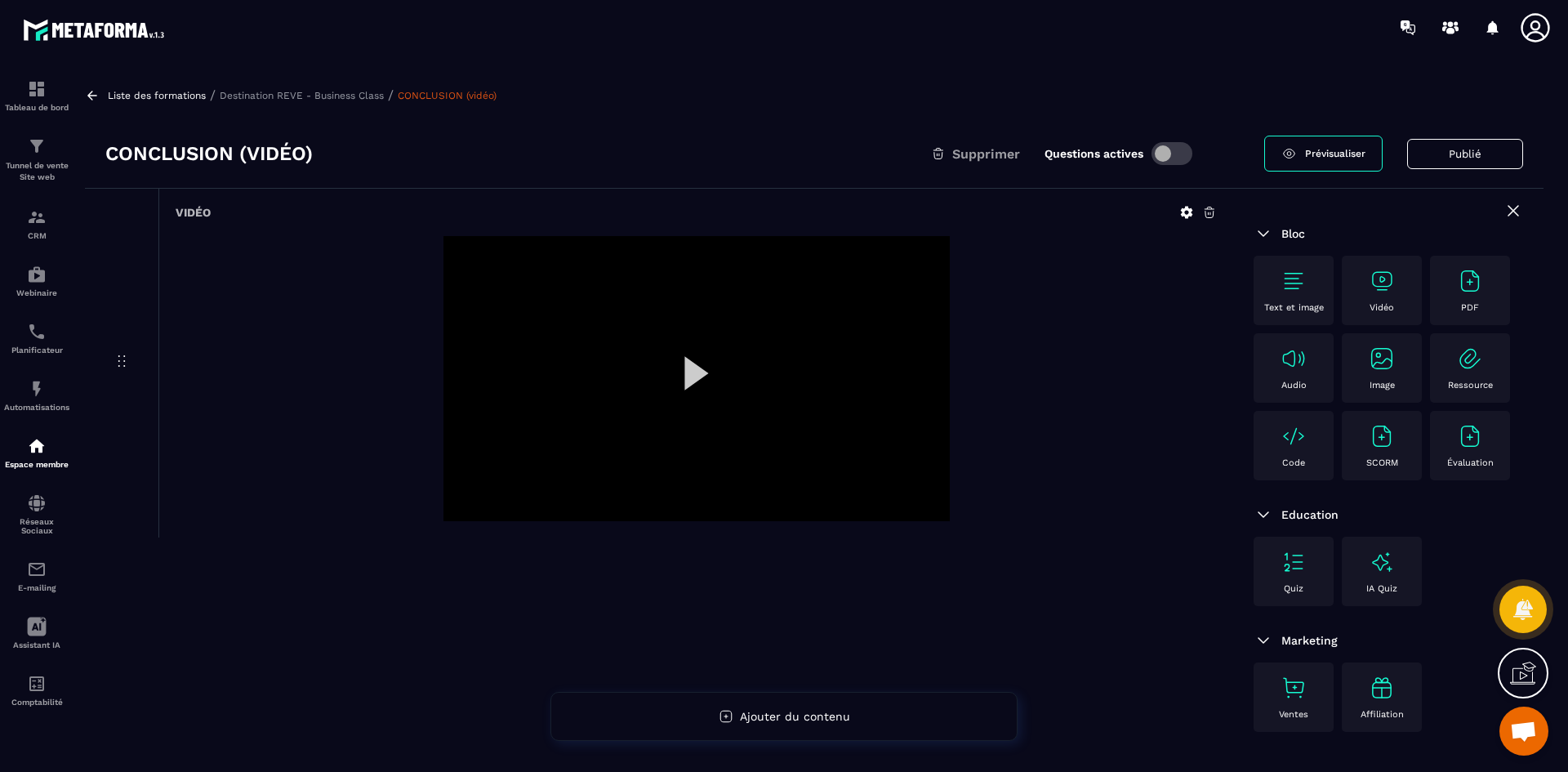
click at [1184, 207] on icon at bounding box center [1186, 212] width 15 height 15
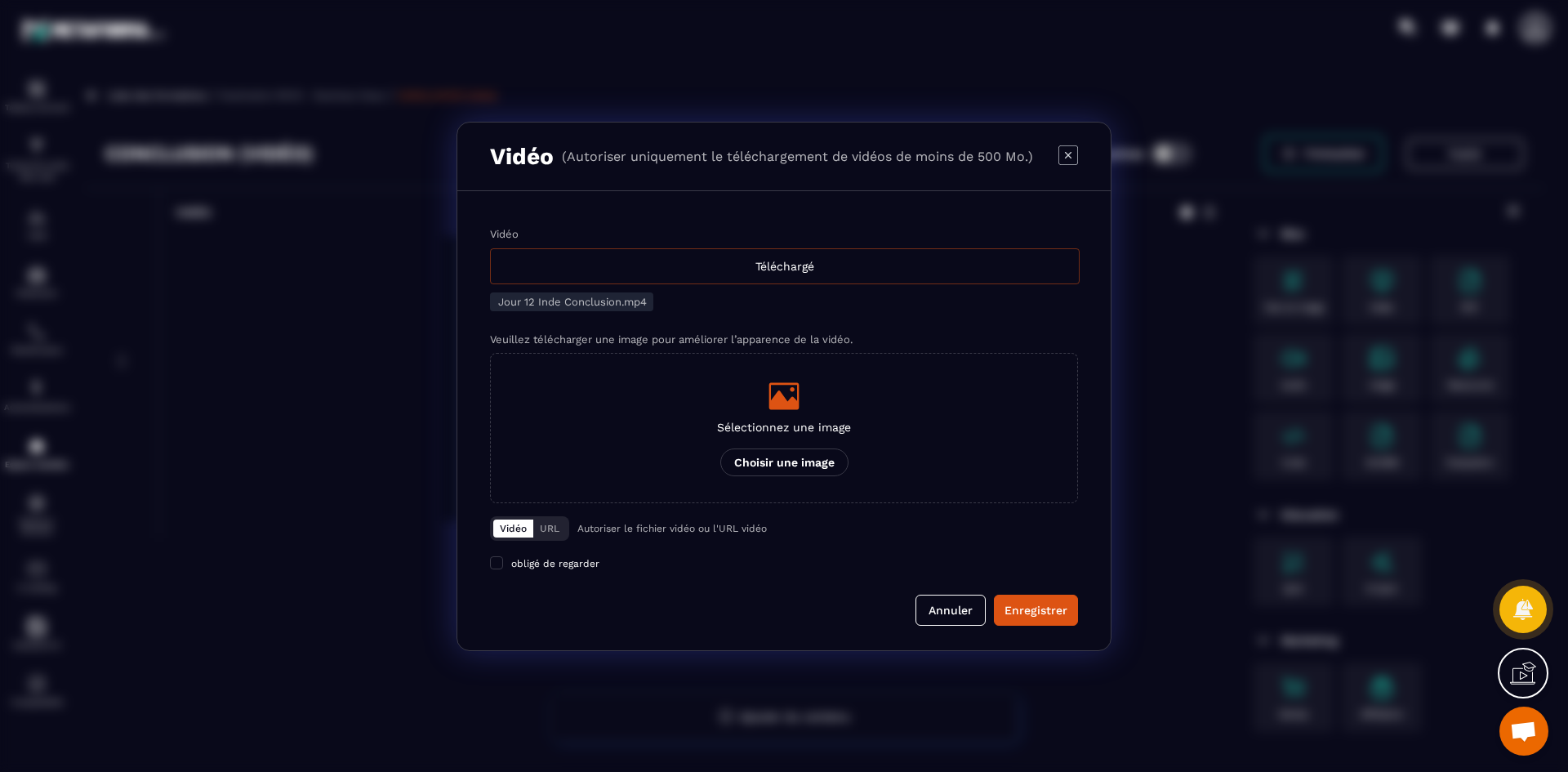
click at [791, 262] on div "Téléchargé" at bounding box center [784, 267] width 590 height 36
click at [0, 0] on input "Vidéo Téléchargé" at bounding box center [0, 0] width 0 height 0
click at [816, 440] on div "Sélectionnez une image Choisir une image" at bounding box center [784, 427] width 134 height 97
click at [0, 0] on input "Sélectionnez une image Choisir une image" at bounding box center [0, 0] width 0 height 0
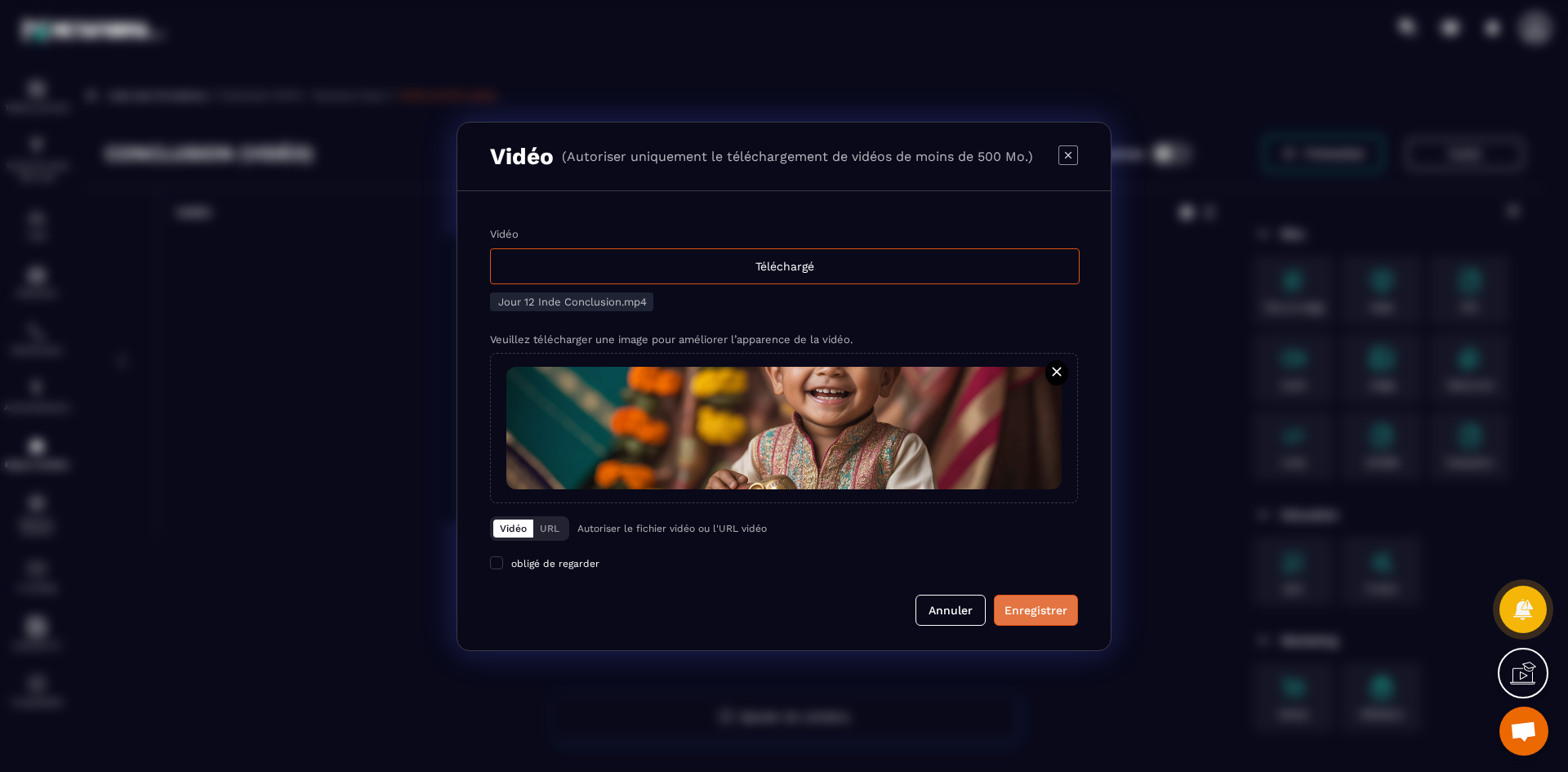
click at [1060, 617] on div "Enregistrer" at bounding box center [1037, 610] width 63 height 16
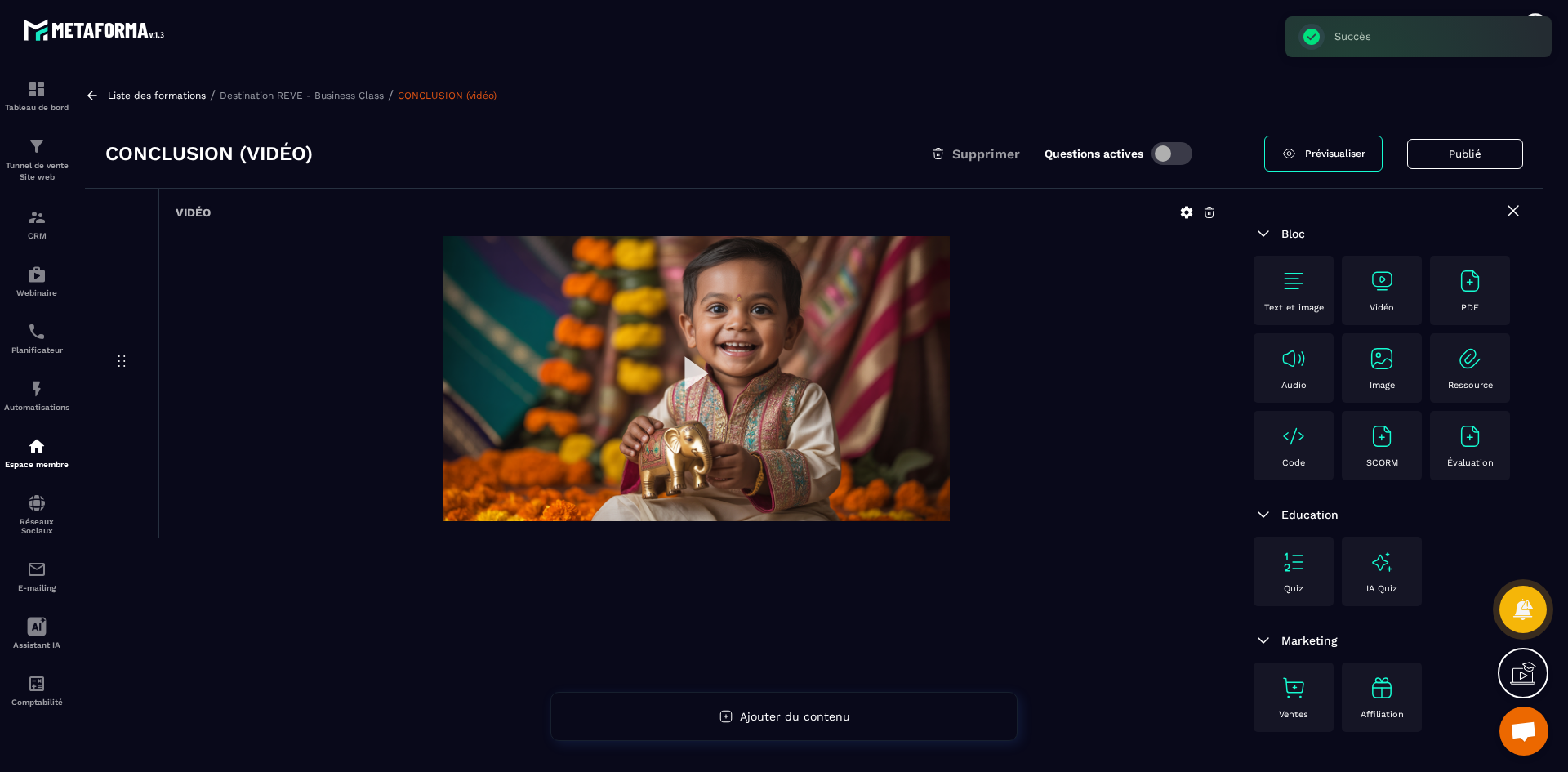
click at [363, 91] on p "Destination REVE - Business Class" at bounding box center [302, 95] width 164 height 11
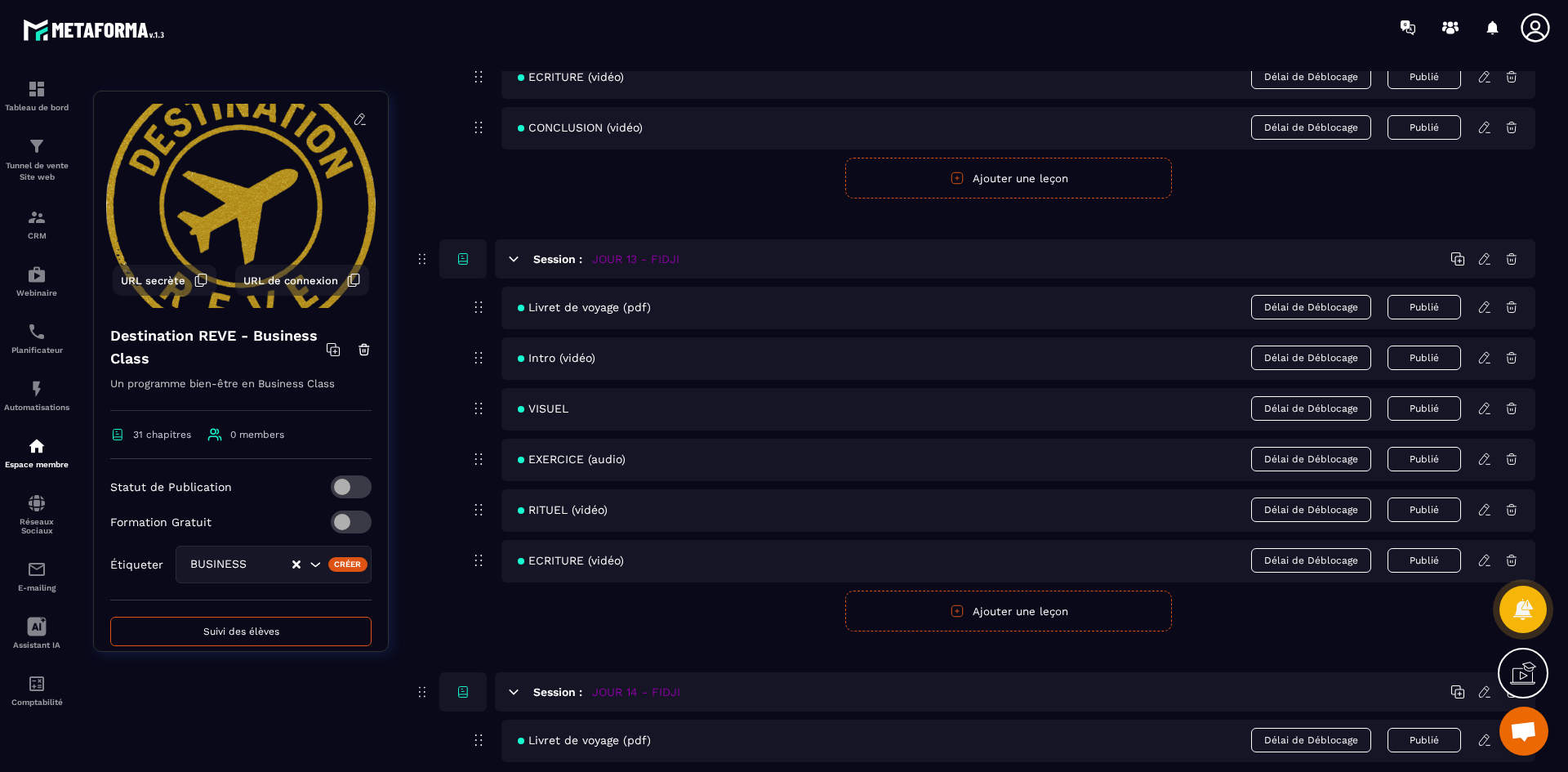
scroll to position [5719, 0]
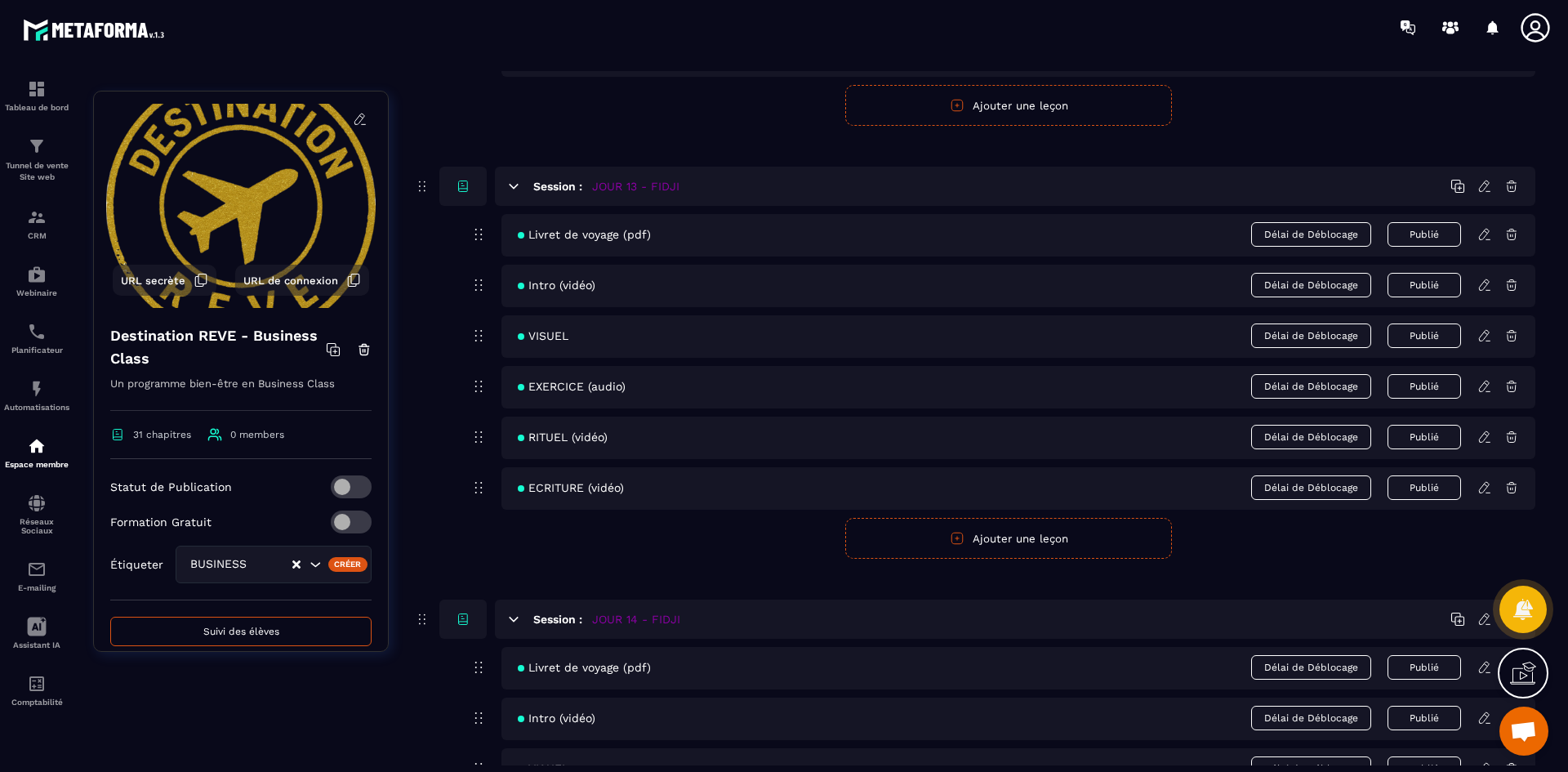
click at [1491, 232] on icon at bounding box center [1484, 234] width 15 height 15
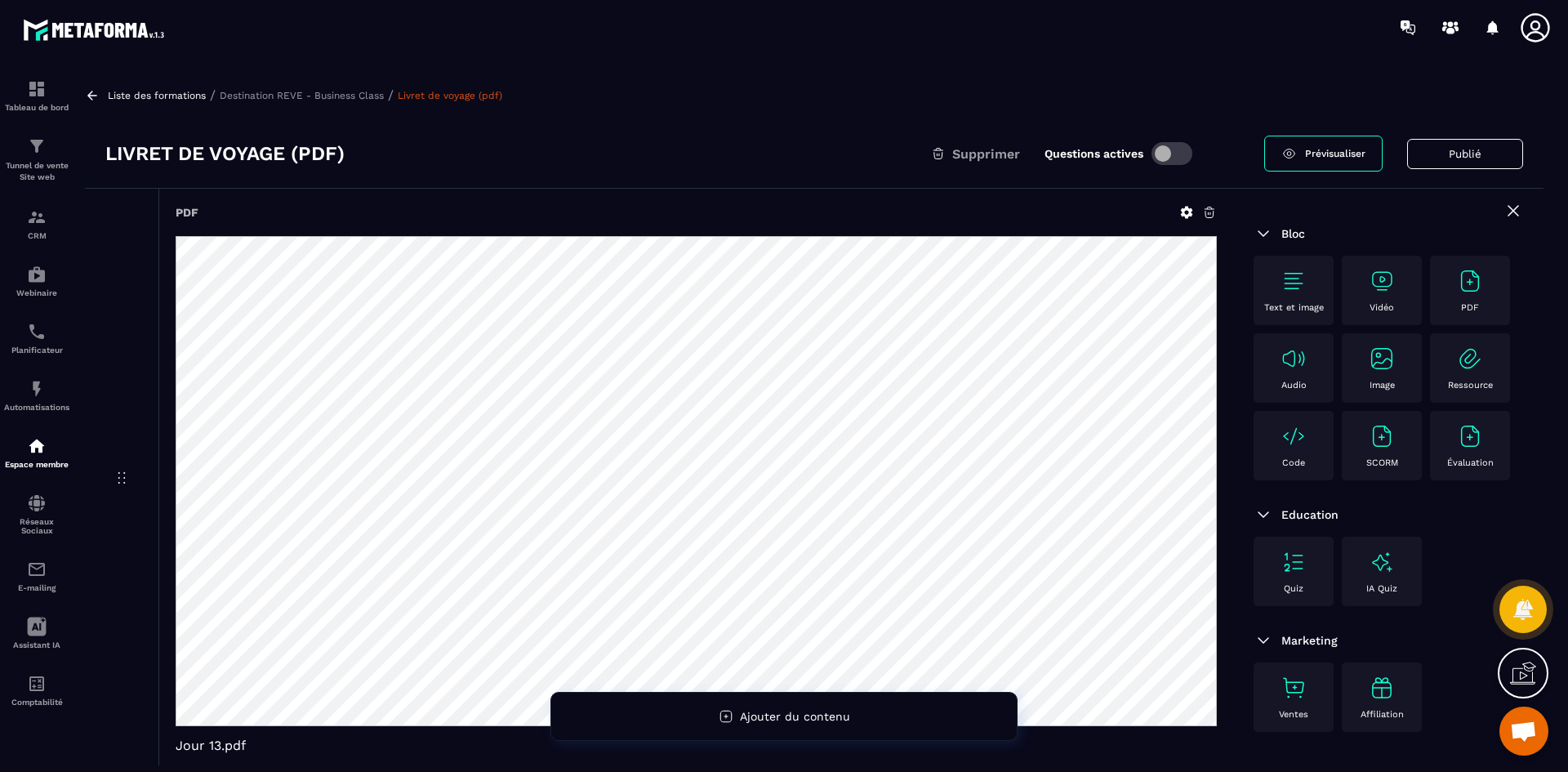
click at [1179, 216] on icon at bounding box center [1186, 212] width 15 height 15
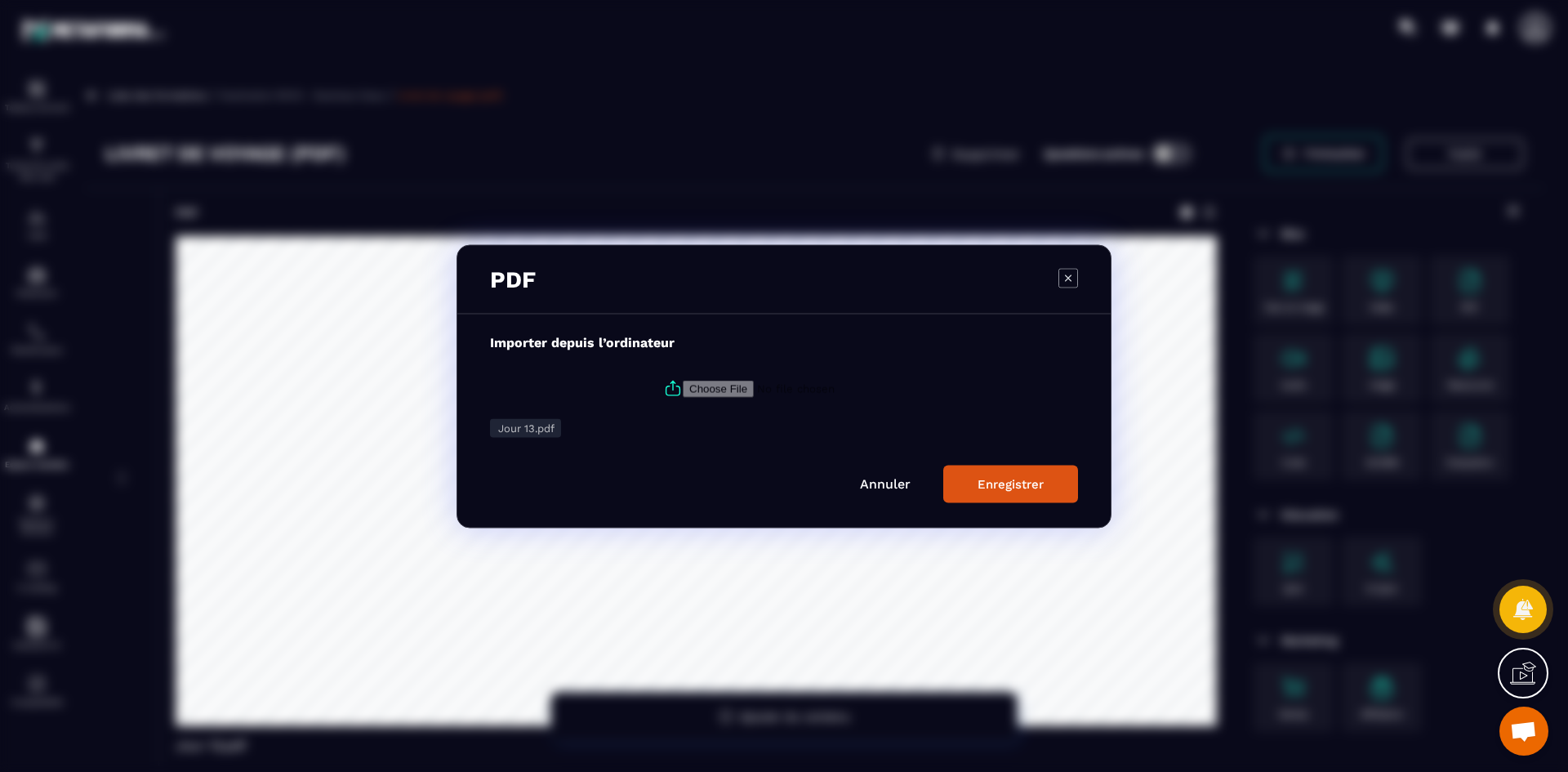
click at [674, 392] on icon "Modal window" at bounding box center [672, 388] width 20 height 20
click at [683, 392] on input "Modal window" at bounding box center [794, 388] width 222 height 17
type input "**********"
click at [982, 472] on button "Enregistrer" at bounding box center [1011, 484] width 135 height 38
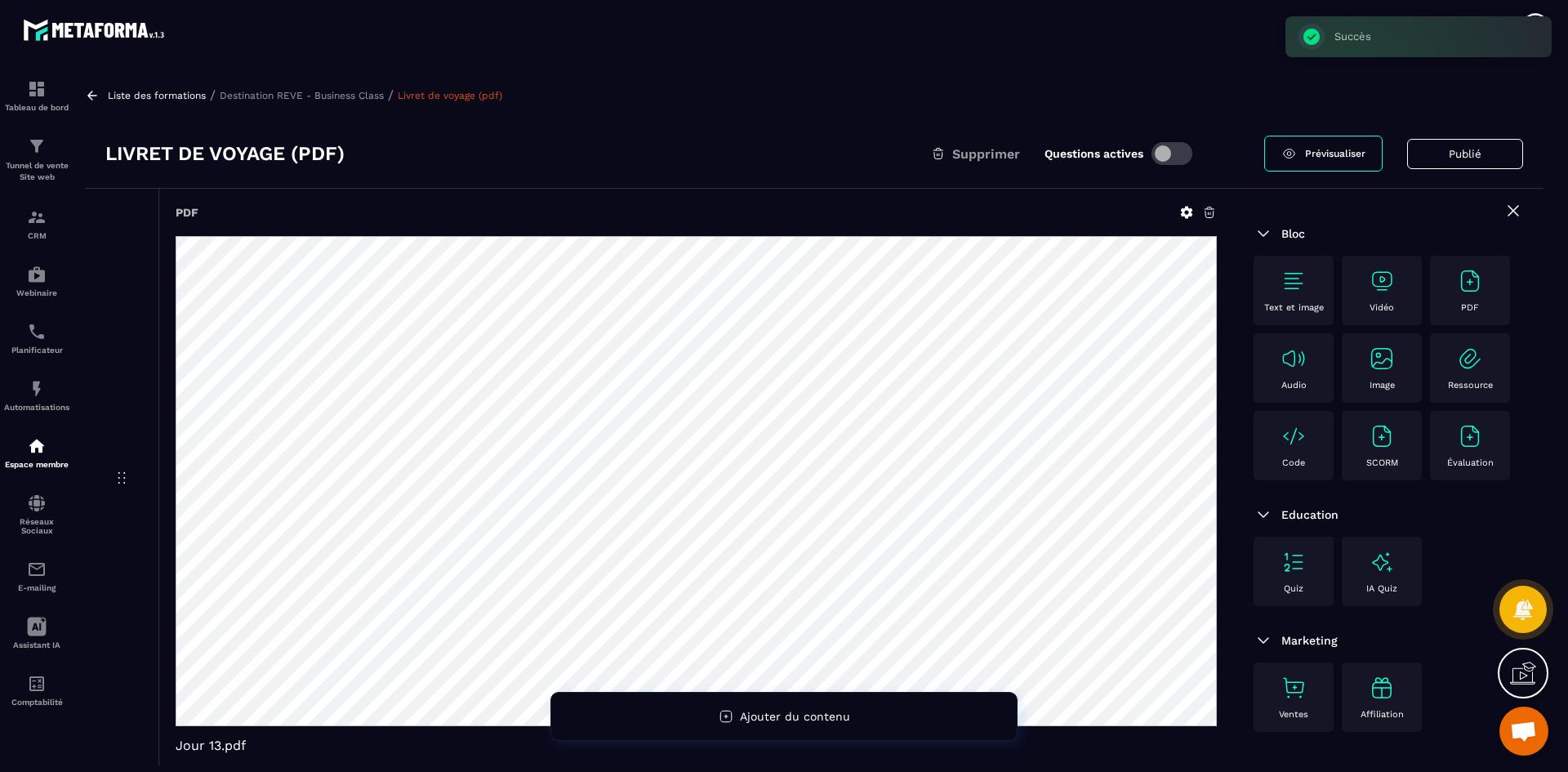
click at [364, 92] on p "Destination REVE - Business Class" at bounding box center [302, 95] width 164 height 11
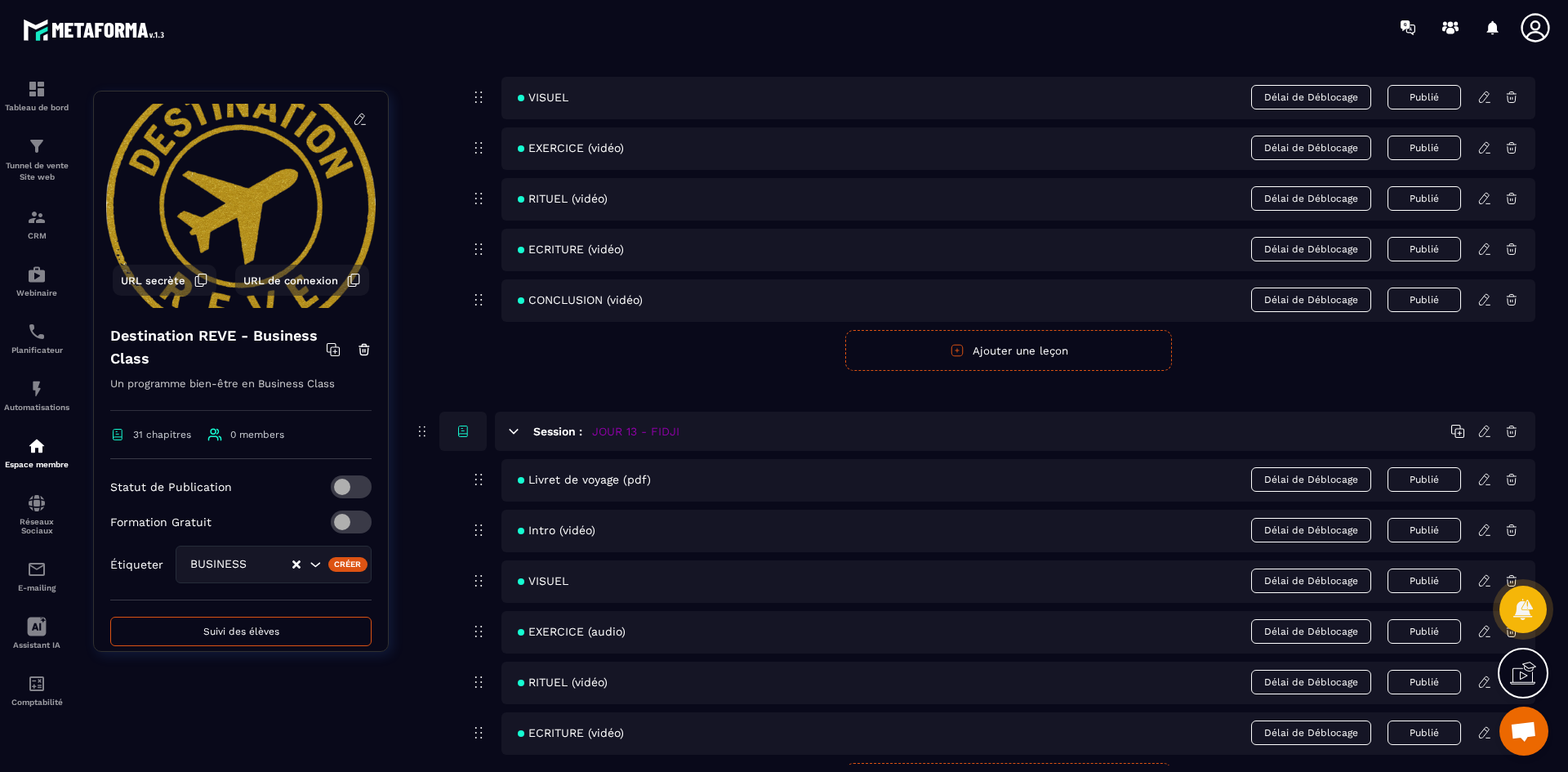
scroll to position [5719, 0]
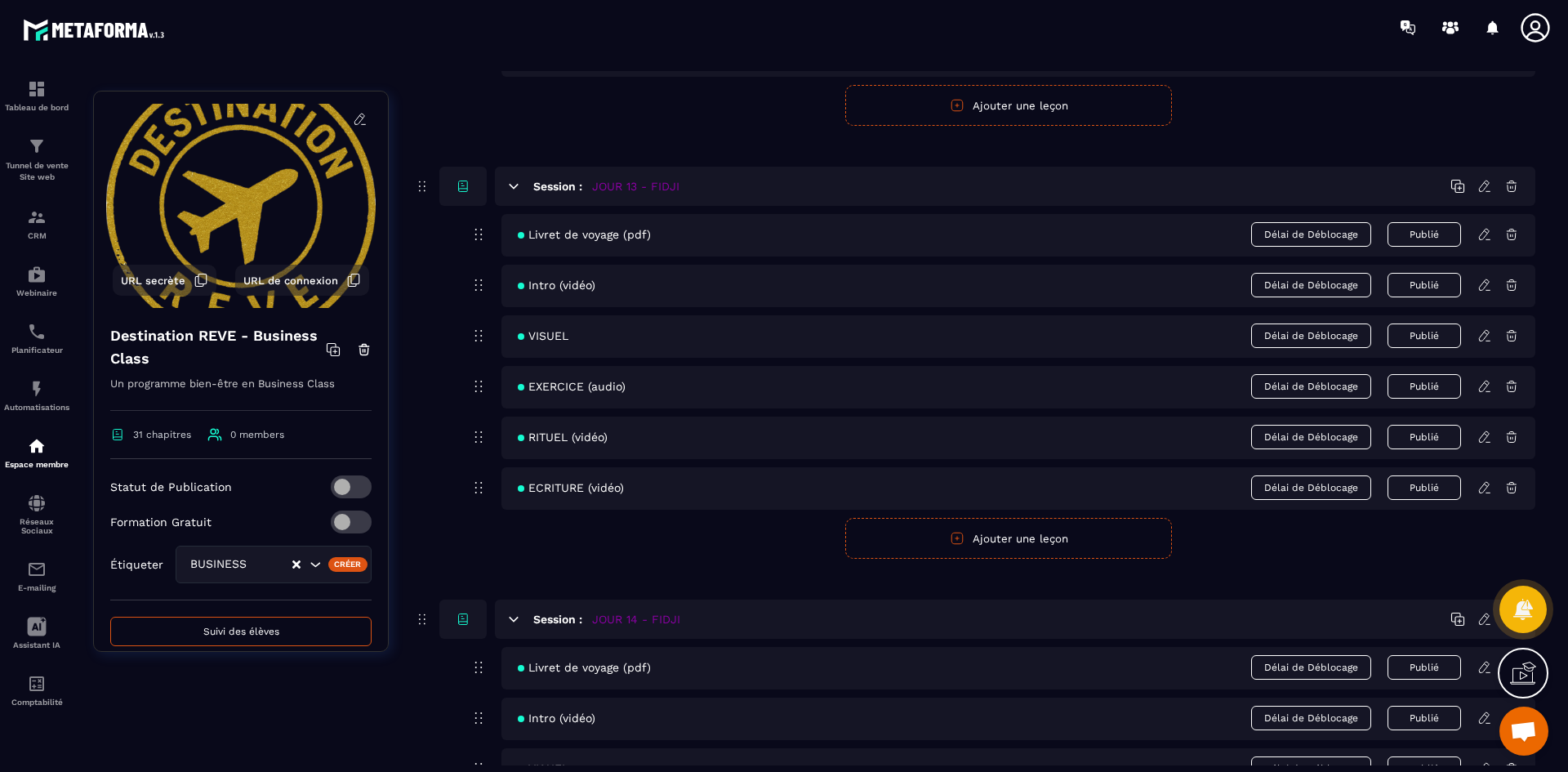
click at [1480, 286] on icon at bounding box center [1483, 285] width 9 height 10
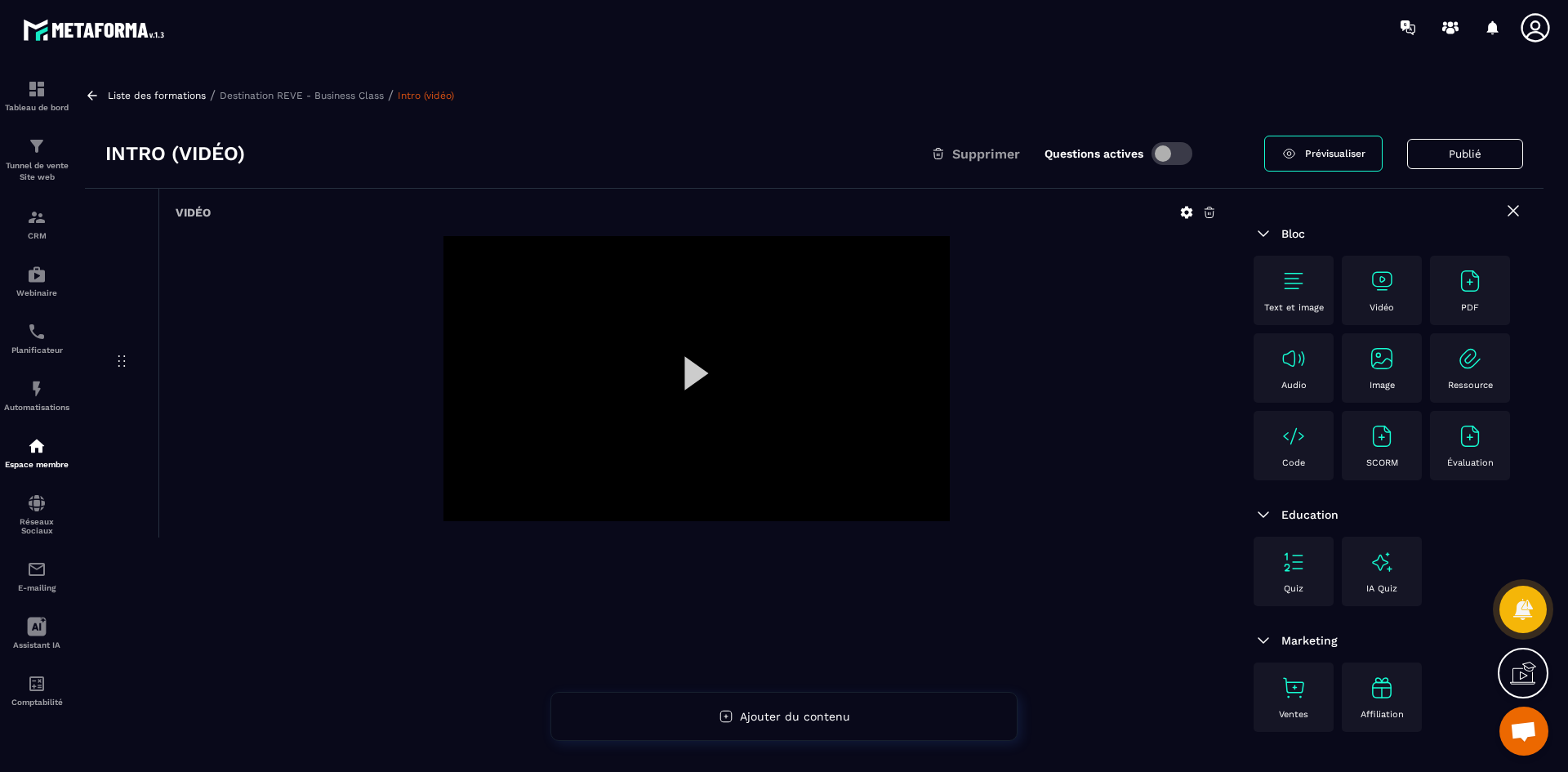
click at [1188, 215] on icon at bounding box center [1187, 213] width 12 height 12
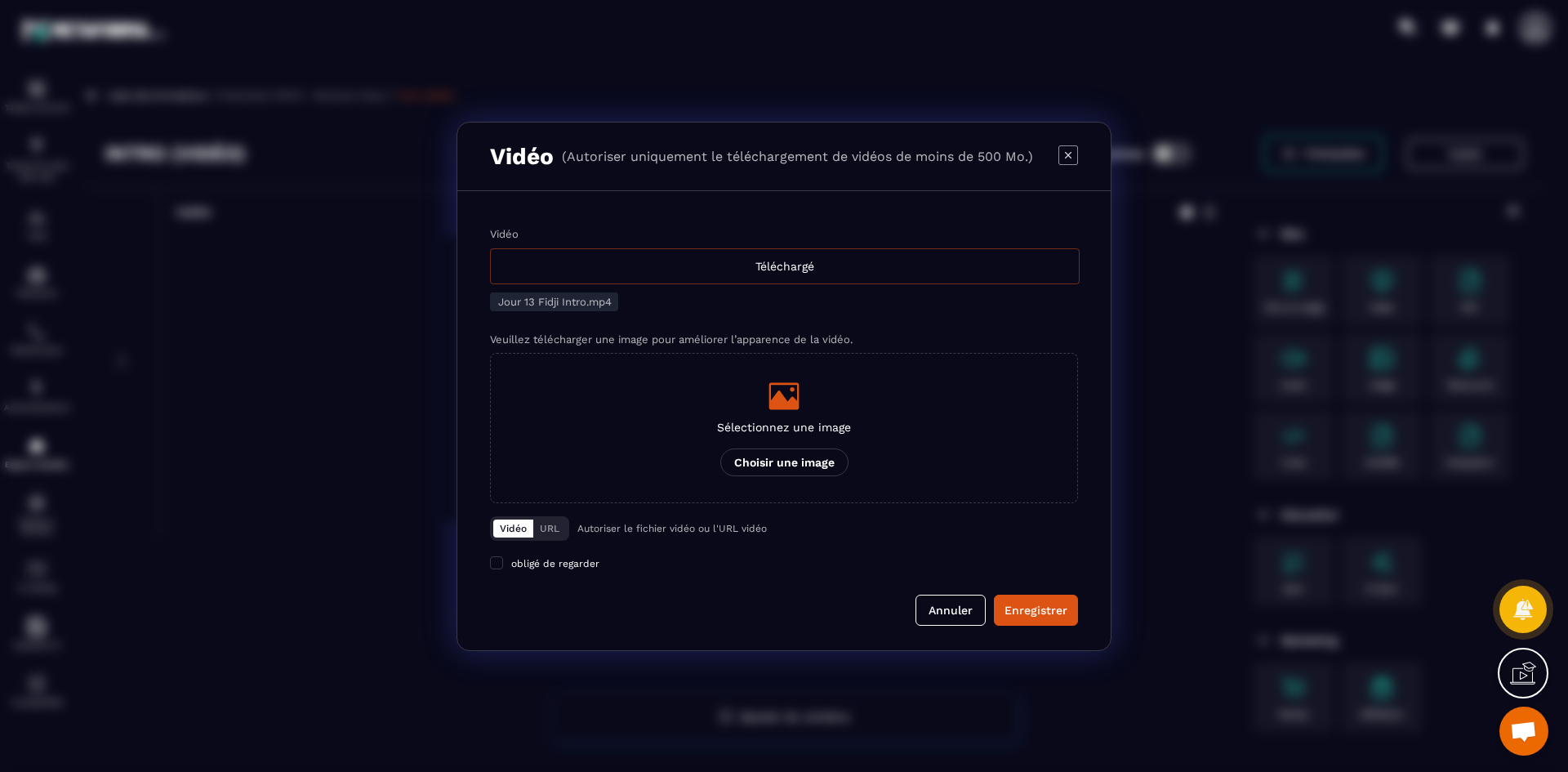
click at [770, 258] on div "Téléchargé" at bounding box center [784, 267] width 590 height 36
click at [0, 0] on input "Vidéo Téléchargé" at bounding box center [0, 0] width 0 height 0
click at [784, 407] on icon "Modal window" at bounding box center [784, 396] width 30 height 27
click at [0, 0] on input "Sélectionnez une image Choisir une image" at bounding box center [0, 0] width 0 height 0
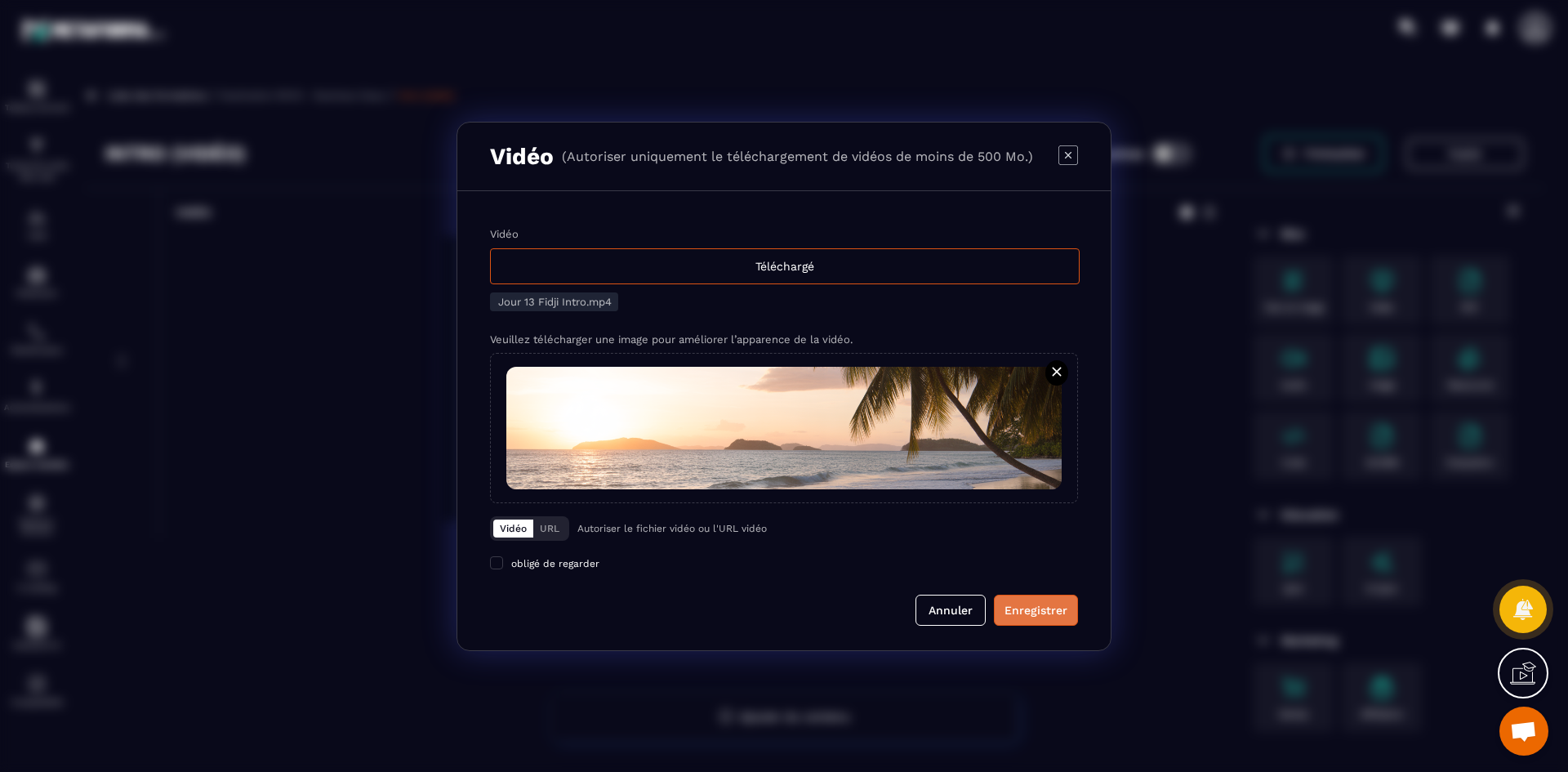
click at [1030, 603] on div "Enregistrer" at bounding box center [1037, 610] width 63 height 16
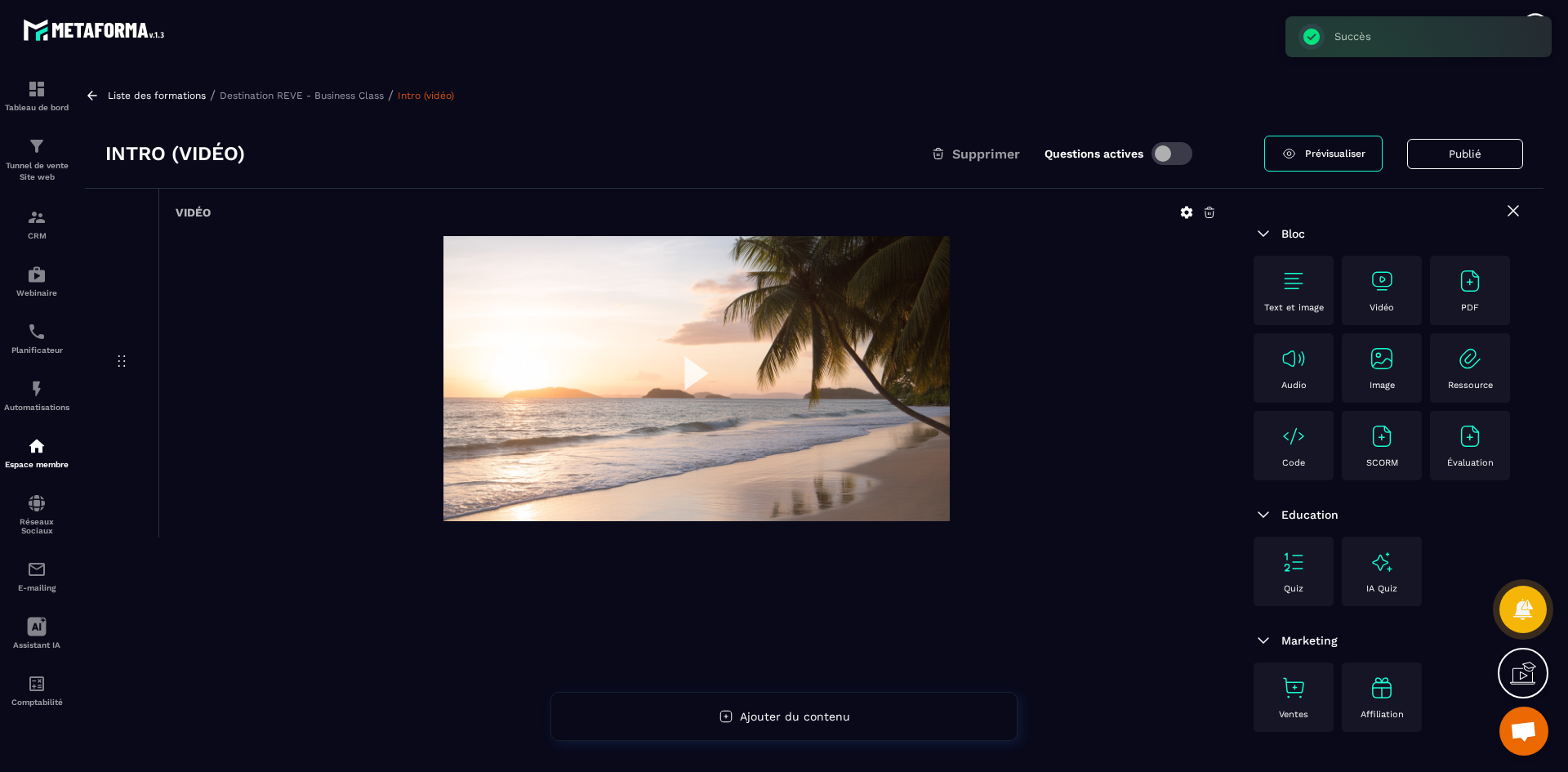
click at [361, 99] on p "Destination REVE - Business Class" at bounding box center [302, 95] width 164 height 11
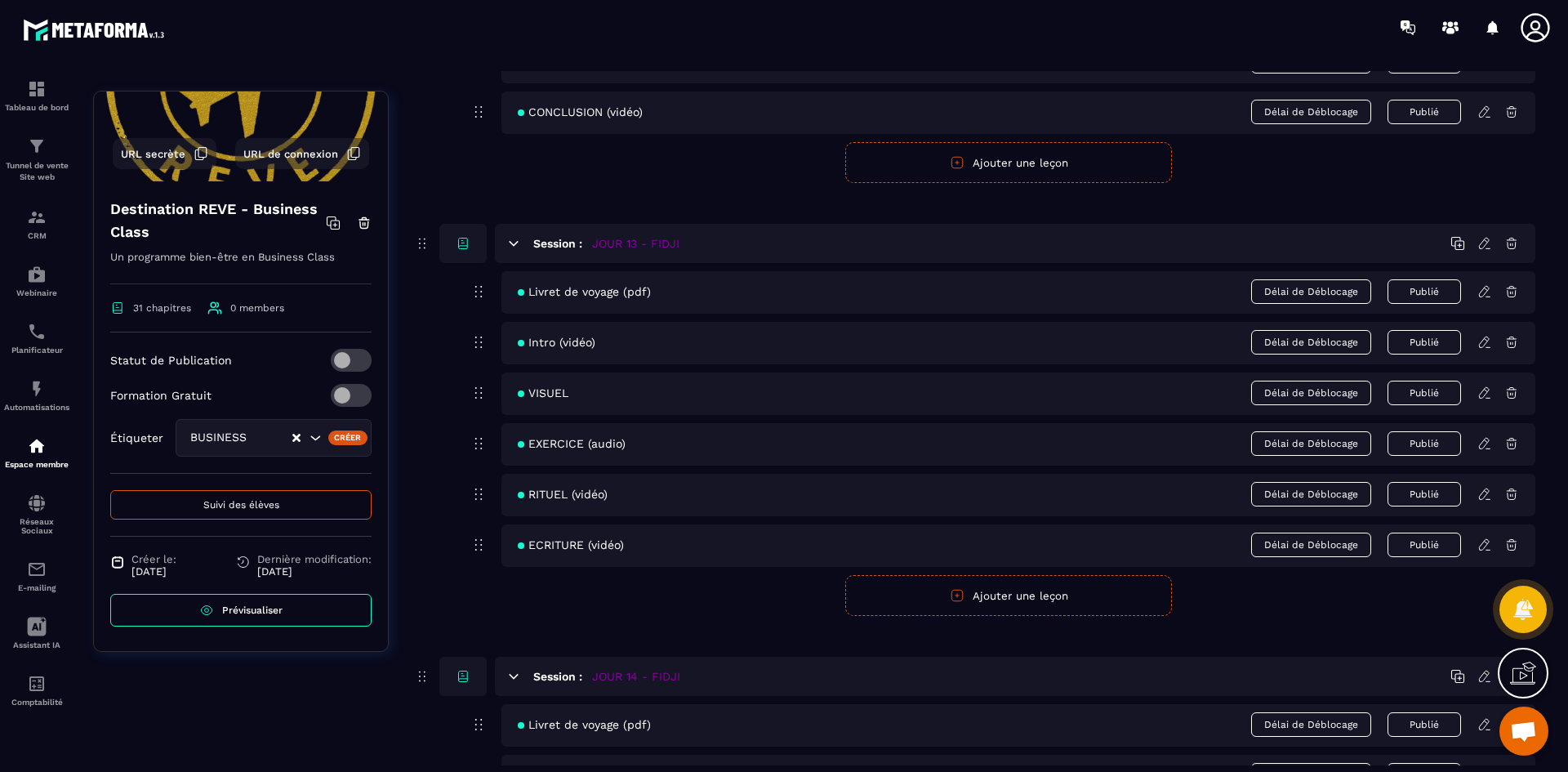
scroll to position [5719, 0]
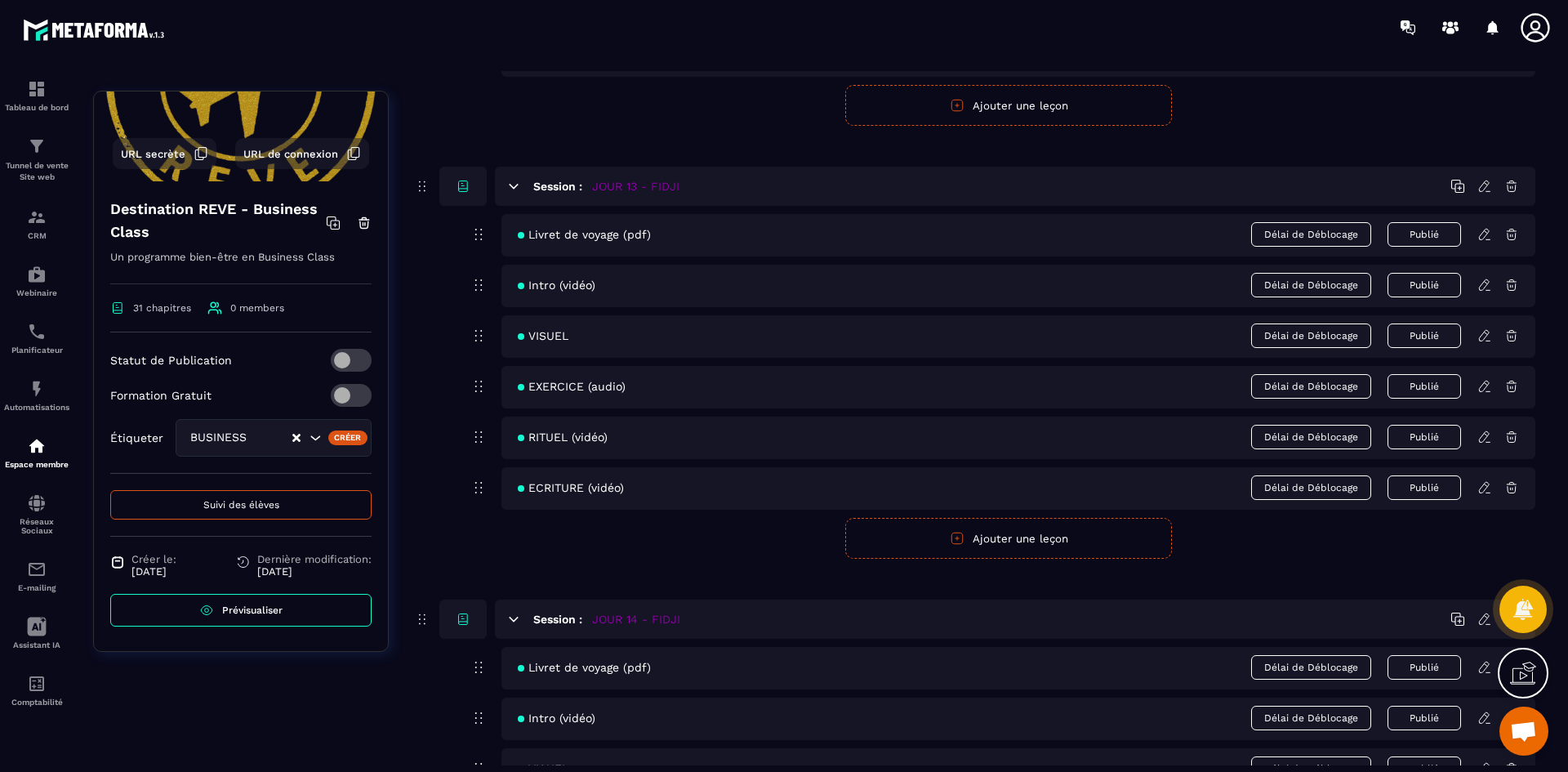
click at [1488, 335] on icon at bounding box center [1484, 335] width 15 height 15
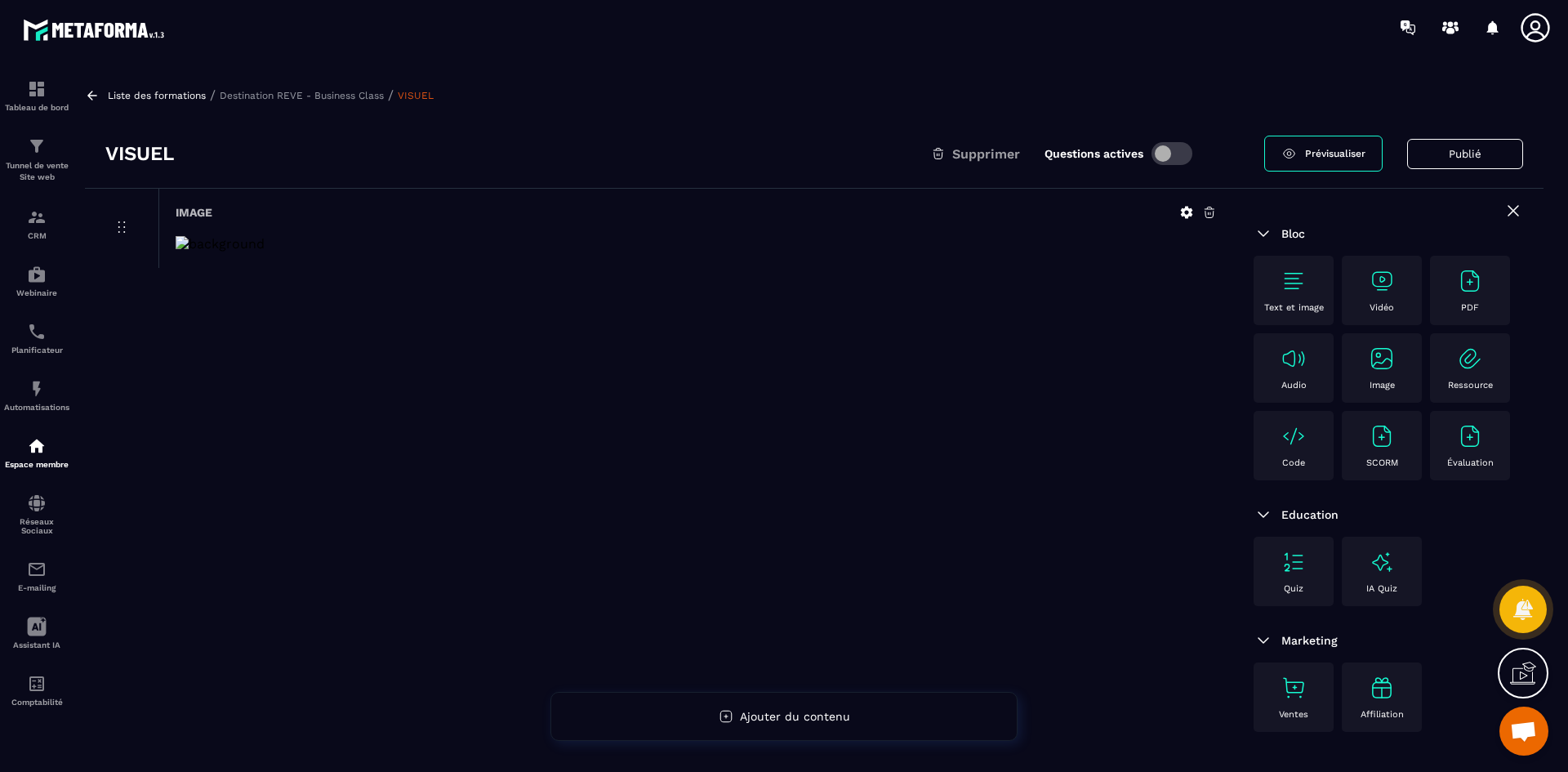
click at [1189, 212] on icon at bounding box center [1187, 213] width 12 height 12
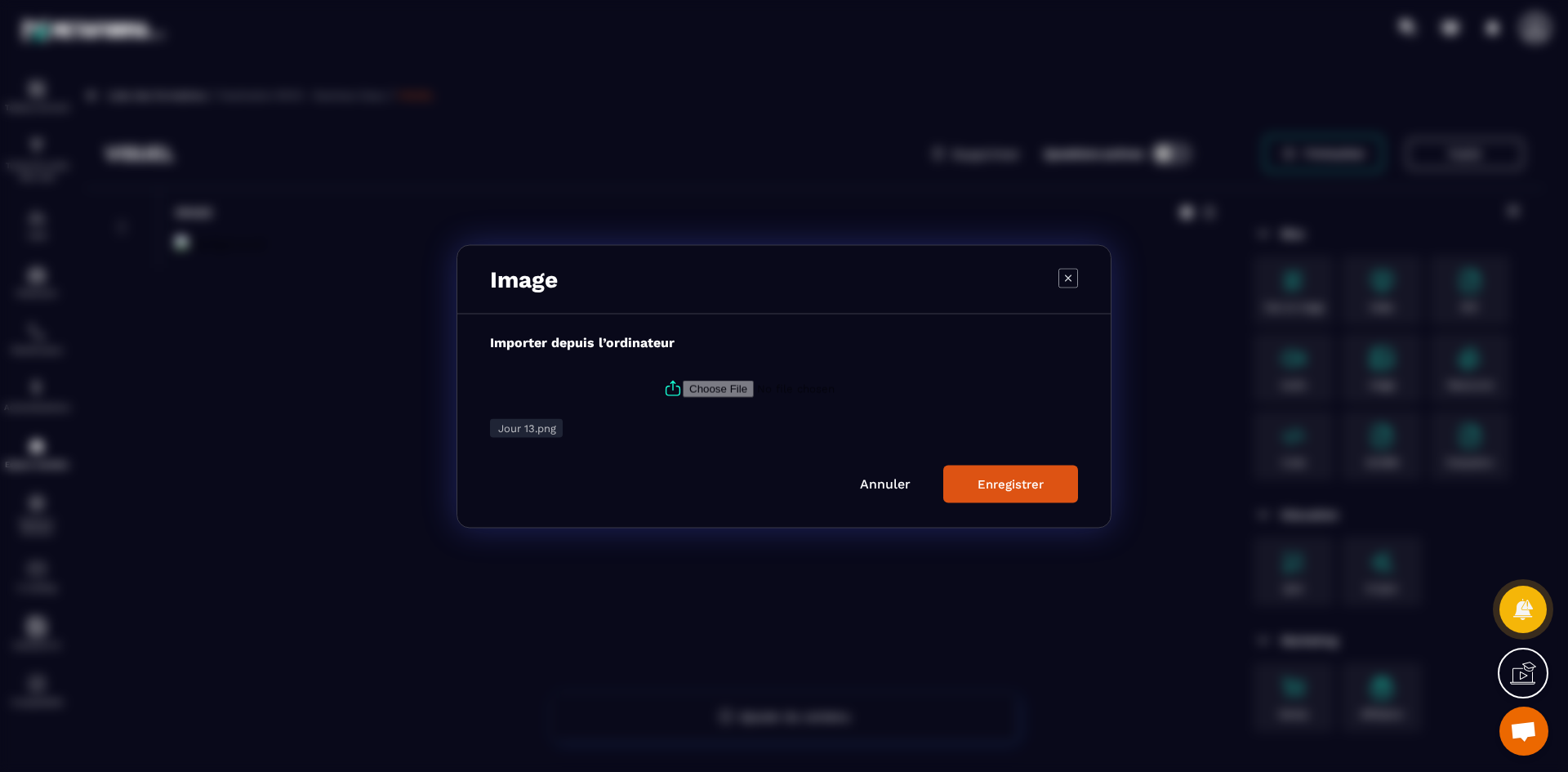
click at [667, 385] on icon "Modal window" at bounding box center [672, 388] width 20 height 20
click at [683, 385] on input "Modal window" at bounding box center [794, 388] width 222 height 17
type input "**********"
click at [1039, 497] on button "Enregistrer" at bounding box center [1011, 484] width 135 height 38
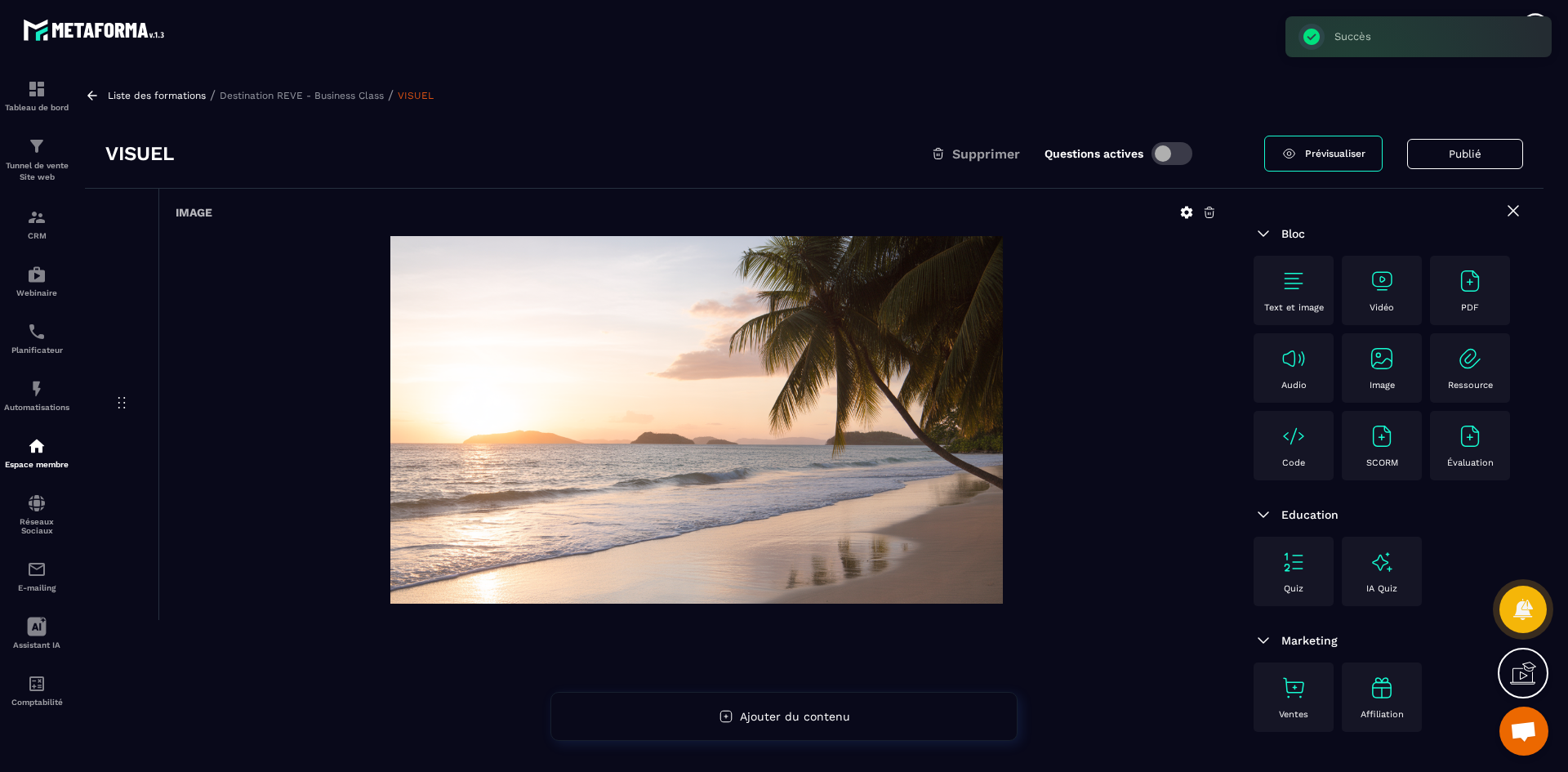
click at [297, 94] on p "Destination REVE - Business Class" at bounding box center [302, 95] width 164 height 11
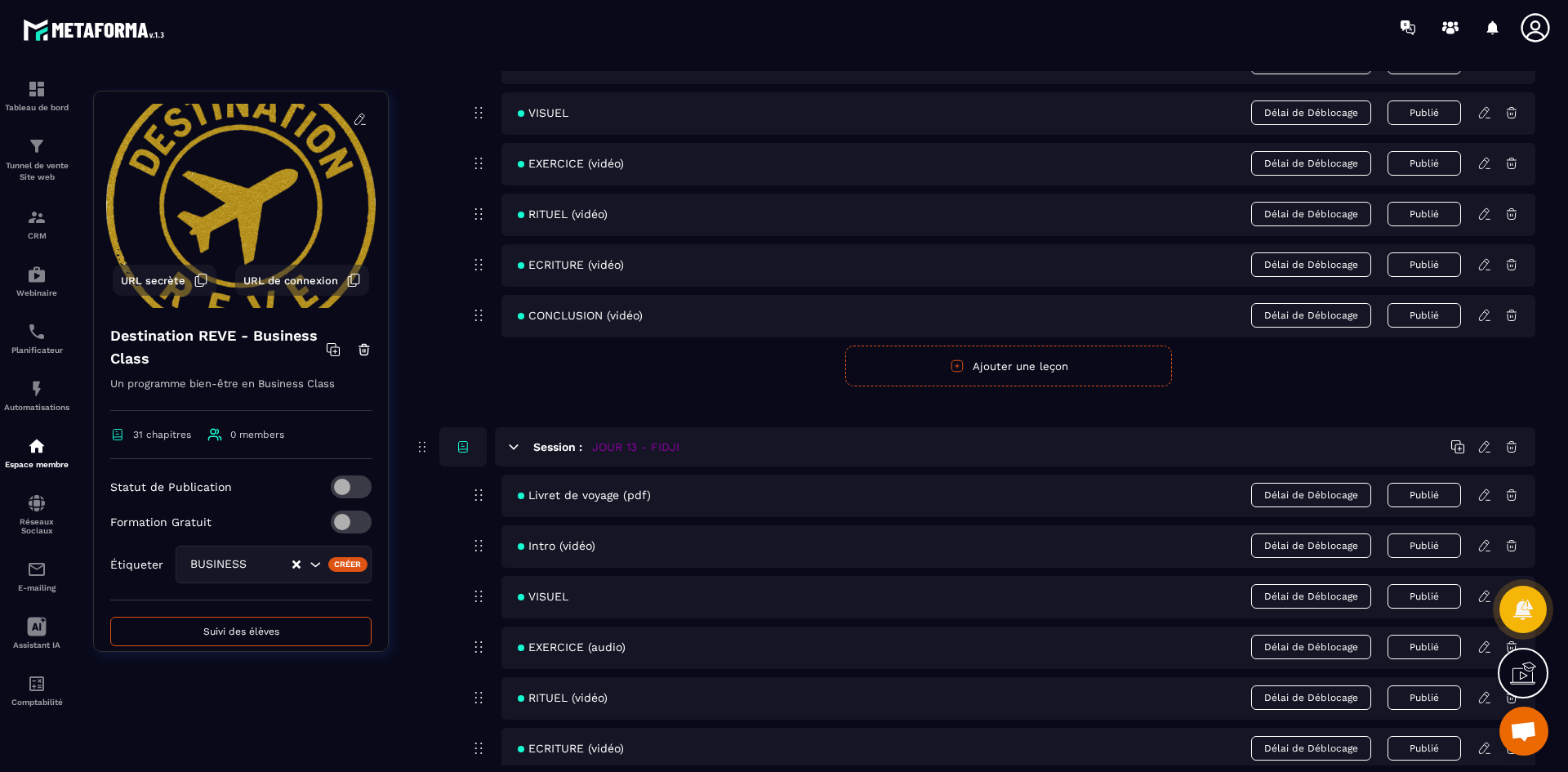
scroll to position [5638, 0]
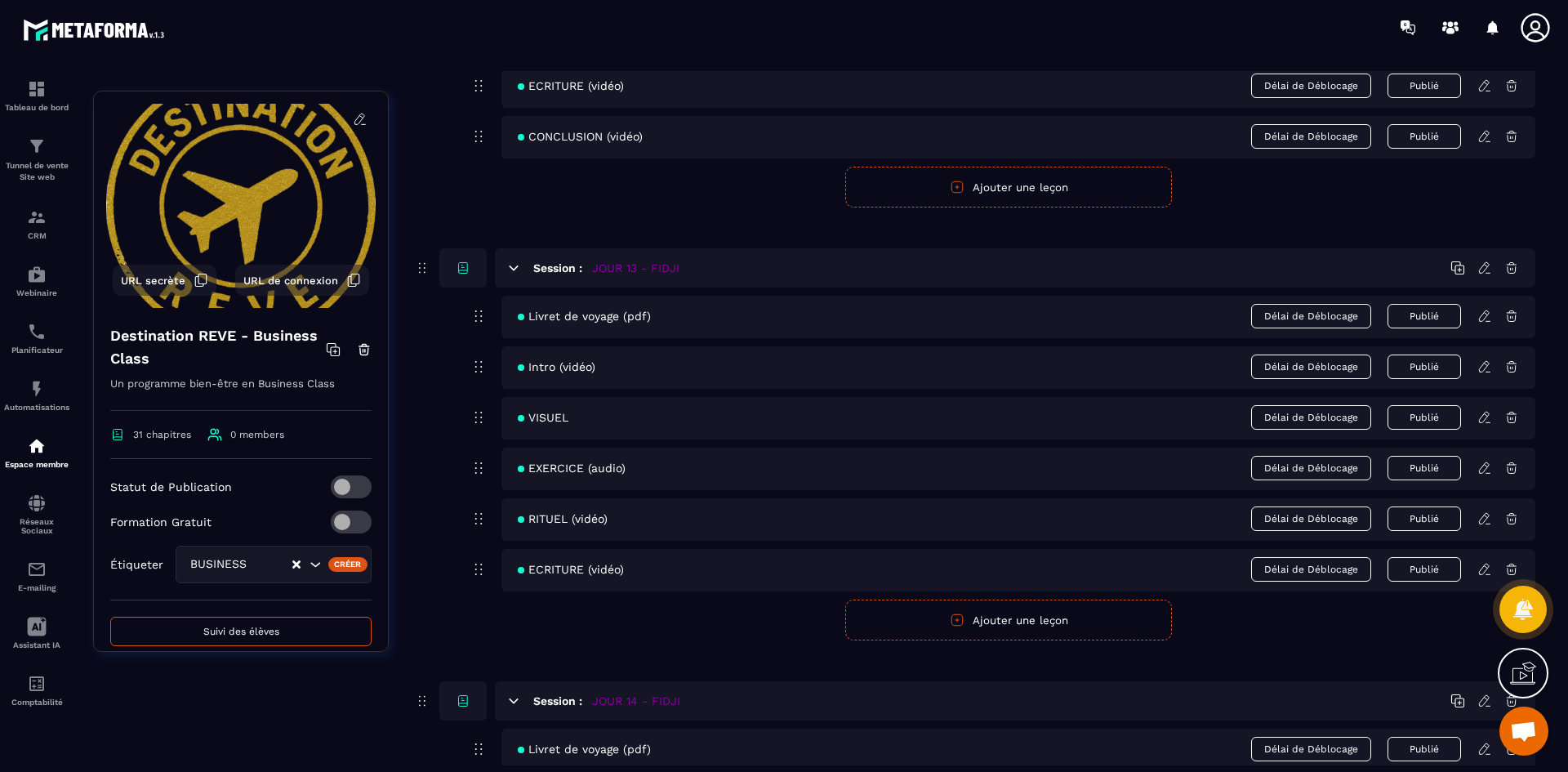
click at [1483, 464] on icon at bounding box center [1484, 468] width 15 height 15
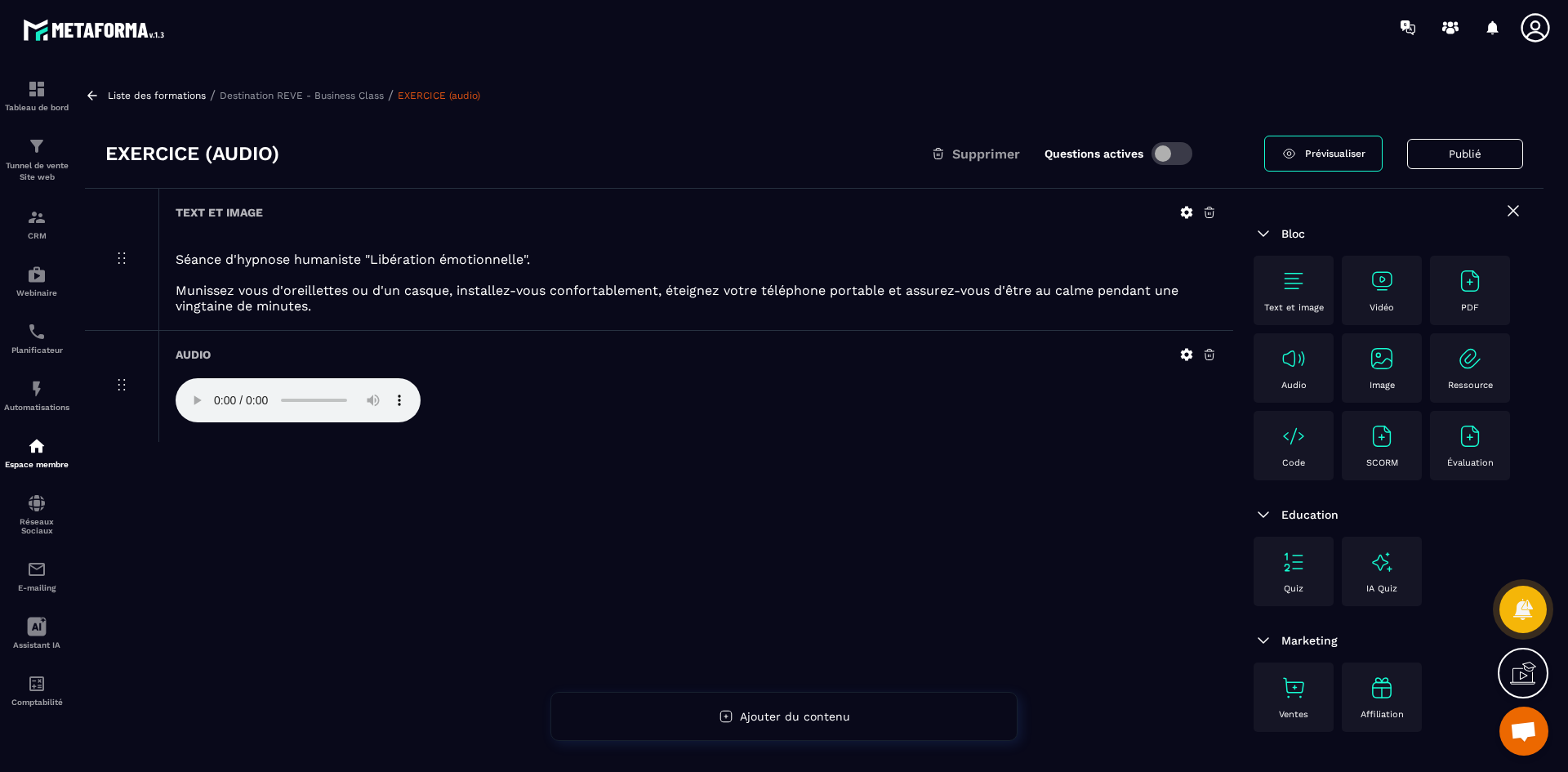
click at [1186, 352] on icon at bounding box center [1187, 355] width 12 height 12
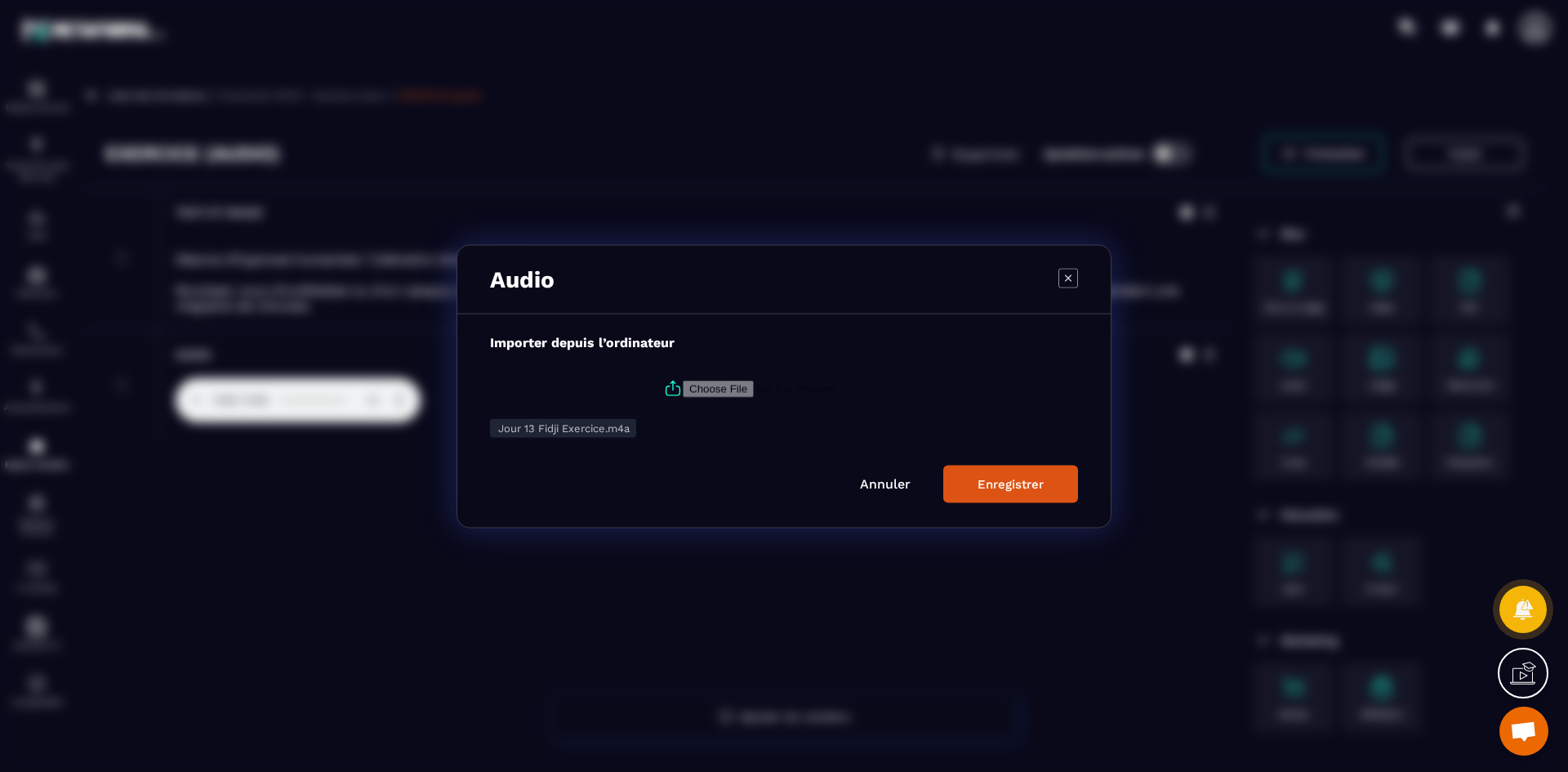
click at [665, 388] on icon "Modal window" at bounding box center [672, 388] width 20 height 20
click at [683, 388] on input "Modal window" at bounding box center [794, 388] width 222 height 17
type input "**********"
click at [1002, 472] on button "Enregistrer" at bounding box center [1011, 484] width 135 height 38
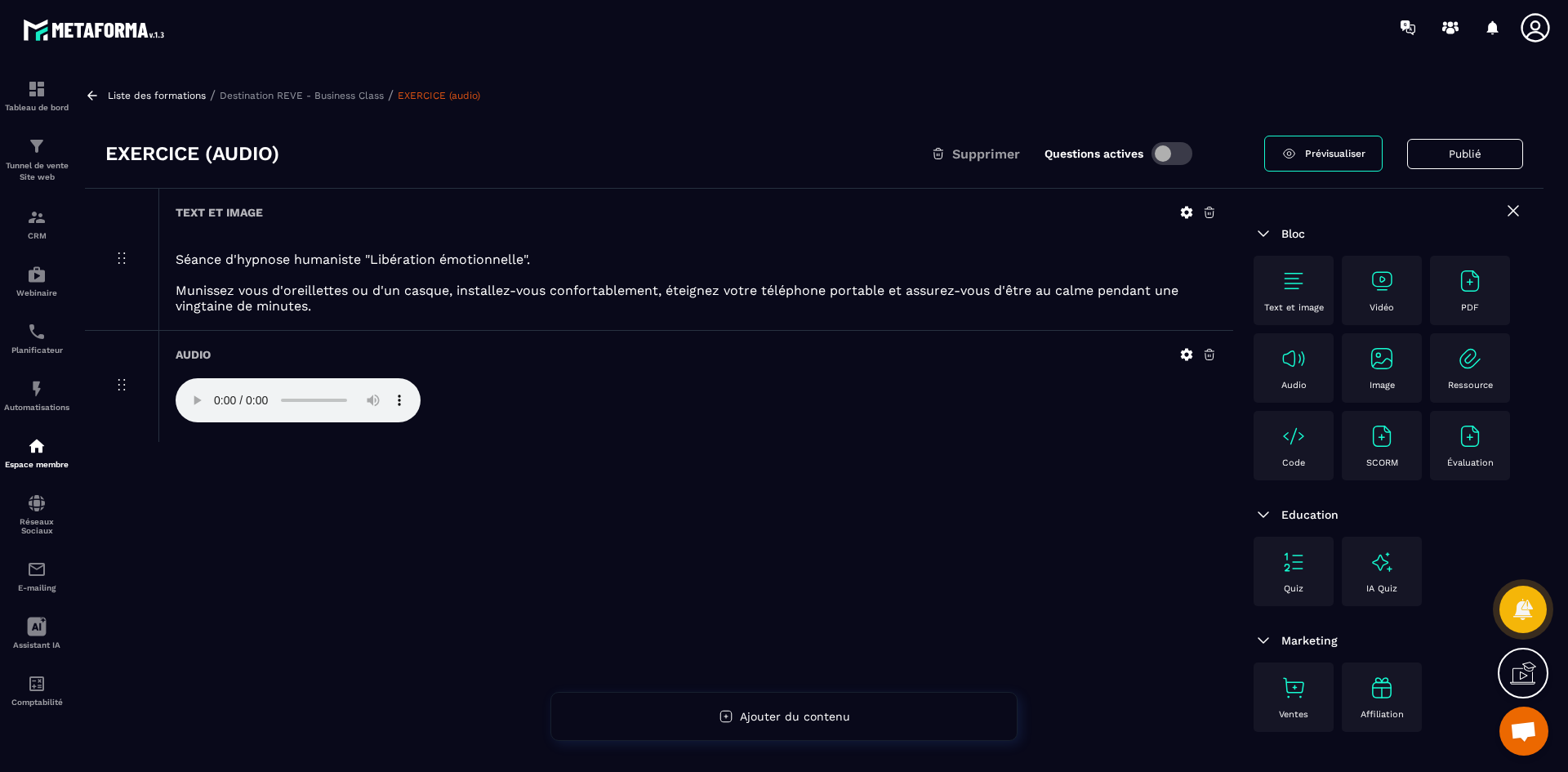
click at [331, 99] on p "Destination REVE - Business Class" at bounding box center [302, 95] width 164 height 11
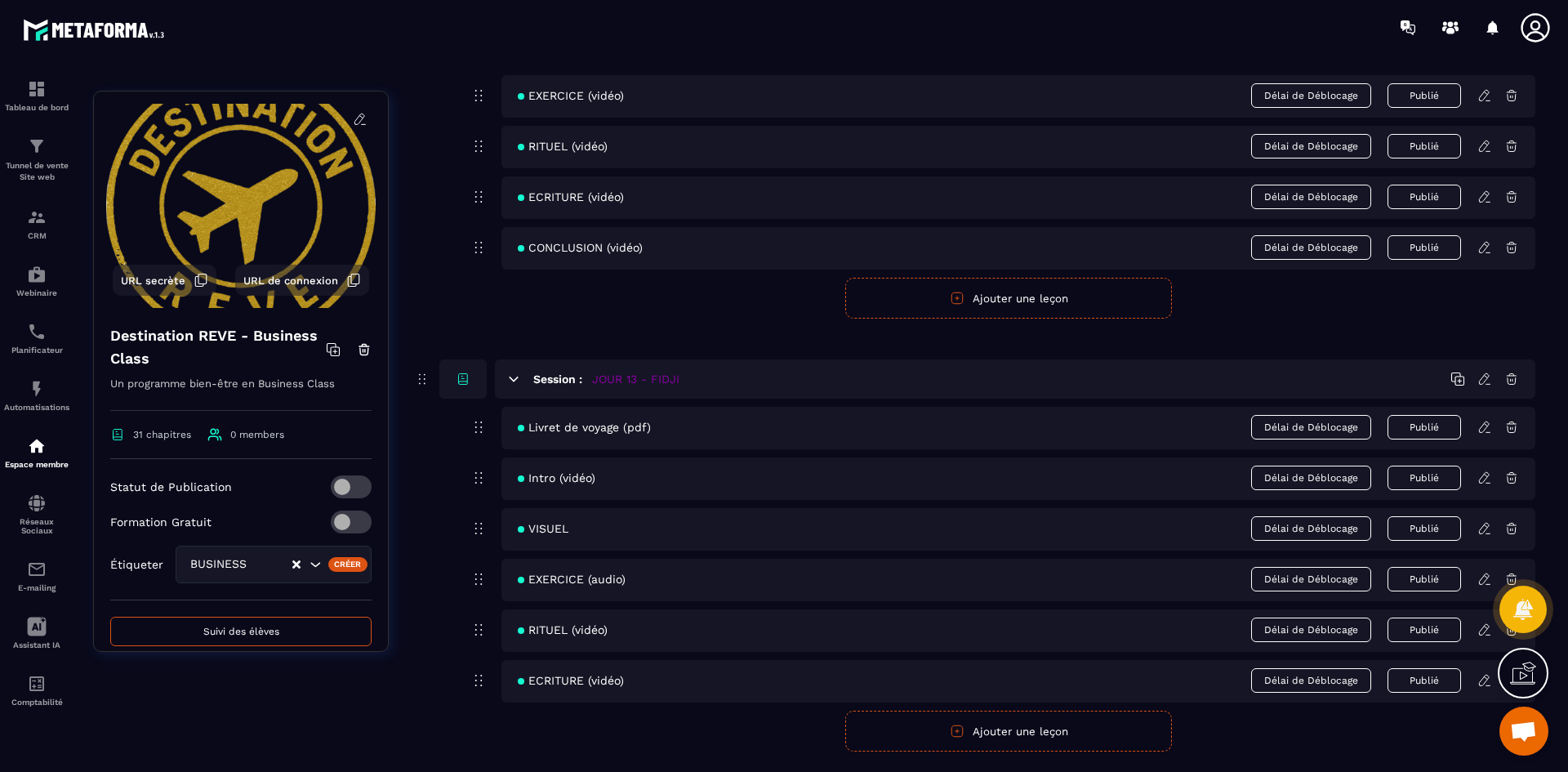
scroll to position [5556, 0]
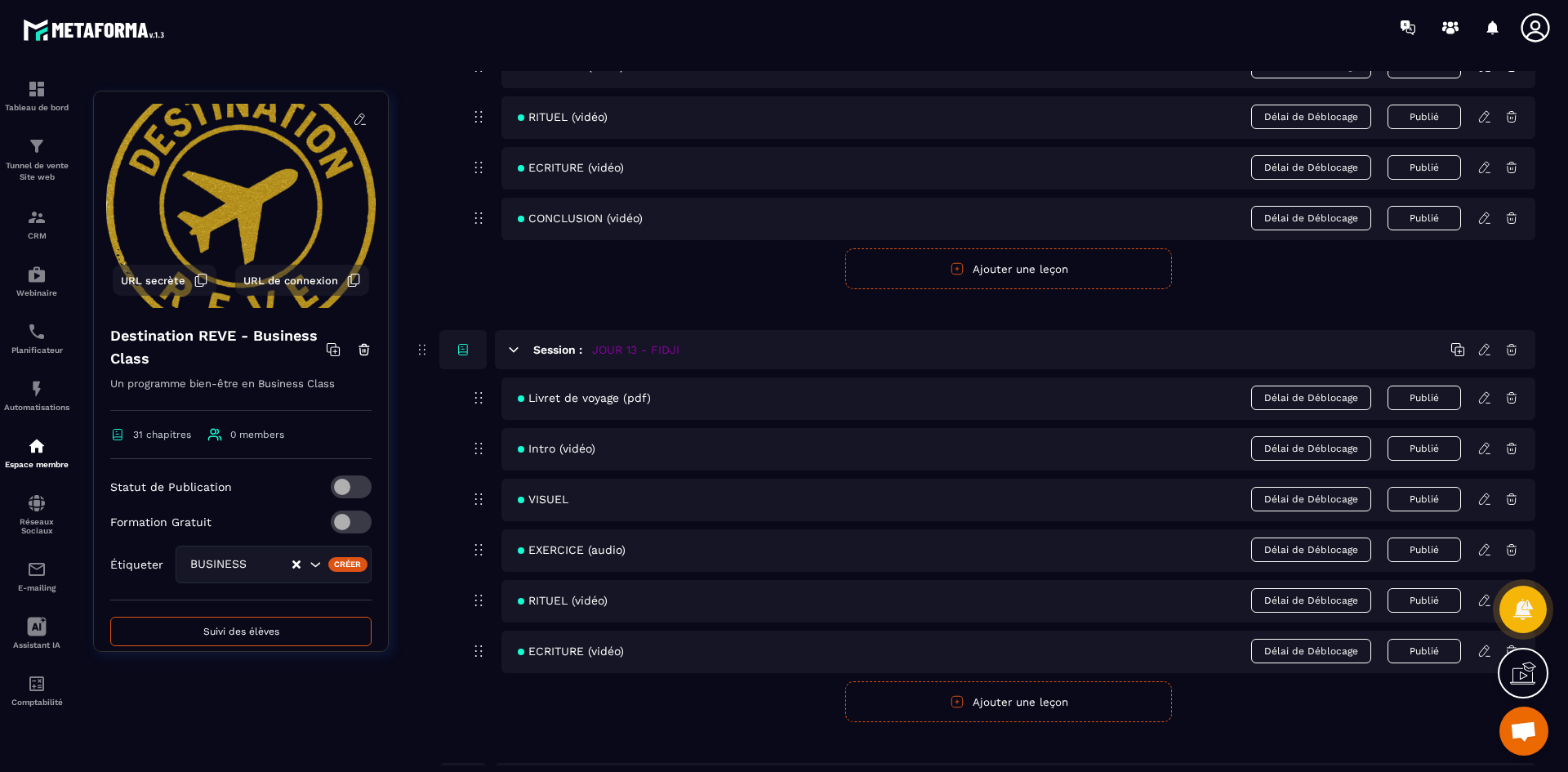
click at [1482, 599] on icon at bounding box center [1484, 600] width 15 height 15
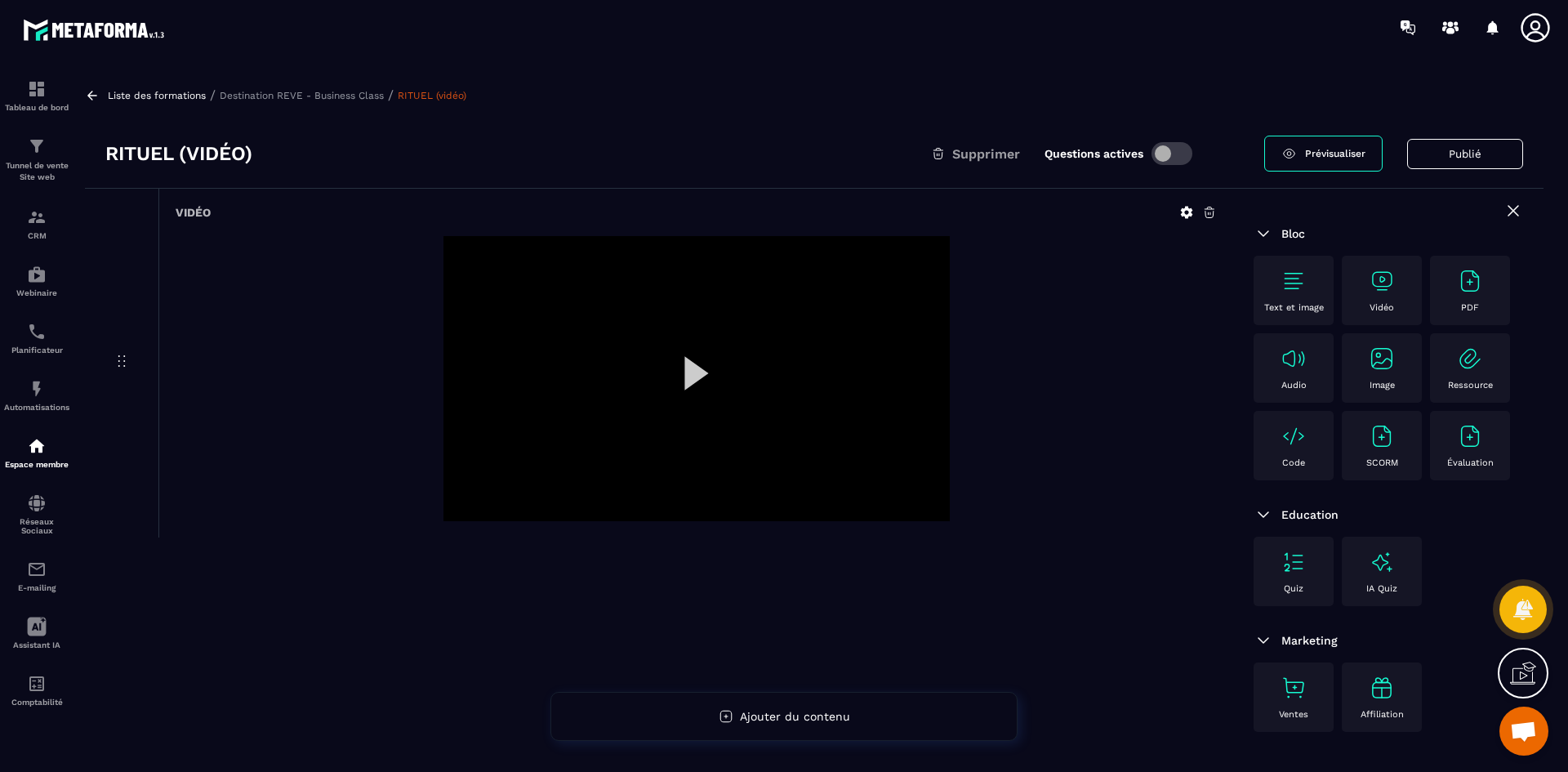
click at [1186, 208] on icon at bounding box center [1187, 213] width 12 height 12
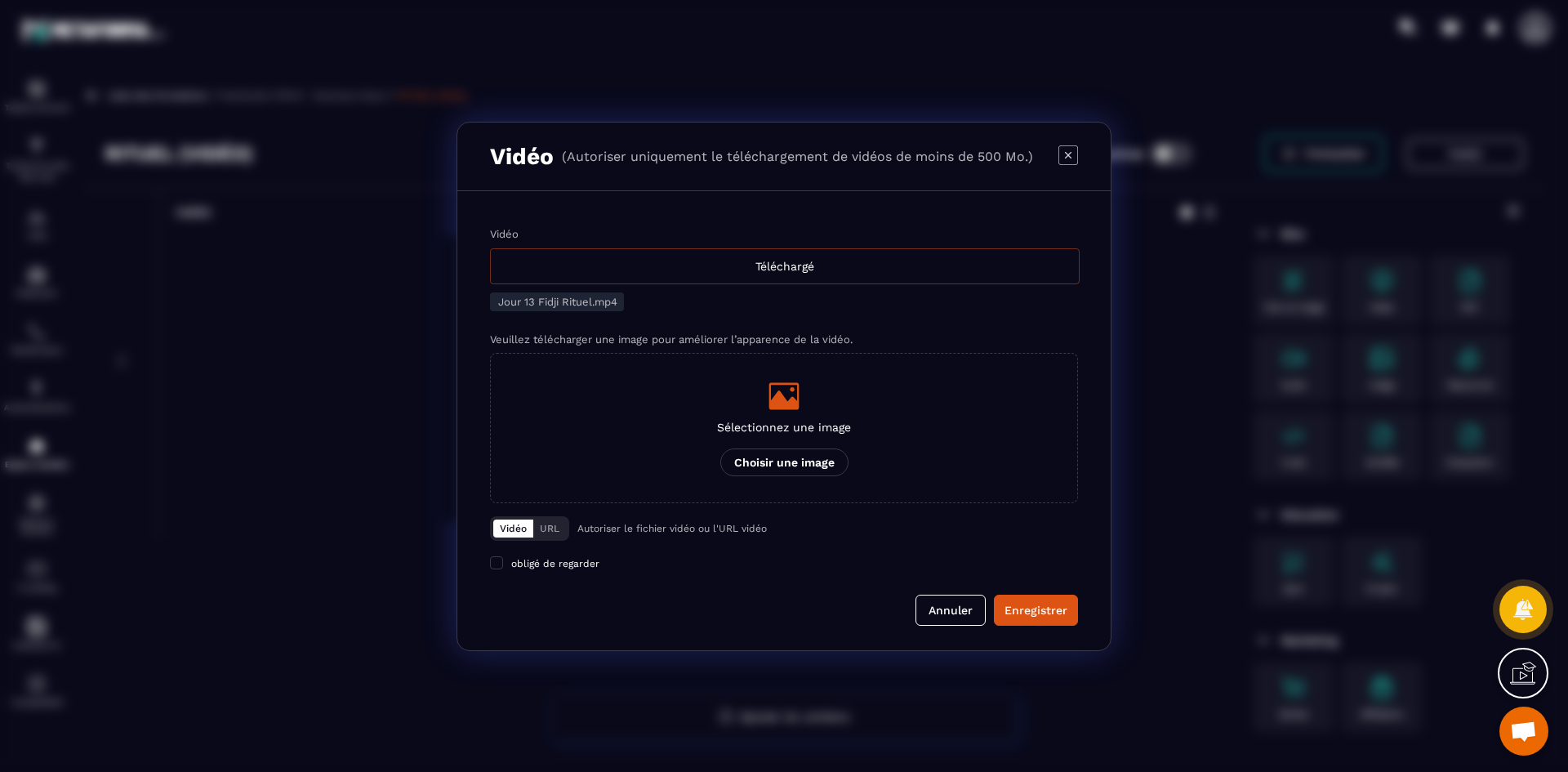
click at [631, 272] on div "Téléchargé" at bounding box center [784, 267] width 590 height 36
click at [0, 0] on input "Vidéo Téléchargé" at bounding box center [0, 0] width 0 height 0
click at [778, 421] on p "Sélectionnez une image" at bounding box center [784, 427] width 134 height 13
click at [0, 0] on input "Sélectionnez une image Choisir une image" at bounding box center [0, 0] width 0 height 0
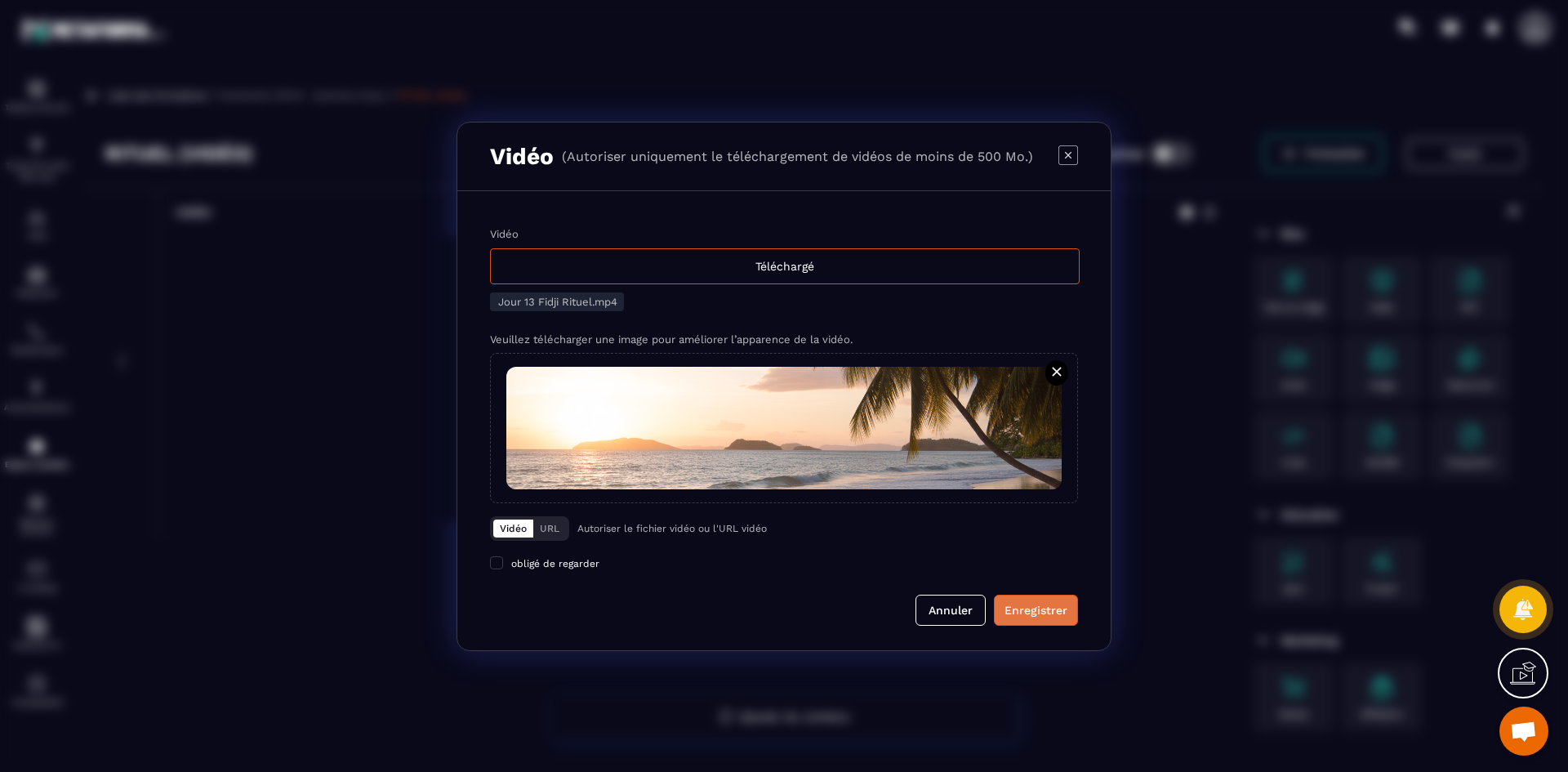
click at [1060, 619] on button "Enregistrer" at bounding box center [1036, 610] width 84 height 31
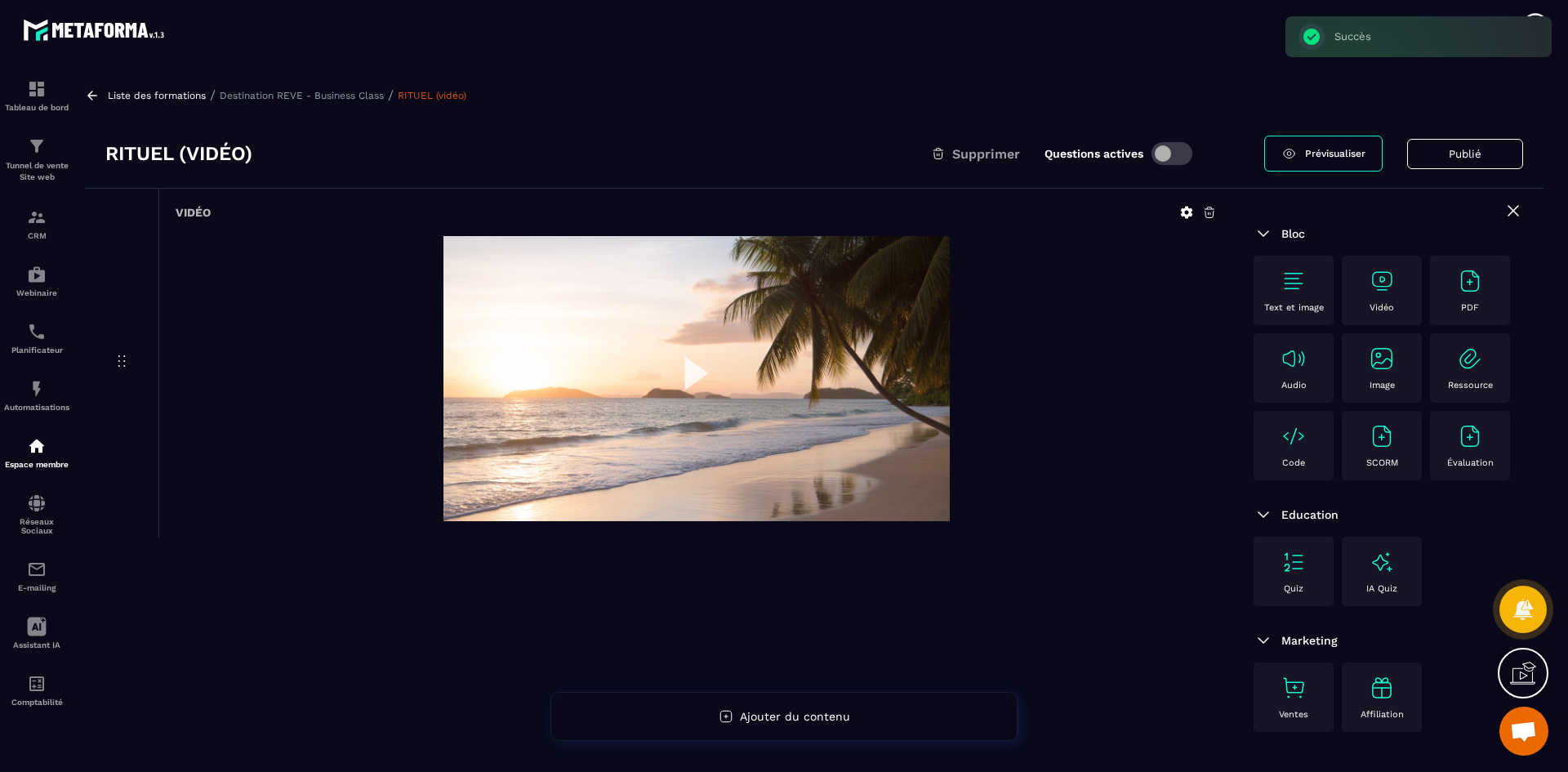
click at [352, 98] on p "Destination REVE - Business Class" at bounding box center [302, 95] width 164 height 11
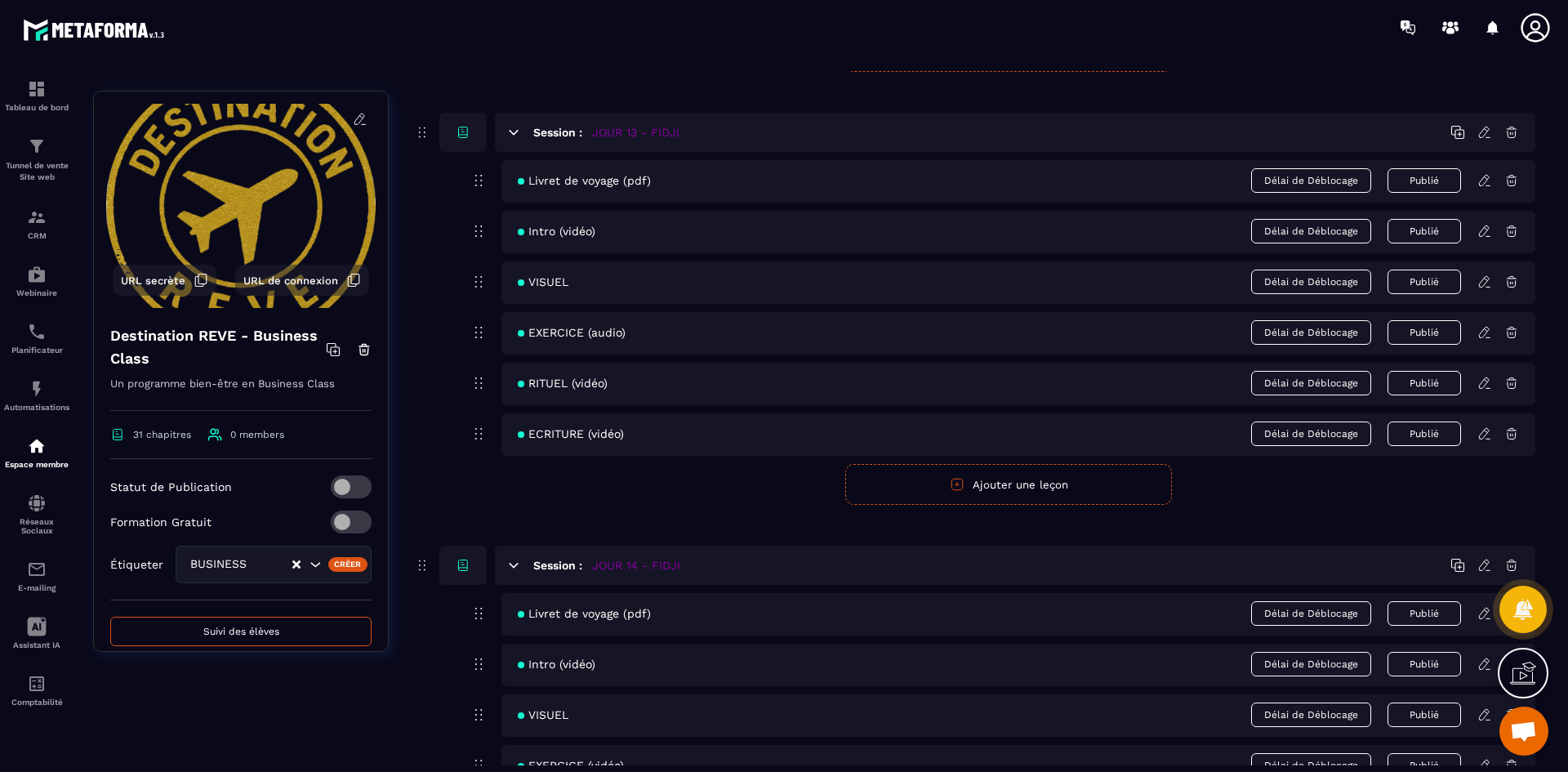
scroll to position [5802, 0]
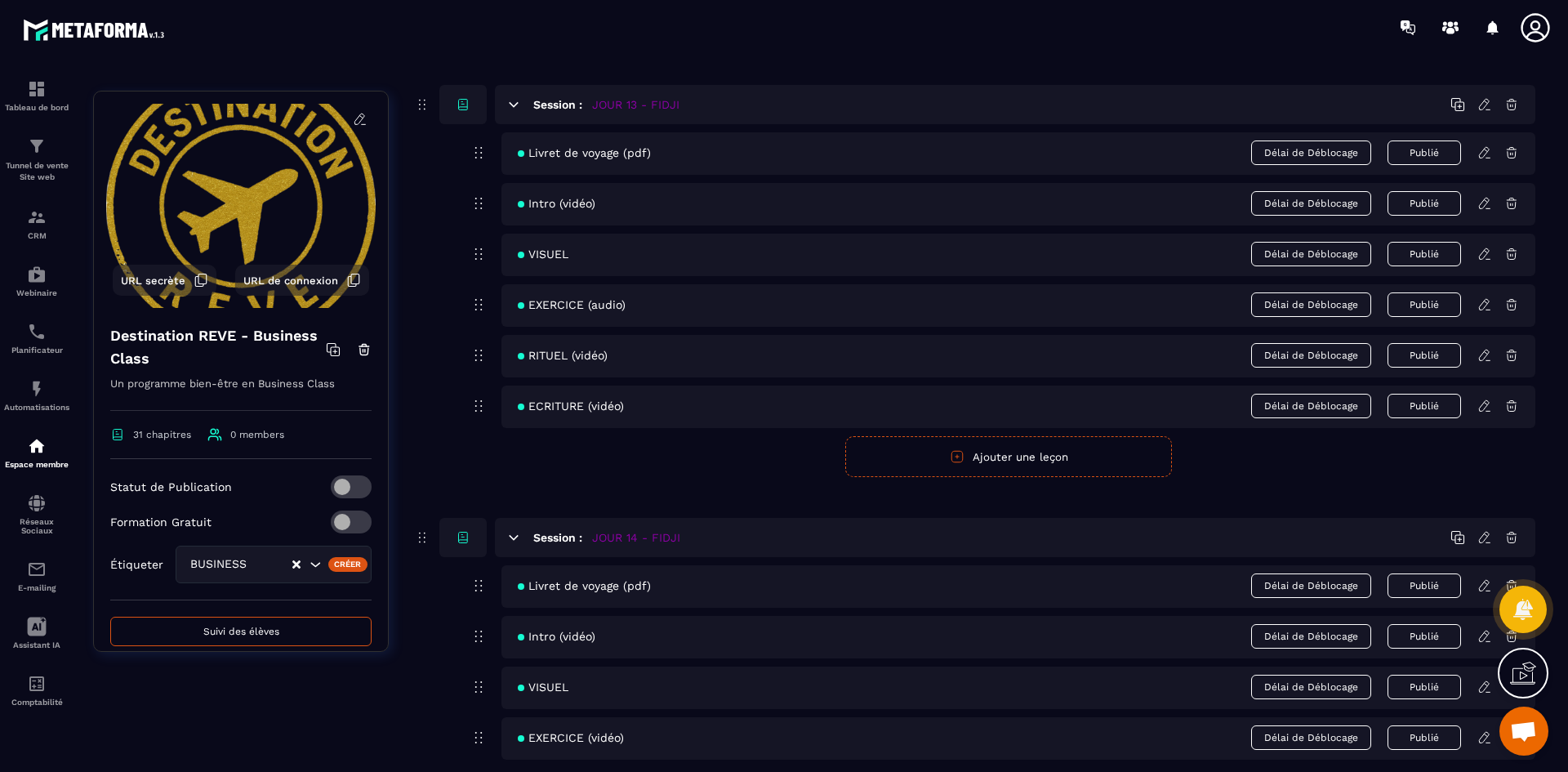
click at [1481, 403] on icon at bounding box center [1484, 405] width 15 height 15
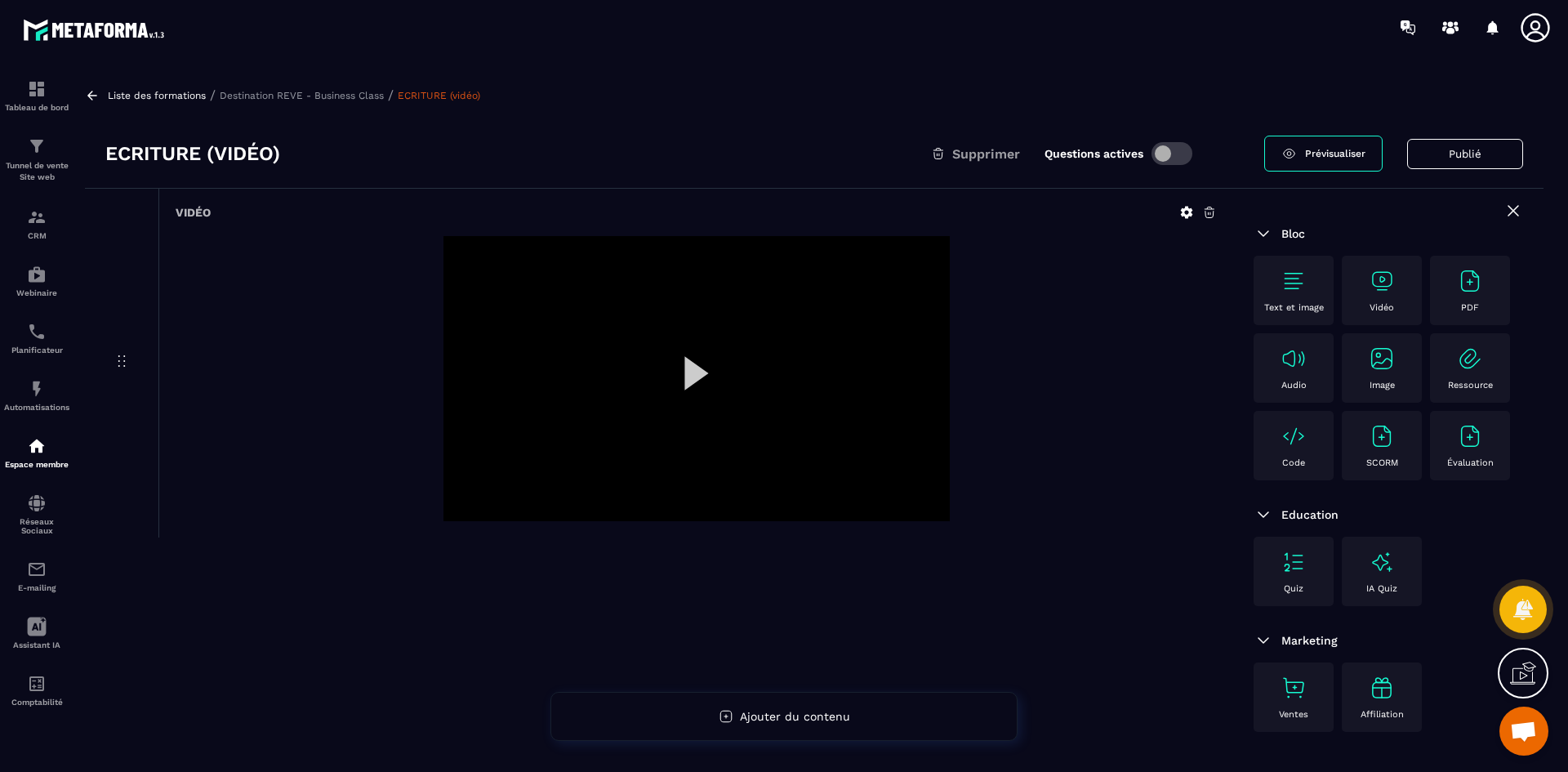
click at [1187, 209] on icon at bounding box center [1187, 213] width 12 height 12
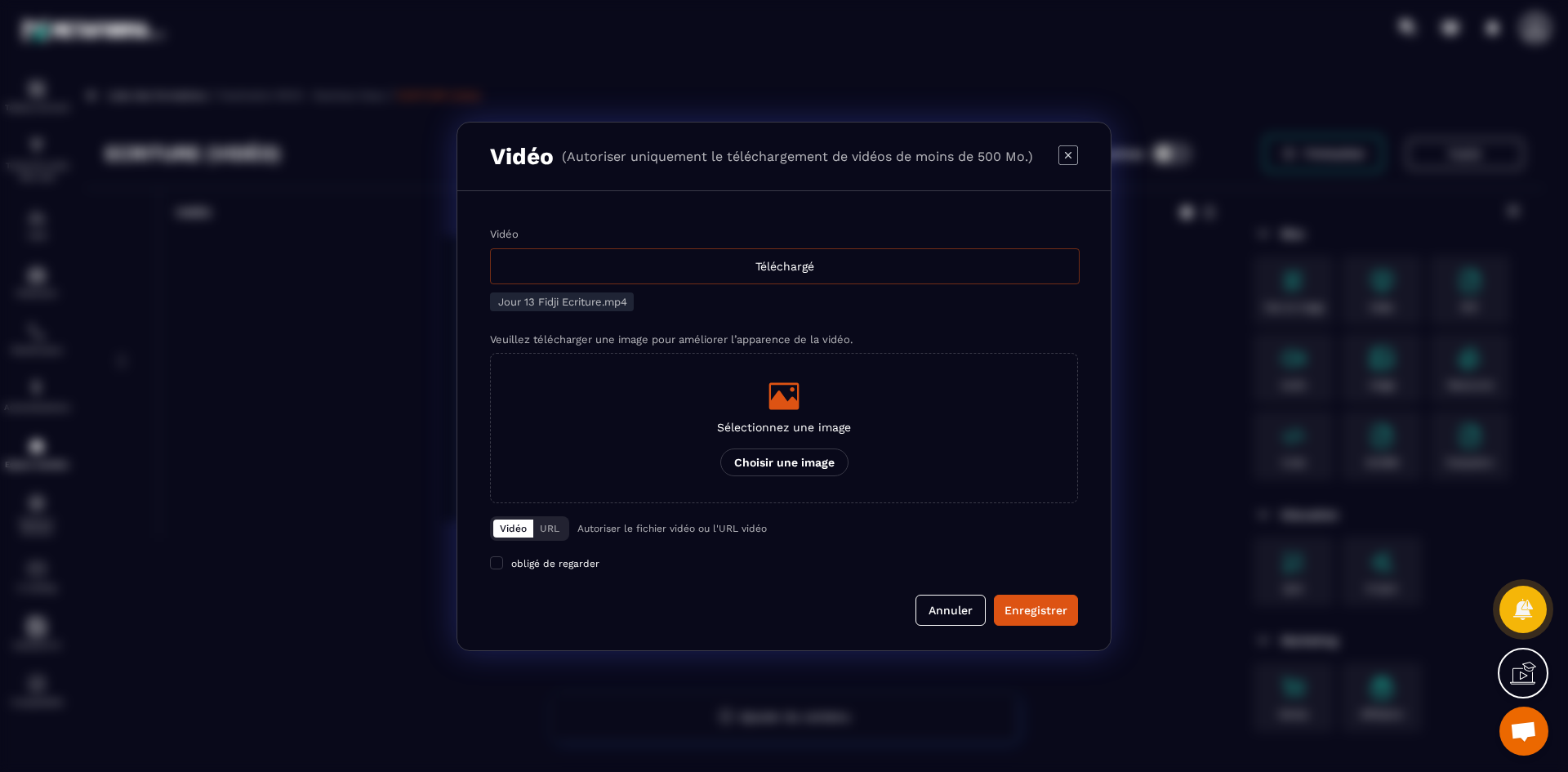
click at [708, 264] on div "Téléchargé" at bounding box center [784, 267] width 590 height 36
click at [0, 0] on input "Vidéo Téléchargé" at bounding box center [0, 0] width 0 height 0
click at [793, 415] on div "Sélectionnez une image Choisir une image" at bounding box center [784, 427] width 134 height 97
click at [0, 0] on input "Sélectionnez une image Choisir une image" at bounding box center [0, 0] width 0 height 0
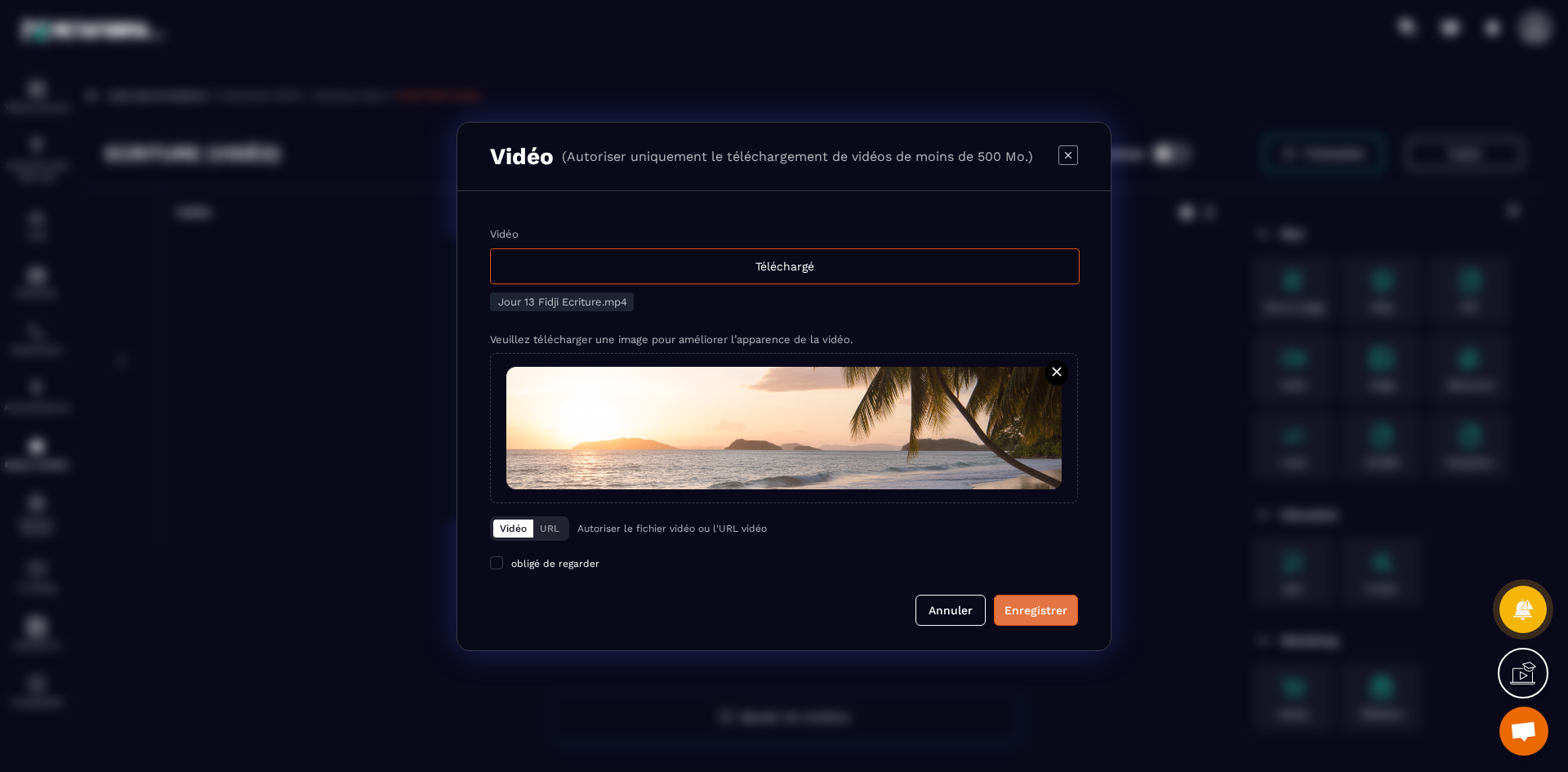
click at [1046, 612] on div "Enregistrer" at bounding box center [1037, 610] width 63 height 16
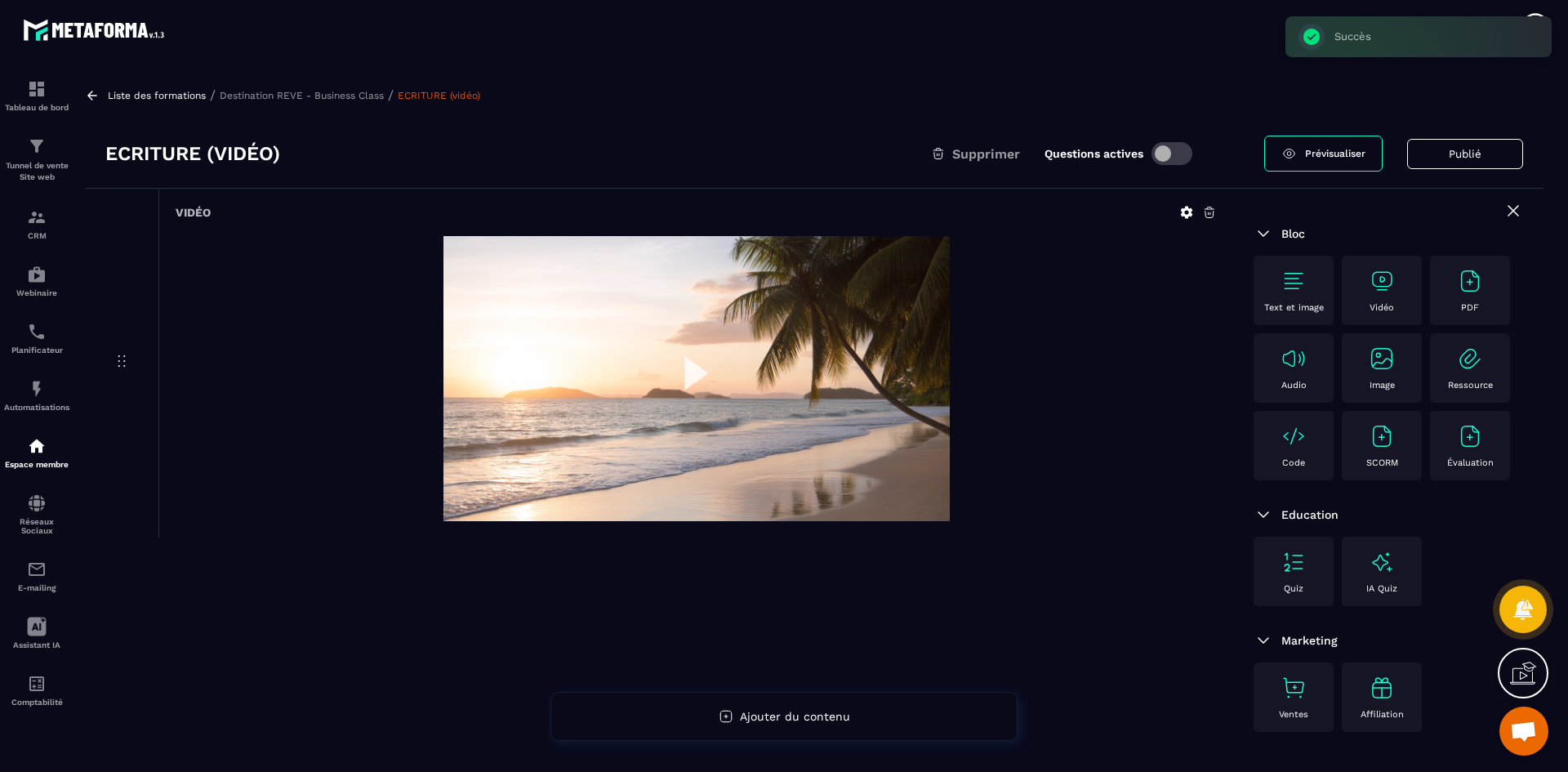
click at [272, 97] on p "Destination REVE - Business Class" at bounding box center [302, 95] width 164 height 11
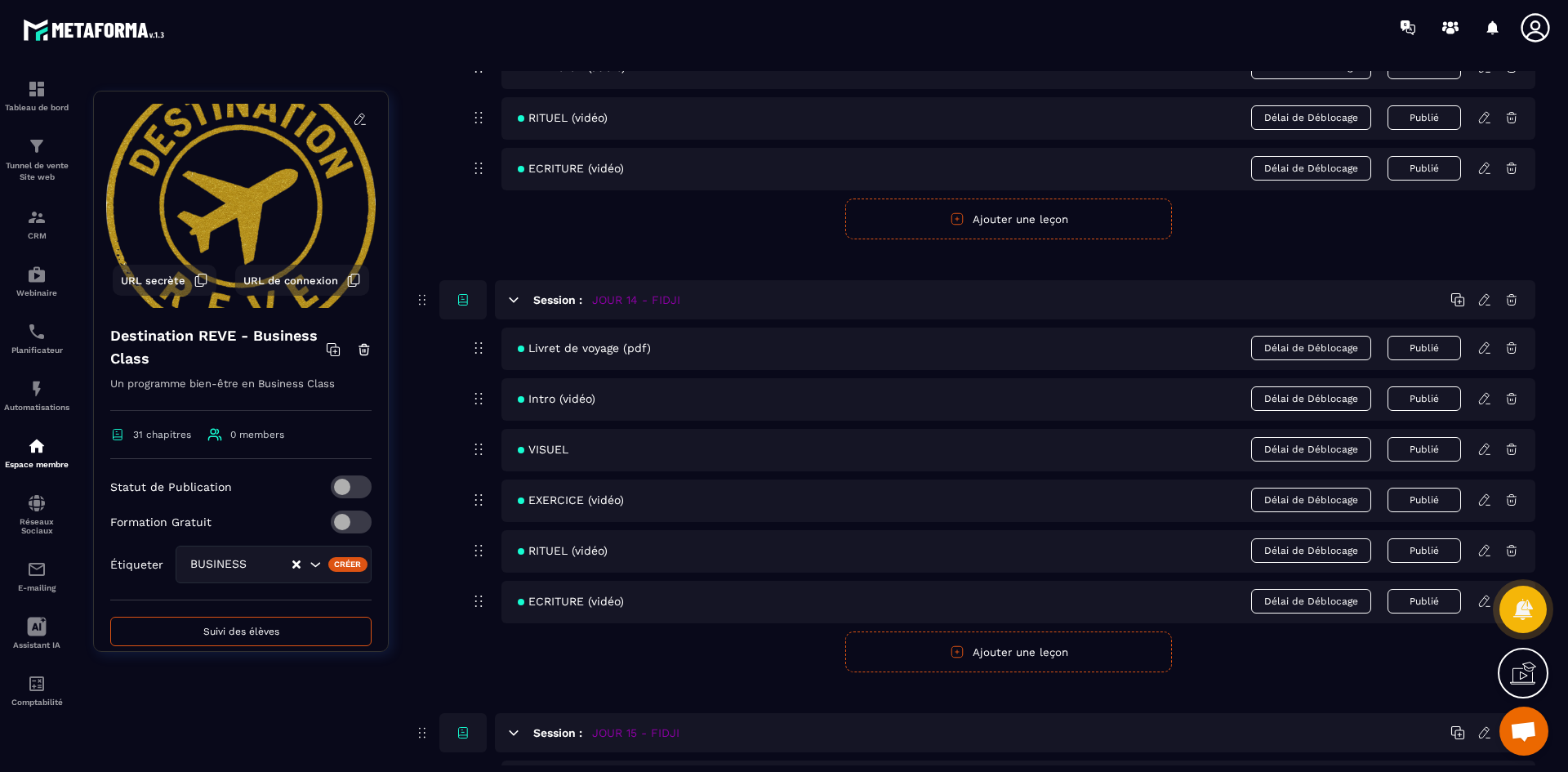
scroll to position [6047, 0]
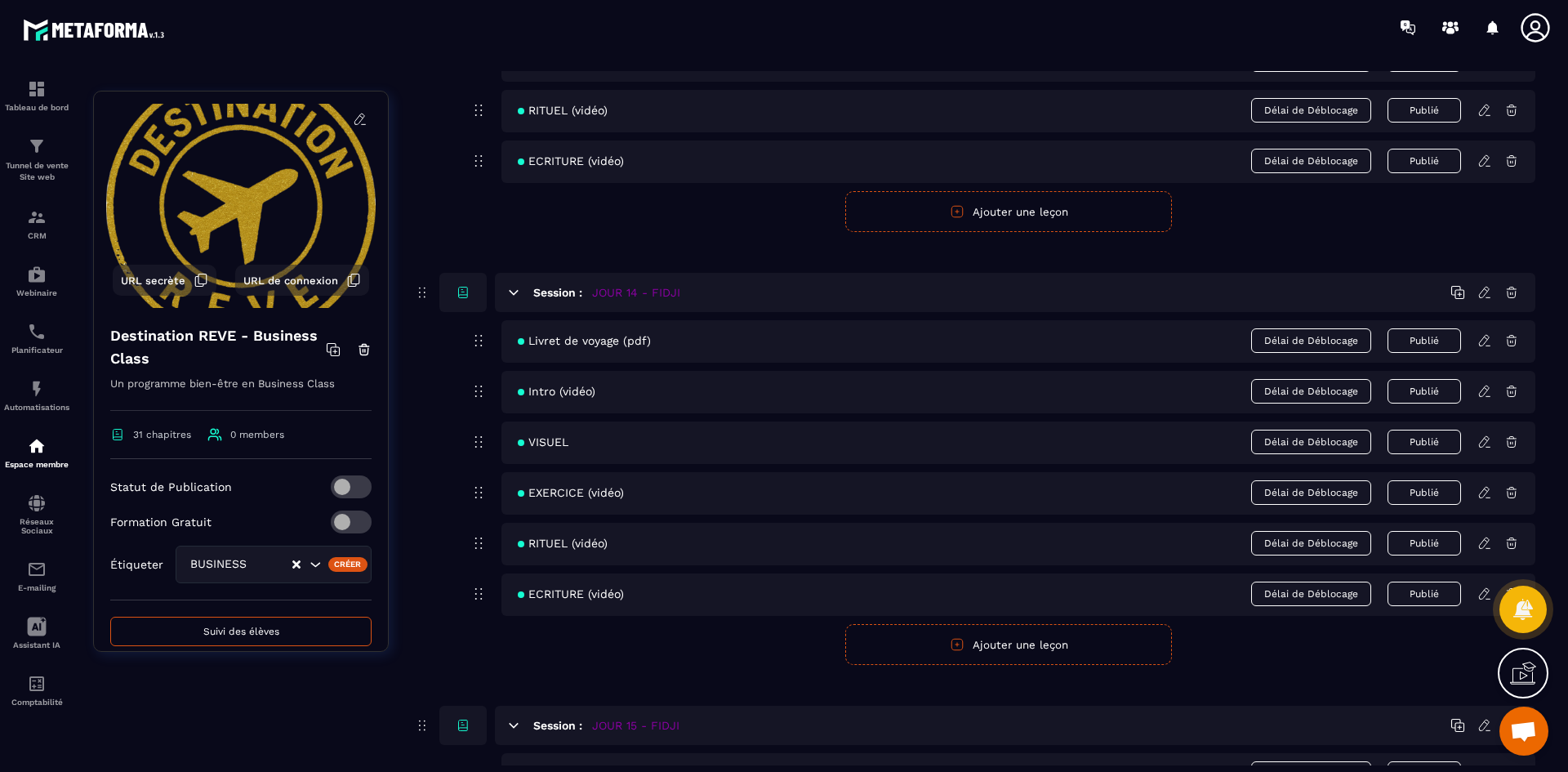
click at [1489, 349] on div "Livret de voyage (pdf) Délai de Déblocage Publié" at bounding box center [1019, 342] width 1034 height 43
click at [1489, 339] on icon at bounding box center [1484, 340] width 15 height 15
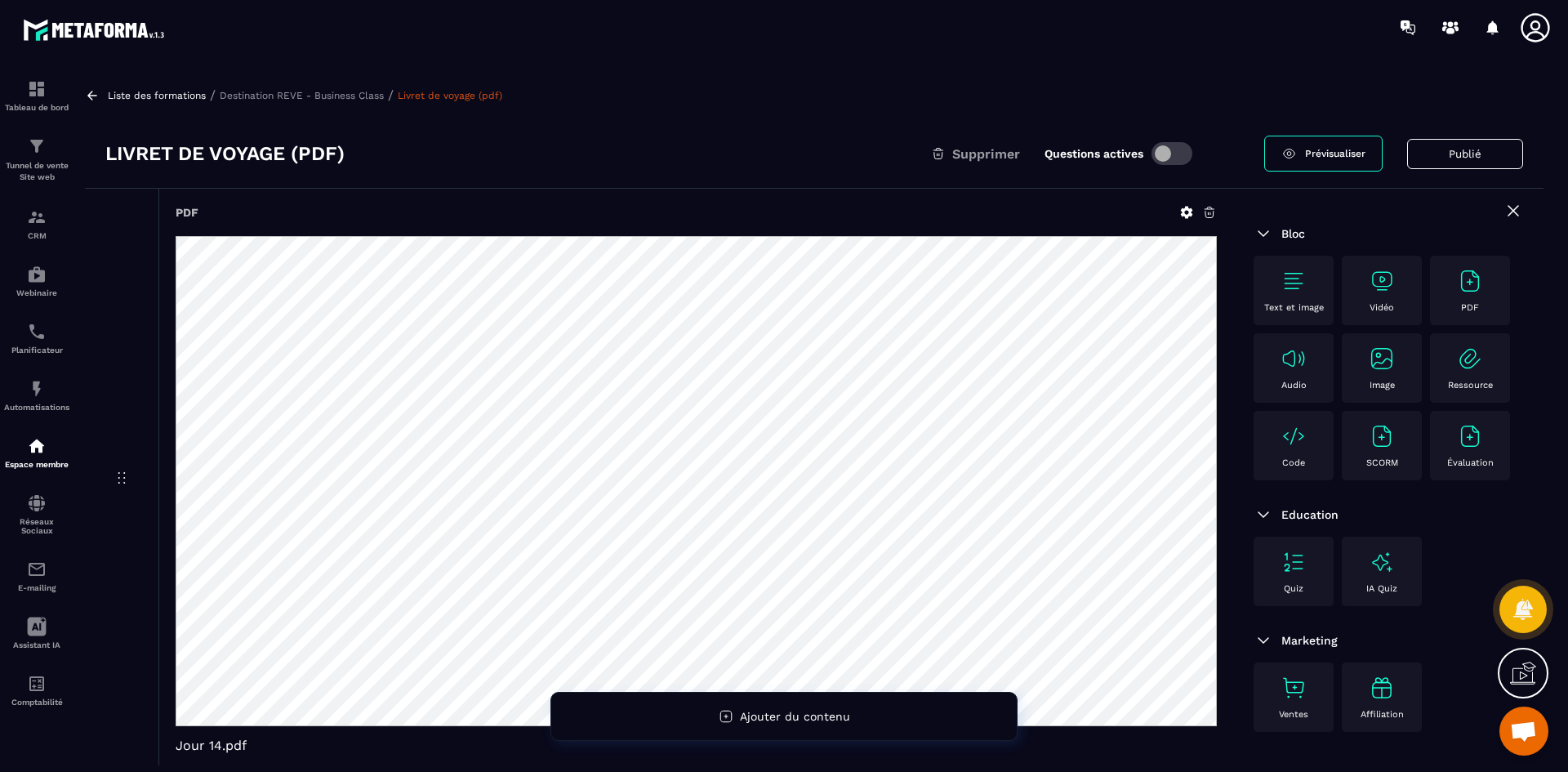
click at [1183, 214] on icon at bounding box center [1187, 213] width 12 height 12
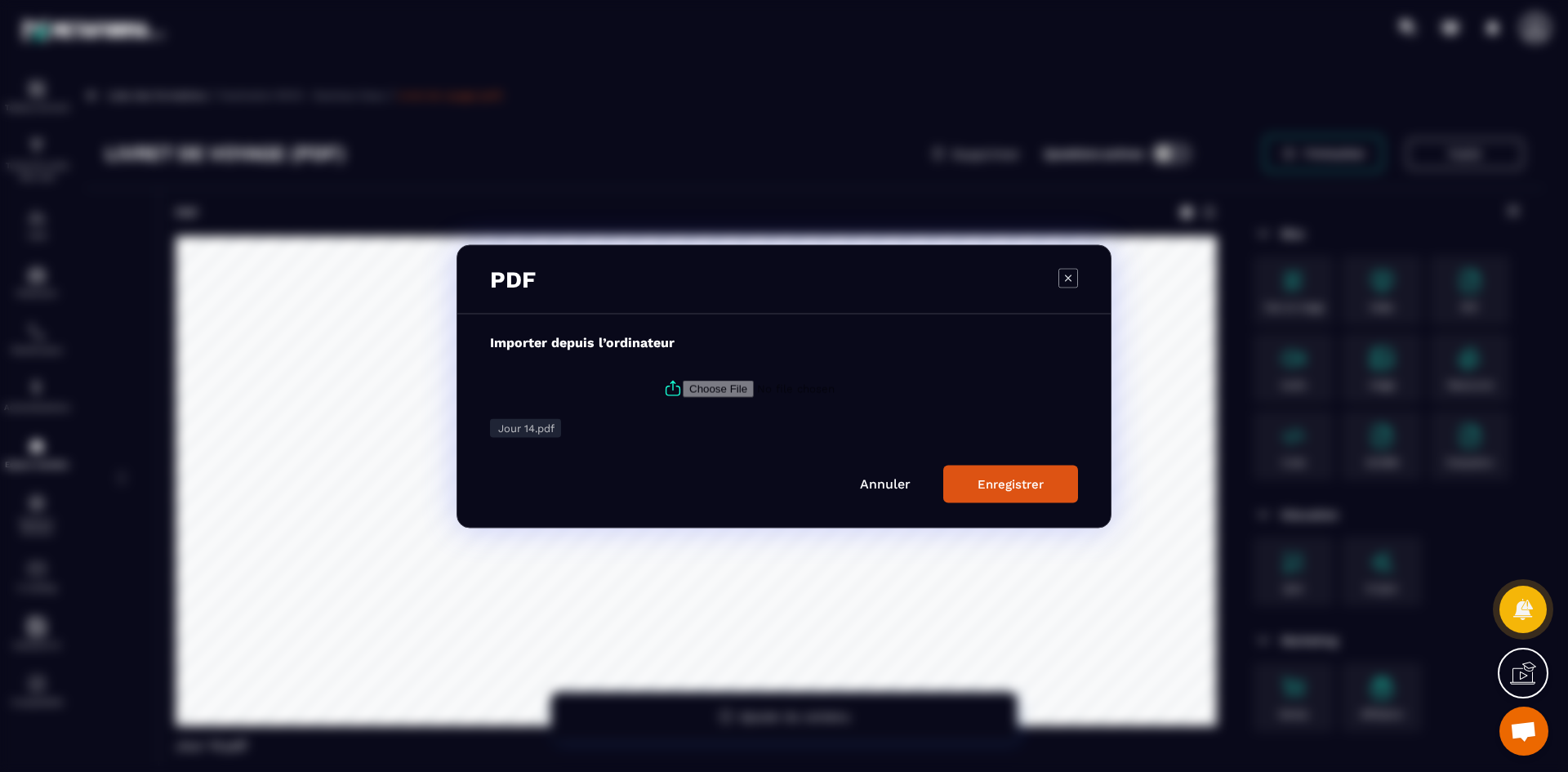
click at [663, 384] on icon "Modal window" at bounding box center [672, 388] width 20 height 20
click at [683, 384] on input "Modal window" at bounding box center [794, 388] width 222 height 17
type input "**********"
click at [990, 480] on div "Enregistrer" at bounding box center [1010, 483] width 66 height 15
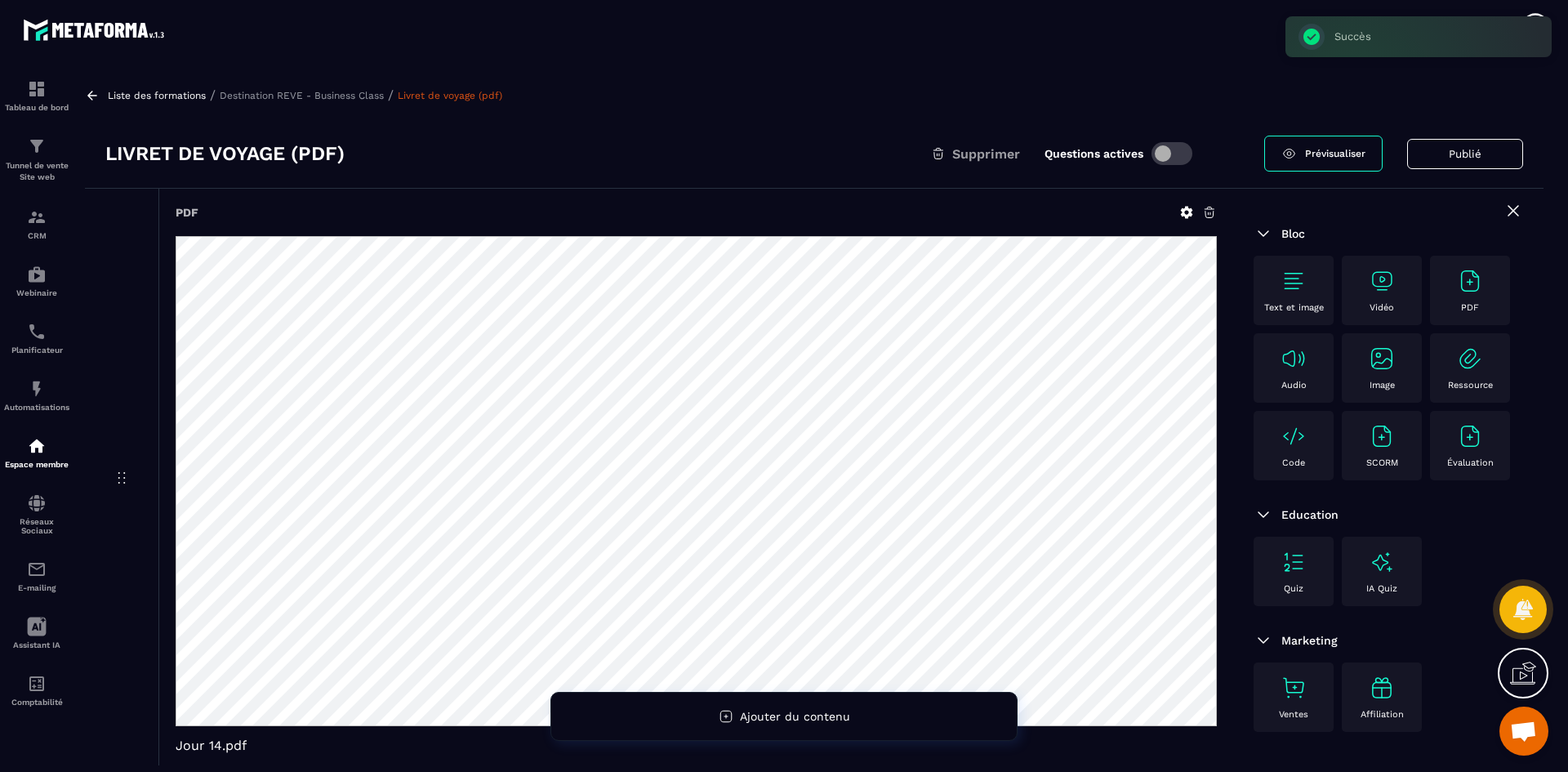
click at [351, 91] on p "Destination REVE - Business Class" at bounding box center [302, 95] width 164 height 11
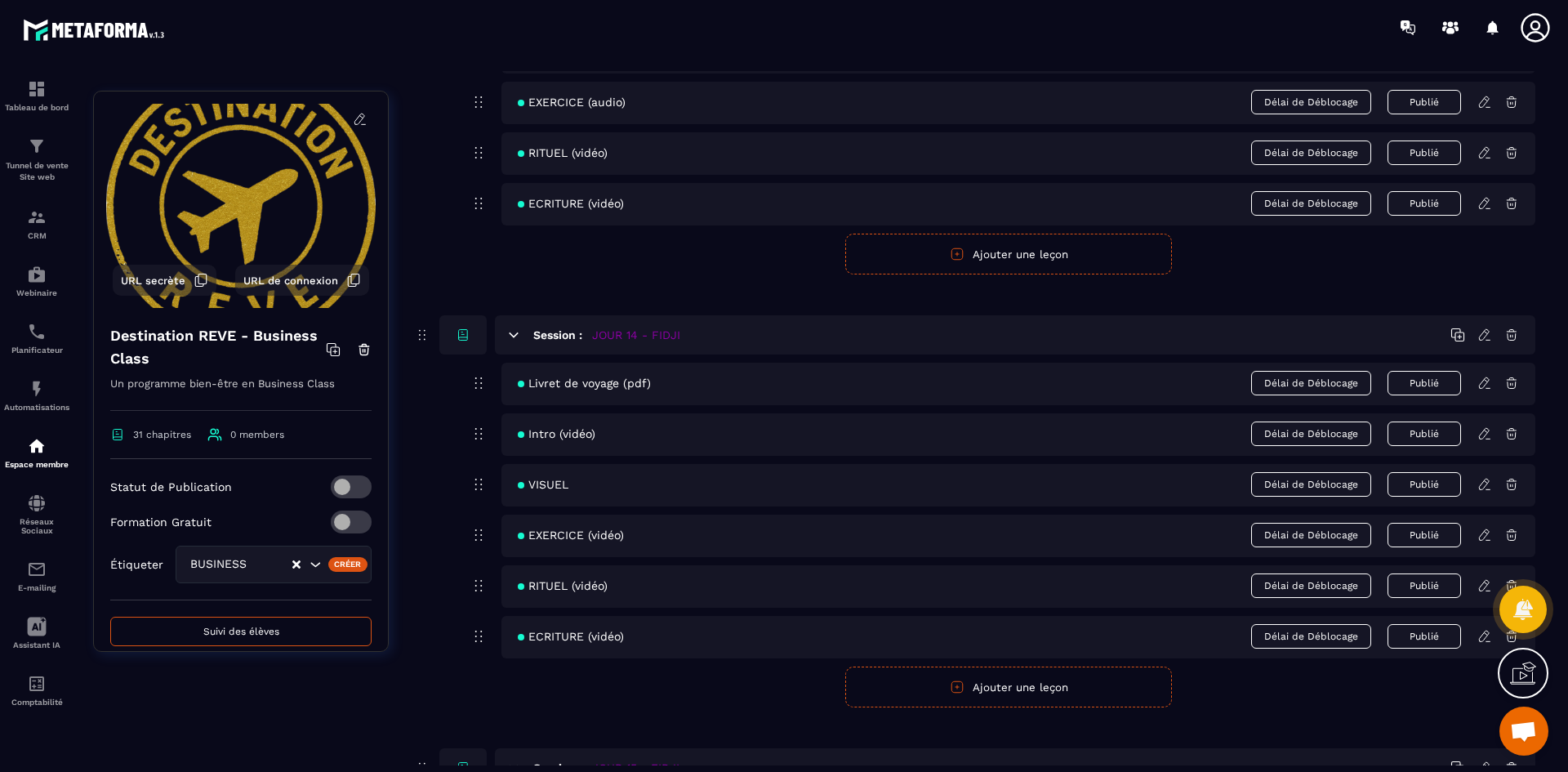
scroll to position [6047, 0]
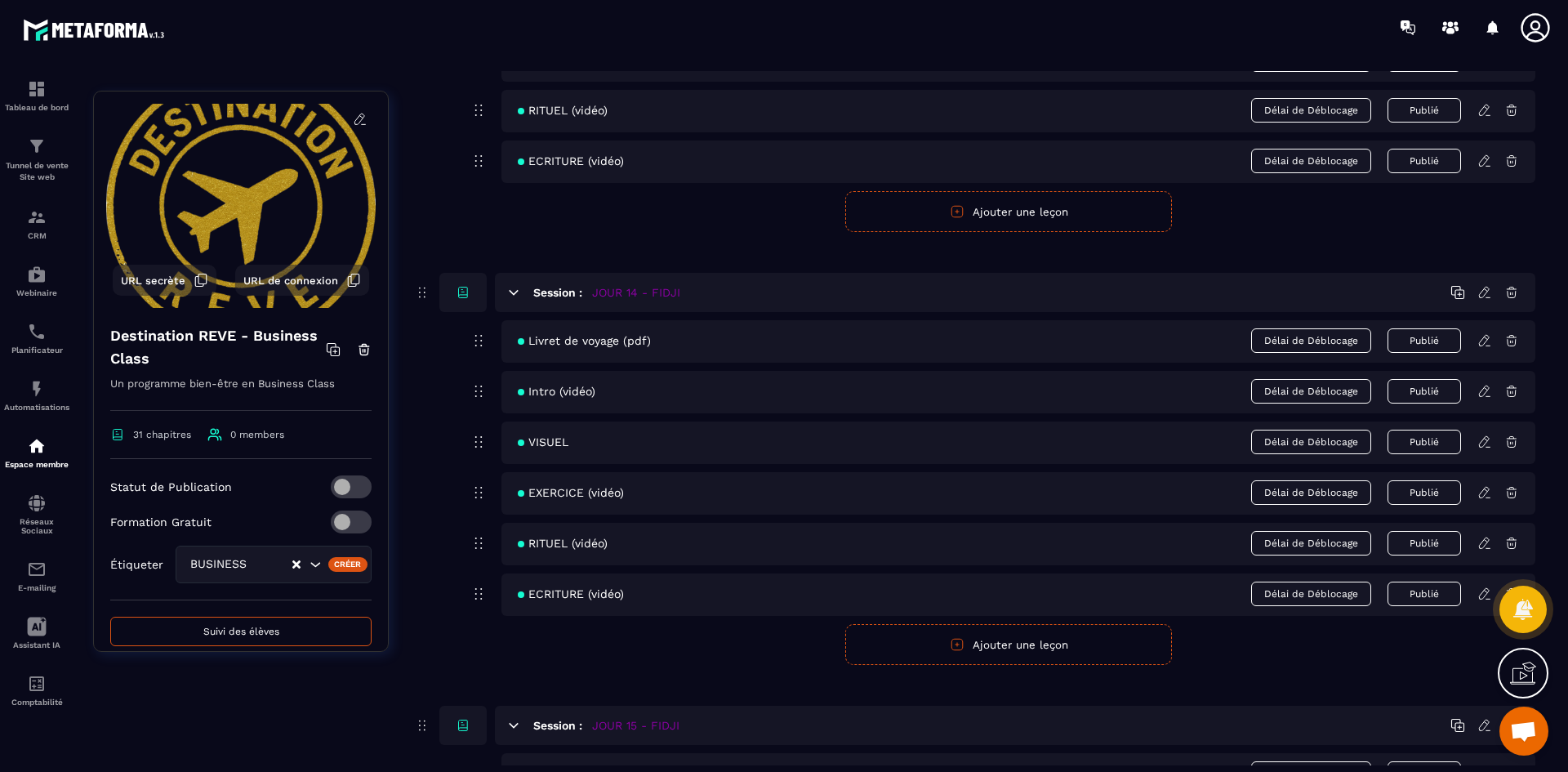
click at [1482, 388] on icon at bounding box center [1484, 391] width 15 height 15
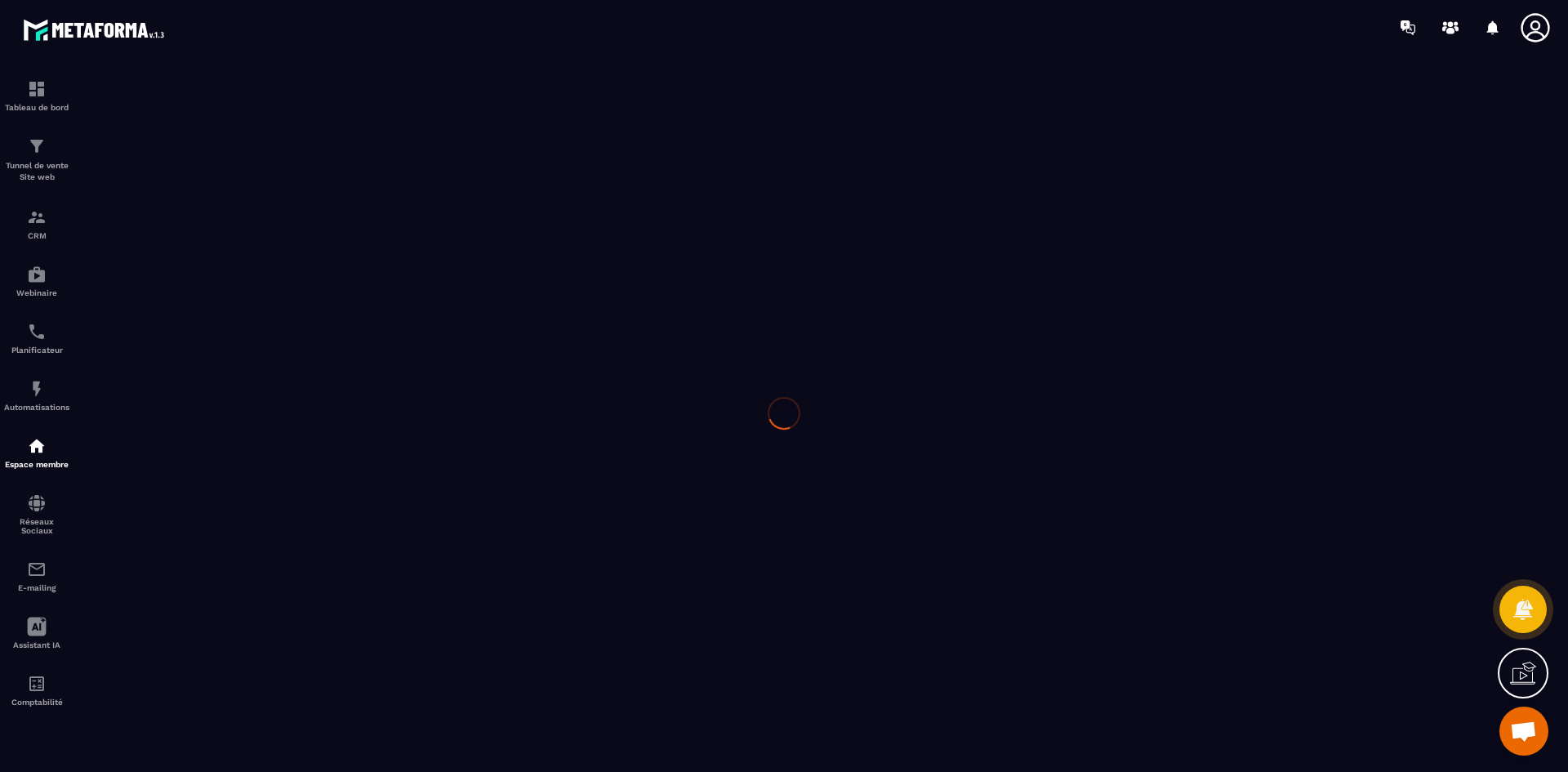
click at [1482, 388] on div at bounding box center [784, 413] width 1568 height 717
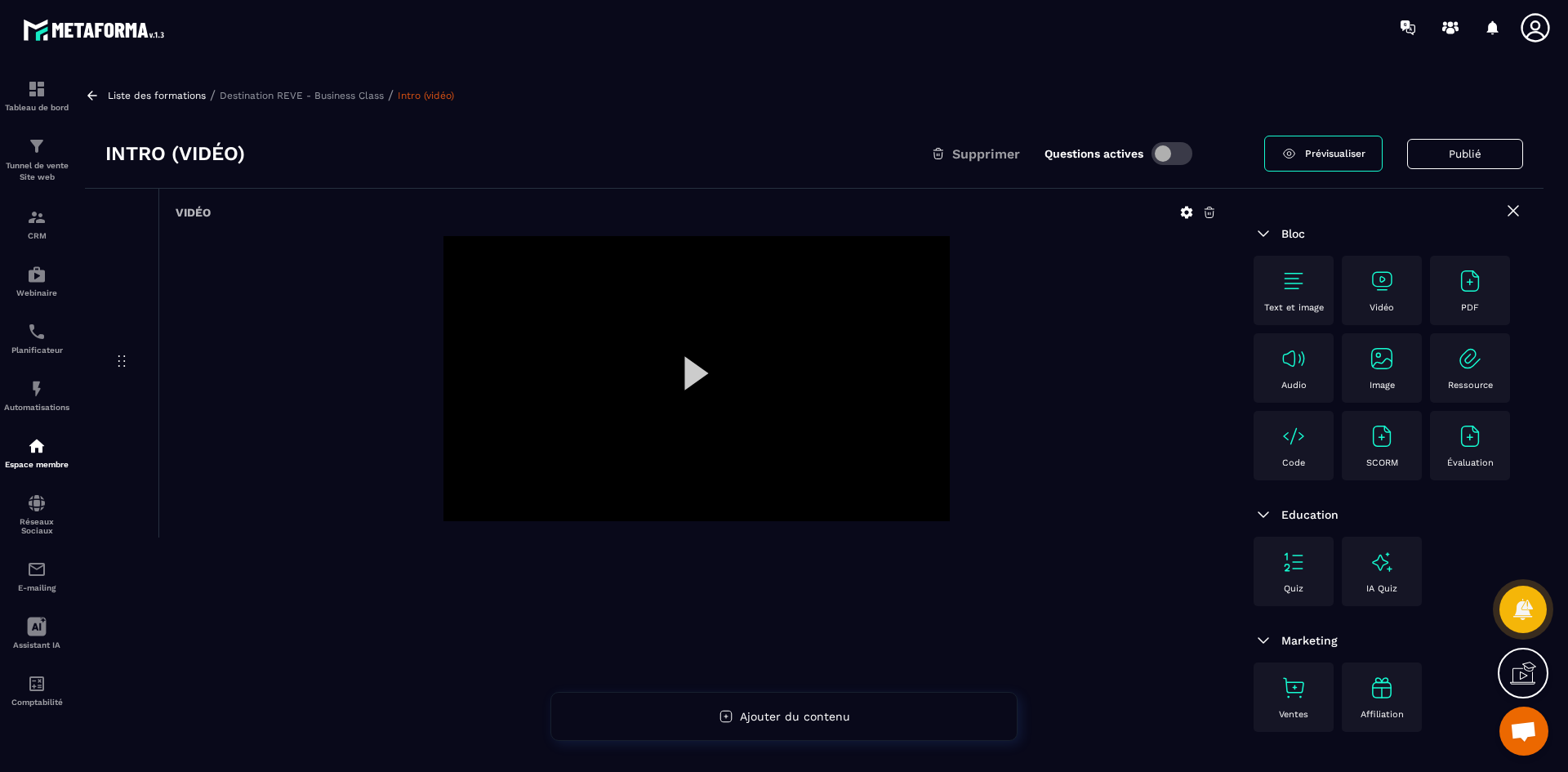
click at [1182, 211] on icon at bounding box center [1187, 213] width 12 height 12
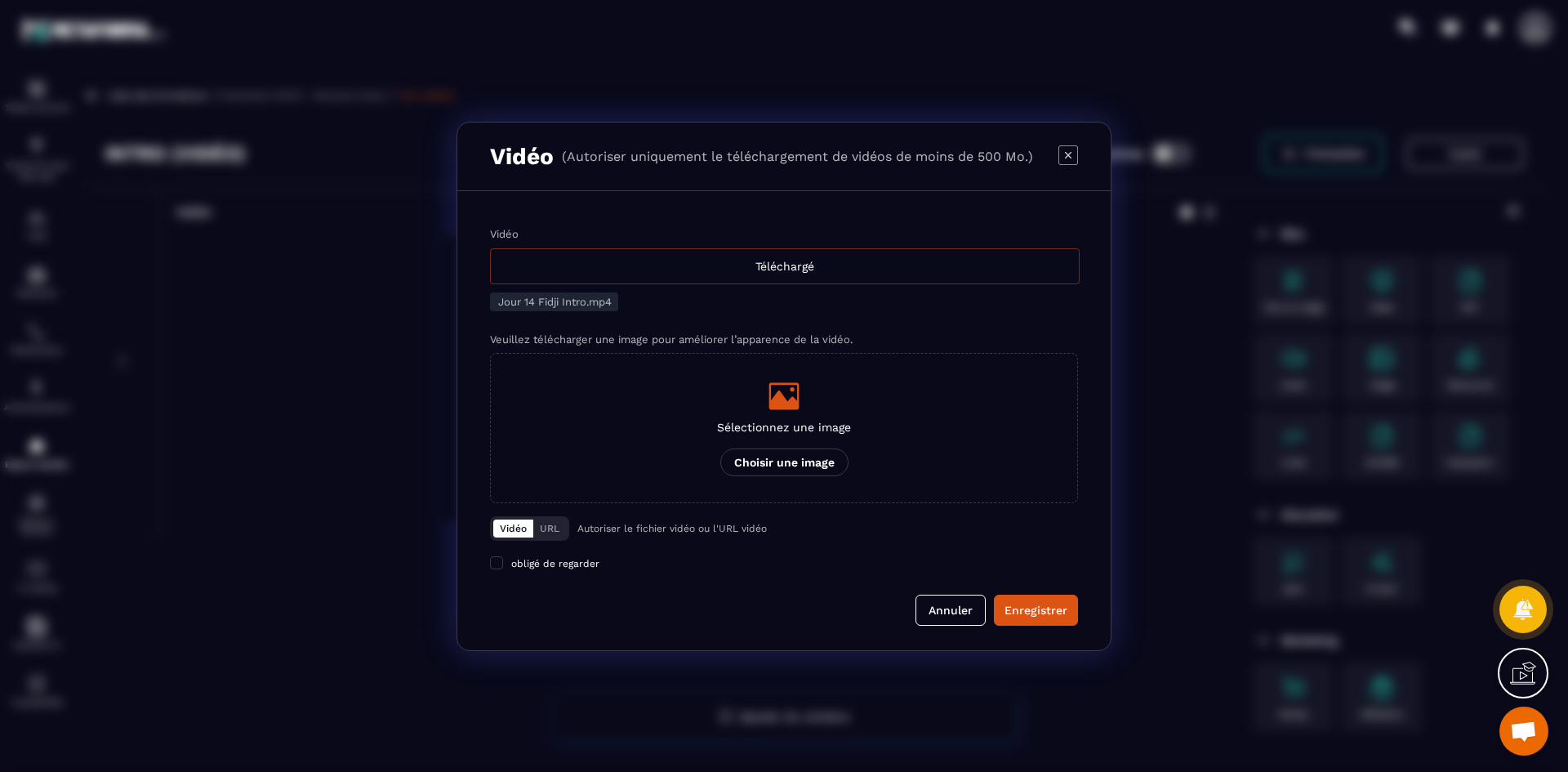
click at [754, 265] on div "Téléchargé" at bounding box center [784, 267] width 590 height 36
click at [0, 0] on input "Vidéo Téléchargé" at bounding box center [0, 0] width 0 height 0
click at [790, 406] on icon "Modal window" at bounding box center [784, 396] width 30 height 27
click at [0, 0] on input "Sélectionnez une image Choisir une image" at bounding box center [0, 0] width 0 height 0
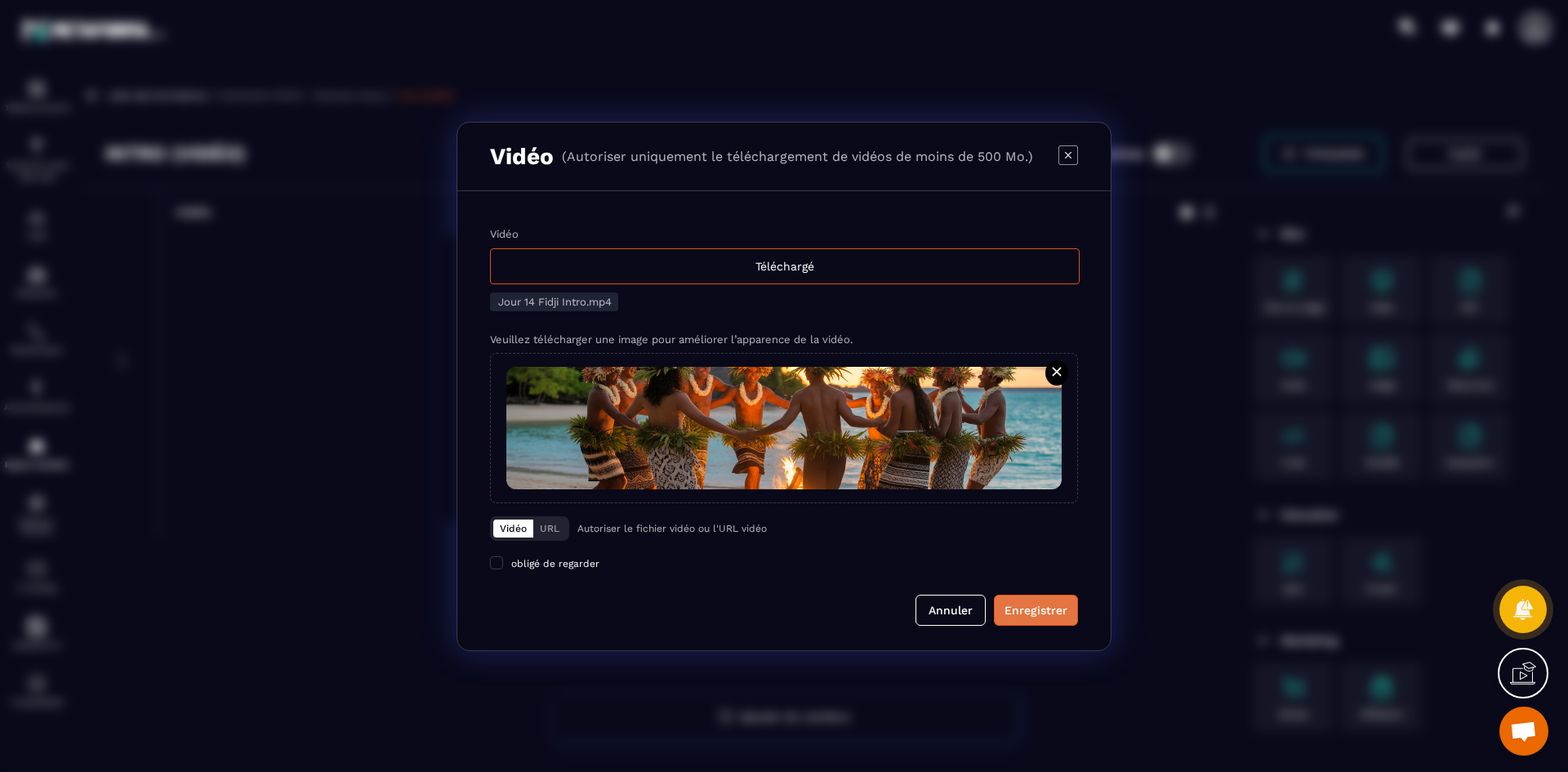
click at [1040, 608] on div "Enregistrer" at bounding box center [1037, 610] width 63 height 16
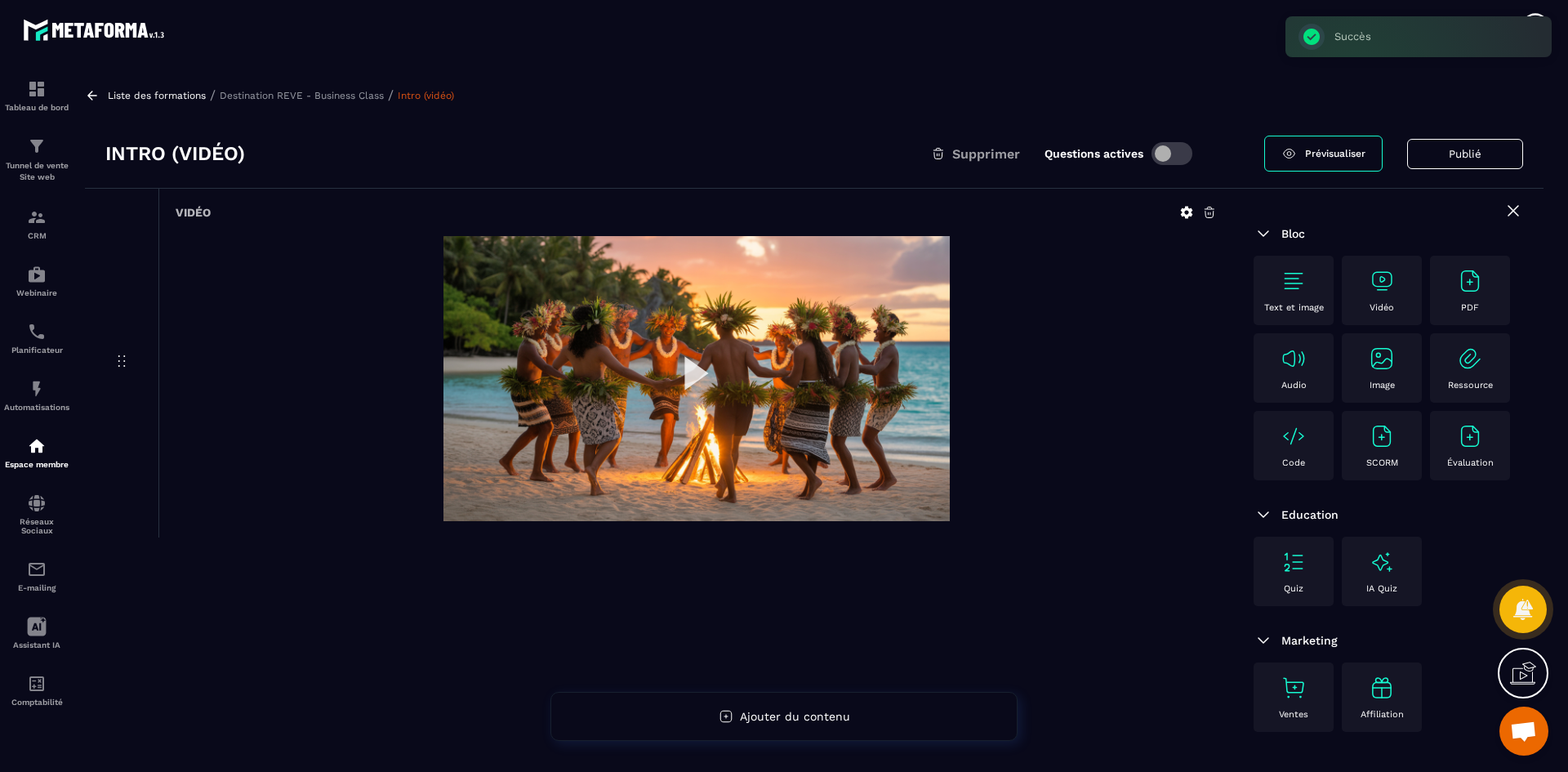
click at [342, 98] on p "Destination REVE - Business Class" at bounding box center [302, 95] width 164 height 11
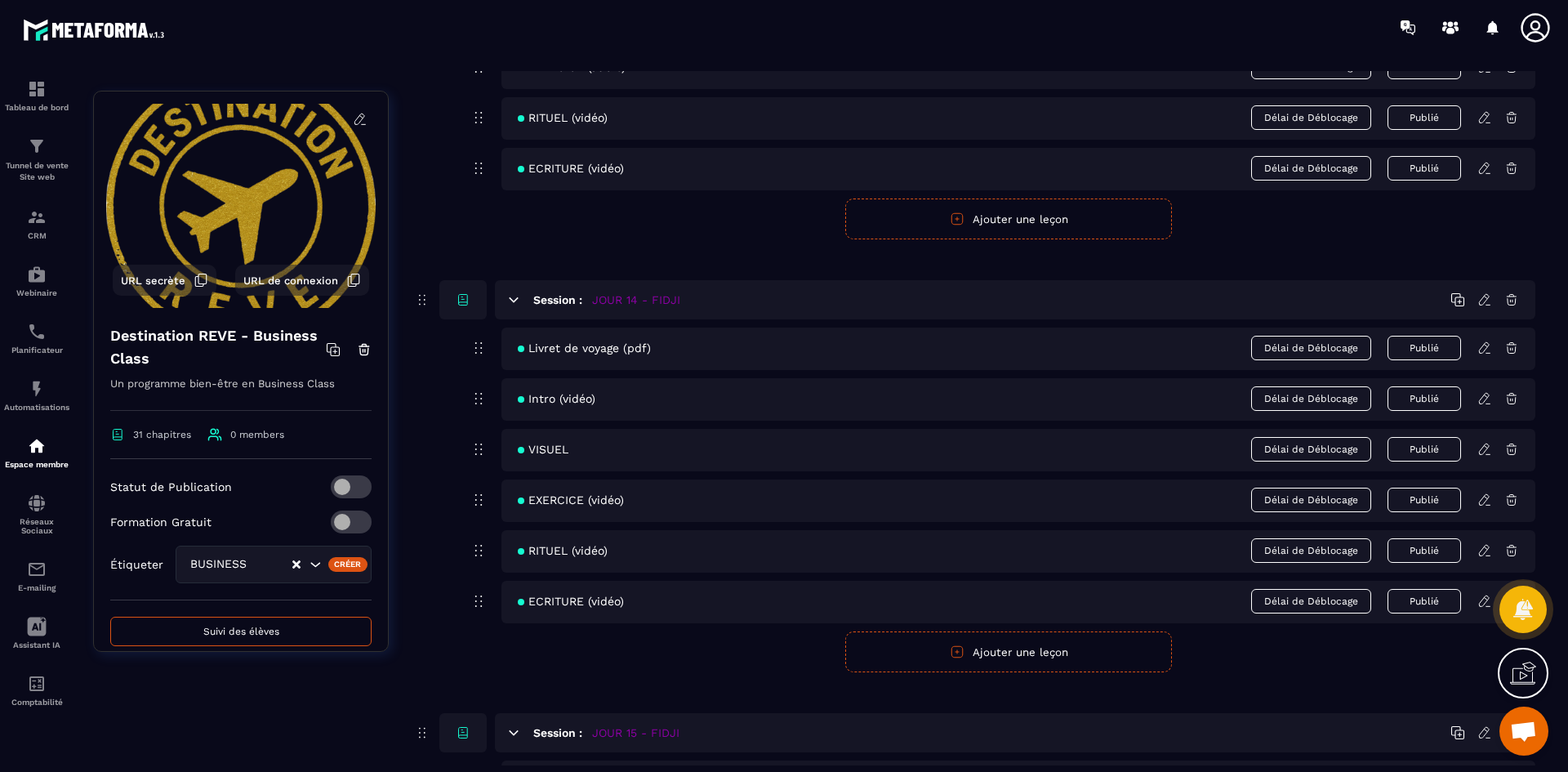
scroll to position [6047, 0]
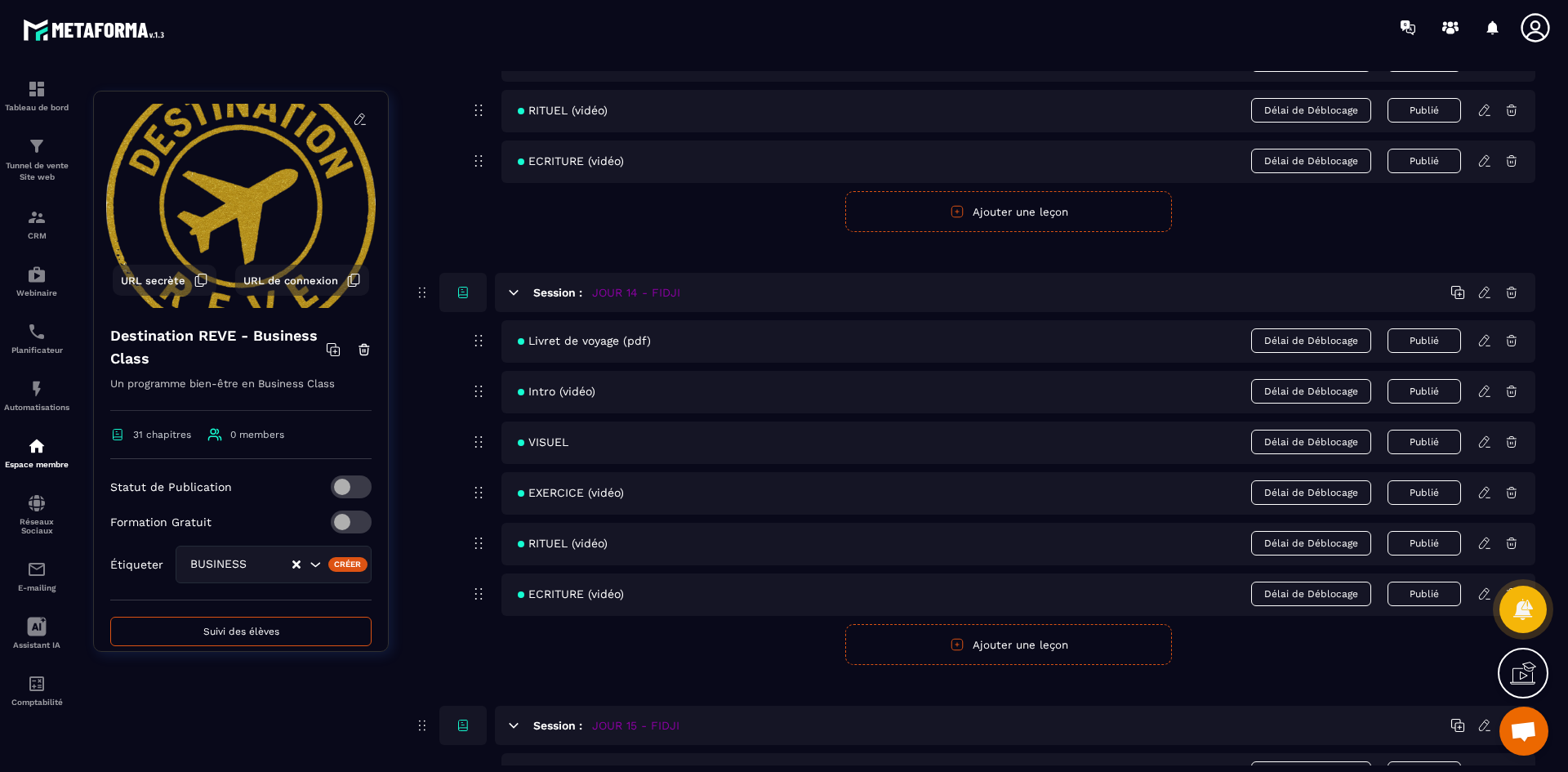
click at [1483, 442] on icon at bounding box center [1484, 441] width 15 height 15
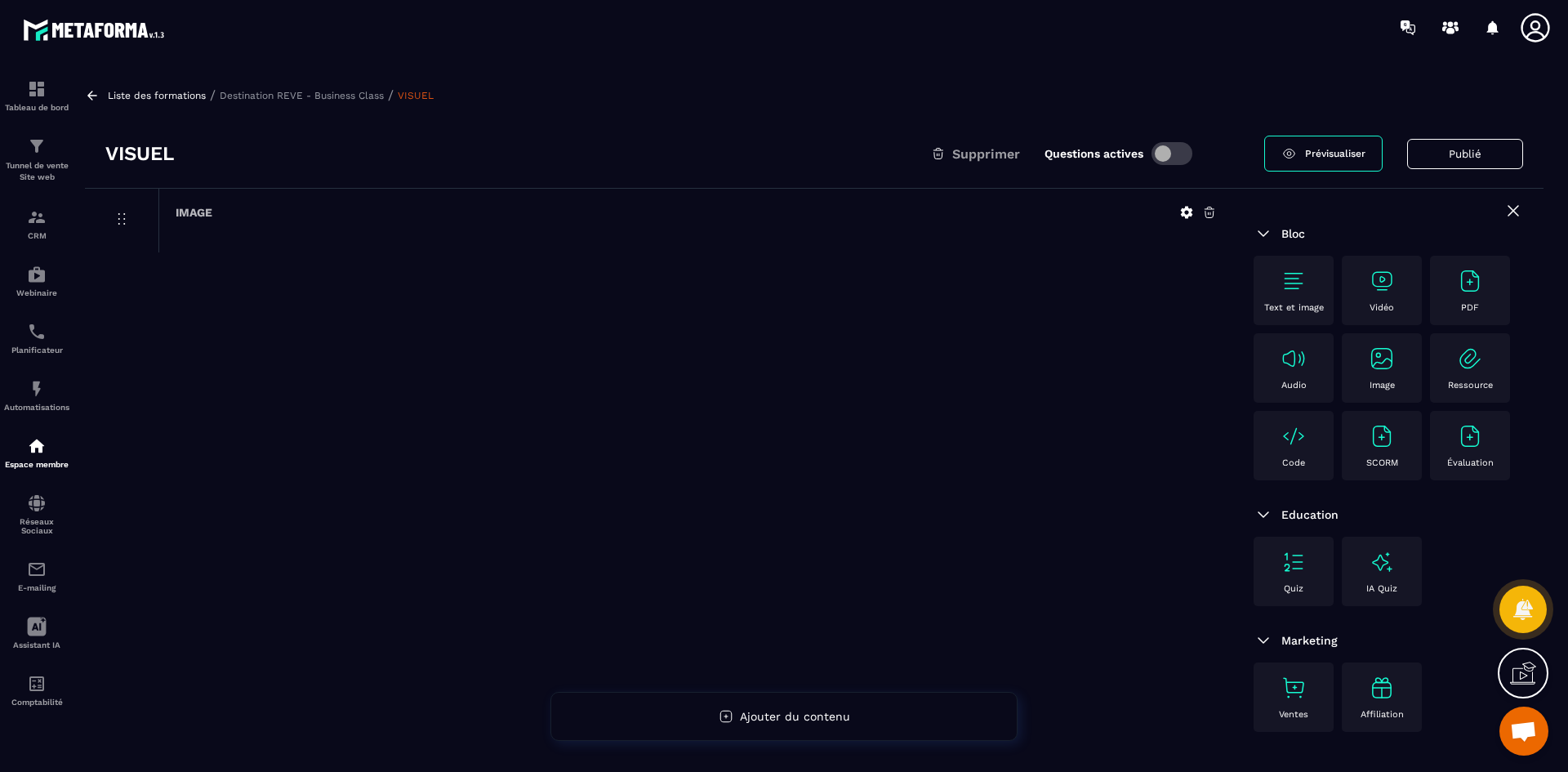
click at [1182, 209] on icon at bounding box center [1186, 212] width 15 height 15
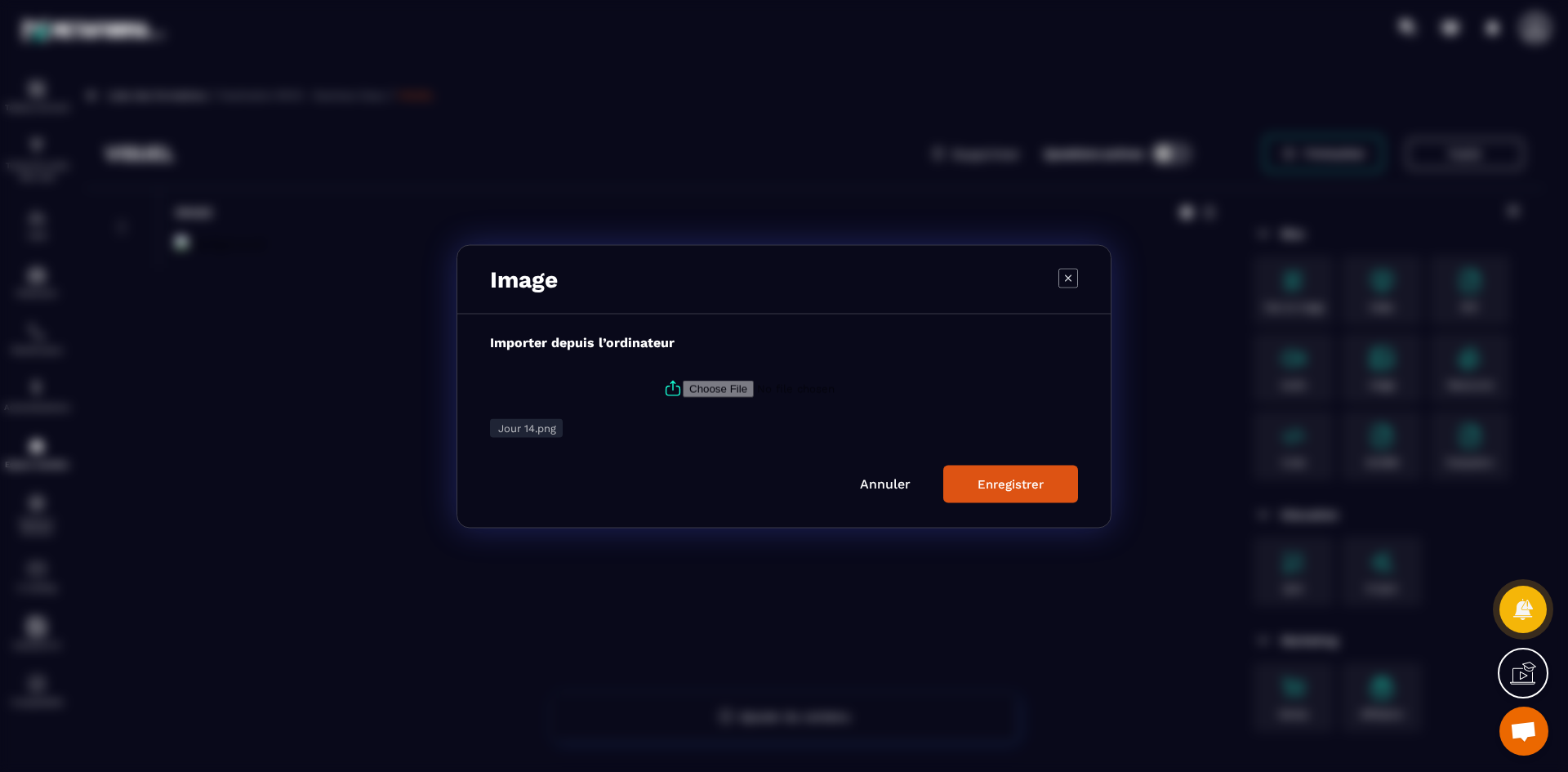
click at [669, 377] on label "Modal window" at bounding box center [784, 388] width 588 height 44
click at [683, 380] on input "Modal window" at bounding box center [794, 388] width 222 height 17
type input "**********"
click at [206, 87] on div "Modal window" at bounding box center [784, 386] width 1568 height 772
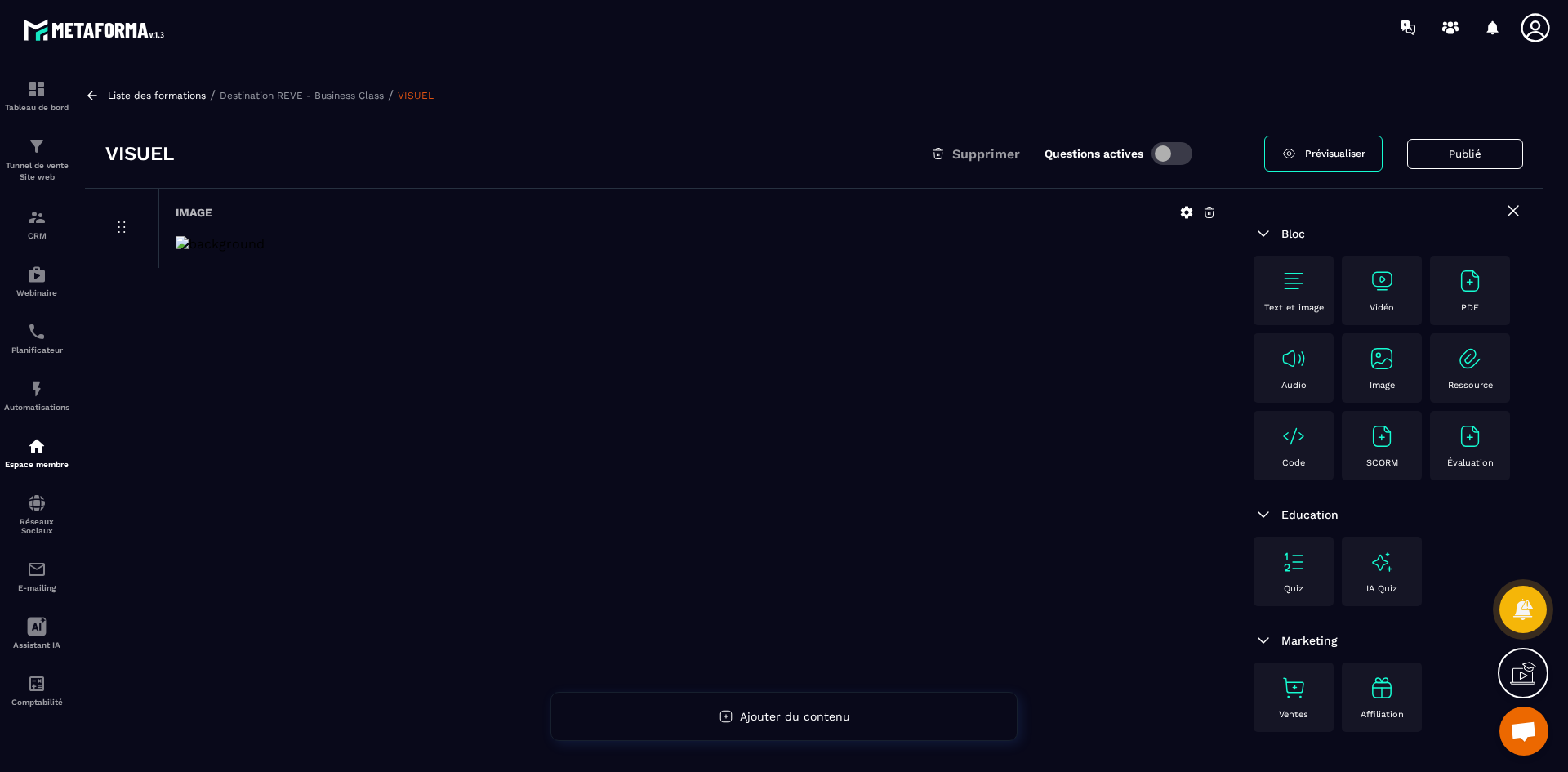
click at [1189, 211] on icon at bounding box center [1187, 213] width 12 height 12
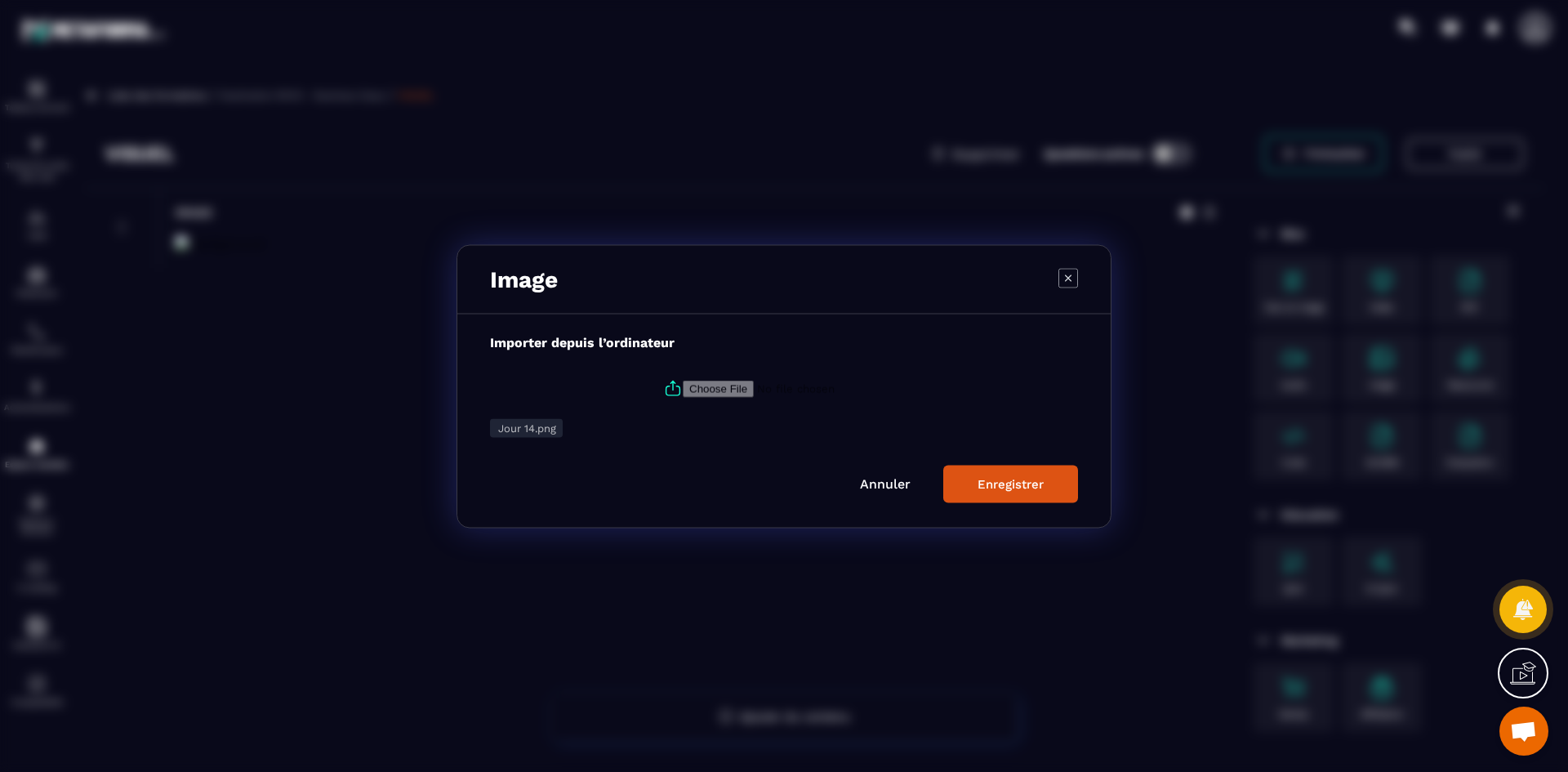
click at [673, 387] on icon "Modal window" at bounding box center [672, 388] width 20 height 20
click at [683, 387] on input "Modal window" at bounding box center [794, 388] width 222 height 17
type input "**********"
click at [1009, 490] on div "Enregistrer" at bounding box center [1010, 483] width 66 height 15
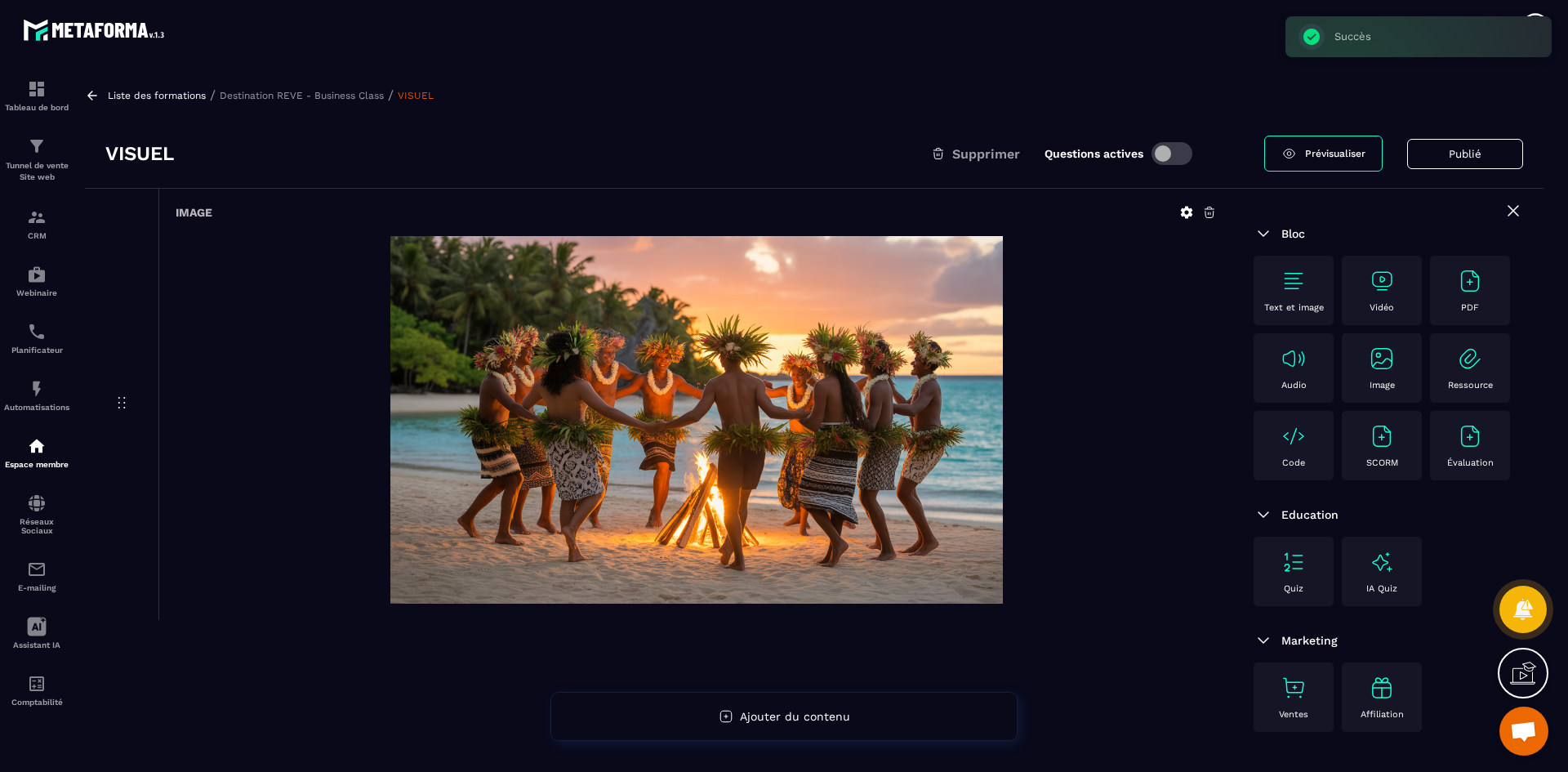
click at [327, 97] on p "Destination REVE - Business Class" at bounding box center [302, 95] width 164 height 11
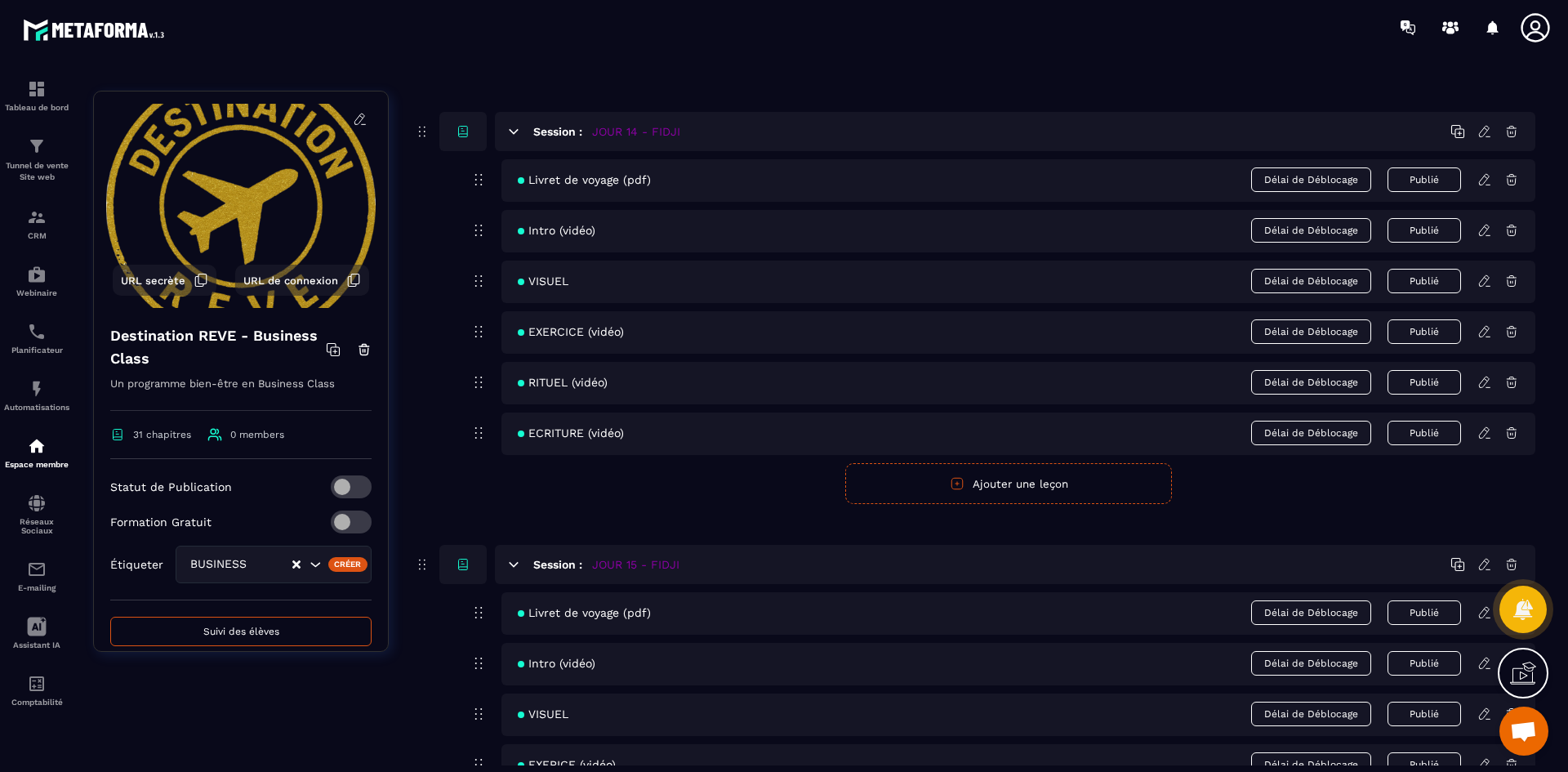
scroll to position [6210, 0]
click at [1488, 330] on icon at bounding box center [1484, 329] width 15 height 15
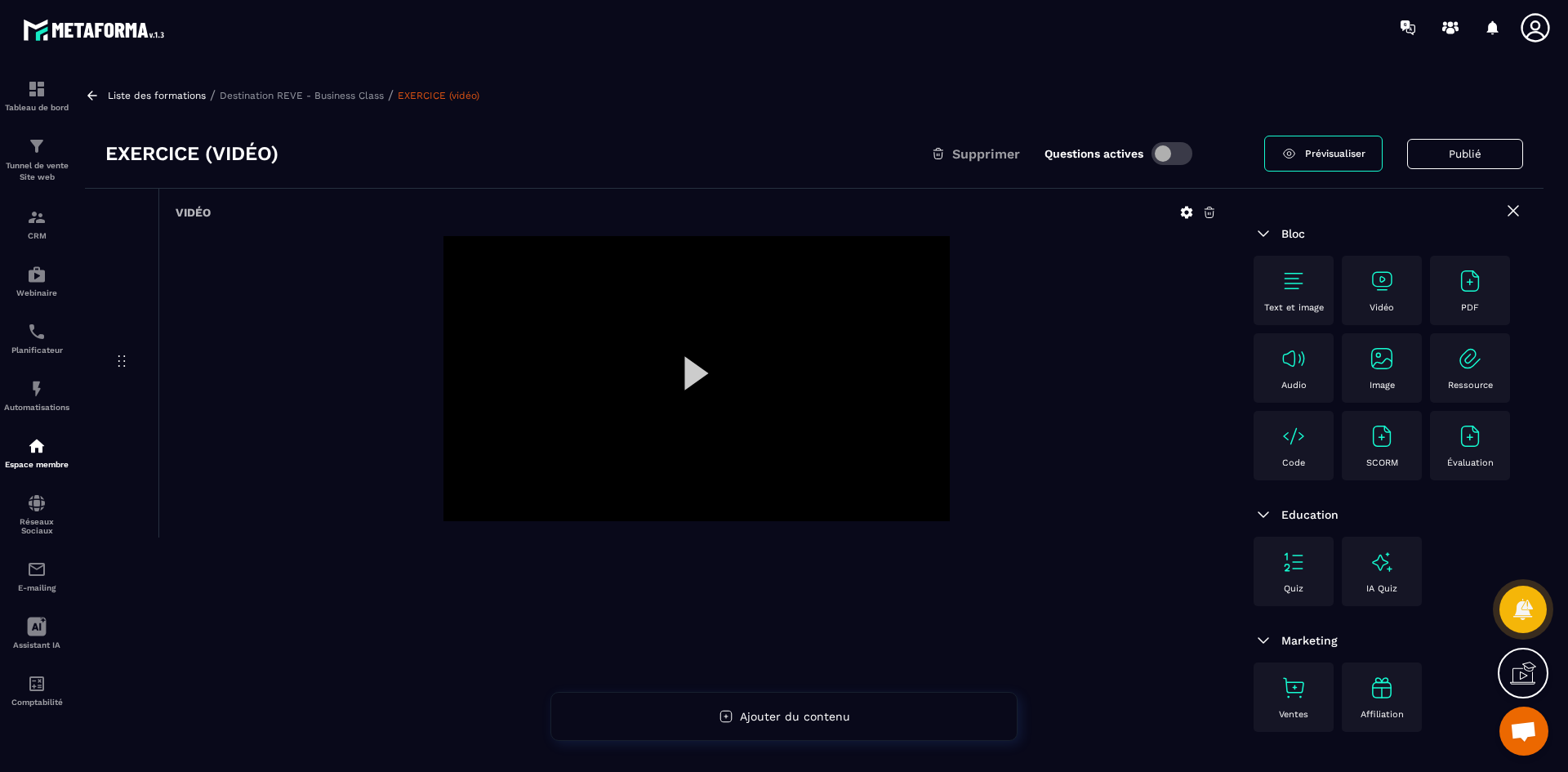
click at [1187, 210] on icon at bounding box center [1187, 213] width 12 height 12
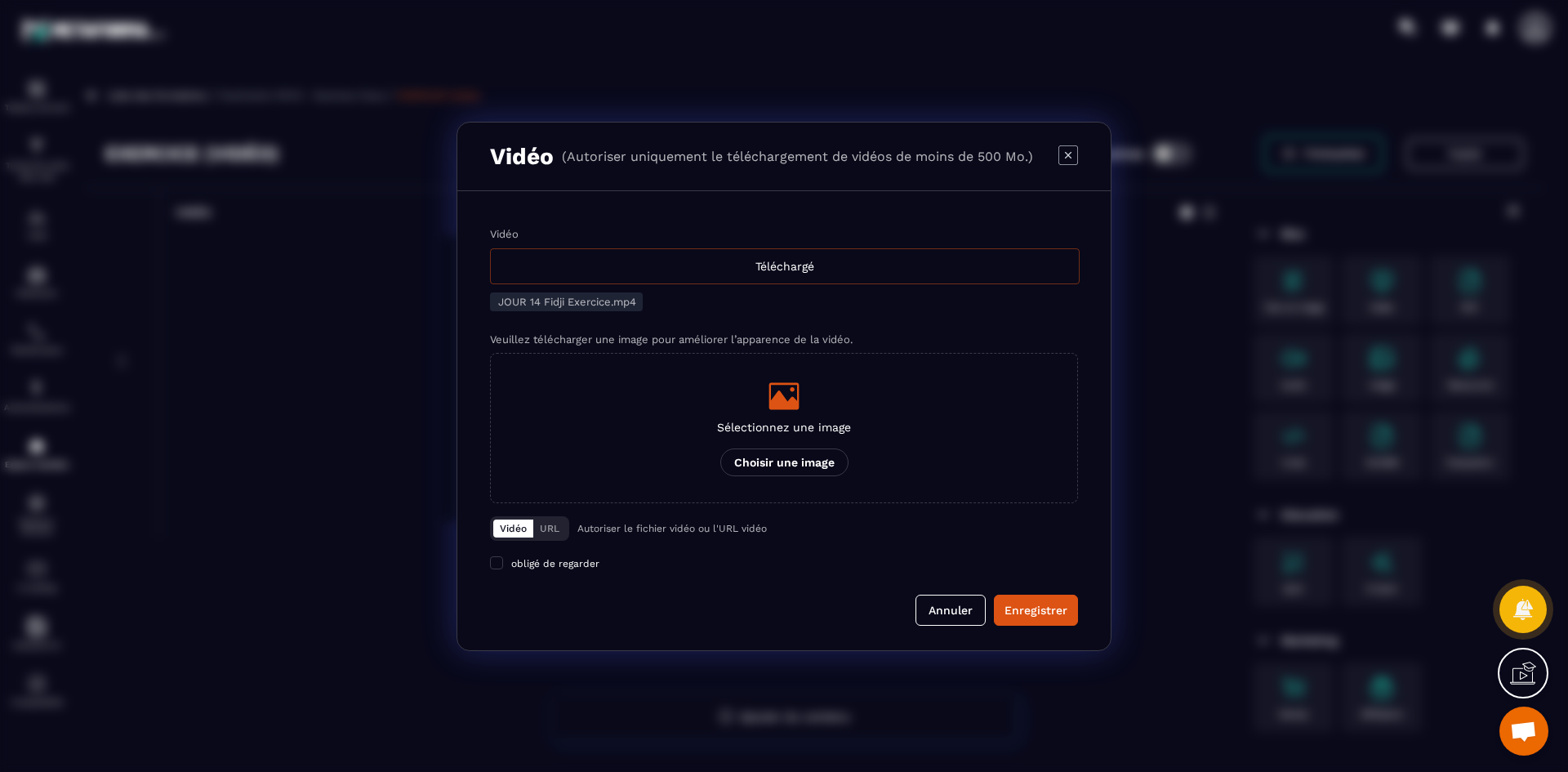
click at [718, 257] on div "Téléchargé" at bounding box center [784, 267] width 590 height 36
click at [0, 0] on input "Vidéo Téléchargé" at bounding box center [0, 0] width 0 height 0
click at [792, 403] on icon "Modal window" at bounding box center [784, 396] width 30 height 27
click at [0, 0] on input "Sélectionnez une image Choisir une image" at bounding box center [0, 0] width 0 height 0
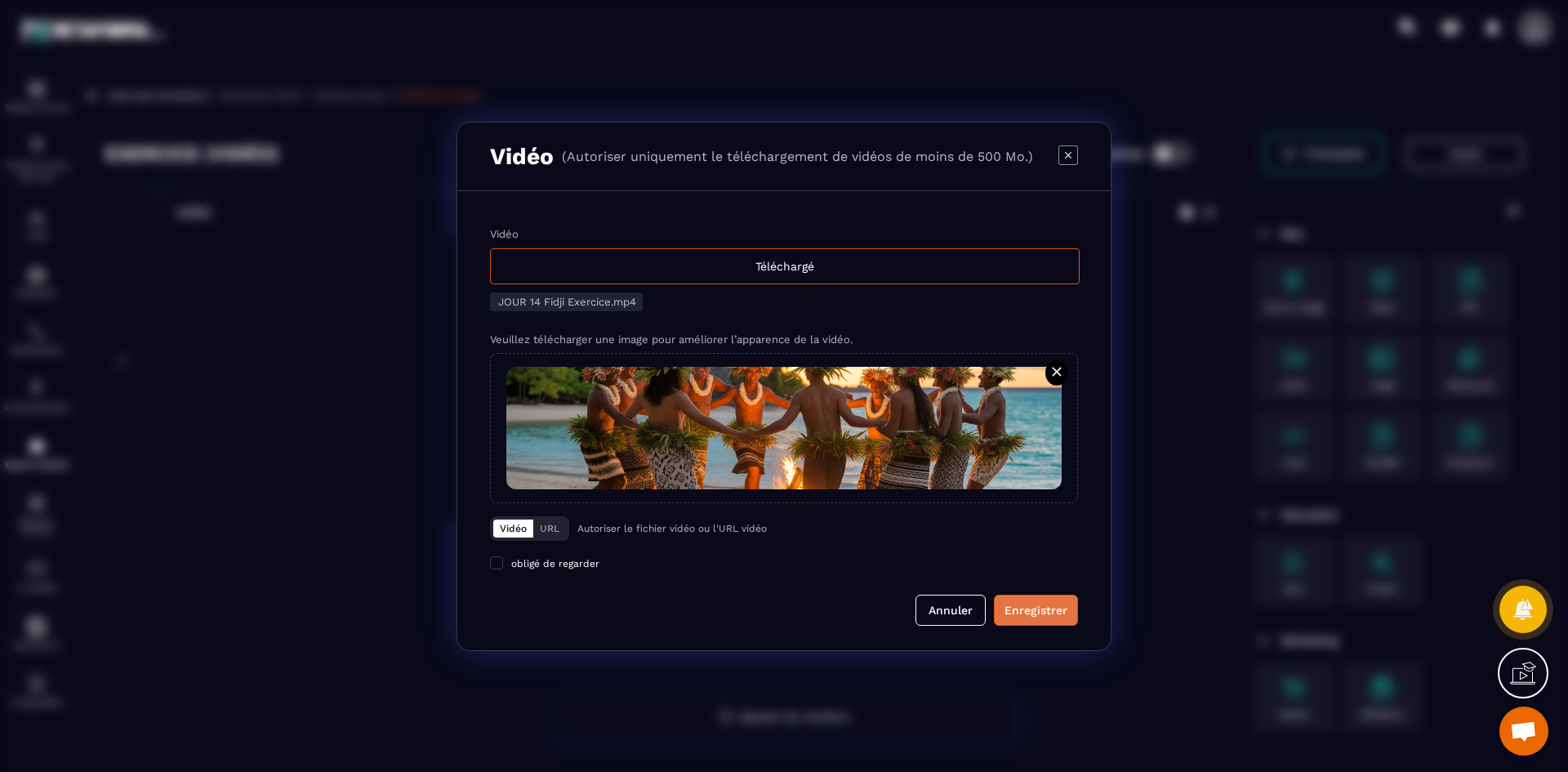
click at [1044, 616] on div "Enregistrer" at bounding box center [1037, 610] width 63 height 16
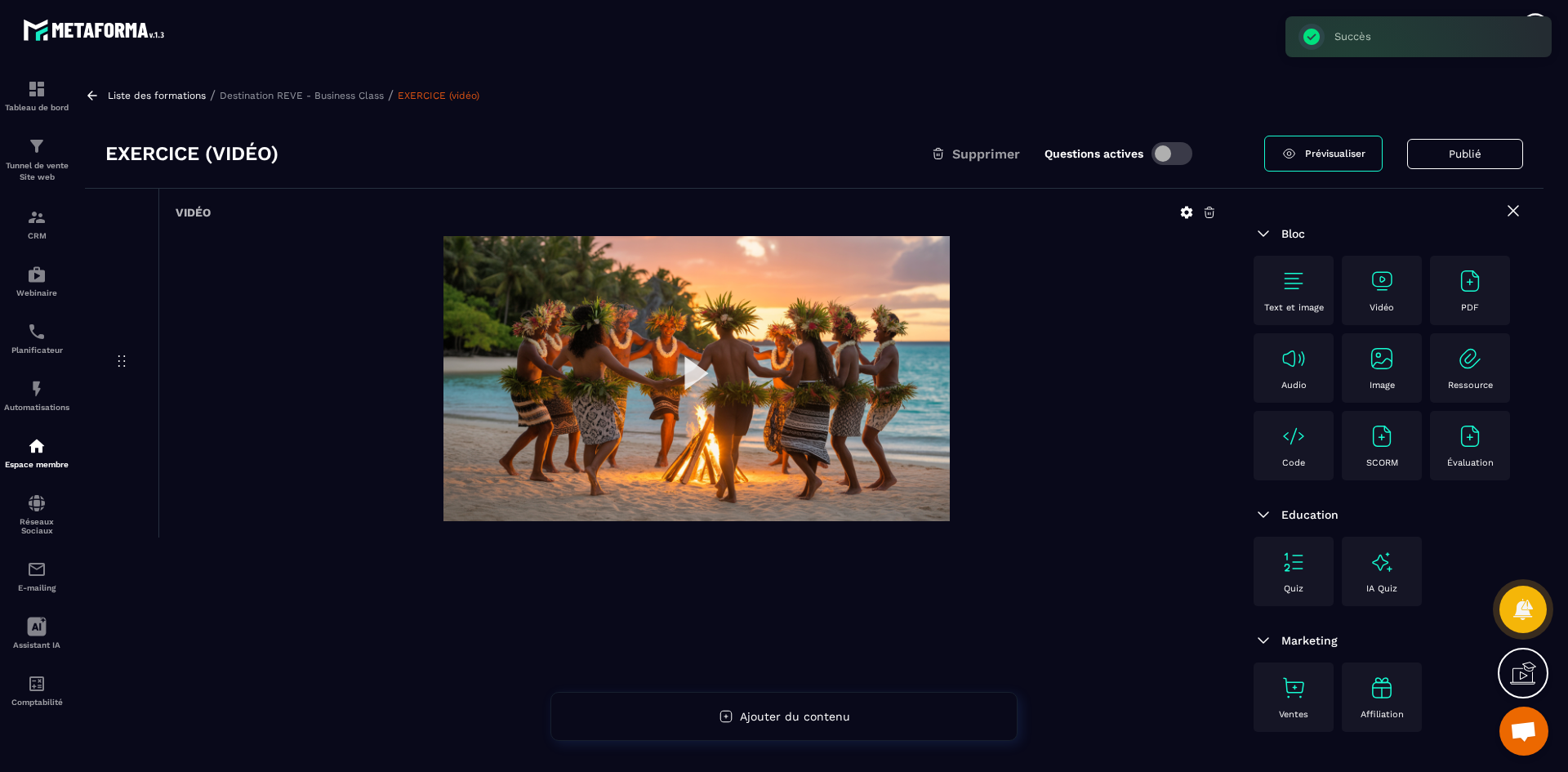
click at [338, 95] on p "Destination REVE - Business Class" at bounding box center [302, 95] width 164 height 11
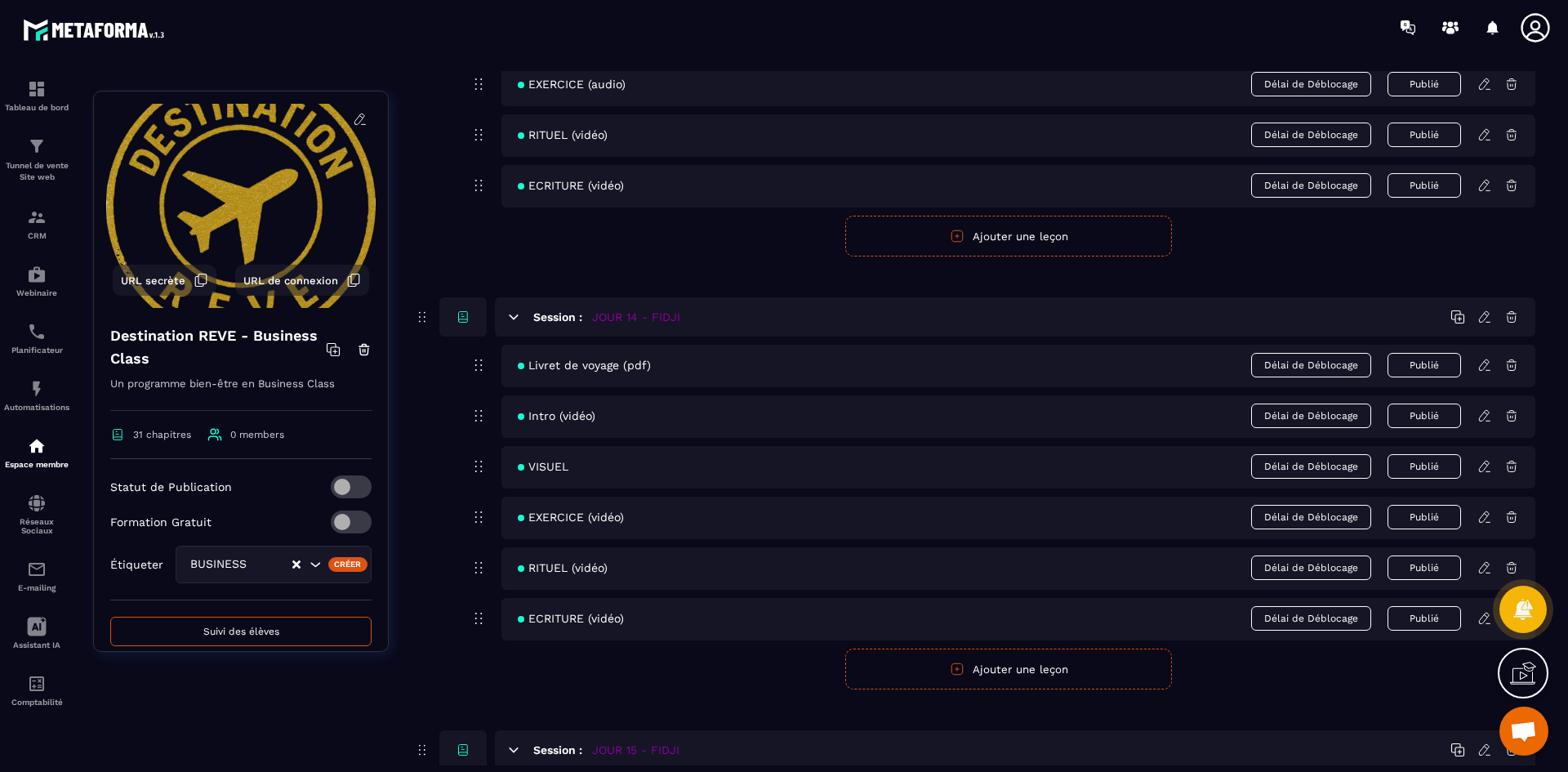
scroll to position [6047, 0]
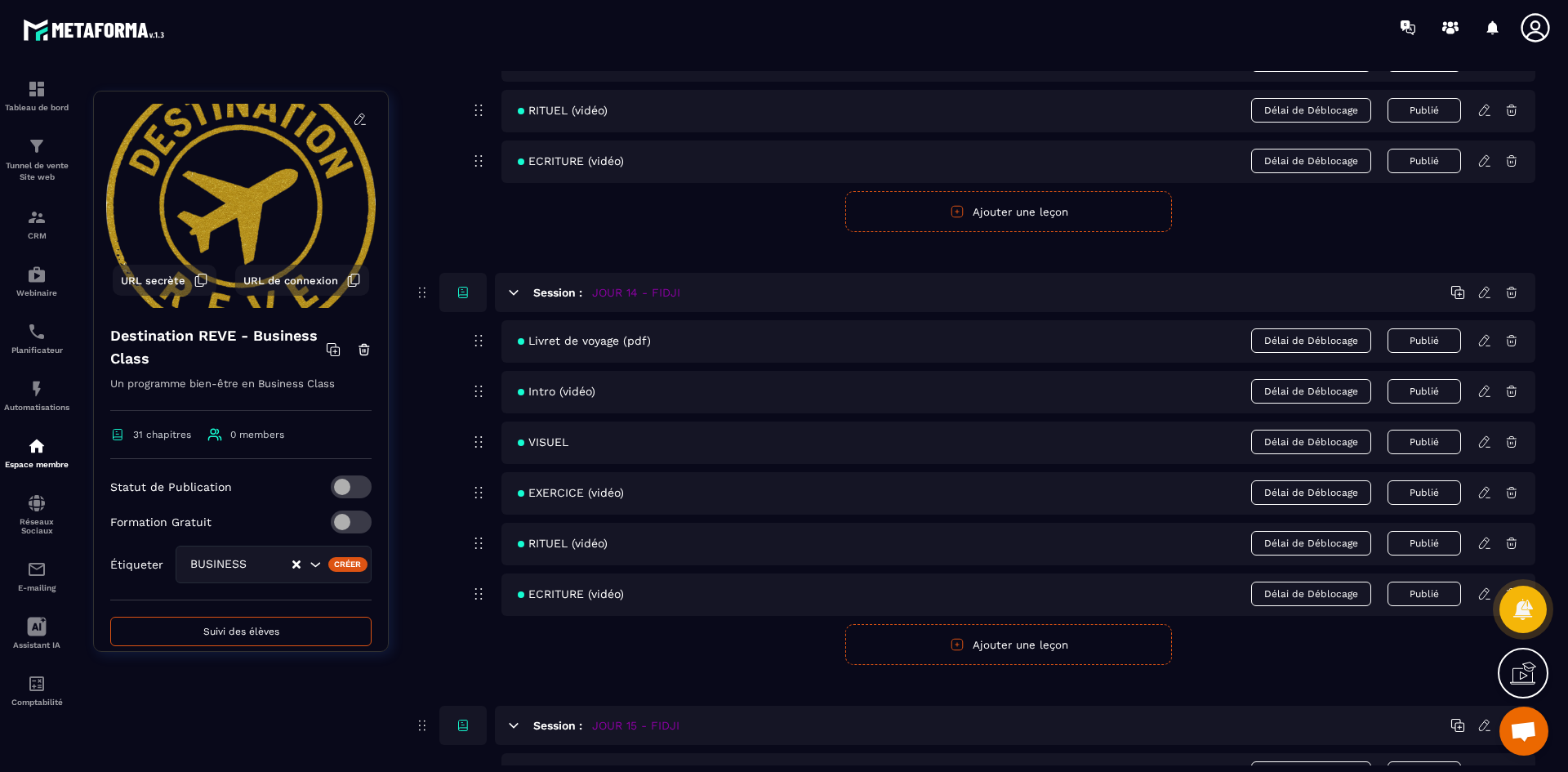
click at [1484, 542] on icon at bounding box center [1484, 543] width 15 height 15
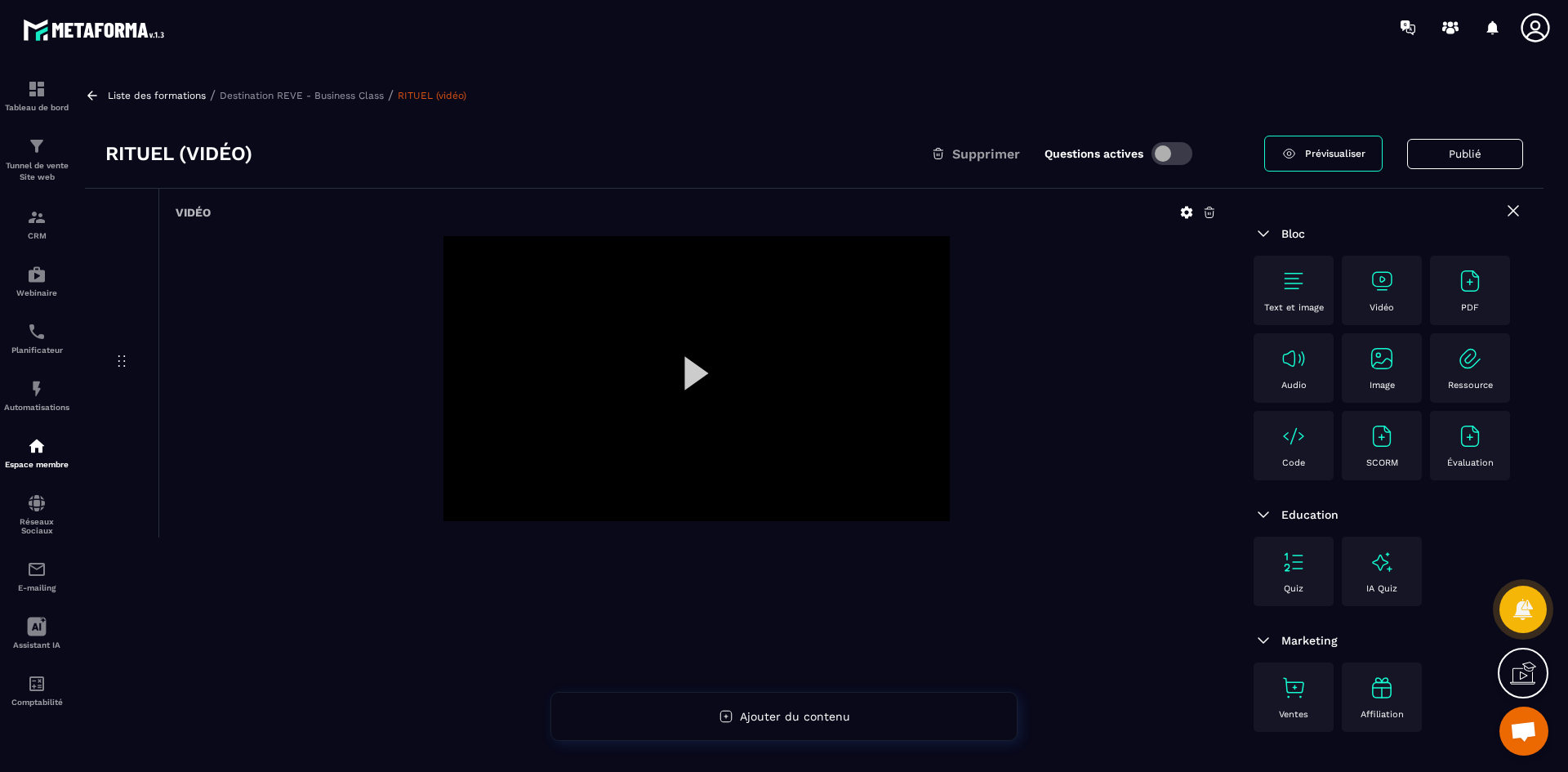
click at [1179, 209] on icon at bounding box center [1186, 212] width 15 height 15
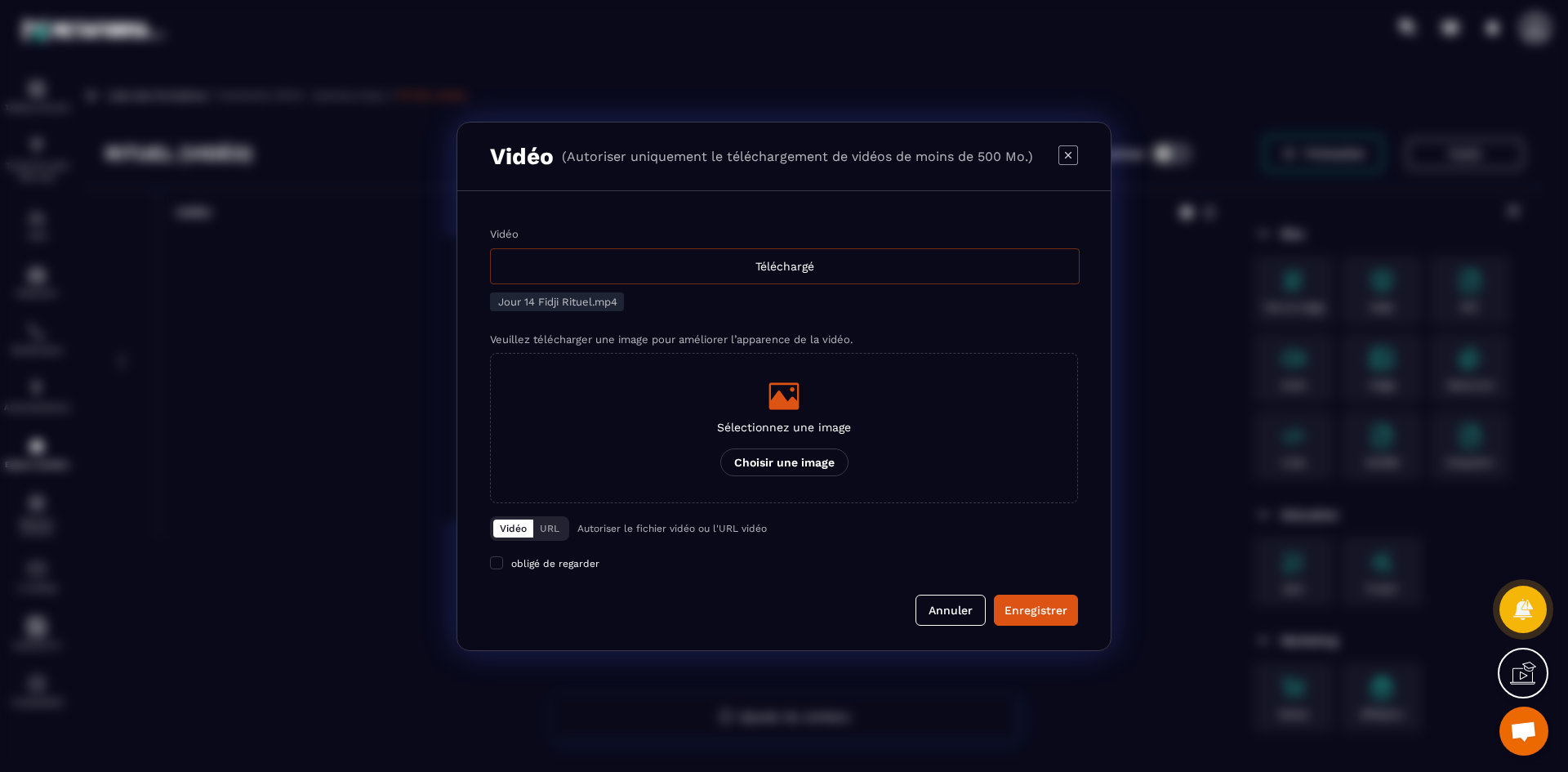
click at [709, 274] on div "Téléchargé" at bounding box center [784, 267] width 590 height 36
click at [0, 0] on input "Vidéo Téléchargé" at bounding box center [0, 0] width 0 height 0
click at [772, 396] on icon "Modal window" at bounding box center [784, 396] width 32 height 32
click at [0, 0] on input "Sélectionnez une image Choisir une image" at bounding box center [0, 0] width 0 height 0
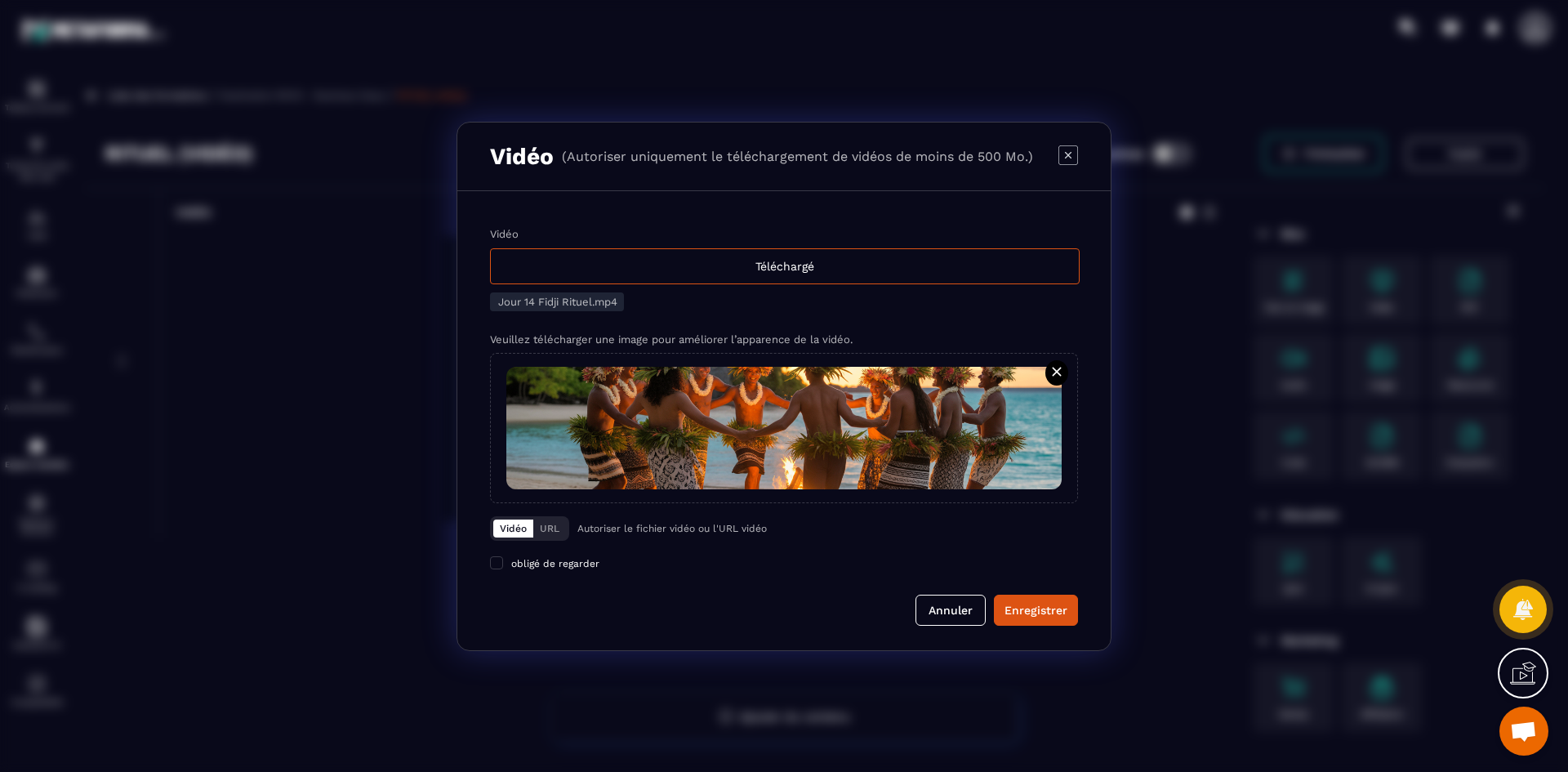
drag, startPoint x: 1053, startPoint y: 614, endPoint x: 951, endPoint y: 567, distance: 112.3
click at [1053, 614] on div "Enregistrer" at bounding box center [1037, 610] width 63 height 16
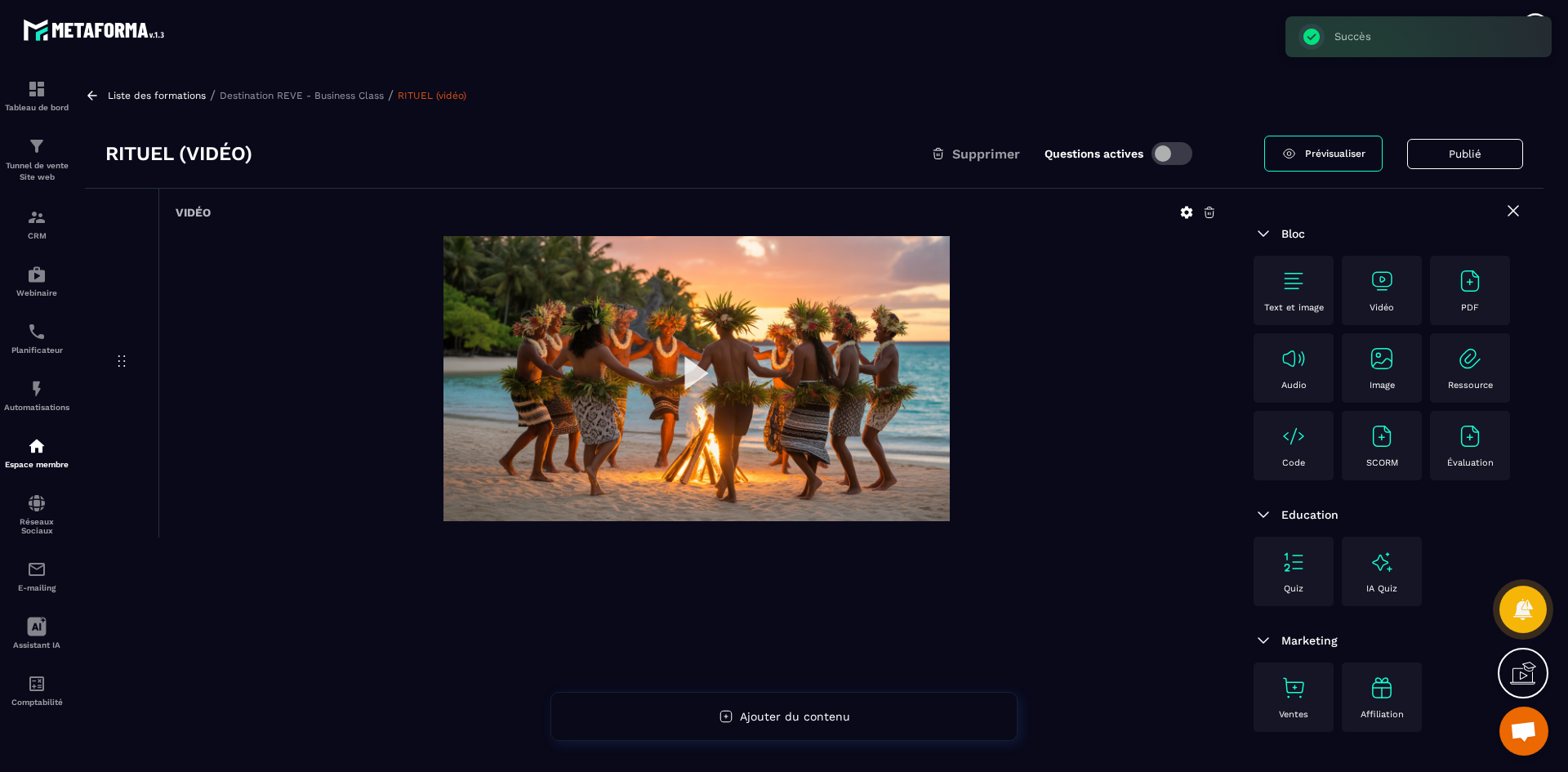
click at [350, 96] on p "Destination REVE - Business Class" at bounding box center [302, 95] width 164 height 11
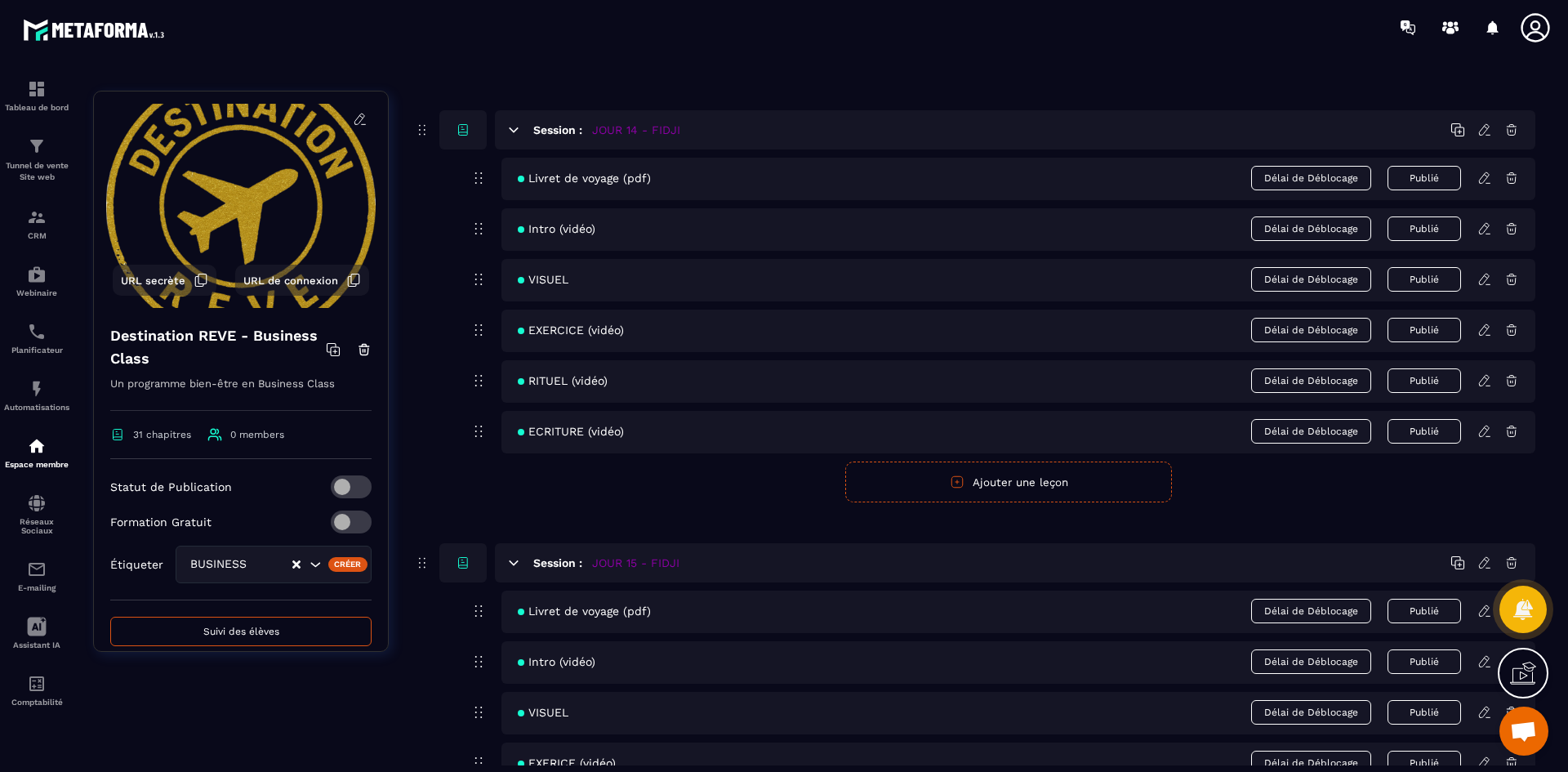
scroll to position [6210, 0]
click at [1483, 430] on icon at bounding box center [1483, 430] width 9 height 10
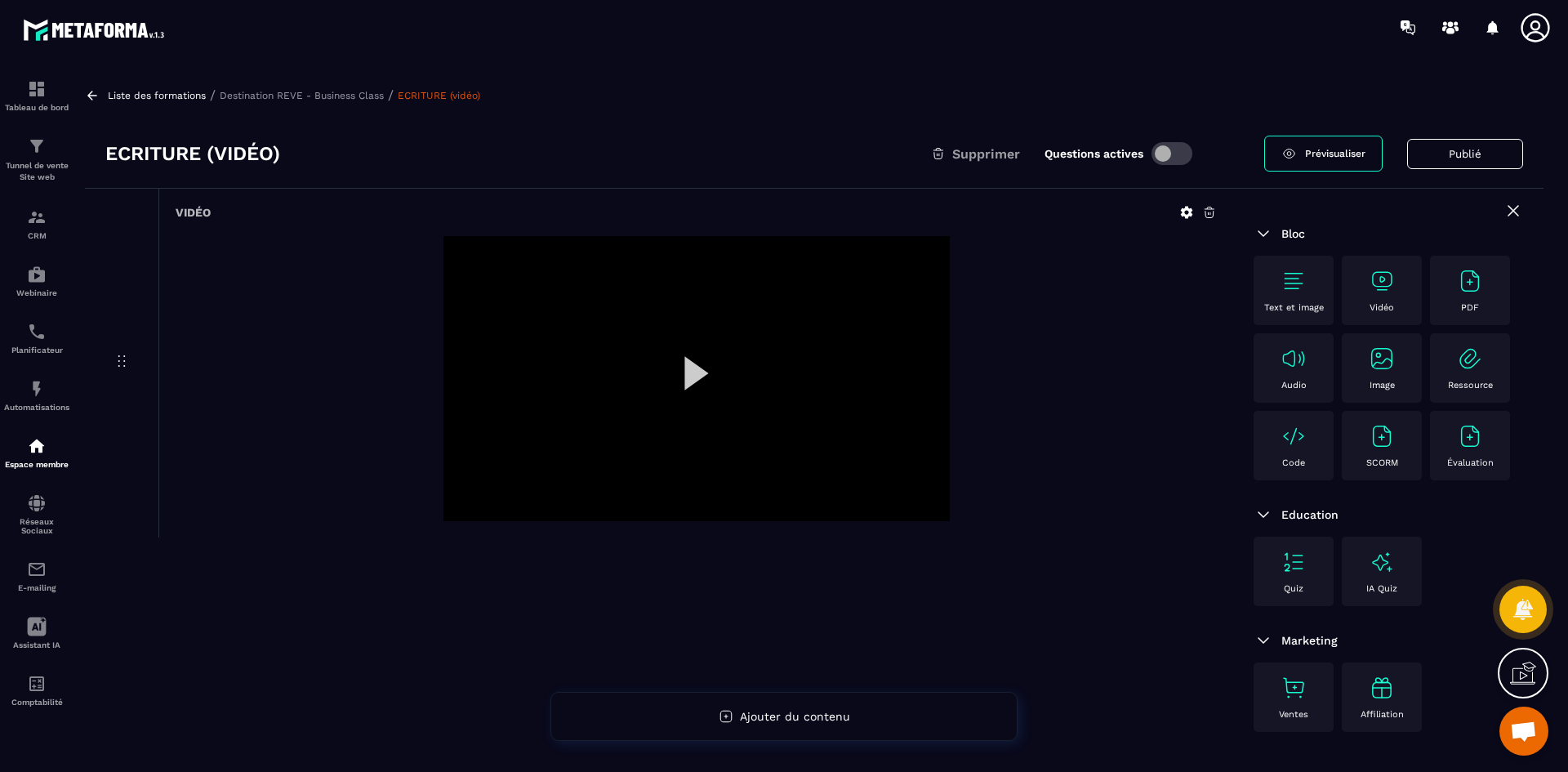
click at [1184, 209] on icon at bounding box center [1187, 213] width 12 height 12
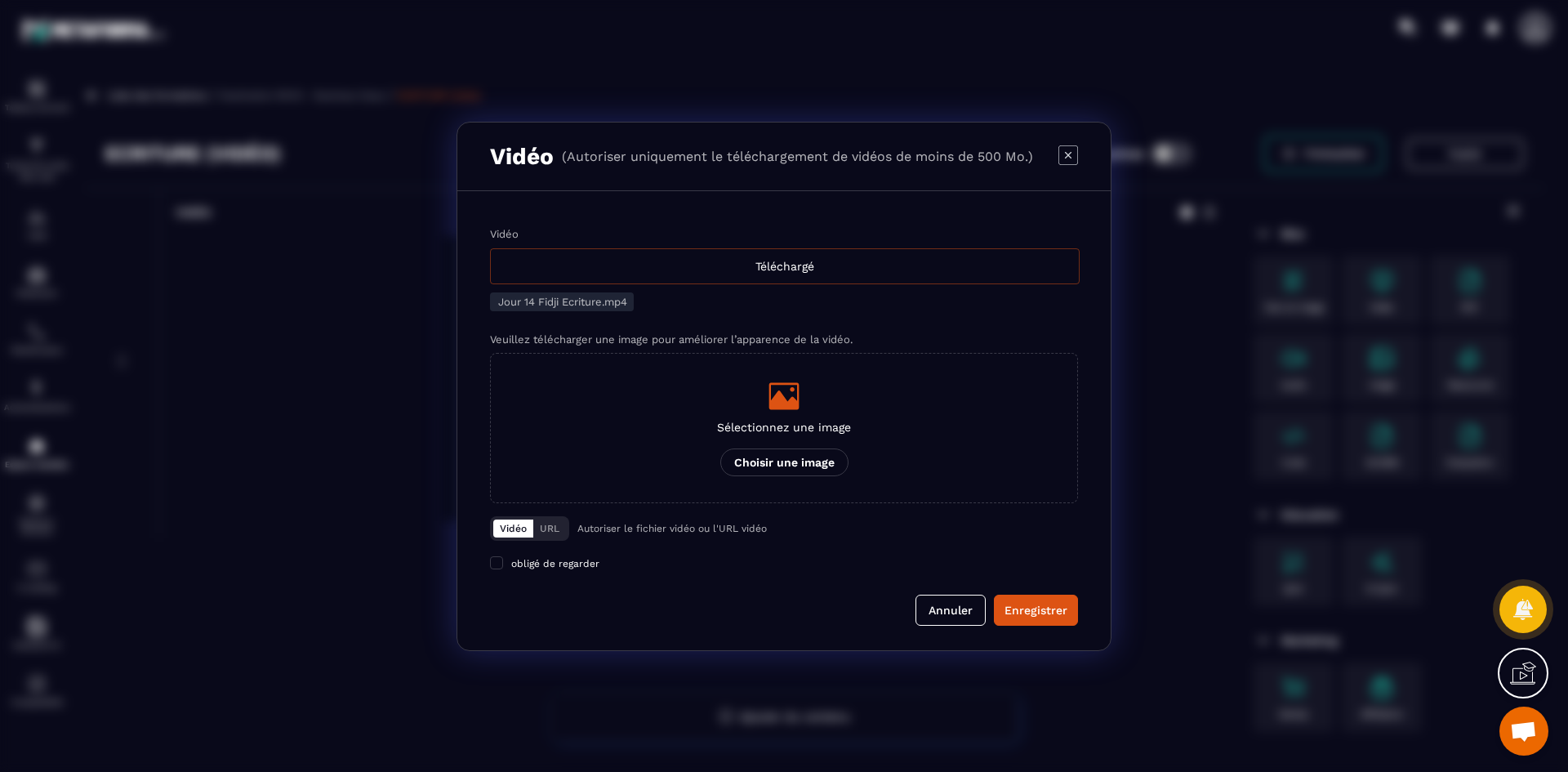
click at [768, 273] on div "Téléchargé" at bounding box center [784, 267] width 590 height 36
click at [0, 0] on input "Vidéo Téléchargé" at bounding box center [0, 0] width 0 height 0
click at [781, 399] on icon "Modal window" at bounding box center [784, 396] width 30 height 27
click at [0, 0] on input "Sélectionnez une image Choisir une image" at bounding box center [0, 0] width 0 height 0
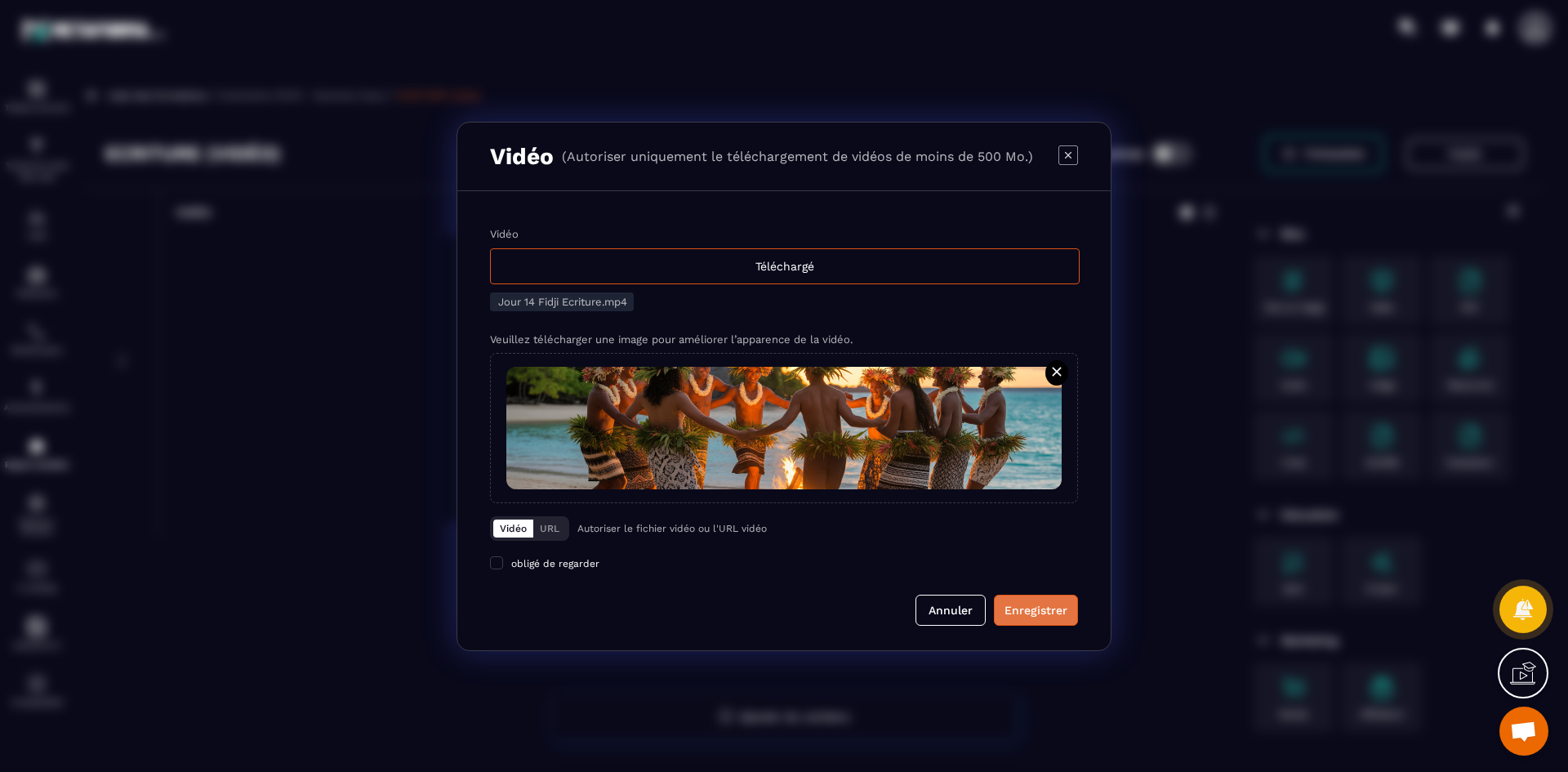
click at [1052, 617] on div "Enregistrer" at bounding box center [1037, 610] width 63 height 16
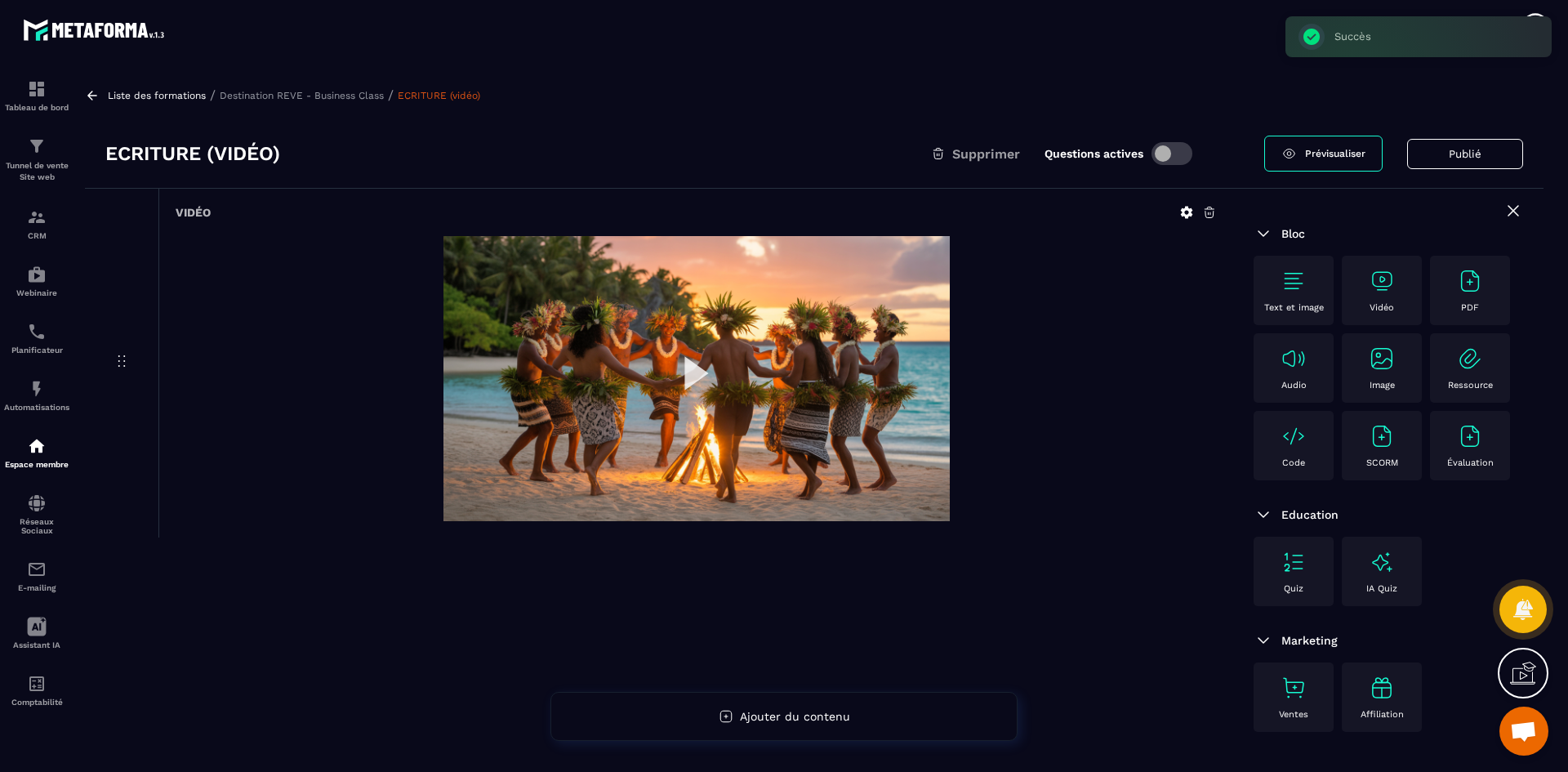
click at [355, 96] on p "Destination REVE - Business Class" at bounding box center [302, 95] width 164 height 11
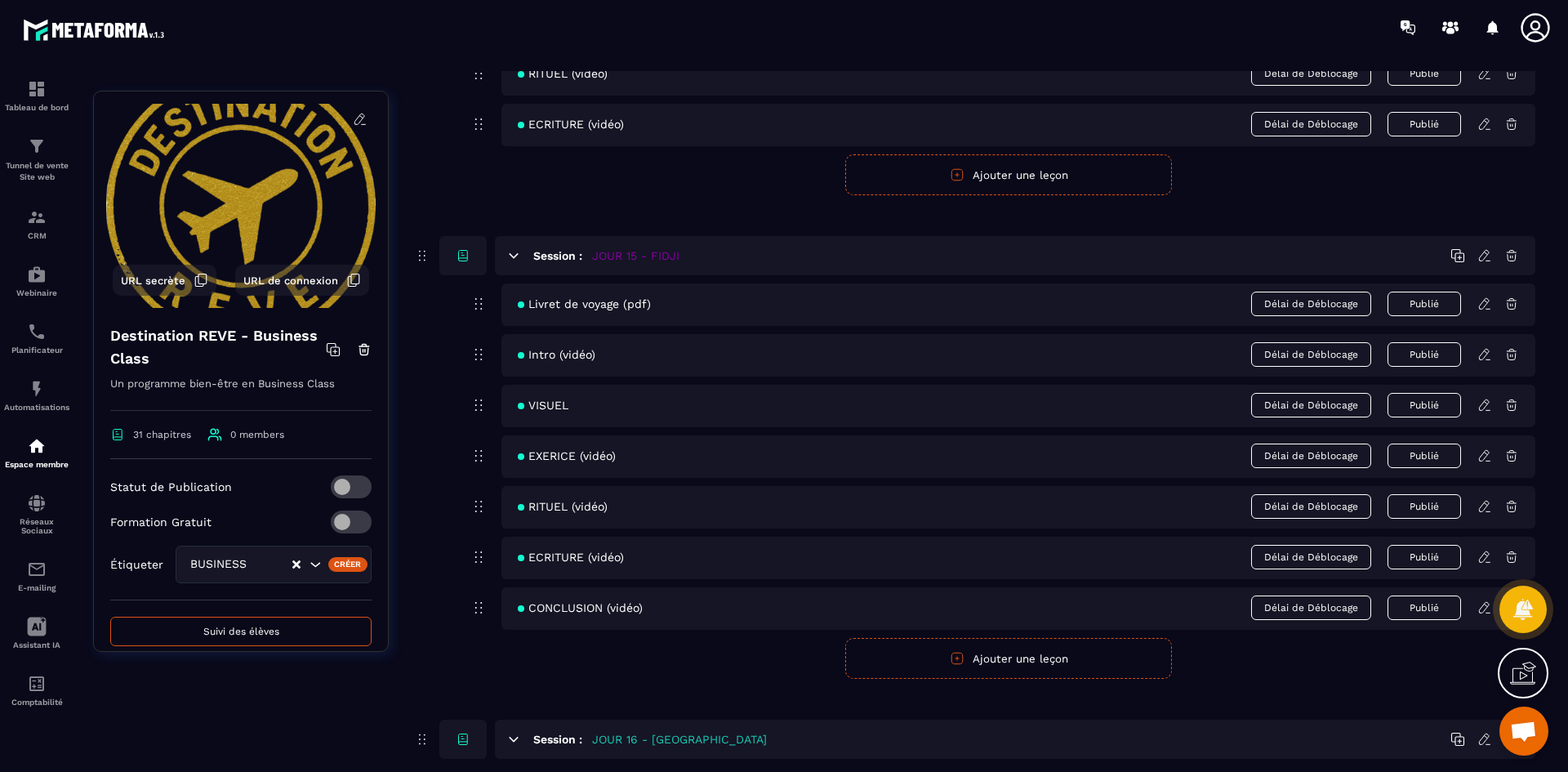
scroll to position [6537, 0]
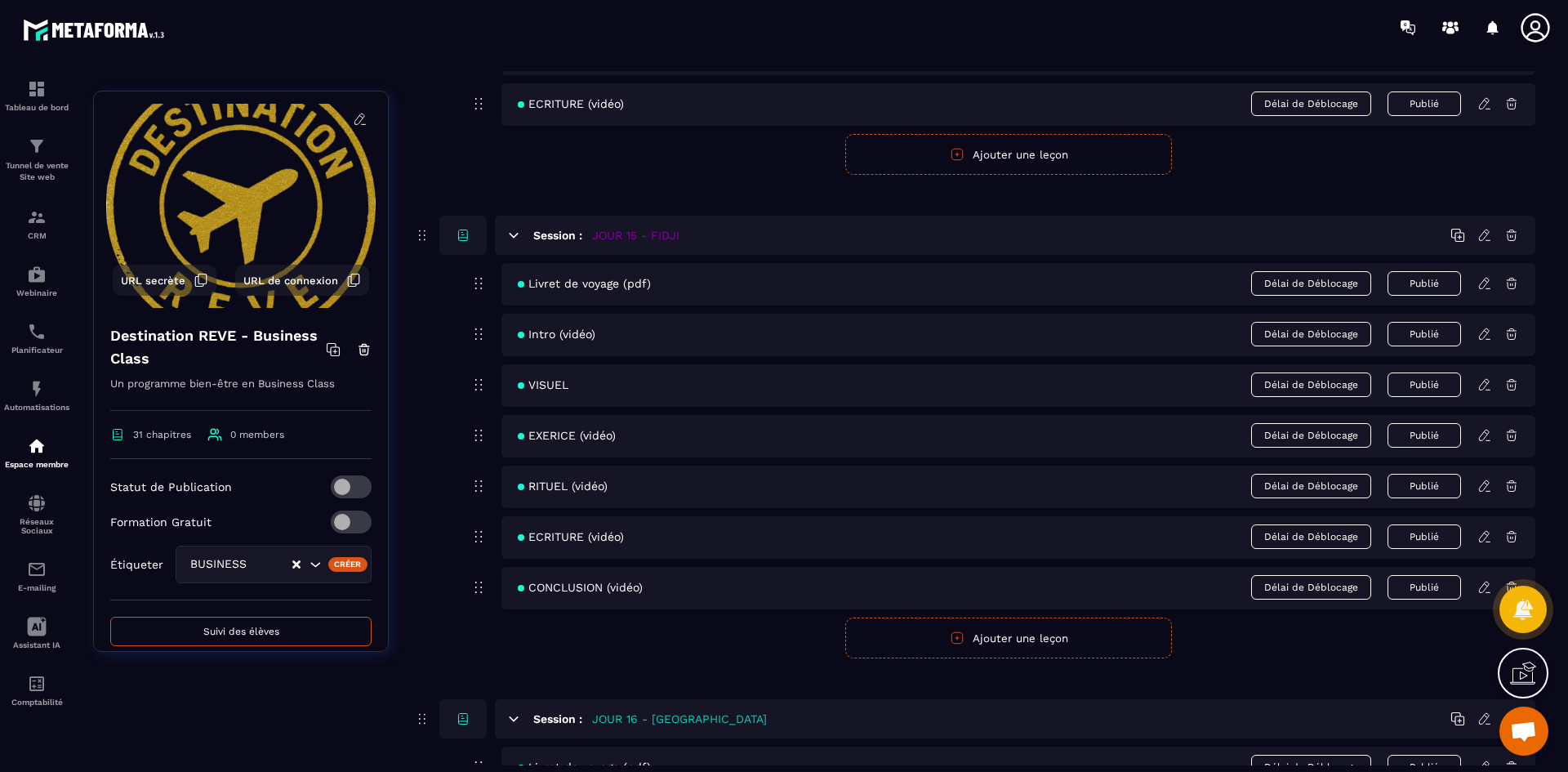
click at [1484, 278] on icon at bounding box center [1484, 283] width 15 height 15
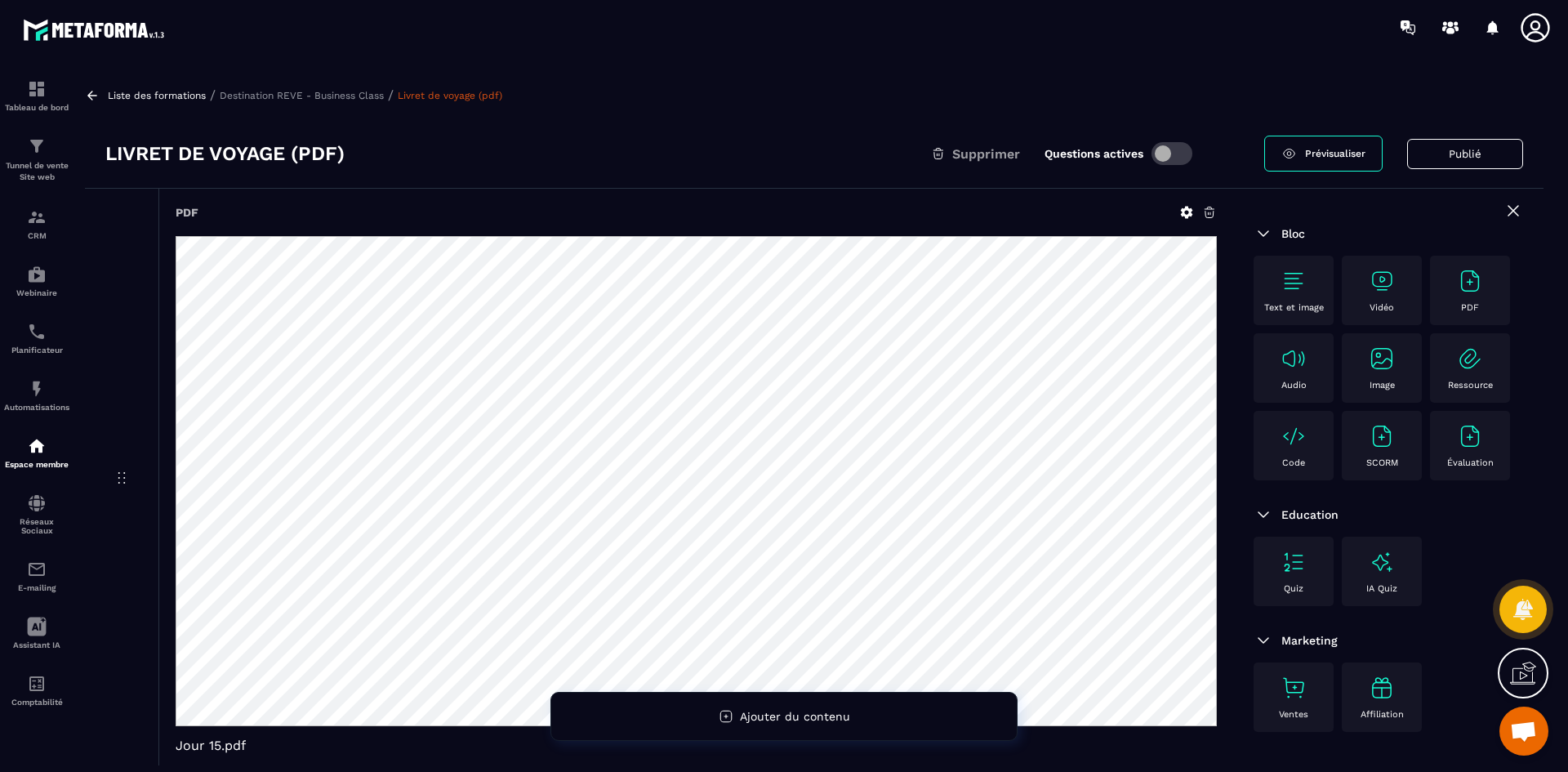
click at [1189, 213] on icon at bounding box center [1187, 213] width 12 height 12
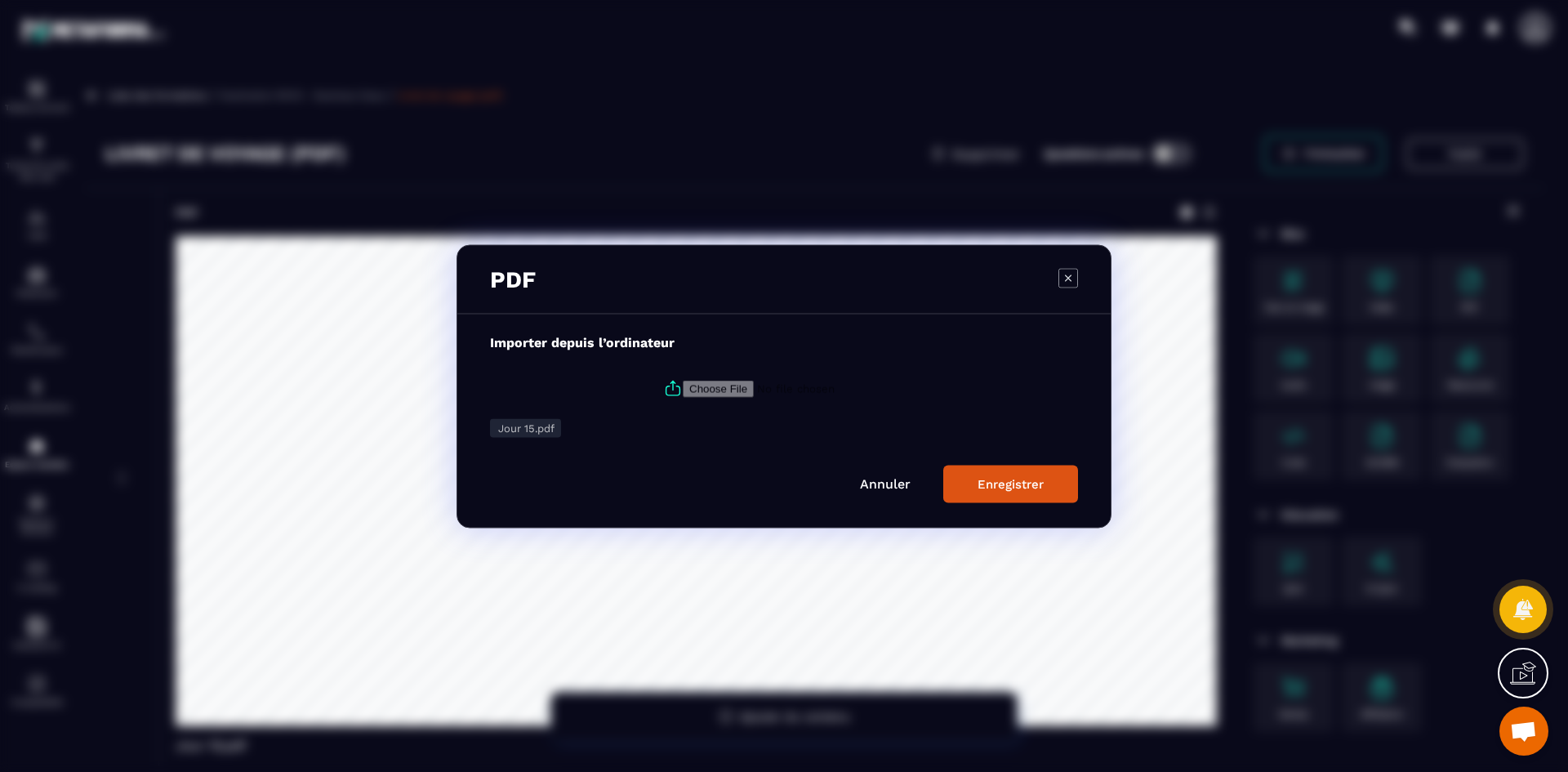
click at [1073, 273] on icon "Modal window" at bounding box center [1068, 277] width 20 height 20
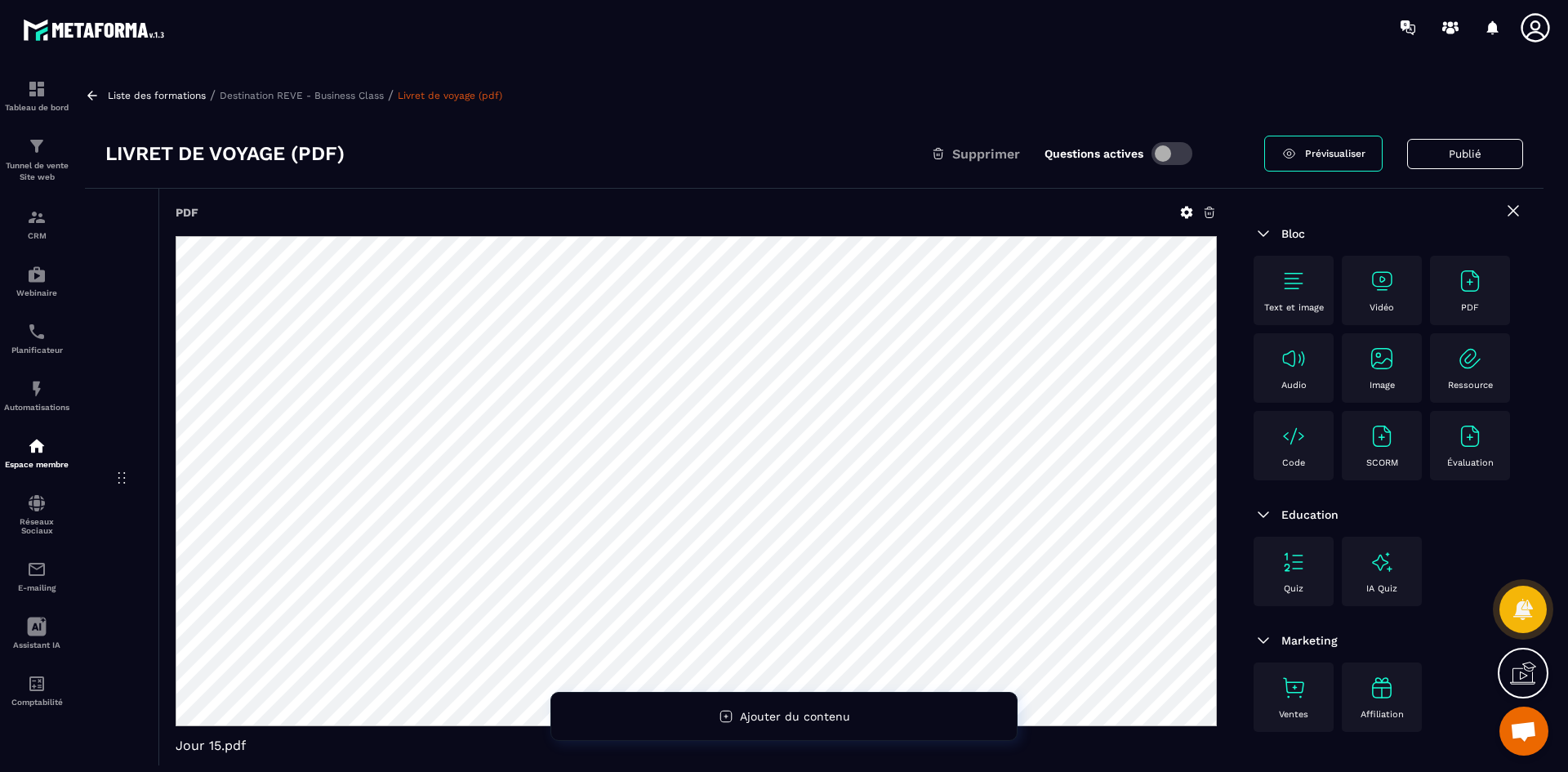
click at [355, 90] on p "Destination REVE - Business Class" at bounding box center [302, 95] width 164 height 11
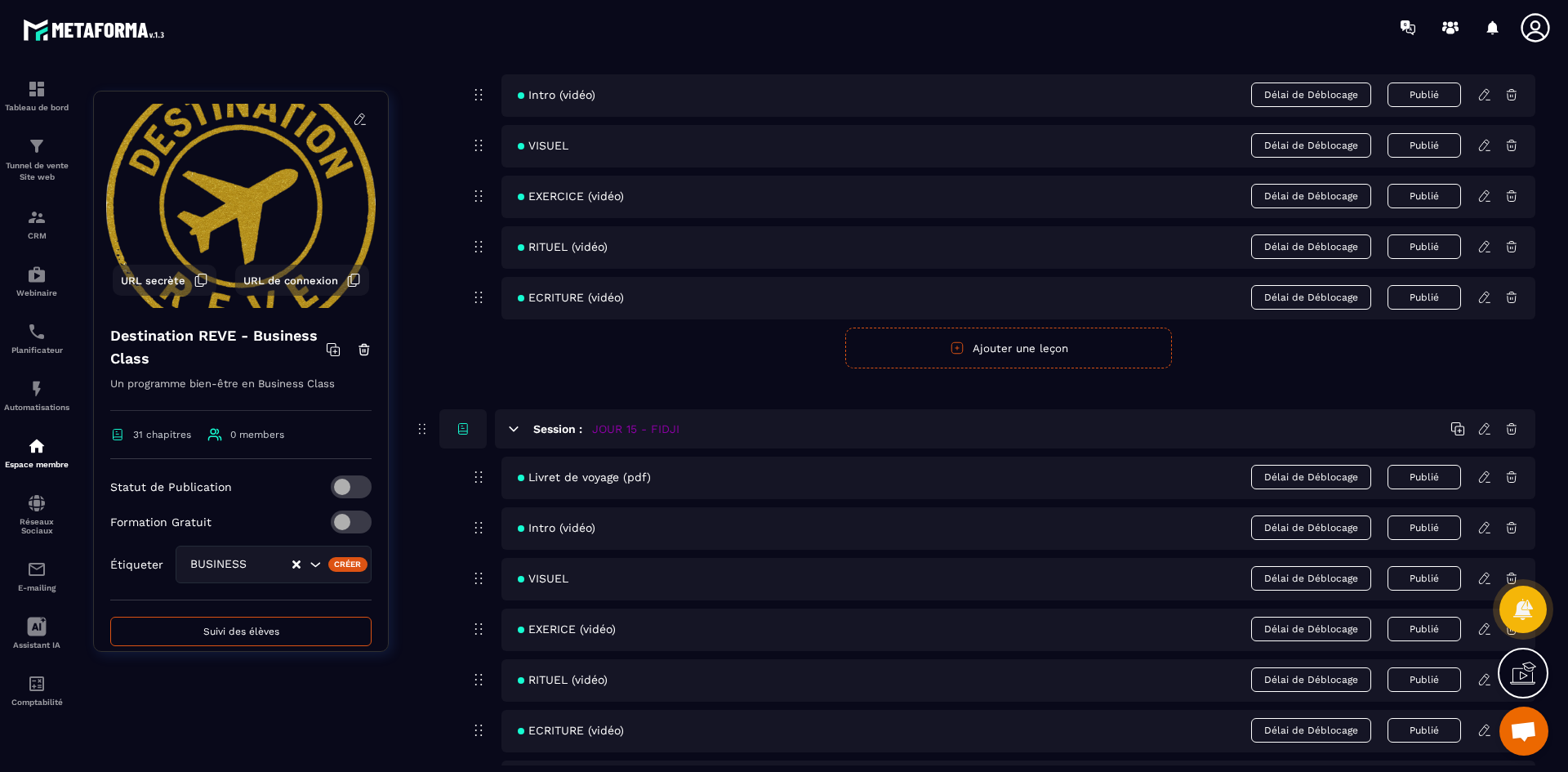
scroll to position [6537, 0]
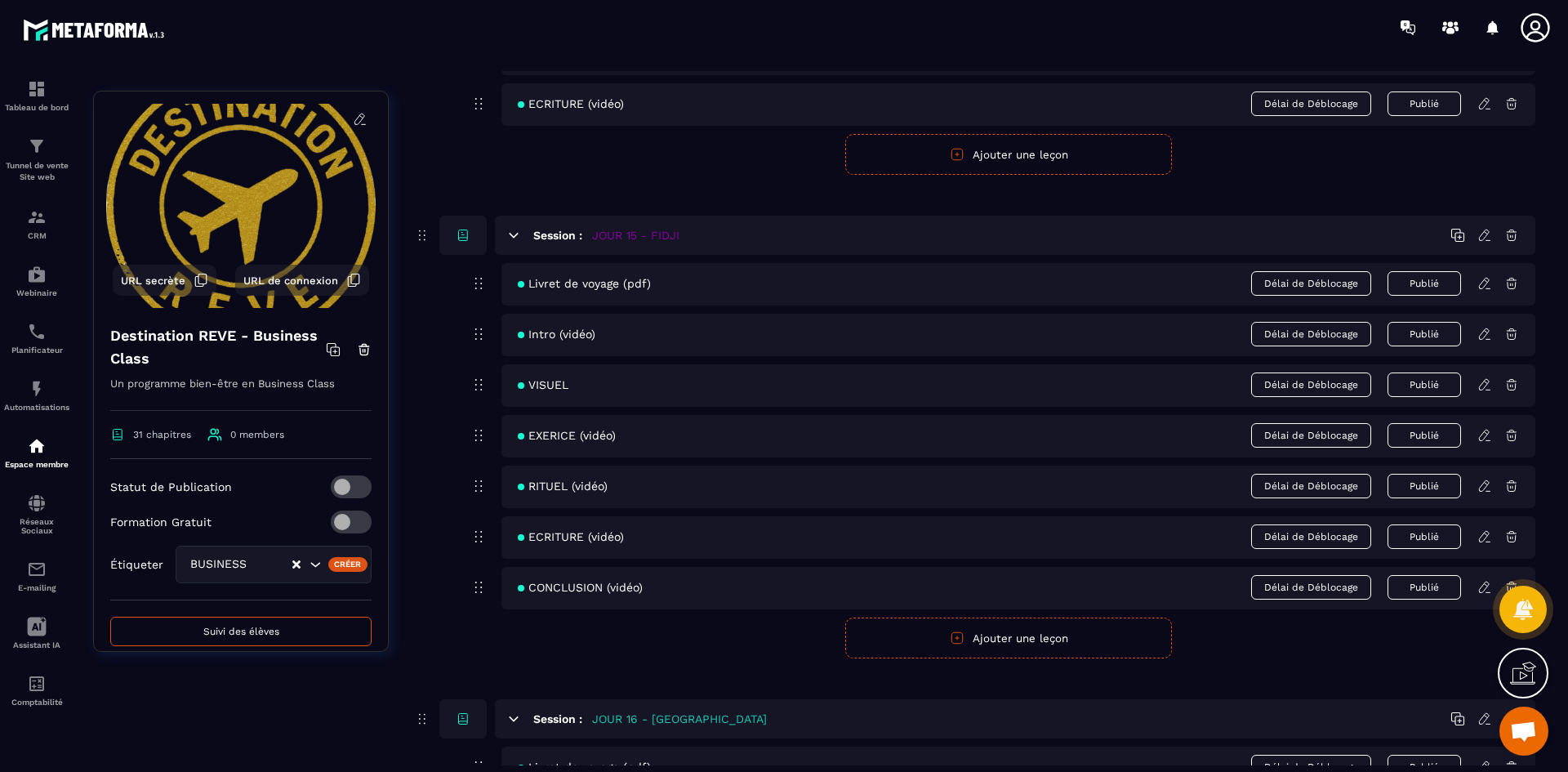
click at [1479, 281] on icon at bounding box center [1484, 283] width 15 height 15
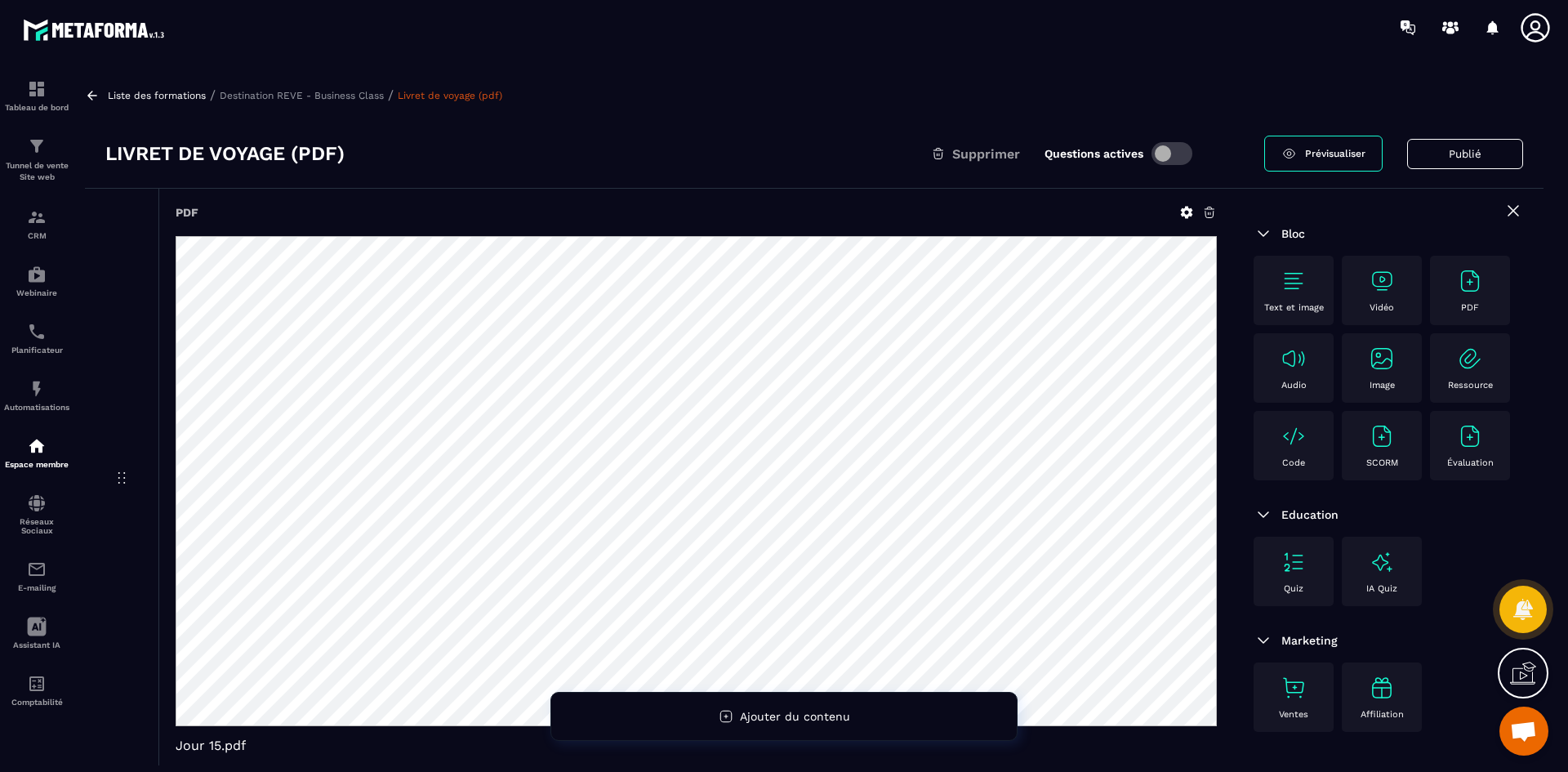
click at [1188, 211] on icon at bounding box center [1186, 212] width 15 height 15
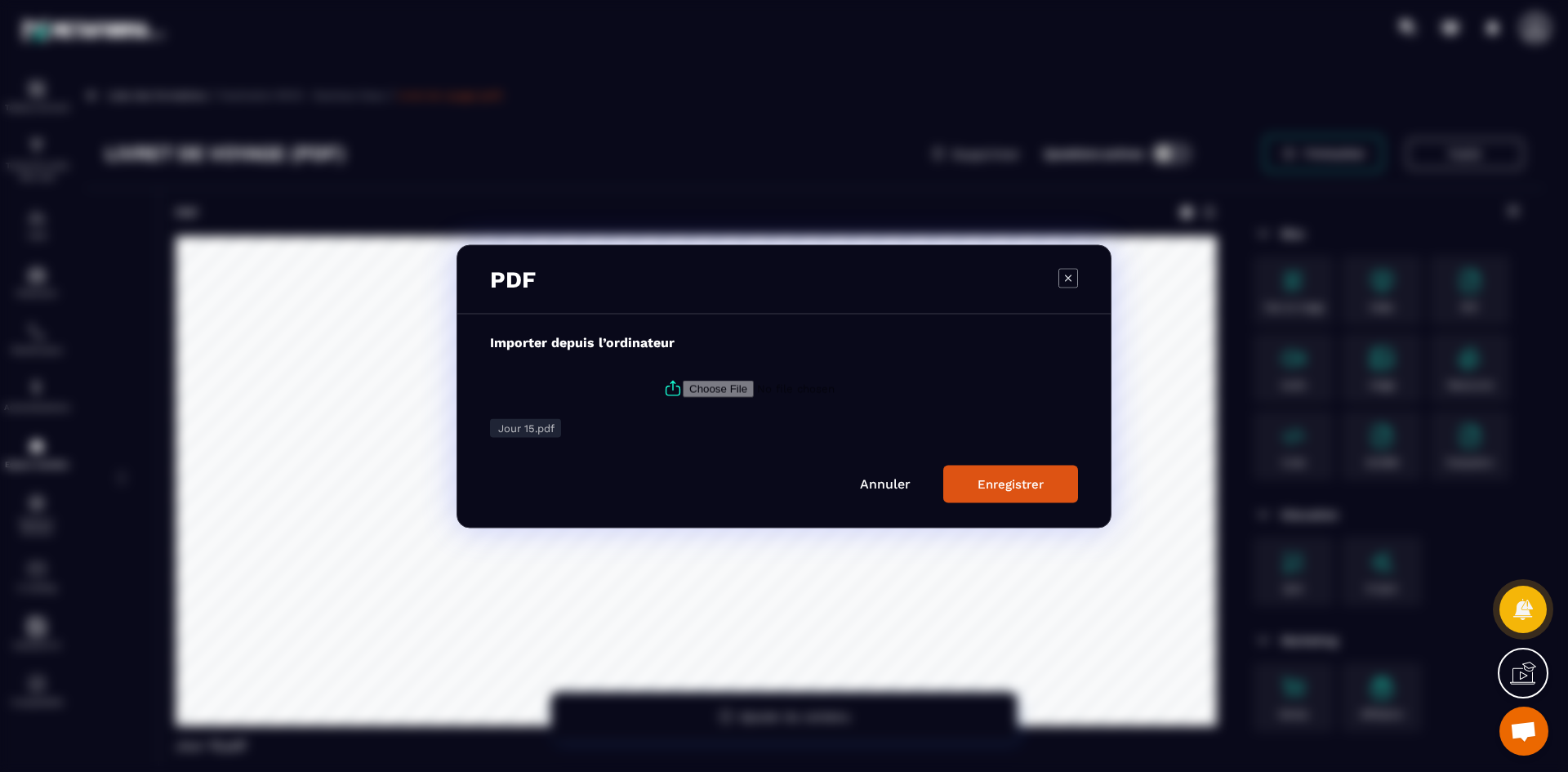
click at [672, 386] on icon "Modal window" at bounding box center [673, 390] width 14 height 9
click at [683, 386] on input "Modal window" at bounding box center [794, 388] width 222 height 17
type input "**********"
click at [984, 487] on div "Enregistrer" at bounding box center [1010, 483] width 66 height 15
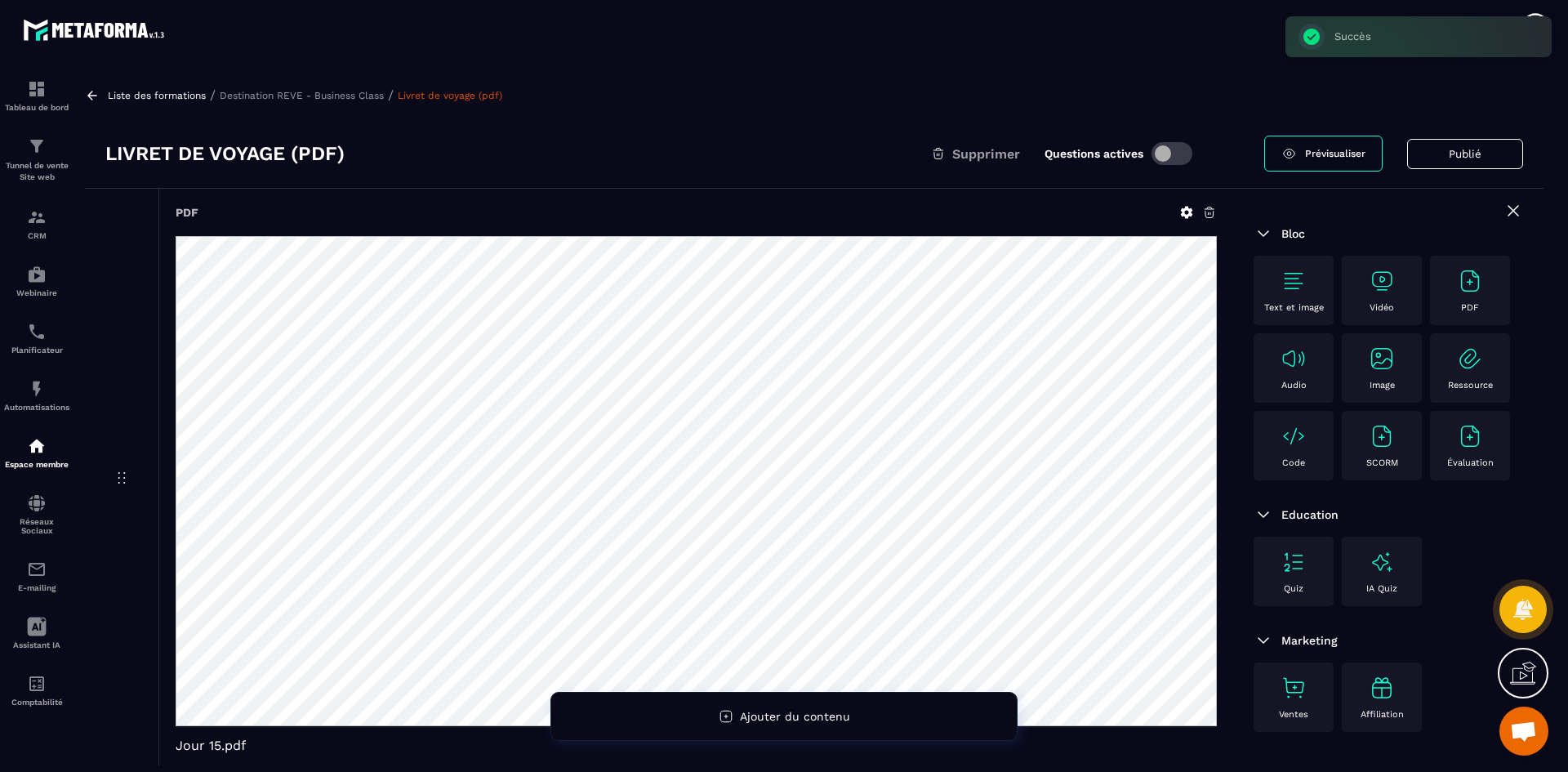
click at [326, 97] on p "Destination REVE - Business Class" at bounding box center [302, 95] width 164 height 11
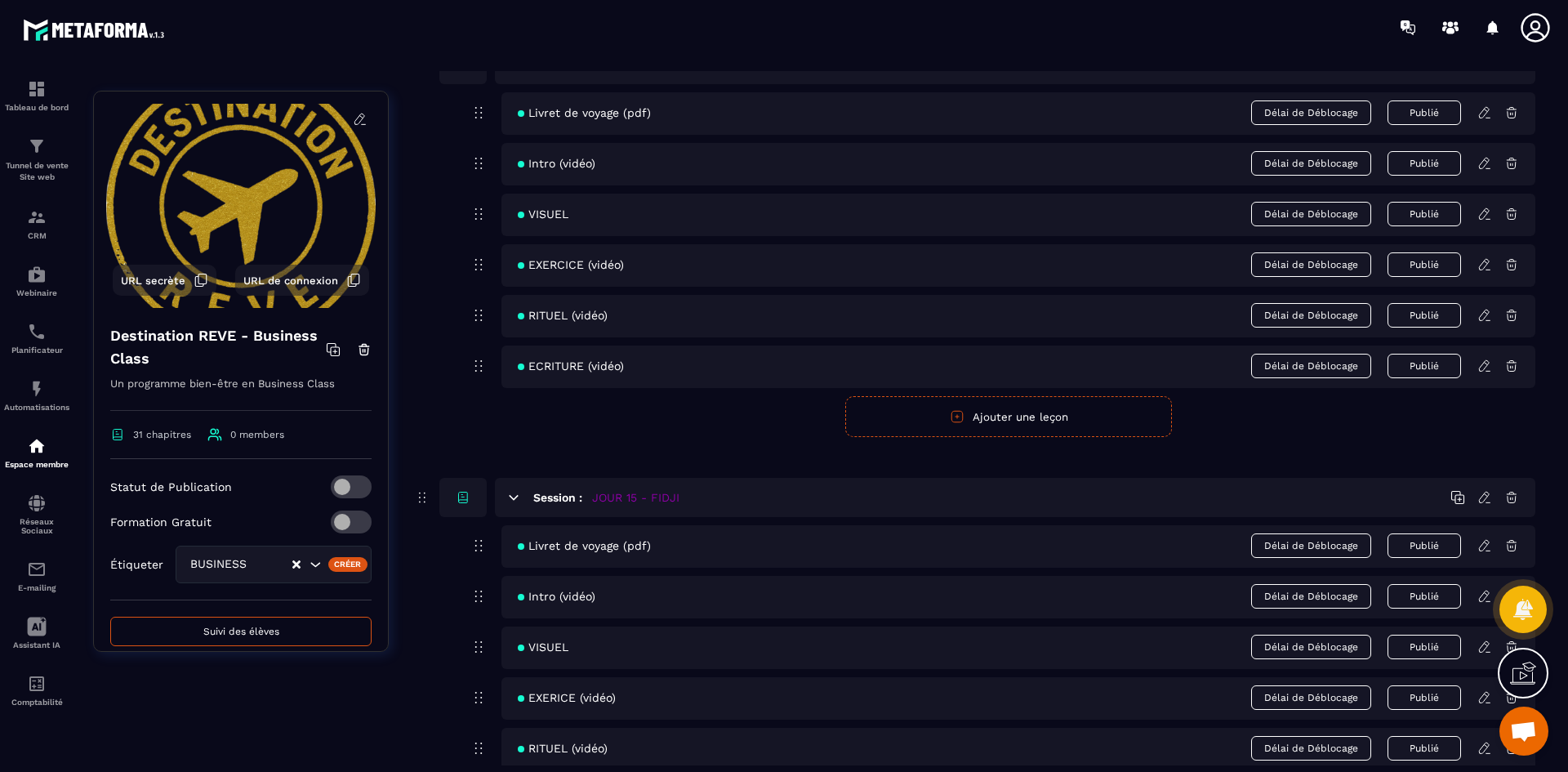
scroll to position [6456, 0]
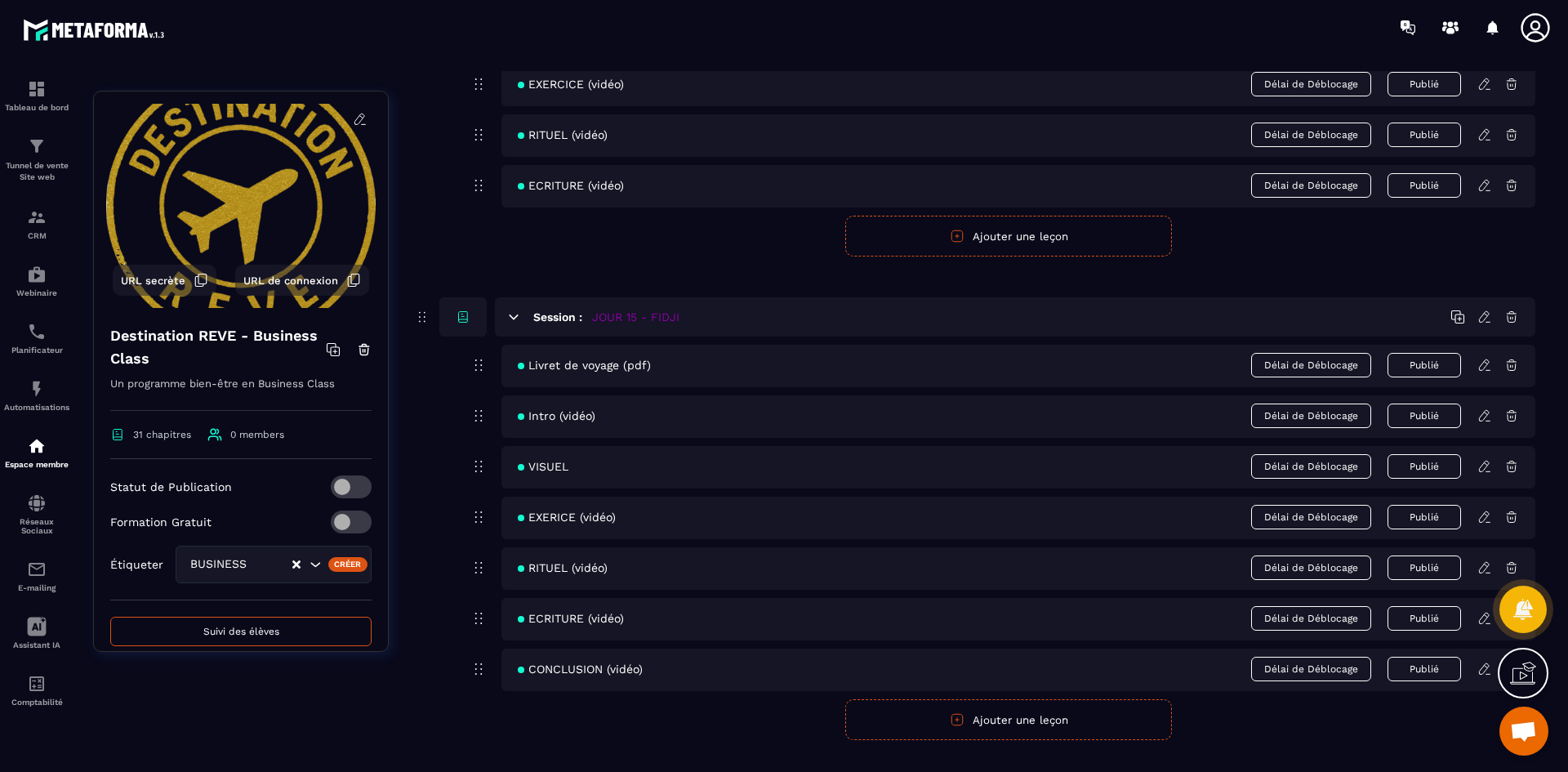
click at [1481, 415] on icon at bounding box center [1484, 415] width 15 height 15
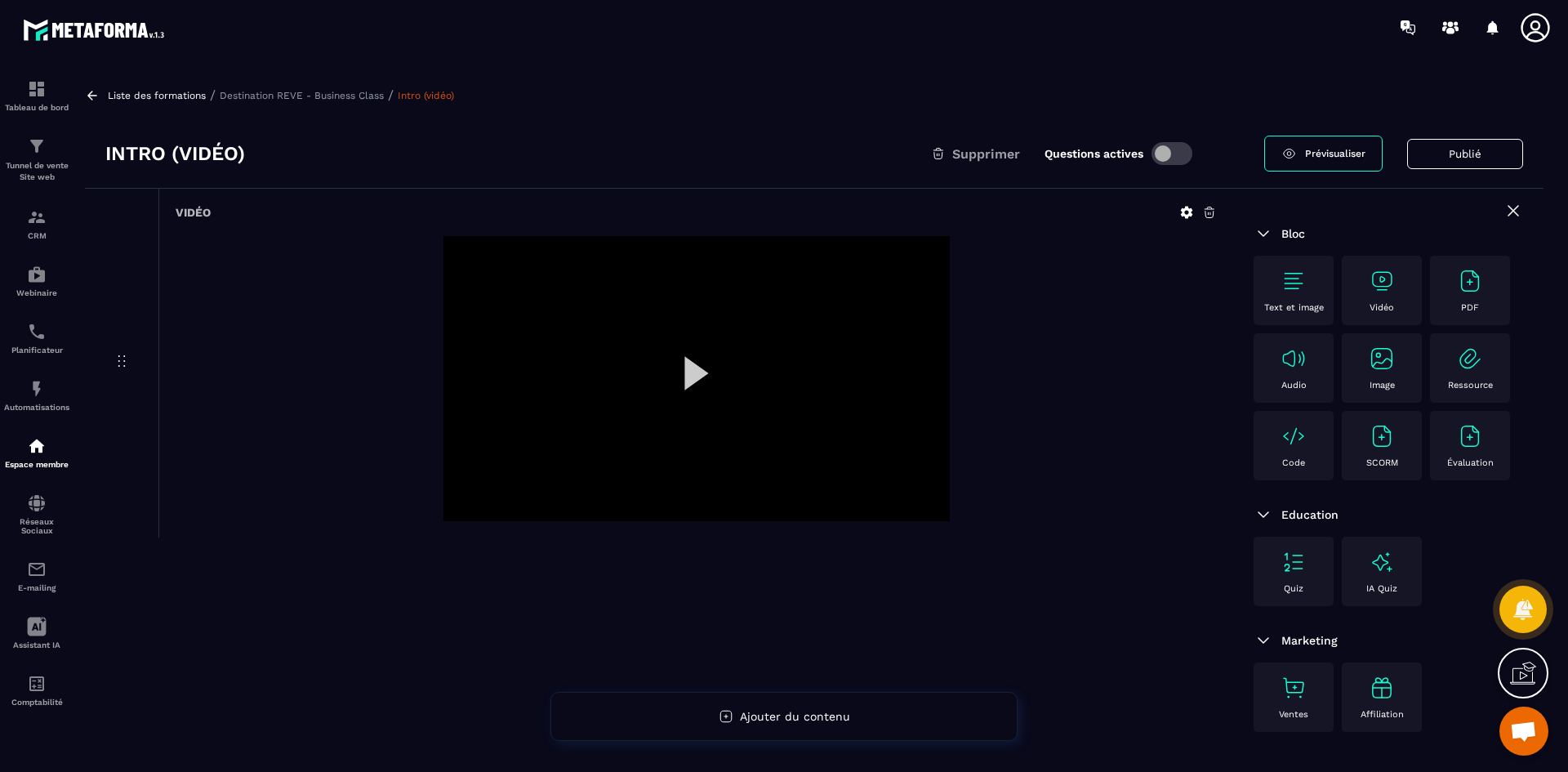
click at [1188, 213] on icon at bounding box center [1186, 212] width 15 height 15
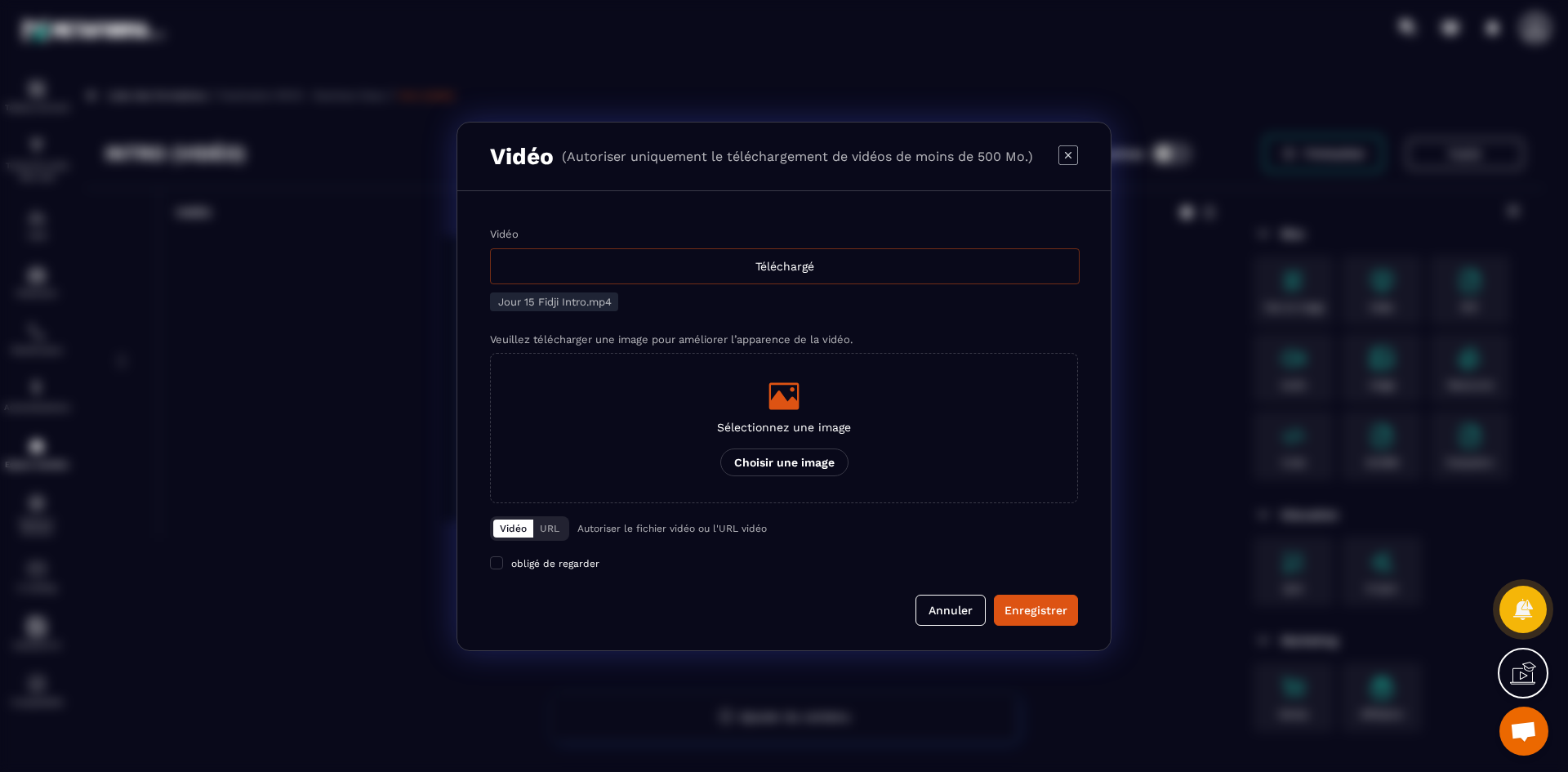
click at [761, 262] on div "Téléchargé" at bounding box center [784, 267] width 590 height 36
click at [0, 0] on input "Vidéo Téléchargé" at bounding box center [0, 0] width 0 height 0
click at [840, 422] on p "Sélectionnez une image" at bounding box center [784, 427] width 134 height 13
click at [0, 0] on input "Sélectionnez une image Choisir une image" at bounding box center [0, 0] width 0 height 0
click at [1033, 618] on div "Enregistrer" at bounding box center [1037, 610] width 63 height 16
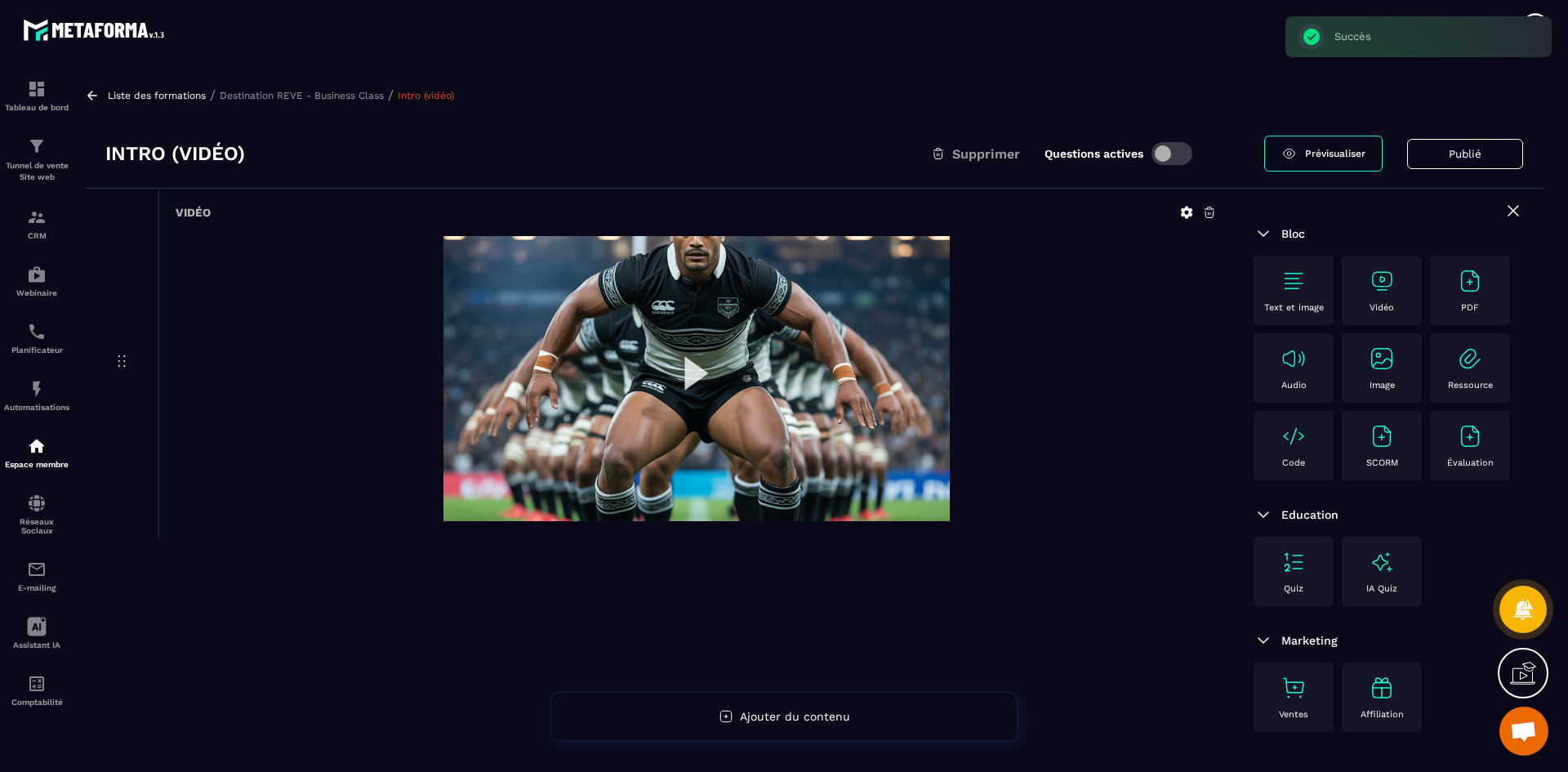
click at [300, 97] on p "Destination REVE - Business Class" at bounding box center [302, 95] width 164 height 11
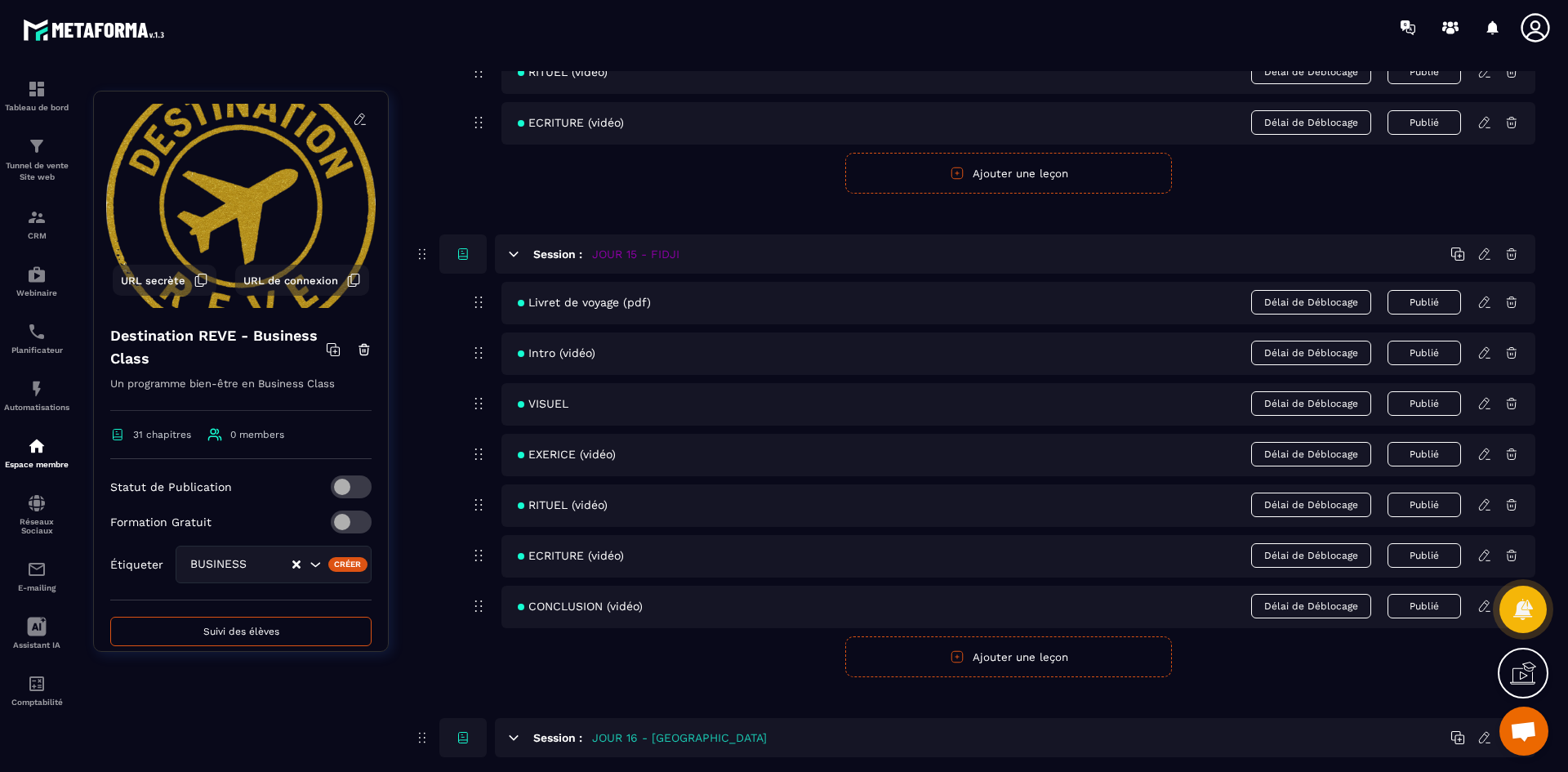
scroll to position [6537, 0]
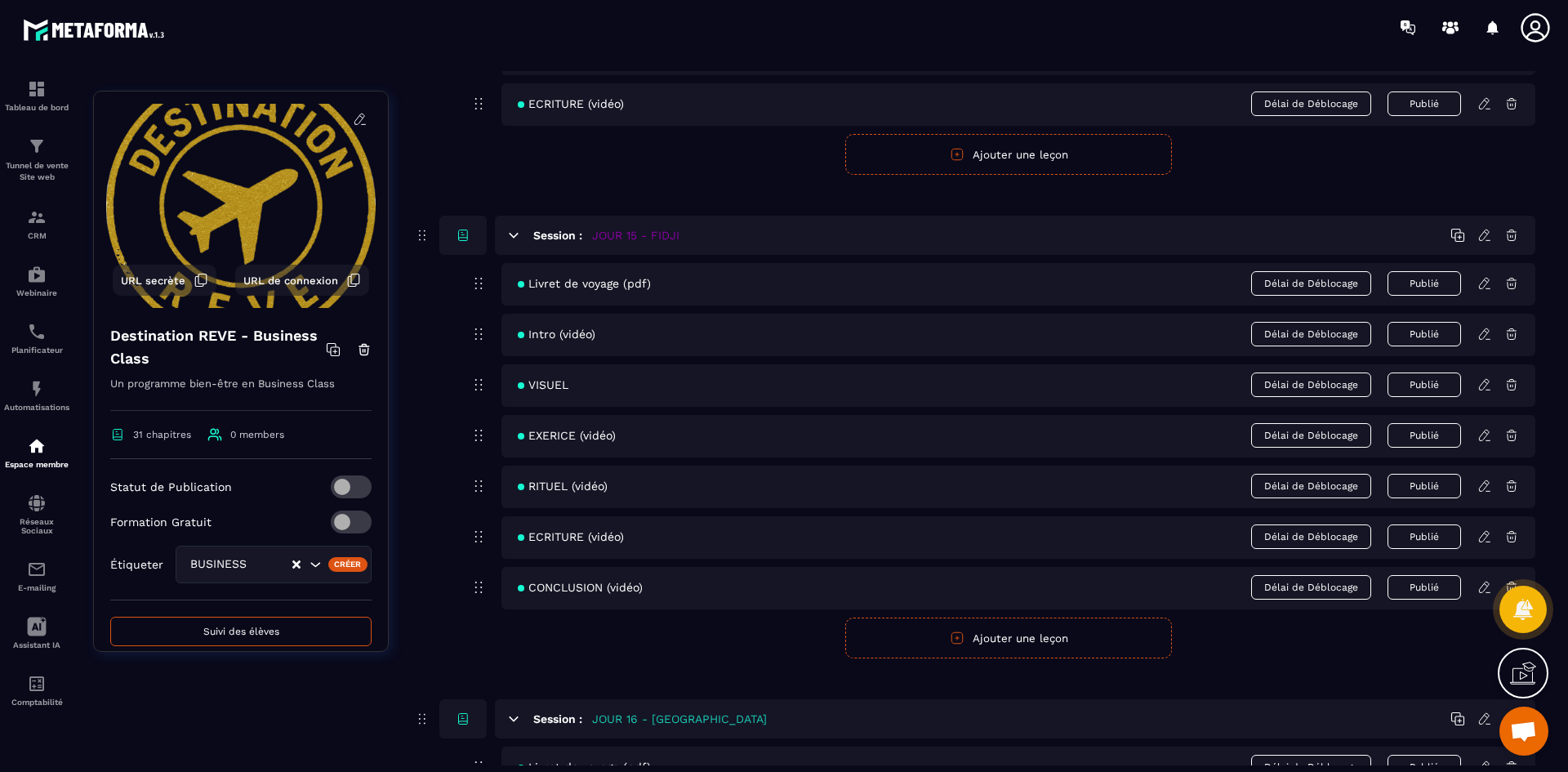
click at [1487, 386] on icon at bounding box center [1483, 384] width 9 height 10
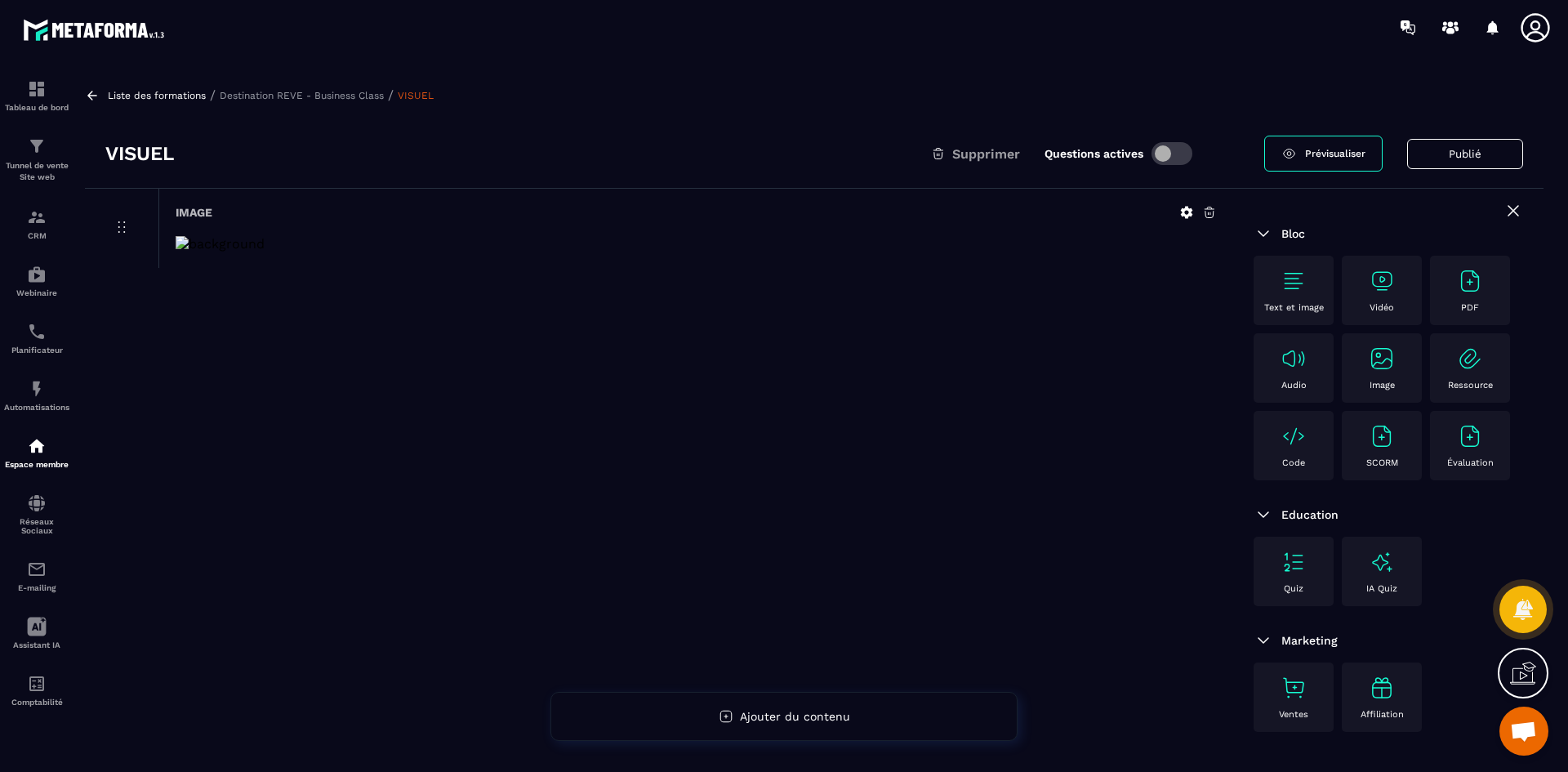
click at [1187, 213] on icon at bounding box center [1186, 212] width 15 height 15
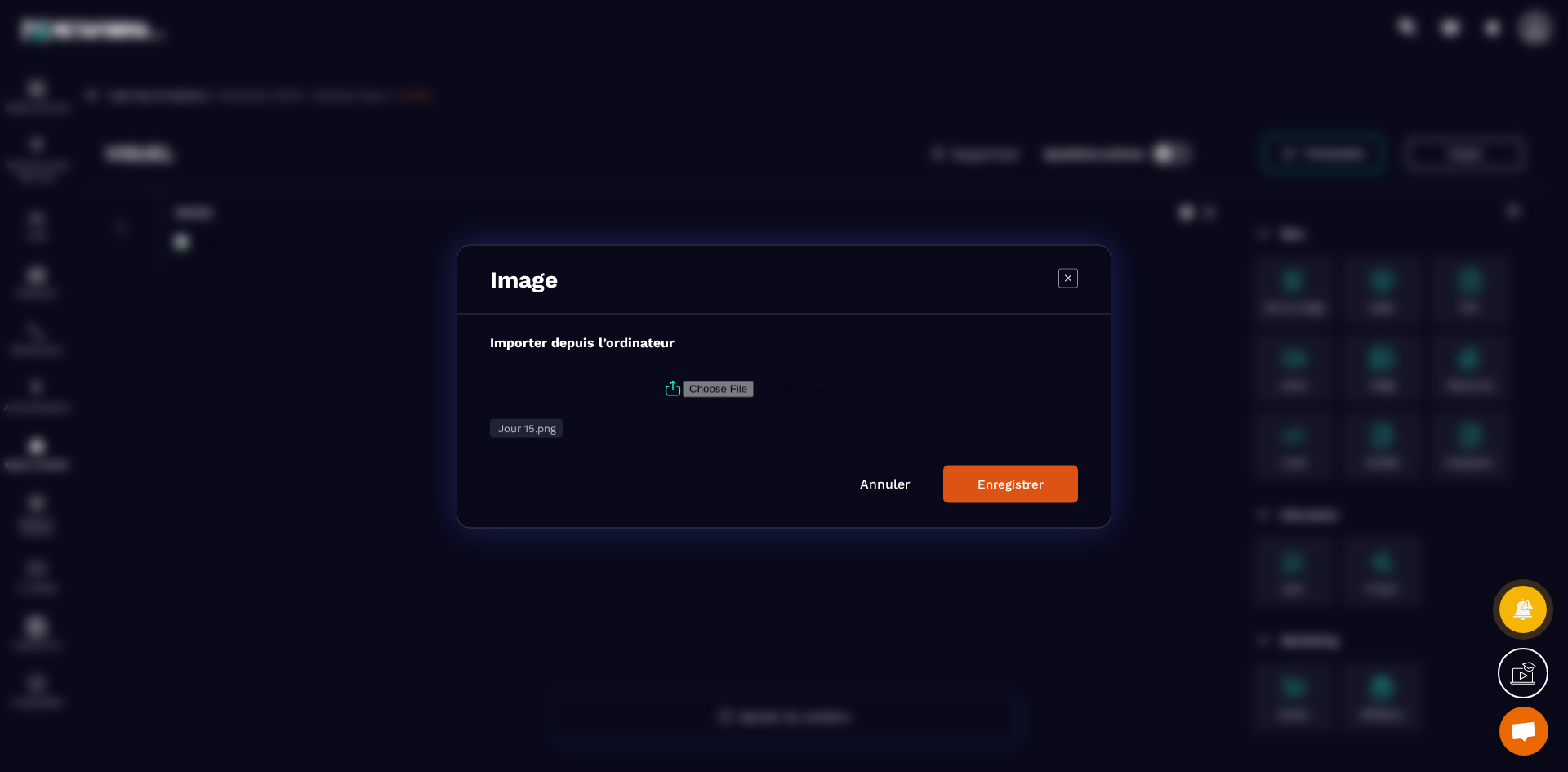
click at [667, 392] on icon "Modal window" at bounding box center [672, 388] width 20 height 20
click at [683, 392] on input "Modal window" at bounding box center [794, 388] width 222 height 17
type input "**********"
click at [1025, 484] on div "Enregistrer" at bounding box center [1010, 483] width 66 height 15
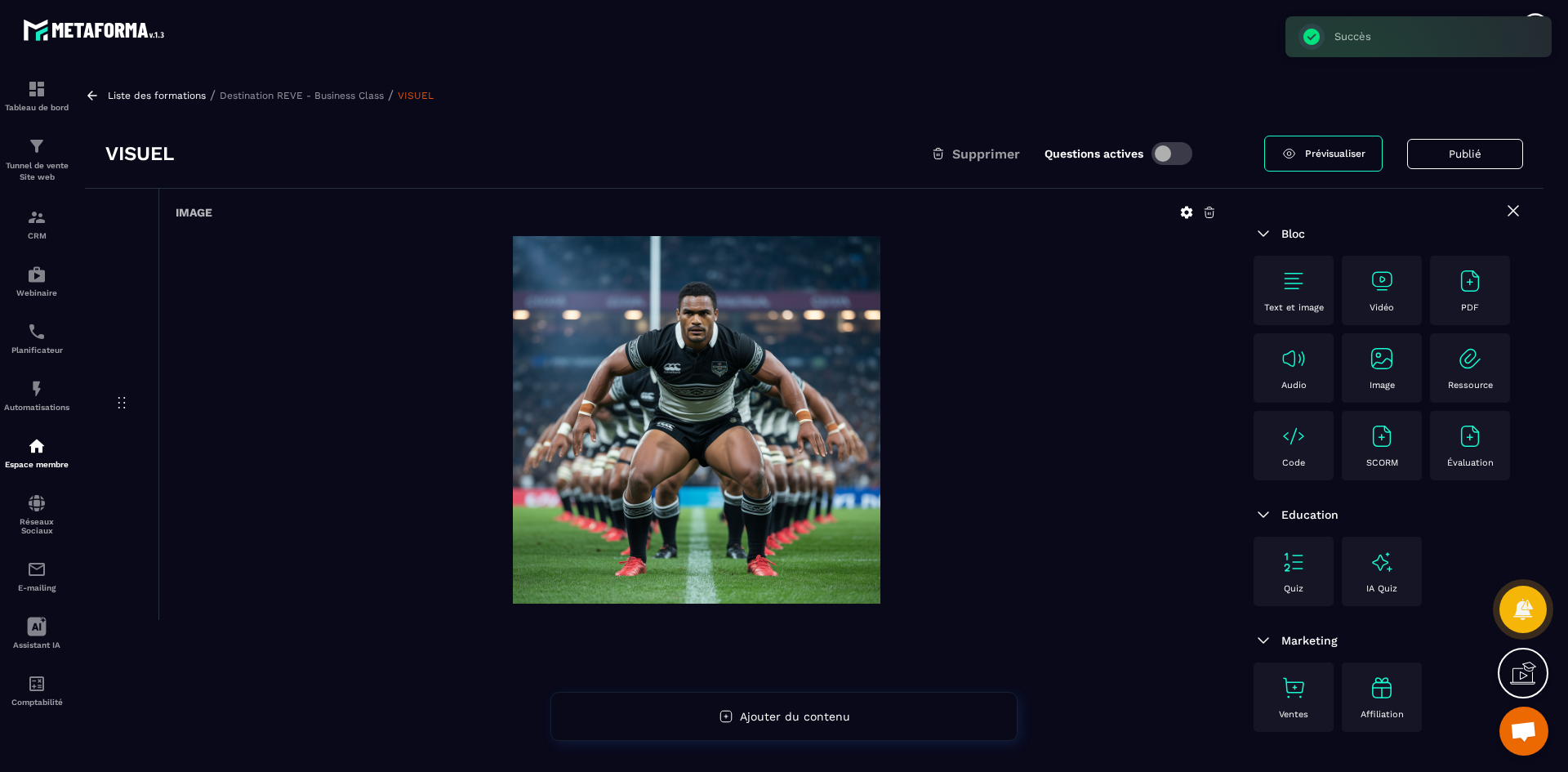
click at [285, 91] on p "Destination REVE - Business Class" at bounding box center [302, 95] width 164 height 11
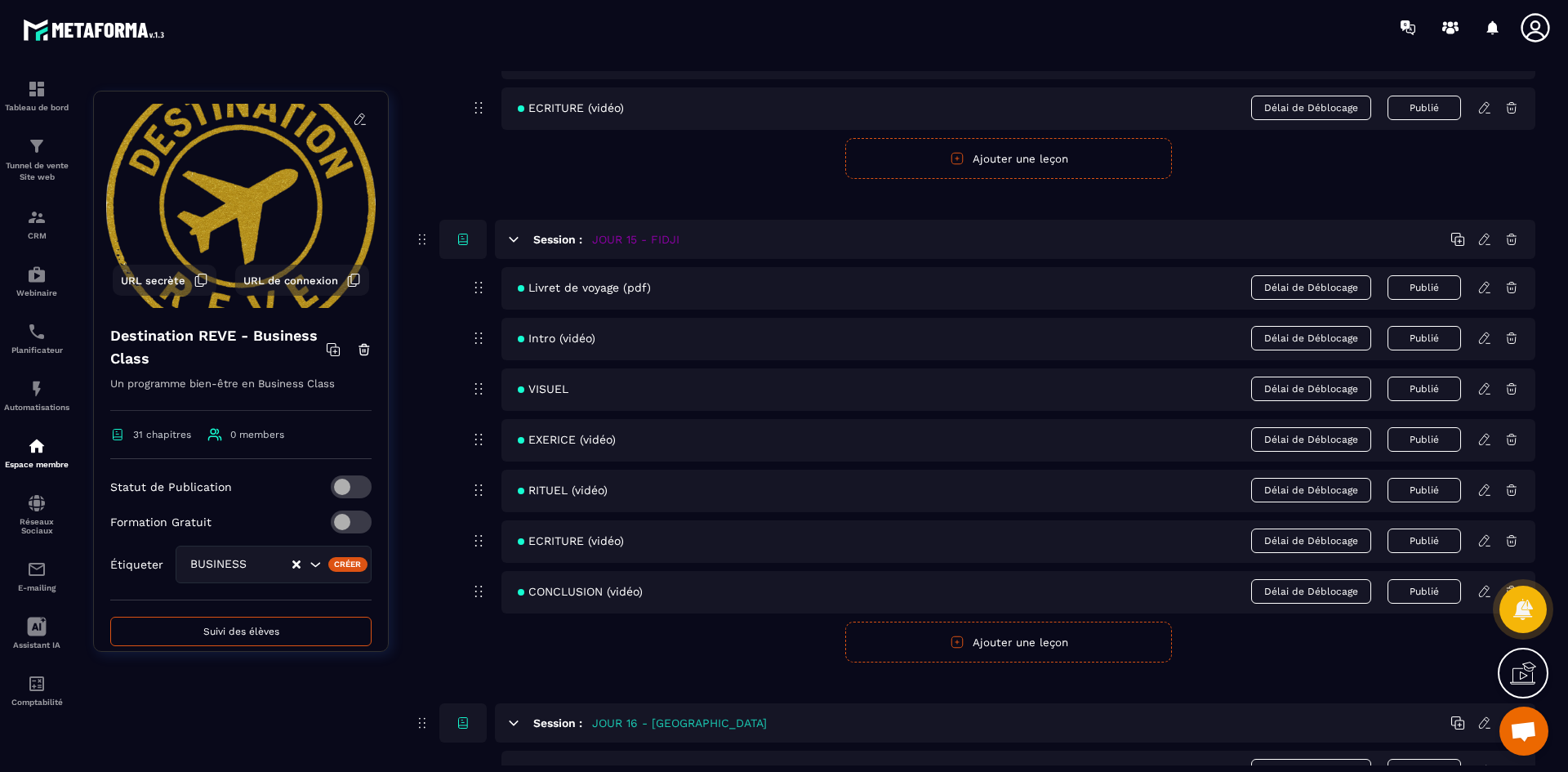
scroll to position [6537, 0]
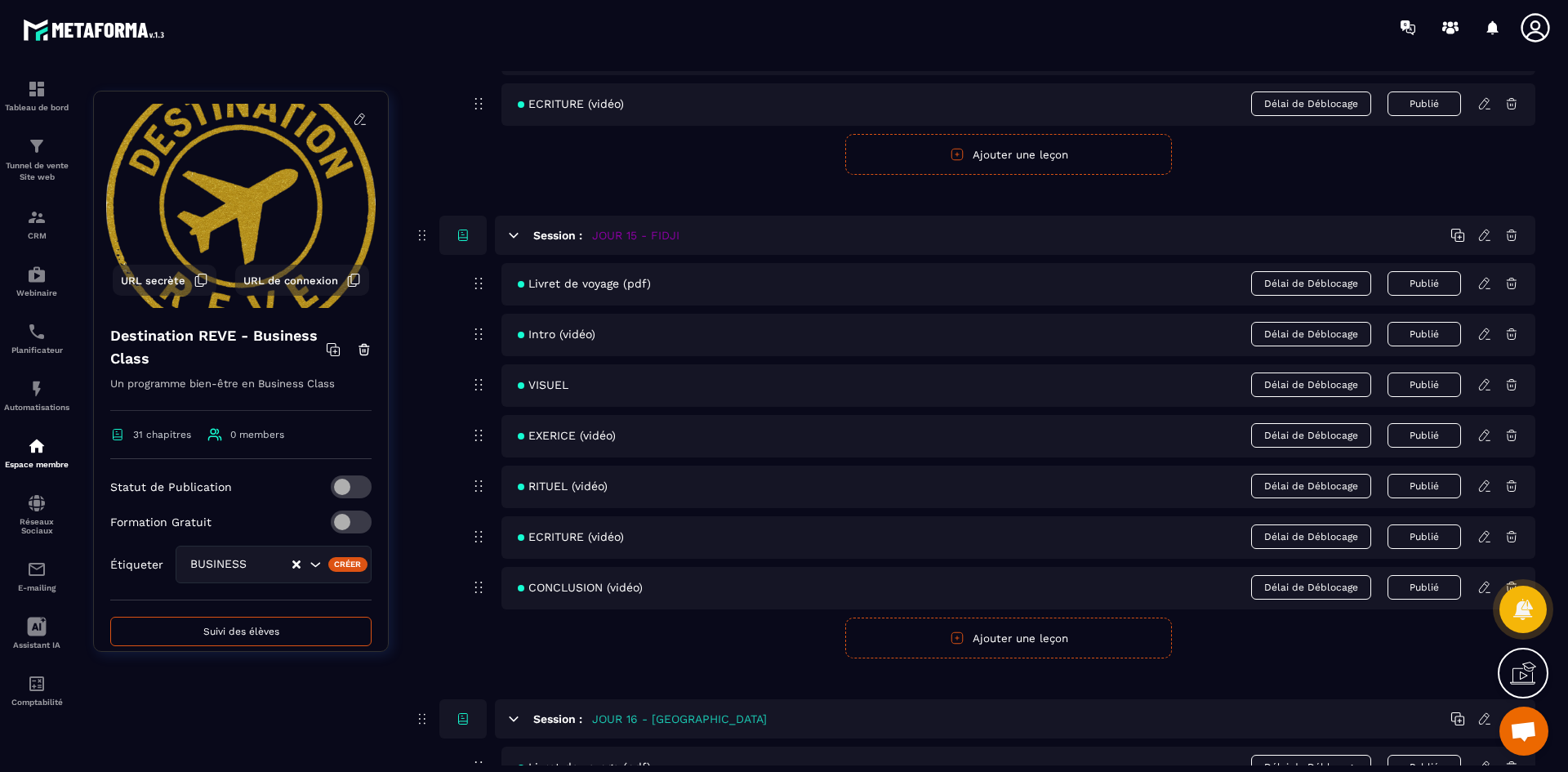
click at [1484, 431] on icon at bounding box center [1484, 435] width 15 height 15
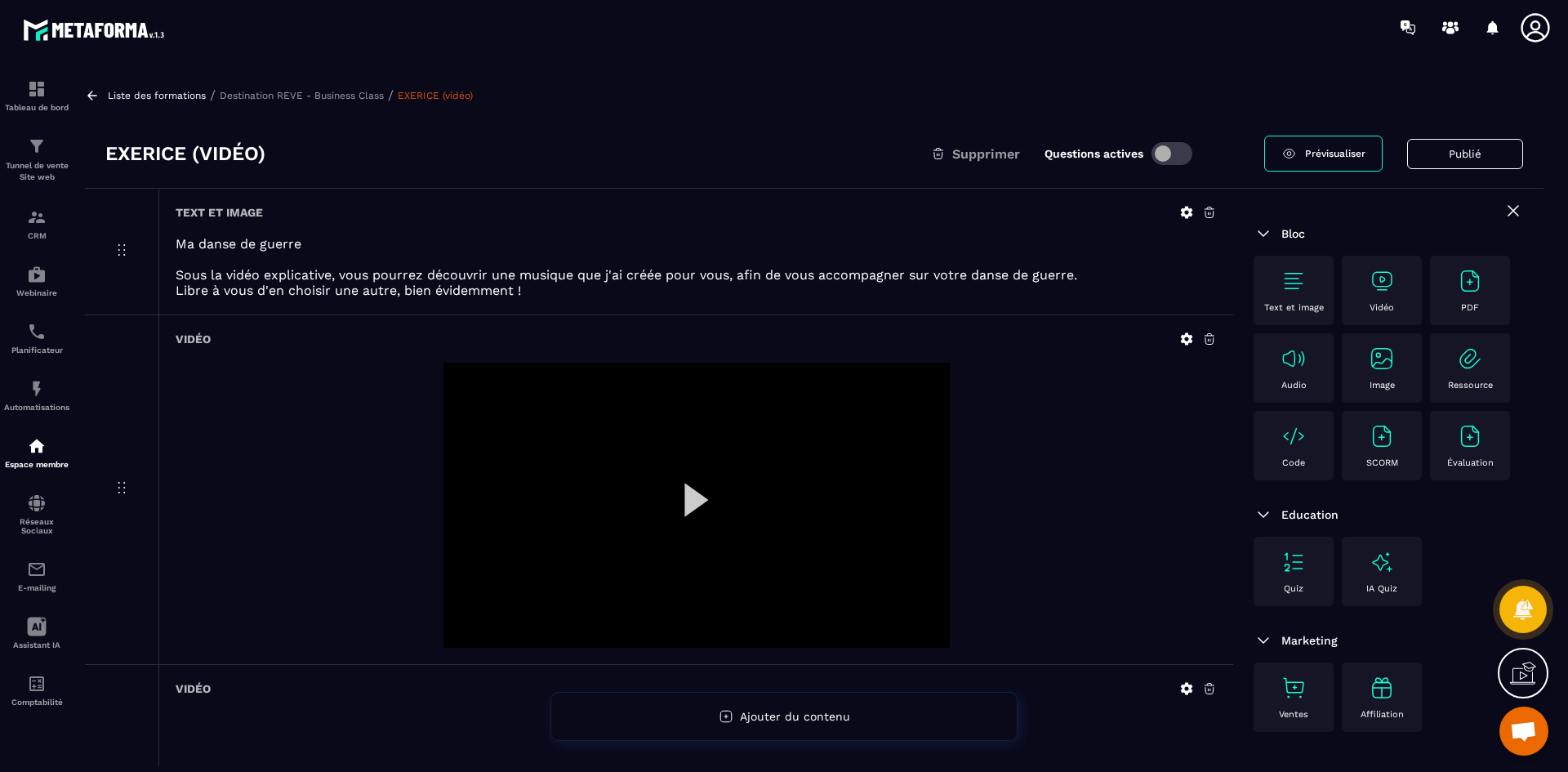
click at [1192, 336] on icon at bounding box center [1186, 339] width 15 height 15
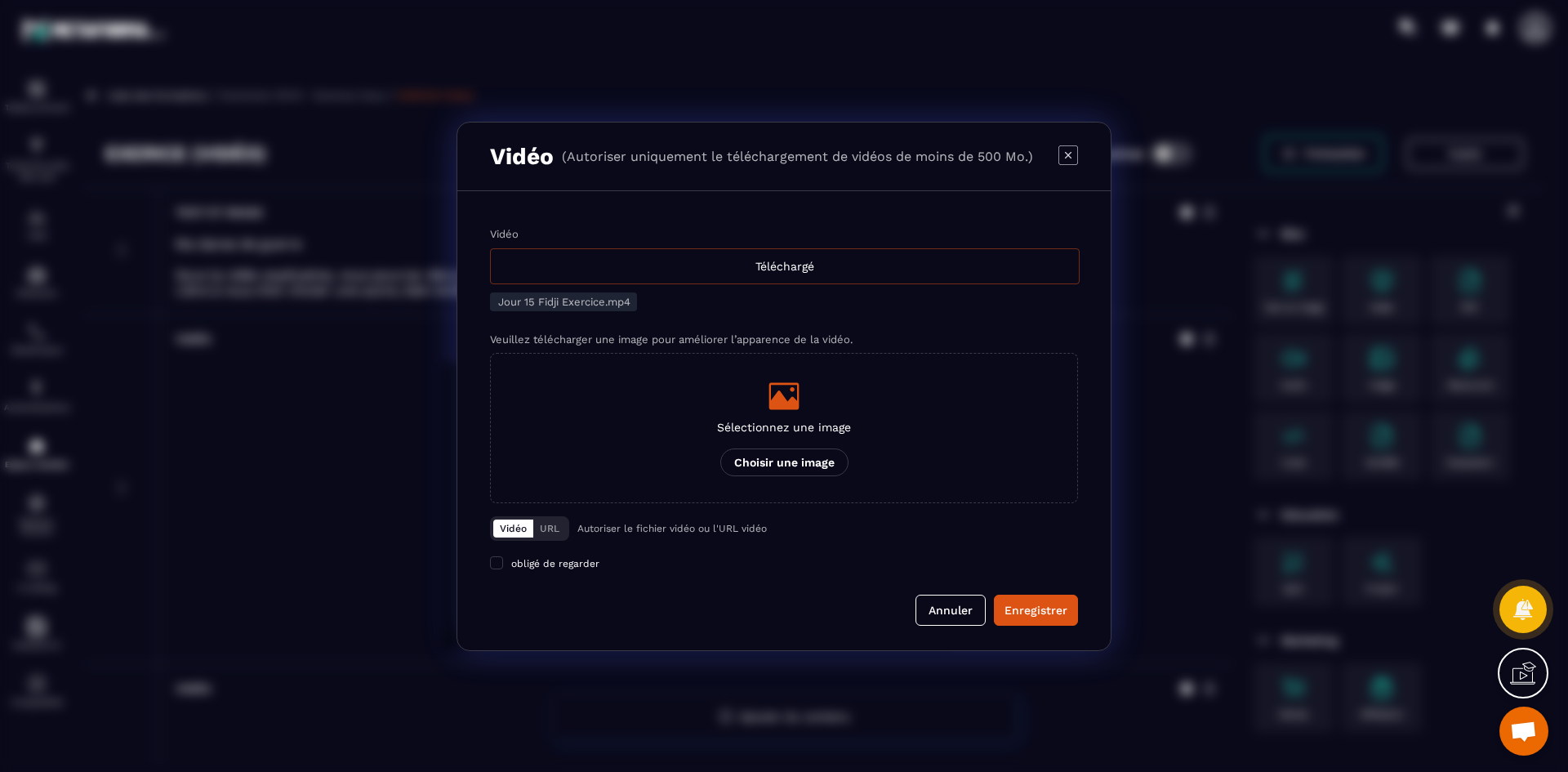
click at [737, 260] on div "Téléchargé" at bounding box center [784, 267] width 590 height 36
click at [0, 0] on input "Vidéo Téléchargé" at bounding box center [0, 0] width 0 height 0
click at [788, 397] on icon "Modal window" at bounding box center [784, 396] width 32 height 32
click at [0, 0] on input "Sélectionnez une image Choisir une image" at bounding box center [0, 0] width 0 height 0
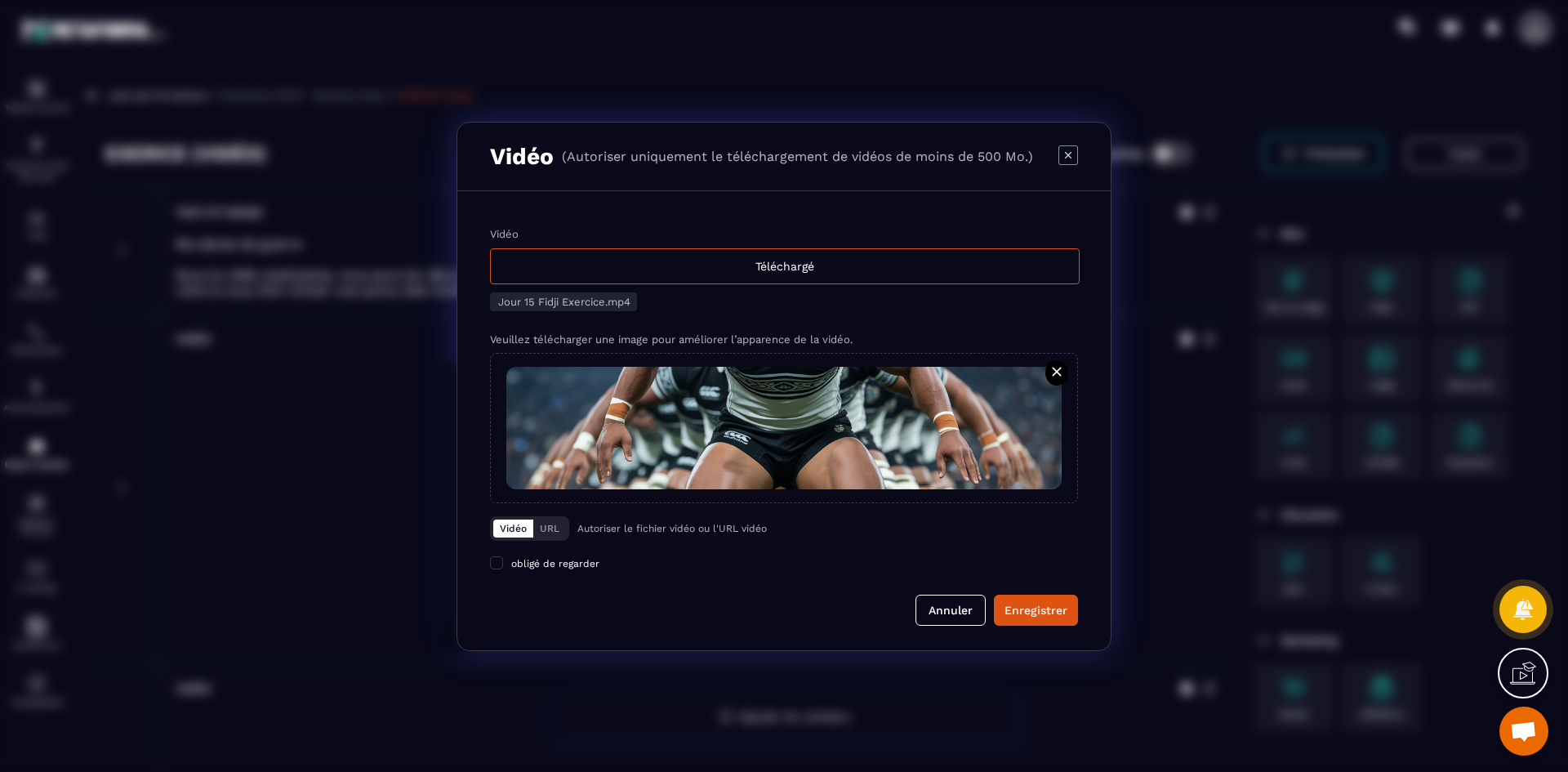
drag, startPoint x: 1019, startPoint y: 604, endPoint x: 1154, endPoint y: 435, distance: 216.3
click at [1019, 604] on div "Enregistrer" at bounding box center [1037, 610] width 63 height 16
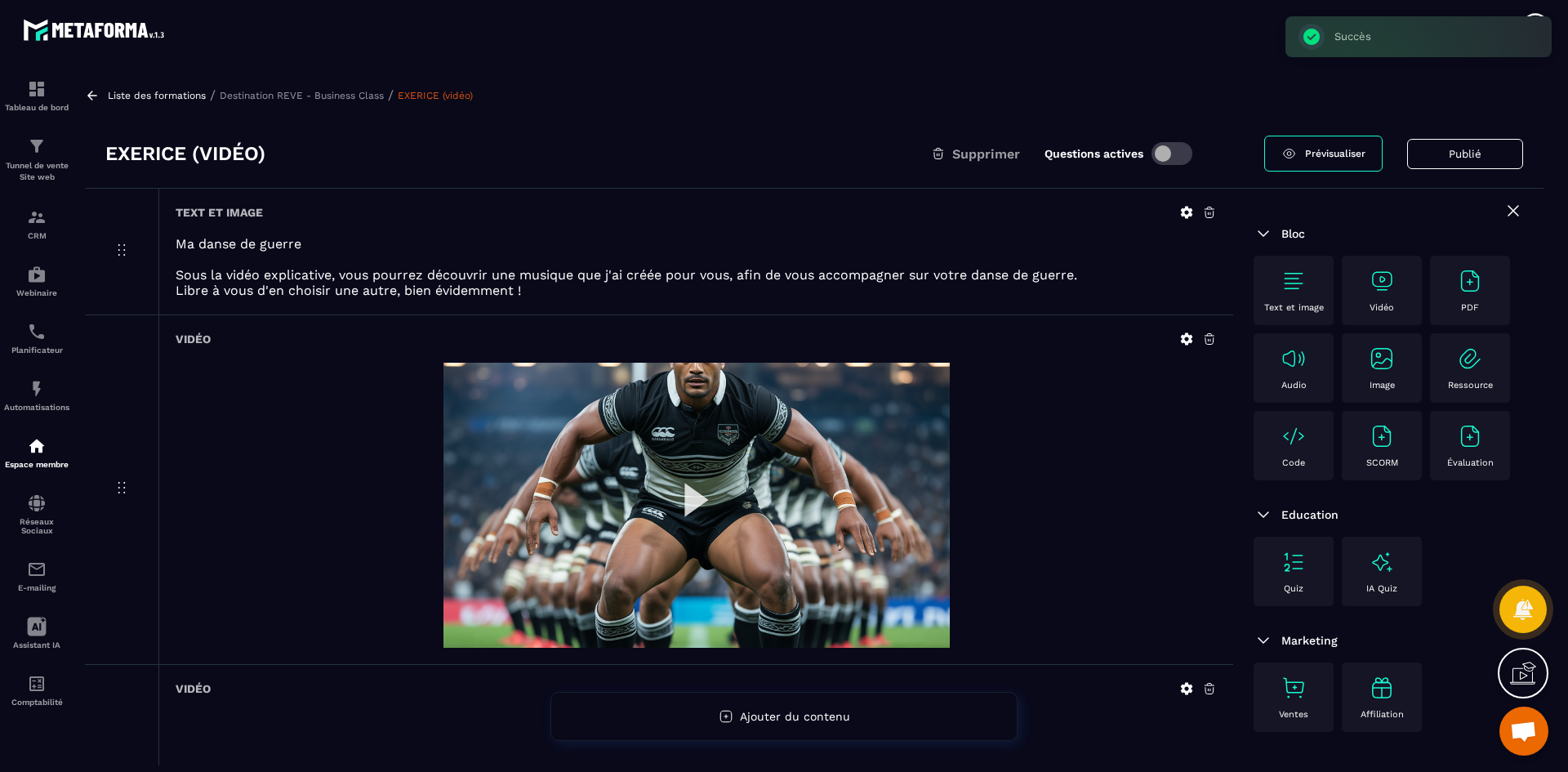
click at [335, 94] on p "Destination REVE - Business Class" at bounding box center [302, 95] width 164 height 11
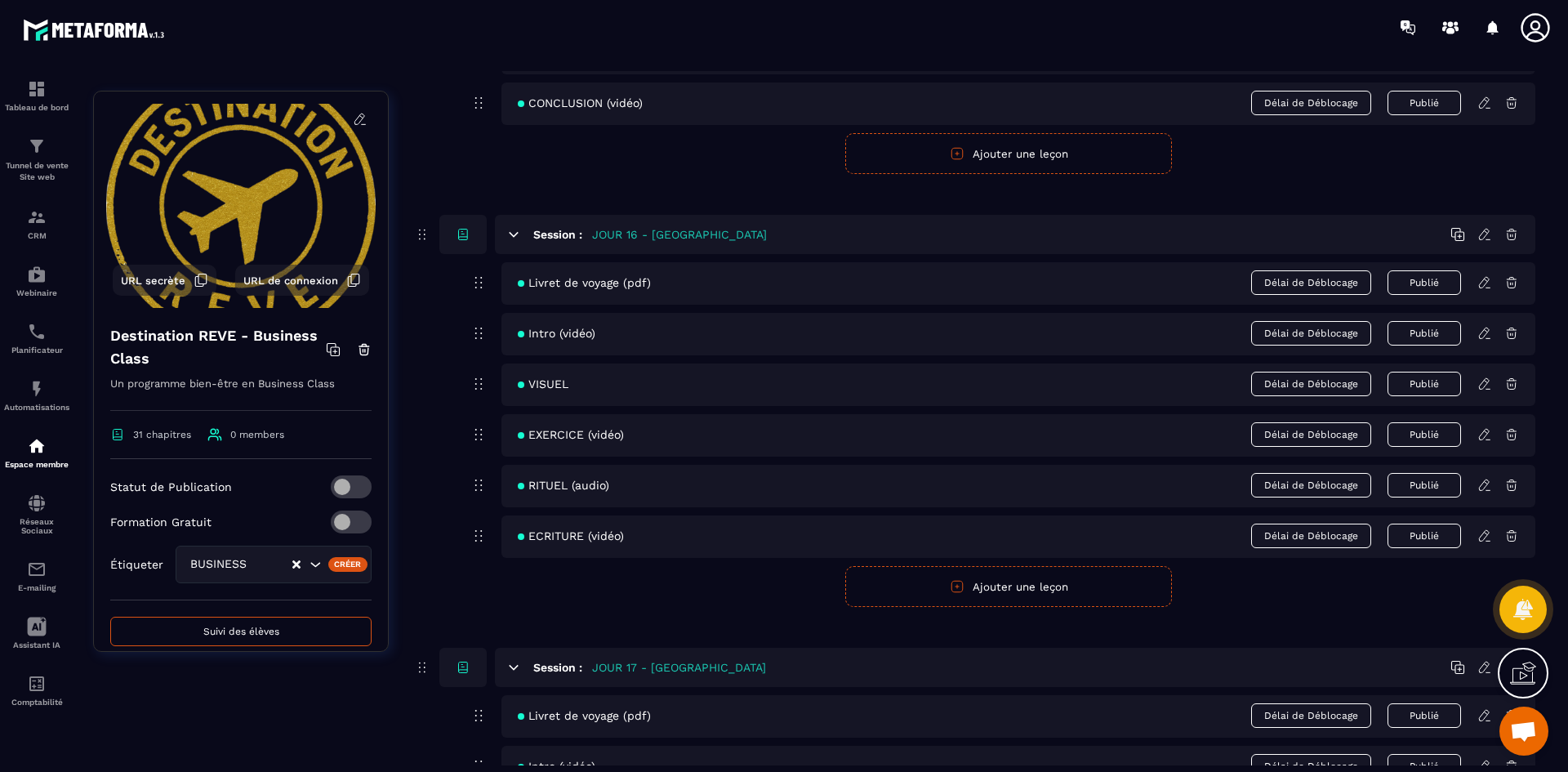
scroll to position [7028, 0]
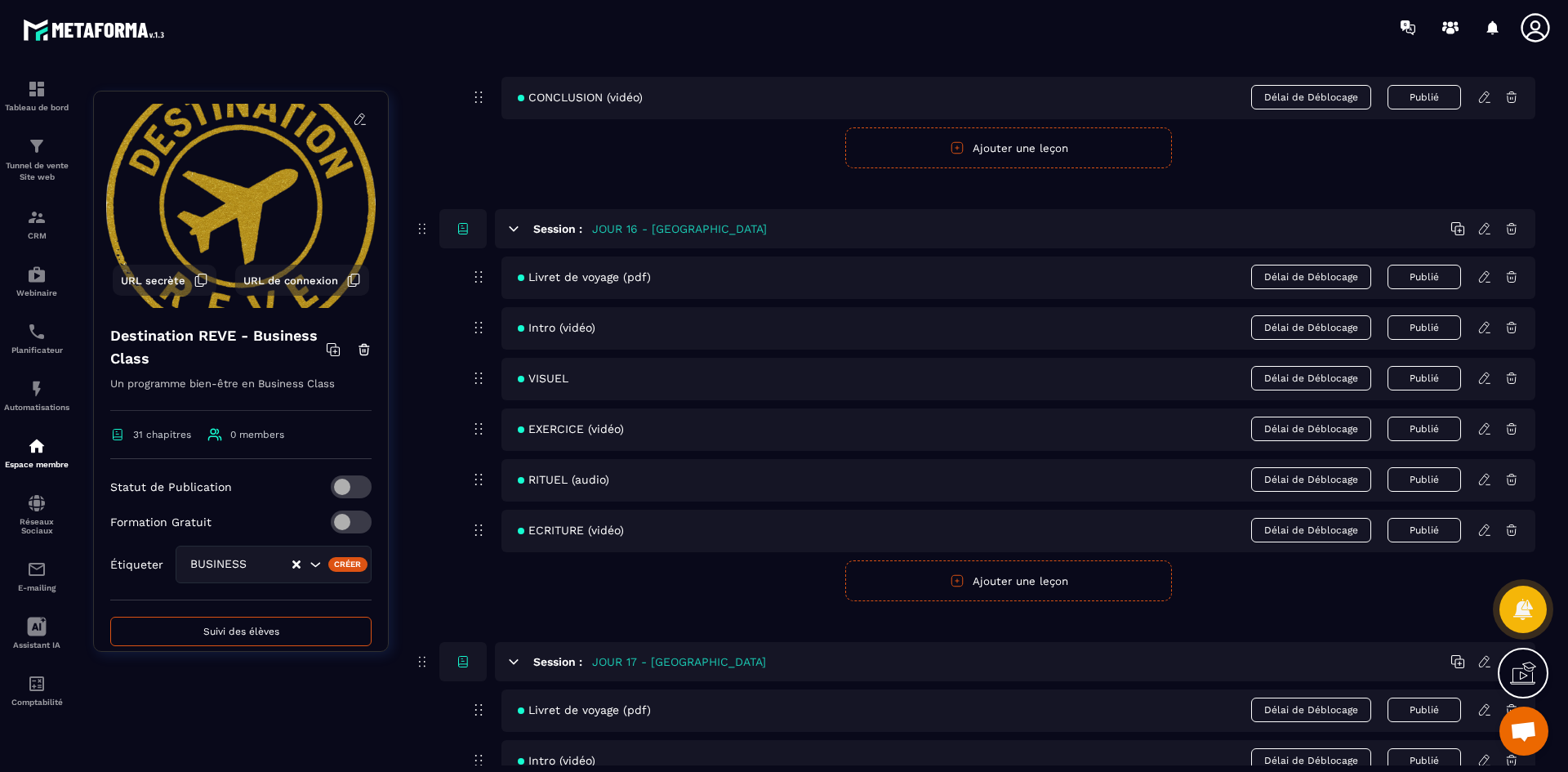
click at [1485, 286] on div "Livret de voyage (pdf) Délai de Déblocage Publié" at bounding box center [1019, 278] width 1034 height 43
click at [1485, 285] on div "Livret de voyage (pdf) Délai de Déblocage Publié" at bounding box center [1019, 278] width 1034 height 43
click at [1487, 269] on icon at bounding box center [1484, 276] width 15 height 15
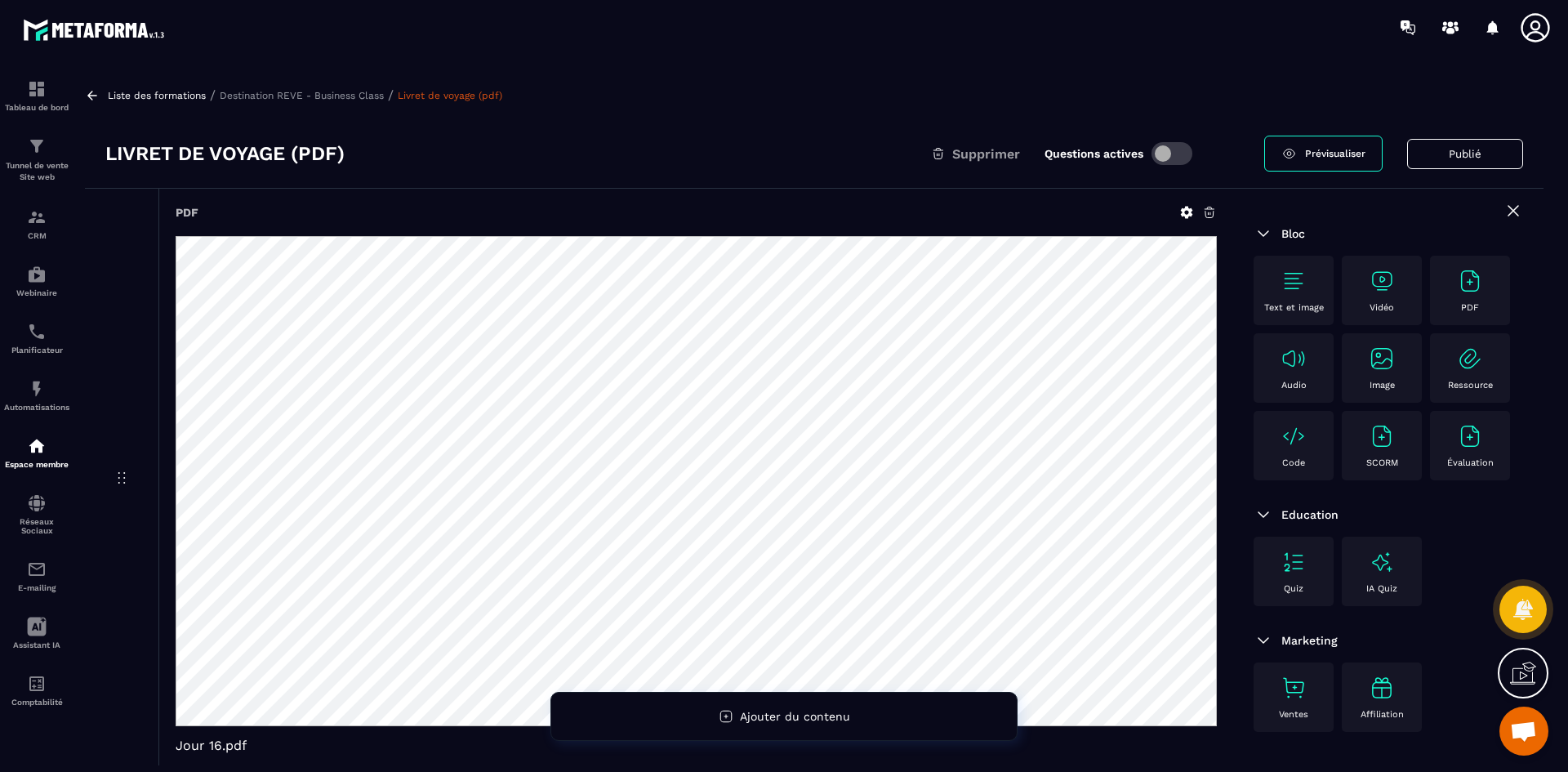
click at [1188, 204] on div "PDF Jour 16.pdf" at bounding box center [696, 480] width 1075 height 581
click at [1188, 209] on icon at bounding box center [1187, 213] width 12 height 12
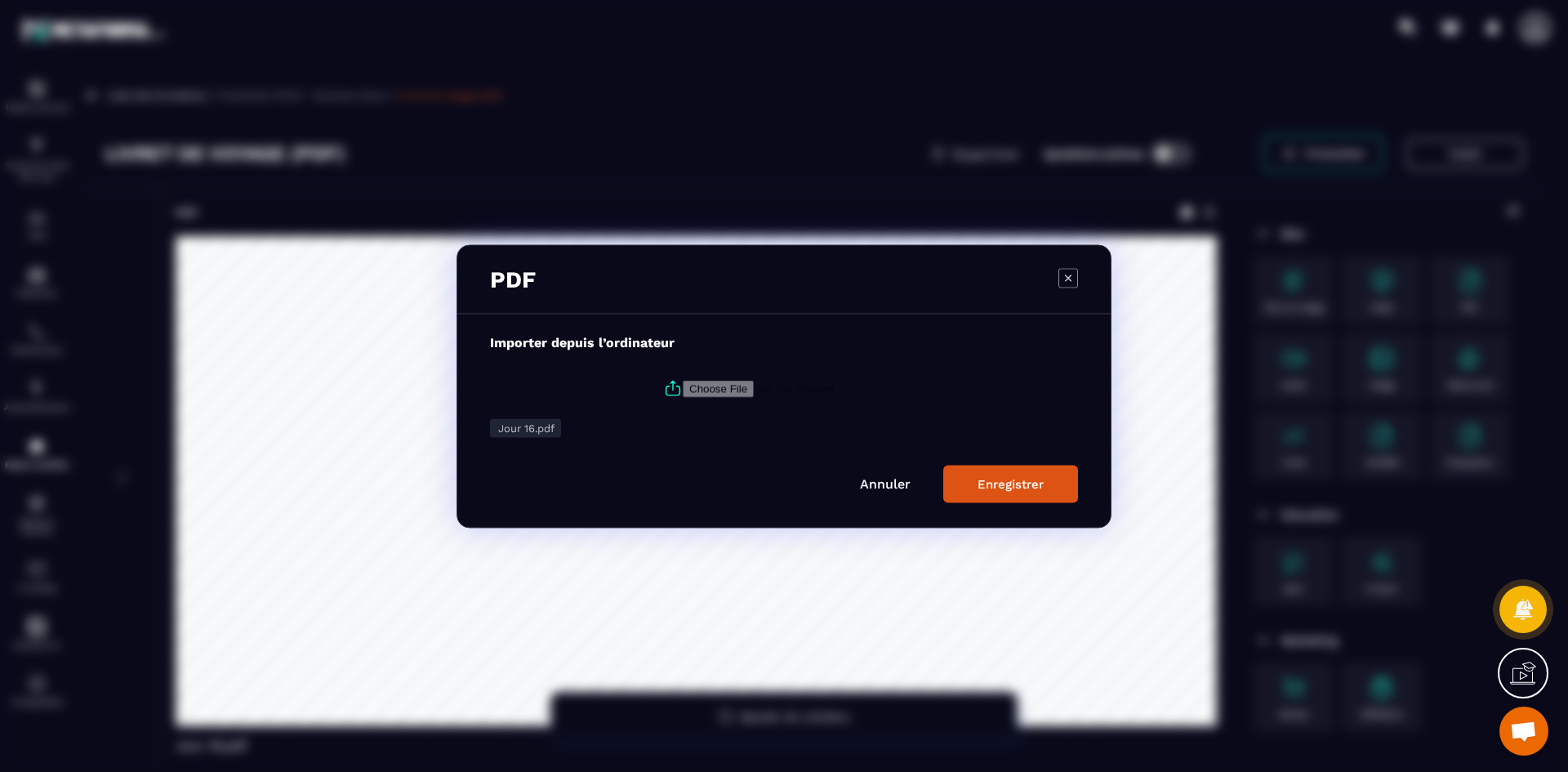
click at [670, 391] on icon "Modal window" at bounding box center [672, 388] width 20 height 20
click at [683, 391] on input "Modal window" at bounding box center [794, 388] width 222 height 17
type input "**********"
click at [1052, 486] on button "Enregistrer" at bounding box center [1011, 484] width 135 height 38
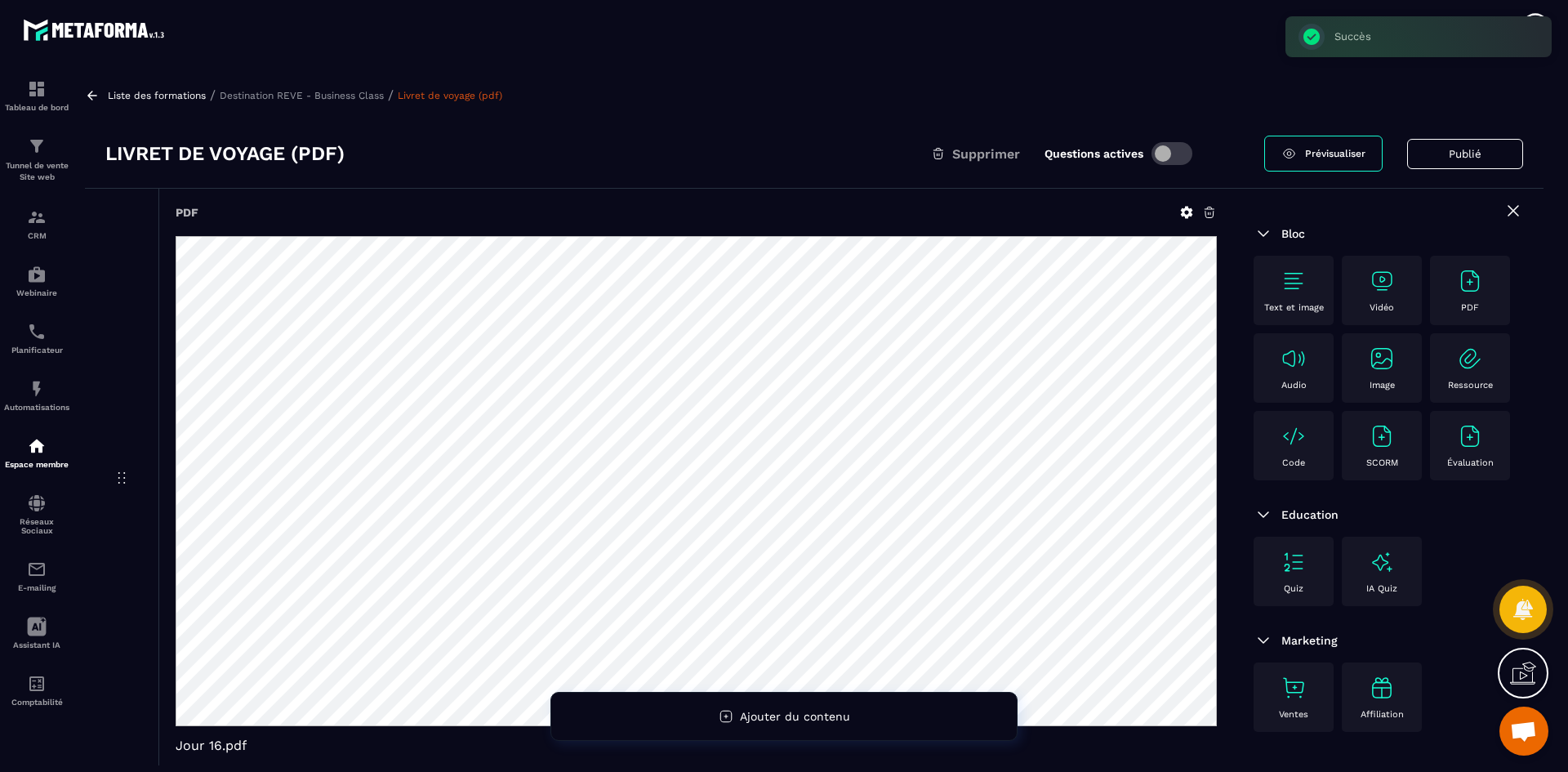
click at [296, 94] on p "Destination REVE - Business Class" at bounding box center [302, 95] width 164 height 11
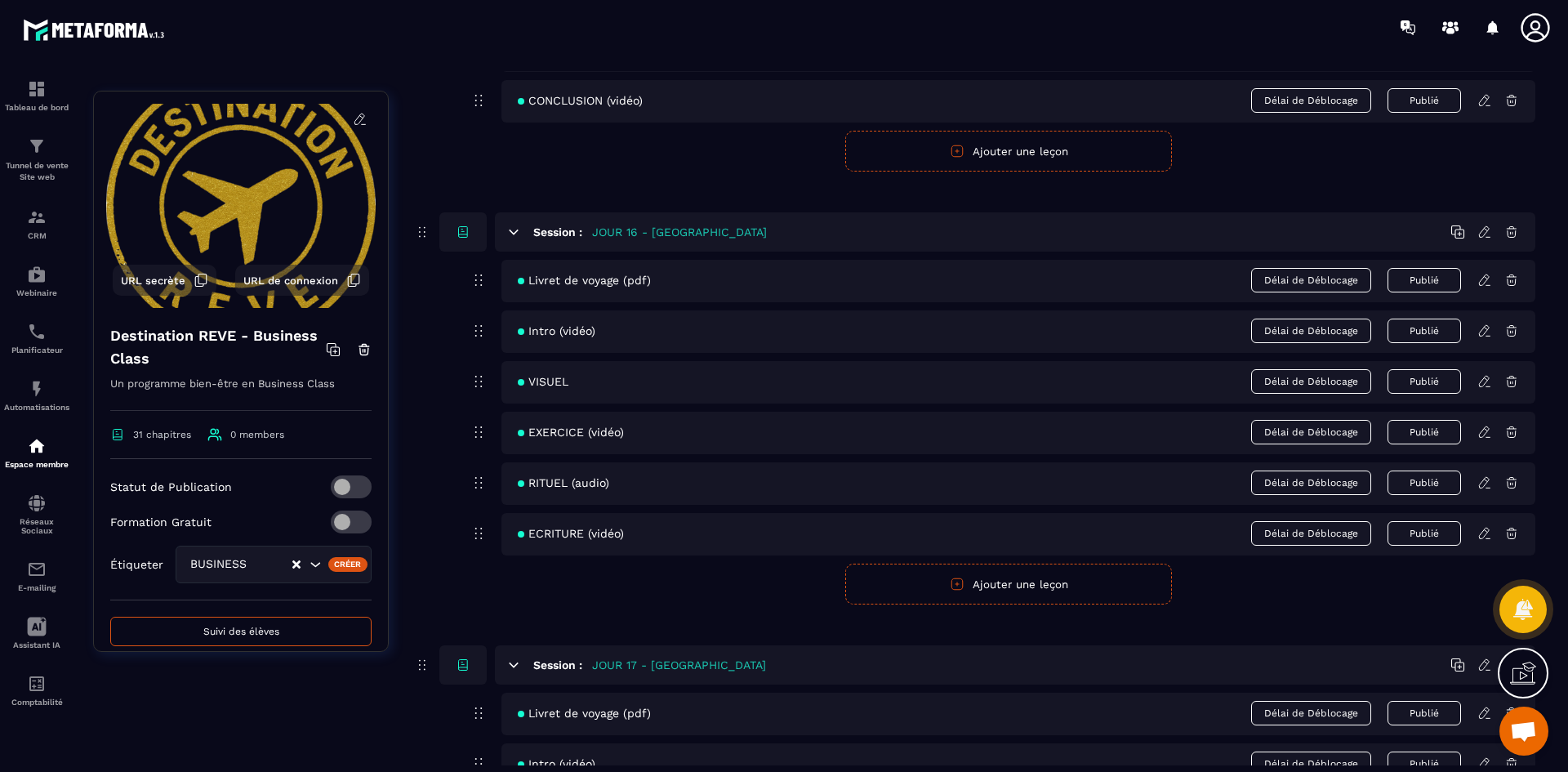
scroll to position [7028, 0]
click at [1480, 323] on icon at bounding box center [1484, 327] width 15 height 15
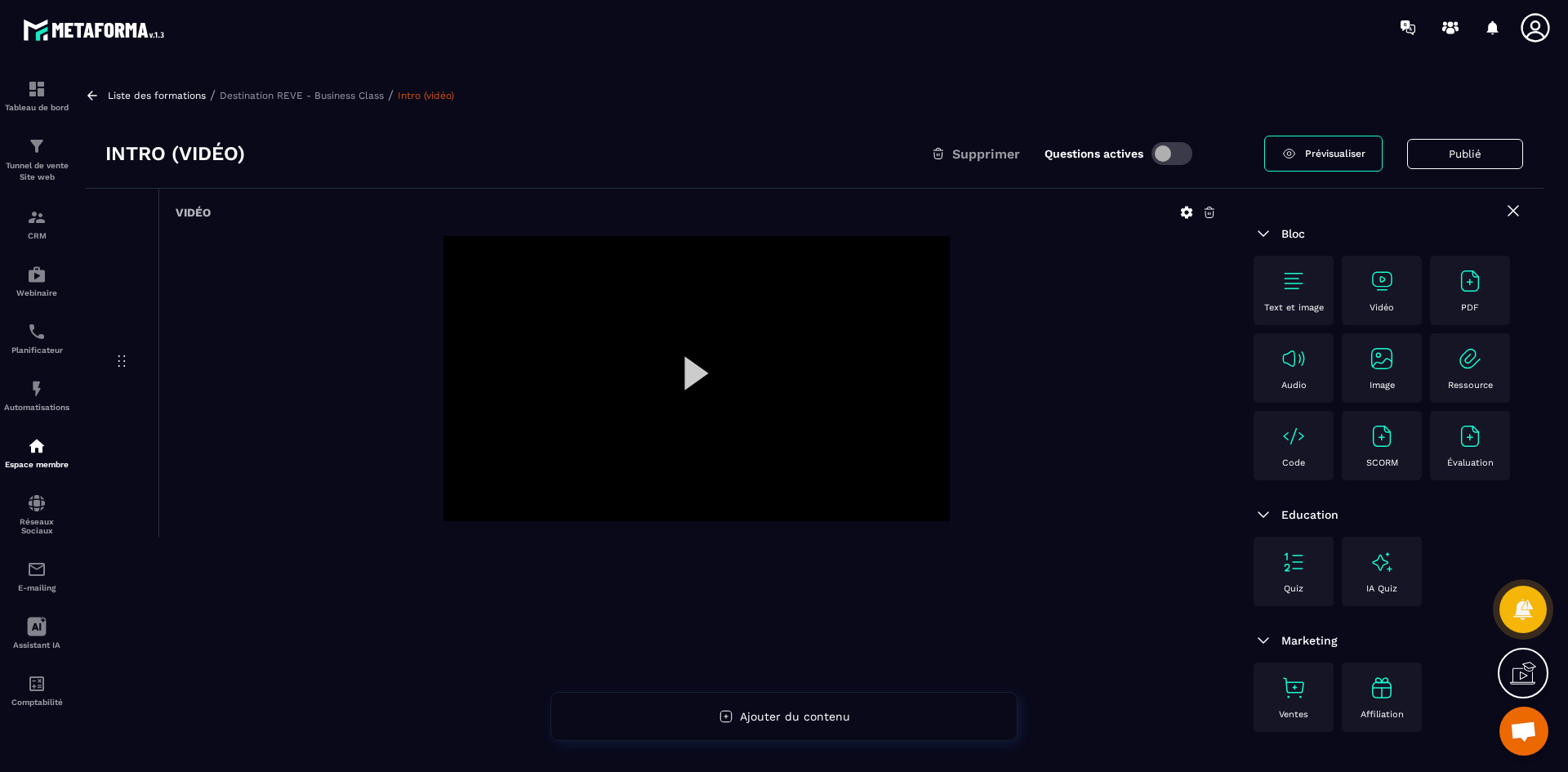
click at [1192, 210] on icon at bounding box center [1186, 212] width 15 height 15
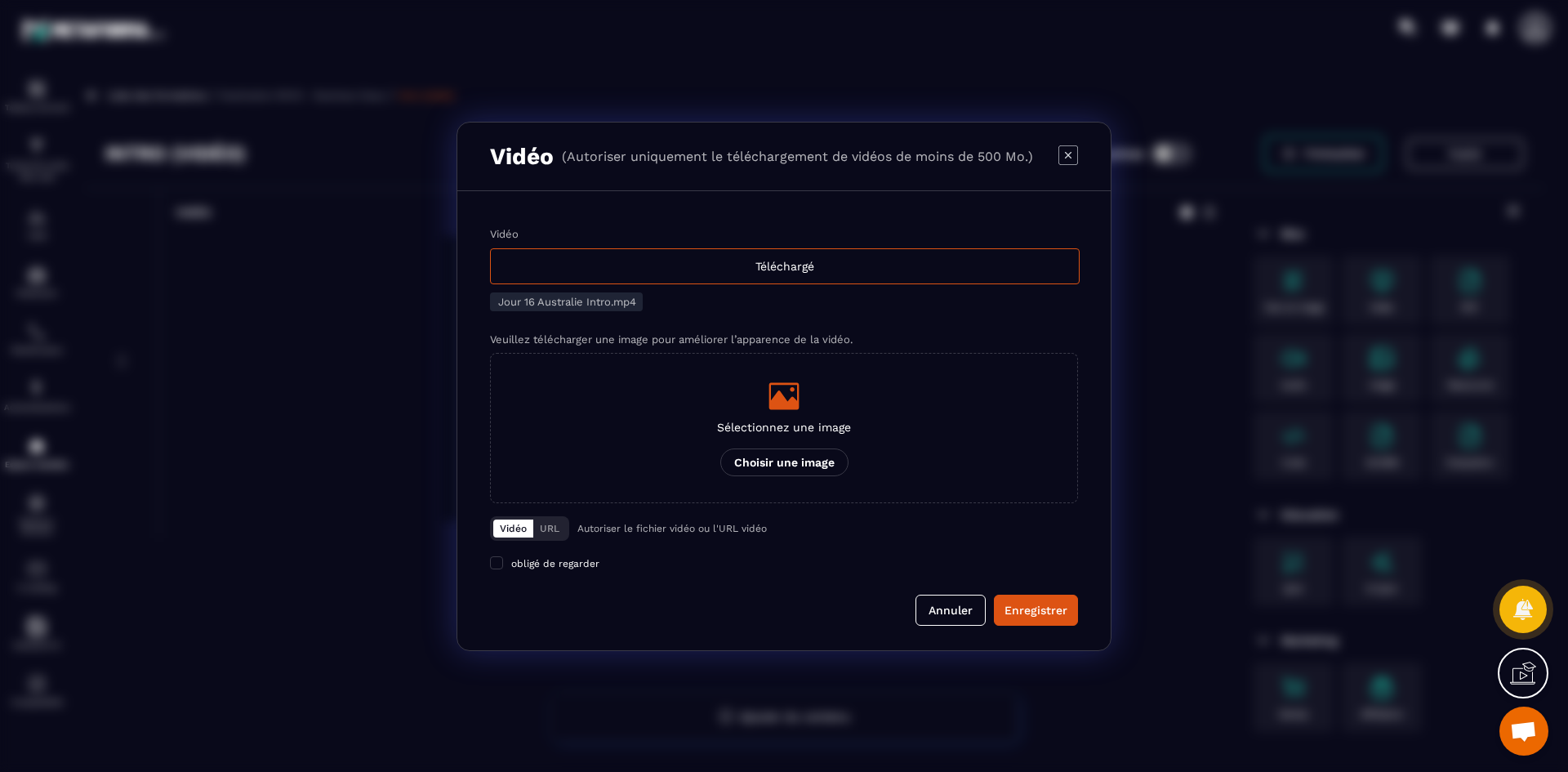
click at [749, 287] on div "Vidéo Téléchargé Jour 16 Australie Intro.mp4 Veuillez télécharger une image pou…" at bounding box center [784, 366] width 588 height 275
click at [765, 269] on div "Téléchargé" at bounding box center [784, 267] width 590 height 36
click at [0, 0] on input "Vidéo Téléchargé" at bounding box center [0, 0] width 0 height 0
click at [792, 402] on icon "Modal window" at bounding box center [784, 396] width 30 height 27
click at [0, 0] on input "Sélectionnez une image Choisir une image" at bounding box center [0, 0] width 0 height 0
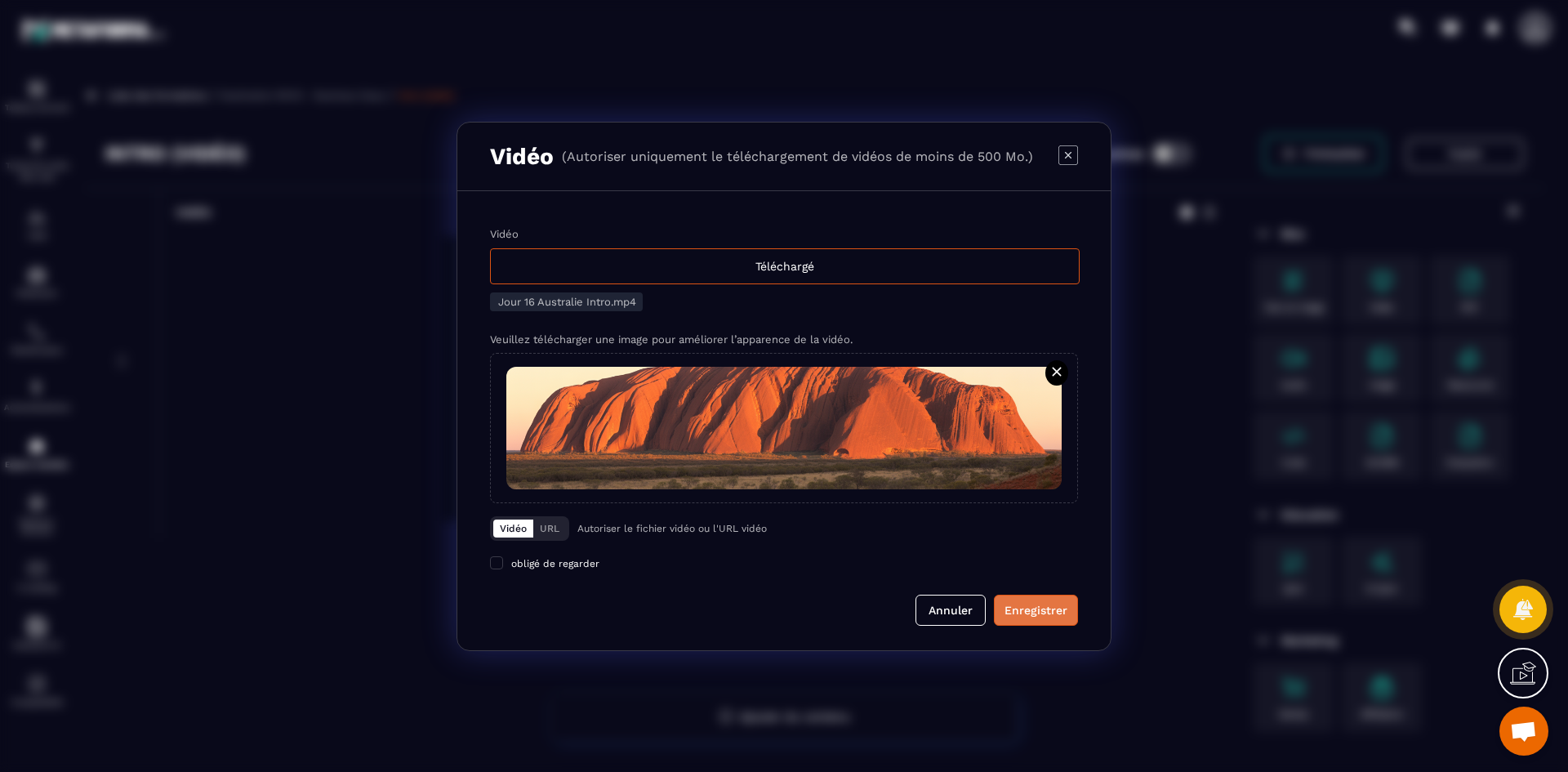
click at [1019, 605] on div "Enregistrer" at bounding box center [1037, 610] width 63 height 16
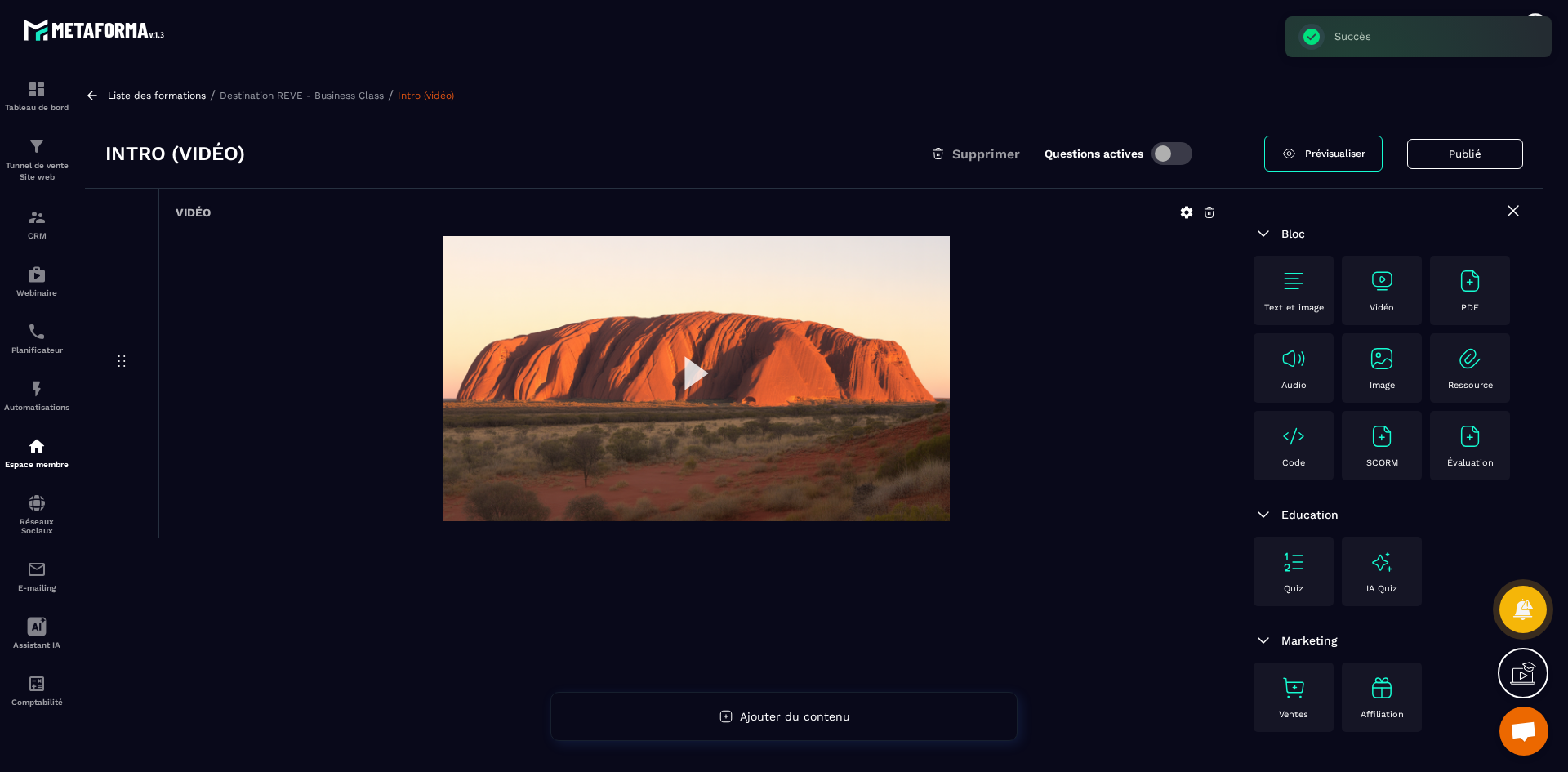
click at [327, 93] on p "Destination REVE - Business Class" at bounding box center [302, 95] width 164 height 11
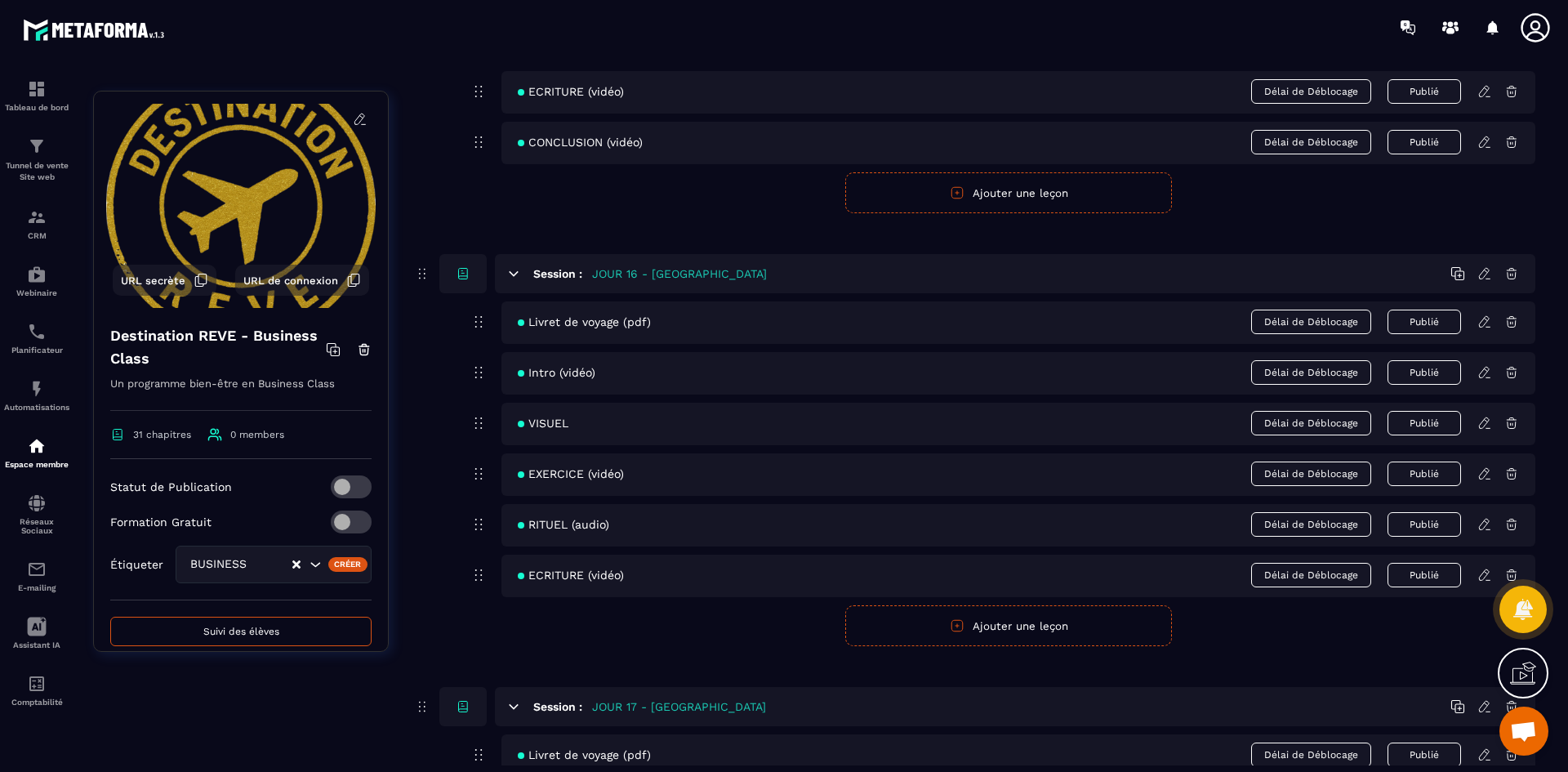
scroll to position [7028, 0]
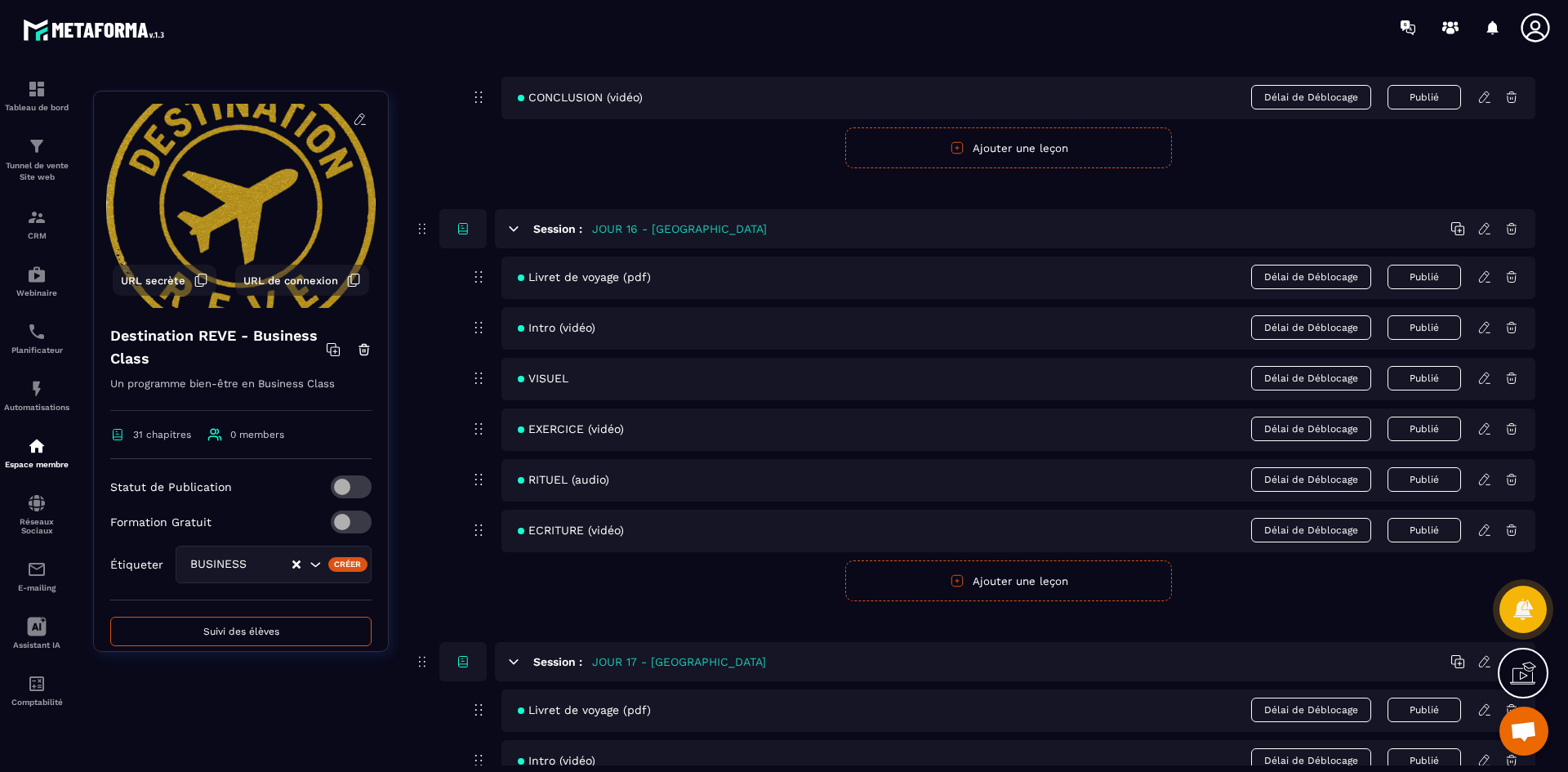
click at [1483, 379] on icon at bounding box center [1484, 378] width 15 height 15
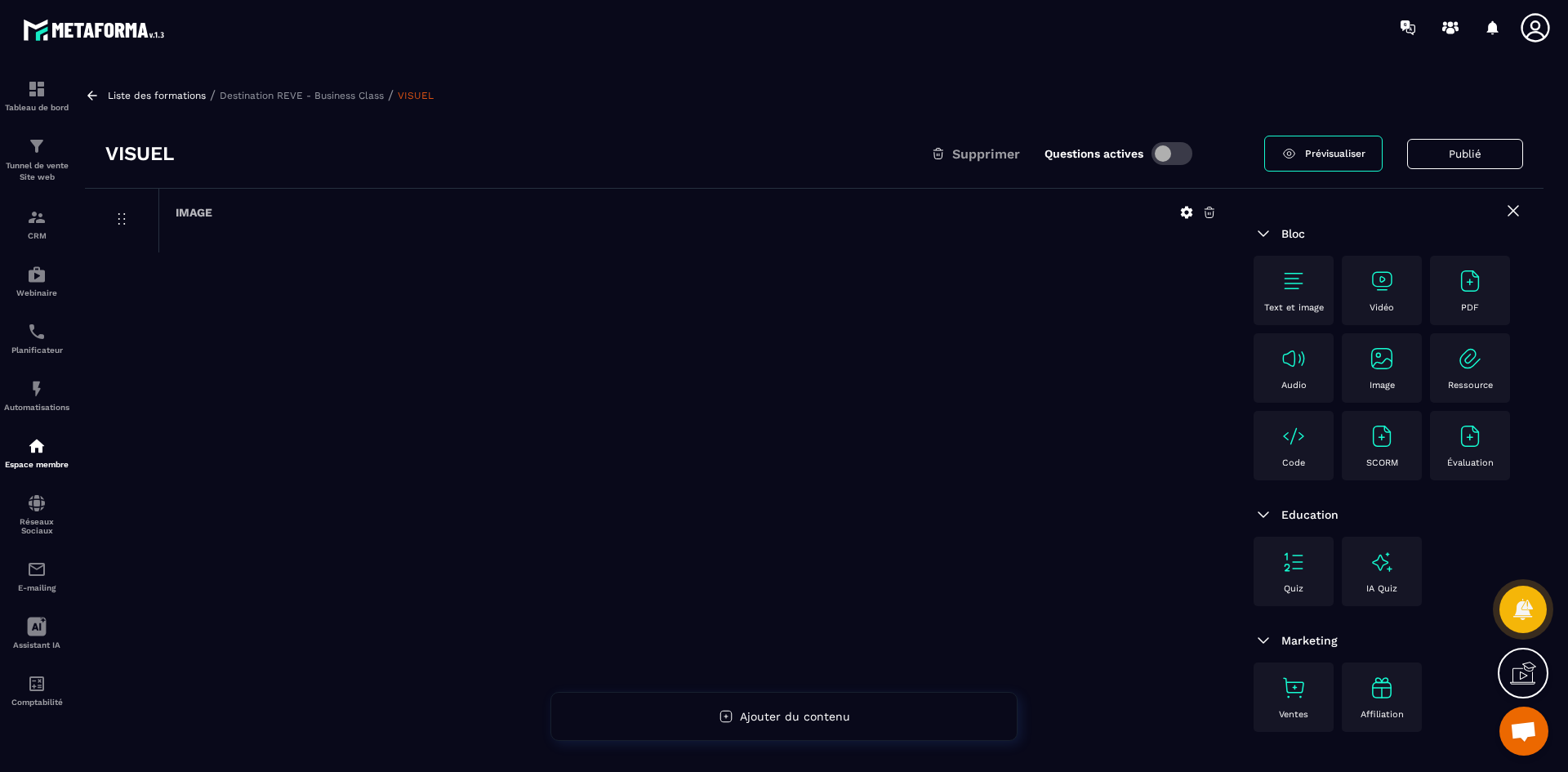
click at [1189, 209] on icon at bounding box center [1186, 212] width 15 height 15
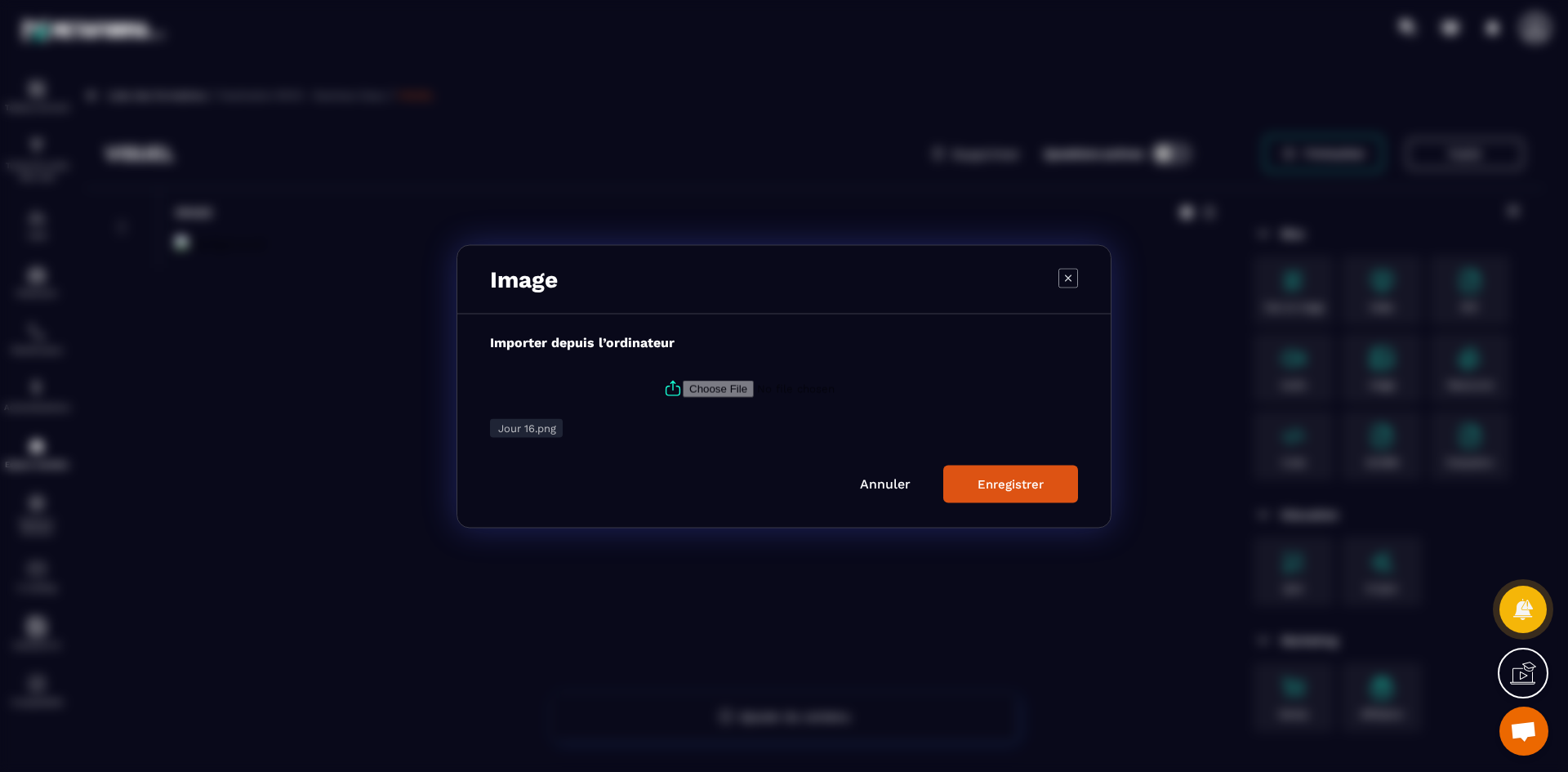
click at [675, 385] on icon "Modal window" at bounding box center [672, 388] width 20 height 20
click at [683, 385] on input "Modal window" at bounding box center [794, 388] width 222 height 17
type input "**********"
click at [1060, 480] on button "Enregistrer" at bounding box center [1011, 484] width 135 height 38
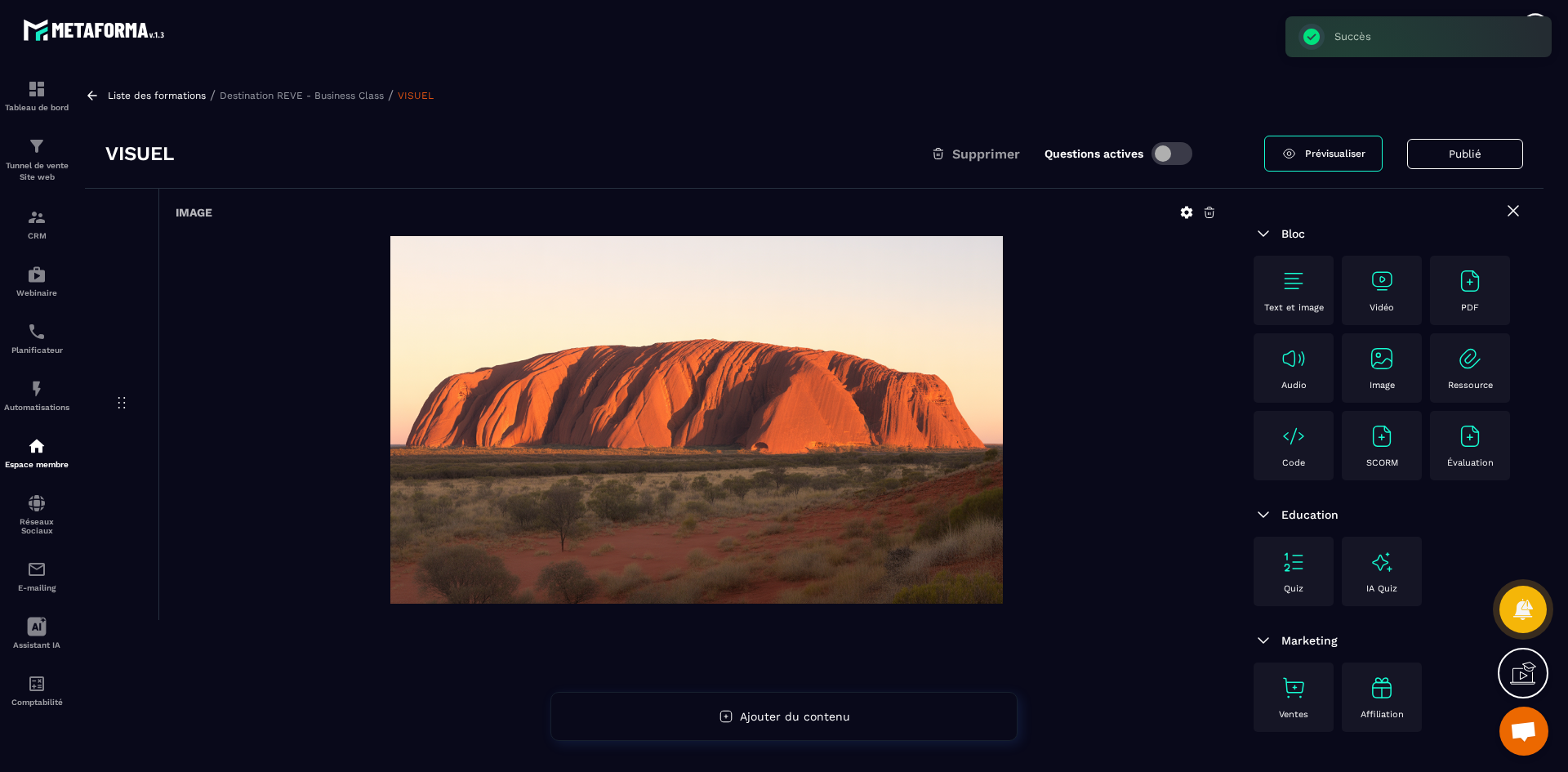
click at [355, 90] on p "Destination REVE - Business Class" at bounding box center [302, 95] width 164 height 11
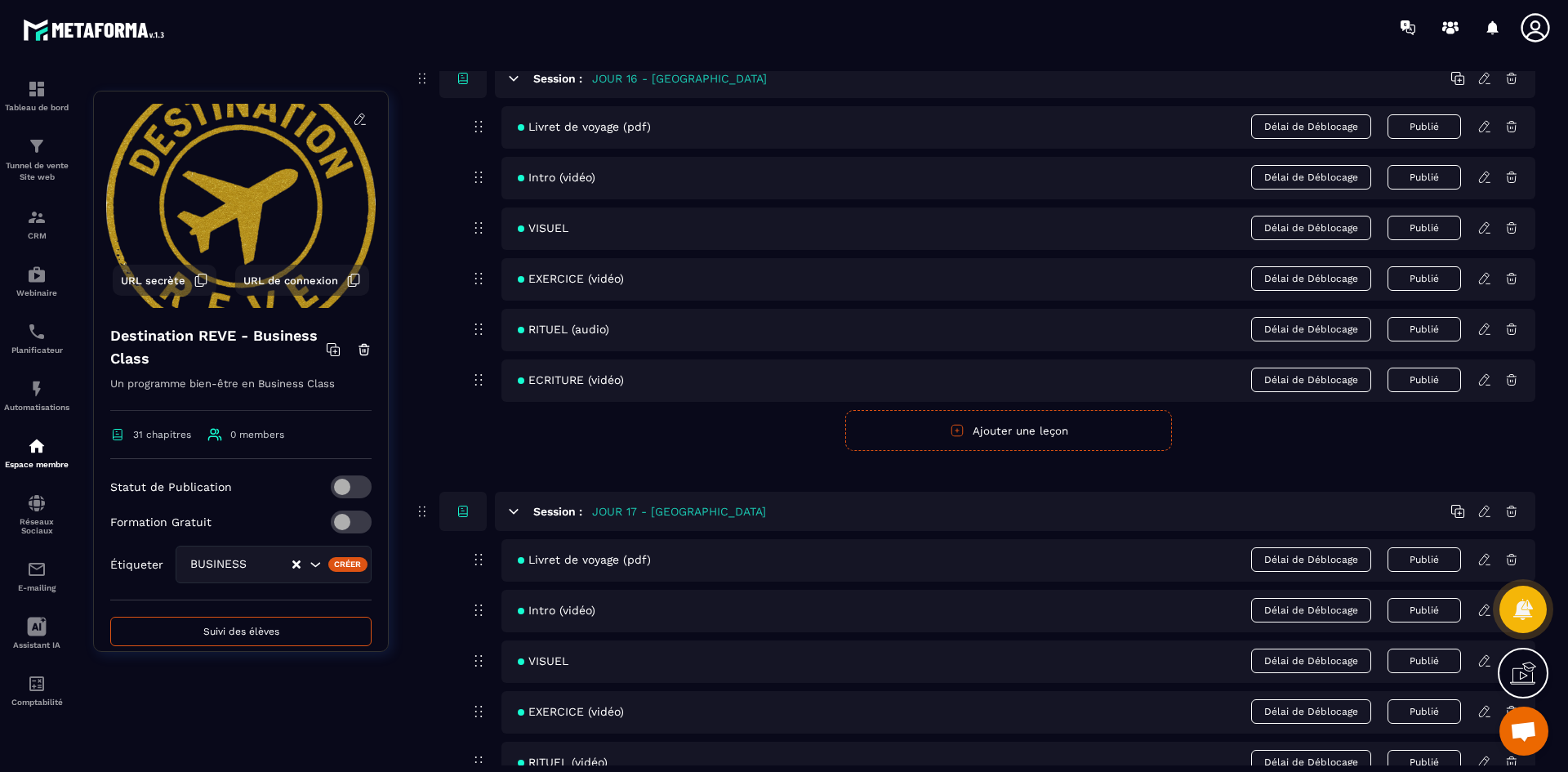
scroll to position [7191, 0]
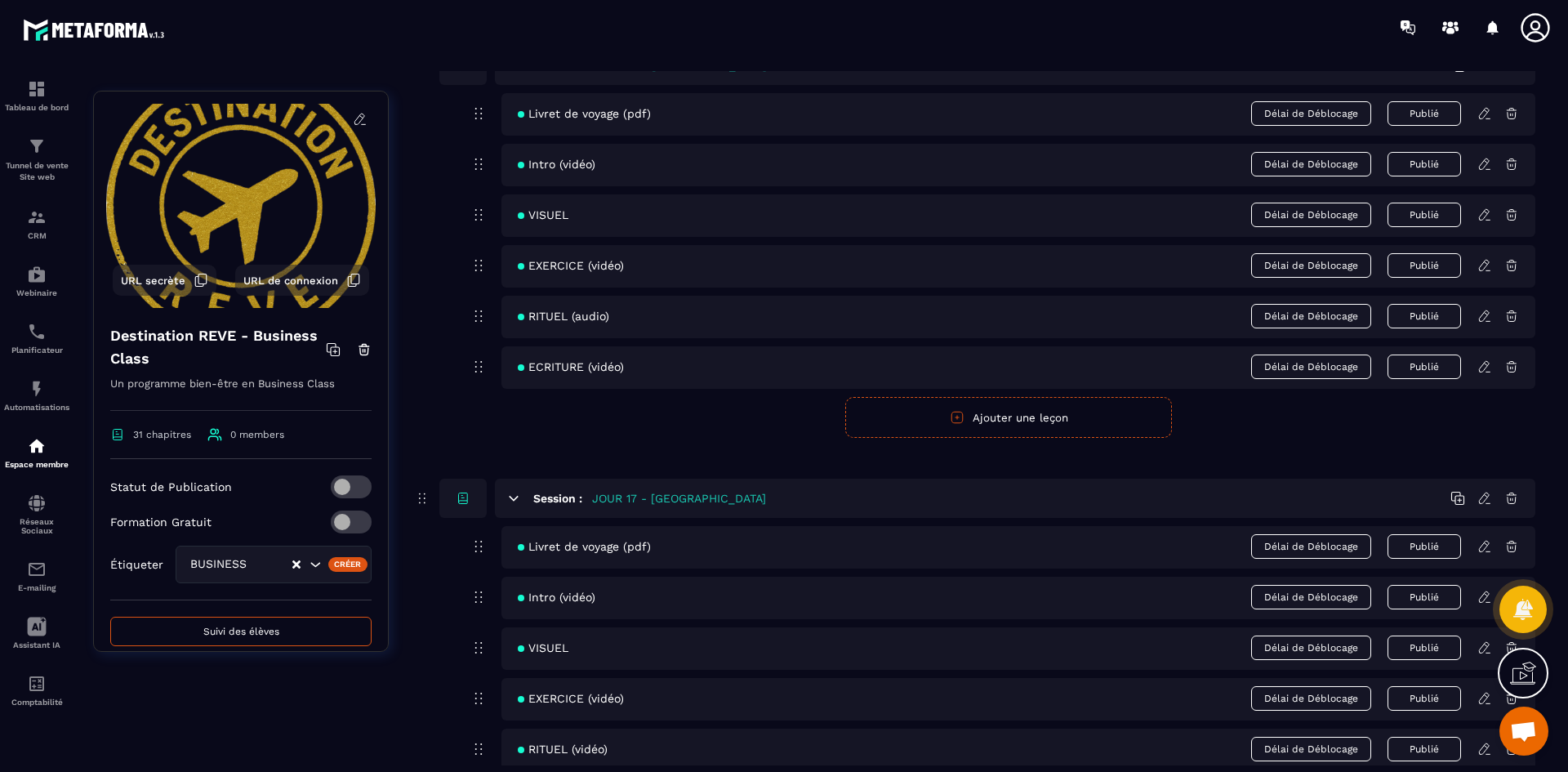
click at [1482, 213] on icon at bounding box center [1484, 215] width 15 height 15
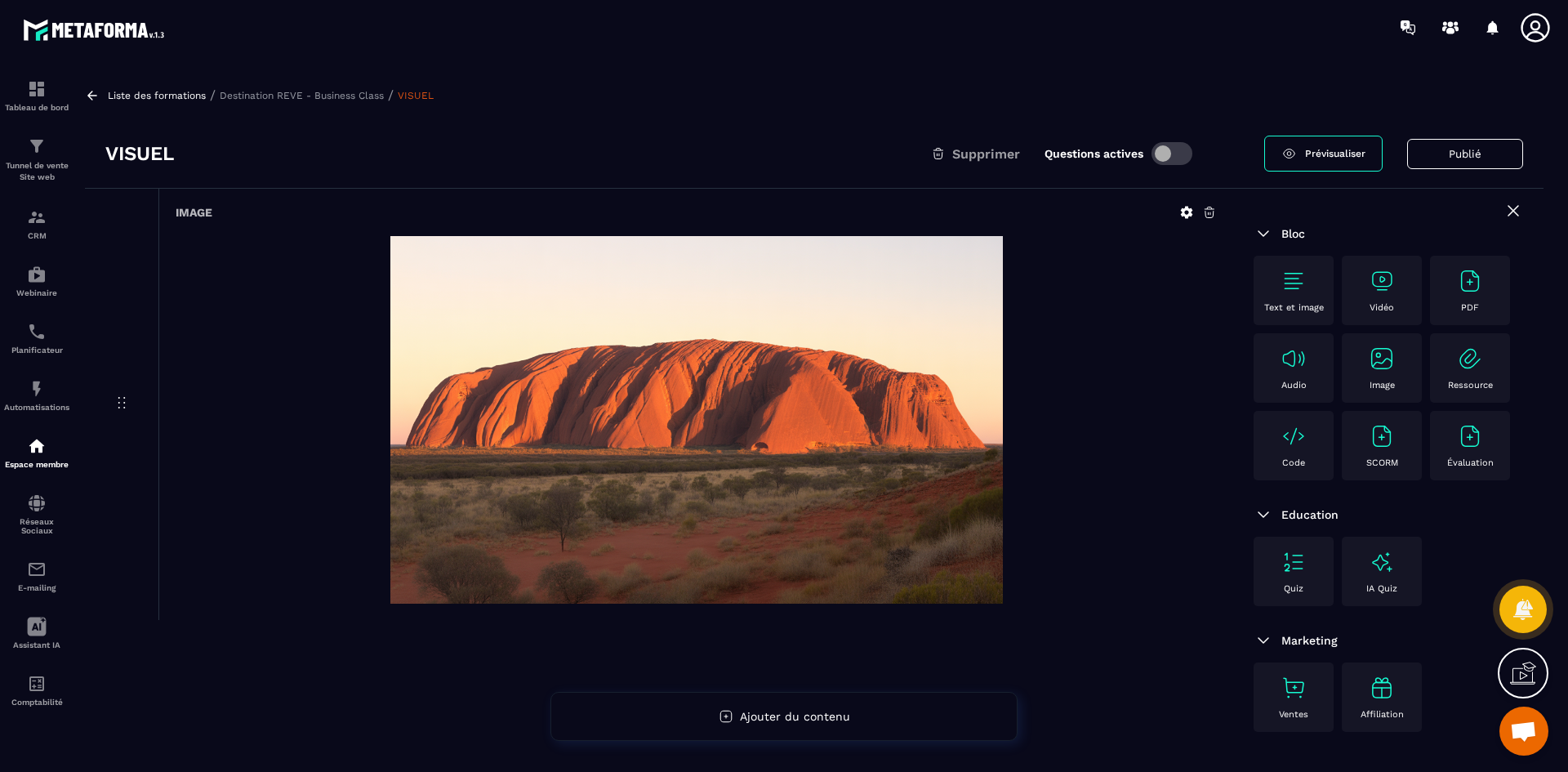
click at [363, 91] on p "Destination REVE - Business Class" at bounding box center [302, 95] width 164 height 11
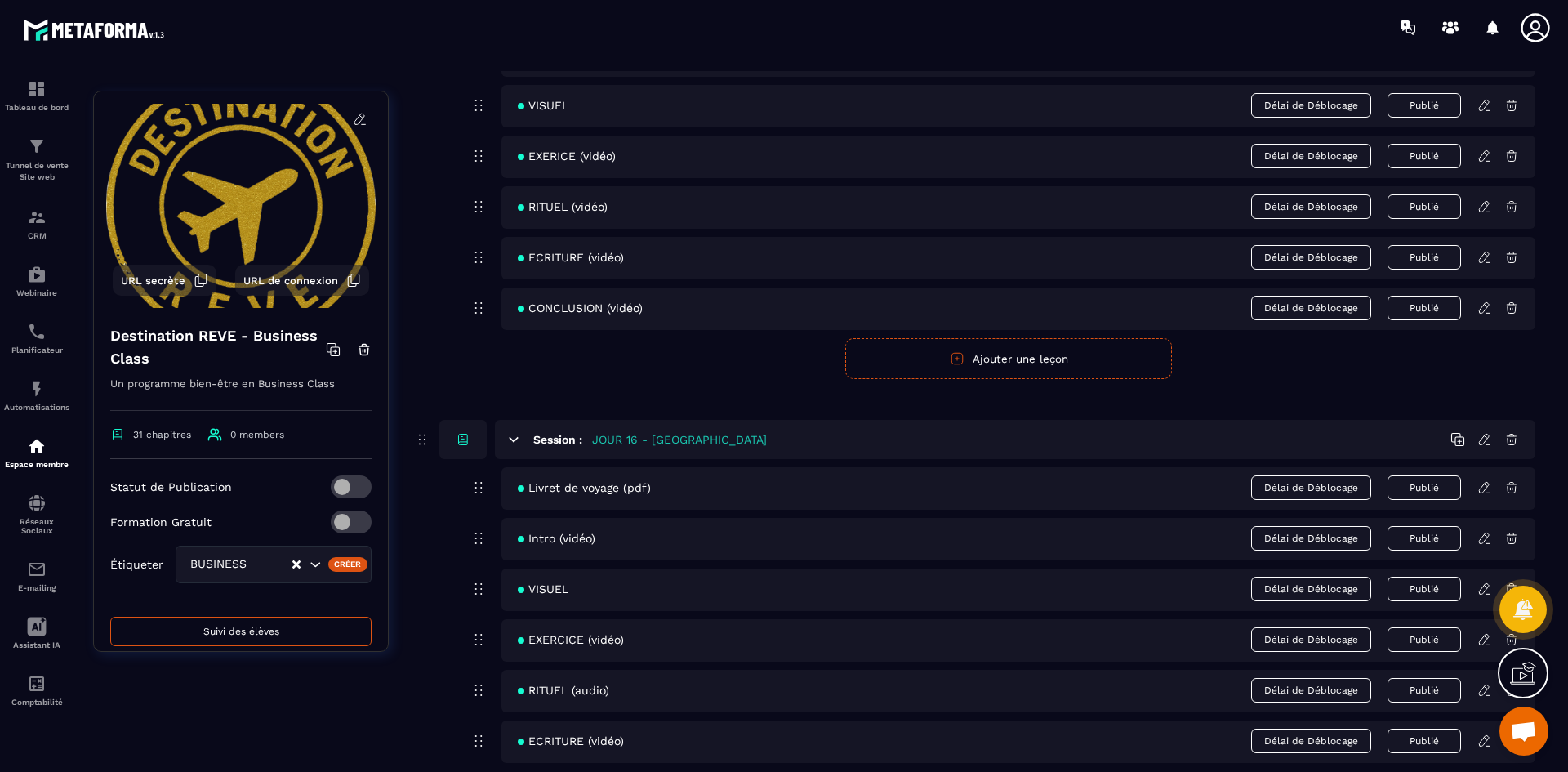
scroll to position [7028, 0]
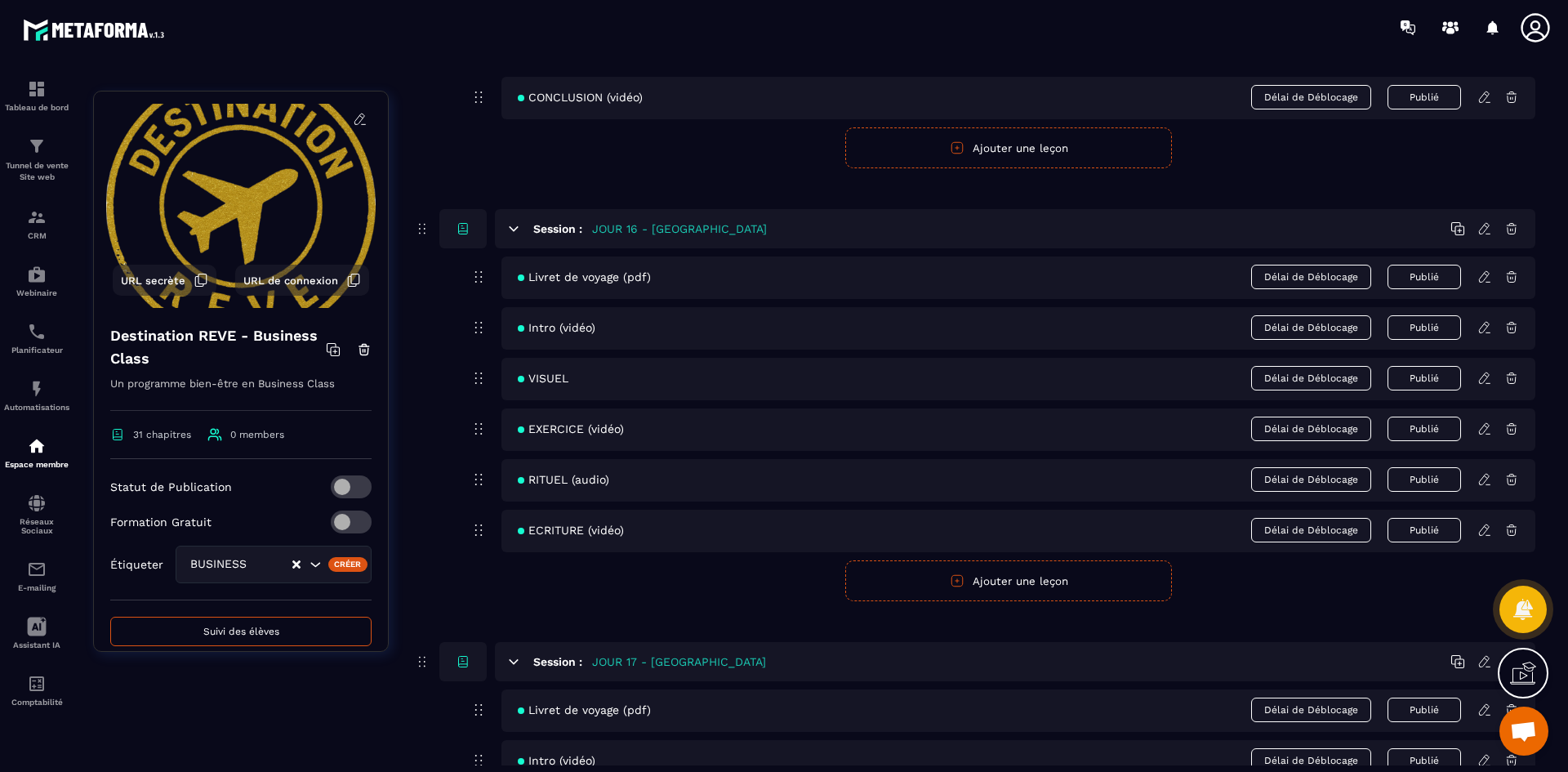
click at [1486, 428] on icon at bounding box center [1484, 428] width 15 height 15
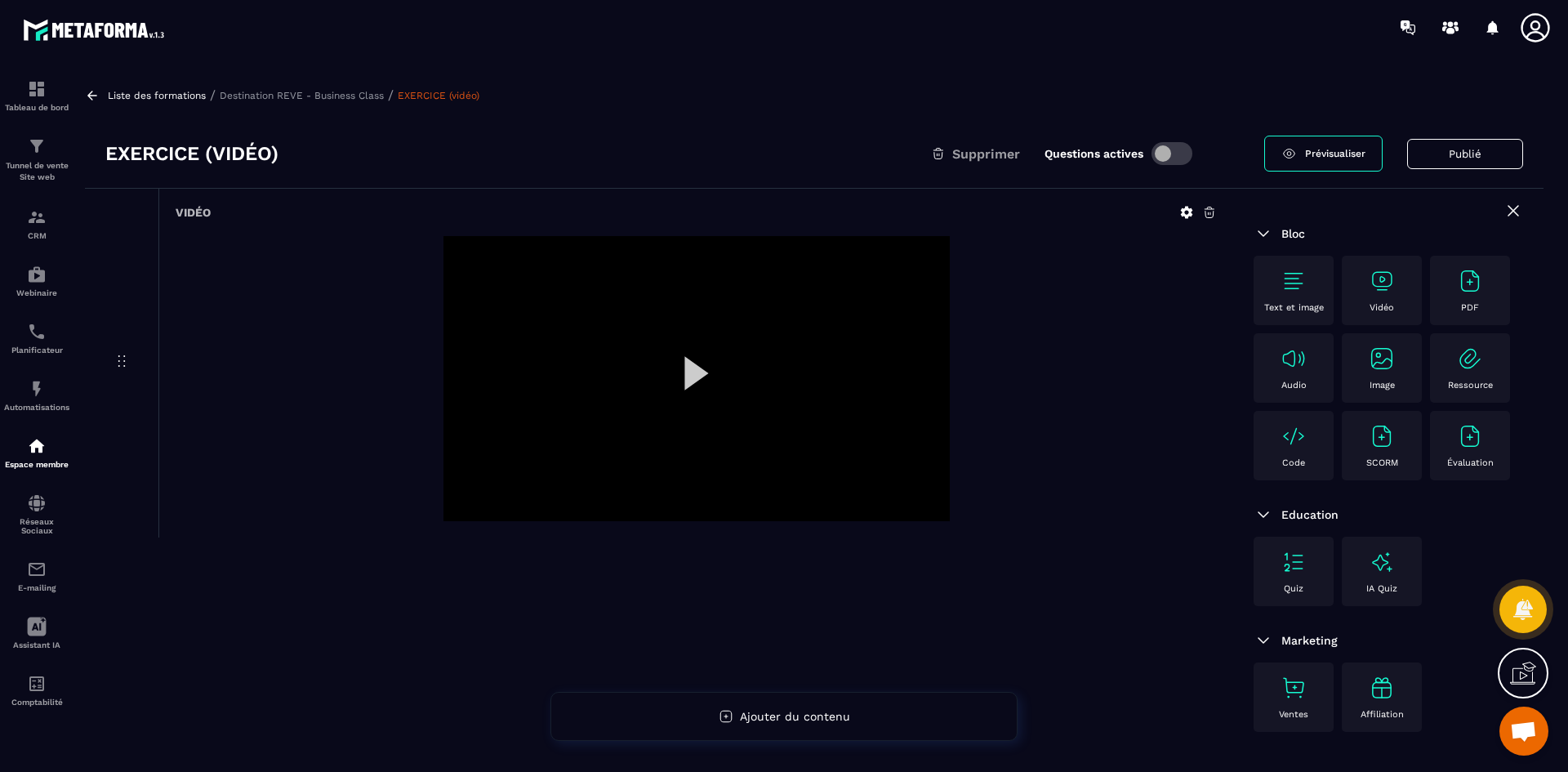
click at [1191, 215] on icon at bounding box center [1187, 213] width 12 height 12
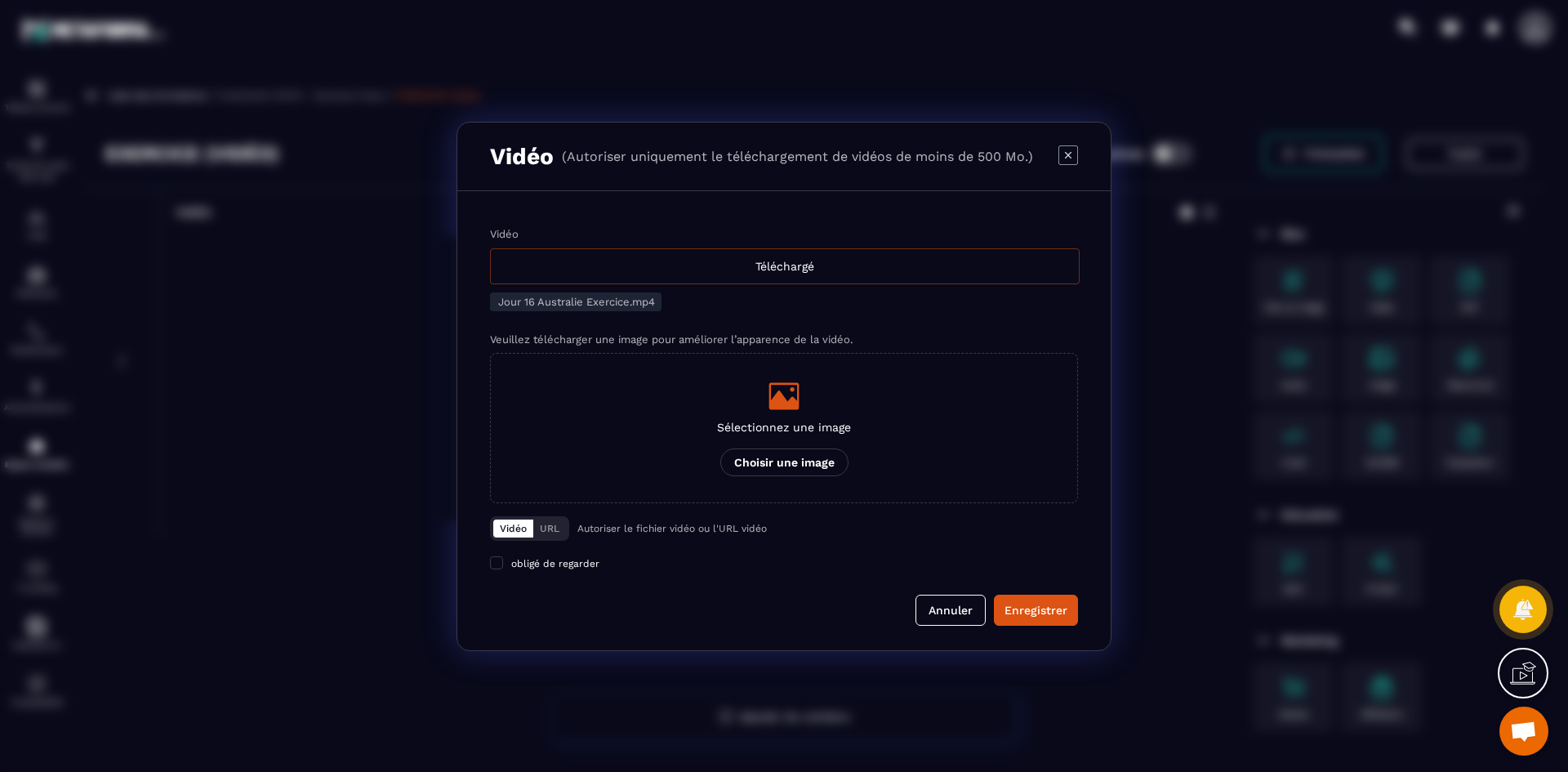
click at [663, 271] on div "Téléchargé" at bounding box center [784, 267] width 590 height 36
click at [0, 0] on input "Vidéo Téléchargé" at bounding box center [0, 0] width 0 height 0
click at [737, 381] on div "Modal window" at bounding box center [784, 396] width 134 height 32
click at [0, 0] on input "Sélectionnez une image Choisir une image" at bounding box center [0, 0] width 0 height 0
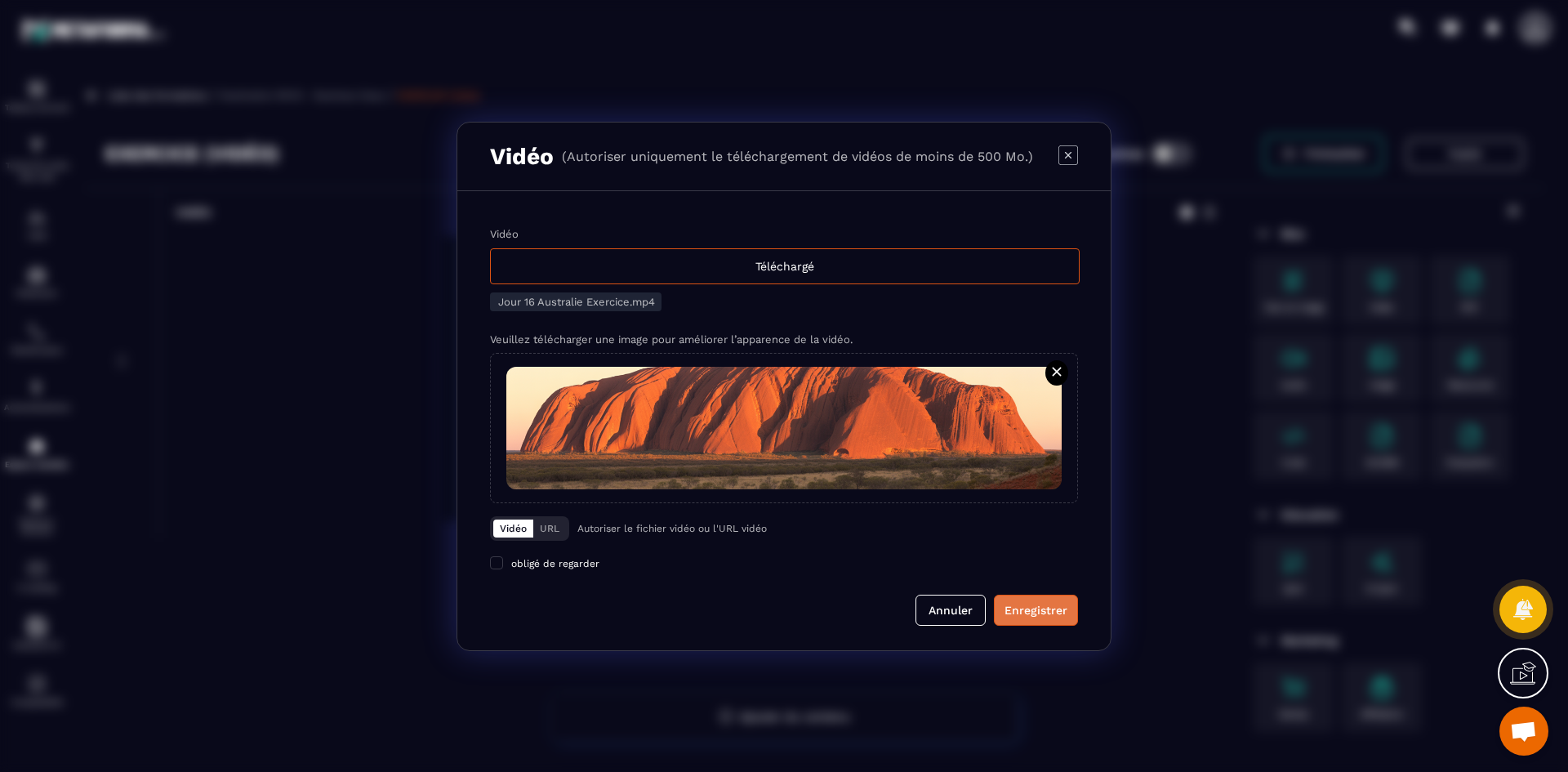
click at [1023, 602] on div "Enregistrer" at bounding box center [1037, 610] width 63 height 16
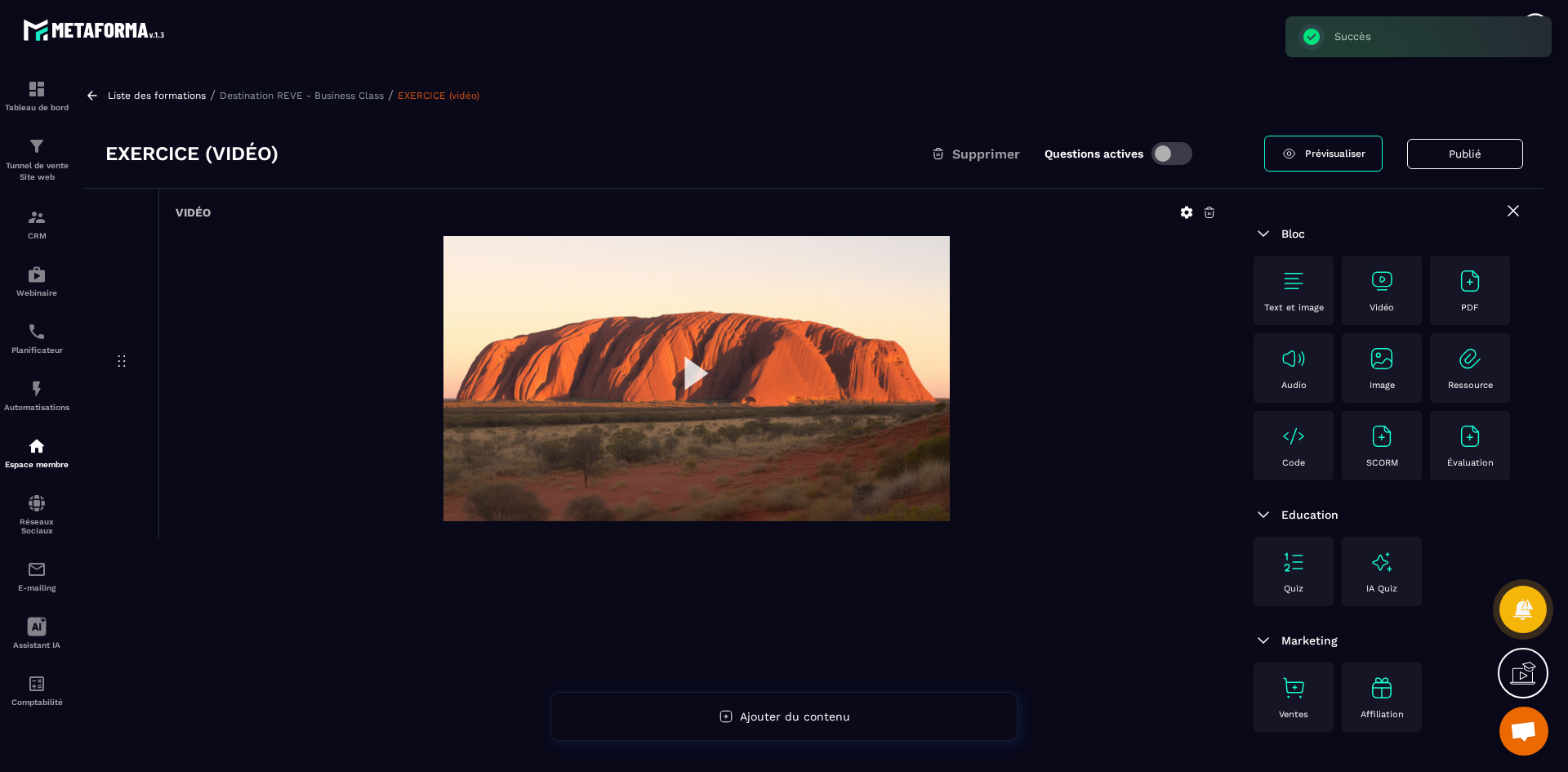
click at [328, 93] on p "Destination REVE - Business Class" at bounding box center [302, 95] width 164 height 11
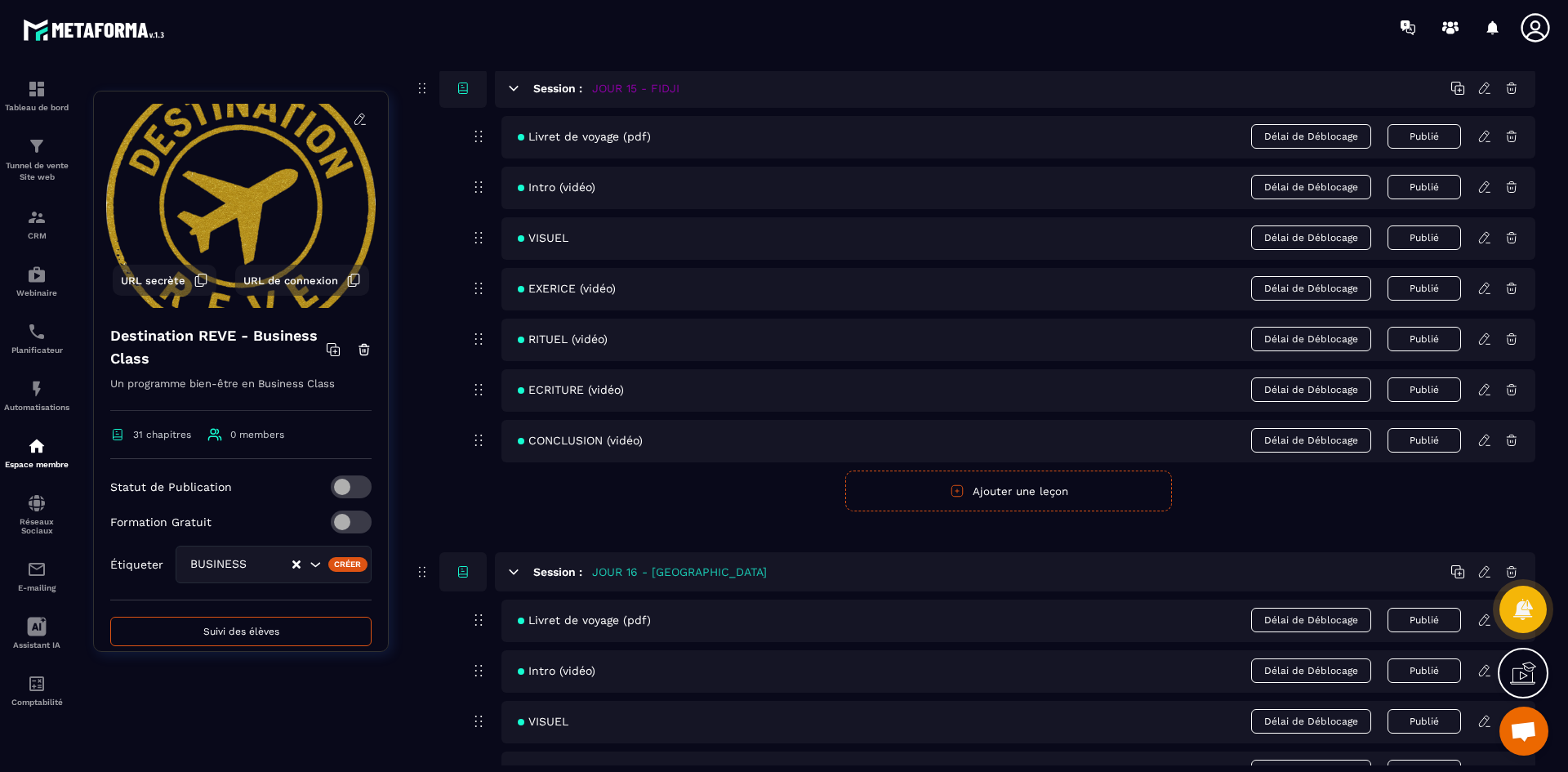
scroll to position [6864, 0]
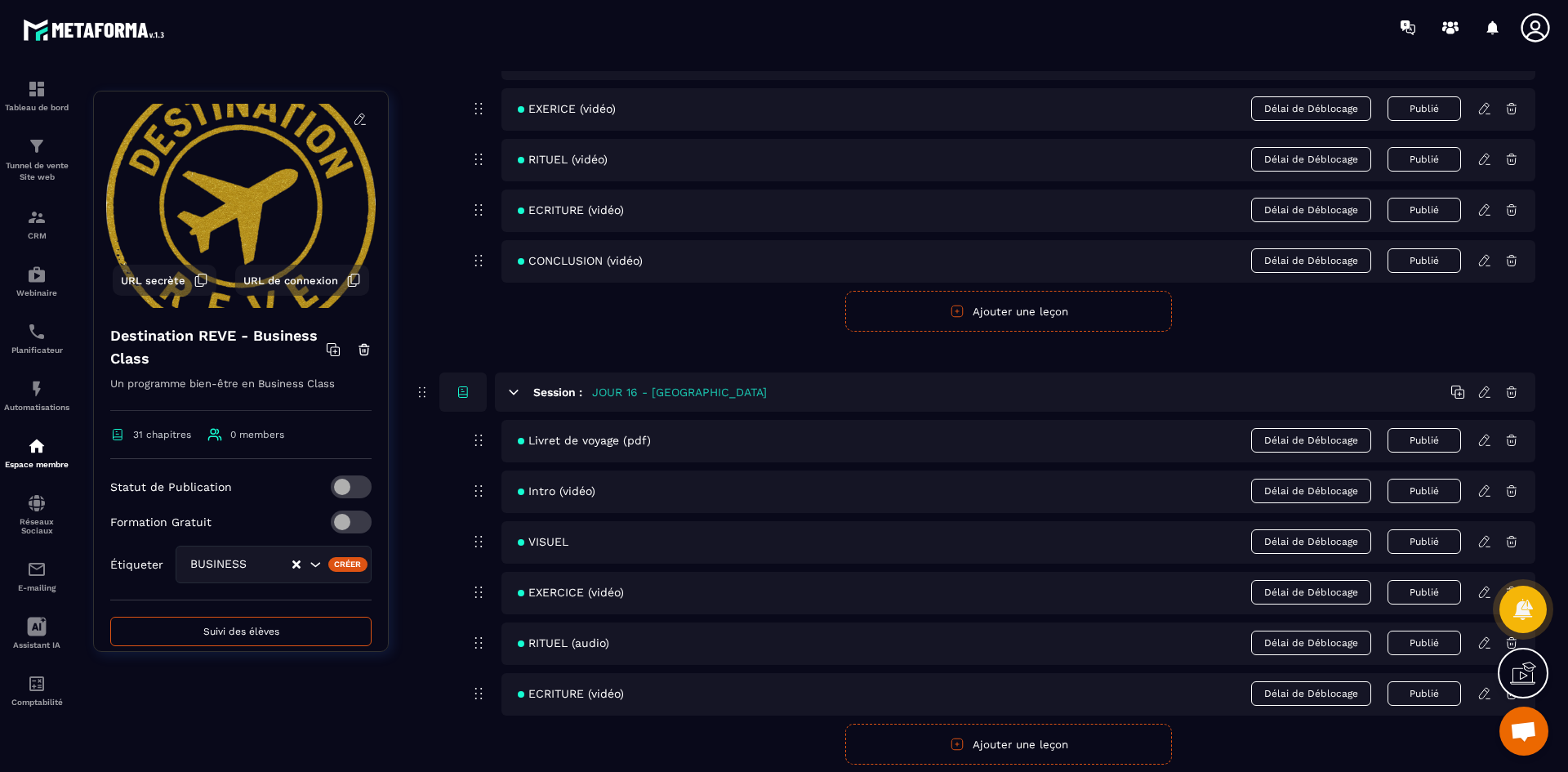
click at [1479, 644] on icon at bounding box center [1484, 643] width 15 height 15
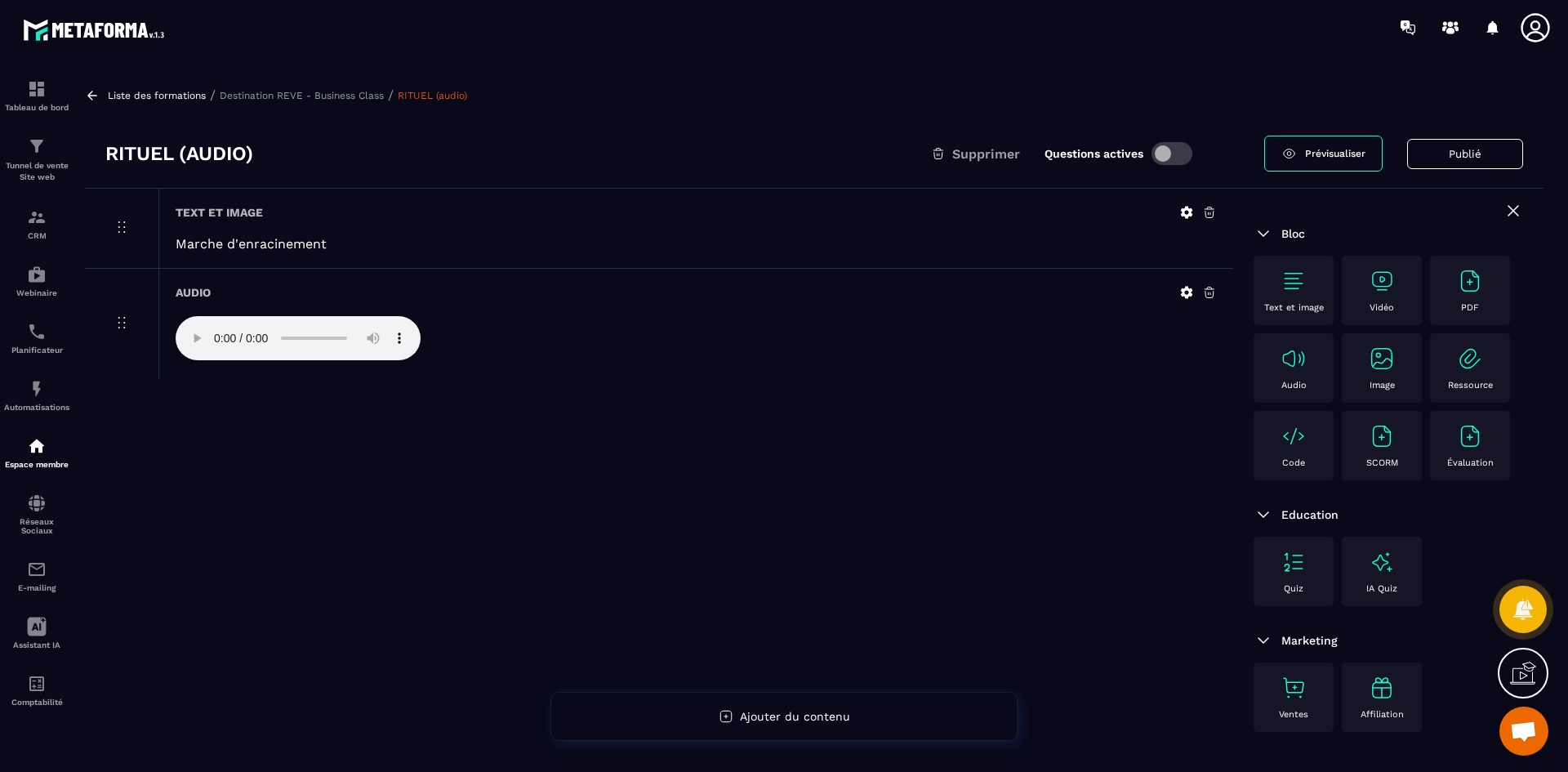
click at [1185, 290] on icon at bounding box center [1187, 292] width 12 height 12
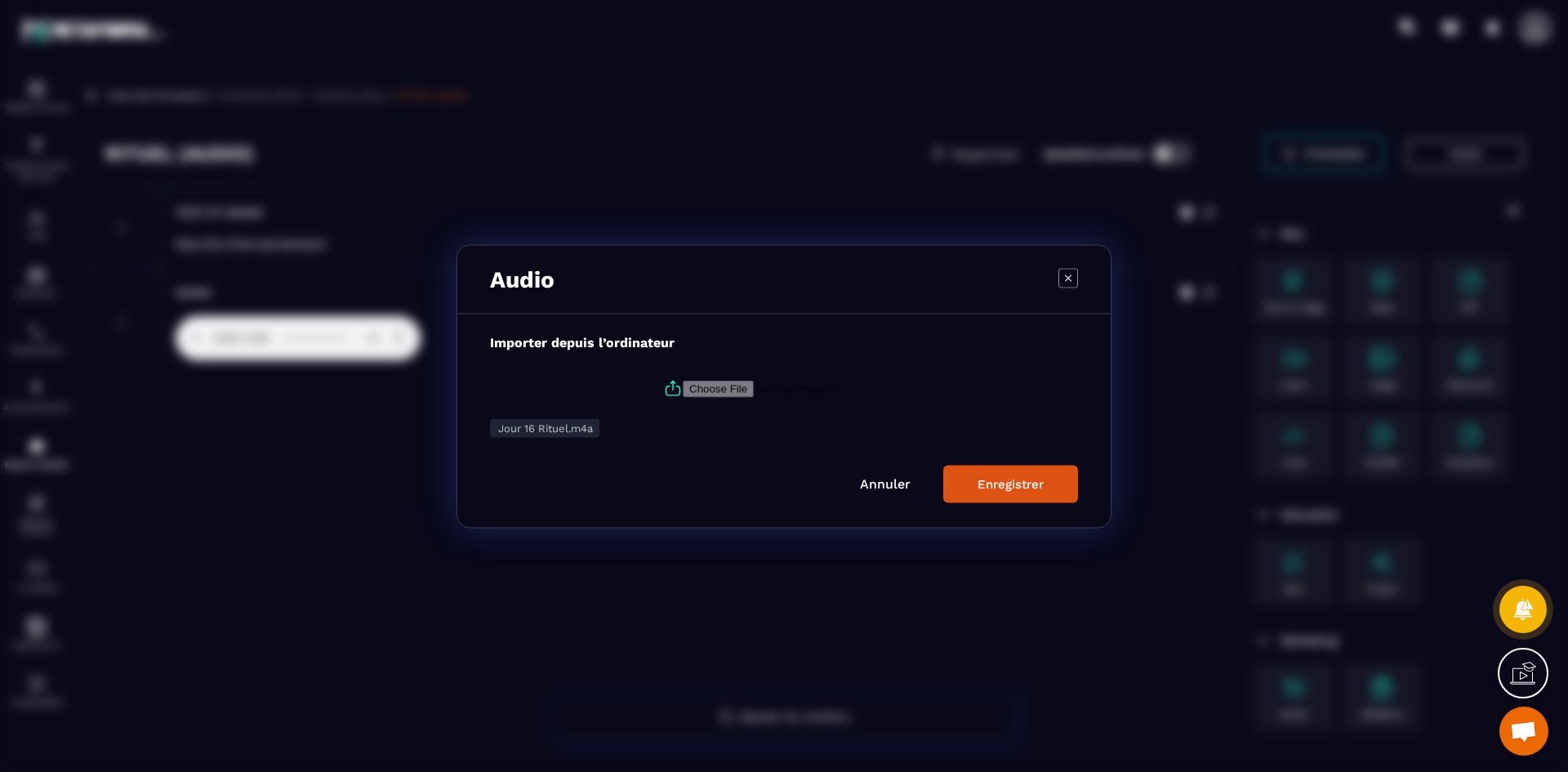
click at [683, 386] on input "Modal window" at bounding box center [794, 388] width 222 height 17
type input "**********"
click at [958, 478] on button "Enregistrer" at bounding box center [1011, 484] width 135 height 38
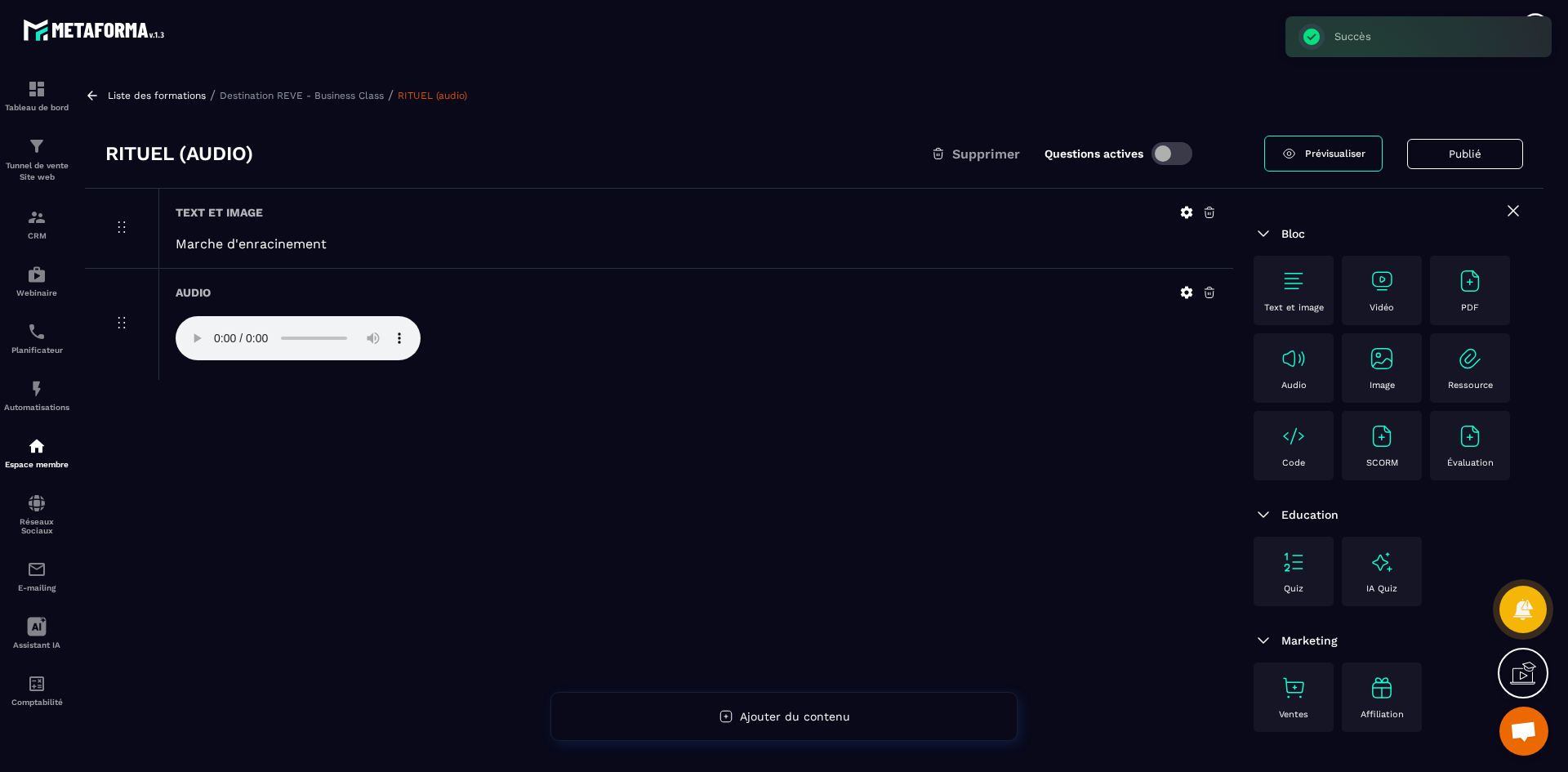
click at [330, 98] on p "Destination REVE - Business Class" at bounding box center [302, 95] width 164 height 11
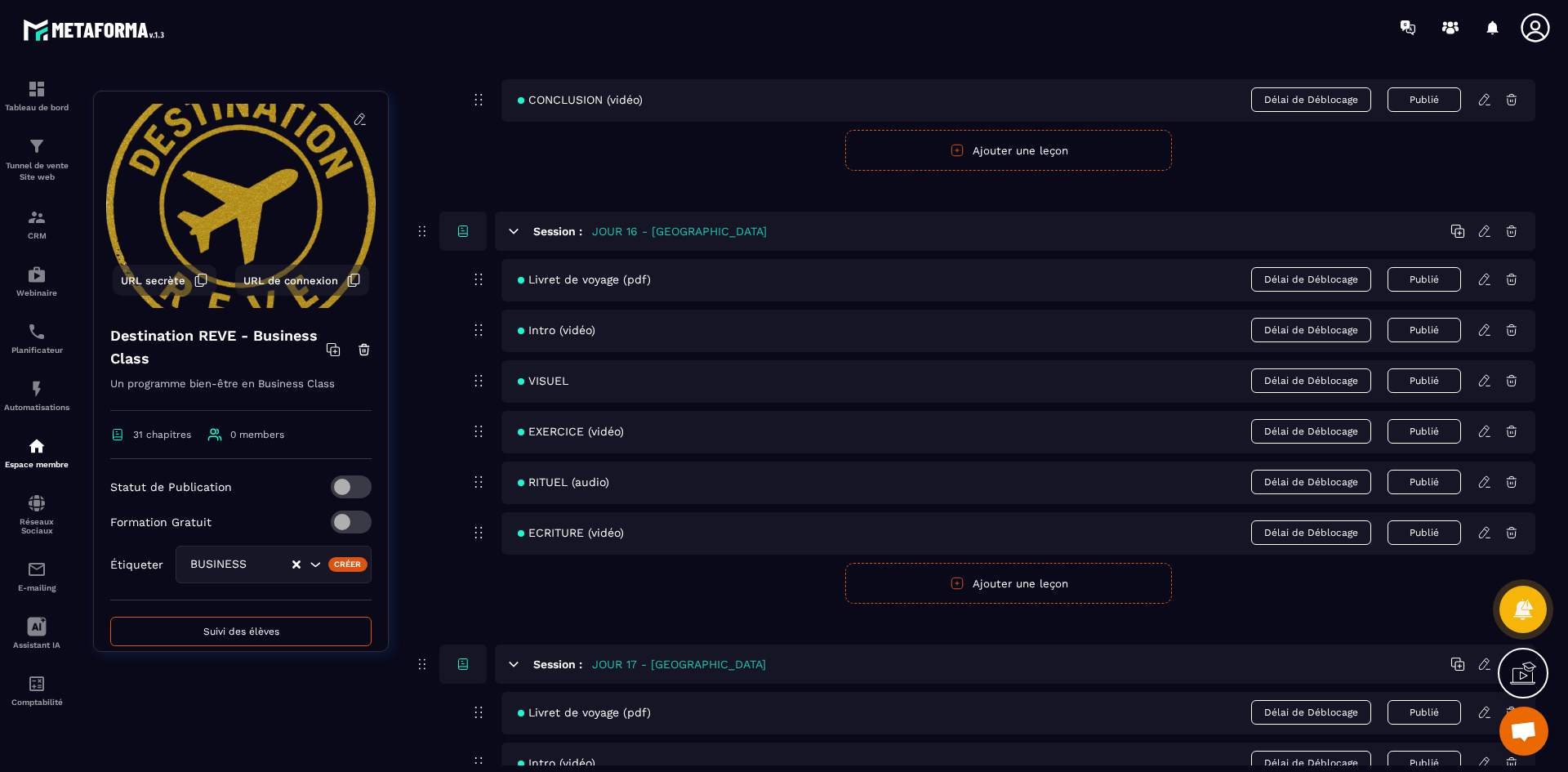
scroll to position [7028, 0]
click at [1484, 533] on icon at bounding box center [1483, 530] width 9 height 10
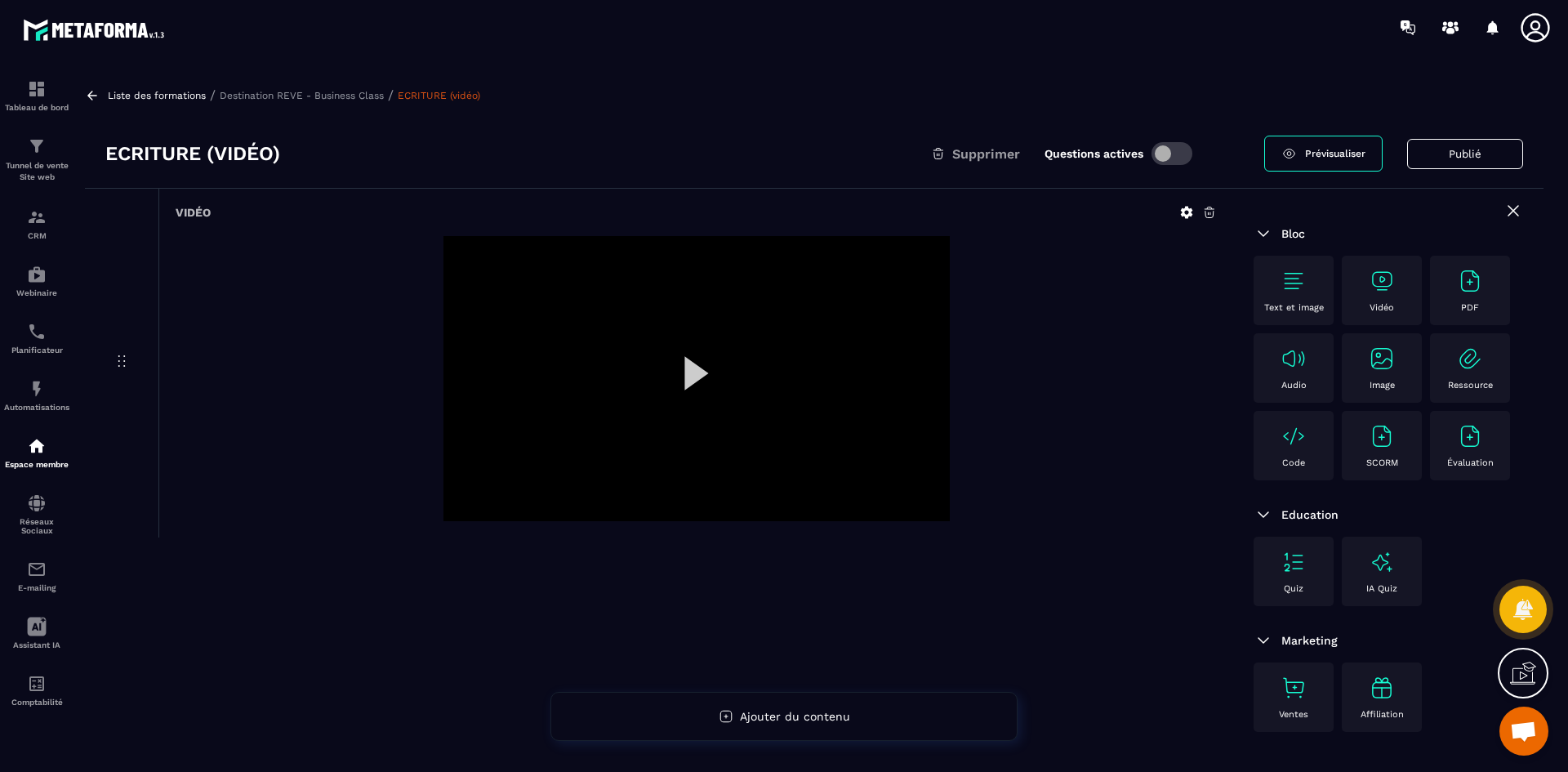
click at [1182, 209] on icon at bounding box center [1187, 213] width 12 height 12
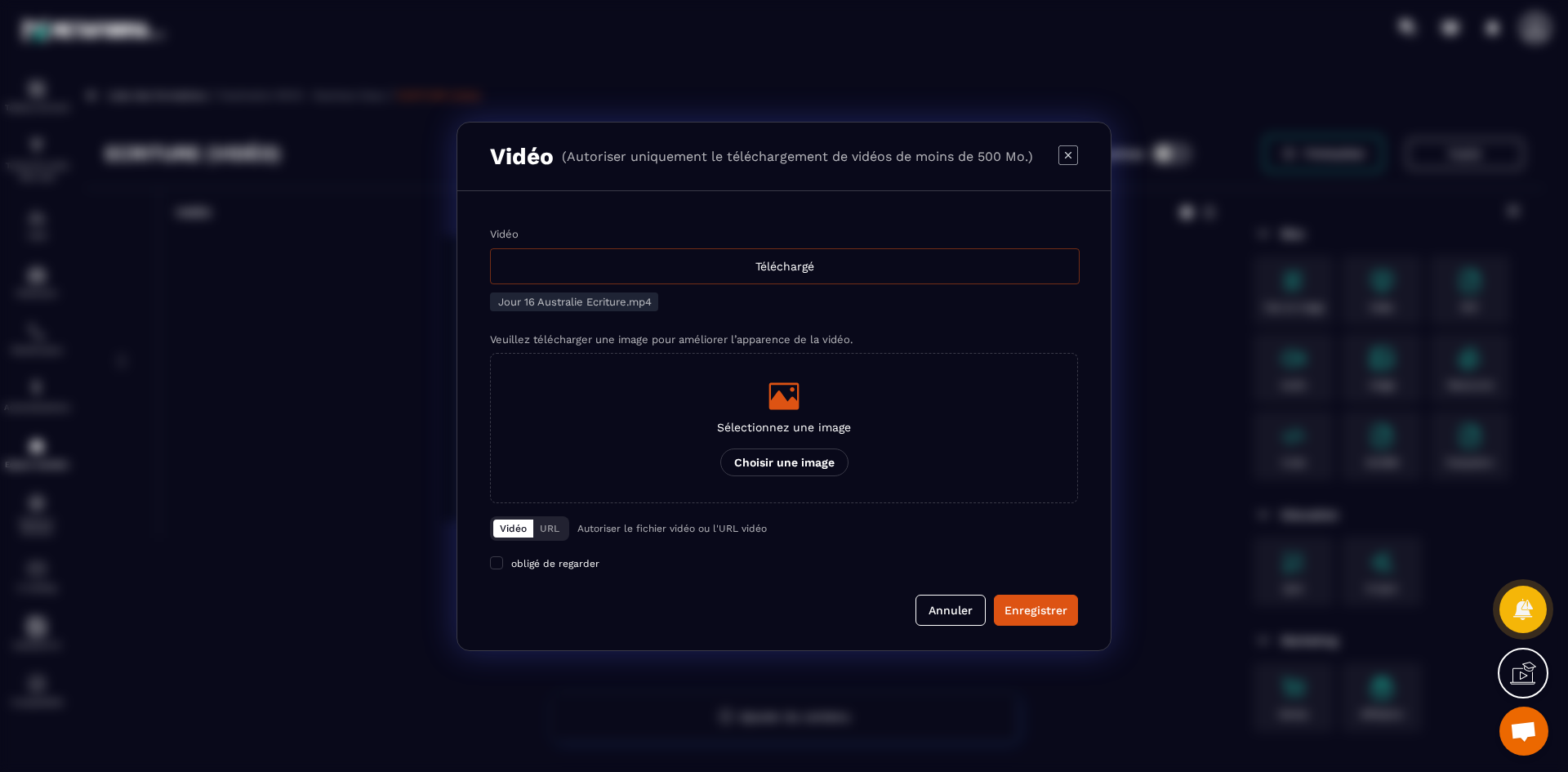
click at [739, 278] on div "Téléchargé" at bounding box center [784, 267] width 590 height 36
click at [0, 0] on input "Vidéo Téléchargé" at bounding box center [0, 0] width 0 height 0
click at [802, 386] on div "Modal window" at bounding box center [784, 396] width 134 height 32
click at [0, 0] on input "Sélectionnez une image Choisir une image" at bounding box center [0, 0] width 0 height 0
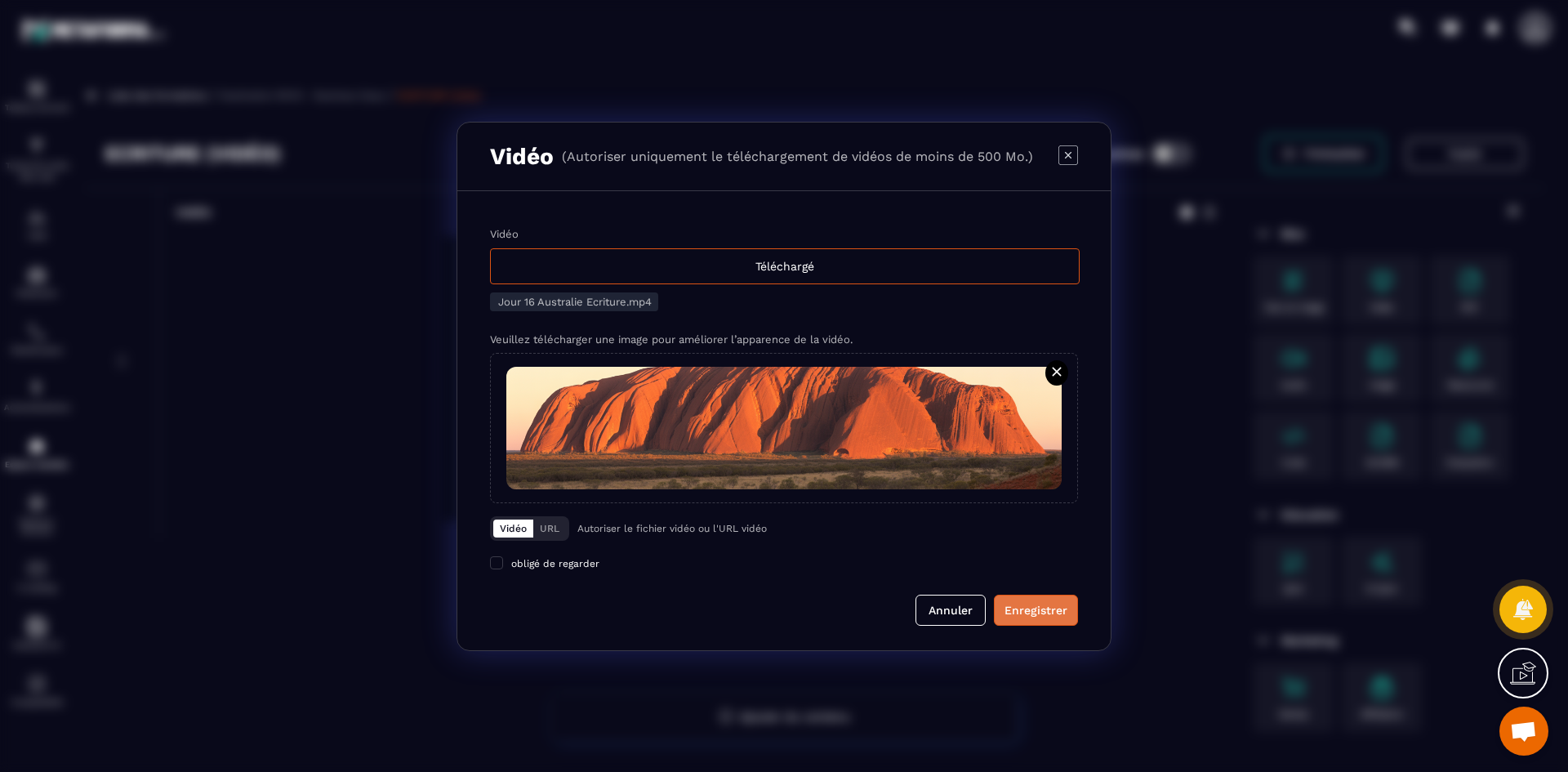
click at [1048, 606] on div "Enregistrer" at bounding box center [1037, 610] width 63 height 16
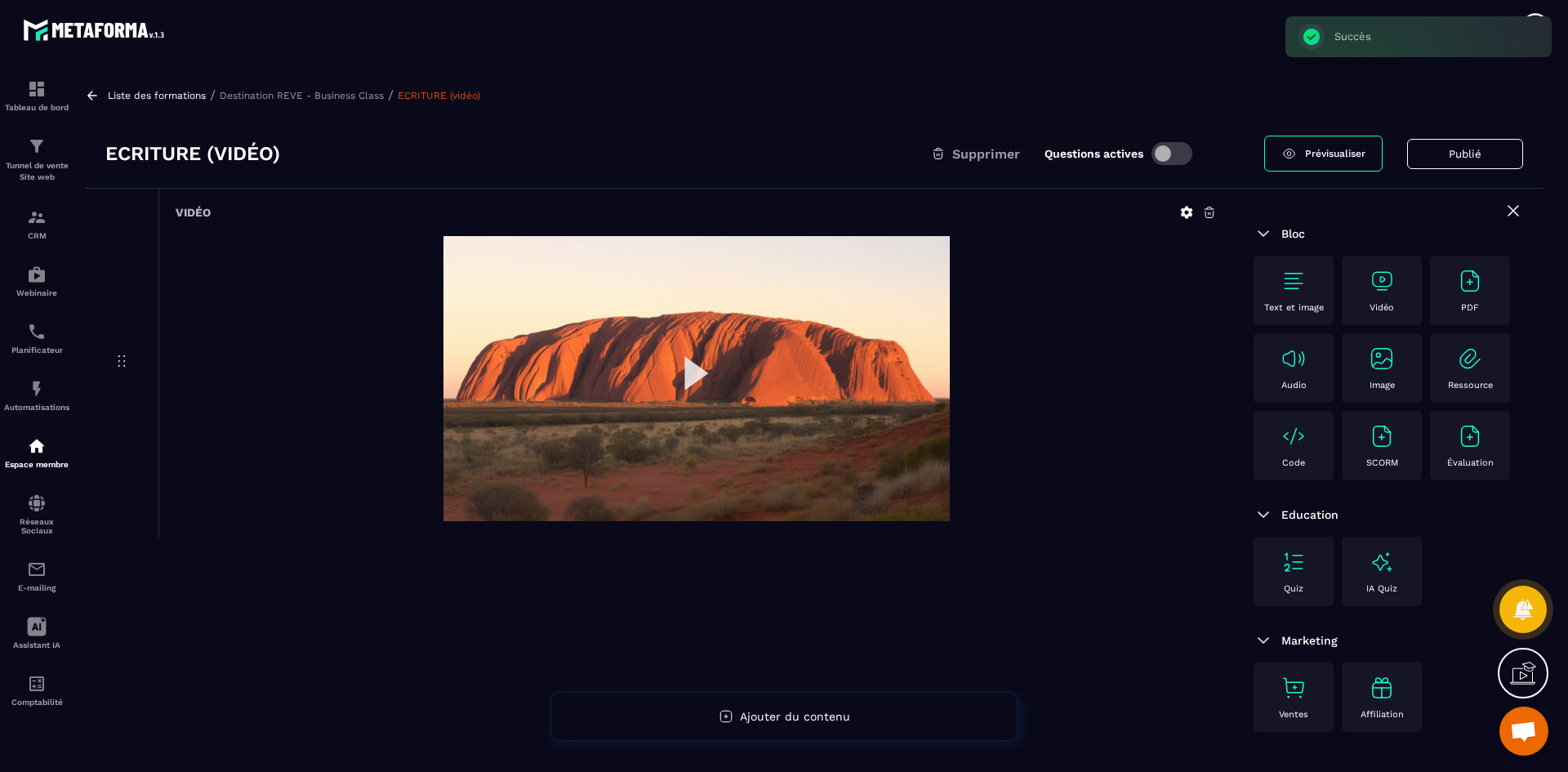
click at [327, 94] on p "Destination REVE - Business Class" at bounding box center [302, 95] width 164 height 11
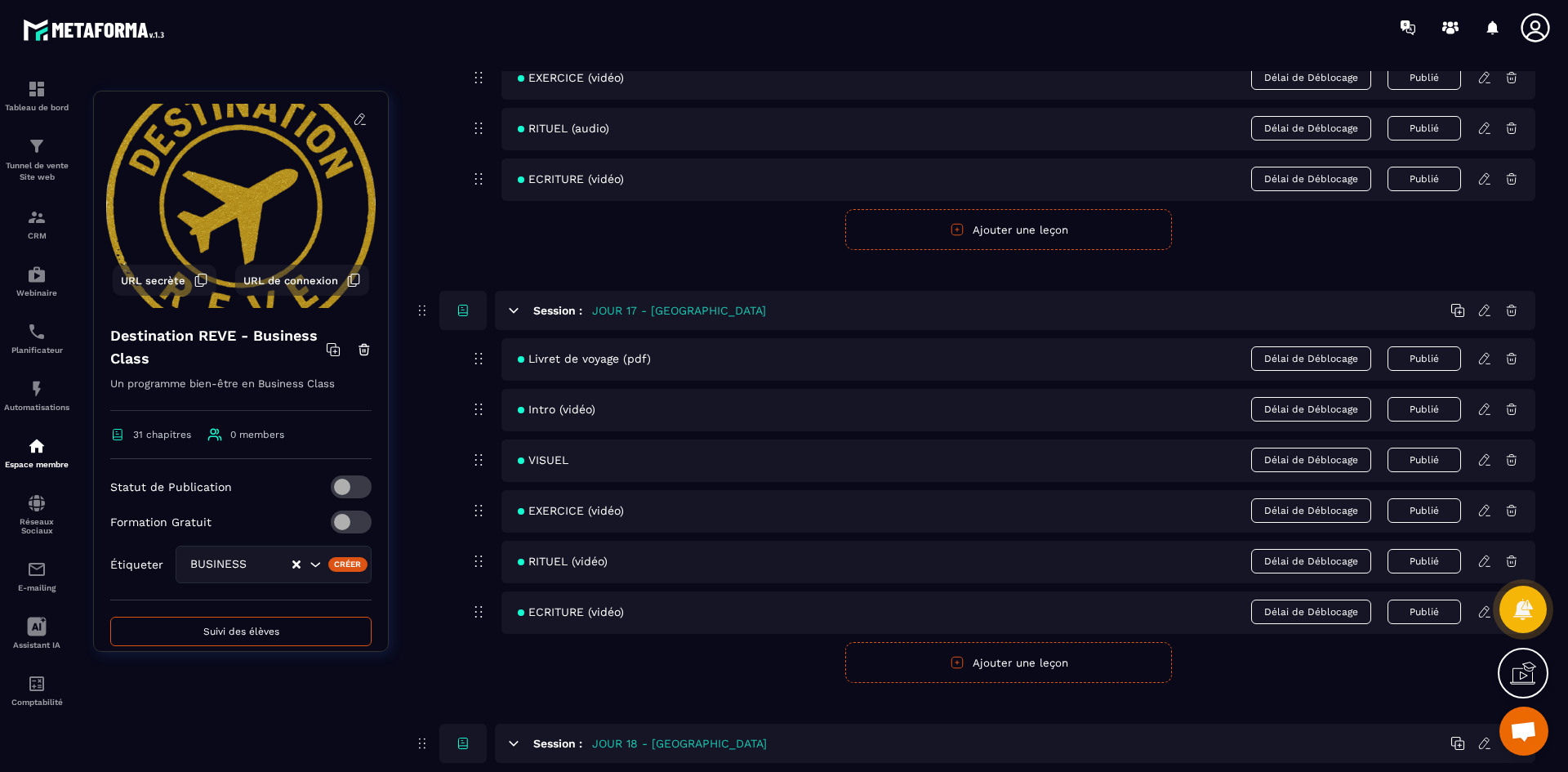
scroll to position [7436, 0]
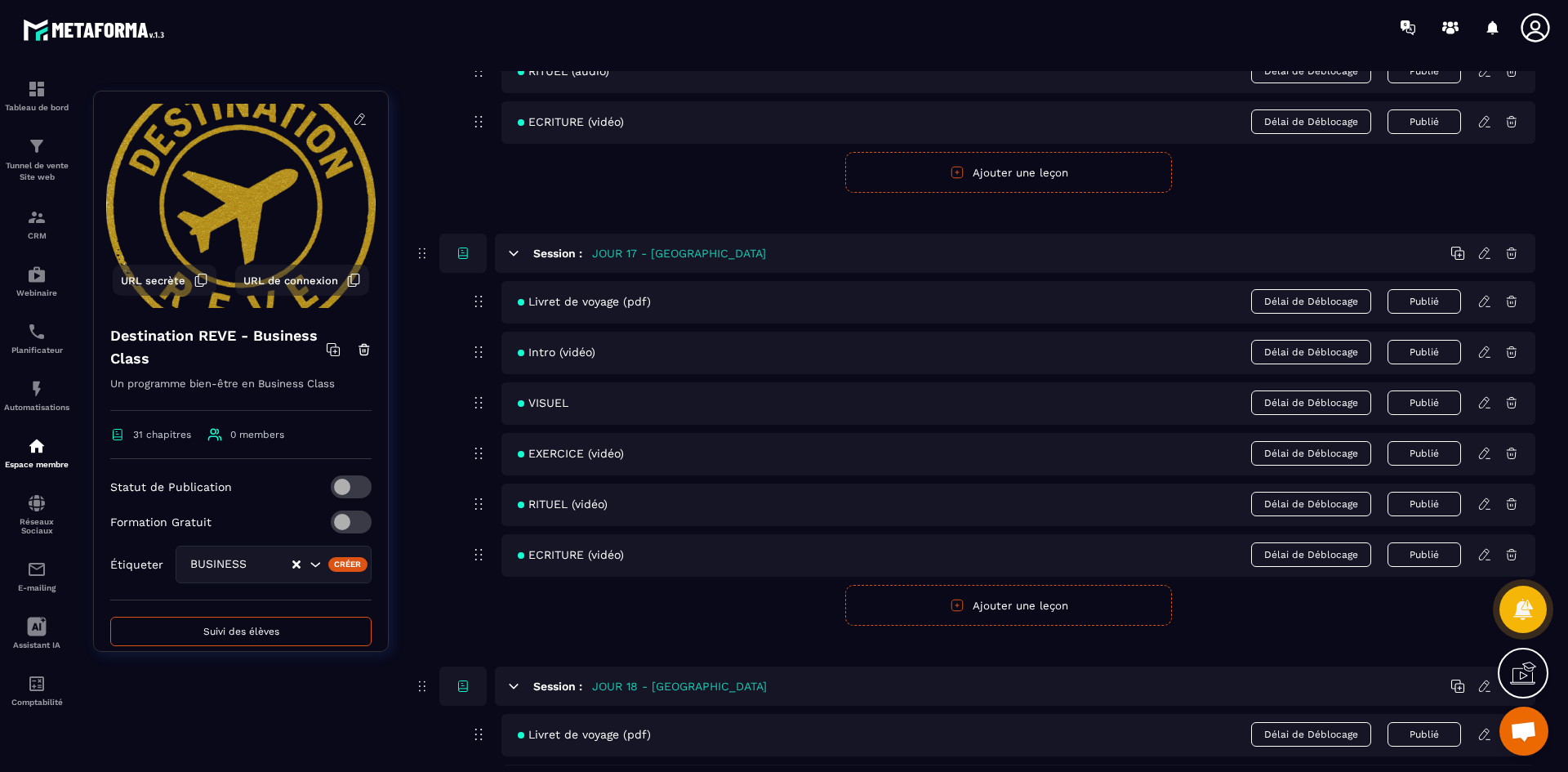
click at [1485, 299] on icon at bounding box center [1484, 301] width 15 height 15
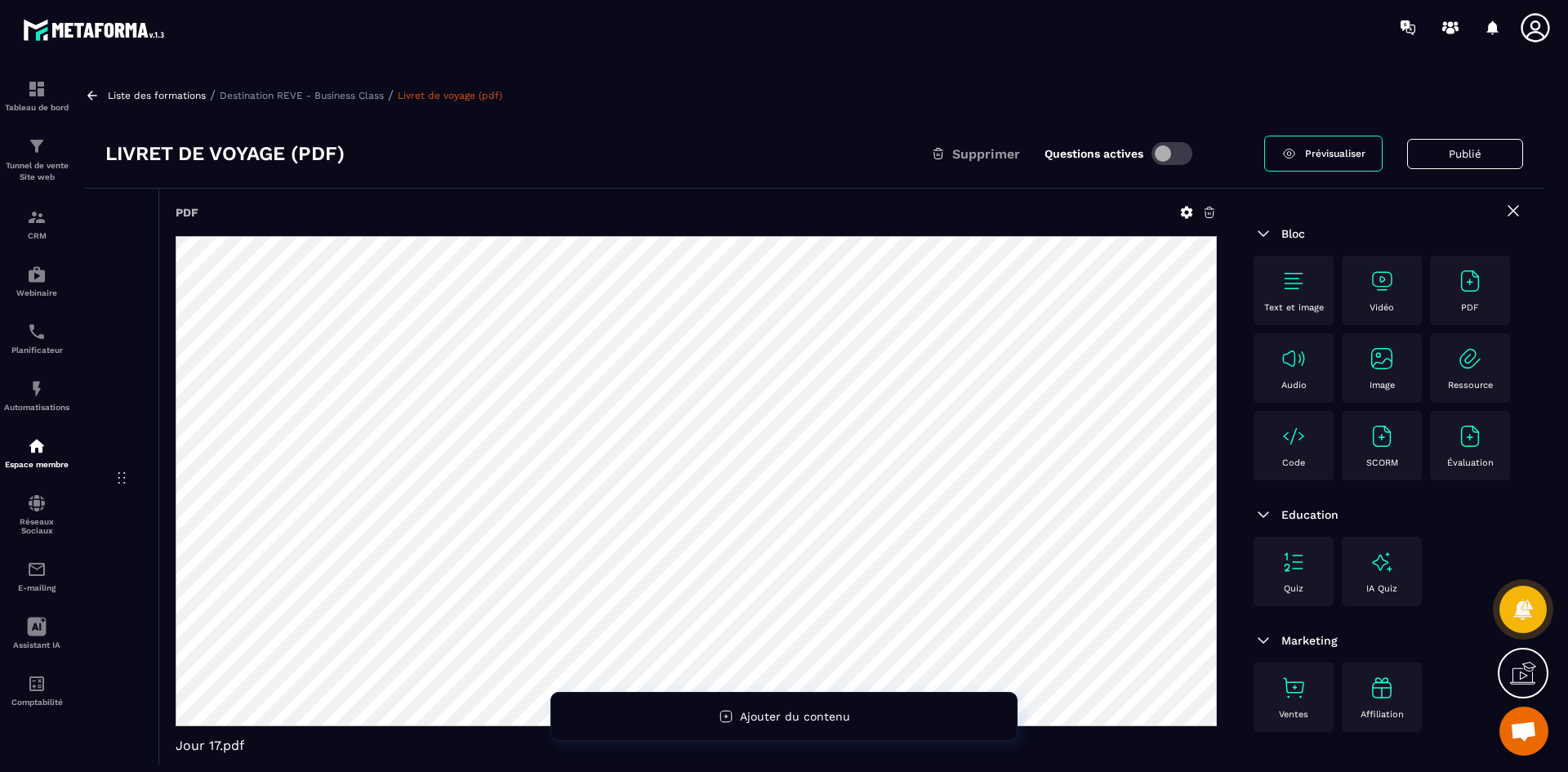
click at [1189, 210] on icon at bounding box center [1187, 213] width 12 height 12
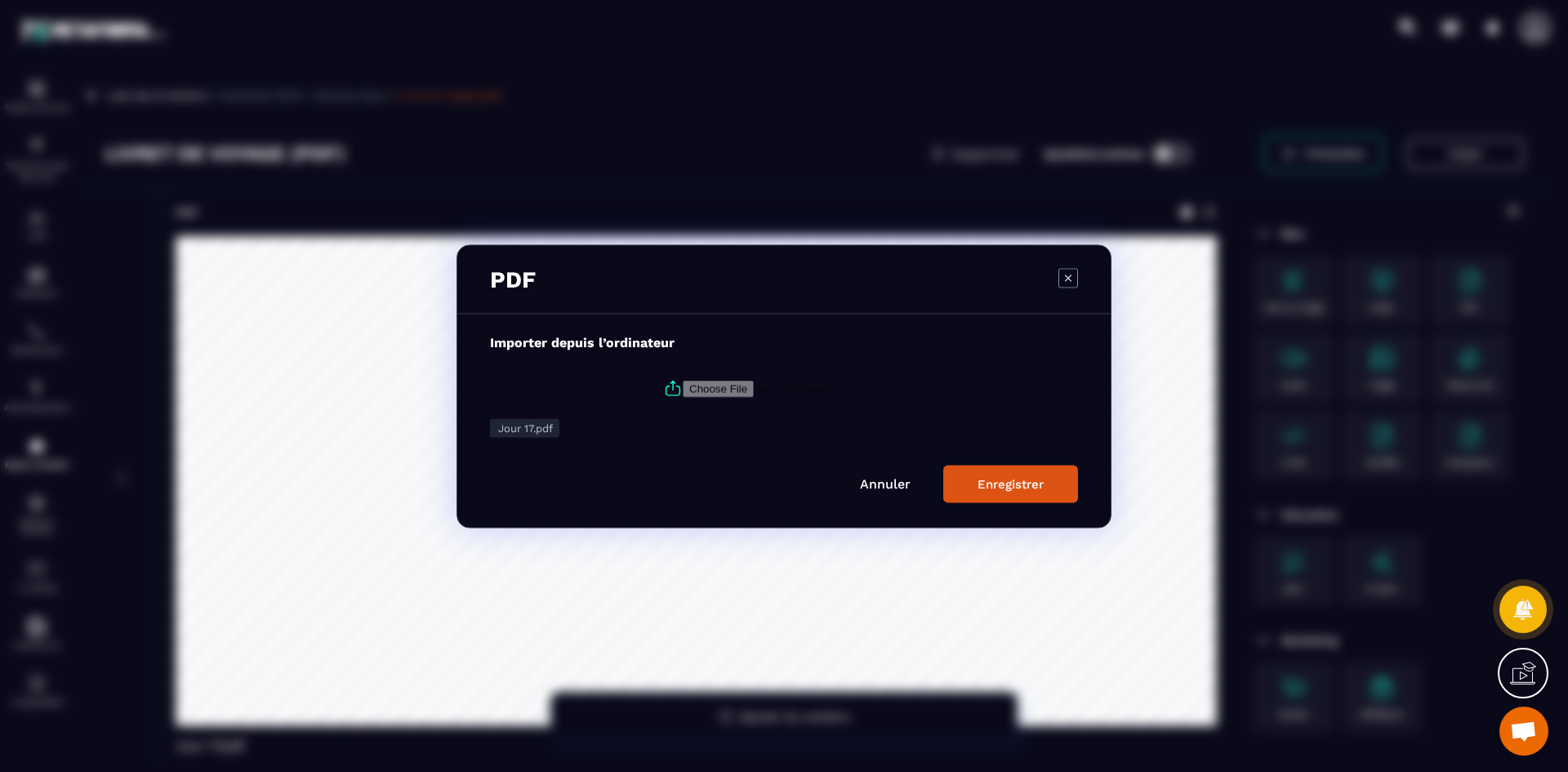
click at [668, 386] on icon "Modal window" at bounding box center [672, 388] width 20 height 20
click at [683, 386] on input "Modal window" at bounding box center [794, 388] width 222 height 17
type input "**********"
click at [1007, 477] on div "Enregistrer" at bounding box center [1010, 483] width 66 height 15
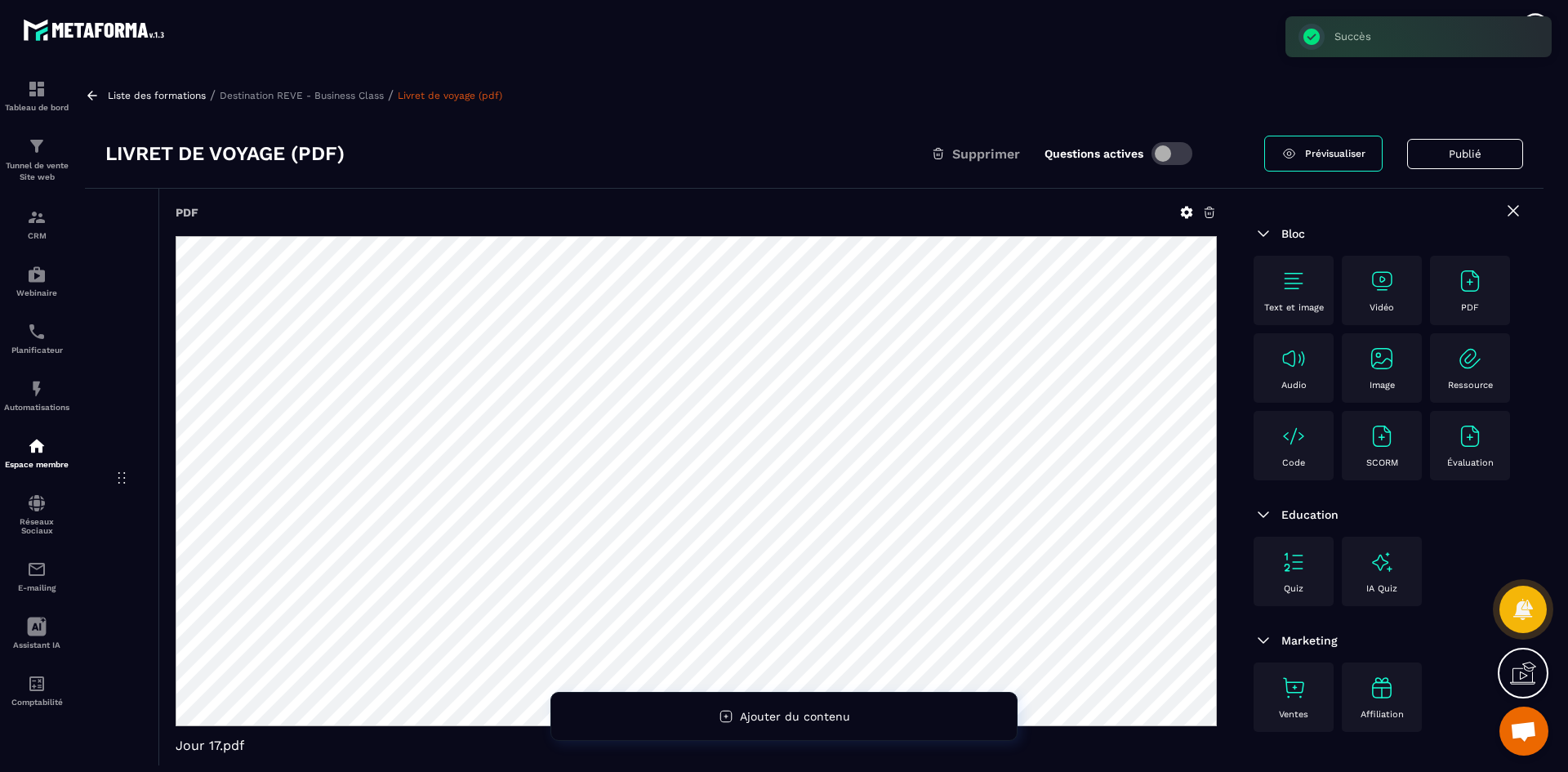
click at [331, 99] on p "Destination REVE - Business Class" at bounding box center [302, 95] width 164 height 11
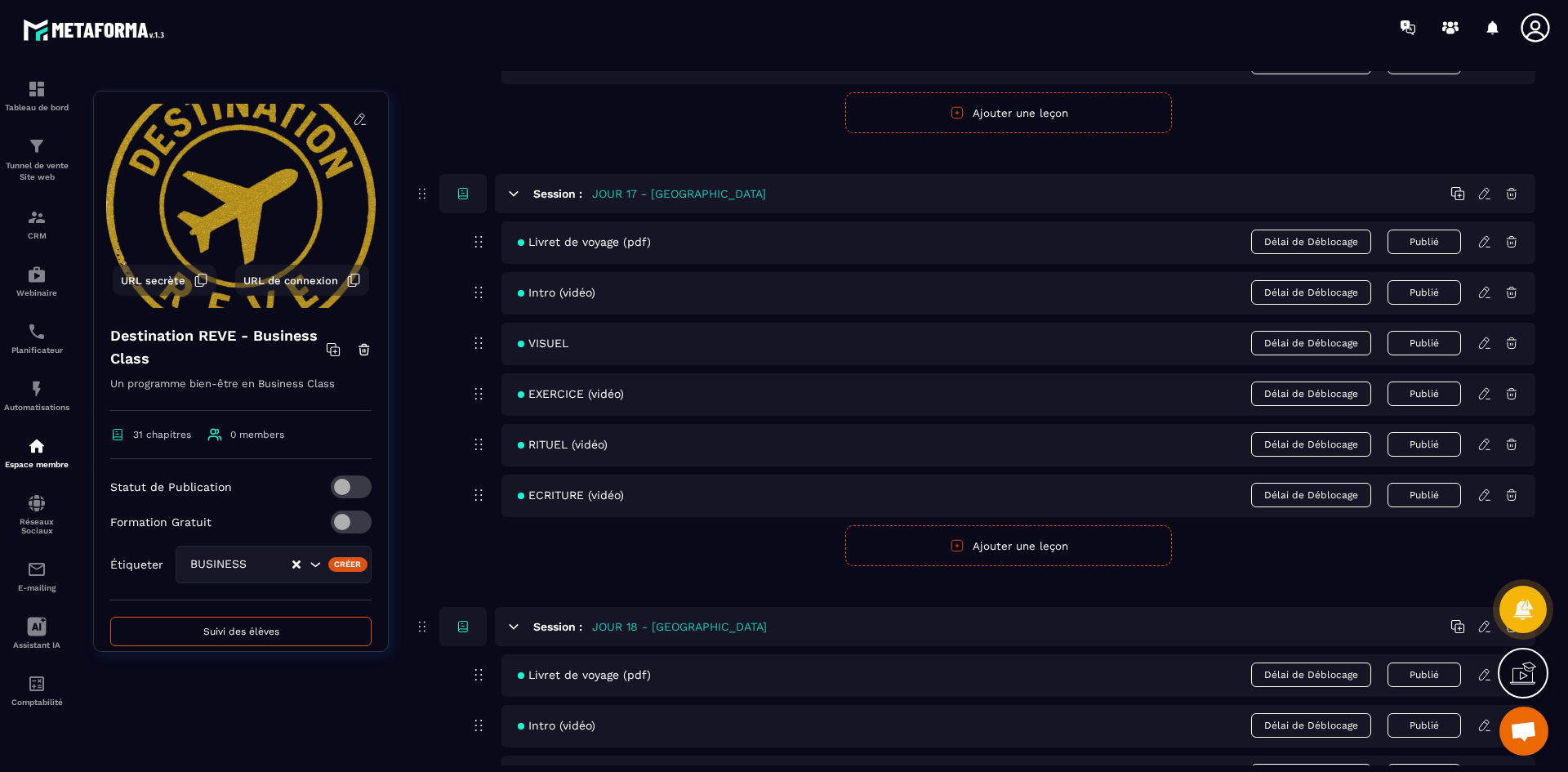
scroll to position [7517, 0]
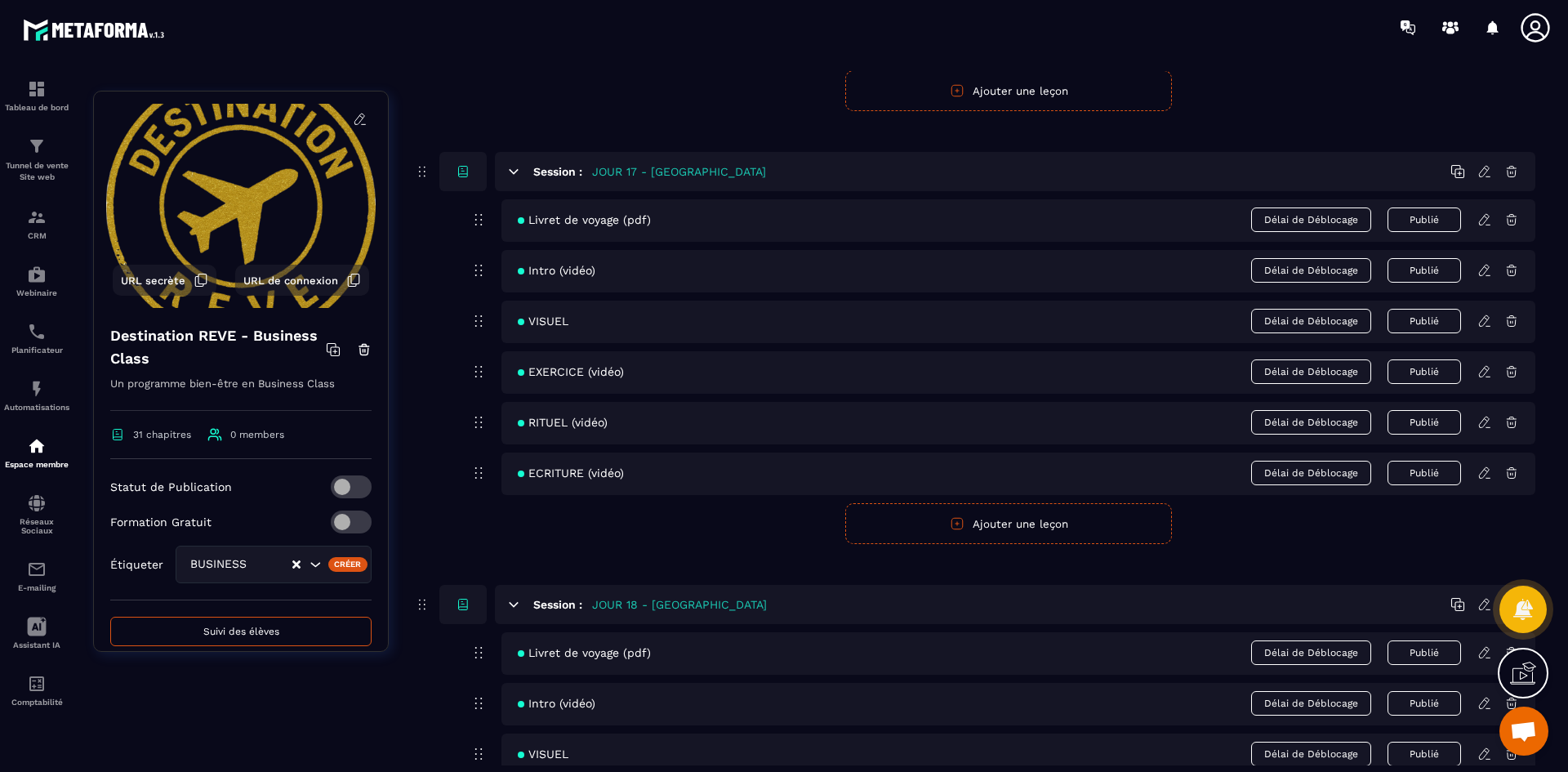
click at [1485, 268] on icon at bounding box center [1484, 270] width 15 height 15
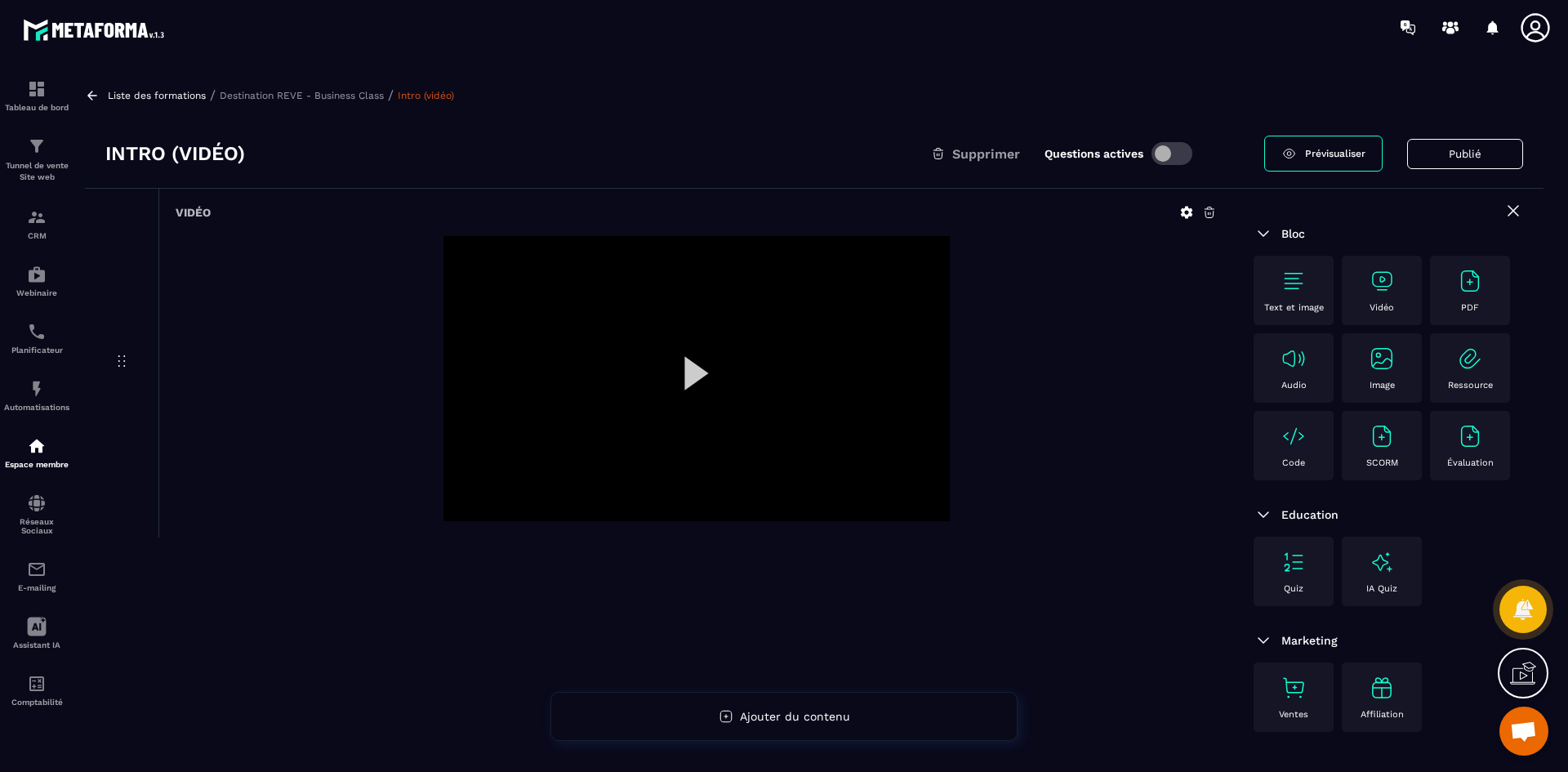
click at [1183, 212] on icon at bounding box center [1187, 213] width 12 height 12
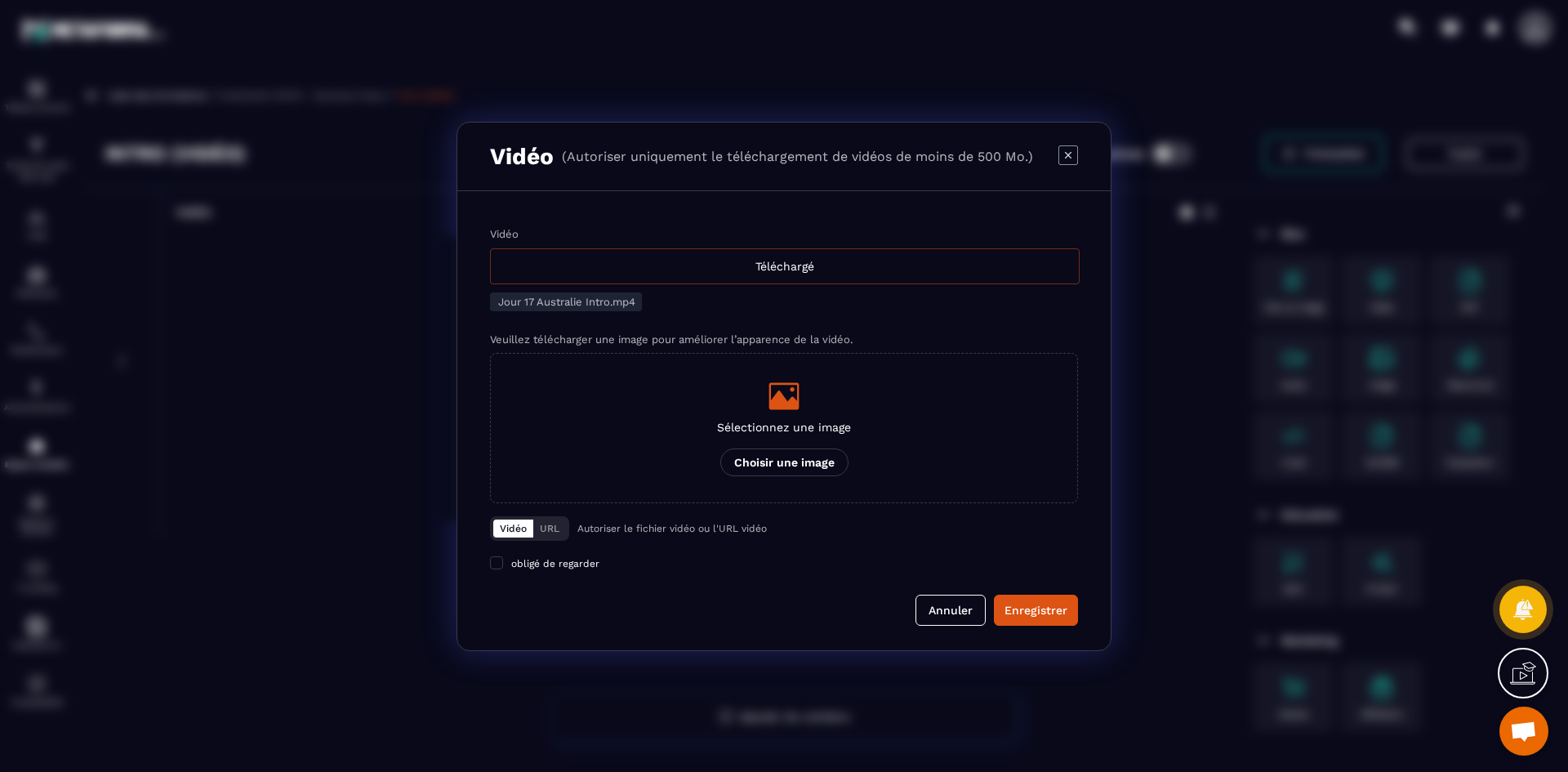
click at [830, 260] on div "Téléchargé" at bounding box center [784, 267] width 590 height 36
click at [0, 0] on input "Vidéo Téléchargé" at bounding box center [0, 0] width 0 height 0
click at [786, 407] on icon "Modal window" at bounding box center [784, 396] width 30 height 27
click at [0, 0] on input "Sélectionnez une image Choisir une image" at bounding box center [0, 0] width 0 height 0
click at [173, 80] on div "Modal window" at bounding box center [784, 386] width 1568 height 772
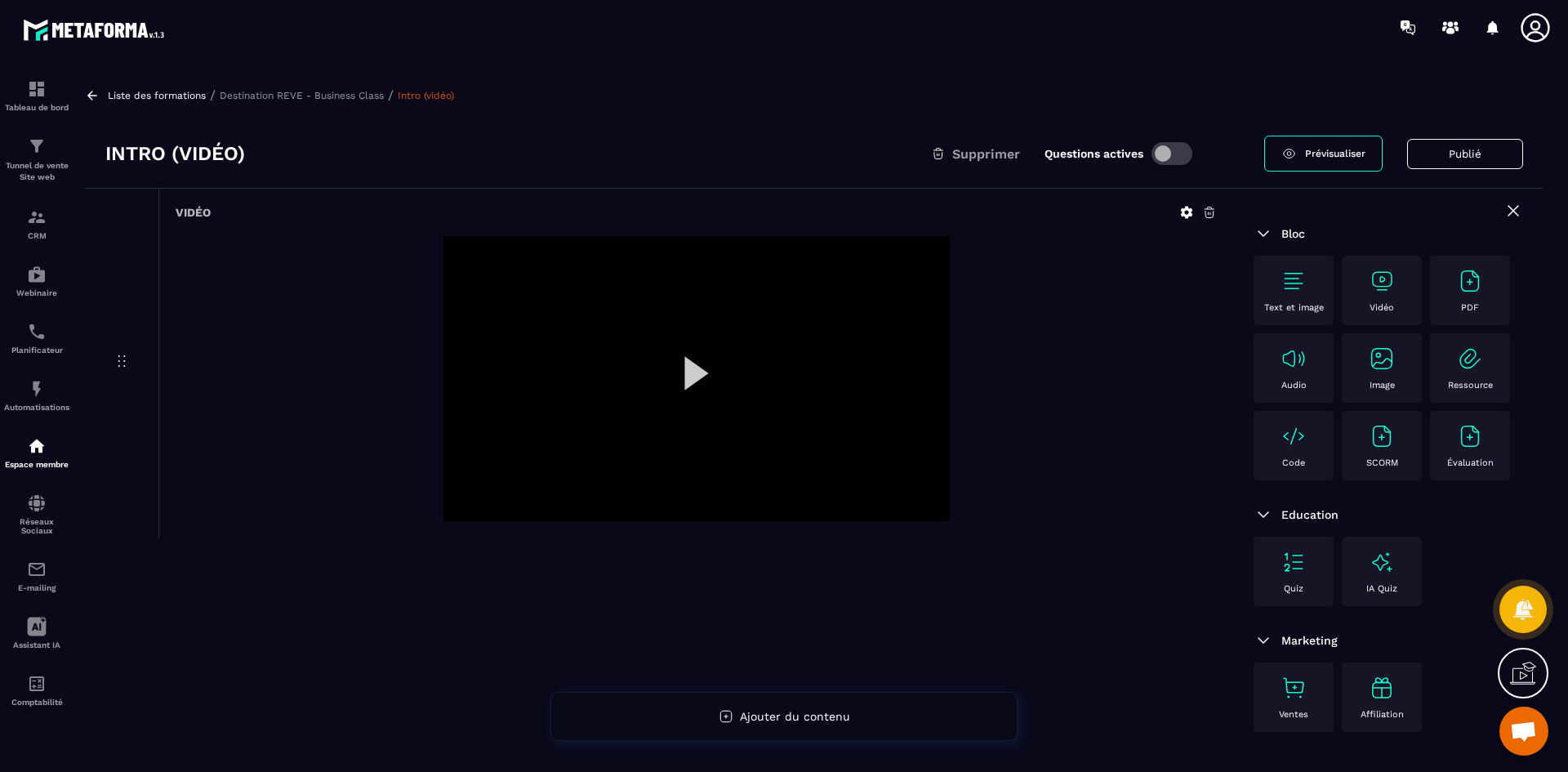
click at [1185, 212] on icon at bounding box center [1186, 212] width 15 height 15
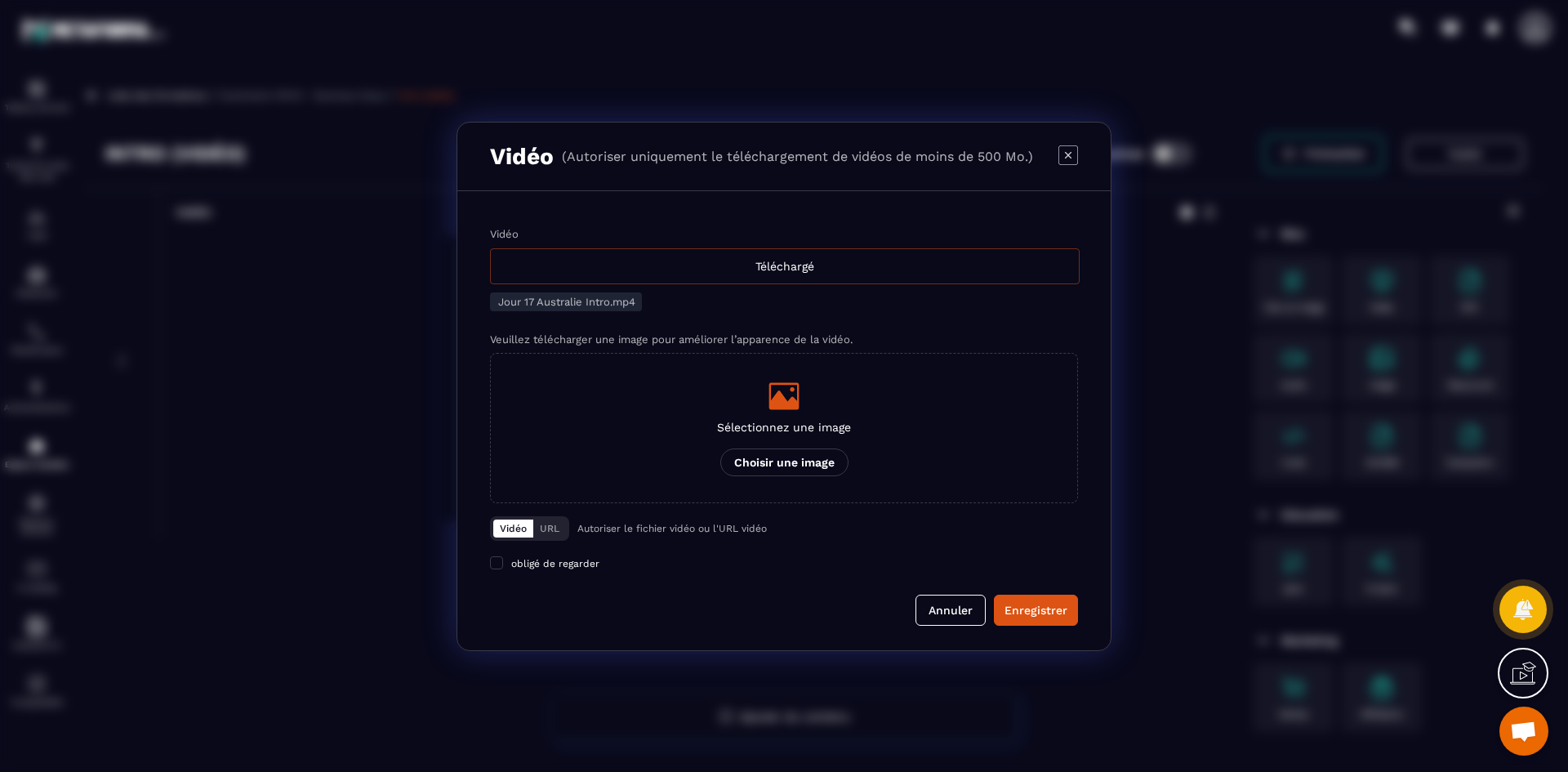
click at [772, 274] on div "Téléchargé" at bounding box center [784, 267] width 590 height 36
click at [0, 0] on input "Vidéo Téléchargé" at bounding box center [0, 0] width 0 height 0
click at [783, 408] on icon "Modal window" at bounding box center [784, 396] width 30 height 27
click at [0, 0] on input "Sélectionnez une image Choisir une image" at bounding box center [0, 0] width 0 height 0
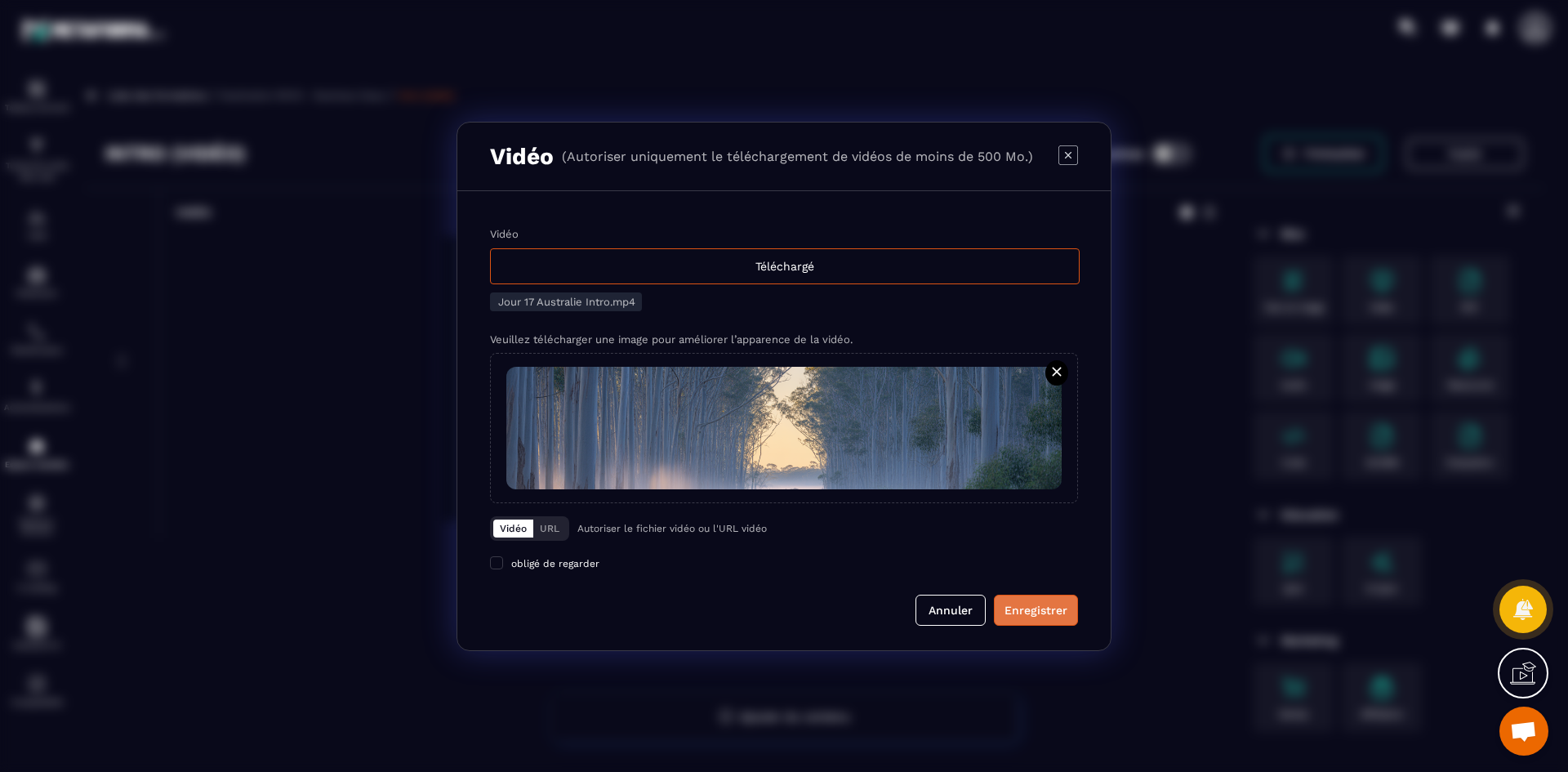
click at [1046, 611] on div "Enregistrer" at bounding box center [1037, 610] width 63 height 16
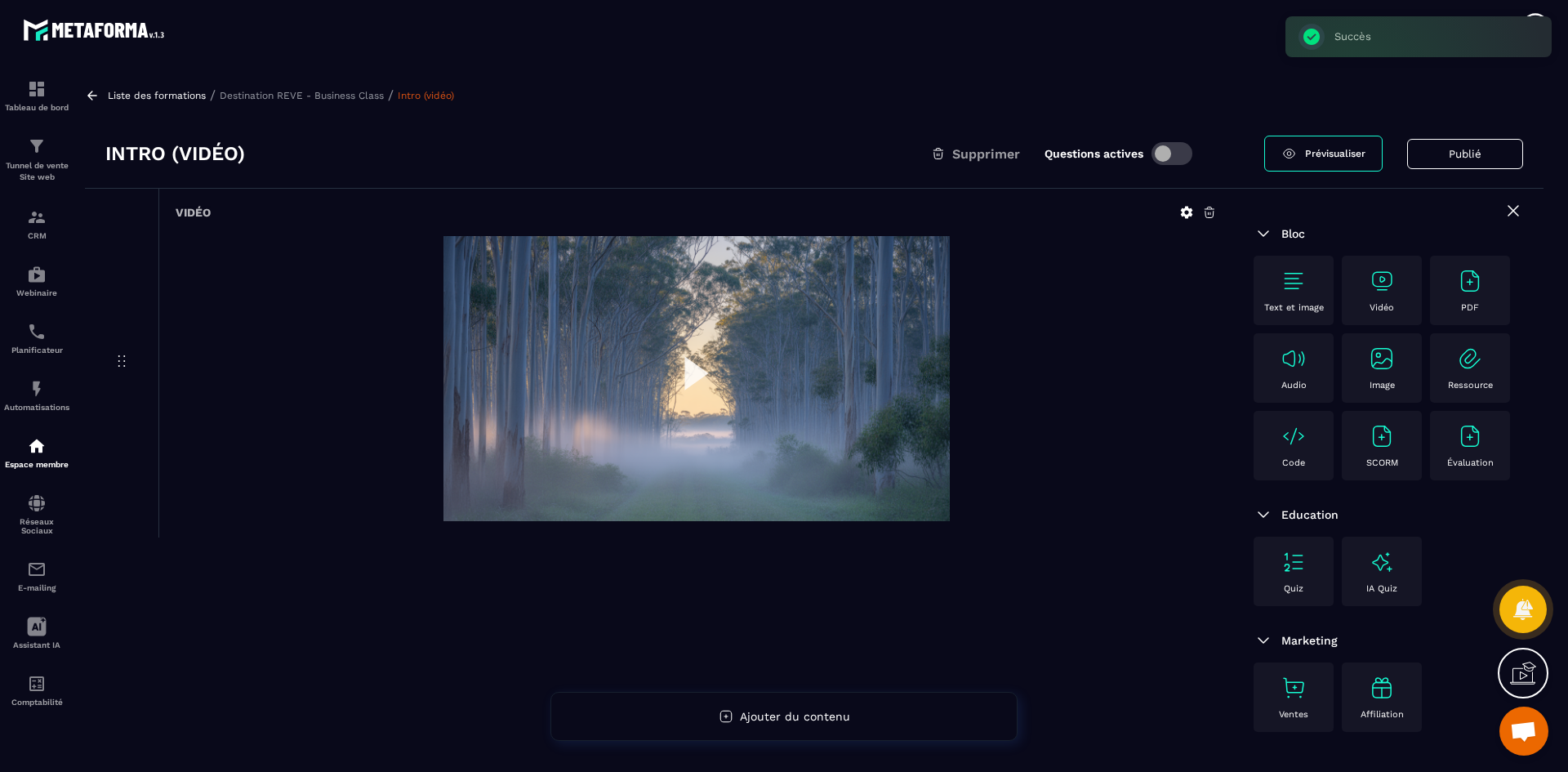
click at [327, 97] on p "Destination REVE - Business Class" at bounding box center [302, 95] width 164 height 11
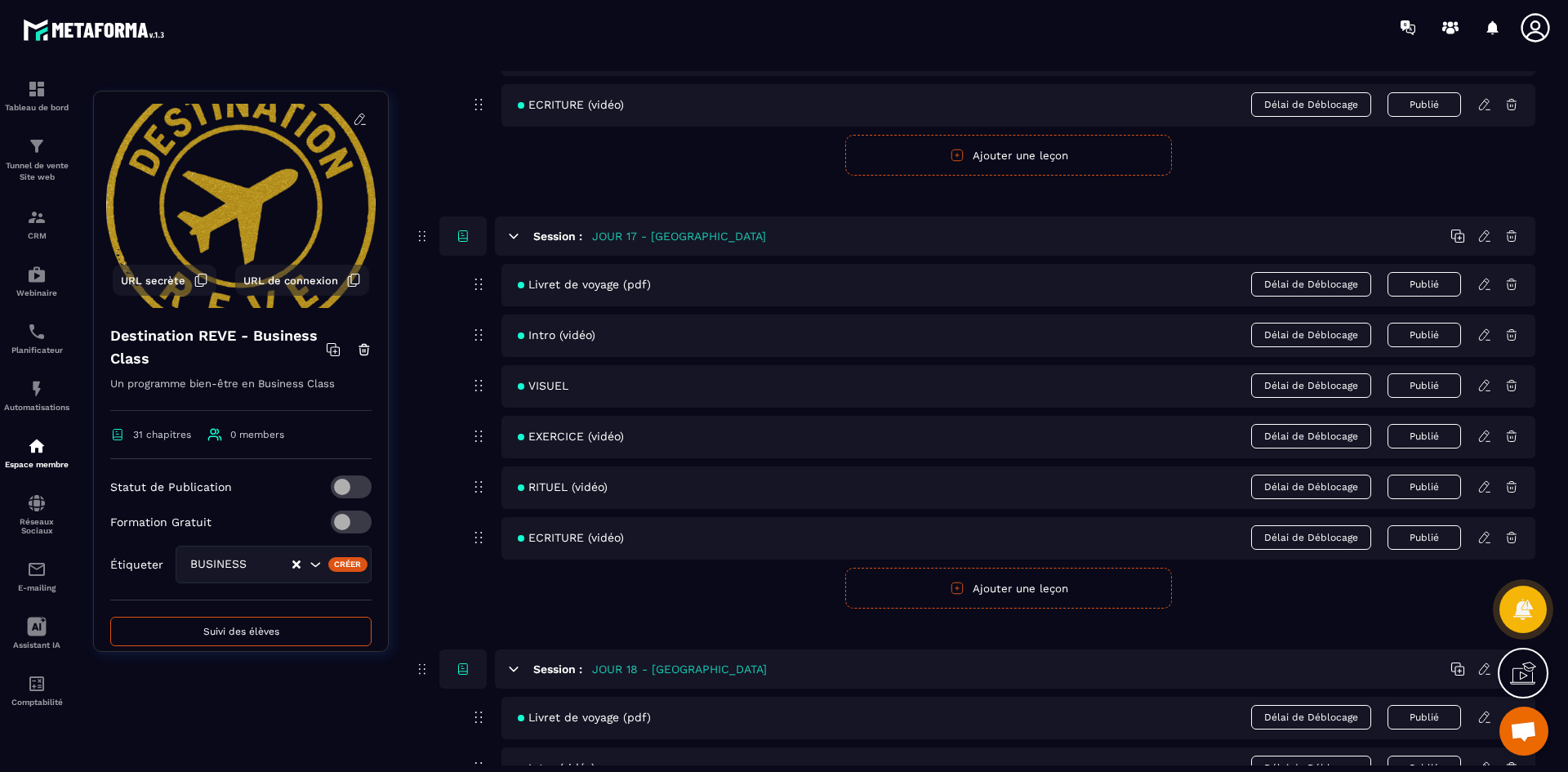
scroll to position [7517, 0]
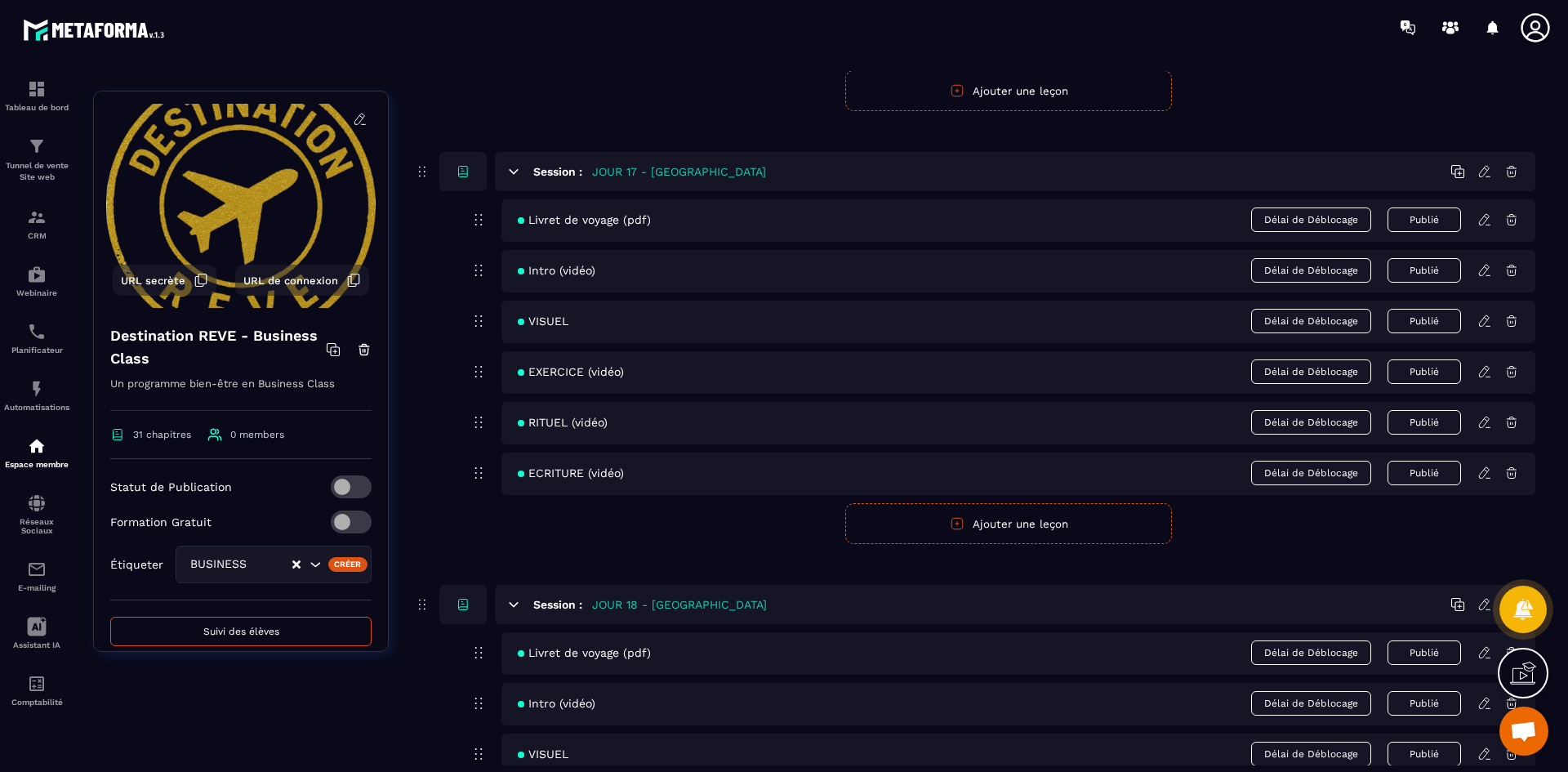
click at [1483, 318] on icon at bounding box center [1484, 321] width 15 height 15
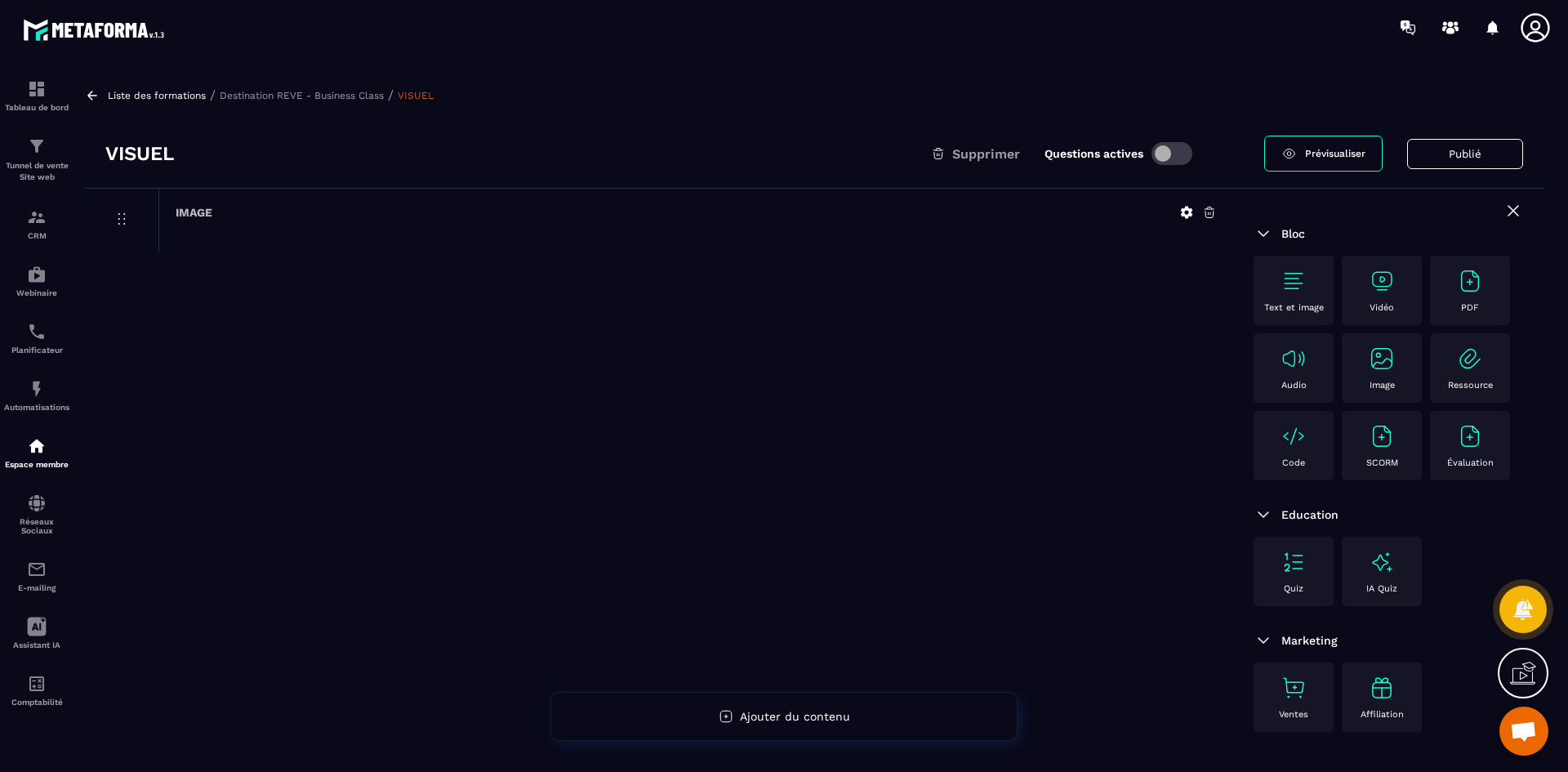
click at [1189, 211] on icon at bounding box center [1187, 213] width 12 height 12
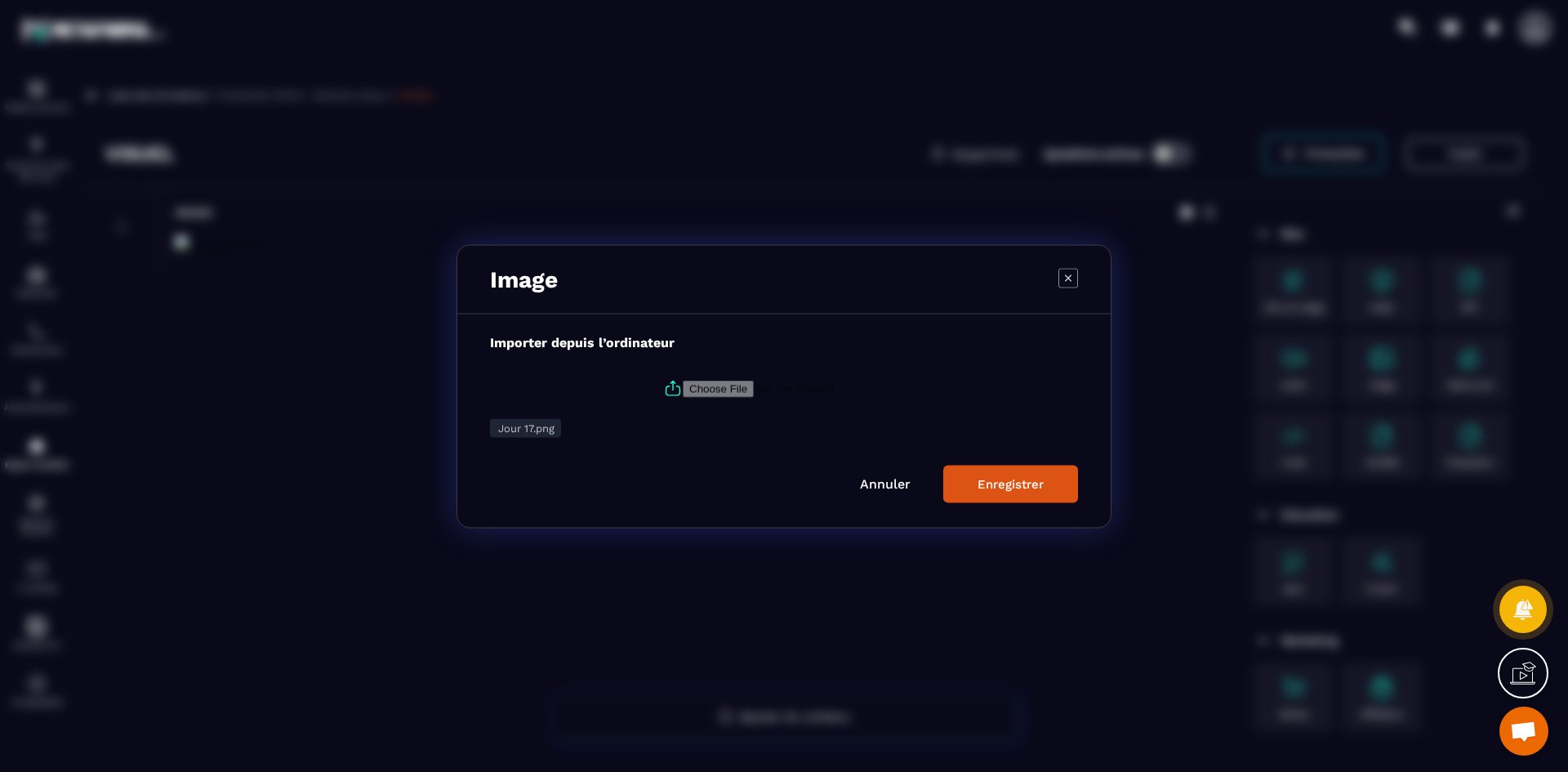
click at [672, 384] on icon "Modal window" at bounding box center [672, 388] width 20 height 20
click at [683, 384] on input "Modal window" at bounding box center [794, 388] width 222 height 17
type input "**********"
click at [1062, 490] on button "Enregistrer" at bounding box center [1011, 484] width 135 height 38
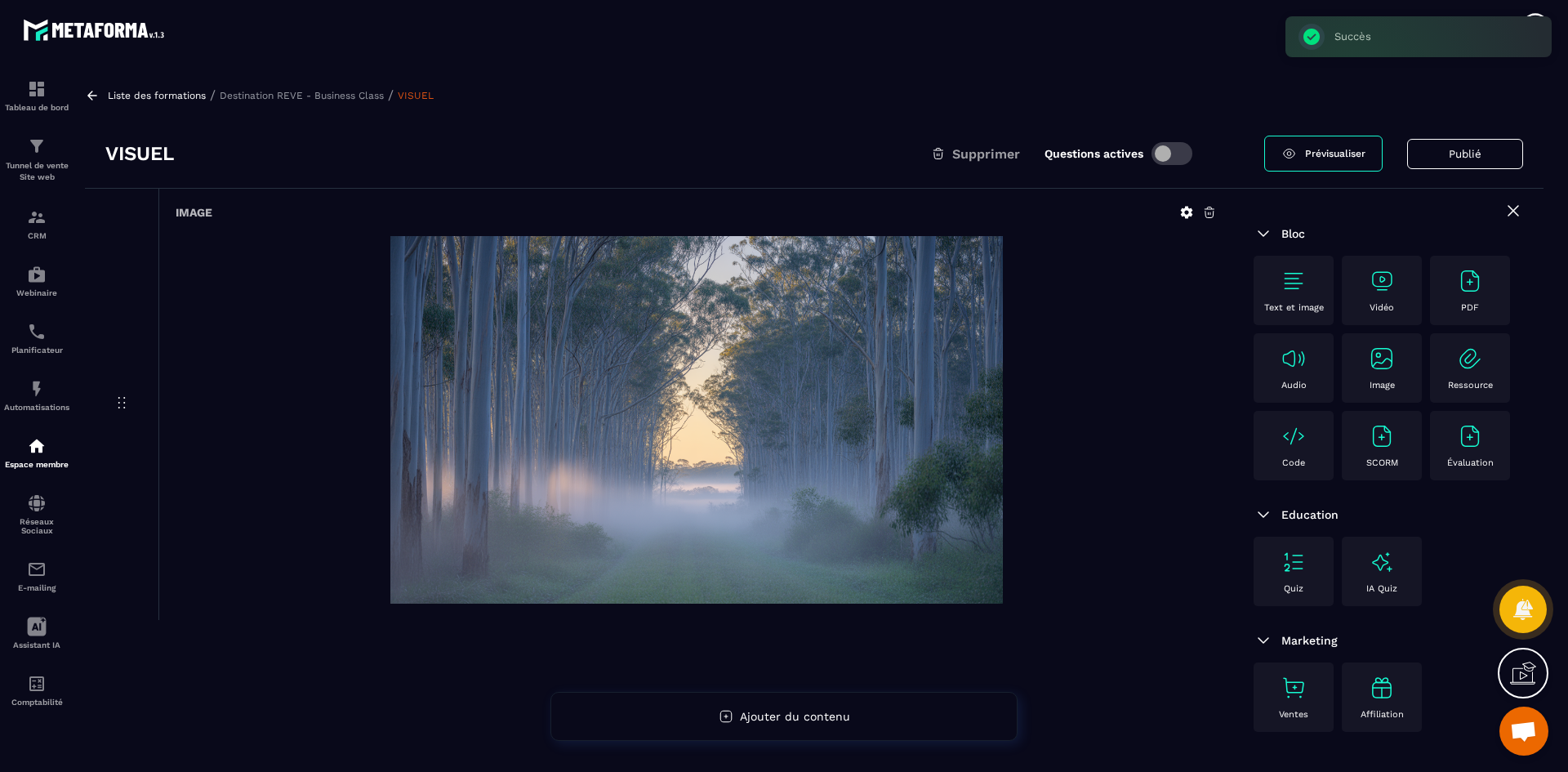
click at [345, 97] on p "Destination REVE - Business Class" at bounding box center [302, 95] width 164 height 11
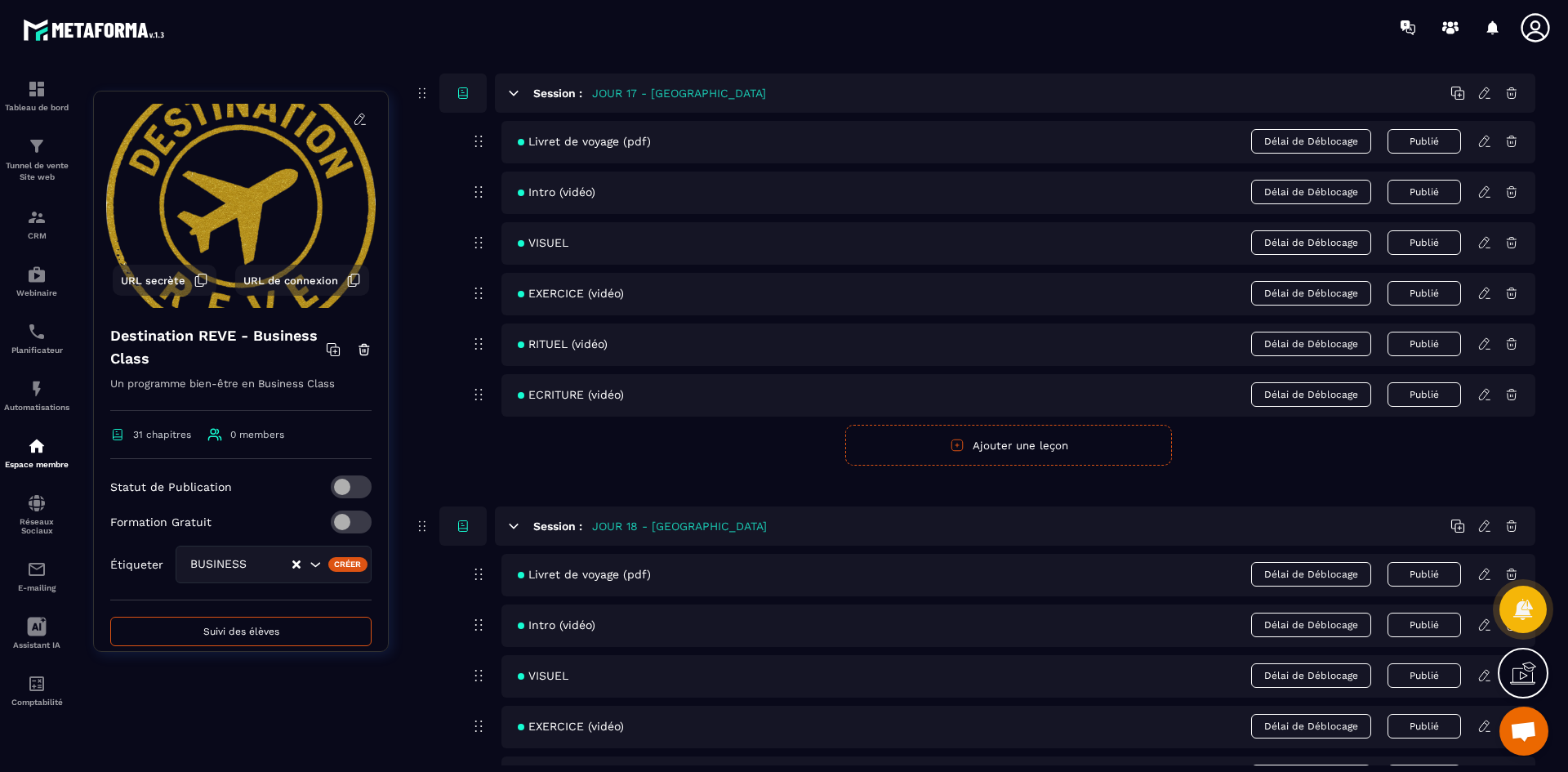
scroll to position [7599, 0]
click at [1487, 291] on icon at bounding box center [1484, 290] width 15 height 15
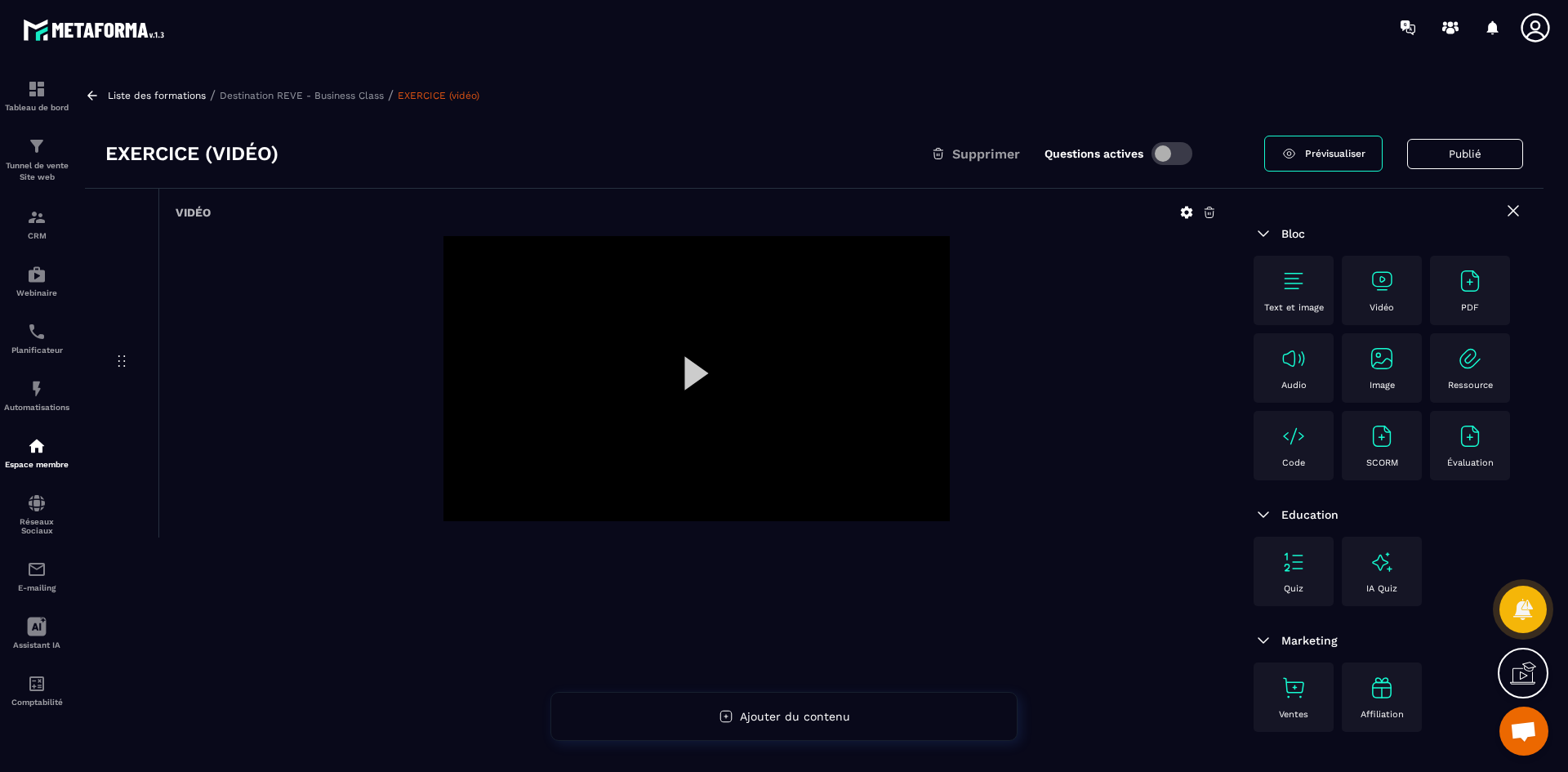
click at [1188, 211] on icon at bounding box center [1186, 212] width 15 height 15
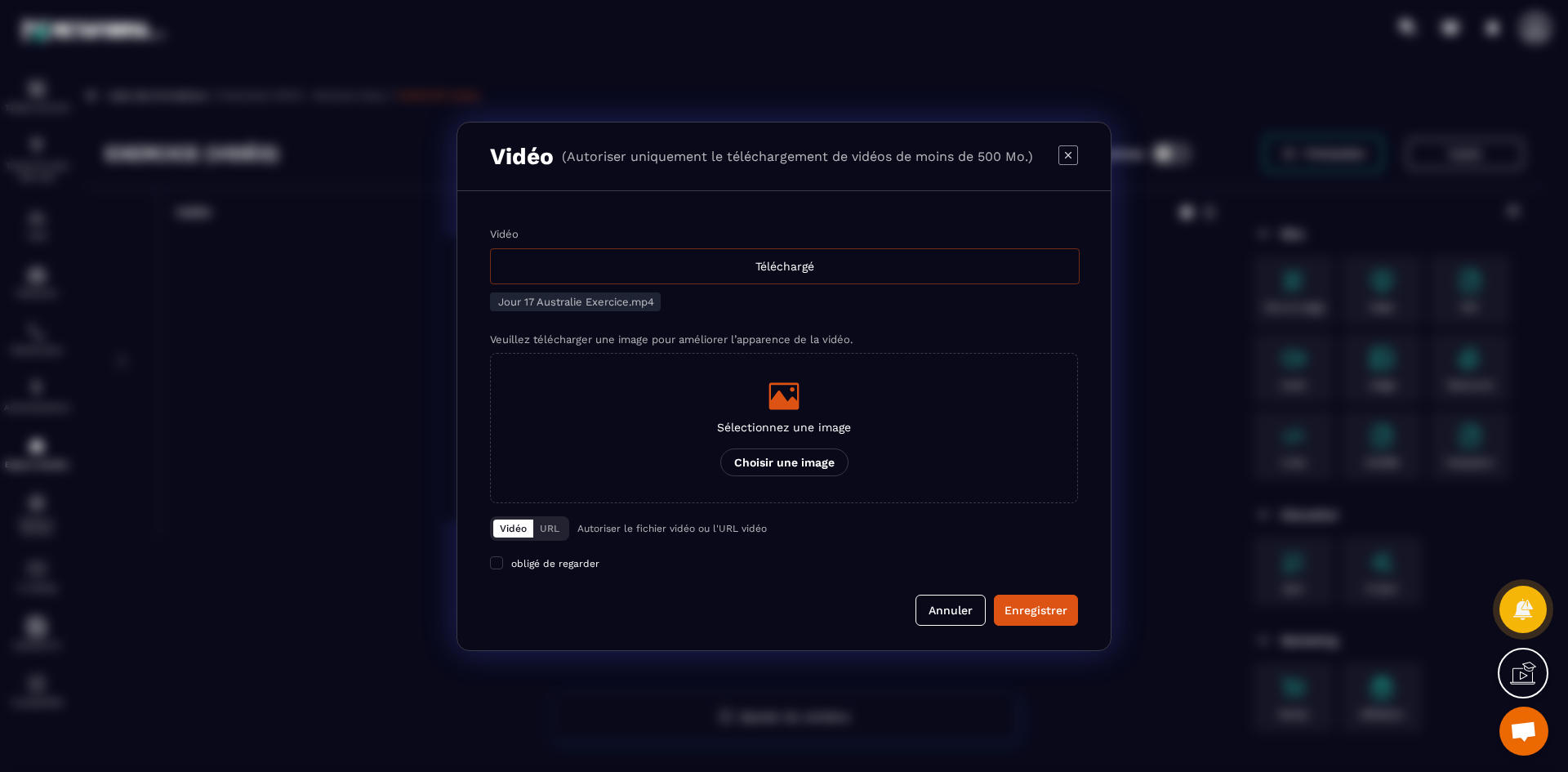
click at [773, 274] on div "Téléchargé" at bounding box center [784, 267] width 590 height 36
click at [0, 0] on input "Vidéo Téléchargé" at bounding box center [0, 0] width 0 height 0
click at [813, 421] on p "Sélectionnez une image" at bounding box center [784, 427] width 134 height 13
click at [0, 0] on input "Sélectionnez une image Choisir une image" at bounding box center [0, 0] width 0 height 0
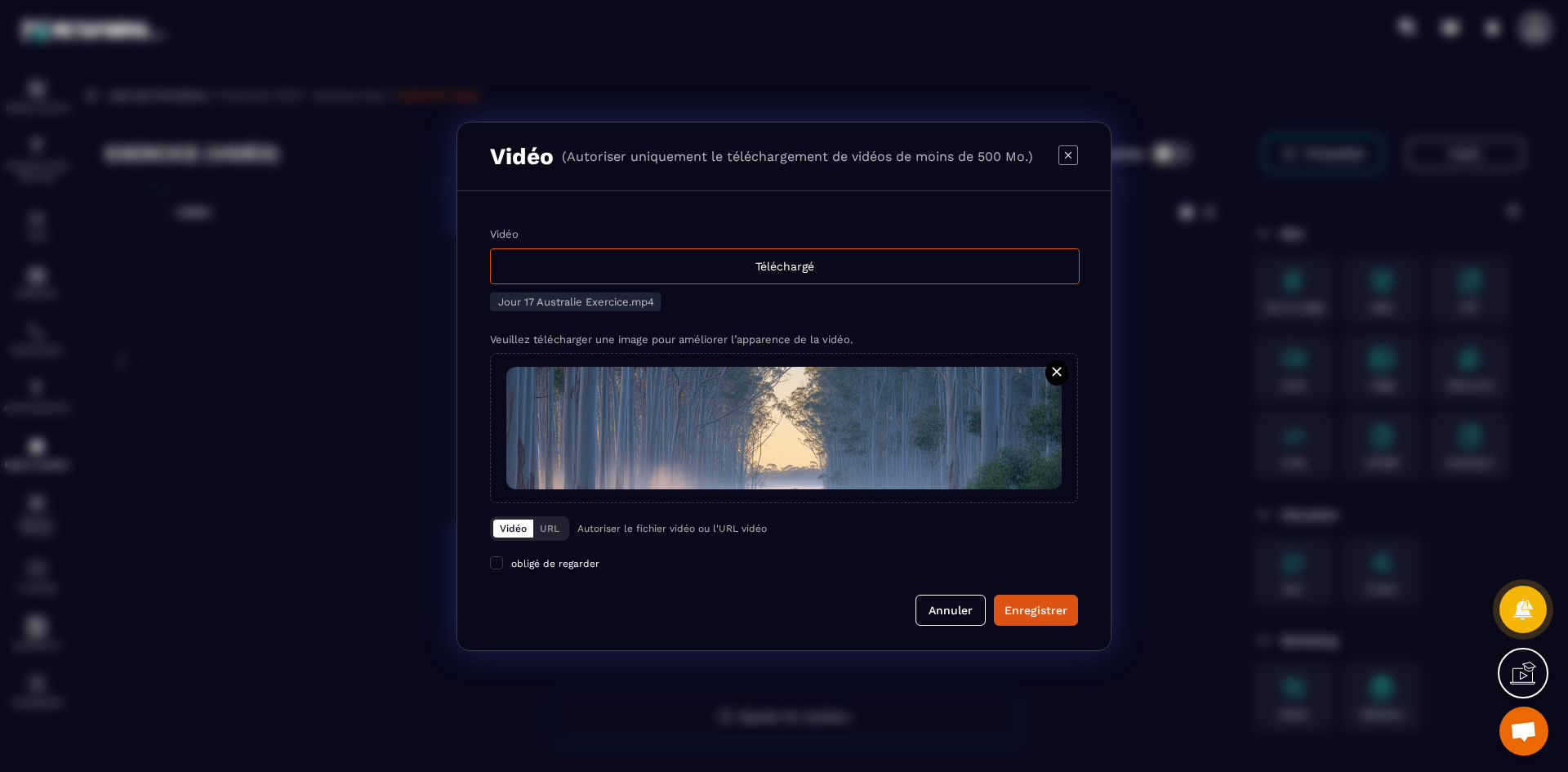
drag, startPoint x: 1054, startPoint y: 609, endPoint x: 988, endPoint y: 490, distance: 136.1
click at [1054, 609] on div "Enregistrer" at bounding box center [1037, 610] width 63 height 16
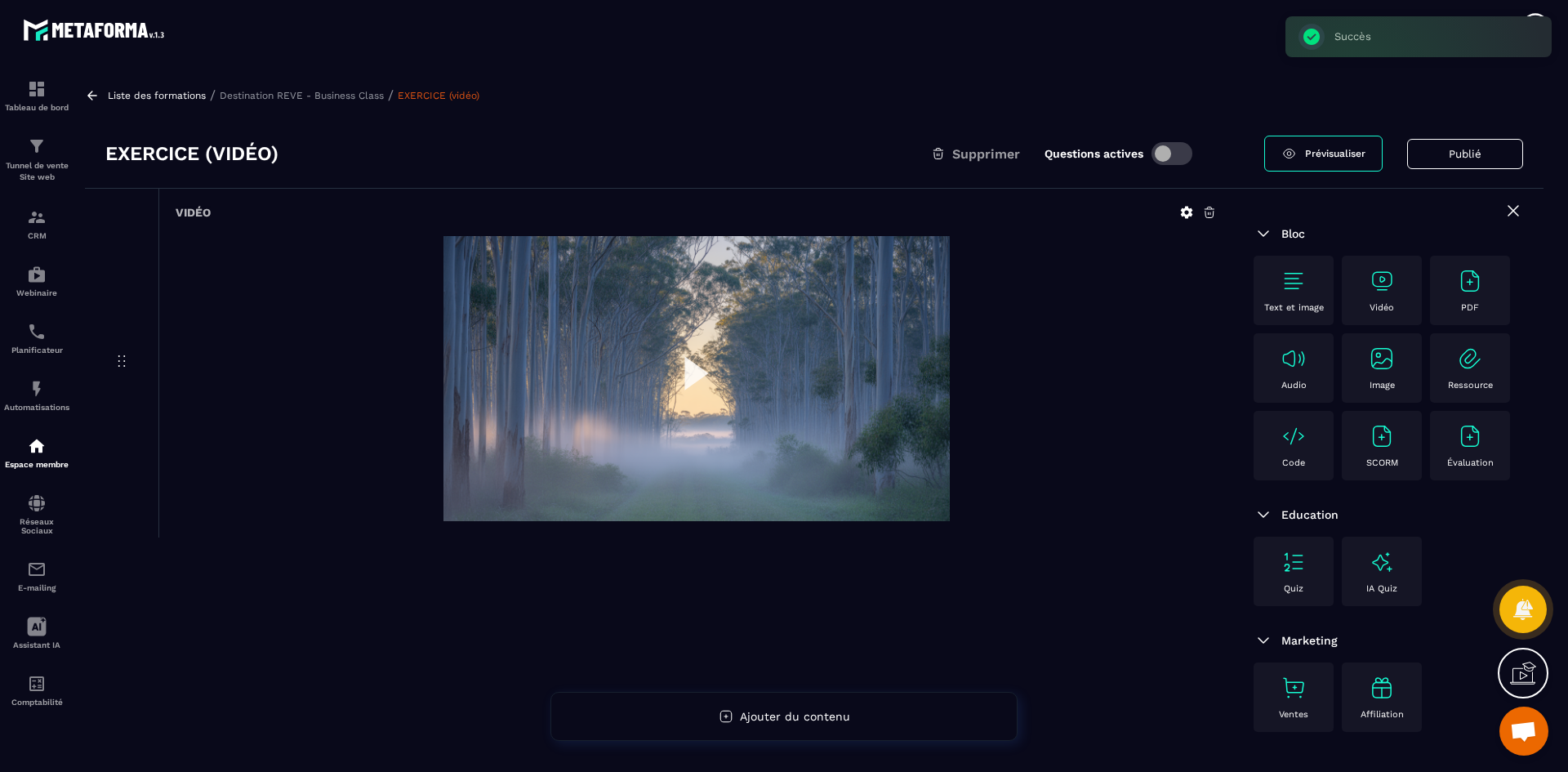
click at [348, 95] on p "Destination REVE - Business Class" at bounding box center [302, 95] width 164 height 11
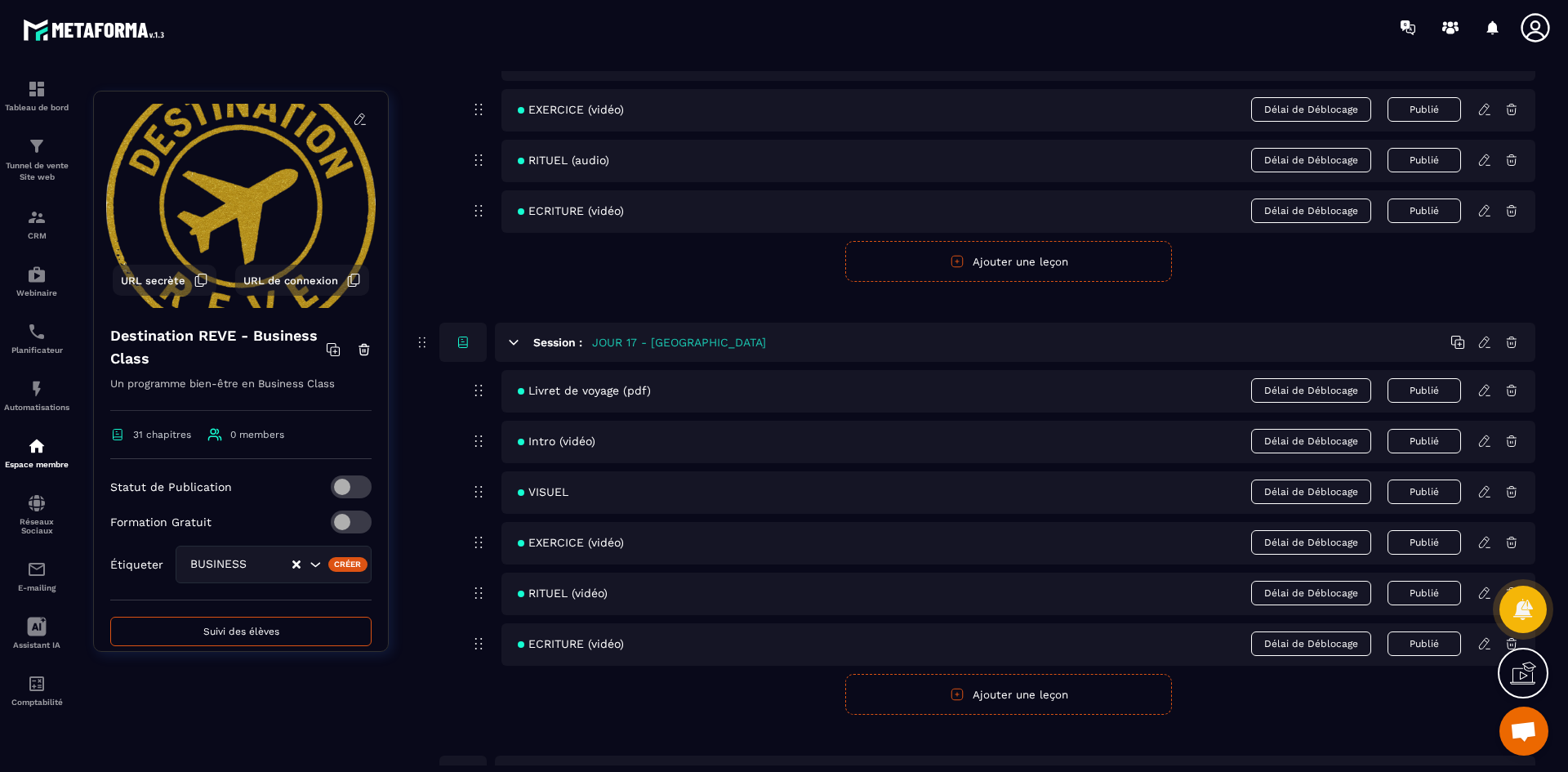
scroll to position [7354, 0]
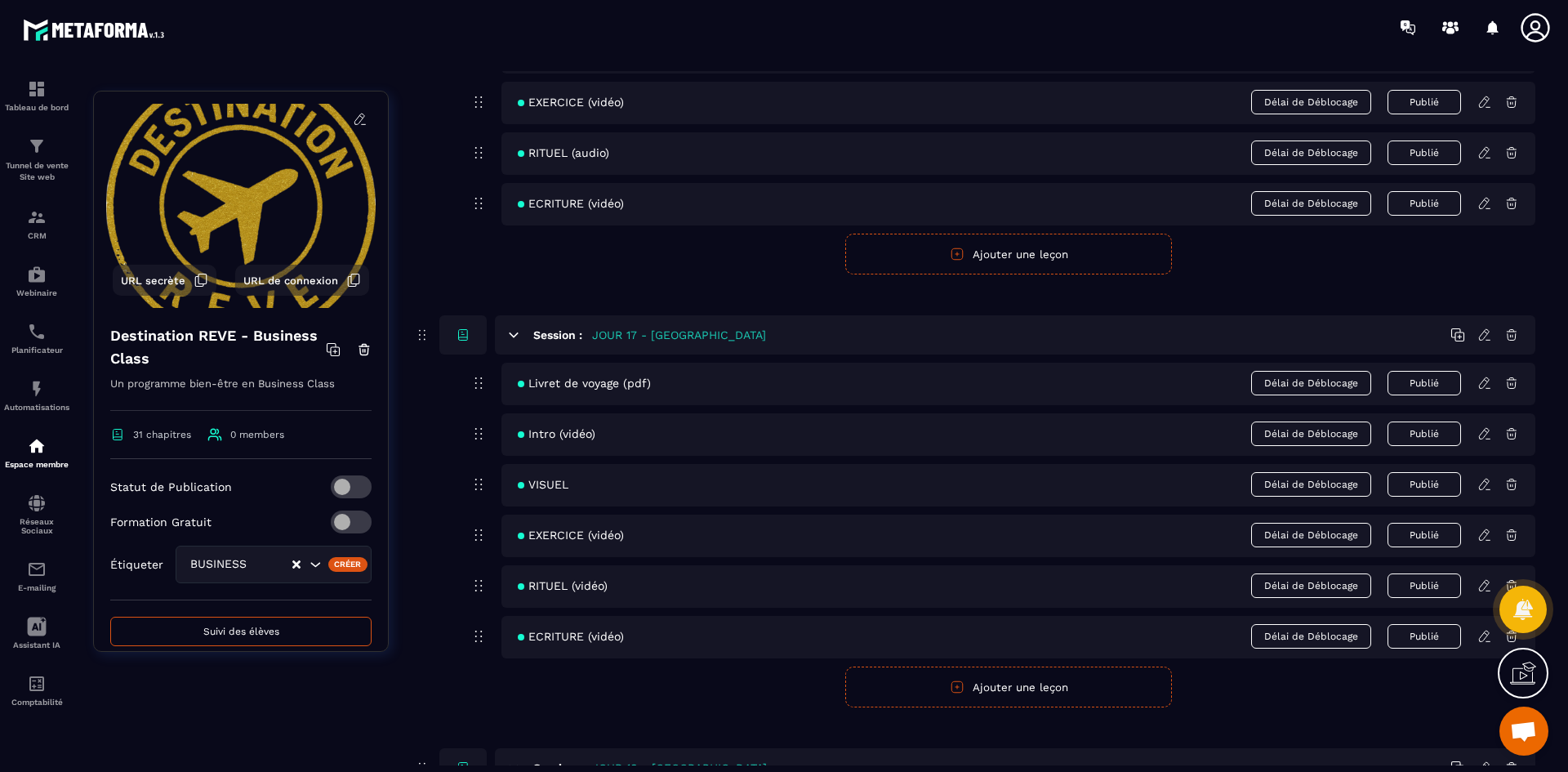
click at [1481, 586] on icon at bounding box center [1483, 586] width 9 height 10
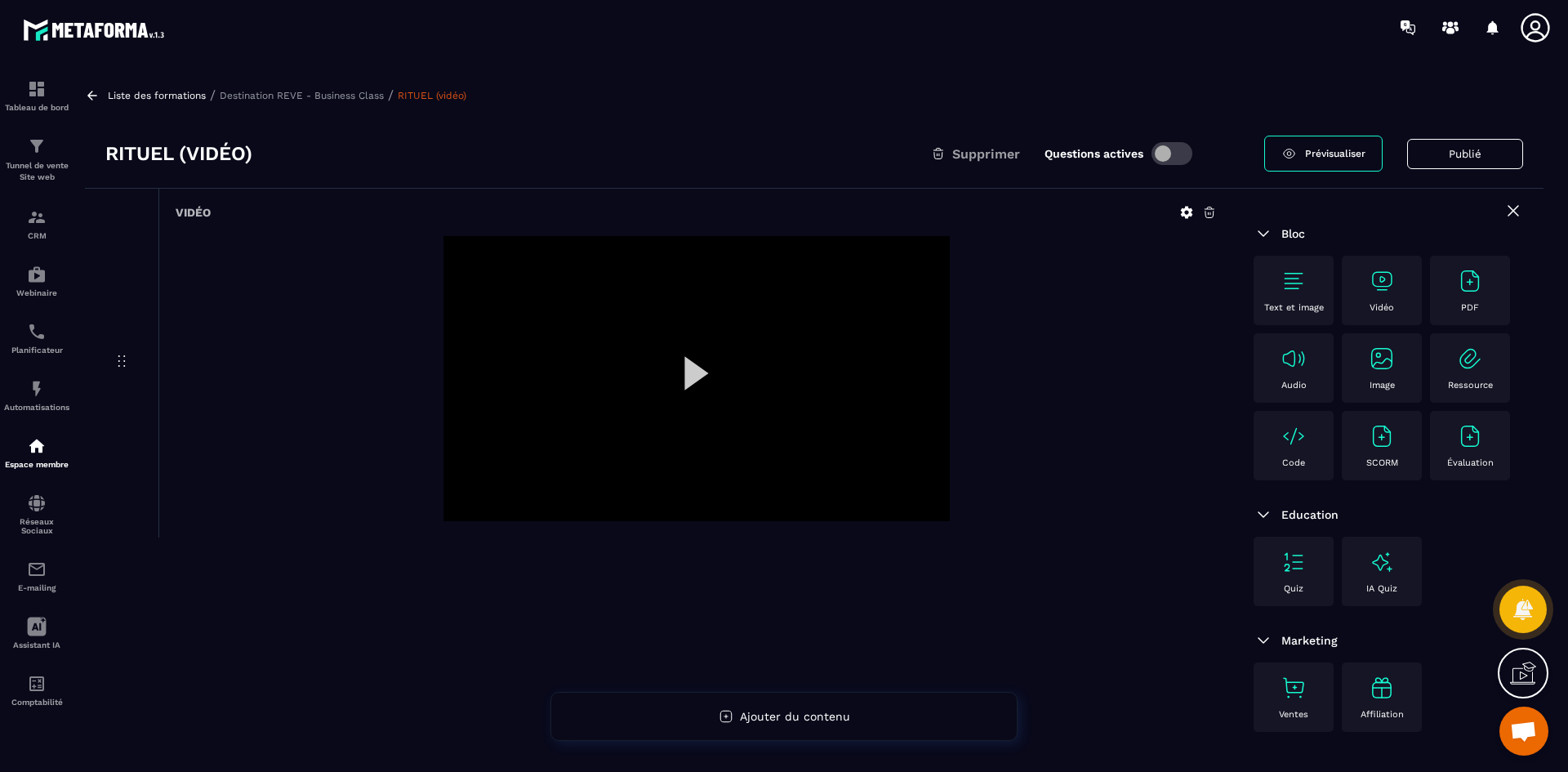
click at [1184, 207] on icon at bounding box center [1186, 212] width 15 height 15
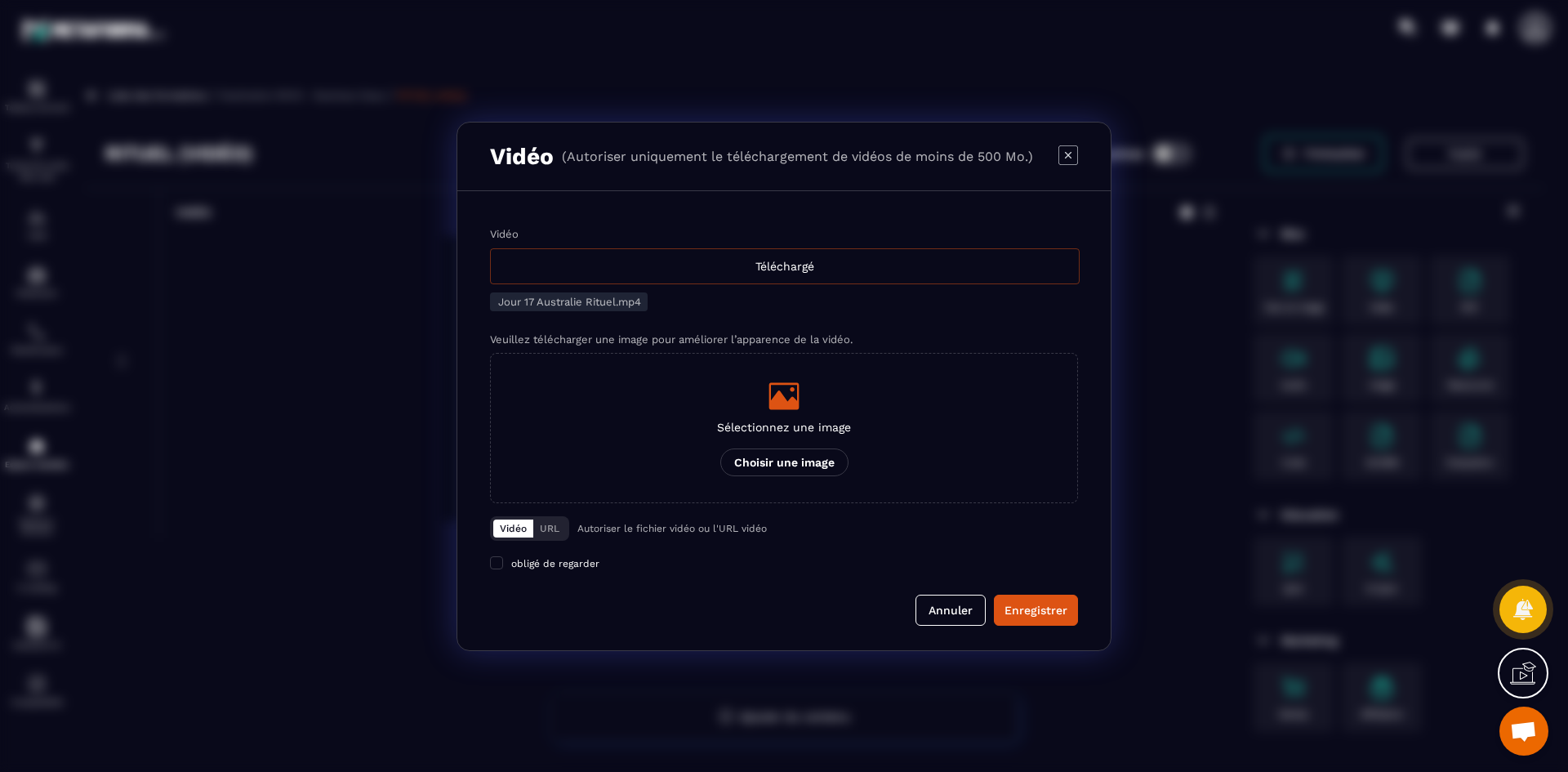
click at [835, 261] on div "Téléchargé" at bounding box center [784, 267] width 590 height 36
click at [0, 0] on input "Vidéo Téléchargé" at bounding box center [0, 0] width 0 height 0
click at [785, 399] on icon "Modal window" at bounding box center [784, 396] width 30 height 27
click at [0, 0] on input "Sélectionnez une image Choisir une image" at bounding box center [0, 0] width 0 height 0
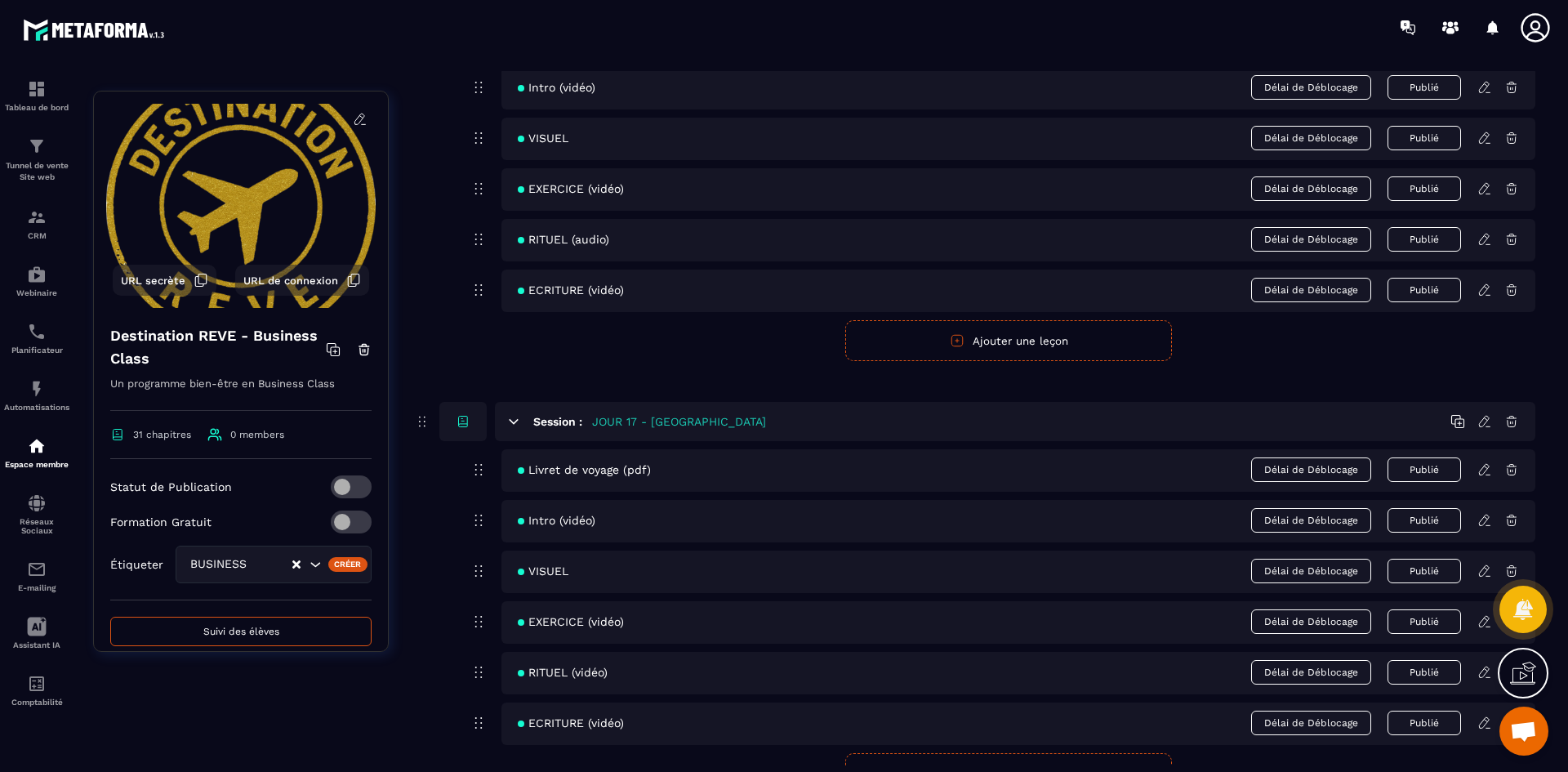
scroll to position [7354, 0]
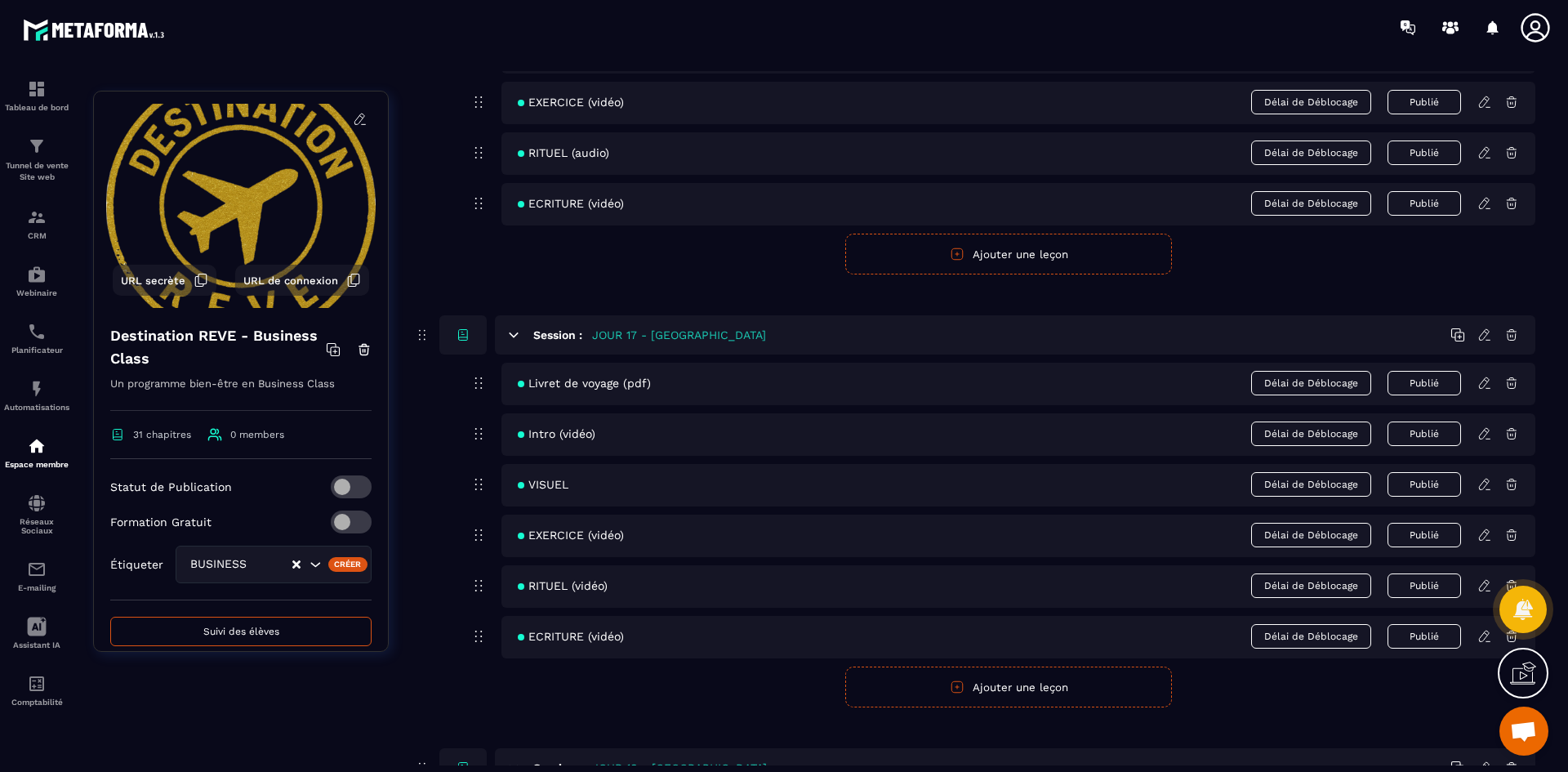
click at [1478, 635] on icon at bounding box center [1484, 636] width 15 height 15
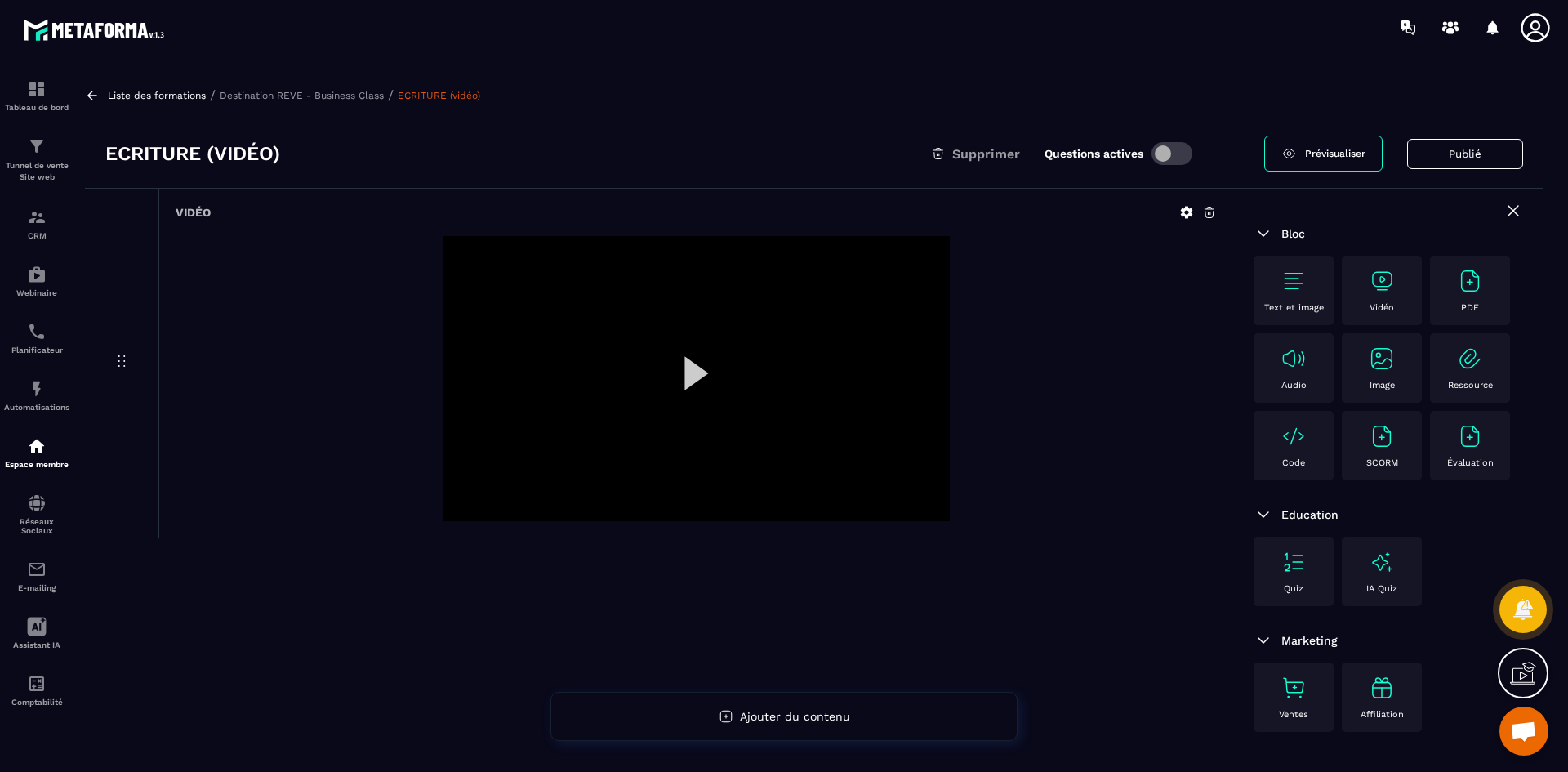
click at [1186, 213] on icon at bounding box center [1186, 212] width 15 height 15
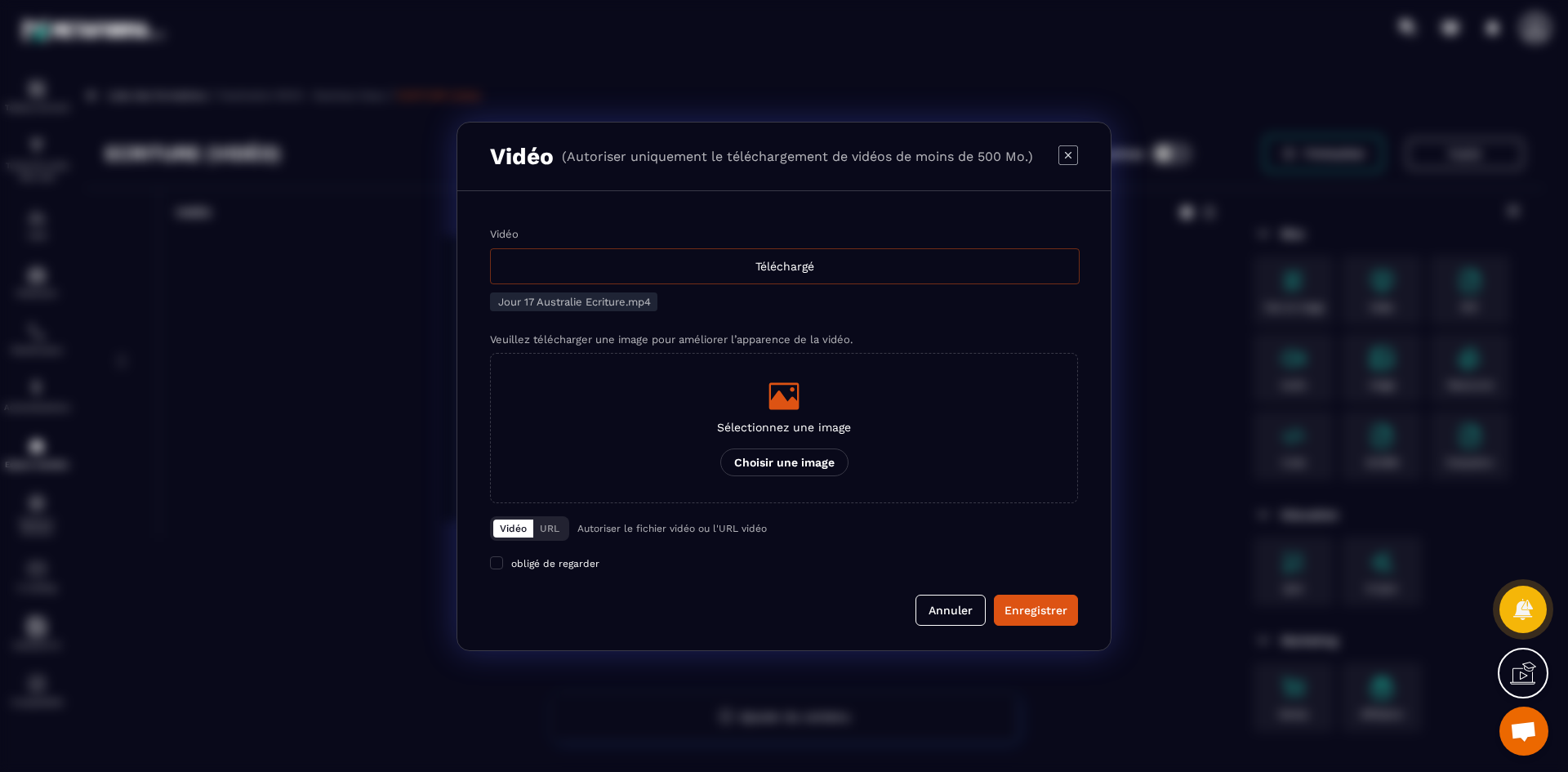
click at [754, 272] on div "Téléchargé" at bounding box center [784, 267] width 590 height 36
click at [0, 0] on input "Vidéo Téléchargé" at bounding box center [0, 0] width 0 height 0
click at [798, 403] on icon "Modal window" at bounding box center [784, 396] width 30 height 27
click at [0, 0] on input "Sélectionnez une image Choisir une image" at bounding box center [0, 0] width 0 height 0
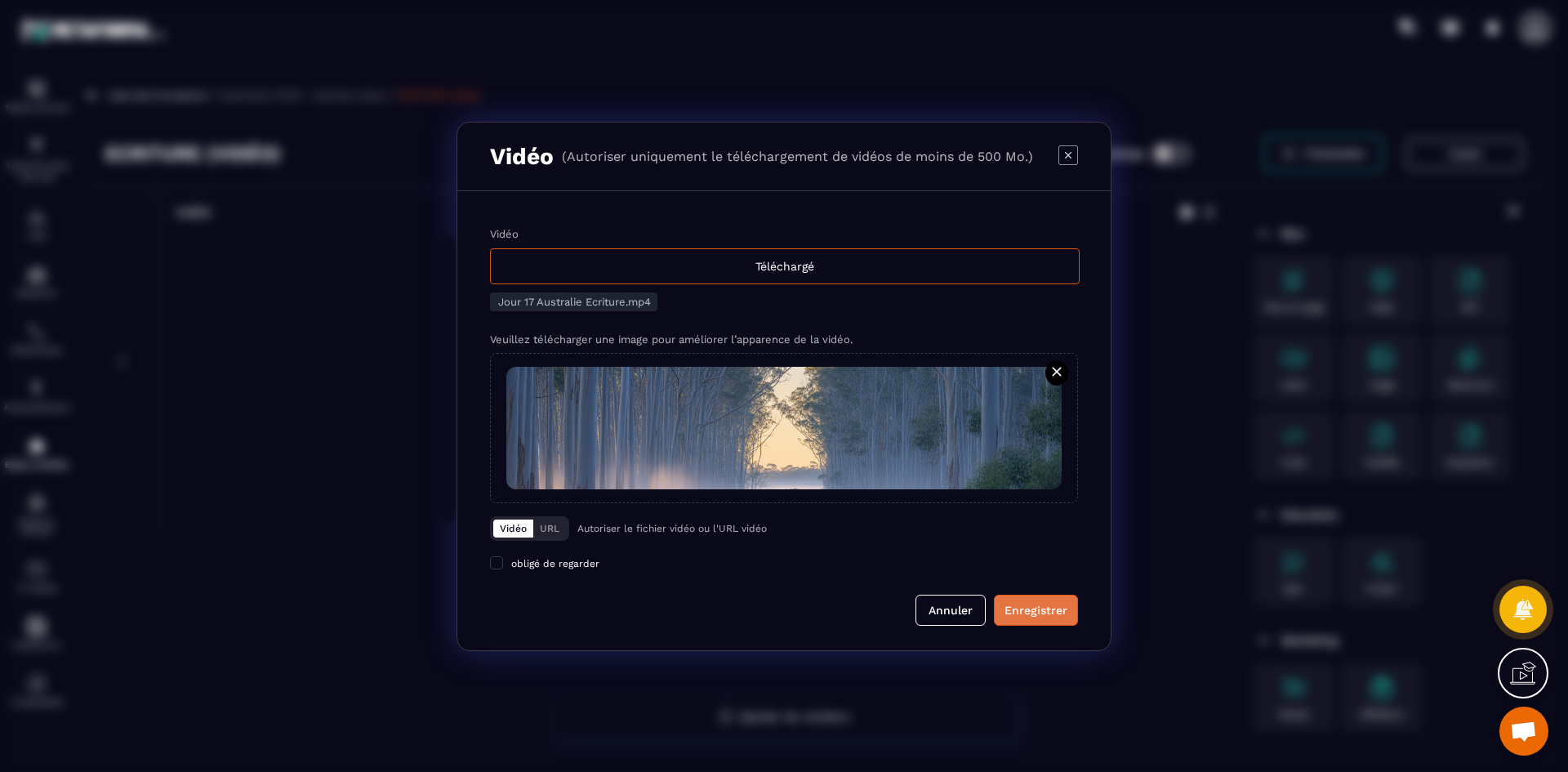
drag, startPoint x: 1060, startPoint y: 612, endPoint x: 1055, endPoint y: 599, distance: 13.9
click at [1060, 612] on div "Enregistrer" at bounding box center [1037, 610] width 63 height 16
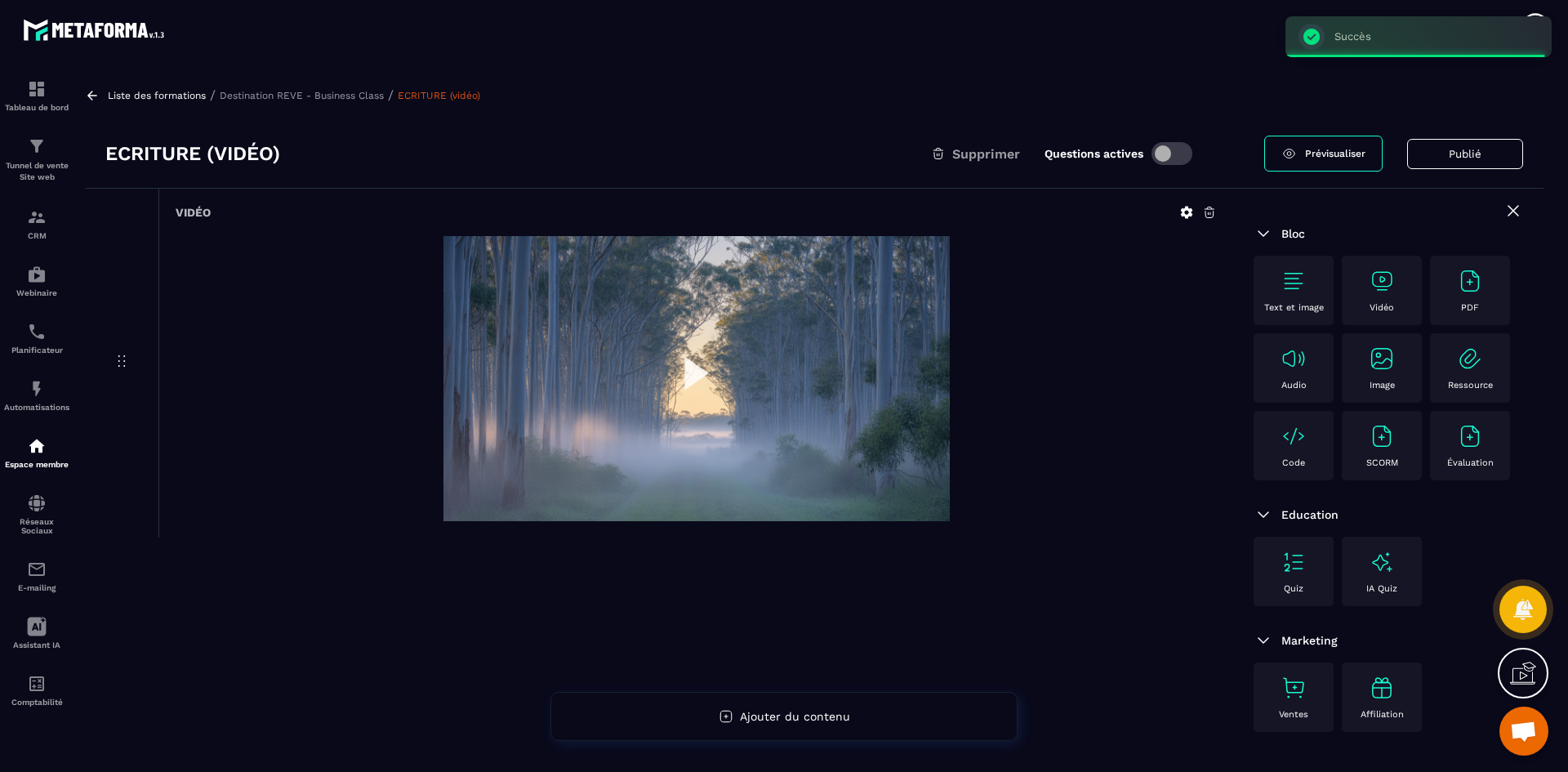
click at [345, 98] on p "Destination REVE - Business Class" at bounding box center [302, 95] width 164 height 11
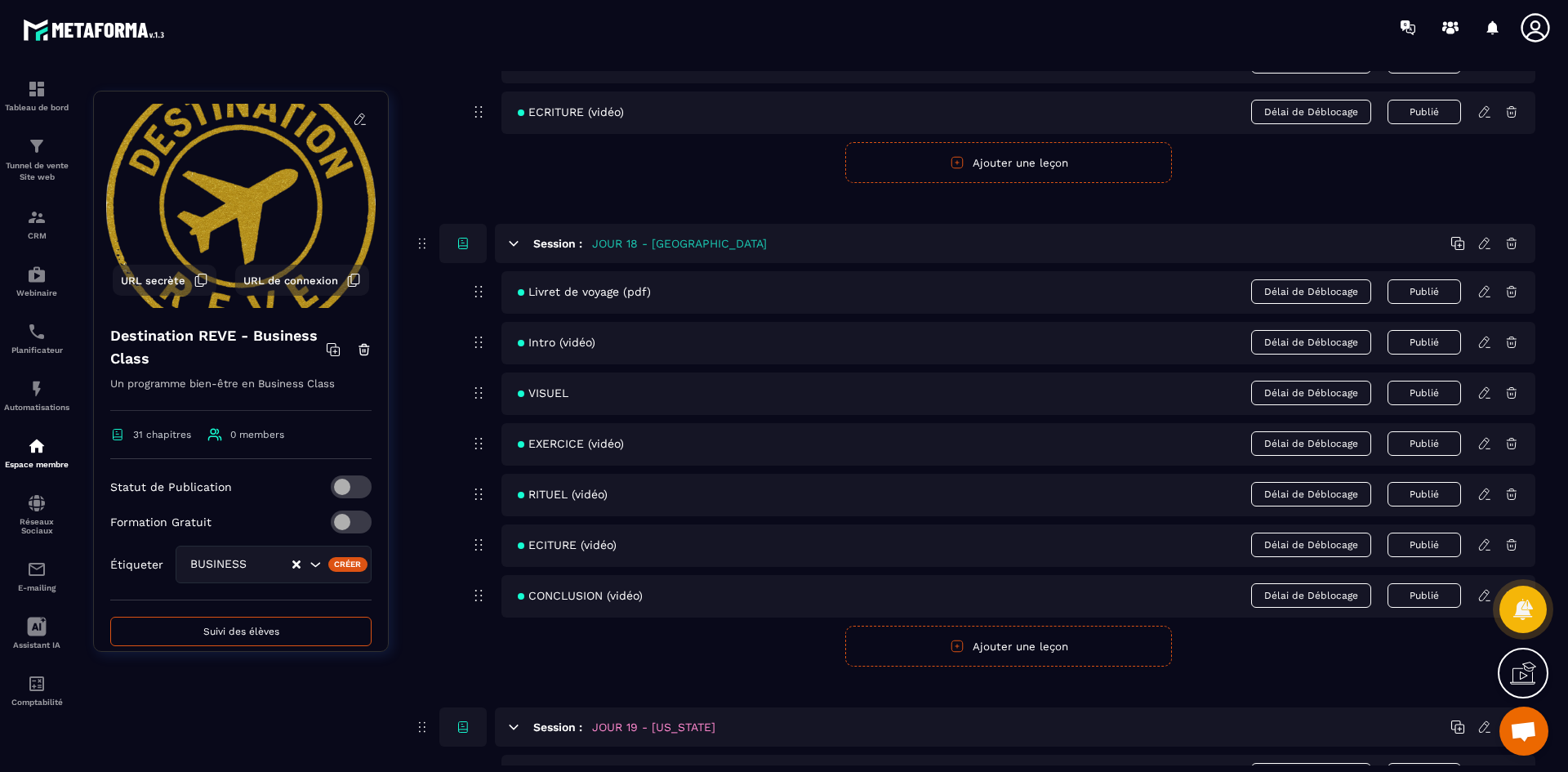
scroll to position [7926, 0]
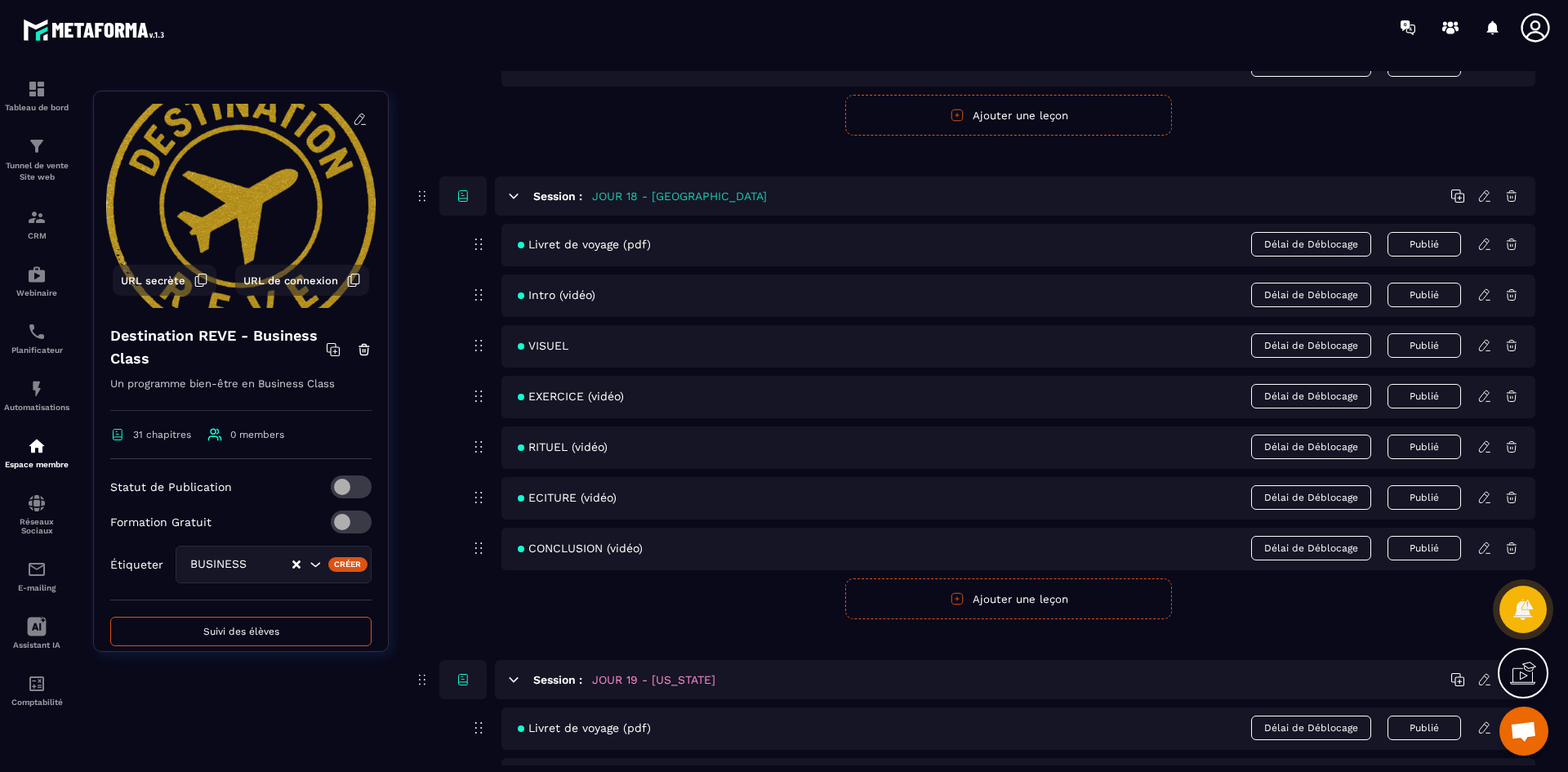
click at [1487, 245] on icon at bounding box center [1483, 244] width 9 height 10
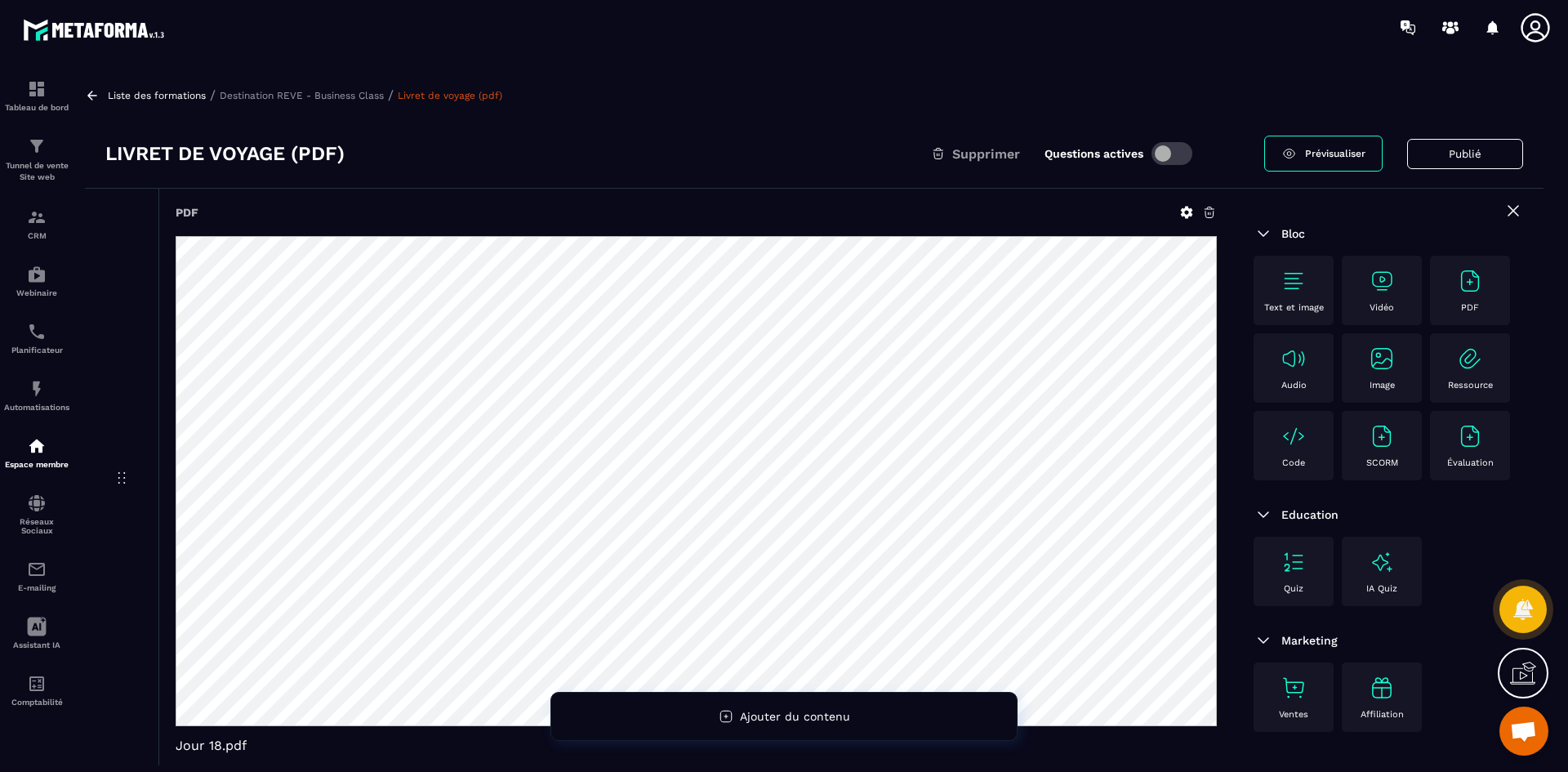
click at [1188, 213] on icon at bounding box center [1186, 212] width 15 height 15
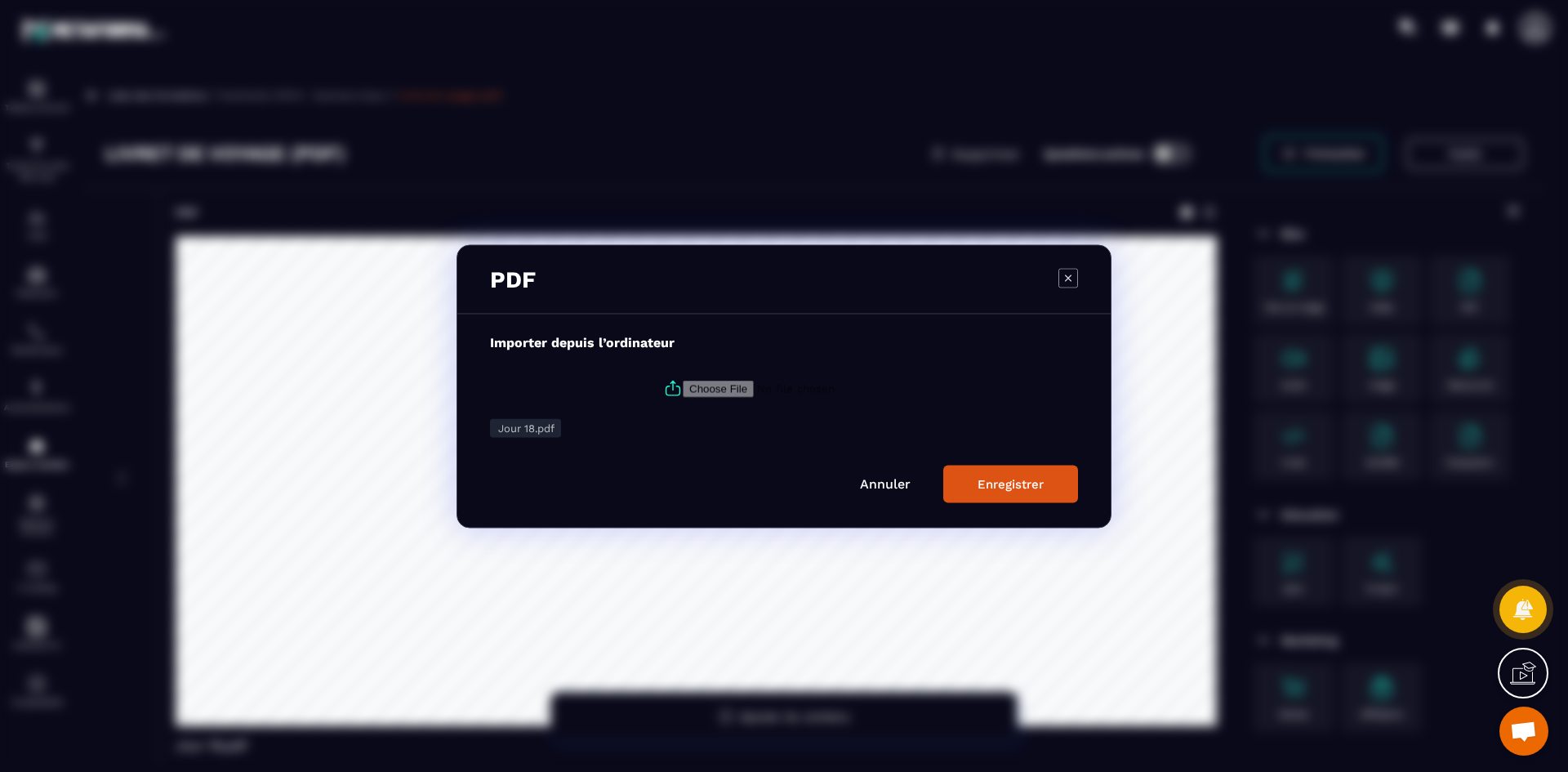
click at [668, 387] on icon "Modal window" at bounding box center [672, 388] width 20 height 20
click at [683, 387] on input "Modal window" at bounding box center [794, 388] width 222 height 17
type input "**********"
click at [993, 479] on div "Enregistrer" at bounding box center [1010, 483] width 66 height 15
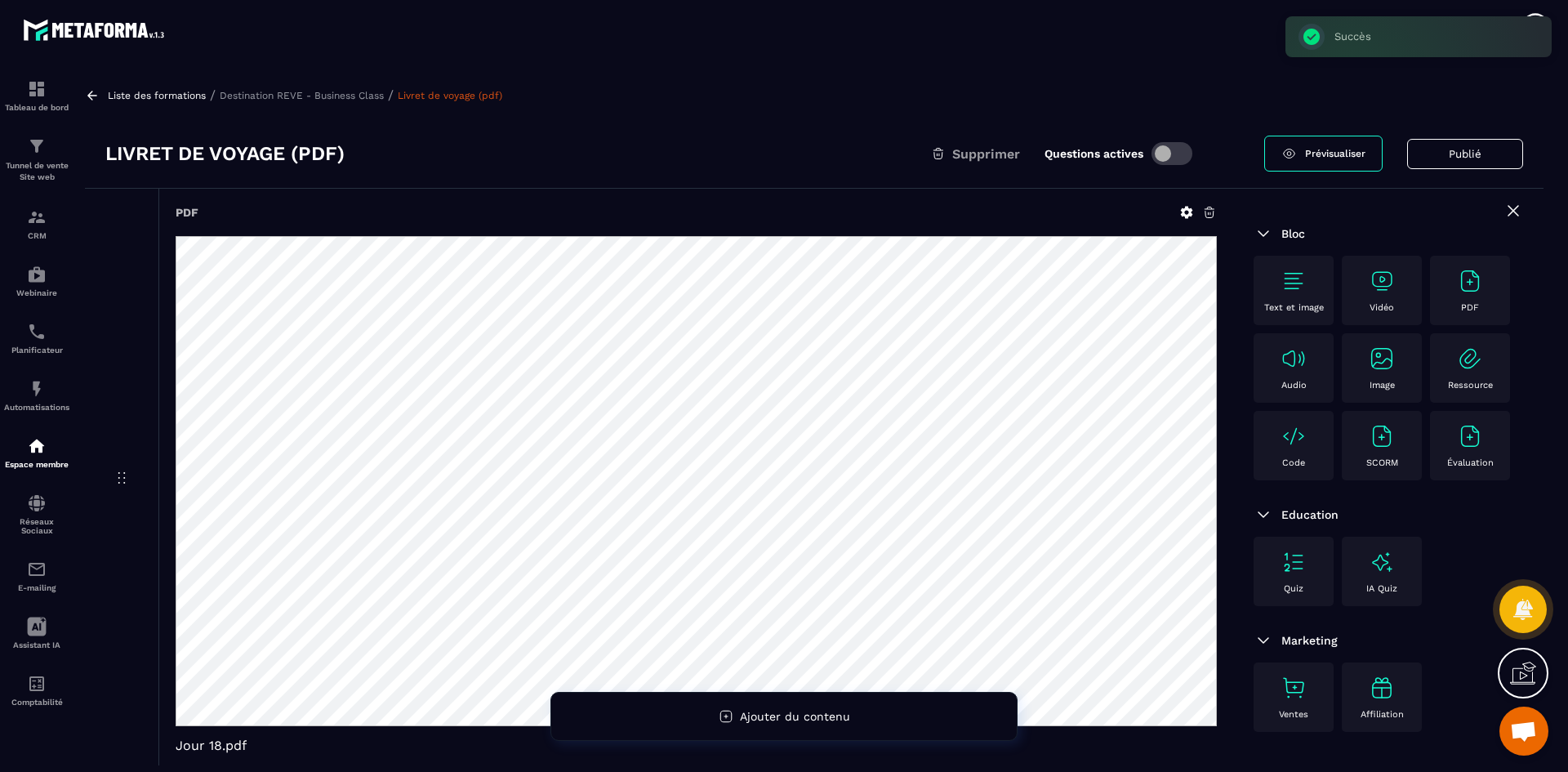
click at [367, 97] on p "Destination REVE - Business Class" at bounding box center [302, 95] width 164 height 11
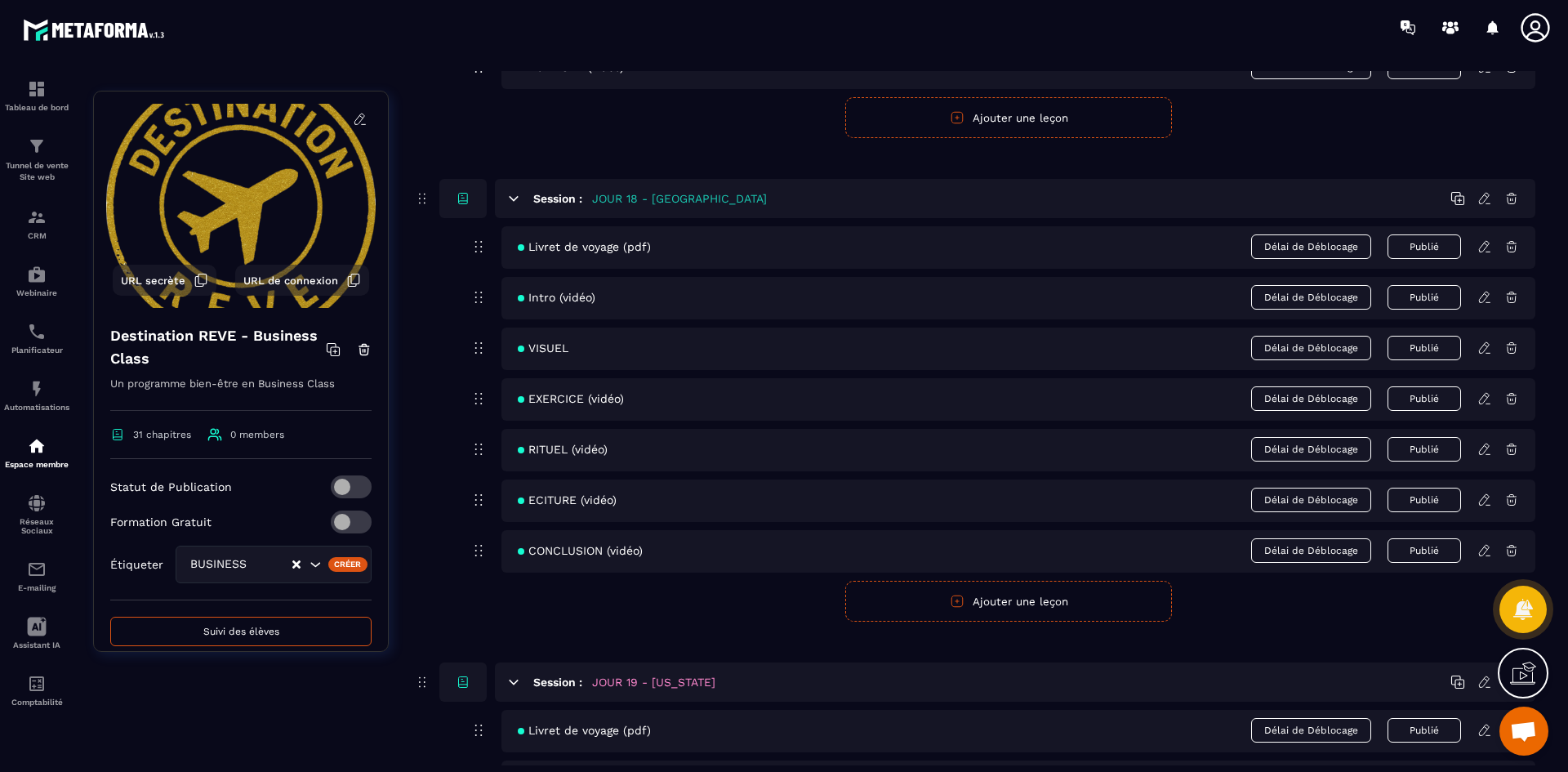
scroll to position [7926, 0]
click at [1486, 298] on icon at bounding box center [1484, 294] width 15 height 15
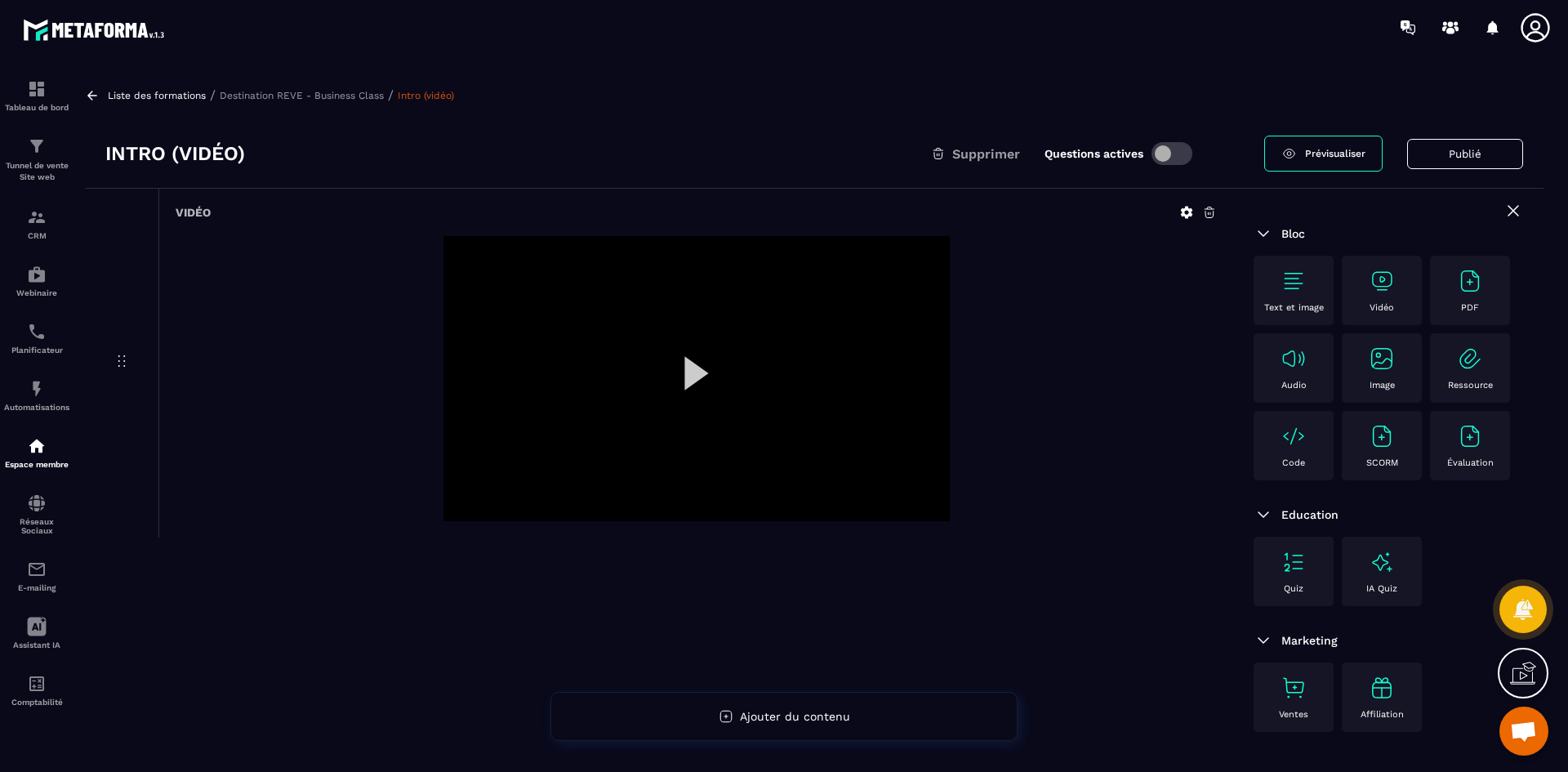
click at [1181, 213] on icon at bounding box center [1186, 212] width 15 height 15
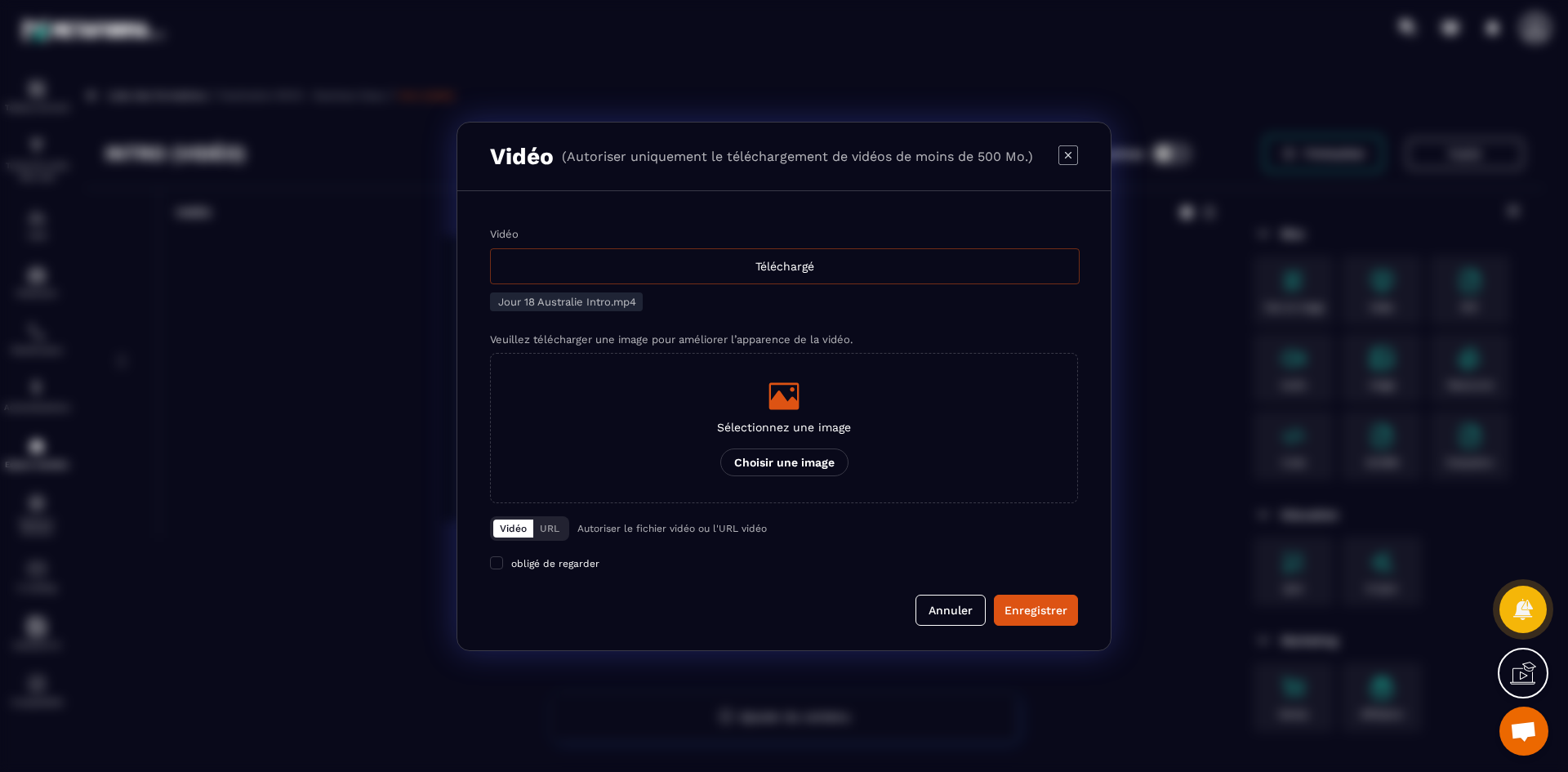
click at [680, 258] on div "Téléchargé" at bounding box center [784, 267] width 590 height 36
click at [0, 0] on input "Vidéo Téléchargé" at bounding box center [0, 0] width 0 height 0
click at [766, 376] on label "Sélectionnez une image Choisir une image" at bounding box center [784, 428] width 588 height 150
click at [0, 0] on input "Sélectionnez une image Choisir une image" at bounding box center [0, 0] width 0 height 0
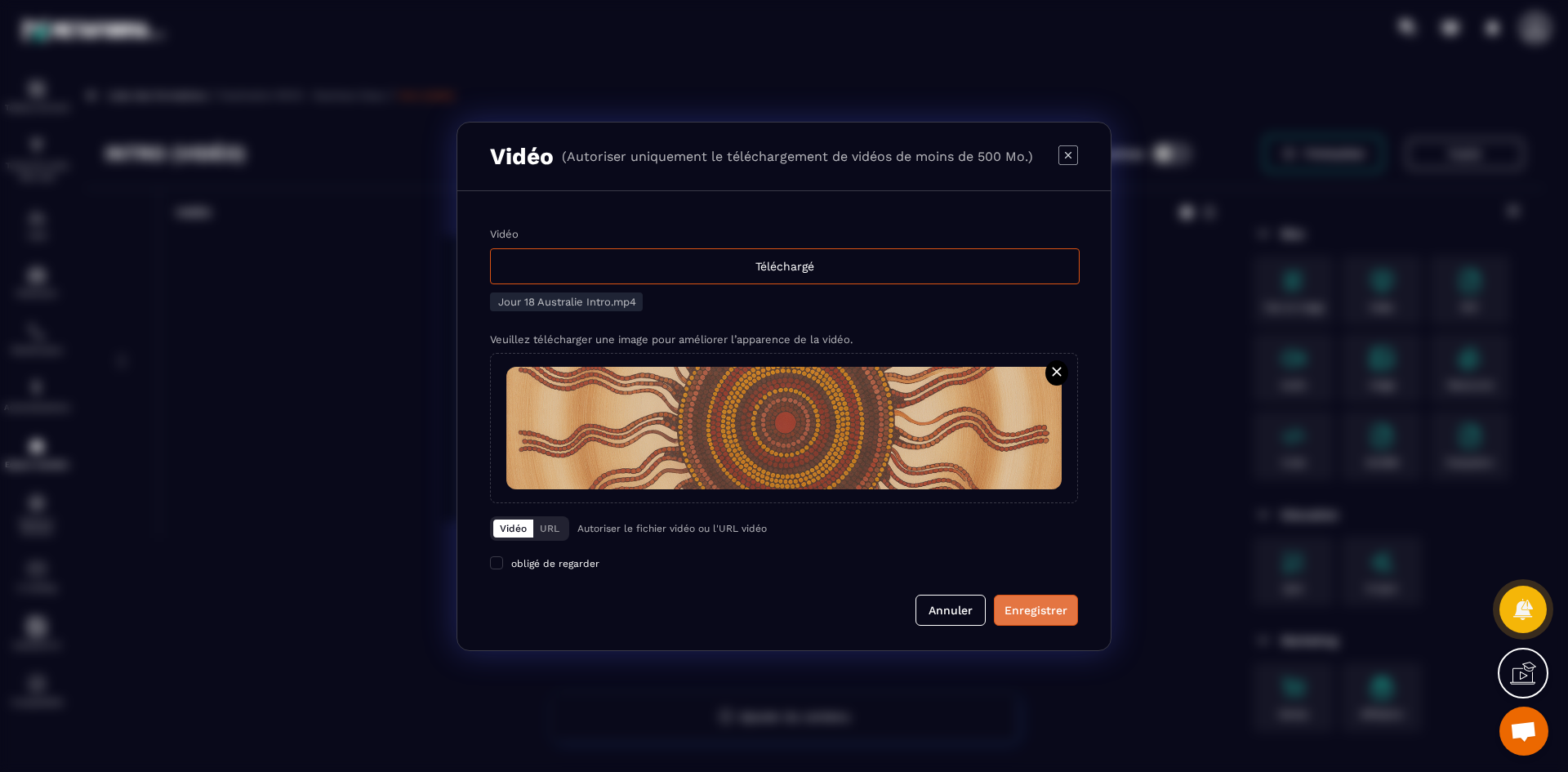
click at [1027, 606] on div "Enregistrer" at bounding box center [1037, 610] width 63 height 16
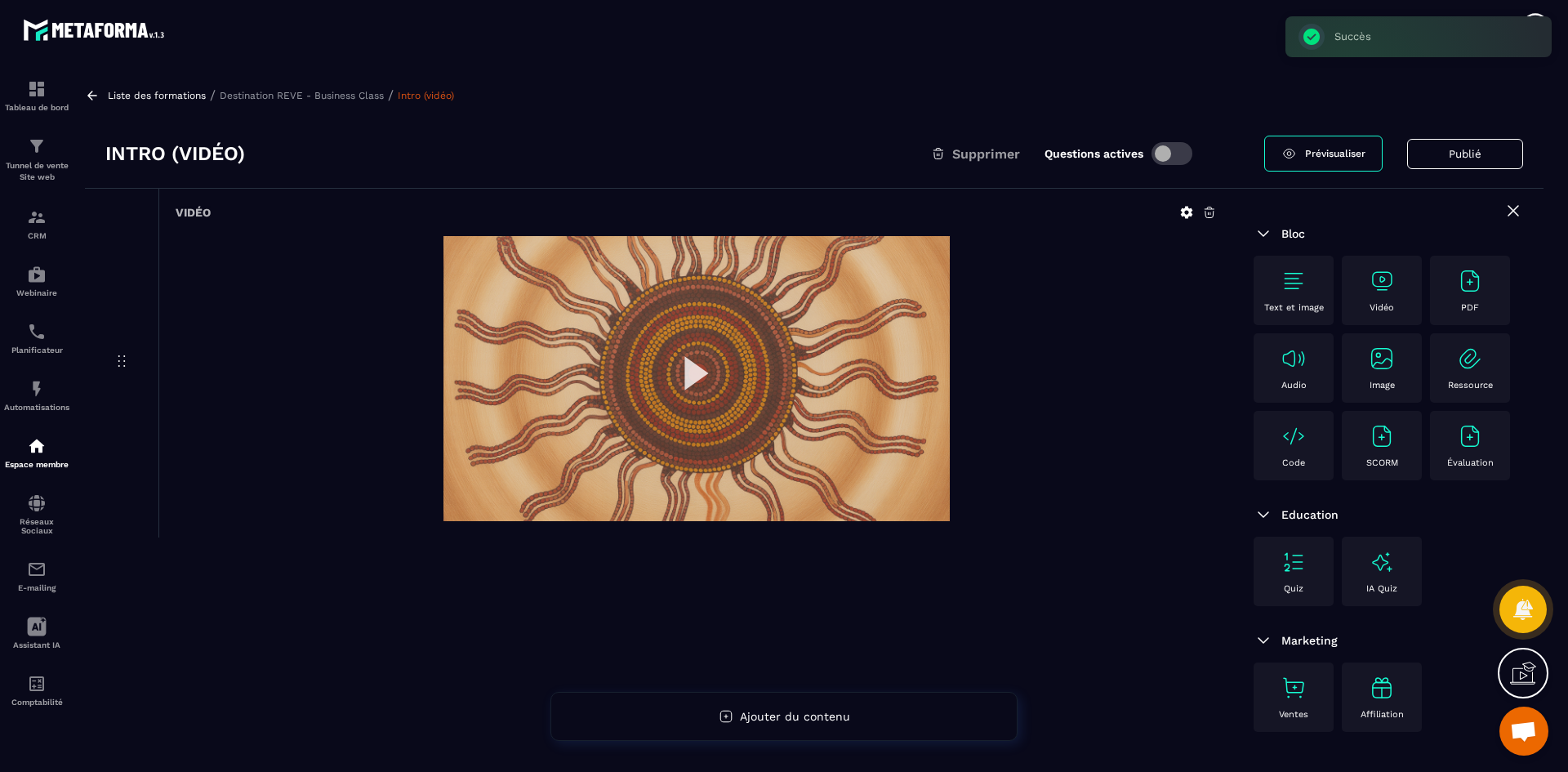
click at [310, 97] on p "Destination REVE - Business Class" at bounding box center [302, 95] width 164 height 11
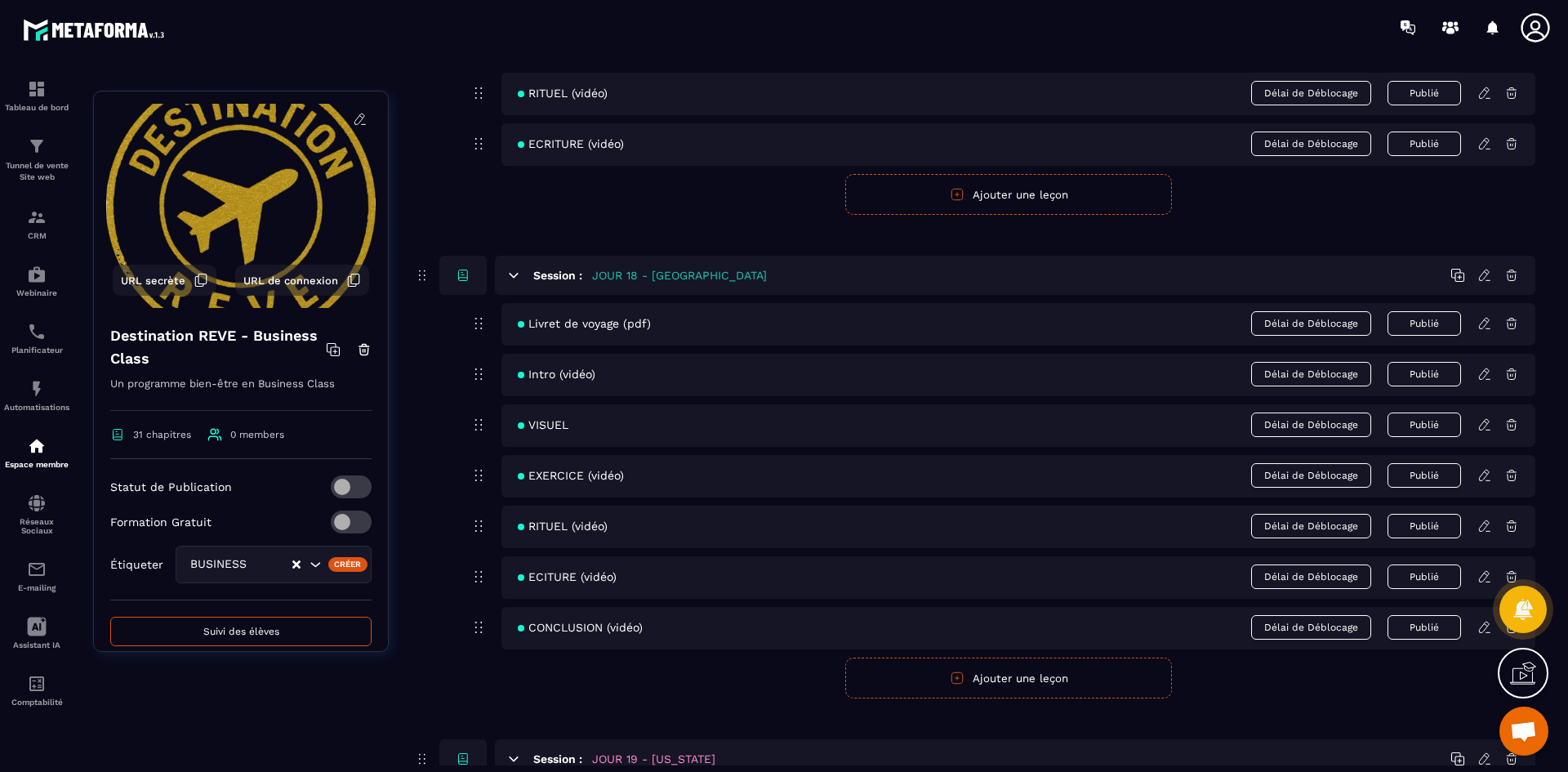
scroll to position [7926, 0]
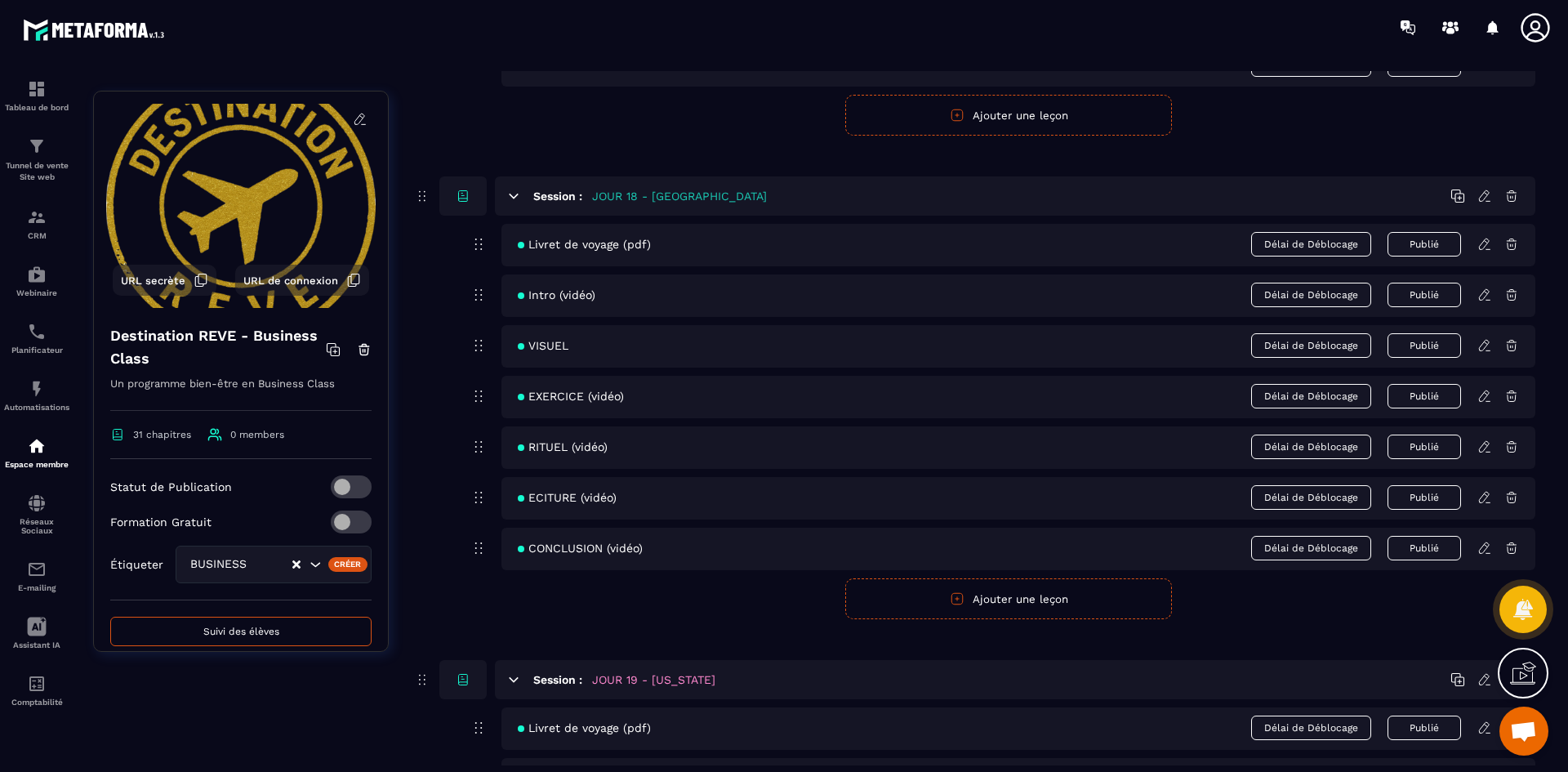
click at [1487, 351] on icon at bounding box center [1488, 351] width 4 height 0
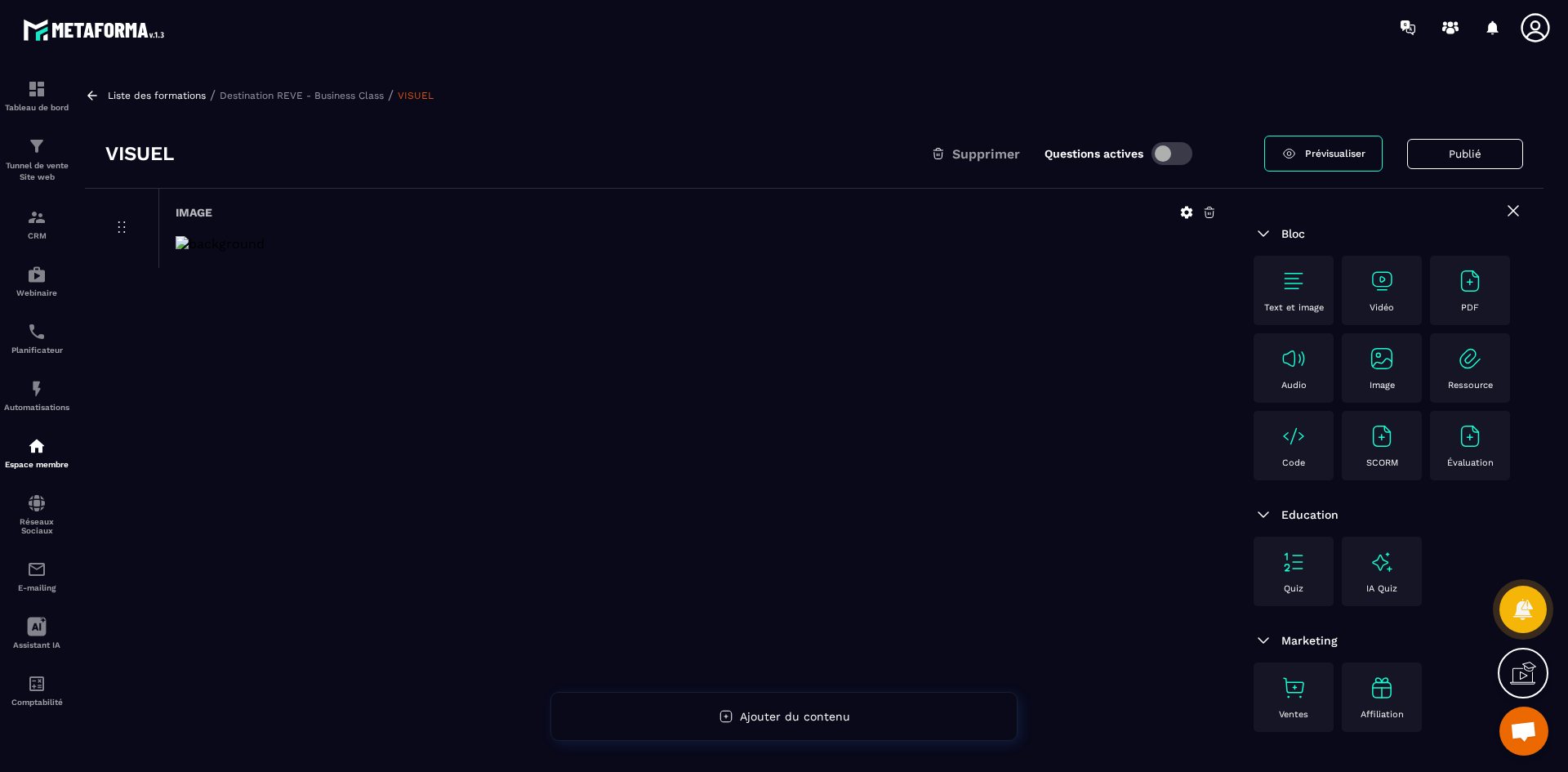
click at [1187, 212] on icon at bounding box center [1186, 212] width 15 height 15
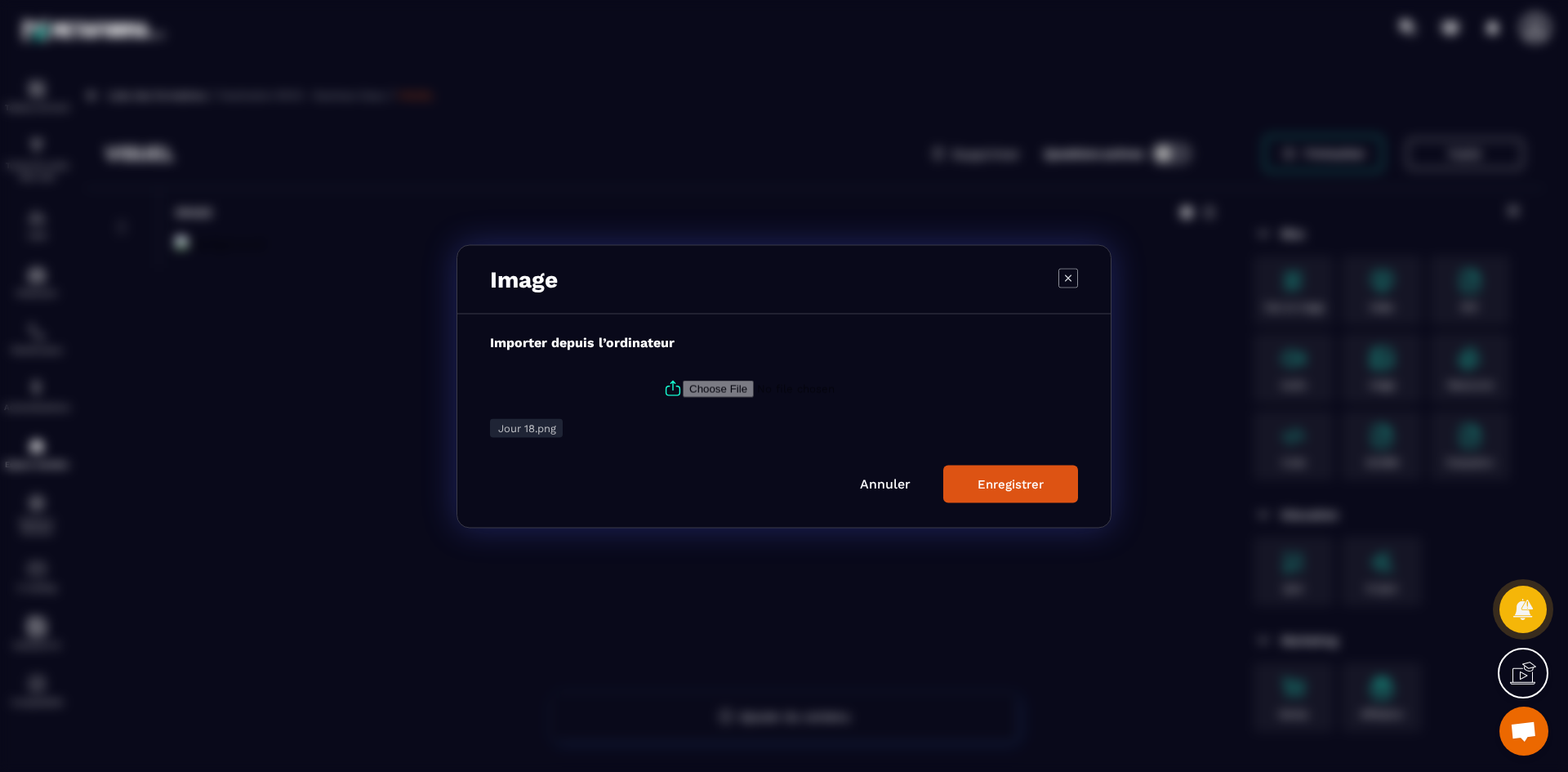
click at [677, 390] on icon "Modal window" at bounding box center [672, 388] width 20 height 20
click at [683, 390] on input "Modal window" at bounding box center [794, 388] width 222 height 17
type input "**********"
click at [1033, 484] on div "Enregistrer" at bounding box center [1010, 483] width 66 height 15
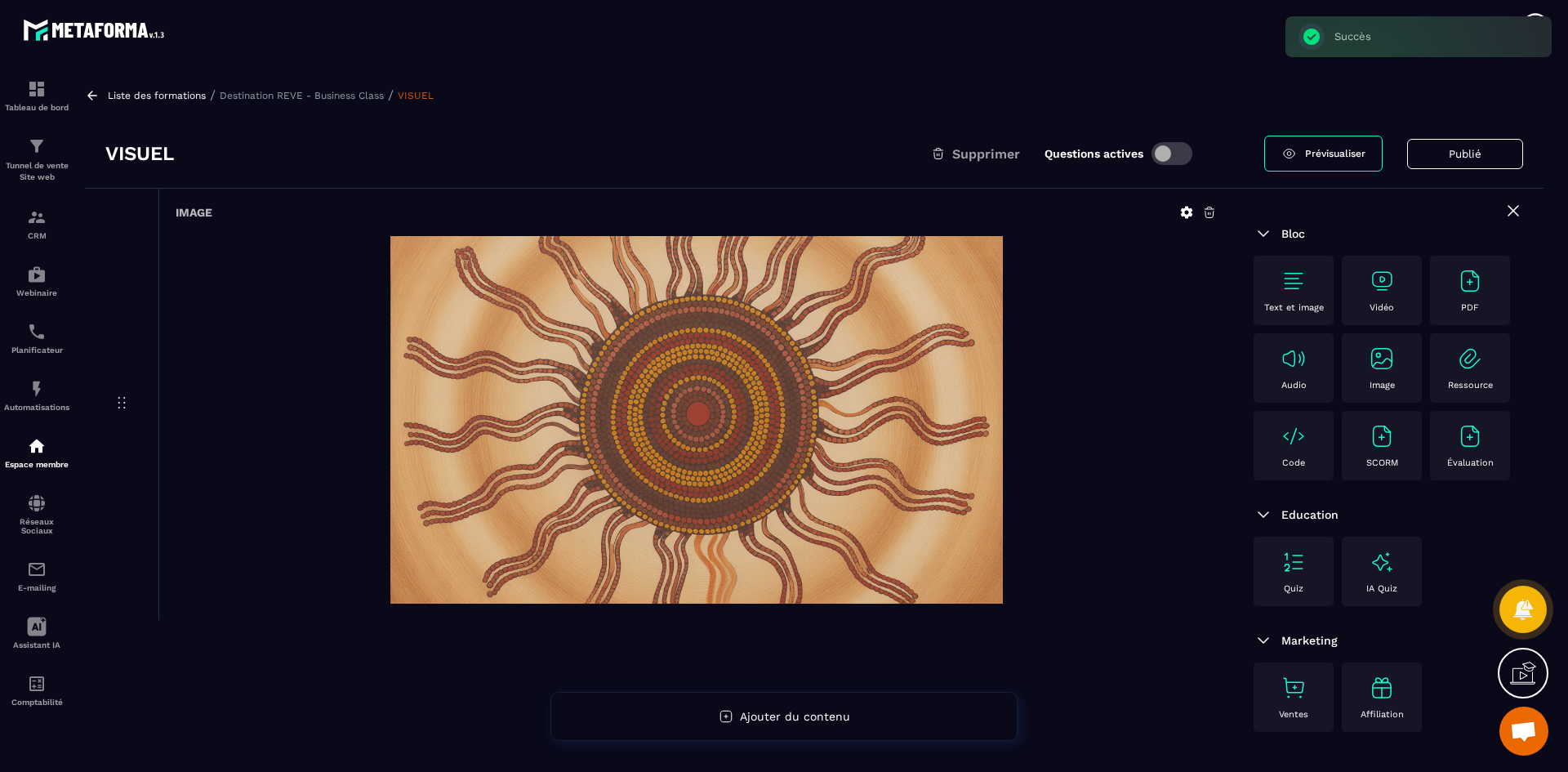
click at [292, 96] on p "Destination REVE - Business Class" at bounding box center [302, 95] width 164 height 11
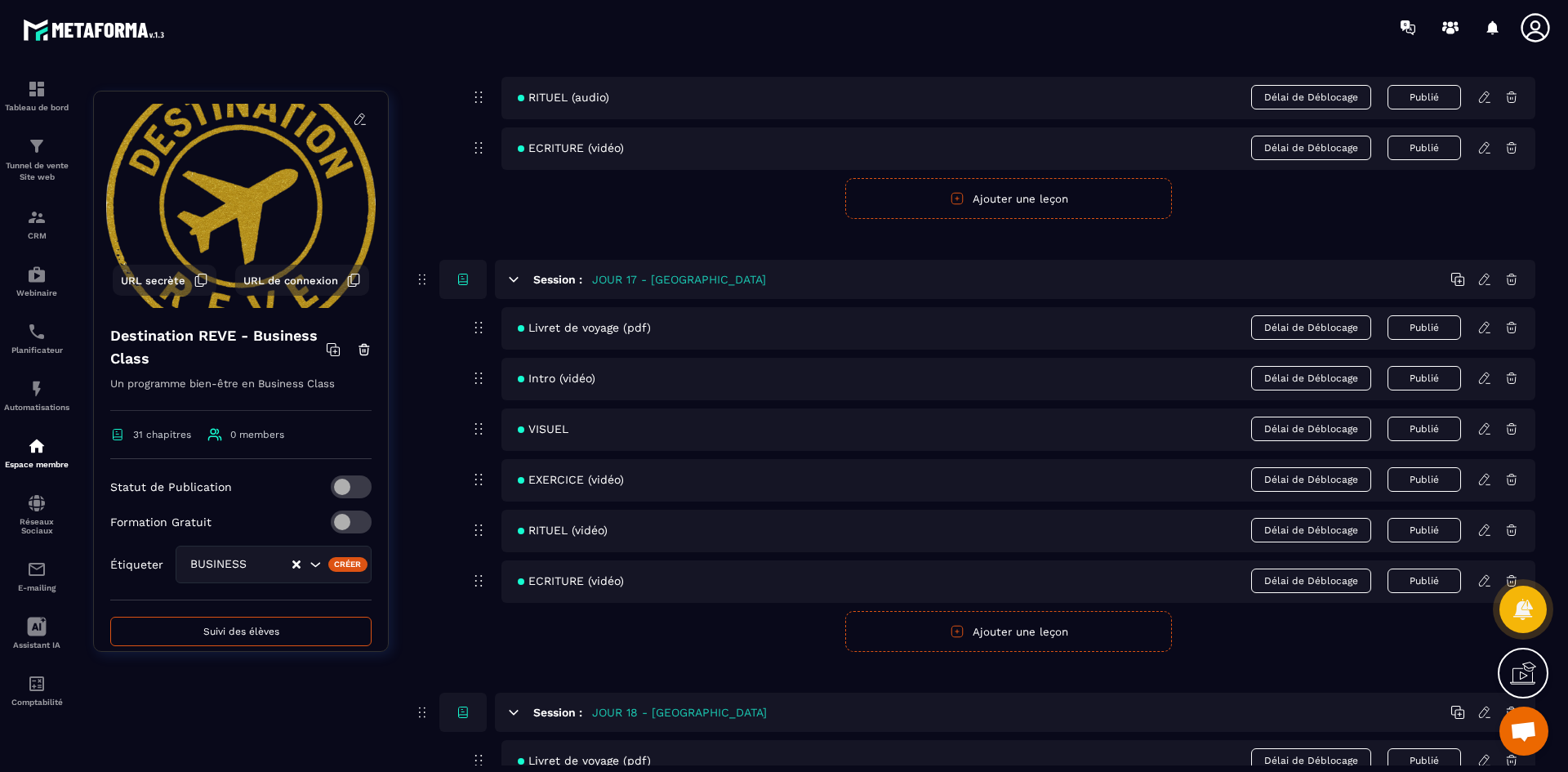
scroll to position [7517, 0]
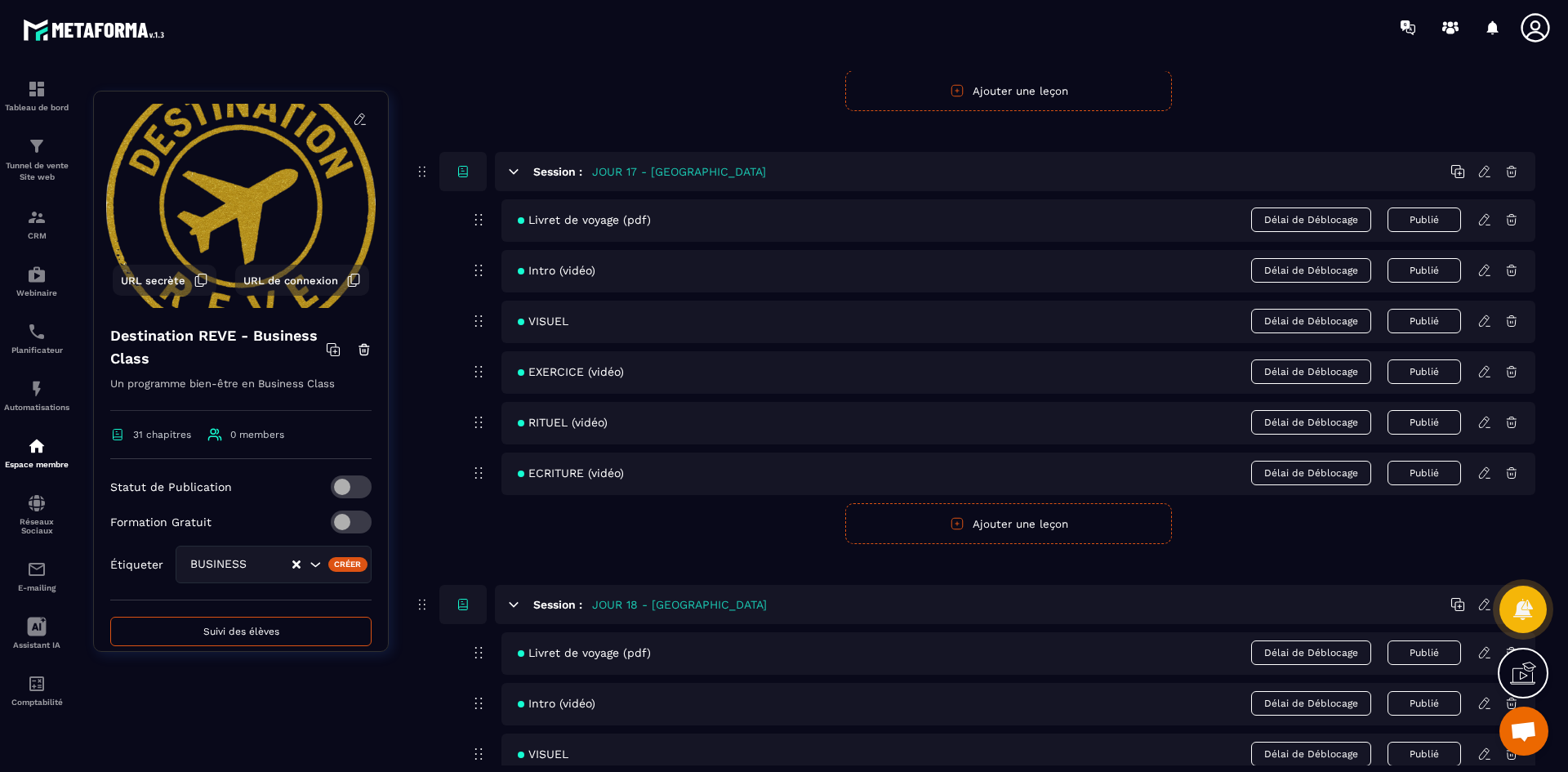
click at [1487, 368] on icon at bounding box center [1484, 371] width 15 height 15
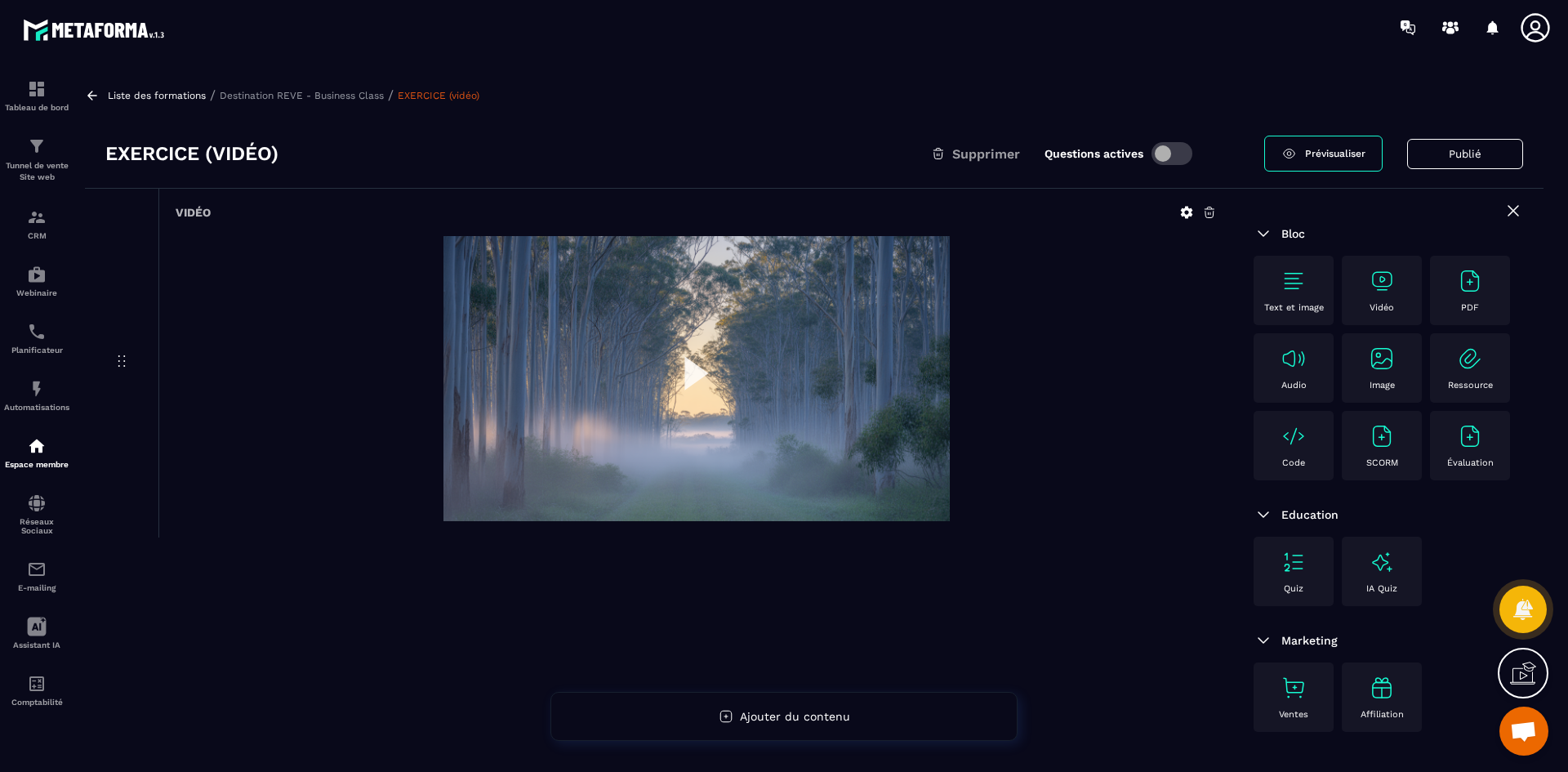
click at [293, 96] on p "Destination REVE - Business Class" at bounding box center [302, 95] width 164 height 11
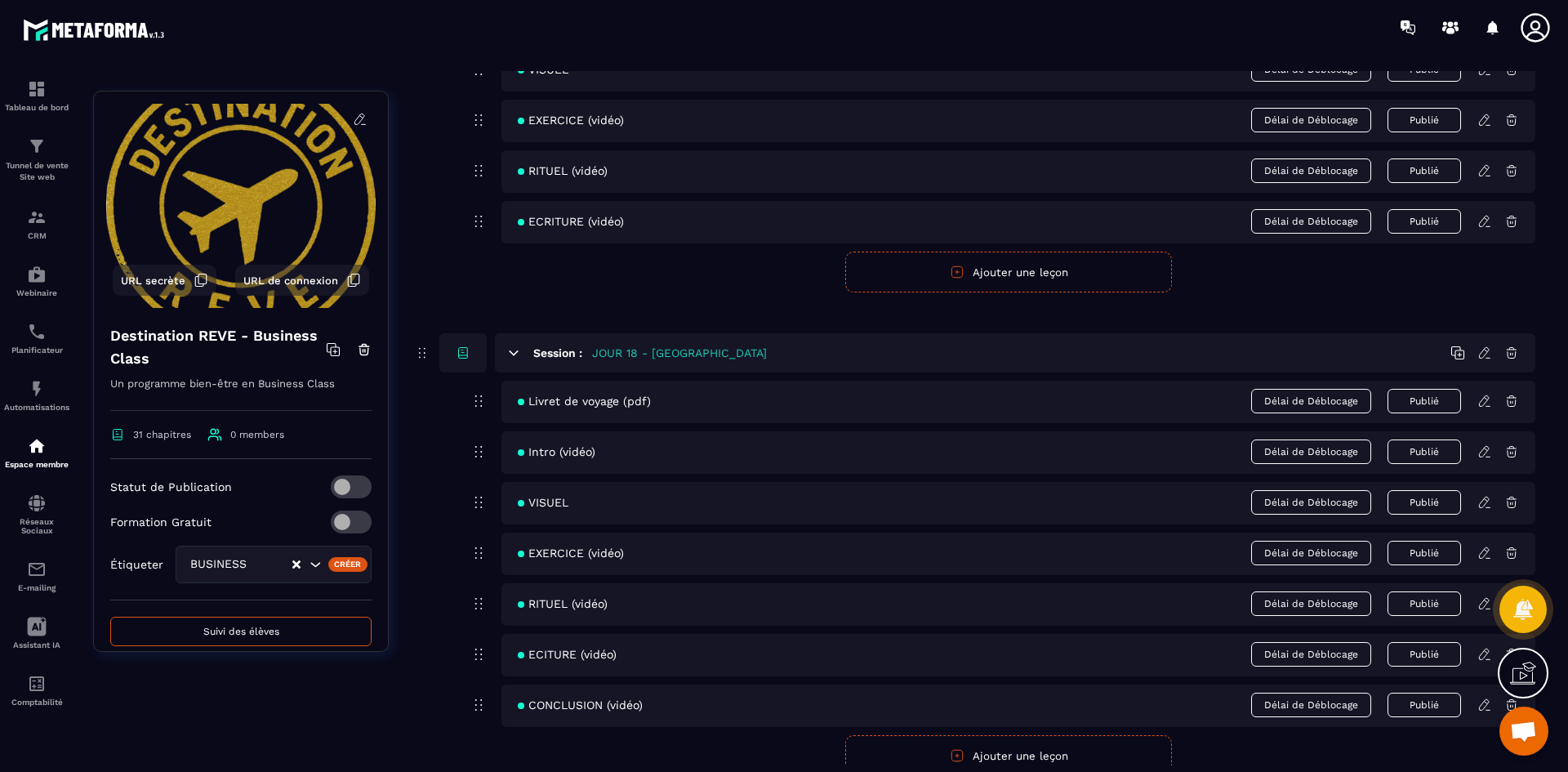
scroll to position [7844, 0]
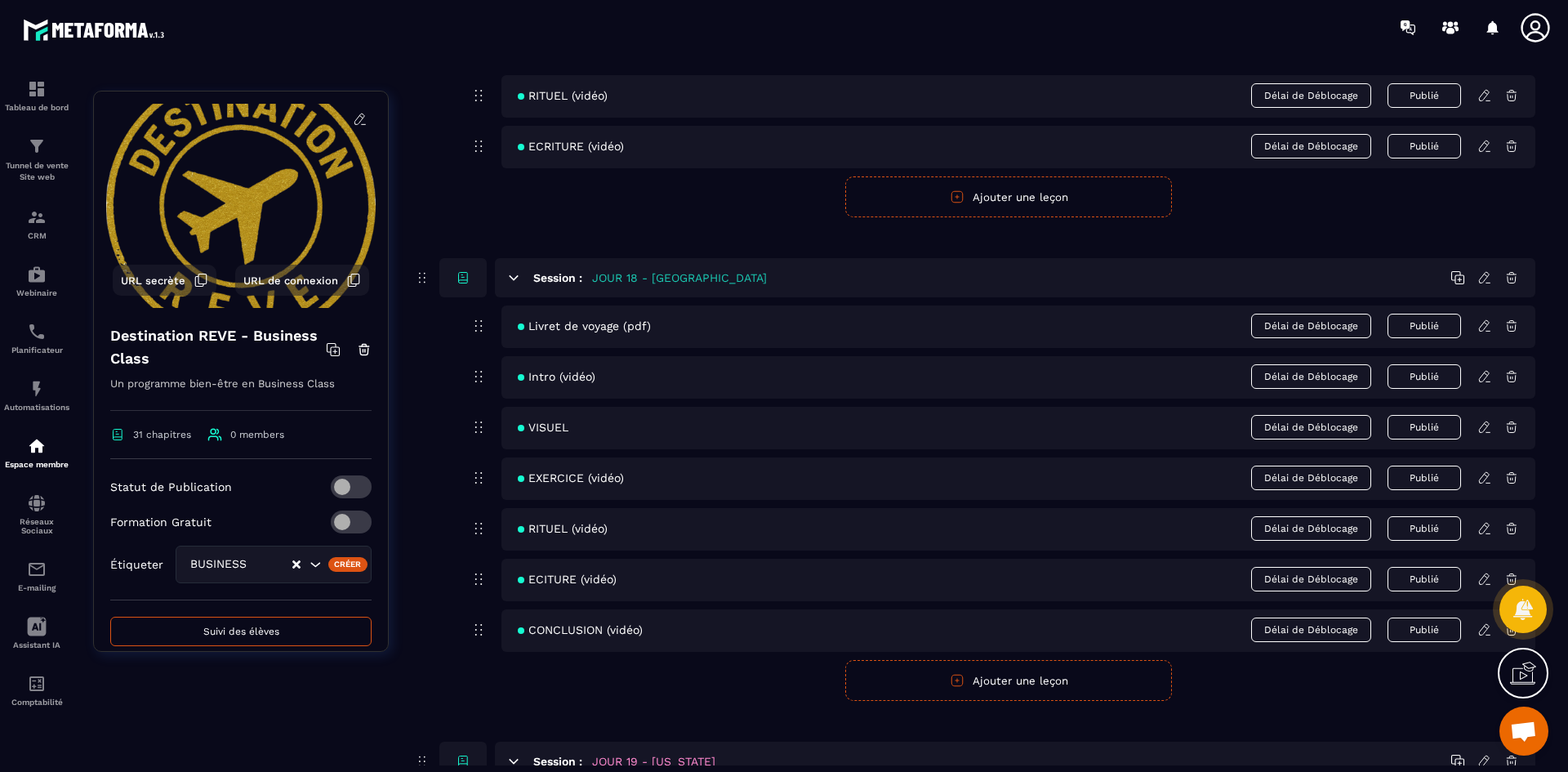
click at [1482, 478] on icon at bounding box center [1483, 477] width 9 height 10
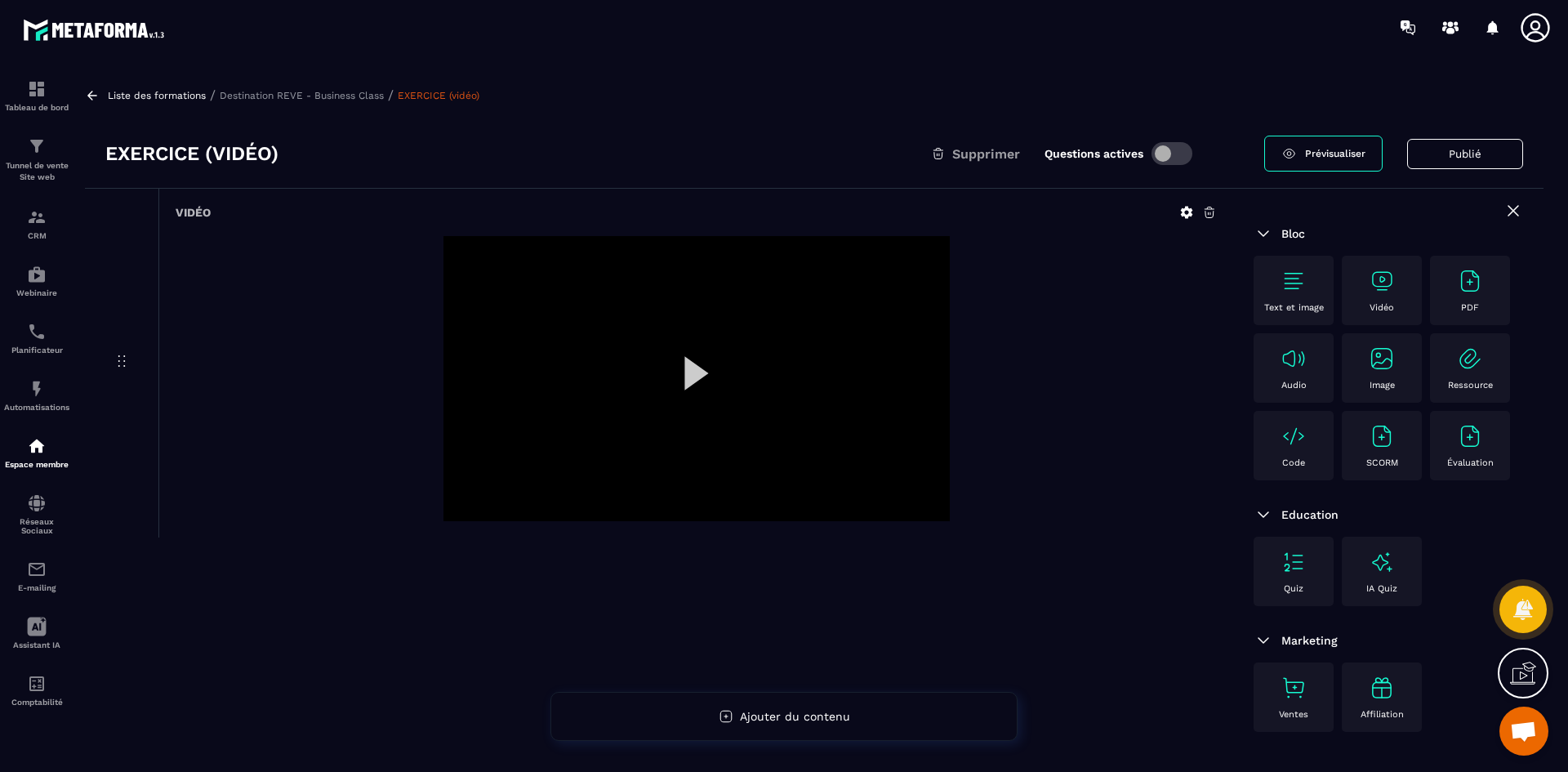
click at [1183, 211] on icon at bounding box center [1187, 213] width 12 height 12
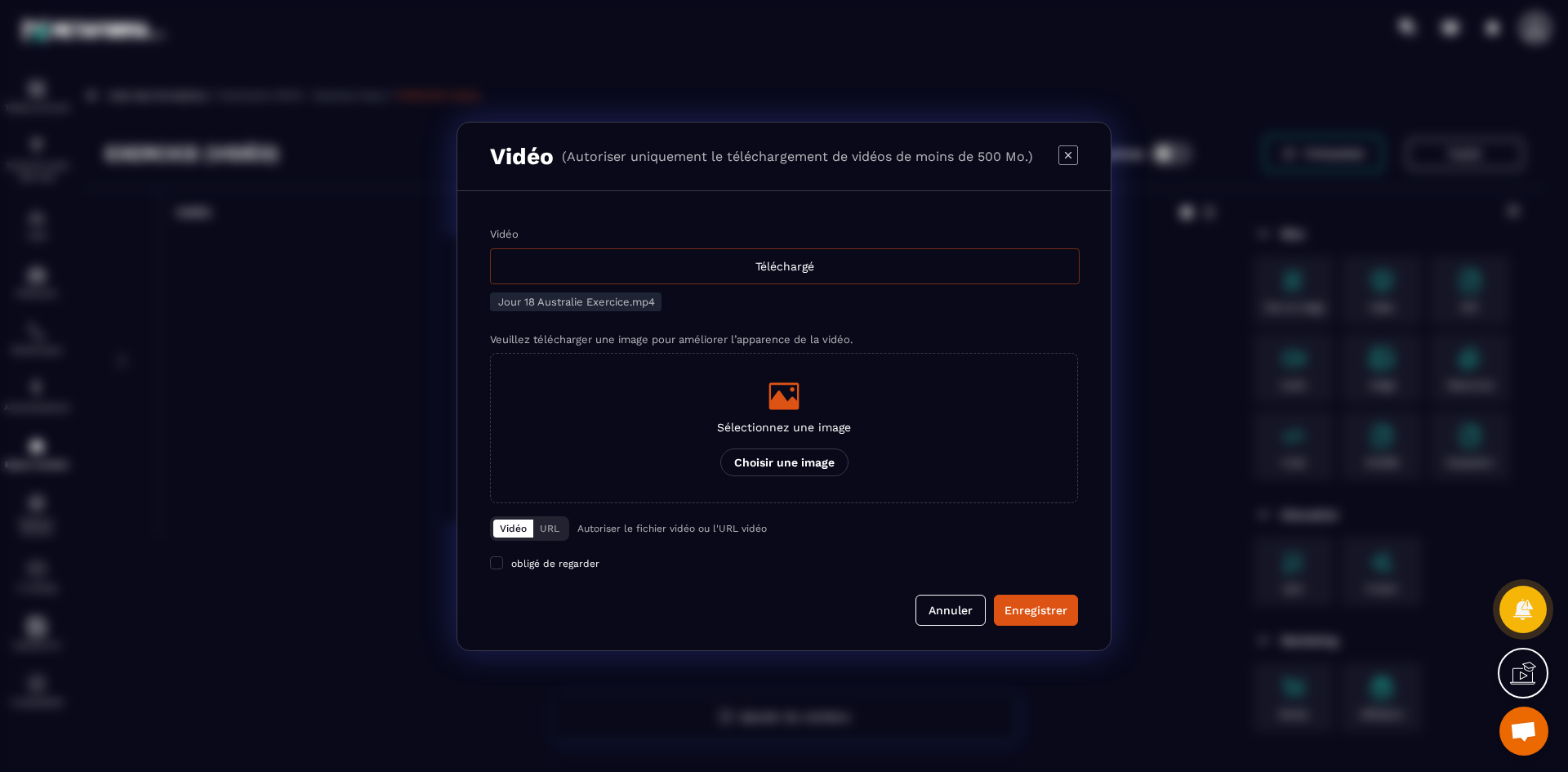
click at [677, 267] on div "Téléchargé" at bounding box center [784, 267] width 590 height 36
click at [0, 0] on input "Vidéo Téléchargé" at bounding box center [0, 0] width 0 height 0
click at [786, 392] on icon "Modal window" at bounding box center [784, 396] width 32 height 32
click at [0, 0] on input "Sélectionnez une image Choisir une image" at bounding box center [0, 0] width 0 height 0
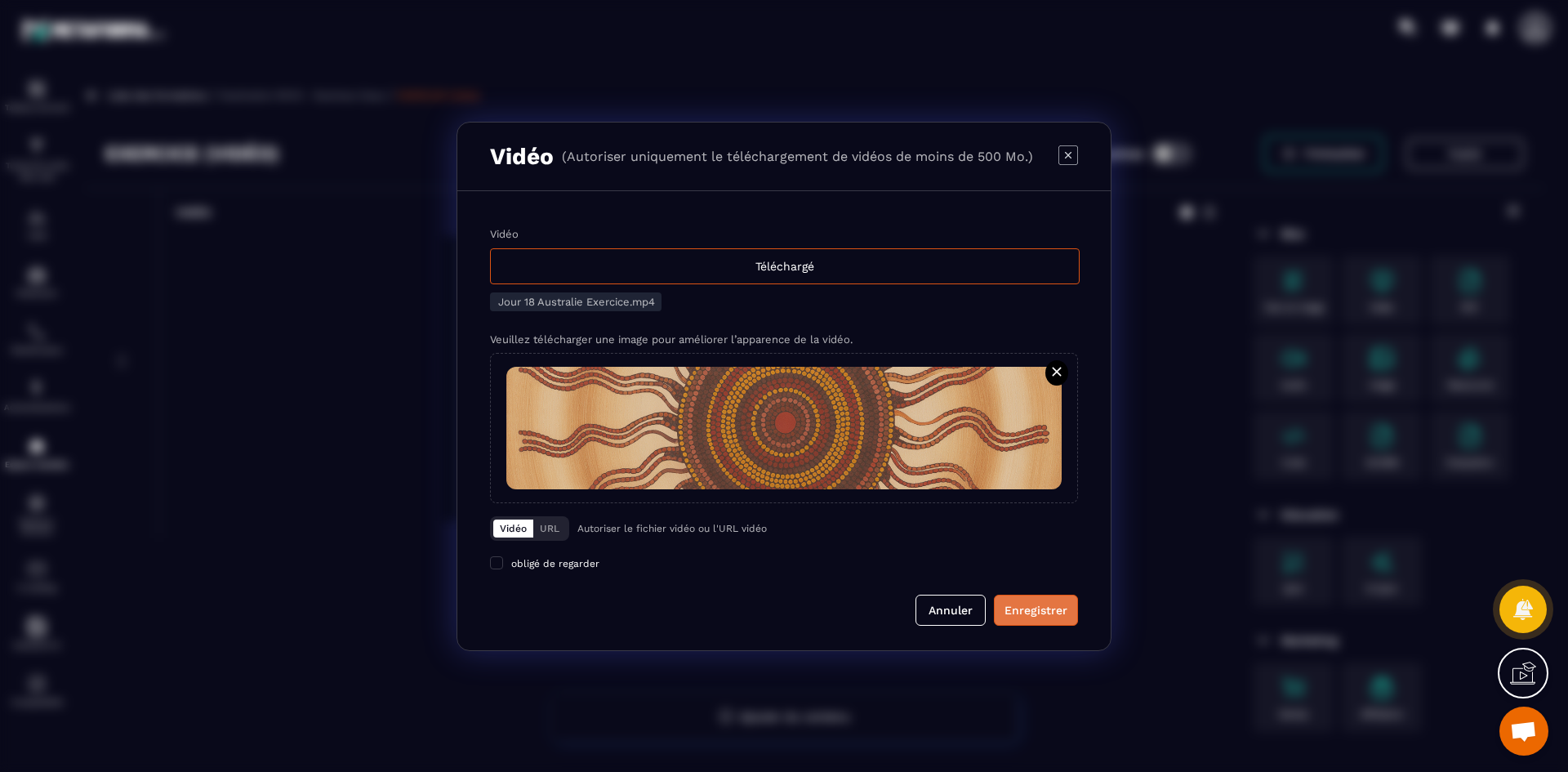
drag, startPoint x: 1038, startPoint y: 616, endPoint x: 723, endPoint y: 520, distance: 329.3
click at [1038, 616] on div "Enregistrer" at bounding box center [1037, 610] width 63 height 16
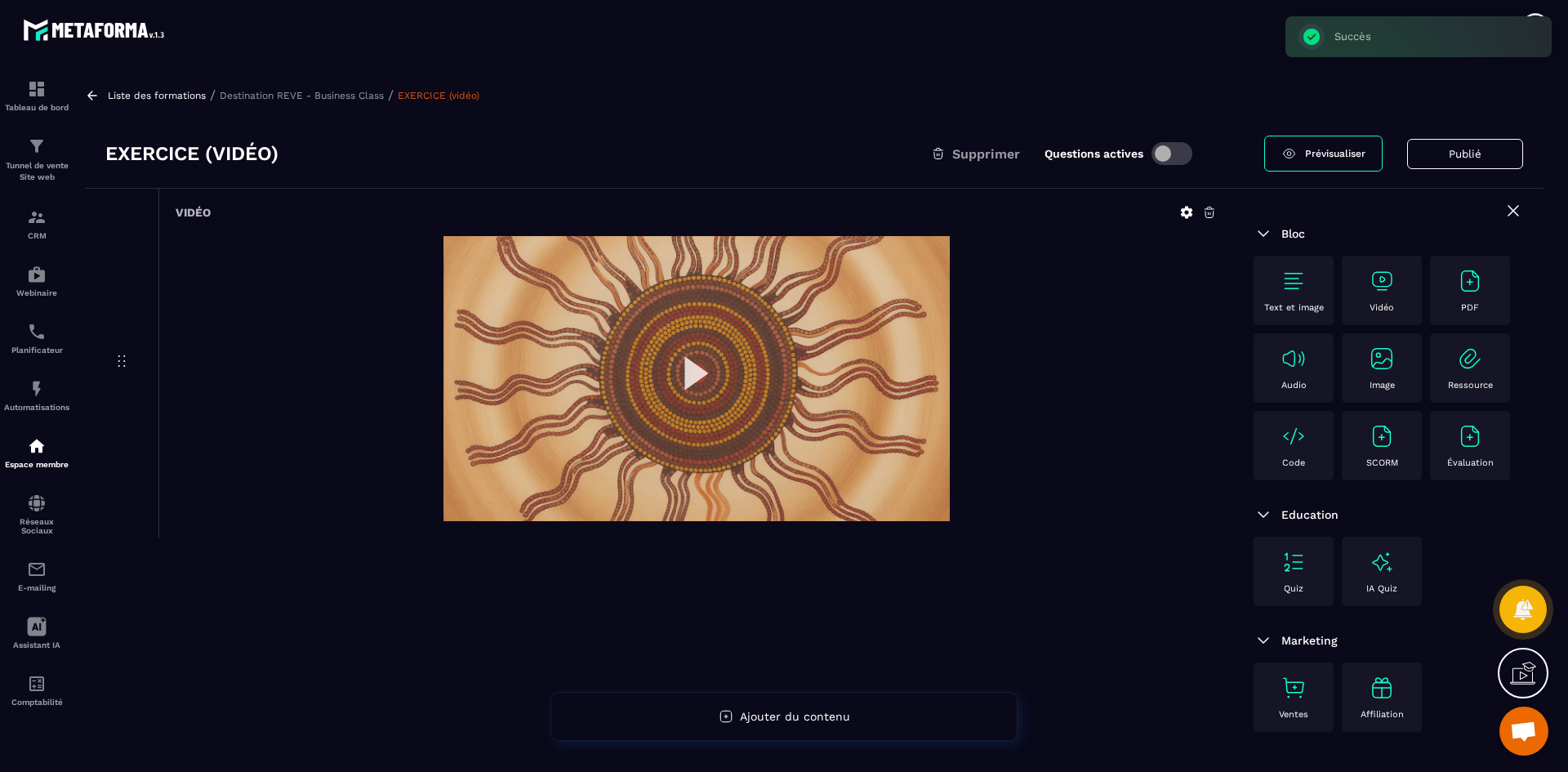
click at [379, 93] on p "Destination REVE - Business Class" at bounding box center [302, 95] width 164 height 11
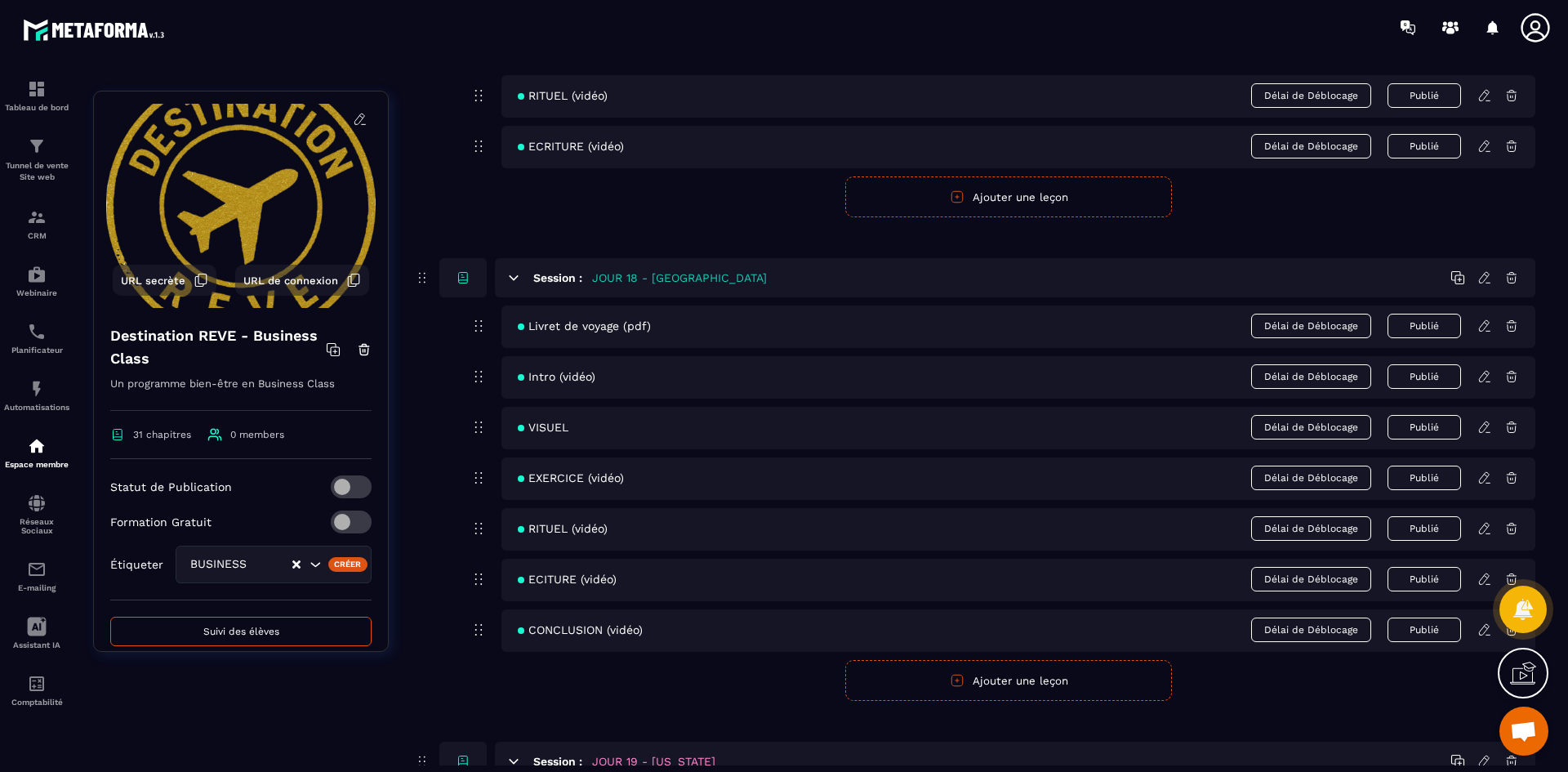
scroll to position [7926, 0]
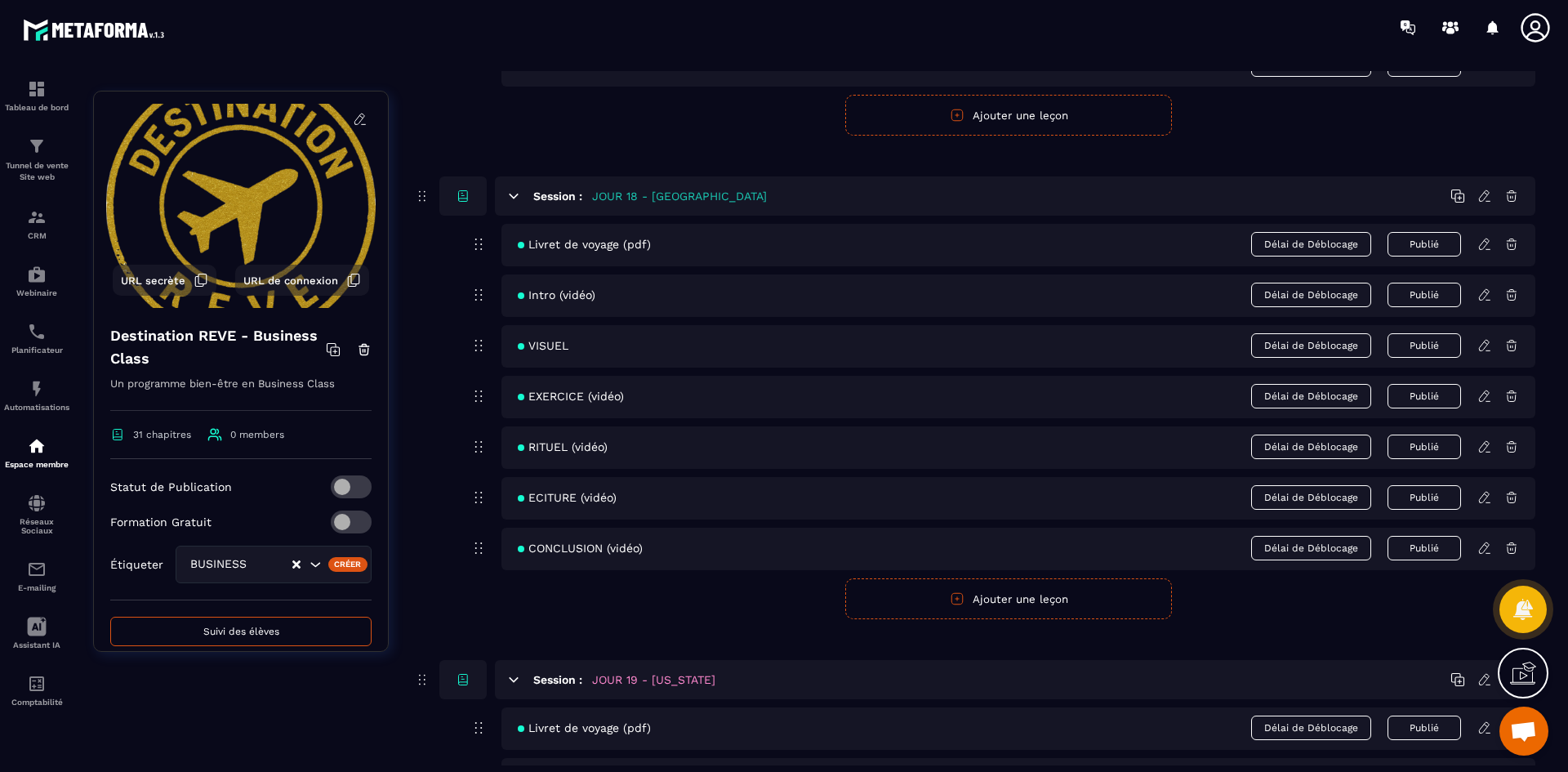
click at [1484, 443] on icon at bounding box center [1484, 446] width 15 height 15
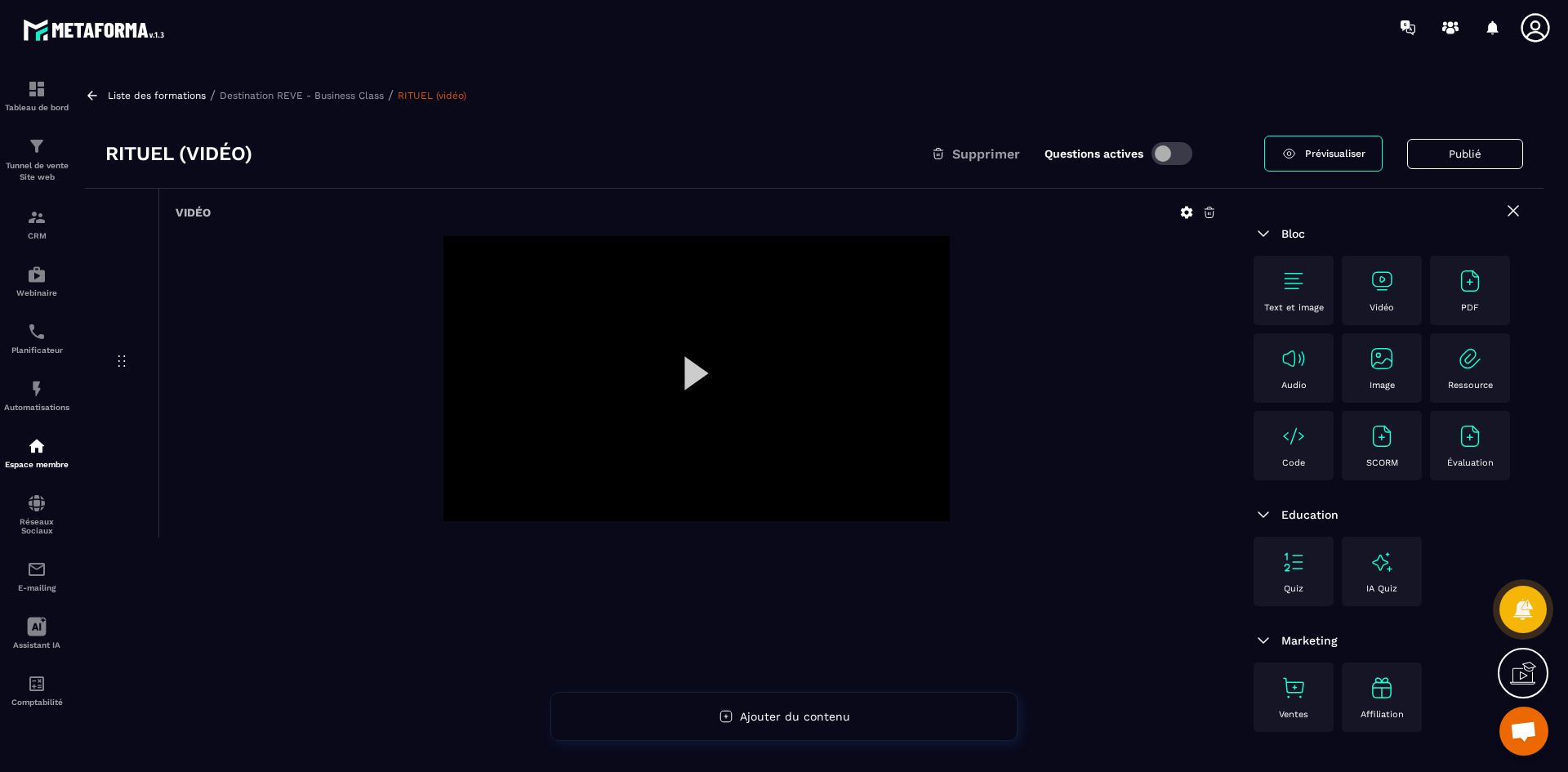
click at [1192, 209] on icon at bounding box center [1186, 212] width 15 height 15
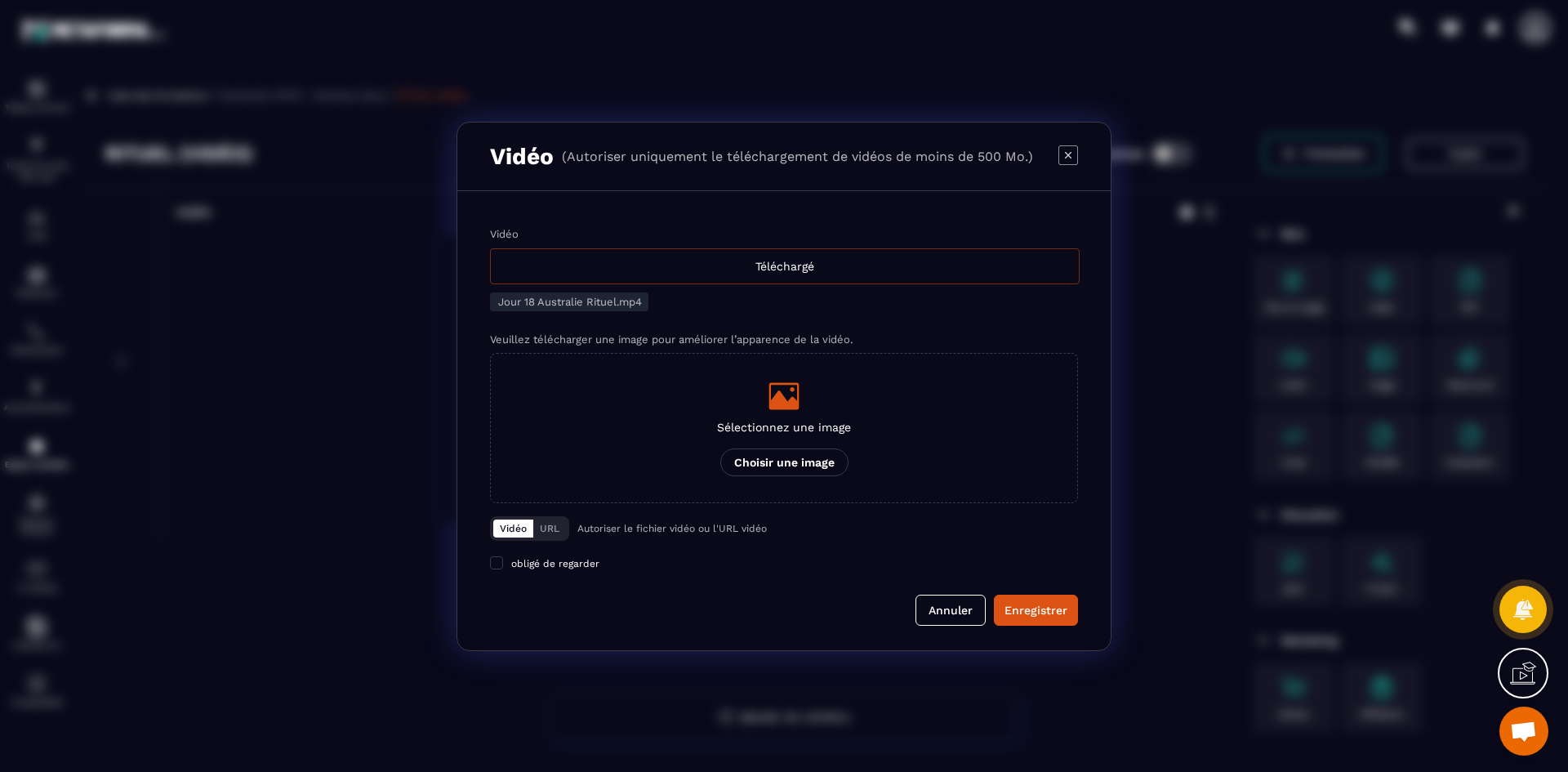
click at [737, 262] on div "Téléchargé" at bounding box center [784, 267] width 590 height 36
click at [0, 0] on input "Vidéo Téléchargé" at bounding box center [0, 0] width 0 height 0
click at [784, 399] on icon "Modal window" at bounding box center [784, 396] width 30 height 27
click at [0, 0] on input "Sélectionnez une image Choisir une image" at bounding box center [0, 0] width 0 height 0
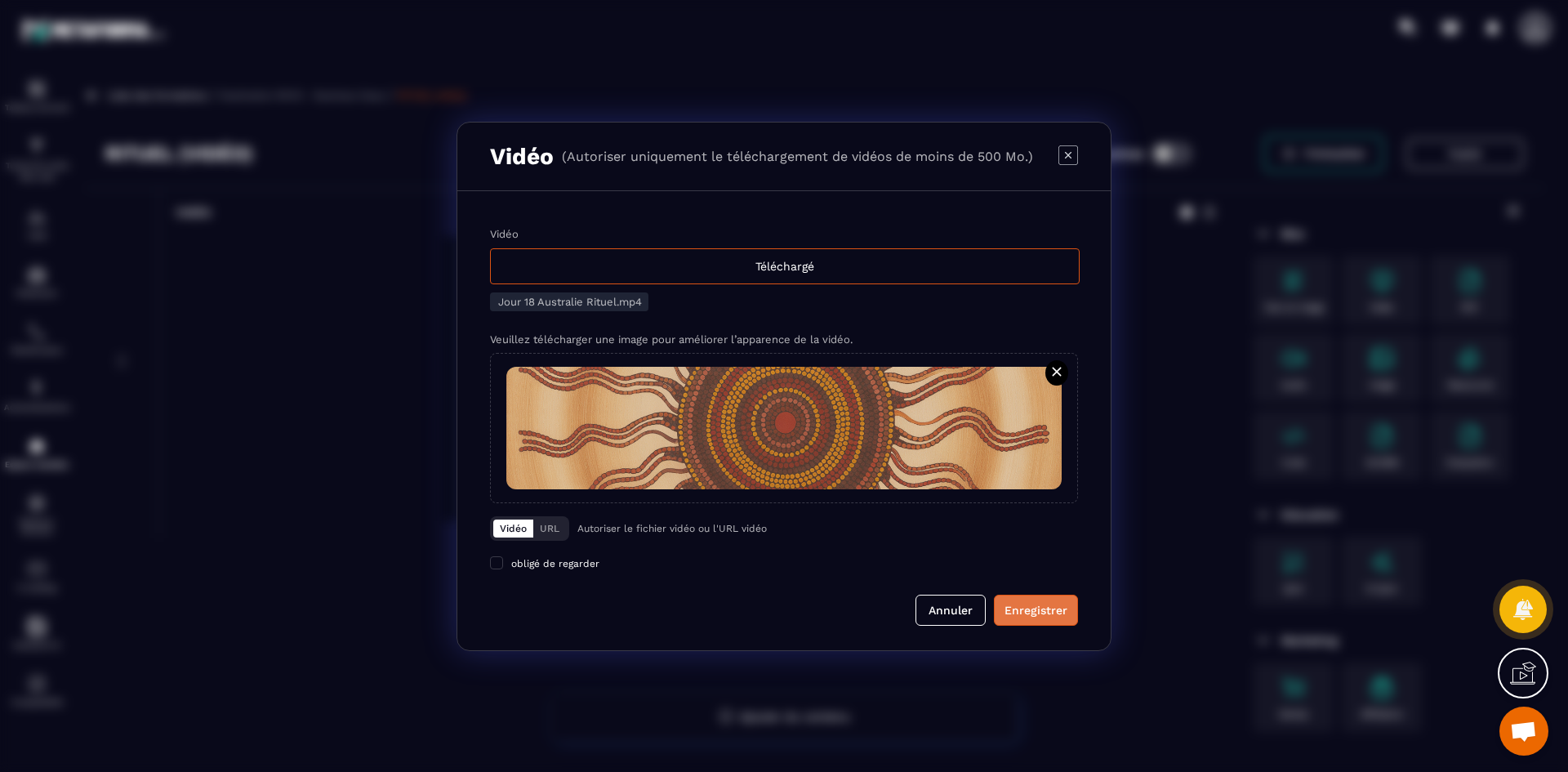
click at [1030, 601] on button "Enregistrer" at bounding box center [1036, 610] width 84 height 31
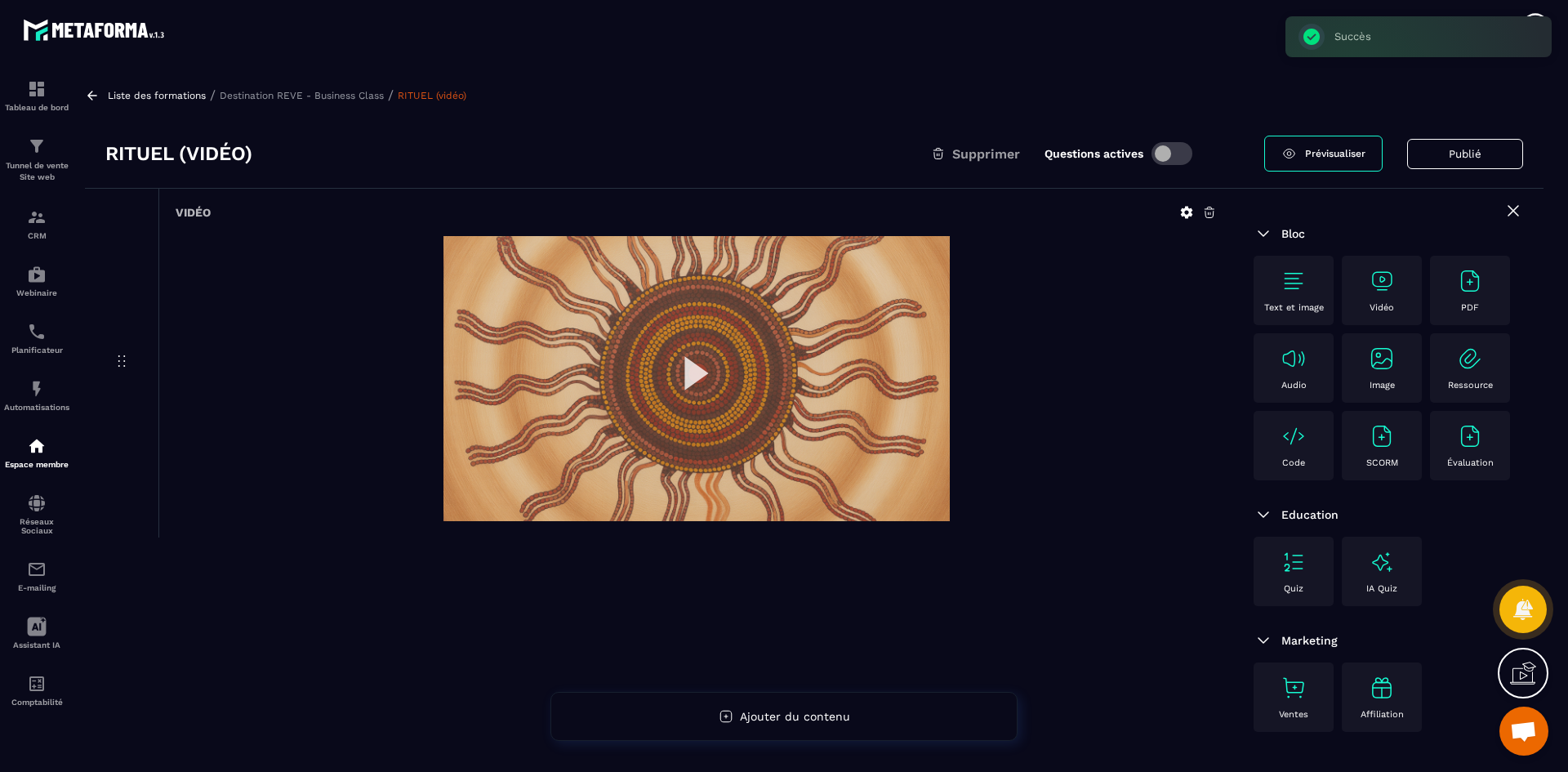
click at [272, 96] on p "Destination REVE - Business Class" at bounding box center [302, 95] width 164 height 11
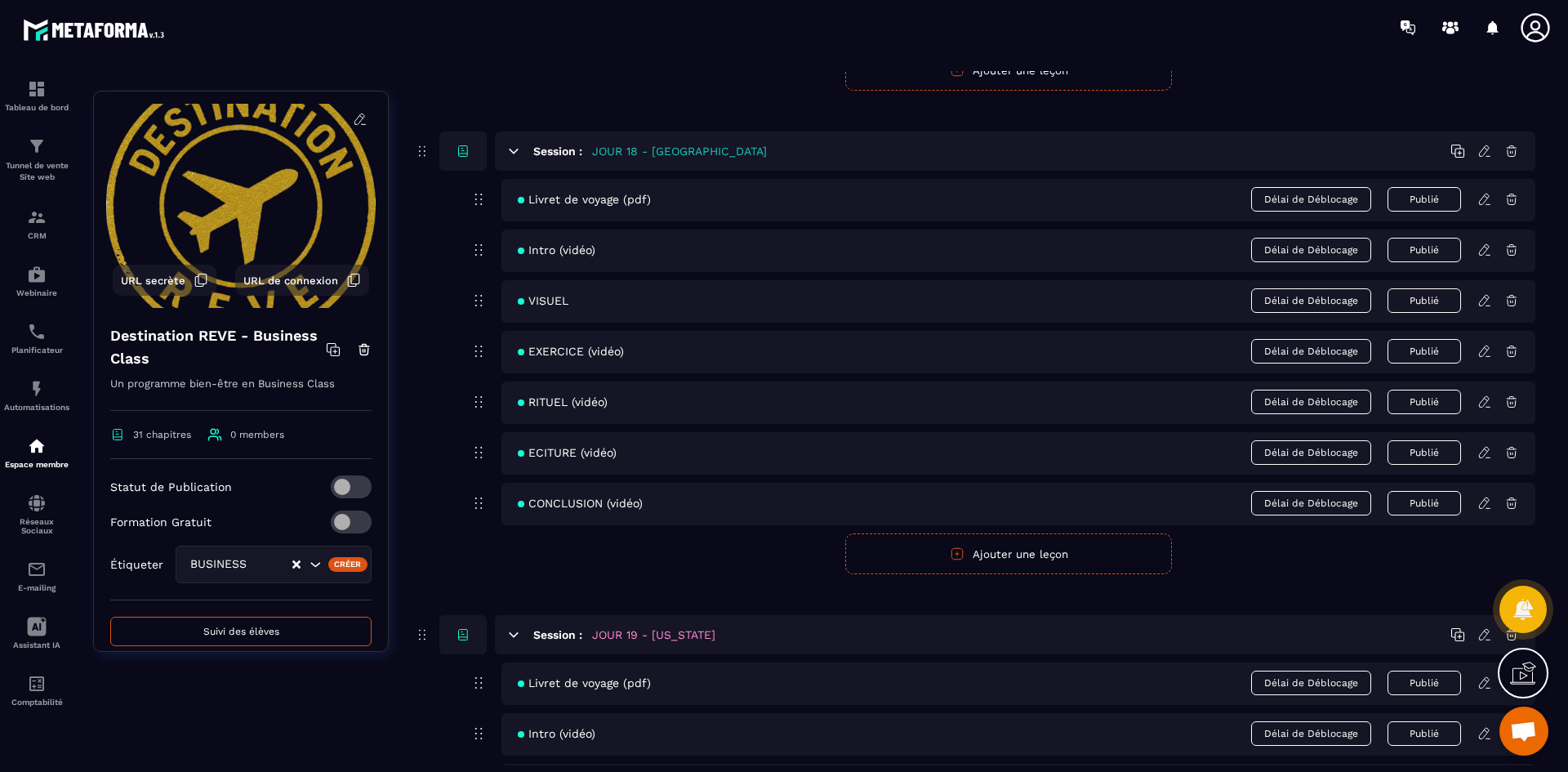
scroll to position [7926, 0]
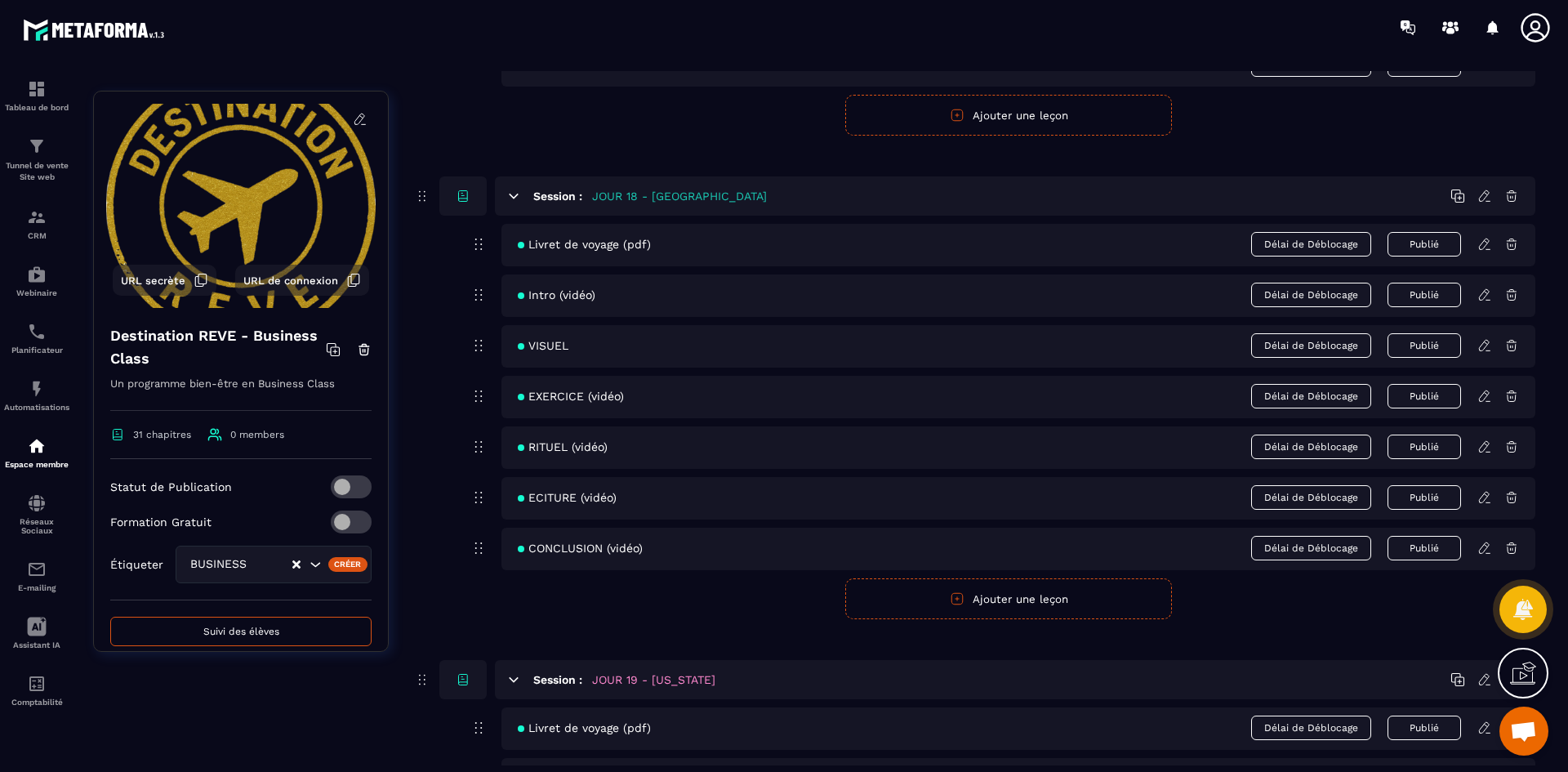
click at [1486, 497] on icon at bounding box center [1484, 497] width 15 height 15
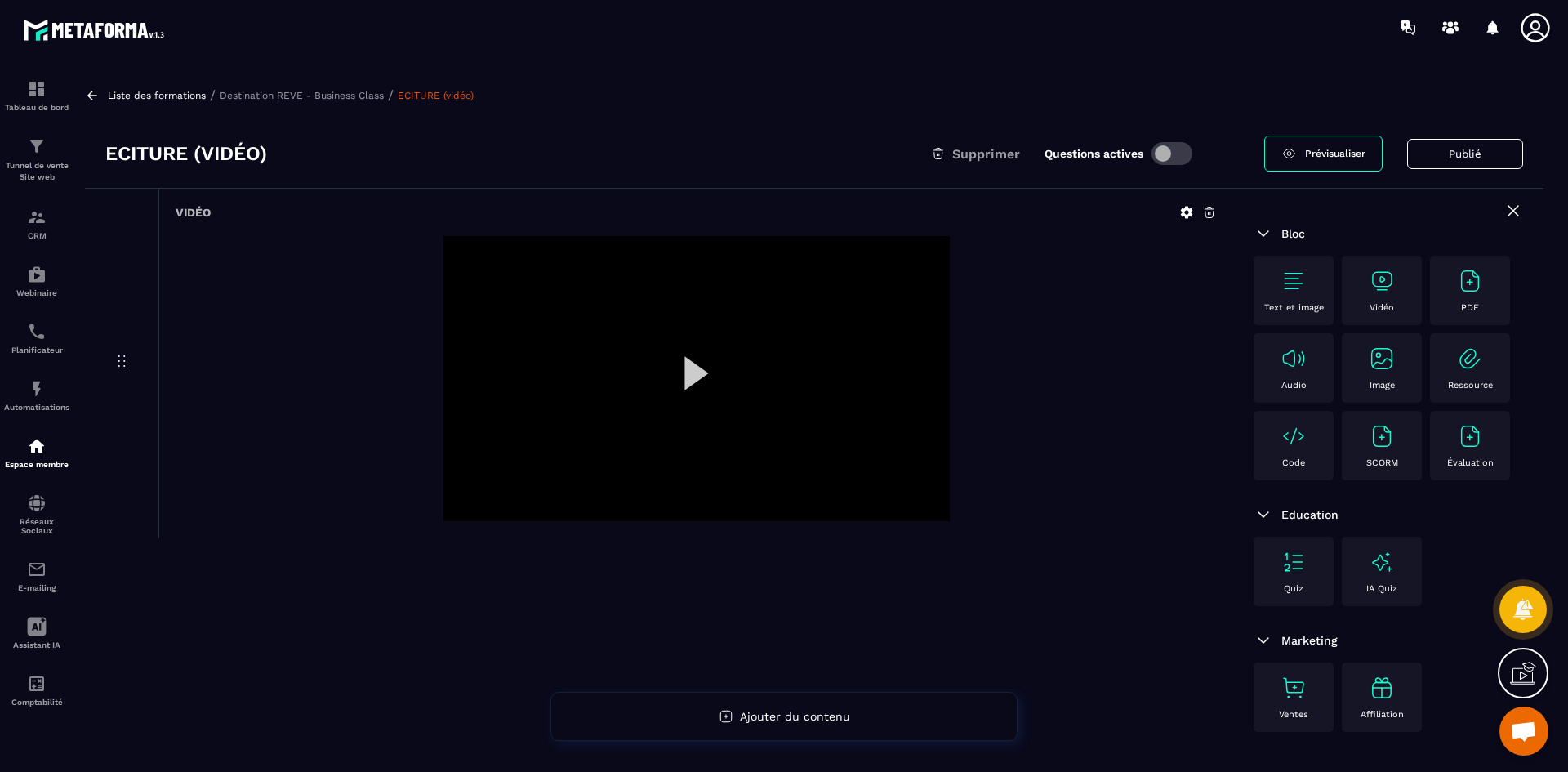
click at [1184, 209] on icon at bounding box center [1186, 212] width 15 height 15
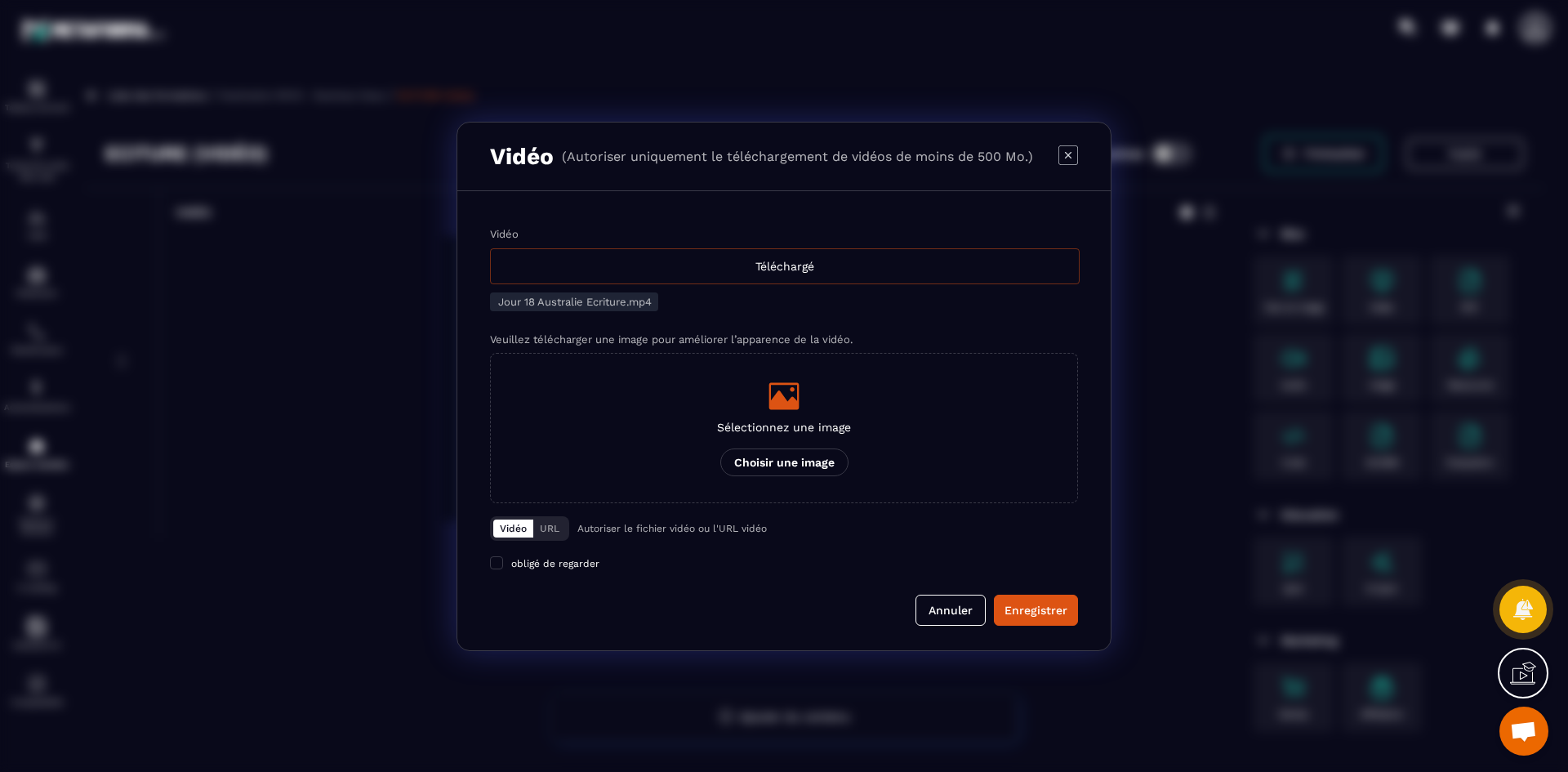
click at [647, 260] on div "Téléchargé" at bounding box center [784, 267] width 590 height 36
click at [0, 0] on input "Vidéo Téléchargé" at bounding box center [0, 0] width 0 height 0
click at [810, 425] on p "Sélectionnez une image" at bounding box center [784, 427] width 134 height 13
click at [0, 0] on input "Sélectionnez une image Choisir une image" at bounding box center [0, 0] width 0 height 0
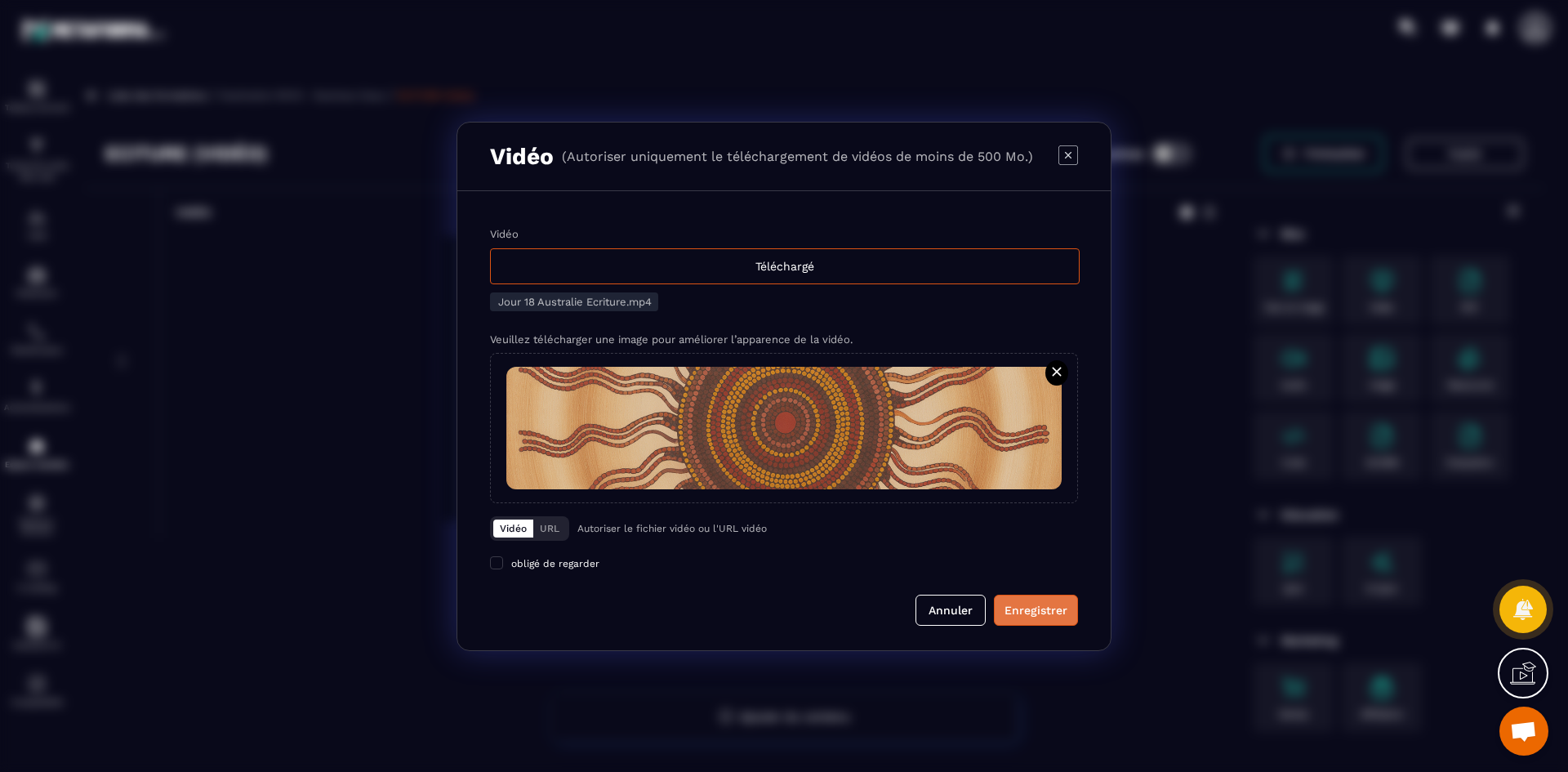
click at [1052, 617] on div "Enregistrer" at bounding box center [1037, 610] width 63 height 16
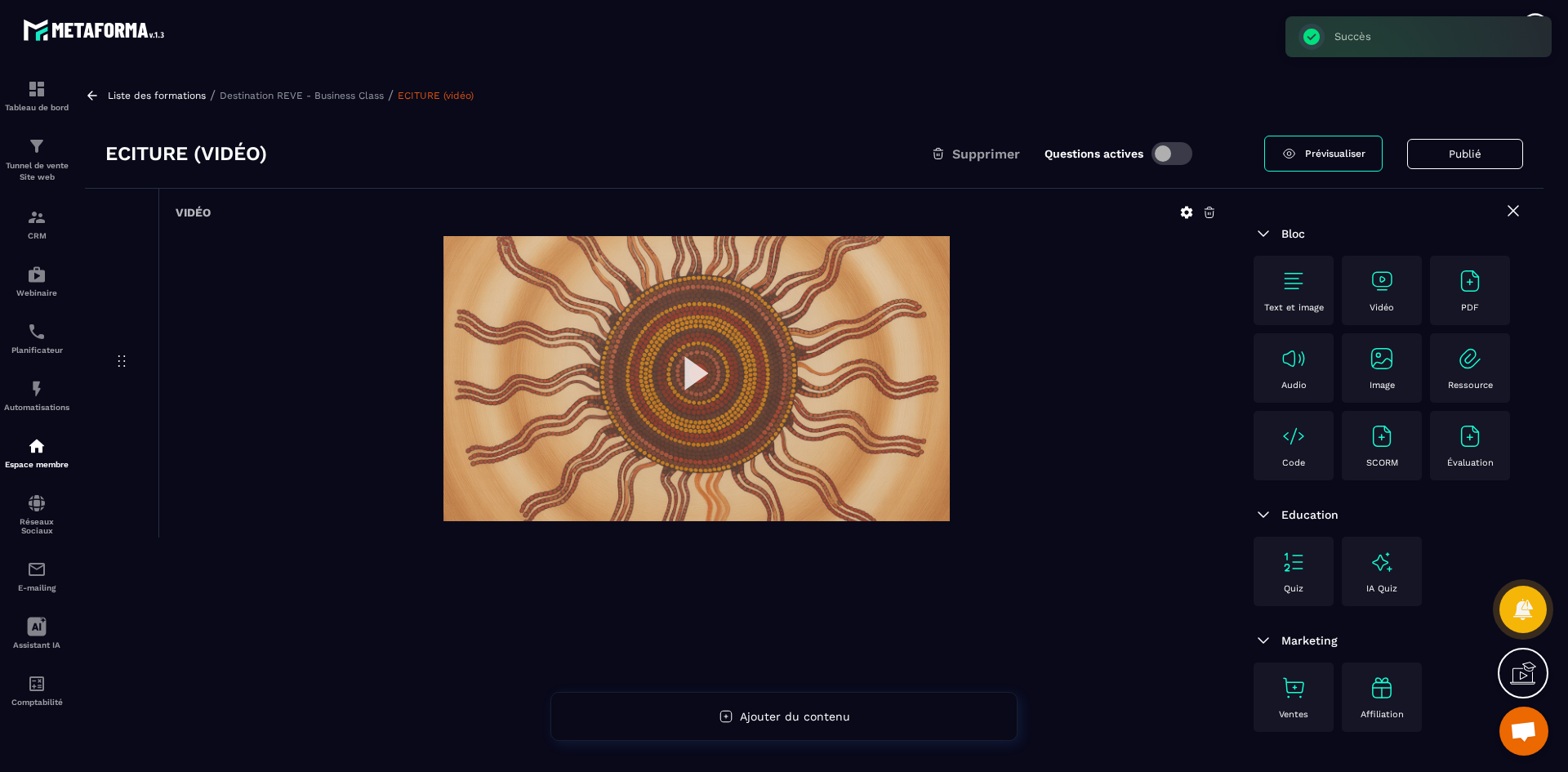
click at [320, 88] on div "Liste des formations / Destination REVE - Business Class / ECITURE (vidéo)" at bounding box center [813, 95] width 1459 height 15
click at [343, 94] on p "Destination REVE - Business Class" at bounding box center [302, 95] width 164 height 11
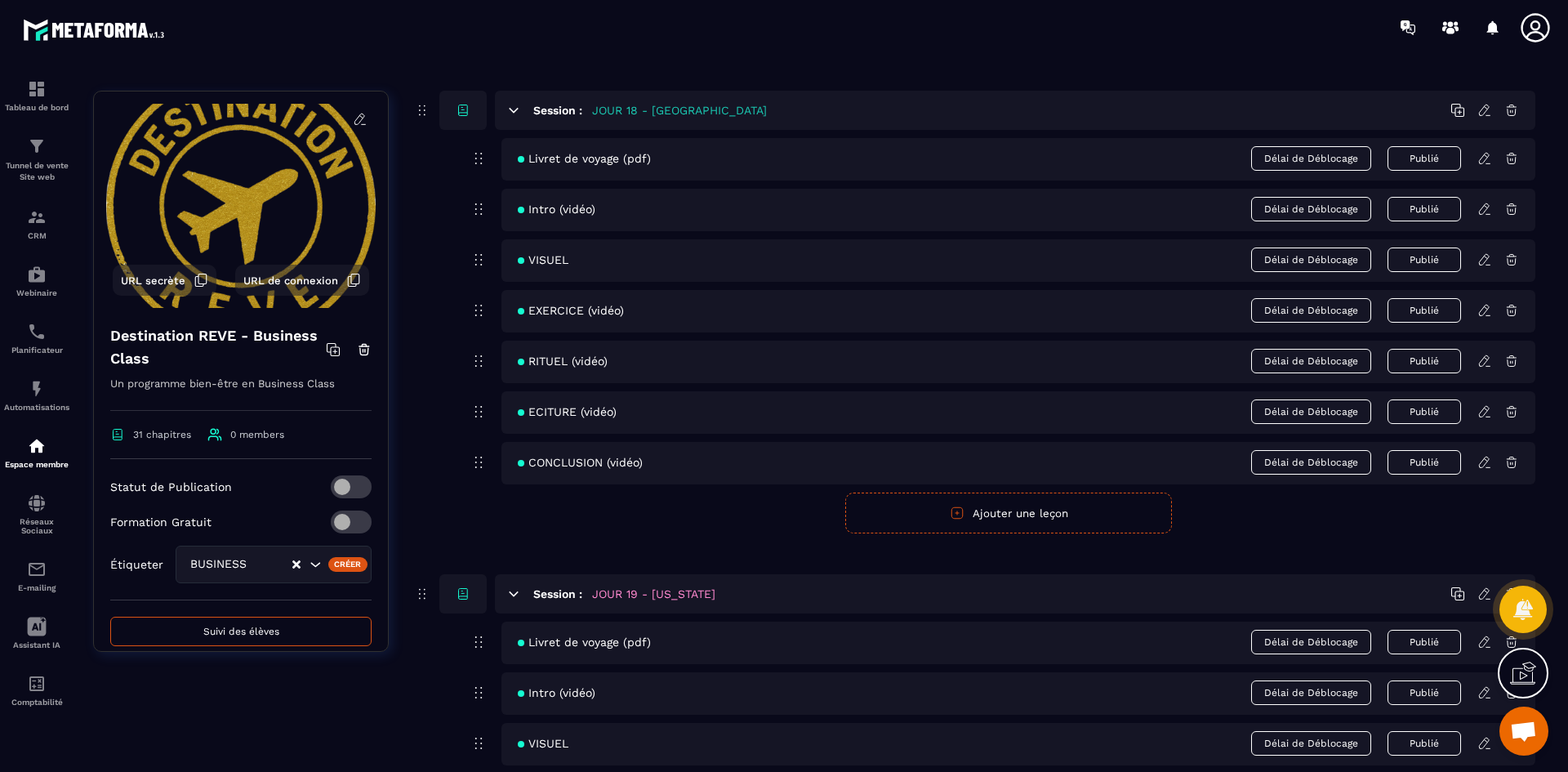
scroll to position [8008, 0]
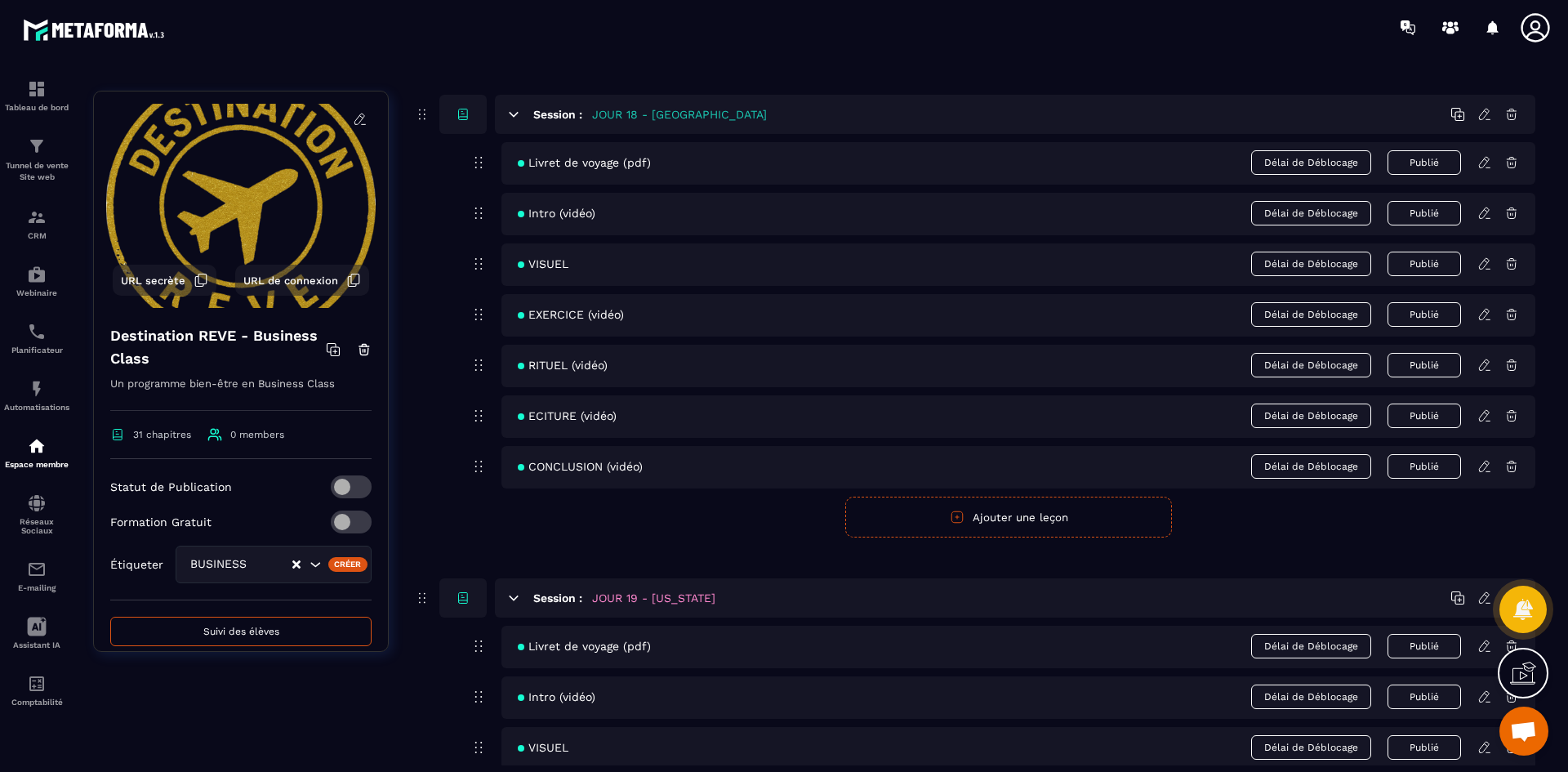
click at [1485, 466] on icon at bounding box center [1484, 466] width 15 height 15
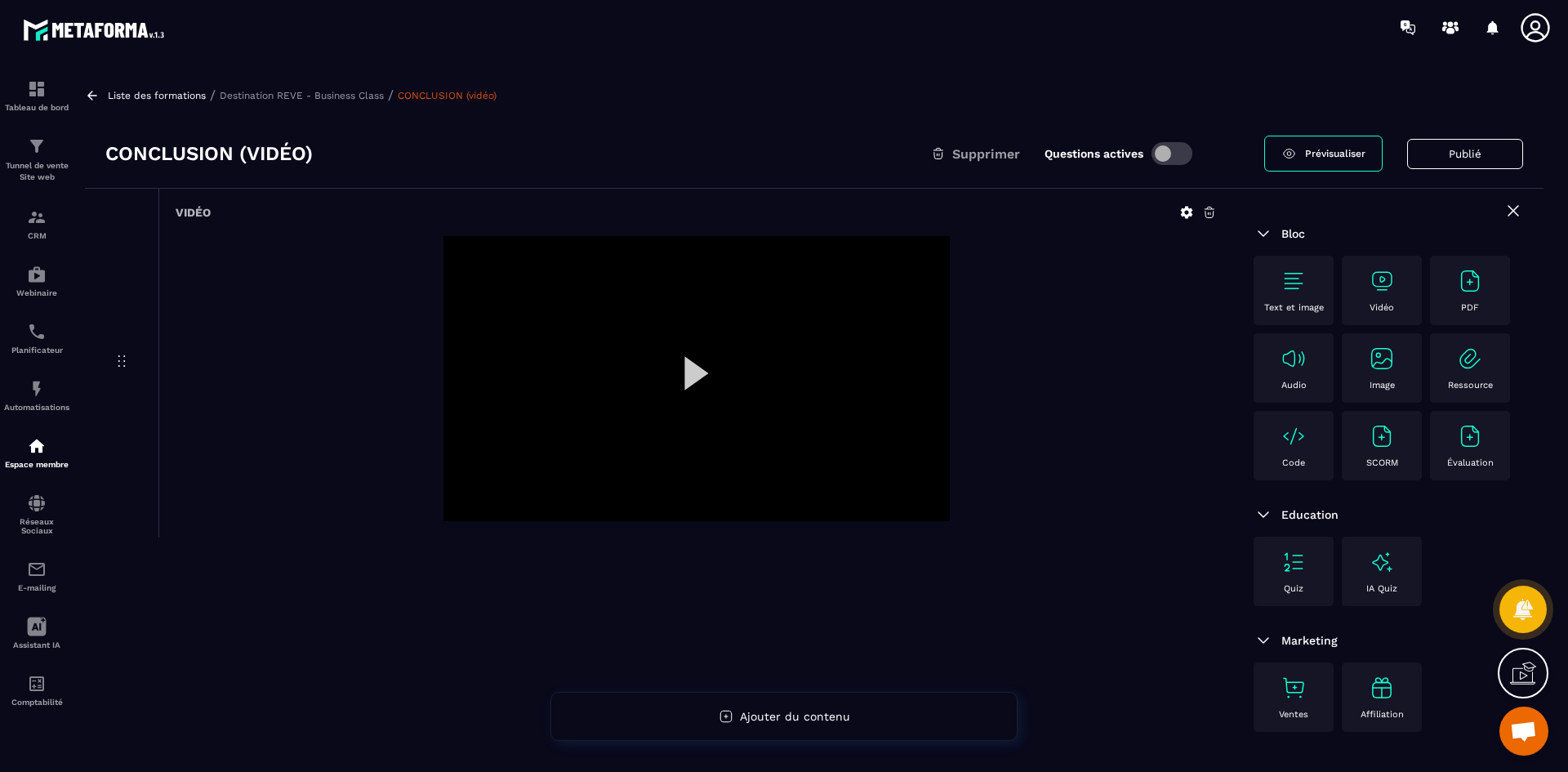
click at [1189, 209] on icon at bounding box center [1186, 212] width 15 height 15
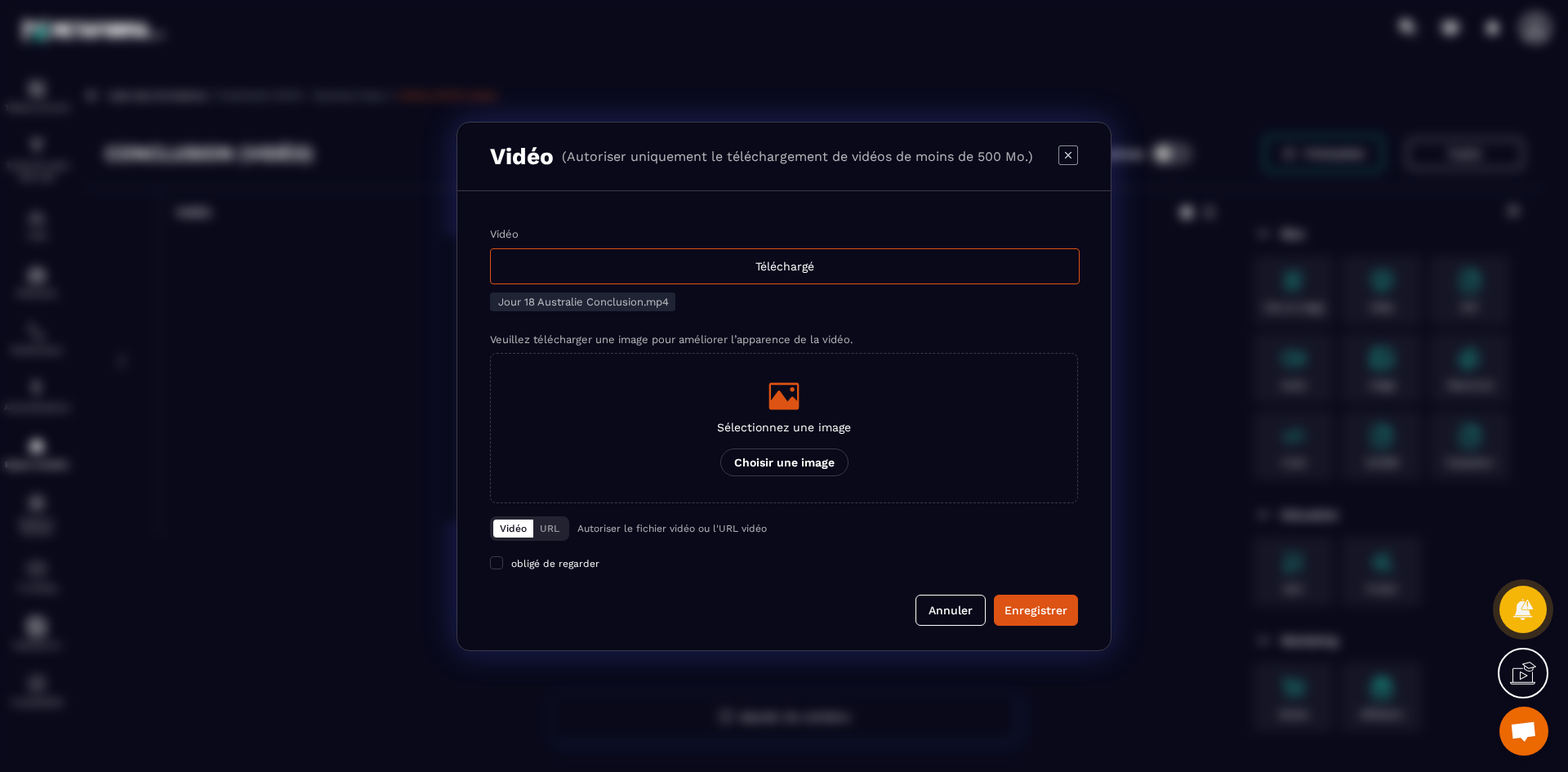
click at [740, 286] on div "Vidéo Téléchargé Jour 18 Australie Conclusion.mp4 Veuillez télécharger une imag…" at bounding box center [784, 366] width 588 height 275
click at [753, 274] on div "Téléchargé" at bounding box center [784, 267] width 590 height 36
click at [0, 0] on input "Vidéo Téléchargé" at bounding box center [0, 0] width 0 height 0
click at [1063, 607] on div "Enregistrer" at bounding box center [1037, 610] width 63 height 16
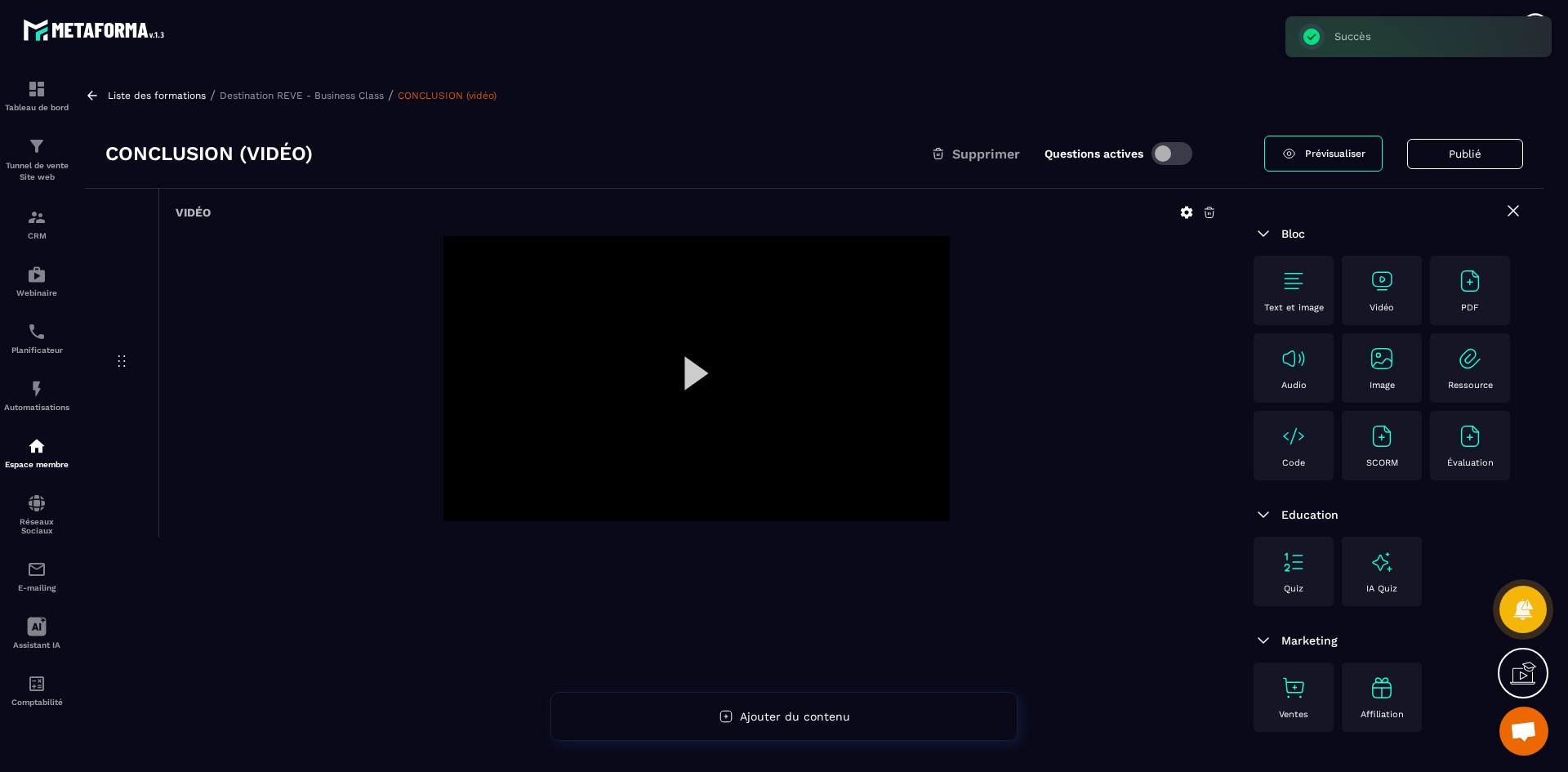
click at [1188, 209] on icon at bounding box center [1187, 213] width 12 height 12
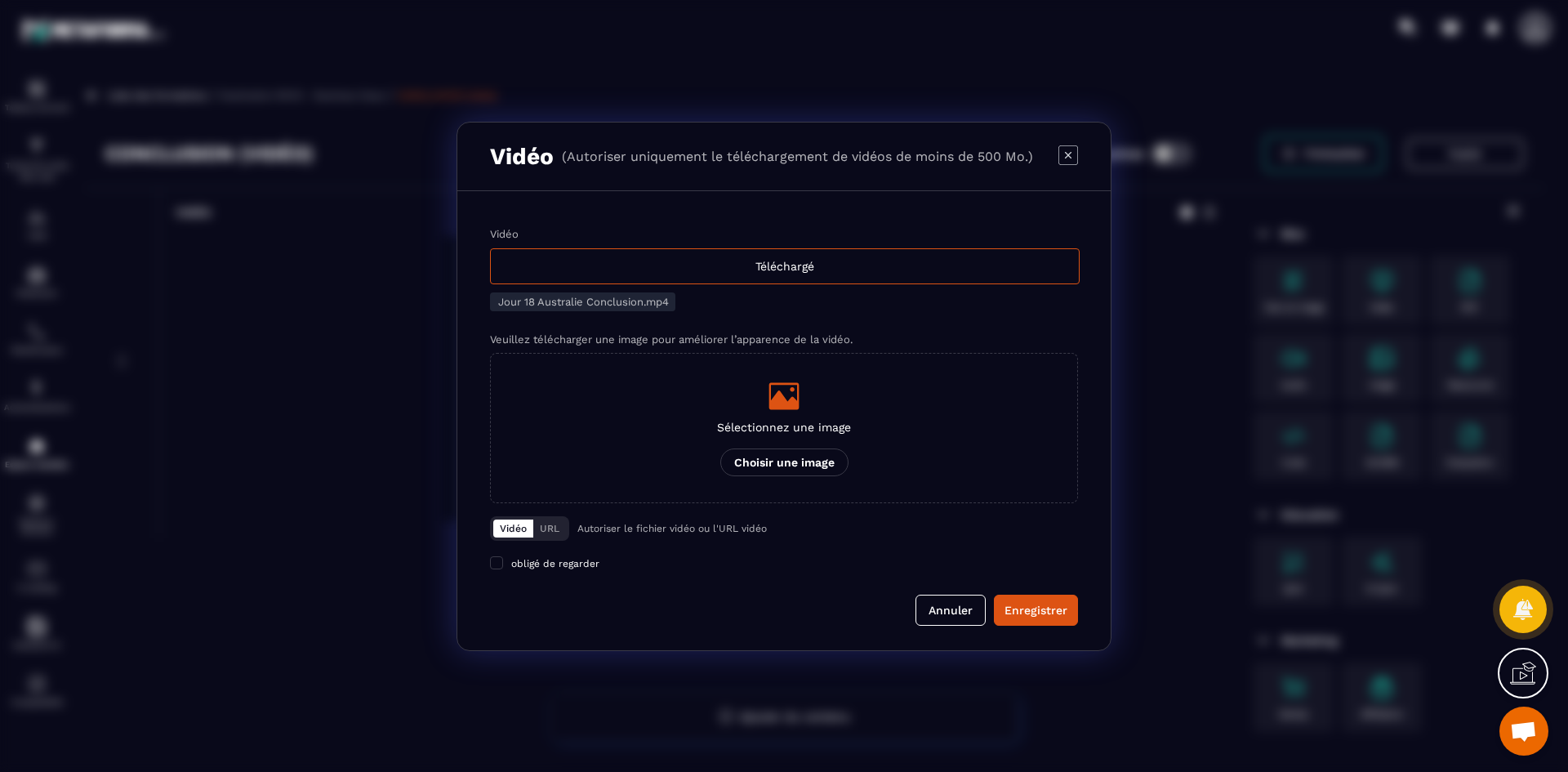
click at [789, 413] on div "Sélectionnez une image Choisir une image" at bounding box center [784, 427] width 134 height 97
click at [0, 0] on input "Sélectionnez une image Choisir une image" at bounding box center [0, 0] width 0 height 0
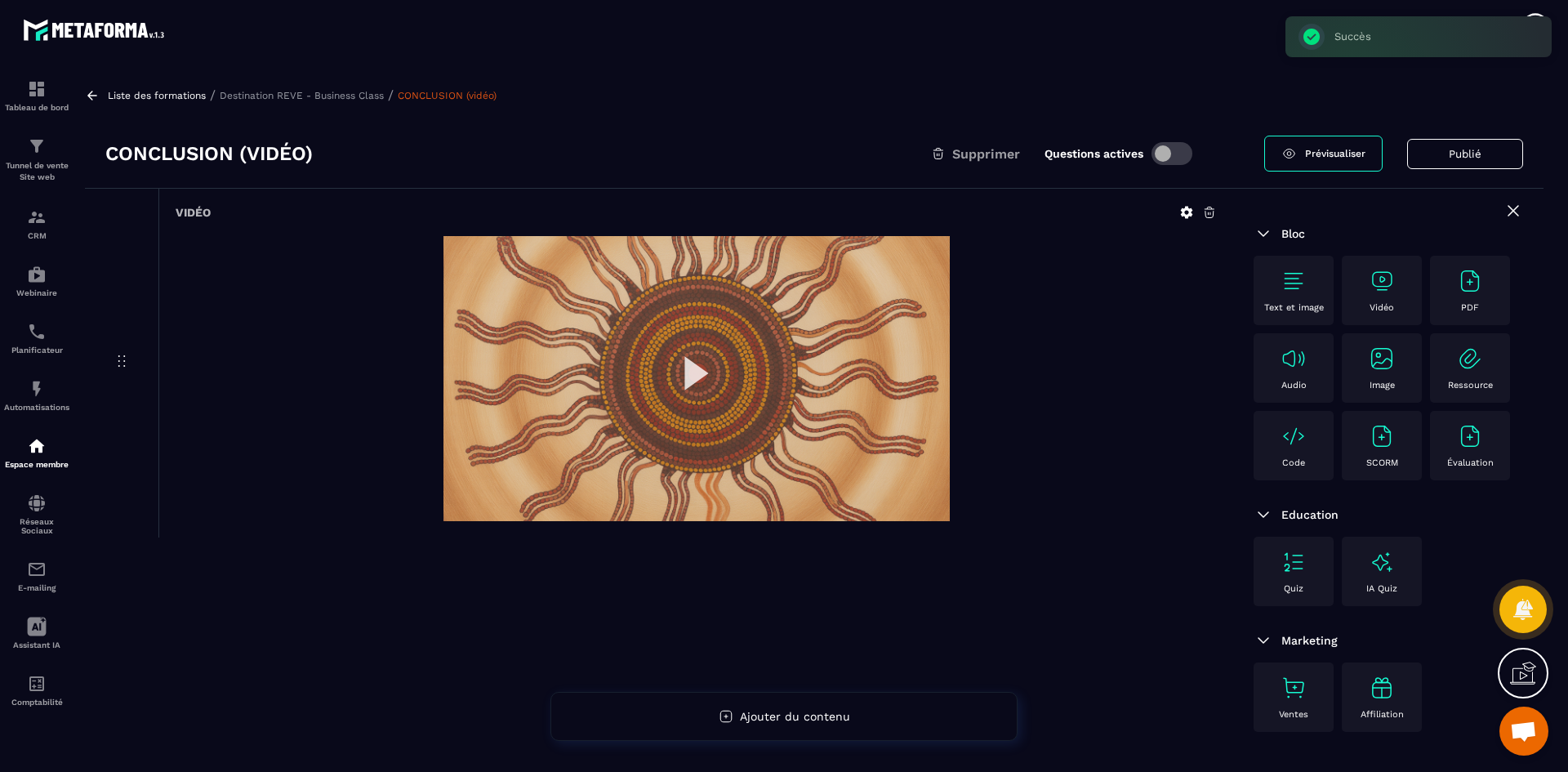
click at [373, 93] on p "Destination REVE - Business Class" at bounding box center [302, 95] width 164 height 11
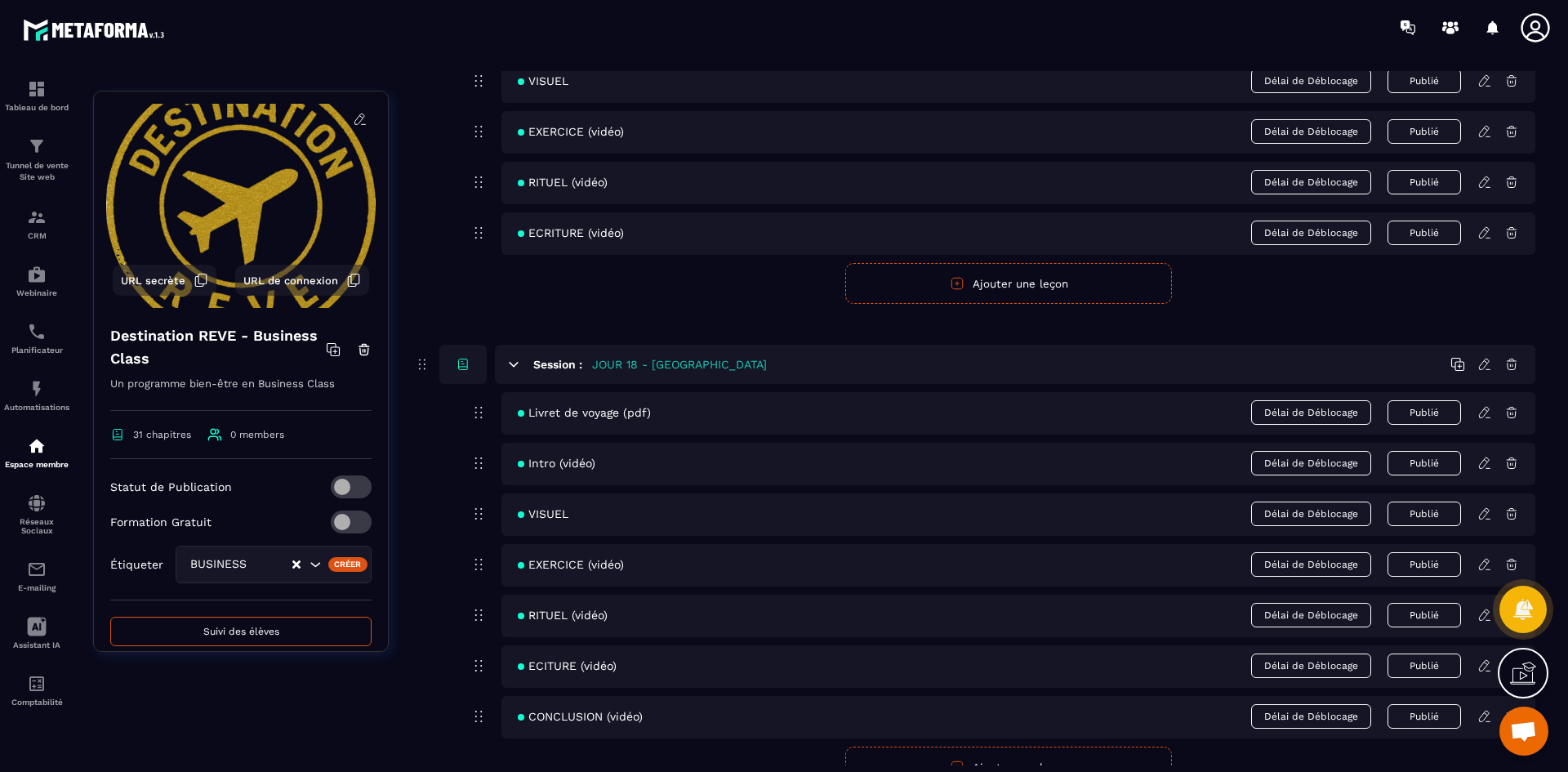
scroll to position [7763, 0]
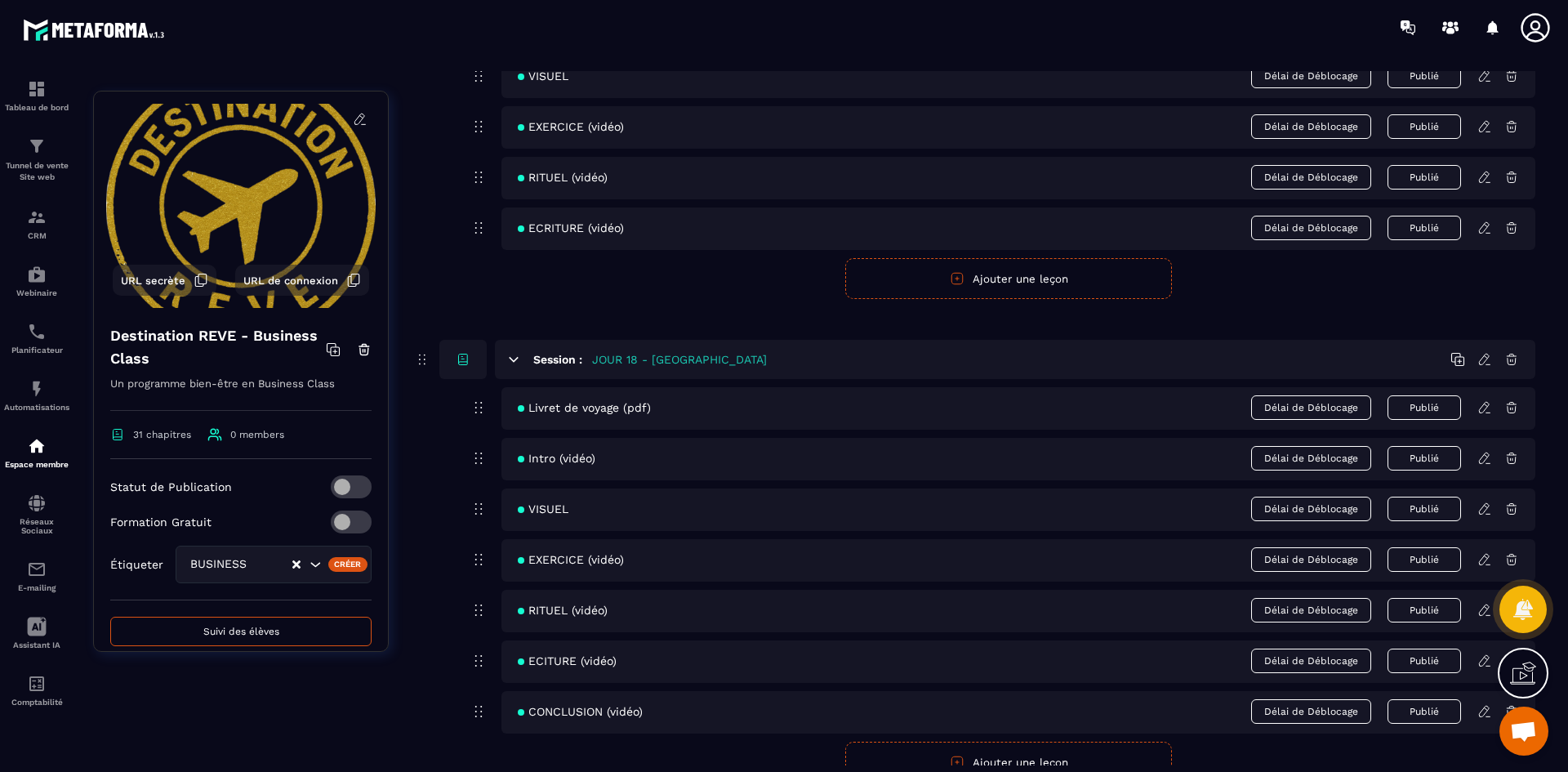
click at [1482, 663] on icon at bounding box center [1484, 661] width 15 height 15
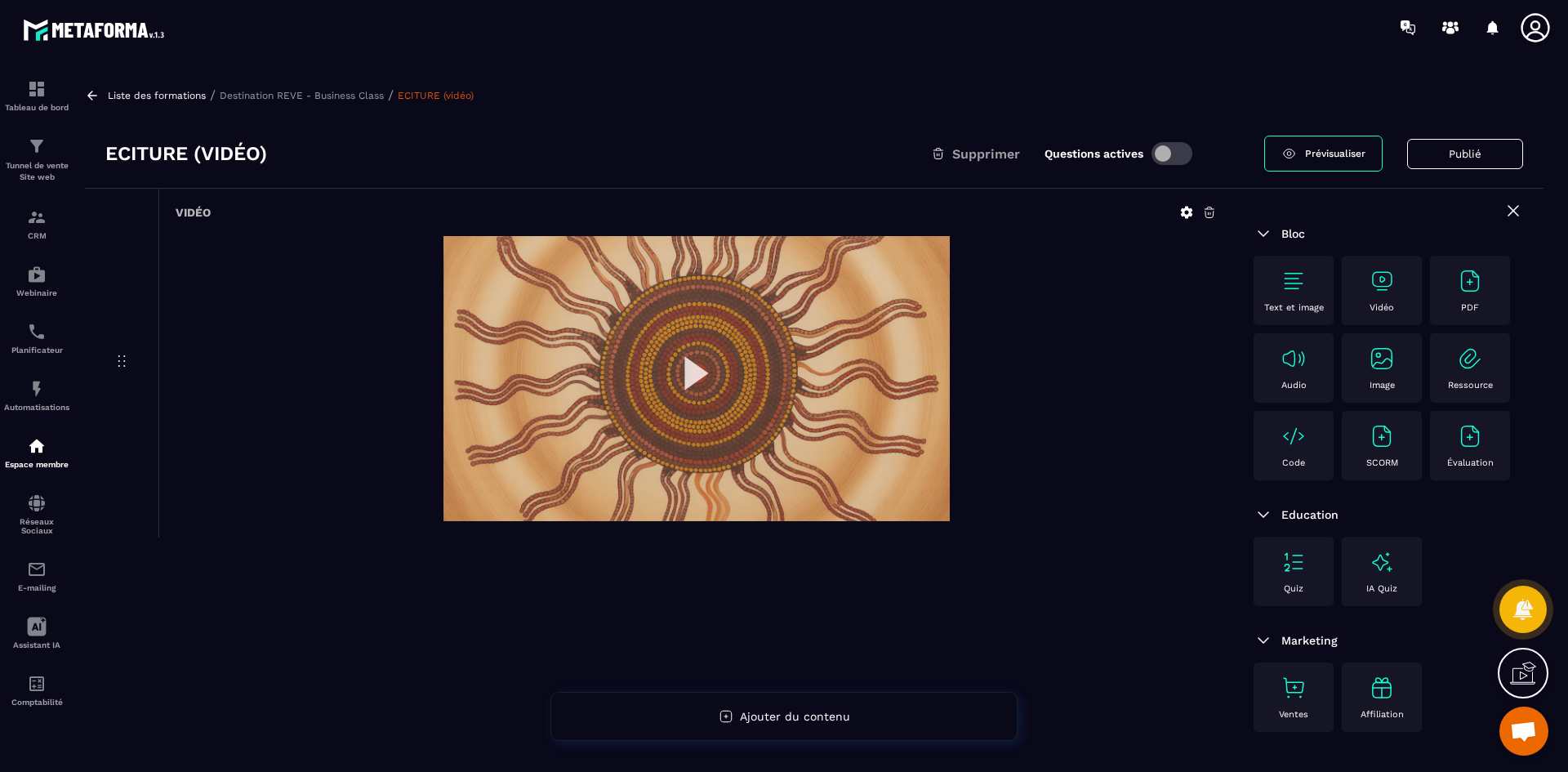
click at [342, 92] on p "Destination REVE - Business Class" at bounding box center [302, 95] width 164 height 11
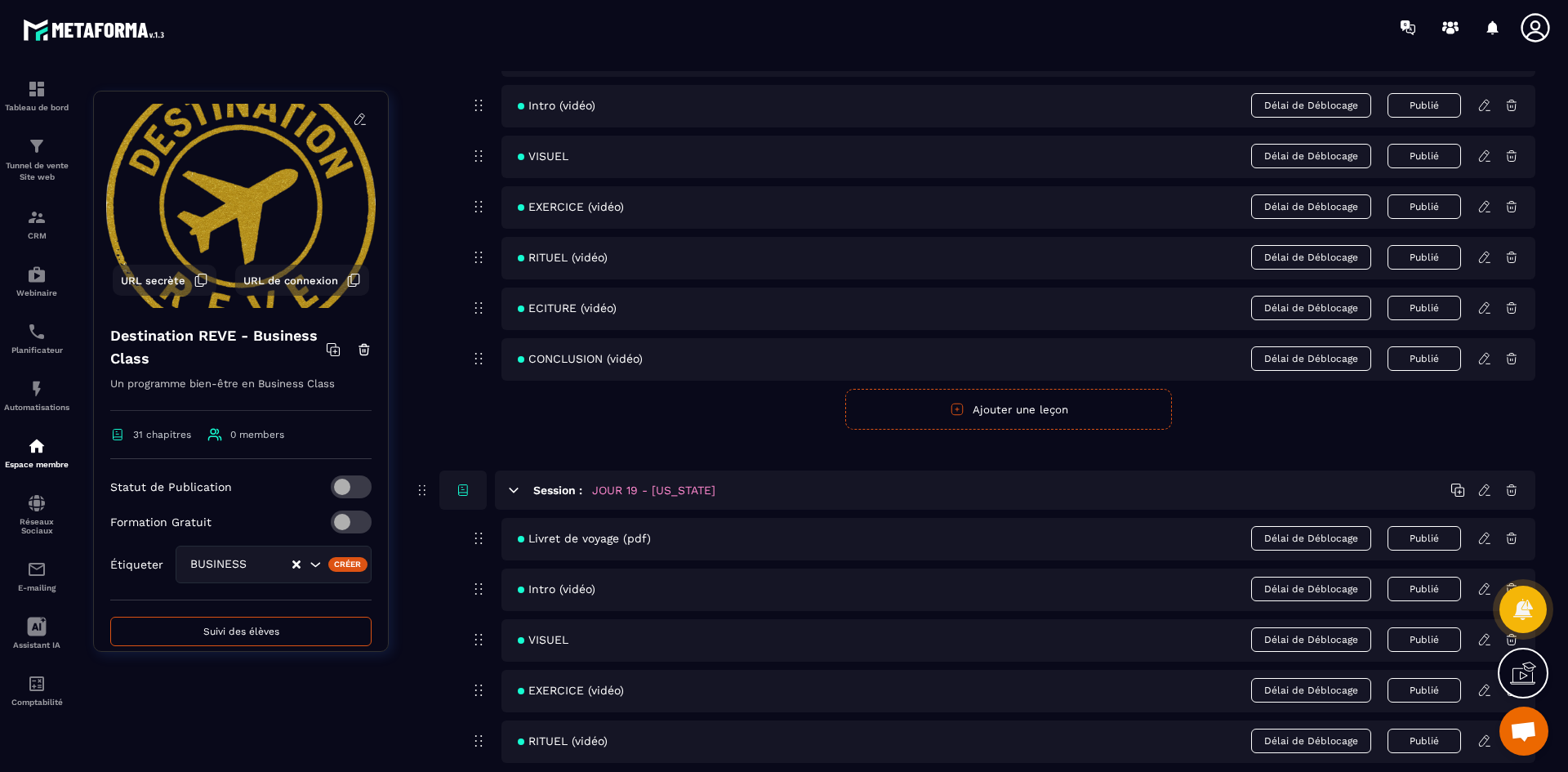
scroll to position [8335, 0]
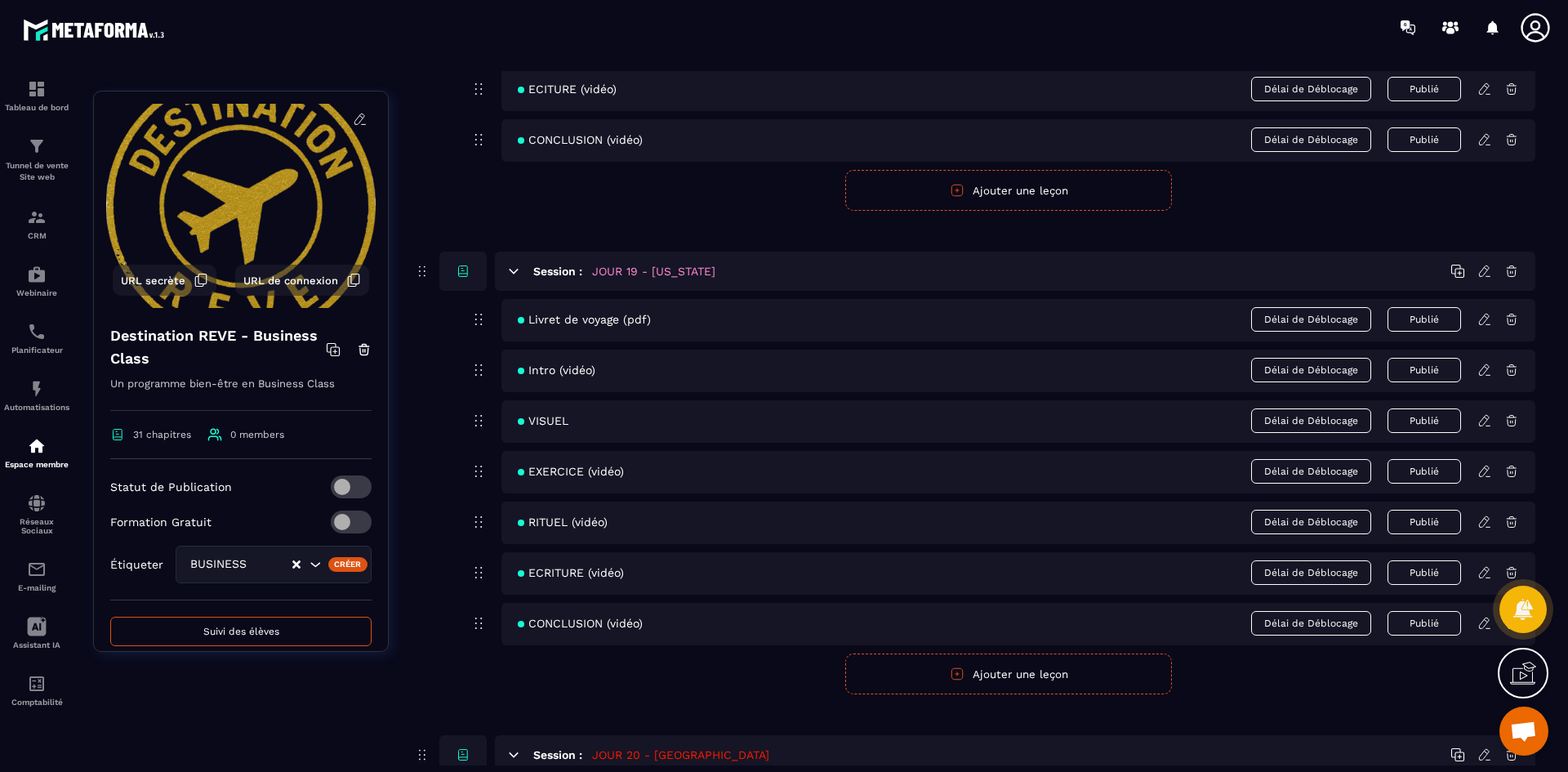
click at [1487, 322] on icon at bounding box center [1484, 319] width 15 height 15
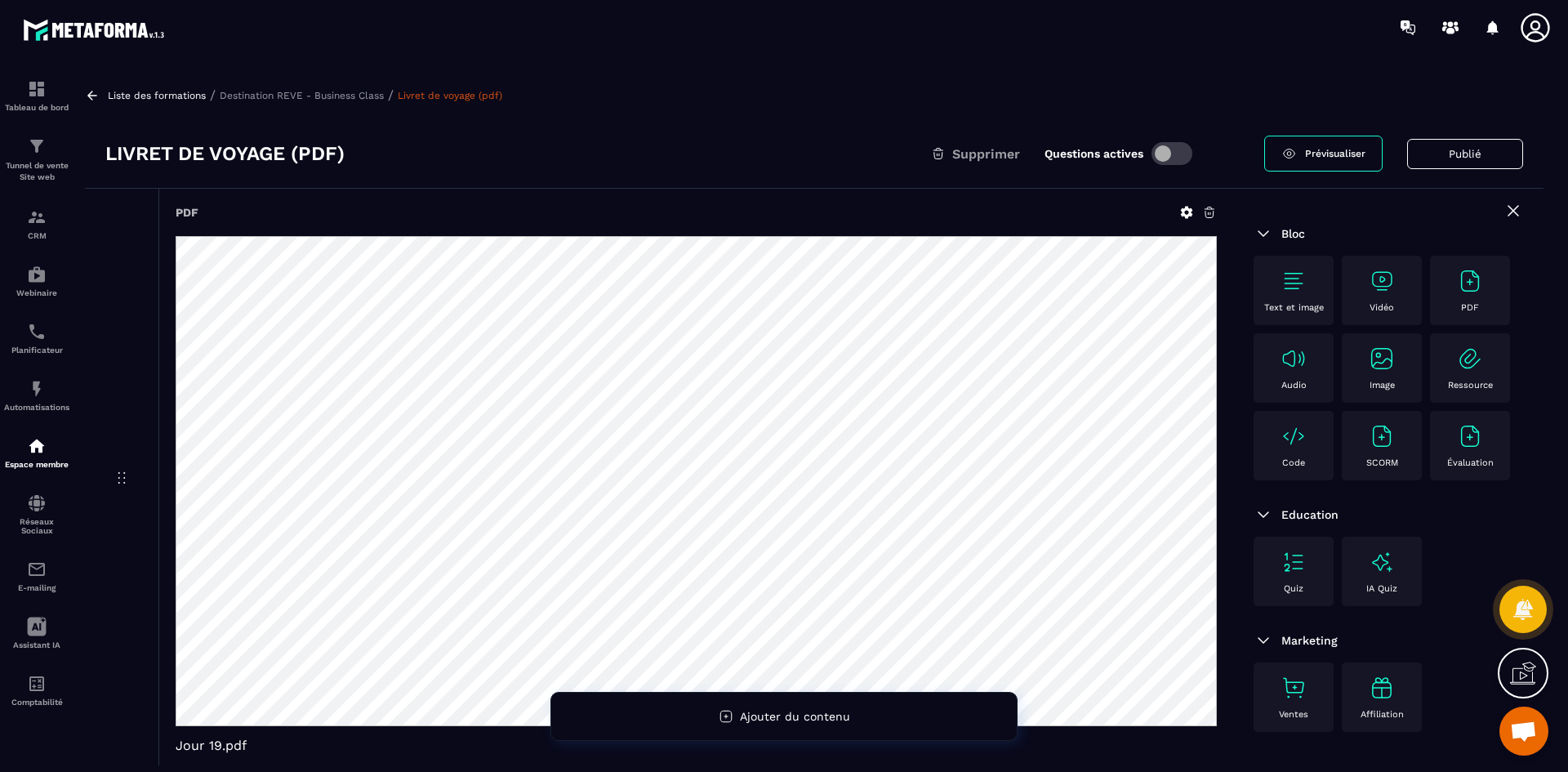
click at [1185, 210] on icon at bounding box center [1187, 213] width 12 height 12
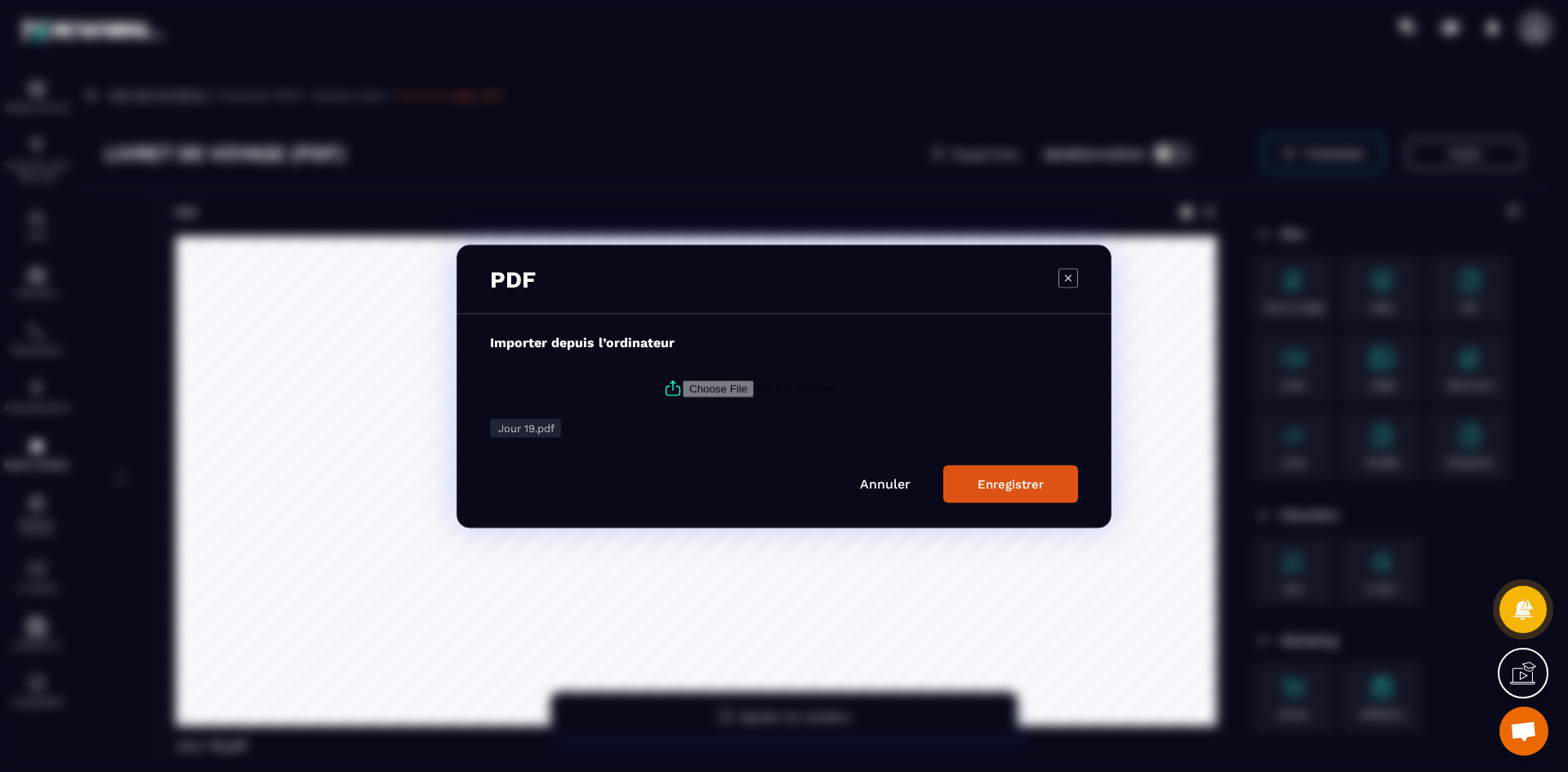
click at [665, 386] on icon "Modal window" at bounding box center [672, 388] width 20 height 20
click at [683, 386] on input "Modal window" at bounding box center [794, 388] width 222 height 17
type input "**********"
click at [1019, 471] on button "Enregistrer" at bounding box center [1011, 484] width 135 height 38
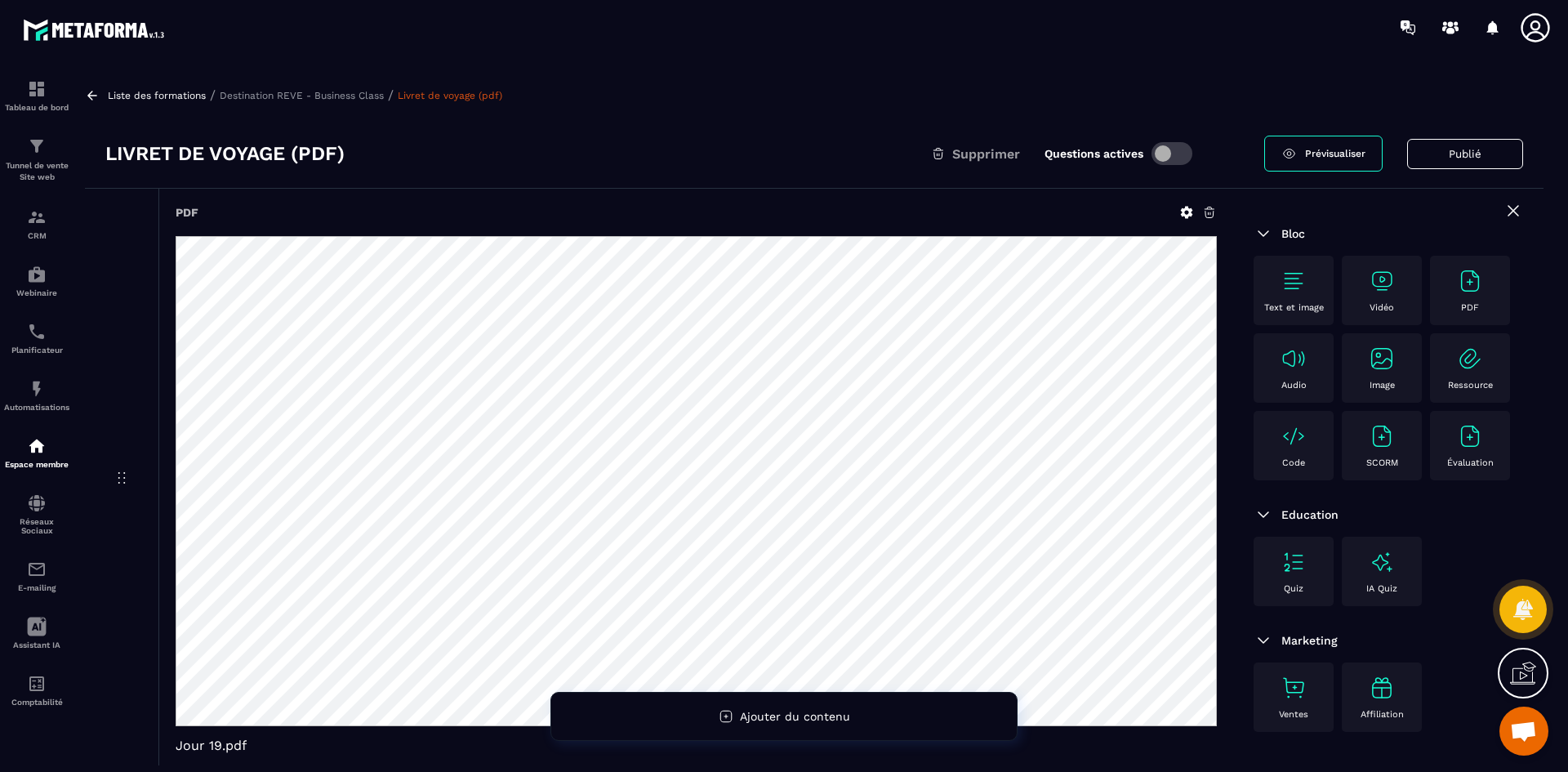
click at [336, 92] on p "Destination REVE - Business Class" at bounding box center [302, 95] width 164 height 11
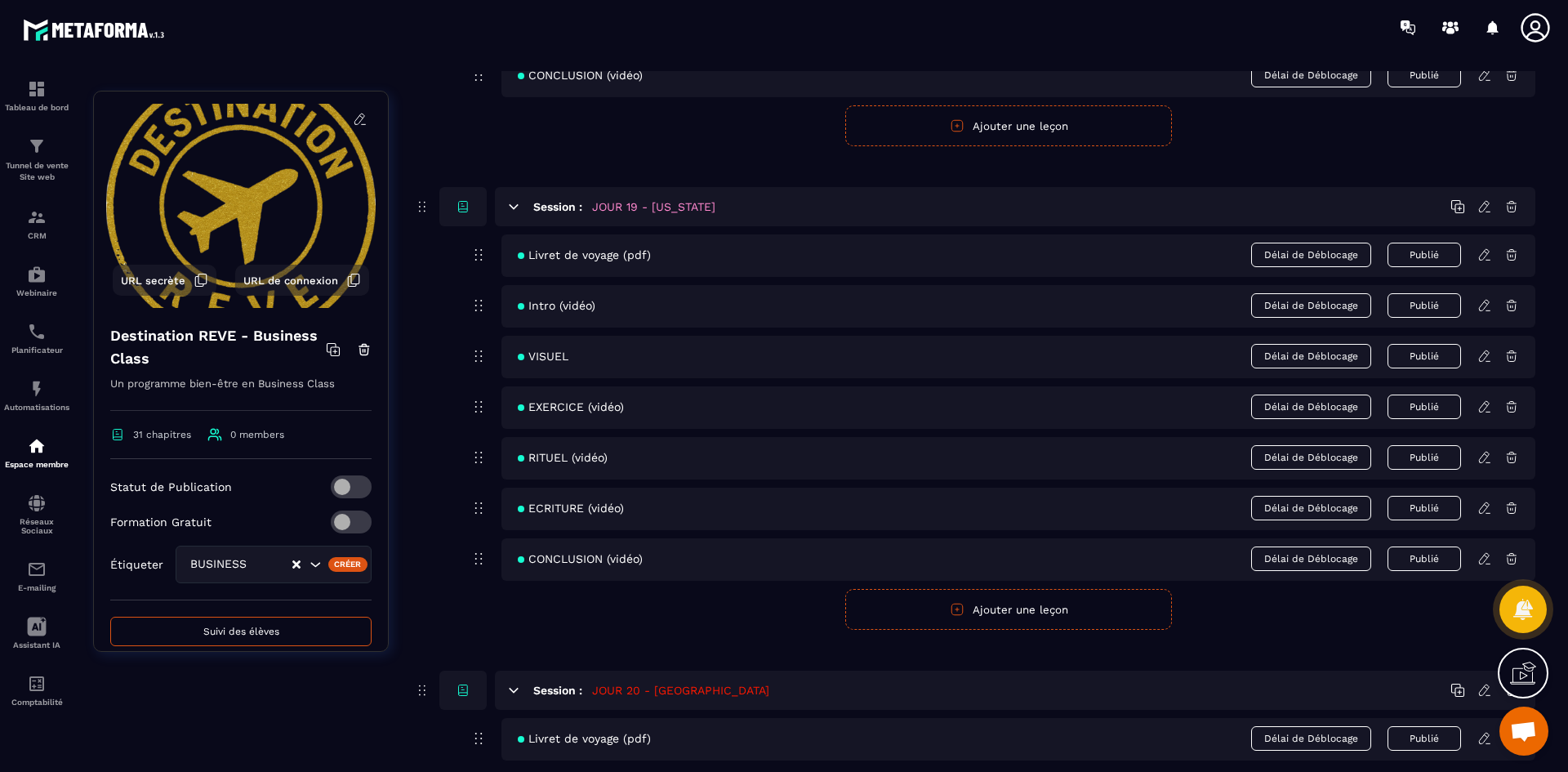
scroll to position [8417, 0]
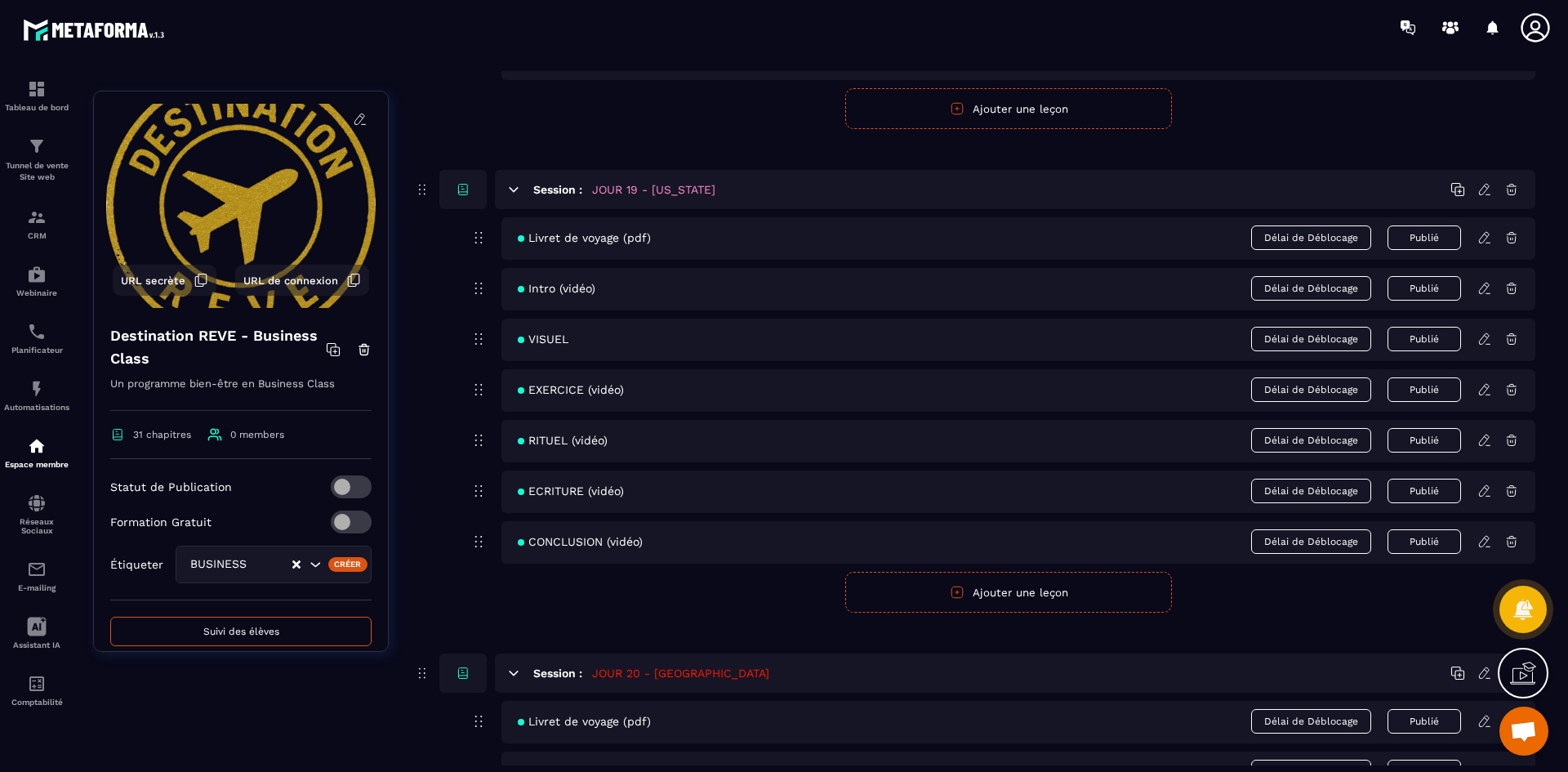
click at [1489, 290] on icon at bounding box center [1484, 288] width 15 height 15
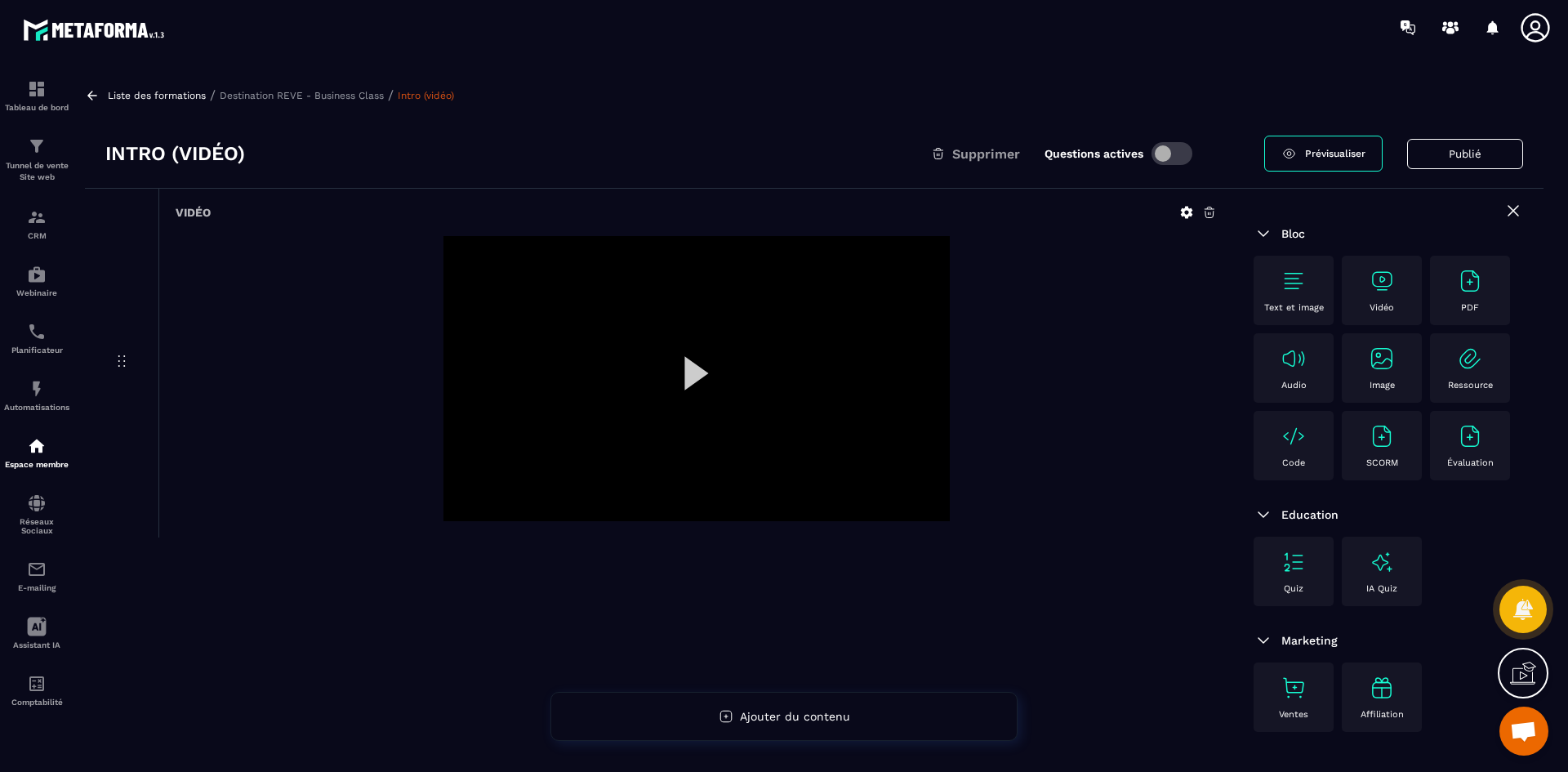
click at [1186, 207] on icon at bounding box center [1187, 213] width 12 height 12
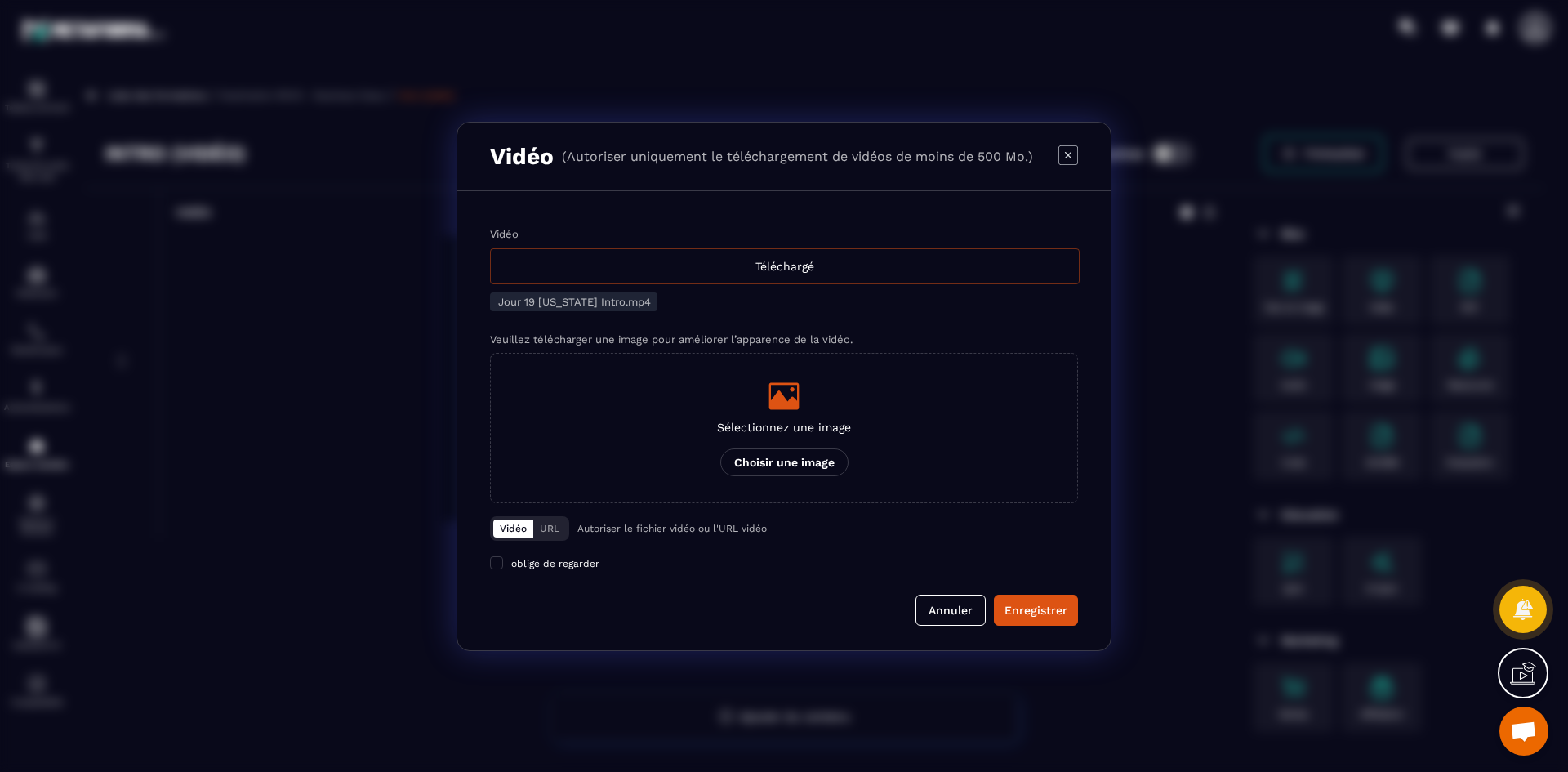
click at [784, 268] on div "Téléchargé" at bounding box center [784, 267] width 590 height 36
click at [0, 0] on input "Vidéo Téléchargé" at bounding box center [0, 0] width 0 height 0
click at [794, 412] on icon "Modal window" at bounding box center [784, 396] width 32 height 32
click at [0, 0] on input "Sélectionnez une image Choisir une image" at bounding box center [0, 0] width 0 height 0
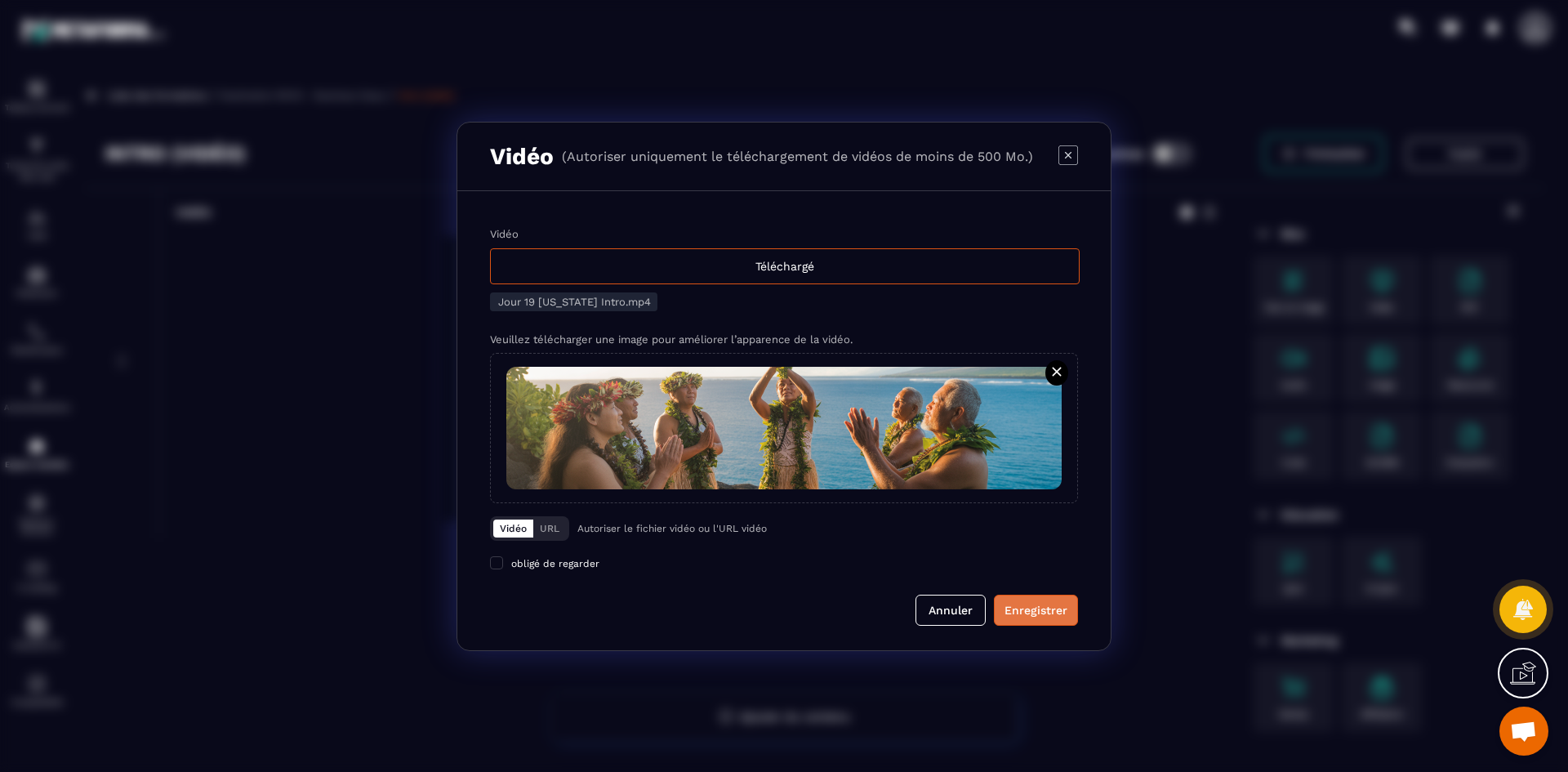
click at [1035, 619] on button "Enregistrer" at bounding box center [1036, 610] width 84 height 31
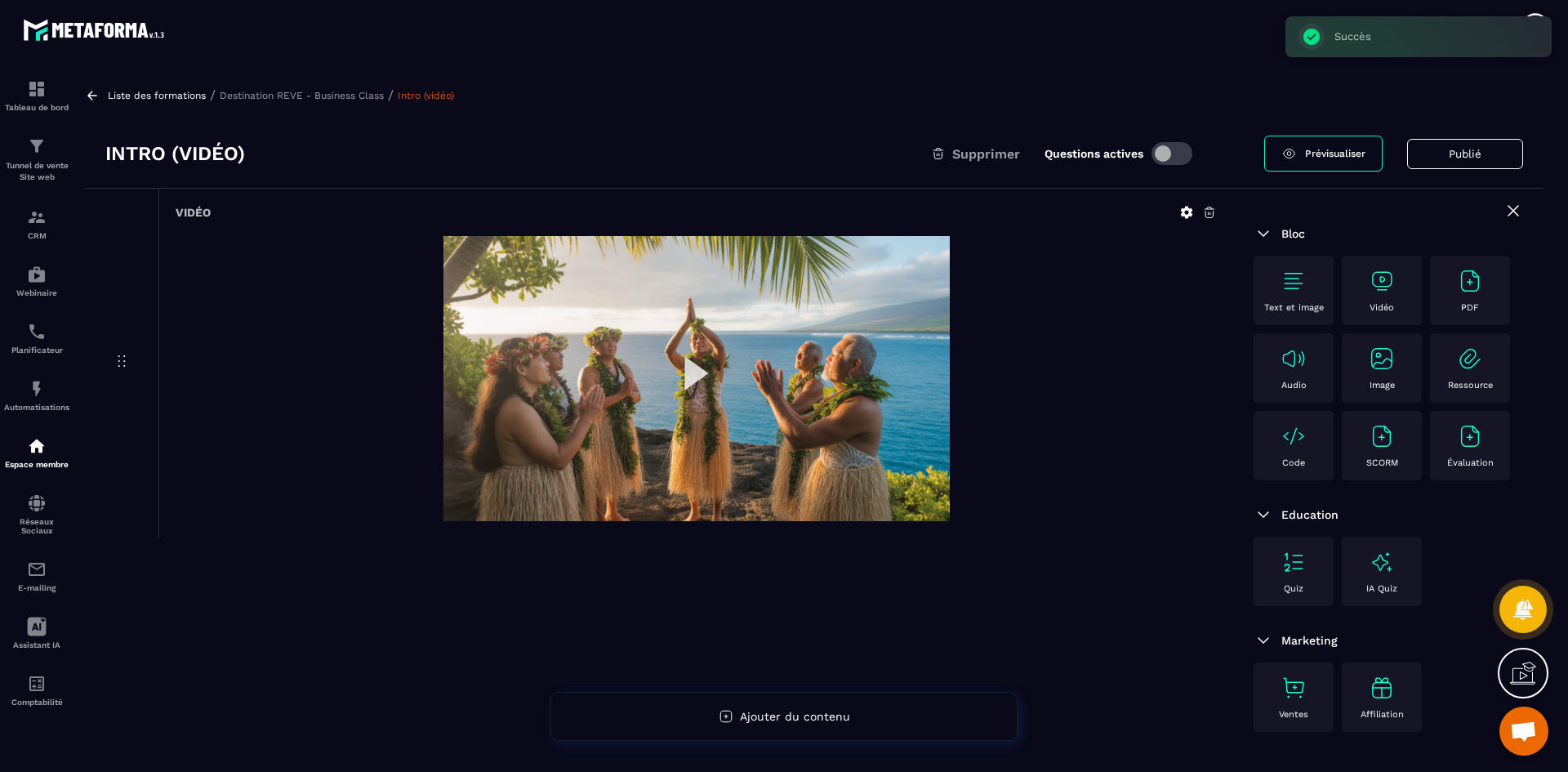
click at [332, 92] on p "Destination REVE - Business Class" at bounding box center [302, 95] width 164 height 11
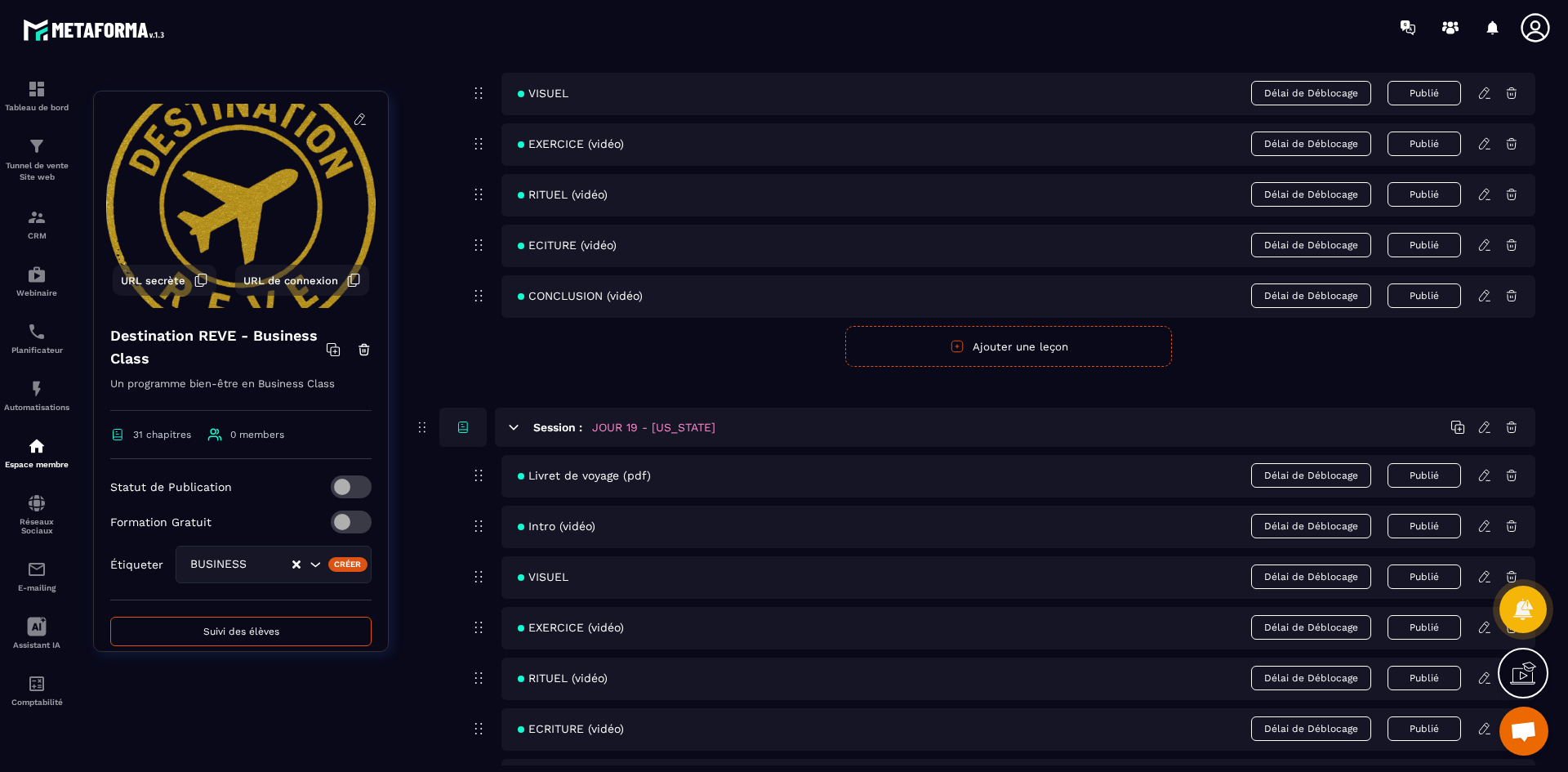
scroll to position [8253, 0]
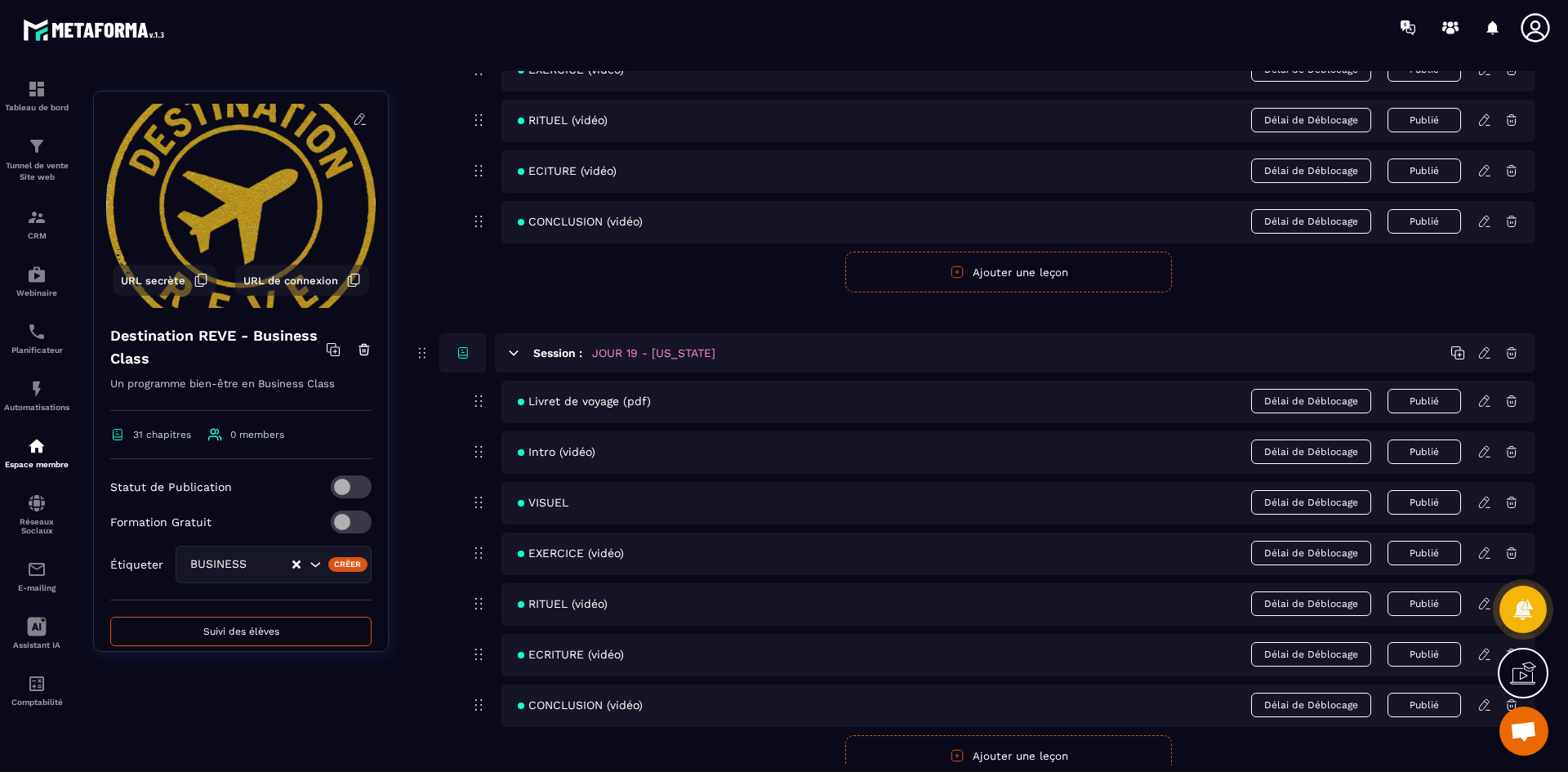
click at [1487, 501] on icon at bounding box center [1486, 500] width 3 height 3
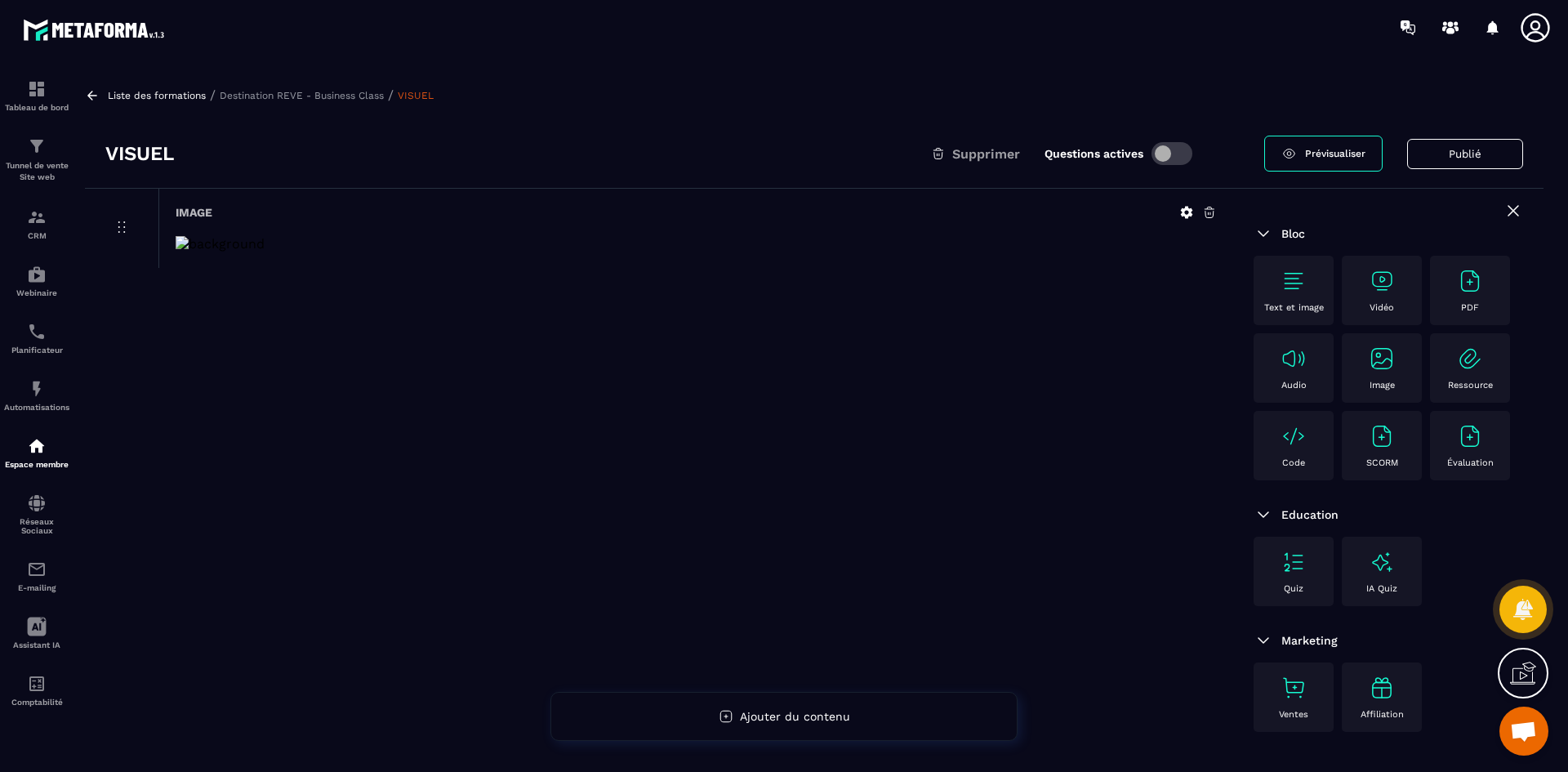
click at [1184, 214] on icon at bounding box center [1187, 213] width 12 height 12
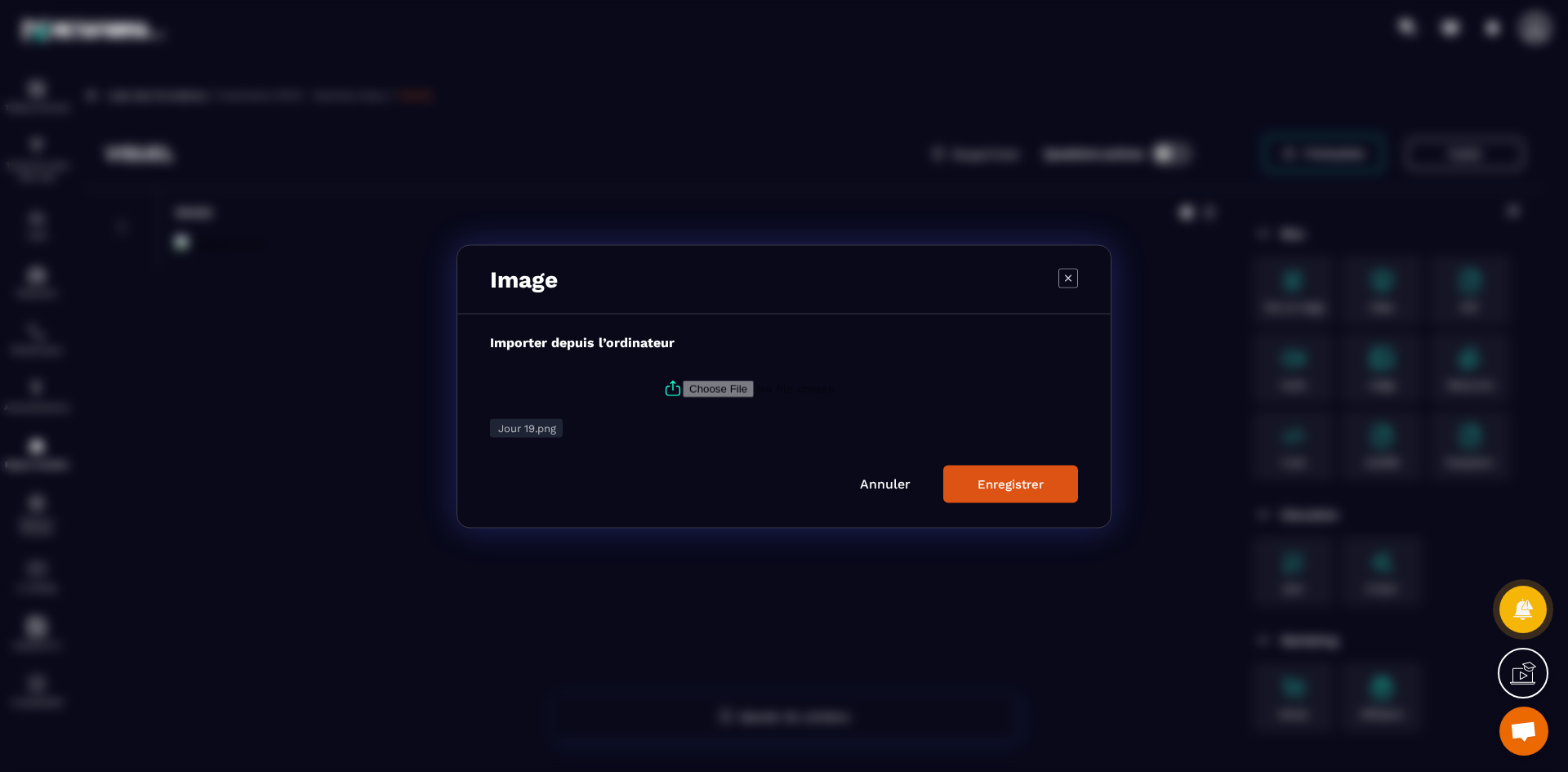
click at [671, 386] on icon "Modal window" at bounding box center [672, 385] width 4 height 9
click at [683, 386] on input "Modal window" at bounding box center [794, 388] width 222 height 17
type input "**********"
click at [1050, 483] on button "Enregistrer" at bounding box center [1011, 484] width 135 height 38
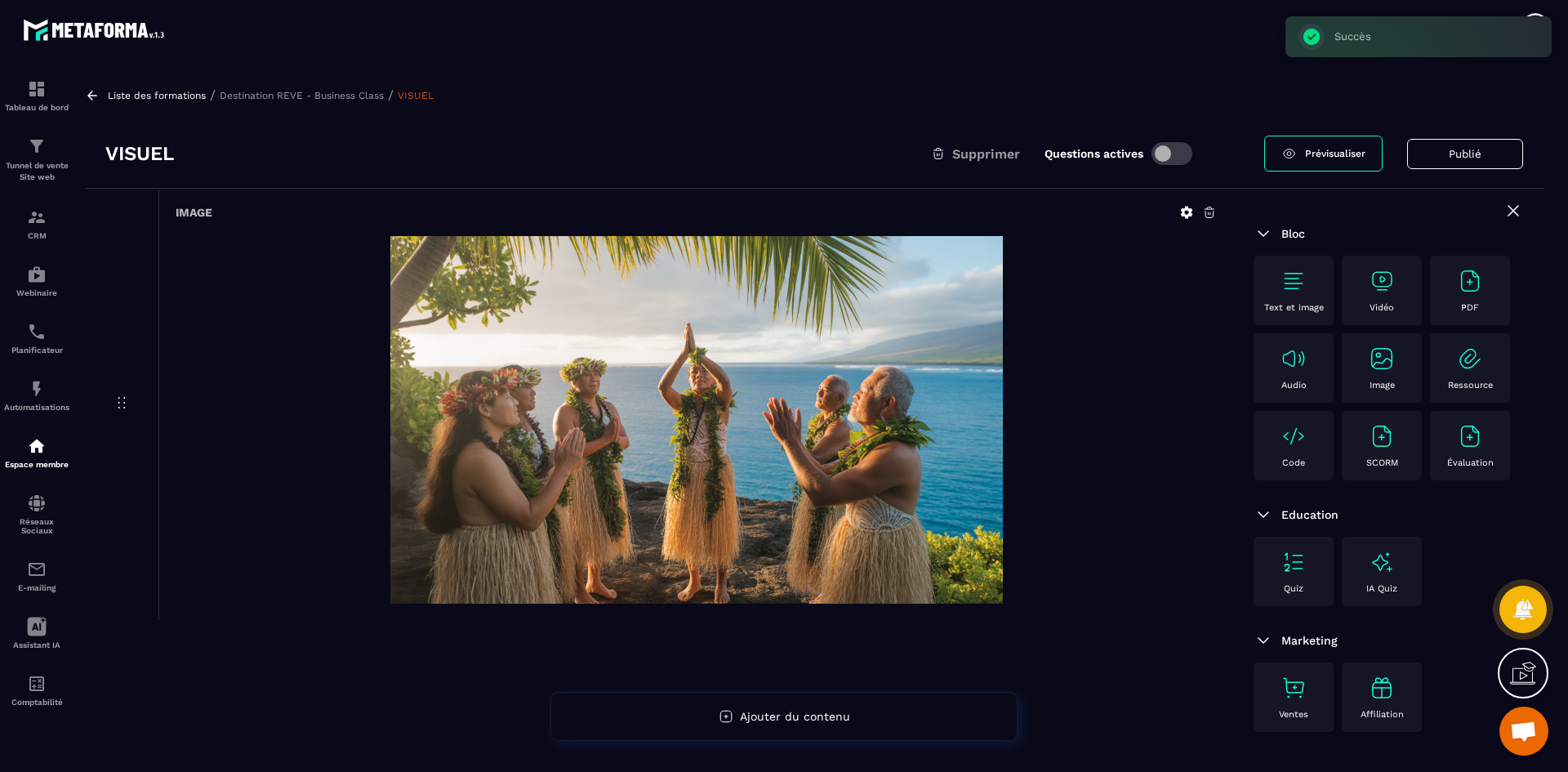
click at [327, 97] on p "Destination REVE - Business Class" at bounding box center [302, 95] width 164 height 11
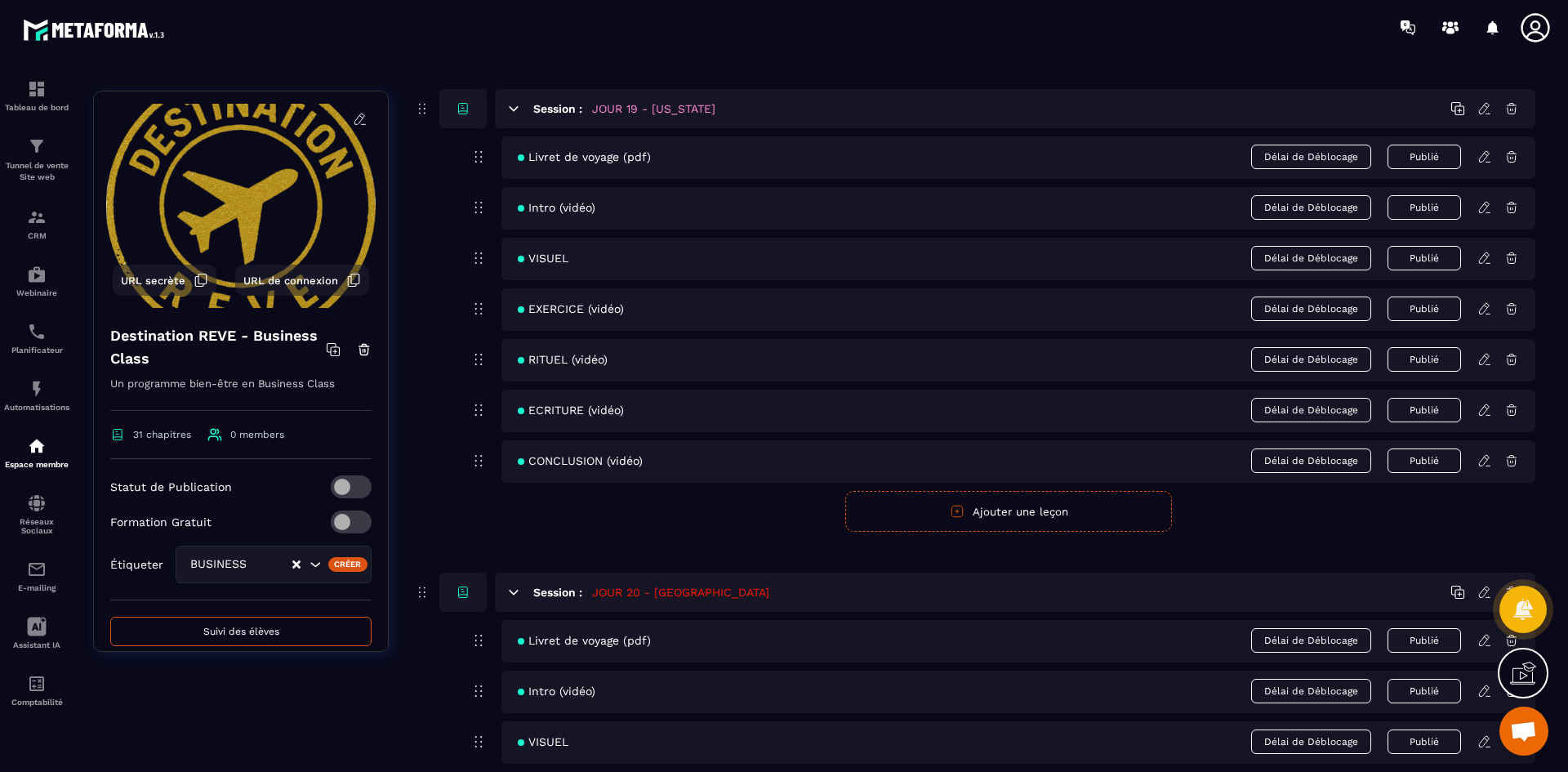
scroll to position [8498, 0]
click at [1483, 309] on icon at bounding box center [1484, 308] width 15 height 15
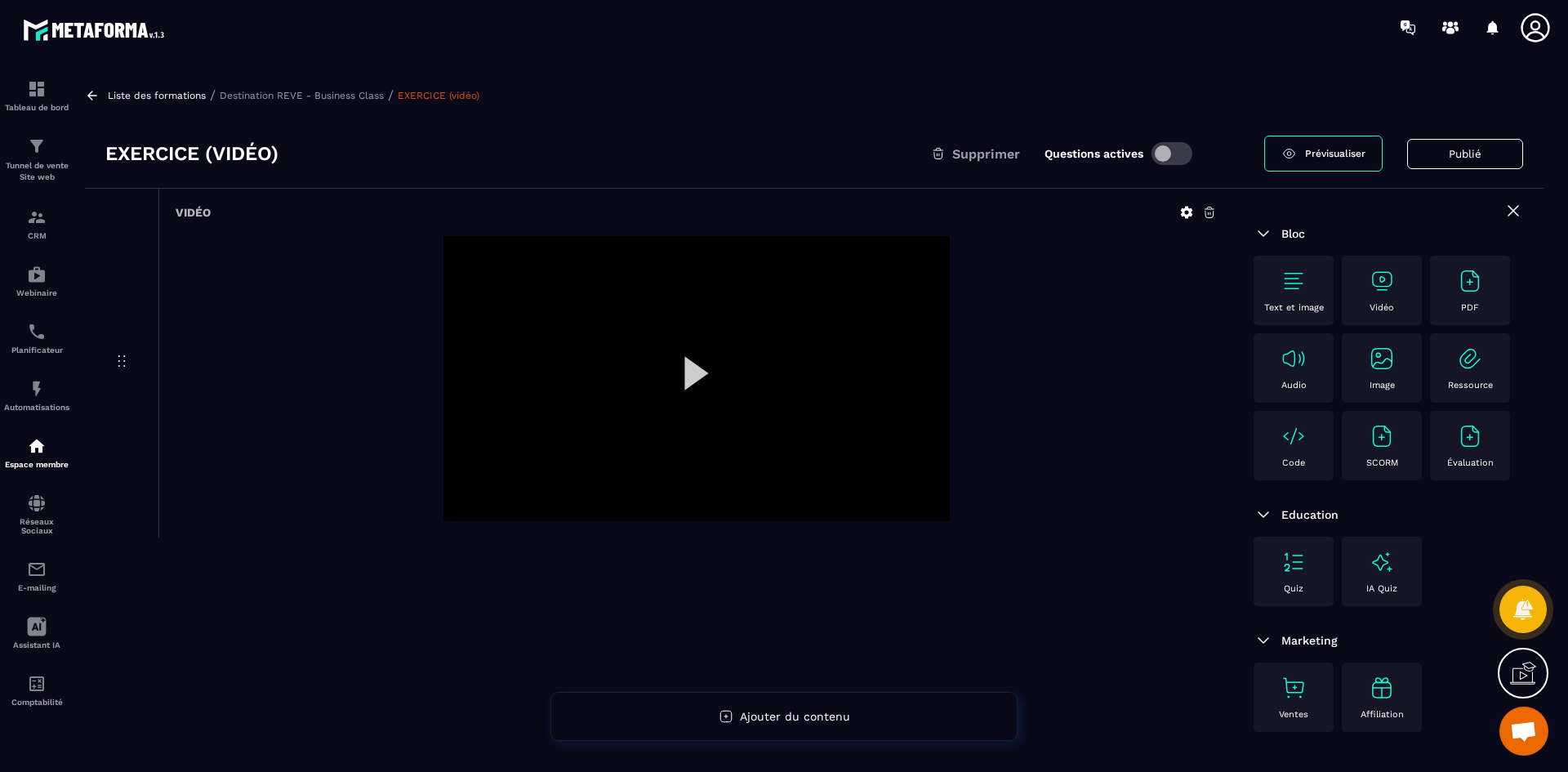
click at [1181, 211] on icon at bounding box center [1187, 213] width 12 height 12
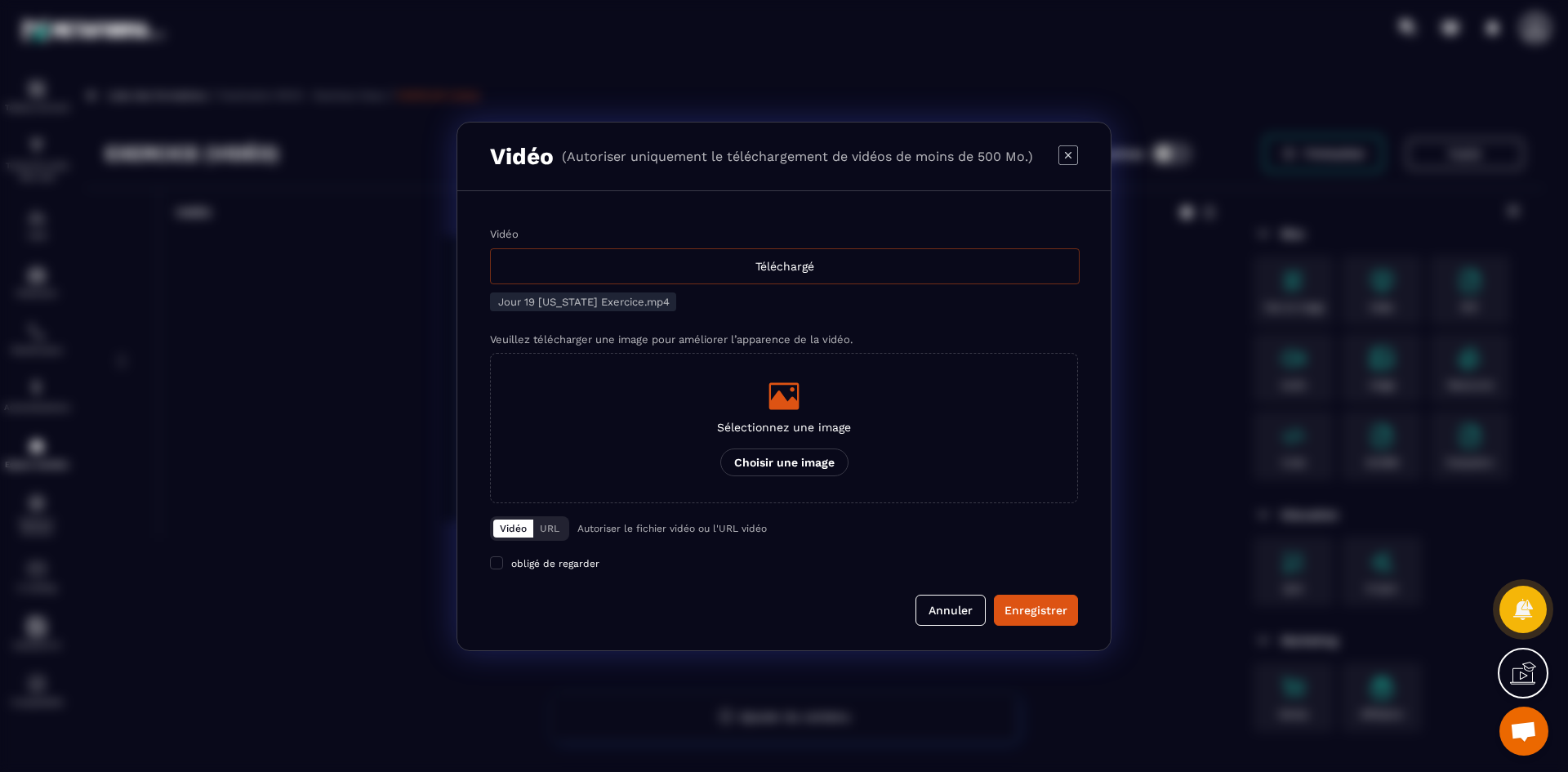
click at [710, 262] on div "Téléchargé" at bounding box center [784, 267] width 590 height 36
click at [0, 0] on input "Vidéo Téléchargé" at bounding box center [0, 0] width 0 height 0
click at [788, 401] on icon "Modal window" at bounding box center [784, 396] width 30 height 27
click at [0, 0] on input "Sélectionnez une image Choisir une image" at bounding box center [0, 0] width 0 height 0
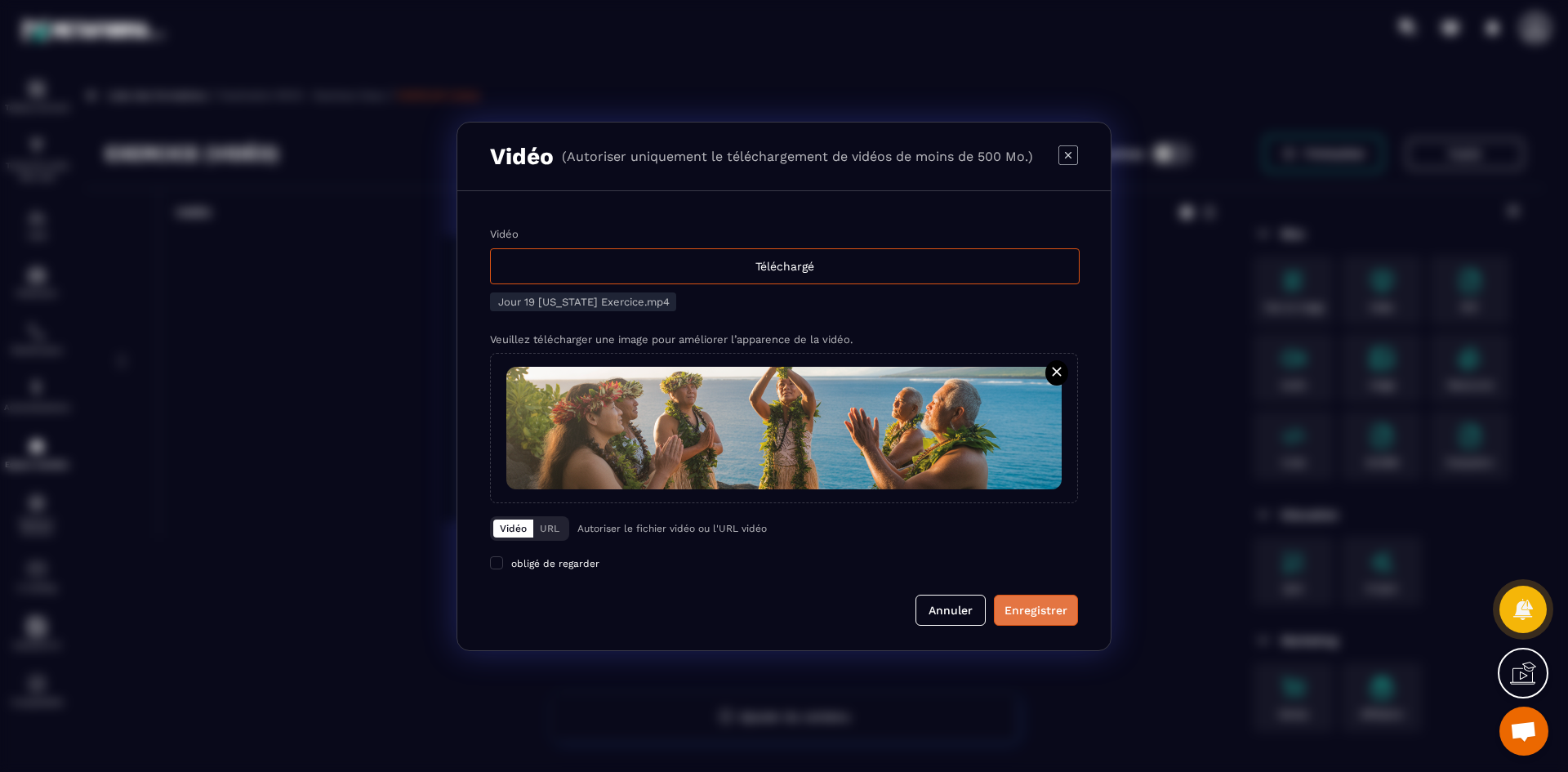
click at [1048, 619] on button "Enregistrer" at bounding box center [1036, 610] width 84 height 31
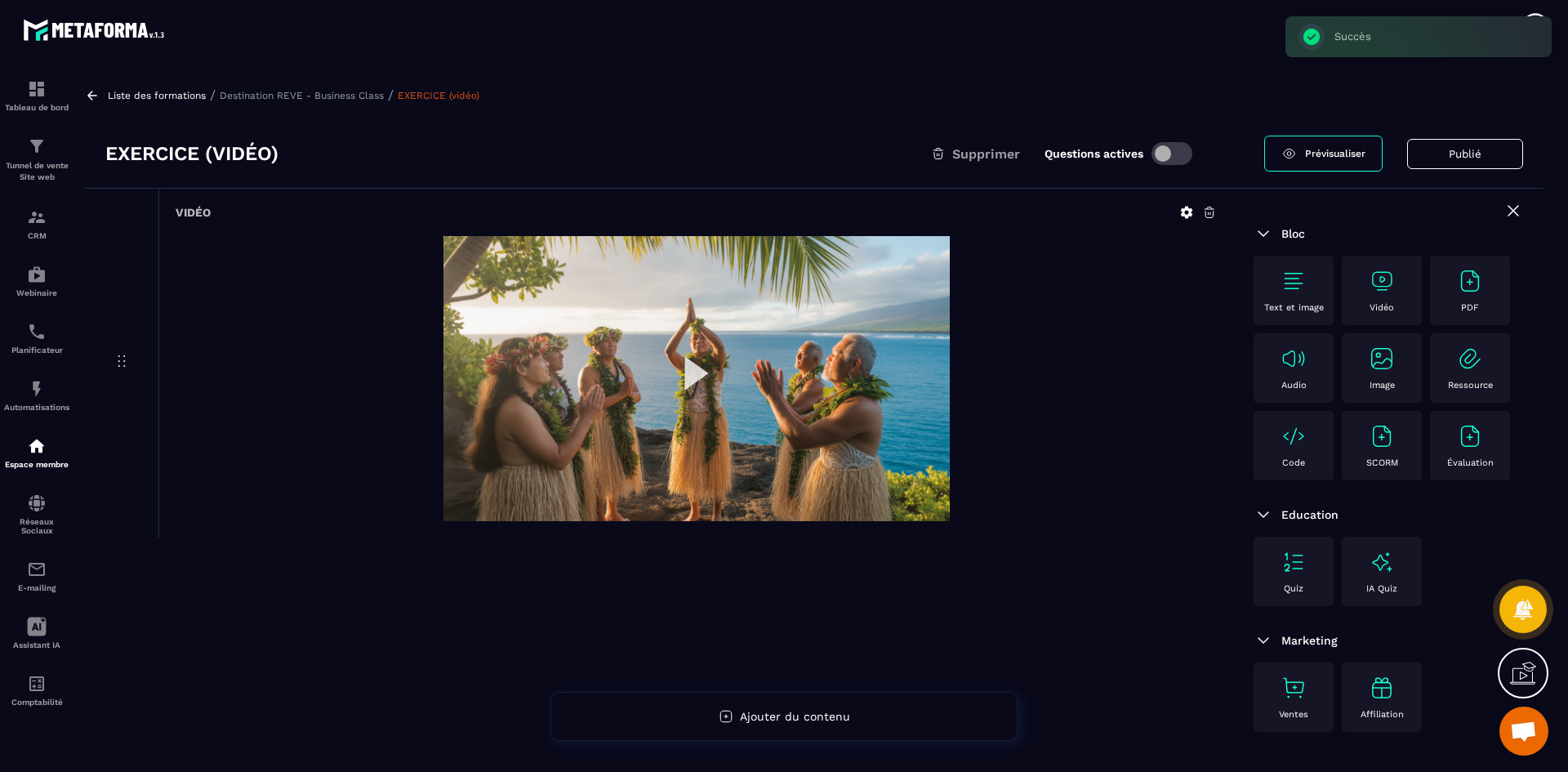
click at [354, 98] on p "Destination REVE - Business Class" at bounding box center [302, 95] width 164 height 11
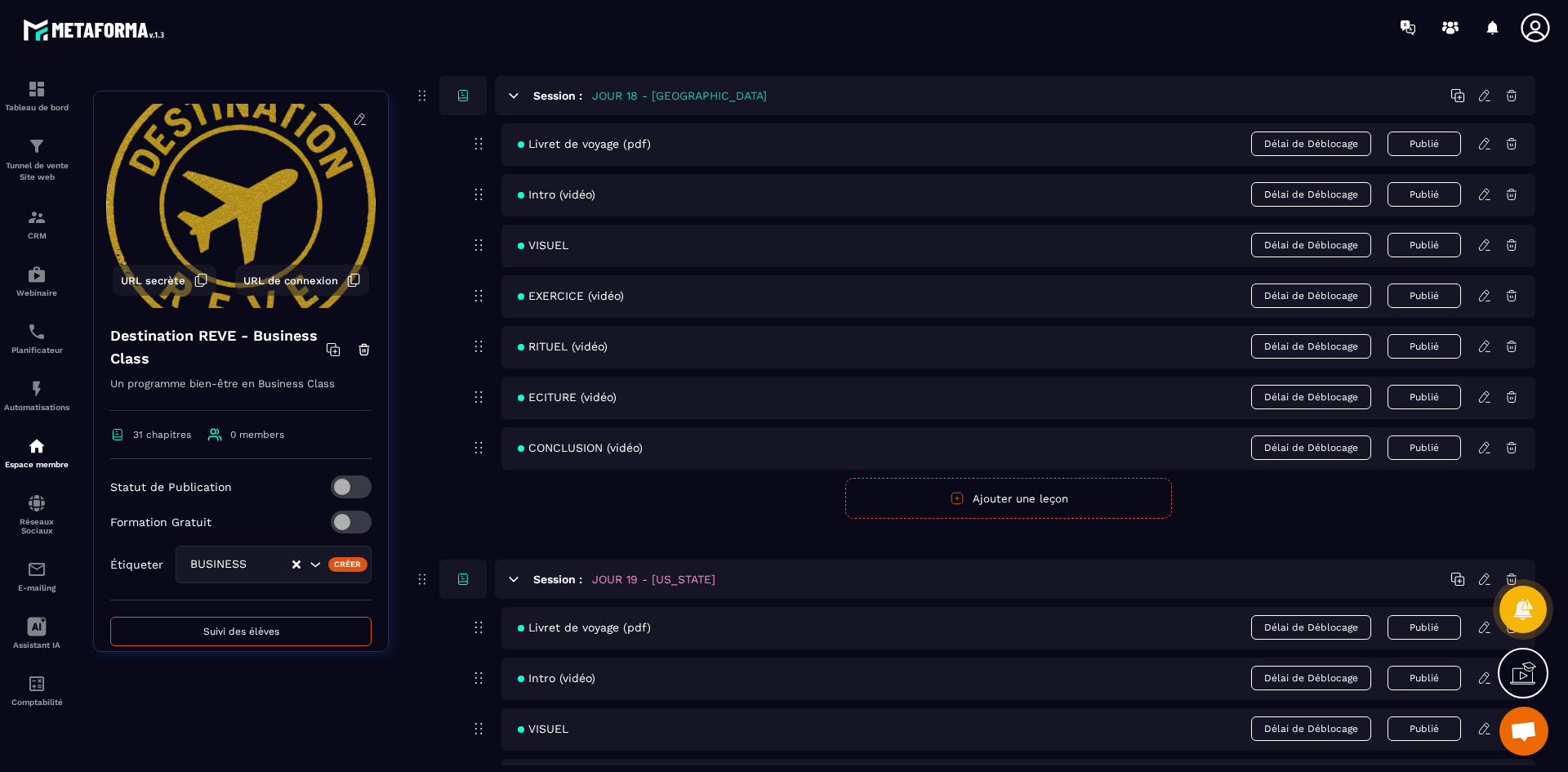
scroll to position [8335, 0]
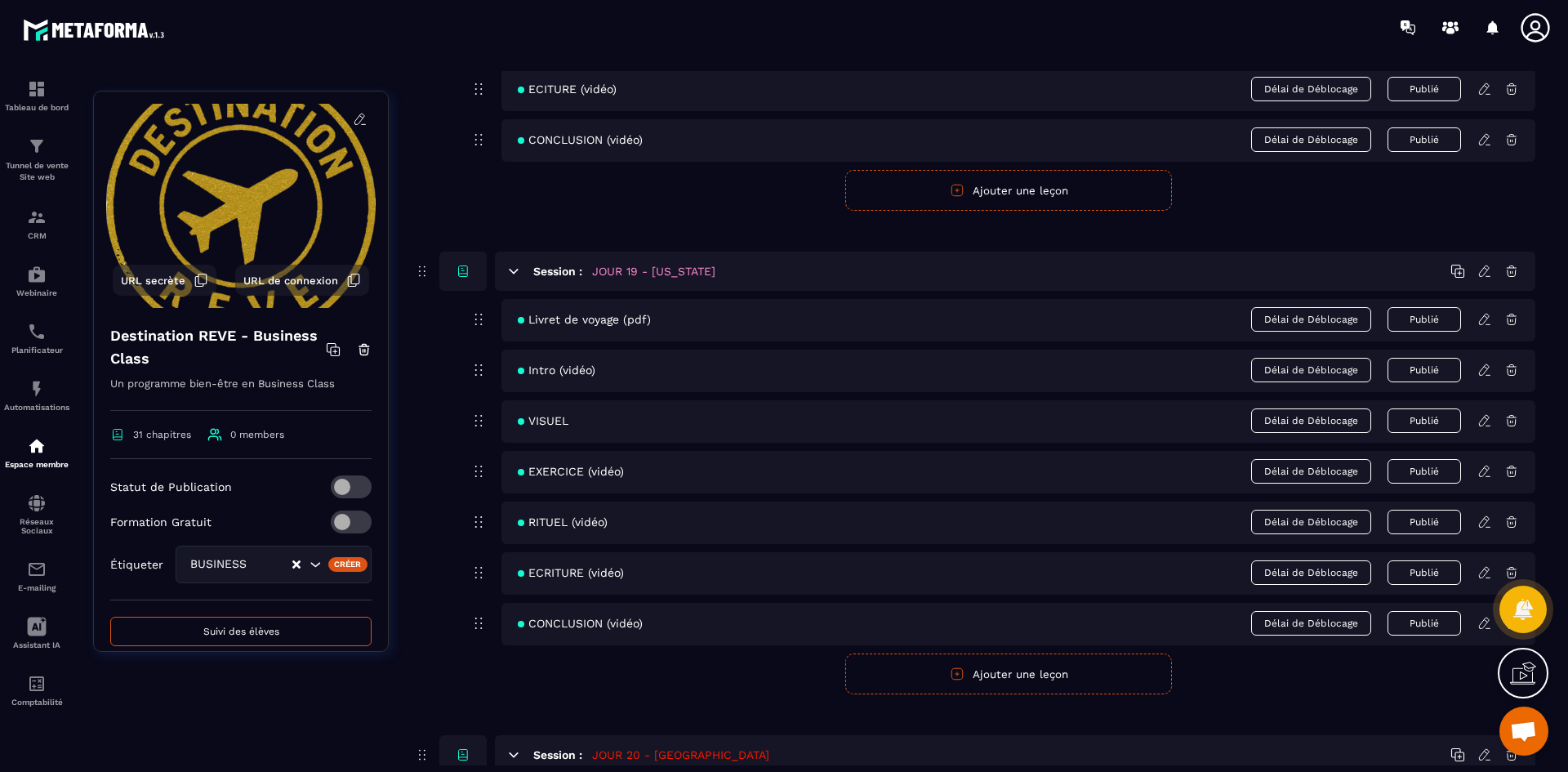
click at [1483, 419] on icon at bounding box center [1483, 421] width 9 height 10
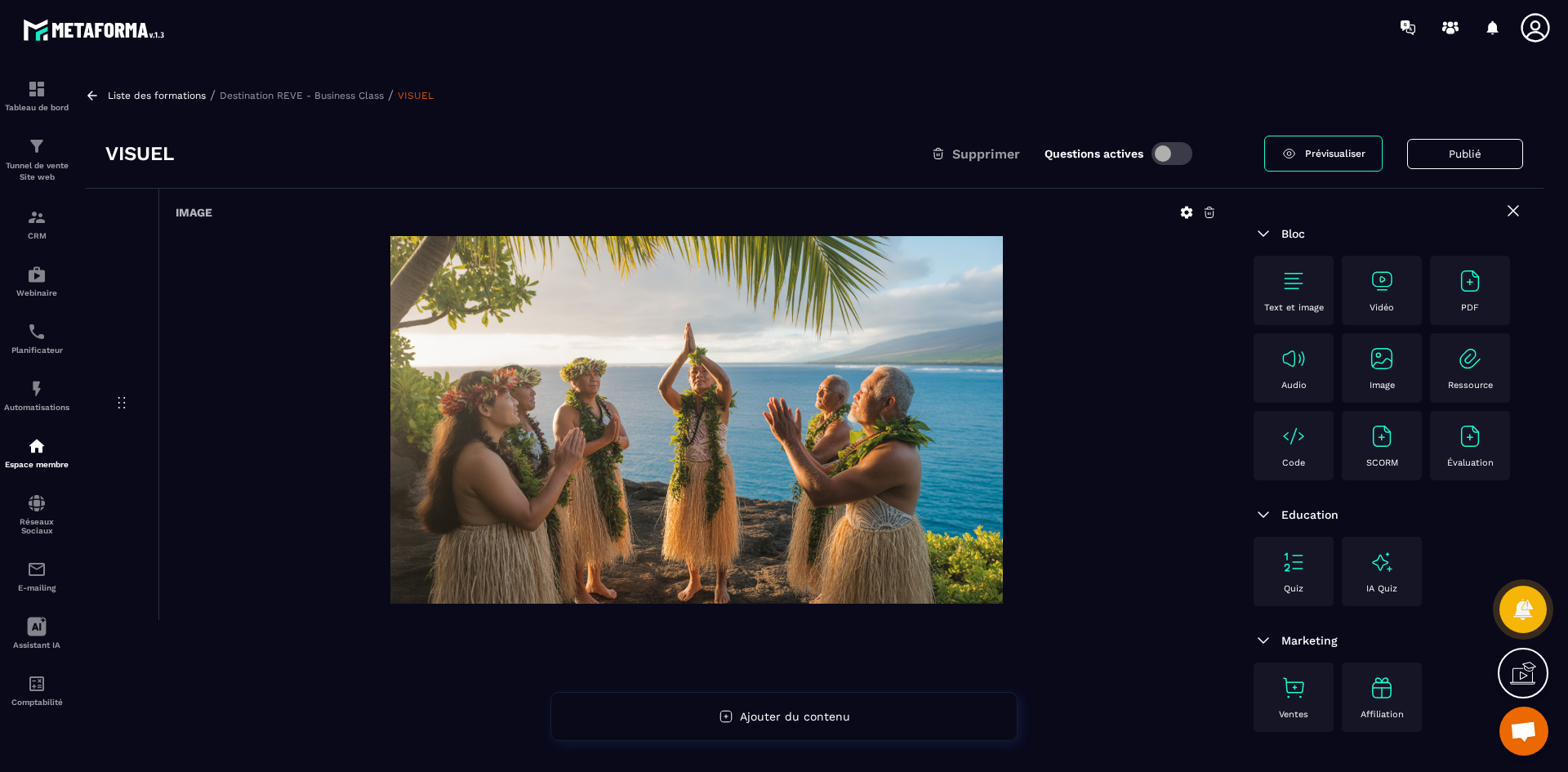
click at [361, 92] on p "Destination REVE - Business Class" at bounding box center [302, 95] width 164 height 11
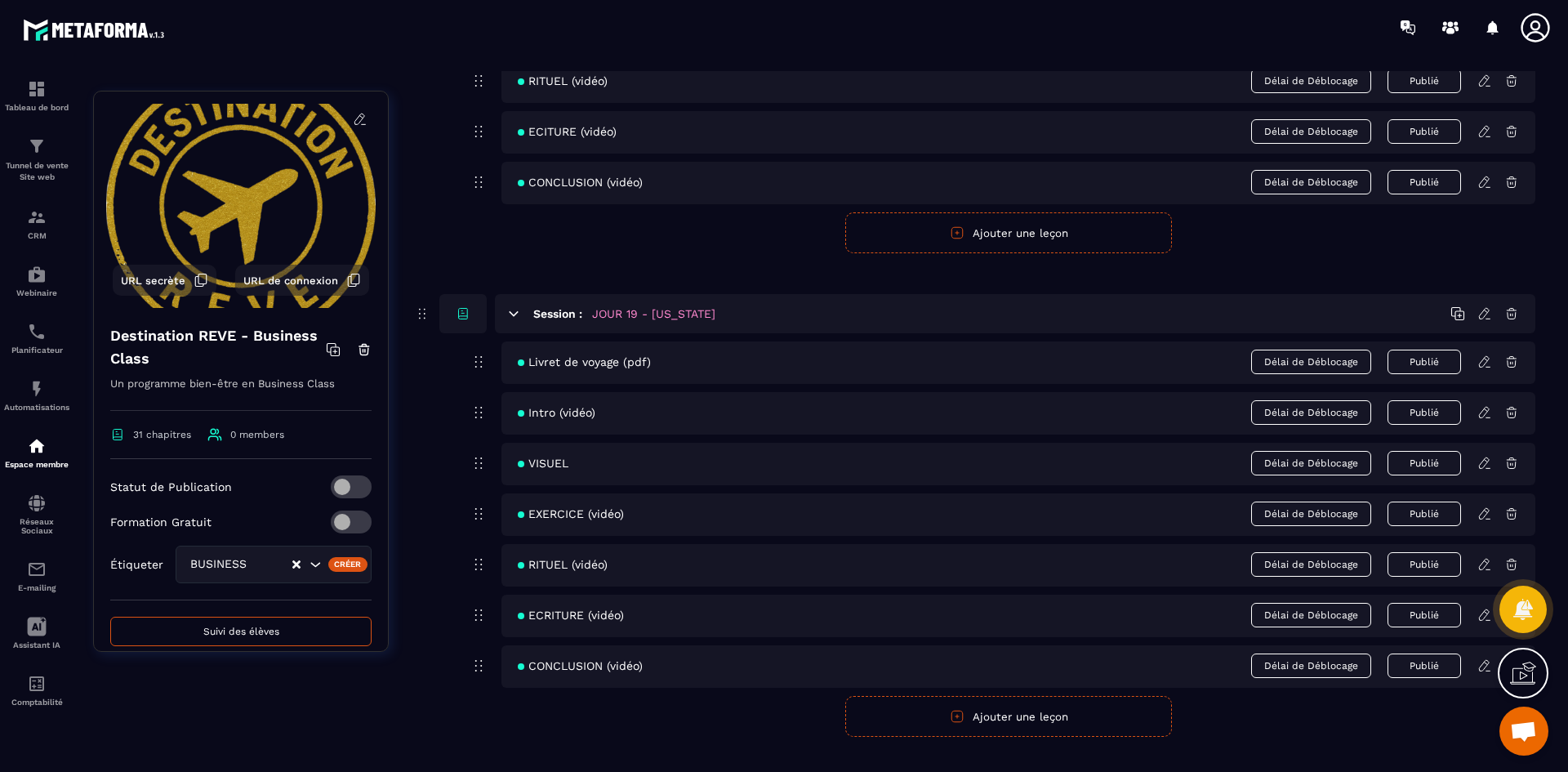
scroll to position [8335, 0]
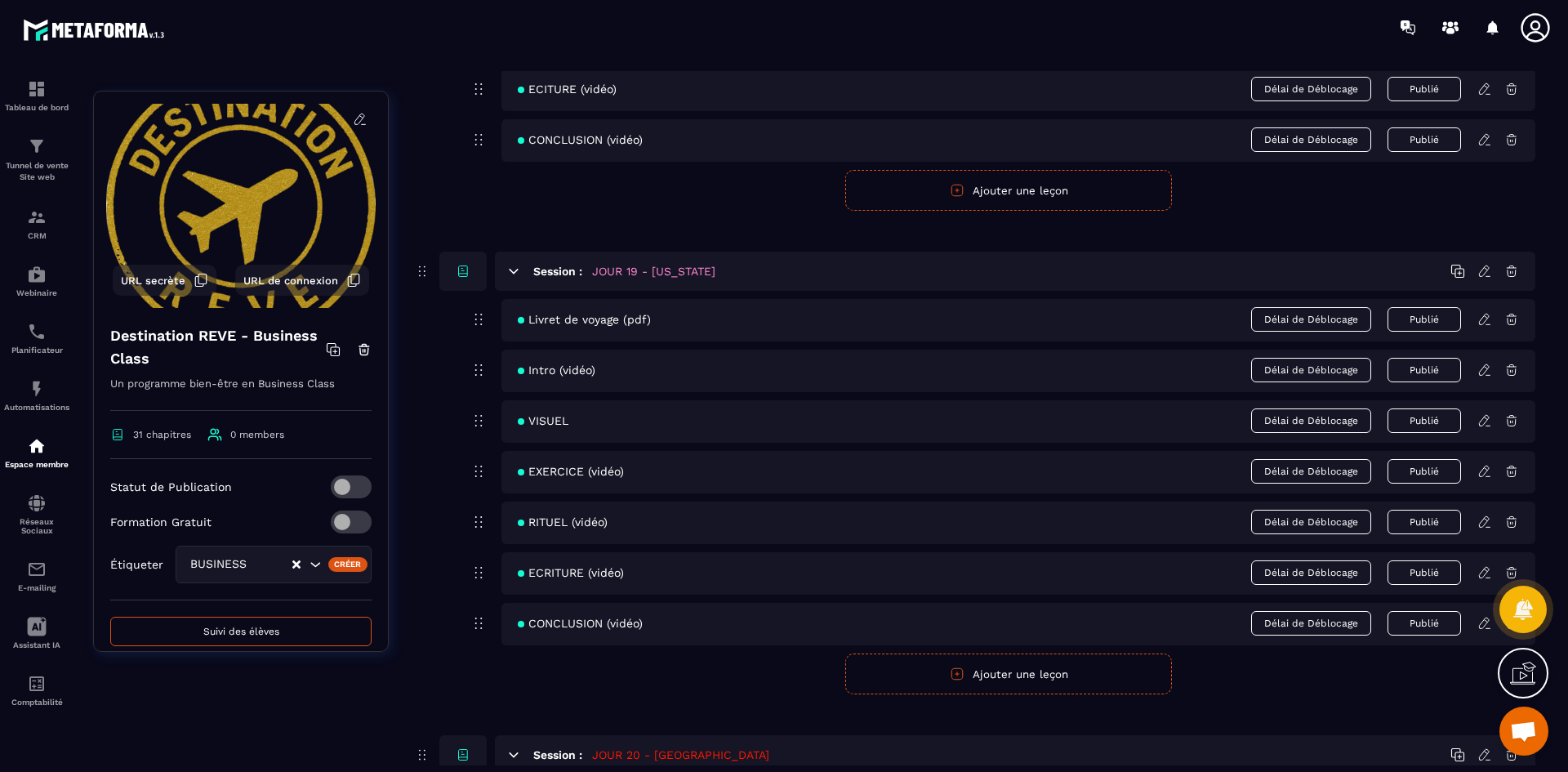
click at [1487, 520] on icon at bounding box center [1484, 522] width 15 height 15
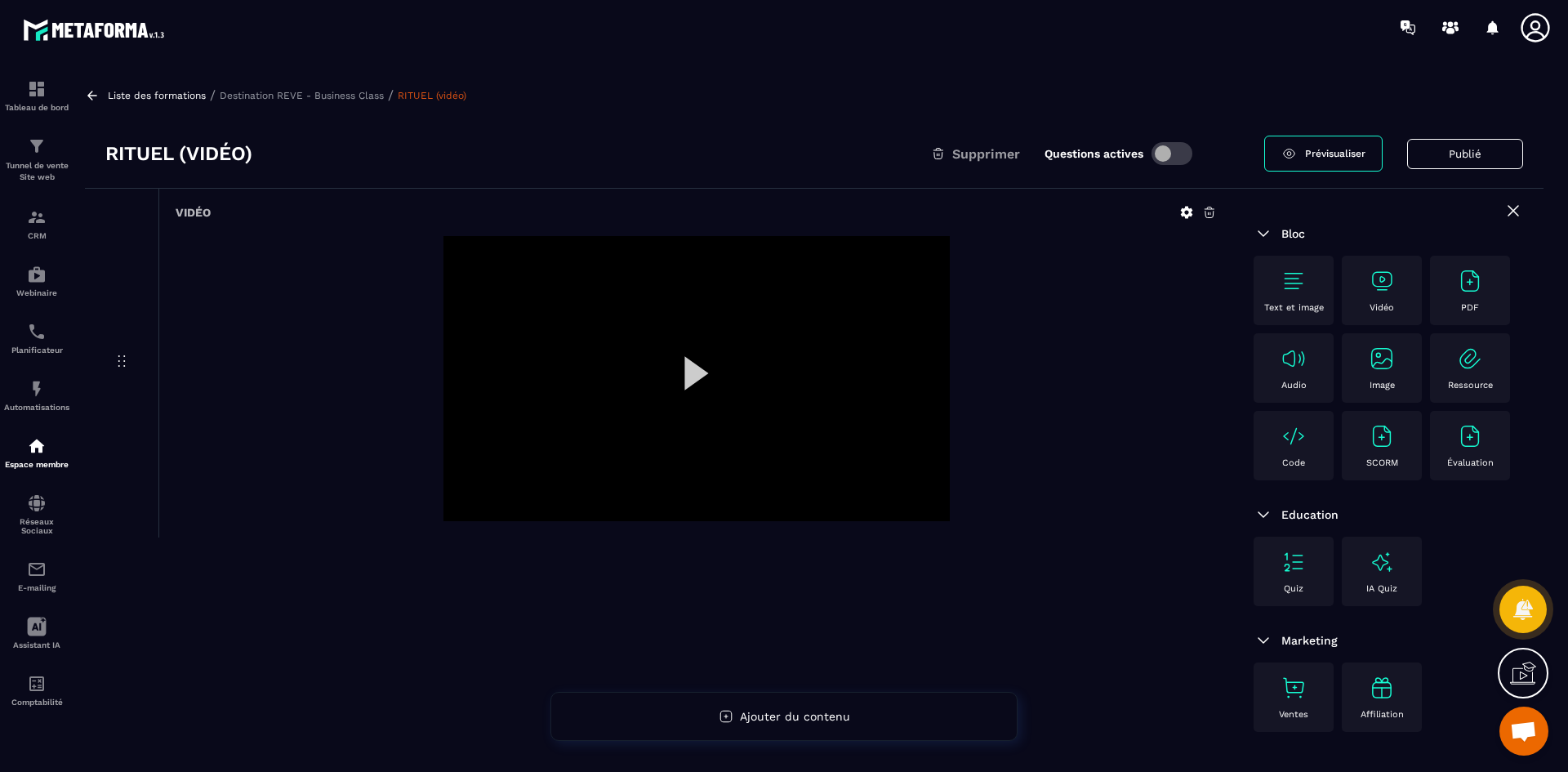
click at [1185, 212] on icon at bounding box center [1186, 212] width 15 height 15
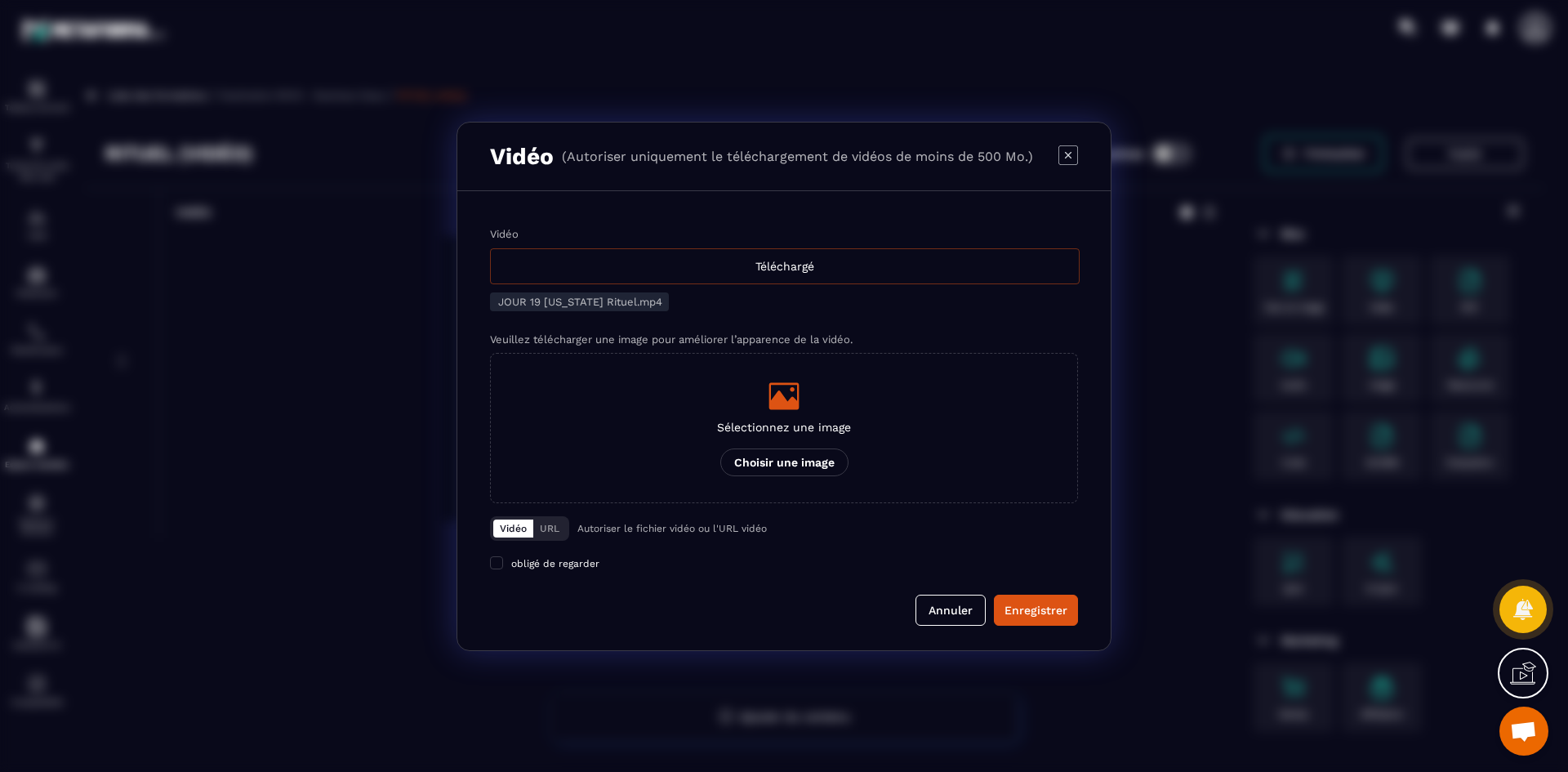
click at [852, 266] on div "Téléchargé" at bounding box center [784, 267] width 590 height 36
click at [0, 0] on input "Vidéo Téléchargé" at bounding box center [0, 0] width 0 height 0
click at [790, 401] on icon "Modal window" at bounding box center [784, 396] width 30 height 27
click at [0, 0] on input "Sélectionnez une image Choisir une image" at bounding box center [0, 0] width 0 height 0
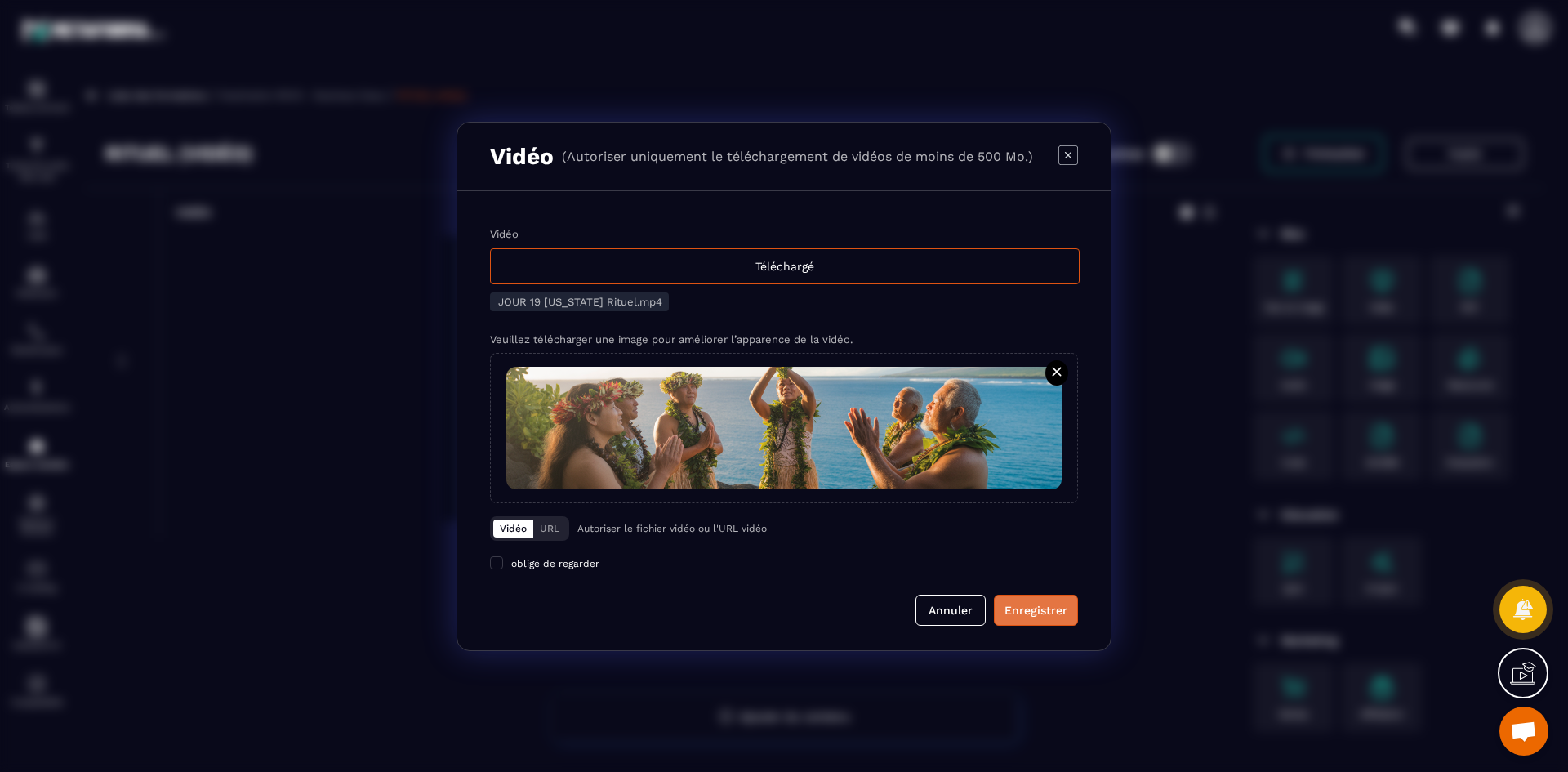
click at [1026, 616] on div "Enregistrer" at bounding box center [1037, 610] width 63 height 16
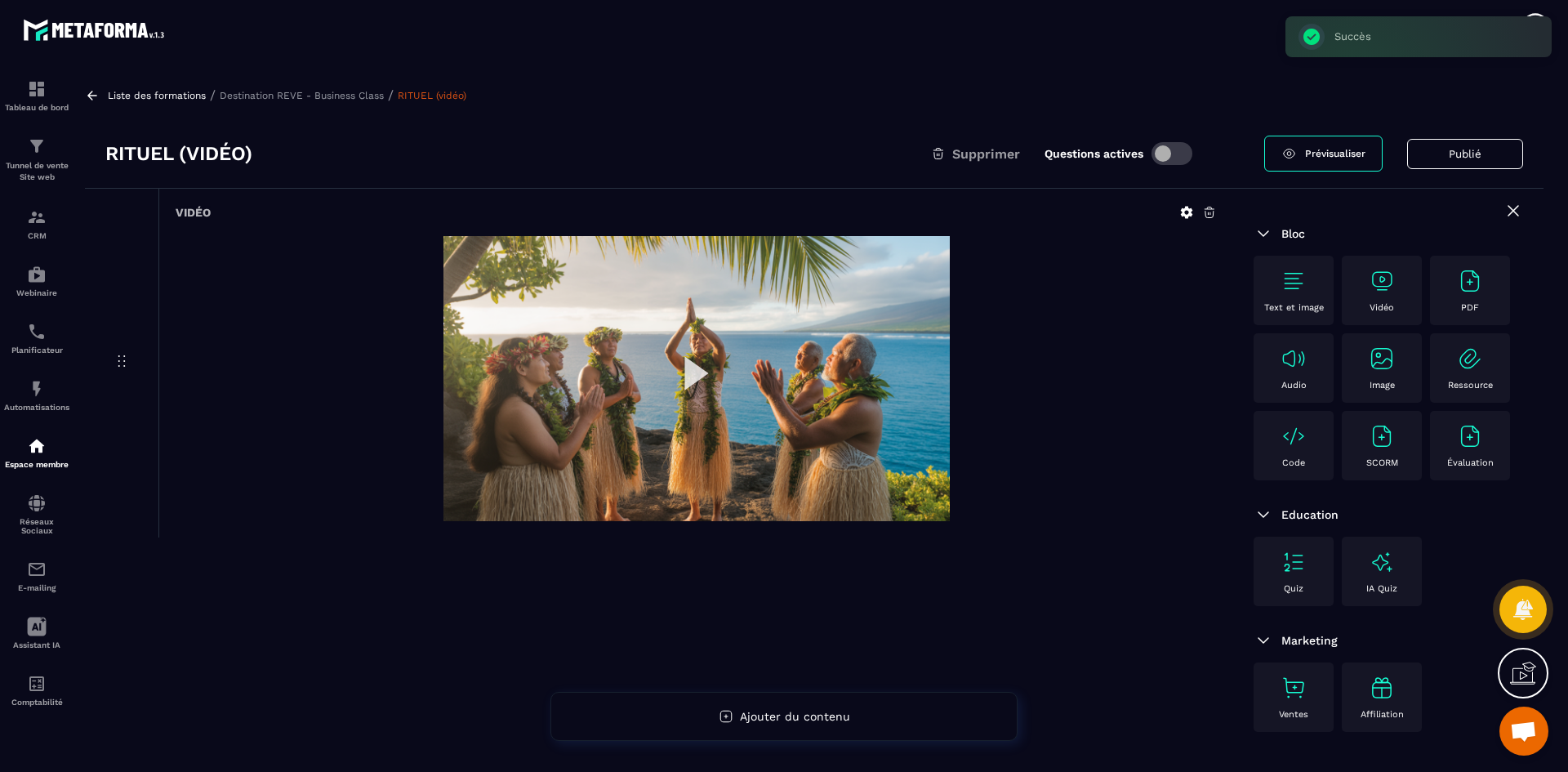
click at [344, 99] on p "Destination REVE - Business Class" at bounding box center [302, 95] width 164 height 11
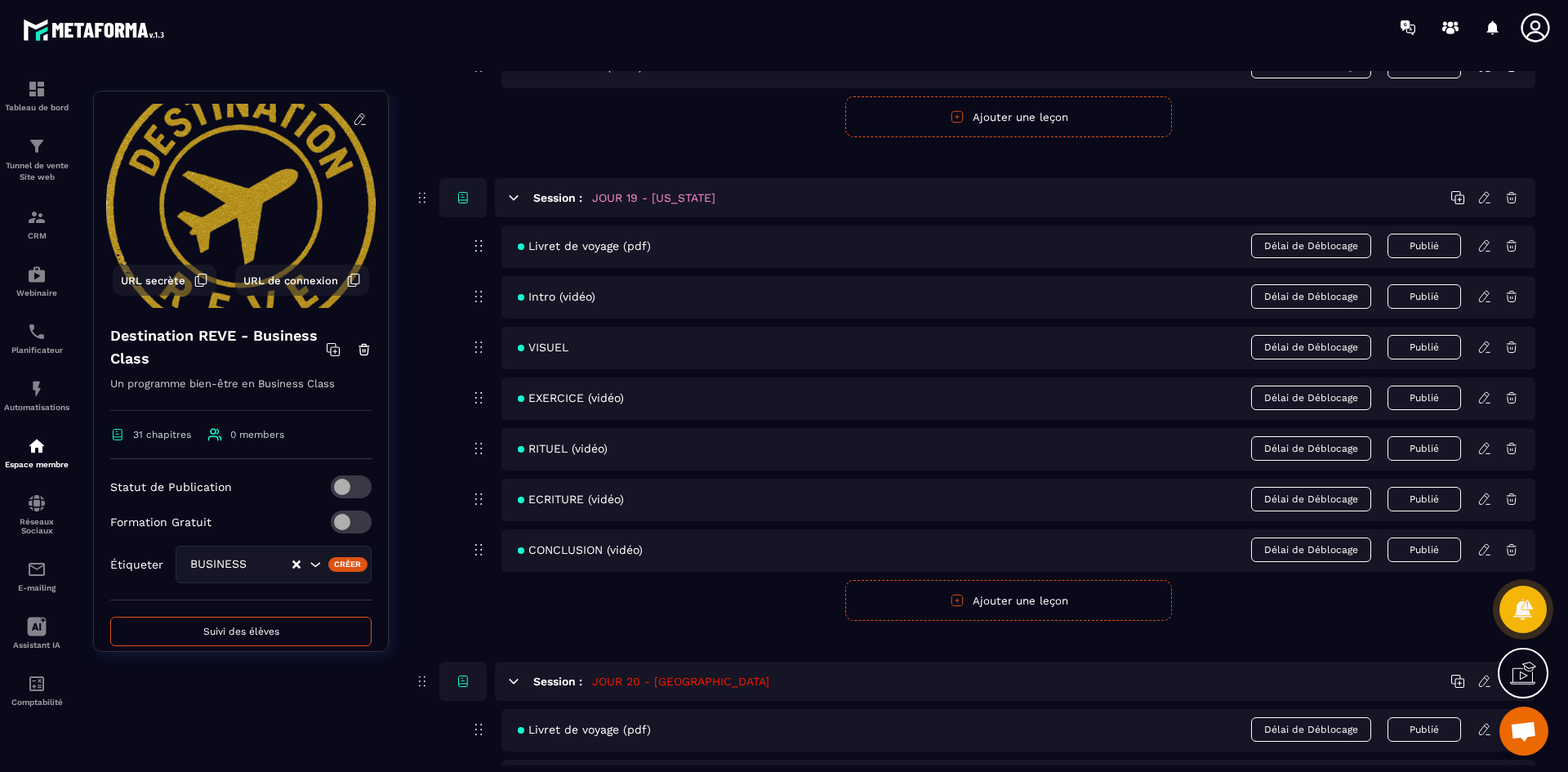
scroll to position [8417, 0]
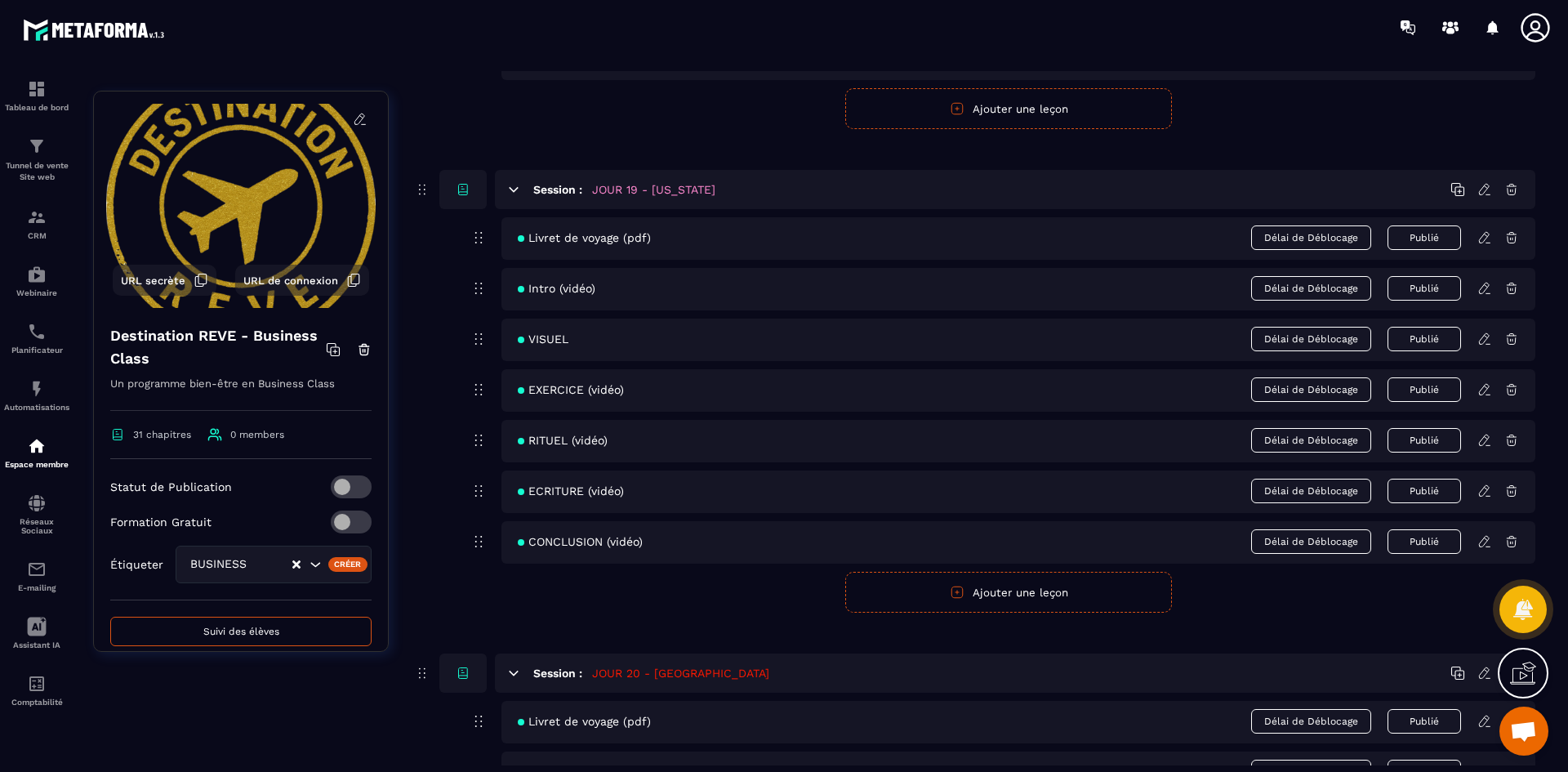
click at [1483, 494] on icon at bounding box center [1484, 491] width 15 height 15
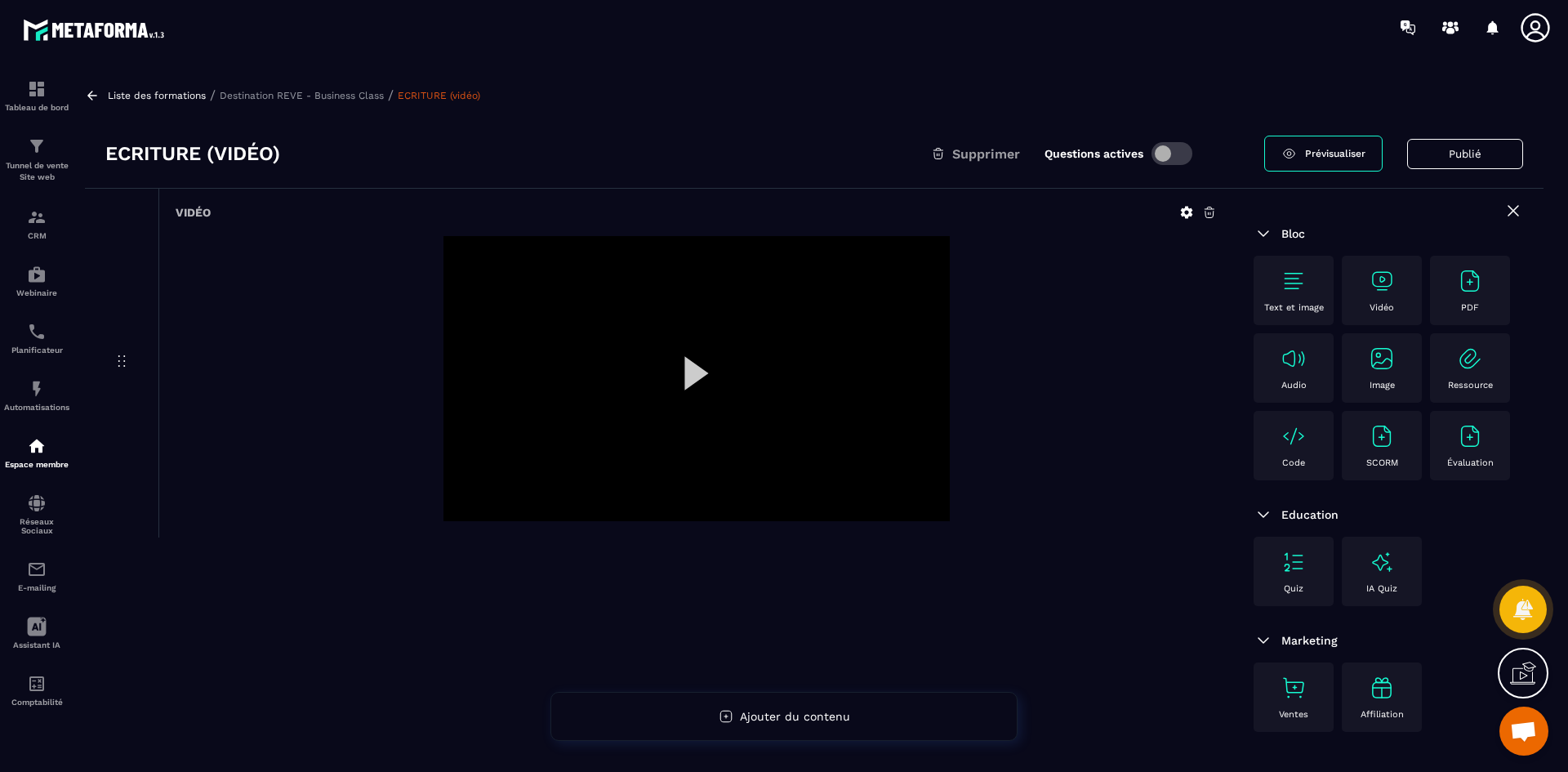
click at [1188, 212] on icon at bounding box center [1186, 212] width 15 height 15
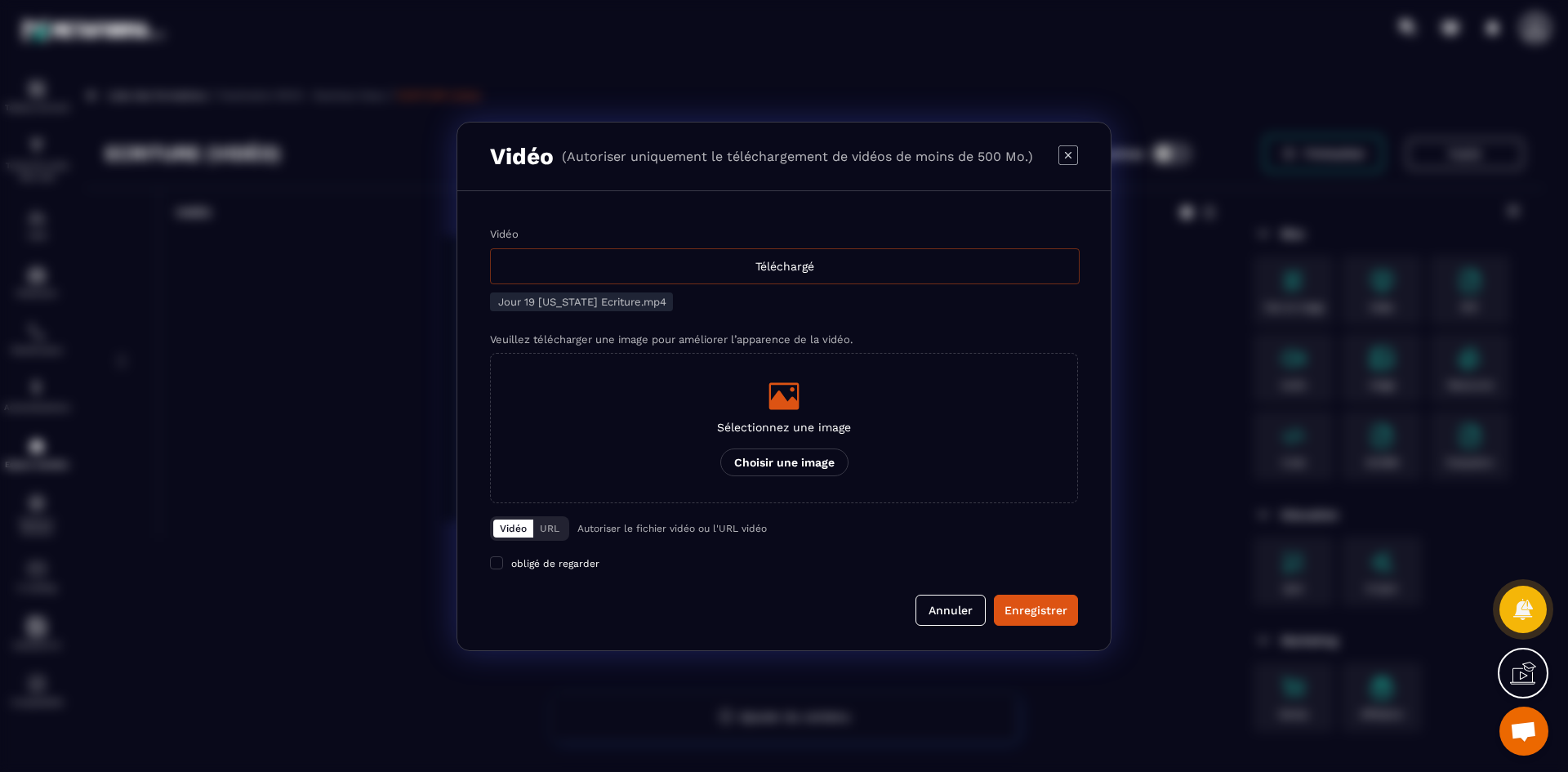
click at [891, 268] on div "Téléchargé" at bounding box center [784, 267] width 590 height 36
click at [0, 0] on input "Vidéo Téléchargé" at bounding box center [0, 0] width 0 height 0
click at [769, 403] on icon "Modal window" at bounding box center [784, 396] width 30 height 27
click at [0, 0] on input "Sélectionnez une image Choisir une image" at bounding box center [0, 0] width 0 height 0
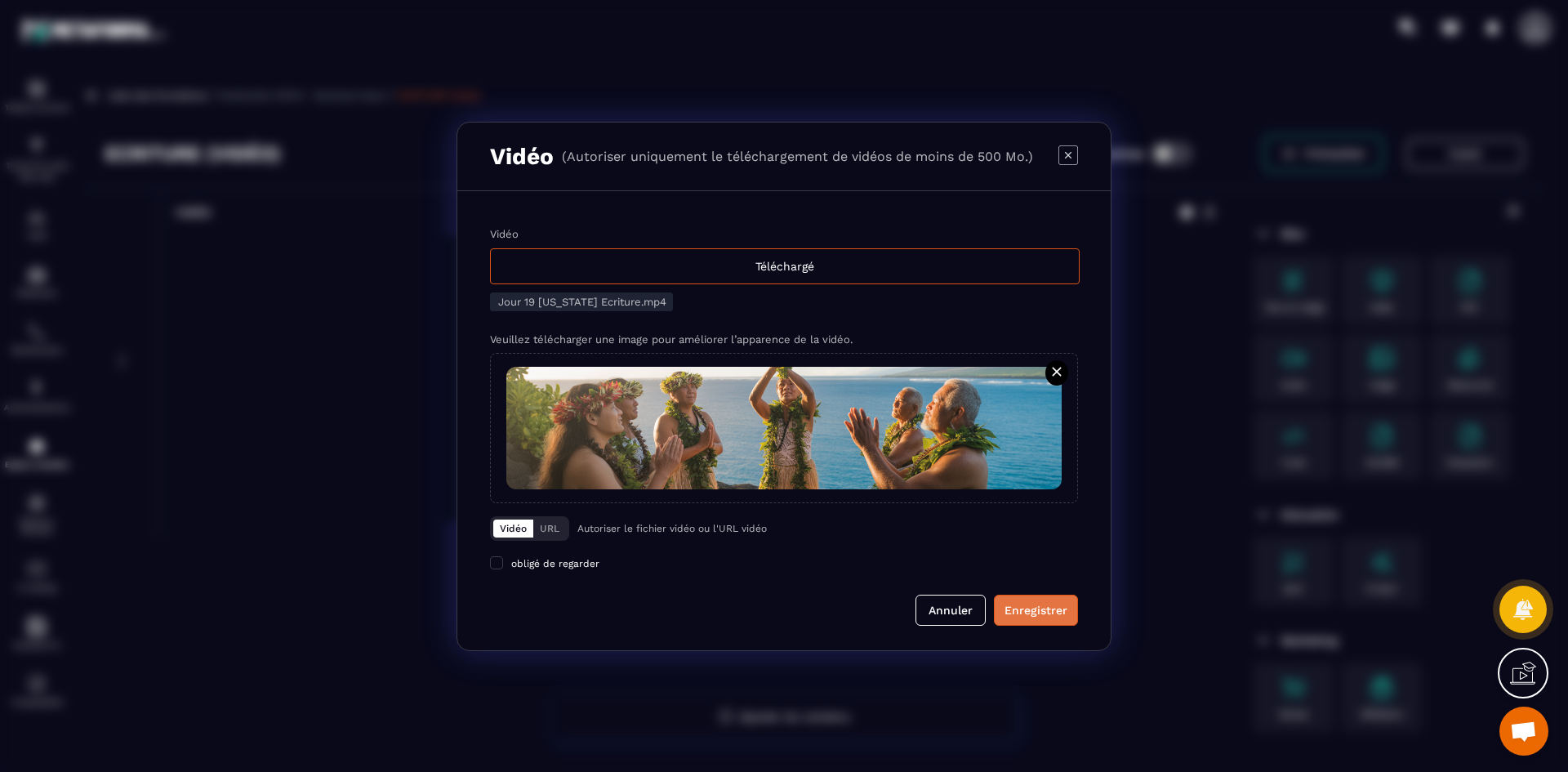
click at [1036, 604] on div "Enregistrer" at bounding box center [1037, 610] width 63 height 16
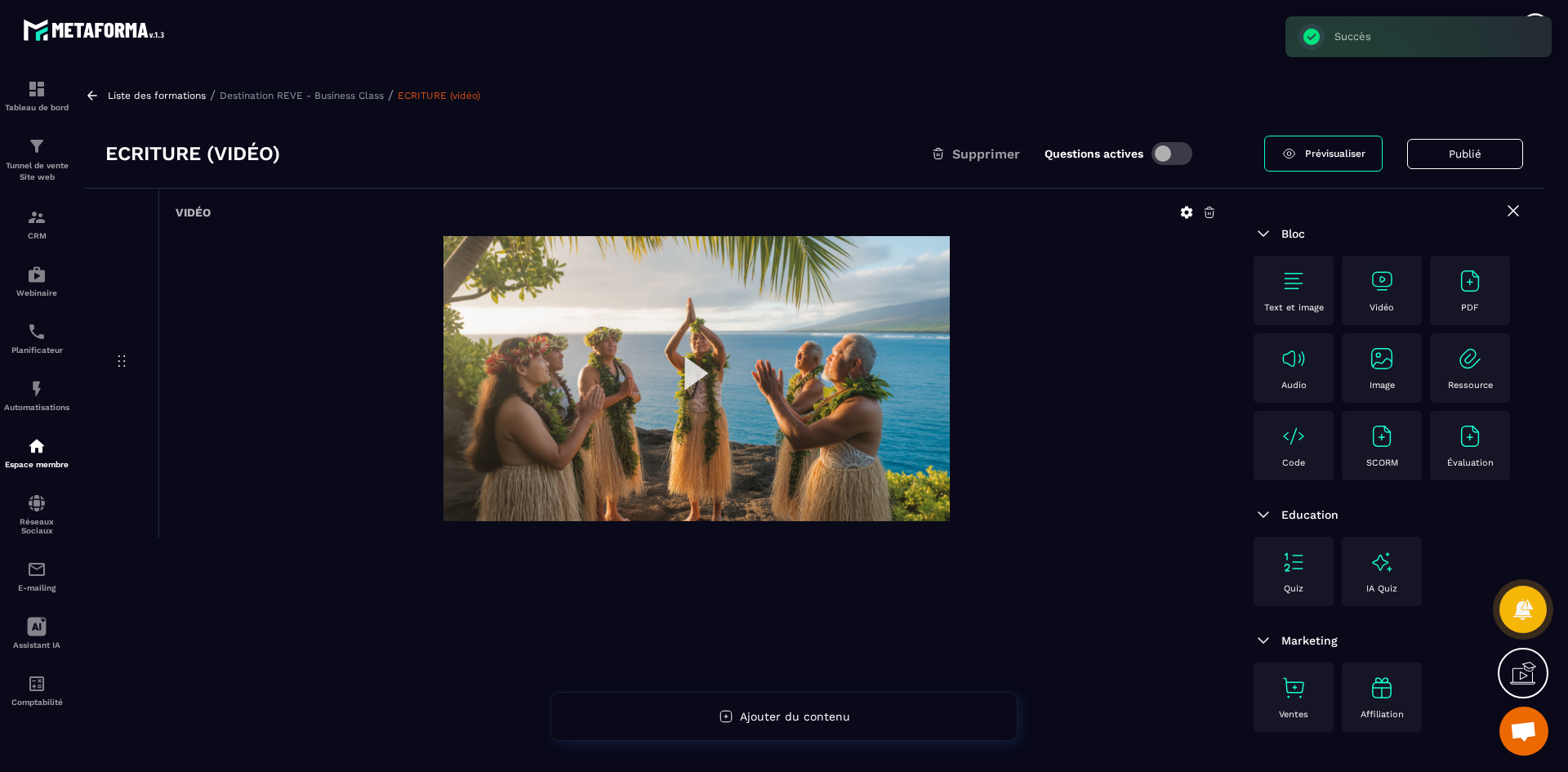
click at [371, 94] on p "Destination REVE - Business Class" at bounding box center [302, 95] width 164 height 11
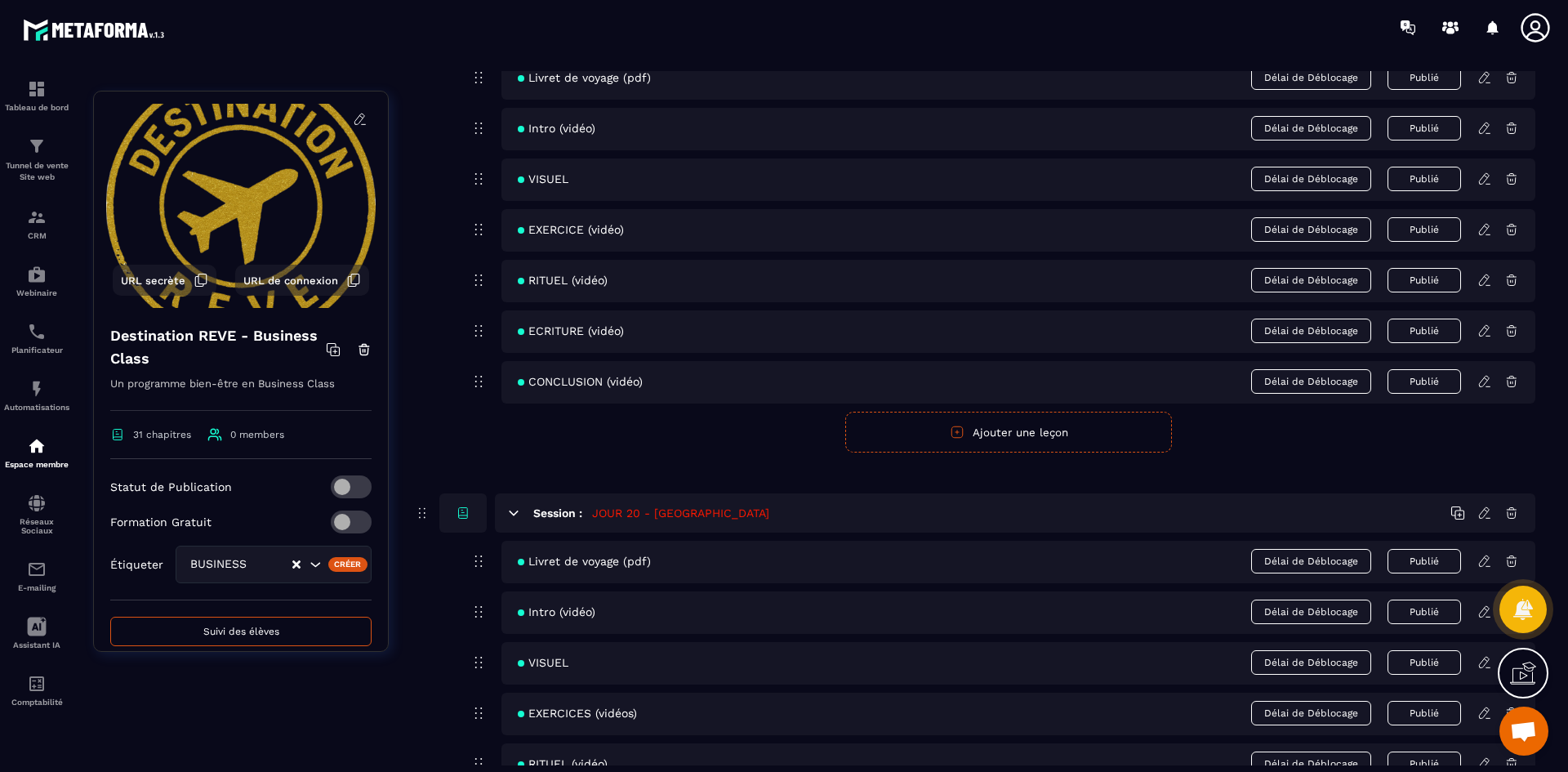
scroll to position [8580, 0]
click at [1483, 376] on icon at bounding box center [1483, 378] width 9 height 10
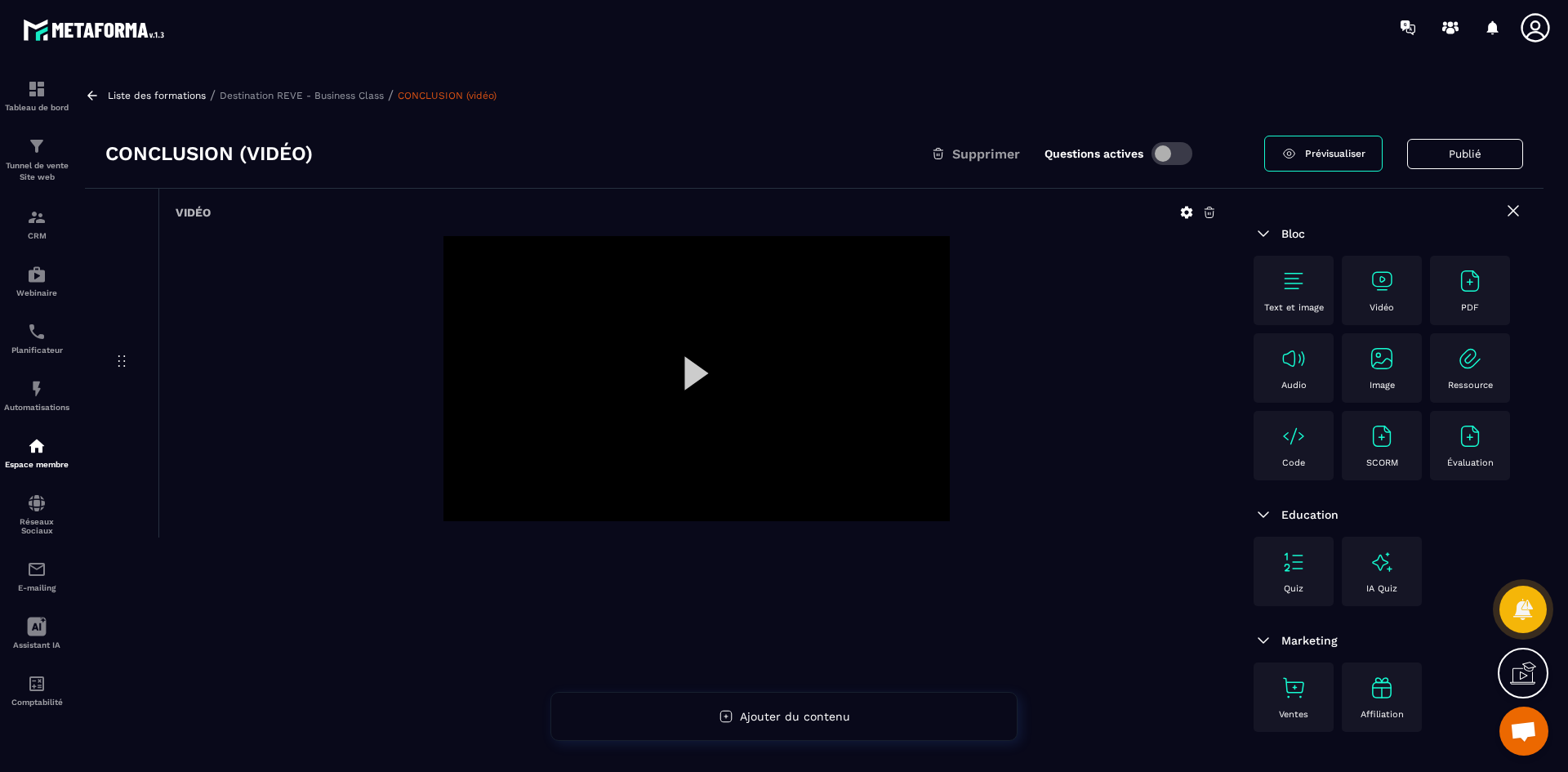
click at [1184, 209] on icon at bounding box center [1187, 213] width 12 height 12
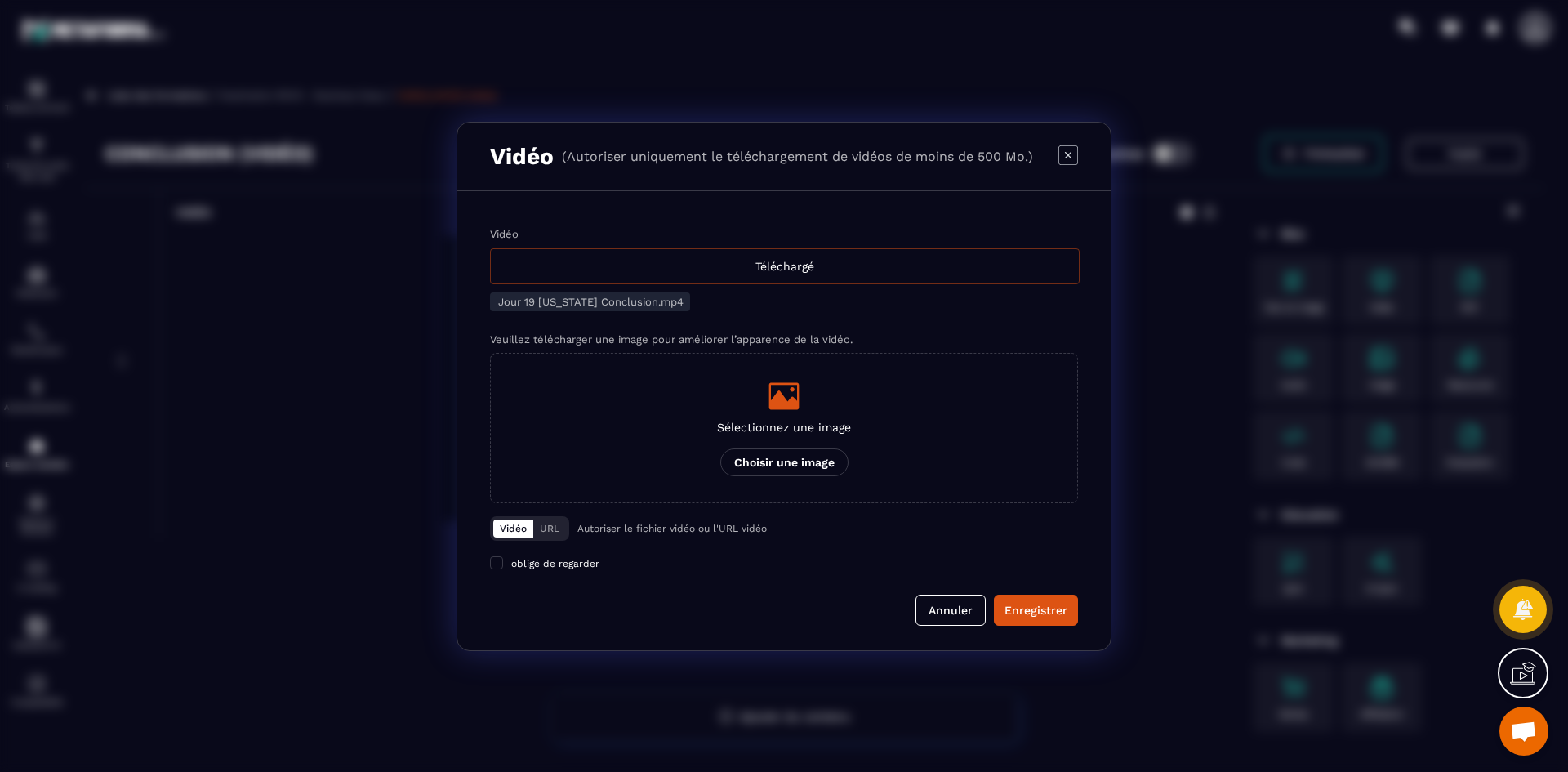
click at [778, 270] on div "Téléchargé" at bounding box center [784, 267] width 590 height 36
click at [0, 0] on input "Vidéo Téléchargé" at bounding box center [0, 0] width 0 height 0
click at [790, 404] on icon "Modal window" at bounding box center [784, 396] width 30 height 27
click at [0, 0] on input "Sélectionnez une image Choisir une image" at bounding box center [0, 0] width 0 height 0
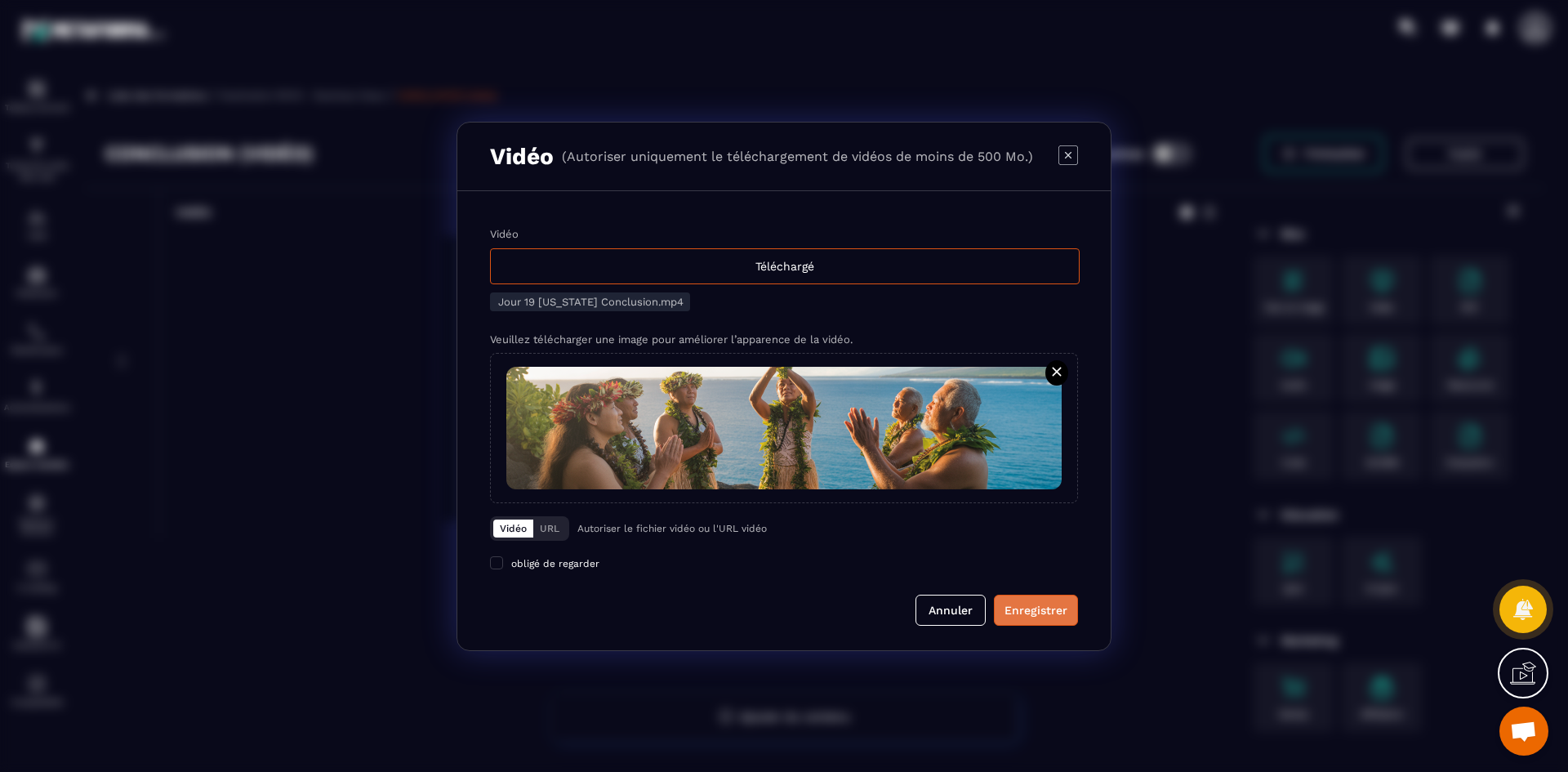
click at [1038, 608] on div "Enregistrer" at bounding box center [1037, 610] width 63 height 16
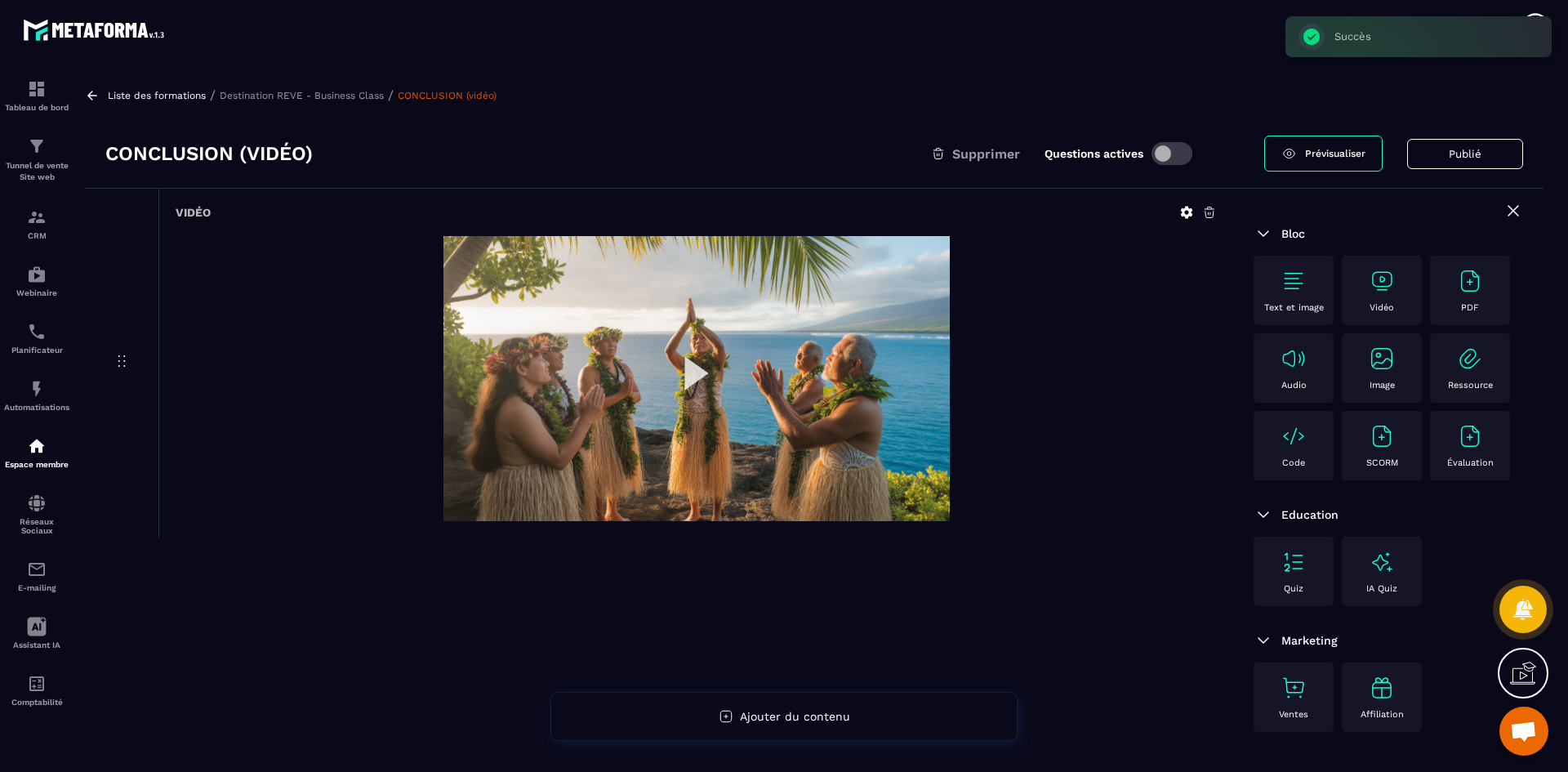
click at [302, 96] on p "Destination REVE - Business Class" at bounding box center [302, 95] width 164 height 11
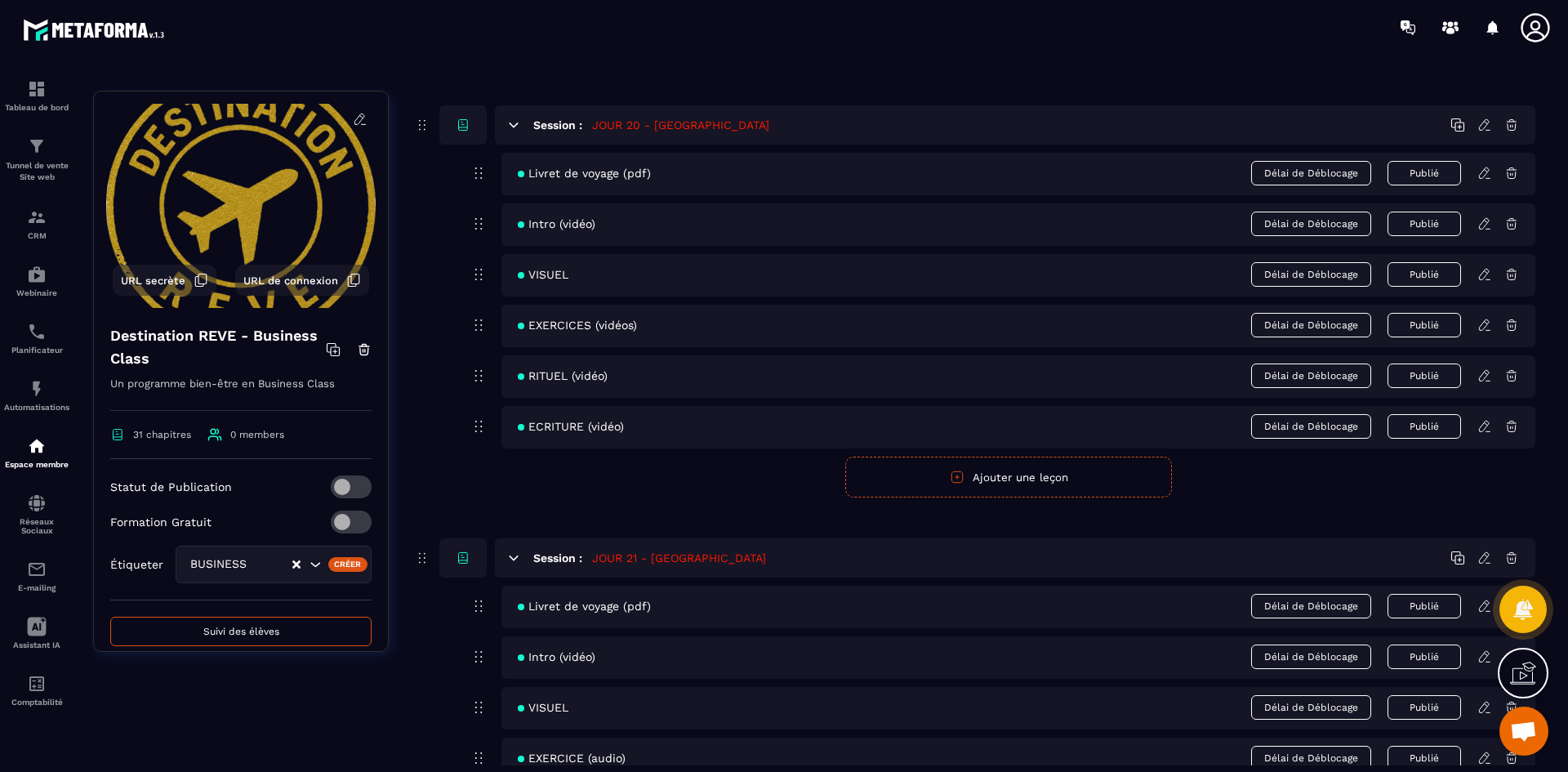
scroll to position [8989, 0]
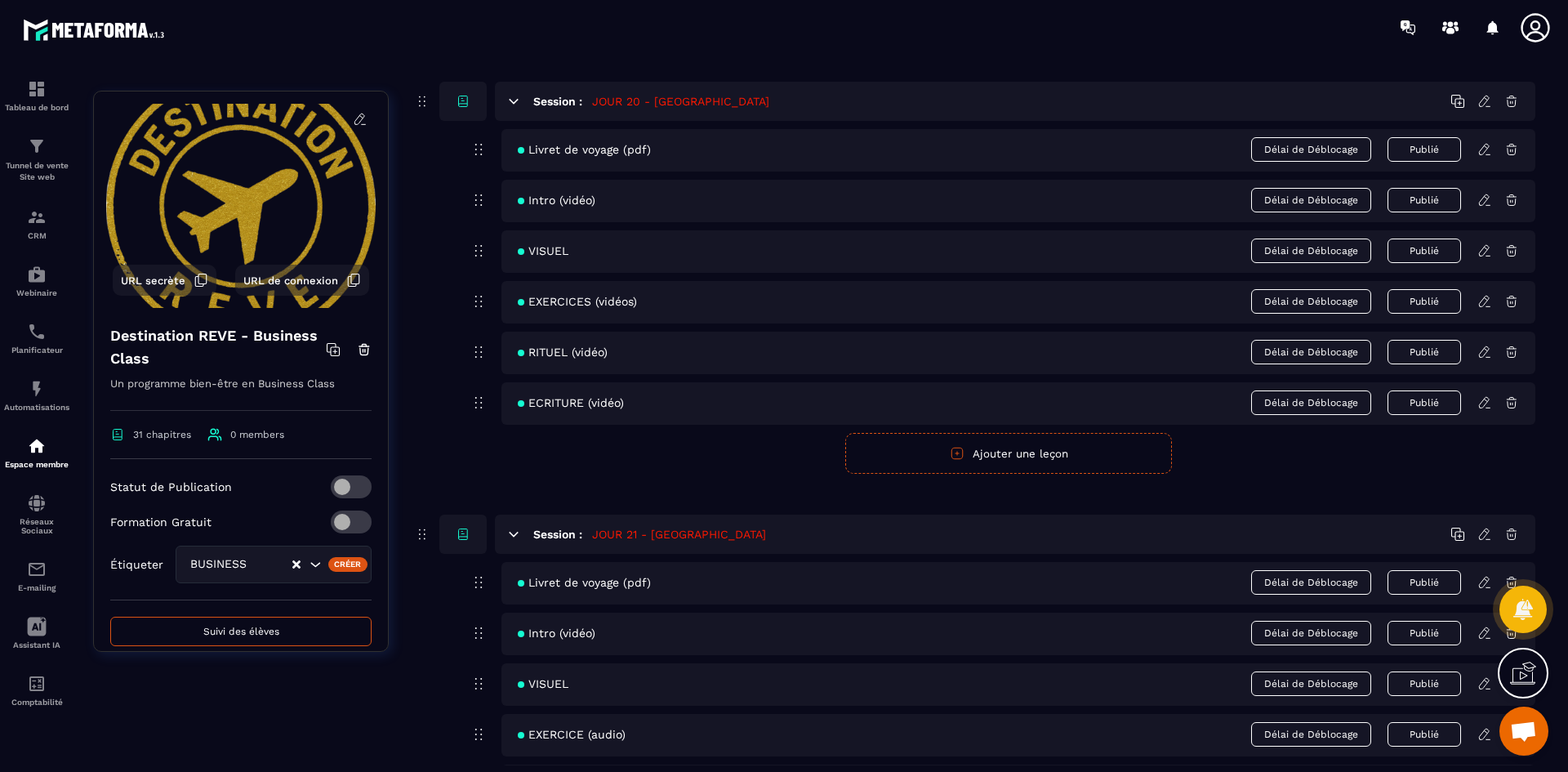
click at [1488, 144] on icon at bounding box center [1483, 149] width 9 height 10
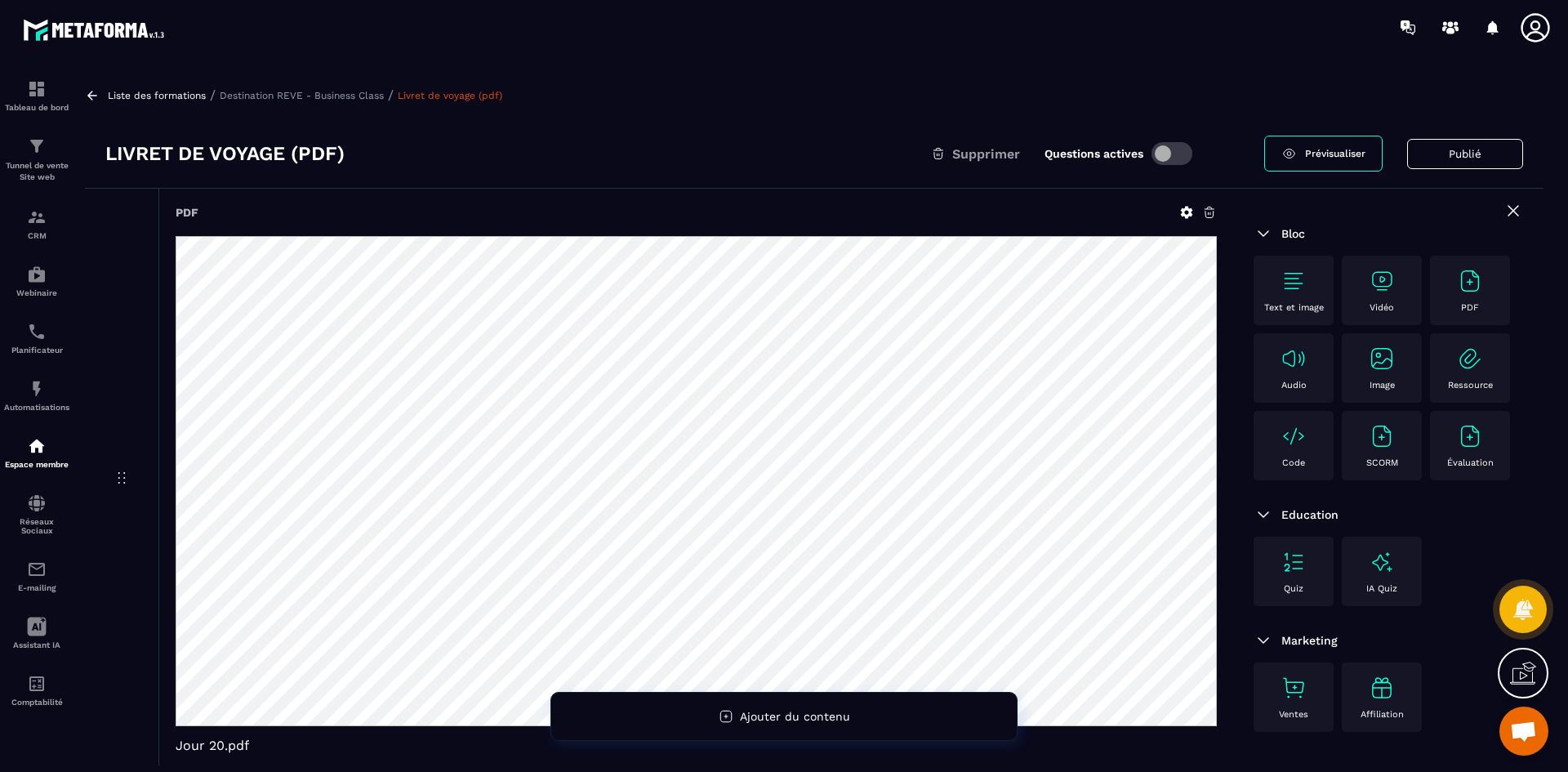
click at [1186, 213] on icon at bounding box center [1186, 212] width 15 height 15
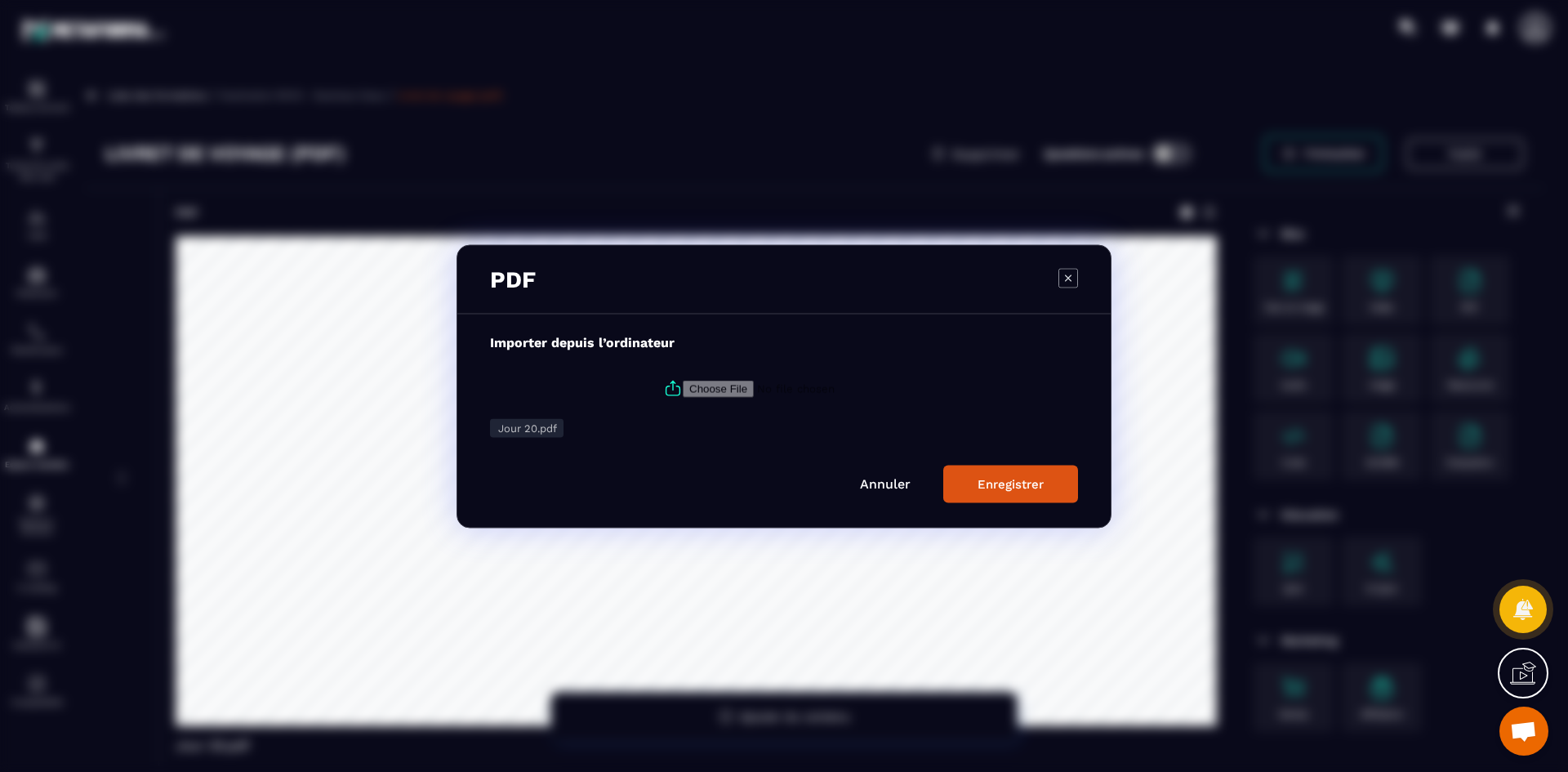
click at [671, 387] on icon "Modal window" at bounding box center [672, 388] width 20 height 20
click at [683, 387] on input "Modal window" at bounding box center [794, 388] width 222 height 17
type input "**********"
click at [1026, 485] on div "Enregistrer" at bounding box center [1010, 483] width 66 height 15
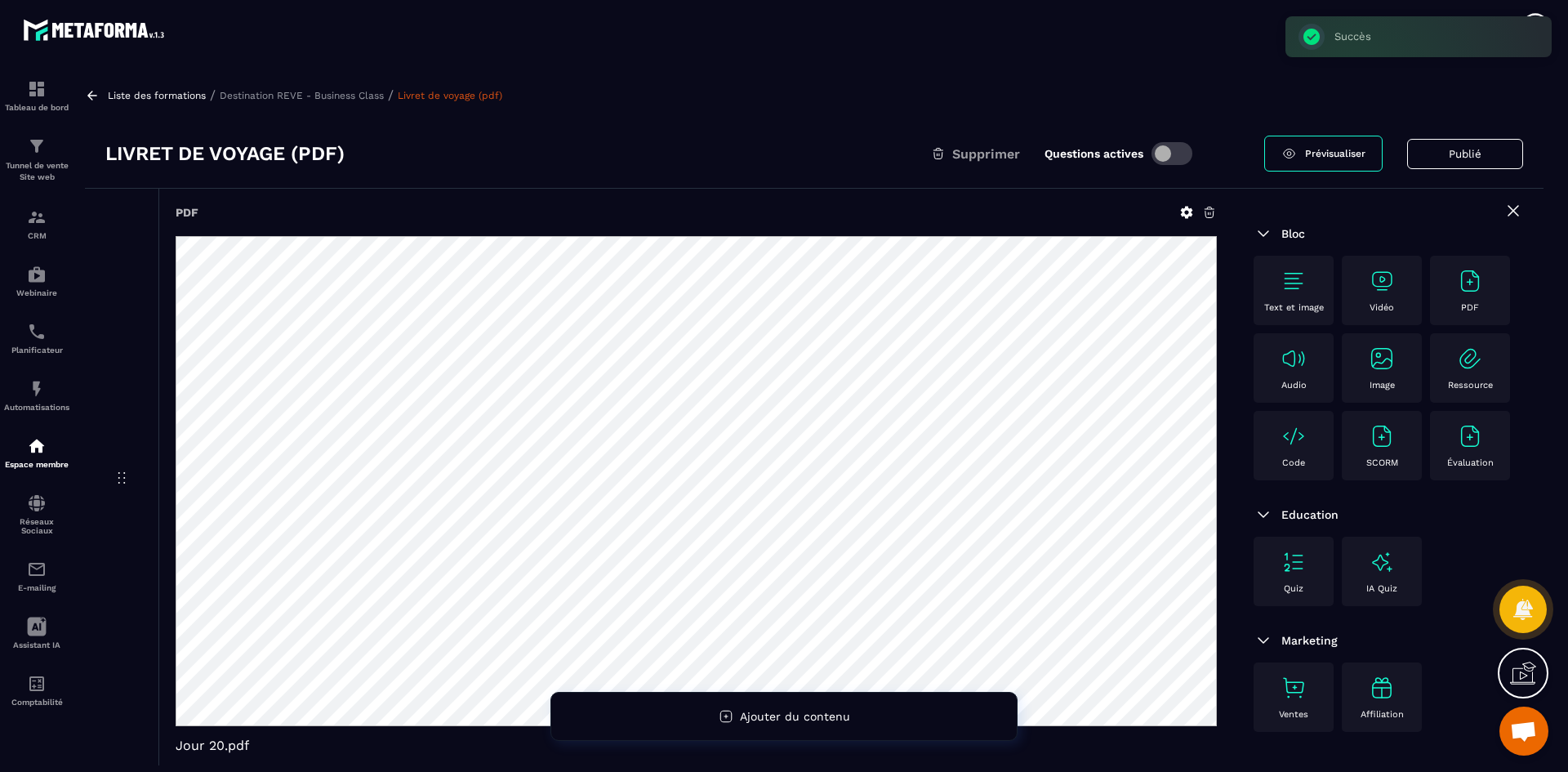
click at [368, 96] on p "Destination REVE - Business Class" at bounding box center [302, 95] width 164 height 11
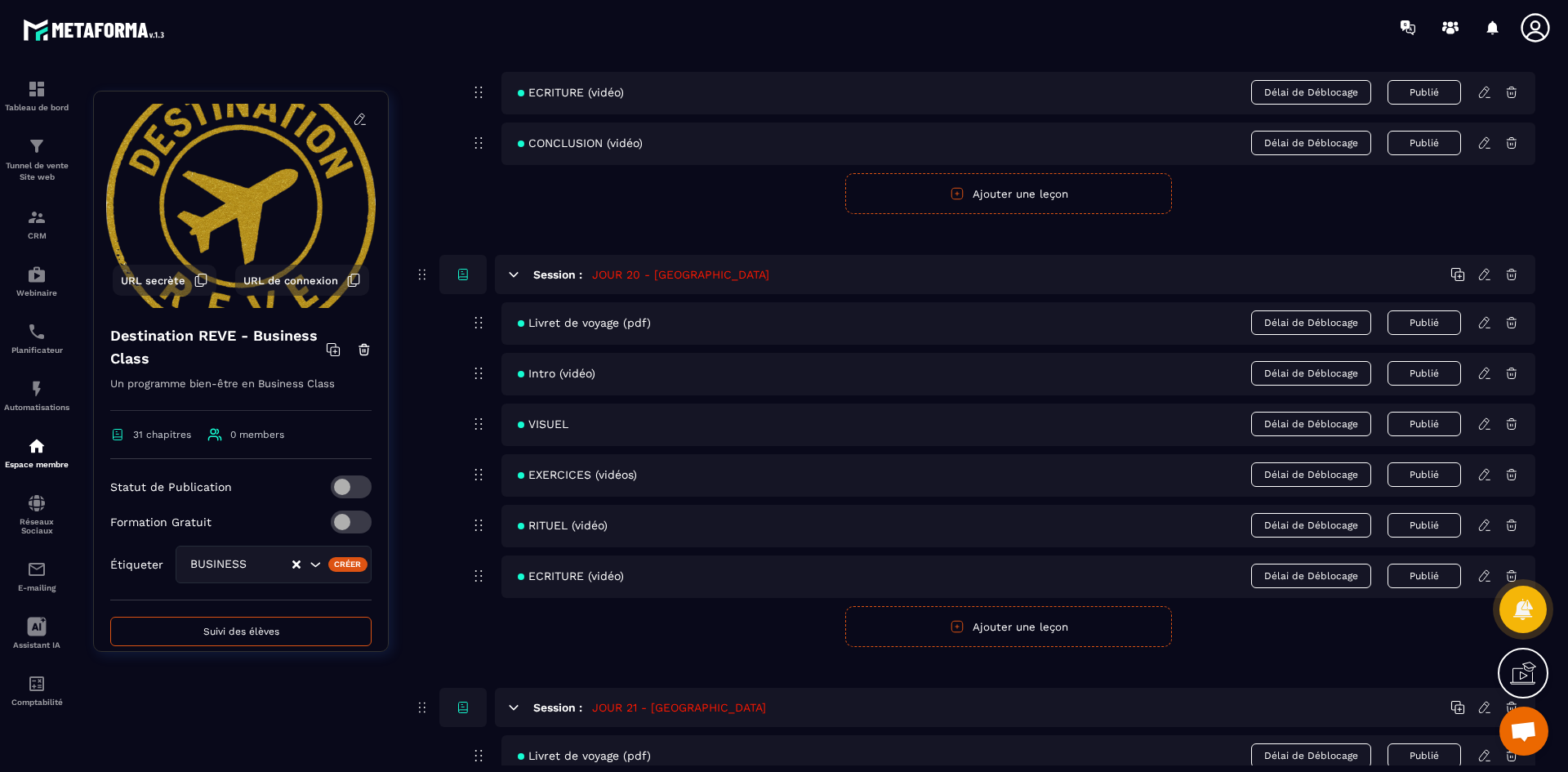
scroll to position [8907, 0]
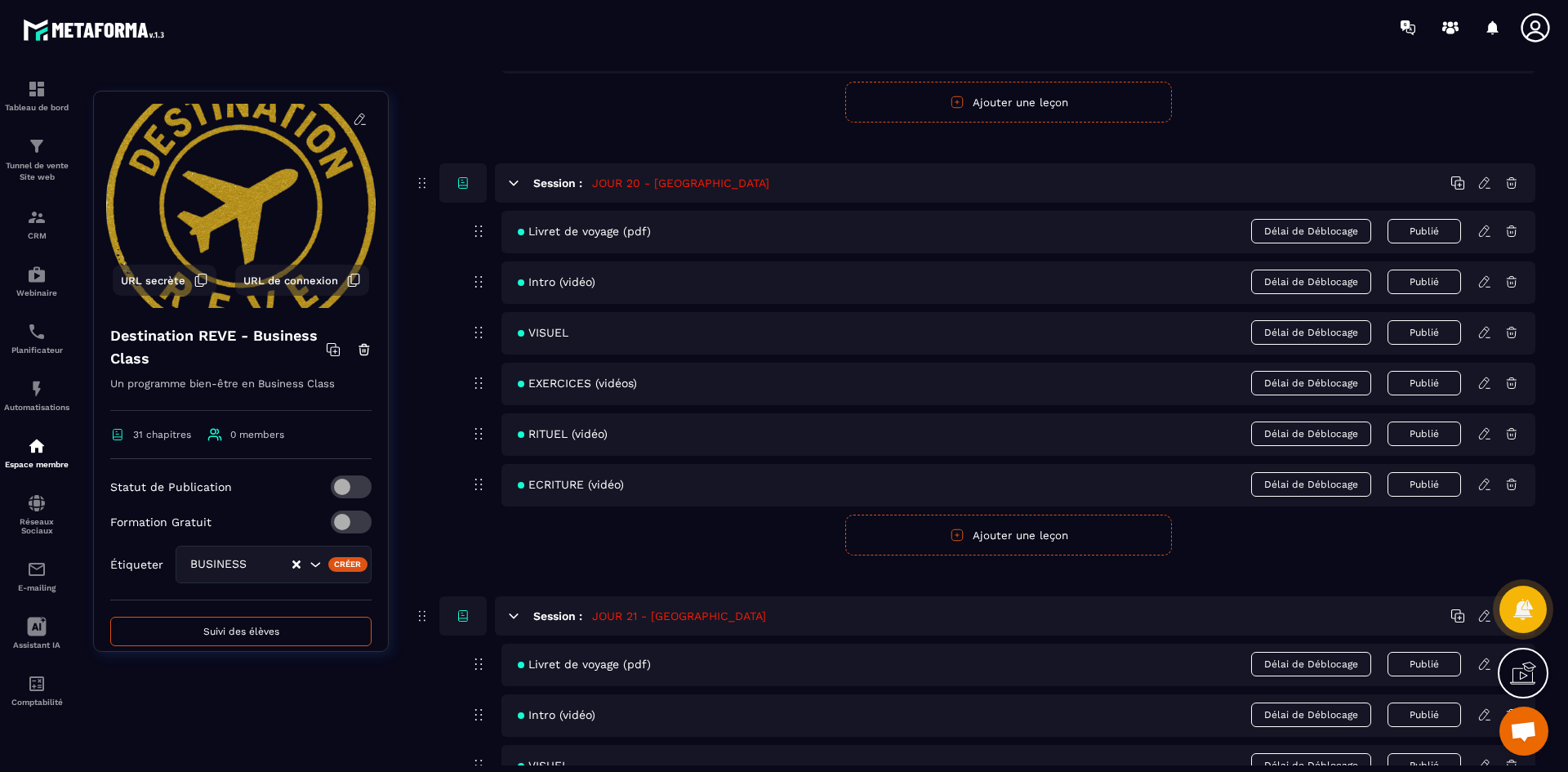
click at [1483, 280] on icon at bounding box center [1484, 281] width 15 height 15
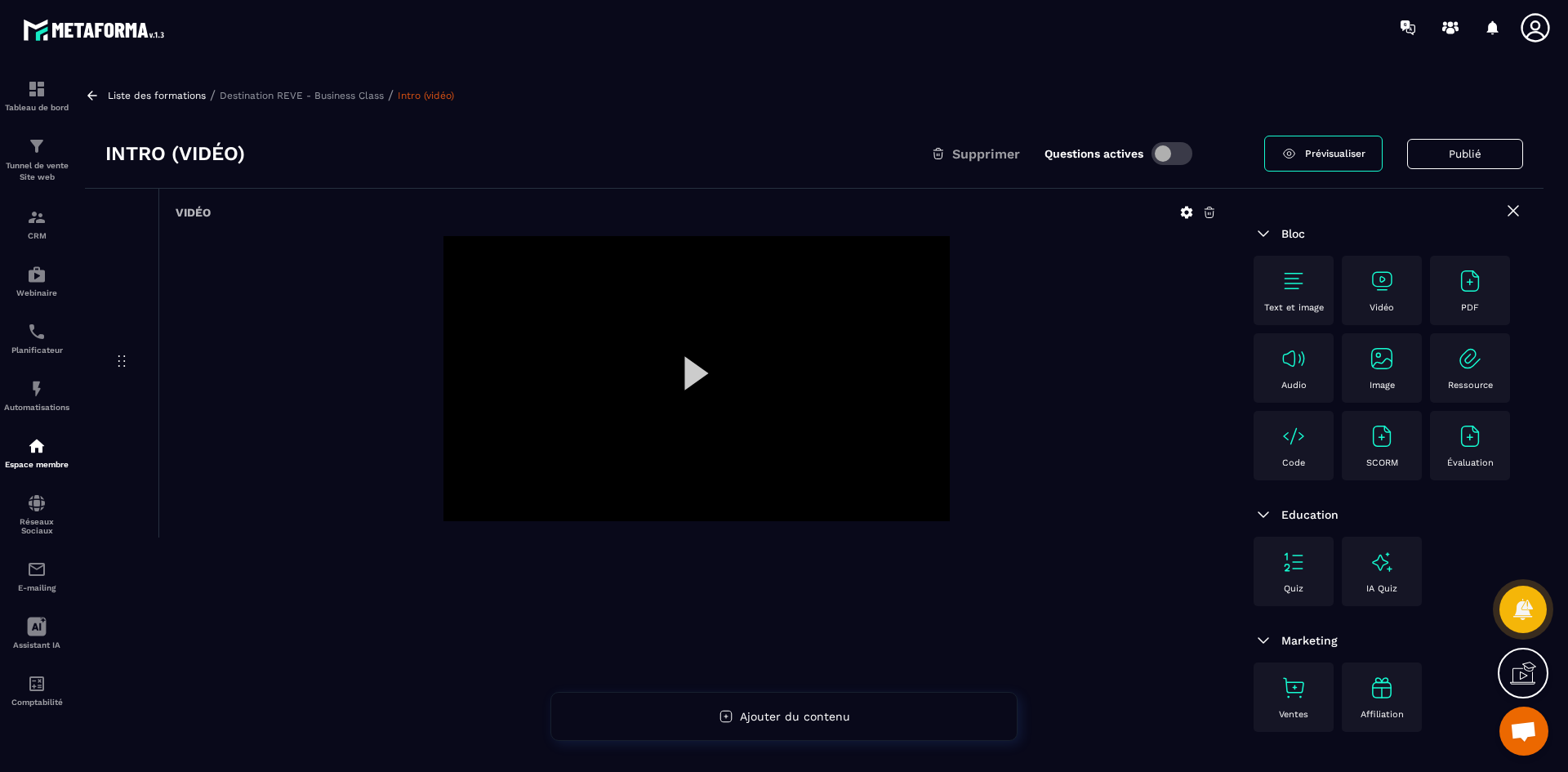
click at [1189, 212] on icon at bounding box center [1186, 212] width 15 height 15
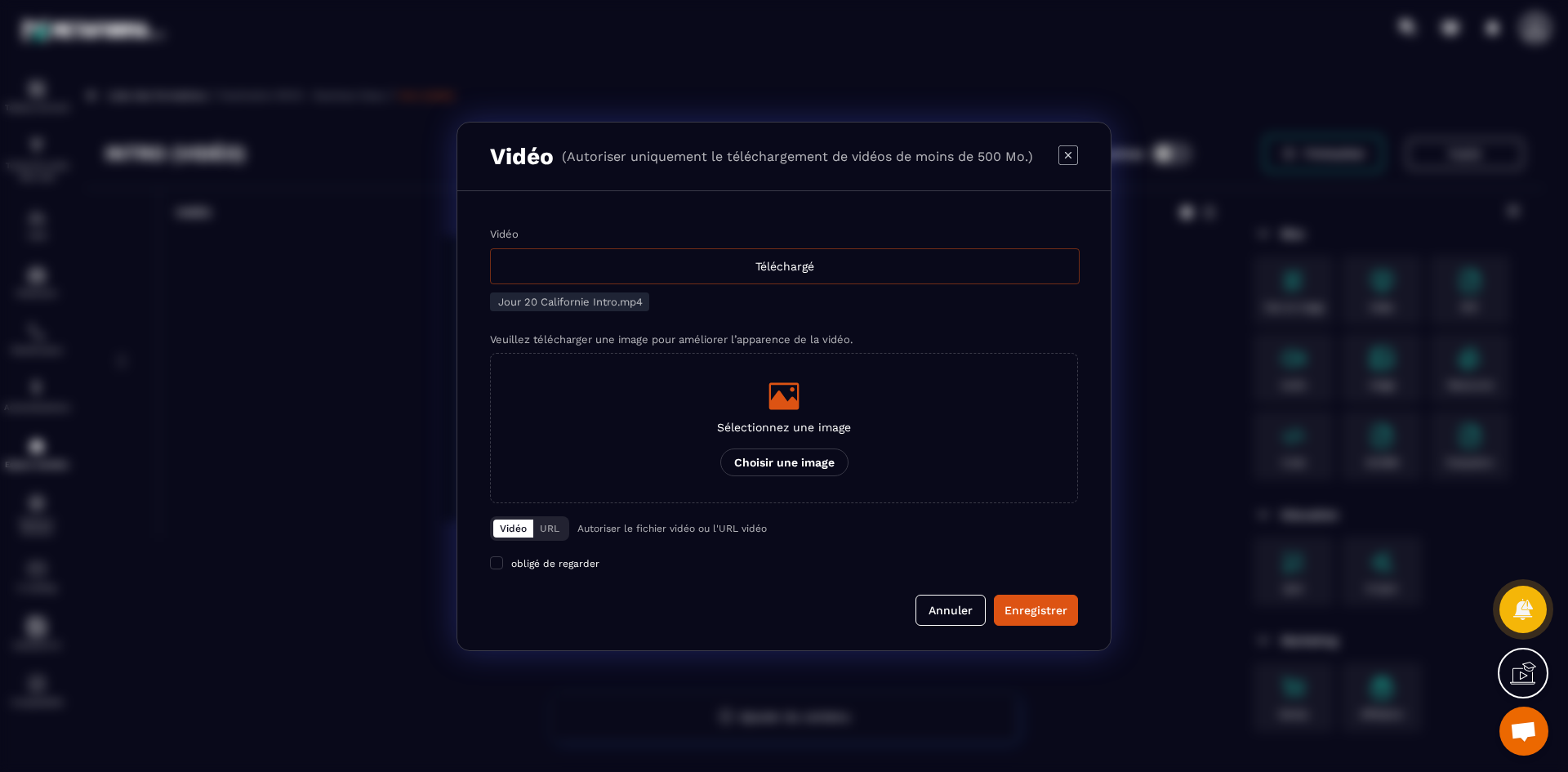
click at [793, 274] on div "Téléchargé" at bounding box center [784, 267] width 590 height 36
click at [0, 0] on input "Vidéo Téléchargé" at bounding box center [0, 0] width 0 height 0
click at [799, 418] on div "Sélectionnez une image Choisir une image" at bounding box center [784, 427] width 134 height 97
click at [0, 0] on input "Sélectionnez une image Choisir une image" at bounding box center [0, 0] width 0 height 0
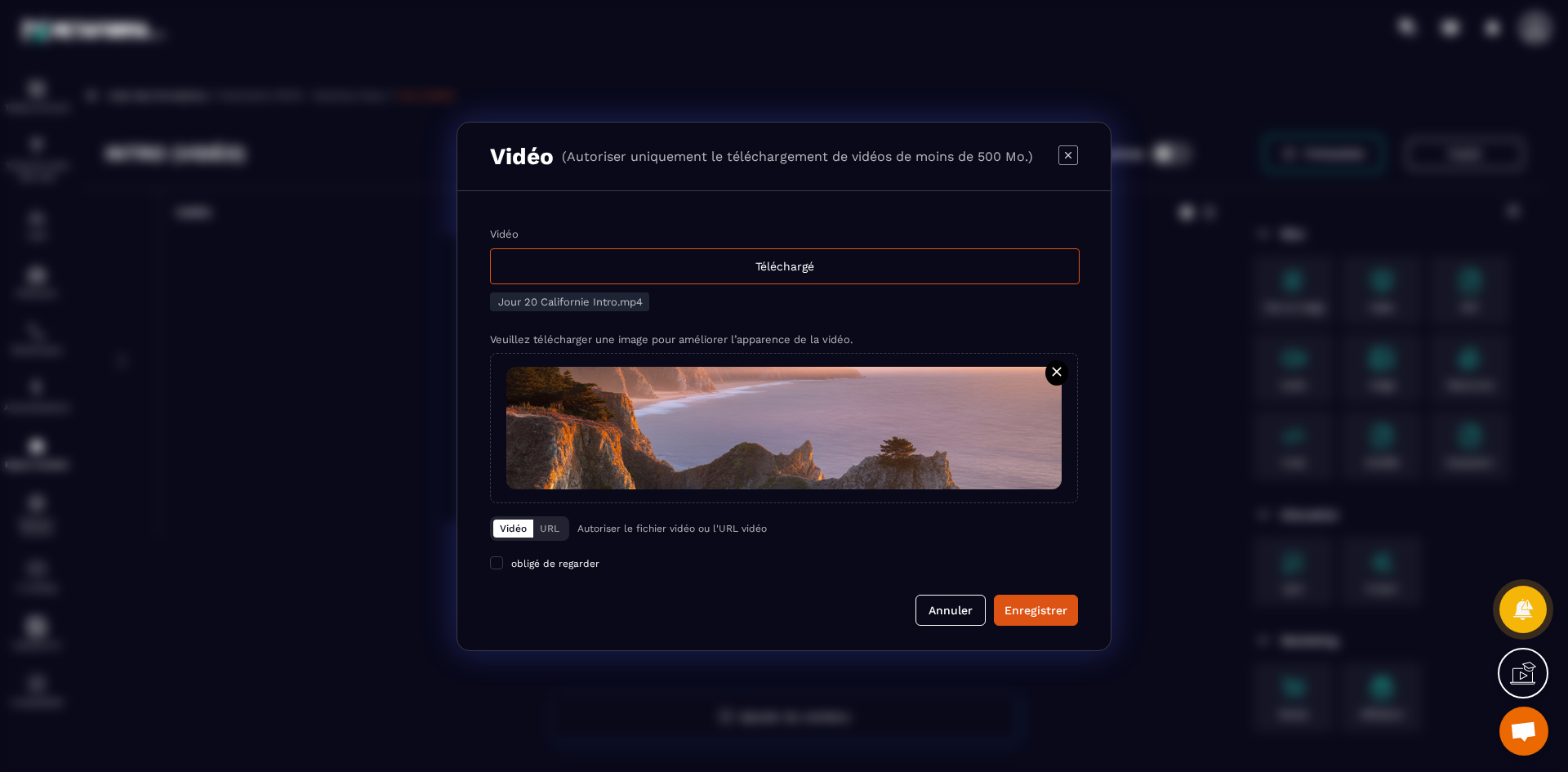
click at [1042, 615] on div "Enregistrer" at bounding box center [1037, 610] width 63 height 16
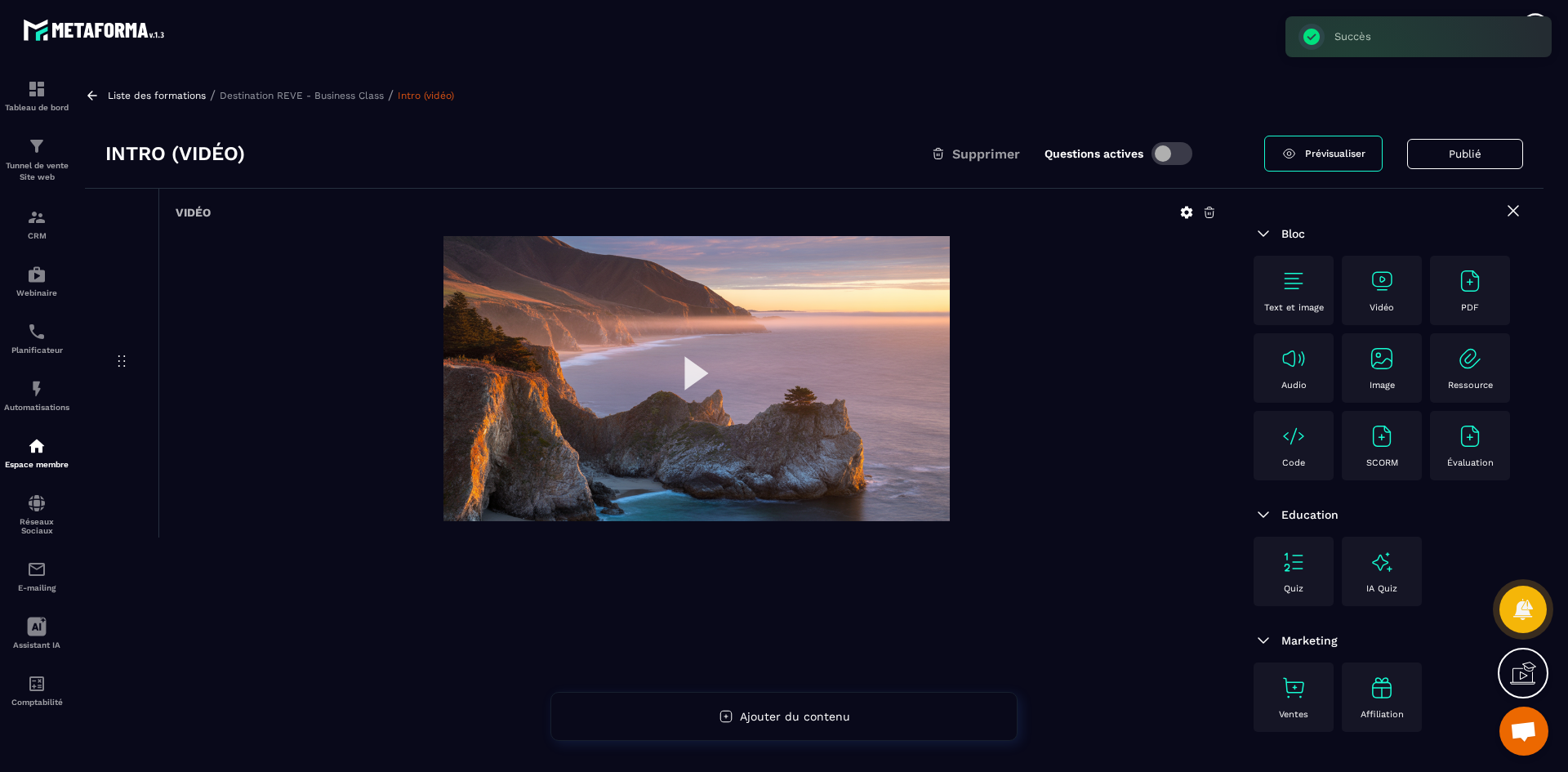
click at [376, 93] on p "Destination REVE - Business Class" at bounding box center [302, 95] width 164 height 11
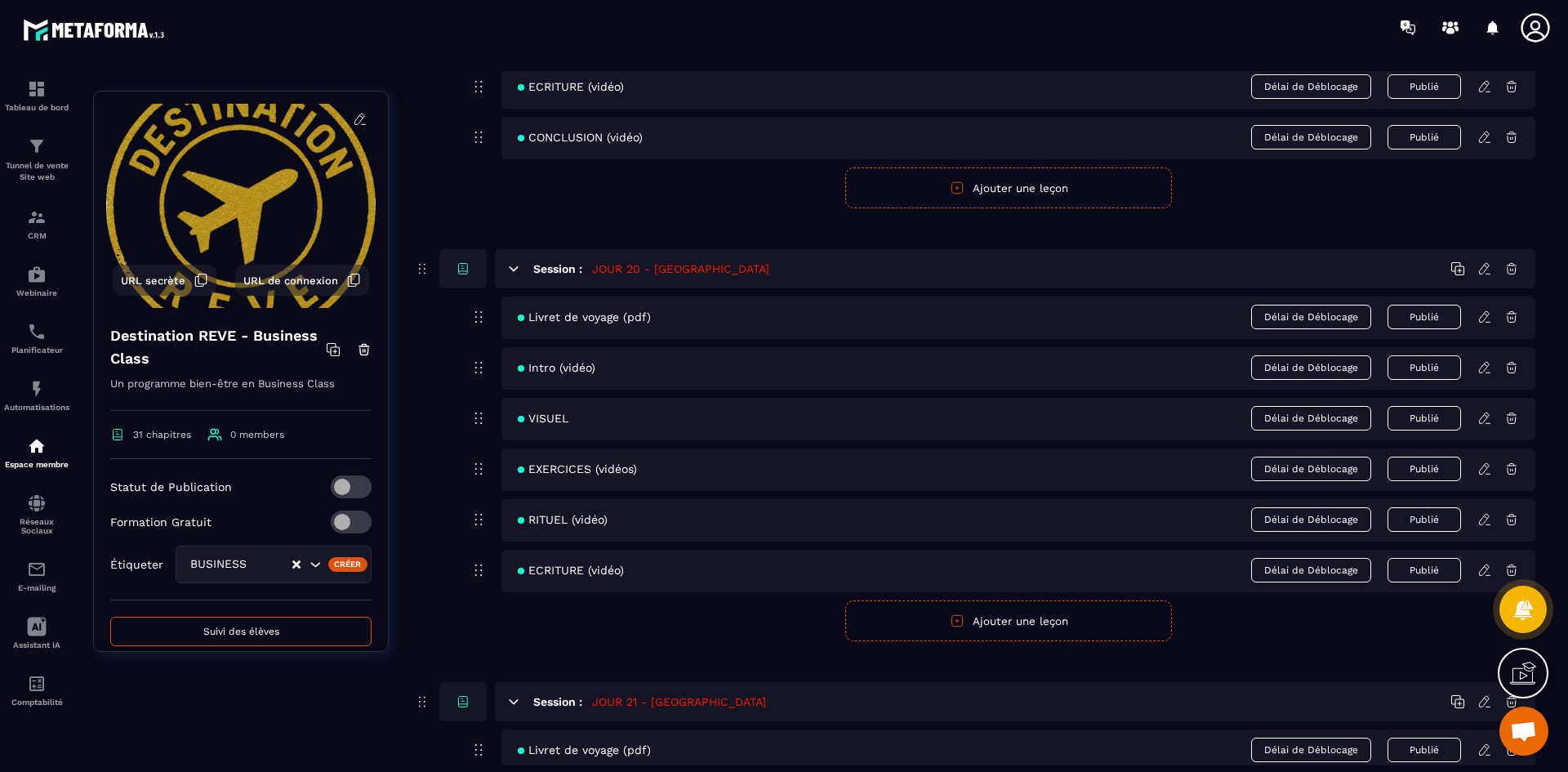
scroll to position [8907, 0]
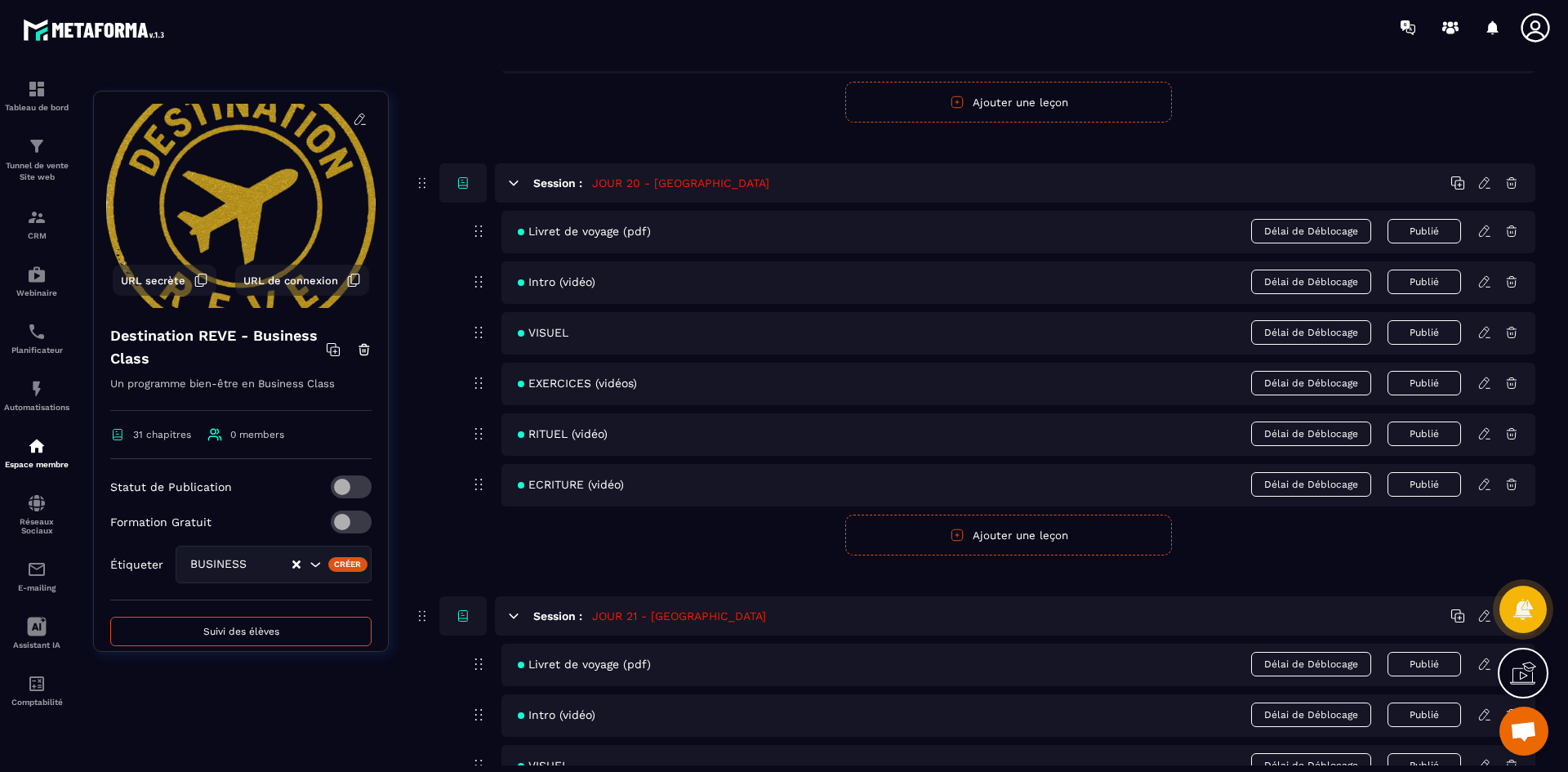
click at [1483, 332] on icon at bounding box center [1483, 332] width 9 height 10
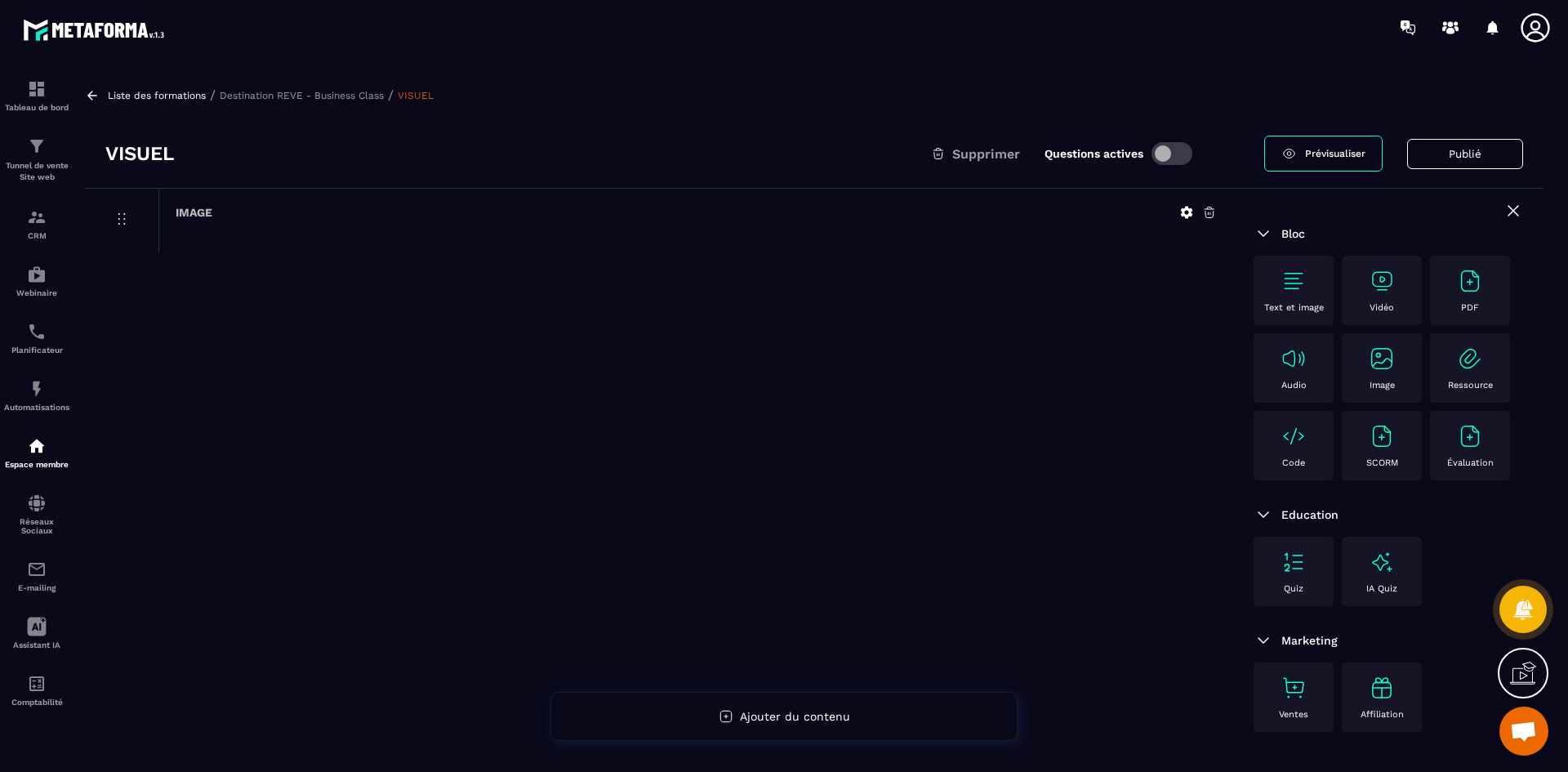
click at [1187, 209] on icon at bounding box center [1187, 213] width 12 height 12
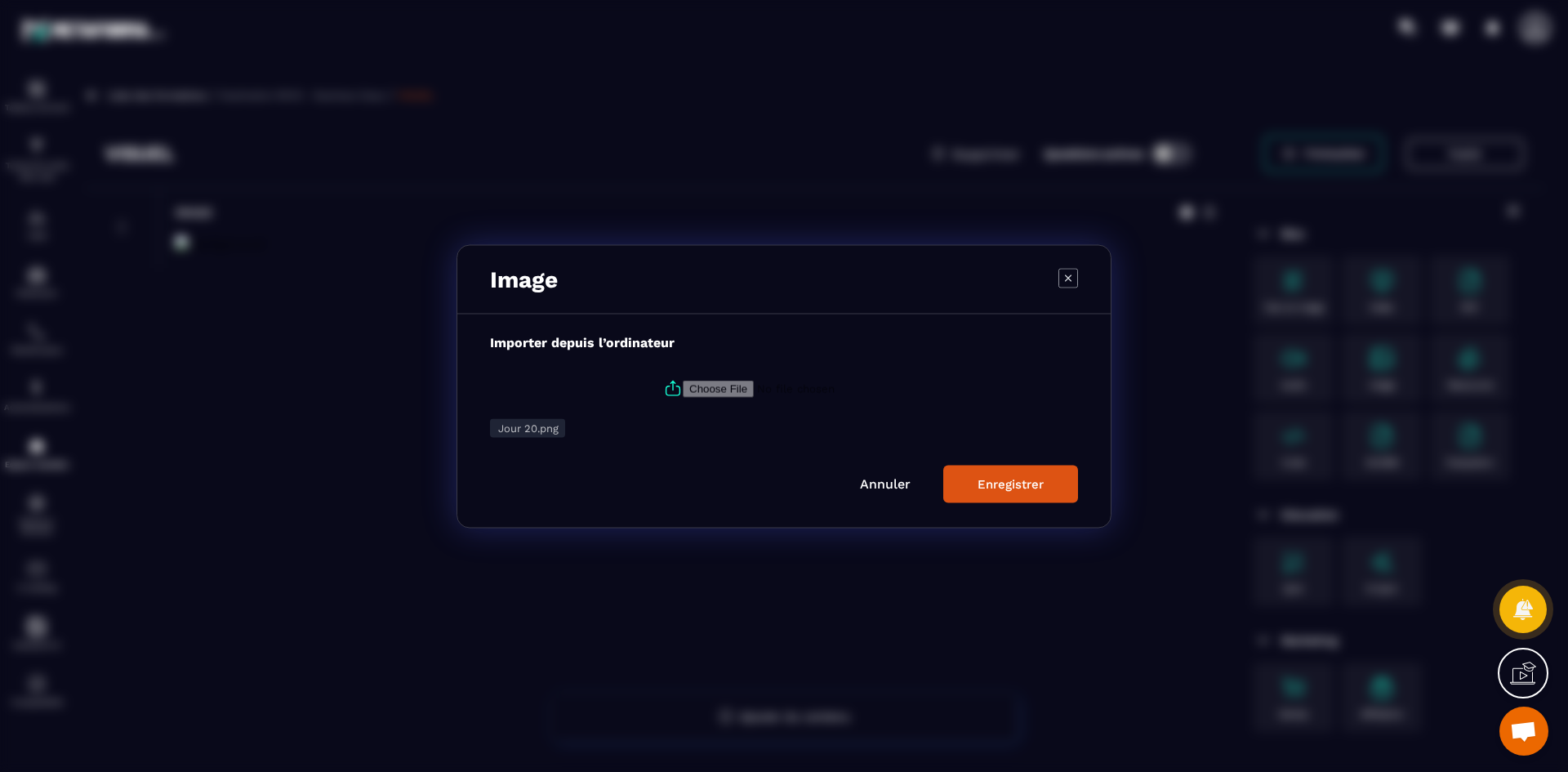
click at [670, 387] on icon "Modal window" at bounding box center [672, 388] width 20 height 20
click at [683, 387] on input "Modal window" at bounding box center [794, 388] width 222 height 17
type input "**********"
click at [1007, 480] on div "Enregistrer" at bounding box center [1010, 483] width 66 height 15
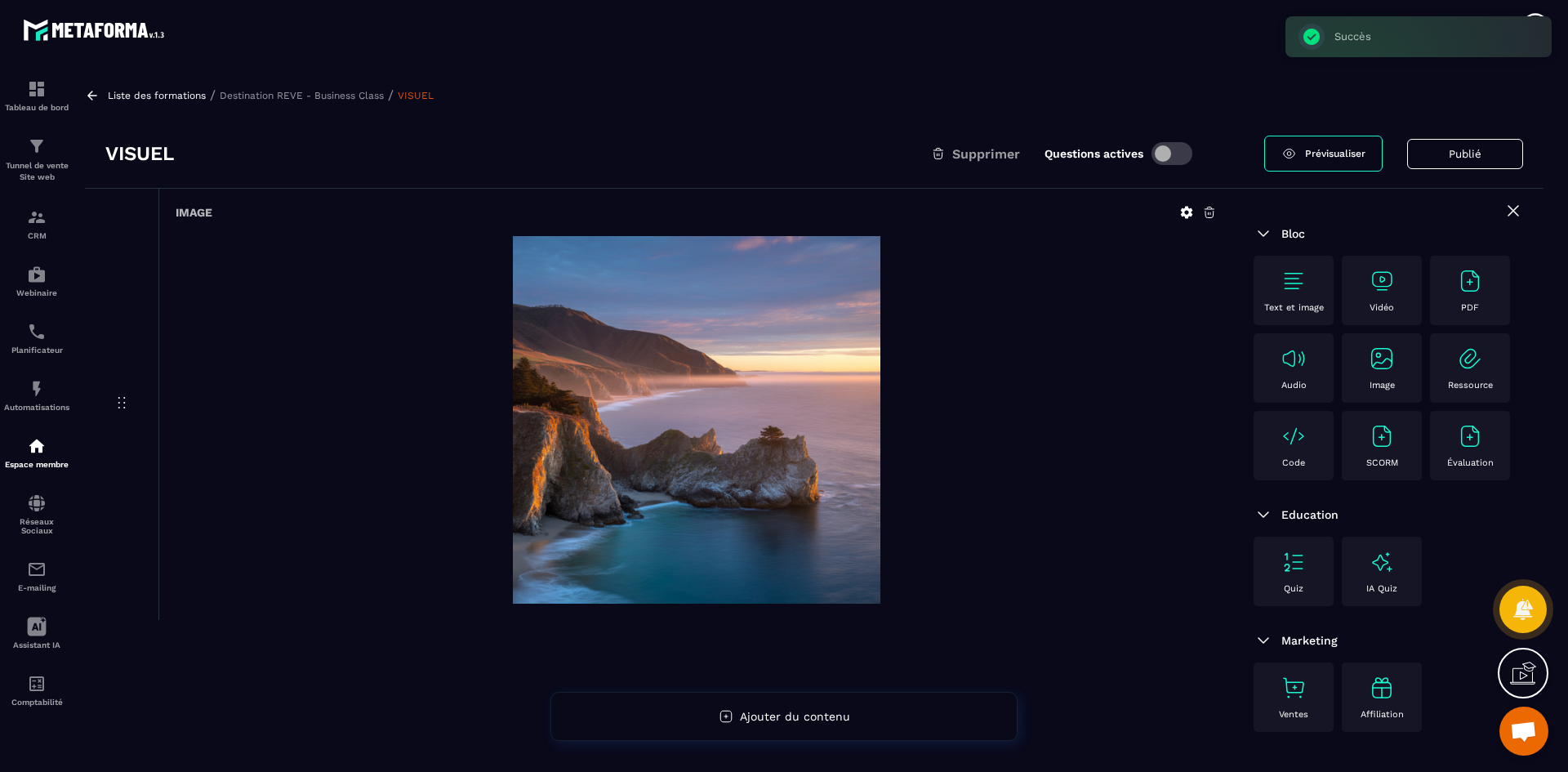
click at [323, 94] on p "Destination REVE - Business Class" at bounding box center [302, 95] width 164 height 11
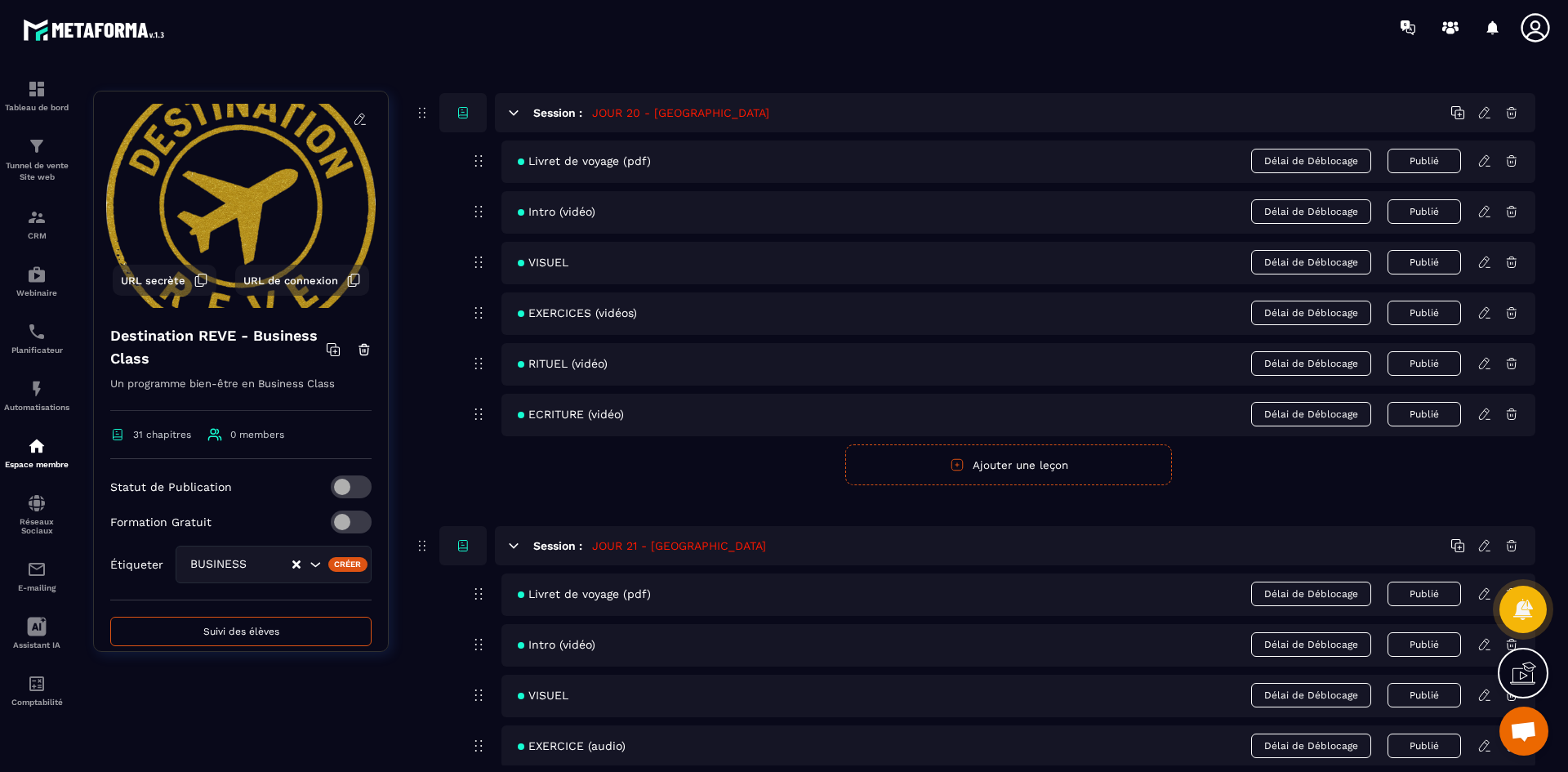
scroll to position [8989, 0]
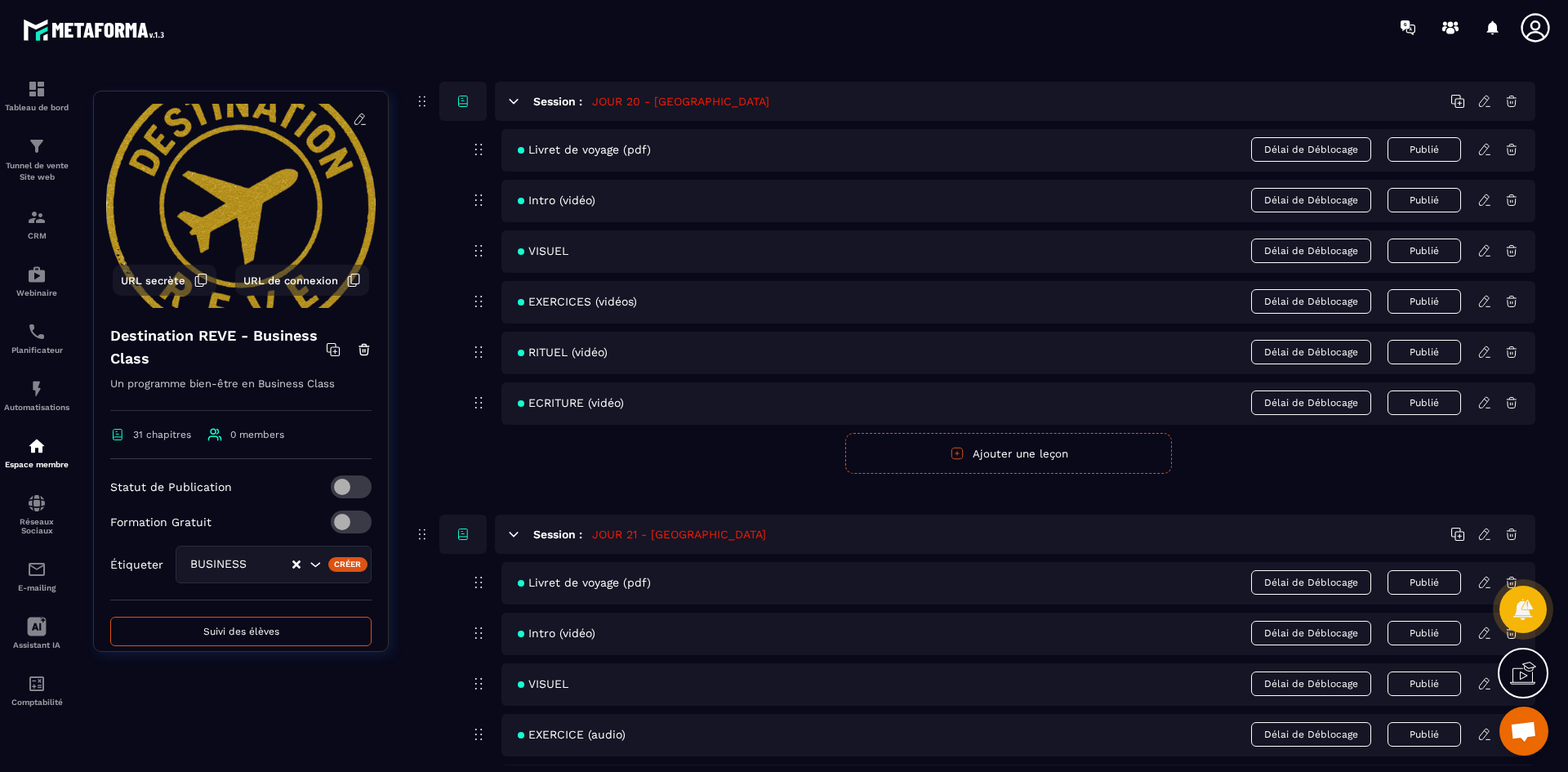
click at [1485, 298] on icon at bounding box center [1486, 299] width 3 height 3
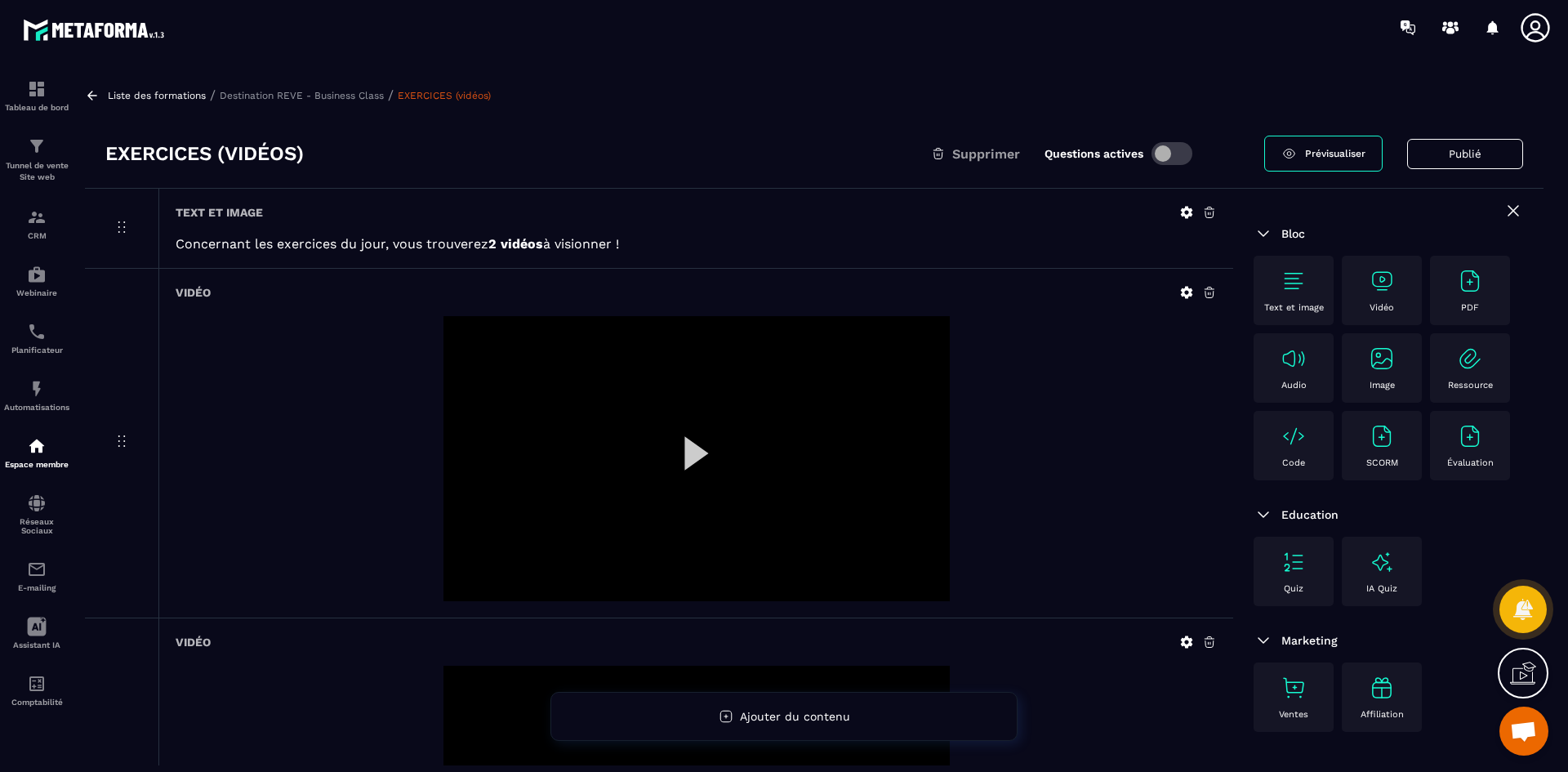
click at [1184, 294] on icon at bounding box center [1187, 292] width 12 height 12
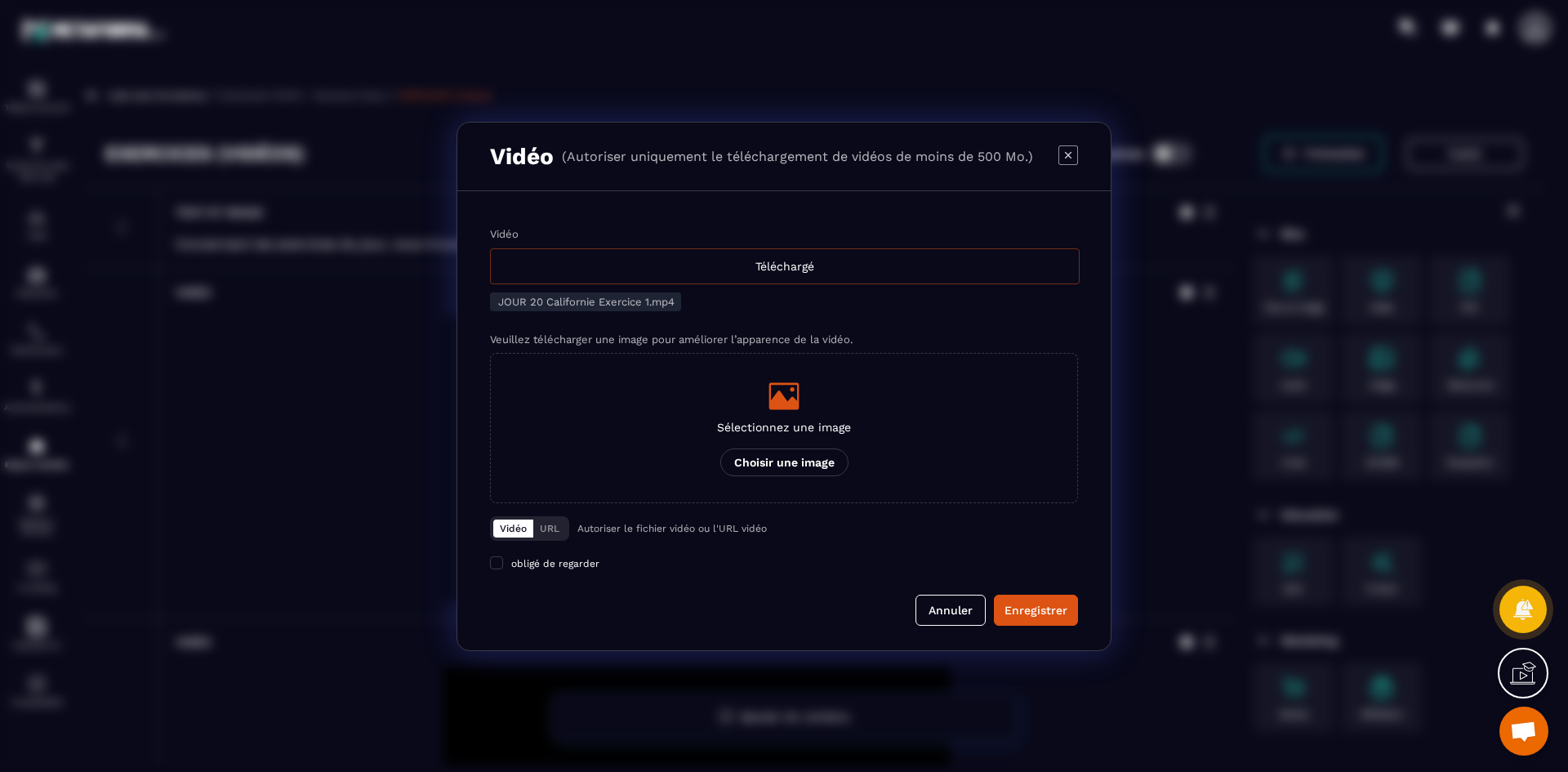
click at [755, 268] on div "Téléchargé" at bounding box center [784, 267] width 590 height 36
click at [0, 0] on input "Vidéo Téléchargé" at bounding box center [0, 0] width 0 height 0
click at [803, 407] on div "Modal window" at bounding box center [784, 396] width 134 height 32
click at [0, 0] on input "Sélectionnez une image Choisir une image" at bounding box center [0, 0] width 0 height 0
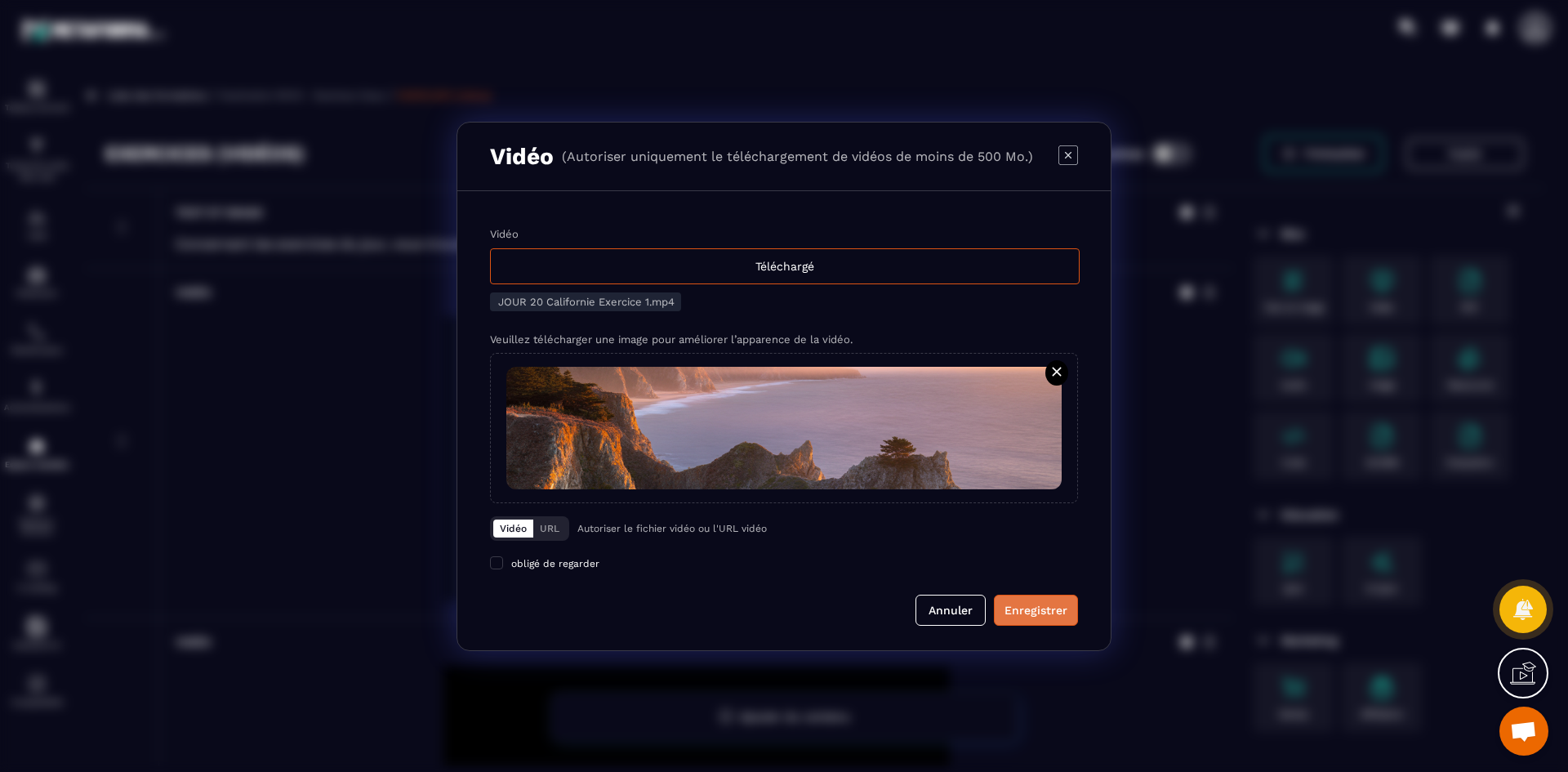
click at [1057, 609] on div "Enregistrer" at bounding box center [1037, 610] width 63 height 16
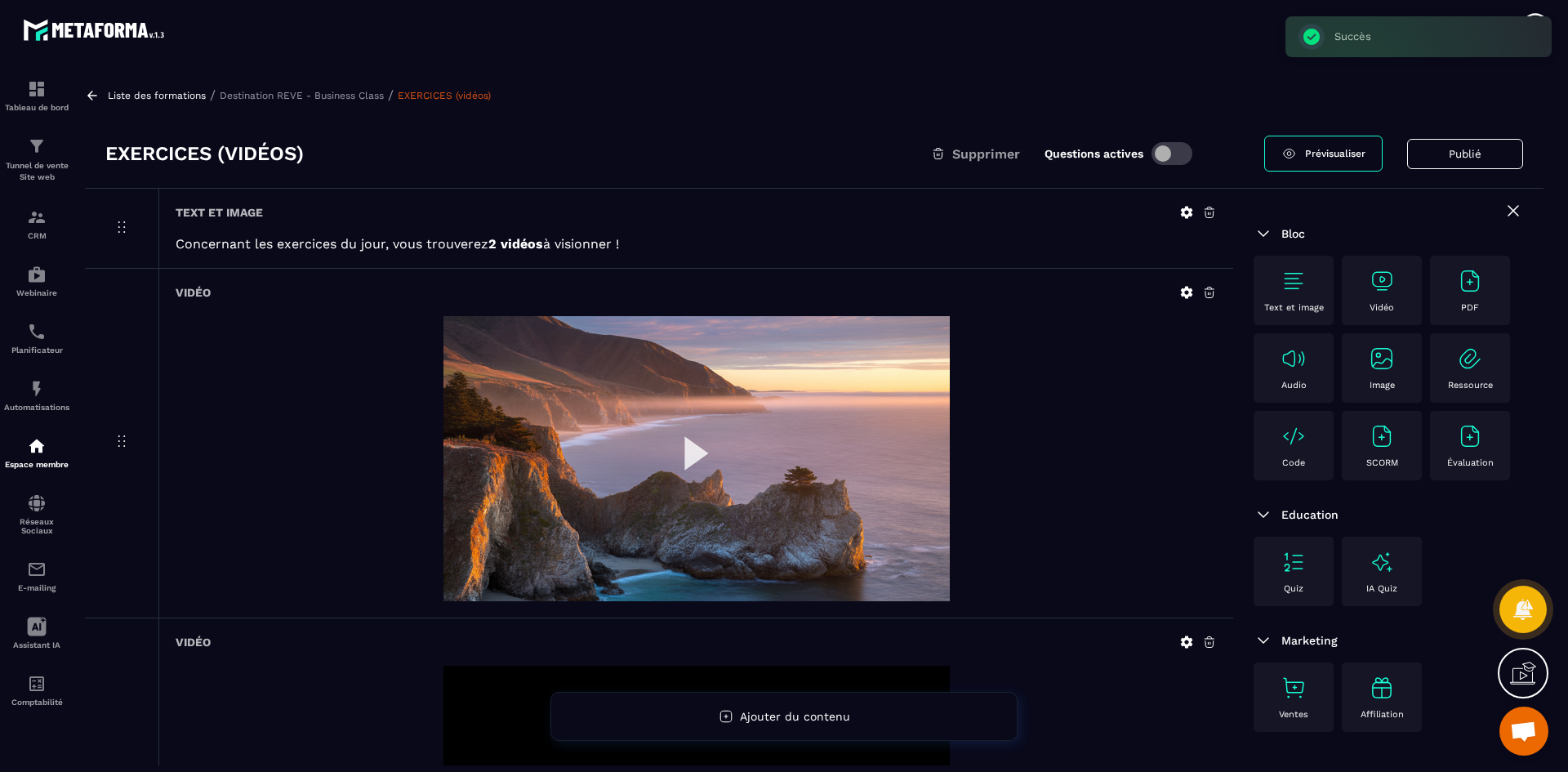
click at [356, 98] on p "Destination REVE - Business Class" at bounding box center [302, 95] width 164 height 11
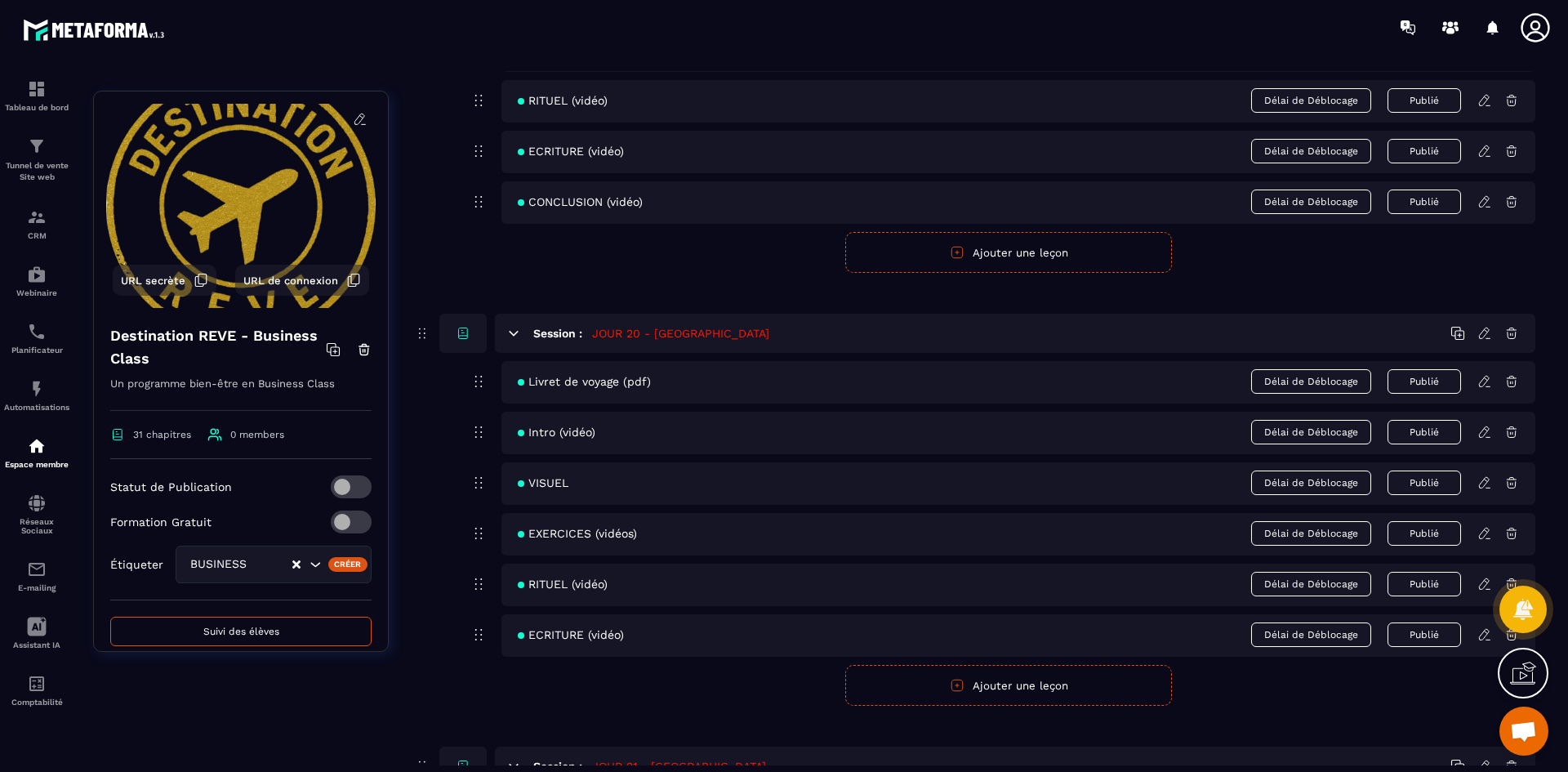
scroll to position [8743, 0]
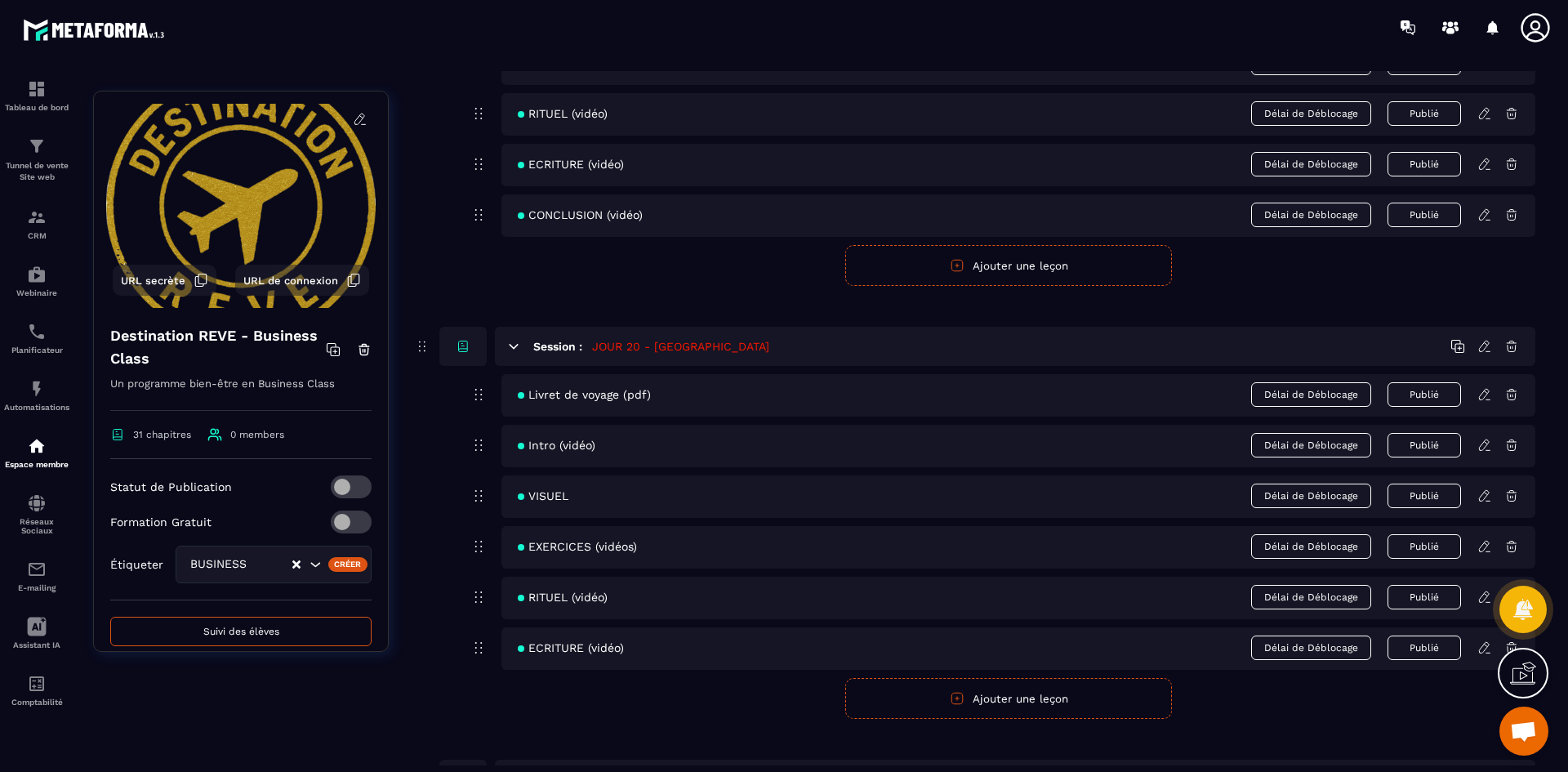
click at [1483, 545] on icon at bounding box center [1483, 546] width 9 height 10
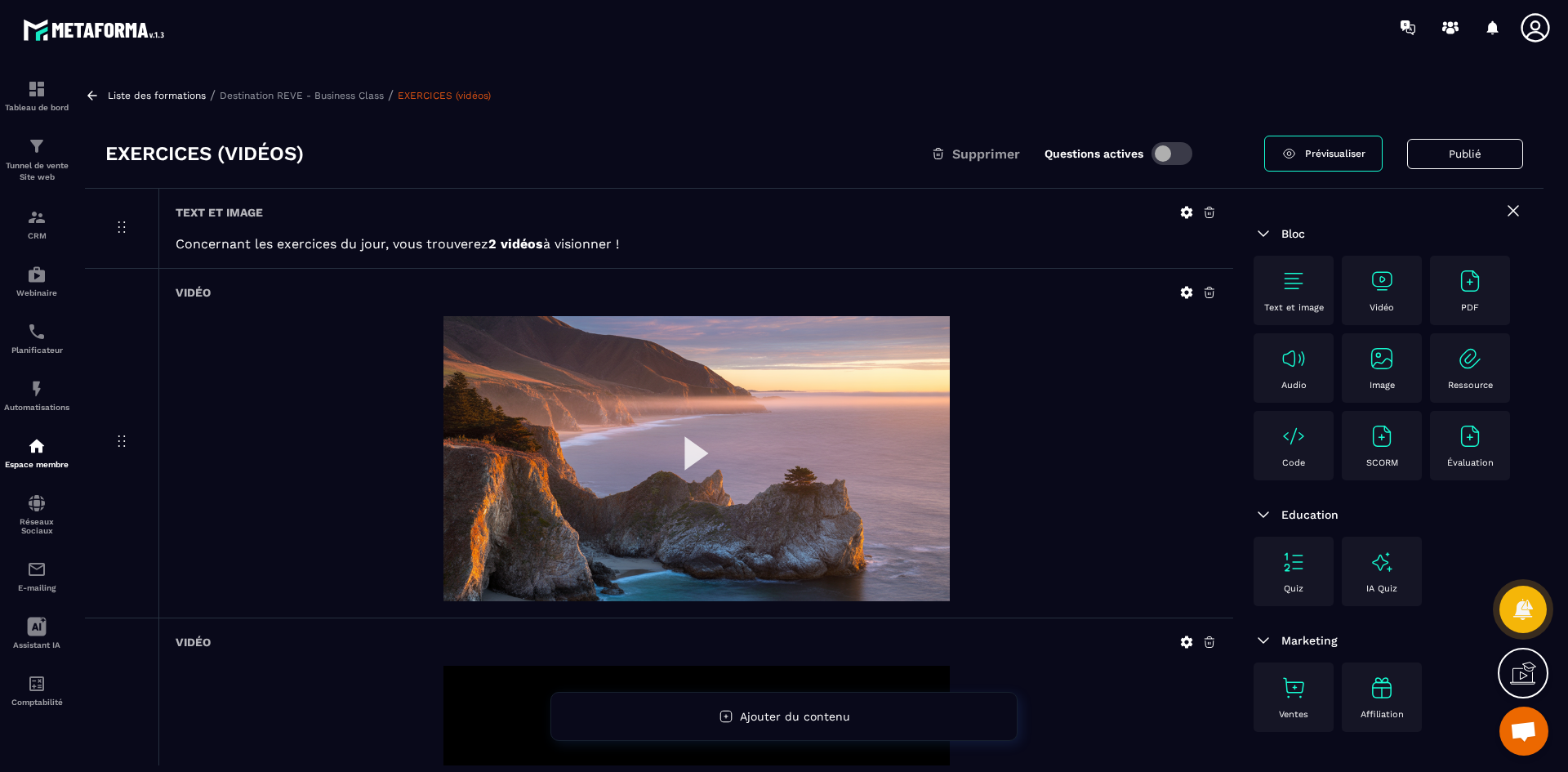
scroll to position [285, 0]
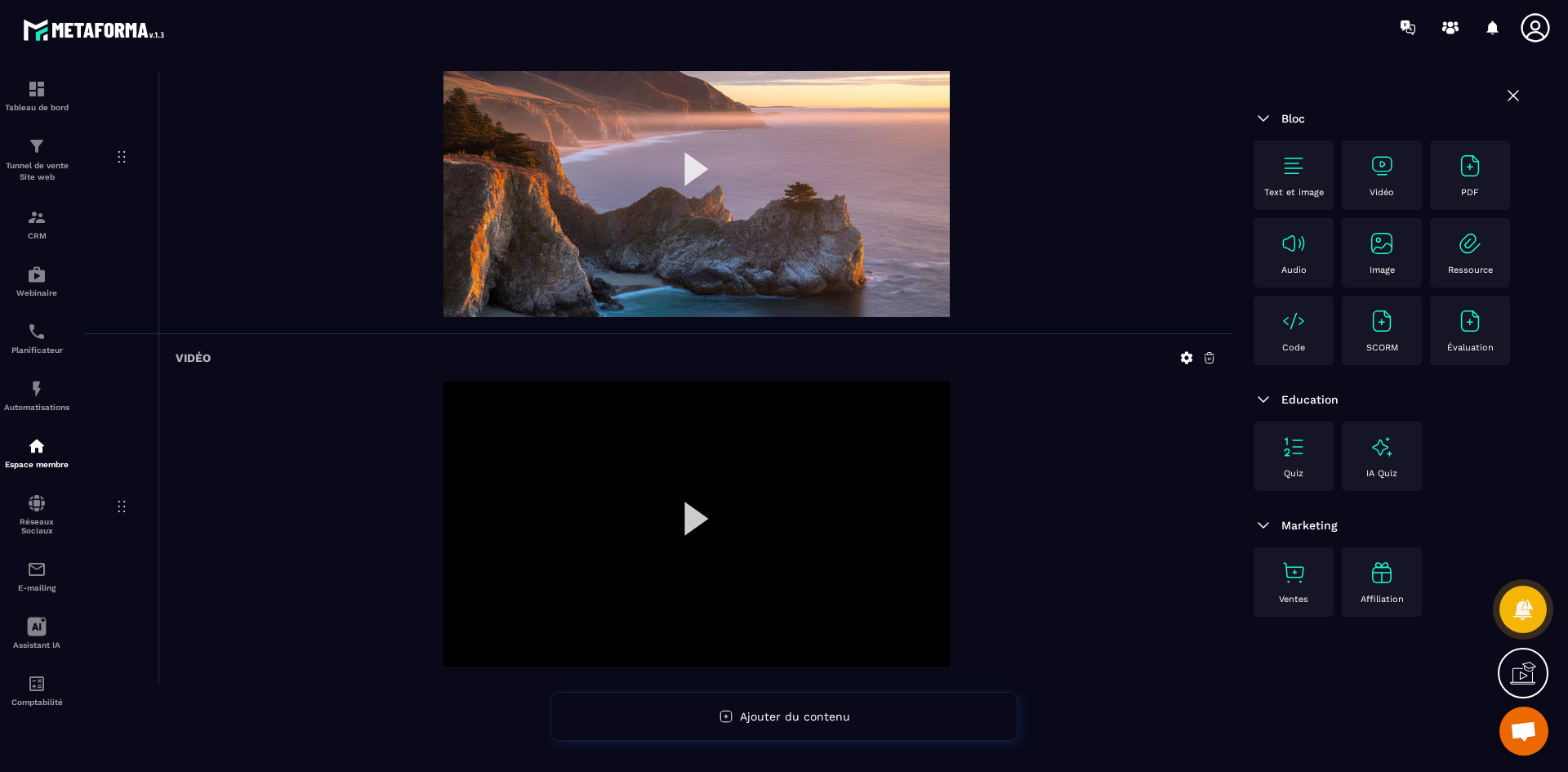
click at [1181, 358] on icon at bounding box center [1186, 357] width 15 height 15
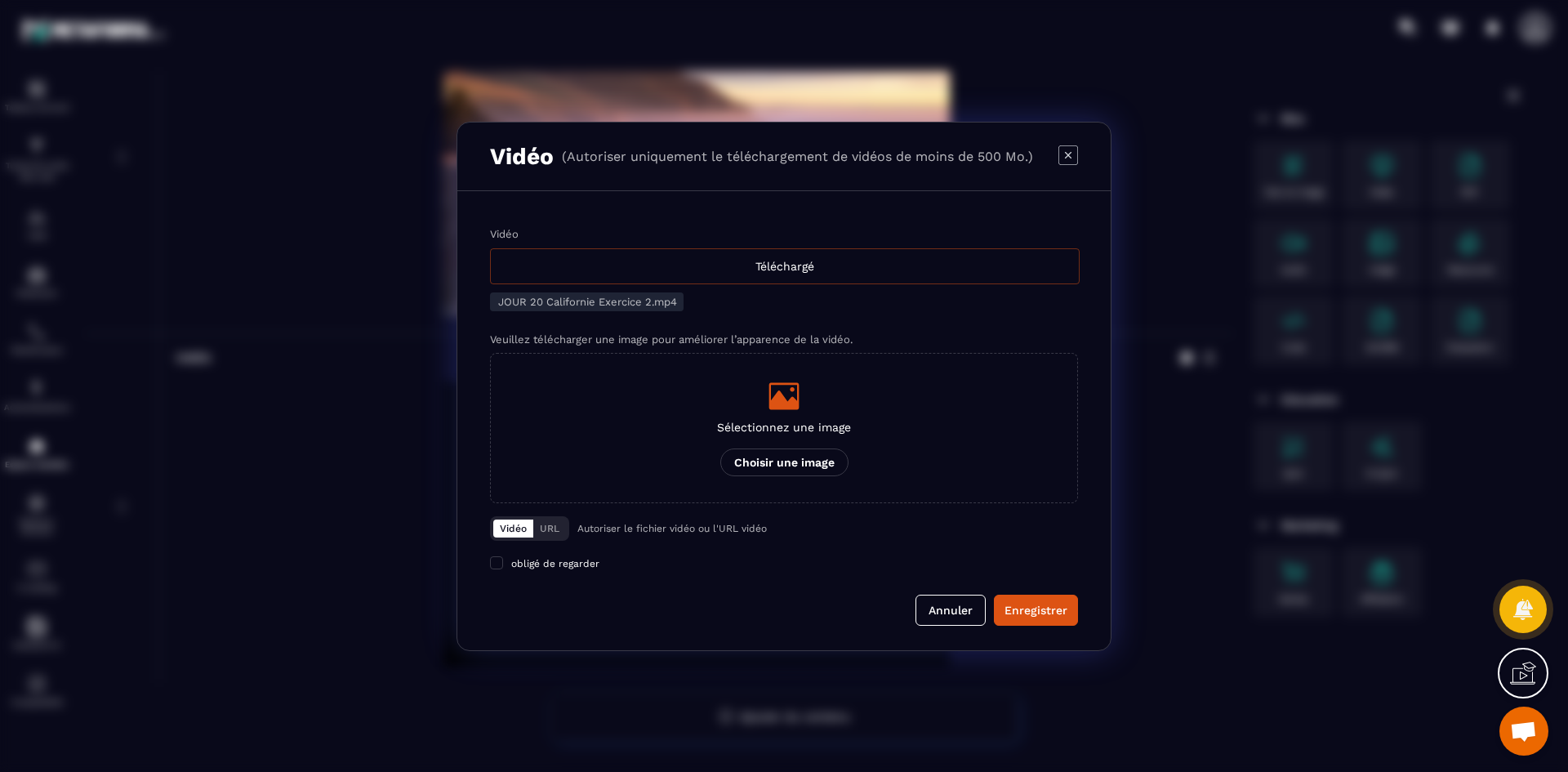
click at [807, 268] on div "Téléchargé" at bounding box center [784, 267] width 590 height 36
click at [0, 0] on input "Vidéo Téléchargé" at bounding box center [0, 0] width 0 height 0
click at [796, 398] on icon "Modal window" at bounding box center [784, 396] width 32 height 32
click at [0, 0] on input "Sélectionnez une image Choisir une image" at bounding box center [0, 0] width 0 height 0
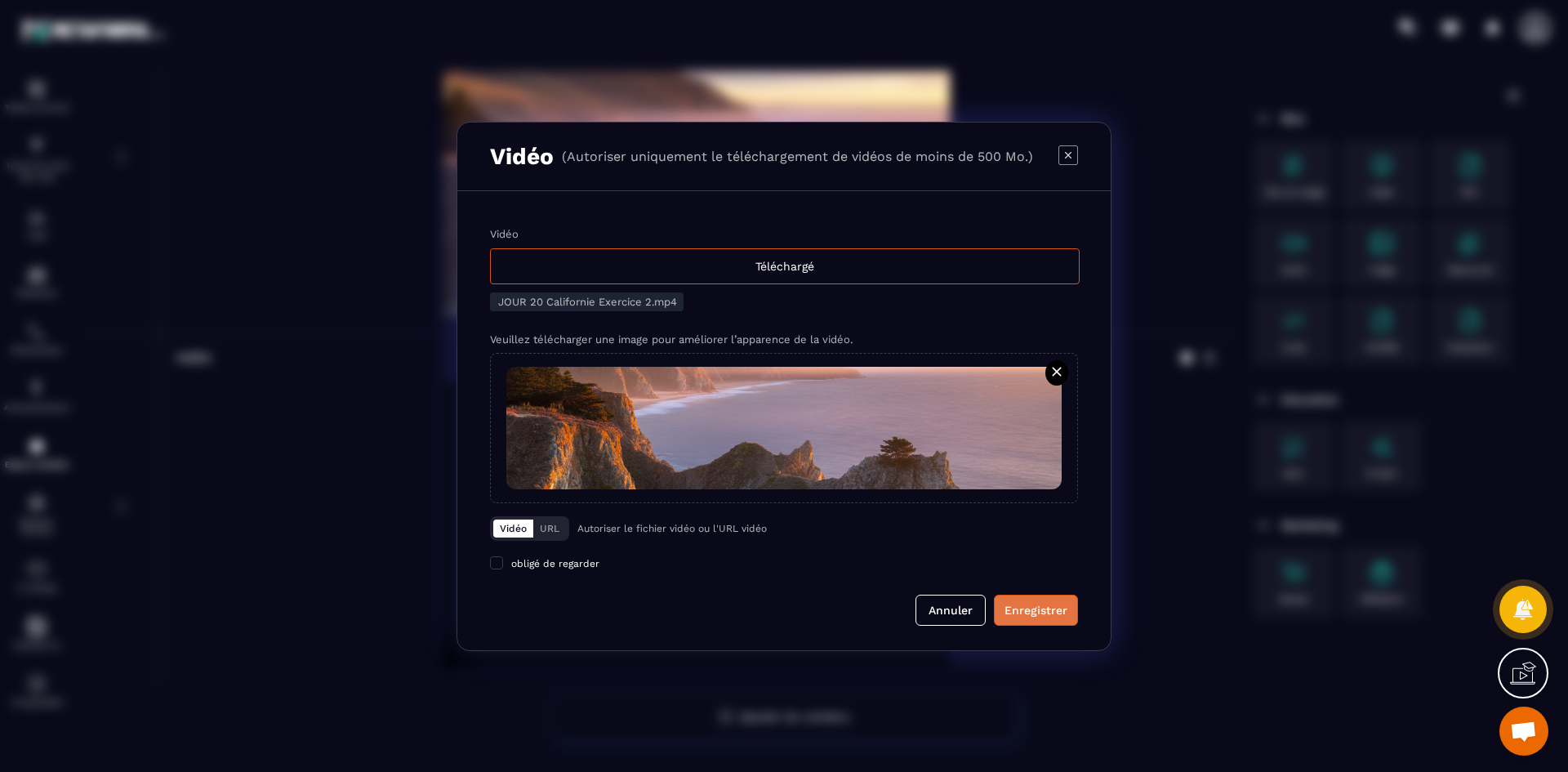
click at [1031, 611] on div "Enregistrer" at bounding box center [1037, 610] width 63 height 16
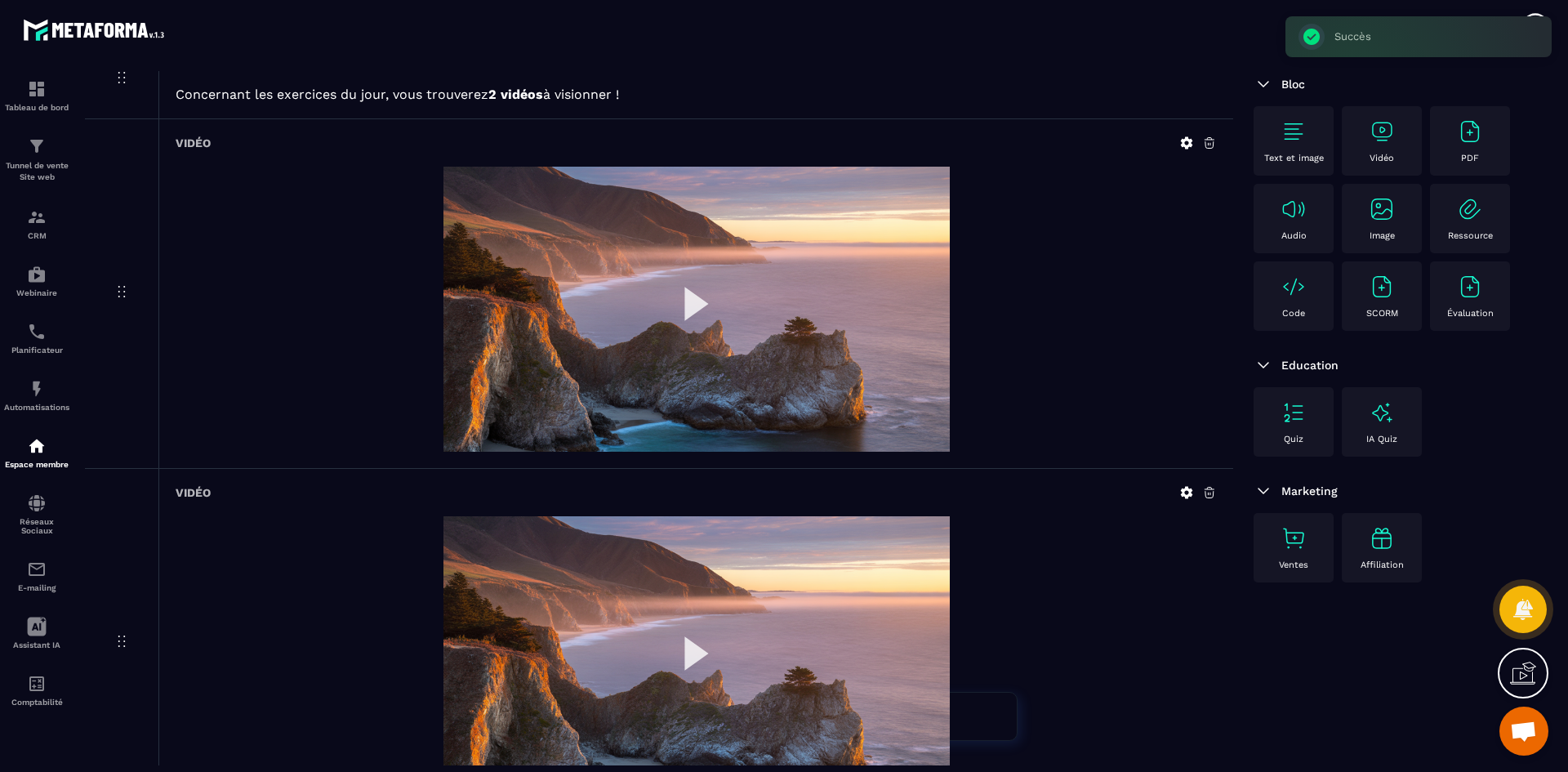
scroll to position [0, 0]
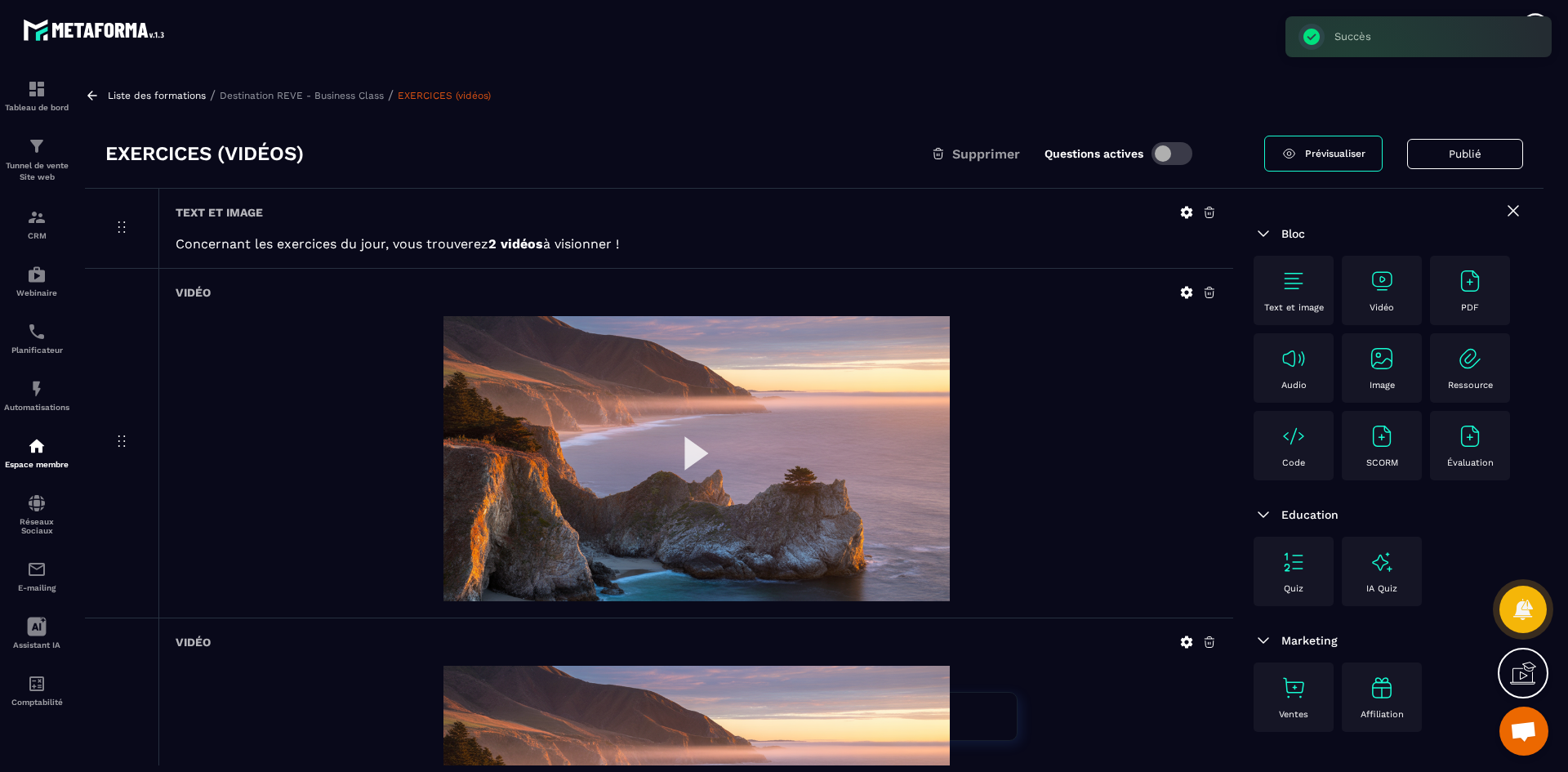
click at [345, 94] on p "Destination REVE - Business Class" at bounding box center [302, 95] width 164 height 11
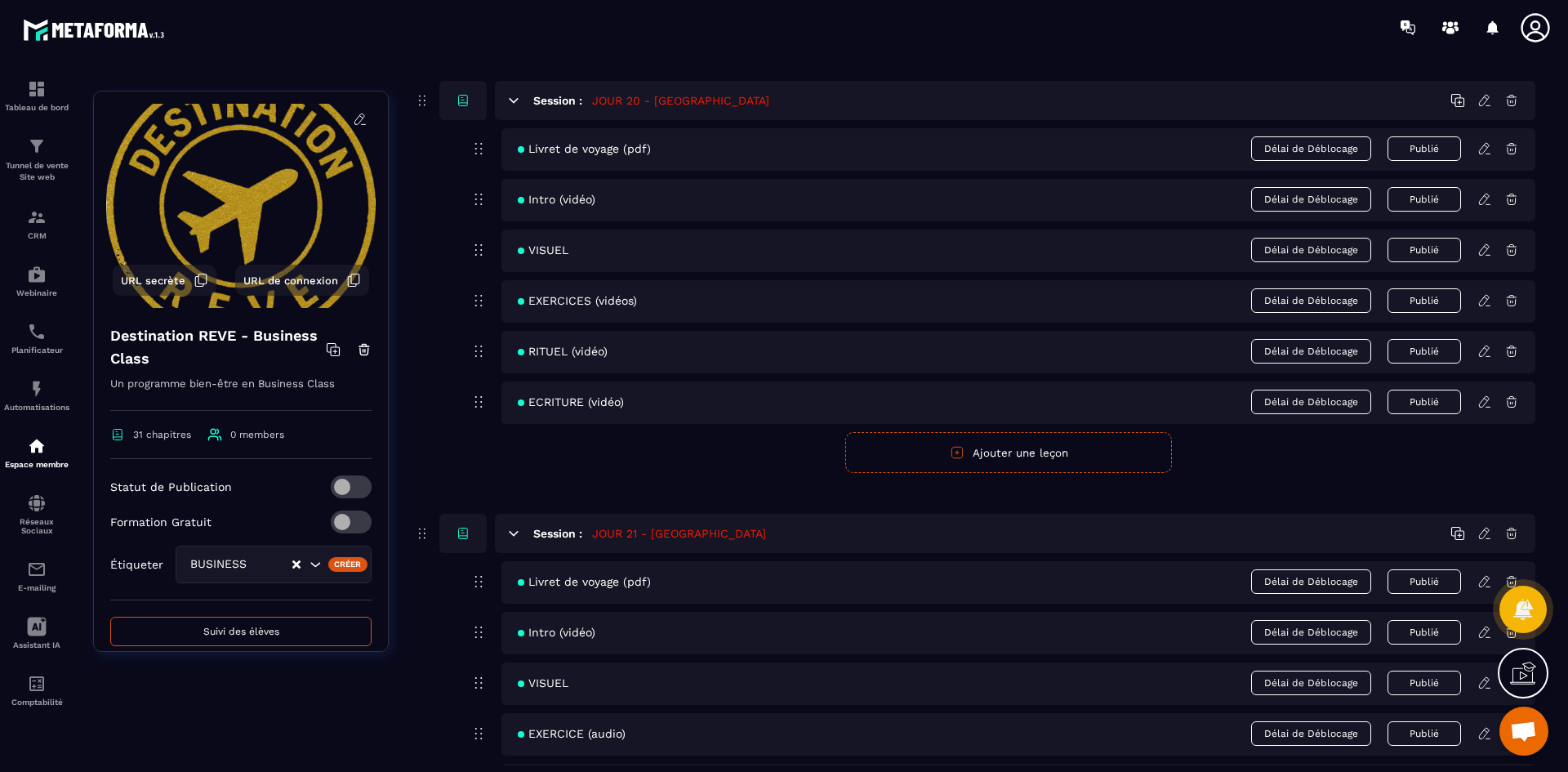
scroll to position [8989, 0]
click at [1480, 353] on icon at bounding box center [1484, 351] width 15 height 15
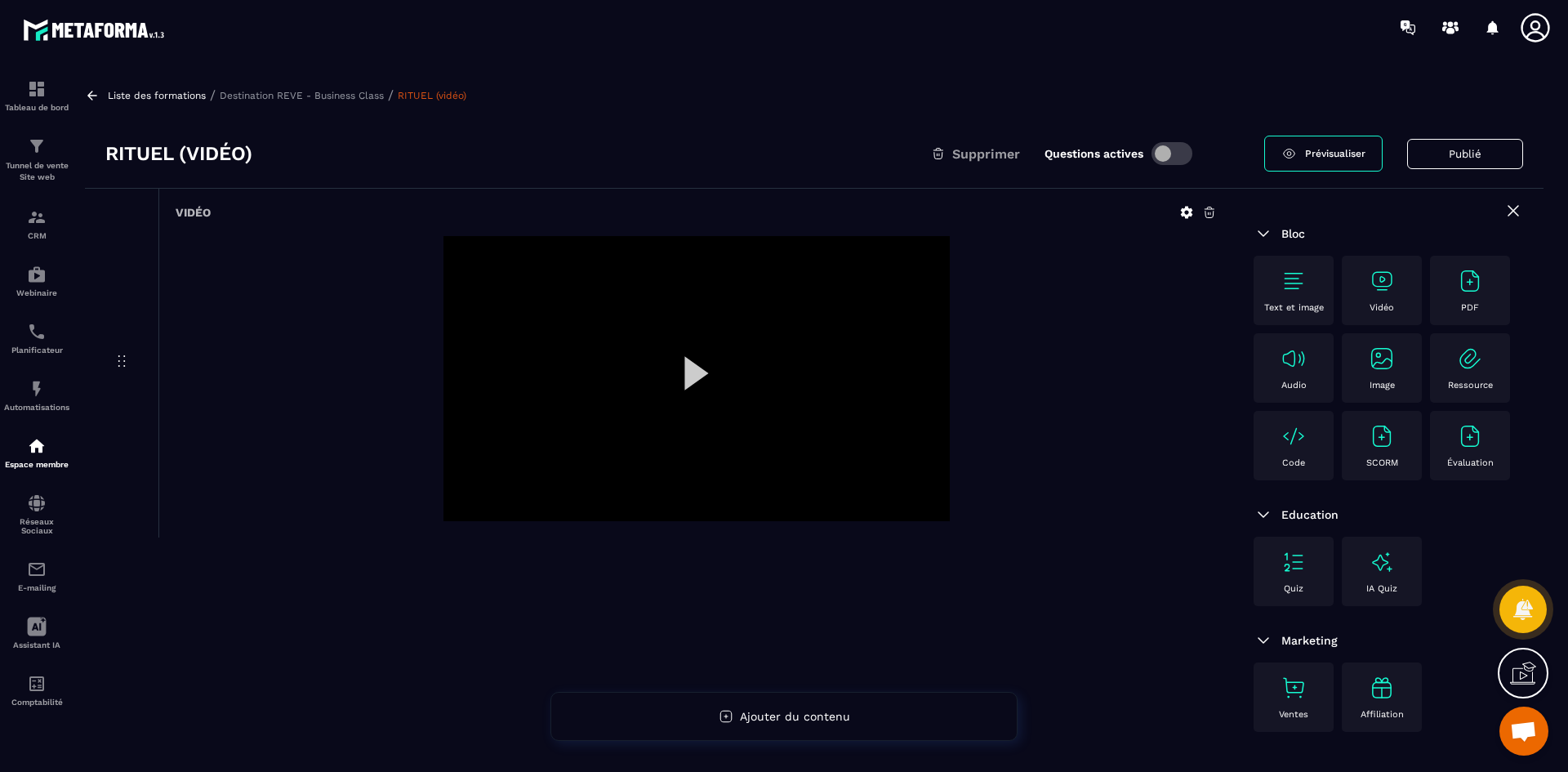
click at [1187, 213] on icon at bounding box center [1186, 212] width 15 height 15
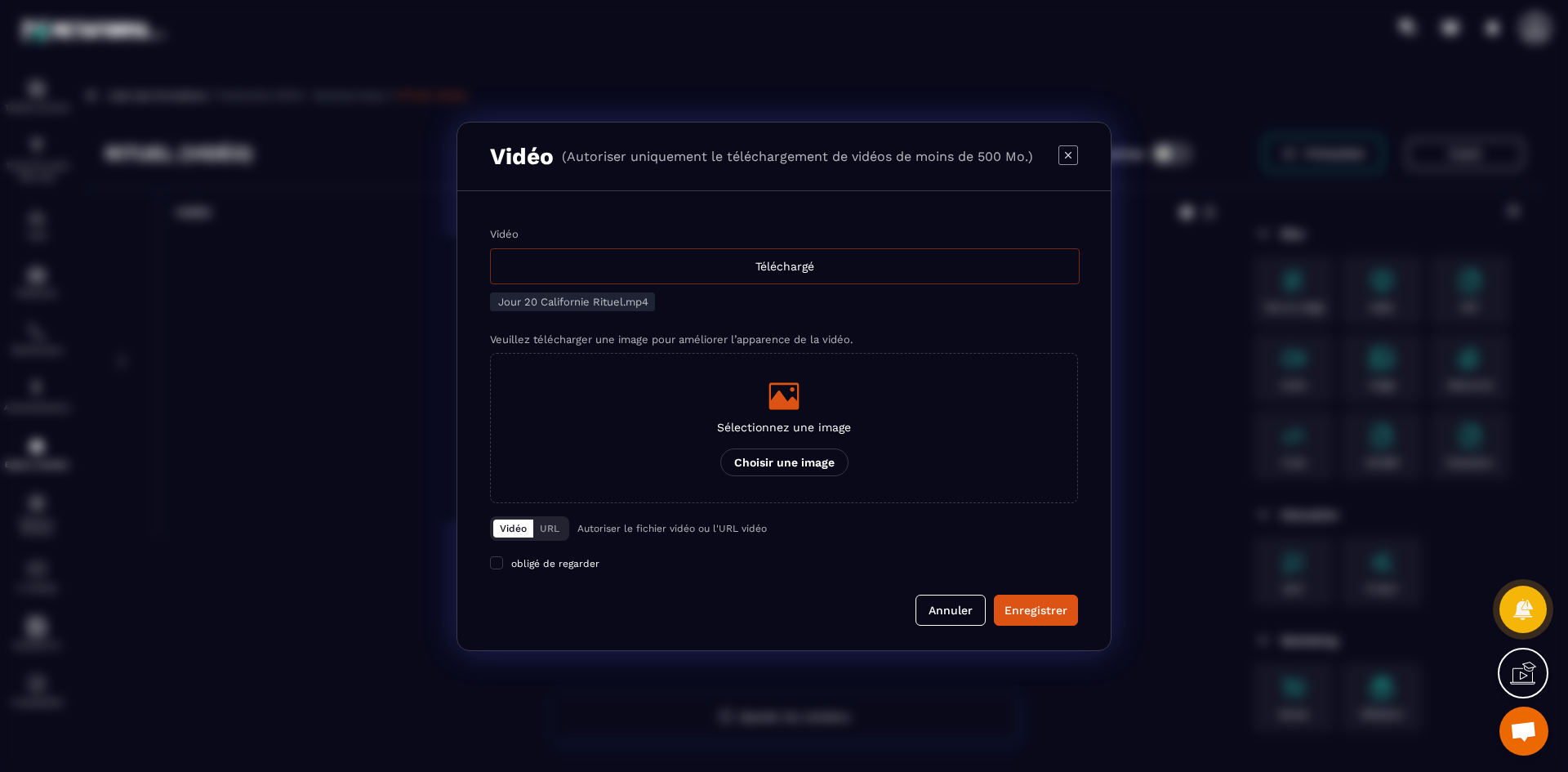
click at [723, 274] on div "Téléchargé" at bounding box center [784, 267] width 590 height 36
click at [0, 0] on input "Vidéo Téléchargé" at bounding box center [0, 0] width 0 height 0
click at [778, 410] on icon "Modal window" at bounding box center [784, 396] width 32 height 32
click at [0, 0] on input "Sélectionnez une image Choisir une image" at bounding box center [0, 0] width 0 height 0
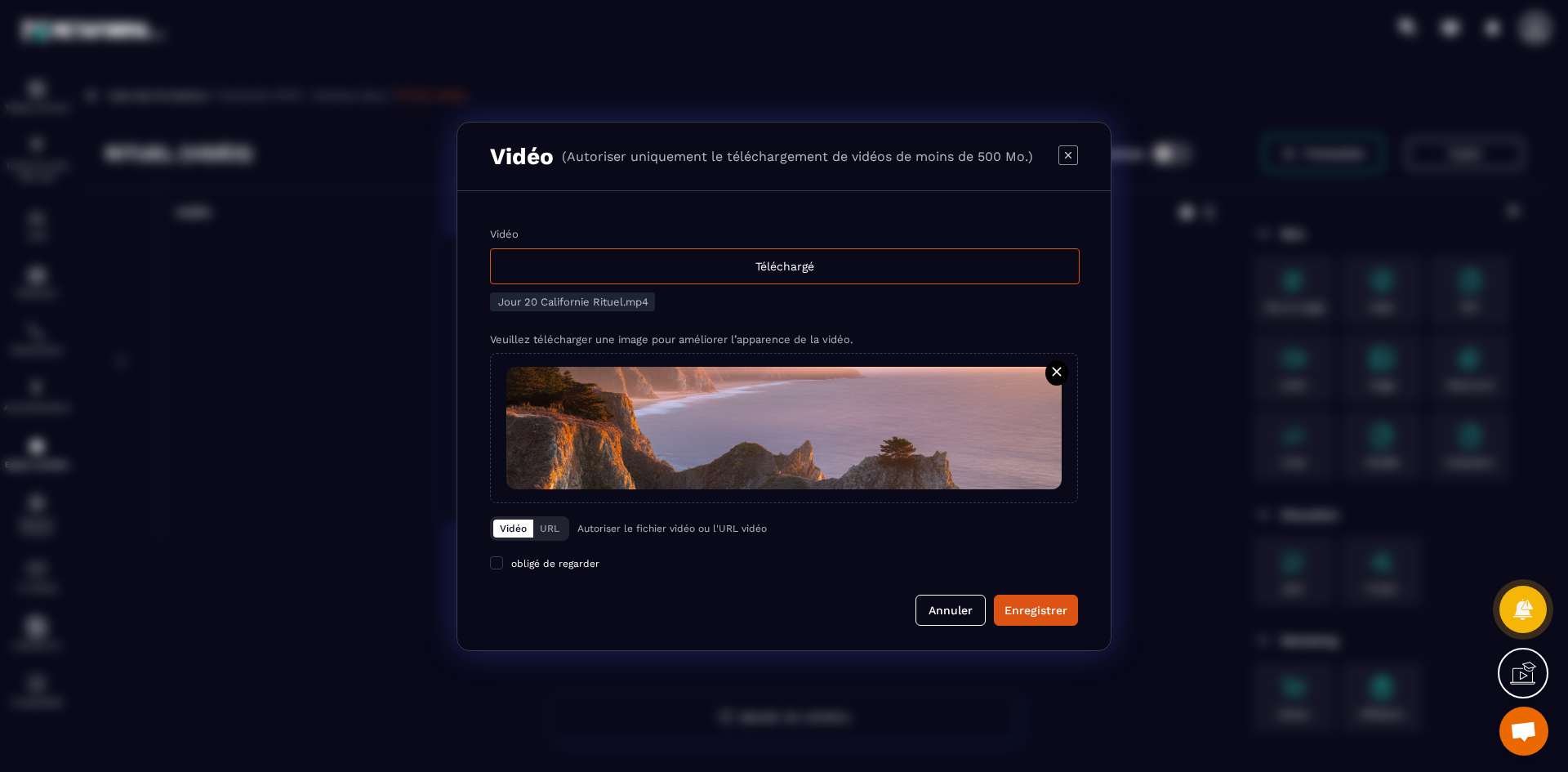
drag, startPoint x: 1026, startPoint y: 605, endPoint x: 670, endPoint y: 370, distance: 426.6
click at [1027, 605] on div "Enregistrer" at bounding box center [1037, 610] width 63 height 16
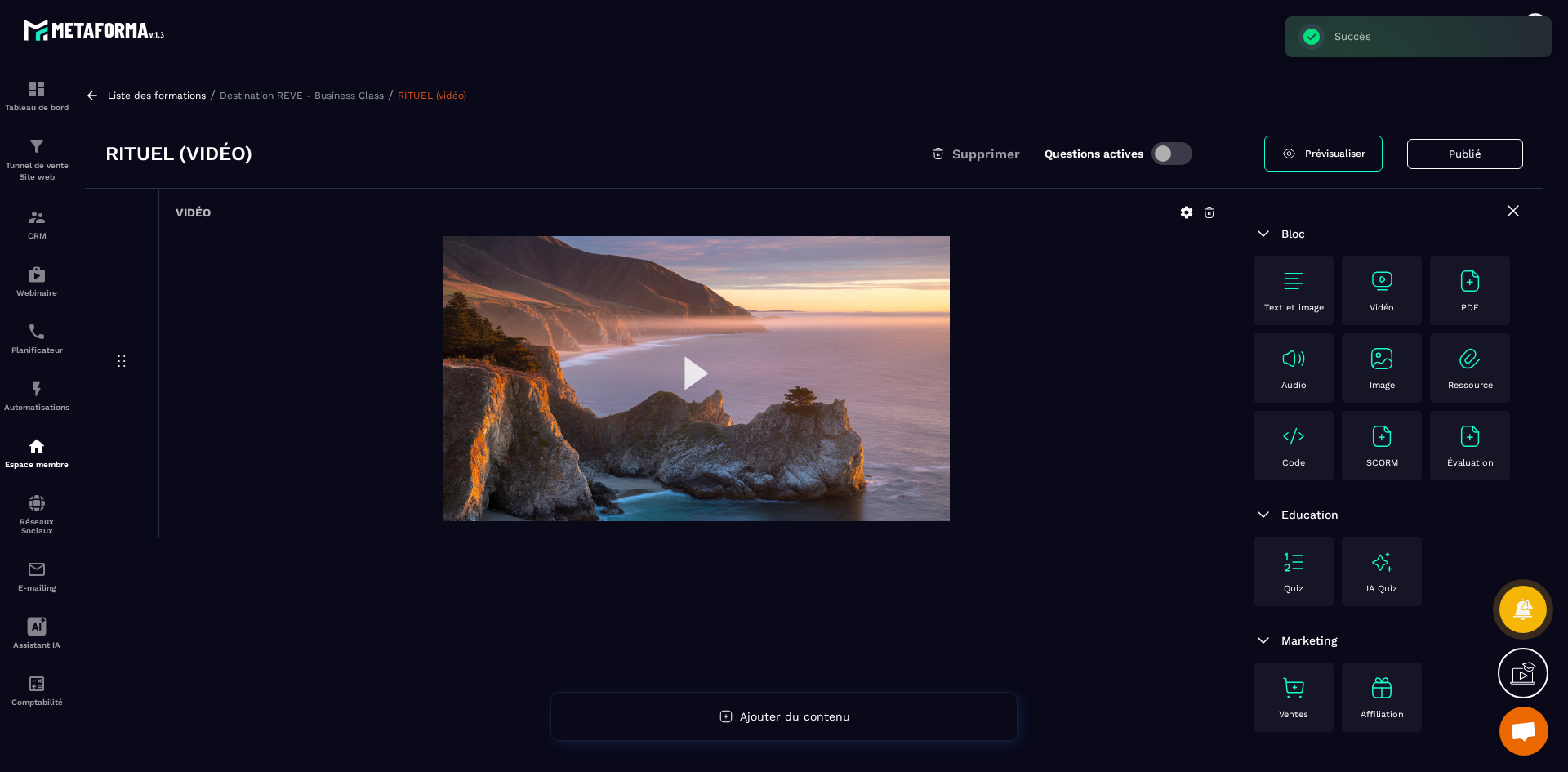
click at [339, 98] on p "Destination REVE - Business Class" at bounding box center [302, 95] width 164 height 11
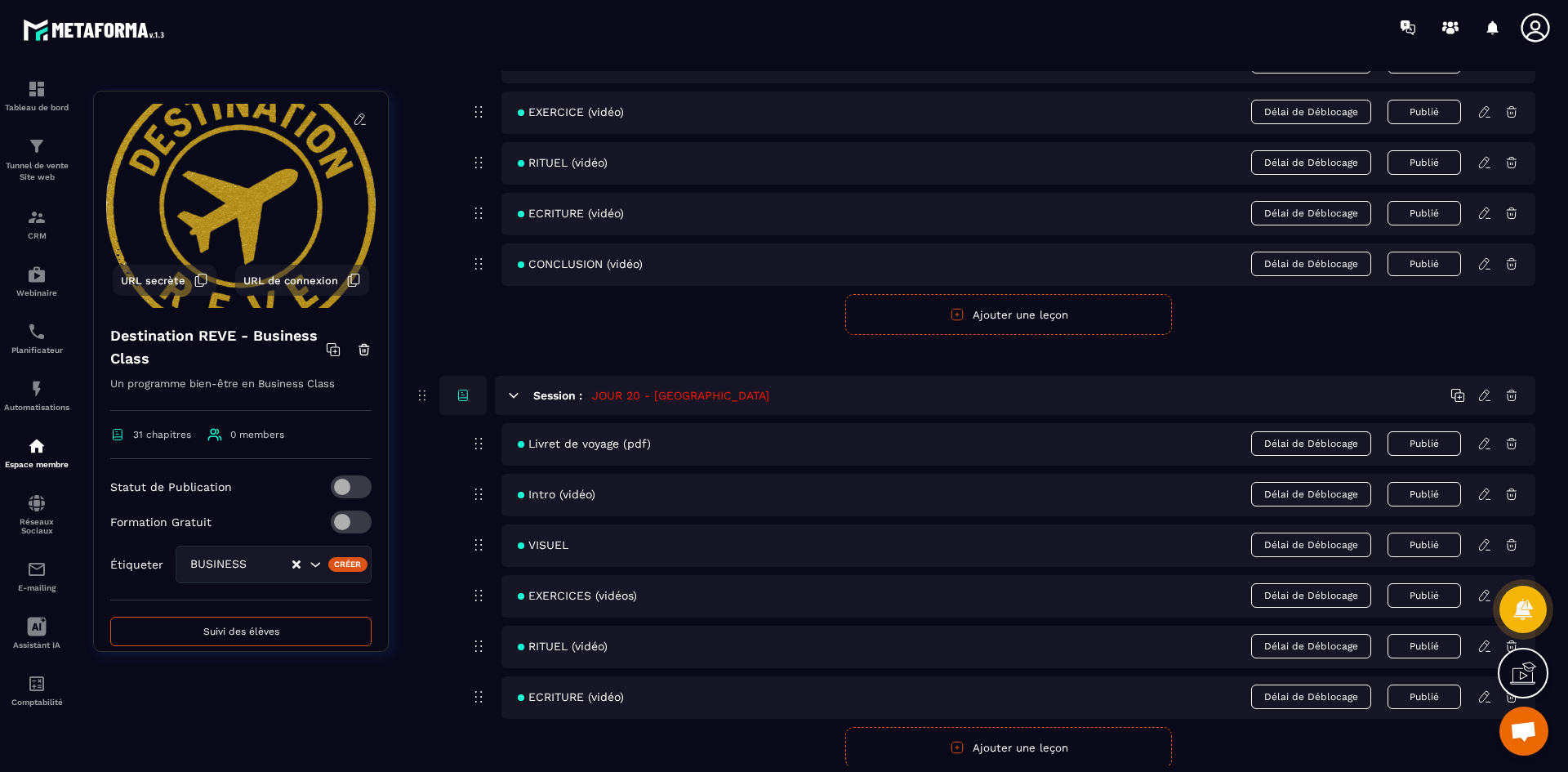
scroll to position [8825, 0]
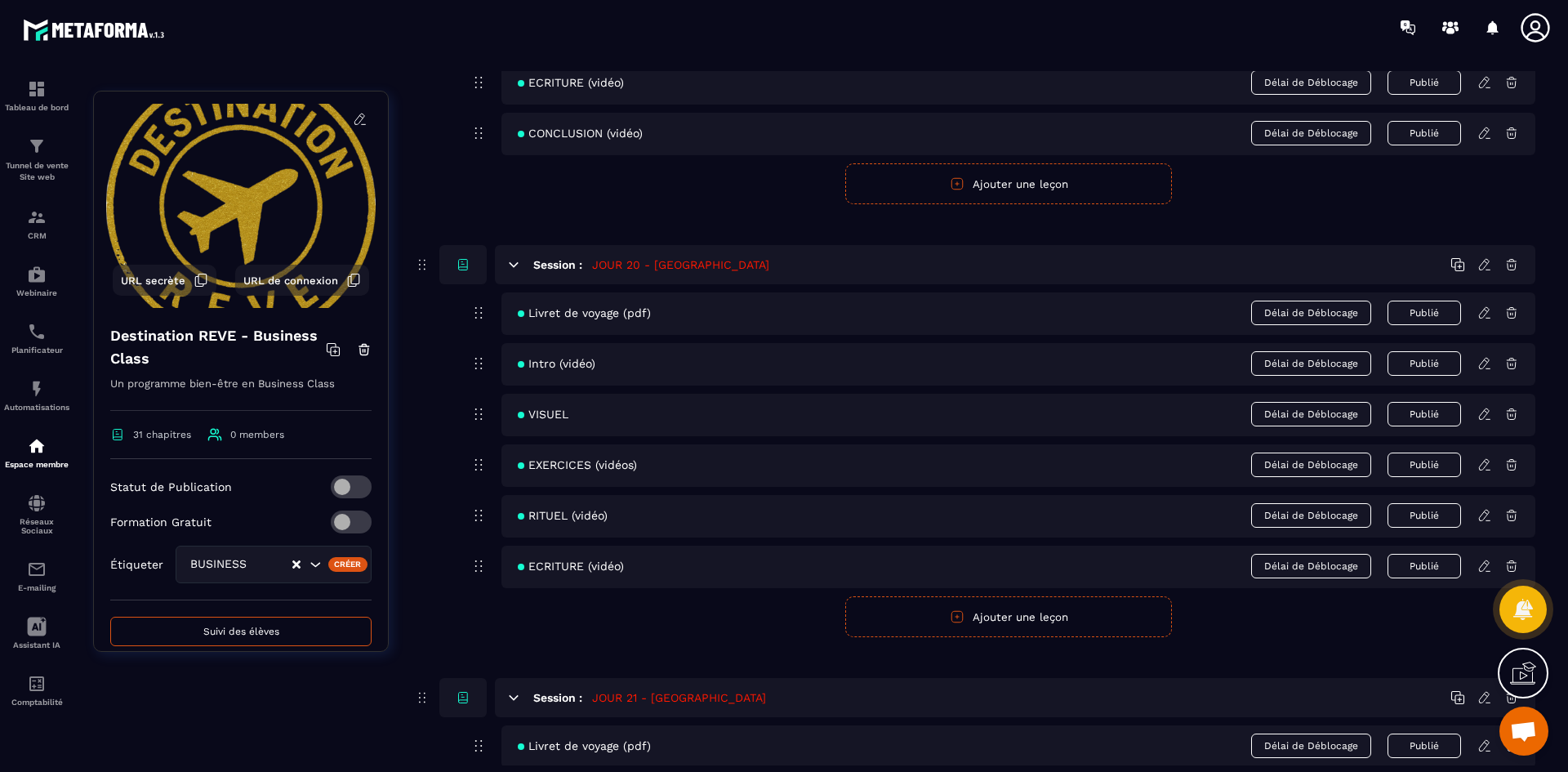
click at [1482, 563] on icon at bounding box center [1484, 566] width 15 height 15
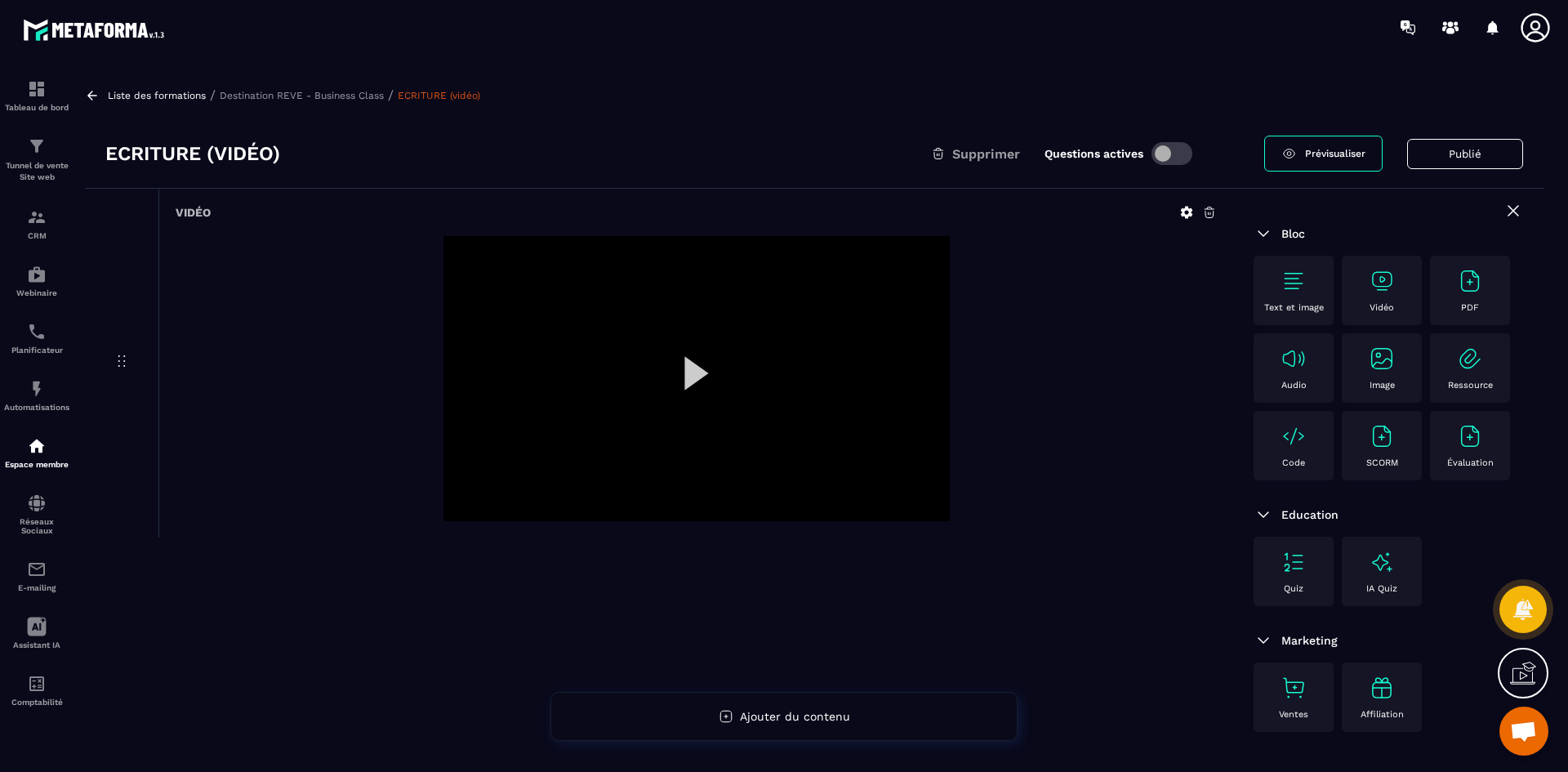
click at [1183, 213] on icon at bounding box center [1187, 213] width 12 height 12
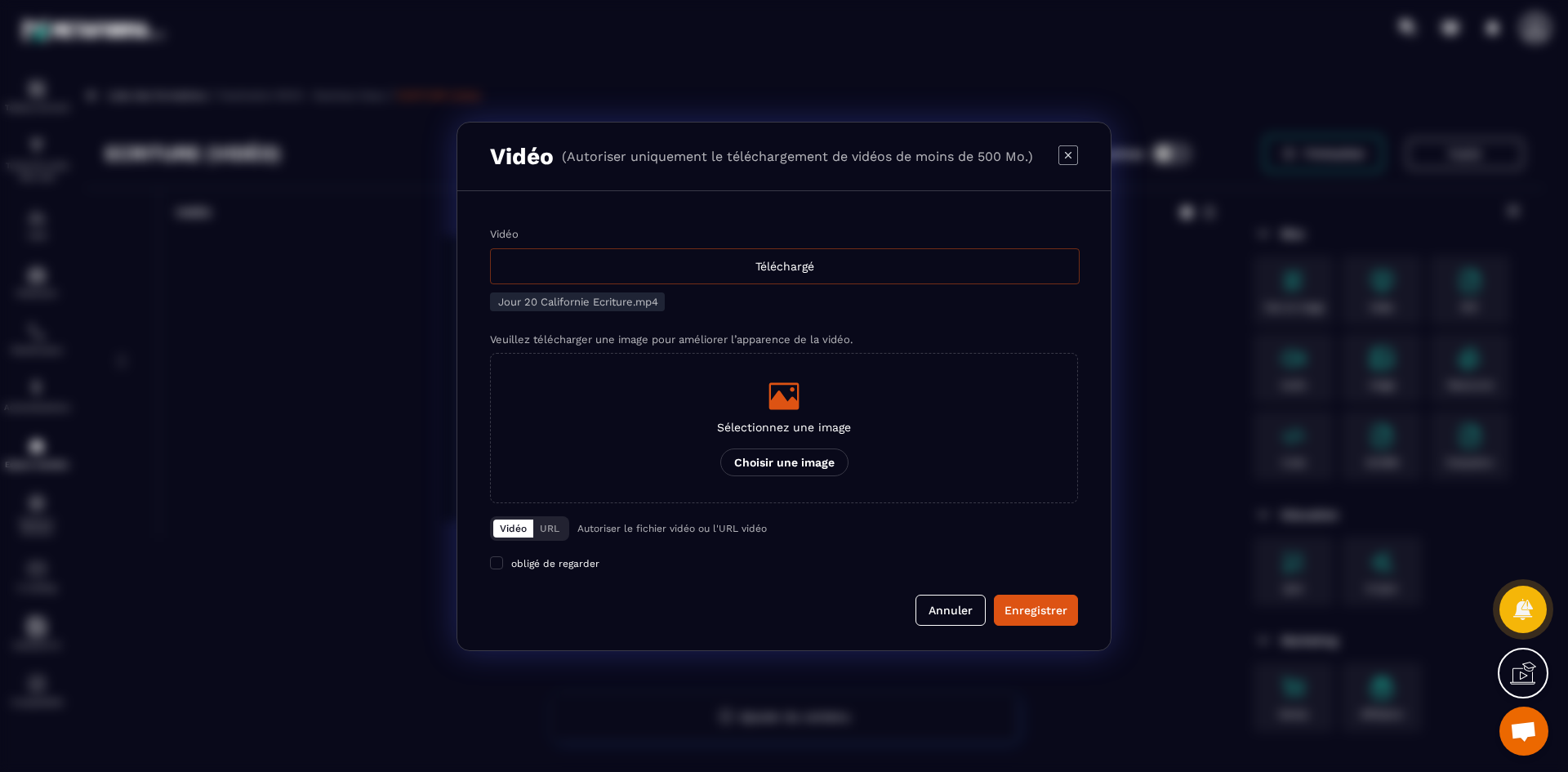
click at [748, 271] on div "Téléchargé" at bounding box center [784, 267] width 590 height 36
click at [0, 0] on input "Vidéo Téléchargé" at bounding box center [0, 0] width 0 height 0
click at [791, 397] on icon "Modal window" at bounding box center [784, 396] width 32 height 32
click at [0, 0] on input "Sélectionnez une image Choisir une image" at bounding box center [0, 0] width 0 height 0
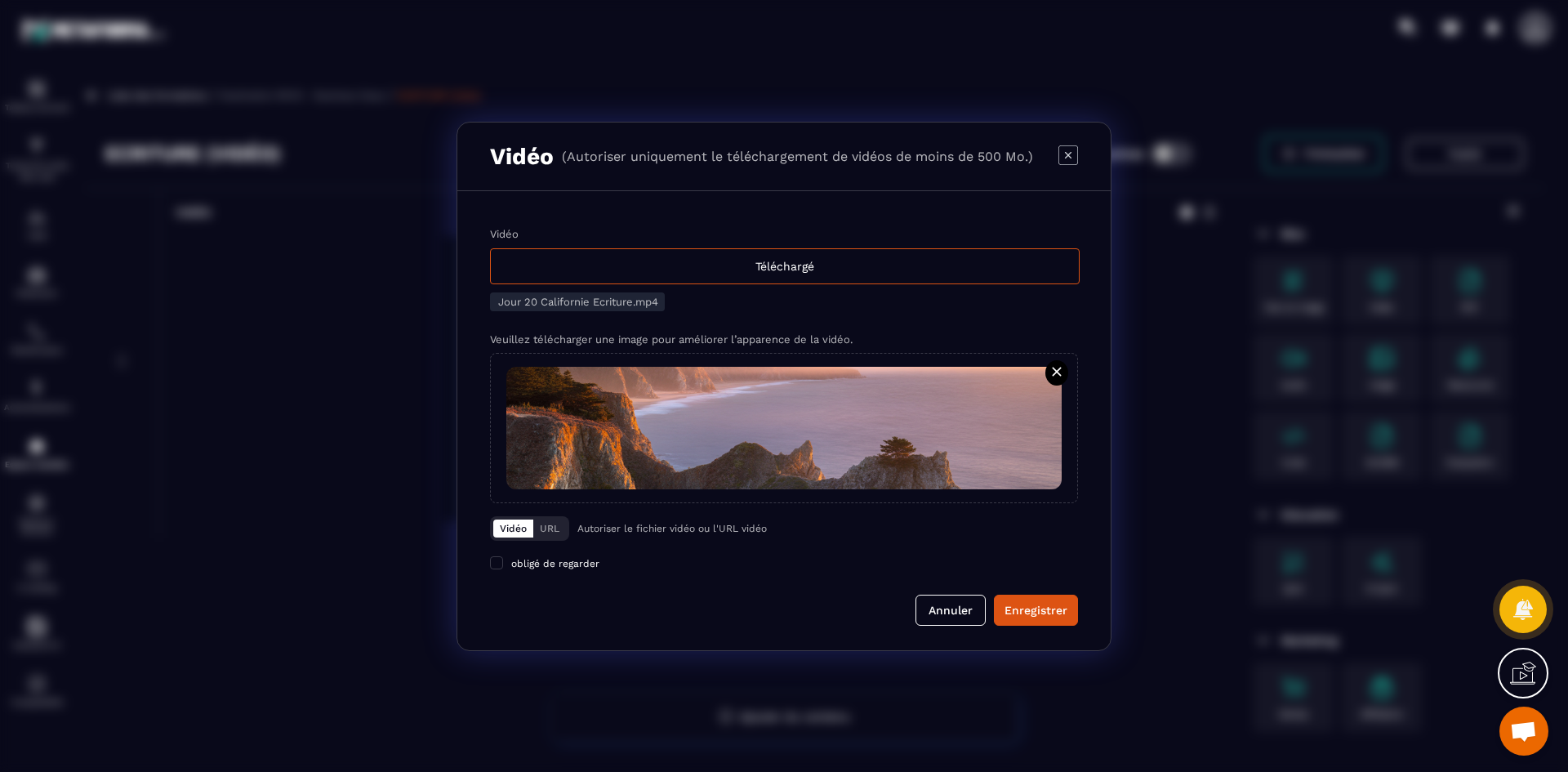
click at [1037, 607] on div "Enregistrer" at bounding box center [1037, 610] width 63 height 16
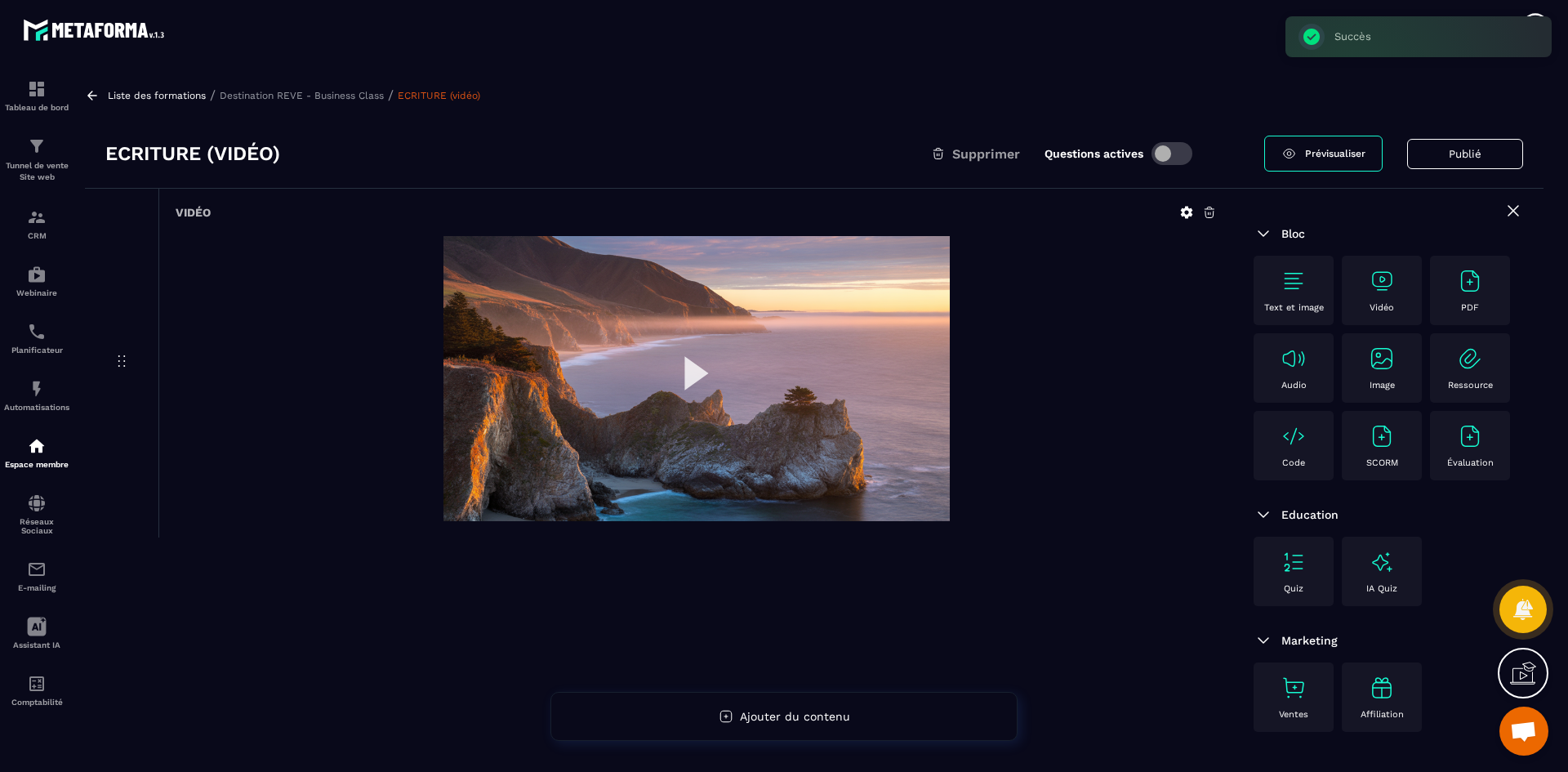
click at [377, 98] on p "Destination REVE - Business Class" at bounding box center [302, 95] width 164 height 11
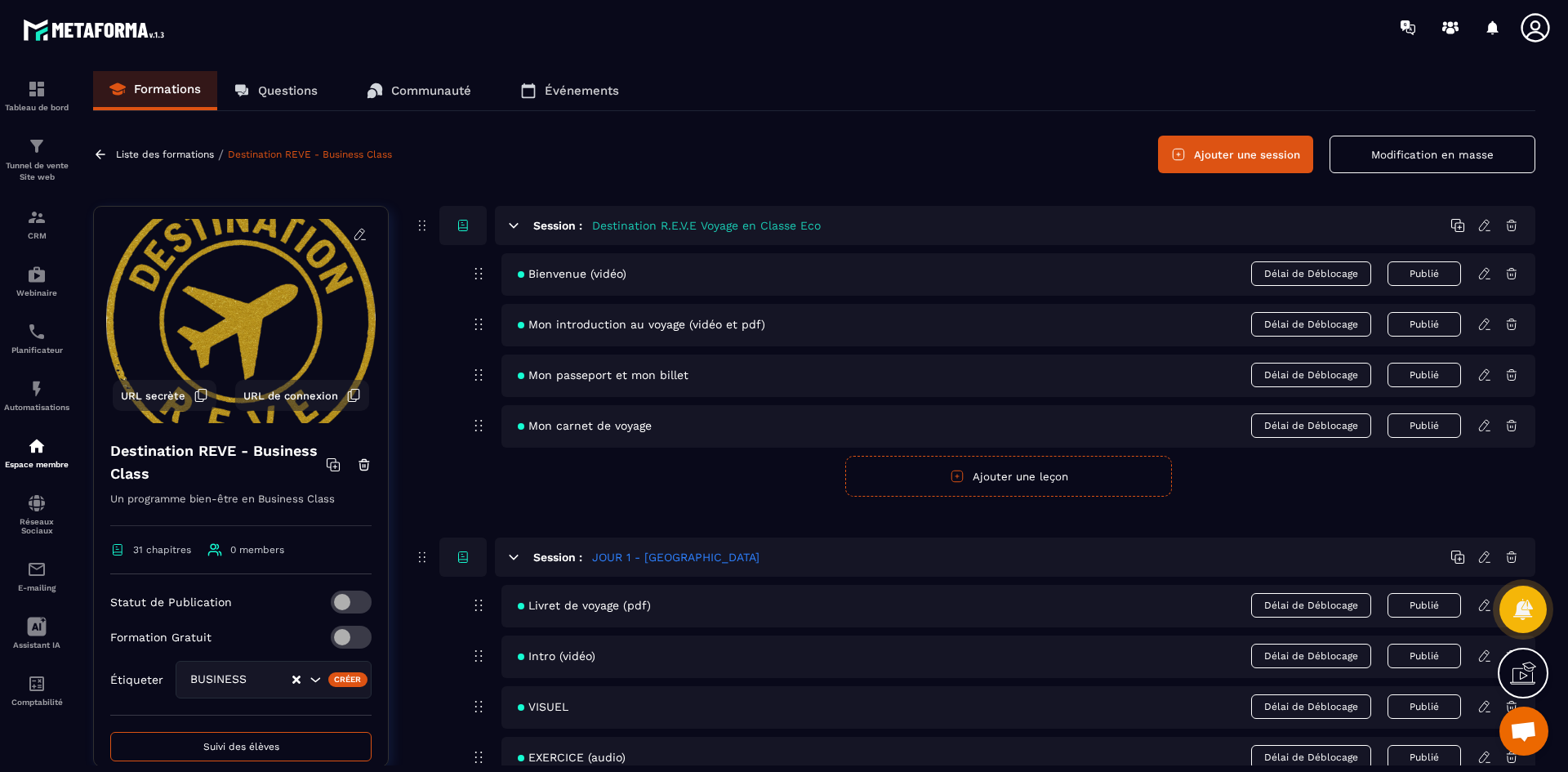
click at [1540, 29] on icon at bounding box center [1536, 27] width 32 height 32
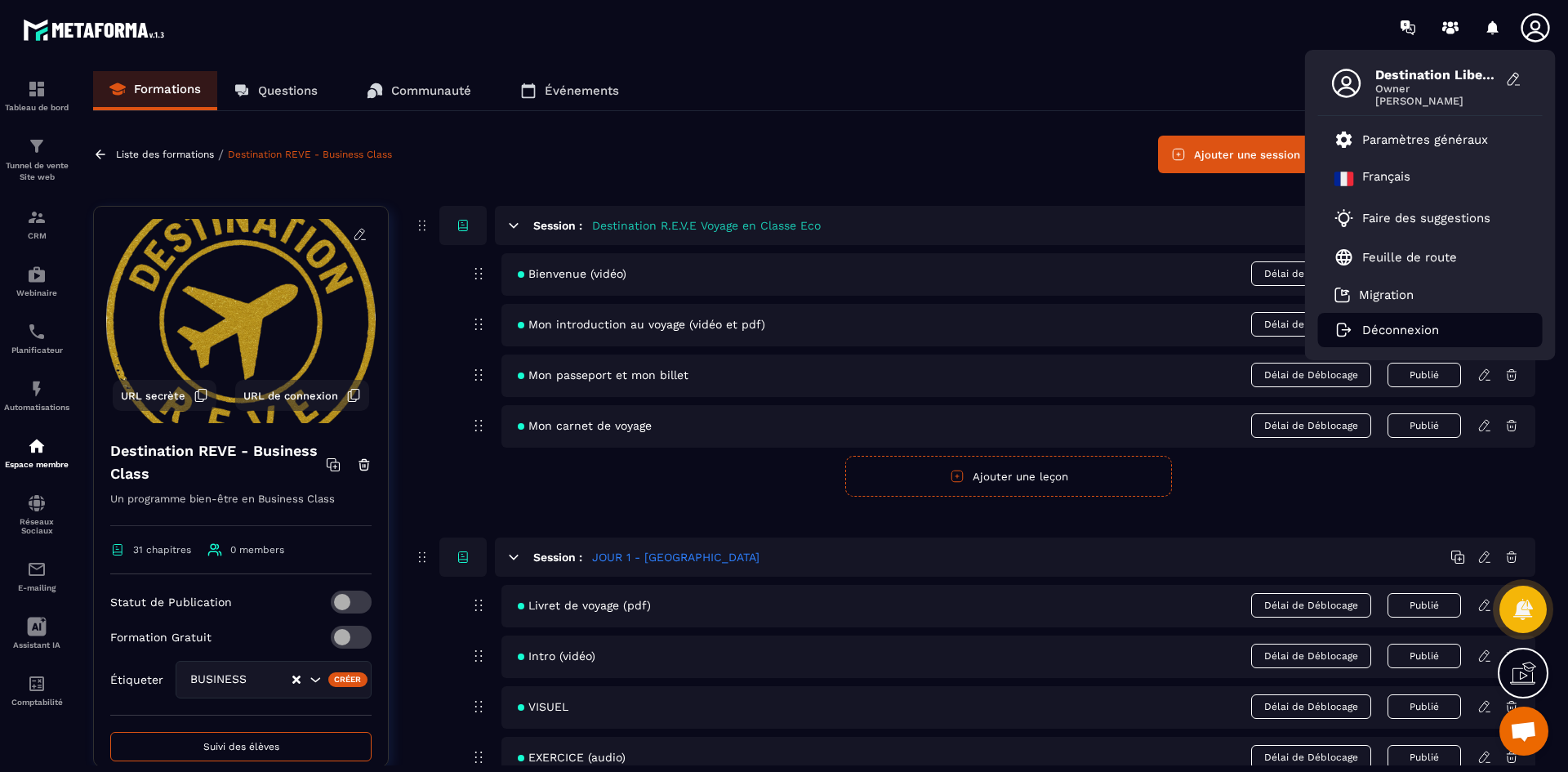
click at [1412, 330] on p "Déconnexion" at bounding box center [1401, 330] width 77 height 15
